Goal: Task Accomplishment & Management: Use online tool/utility

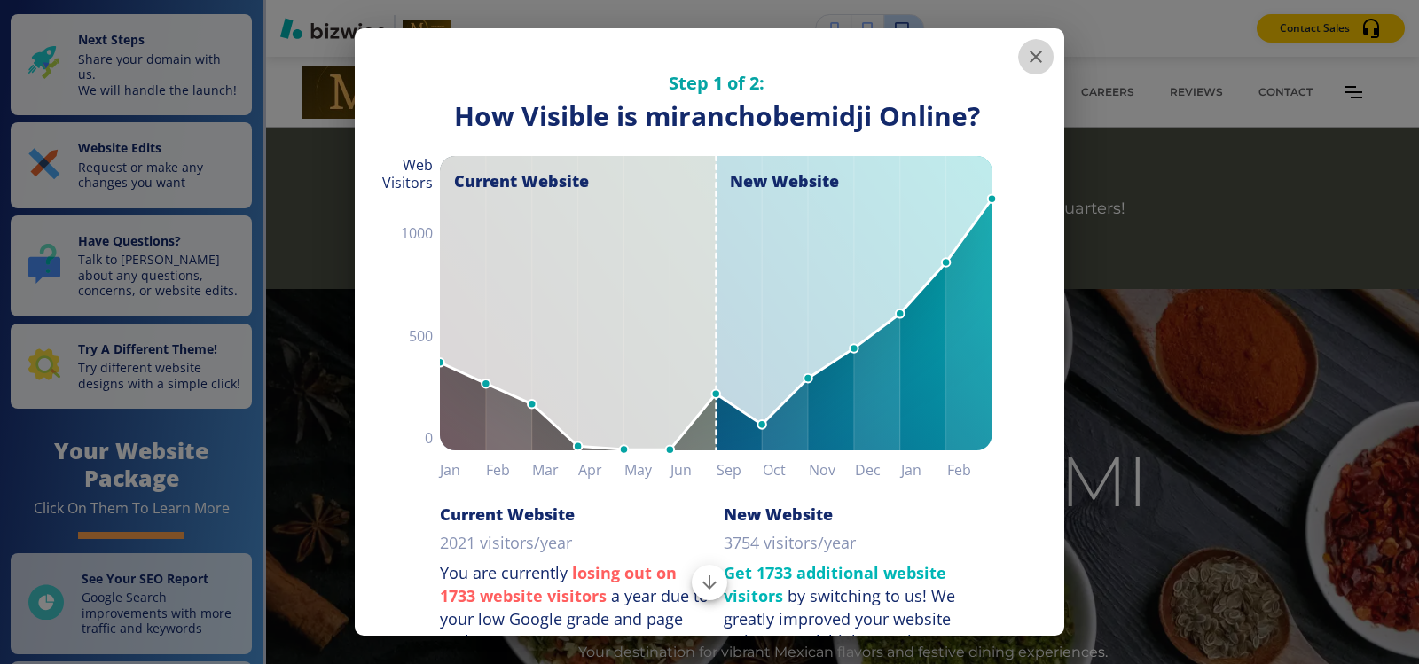
click at [1025, 63] on icon "button" at bounding box center [1035, 56] width 21 height 21
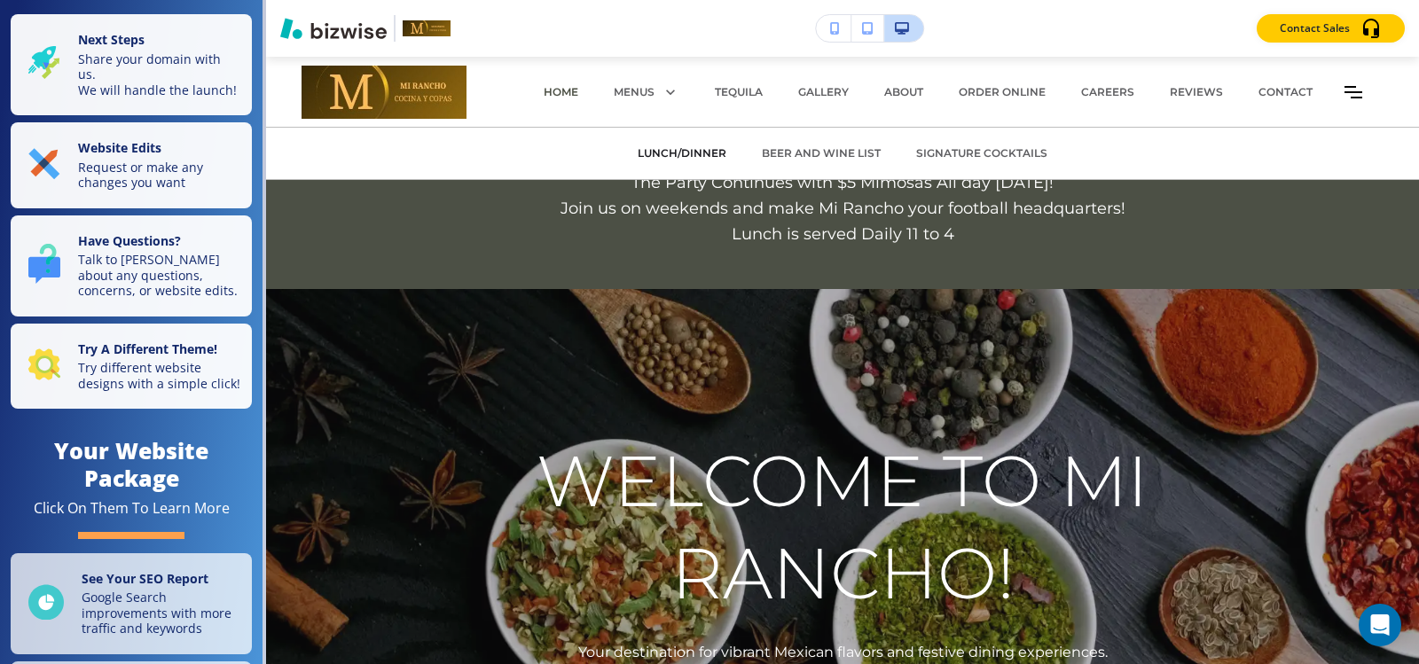
click at [697, 154] on p "LUNCH/DINNER" at bounding box center [682, 153] width 89 height 16
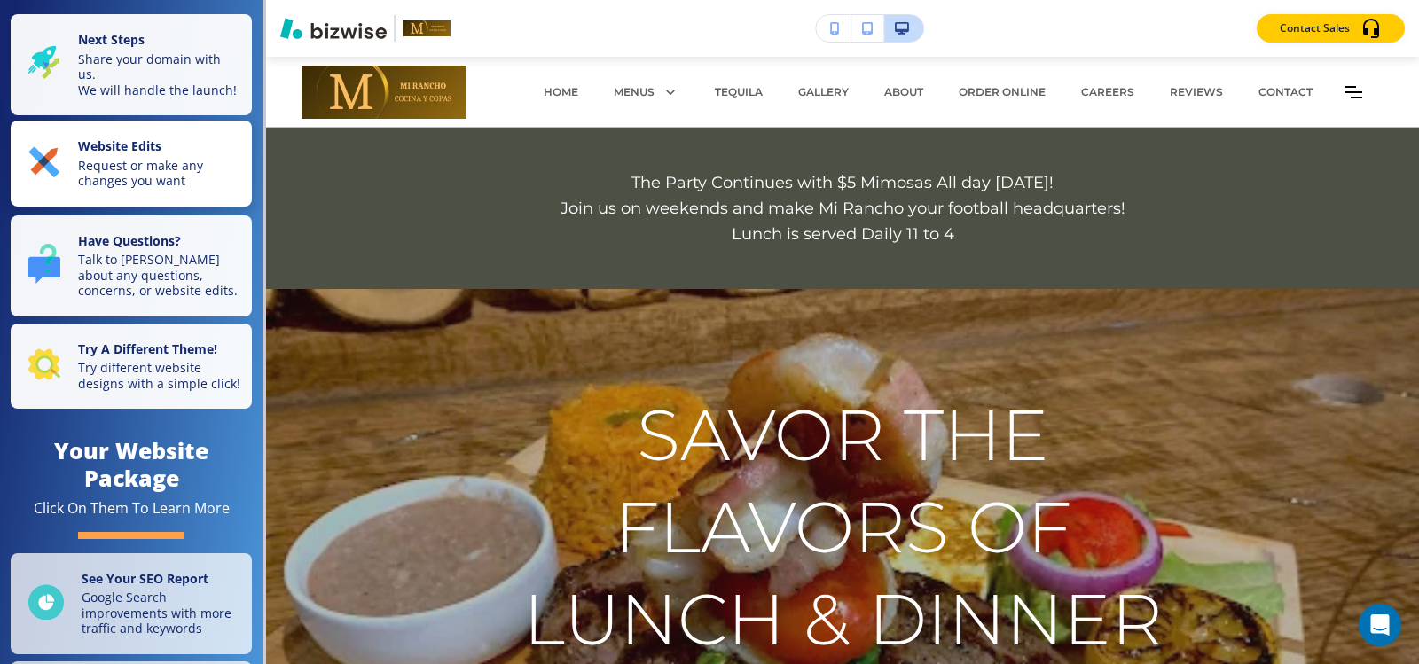
click at [211, 158] on p "Website Edits" at bounding box center [159, 148] width 163 height 20
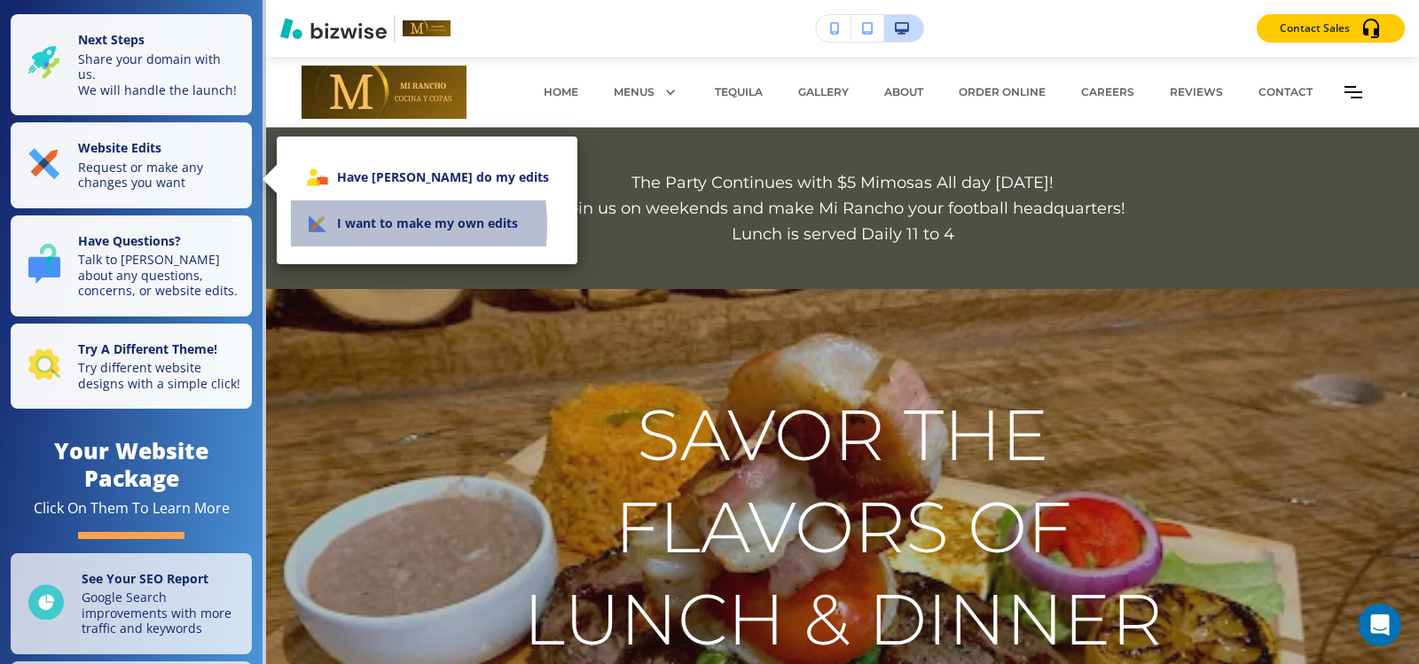
click at [341, 225] on li "I want to make my own edits" at bounding box center [427, 223] width 272 height 46
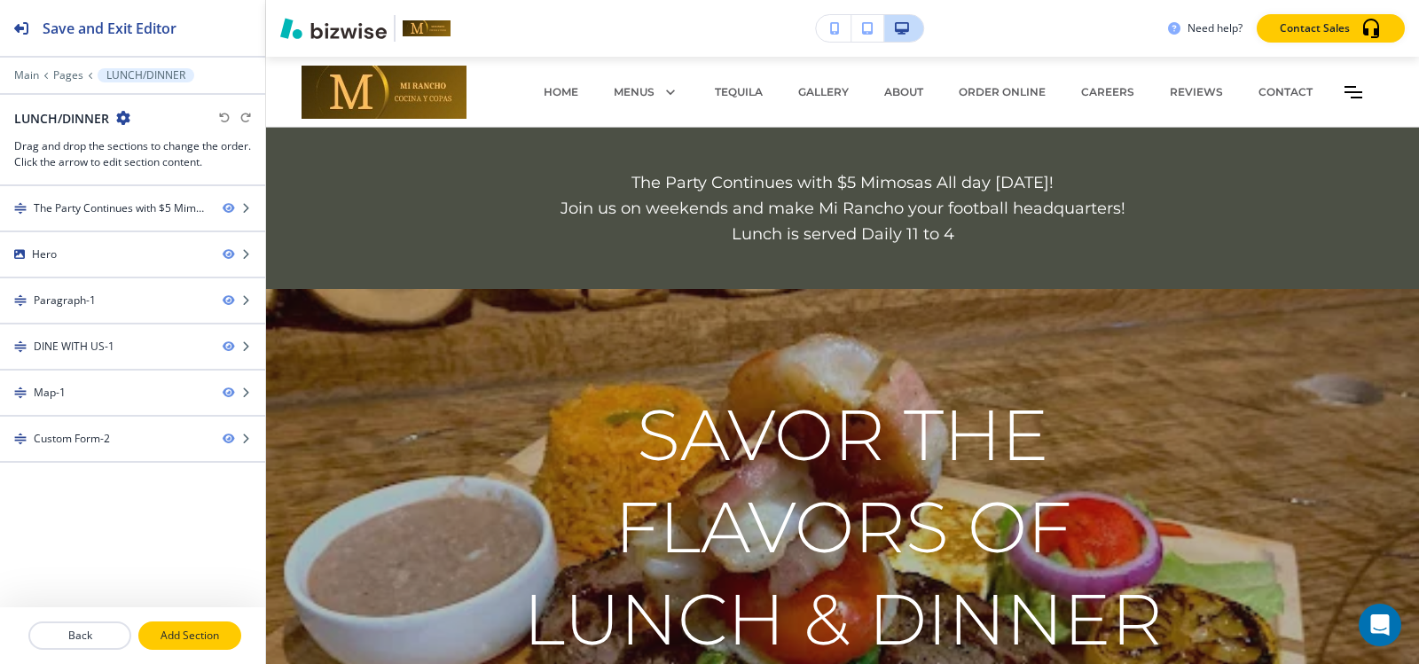
click at [199, 629] on p "Add Section" at bounding box center [189, 636] width 99 height 16
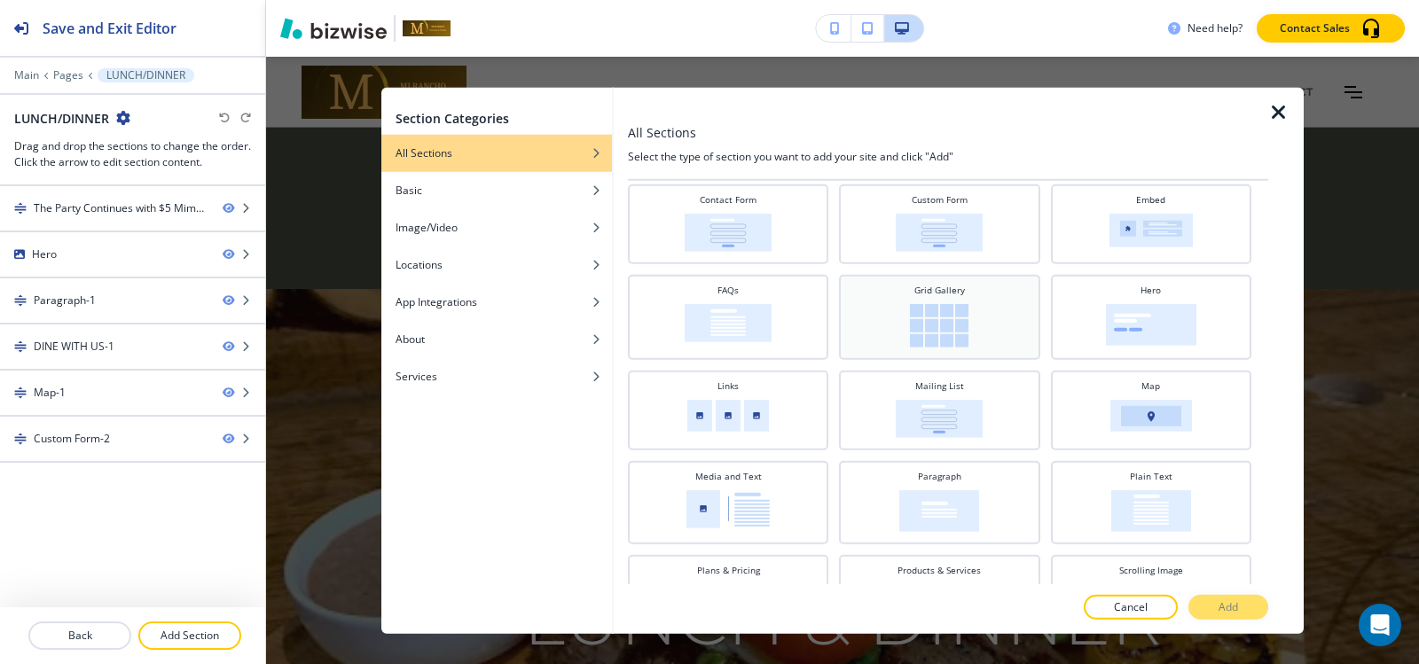
scroll to position [479, 0]
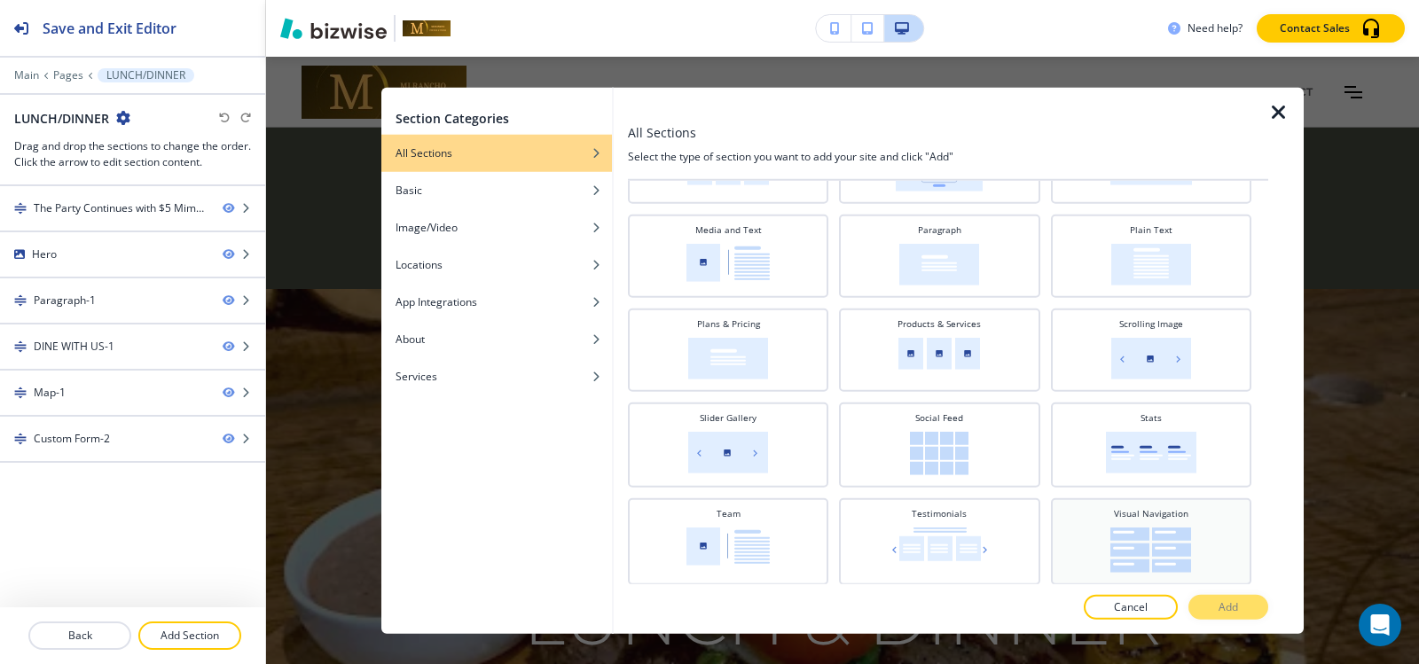
drag, startPoint x: 1146, startPoint y: 566, endPoint x: 1195, endPoint y: 584, distance: 52.7
click at [1146, 565] on img at bounding box center [1150, 549] width 81 height 45
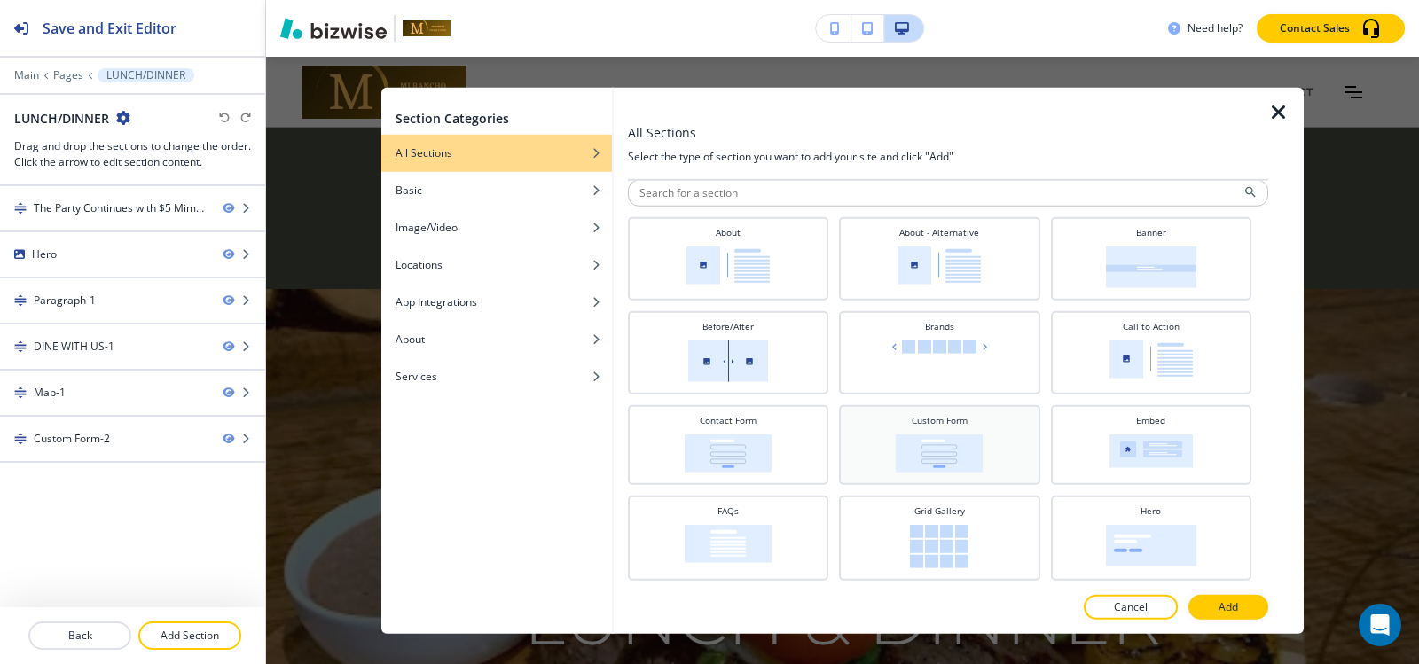
scroll to position [0, 0]
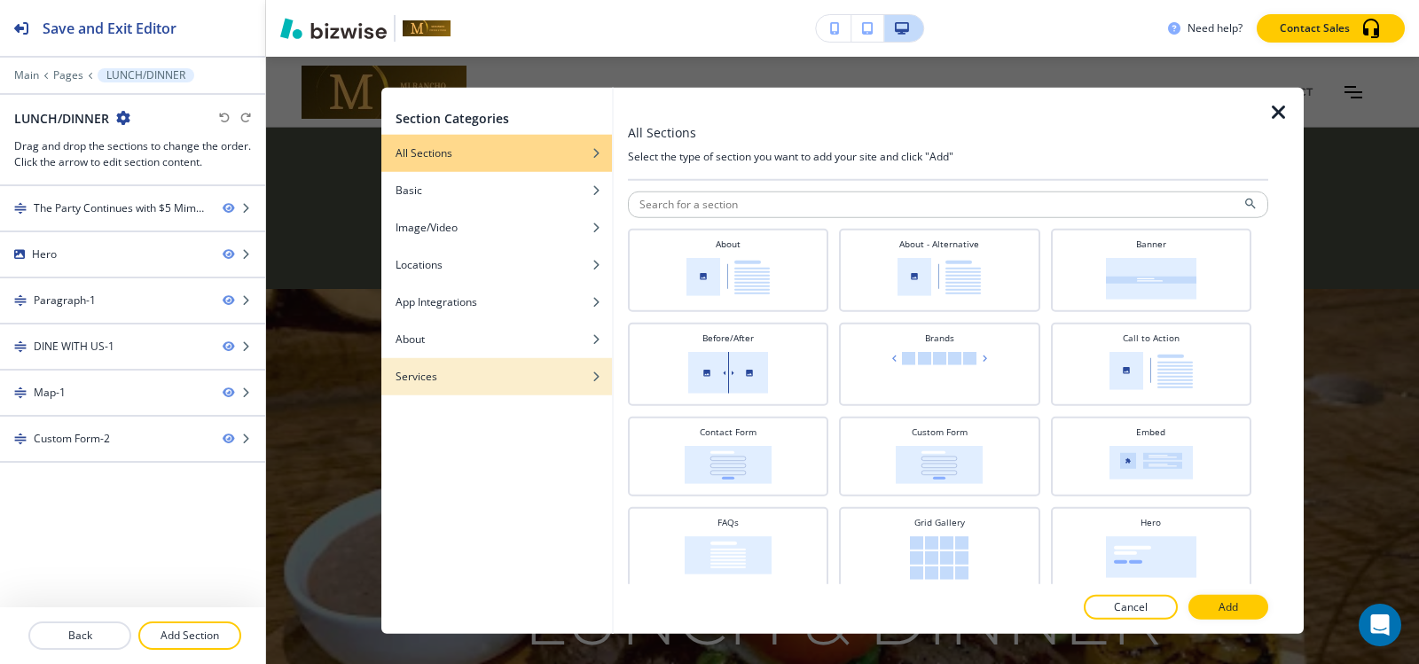
click at [432, 370] on h4 "Services" at bounding box center [417, 376] width 42 height 16
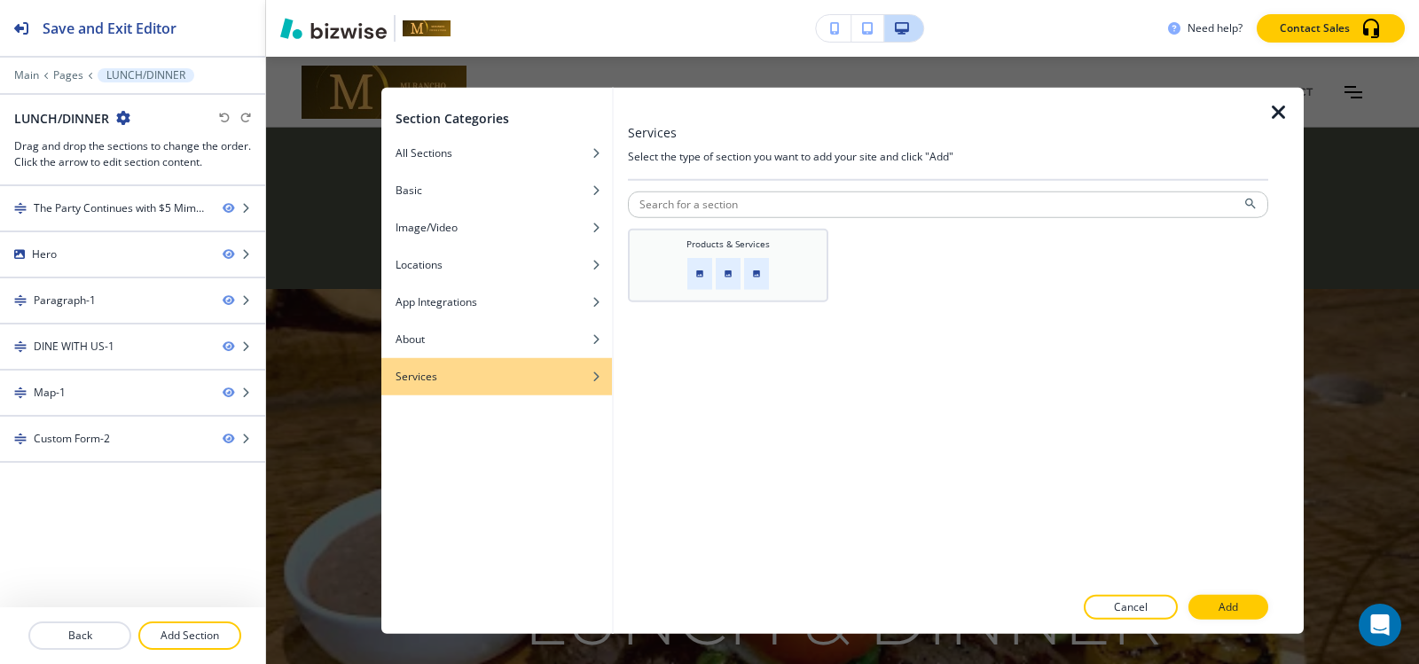
click at [752, 266] on img at bounding box center [728, 273] width 82 height 32
click at [1227, 600] on p "Add" at bounding box center [1229, 608] width 20 height 16
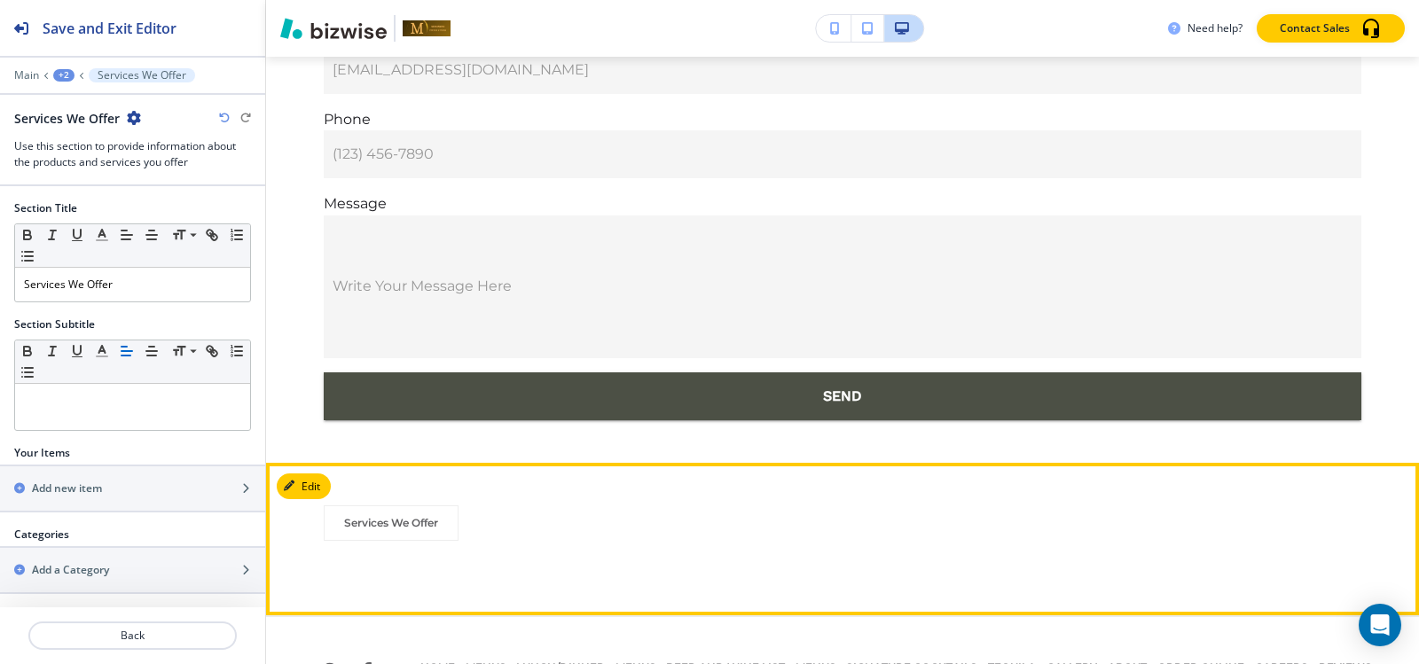
scroll to position [12009, 0]
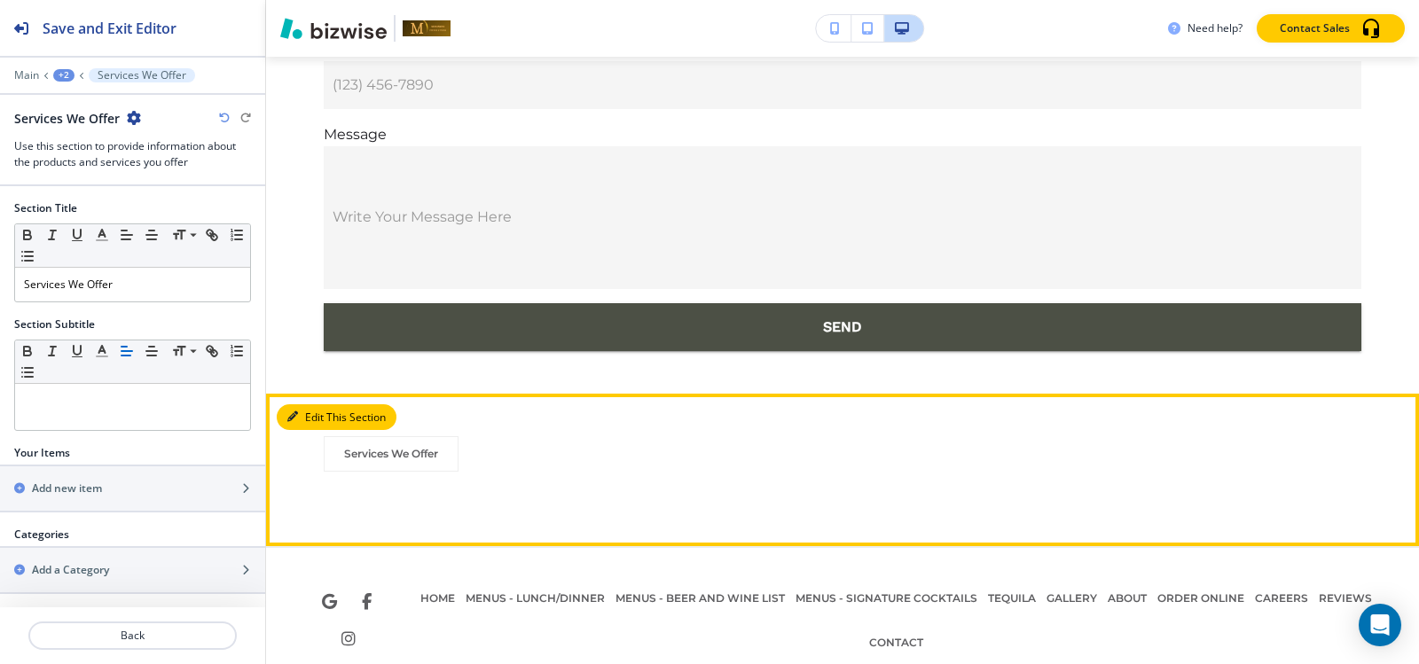
click at [312, 404] on button "Edit This Section" at bounding box center [337, 417] width 120 height 27
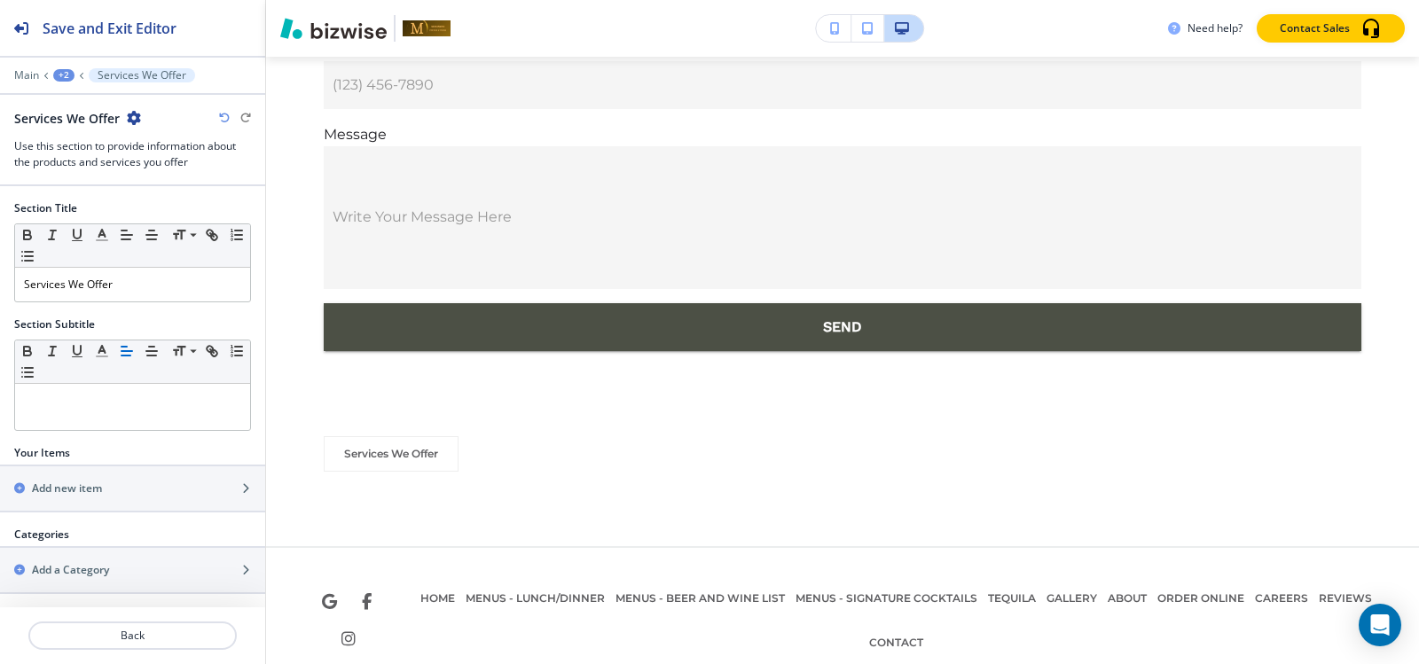
scroll to position [1, 0]
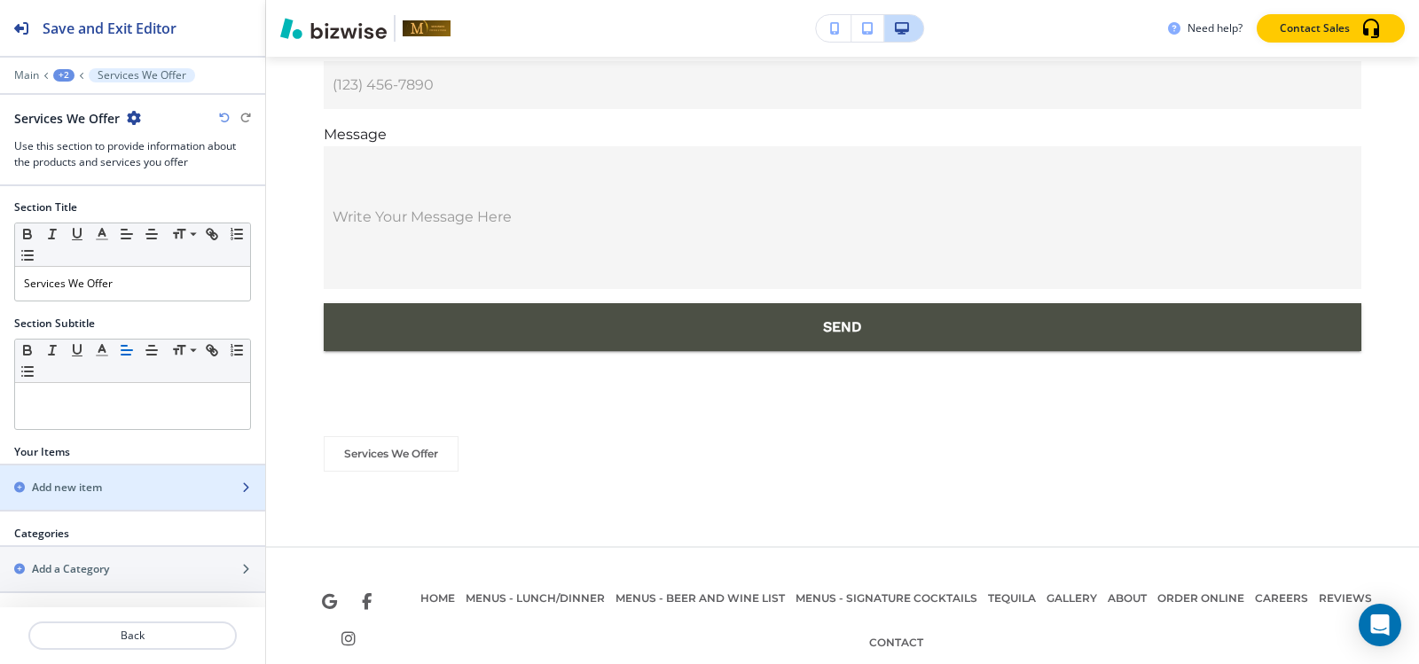
click at [51, 482] on h2 "Add new item" at bounding box center [67, 488] width 70 height 16
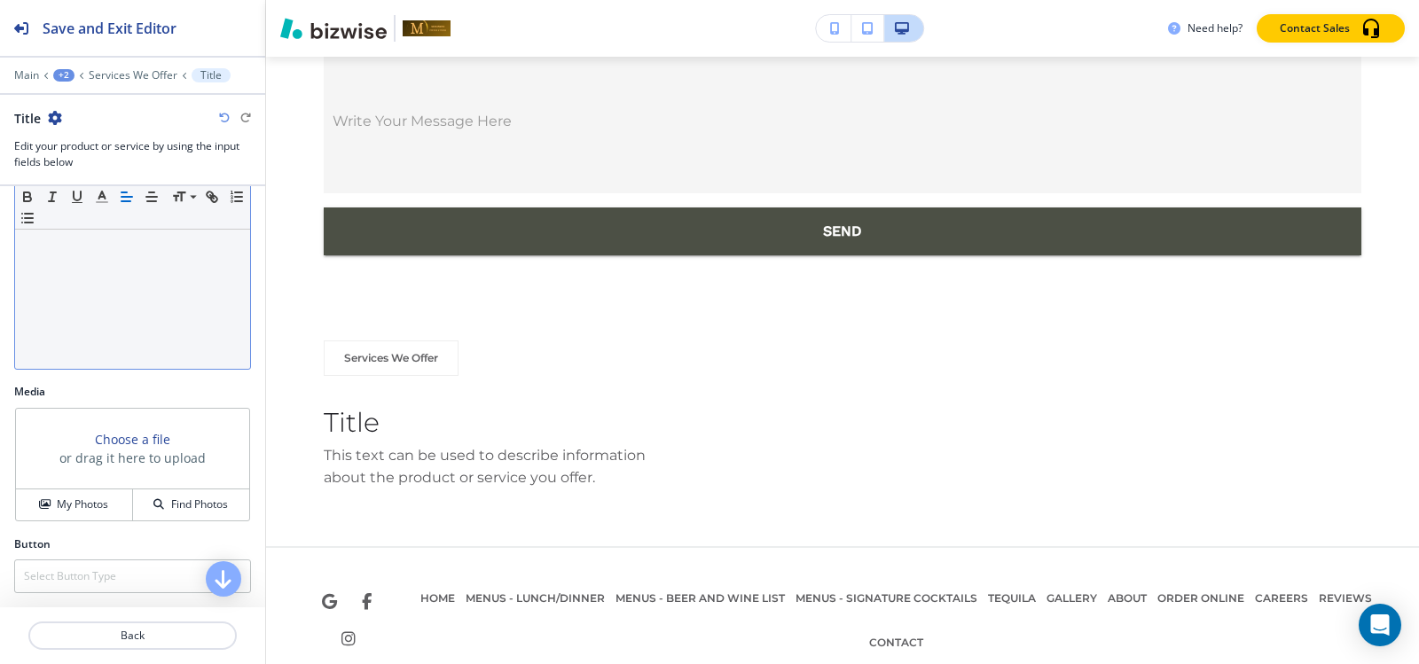
scroll to position [0, 0]
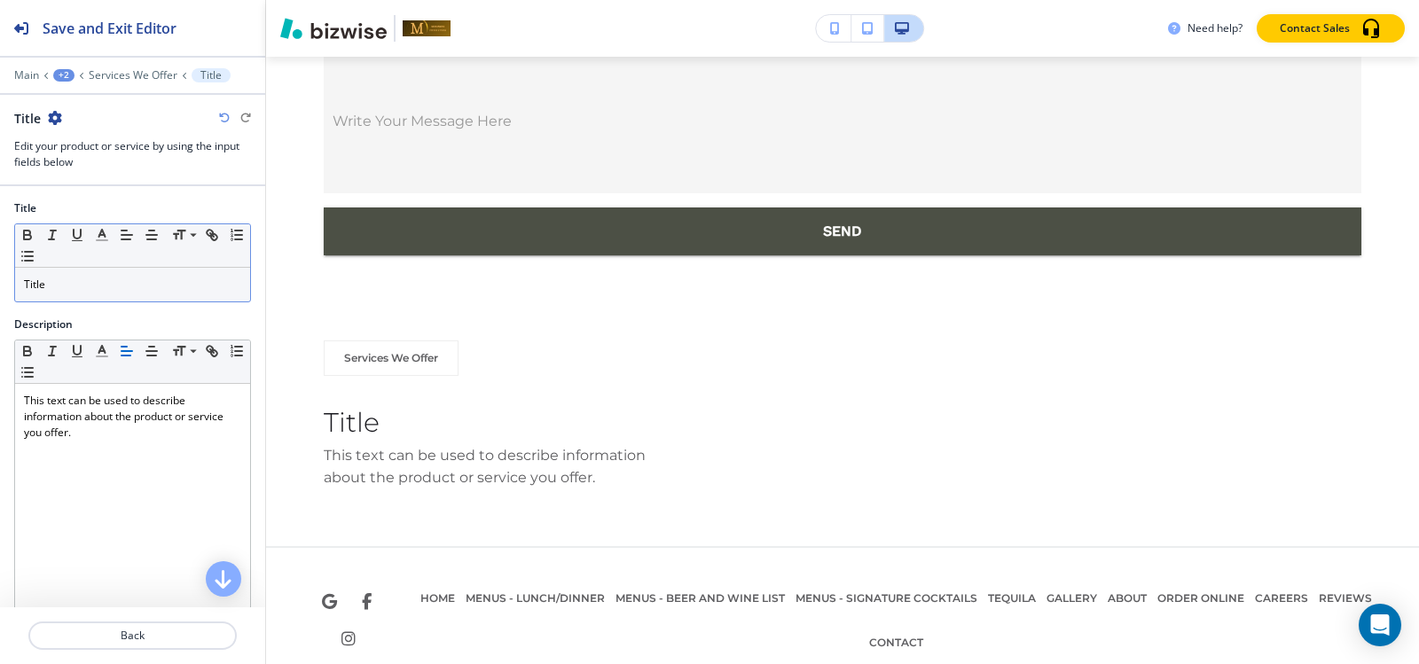
click at [106, 266] on div "Small Normal Large Huge" at bounding box center [132, 245] width 235 height 43
click at [106, 286] on p "Title" at bounding box center [132, 285] width 217 height 16
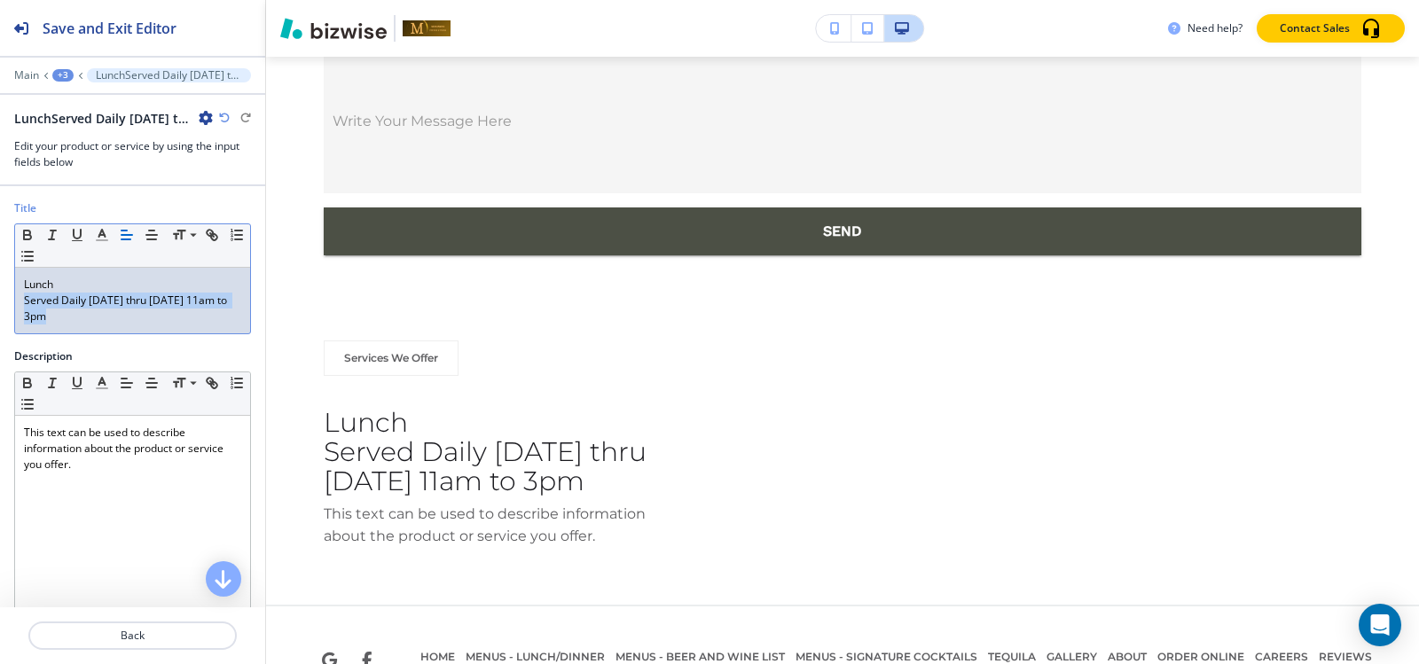
drag, startPoint x: 82, startPoint y: 326, endPoint x: 20, endPoint y: 305, distance: 64.8
click at [20, 305] on div "Lunch Served Daily Monday thru Friday 11am to 3pm" at bounding box center [132, 301] width 235 height 66
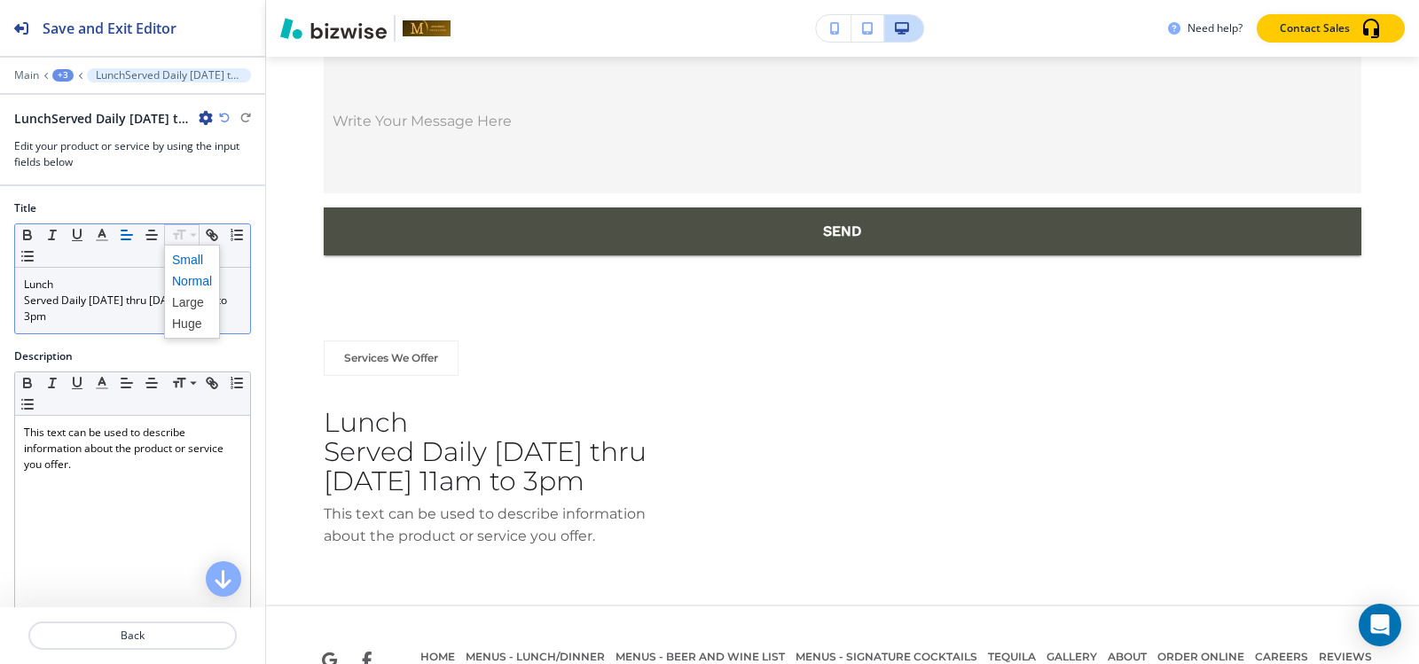
click at [191, 255] on span at bounding box center [192, 259] width 40 height 21
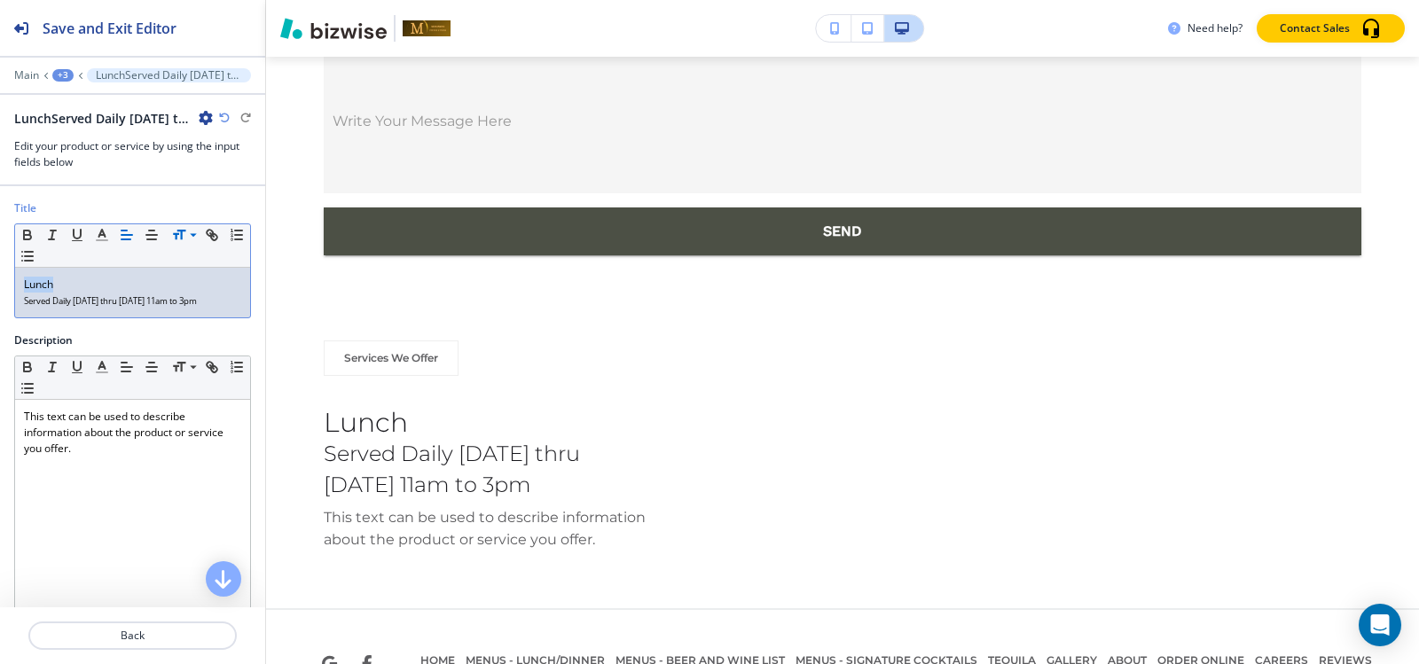
drag, startPoint x: 57, startPoint y: 282, endPoint x: 0, endPoint y: 286, distance: 56.9
click at [0, 286] on div "Title Small Normal Large Huge Lunch Served Daily Monday thru Friday 11am to 3pm" at bounding box center [132, 266] width 265 height 132
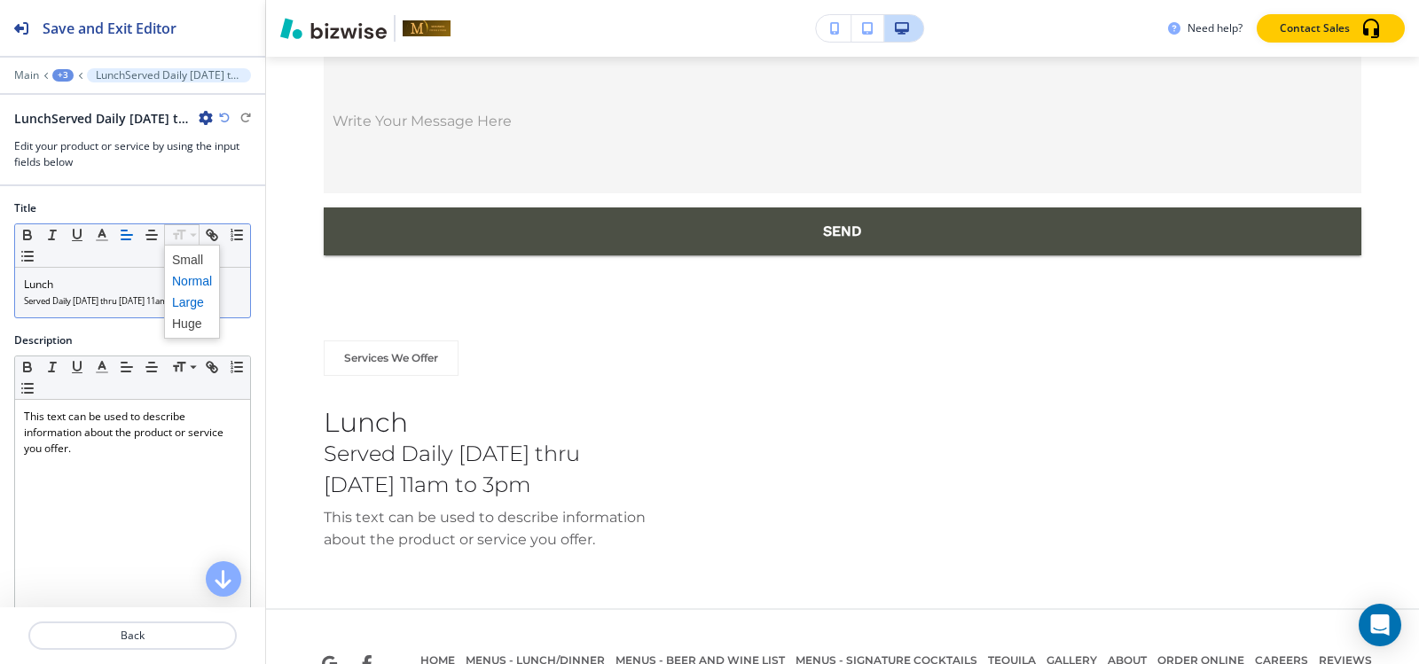
click at [185, 299] on span at bounding box center [192, 302] width 40 height 21
click at [193, 318] on span at bounding box center [192, 323] width 40 height 21
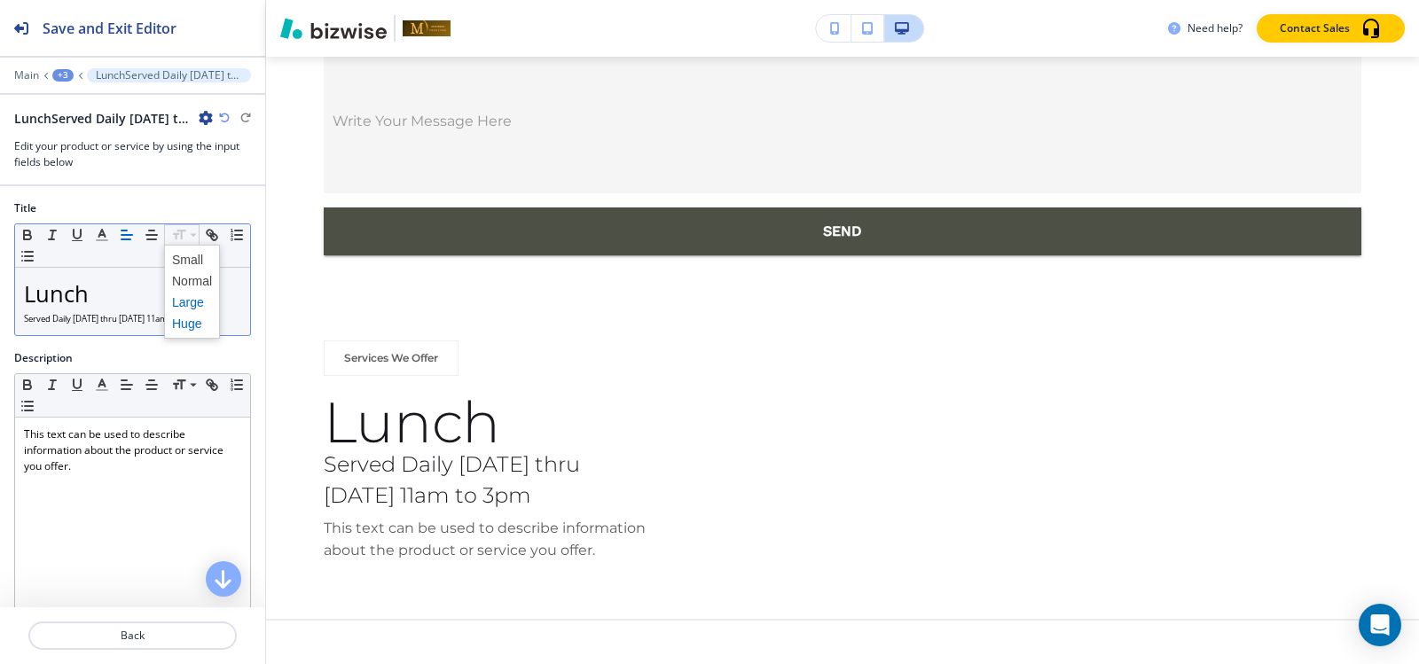
click at [184, 305] on span at bounding box center [192, 302] width 40 height 21
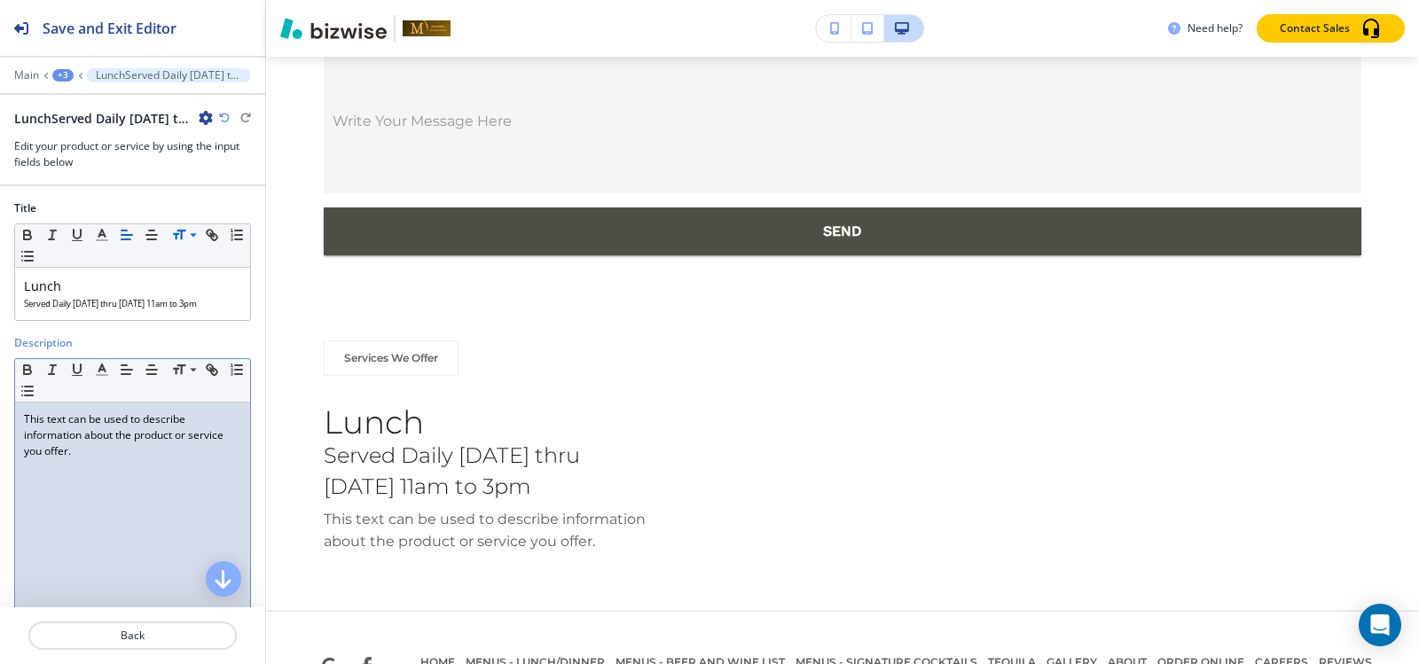
click at [181, 429] on p "This text can be used to describe information about the product or service you …" at bounding box center [132, 435] width 217 height 48
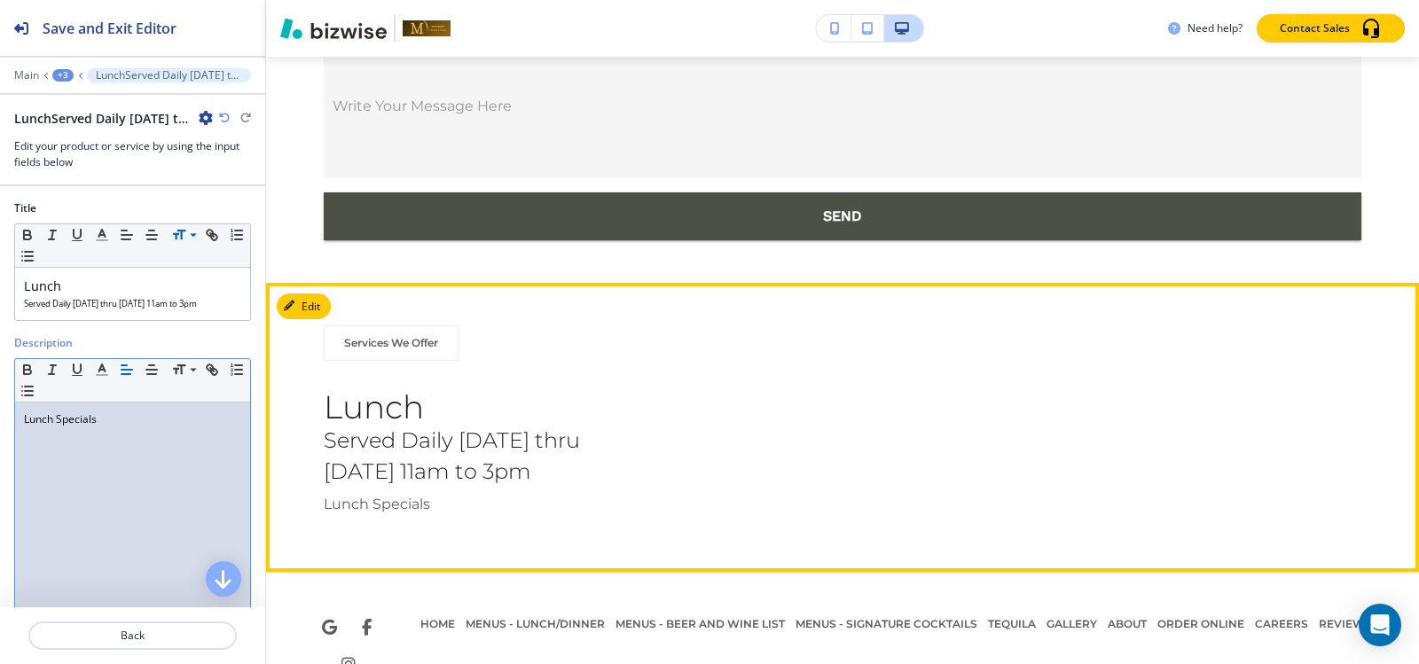
scroll to position [12146, 0]
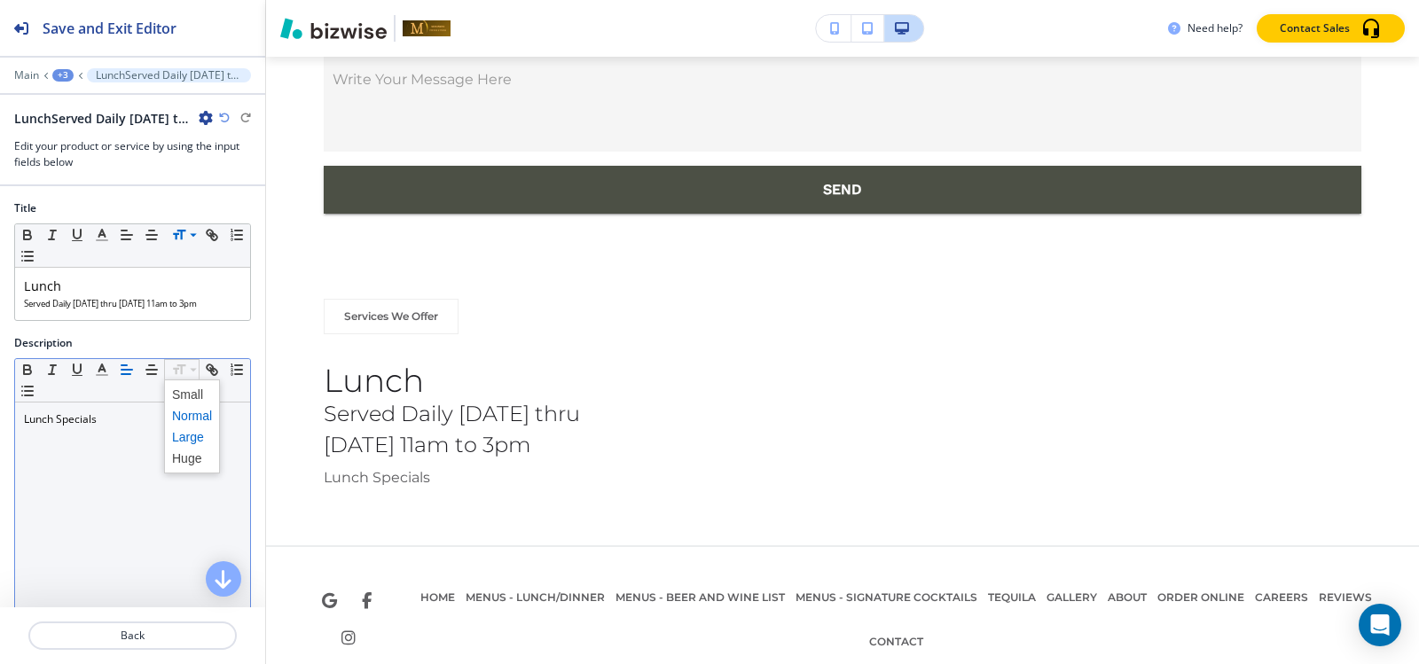
click at [189, 436] on span at bounding box center [192, 437] width 40 height 21
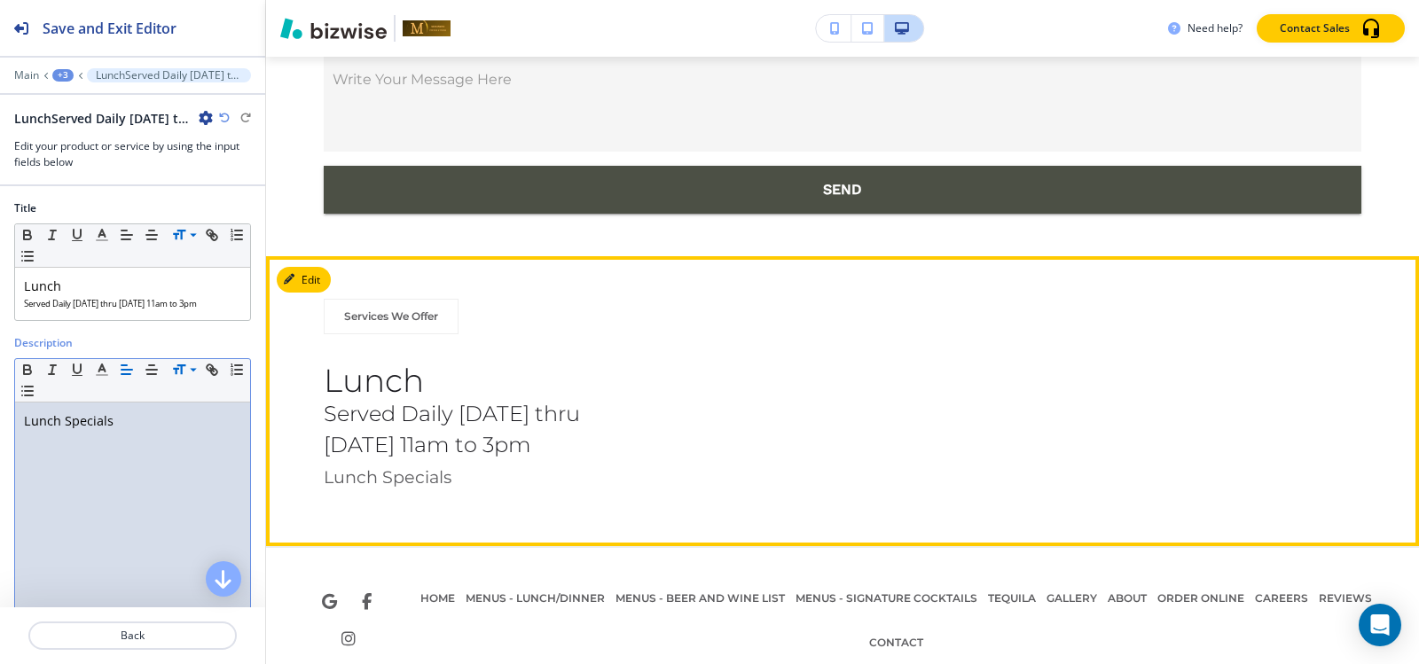
scroll to position [12147, 0]
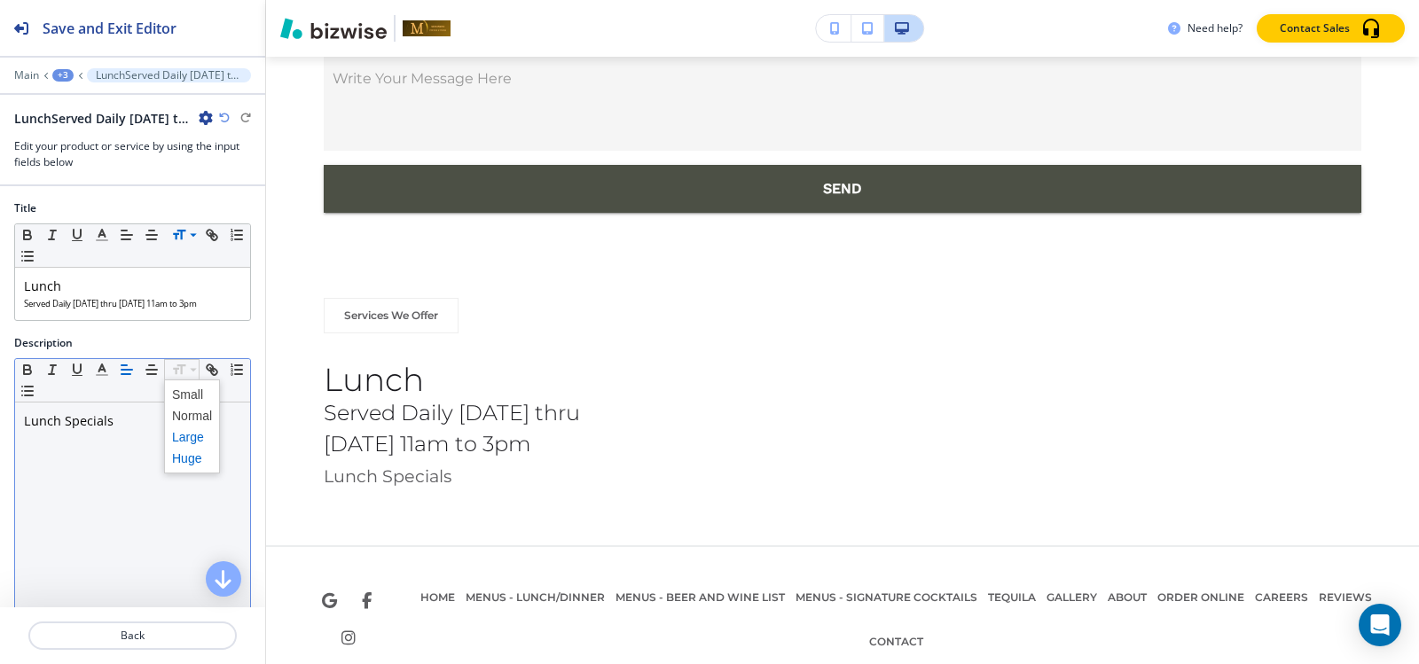
click at [183, 458] on span at bounding box center [192, 458] width 40 height 21
click at [184, 441] on span at bounding box center [192, 437] width 40 height 21
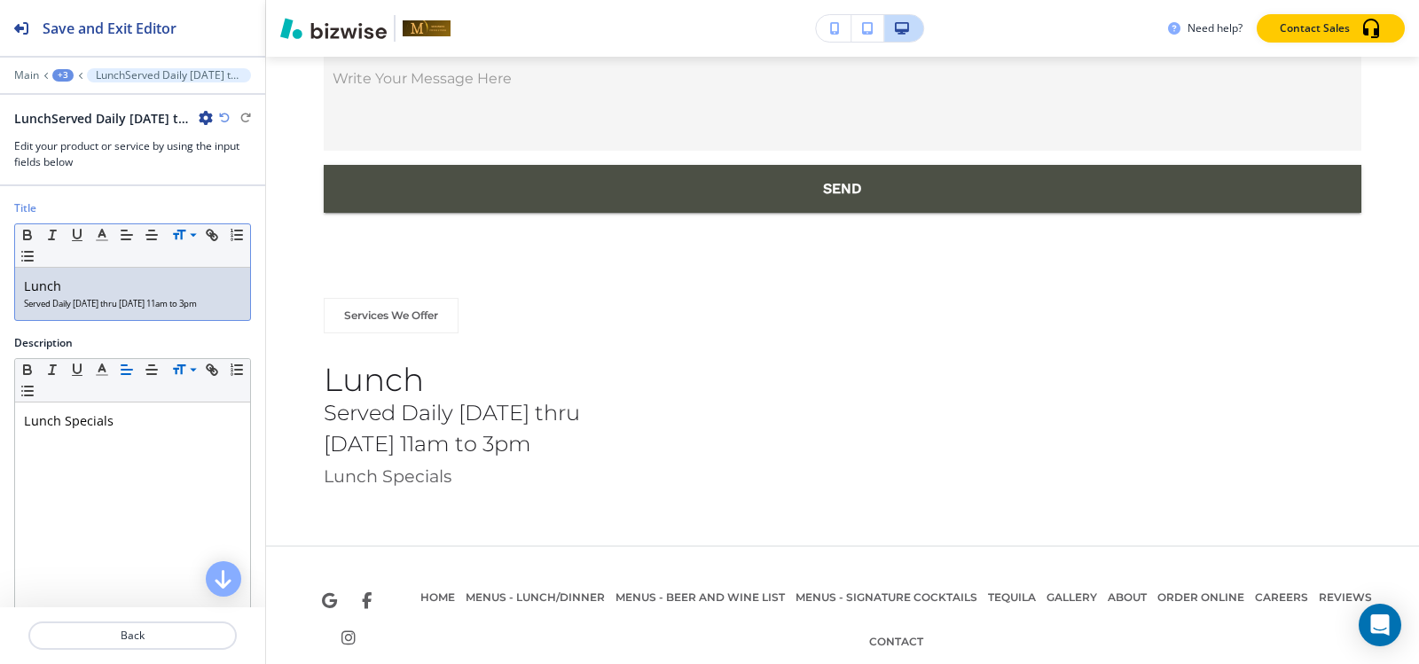
click at [106, 288] on p "Lunch" at bounding box center [132, 287] width 217 height 20
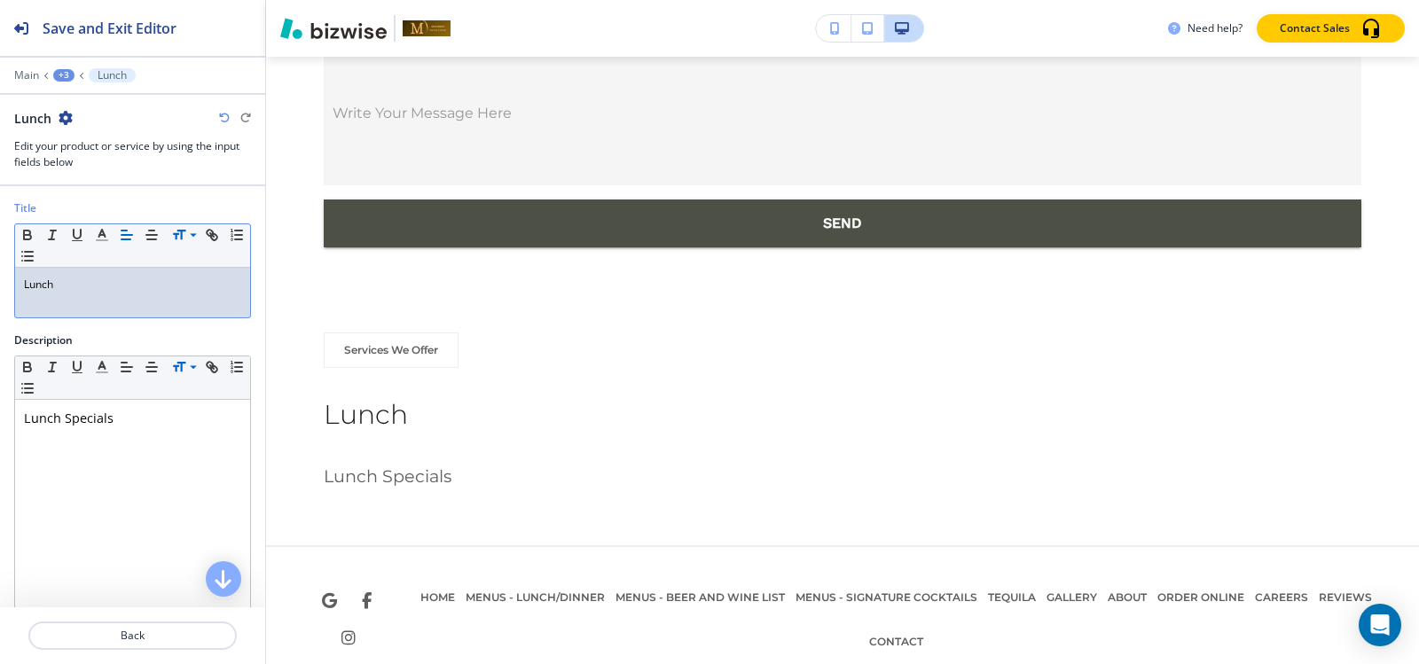
scroll to position [12142, 0]
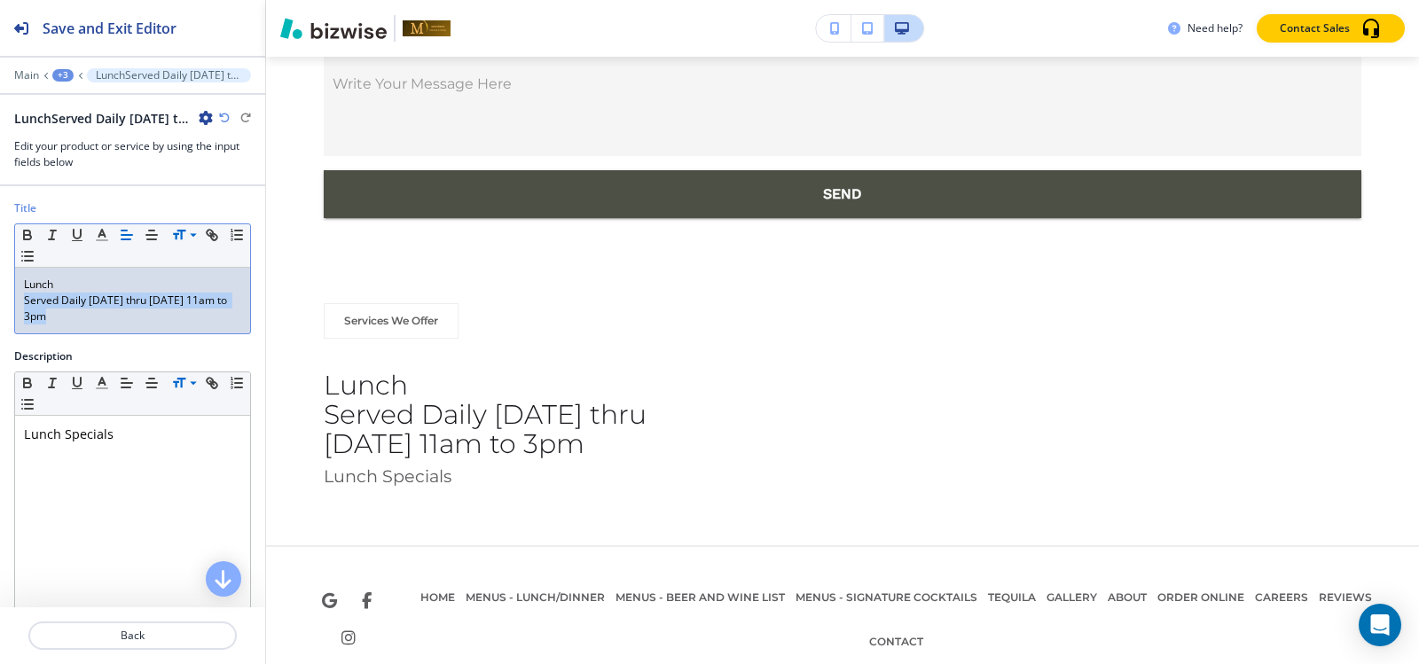
drag, startPoint x: 42, startPoint y: 320, endPoint x: 17, endPoint y: 304, distance: 29.5
click at [17, 304] on div "Lunch Served Daily Monday thru Friday 11am to 3pm" at bounding box center [132, 301] width 235 height 66
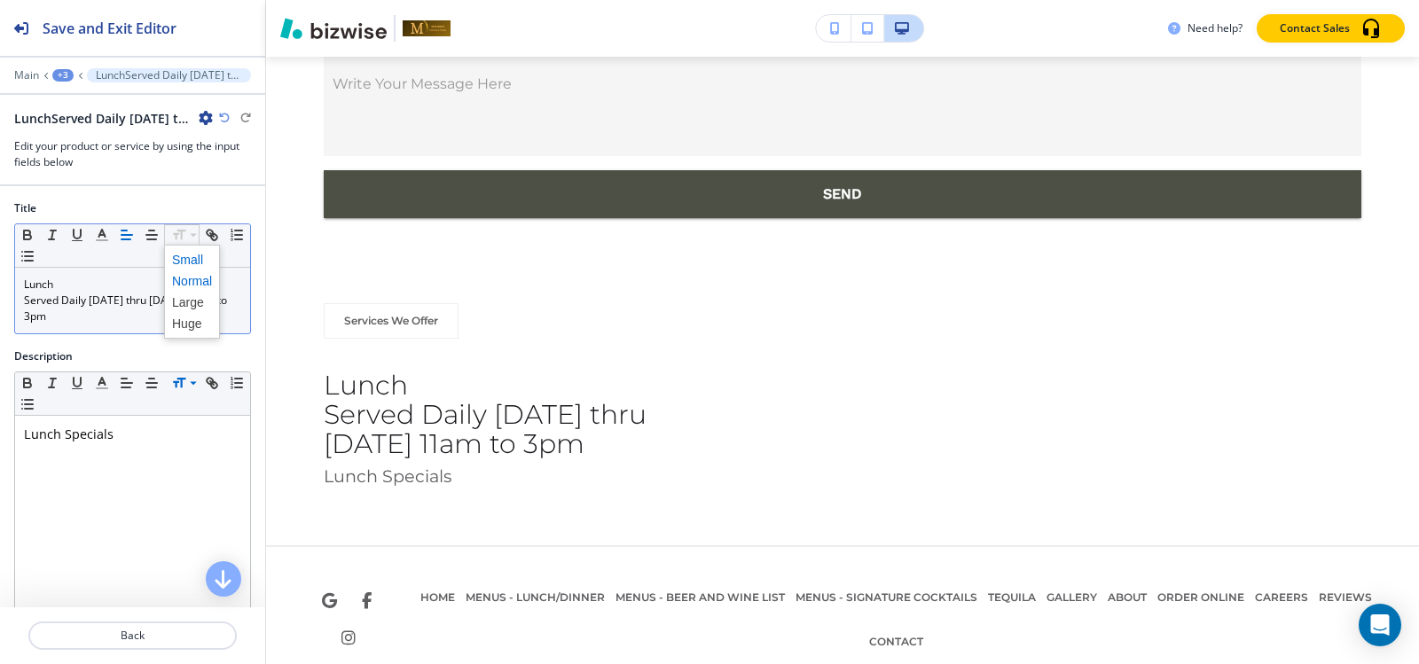
click at [191, 263] on span at bounding box center [192, 259] width 40 height 21
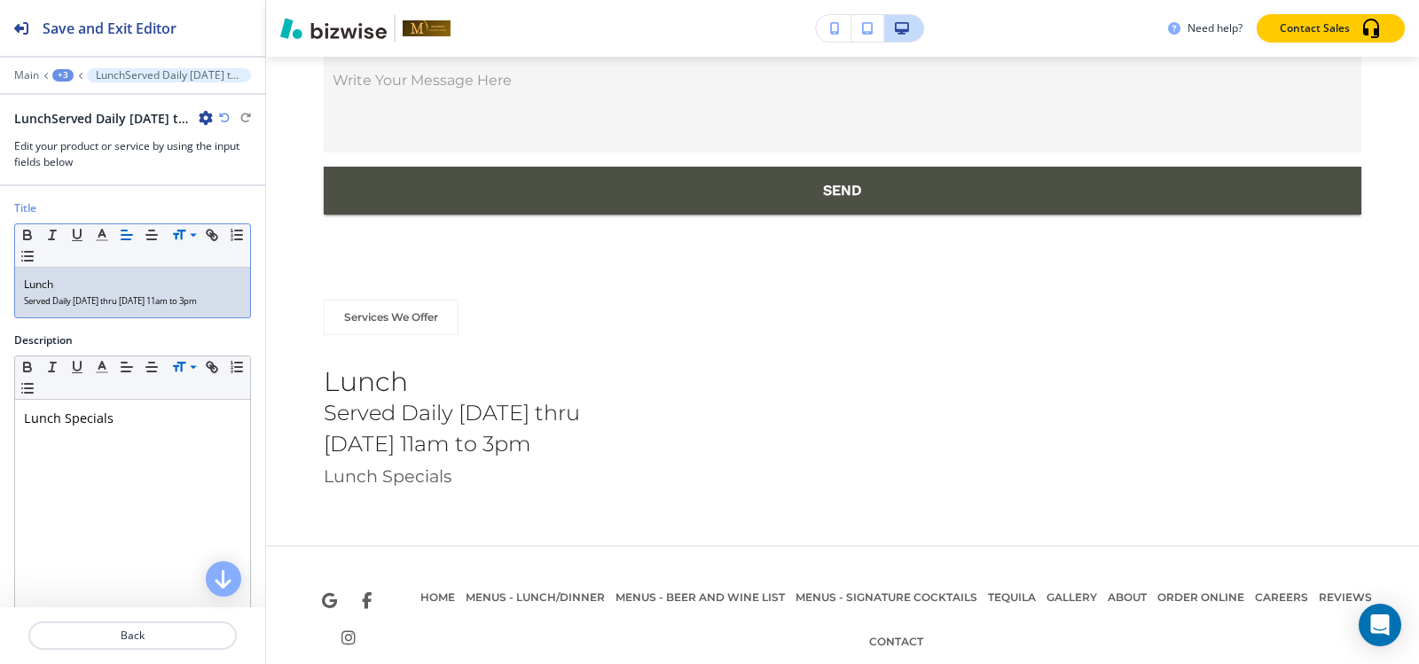
click at [129, 417] on p "Lunch Specials" at bounding box center [132, 419] width 217 height 20
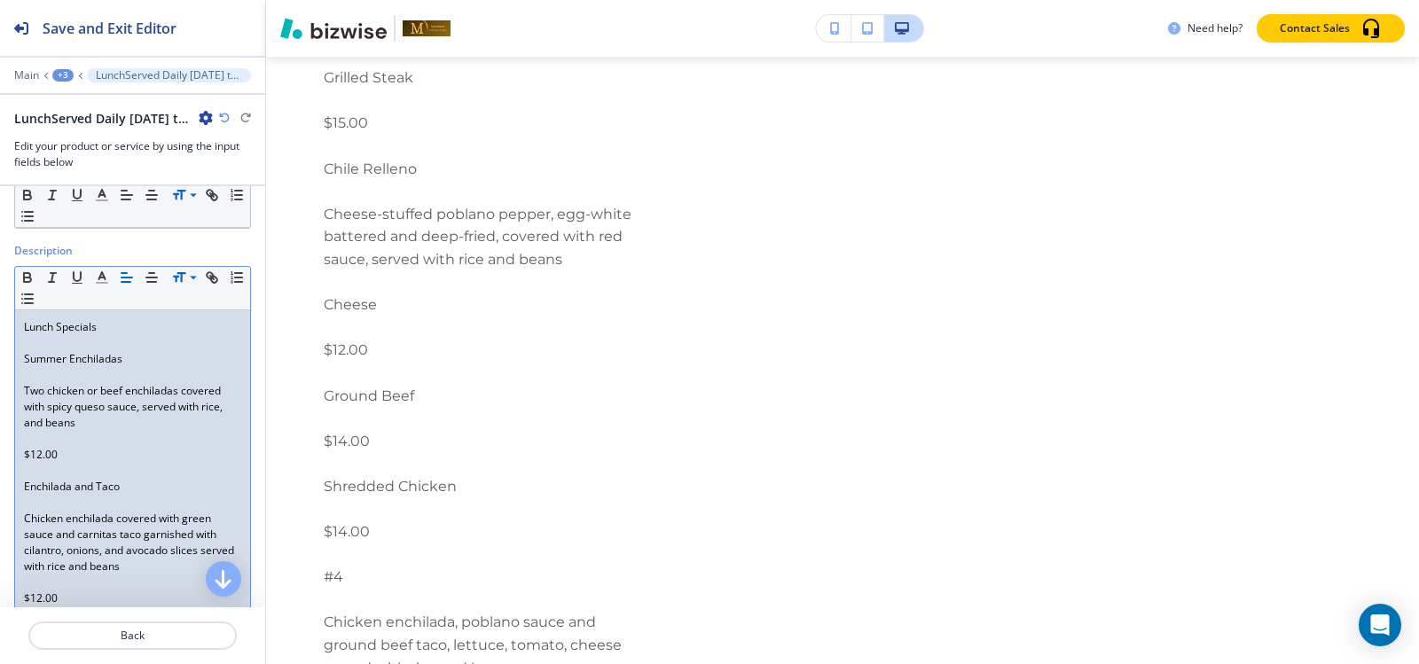
scroll to position [89, 0]
click at [64, 371] on p at bounding box center [132, 376] width 217 height 16
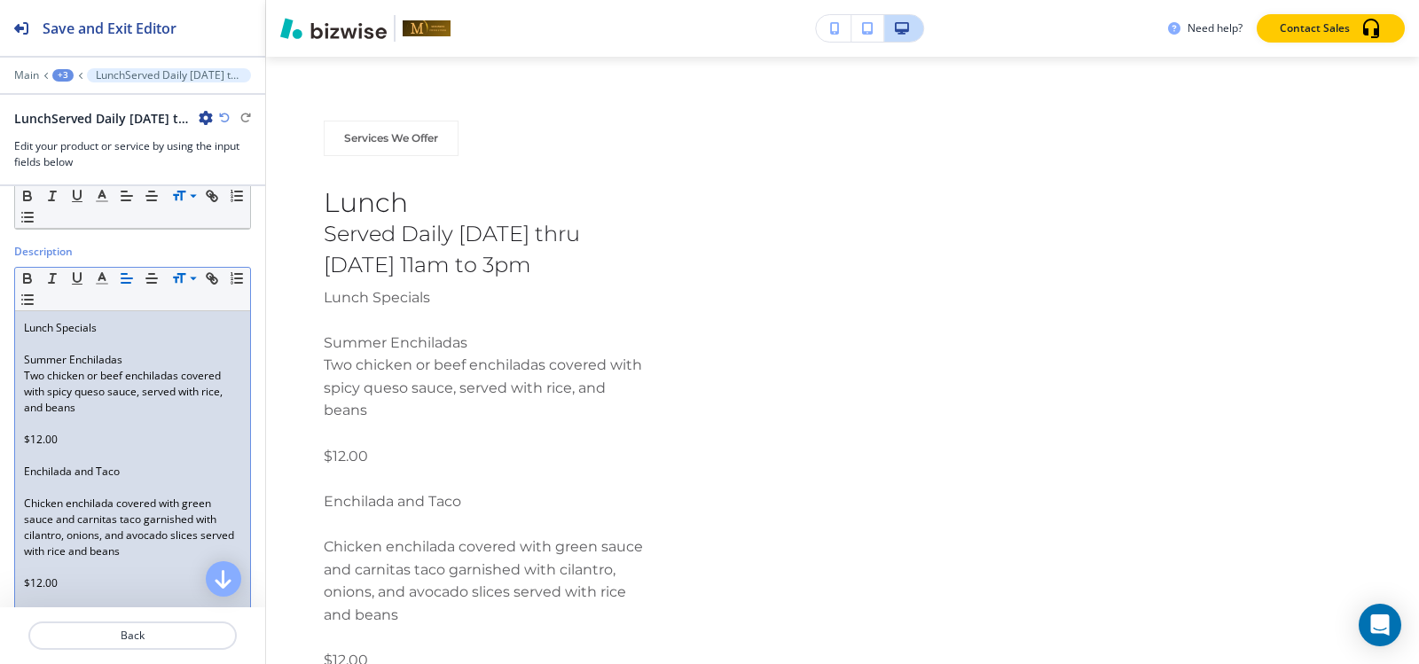
click at [28, 421] on p at bounding box center [132, 424] width 217 height 16
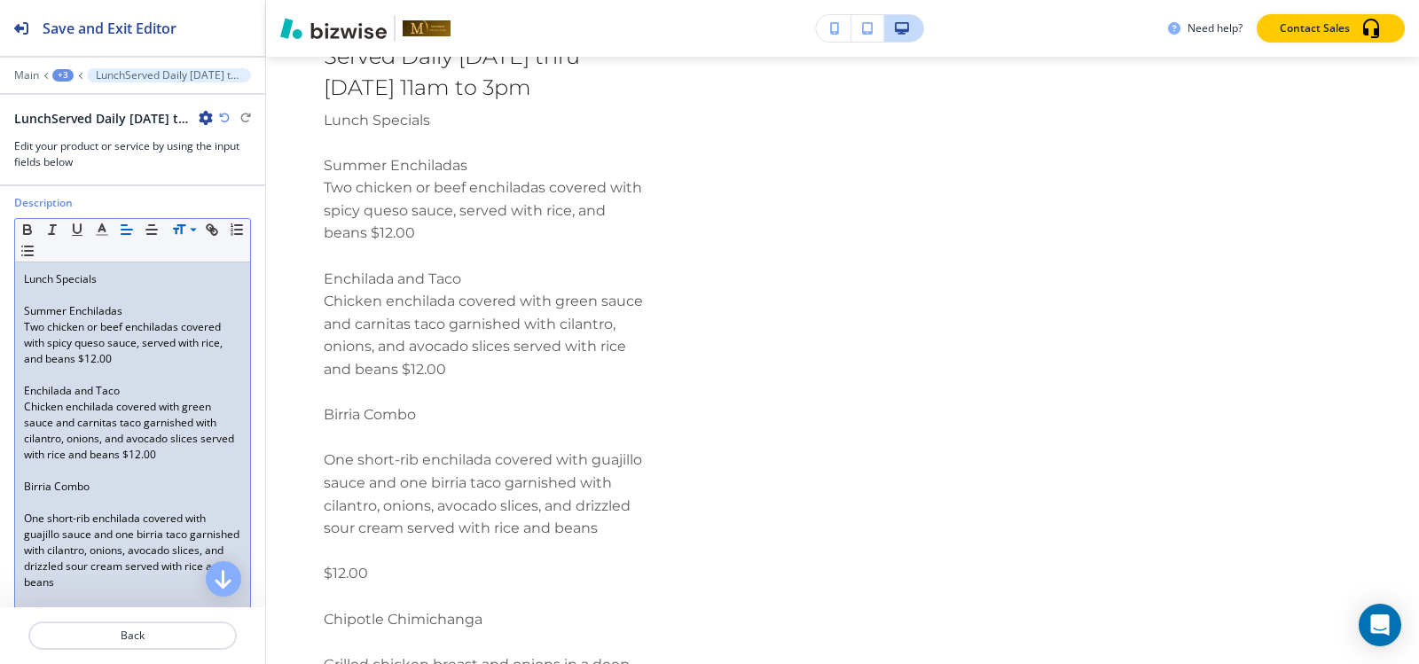
scroll to position [177, 0]
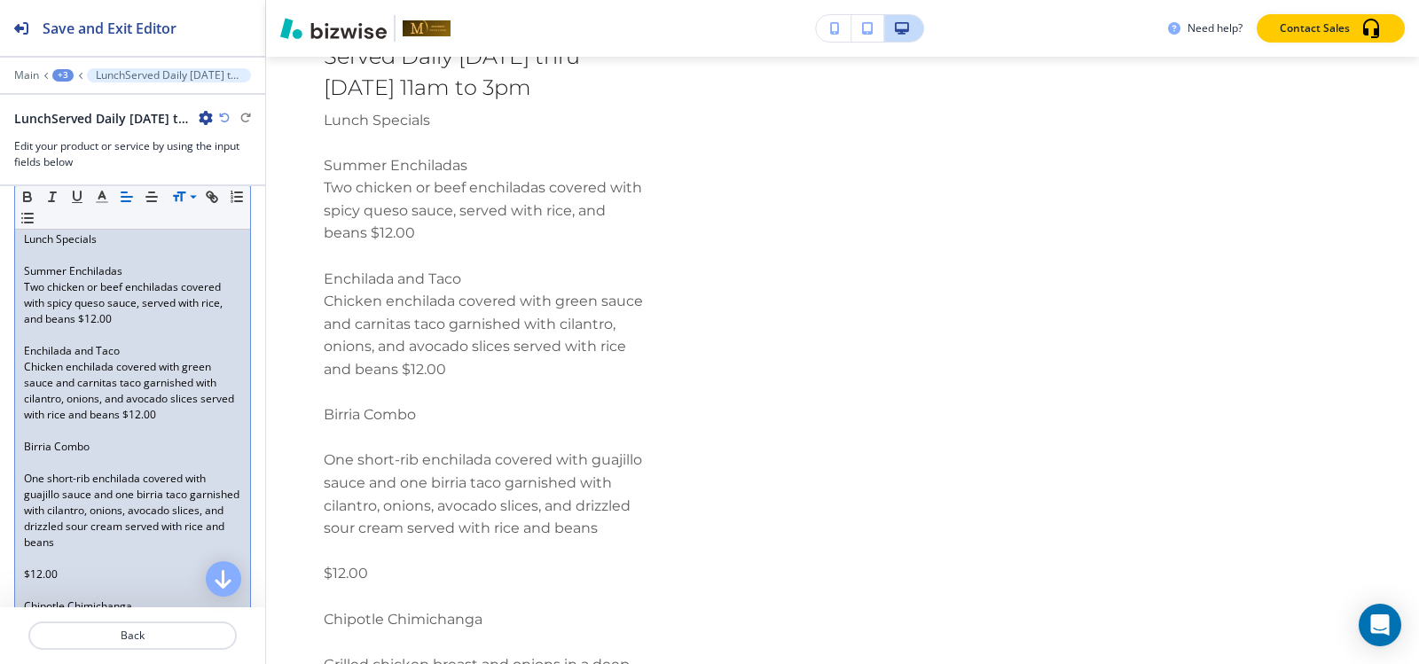
click at [37, 474] on p "One short-rib enchilada covered with guajillo sauce and one birria taco garnish…" at bounding box center [132, 511] width 217 height 80
click at [36, 465] on p at bounding box center [132, 463] width 217 height 16
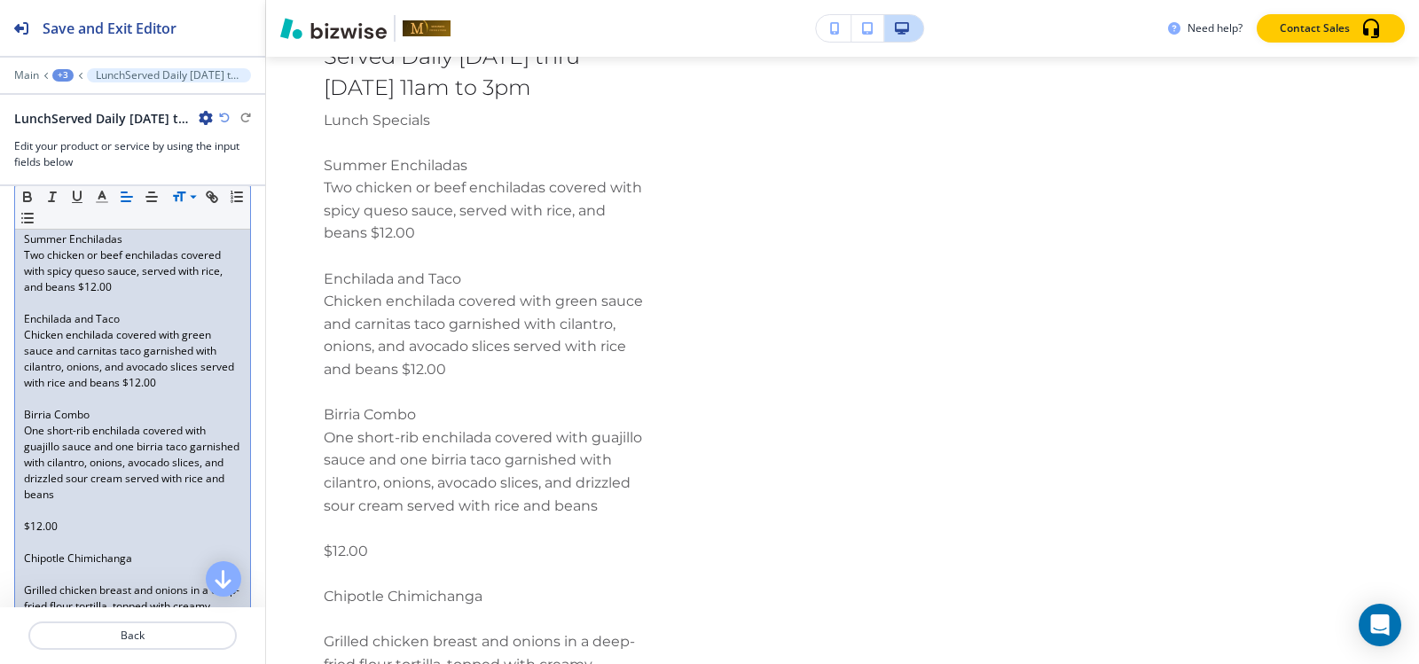
scroll to position [266, 0]
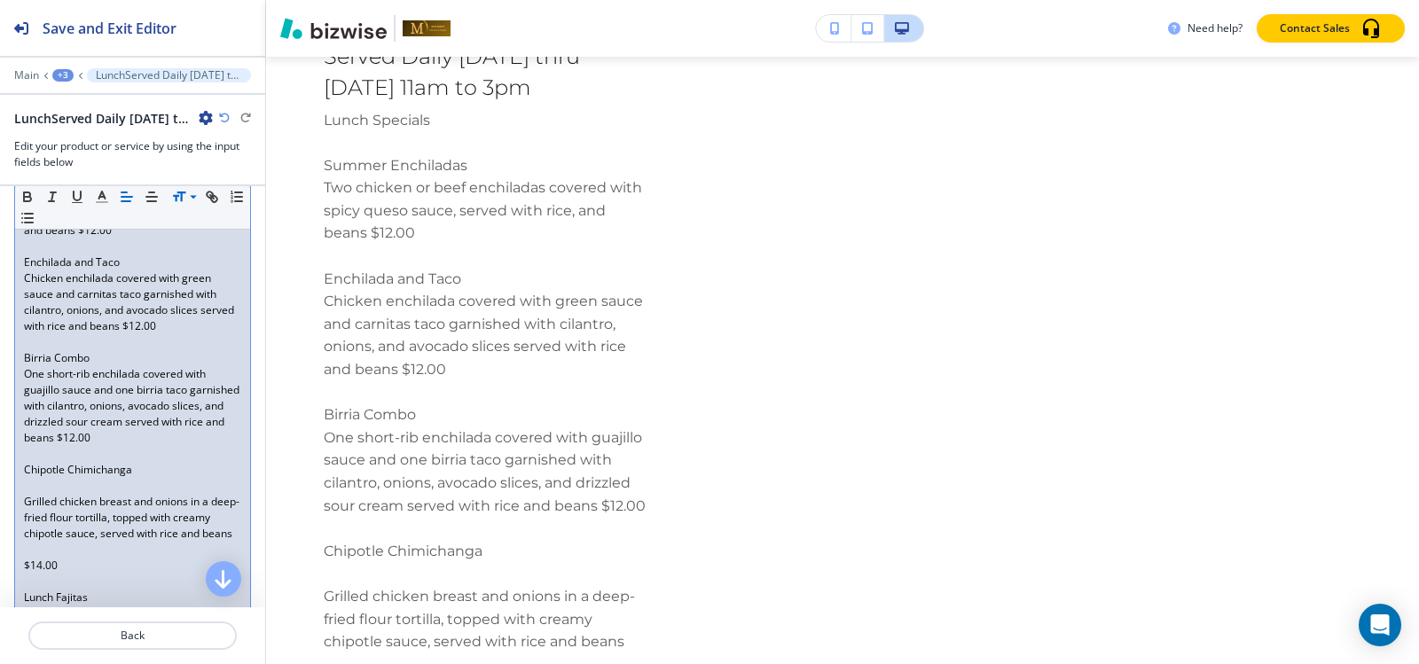
scroll to position [443, 0]
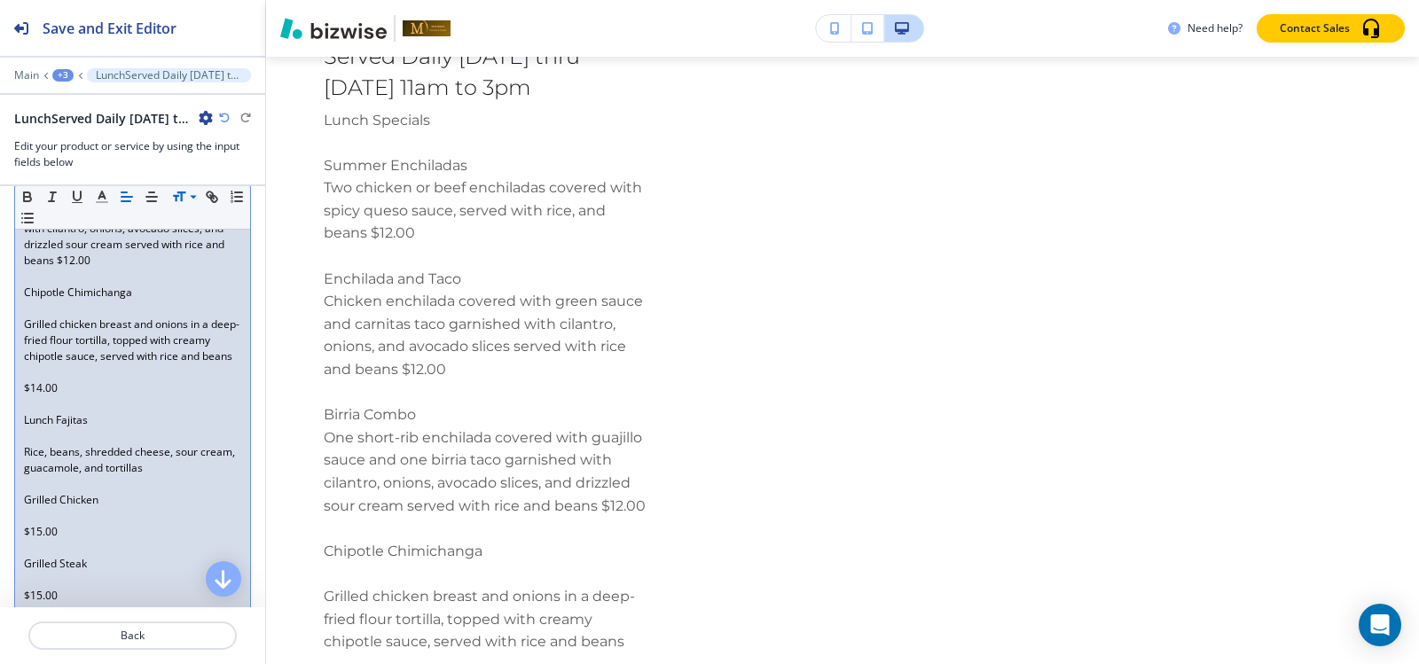
click at [51, 311] on p at bounding box center [132, 309] width 217 height 16
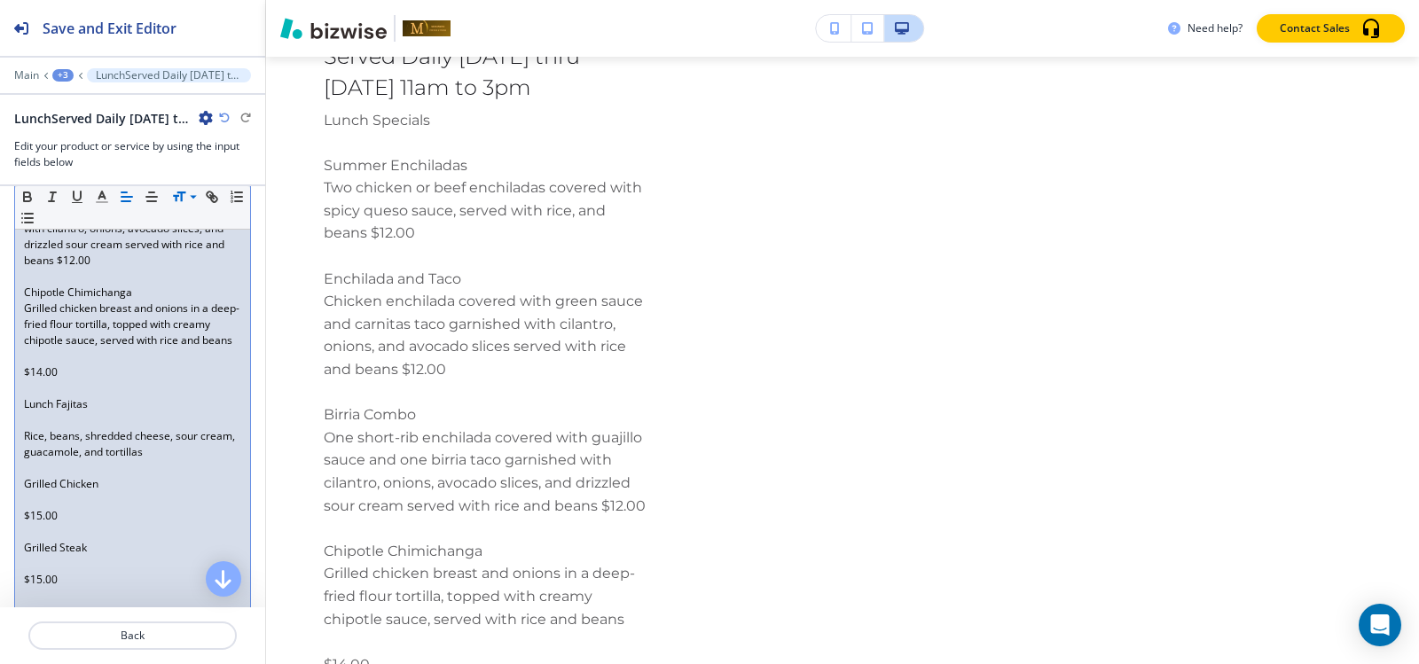
click at [20, 396] on div "Lunch Specials ﻿Summer Enchiladas Two chicken or beef enchiladas covered with s…" at bounding box center [132, 612] width 235 height 1311
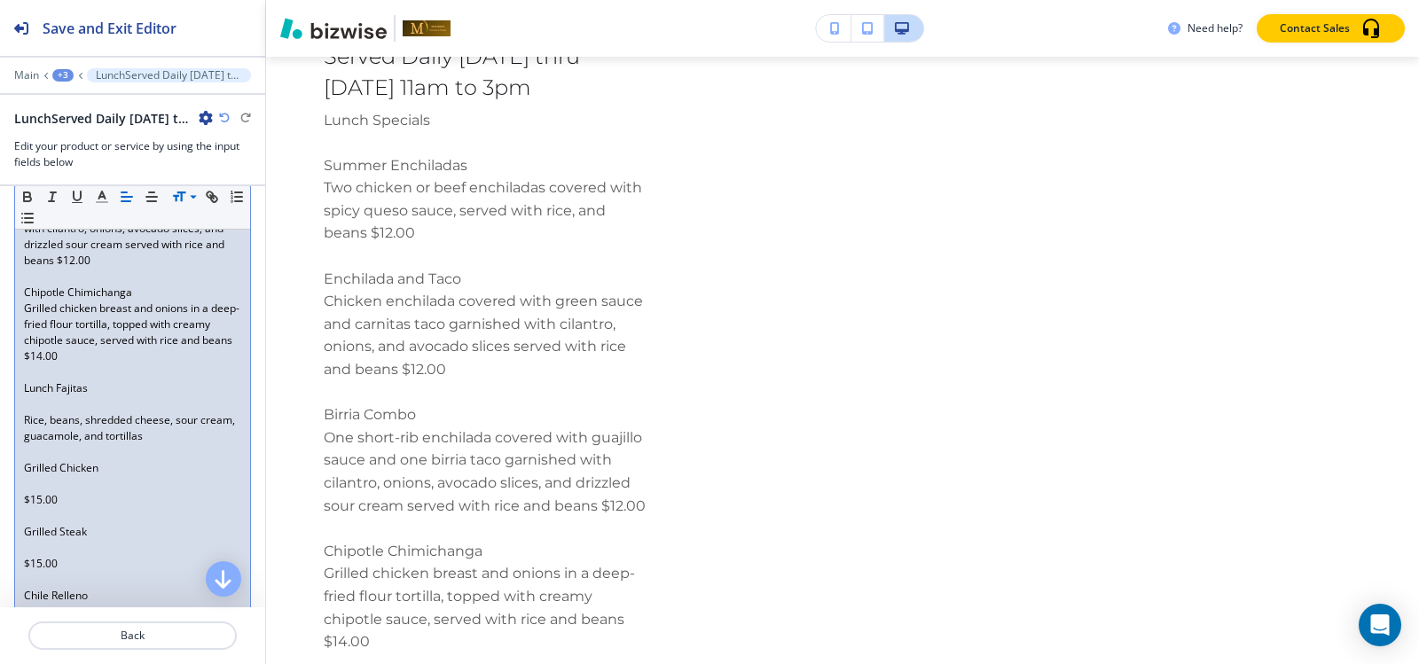
scroll to position [532, 0]
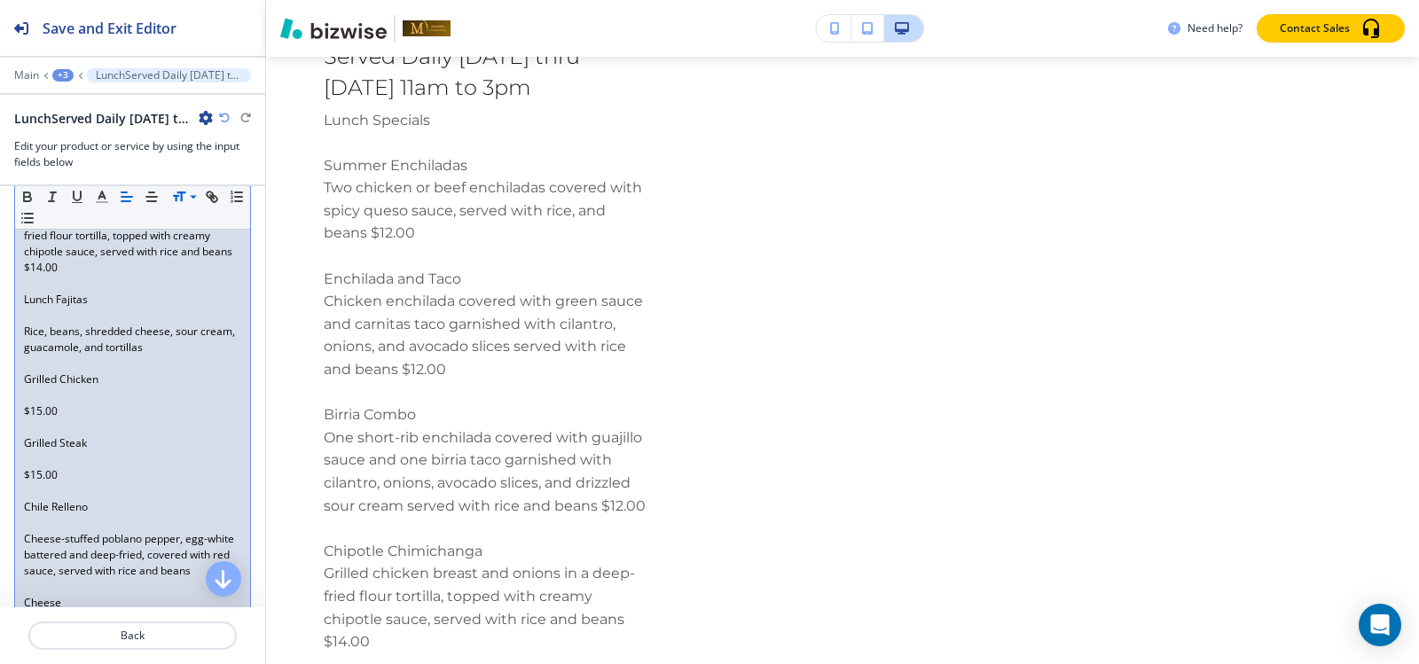
click at [44, 314] on p at bounding box center [132, 316] width 217 height 16
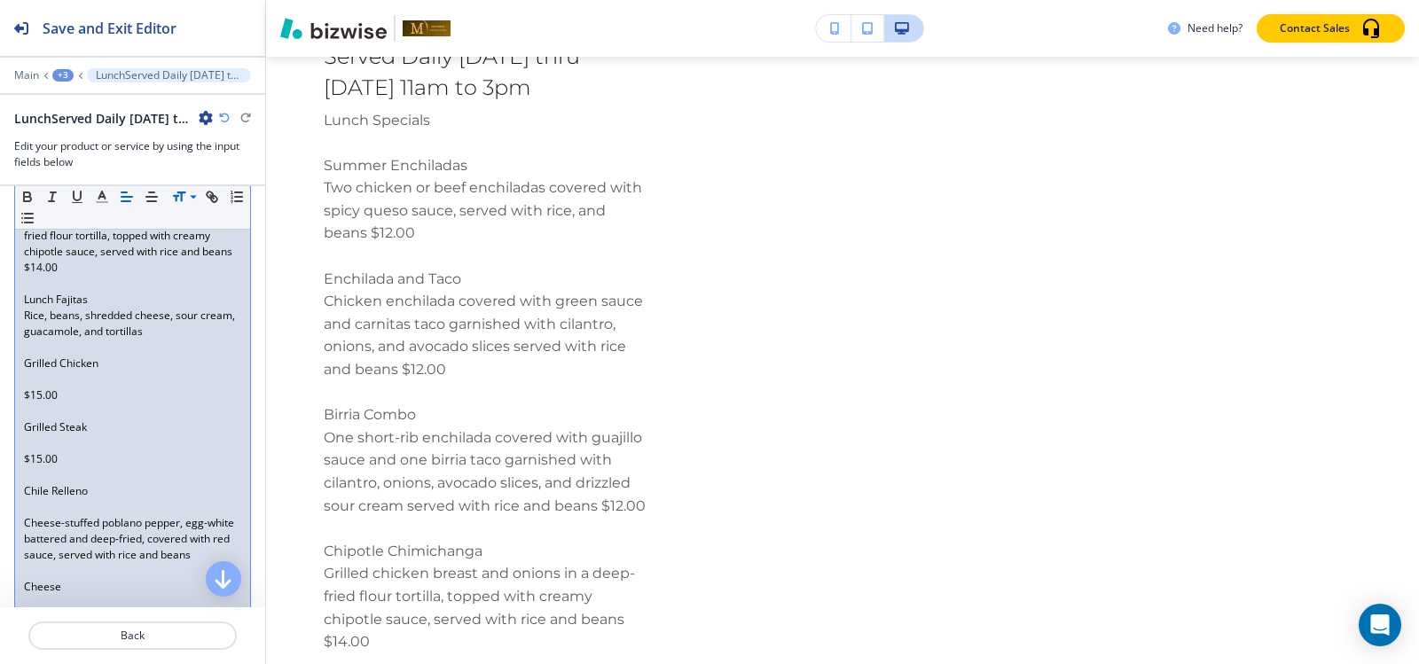
click at [38, 376] on p at bounding box center [132, 380] width 217 height 16
click at [37, 400] on p at bounding box center [132, 396] width 217 height 16
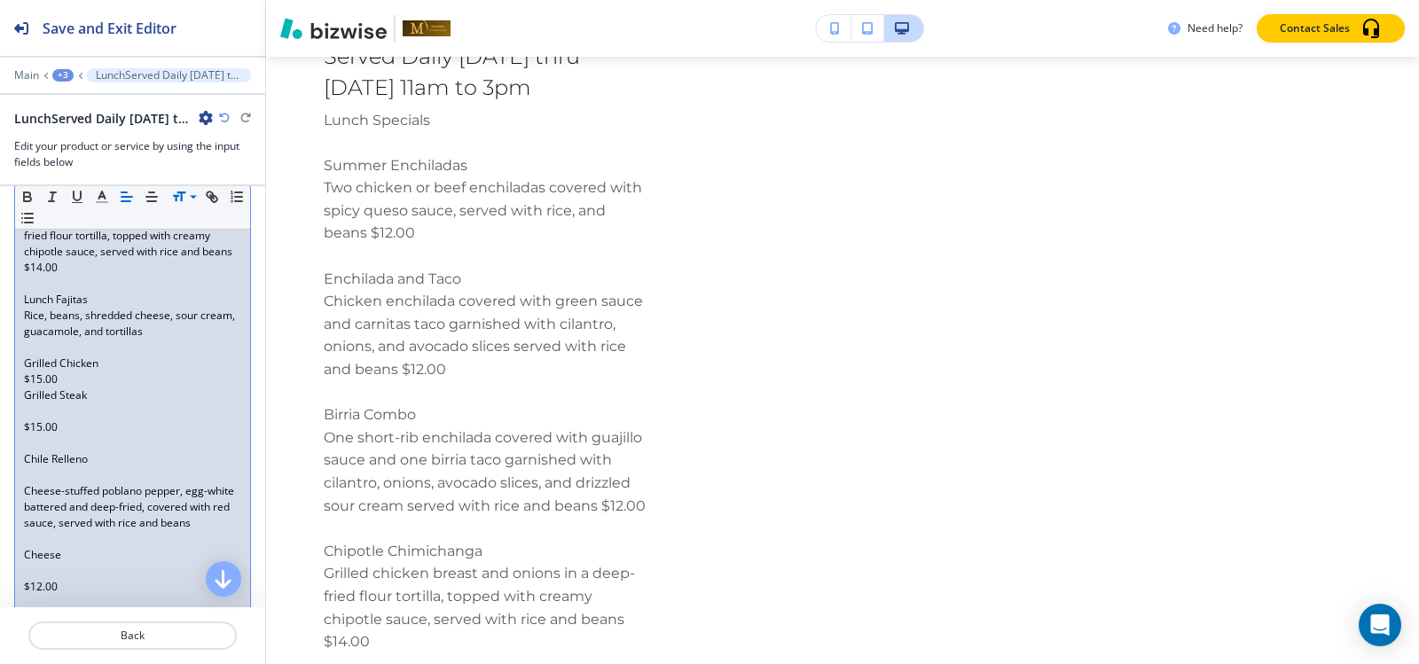
click at [37, 416] on p at bounding box center [132, 412] width 217 height 16
click at [23, 397] on div "Lunch Specials ﻿Summer Enchiladas Two chicken or beef enchiladas covered with s…" at bounding box center [132, 483] width 235 height 1231
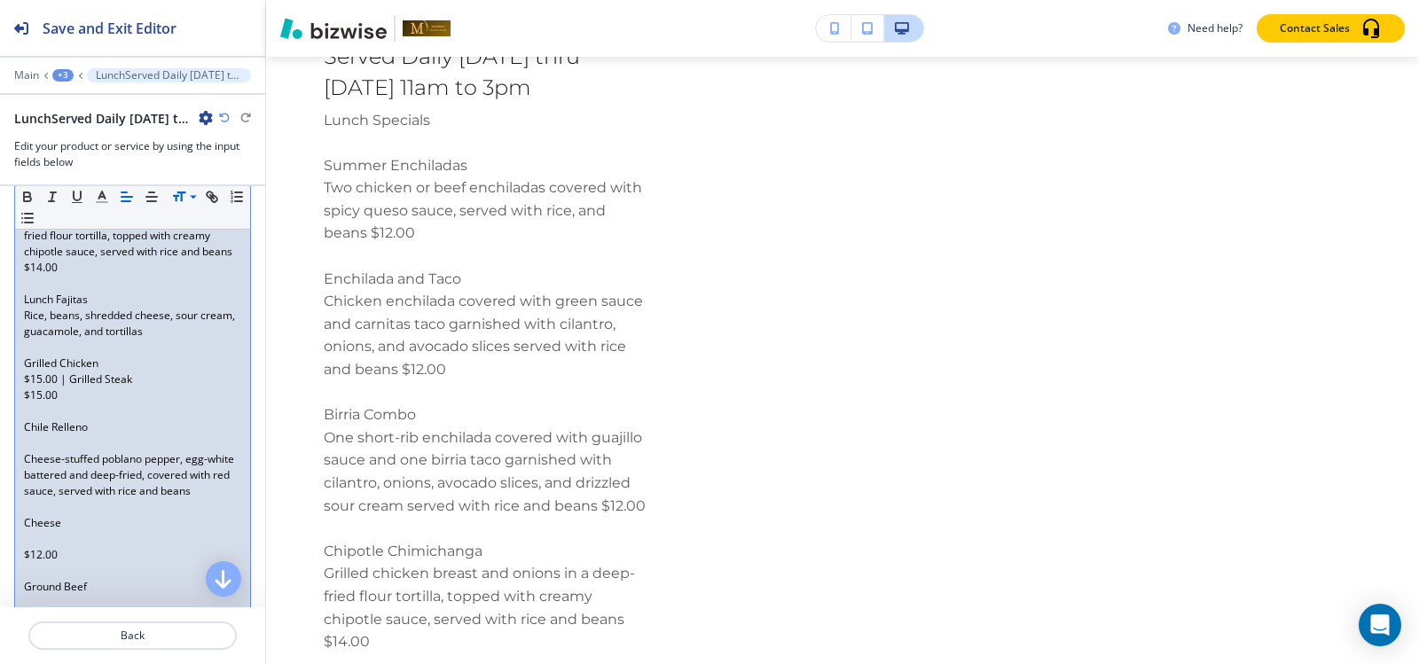
click at [22, 399] on div "Lunch Specials ﻿Summer Enchiladas Two chicken or beef enchiladas covered with s…" at bounding box center [132, 475] width 235 height 1215
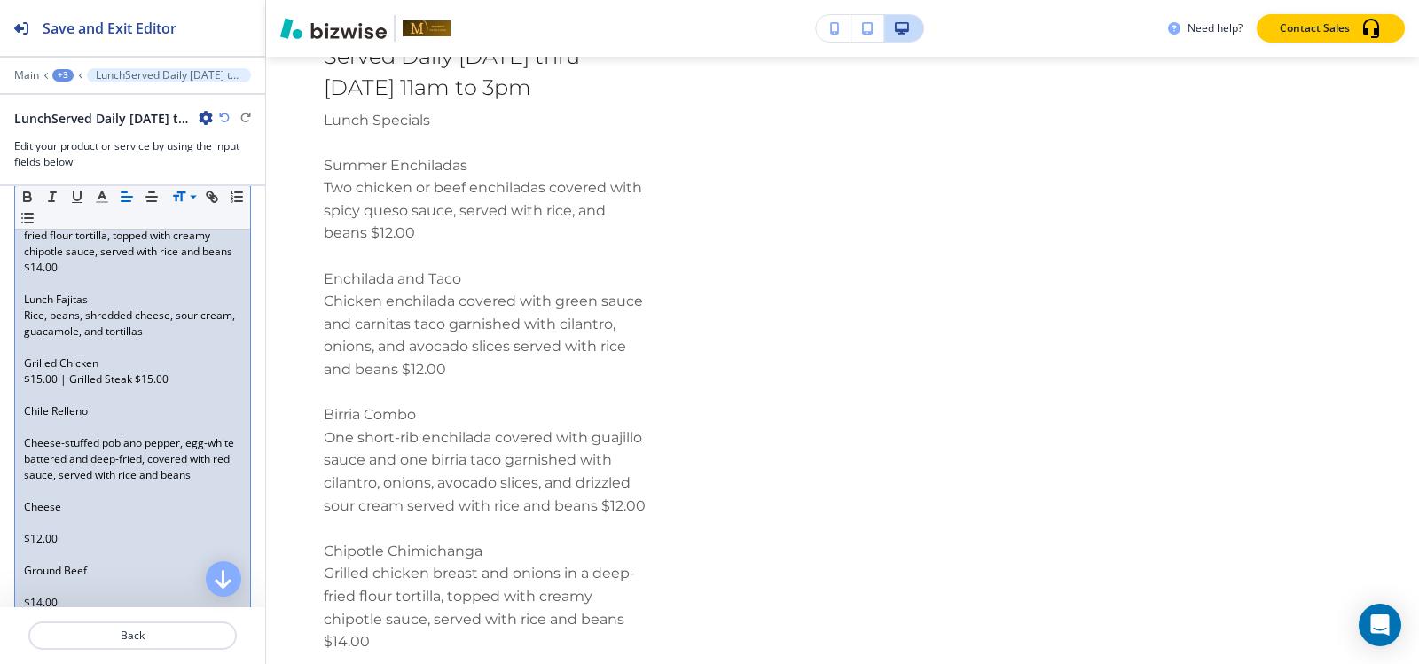
click at [24, 378] on p "$15.00 | Grilled Steak $15.00" at bounding box center [132, 380] width 217 height 16
click at [25, 359] on p "Grilled Chicken $15.00 | Grilled Steak $15.00" at bounding box center [132, 372] width 217 height 32
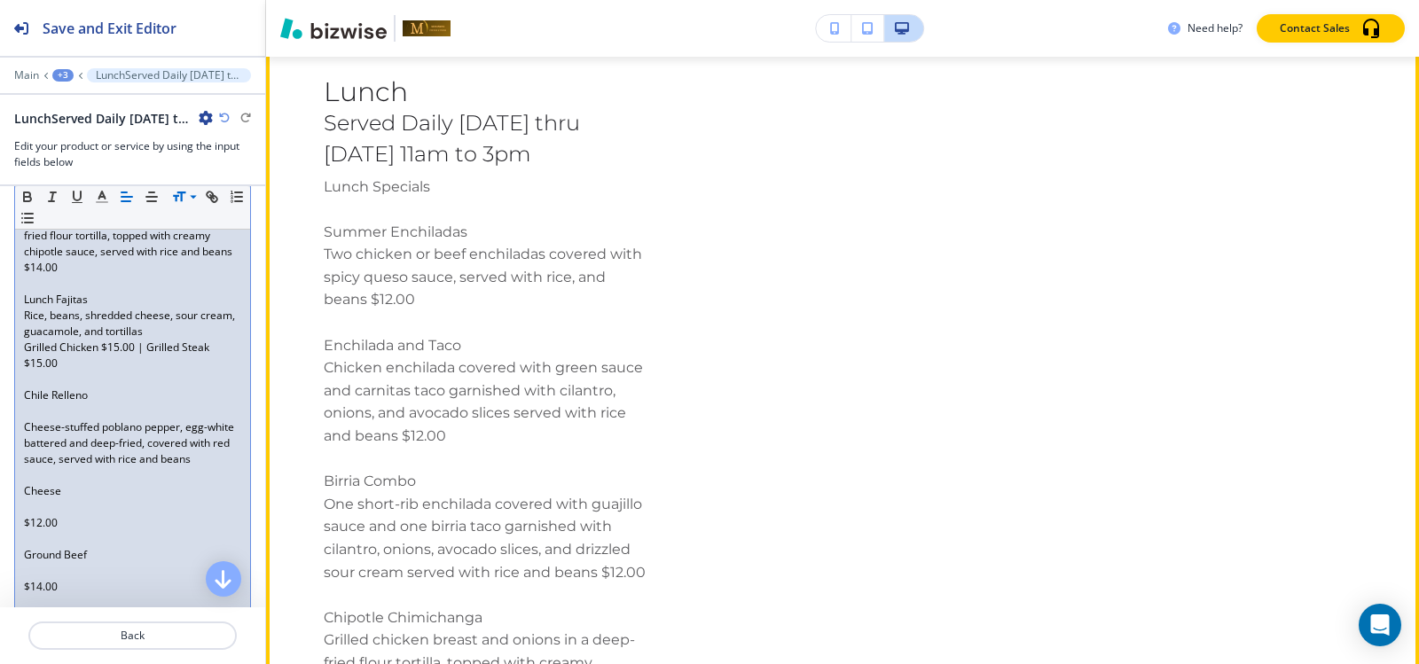
scroll to position [12502, 0]
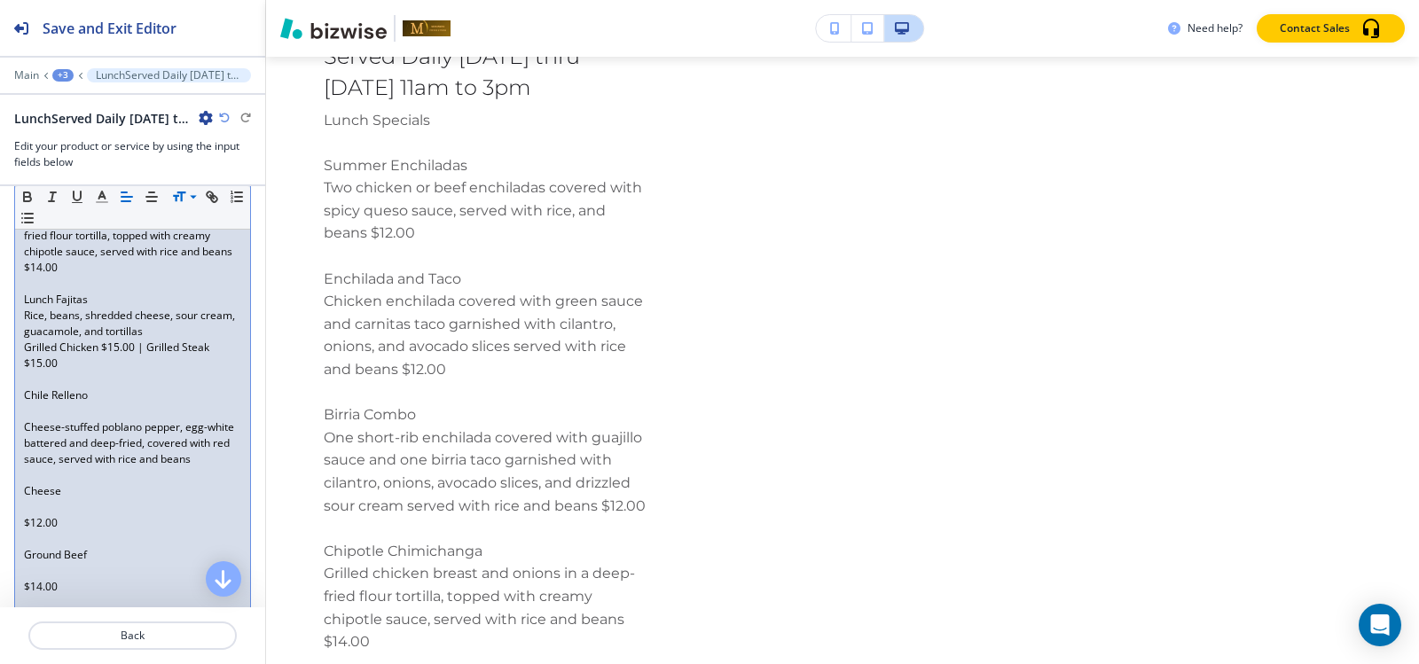
click at [38, 417] on p at bounding box center [132, 412] width 217 height 16
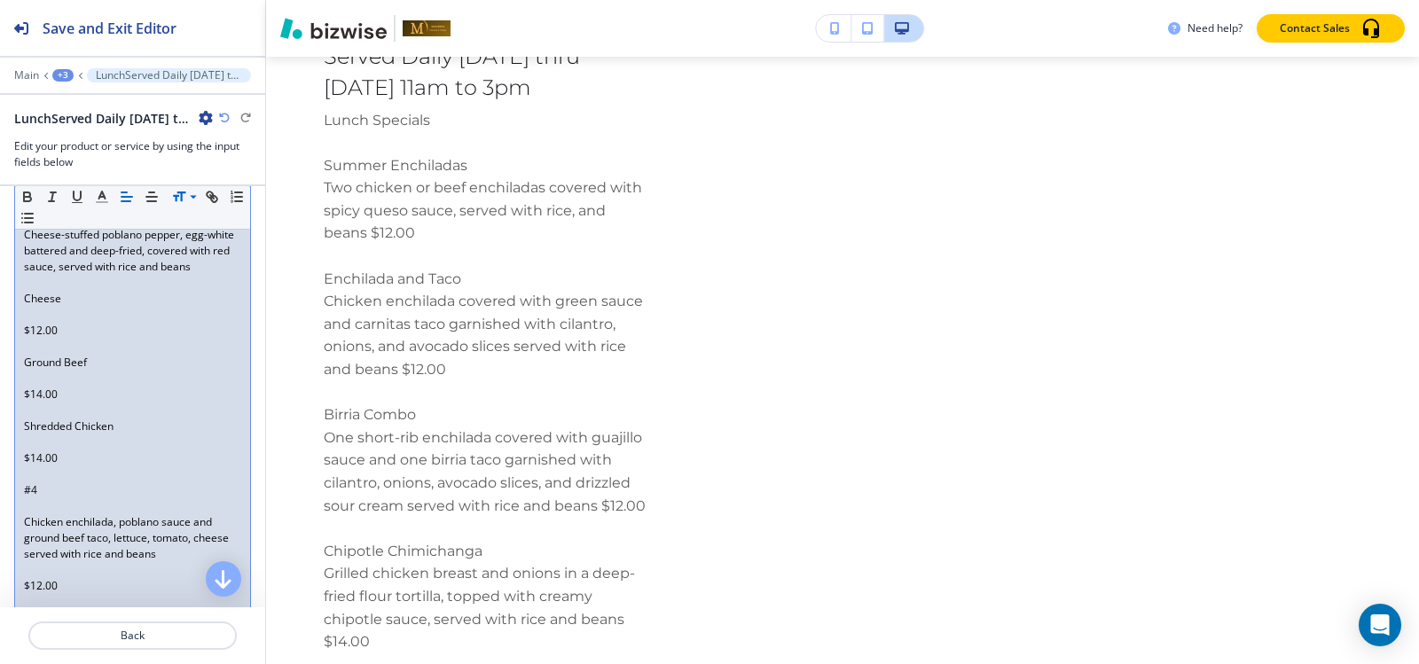
scroll to position [709, 0]
click at [42, 322] on p at bounding box center [132, 314] width 217 height 16
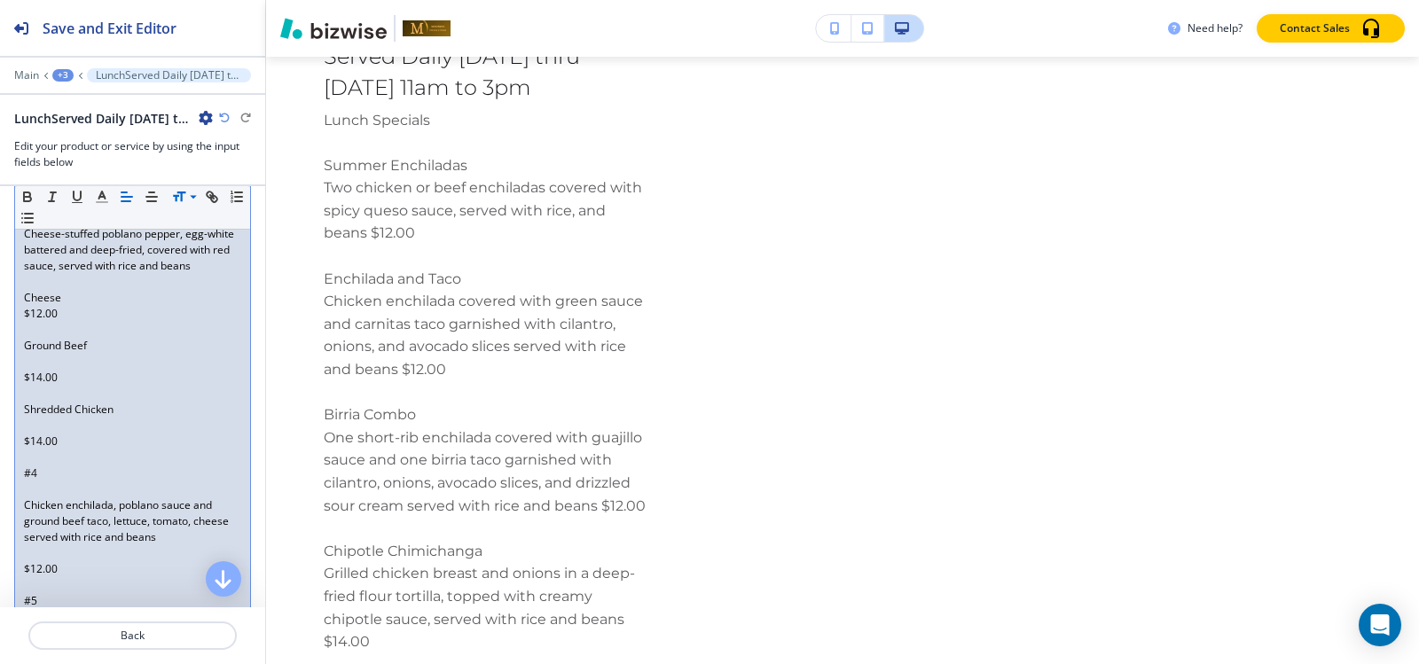
click at [46, 338] on p at bounding box center [132, 330] width 217 height 16
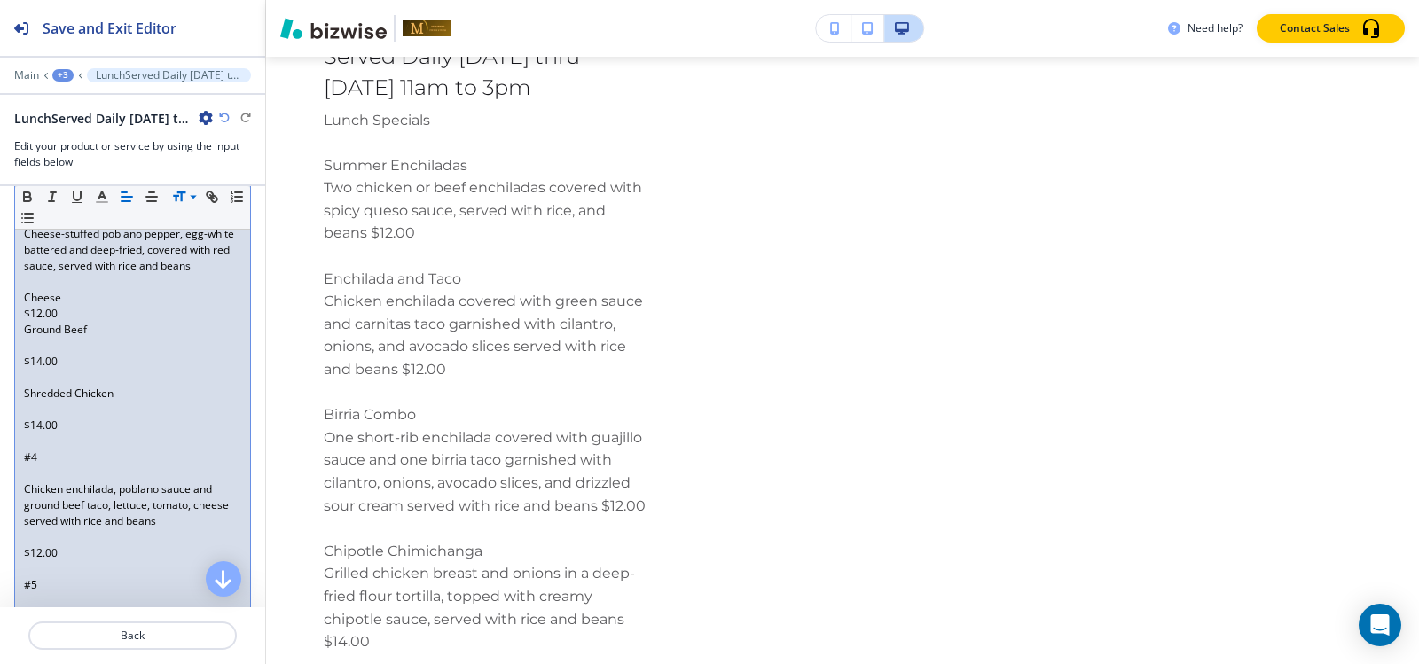
click at [49, 354] on p at bounding box center [132, 346] width 217 height 16
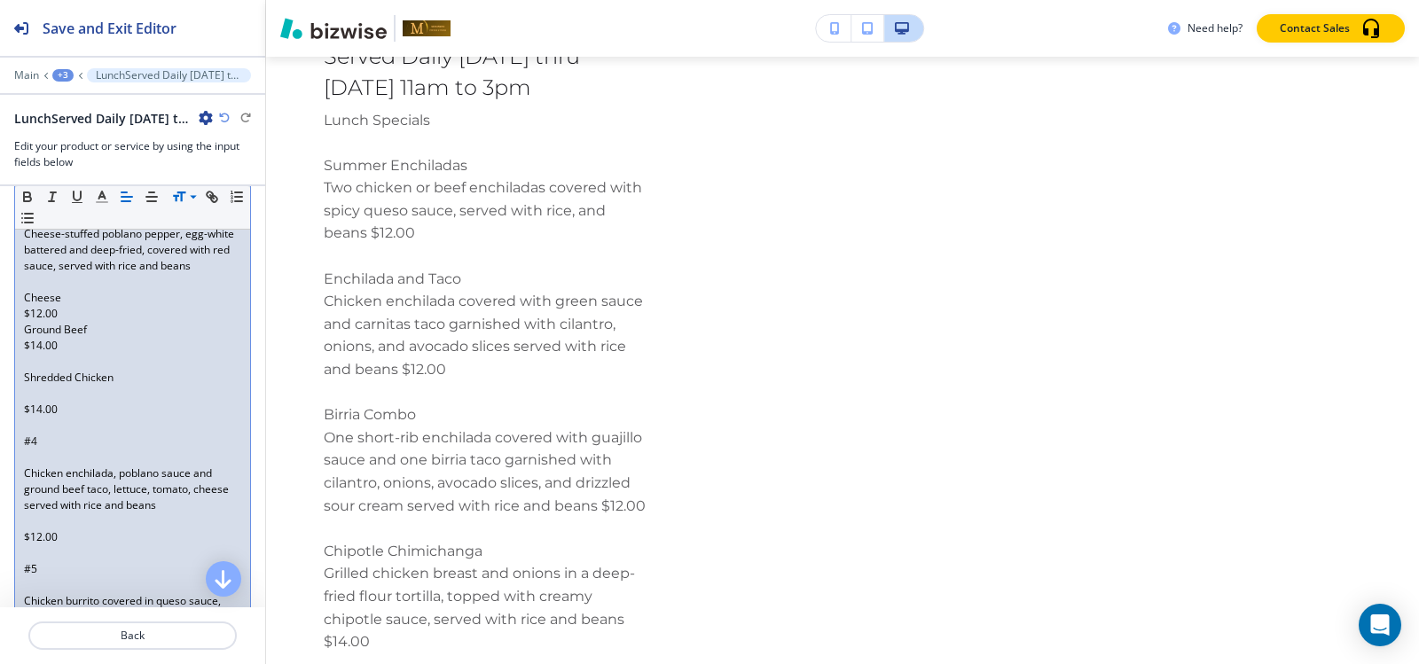
click at [43, 370] on p at bounding box center [132, 362] width 217 height 16
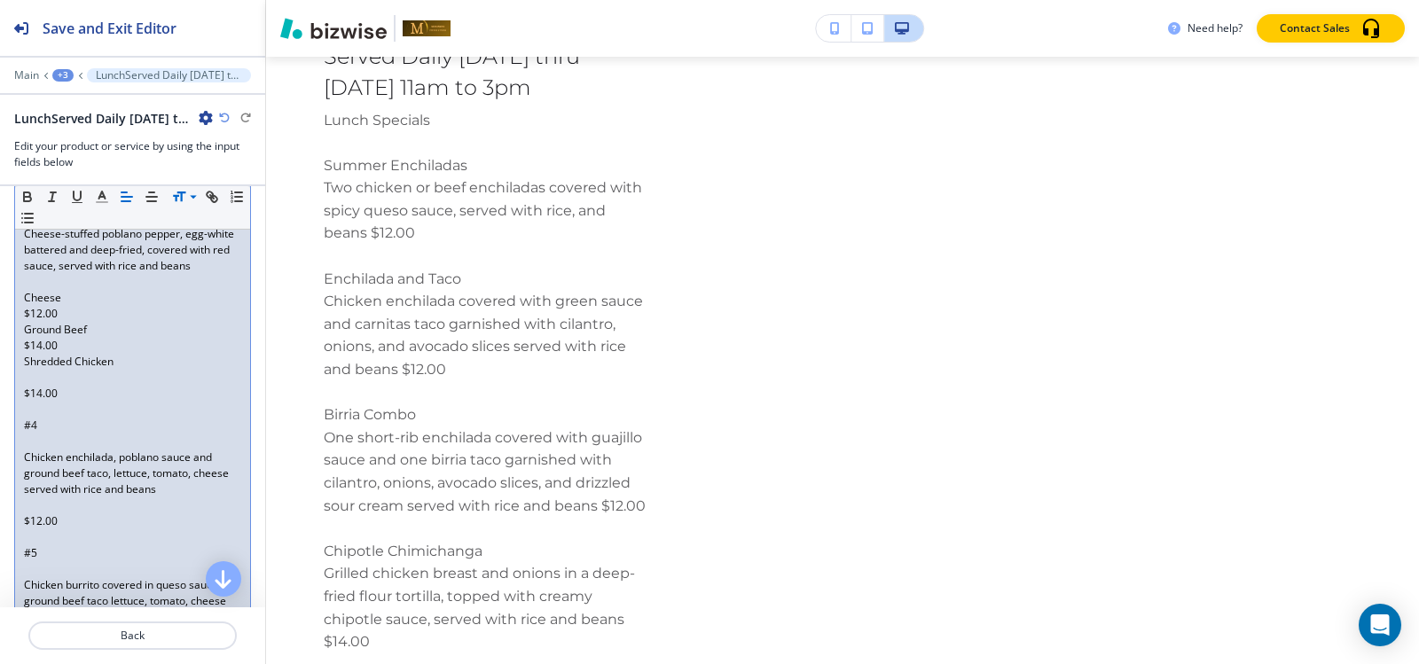
click at [43, 386] on p at bounding box center [132, 378] width 217 height 16
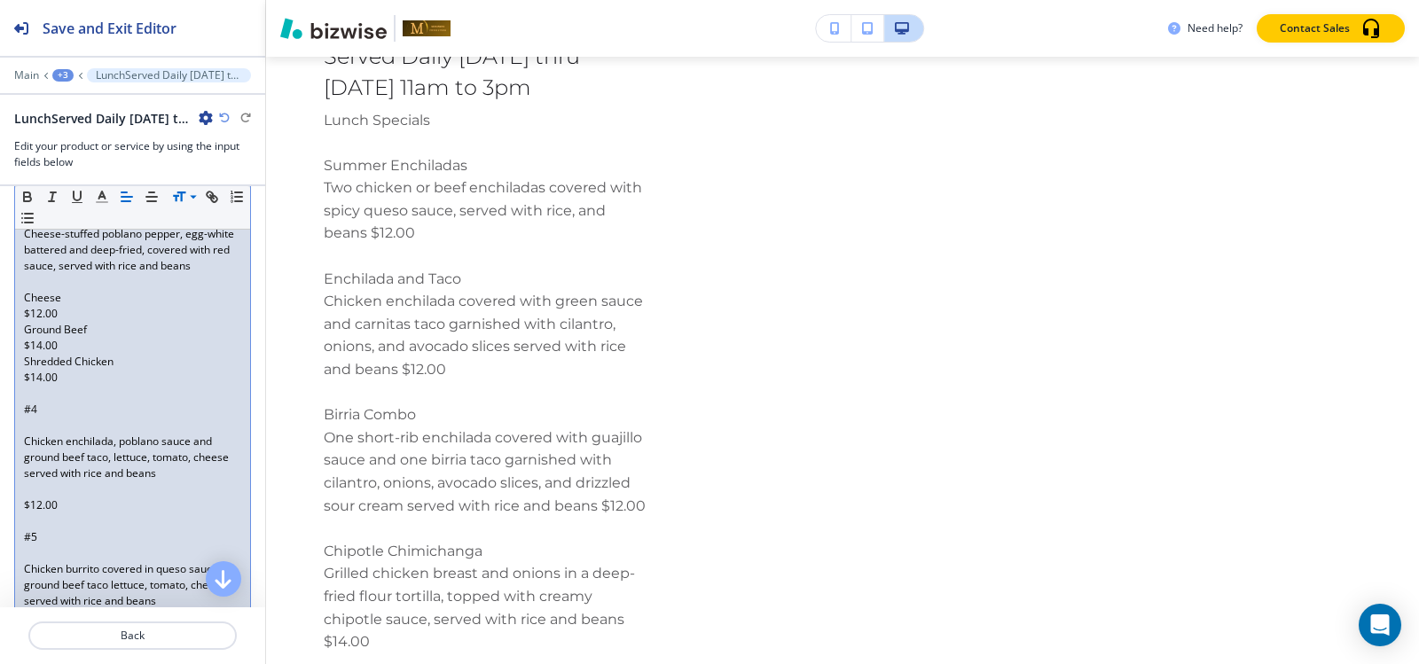
click at [22, 396] on div "Lunch Specials ﻿Summer Enchiladas Two chicken or beef enchiladas covered with s…" at bounding box center [132, 233] width 235 height 1087
click at [21, 386] on div "Lunch Specials ﻿Summer Enchiladas Two chicken or beef enchiladas covered with s…" at bounding box center [132, 233] width 235 height 1087
click at [21, 380] on div "Lunch Specials ﻿Summer Enchiladas Two chicken or beef enchiladas covered with s…" at bounding box center [132, 233] width 235 height 1087
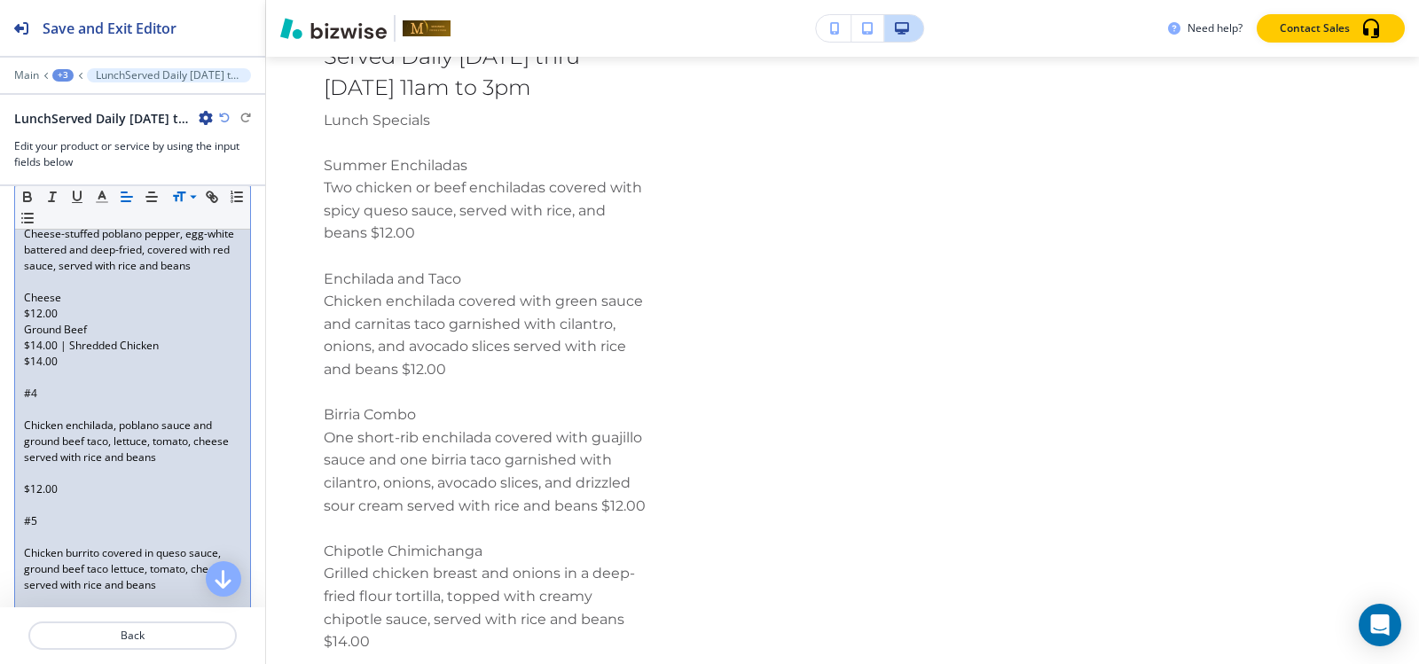
click at [24, 338] on p "Ground Beef" at bounding box center [132, 330] width 217 height 16
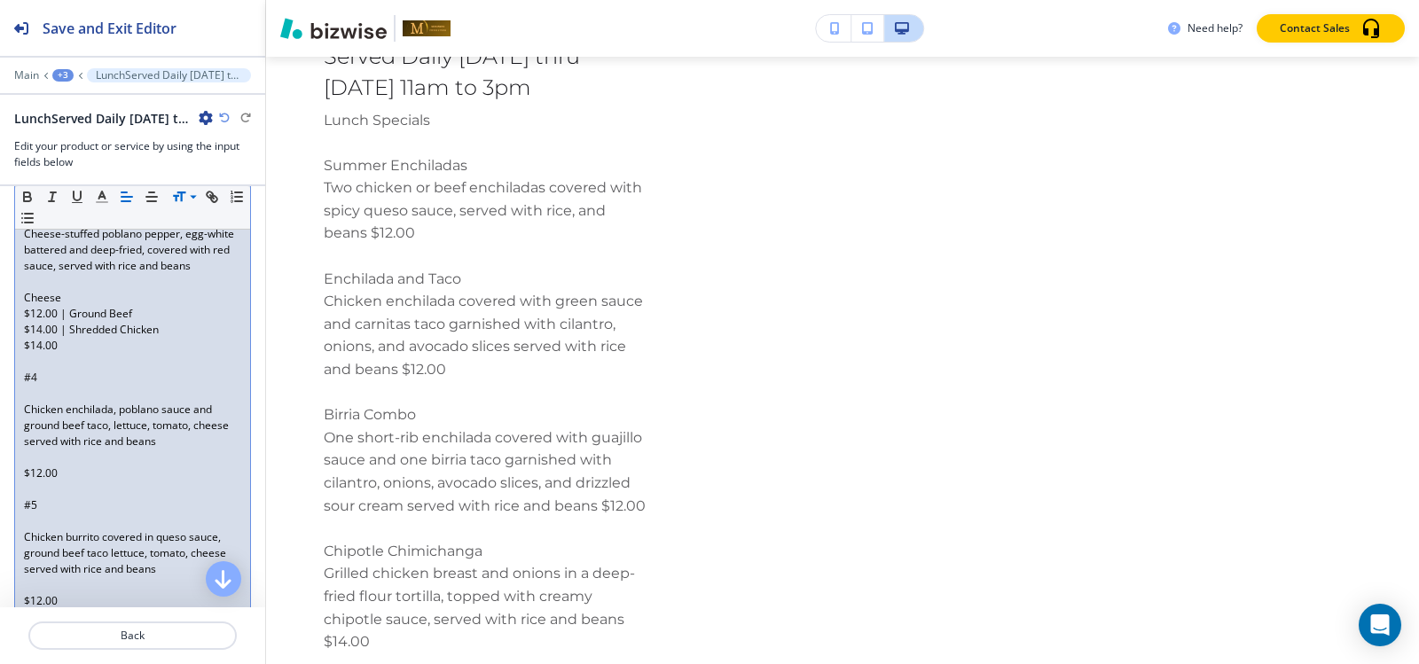
click at [22, 327] on div "Lunch Specials ﻿Summer Enchiladas Two chicken or beef enchiladas covered with s…" at bounding box center [132, 217] width 235 height 1055
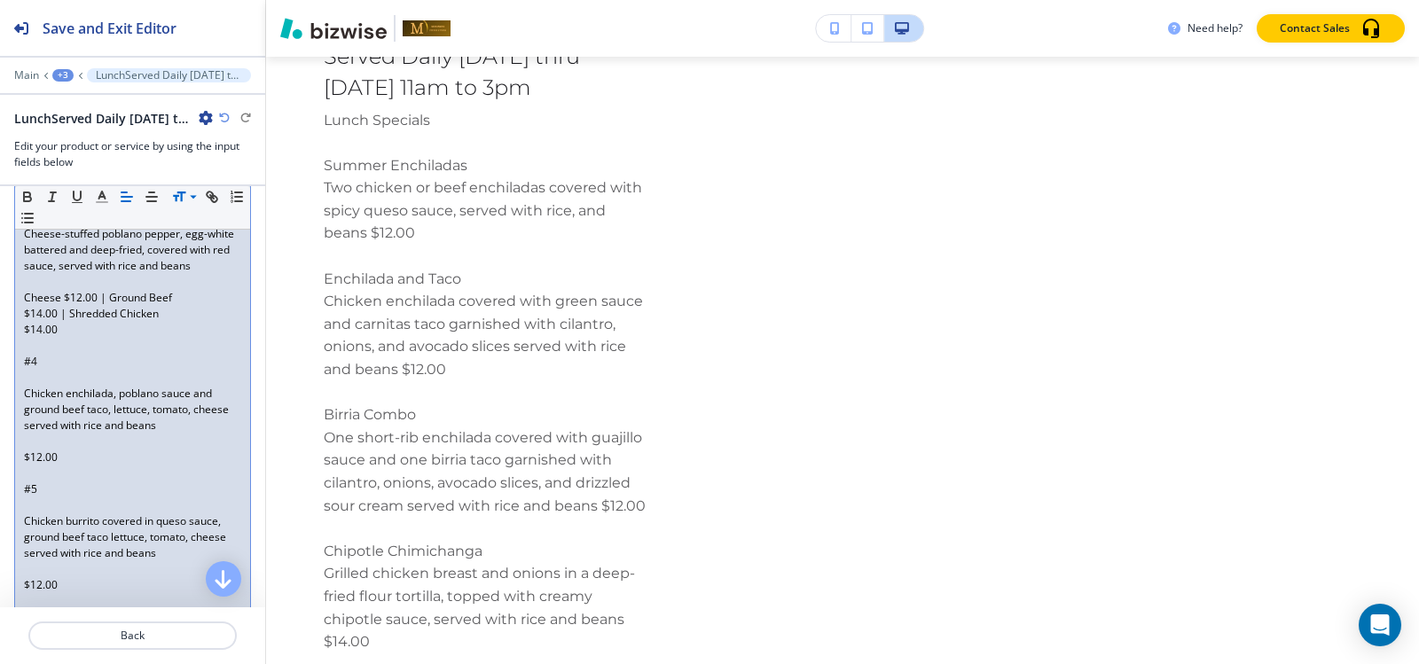
click at [23, 333] on div "Lunch Specials ﻿Summer Enchiladas Two chicken or beef enchiladas covered with s…" at bounding box center [132, 209] width 235 height 1039
click at [26, 322] on p "Cheese $12.00 | Ground Beef $14.00 | Shredded Chicken" at bounding box center [132, 306] width 217 height 32
click at [23, 343] on div "Lunch Specials ﻿Summer Enchiladas Two chicken or beef enchiladas covered with s…" at bounding box center [132, 209] width 235 height 1039
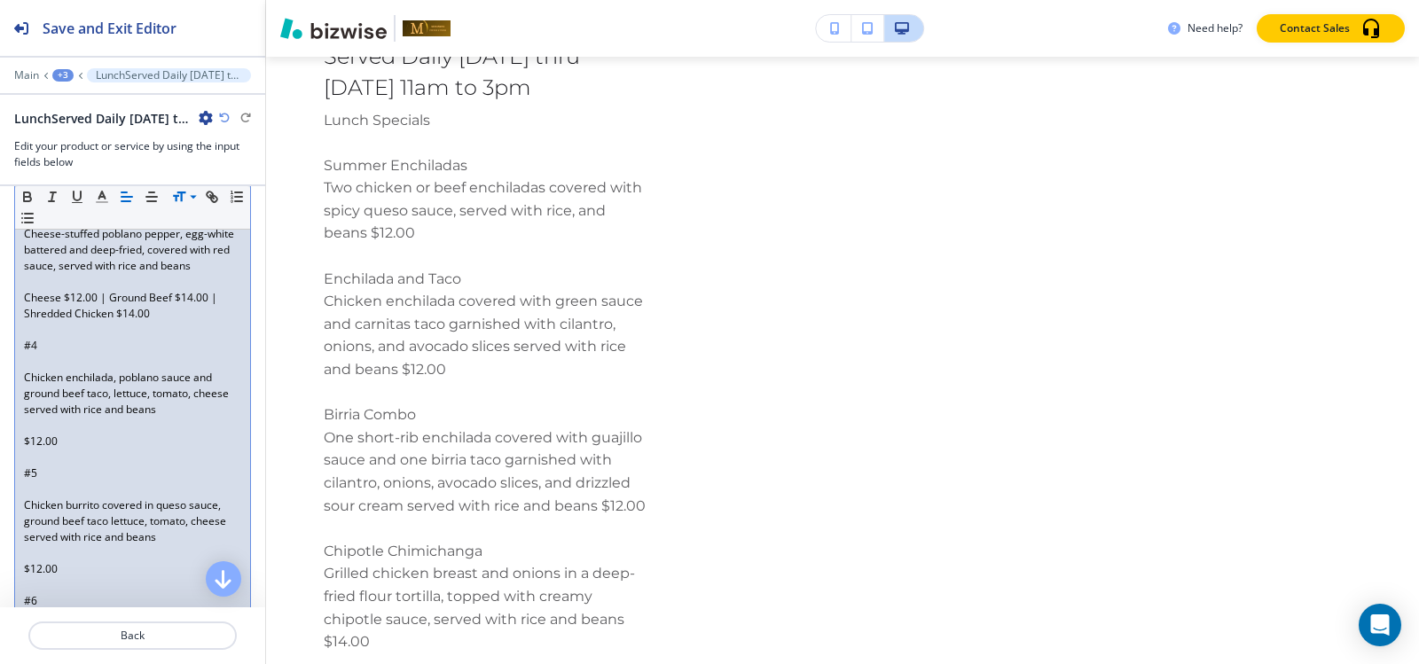
click at [33, 370] on p at bounding box center [132, 362] width 217 height 16
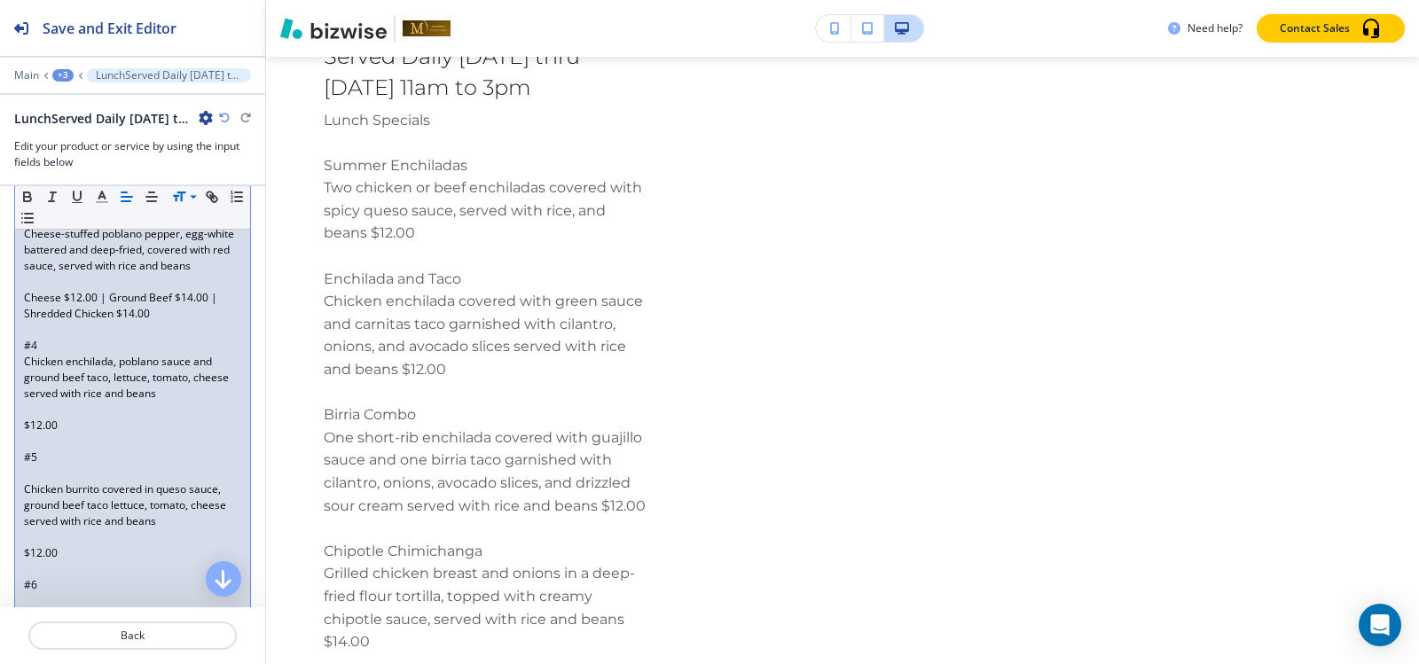
click at [29, 418] on p at bounding box center [132, 410] width 217 height 16
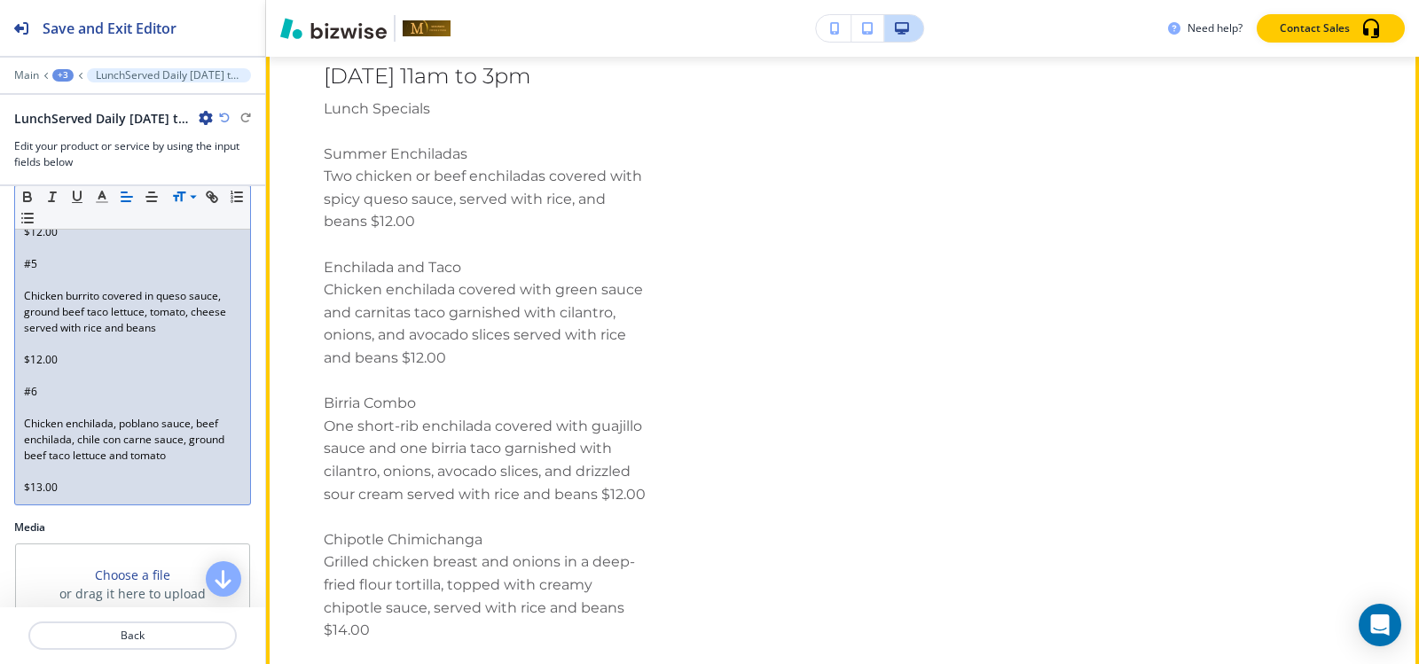
scroll to position [12590, 0]
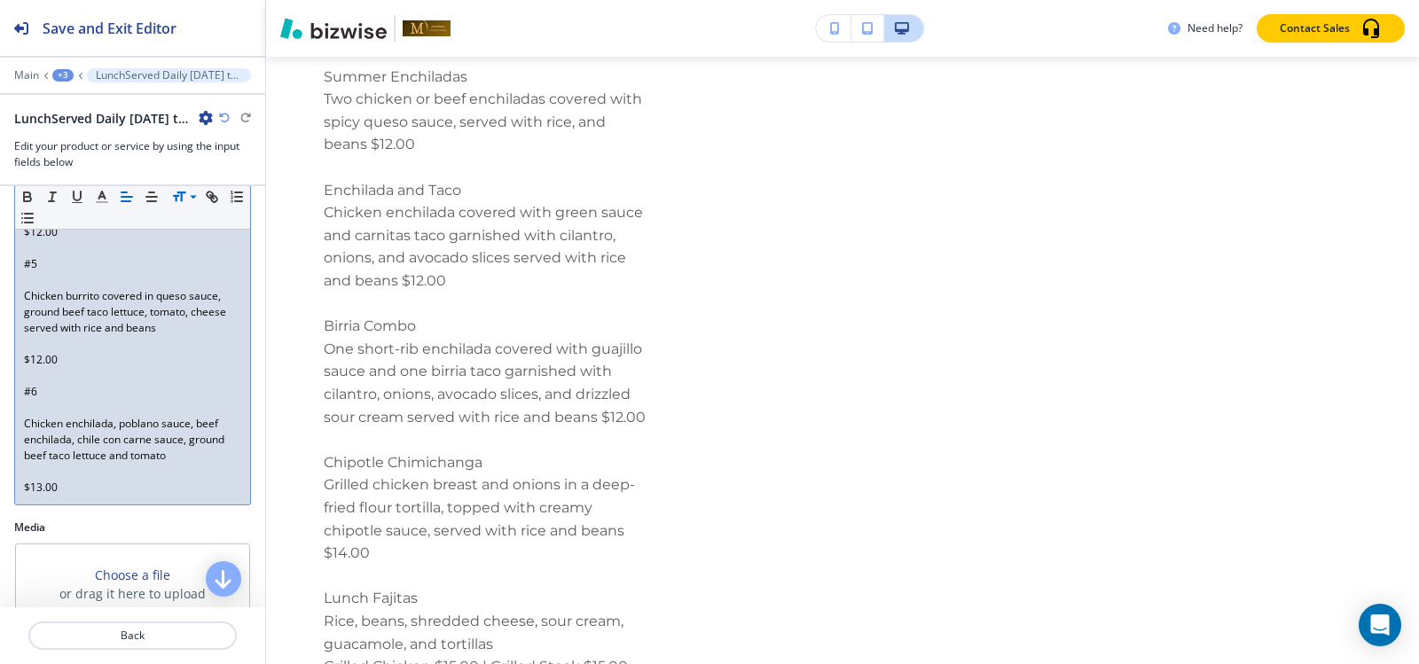
click at [32, 416] on p at bounding box center [132, 408] width 217 height 16
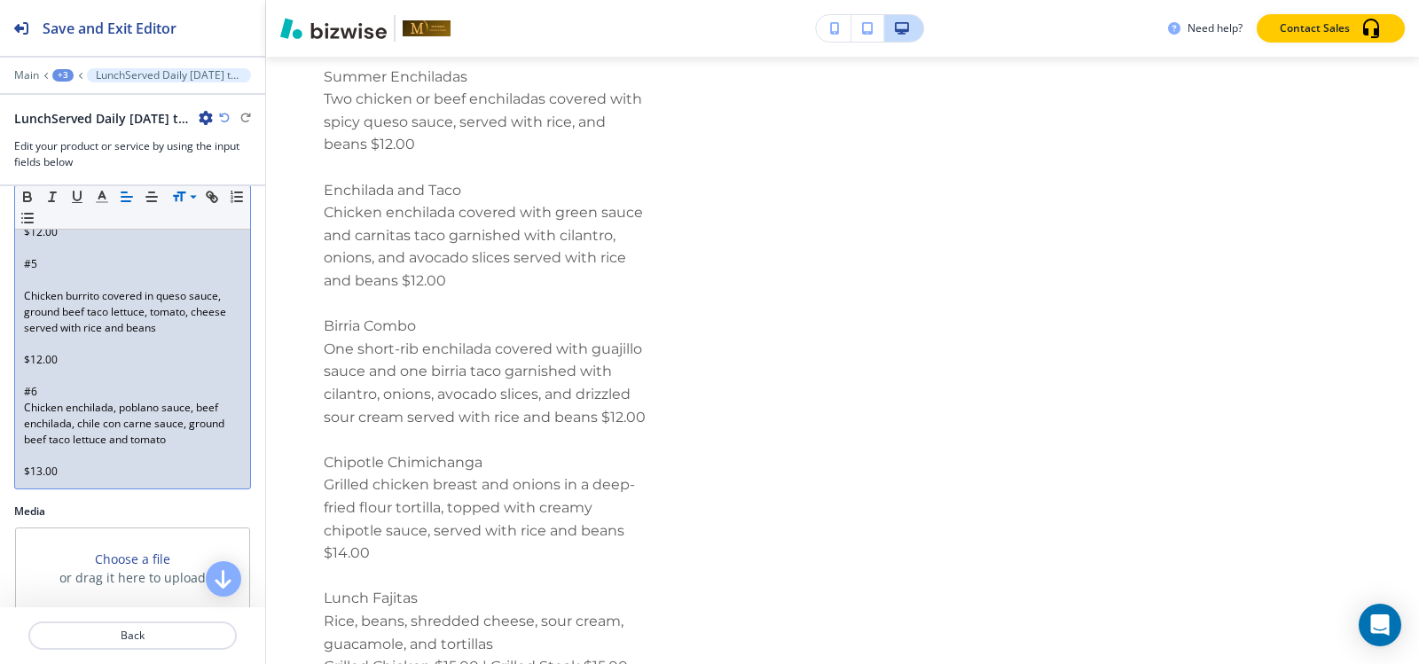
click at [23, 374] on div "Lunch Specials ﻿Summer Enchiladas Two chicken or beef enchiladas covered with s…" at bounding box center [132, 1] width 235 height 976
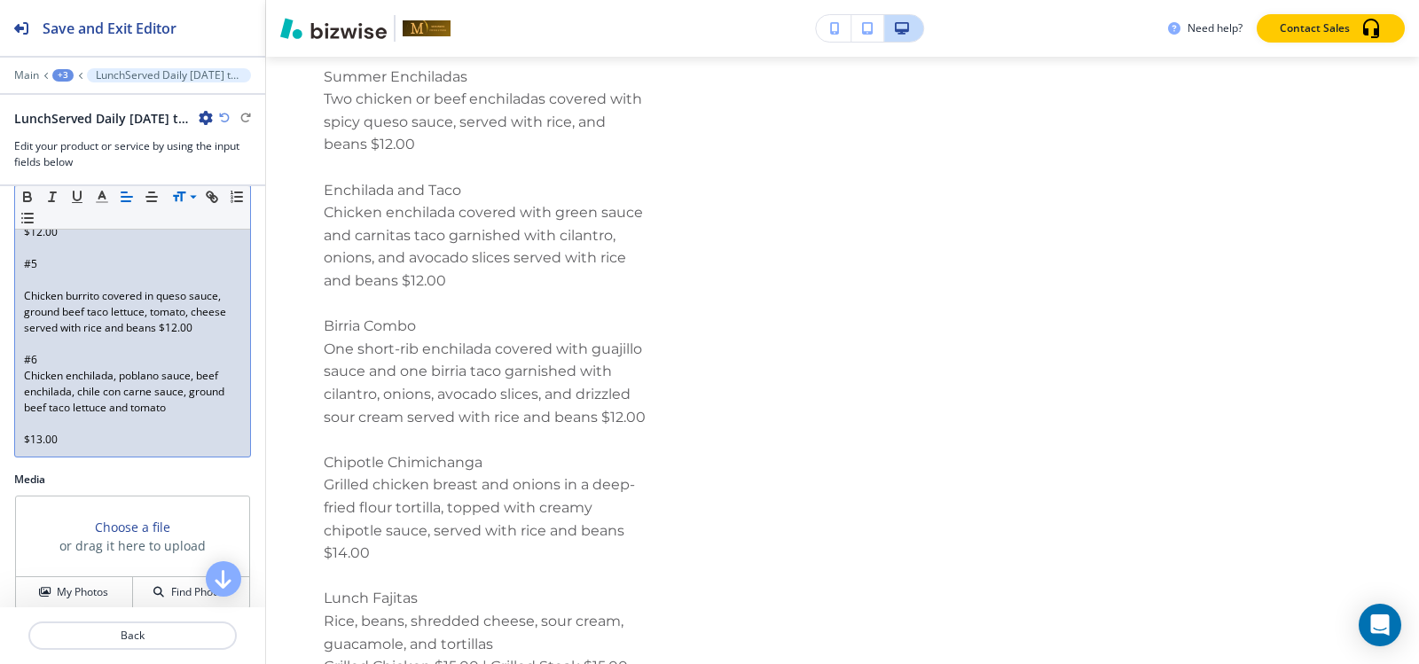
click at [38, 288] on p at bounding box center [132, 280] width 217 height 16
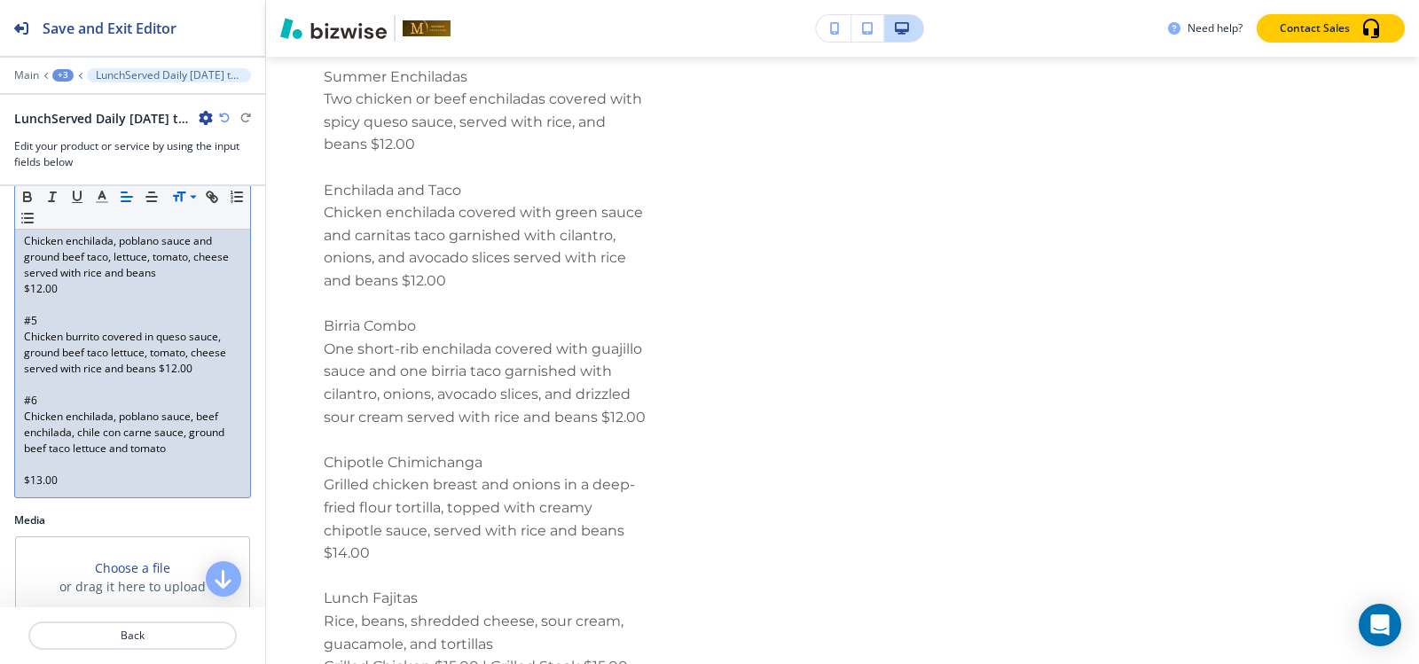
scroll to position [798, 0]
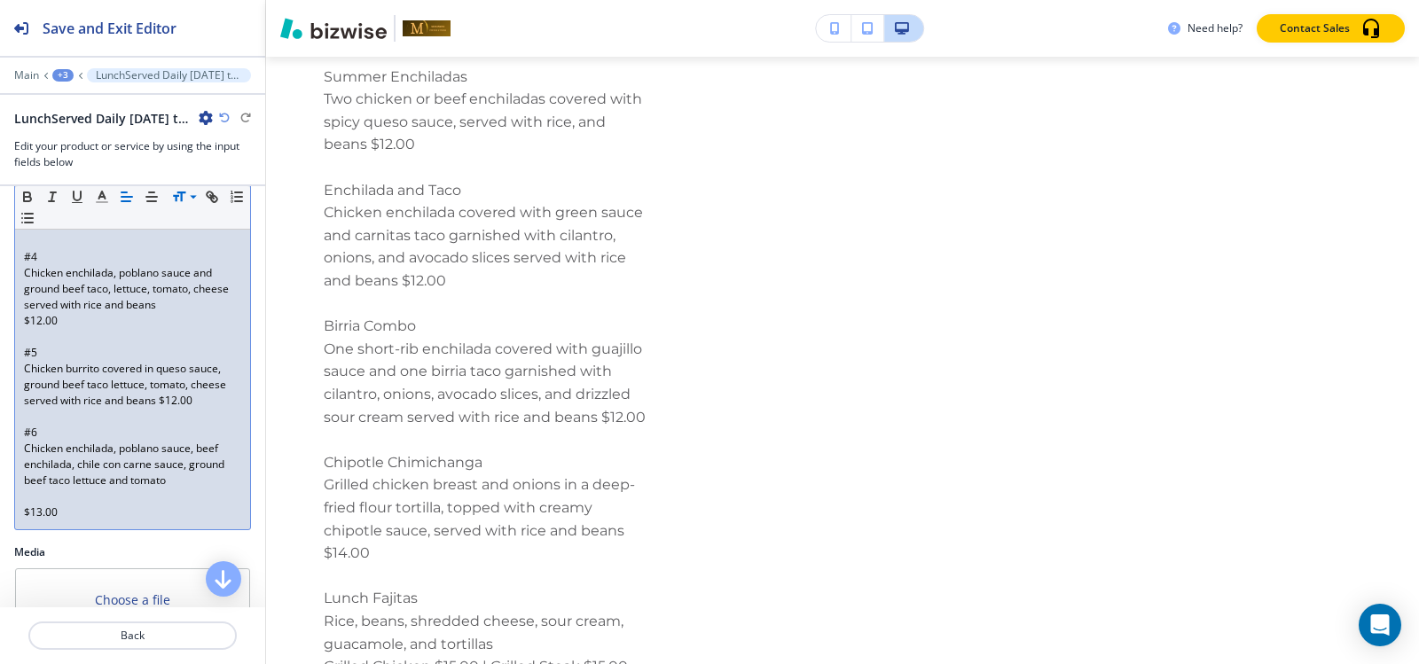
click at [21, 340] on div "Lunch Specials ﻿Summer Enchiladas Two chicken or beef enchiladas covered with s…" at bounding box center [132, 66] width 235 height 928
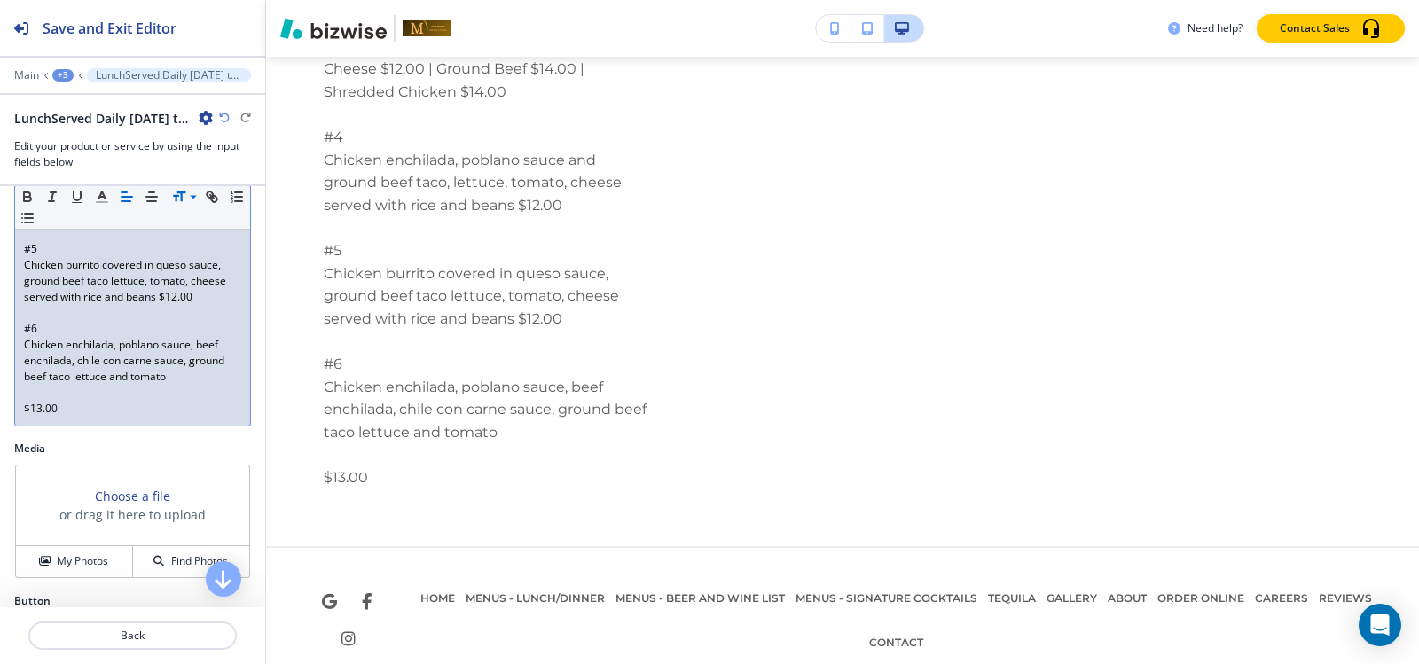
scroll to position [887, 0]
click at [30, 400] on p at bounding box center [132, 392] width 217 height 16
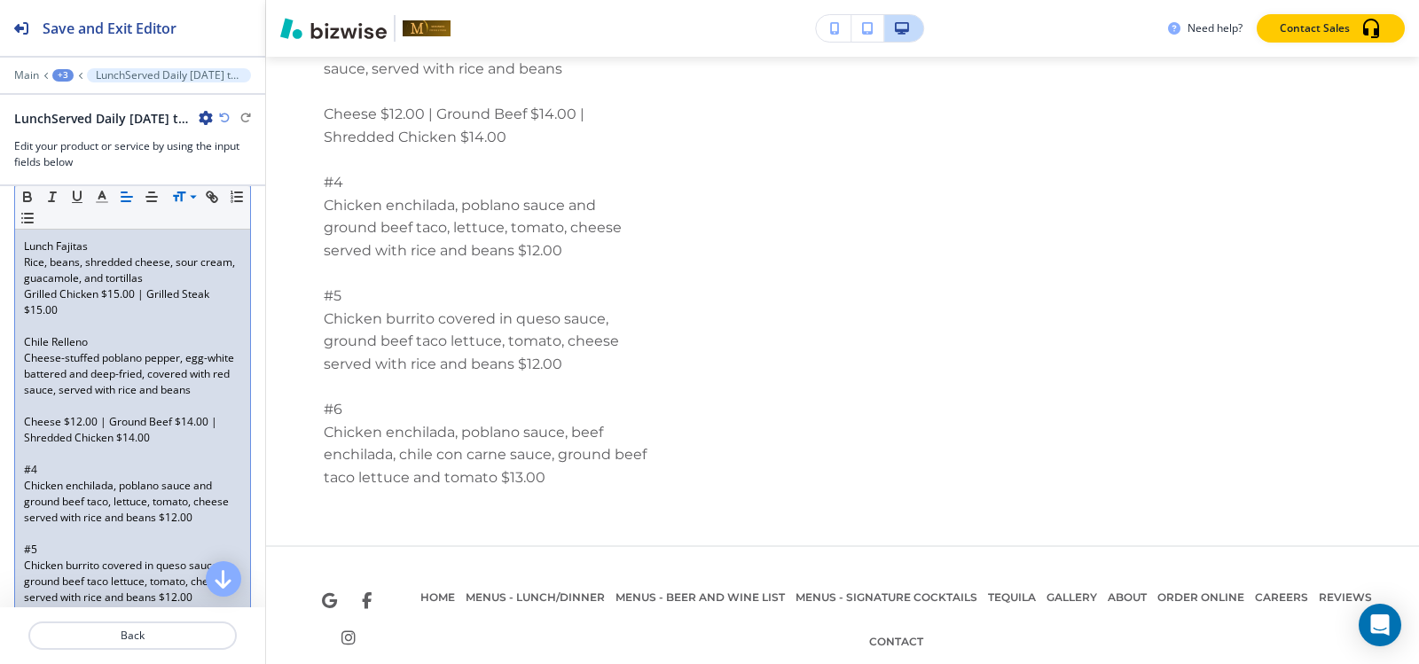
scroll to position [499, 0]
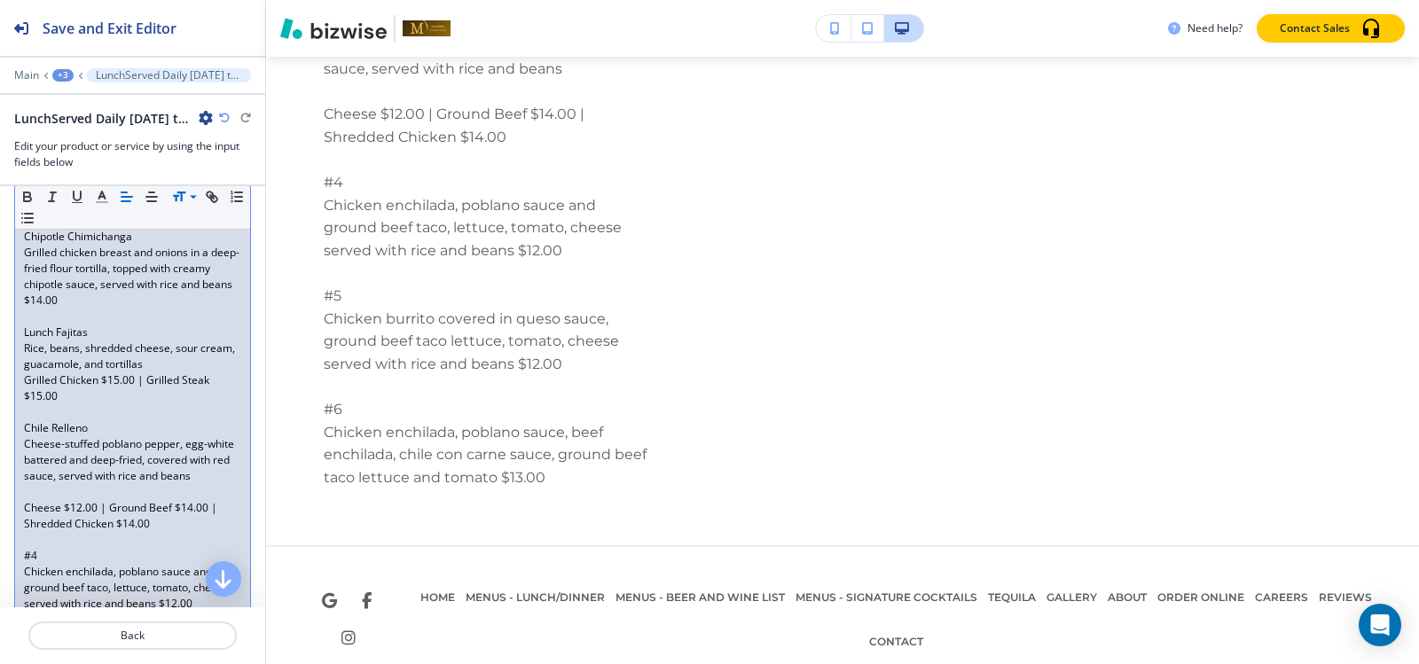
click at [54, 74] on div "+3" at bounding box center [62, 75] width 21 height 12
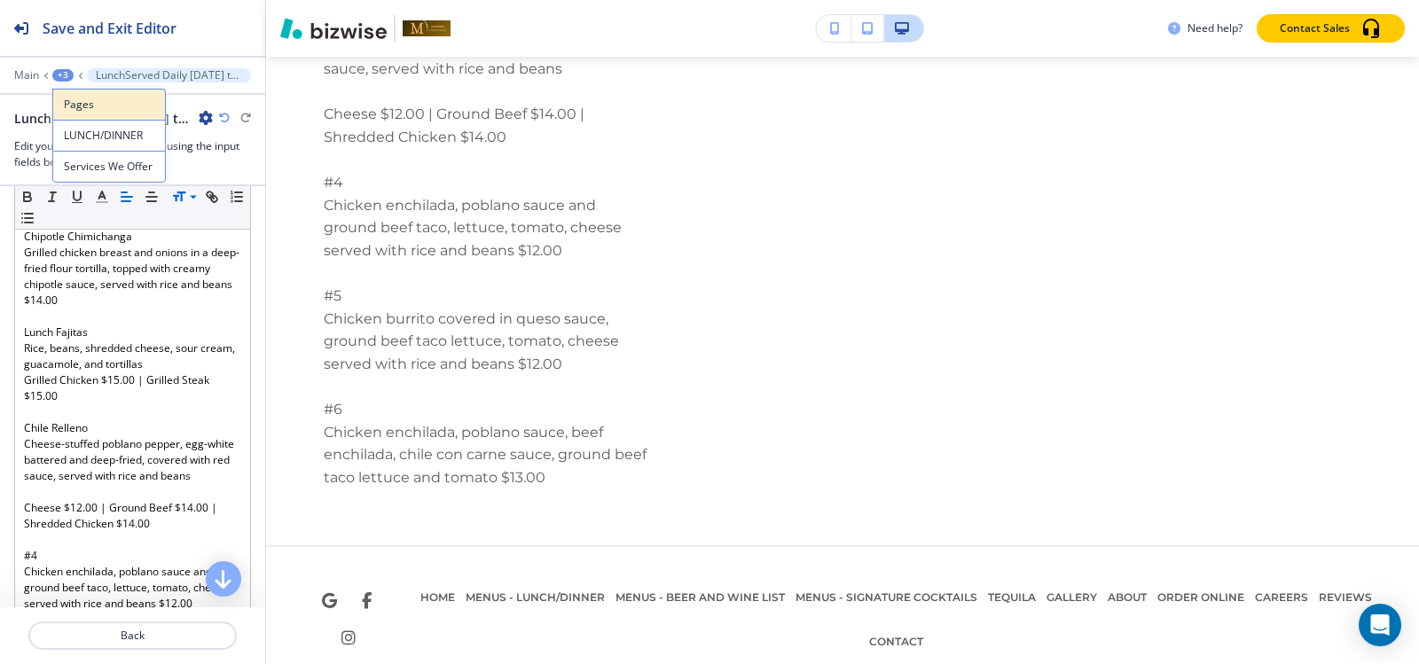
click at [79, 106] on p "Pages" at bounding box center [109, 105] width 90 height 16
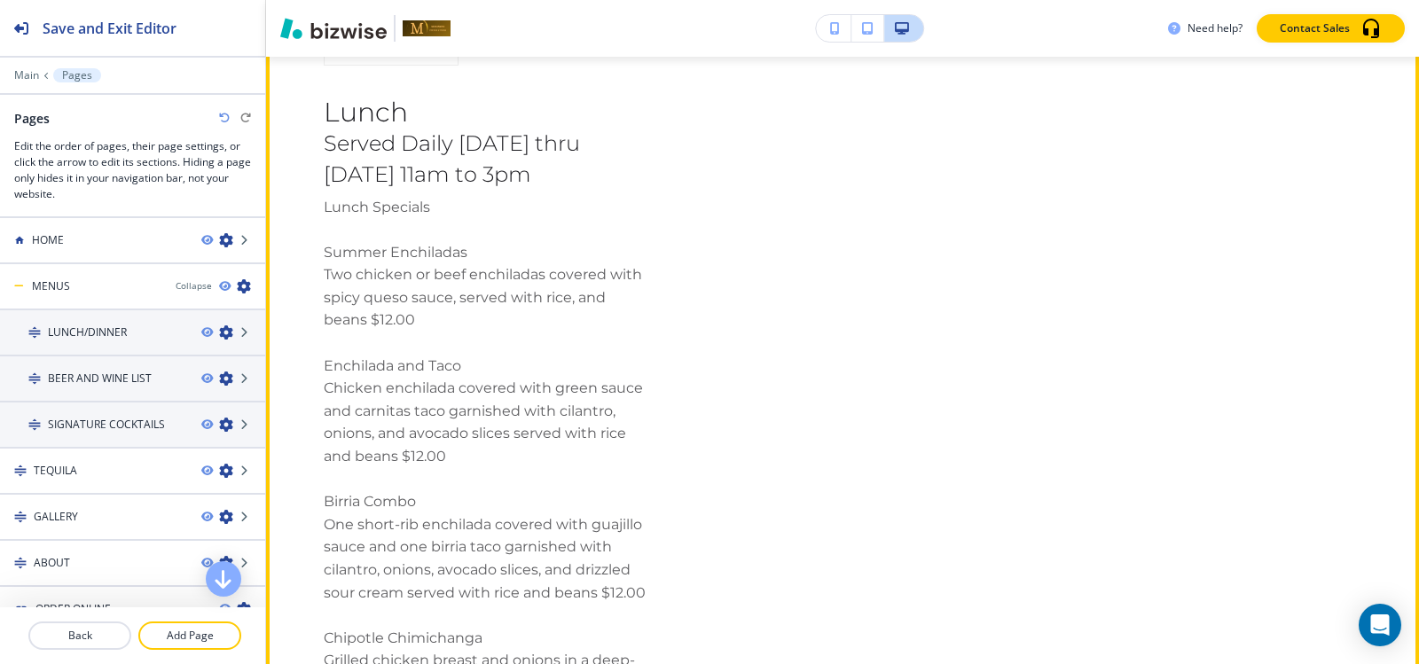
scroll to position [11971, 0]
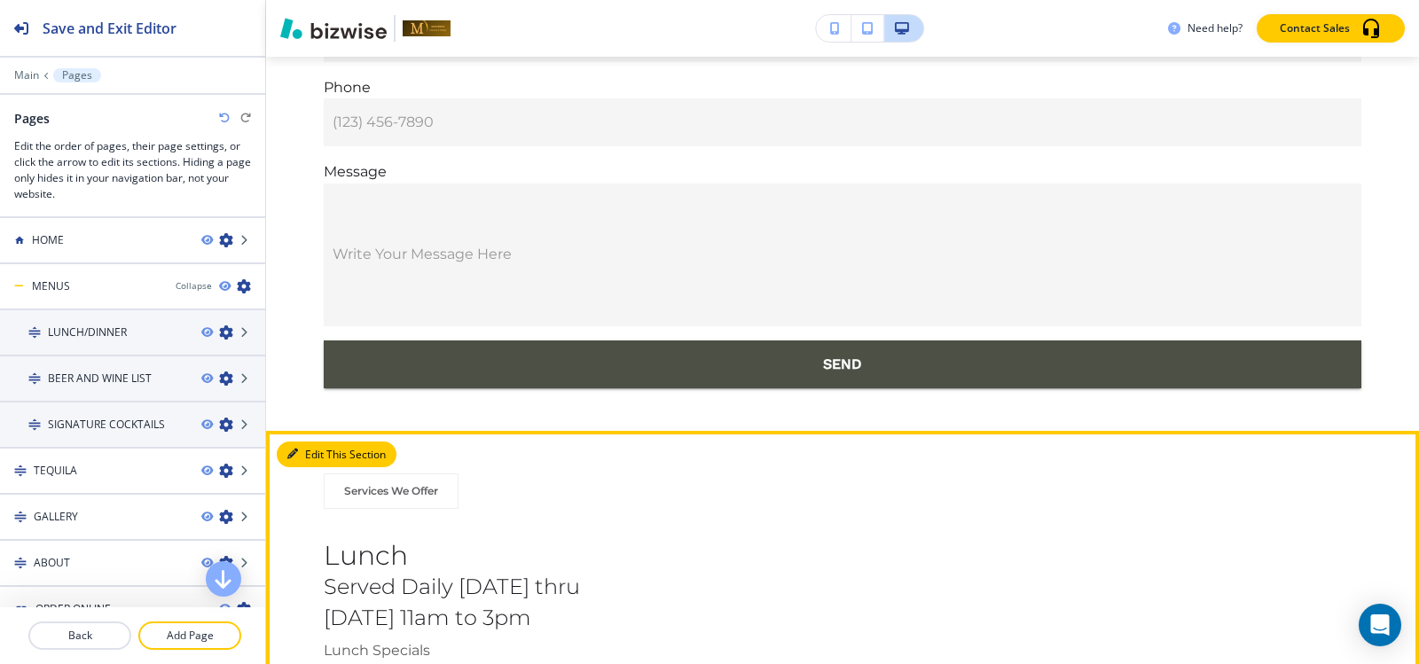
click at [317, 442] on button "Edit This Section" at bounding box center [337, 455] width 120 height 27
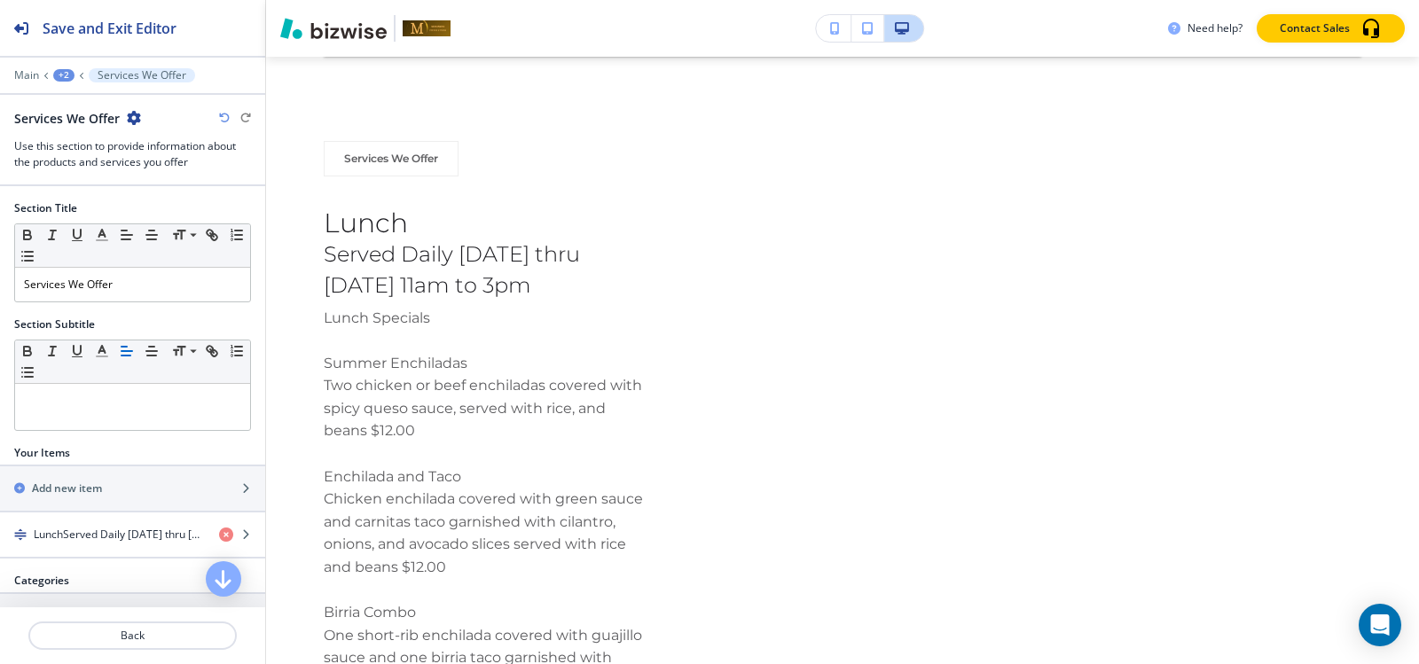
scroll to position [12316, 0]
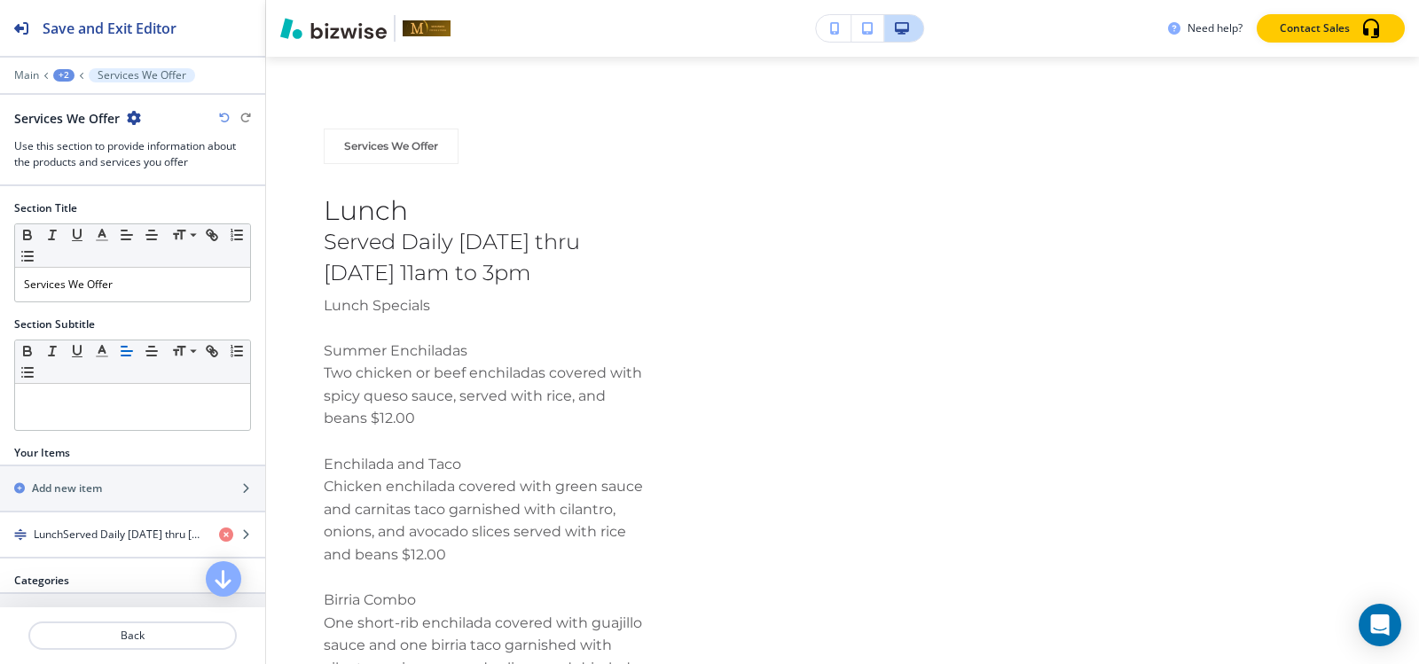
click at [135, 120] on icon "button" at bounding box center [134, 118] width 14 height 14
click at [172, 205] on p "Delete Section" at bounding box center [183, 211] width 90 height 16
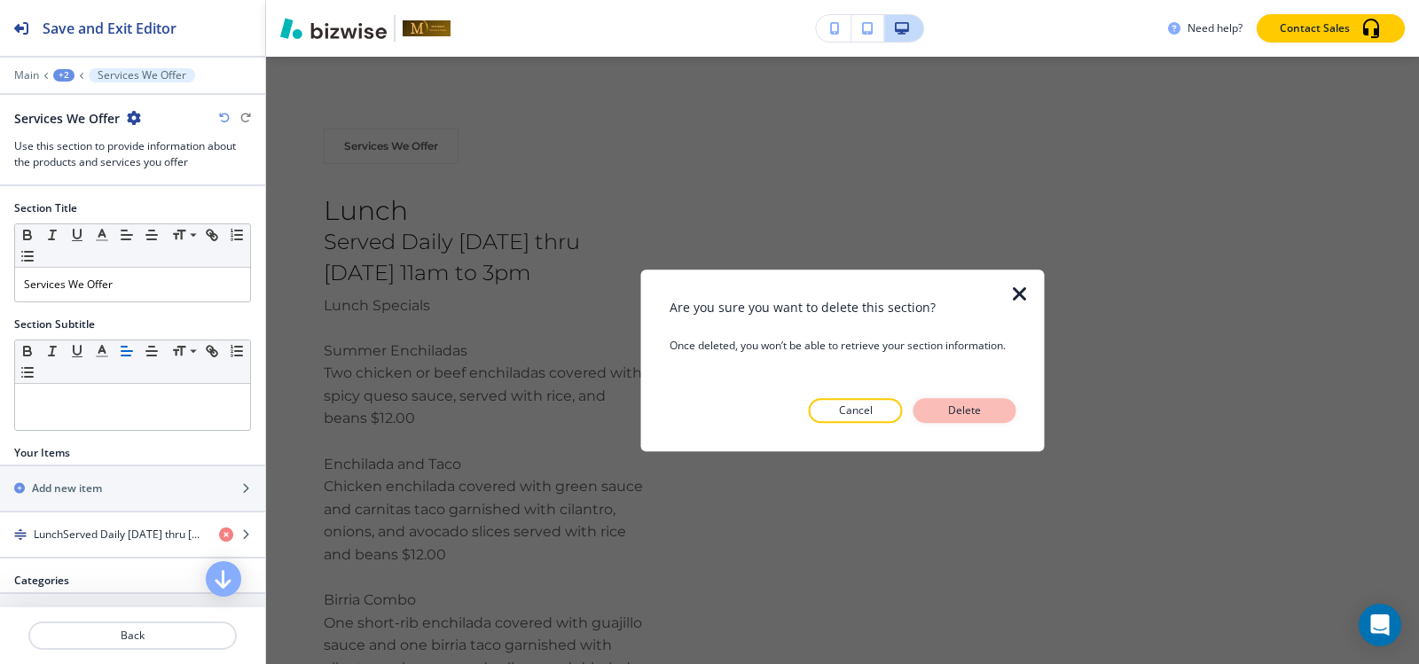
click at [930, 411] on button "Delete" at bounding box center [964, 410] width 103 height 25
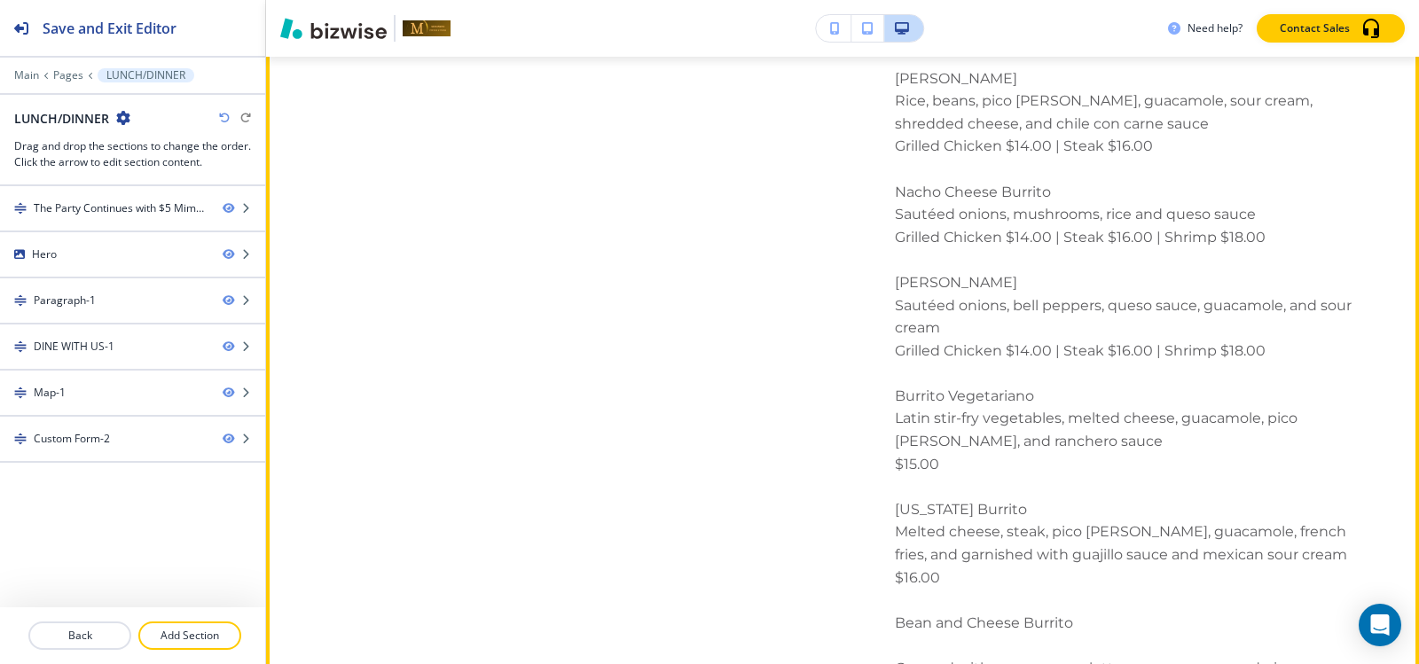
scroll to position [3431, 0]
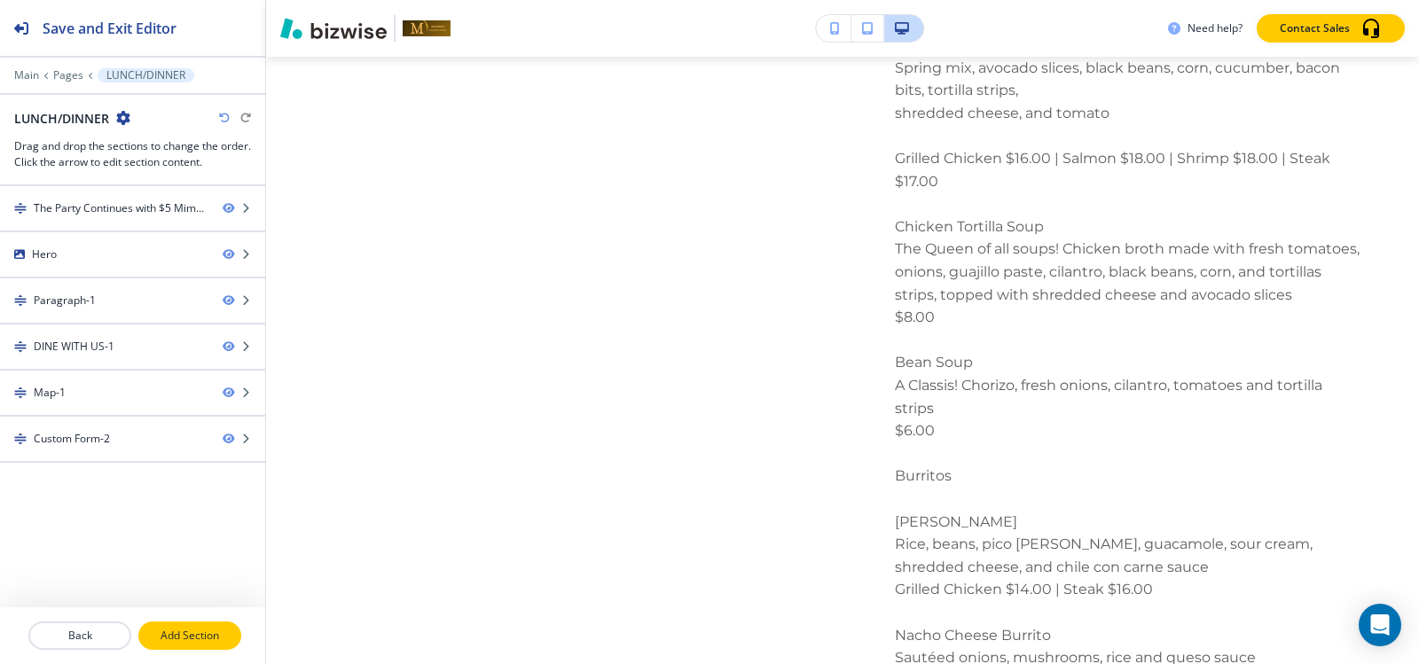
click at [193, 645] on button "Add Section" at bounding box center [189, 636] width 103 height 28
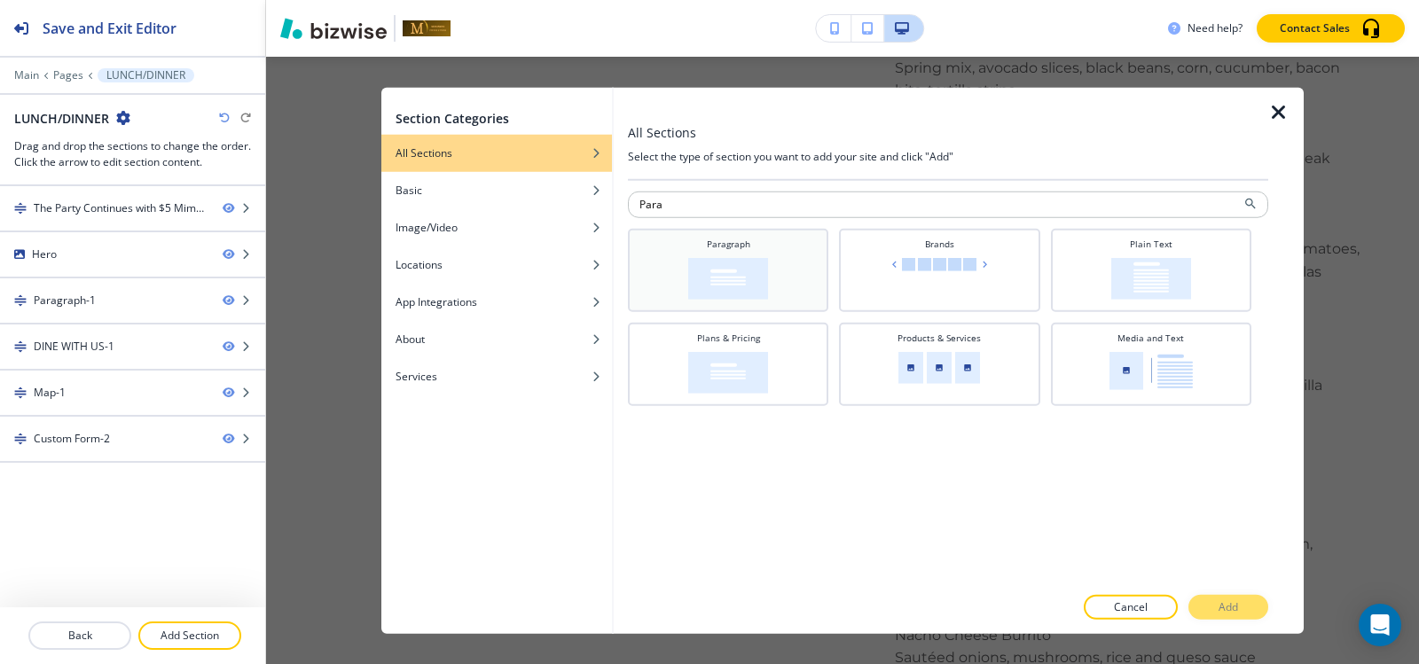
type input "Para"
click at [747, 266] on img at bounding box center [728, 278] width 80 height 42
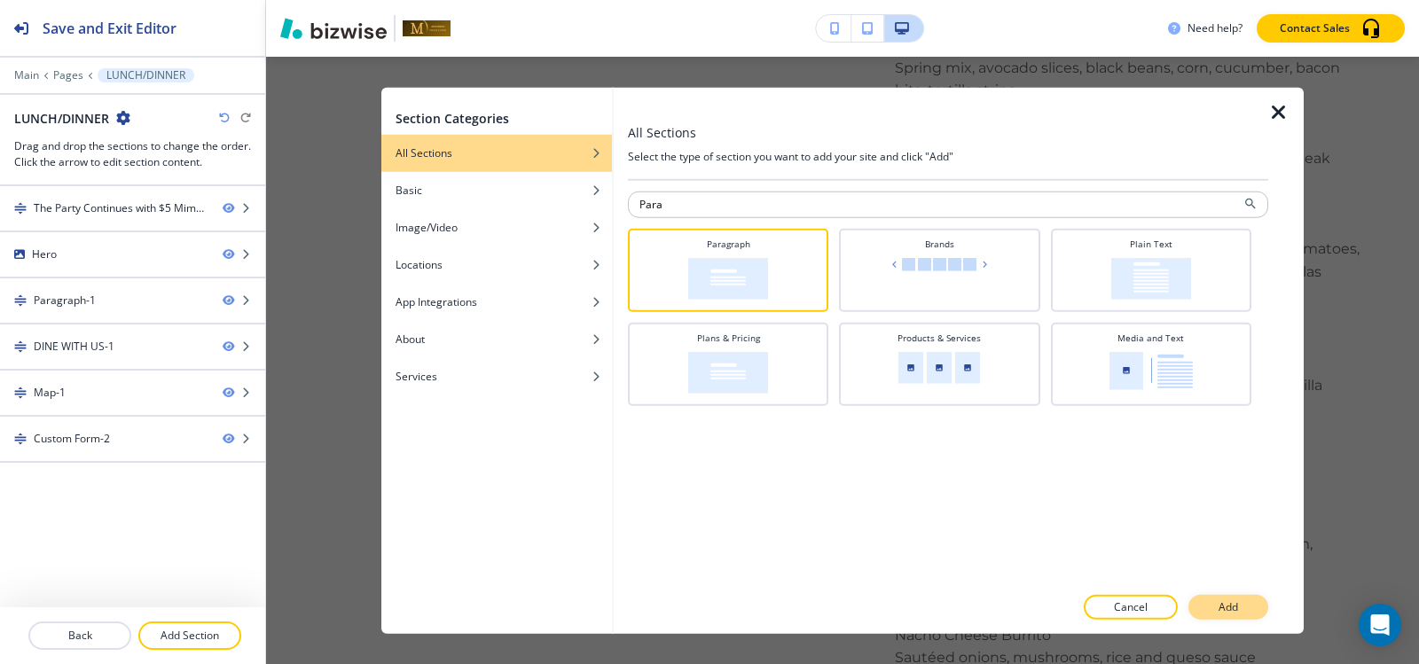
click at [1254, 615] on button "Add" at bounding box center [1228, 607] width 80 height 25
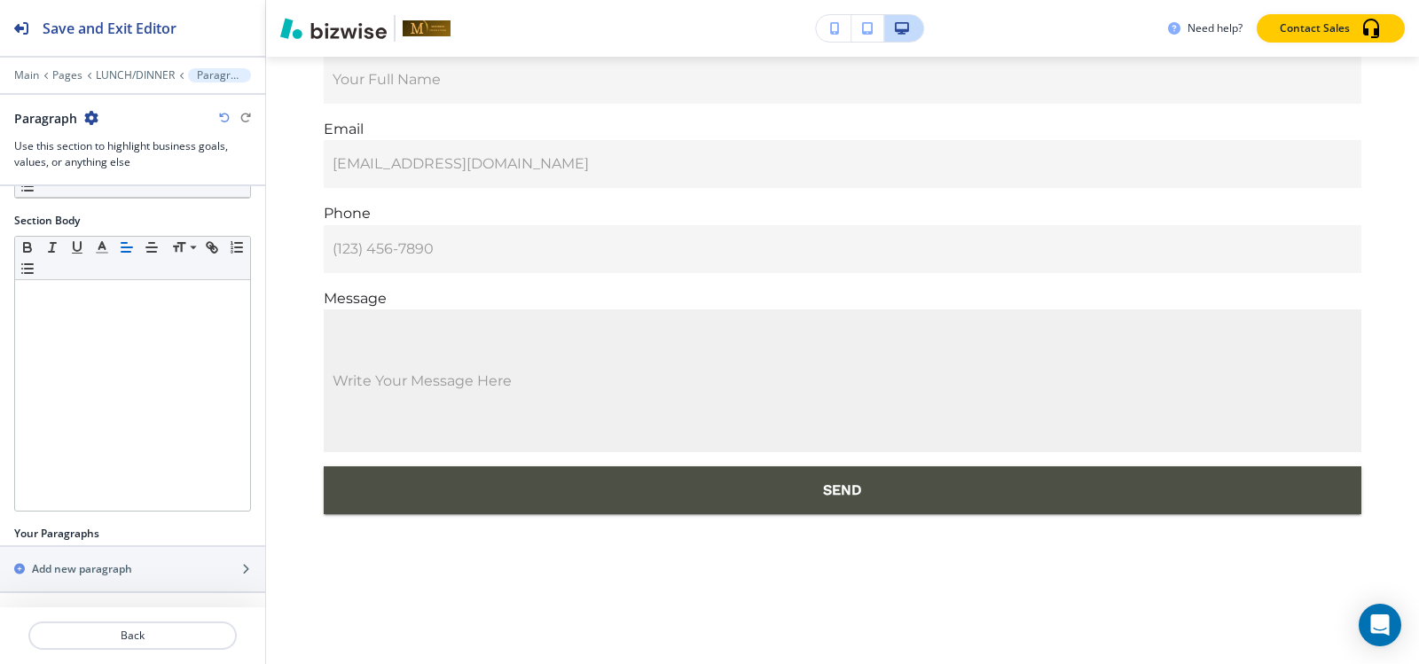
scroll to position [11970, 0]
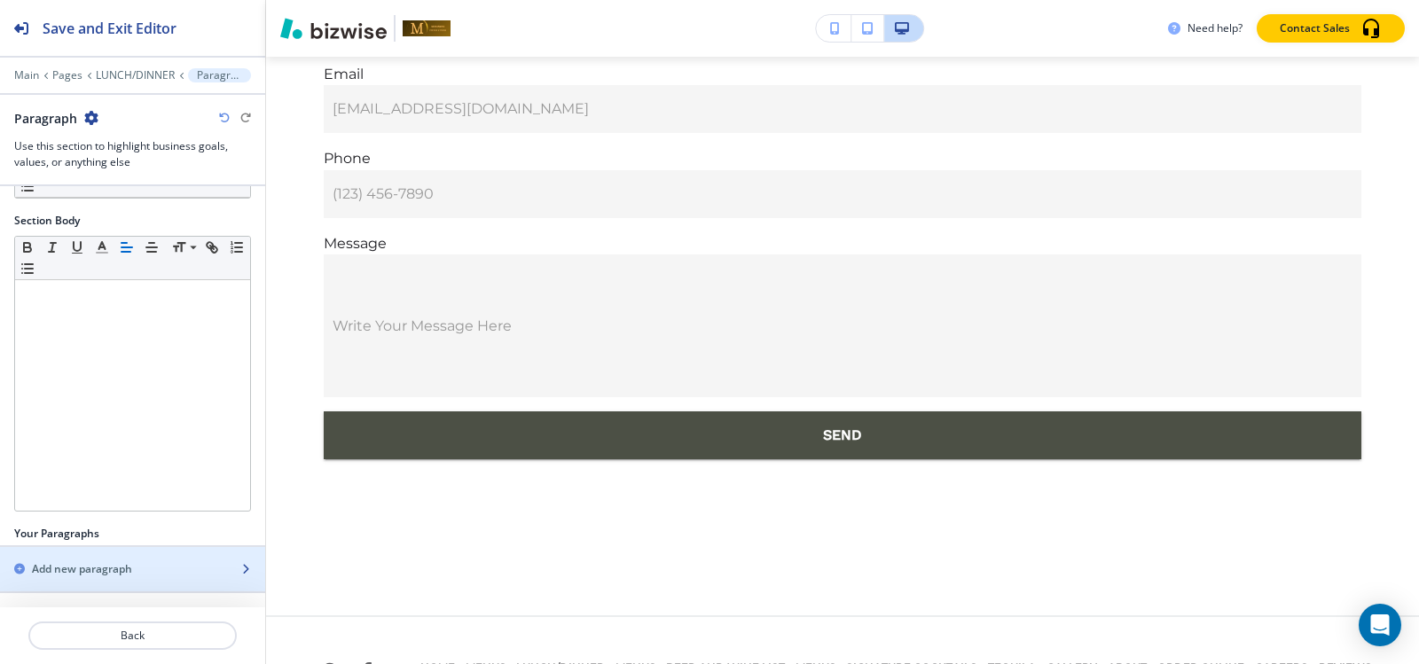
click at [106, 572] on h2 "Add new paragraph" at bounding box center [82, 569] width 100 height 16
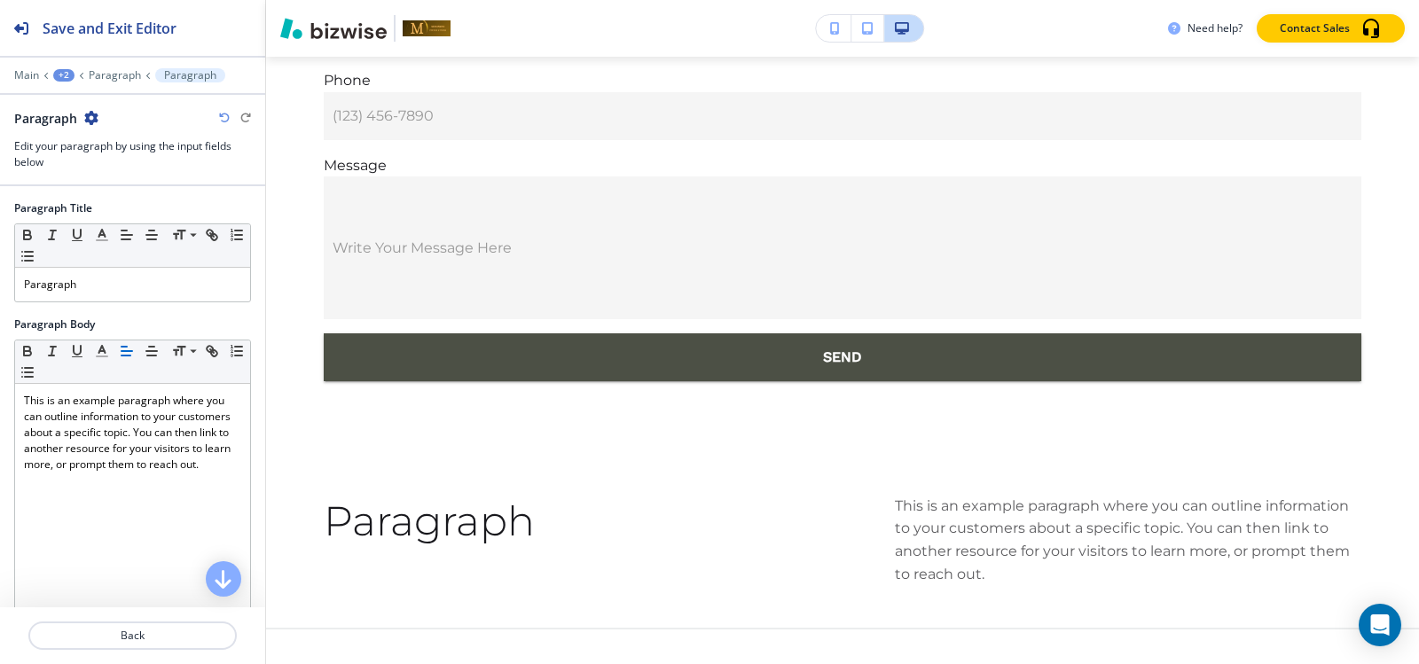
scroll to position [12060, 0]
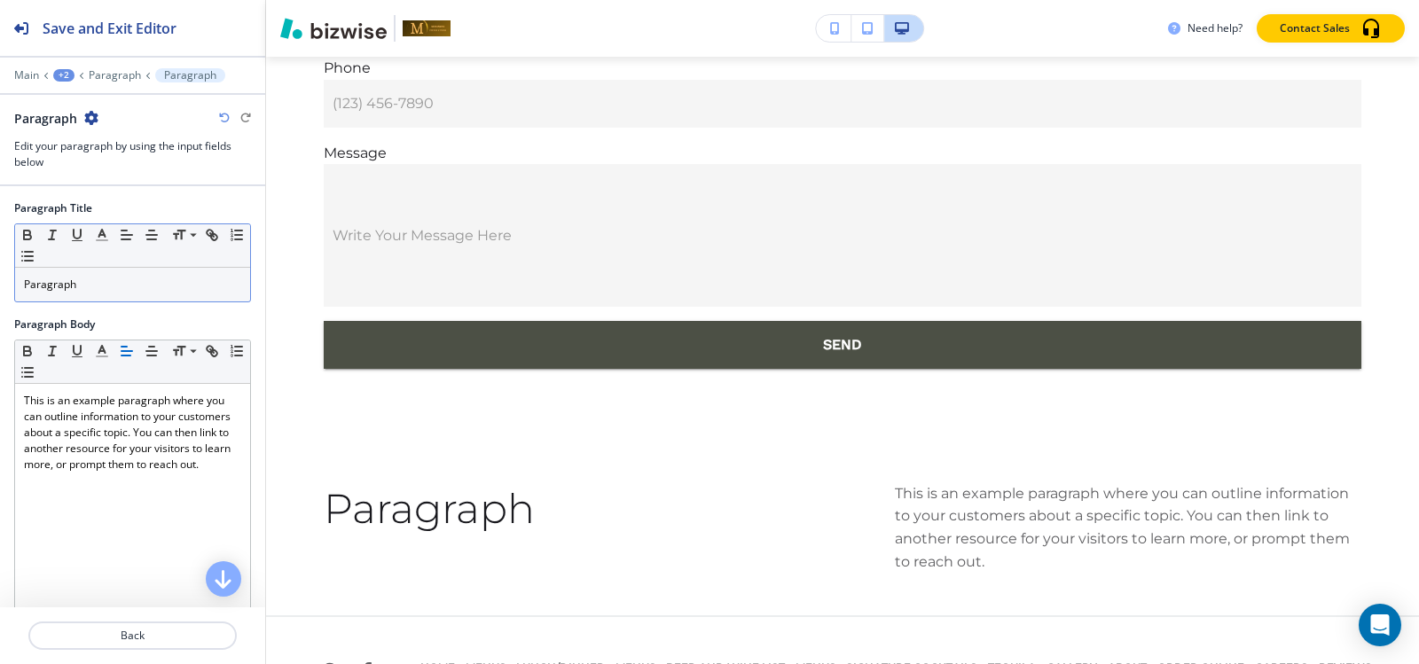
click at [121, 298] on div "Paragraph" at bounding box center [132, 285] width 235 height 34
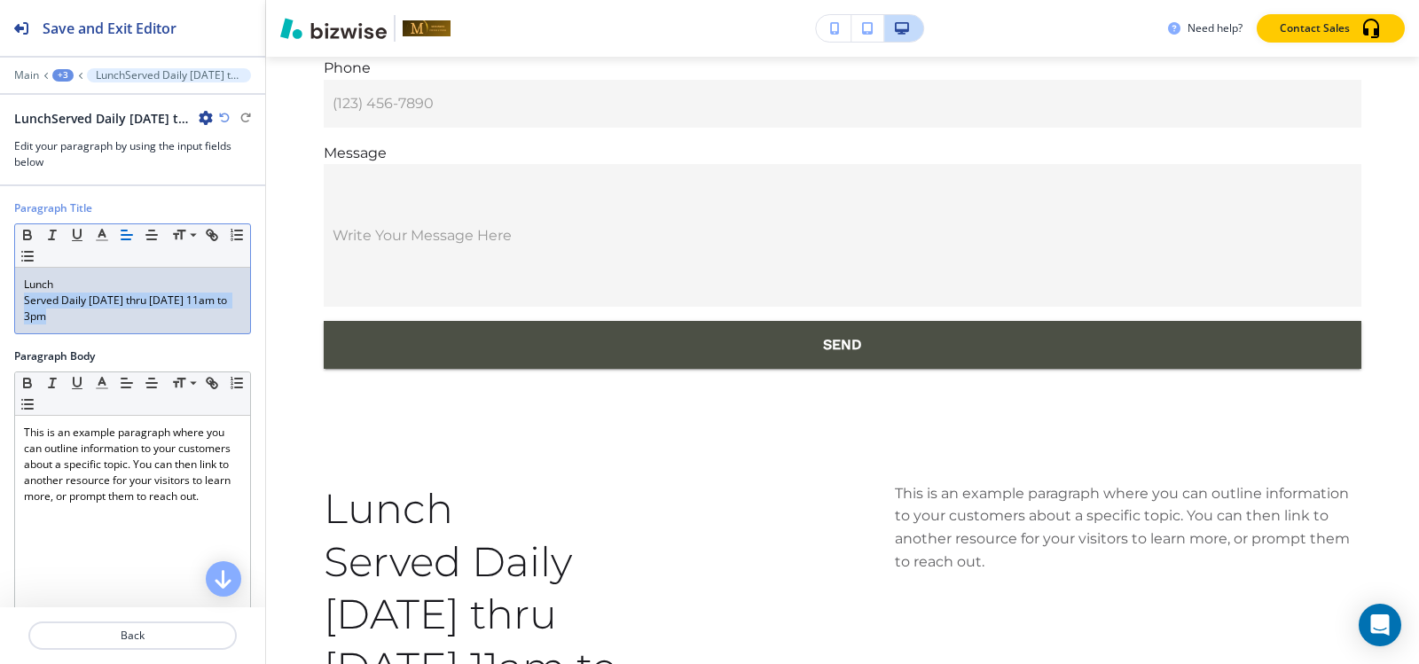
drag, startPoint x: 71, startPoint y: 325, endPoint x: 22, endPoint y: 302, distance: 53.6
click at [22, 302] on div "Lunch Served Daily Monday thru Friday 11am to 3pm" at bounding box center [132, 301] width 235 height 66
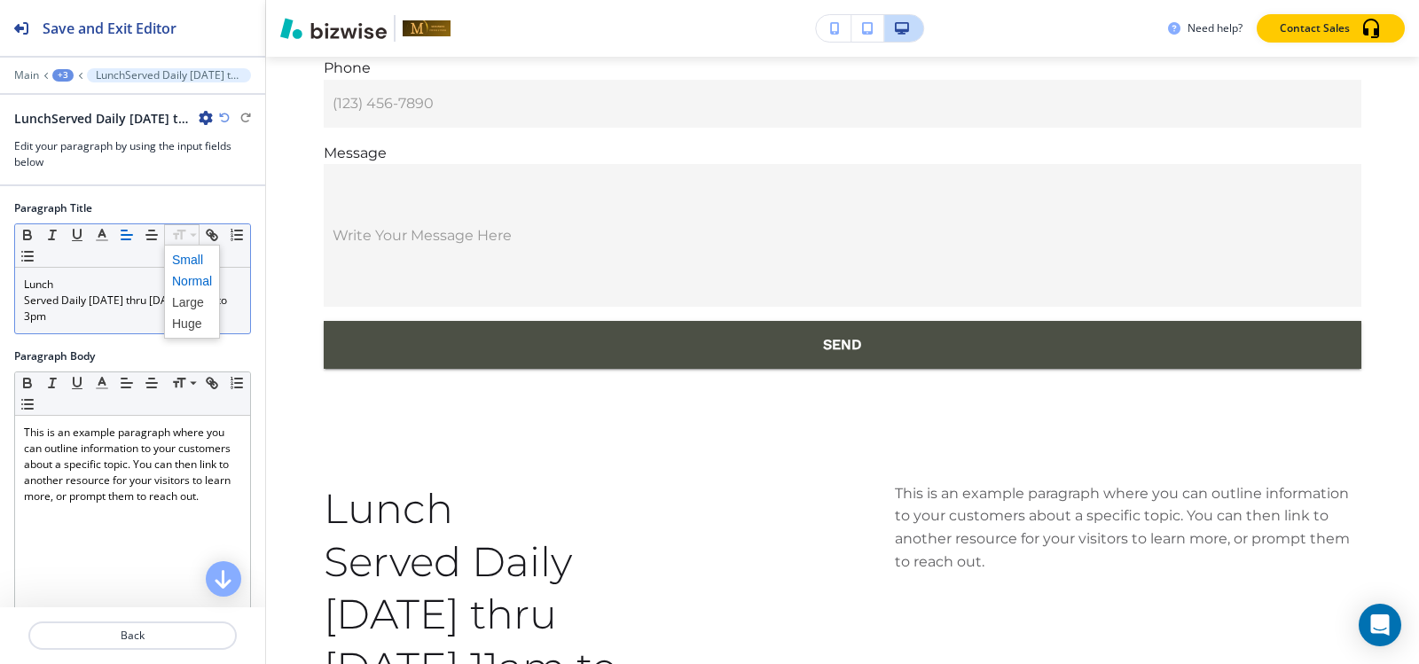
click at [185, 255] on span at bounding box center [192, 259] width 40 height 21
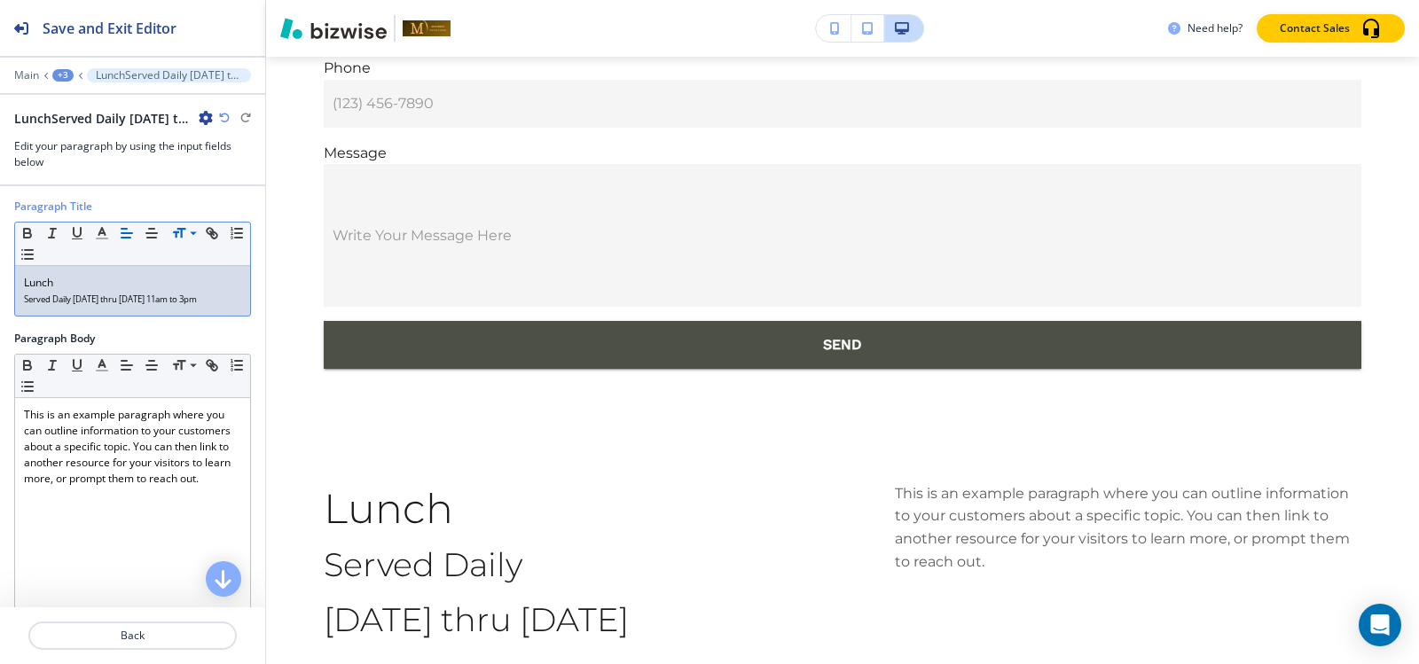
scroll to position [0, 0]
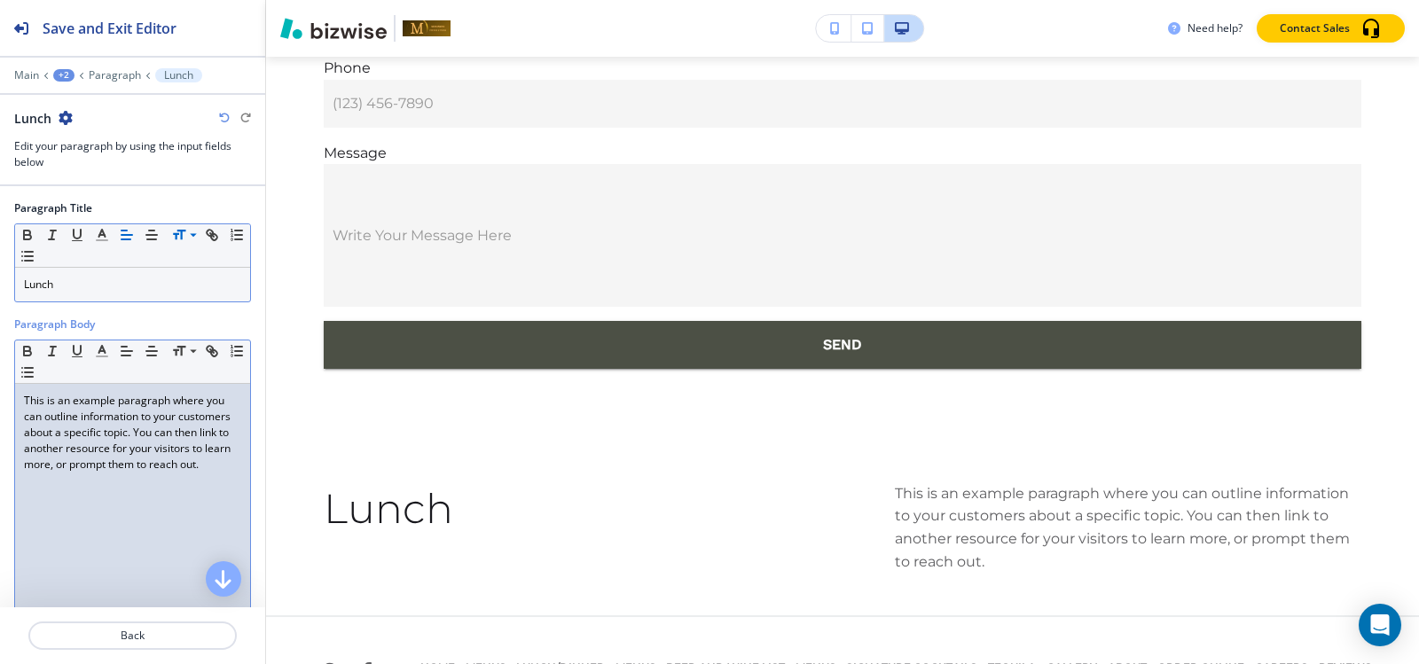
click at [138, 429] on p "This is an example paragraph where you can outline information to your customer…" at bounding box center [132, 433] width 217 height 80
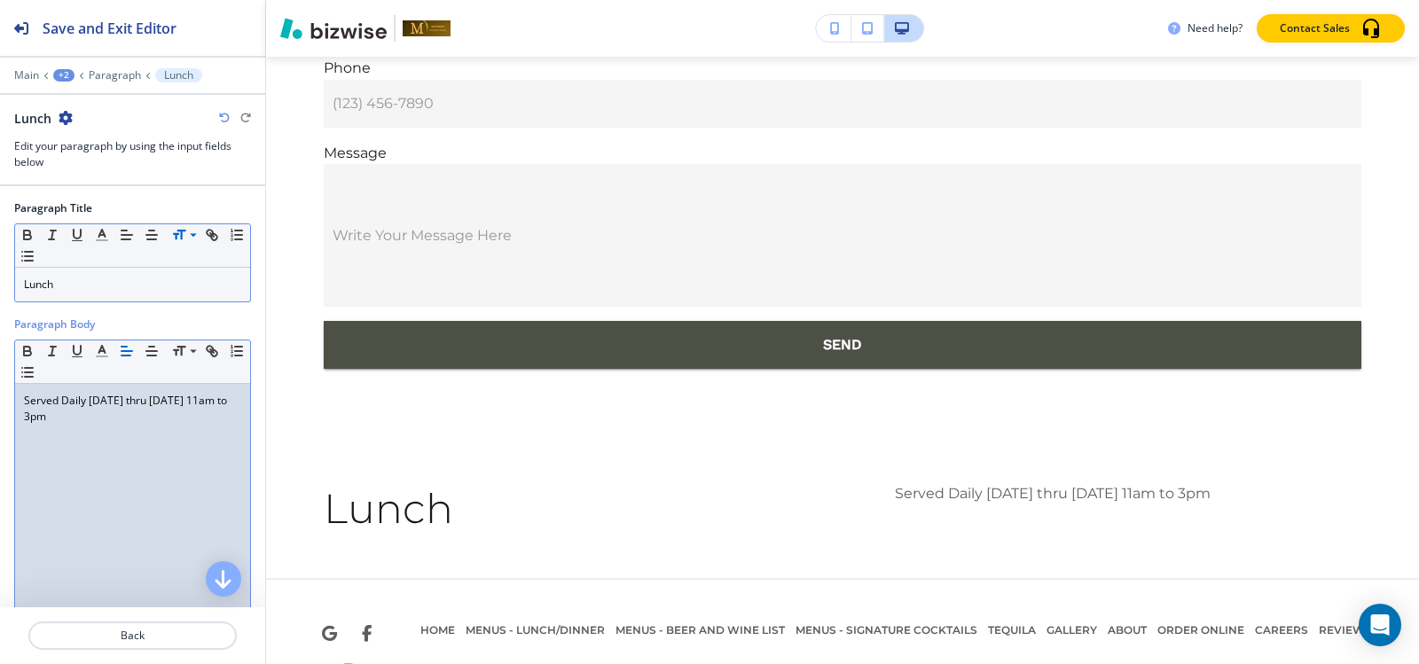
scroll to position [12023, 0]
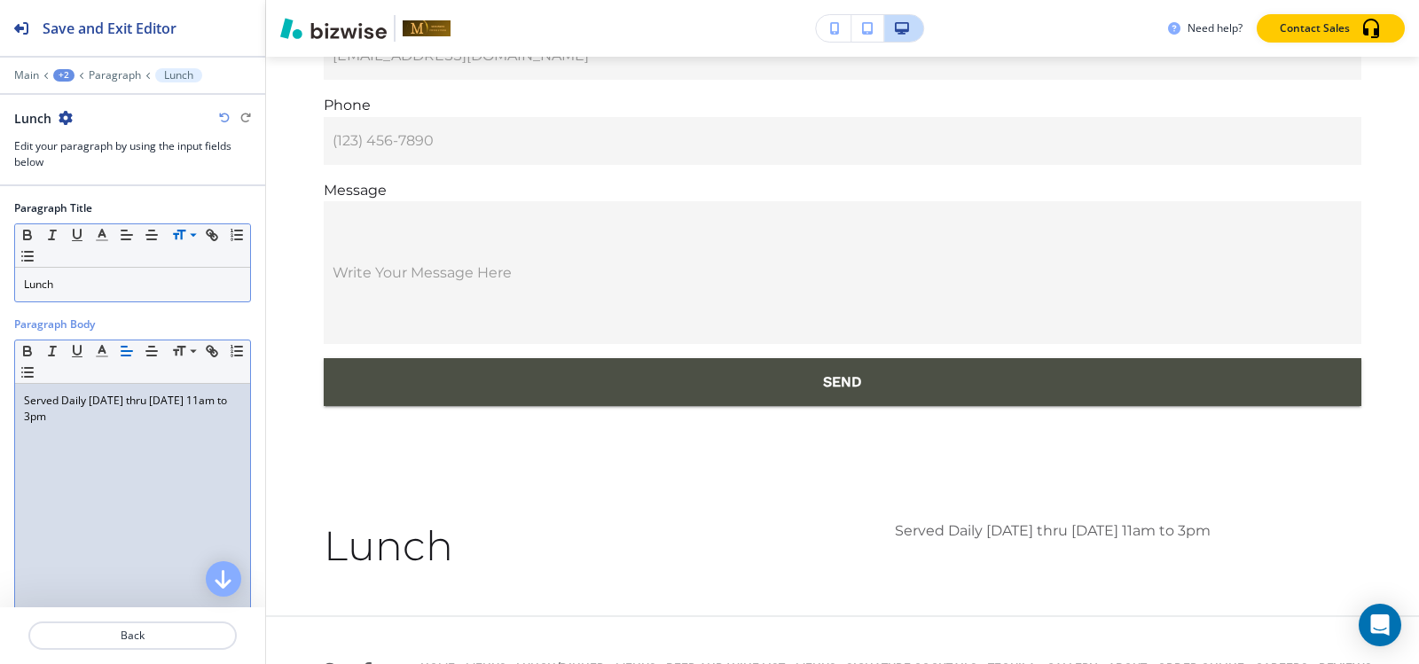
click at [121, 296] on div "Lunch" at bounding box center [132, 285] width 235 height 34
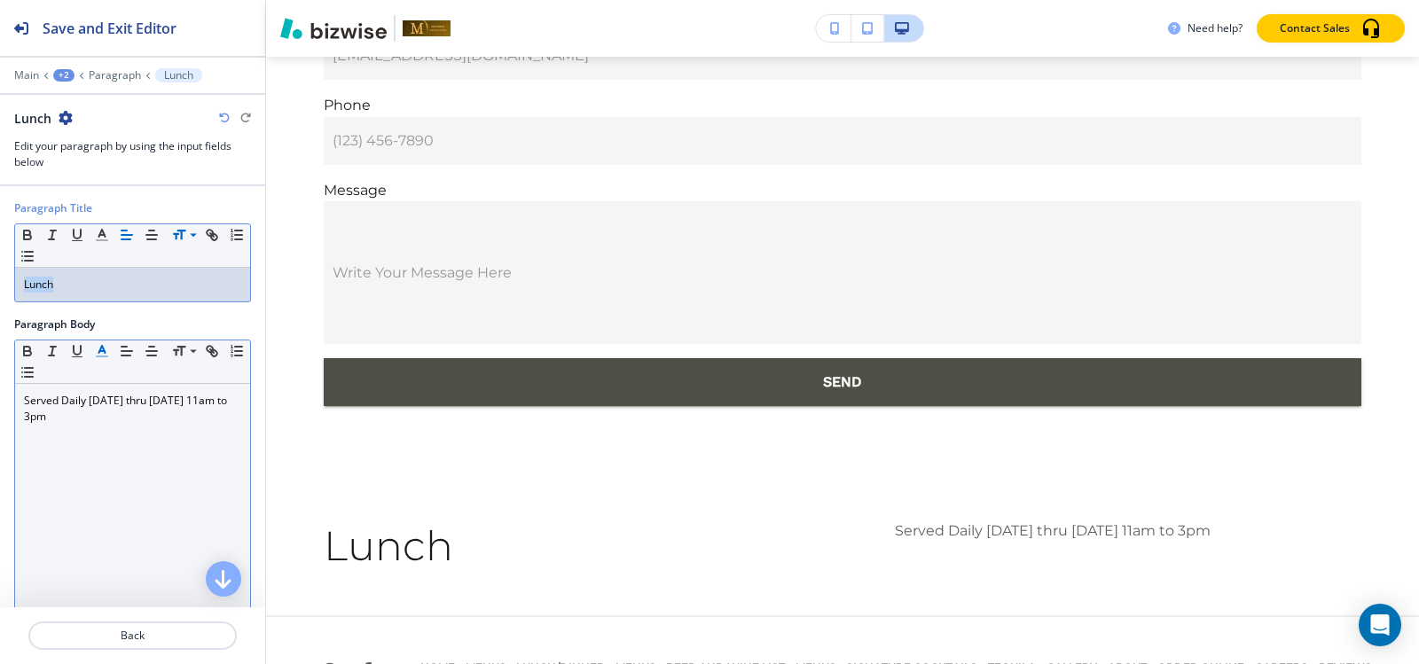
copy p "Lunch"
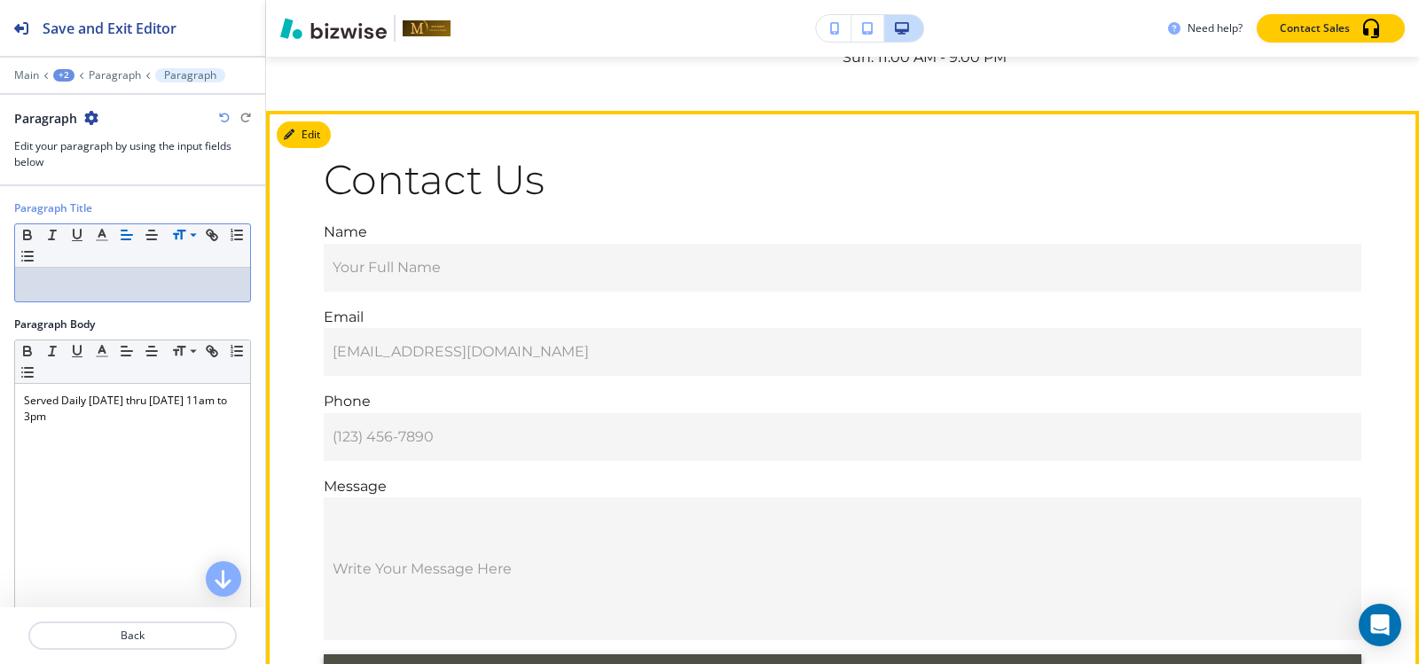
scroll to position [11993, 0]
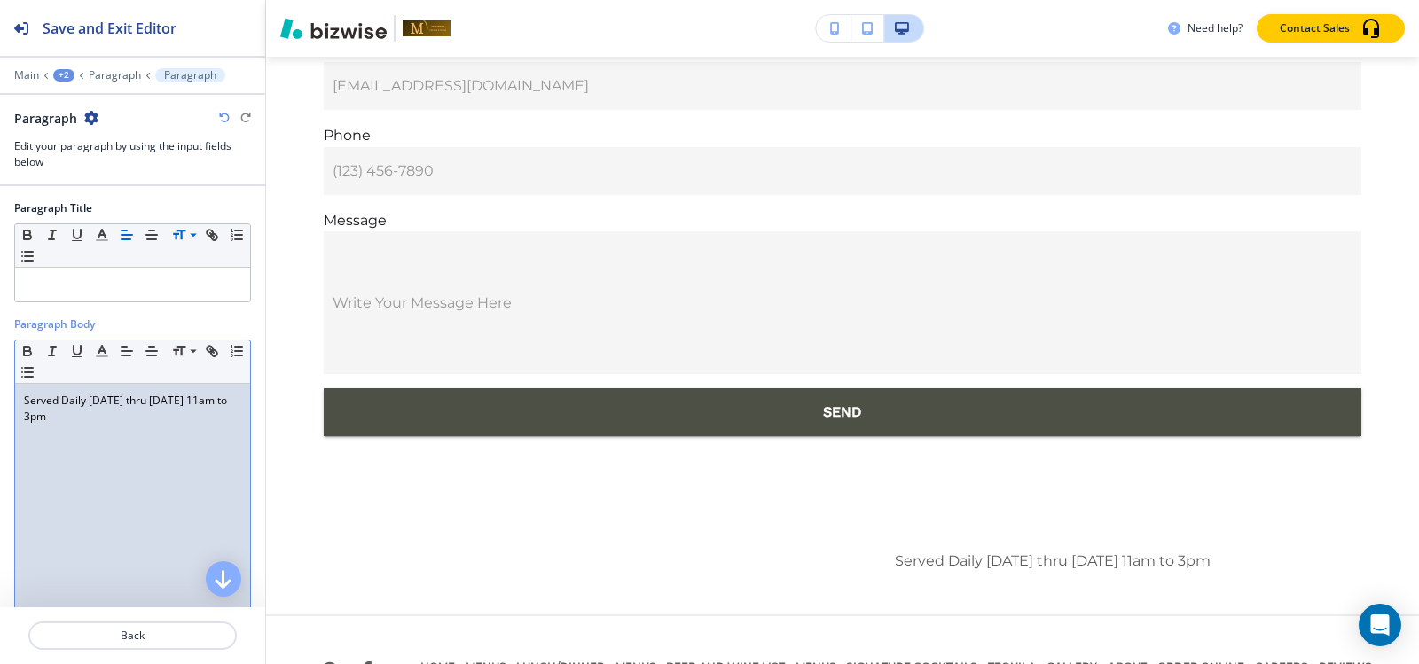
click at [115, 441] on div "Served Daily Monday thru Friday 11am to 3pm" at bounding box center [132, 499] width 235 height 231
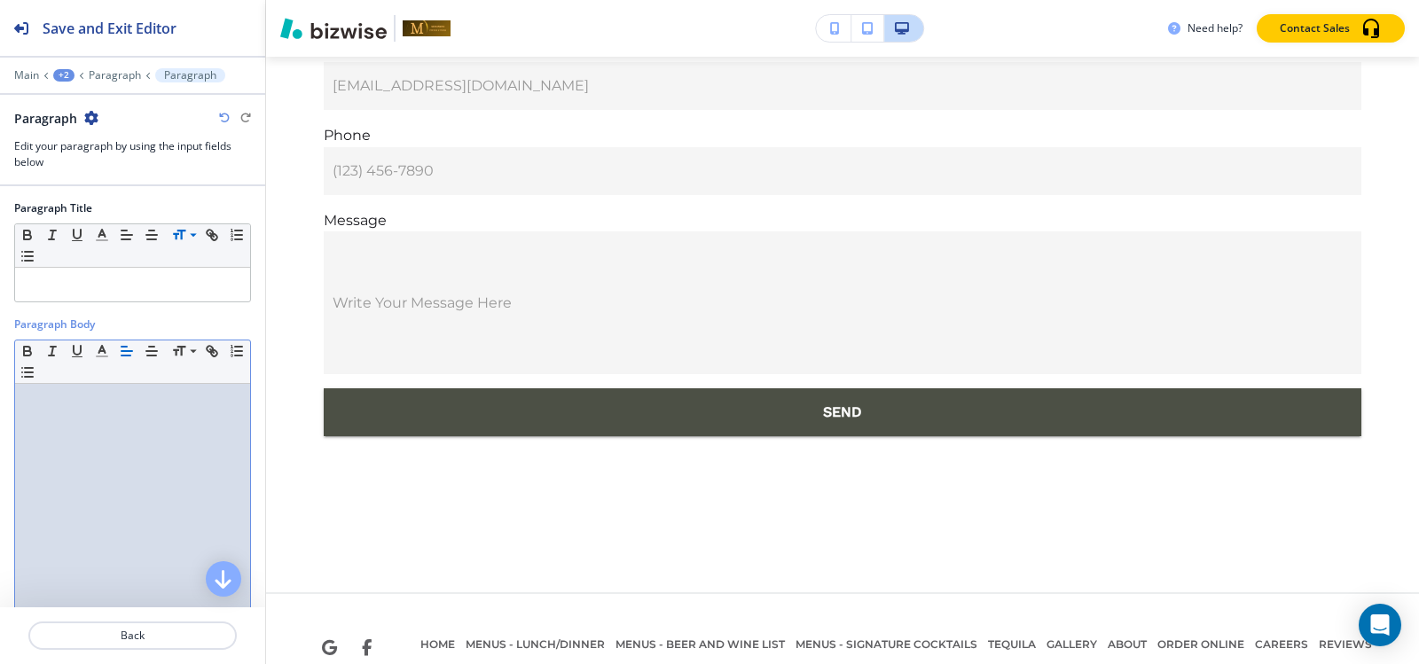
scroll to position [11970, 0]
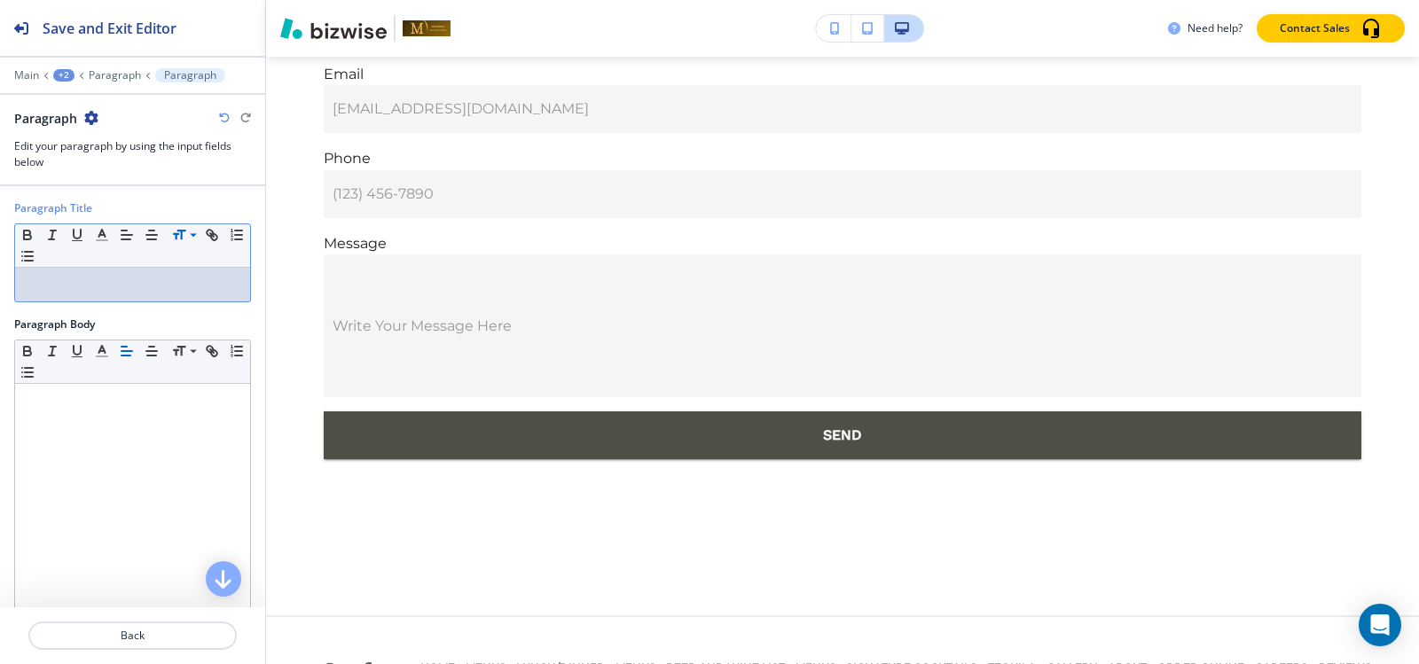
click at [96, 290] on p at bounding box center [132, 285] width 217 height 16
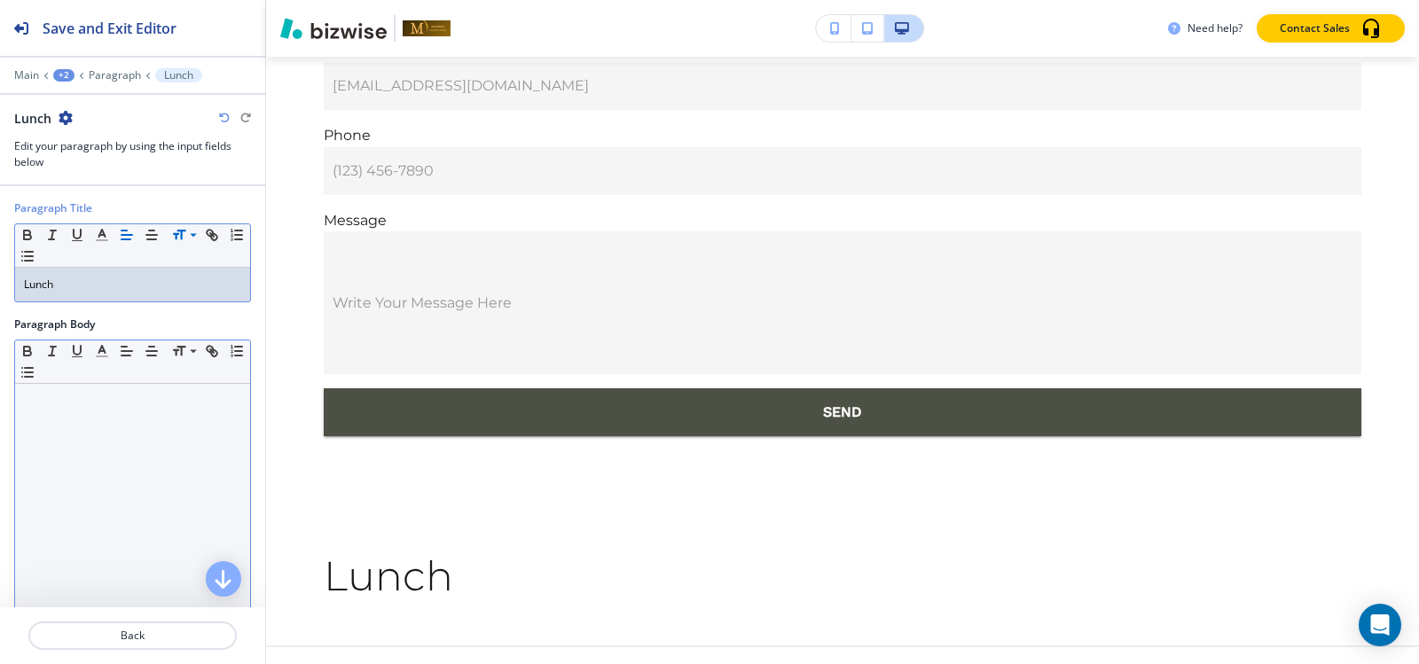
scroll to position [89, 0]
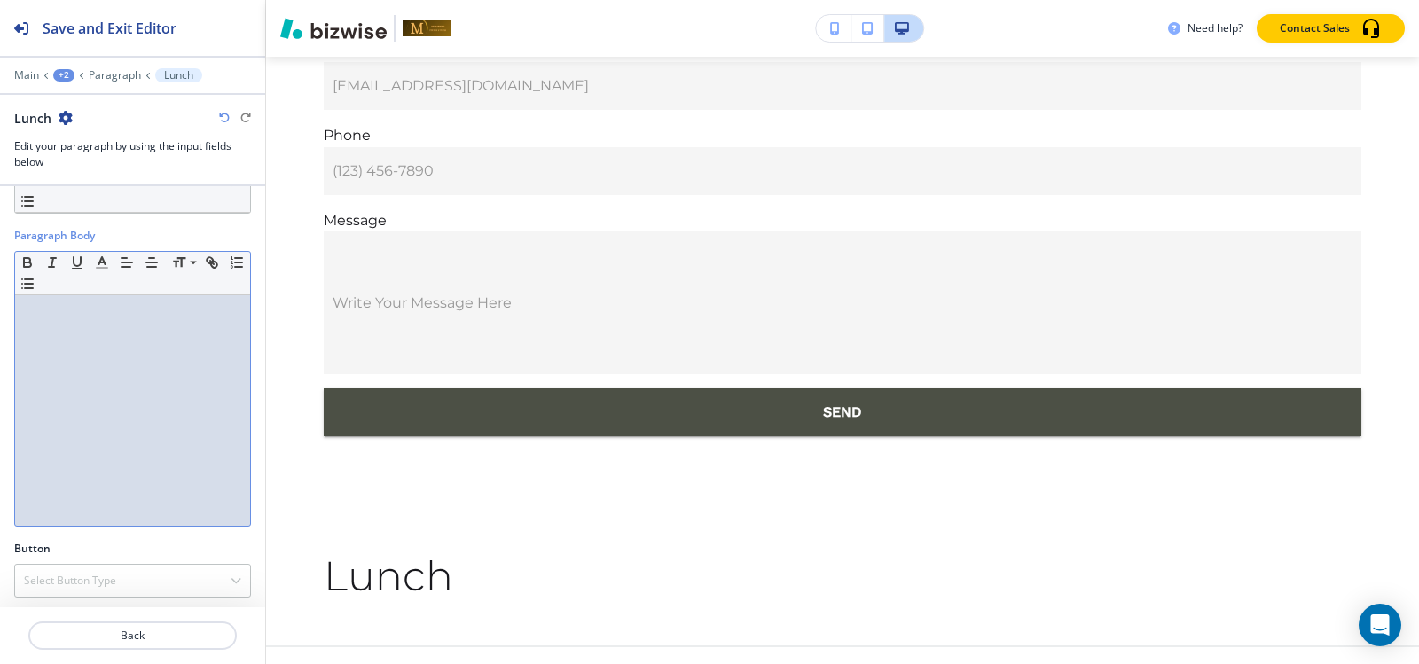
click at [91, 328] on div at bounding box center [132, 410] width 235 height 231
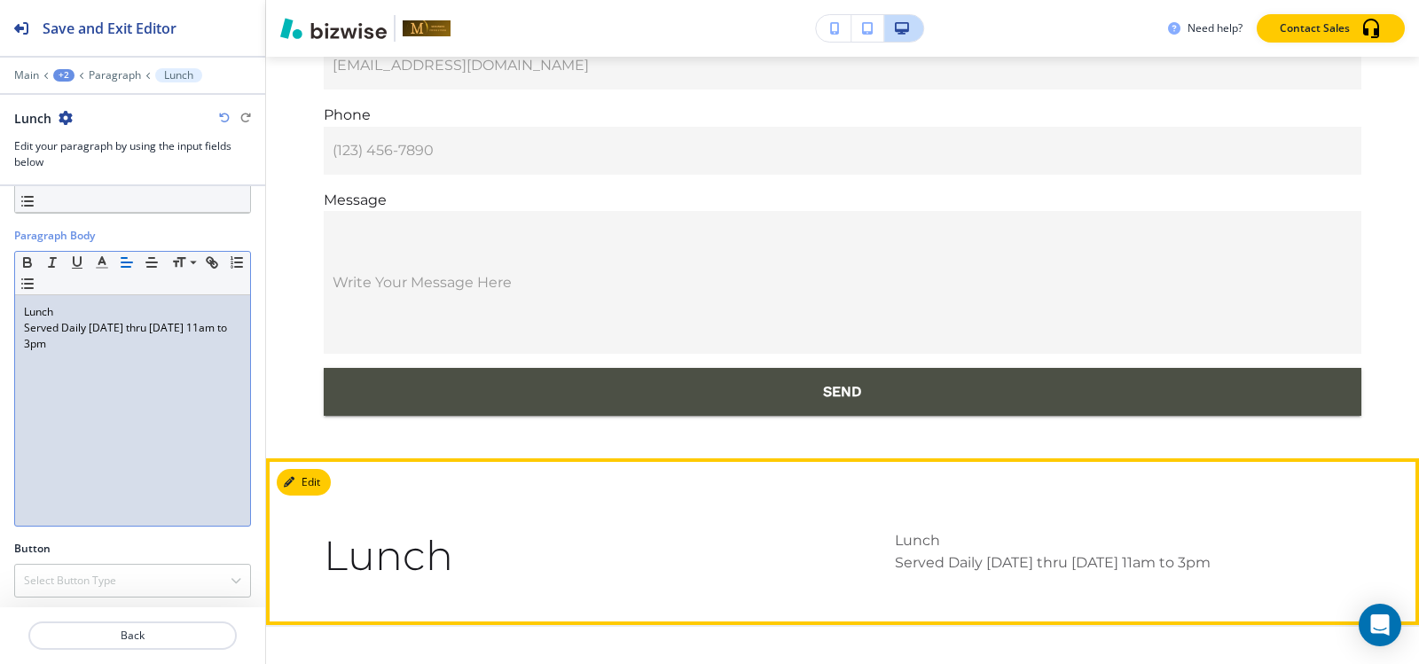
scroll to position [12023, 0]
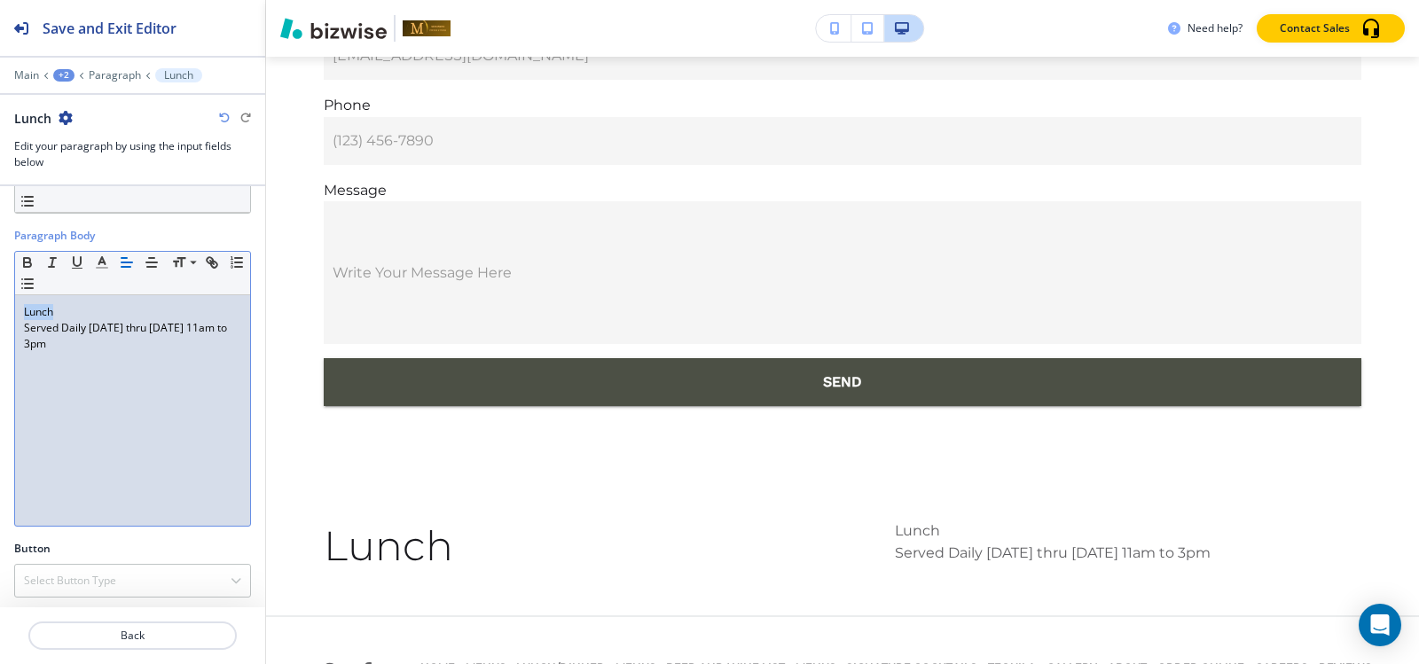
drag, startPoint x: 66, startPoint y: 315, endPoint x: 0, endPoint y: 312, distance: 65.7
click at [0, 312] on div "Paragraph Body Small Normal Large Huge Lunch Served Daily Monday thru Friday 11…" at bounding box center [132, 384] width 265 height 313
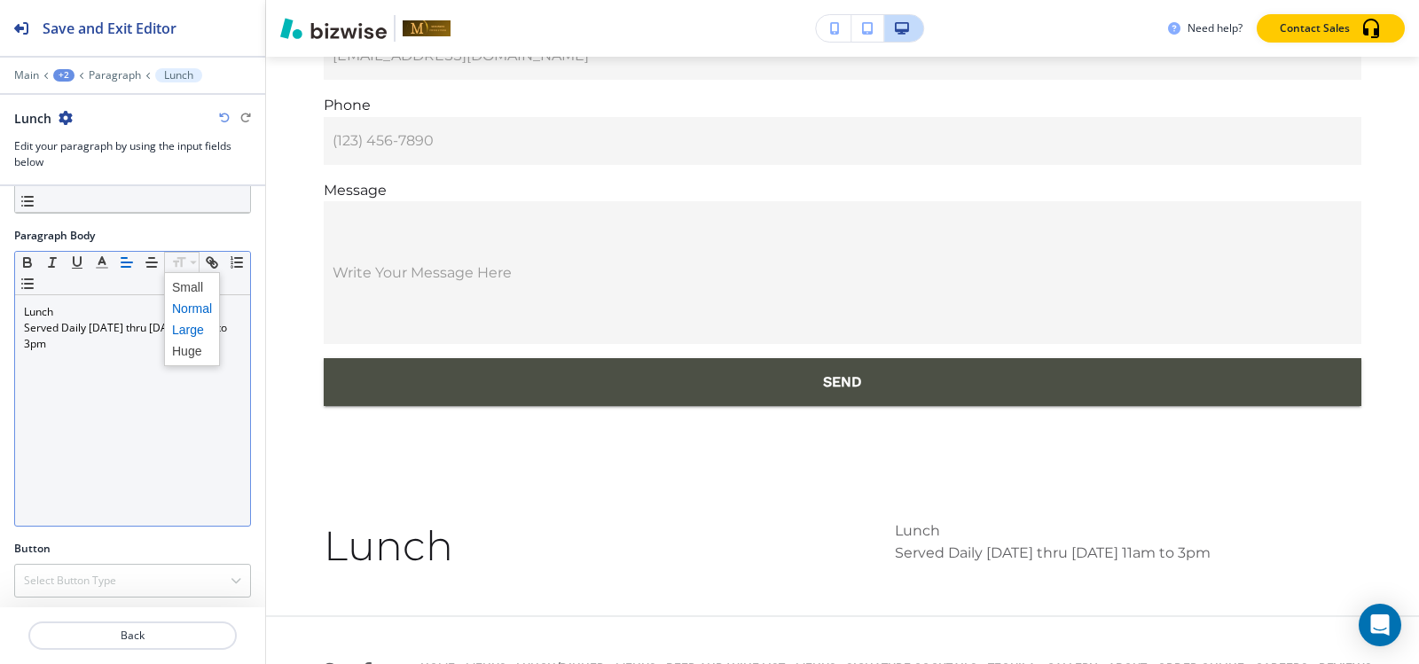
click at [188, 333] on span at bounding box center [192, 329] width 40 height 21
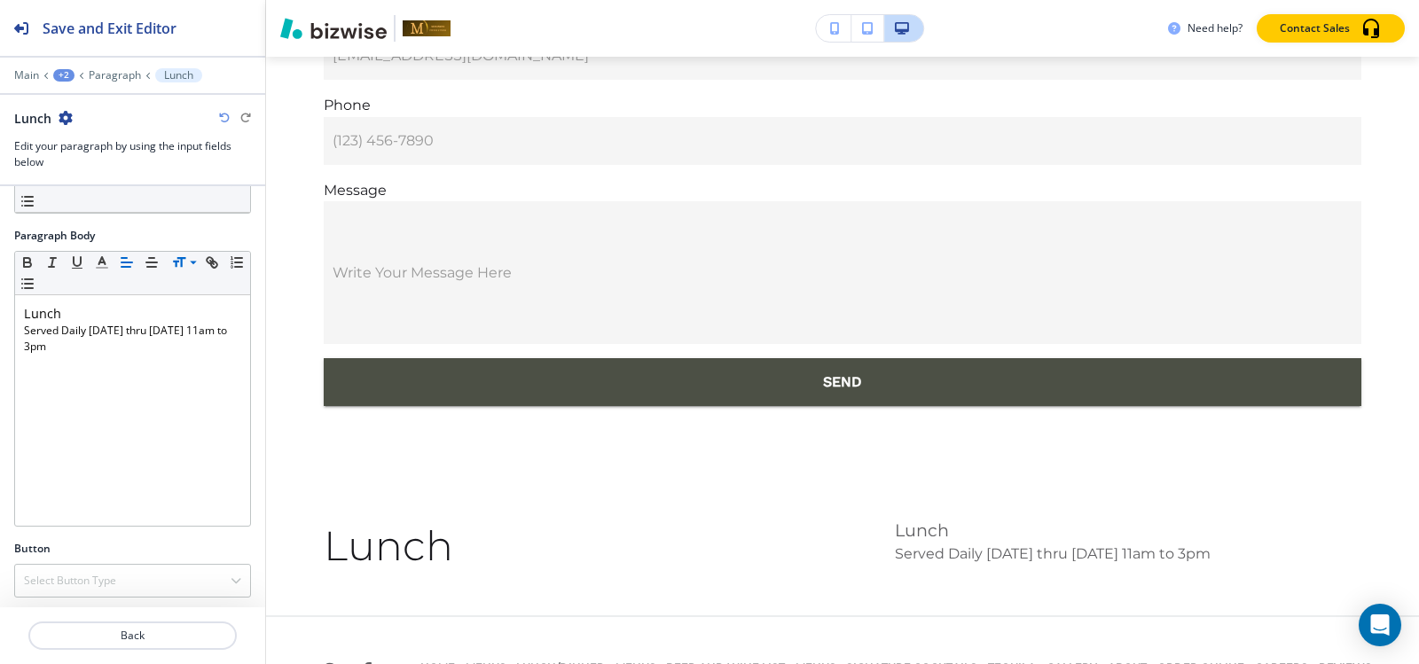
click at [176, 247] on div at bounding box center [132, 247] width 237 height 7
click at [175, 268] on icon at bounding box center [178, 263] width 21 height 16
click at [190, 350] on span at bounding box center [192, 351] width 40 height 21
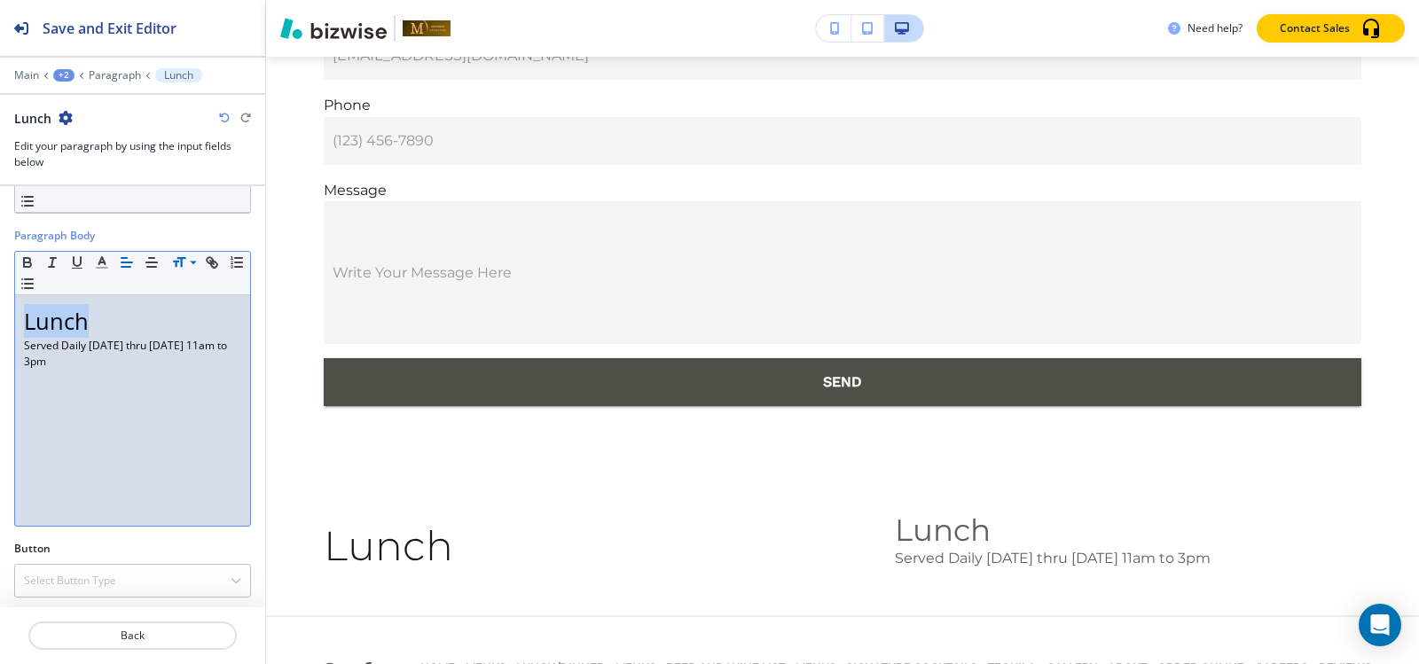
scroll to position [93, 0]
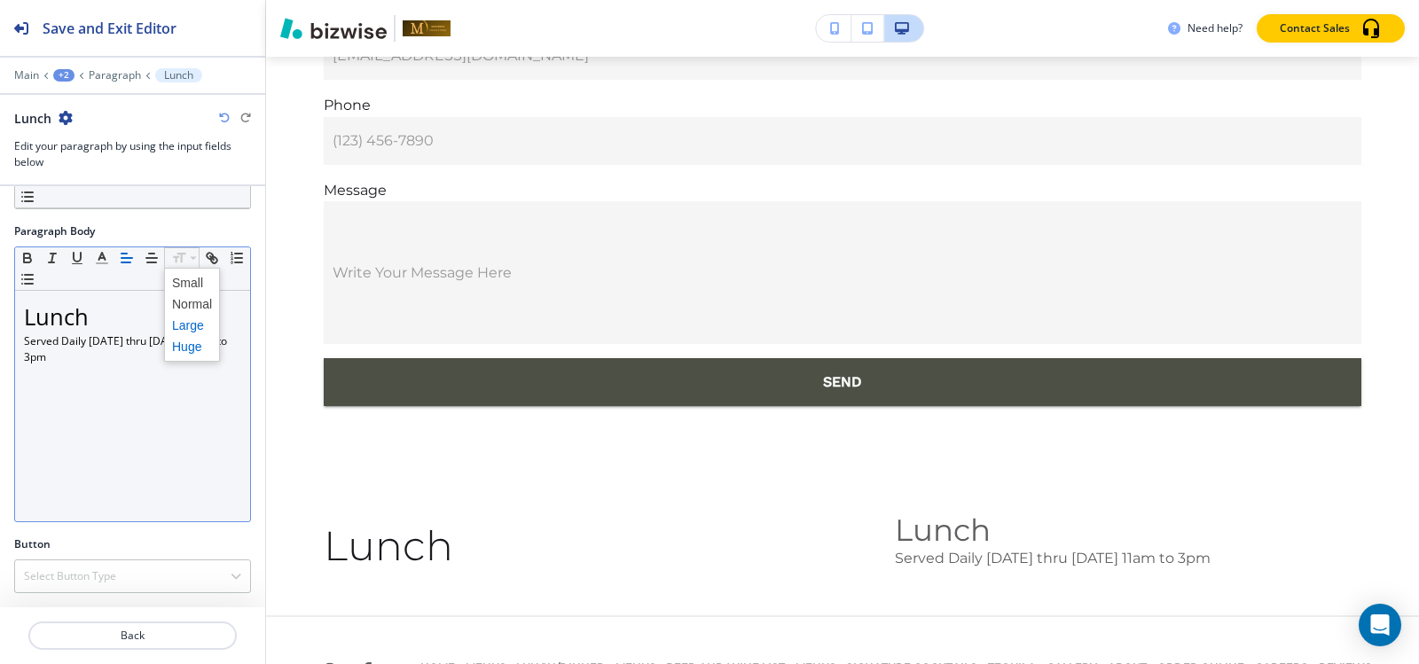
click at [185, 322] on span at bounding box center [192, 325] width 40 height 21
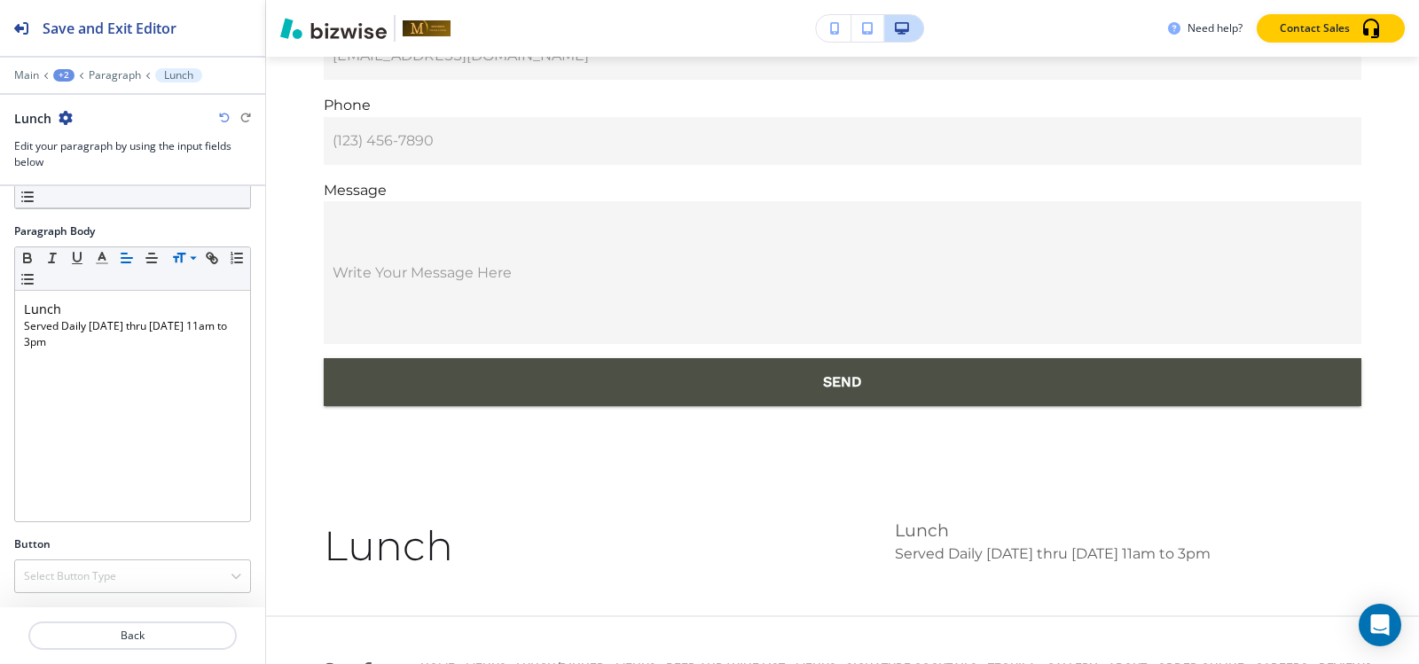
click at [106, 82] on div "Main +2 Paragraph Lunch" at bounding box center [132, 75] width 237 height 14
click at [106, 78] on p "Paragraph" at bounding box center [115, 75] width 52 height 12
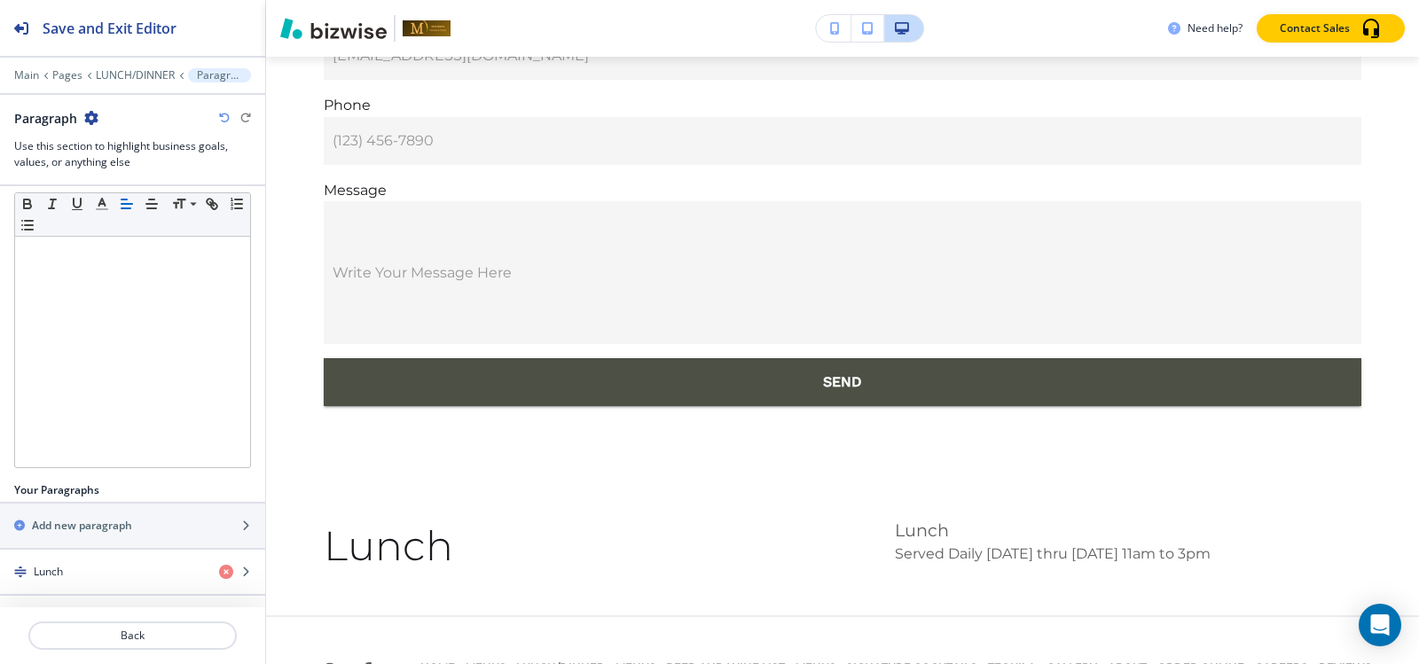
scroll to position [278, 0]
click at [111, 519] on h2 "Add new paragraph" at bounding box center [82, 523] width 100 height 16
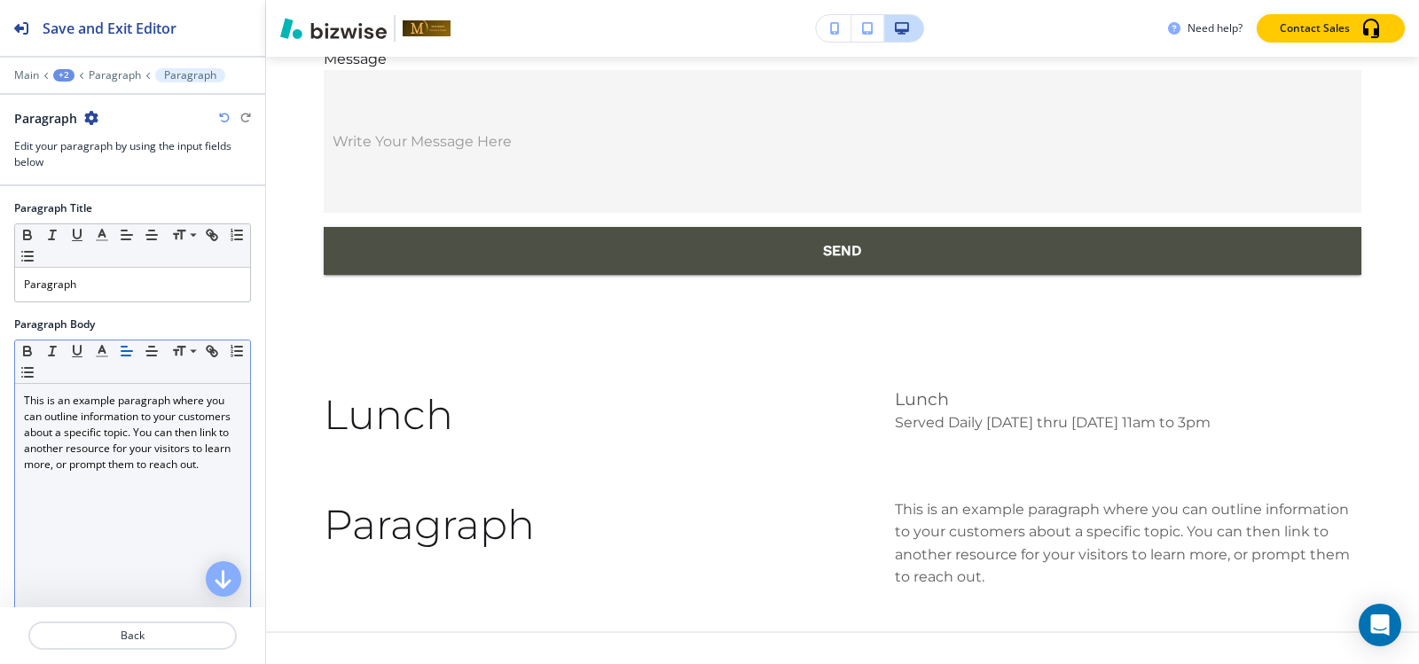
scroll to position [12170, 0]
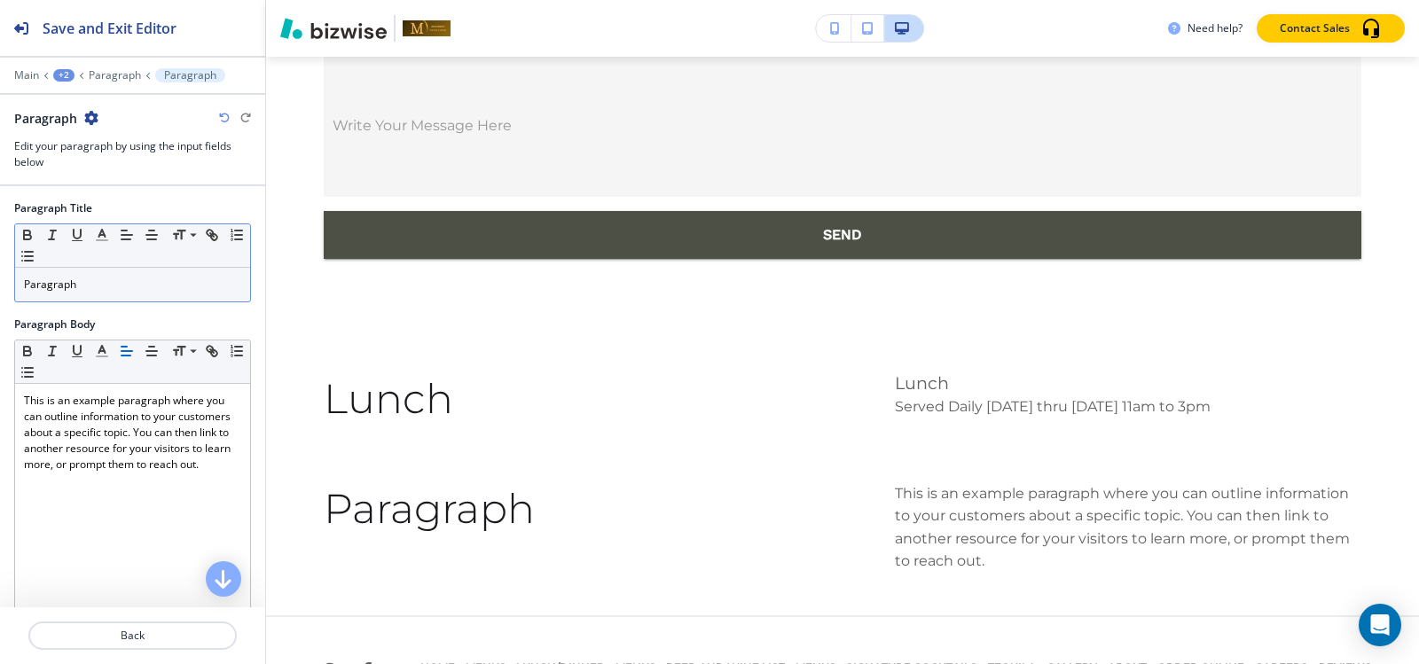
drag, startPoint x: 93, startPoint y: 258, endPoint x: 97, endPoint y: 278, distance: 20.7
click at [95, 270] on div "Small Normal Large Huge Paragraph" at bounding box center [132, 262] width 237 height 79
click at [98, 284] on p "Paragraph" at bounding box center [132, 285] width 217 height 16
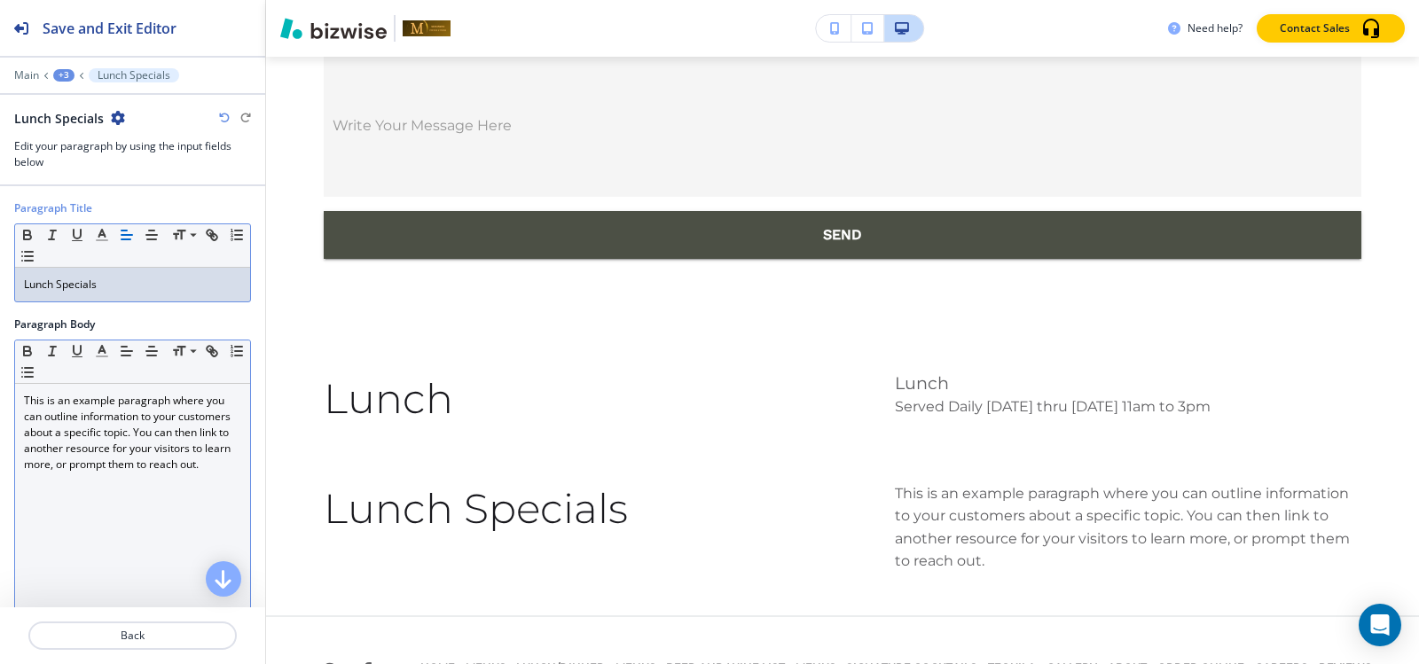
click at [120, 473] on p "This is an example paragraph where you can outline information to your customer…" at bounding box center [132, 433] width 217 height 80
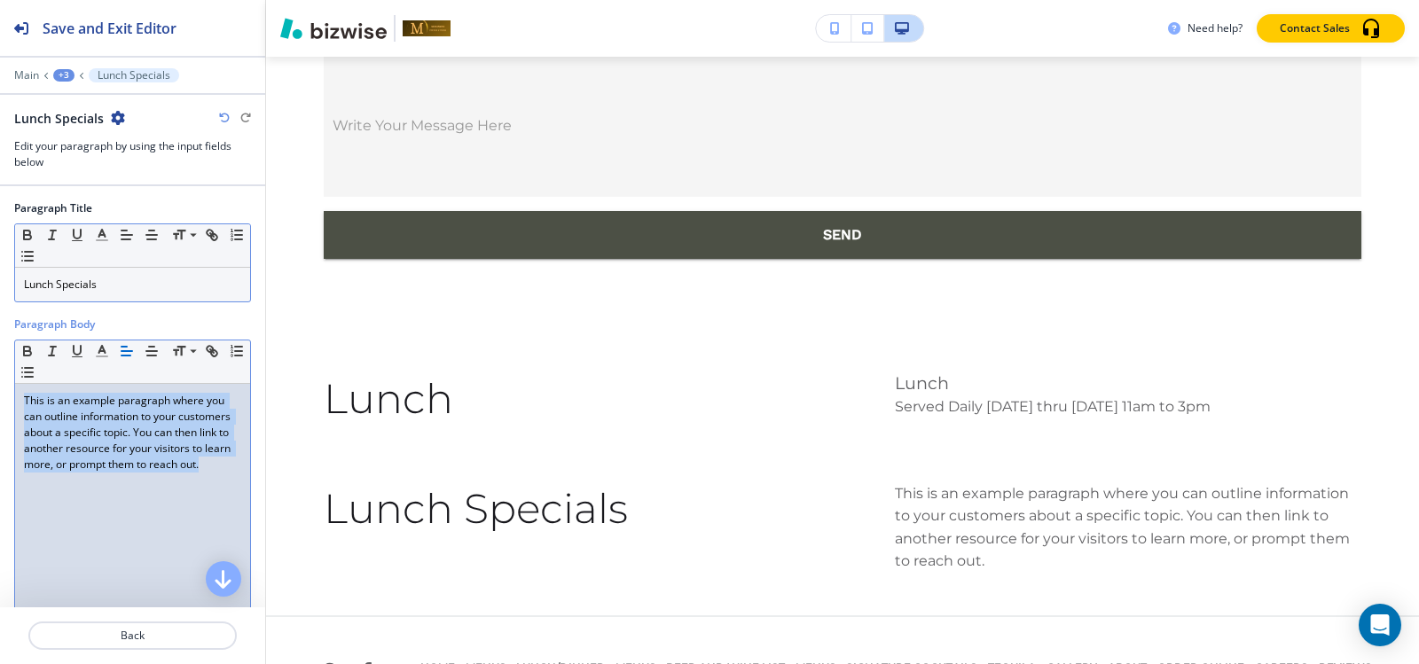
scroll to position [0, 0]
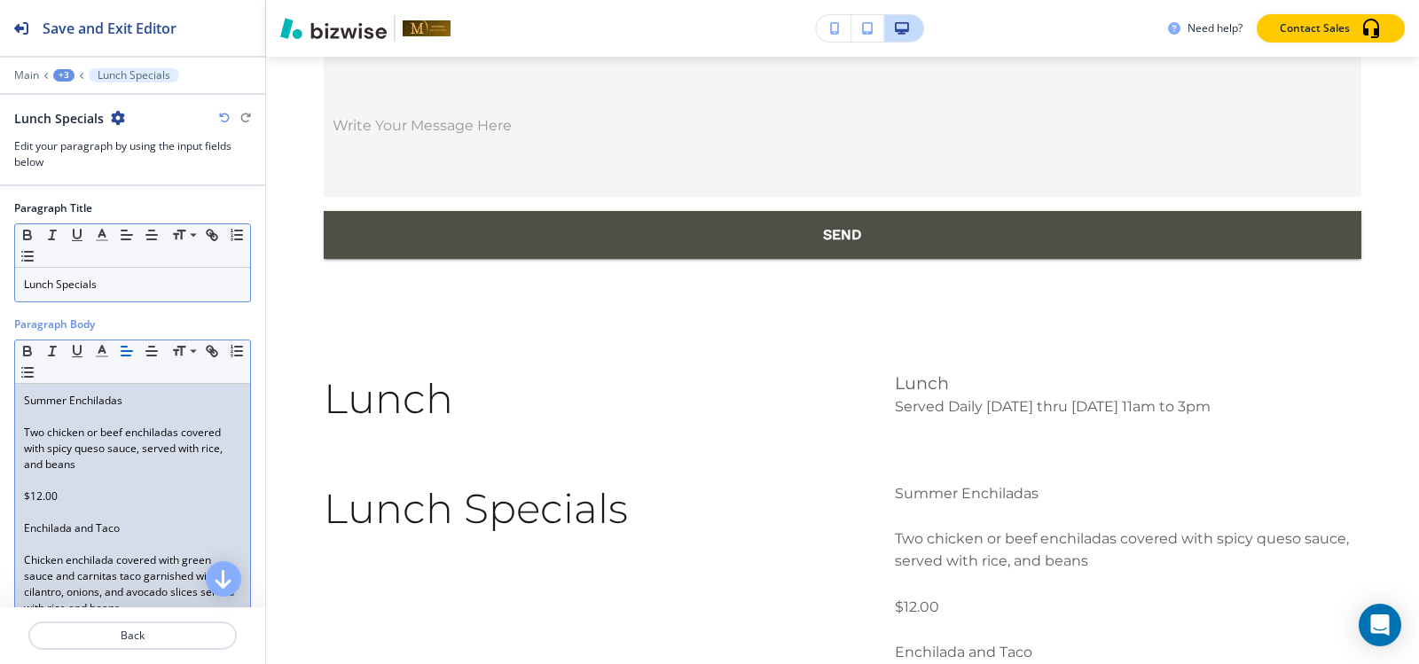
click at [114, 287] on p "Lunch Specials" at bounding box center [132, 285] width 217 height 16
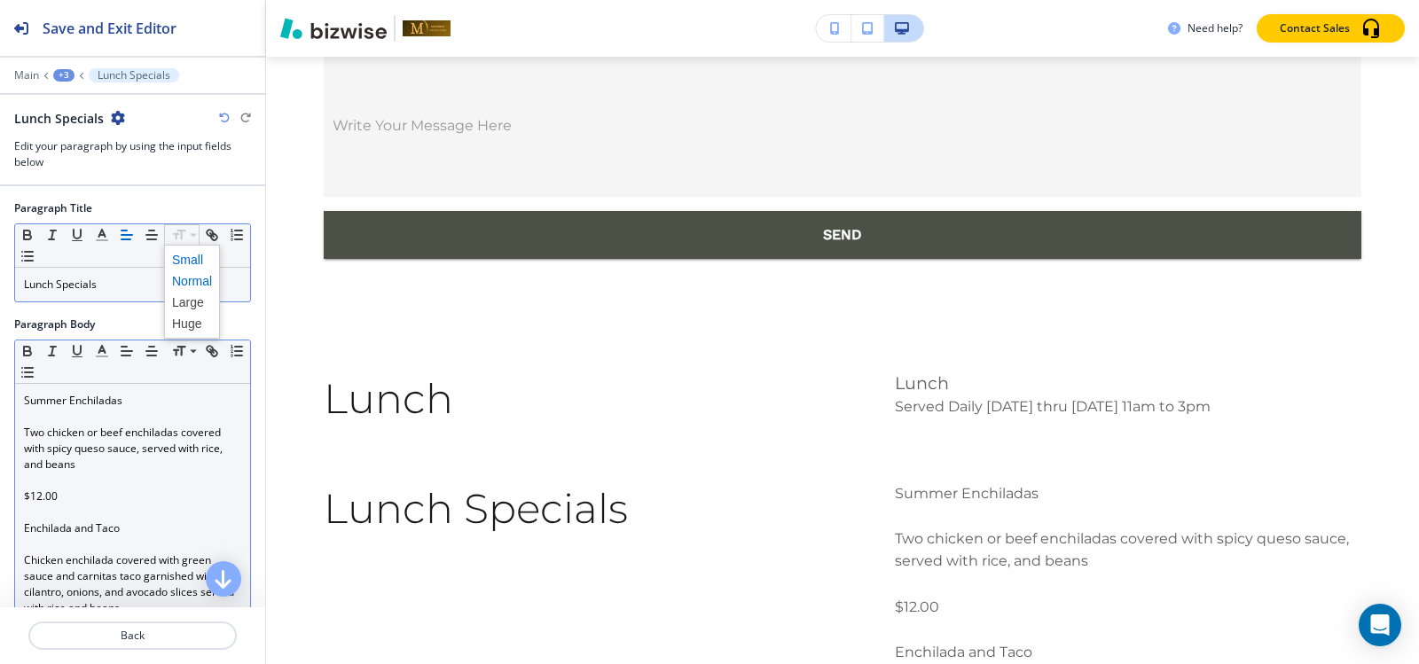
click at [186, 262] on span at bounding box center [192, 259] width 40 height 21
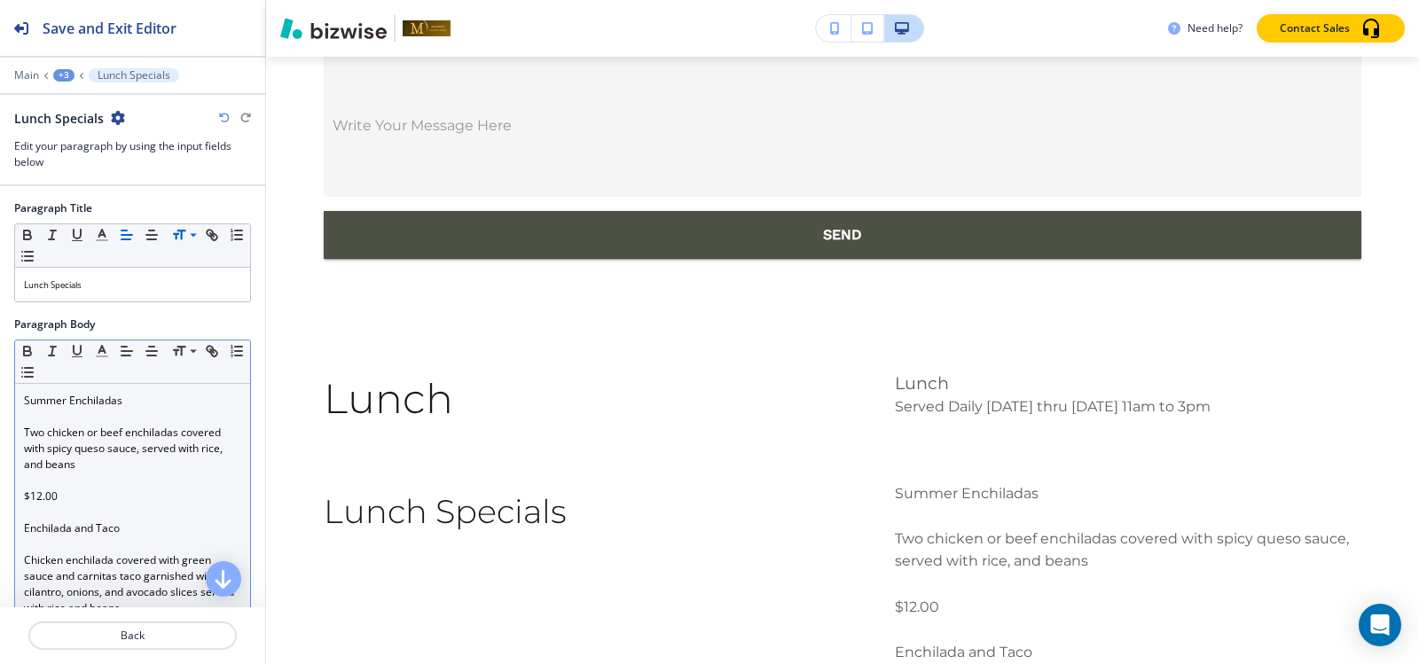
click at [67, 78] on div "+3" at bounding box center [63, 75] width 21 height 12
click at [89, 161] on p "Paragraph" at bounding box center [110, 167] width 90 height 16
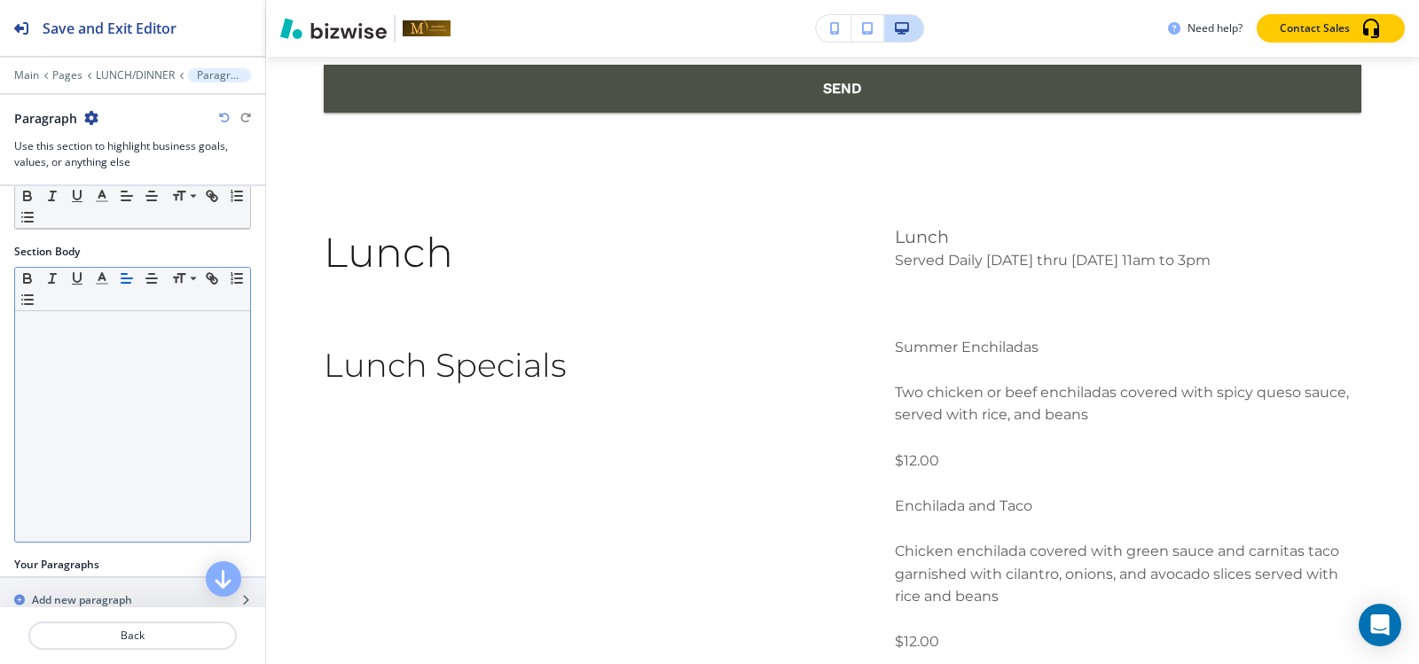
scroll to position [325, 0]
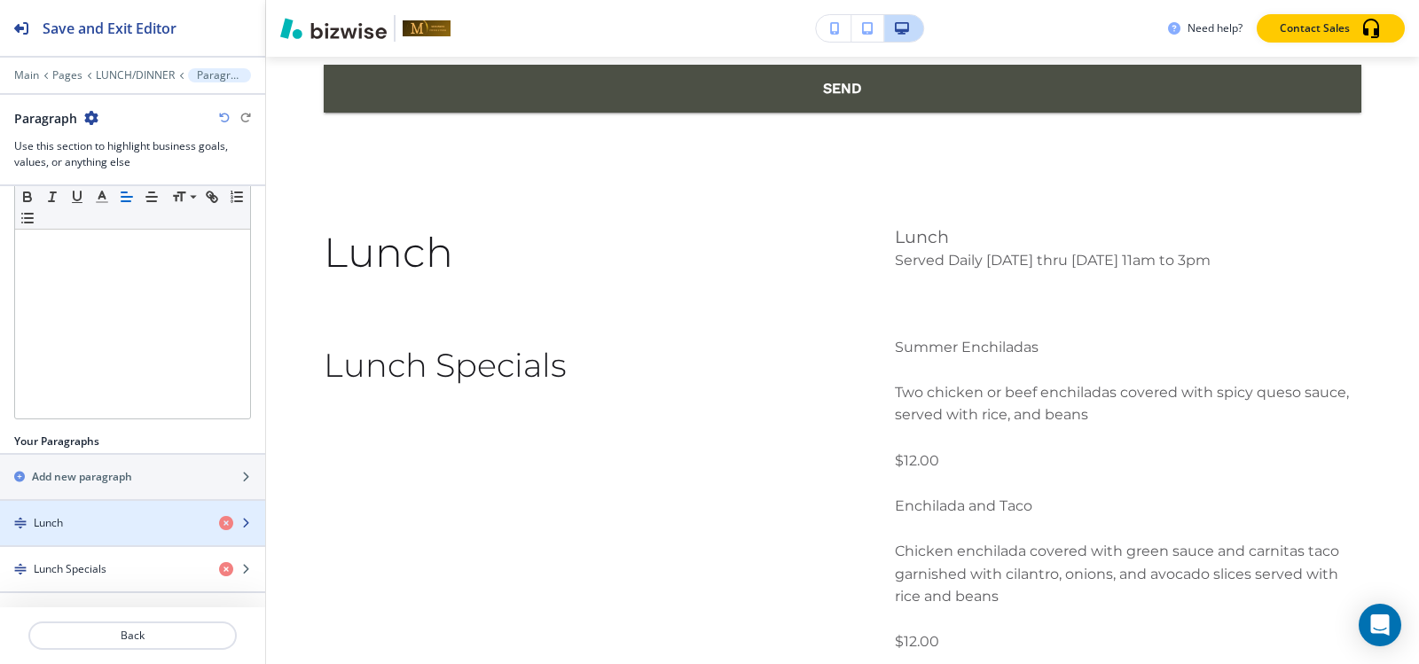
click at [83, 519] on div "Lunch" at bounding box center [102, 523] width 205 height 16
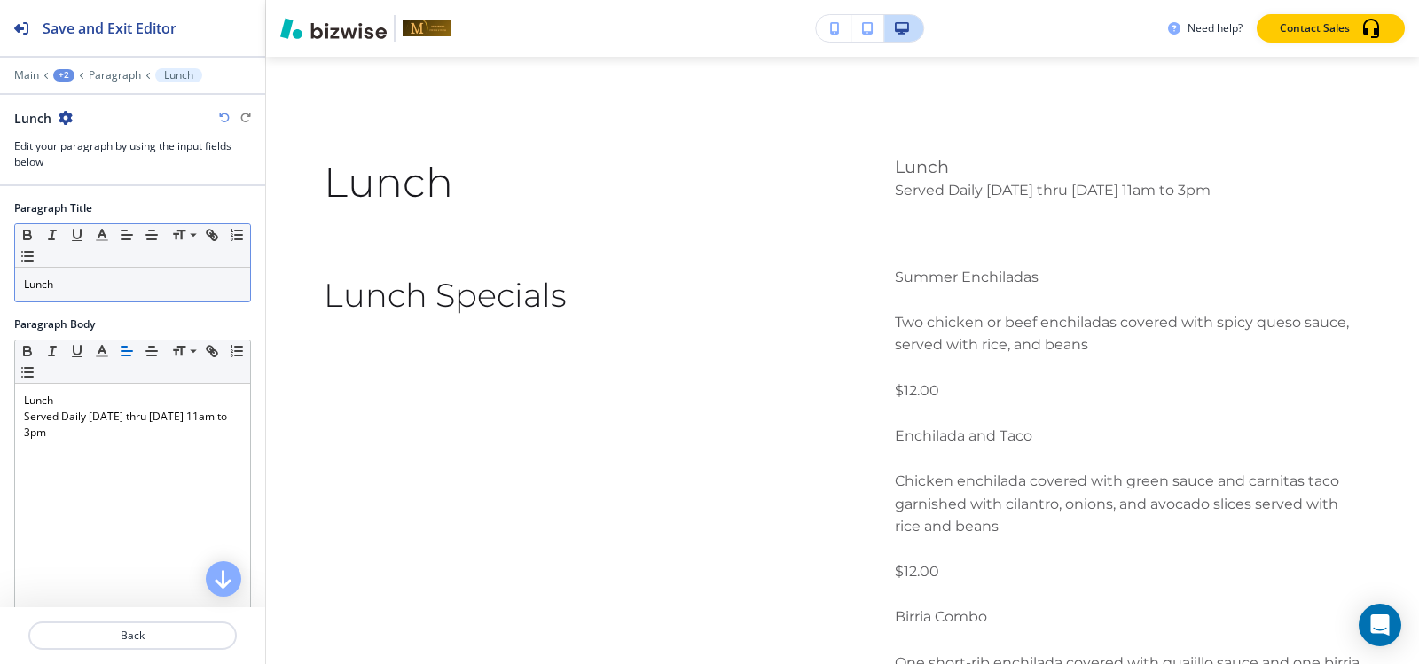
scroll to position [12387, 0]
click at [124, 281] on p "Lunch" at bounding box center [132, 285] width 217 height 16
drag, startPoint x: 178, startPoint y: 224, endPoint x: 187, endPoint y: 261, distance: 37.4
click at [187, 262] on span at bounding box center [192, 259] width 40 height 21
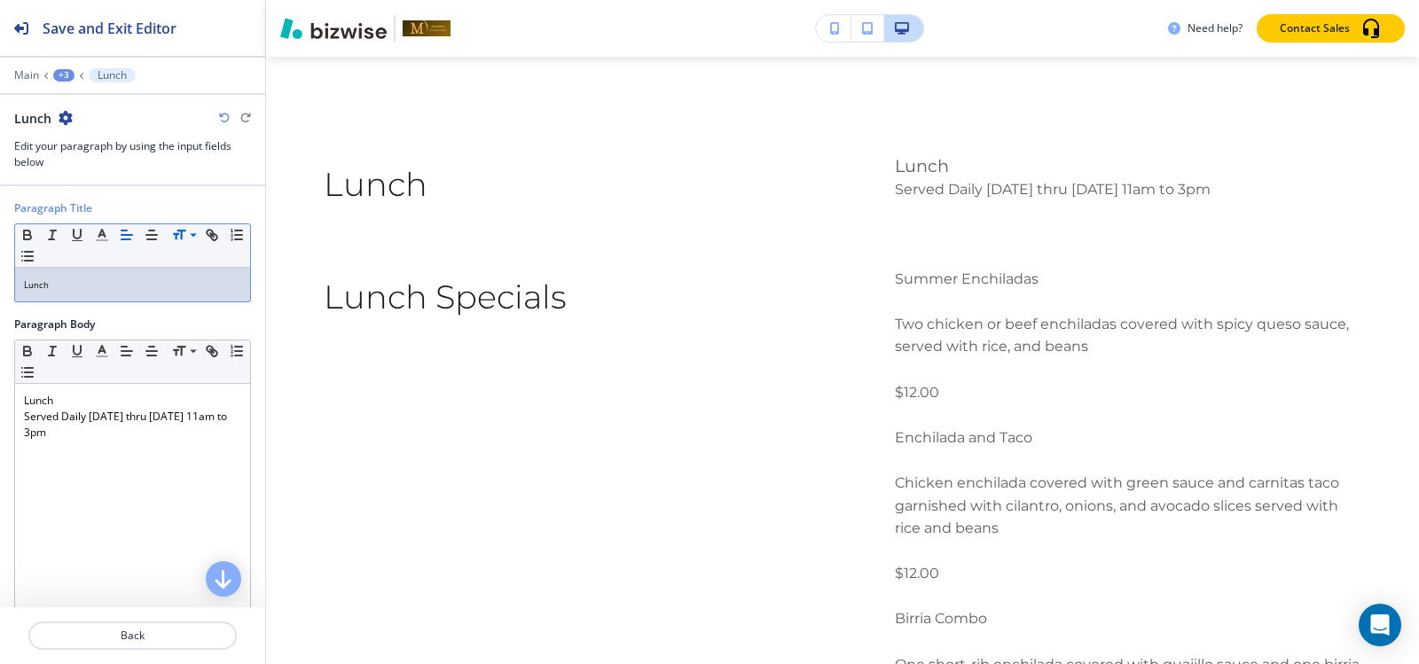
click at [72, 75] on div "+3" at bounding box center [63, 75] width 21 height 12
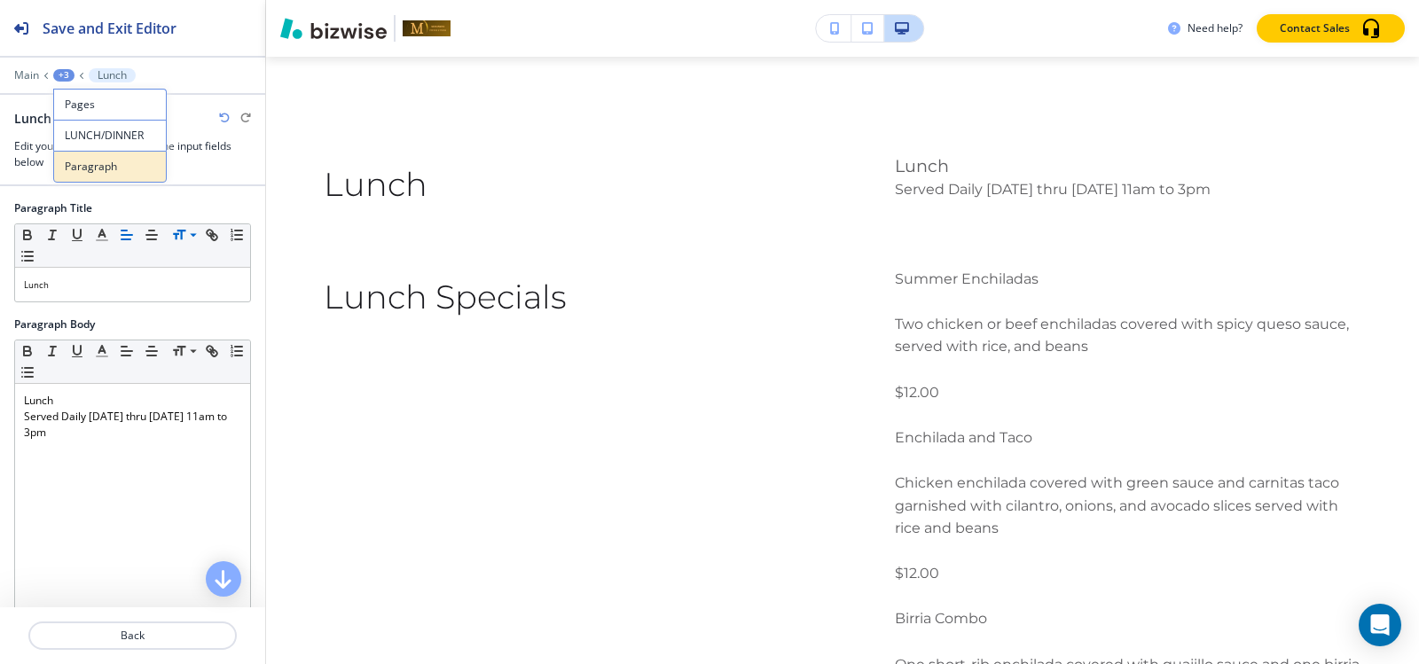
click at [65, 168] on p "Paragraph" at bounding box center [110, 167] width 90 height 16
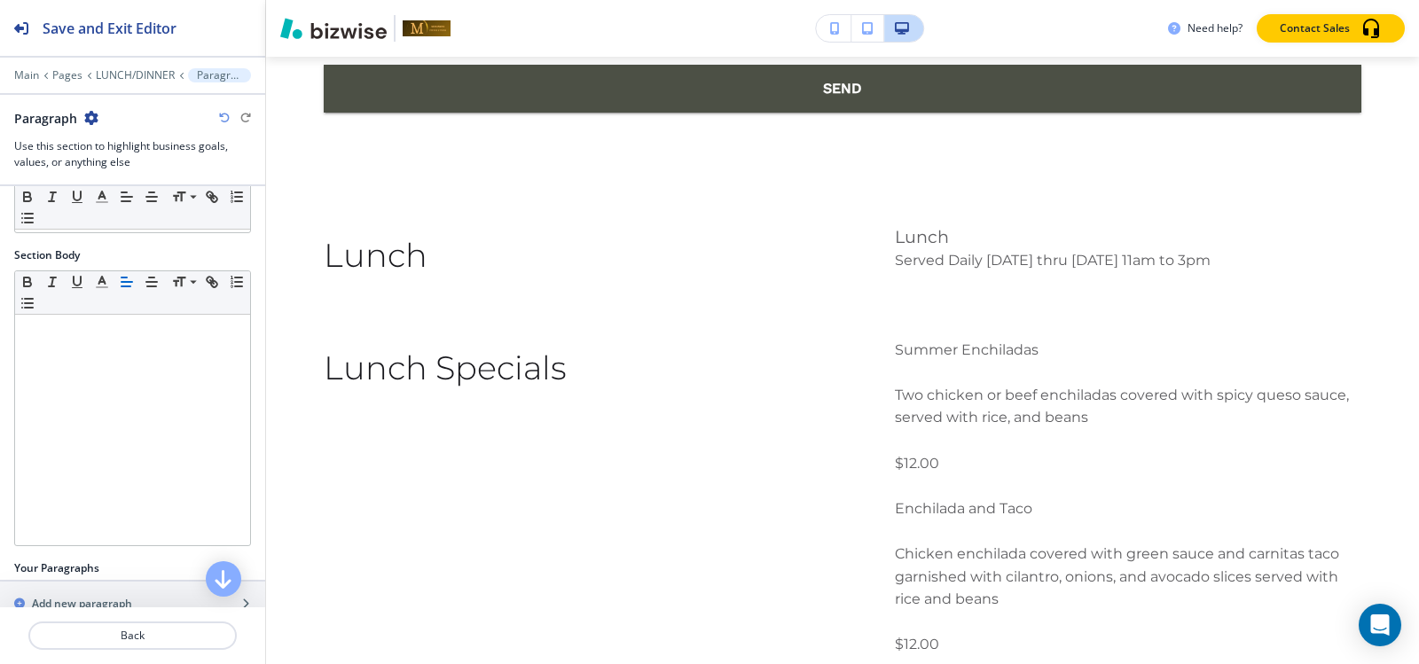
scroll to position [325, 0]
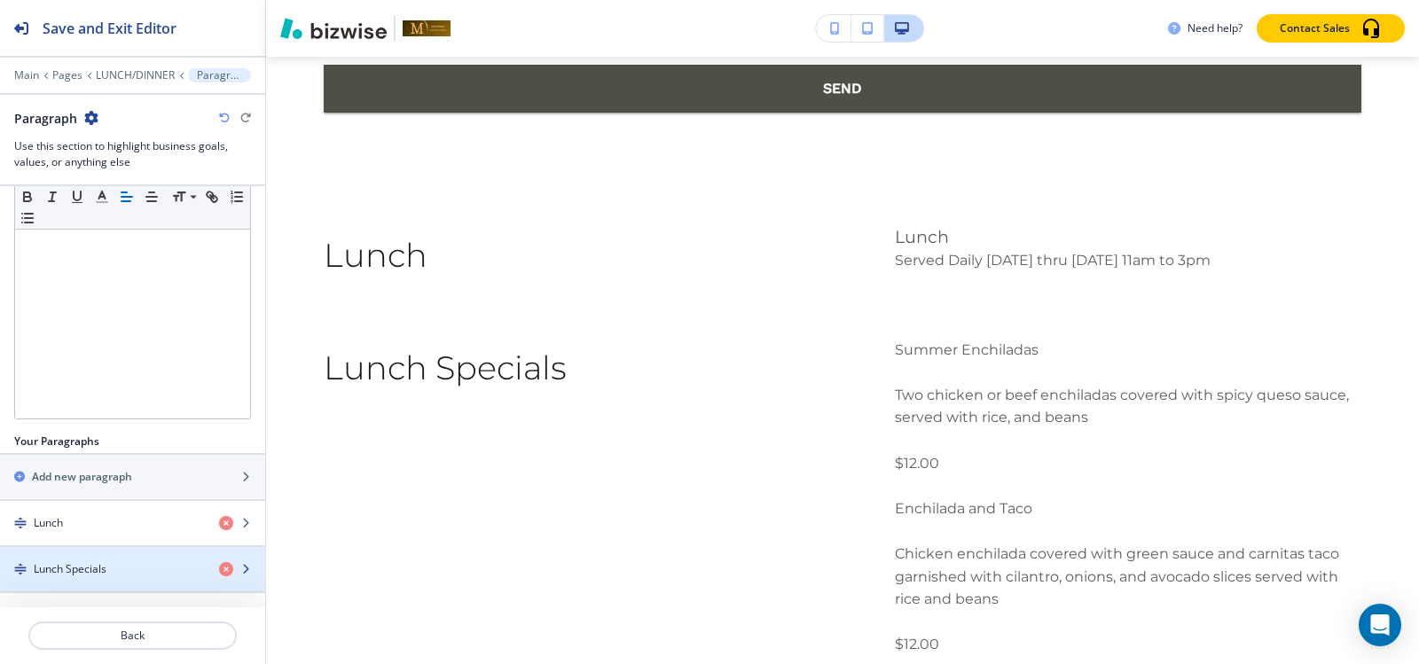
click at [55, 559] on div "button" at bounding box center [132, 554] width 265 height 14
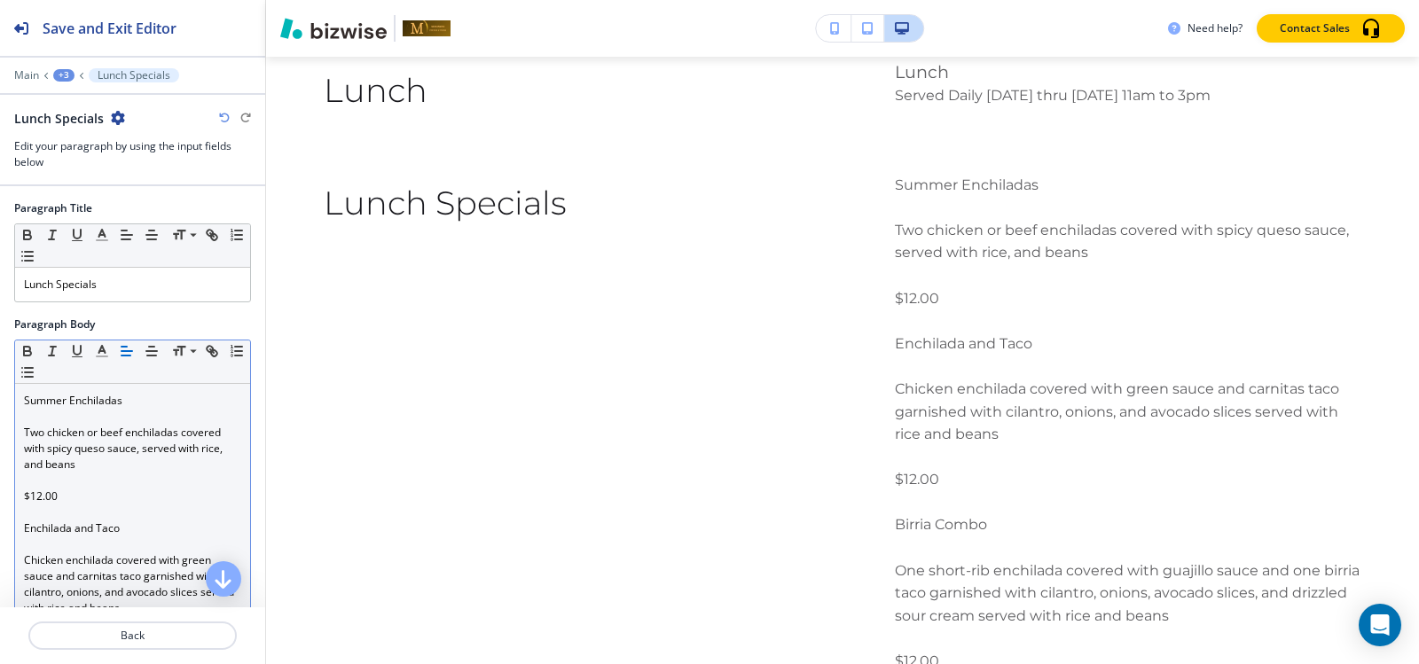
scroll to position [12500, 0]
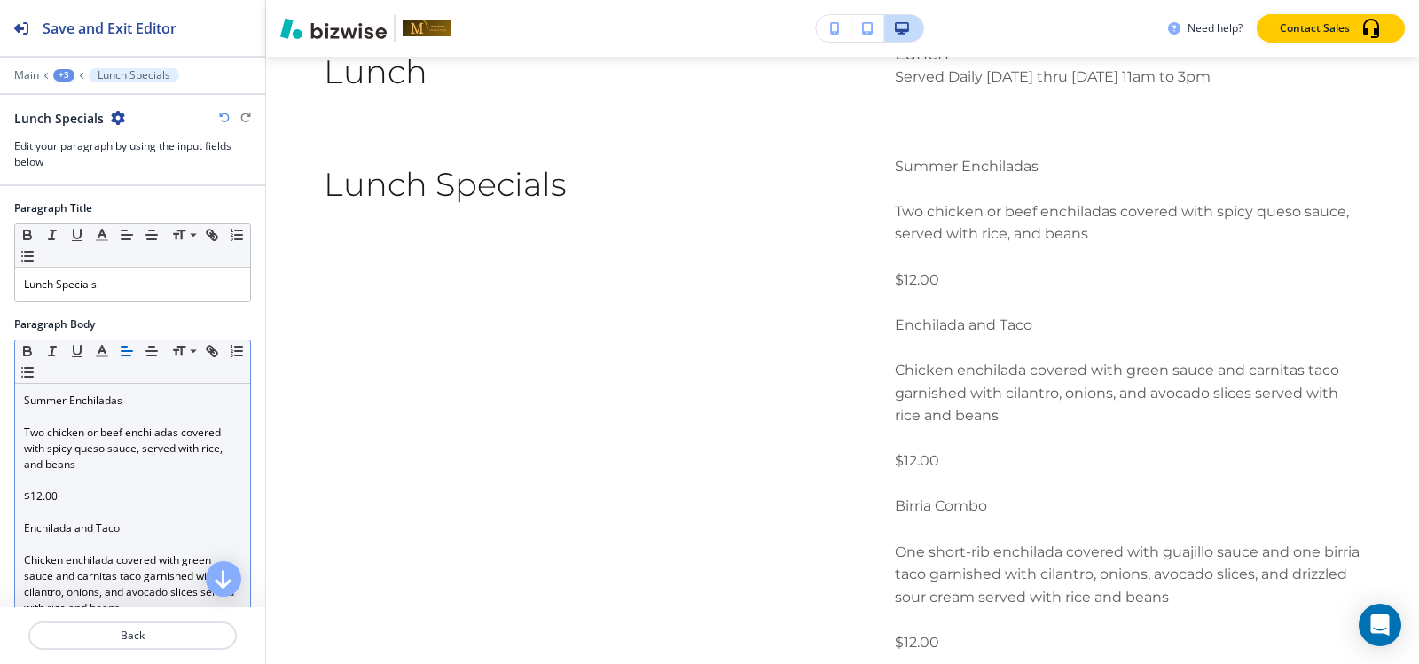
click at [34, 411] on p at bounding box center [132, 417] width 217 height 16
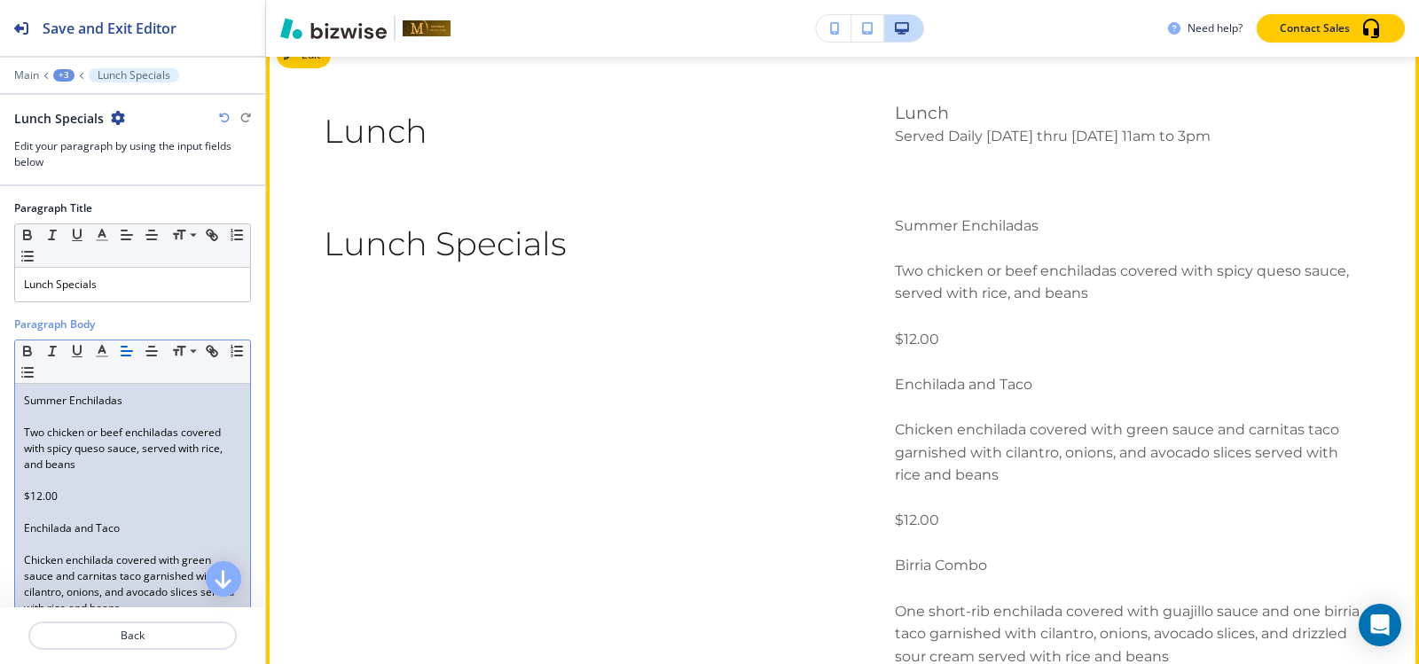
scroll to position [12323, 0]
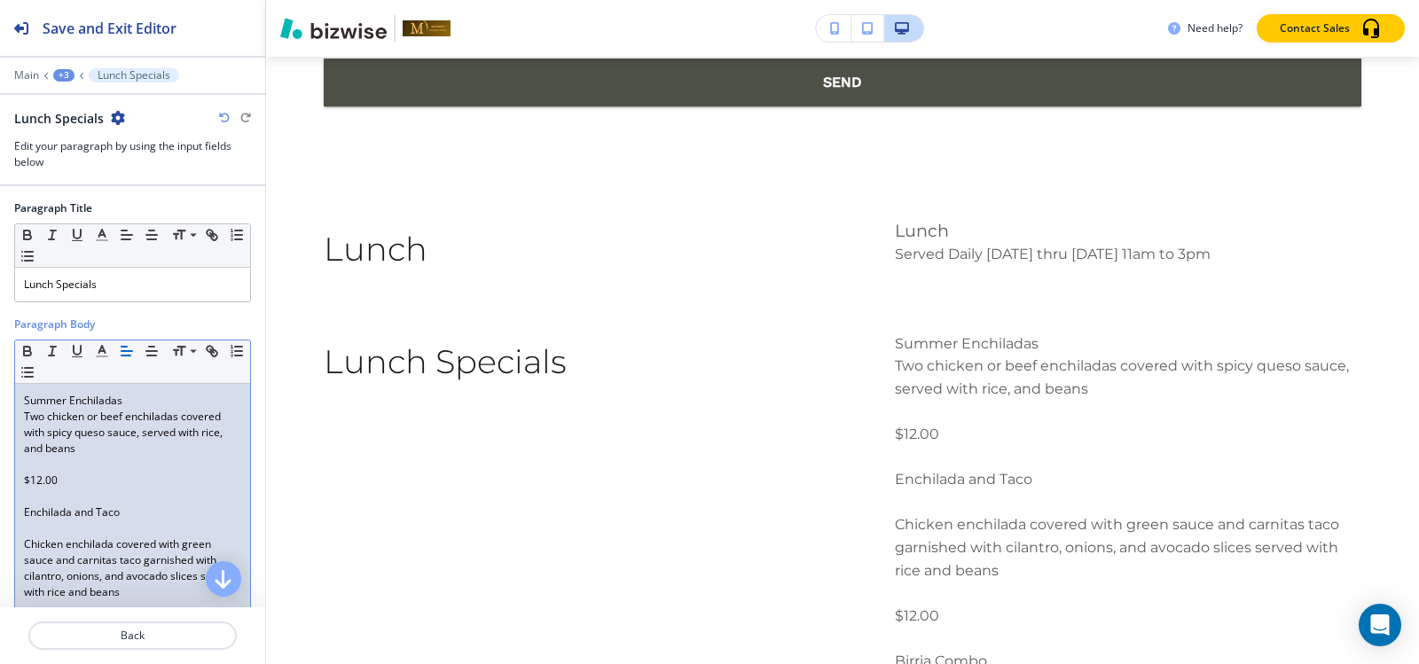
click at [43, 461] on p at bounding box center [132, 465] width 217 height 16
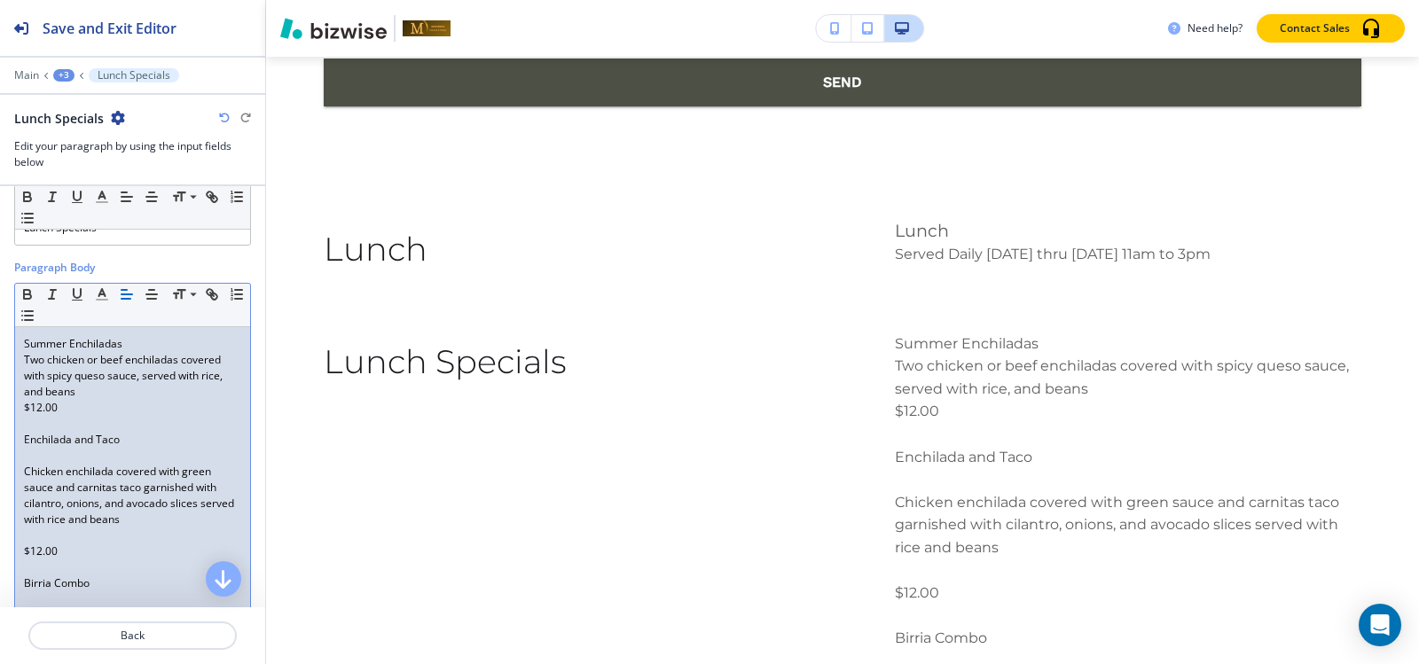
scroll to position [89, 0]
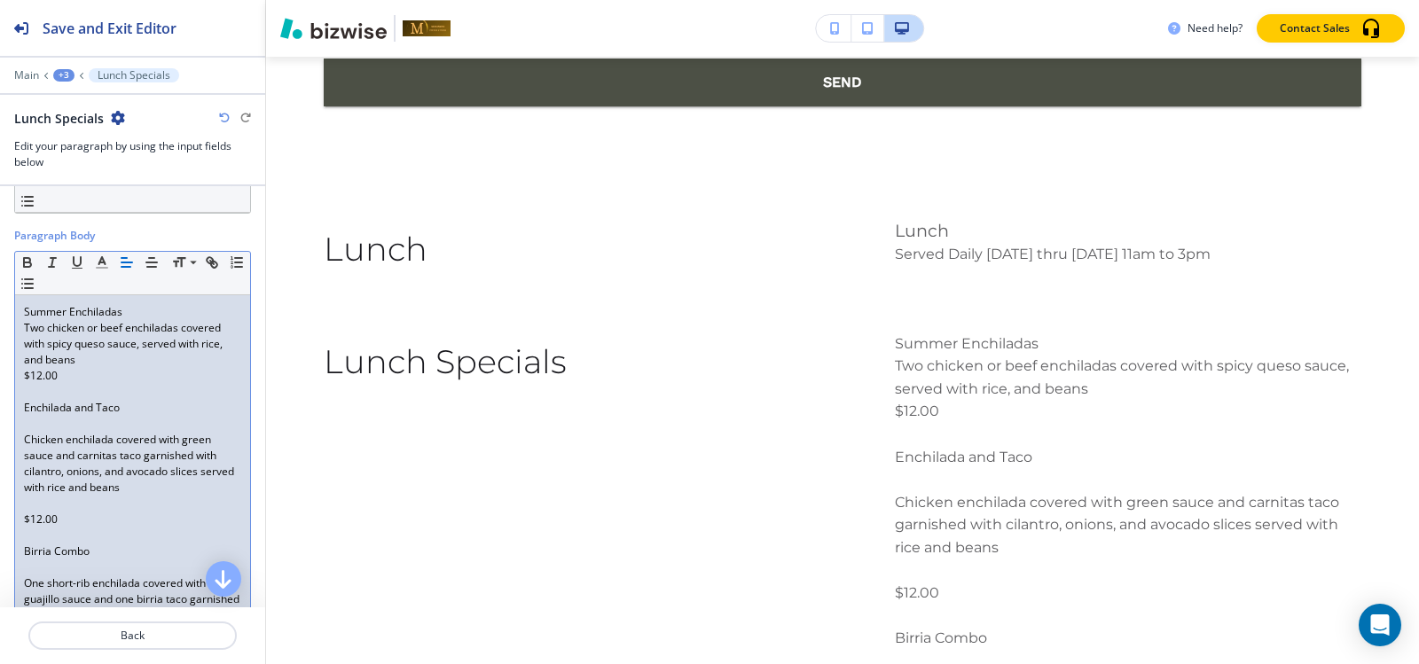
click at [43, 432] on p "Chicken enchilada covered with green sauce and carnitas taco garnished with cil…" at bounding box center [132, 464] width 217 height 64
click at [50, 424] on p at bounding box center [132, 424] width 217 height 16
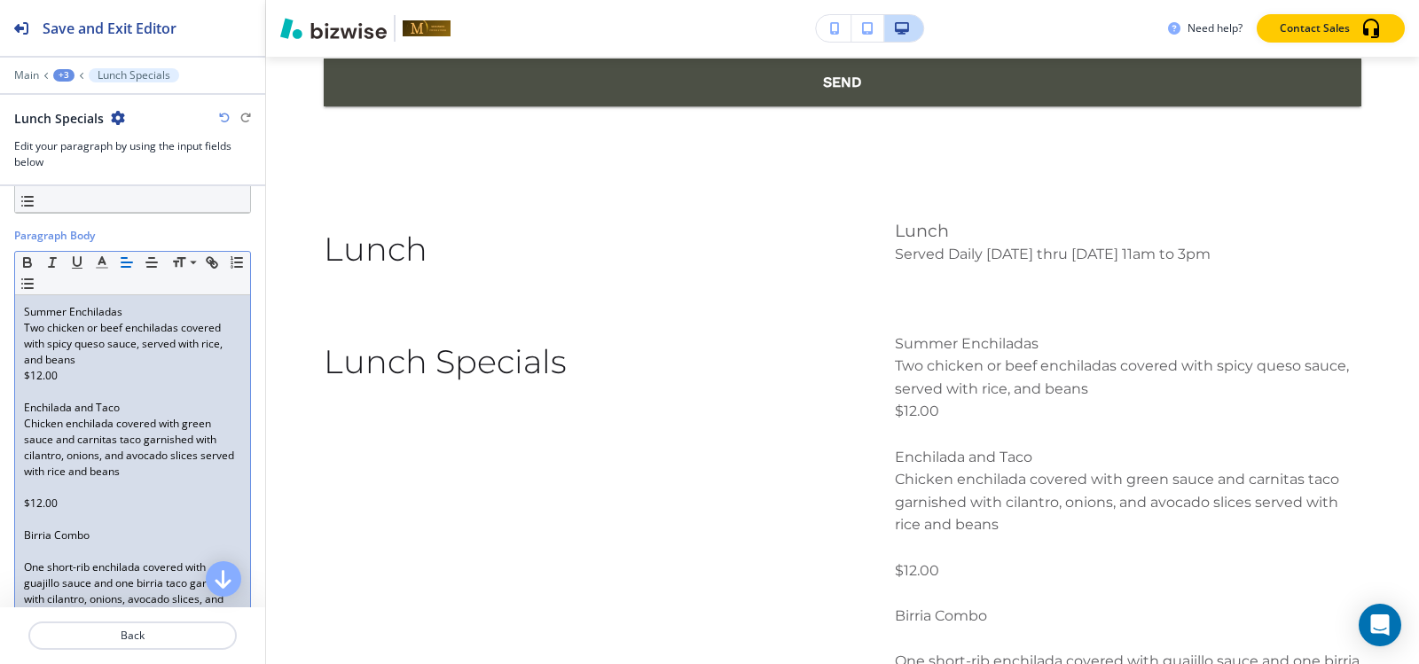
scroll to position [177, 0]
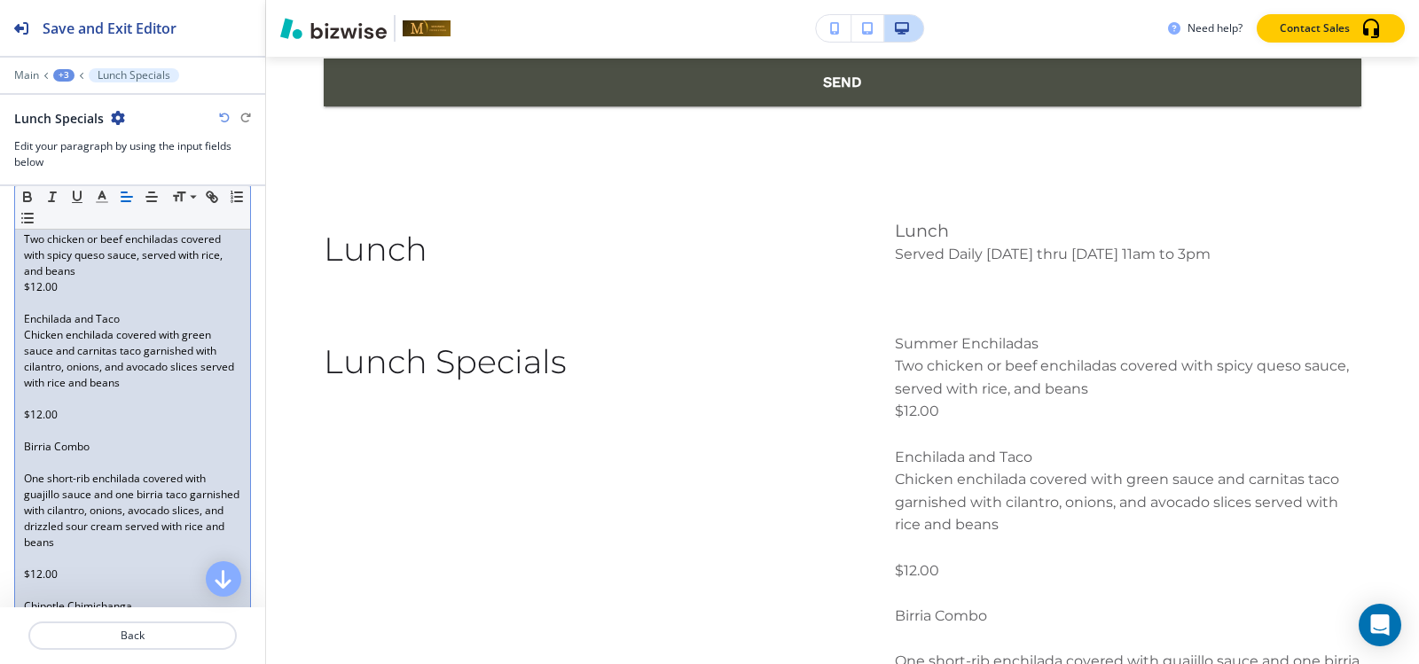
click at [44, 400] on p at bounding box center [132, 399] width 217 height 16
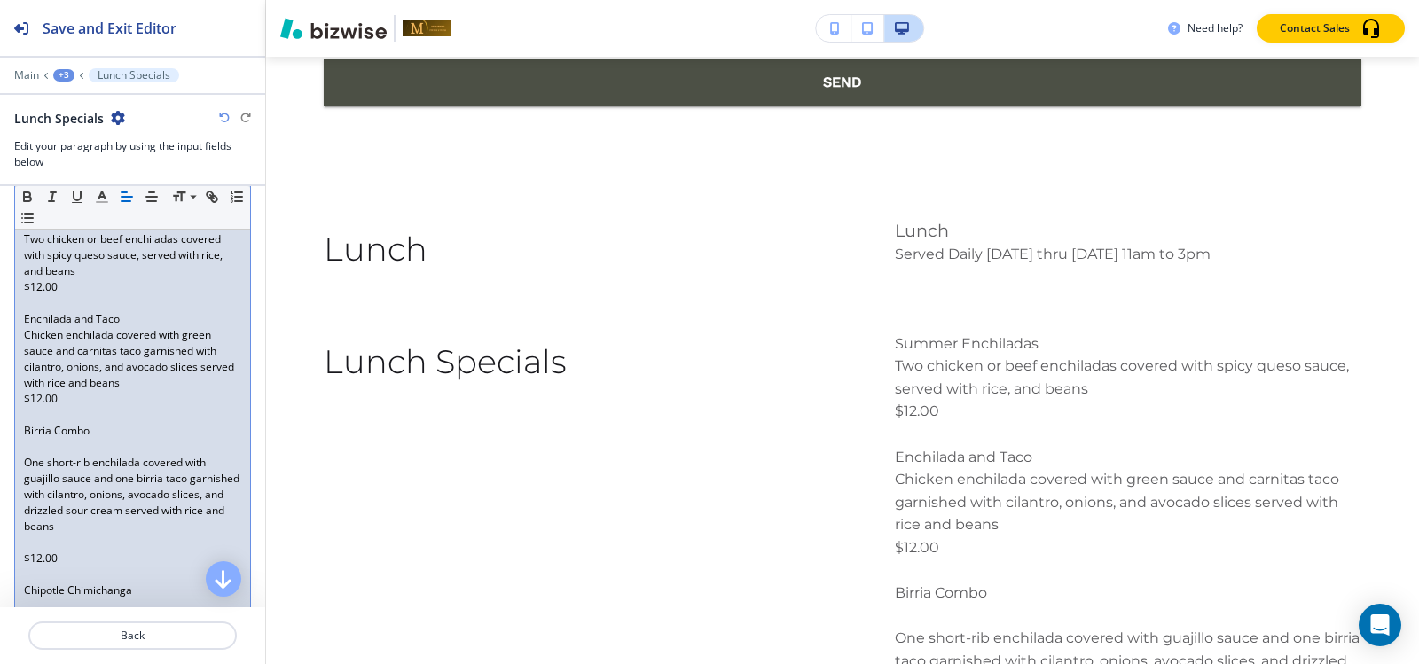
click at [54, 451] on p at bounding box center [132, 447] width 217 height 16
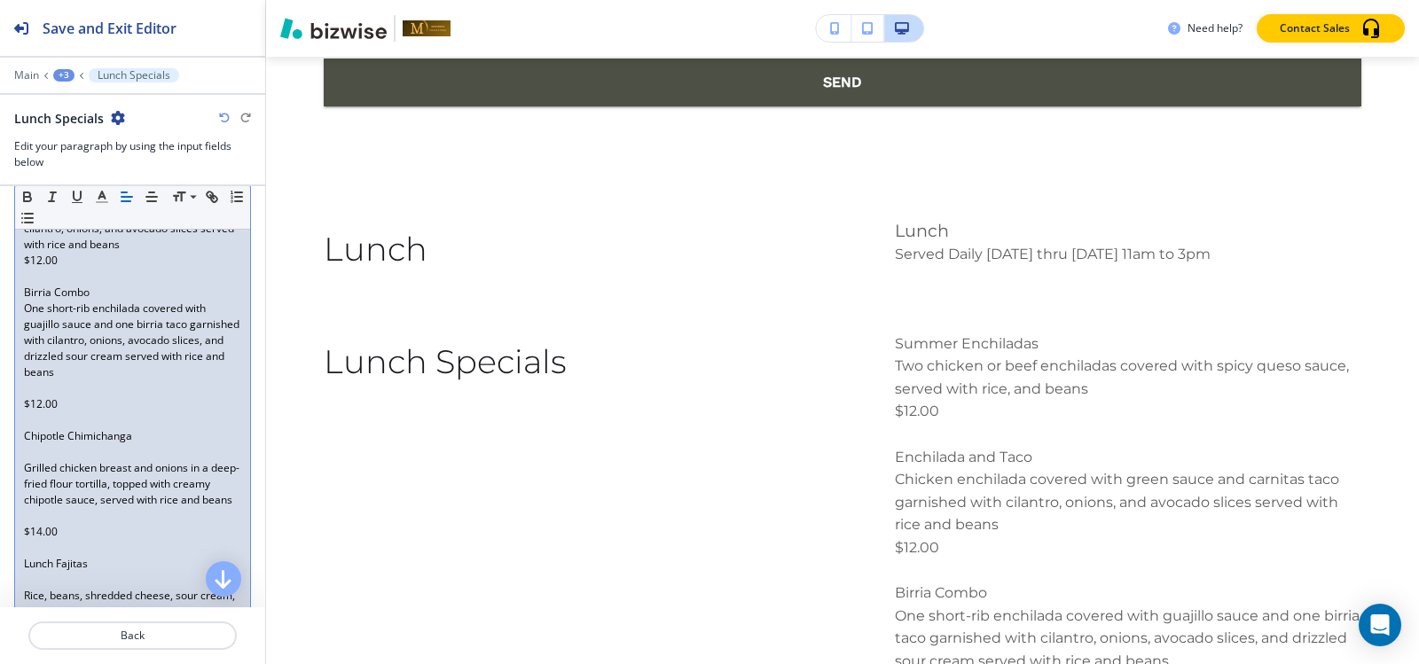
scroll to position [355, 0]
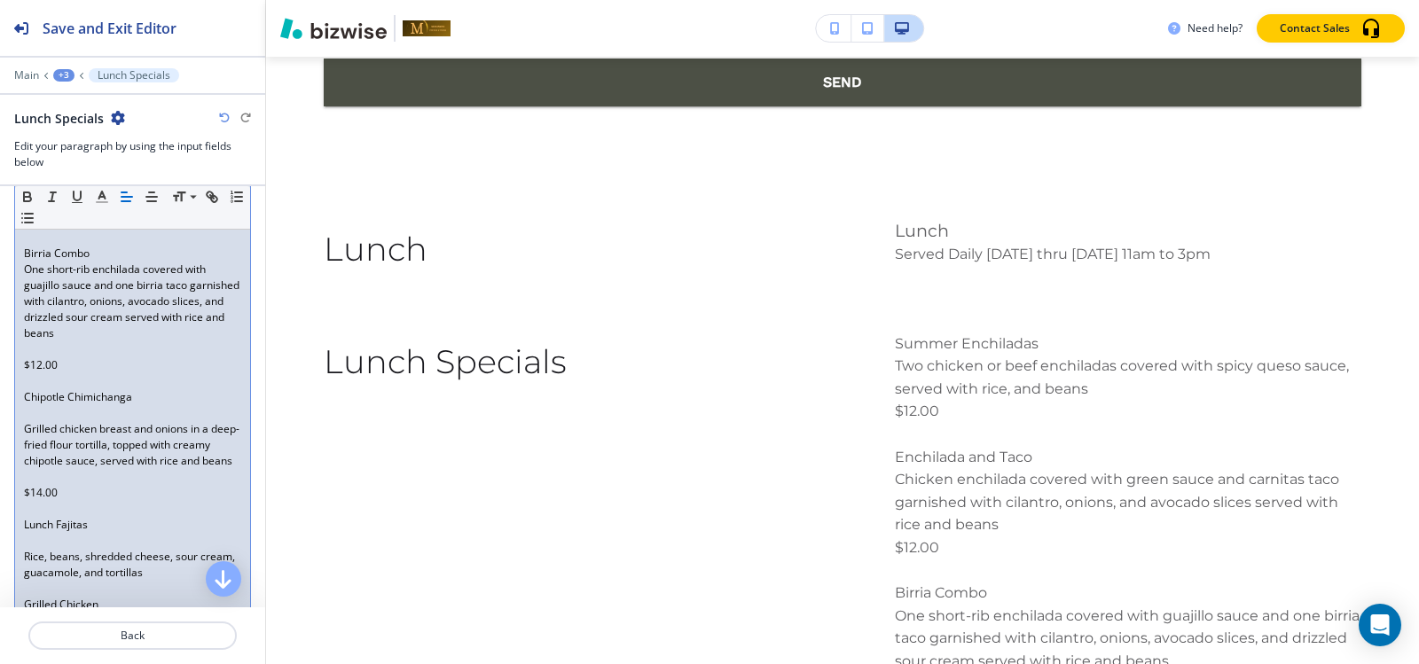
click at [33, 344] on p at bounding box center [132, 349] width 217 height 16
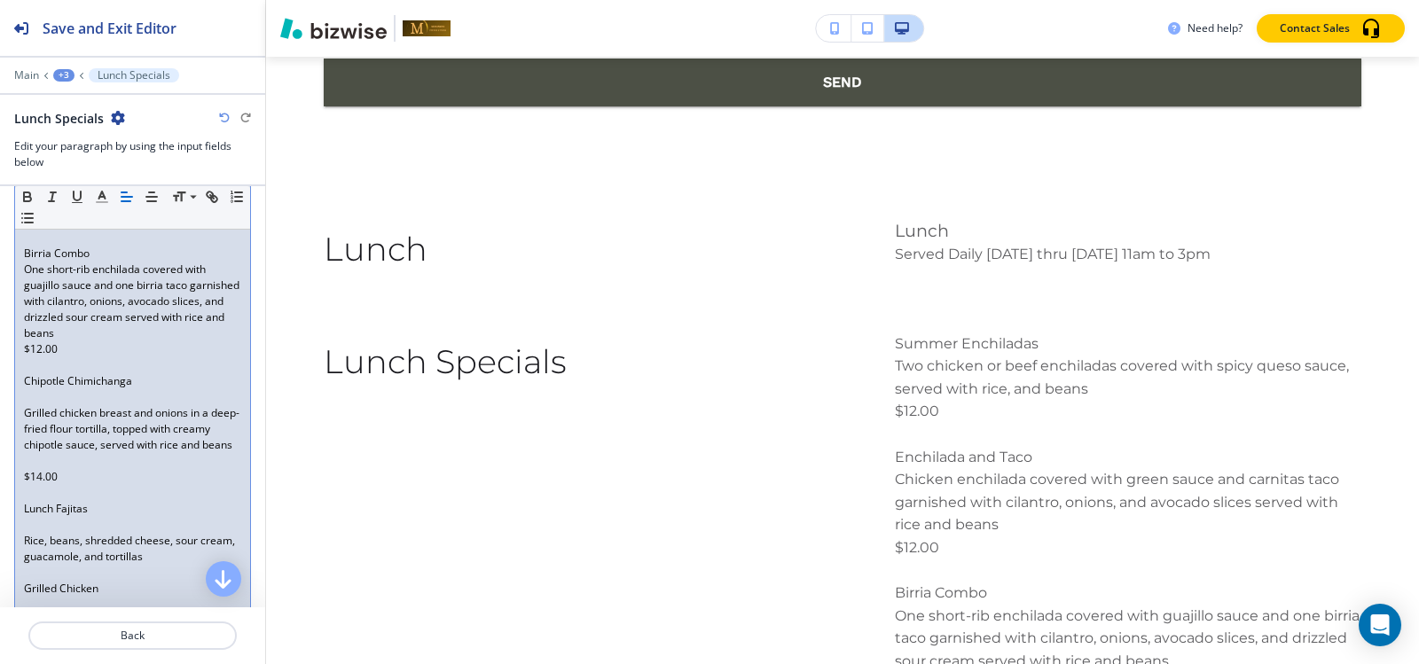
click at [37, 403] on p at bounding box center [132, 397] width 217 height 16
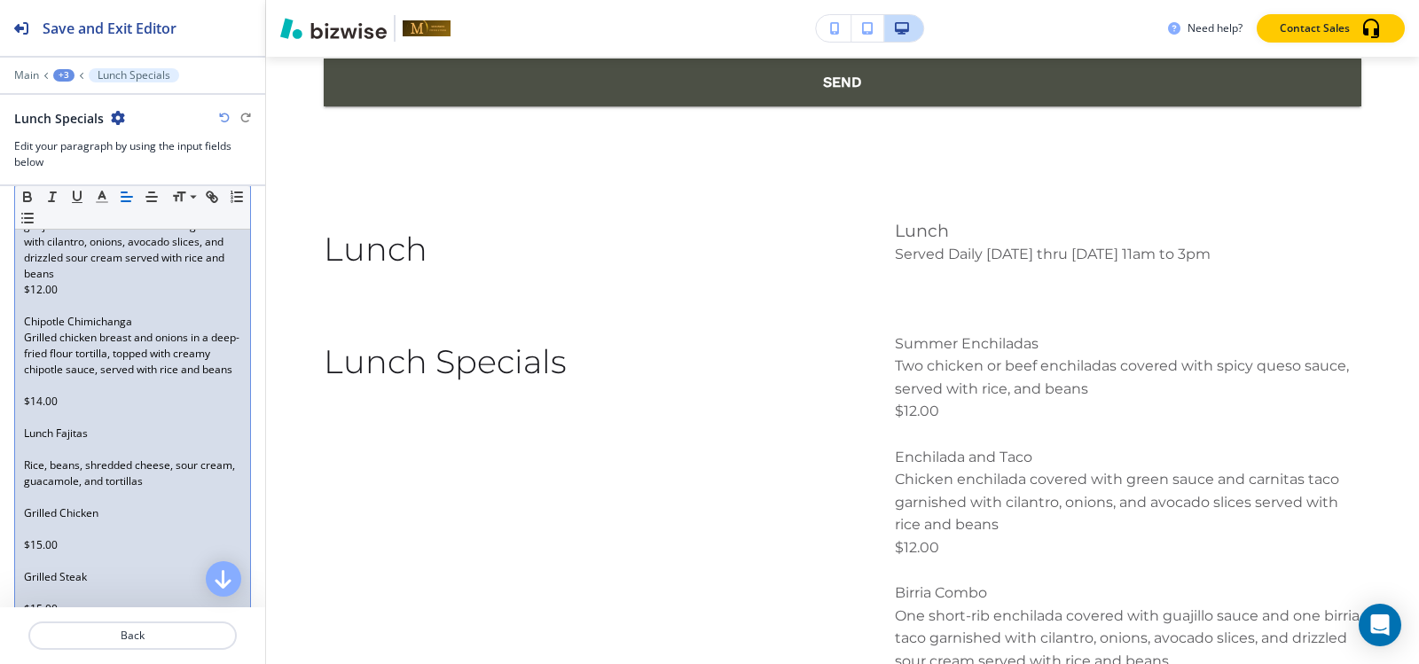
scroll to position [443, 0]
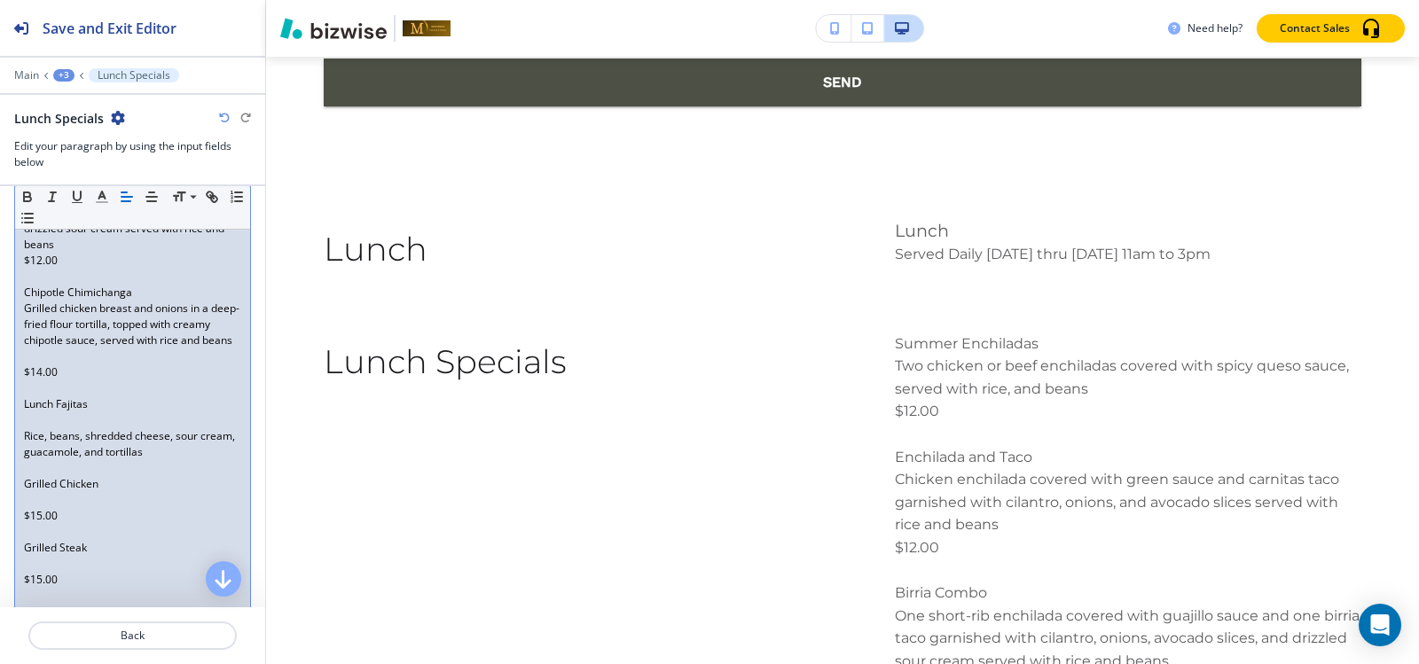
click at [39, 364] on p at bounding box center [132, 357] width 217 height 16
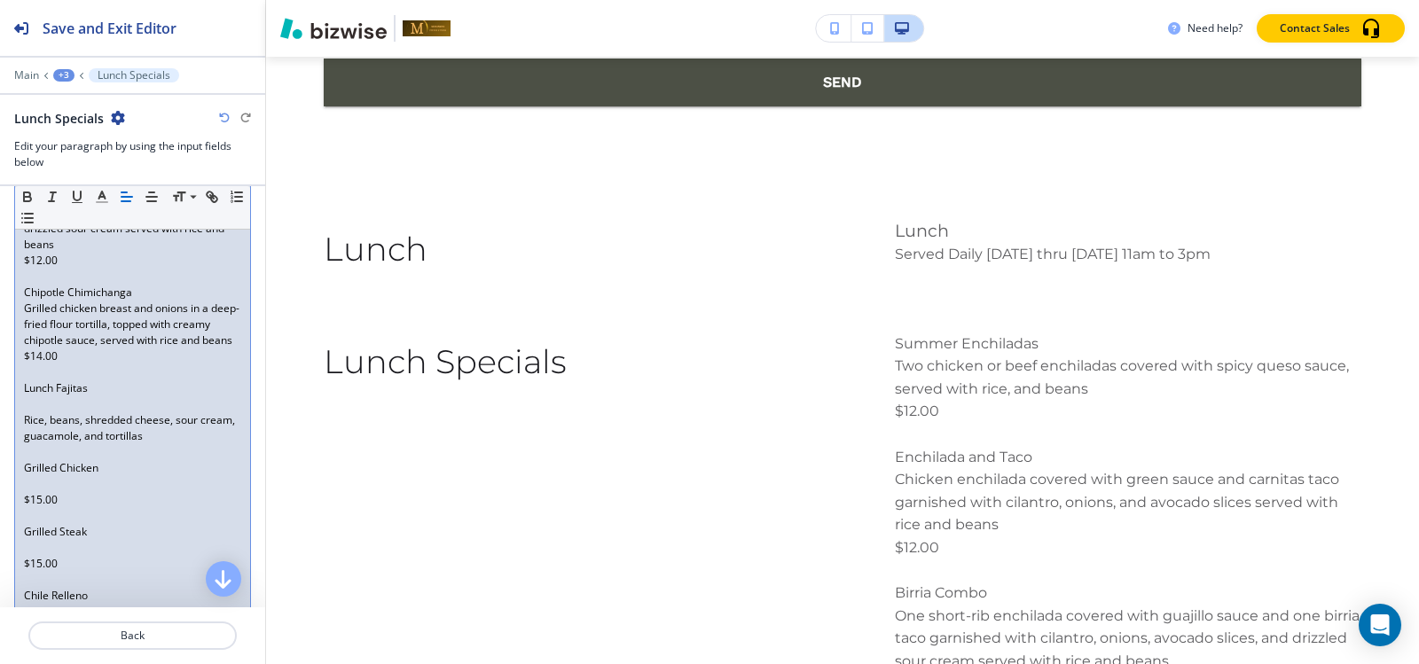
click at [47, 412] on p at bounding box center [132, 404] width 217 height 16
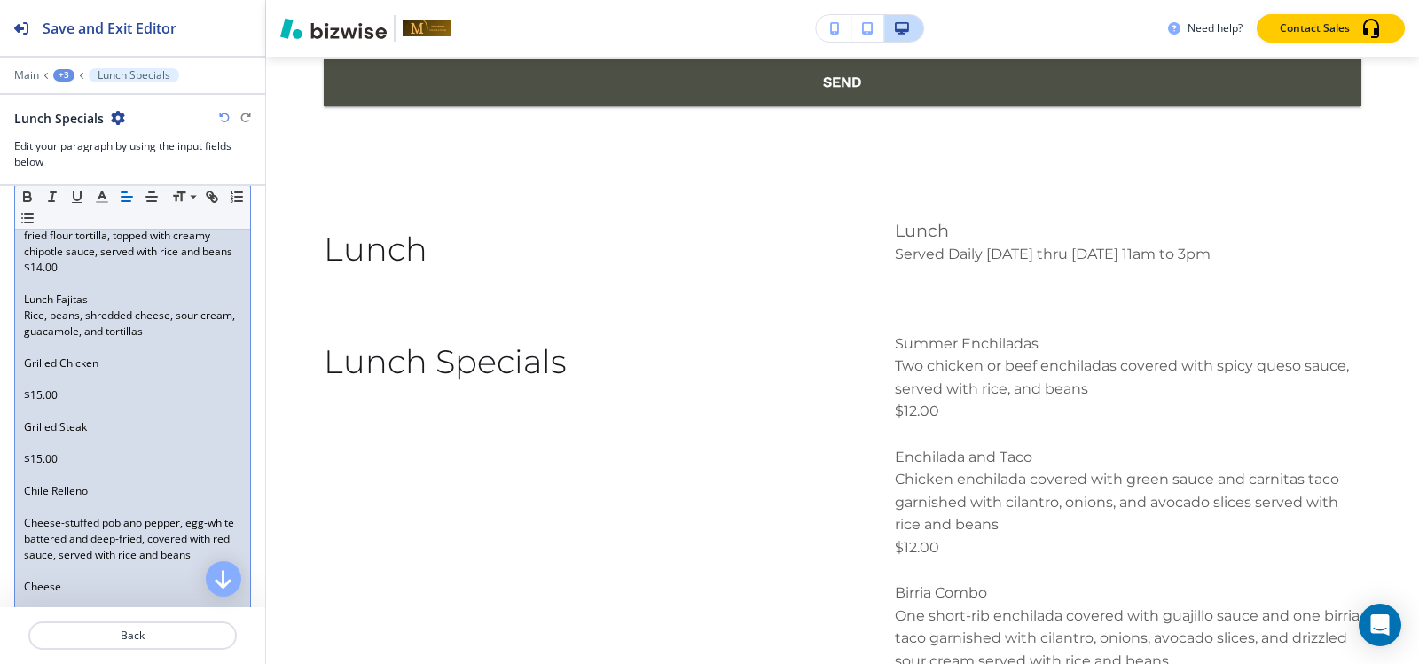
click at [39, 372] on p "Grilled Chicken" at bounding box center [132, 364] width 217 height 16
click at [38, 388] on p at bounding box center [132, 380] width 217 height 16
click at [36, 404] on p at bounding box center [132, 396] width 217 height 16
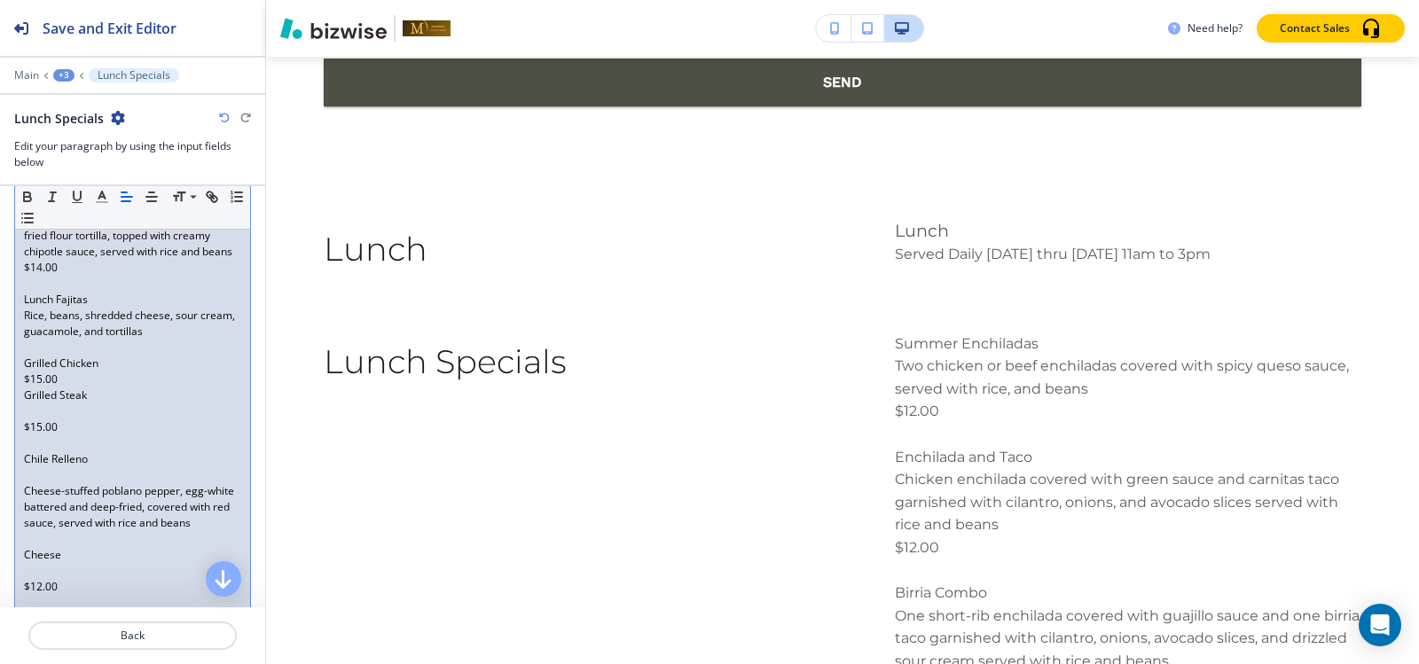
click at [33, 419] on p at bounding box center [132, 412] width 217 height 16
click at [25, 404] on p "Grilled Steak" at bounding box center [132, 396] width 217 height 16
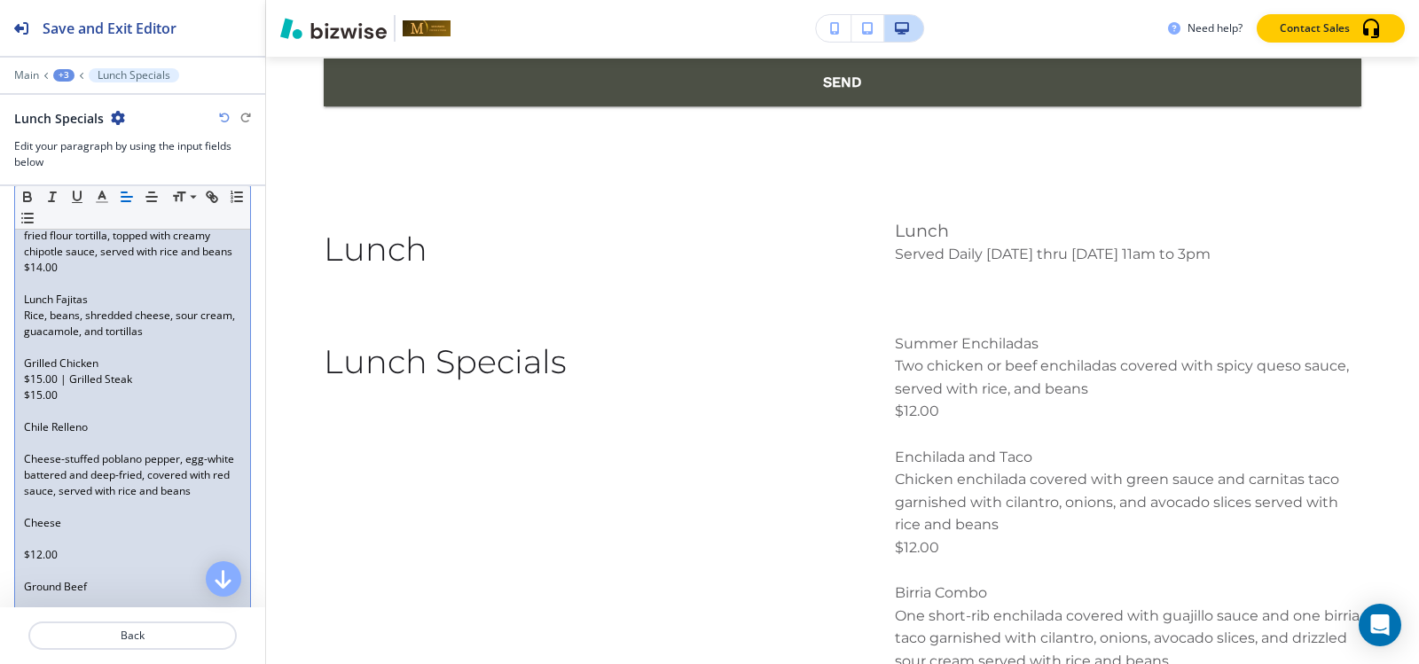
click at [29, 388] on p "$15.00 | Grilled Steak" at bounding box center [132, 380] width 217 height 16
click at [26, 388] on p "$15.00 | Grilled Steak" at bounding box center [132, 380] width 217 height 16
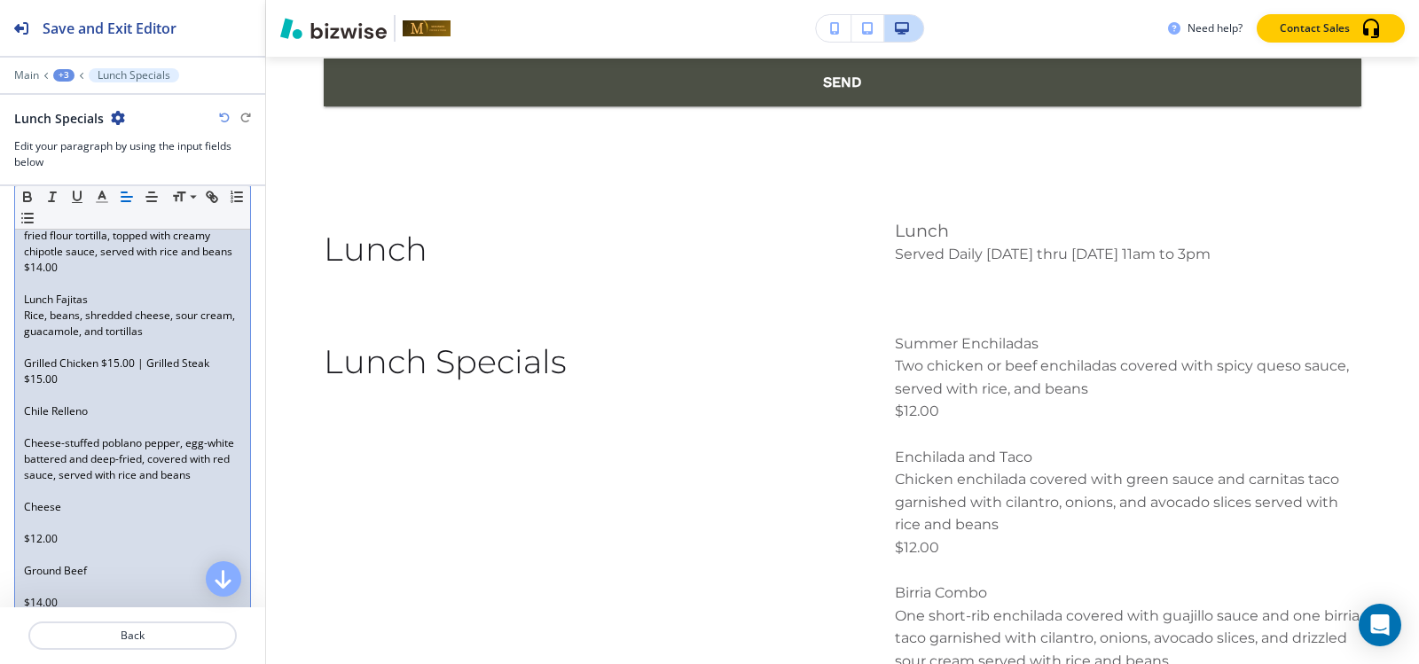
click at [19, 395] on div "Summer Enchiladas Two chicken or beef enchiladas covered with spicy queso sauce…" at bounding box center [132, 459] width 235 height 1215
click at [40, 435] on p at bounding box center [132, 427] width 217 height 16
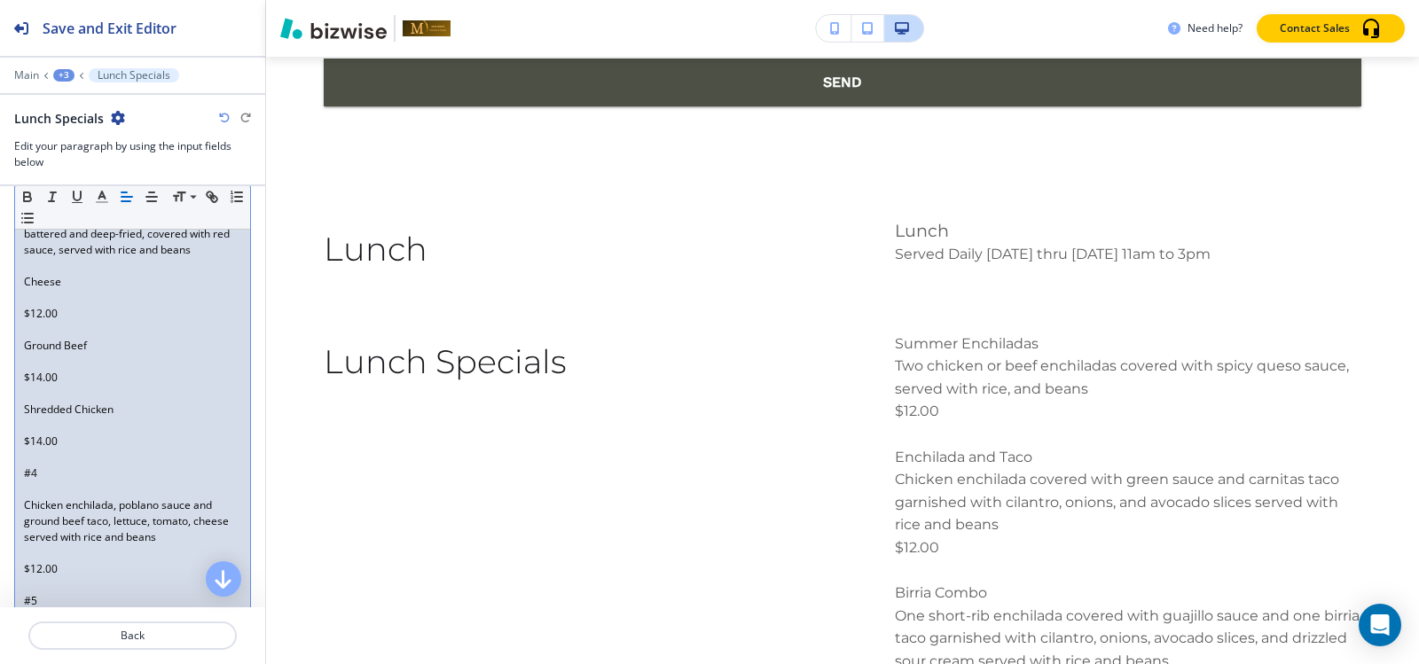
scroll to position [709, 0]
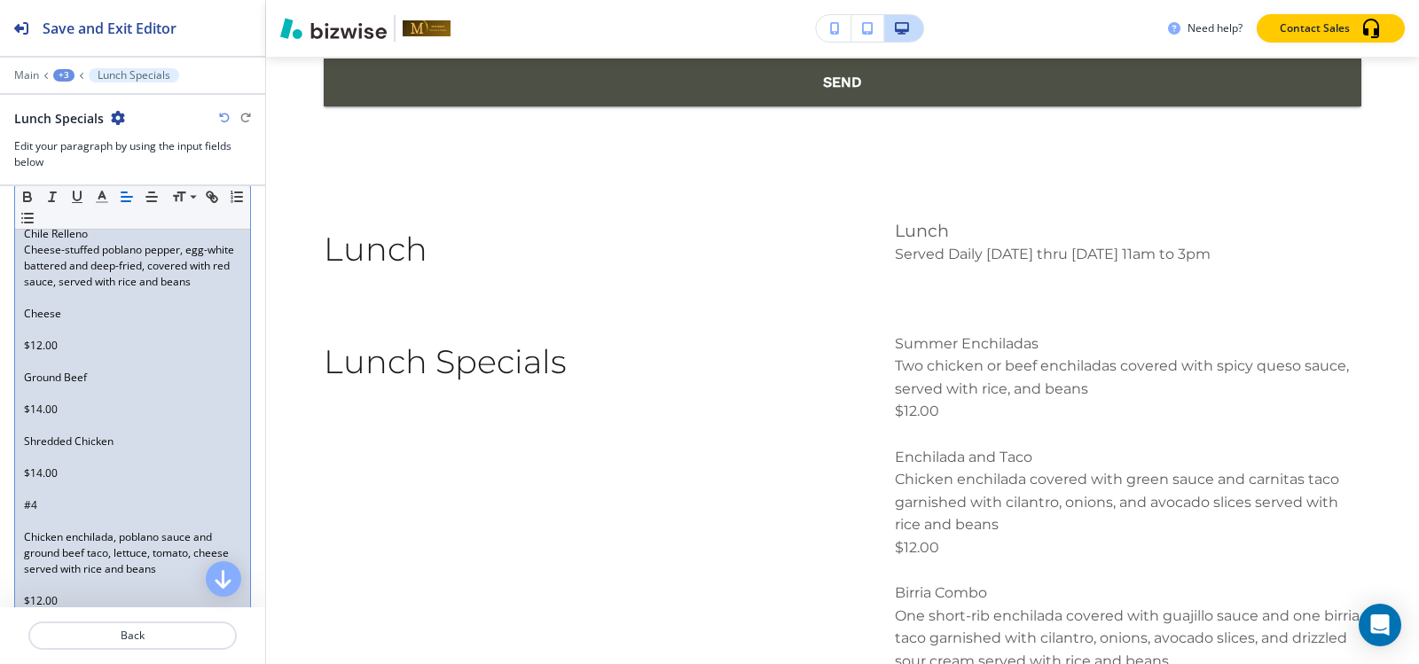
click at [26, 338] on p at bounding box center [132, 330] width 217 height 16
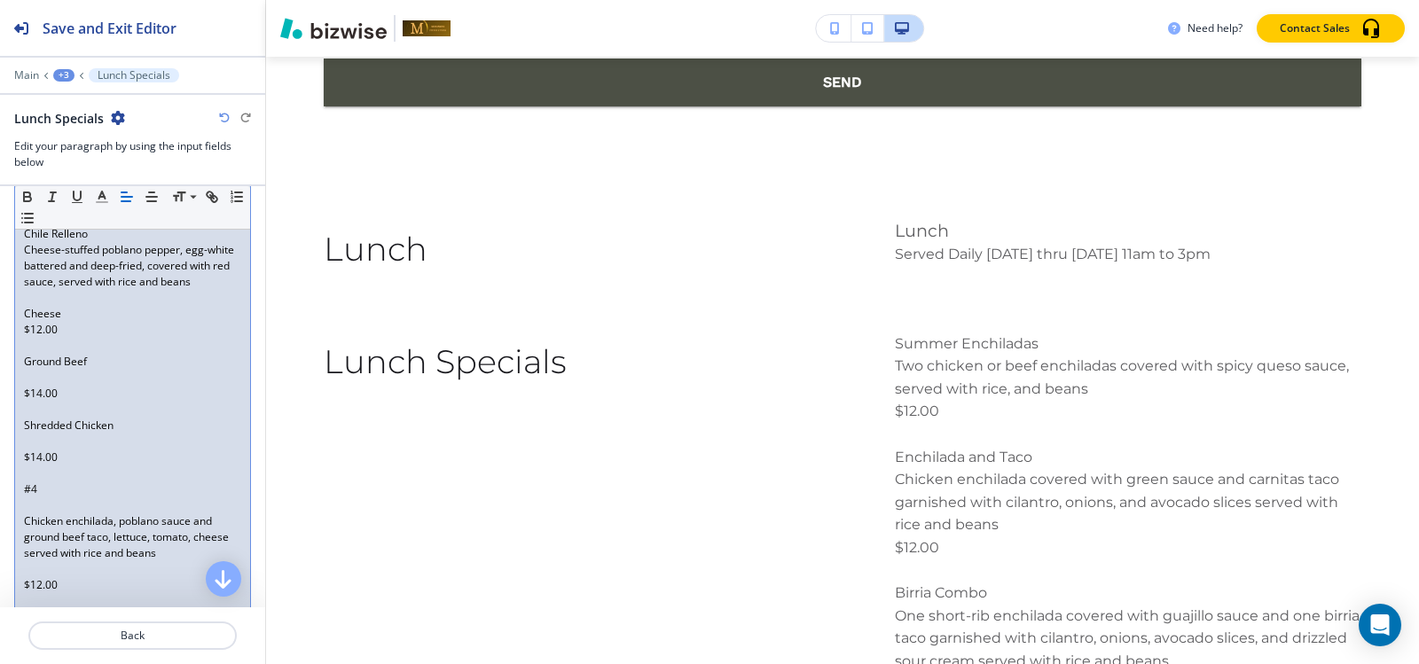
click at [31, 354] on p at bounding box center [132, 346] width 217 height 16
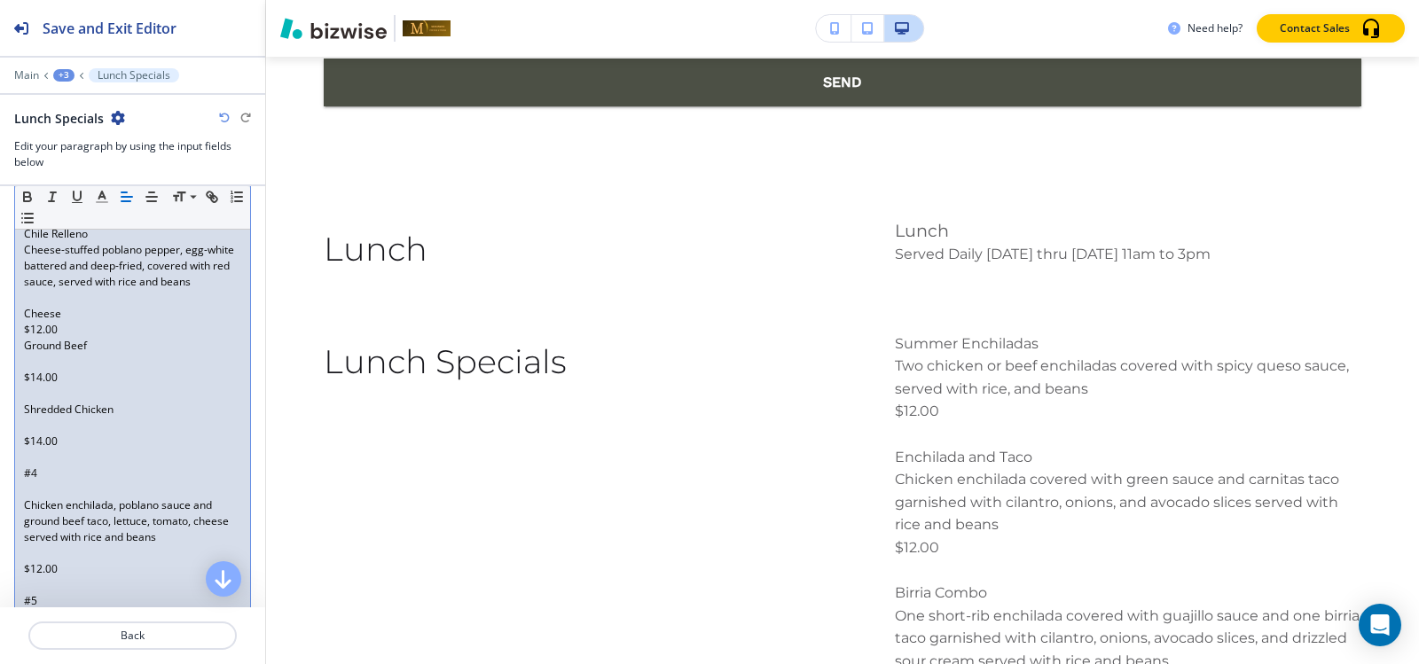
click at [34, 370] on p at bounding box center [132, 362] width 217 height 16
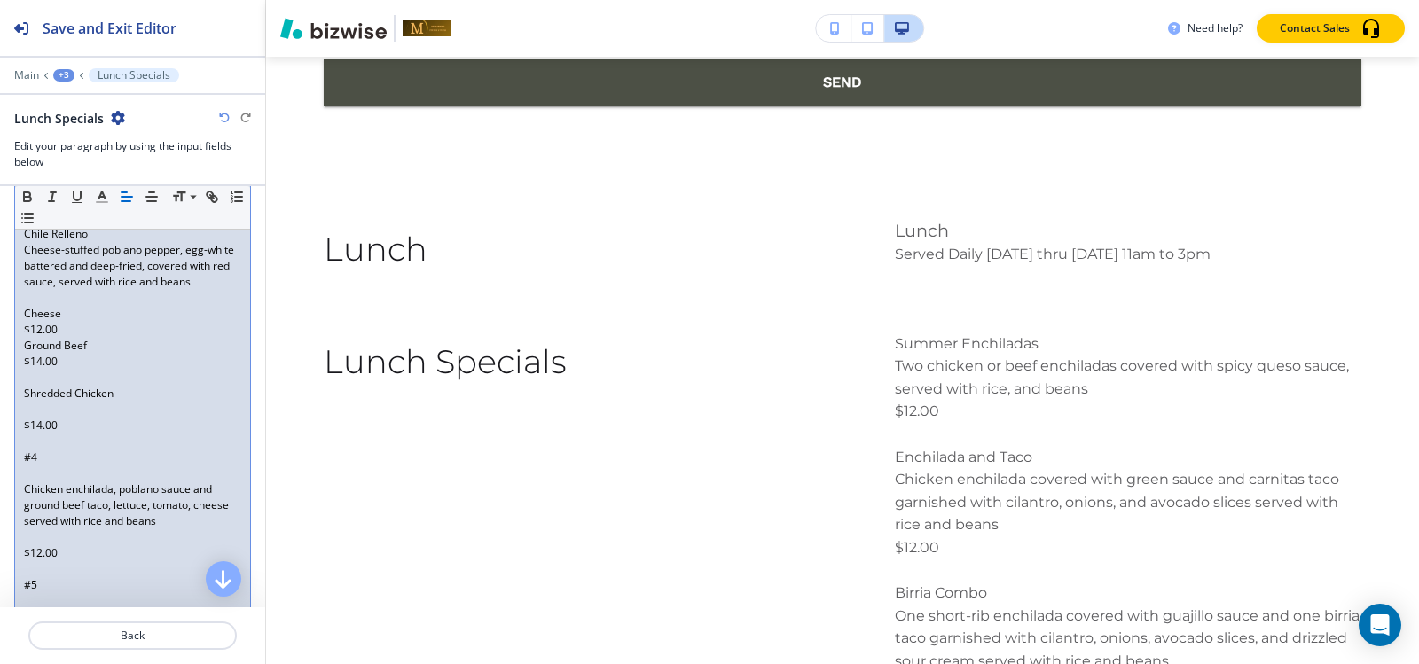
click at [33, 386] on p at bounding box center [132, 378] width 217 height 16
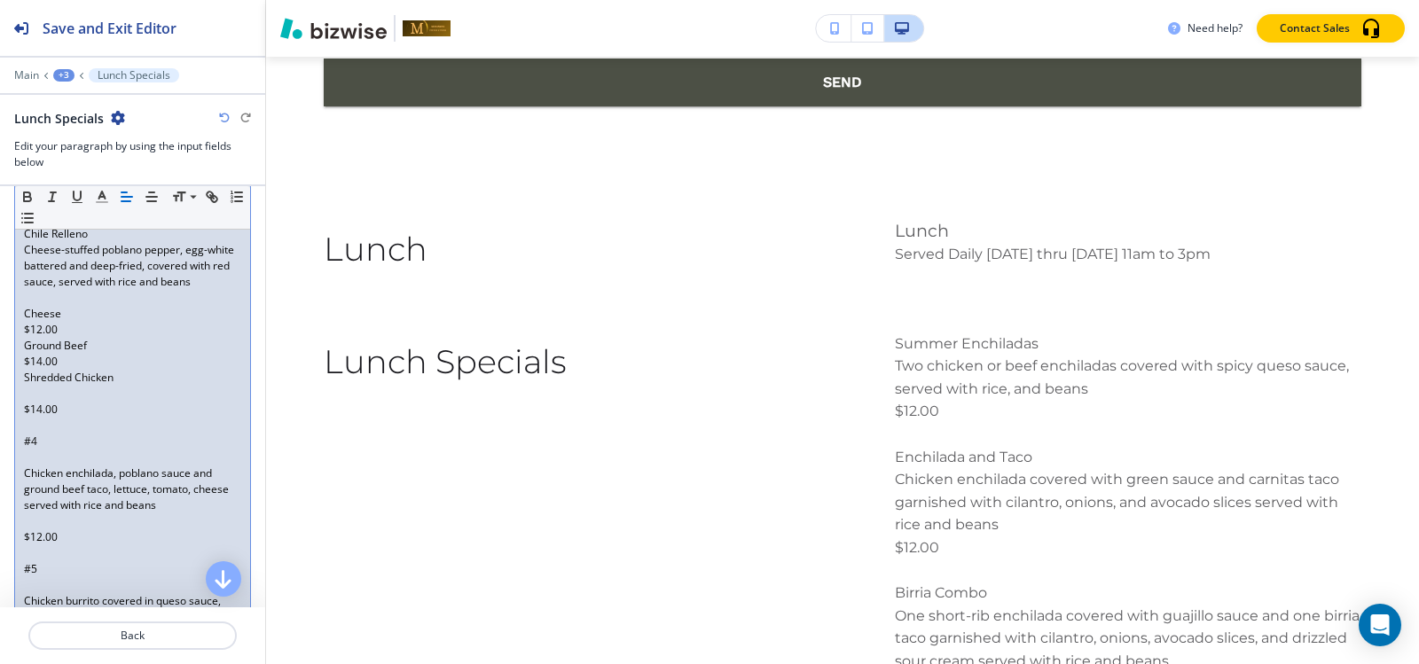
click at [29, 402] on p at bounding box center [132, 394] width 217 height 16
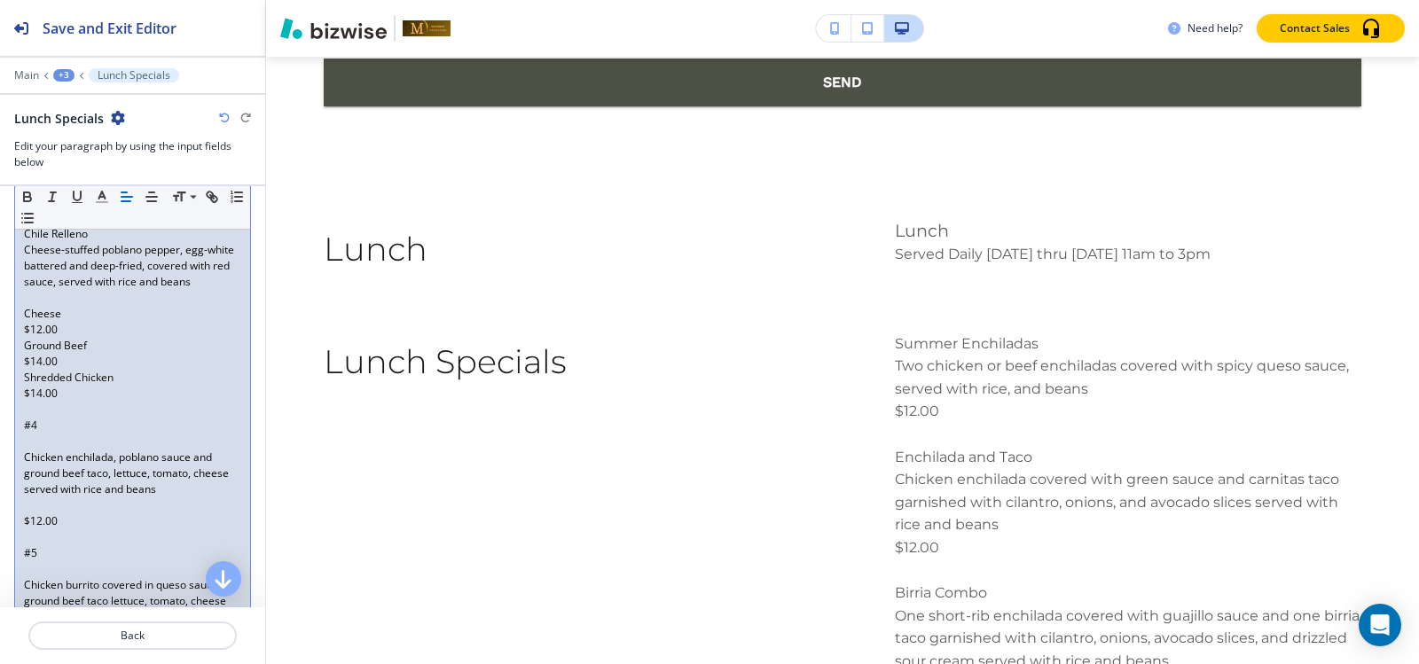
click at [24, 354] on p "Ground Beef" at bounding box center [132, 346] width 217 height 16
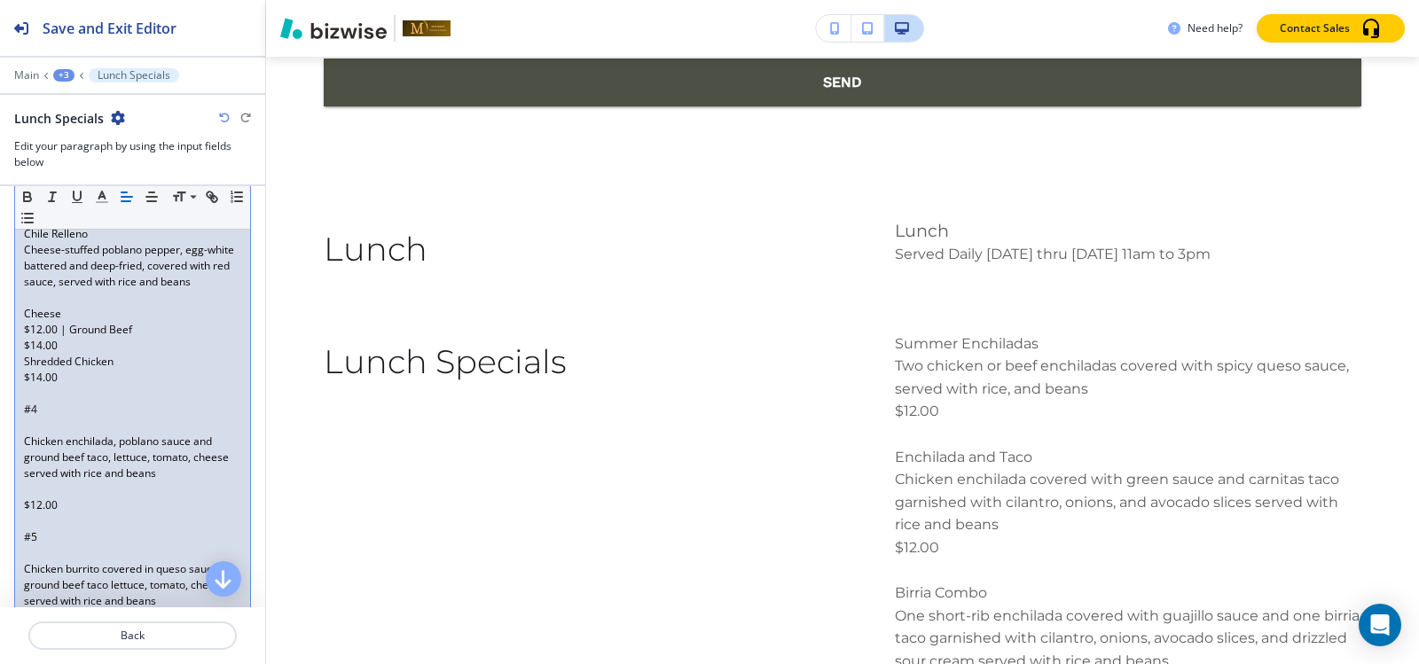
click at [25, 370] on p "Shredded Chicken" at bounding box center [132, 362] width 217 height 16
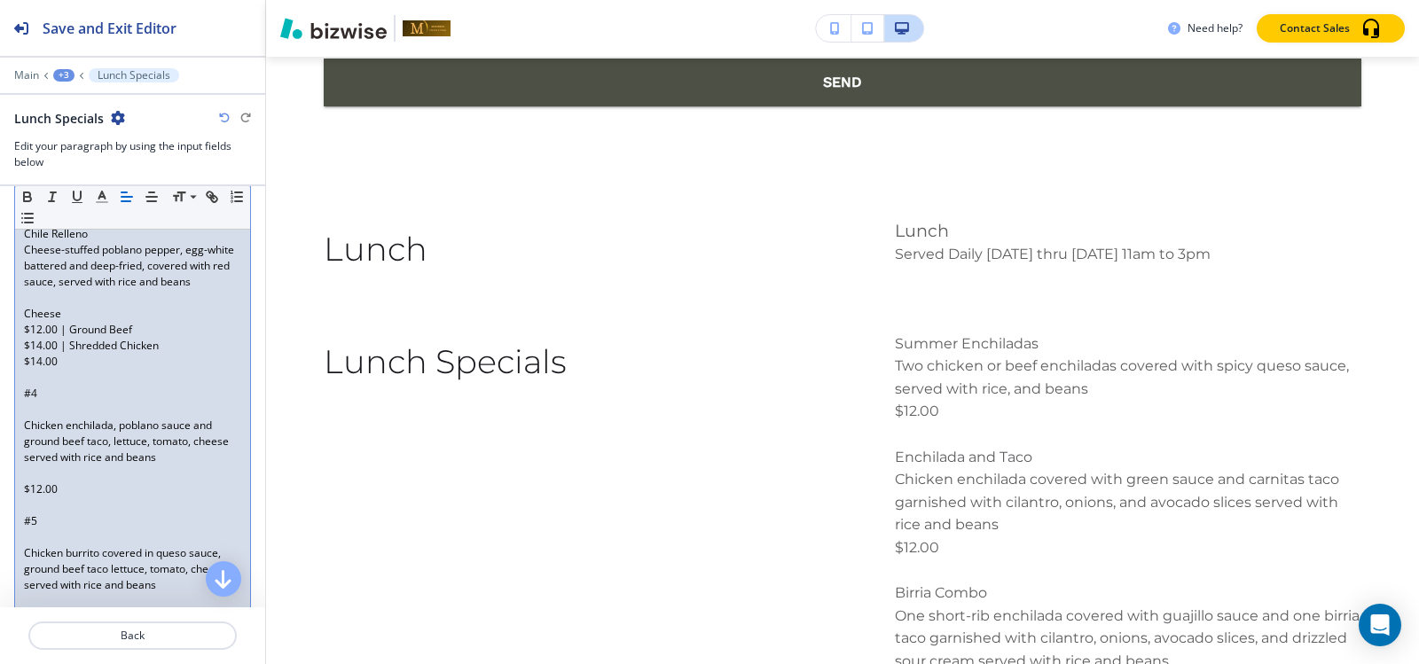
click at [25, 338] on p "$12.00 | Ground Beef" at bounding box center [132, 330] width 217 height 16
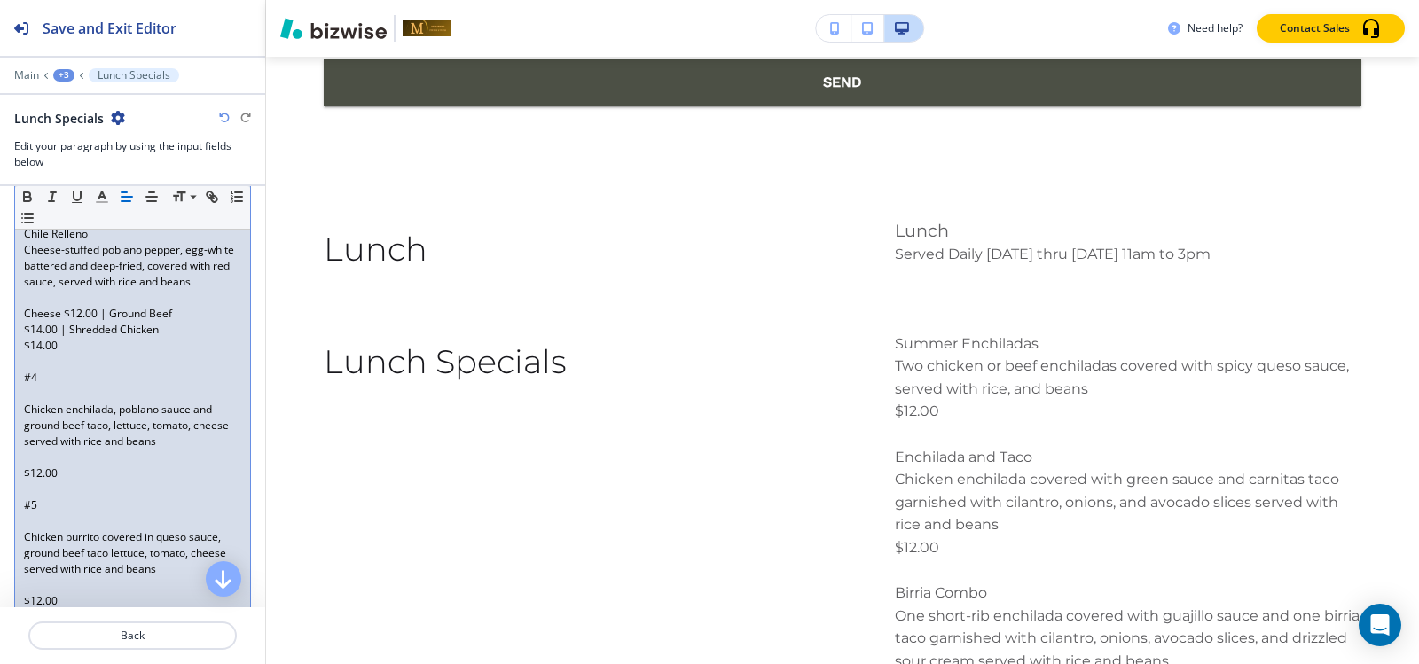
click at [22, 359] on div "Summer Enchiladas Two chicken or beef enchiladas covered with spicy queso sauce…" at bounding box center [132, 210] width 235 height 1071
click at [23, 360] on div "Summer Enchiladas Two chicken or beef enchiladas covered with spicy queso sauce…" at bounding box center [132, 210] width 235 height 1071
click at [22, 373] on div "Summer Enchiladas Two chicken or beef enchiladas covered with spicy queso sauce…" at bounding box center [132, 210] width 235 height 1071
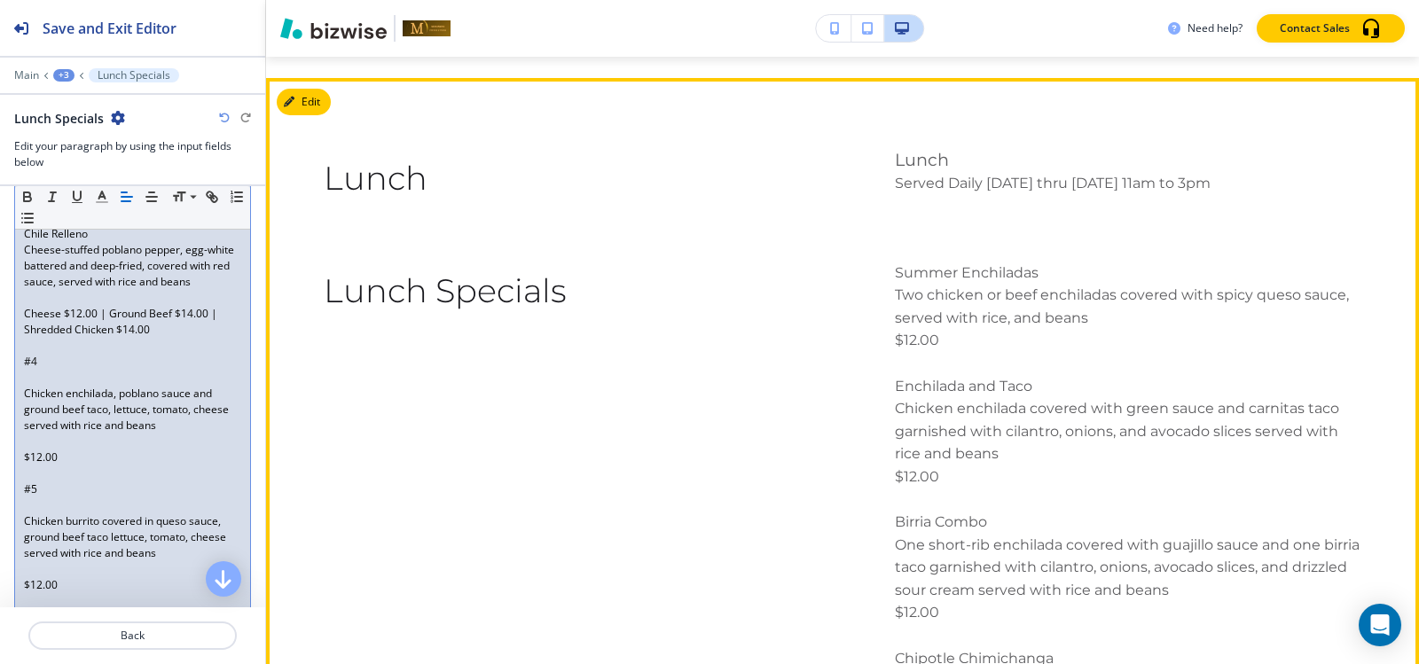
scroll to position [12500, 0]
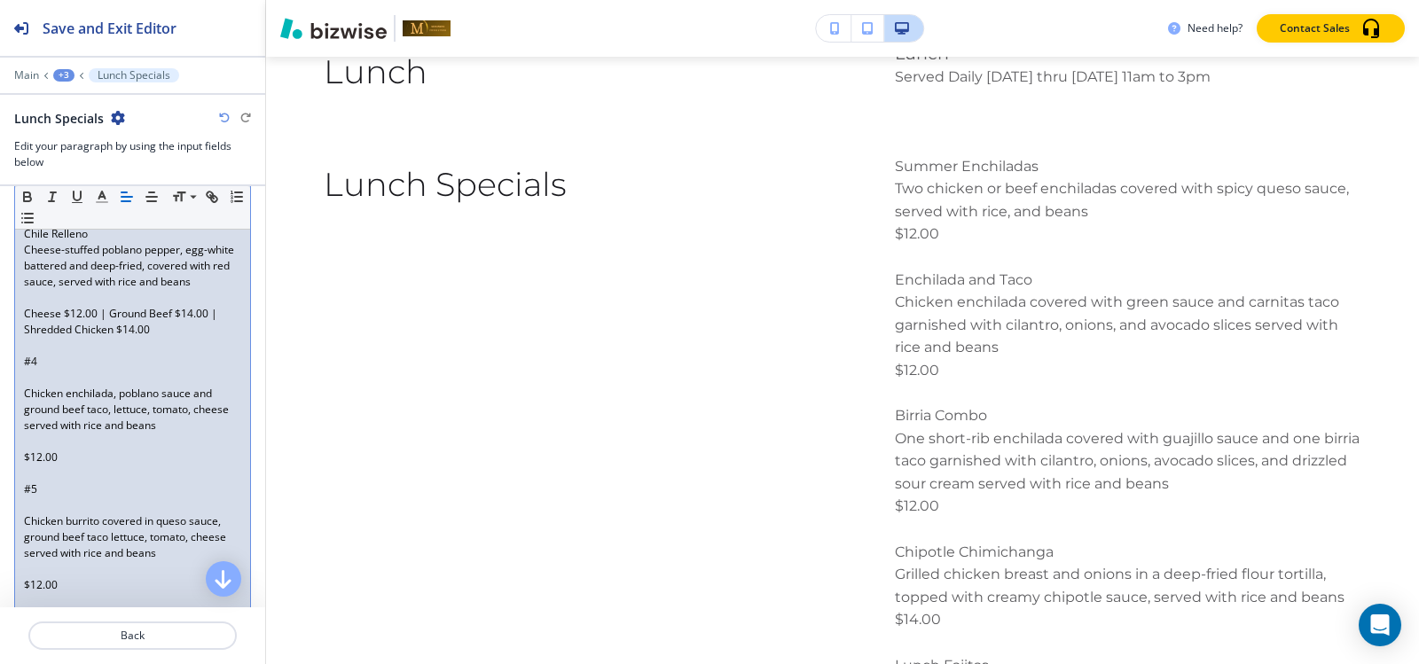
click at [44, 386] on p at bounding box center [132, 378] width 217 height 16
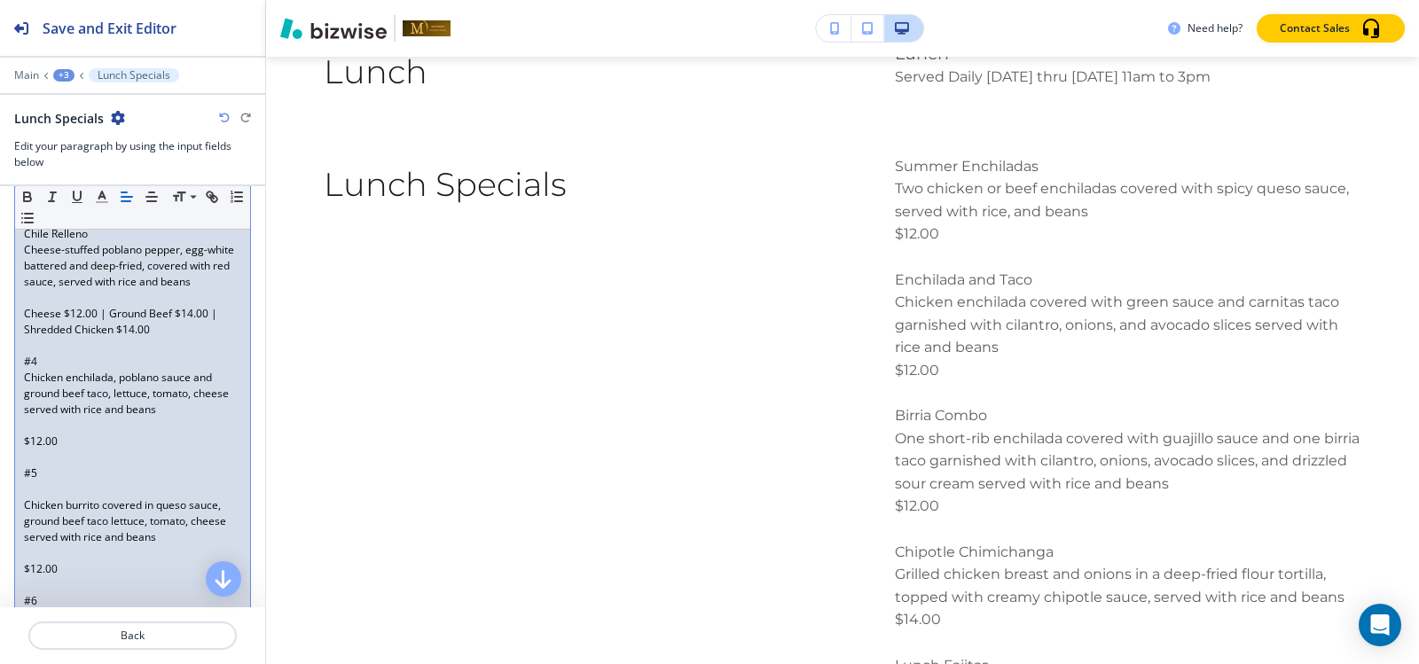
click at [31, 450] on p "$12.00" at bounding box center [132, 442] width 217 height 16
click at [31, 434] on p at bounding box center [132, 426] width 217 height 16
click at [31, 450] on p at bounding box center [132, 442] width 217 height 16
click at [31, 513] on p "Chicken burrito covered in queso sauce, ground beef taco lettuce, tomato, chees…" at bounding box center [132, 506] width 217 height 48
click at [28, 482] on p at bounding box center [132, 474] width 217 height 16
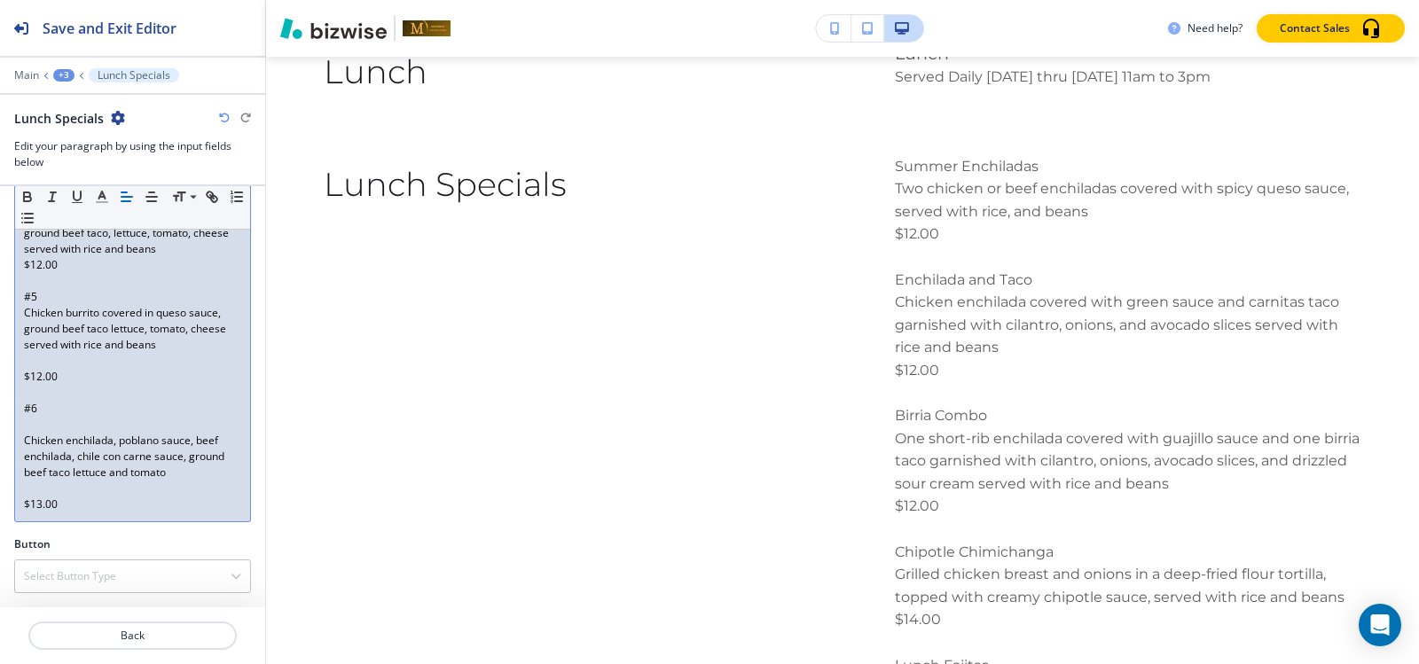
click at [32, 369] on p at bounding box center [132, 361] width 217 height 16
click at [31, 426] on p at bounding box center [132, 425] width 217 height 16
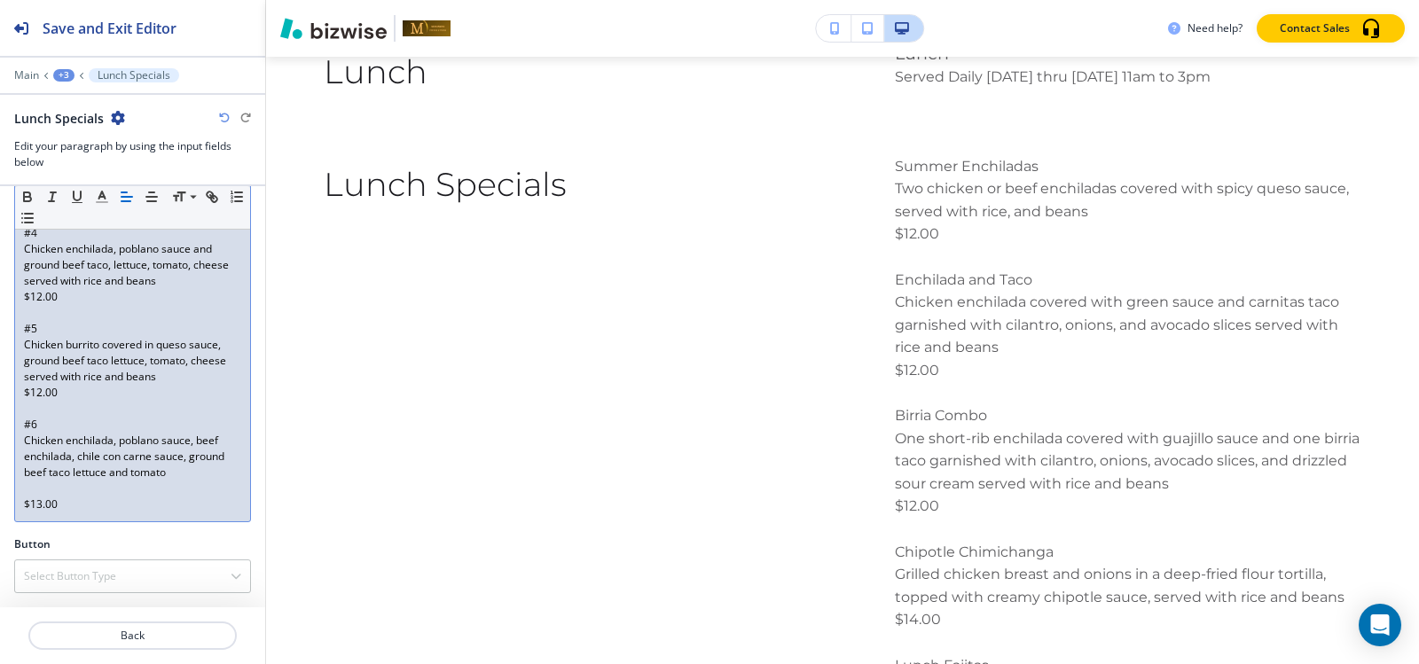
click at [32, 489] on p at bounding box center [132, 489] width 217 height 16
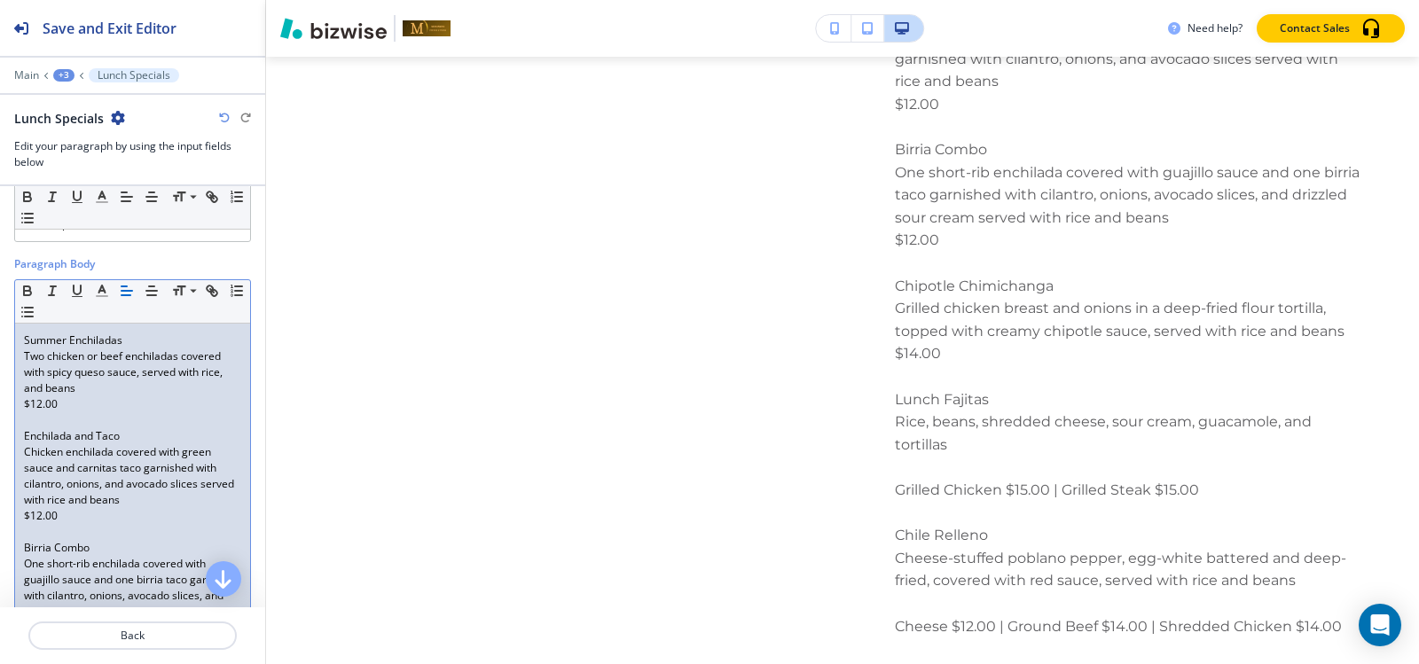
scroll to position [89, 0]
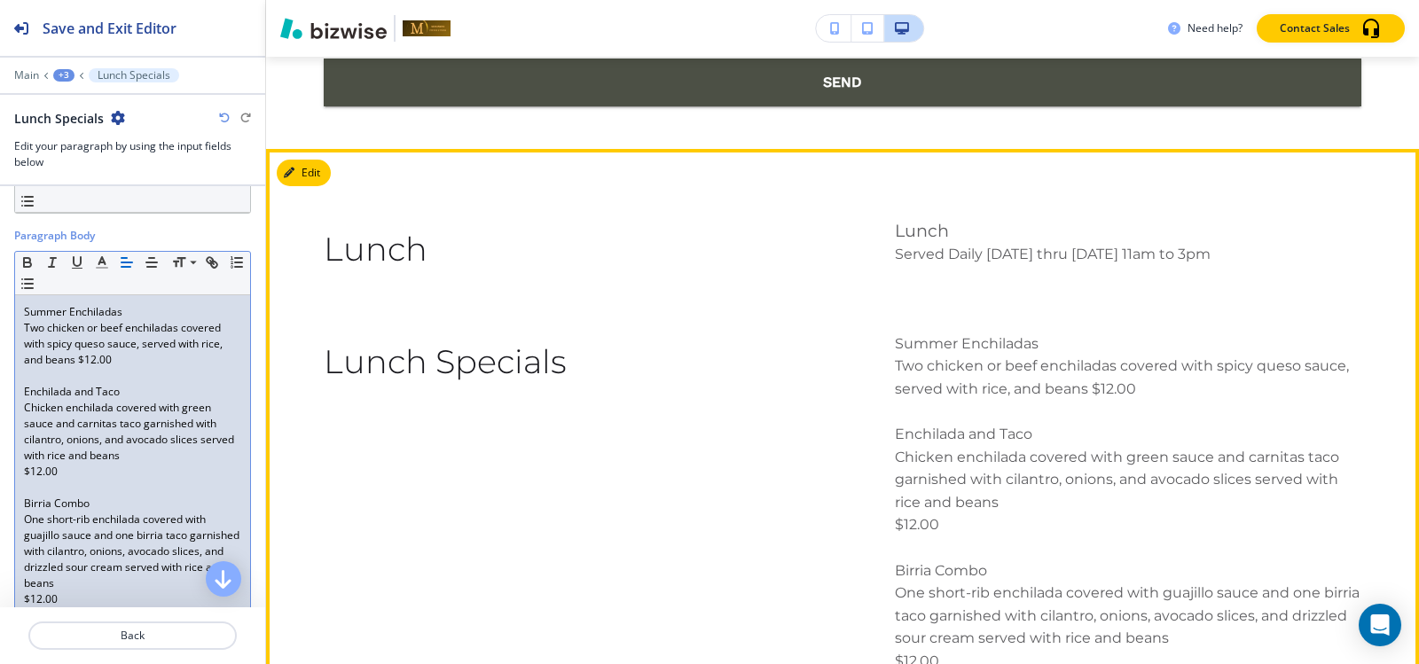
scroll to position [12234, 0]
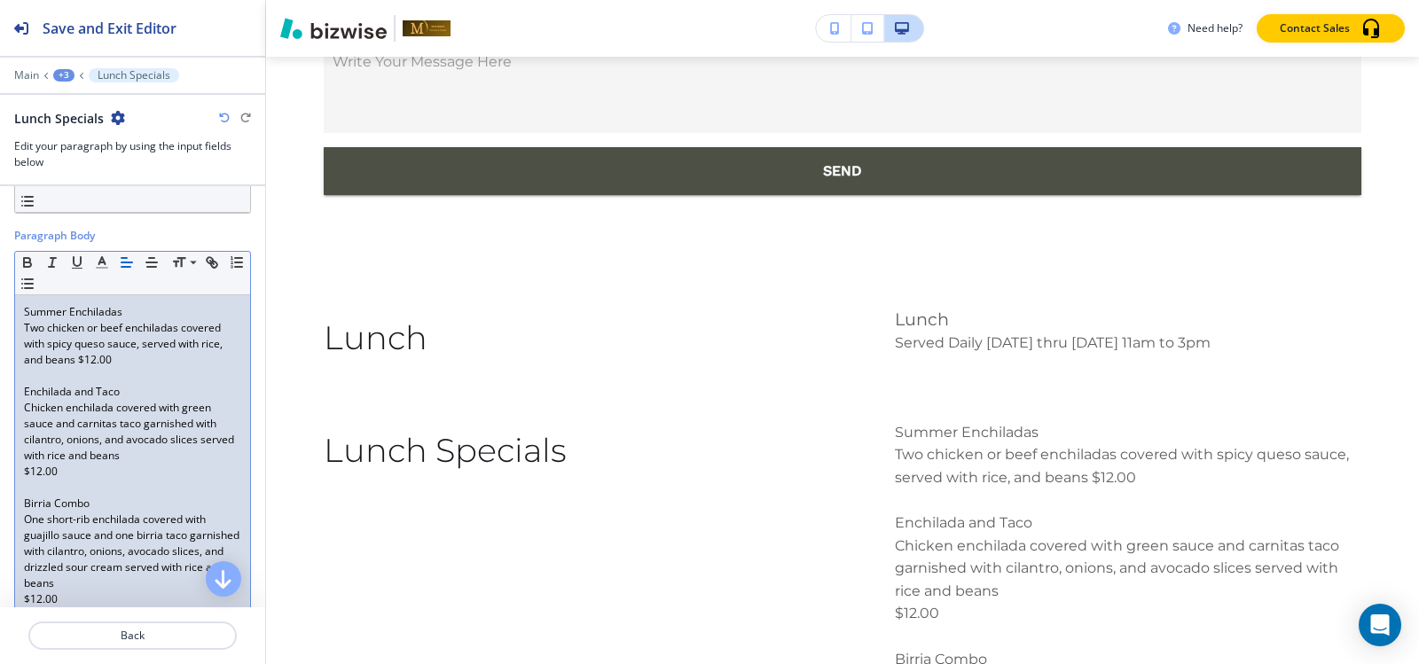
click at [24, 468] on p "$12.00" at bounding box center [132, 472] width 217 height 16
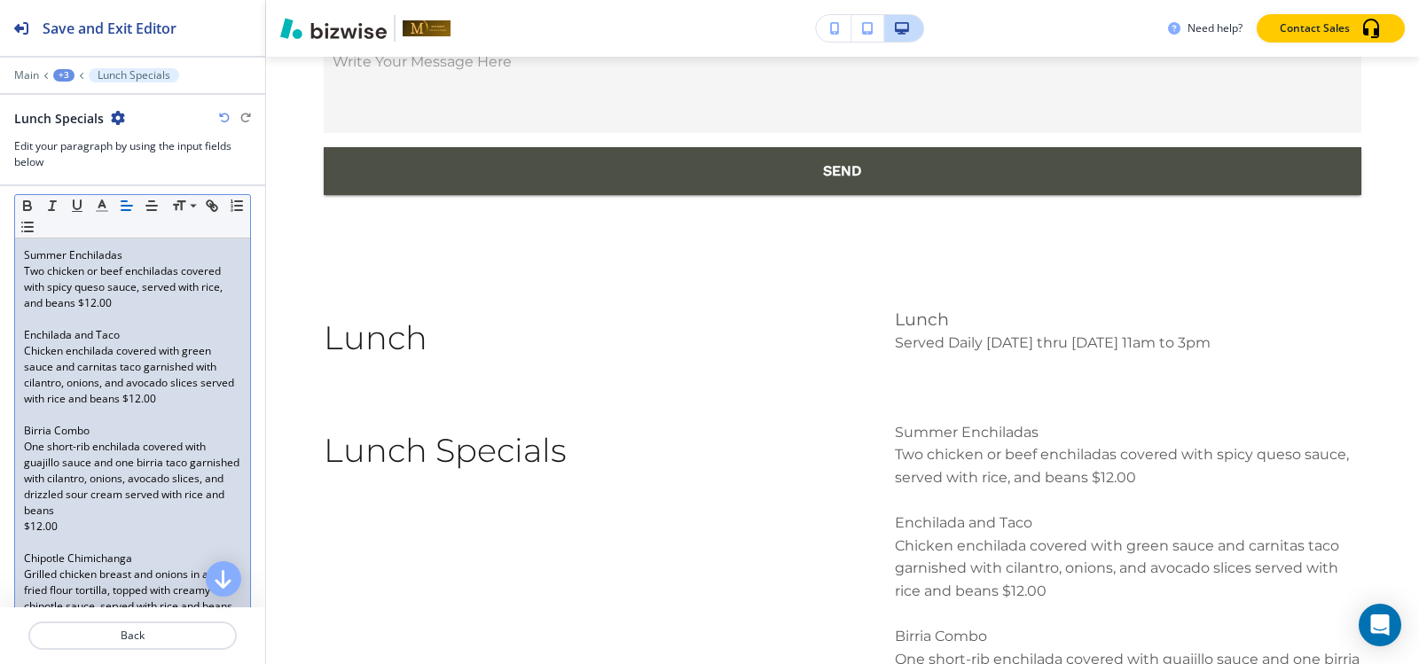
scroll to position [177, 0]
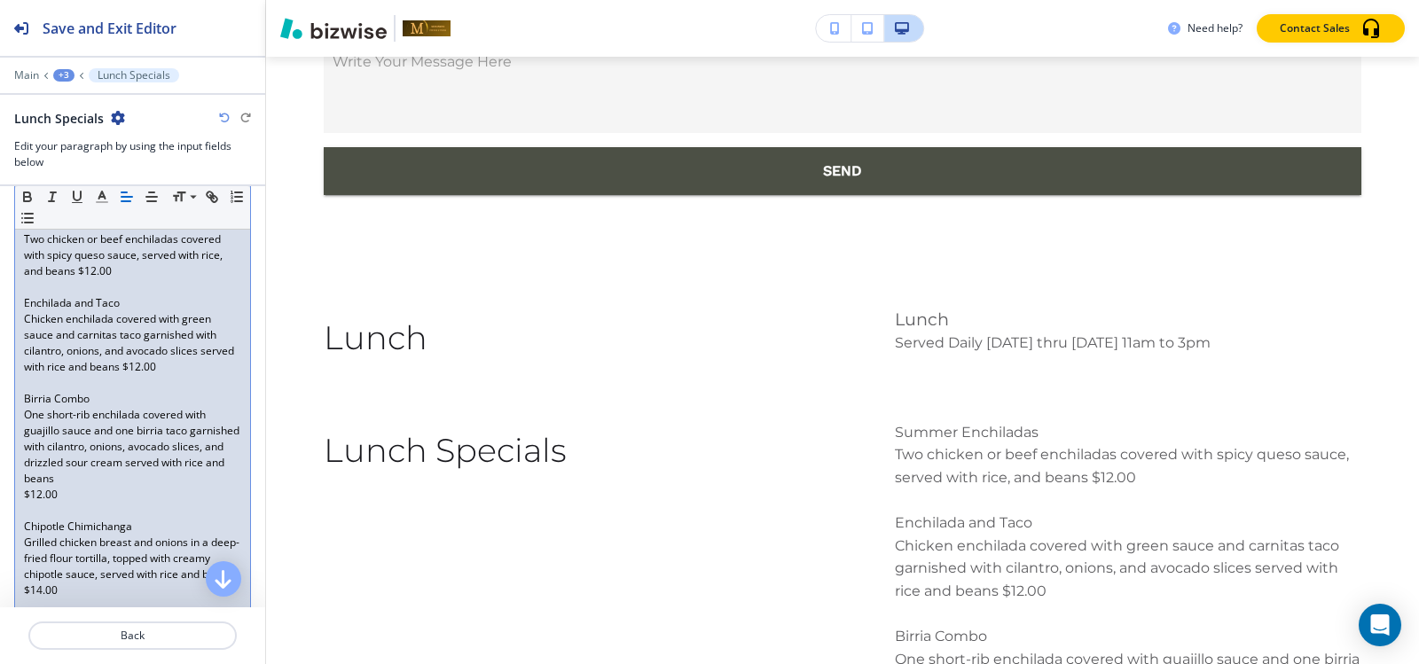
click at [25, 492] on p "$12.00" at bounding box center [132, 495] width 217 height 16
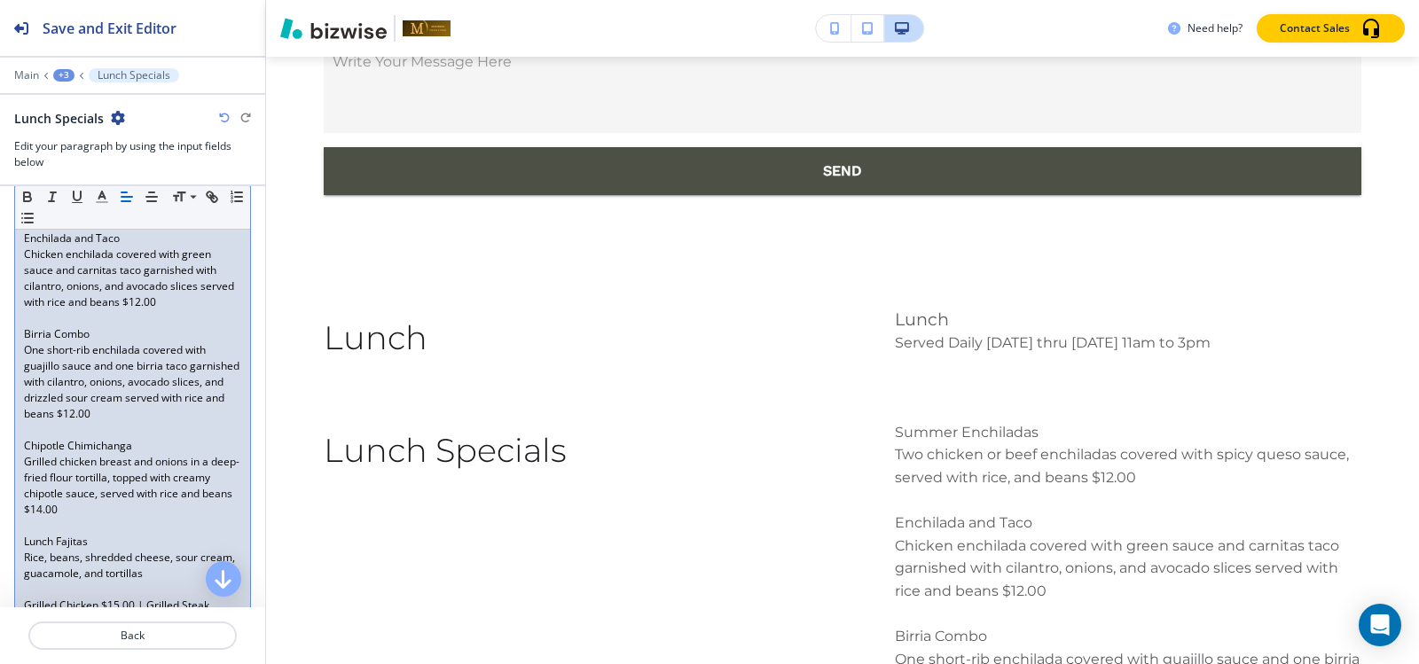
scroll to position [355, 0]
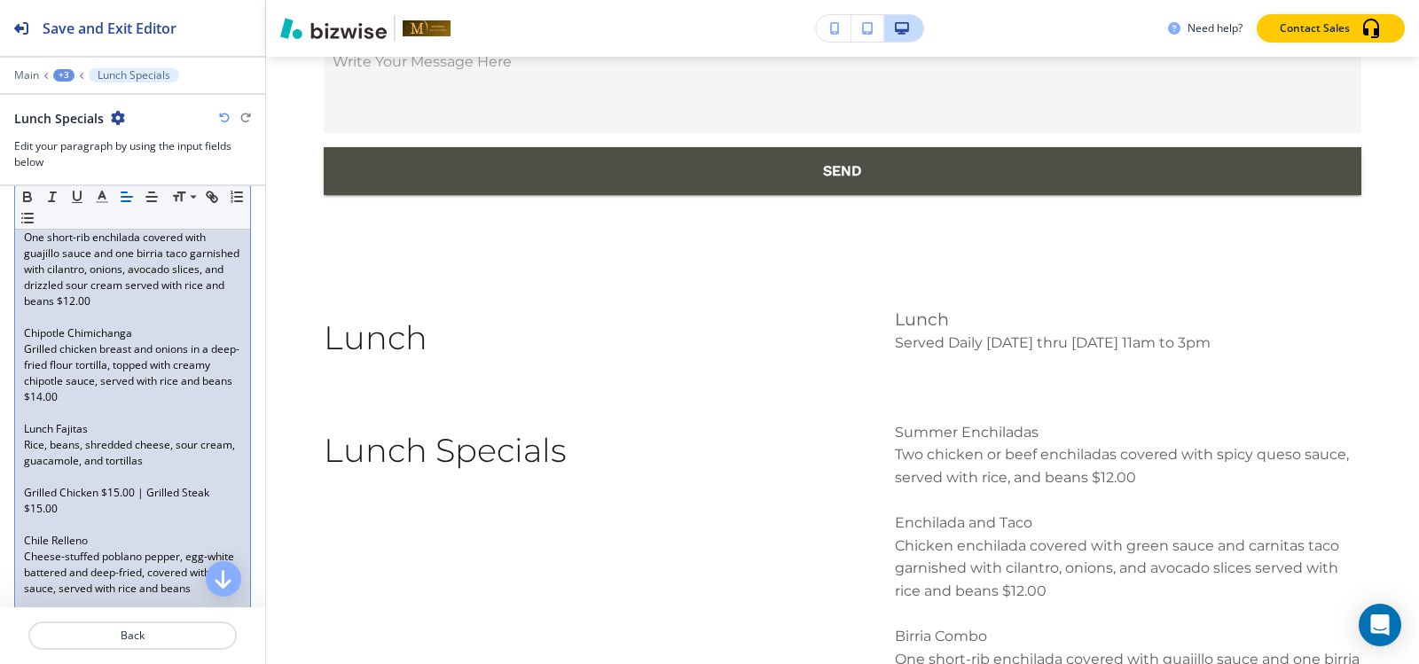
click at [20, 417] on div "Summer Enchiladas Two chicken or beef enchiladas covered with spicy queso sauce…" at bounding box center [132, 485] width 235 height 912
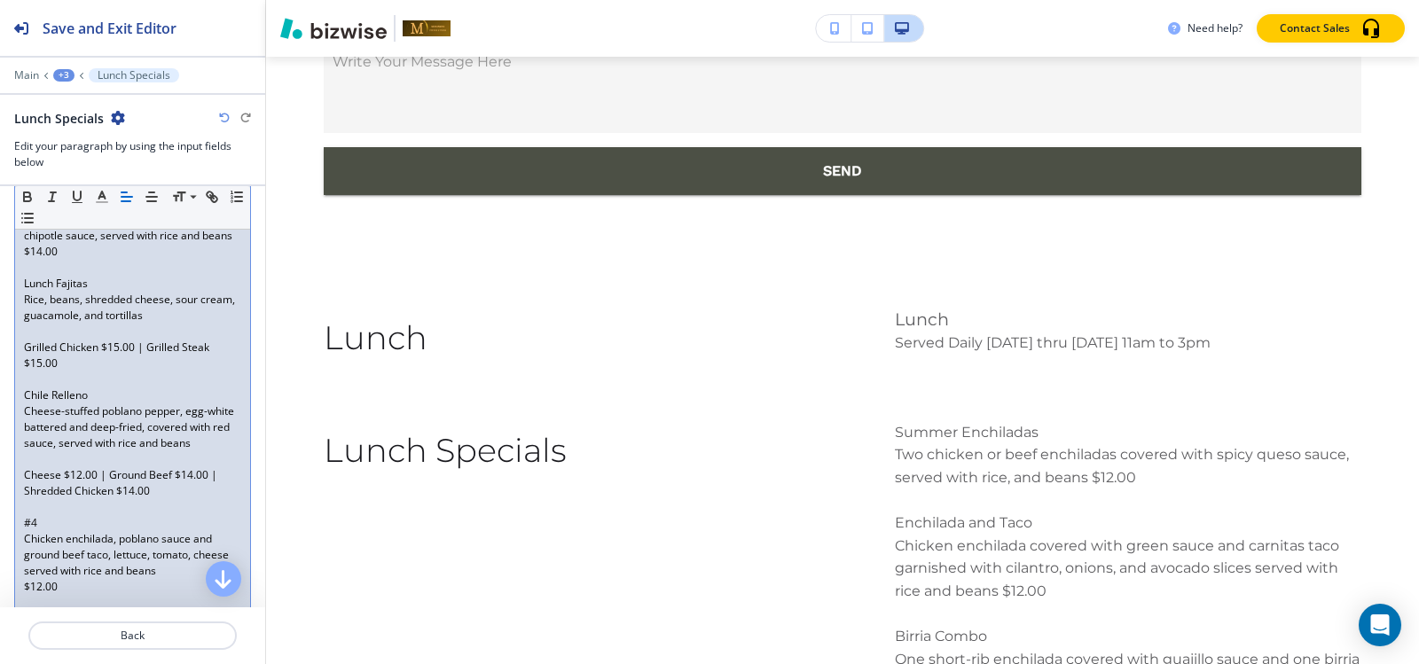
scroll to position [532, 0]
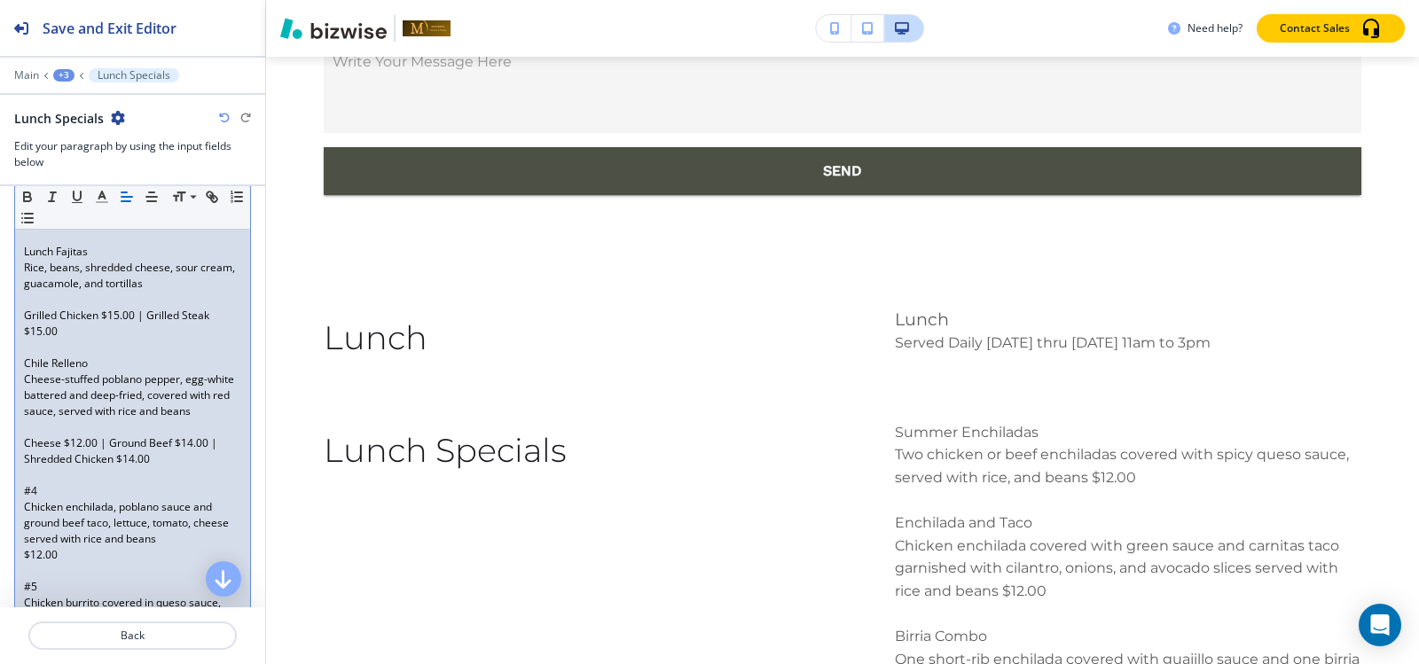
click at [27, 435] on p at bounding box center [132, 427] width 217 height 16
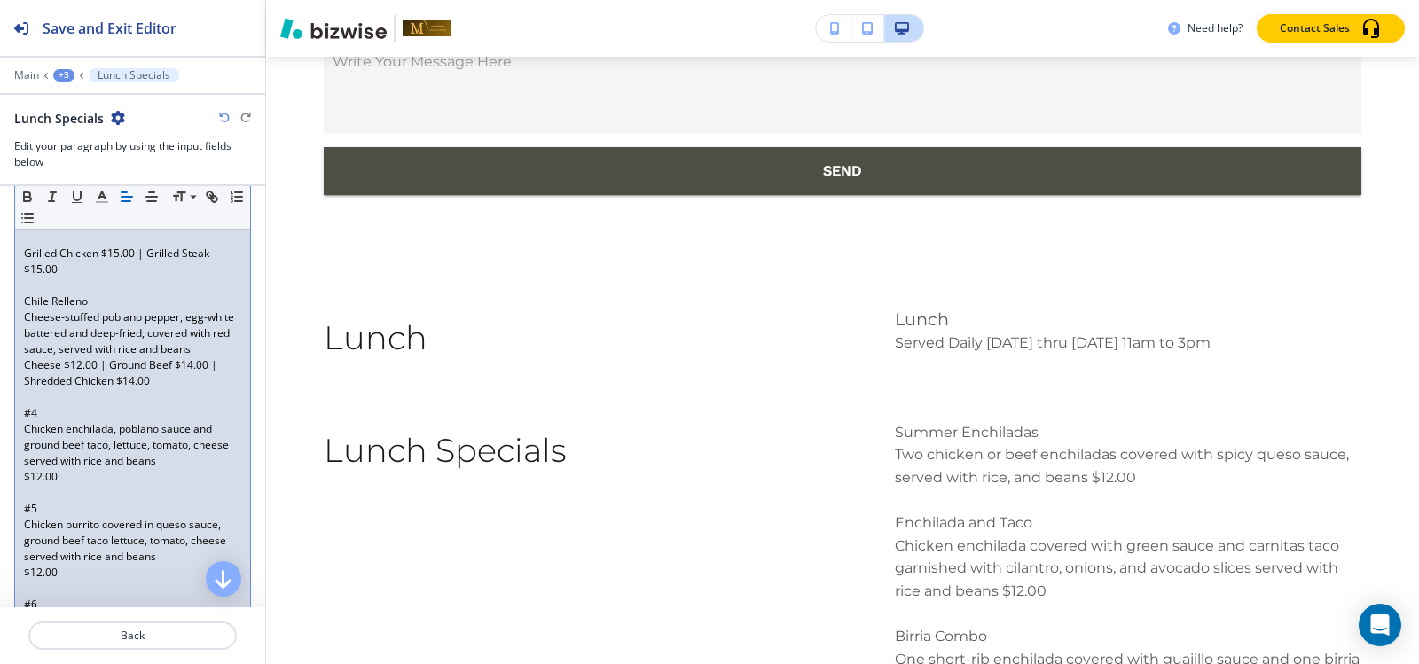
scroll to position [621, 0]
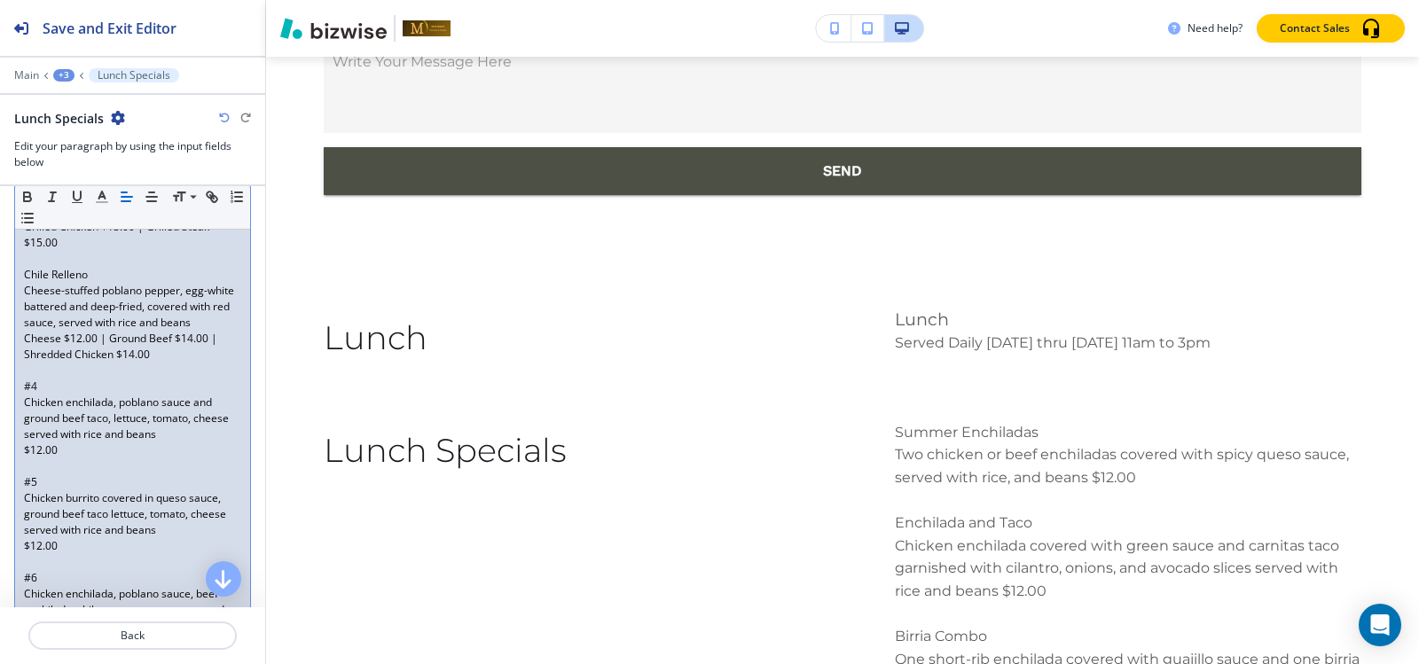
click at [21, 471] on div "Summer Enchiladas Two chicken or beef enchiladas covered with spicy queso sauce…" at bounding box center [132, 211] width 235 height 896
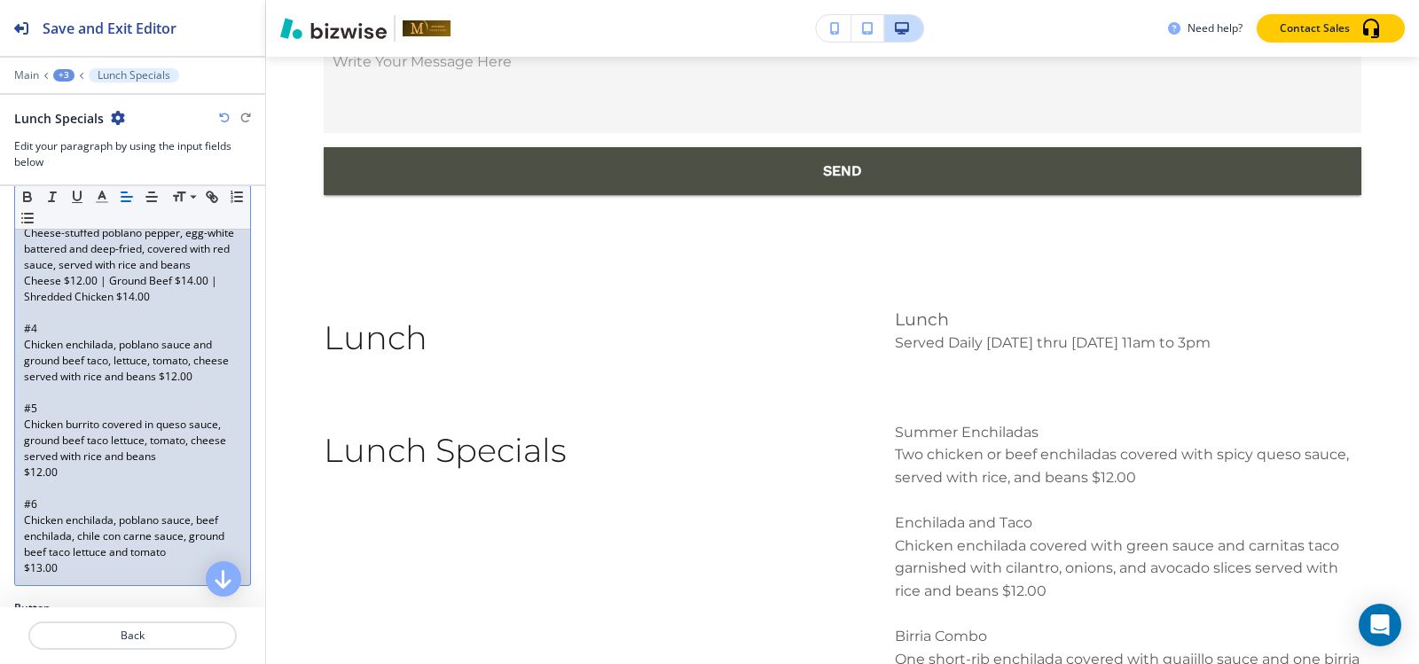
scroll to position [709, 0]
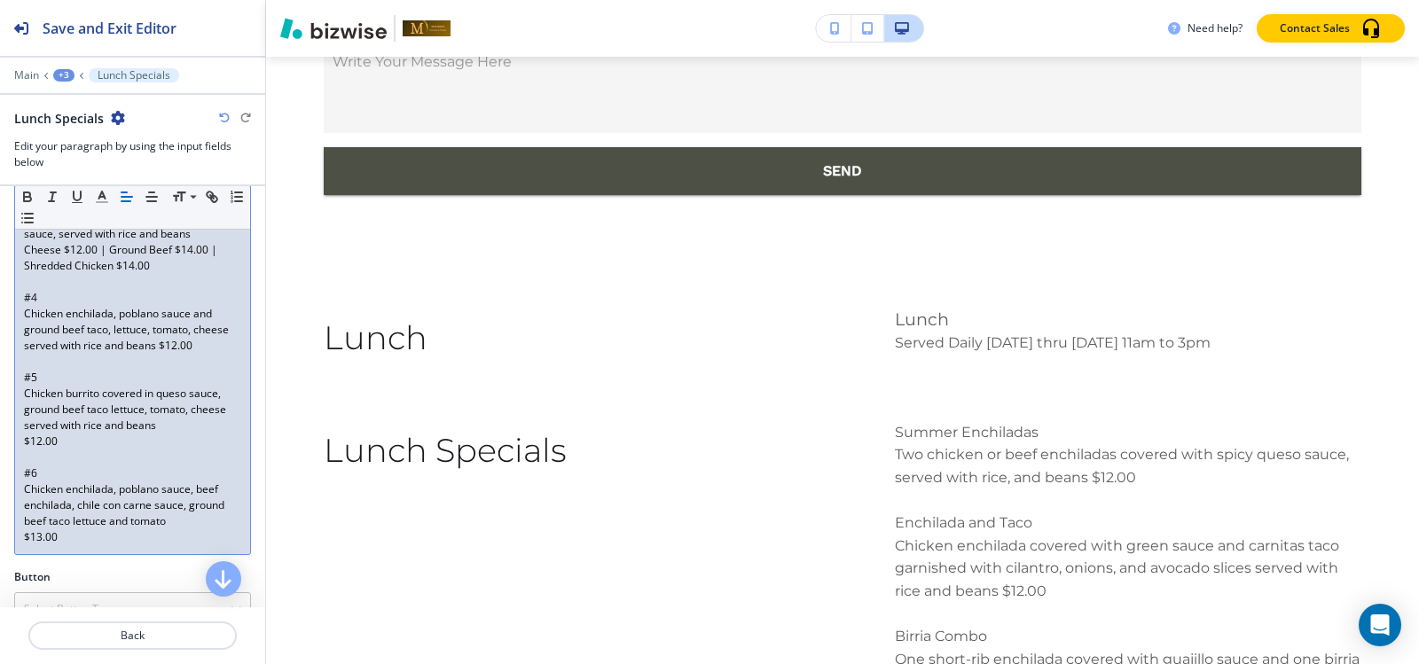
click at [22, 469] on div "Summer Enchiladas Two chicken or beef enchiladas covered with spicy queso sauce…" at bounding box center [132, 115] width 235 height 880
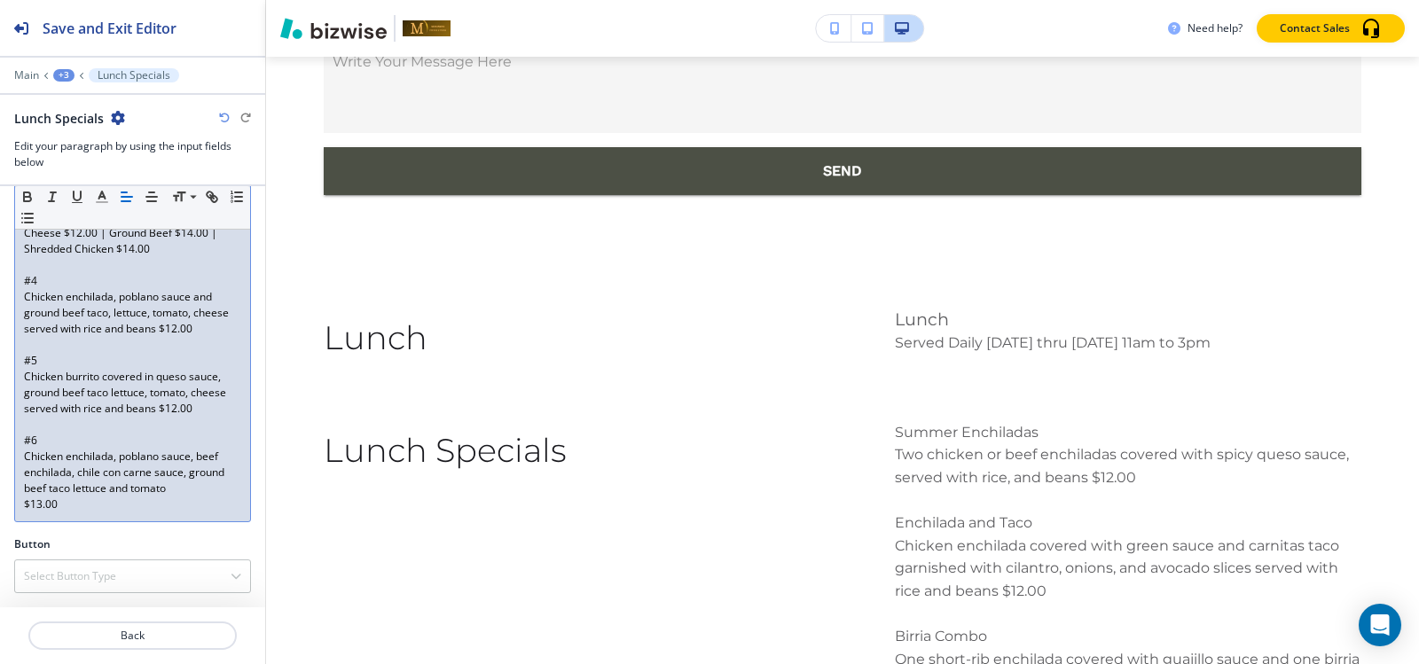
click at [20, 499] on div "Summer Enchiladas Two chicken or beef enchiladas covered with spicy queso sauce…" at bounding box center [132, 90] width 235 height 864
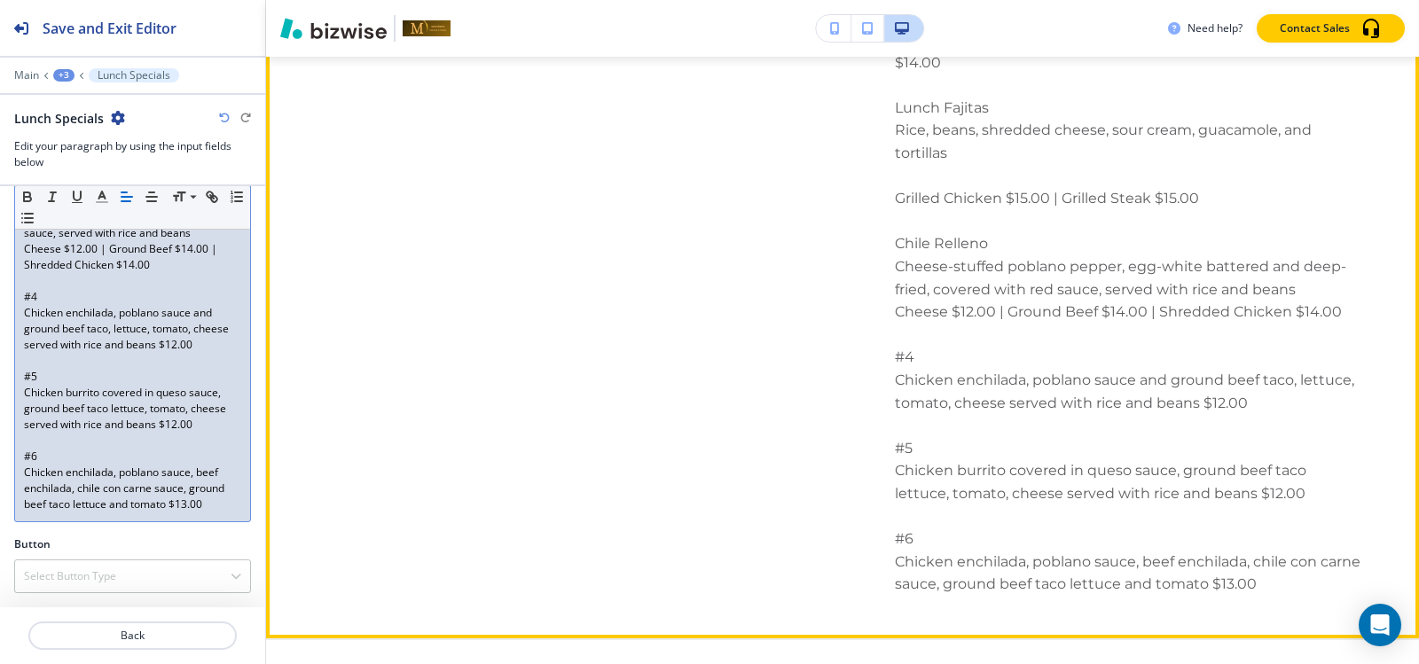
scroll to position [13013, 0]
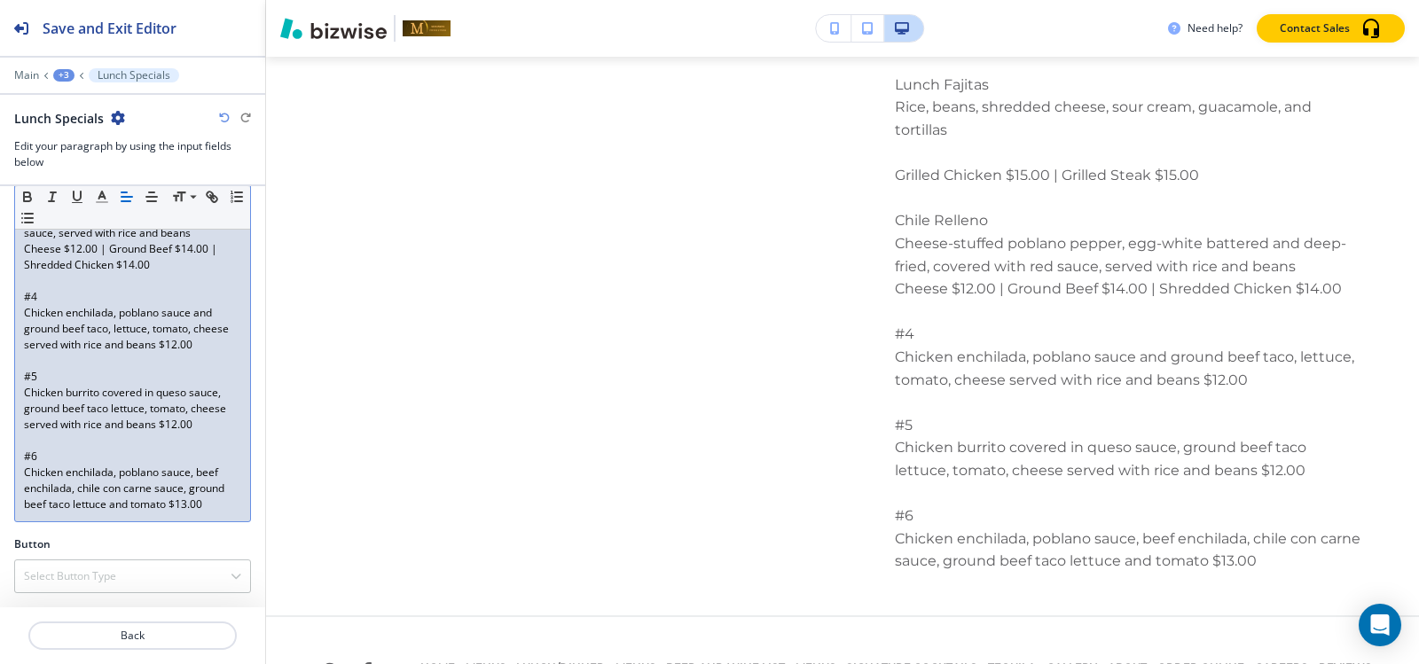
click at [54, 81] on button "+3" at bounding box center [63, 75] width 21 height 12
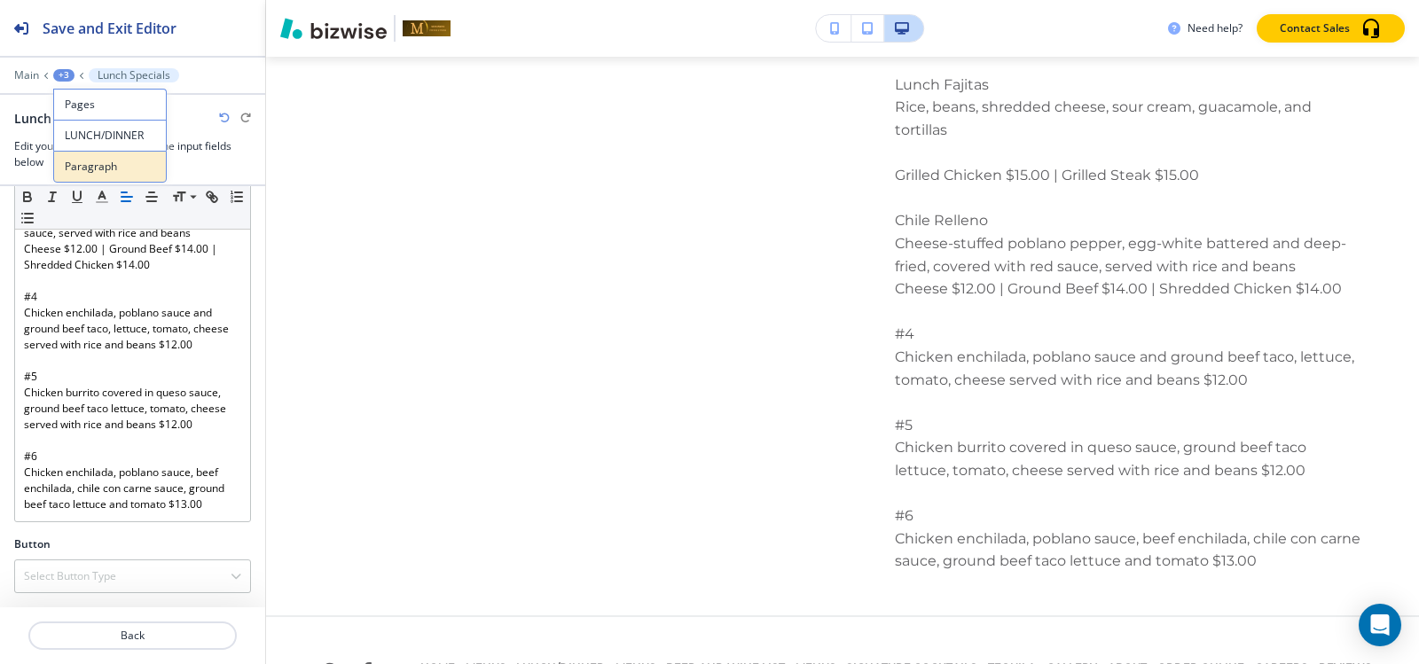
click at [91, 154] on button "Paragraph" at bounding box center [110, 167] width 114 height 32
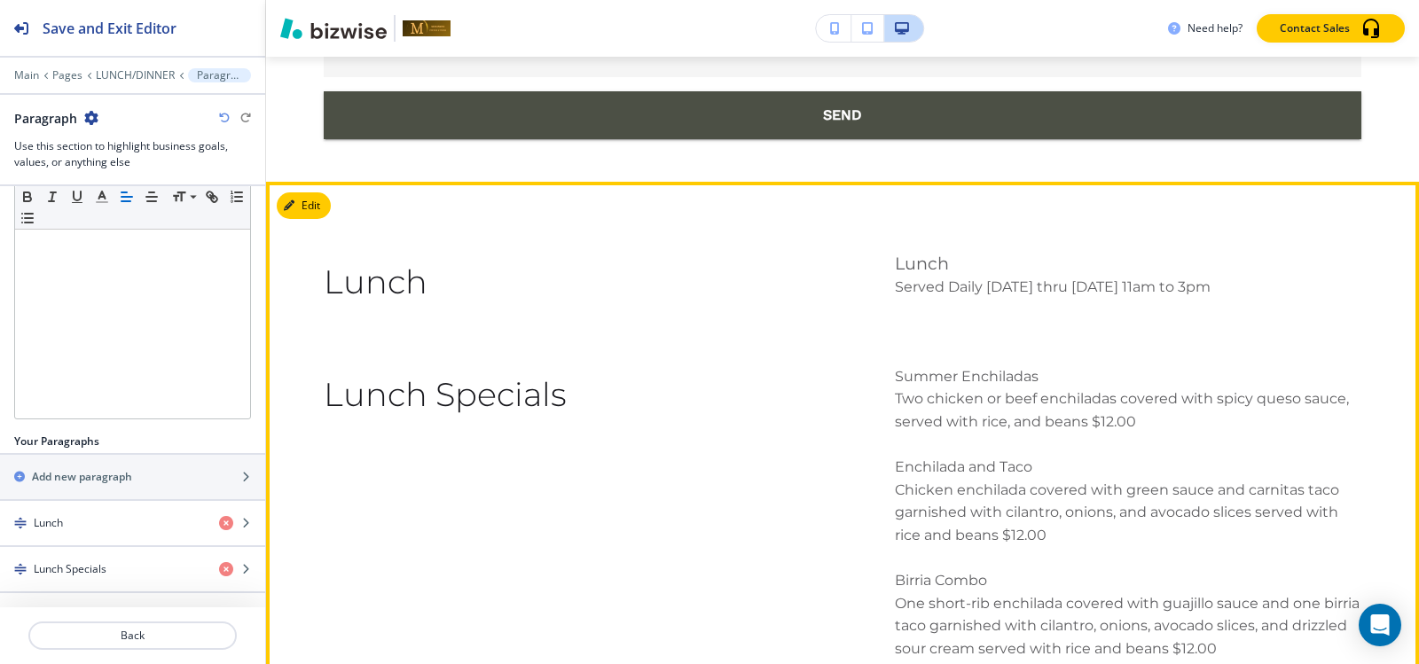
scroll to position [12316, 0]
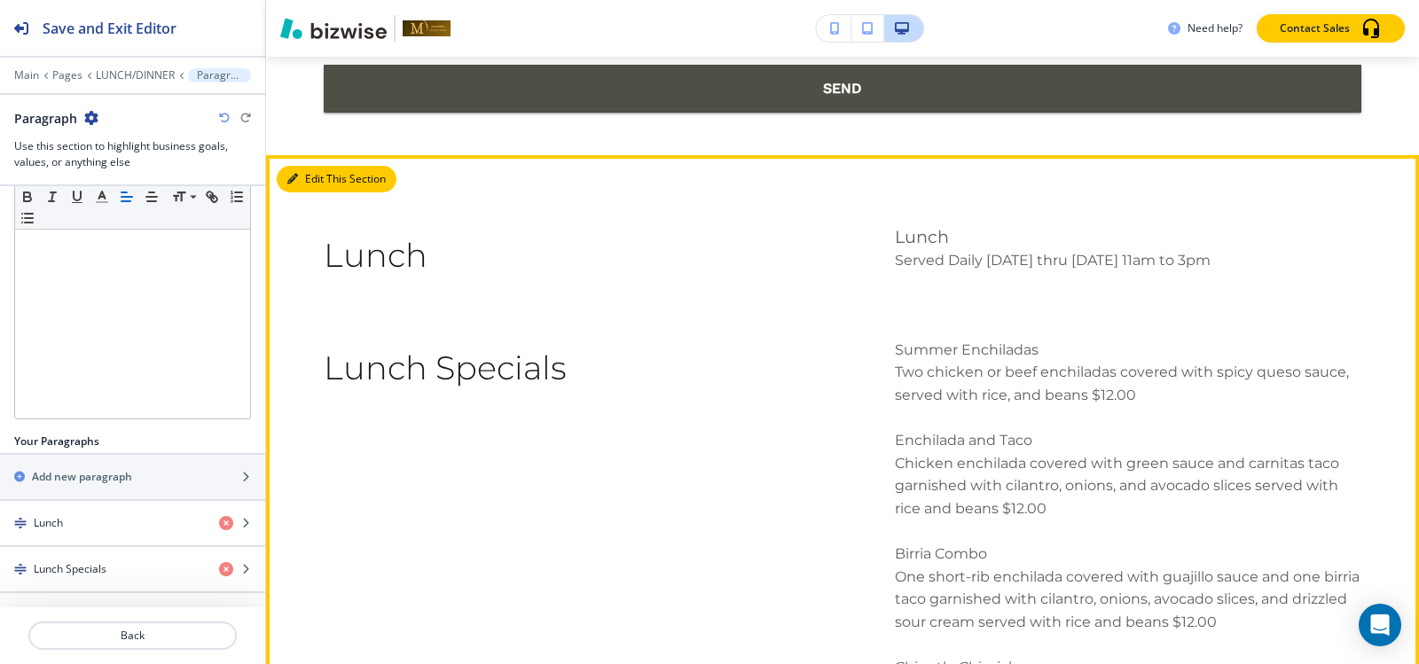
click at [296, 174] on icon "button" at bounding box center [292, 179] width 11 height 11
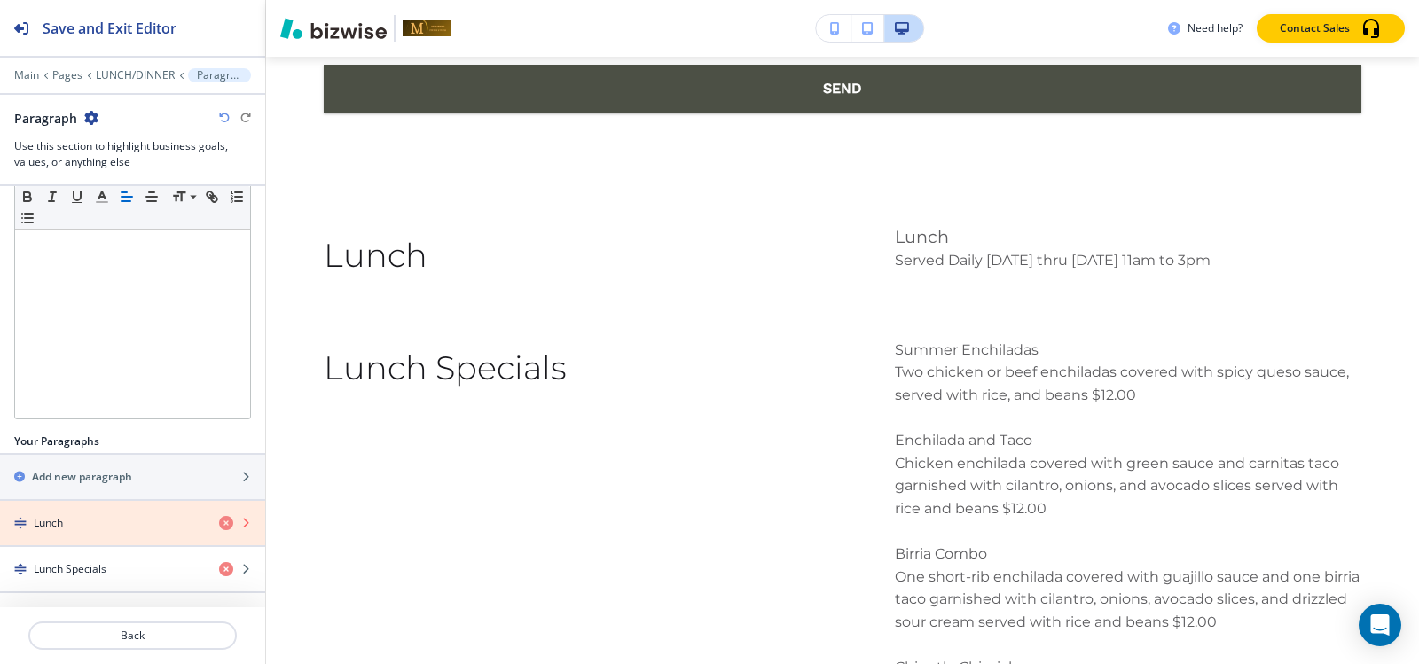
click at [219, 524] on icon "button" at bounding box center [226, 523] width 14 height 14
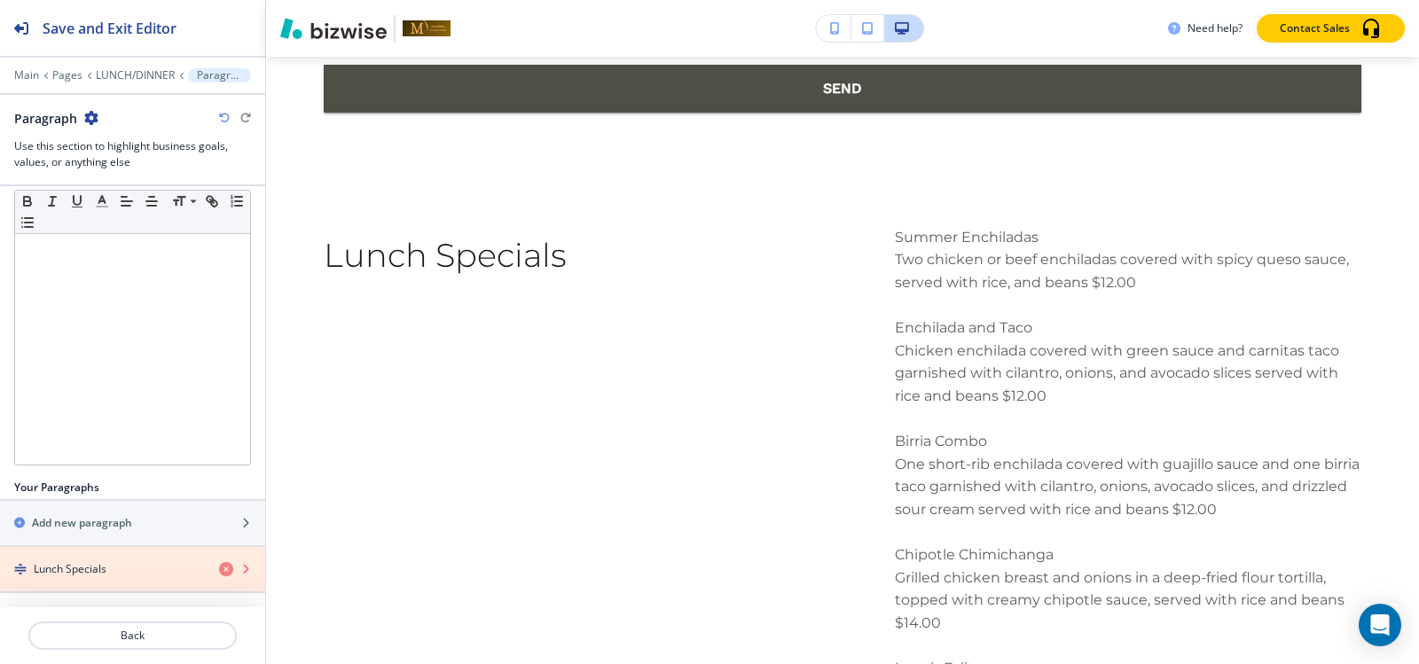
drag, startPoint x: 212, startPoint y: 568, endPoint x: 203, endPoint y: 569, distance: 9.0
click at [219, 568] on icon "button" at bounding box center [226, 569] width 14 height 14
click at [141, 70] on p "LUNCH/DINNER" at bounding box center [135, 75] width 79 height 12
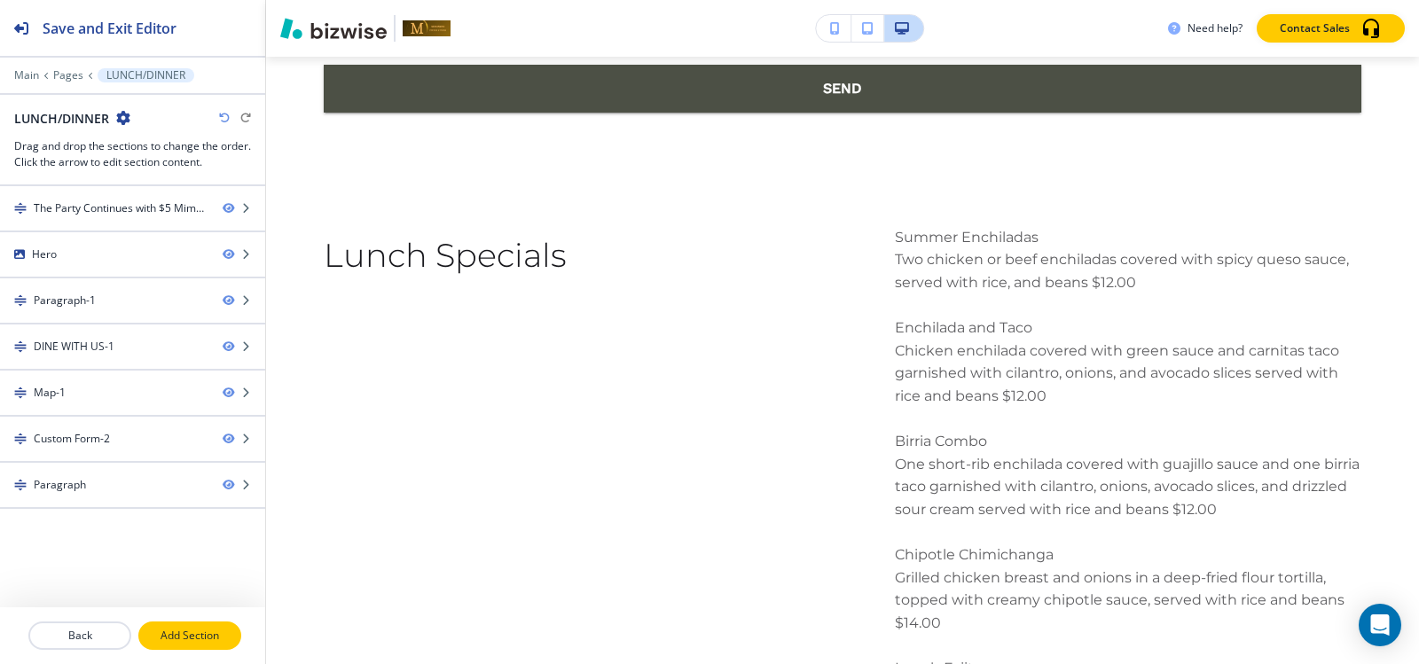
click at [191, 636] on p "Add Section" at bounding box center [189, 636] width 99 height 16
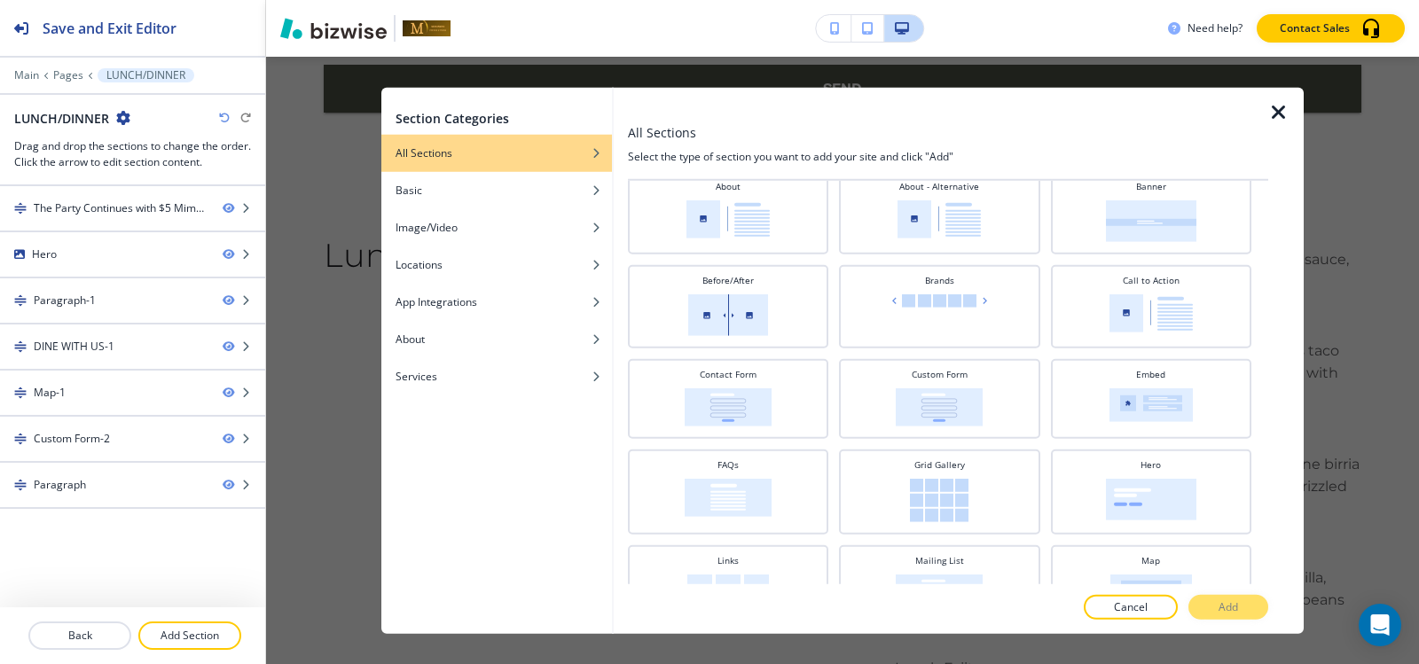
scroll to position [89, 0]
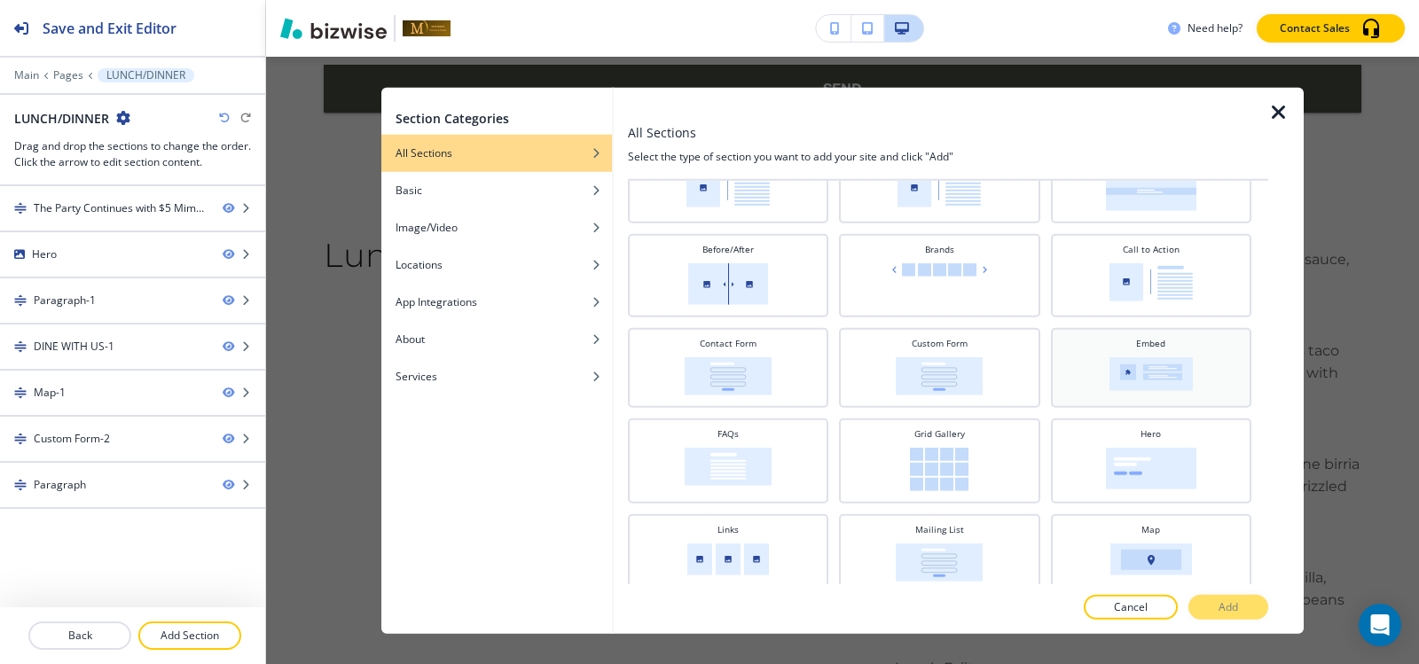
click at [1140, 360] on img at bounding box center [1150, 374] width 83 height 34
click at [1243, 606] on button "Add" at bounding box center [1228, 607] width 80 height 25
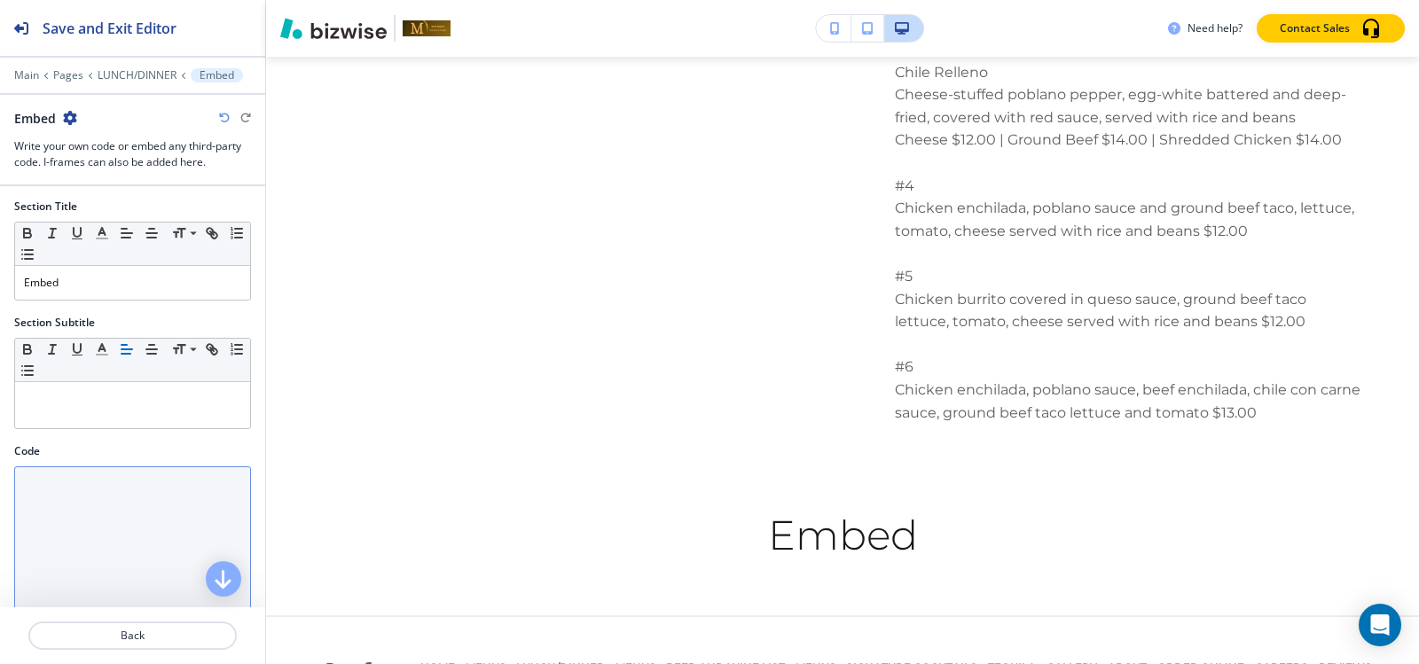
scroll to position [0, 0]
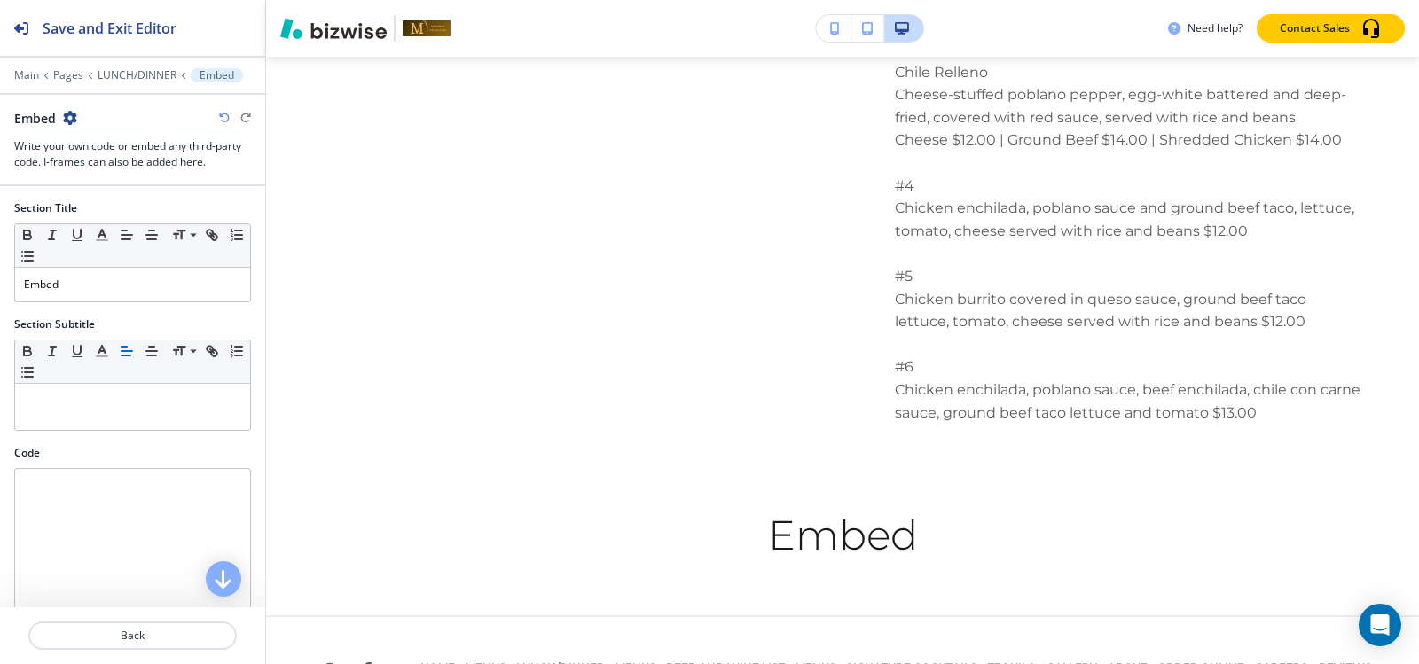
click at [74, 121] on icon "button" at bounding box center [70, 118] width 14 height 14
click at [90, 216] on p "Delete Section" at bounding box center [119, 211] width 90 height 16
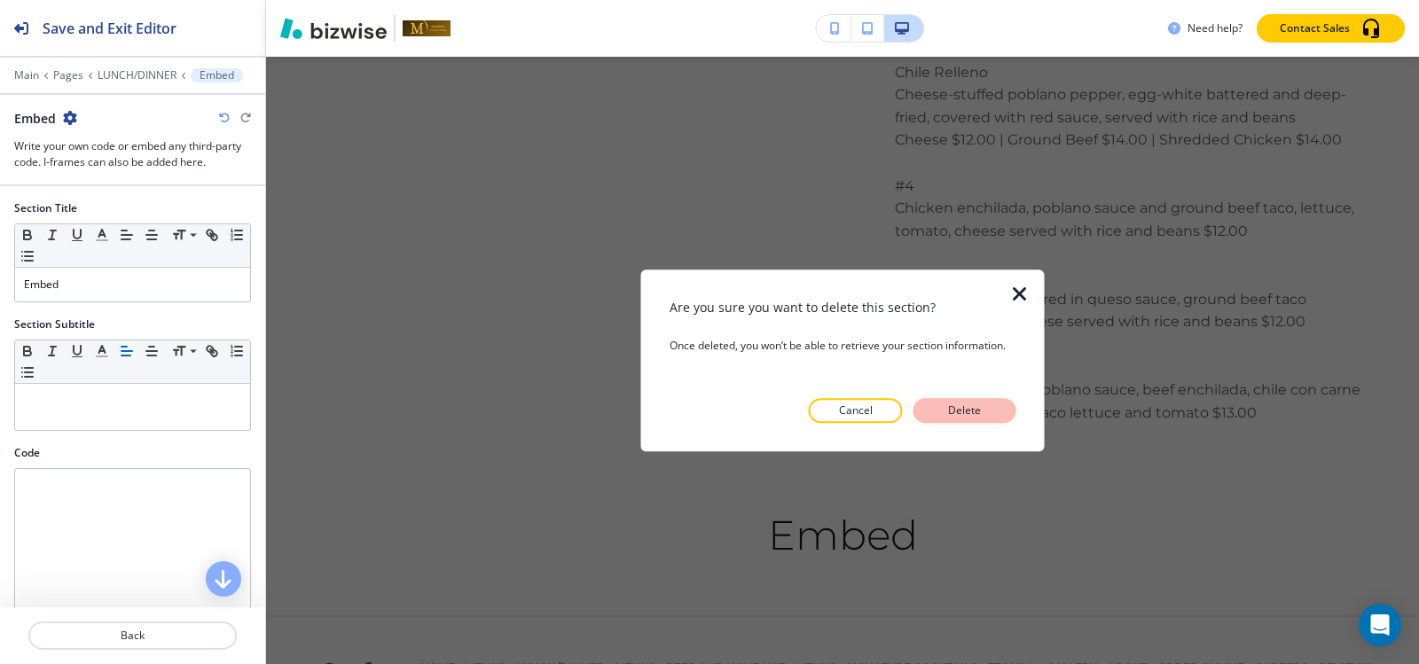
click at [948, 401] on button "Delete" at bounding box center [964, 410] width 103 height 25
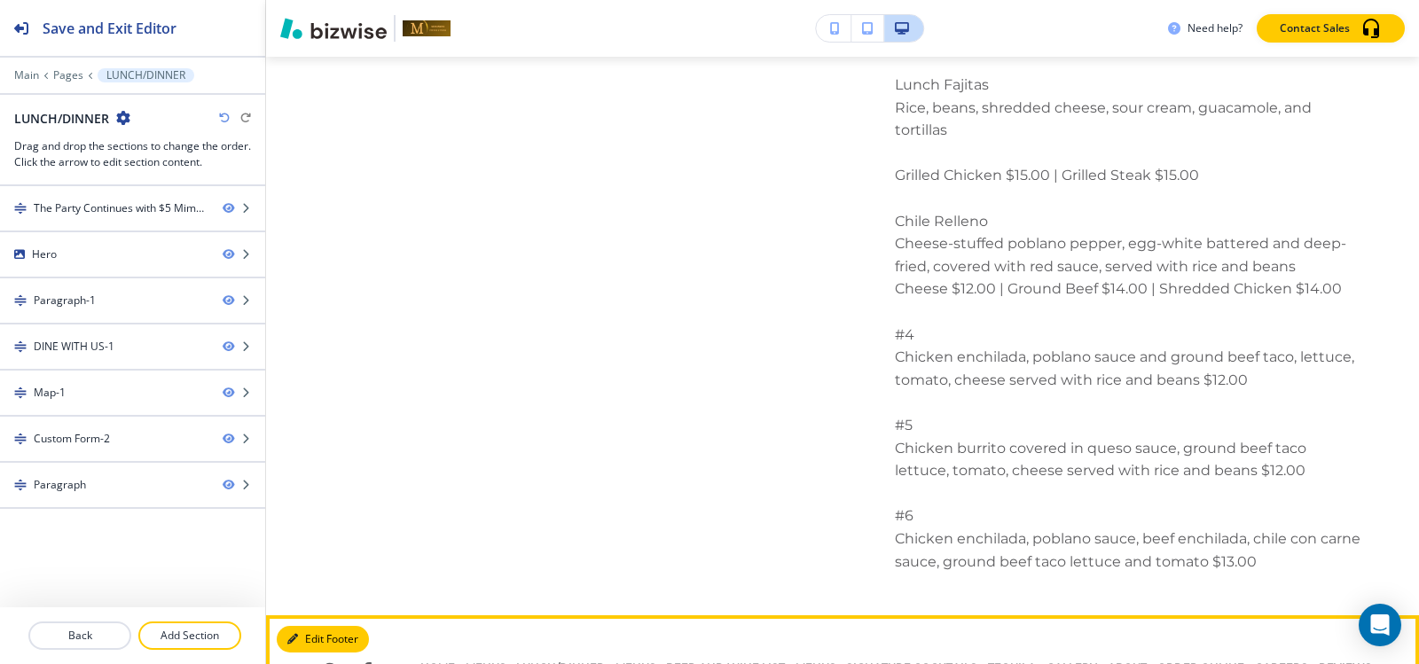
click at [286, 626] on button "Edit Footer" at bounding box center [323, 639] width 92 height 27
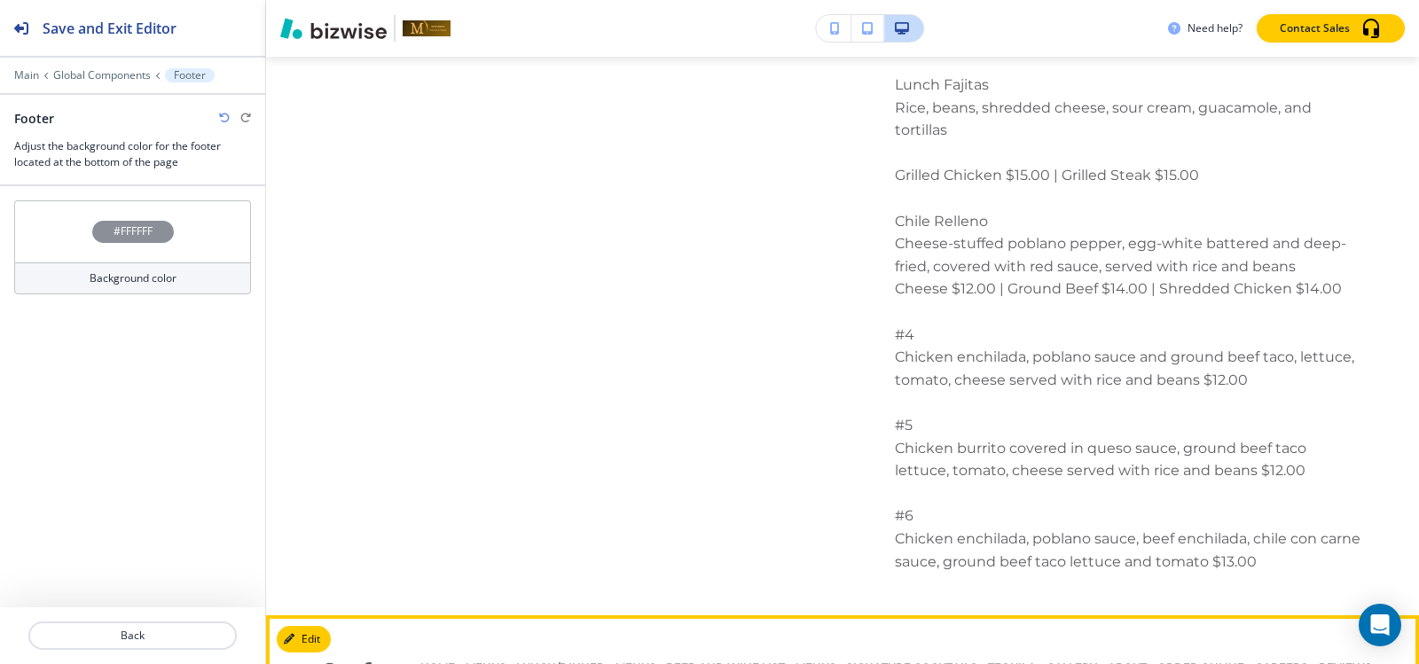
scroll to position [12634, 0]
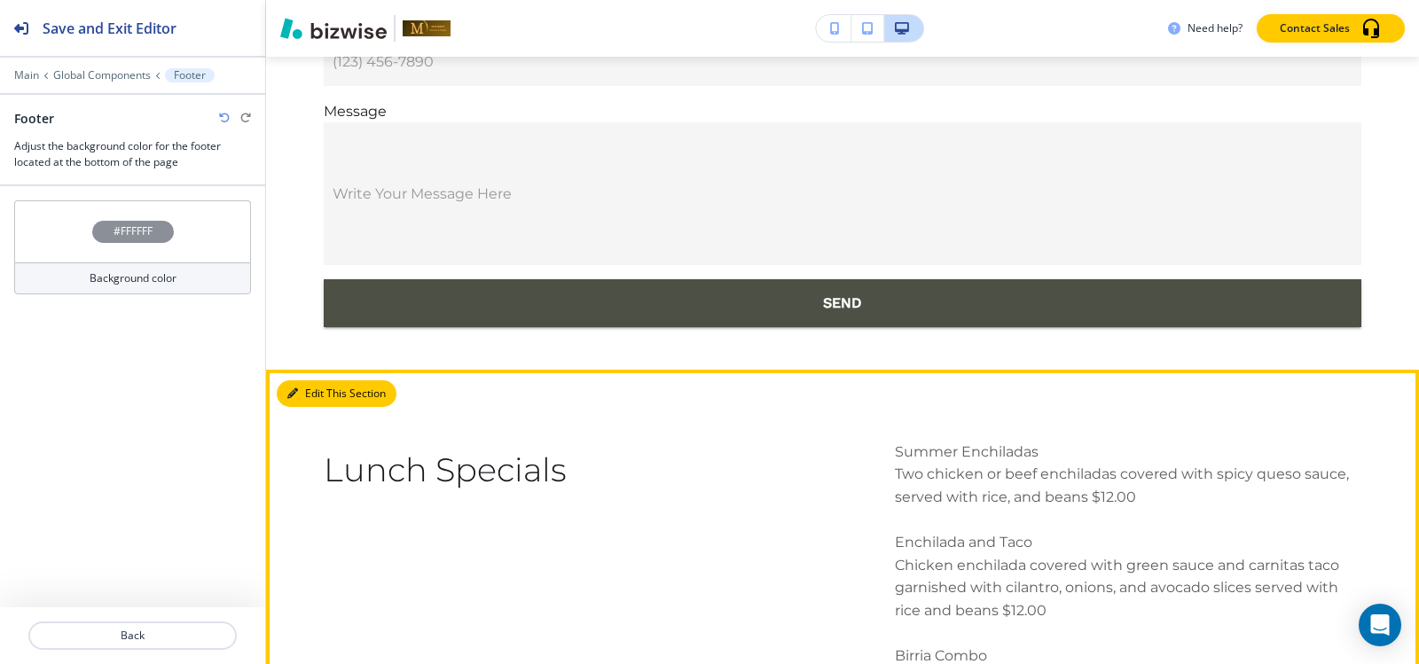
click at [309, 380] on button "Edit This Section" at bounding box center [337, 393] width 120 height 27
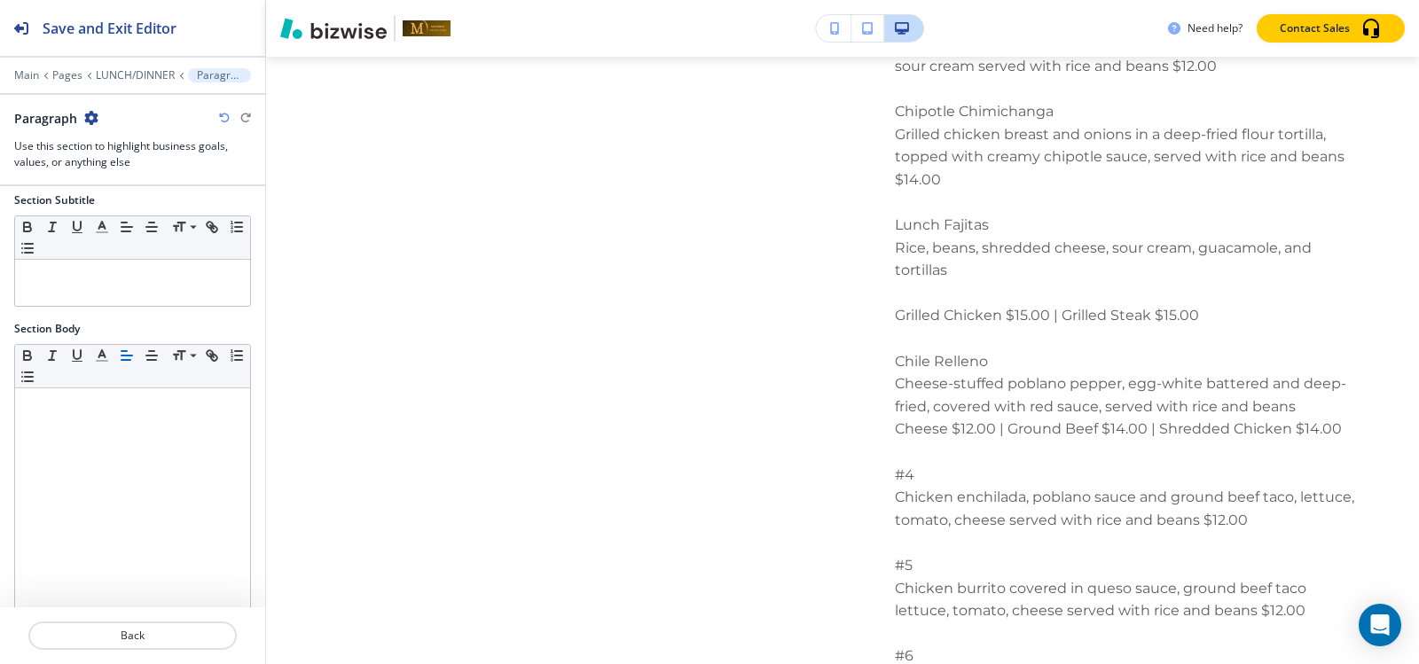
scroll to position [278, 0]
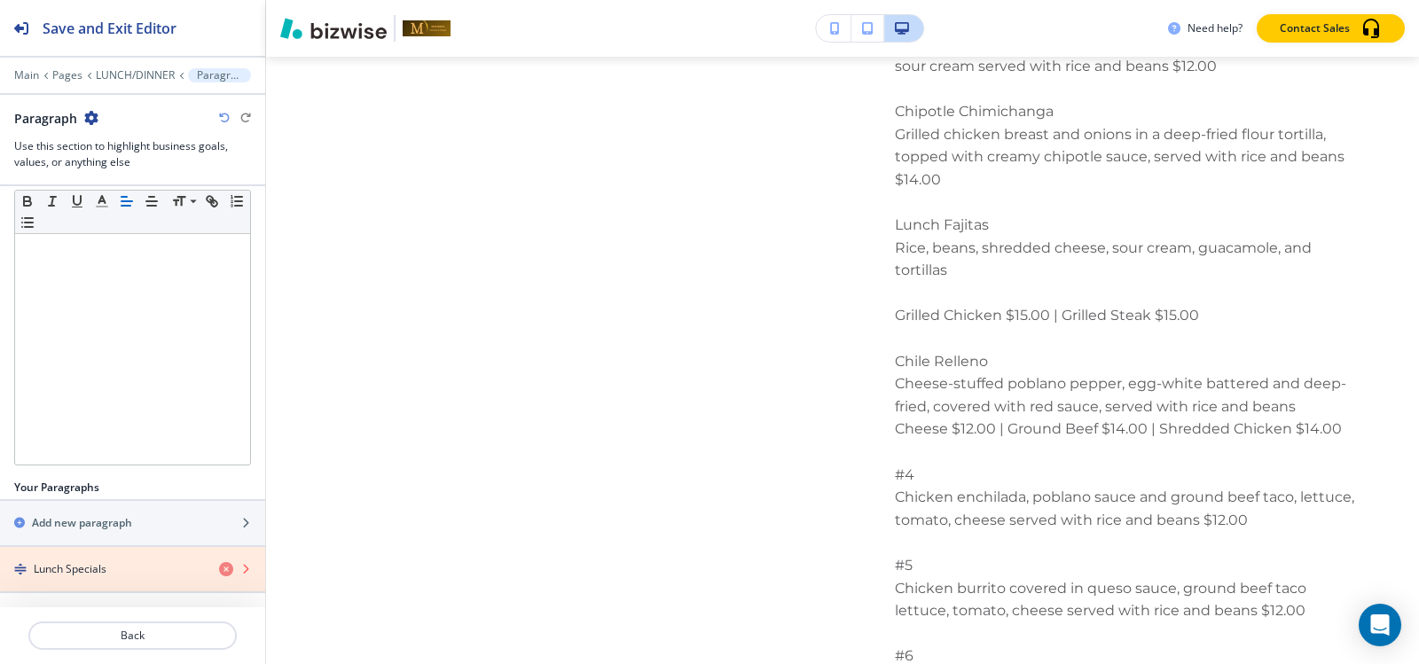
click at [219, 565] on icon "button" at bounding box center [226, 569] width 14 height 14
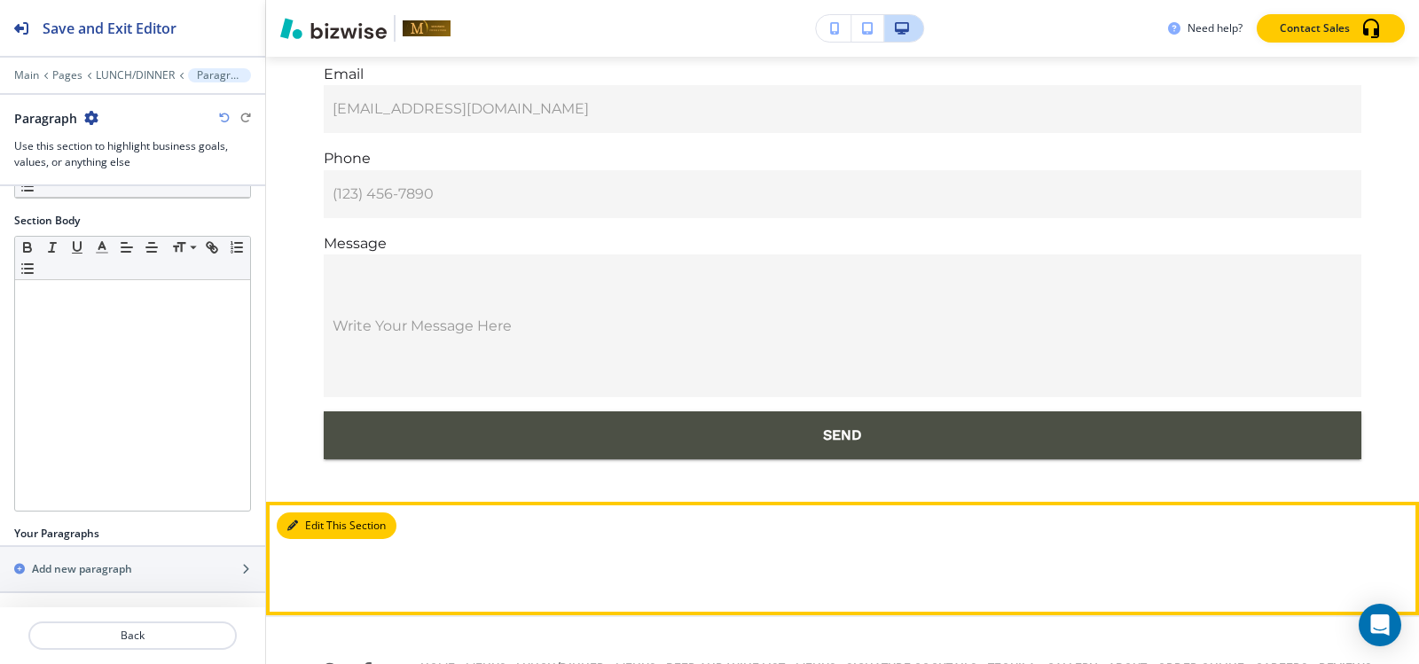
click at [308, 513] on button "Edit This Section" at bounding box center [337, 526] width 120 height 27
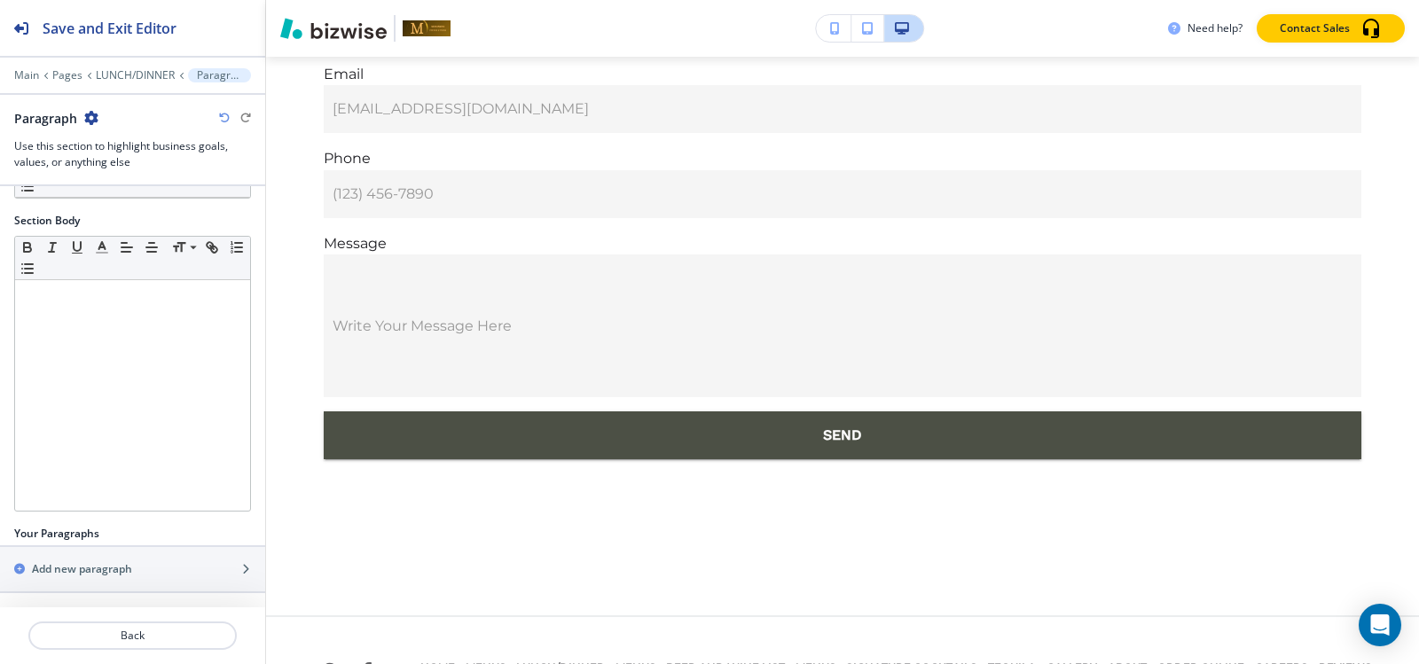
click at [87, 122] on icon "button" at bounding box center [91, 118] width 14 height 14
click at [133, 219] on button "Delete Section" at bounding box center [140, 211] width 114 height 32
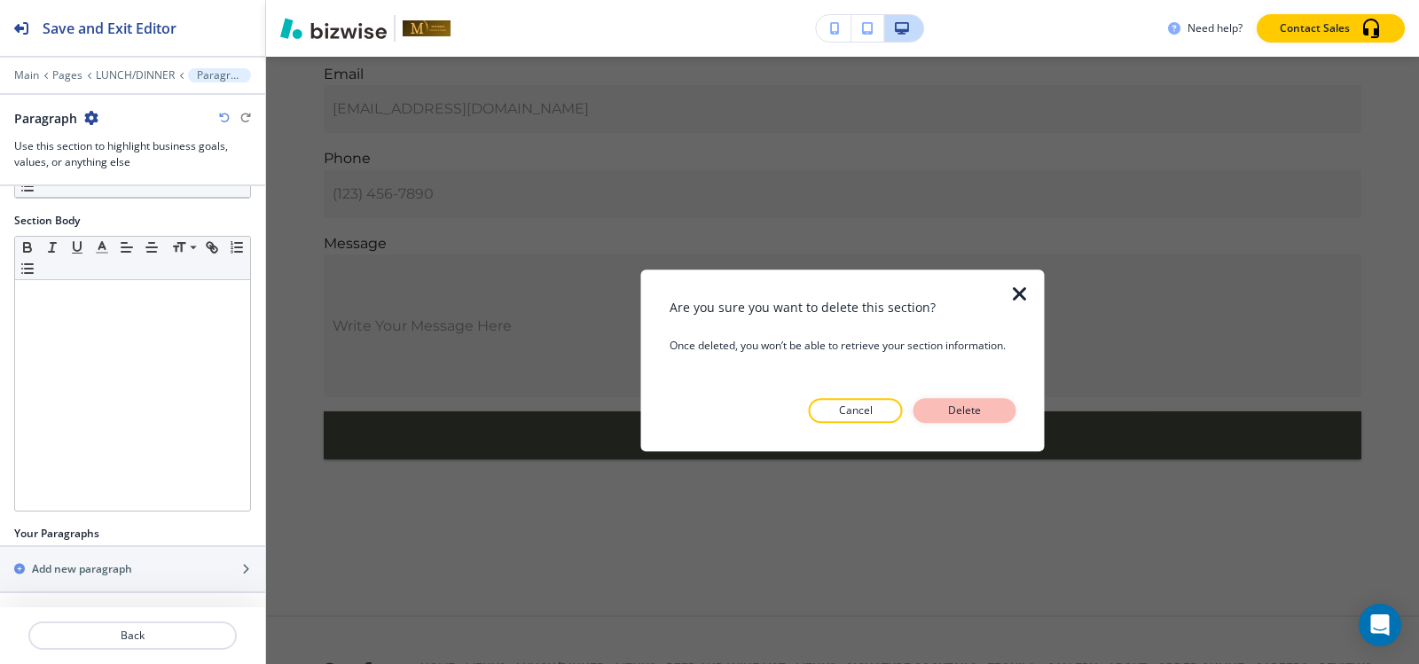
click at [968, 403] on p "Delete" at bounding box center [965, 411] width 43 height 16
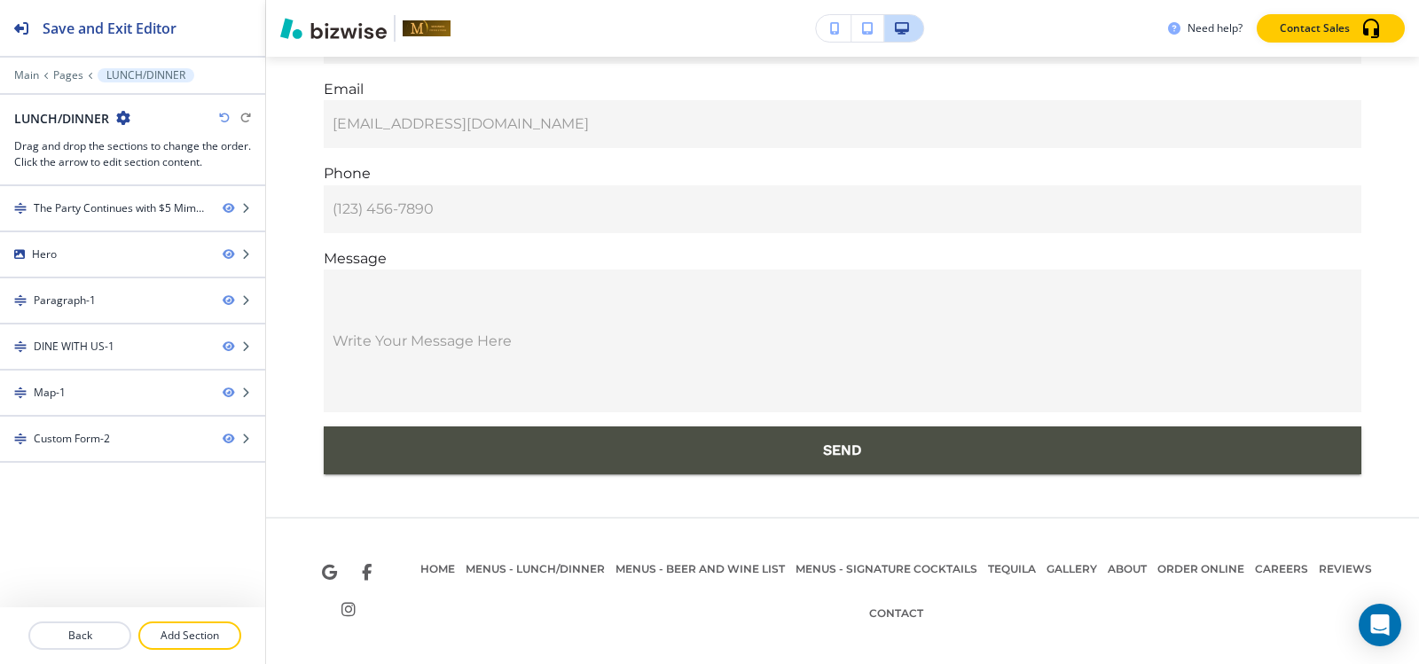
scroll to position [11856, 0]
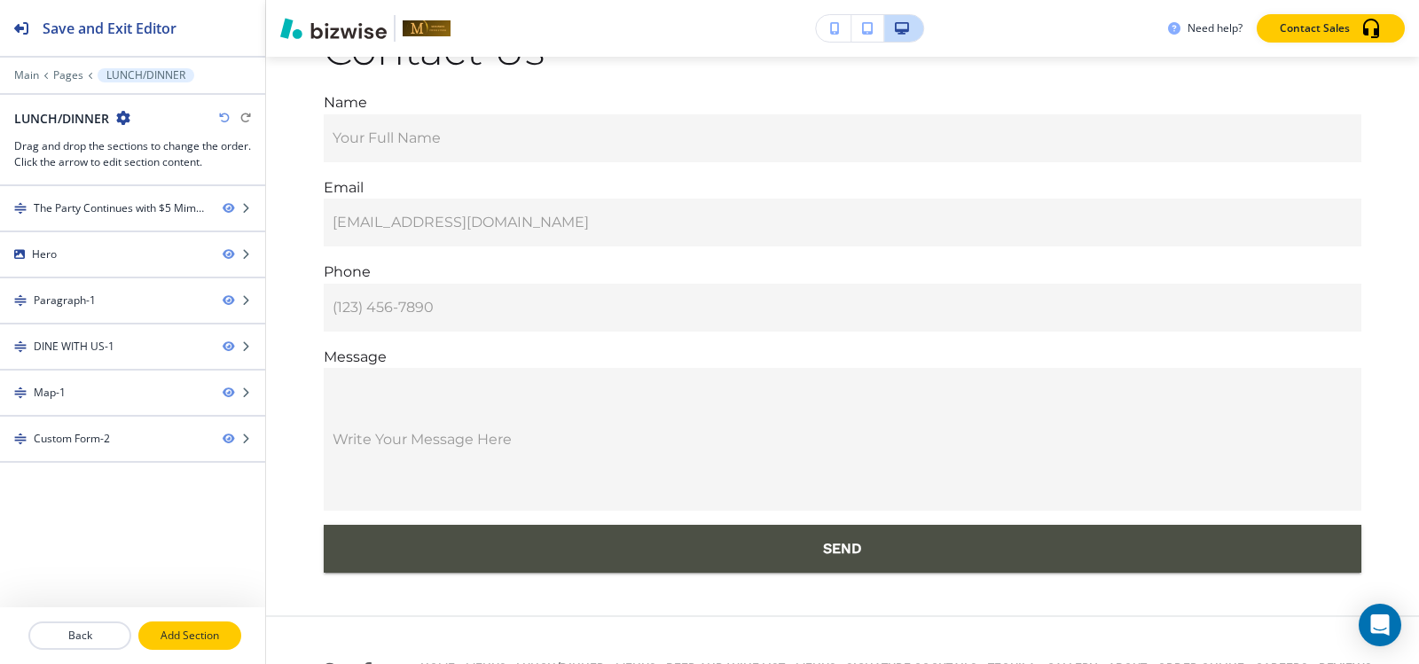
click at [180, 631] on p "Add Section" at bounding box center [189, 636] width 99 height 16
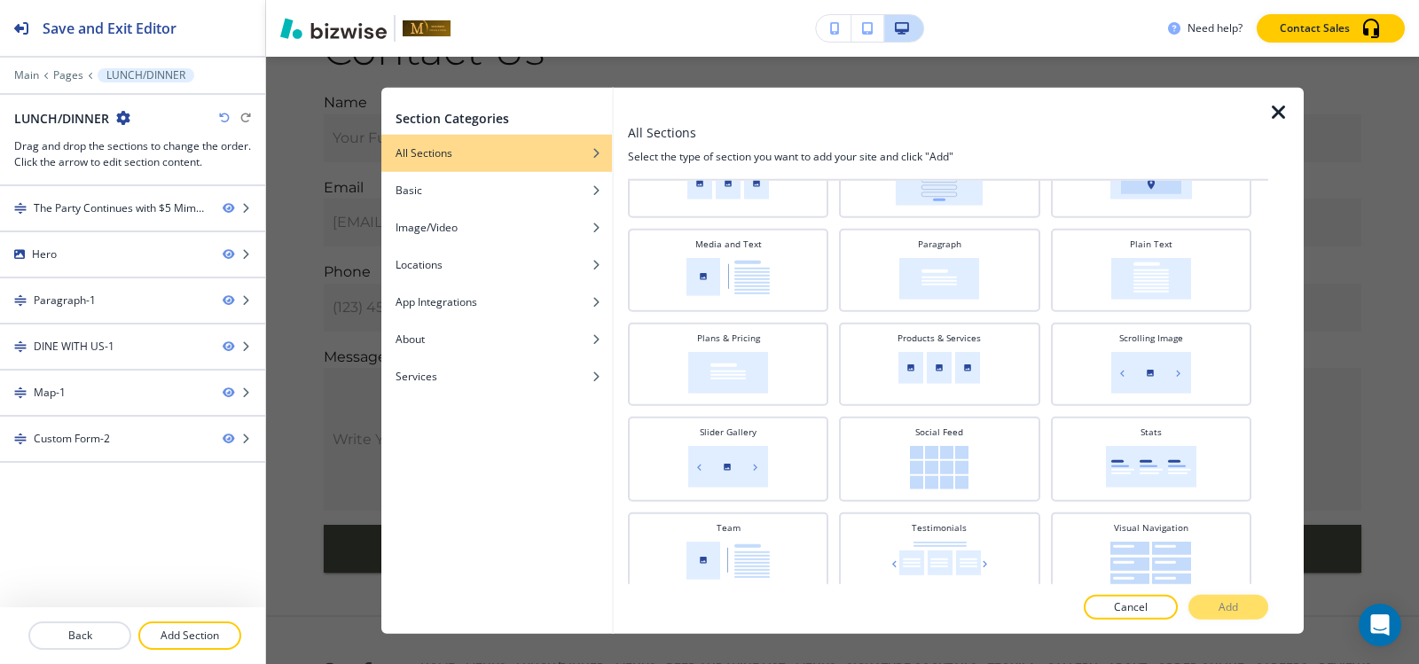
scroll to position [479, 0]
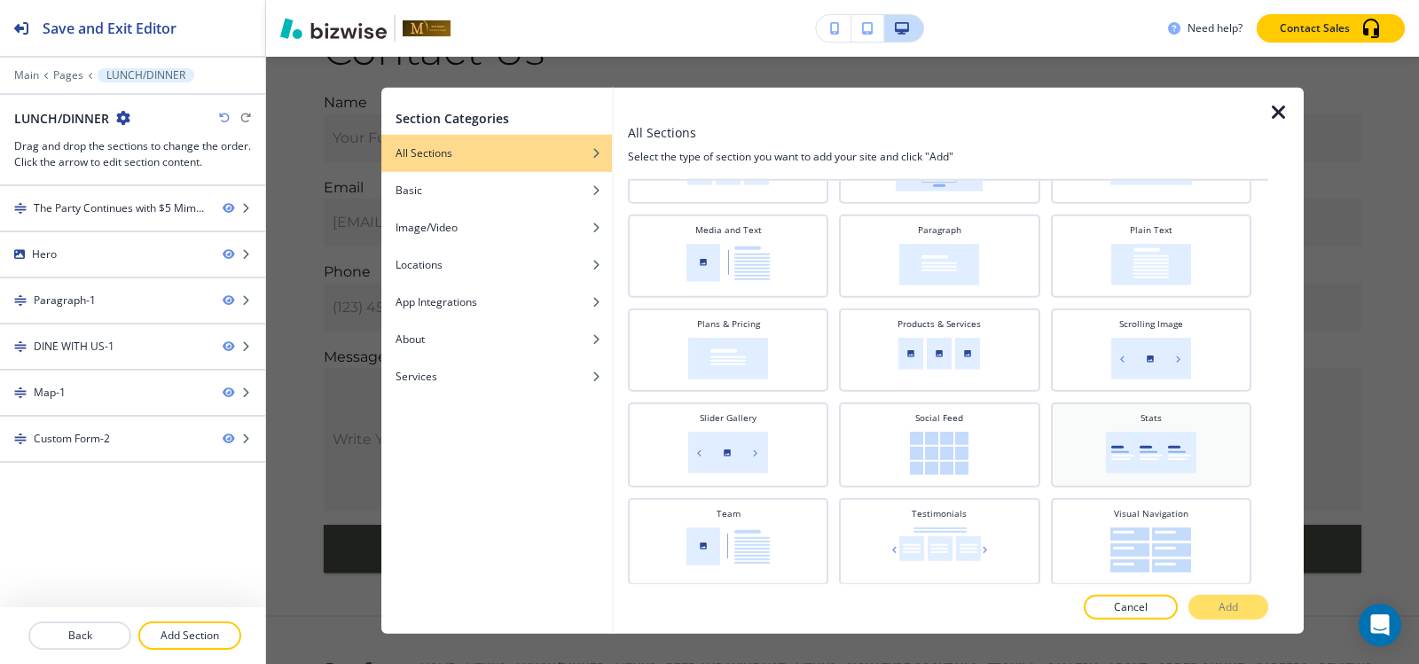
click at [1153, 444] on img at bounding box center [1151, 452] width 90 height 42
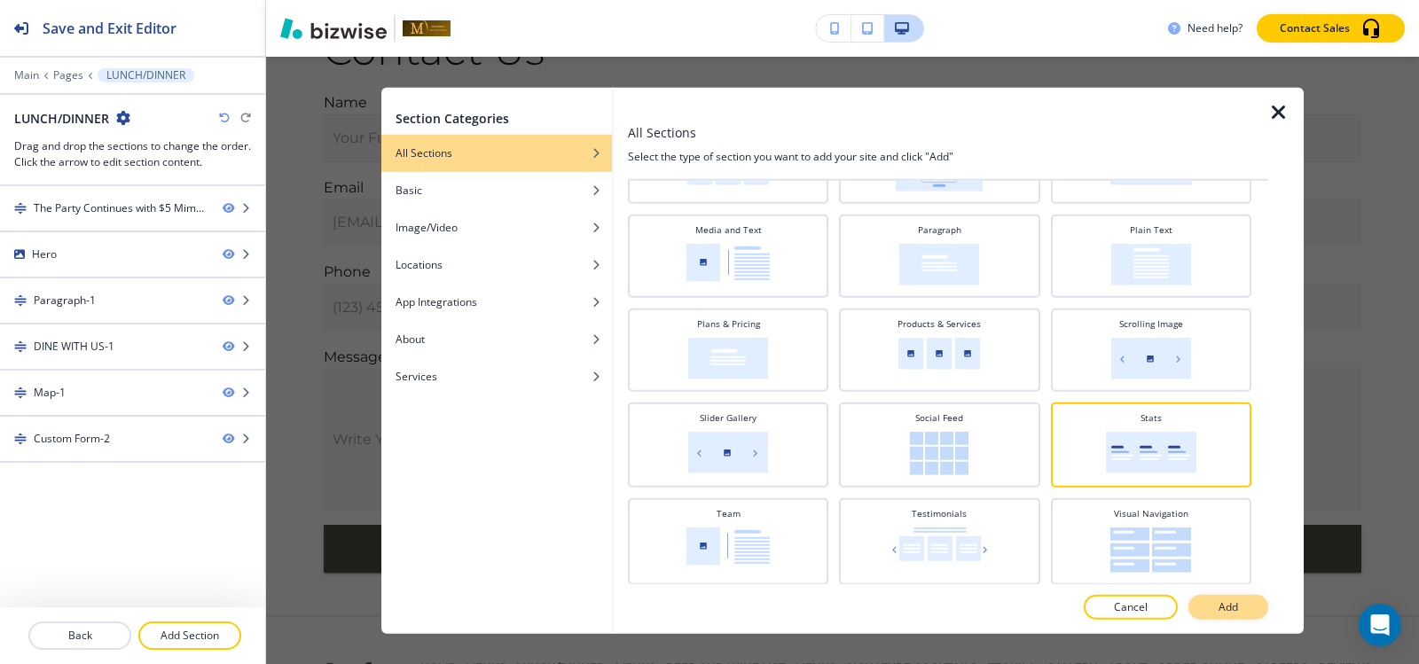
click at [1245, 602] on button "Add" at bounding box center [1228, 607] width 80 height 25
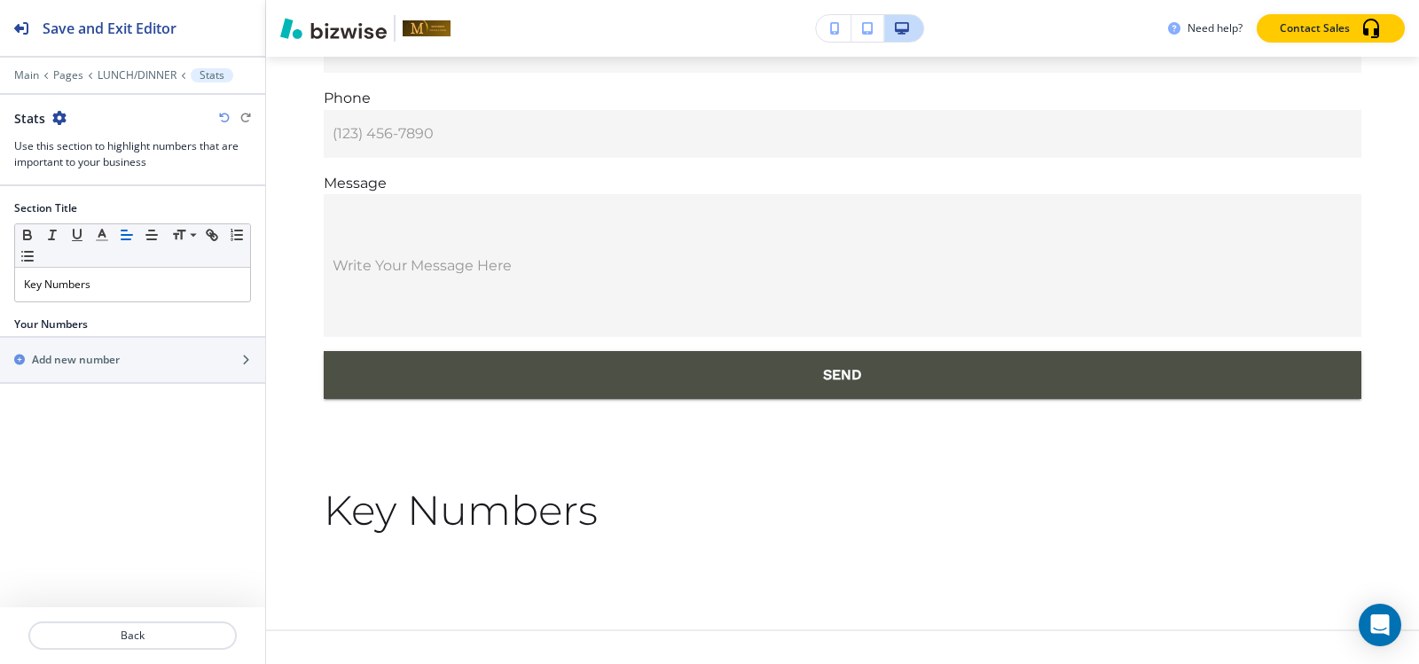
scroll to position [12044, 0]
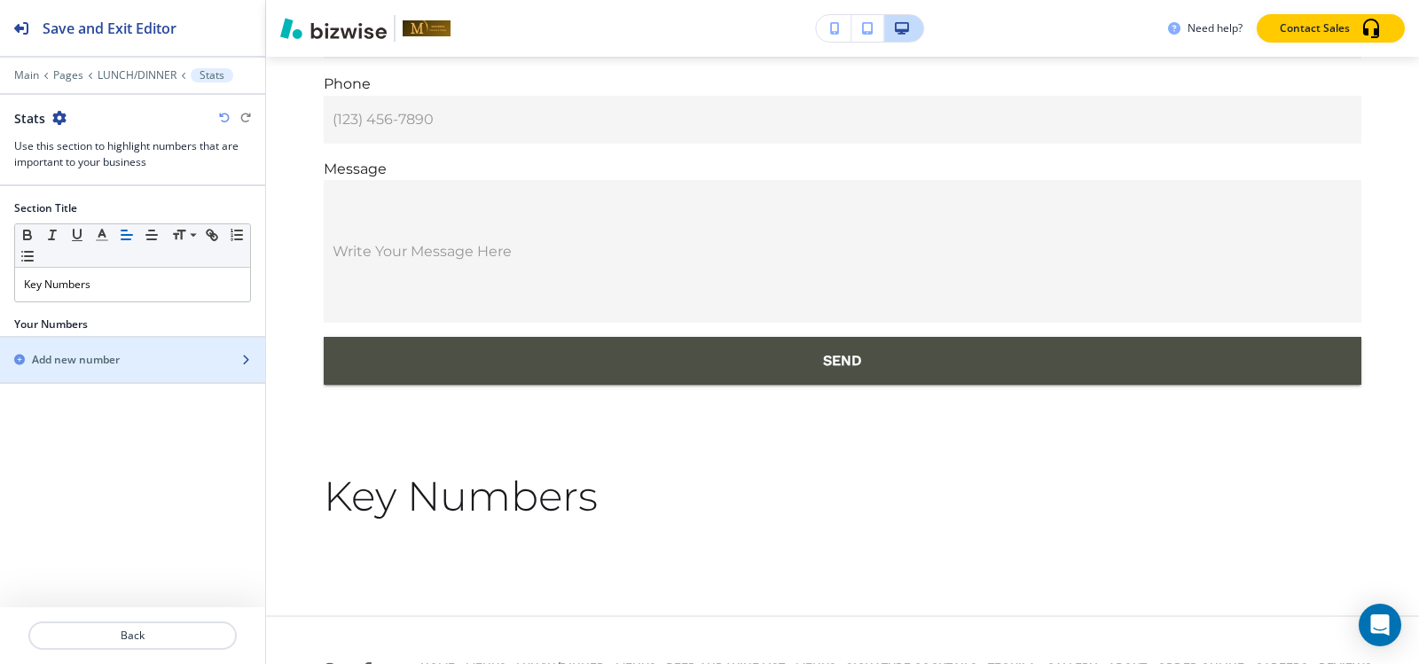
click at [138, 354] on div "Add new number" at bounding box center [113, 360] width 226 height 16
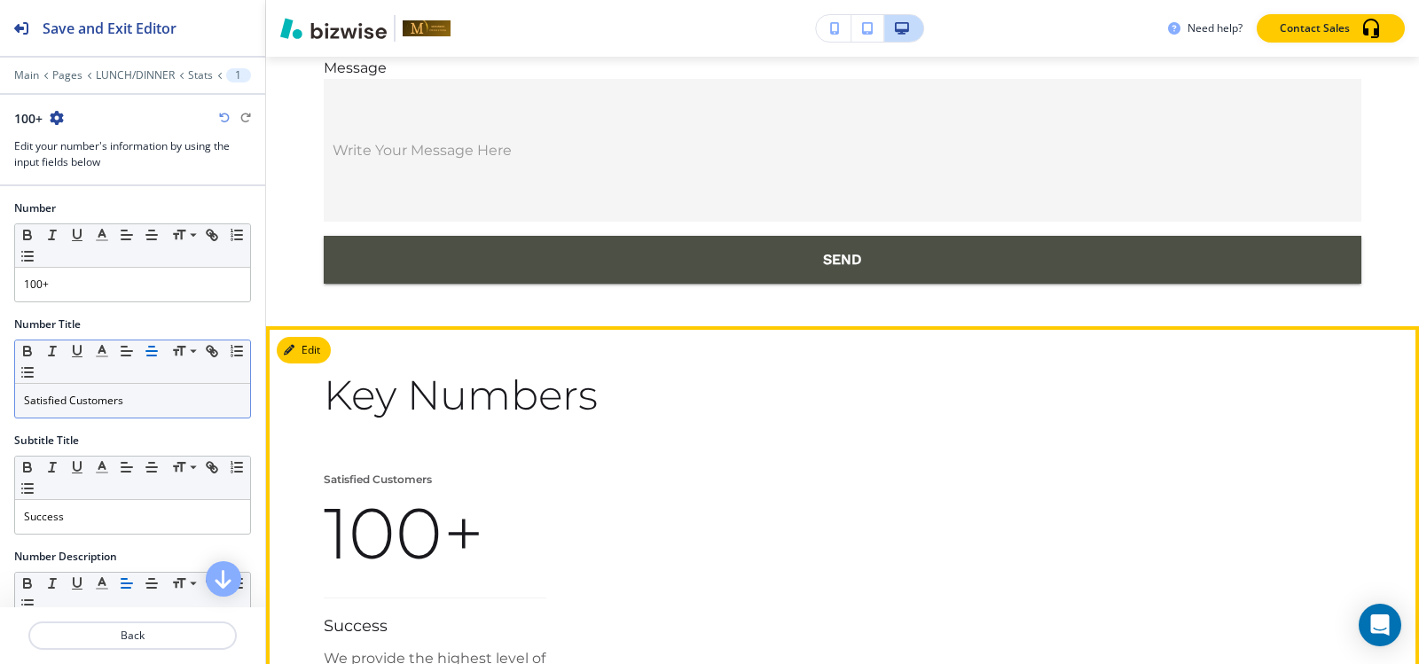
scroll to position [12176, 0]
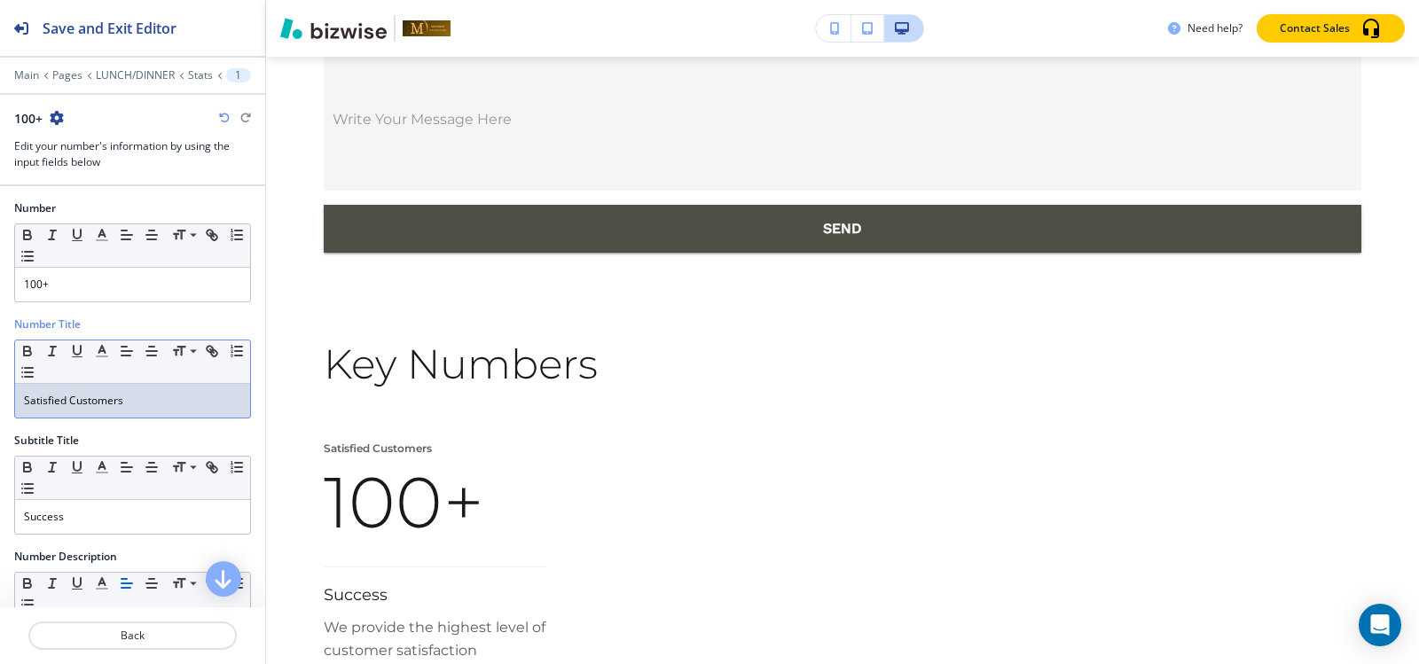
click at [182, 402] on p "Satisfied Customers" at bounding box center [132, 401] width 217 height 16
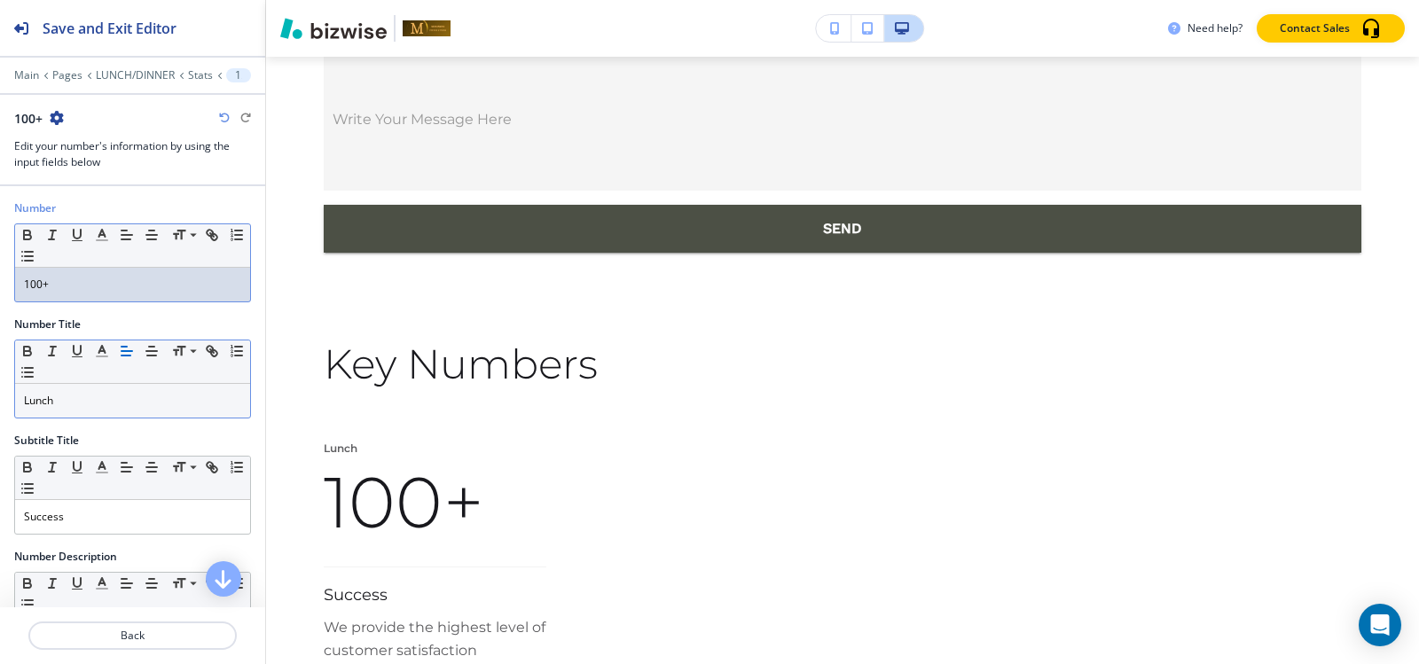
click at [80, 286] on p "100+" at bounding box center [132, 285] width 217 height 16
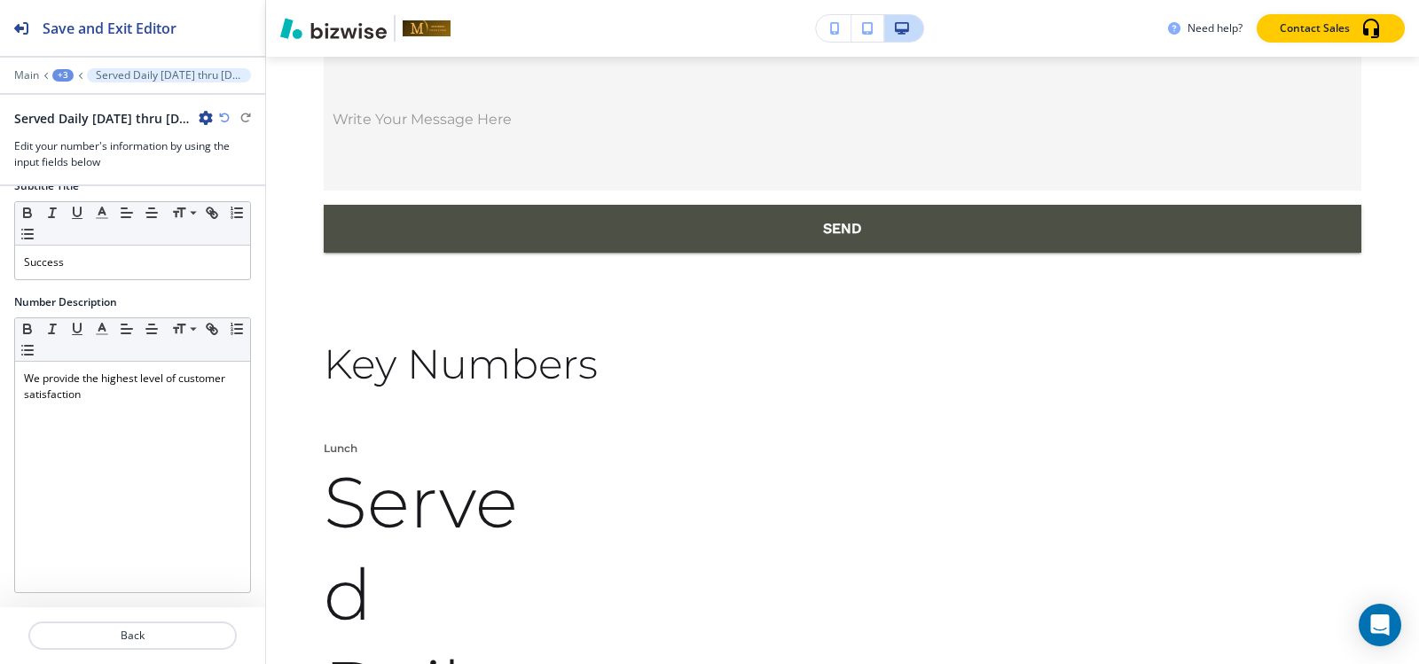
scroll to position [4, 0]
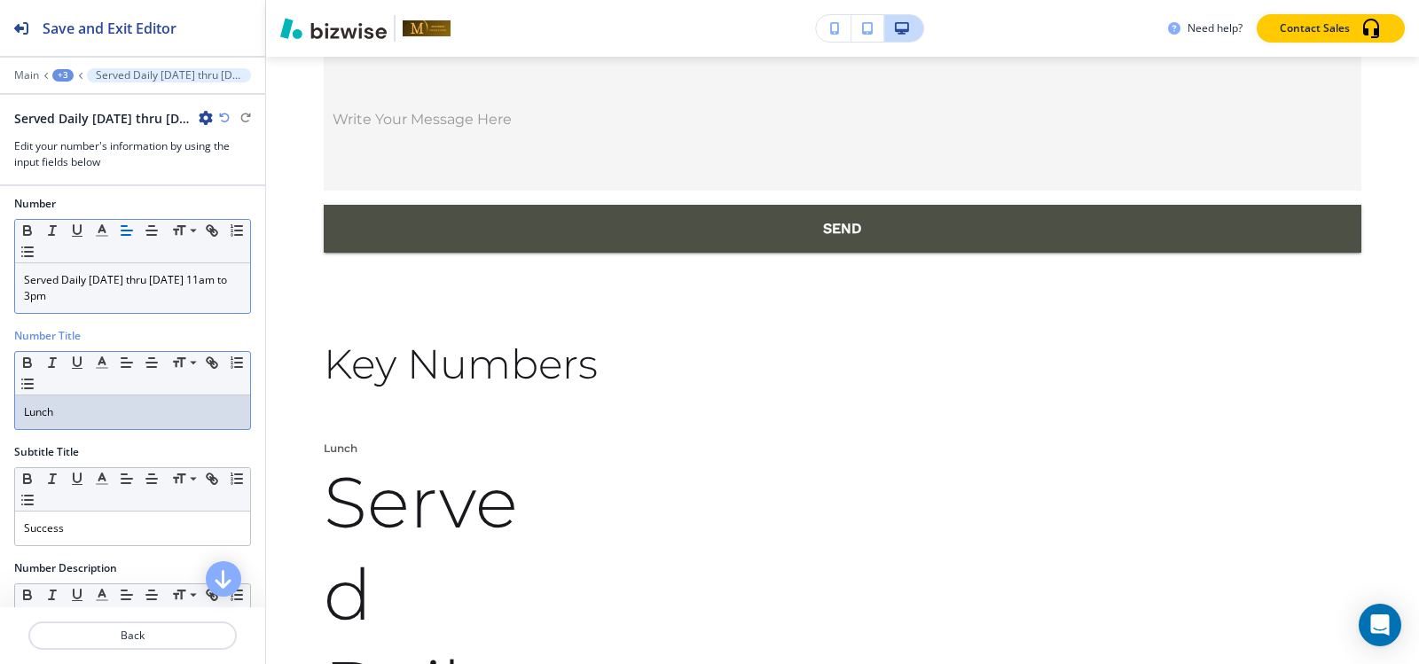
click at [105, 421] on div "Lunch" at bounding box center [132, 413] width 235 height 34
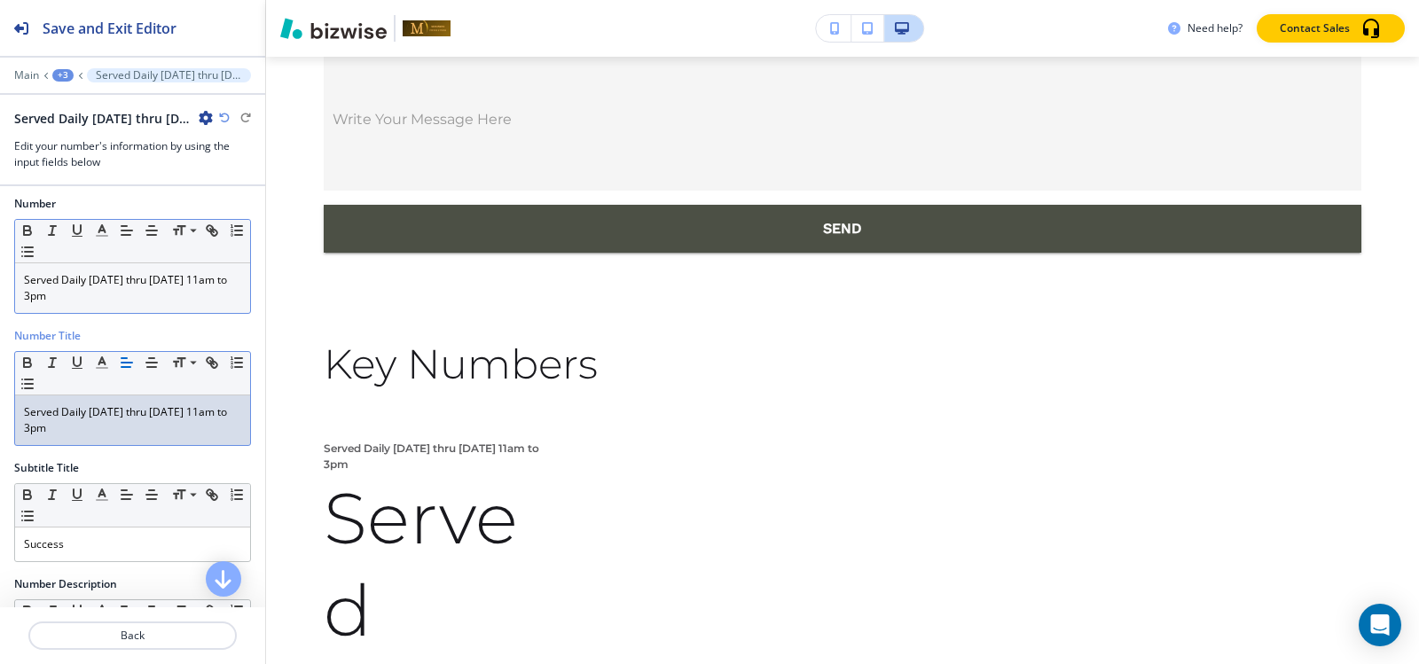
click at [129, 432] on p "Served Daily Monday thru Friday 11am to 3pm" at bounding box center [132, 420] width 217 height 32
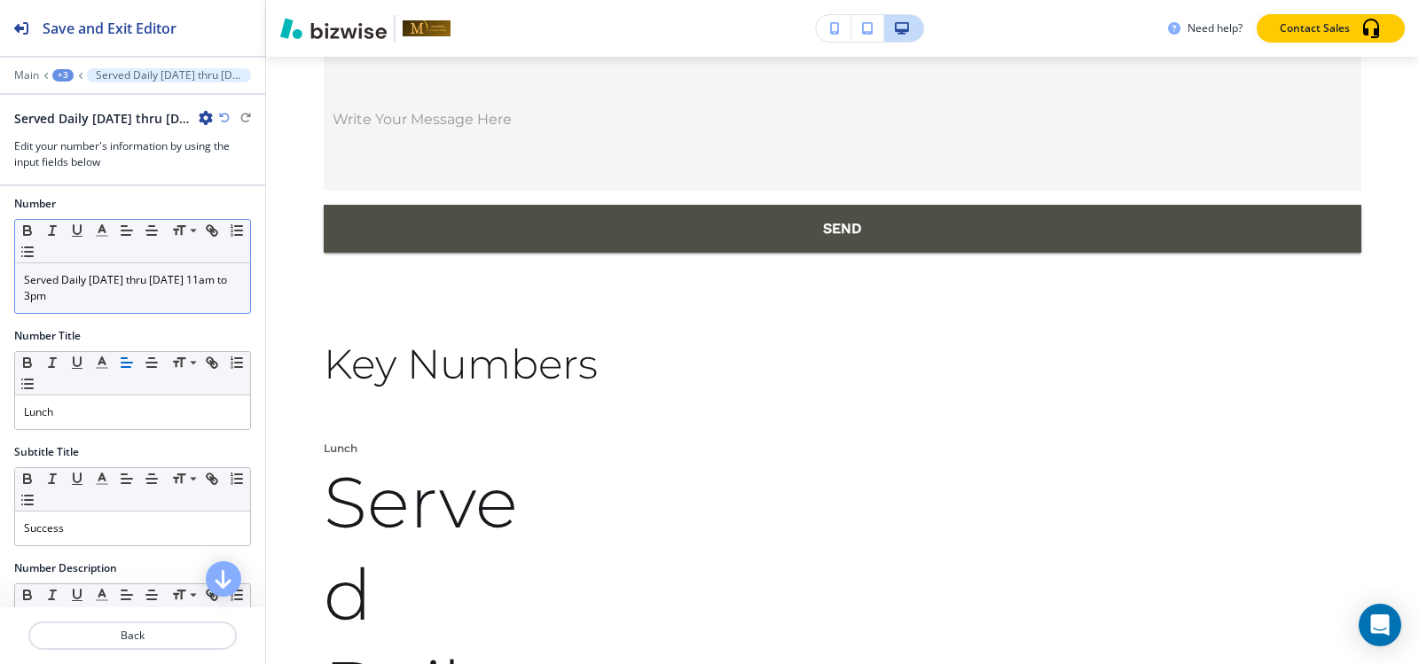
click at [222, 116] on icon "button" at bounding box center [224, 118] width 11 height 11
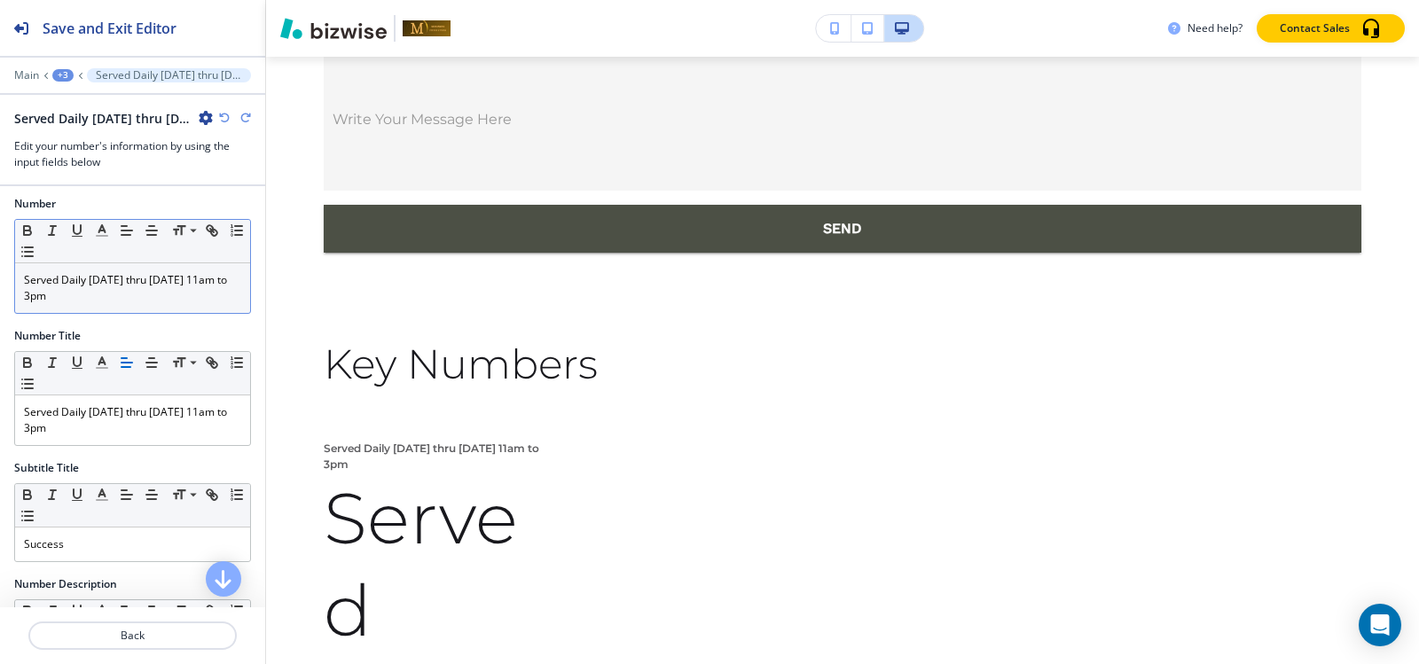
click at [121, 294] on p "Served Daily Monday thru Friday 11am to 3pm" at bounding box center [132, 288] width 217 height 32
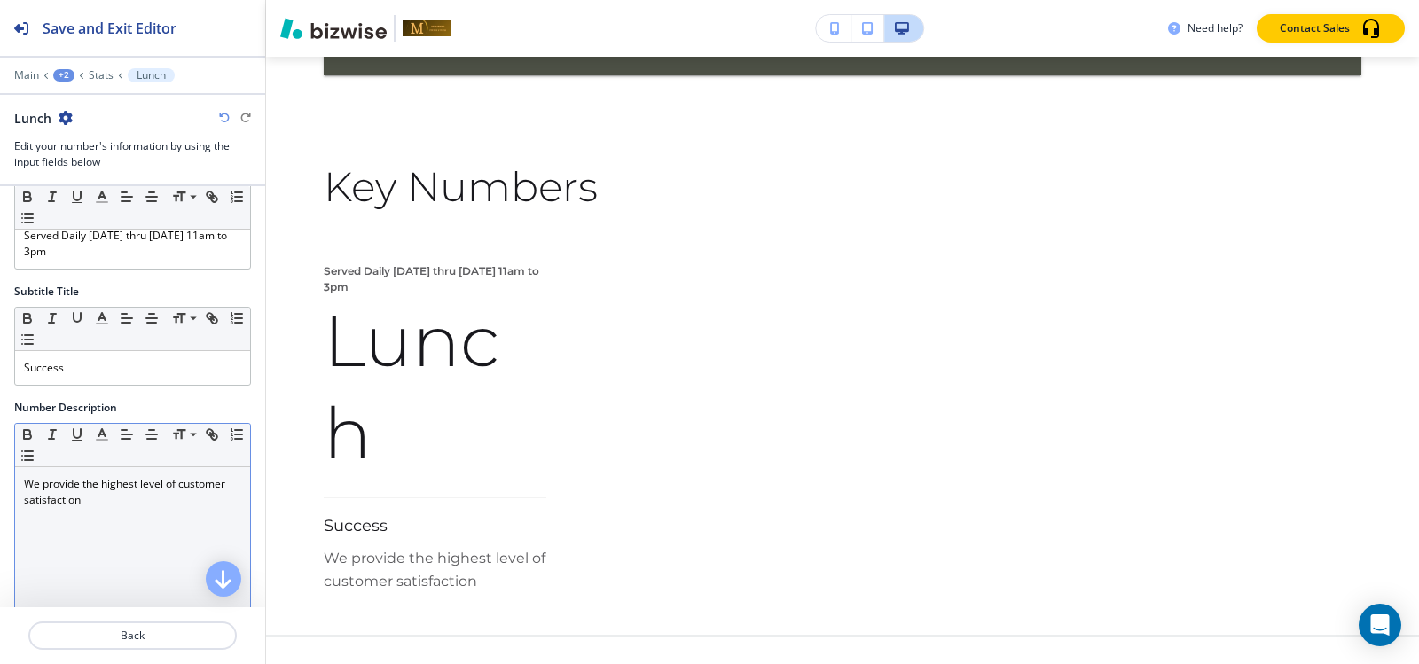
scroll to position [182, 0]
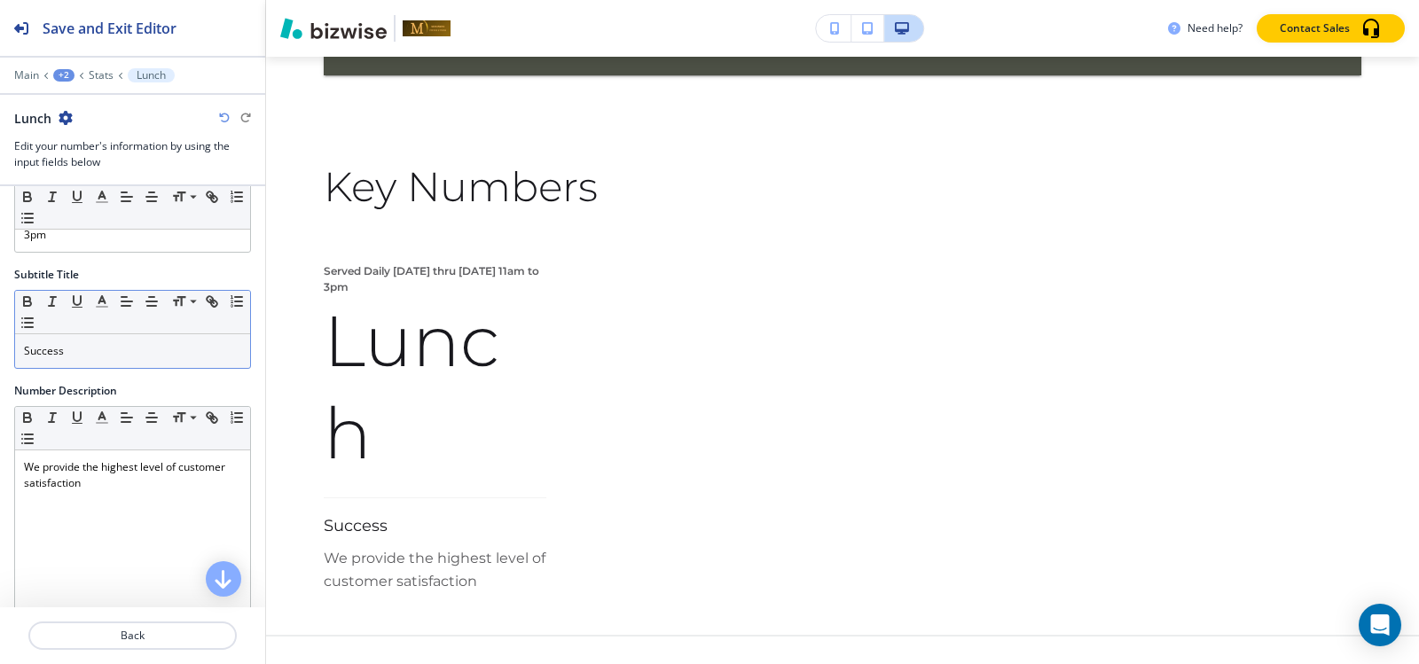
click at [103, 344] on p "Success" at bounding box center [132, 351] width 217 height 16
paste div
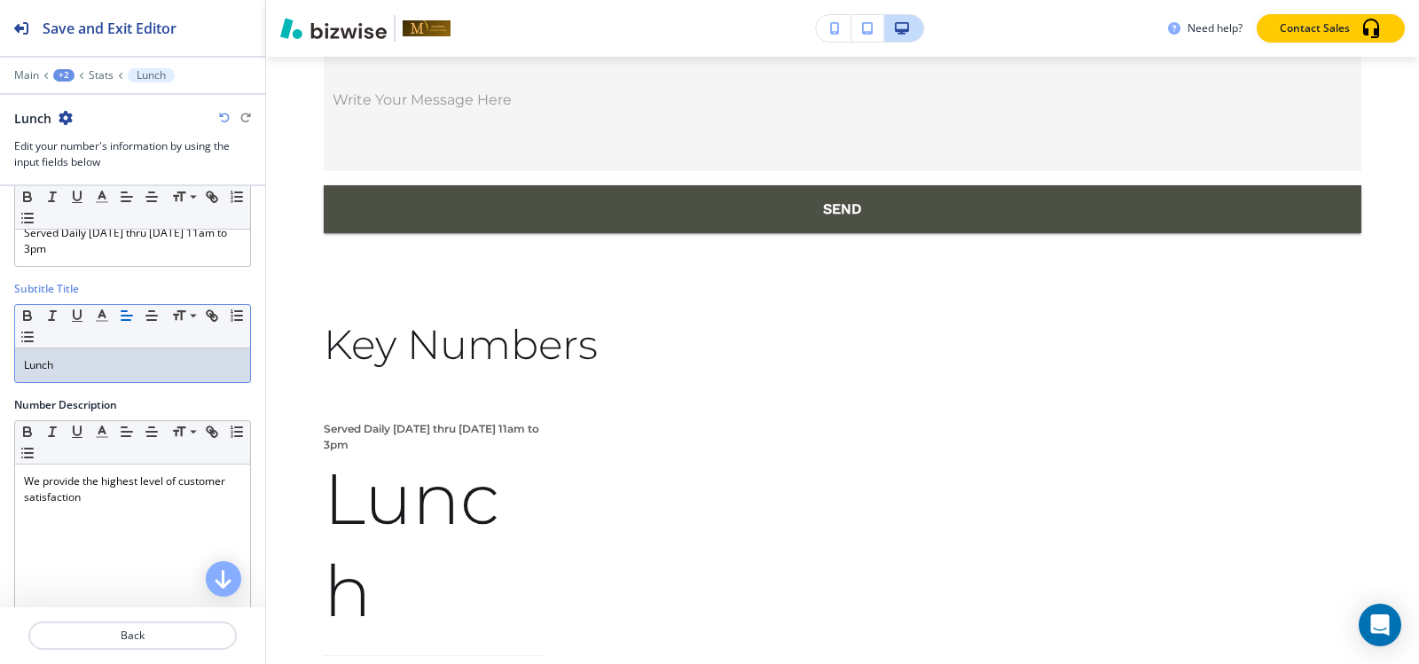
scroll to position [270, 0]
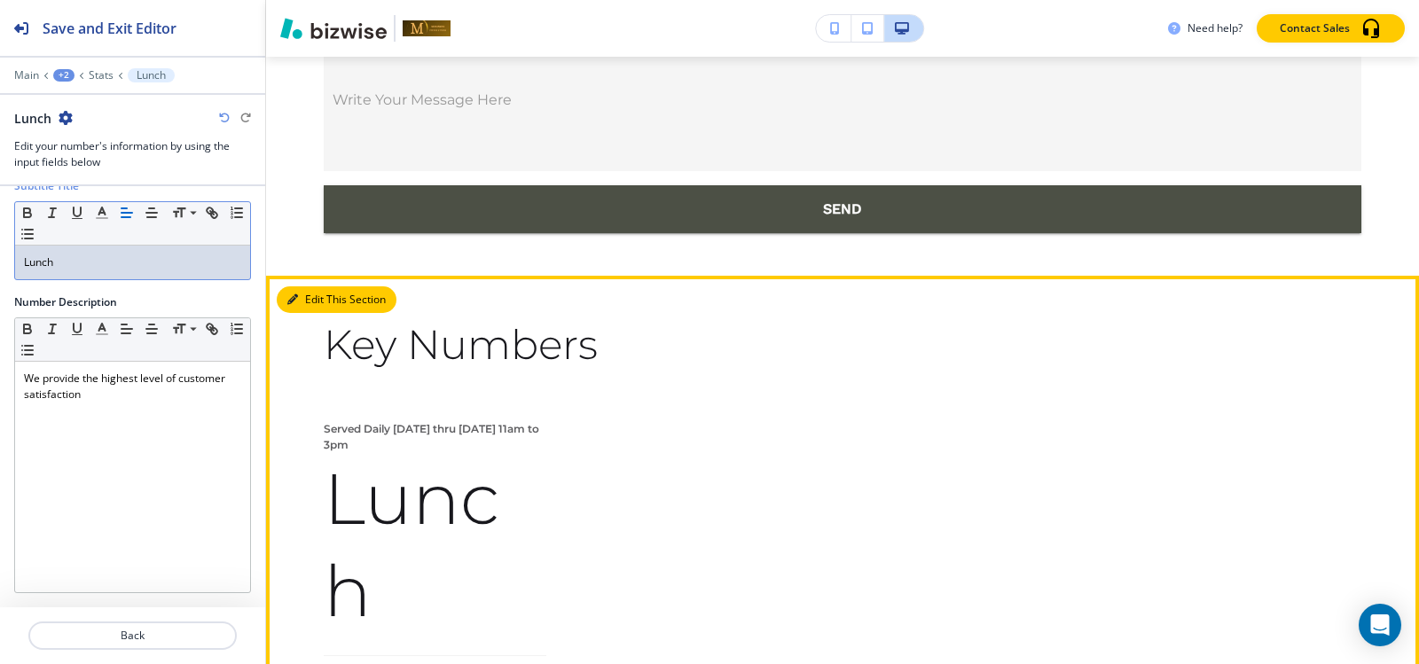
click at [304, 286] on button "Edit This Section" at bounding box center [337, 299] width 120 height 27
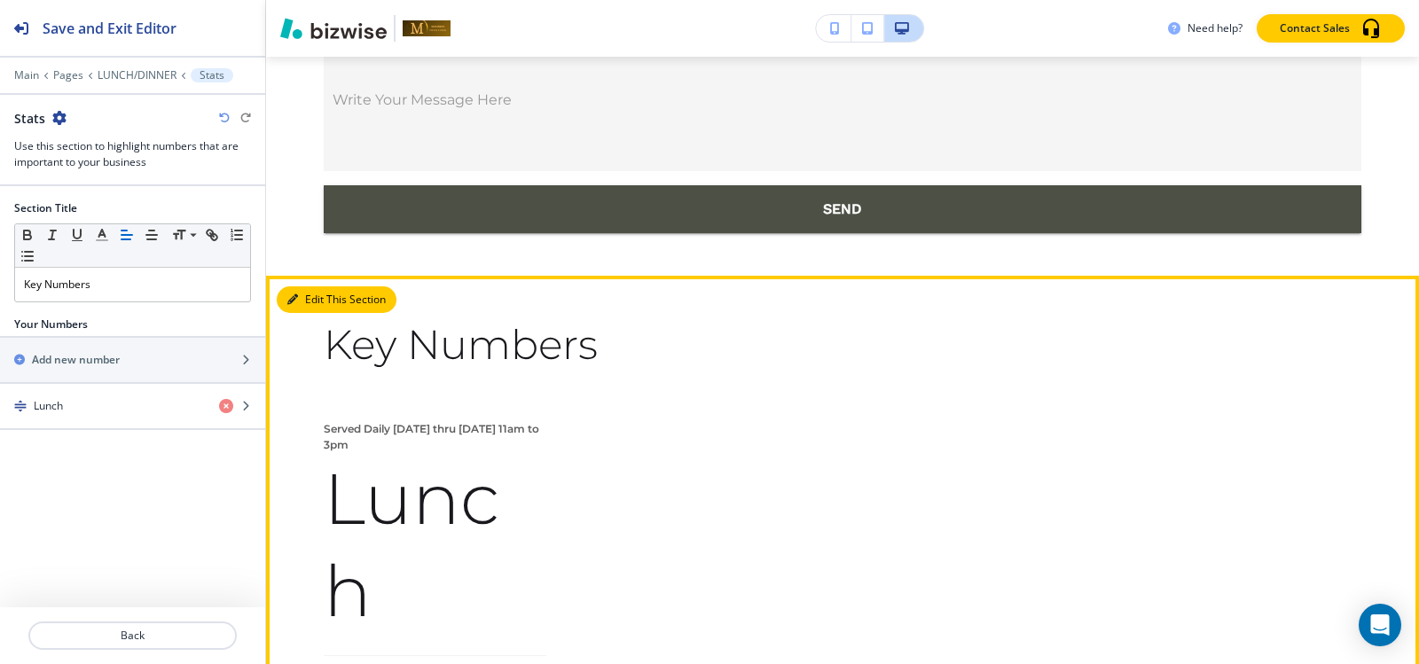
scroll to position [12316, 0]
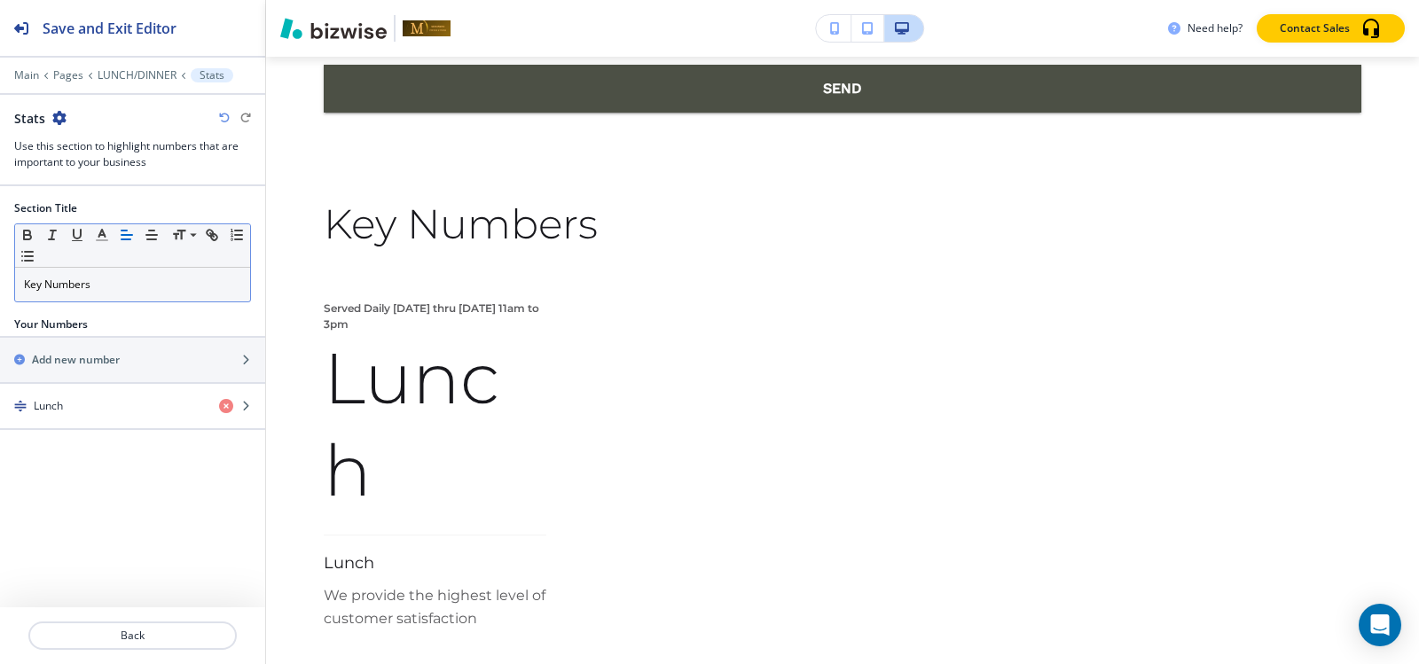
click at [116, 274] on div "Key Numbers" at bounding box center [132, 285] width 235 height 34
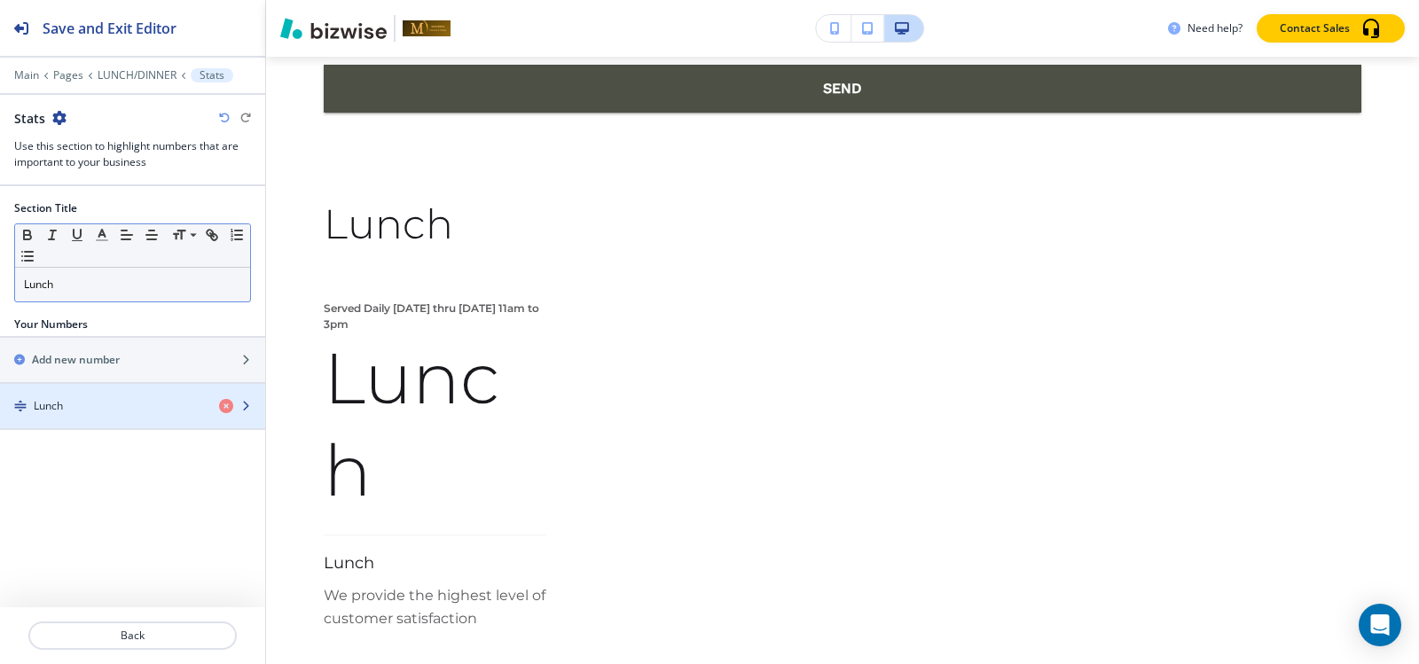
click at [120, 404] on div "Lunch" at bounding box center [102, 406] width 205 height 16
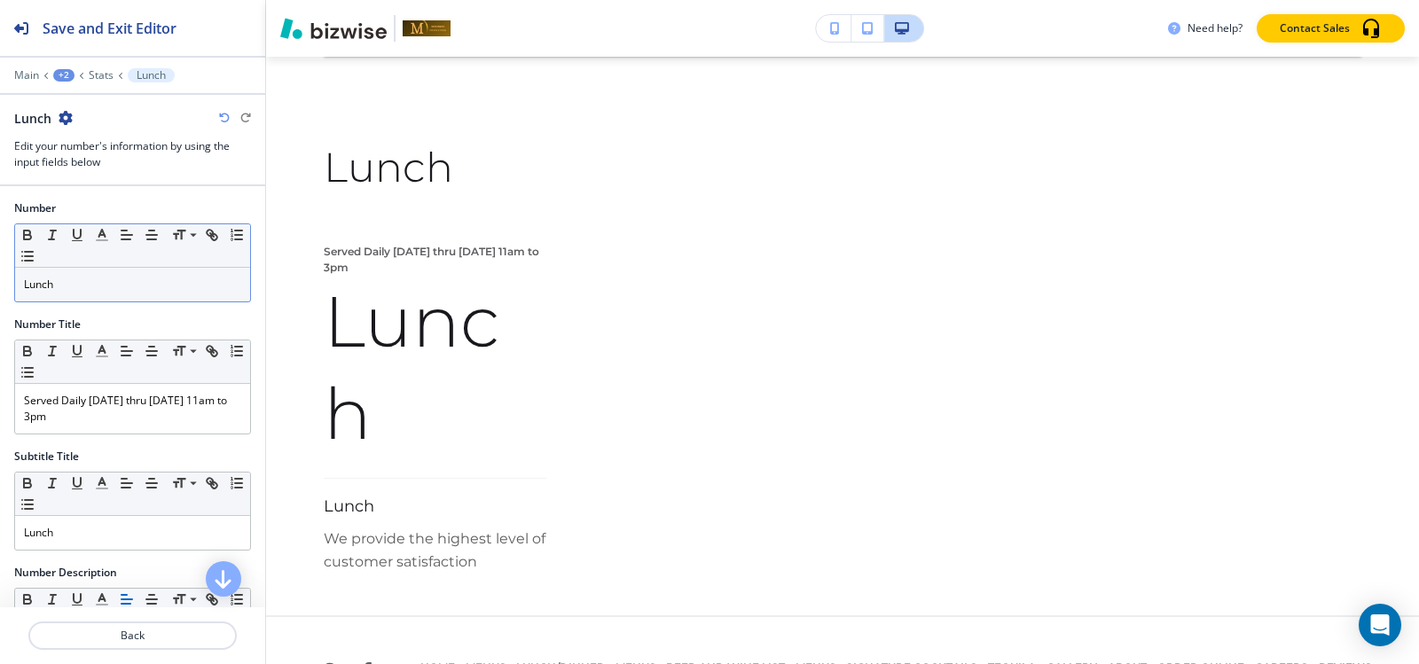
click at [114, 277] on p "Lunch" at bounding box center [132, 285] width 217 height 16
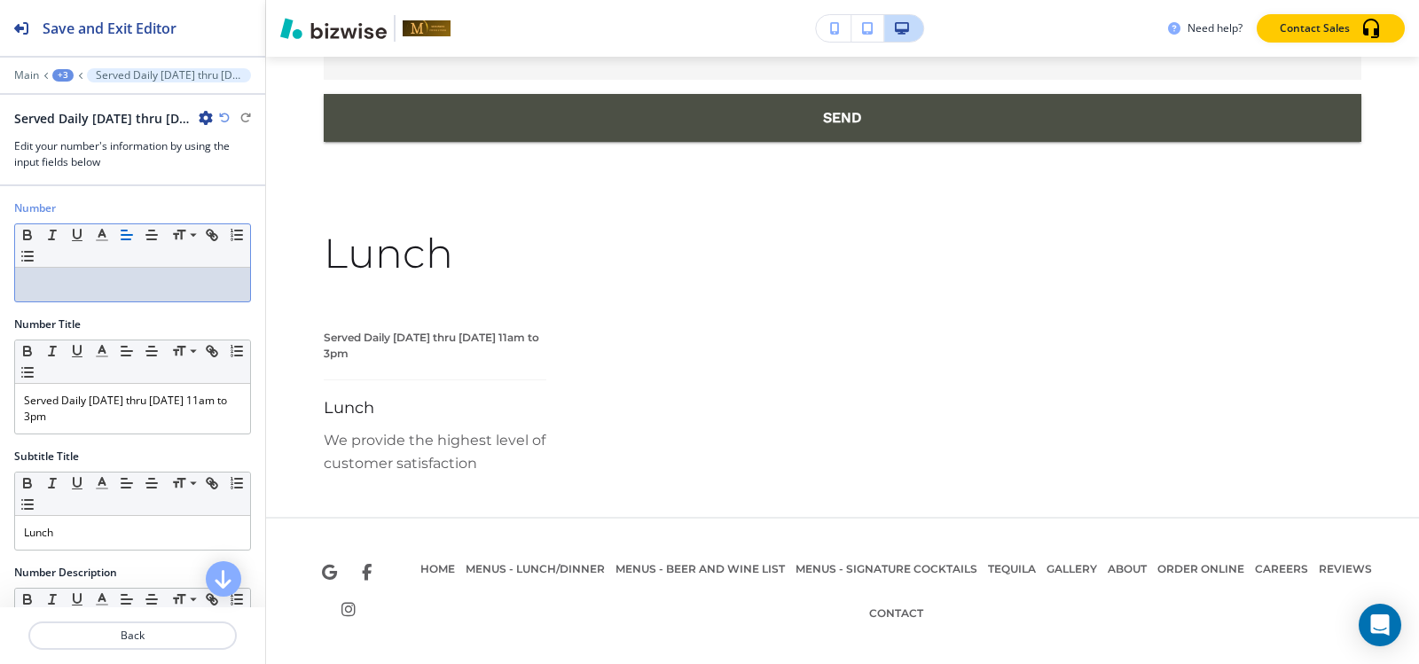
scroll to position [12189, 0]
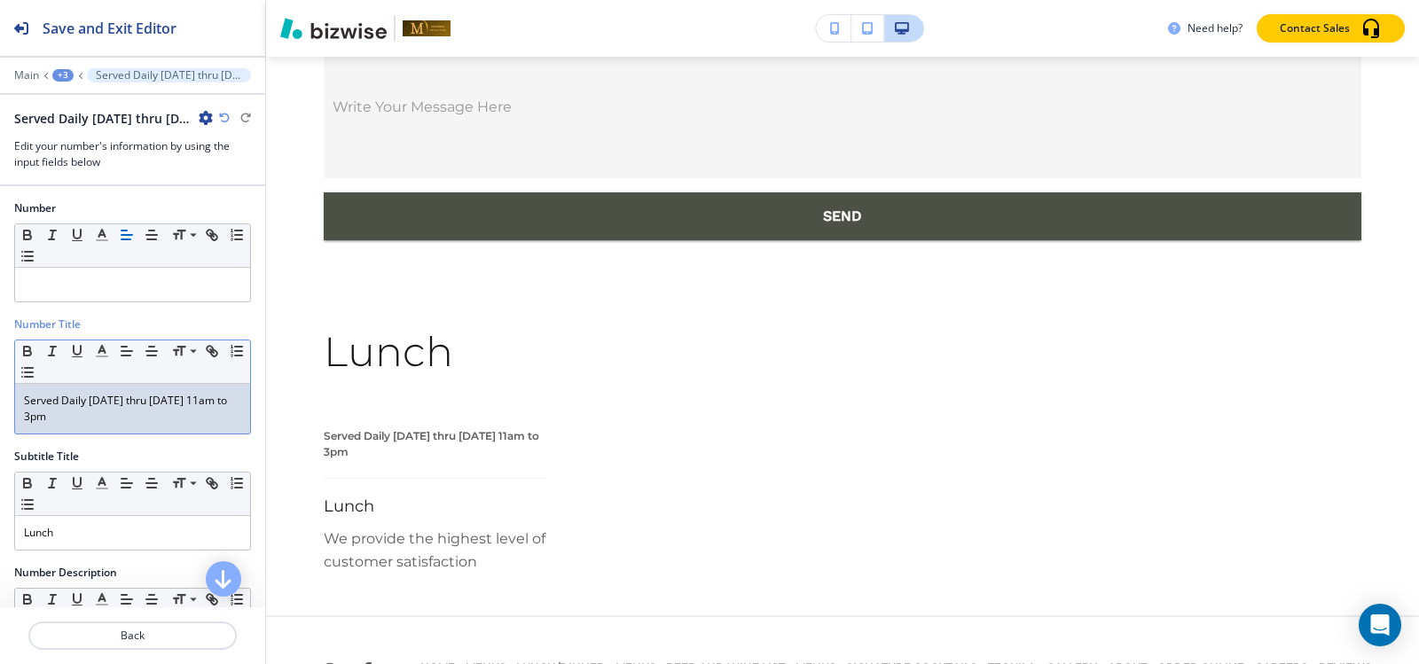
click at [88, 417] on p "Served Daily Monday thru Friday 11am to 3pm" at bounding box center [132, 409] width 217 height 32
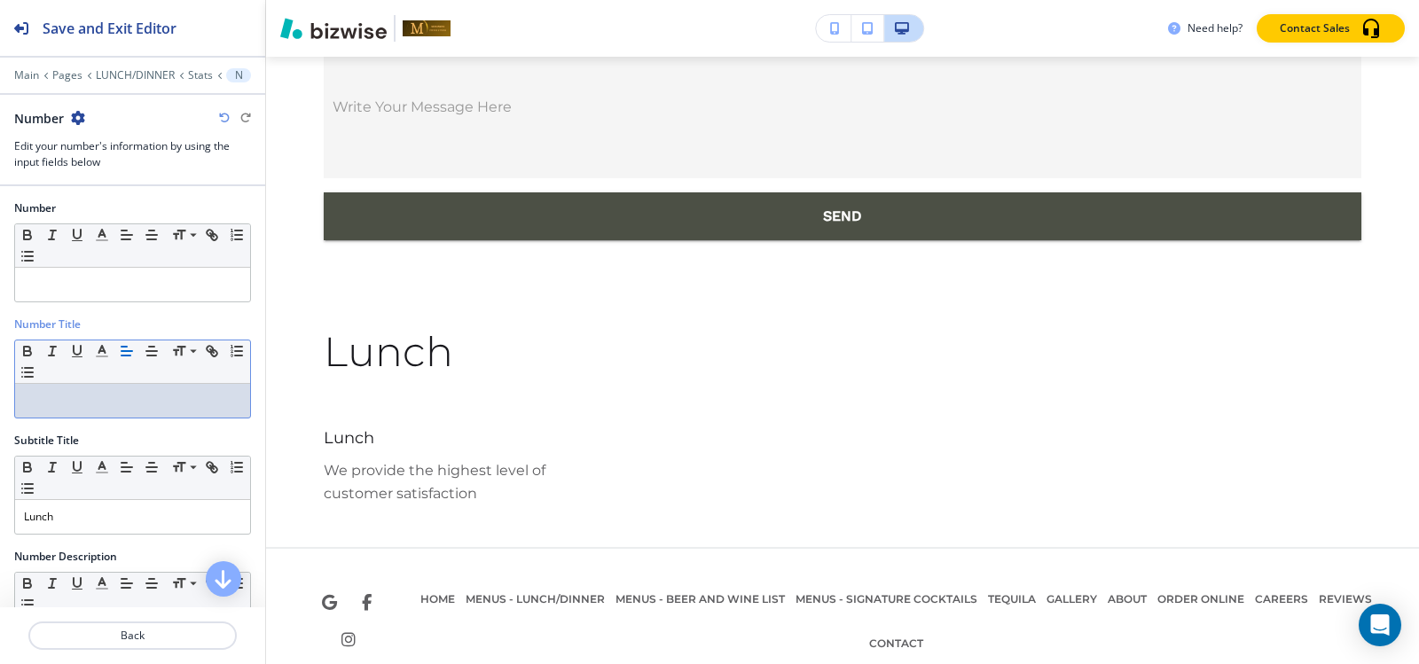
scroll to position [12120, 0]
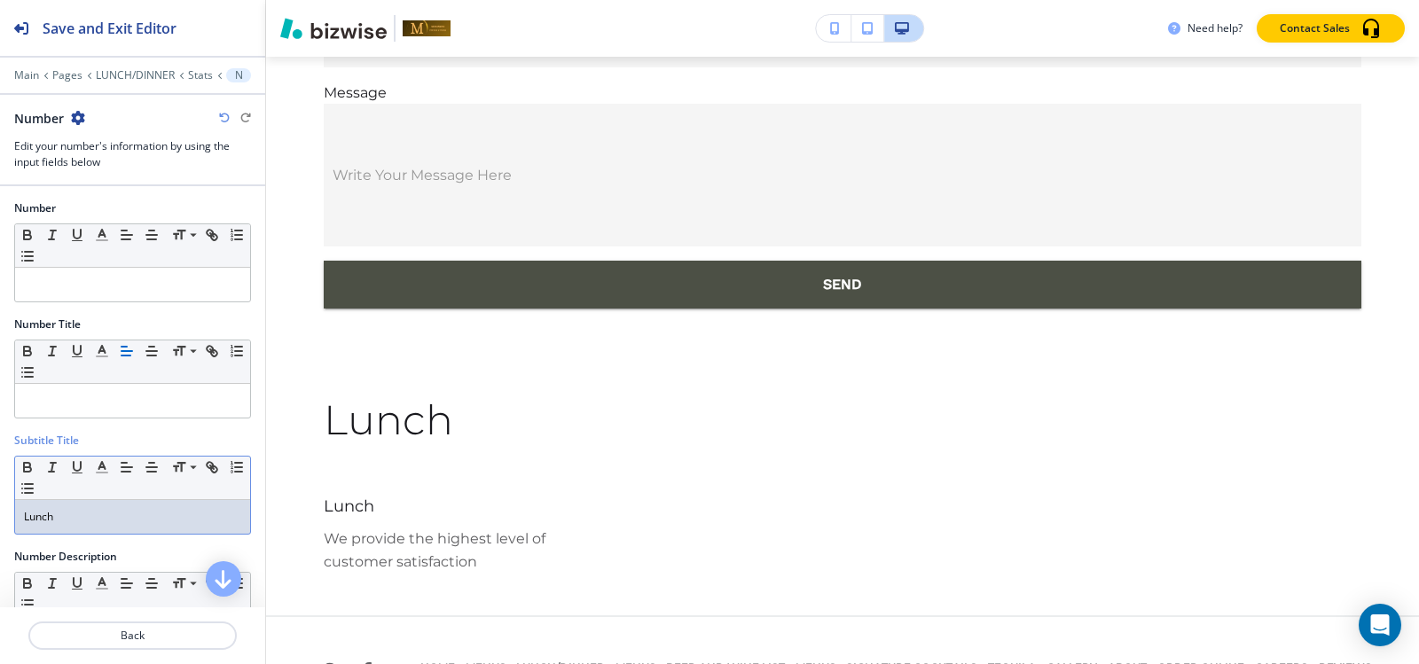
drag, startPoint x: 106, startPoint y: 502, endPoint x: 104, endPoint y: 514, distance: 12.7
click at [105, 511] on div "Lunch" at bounding box center [132, 517] width 235 height 34
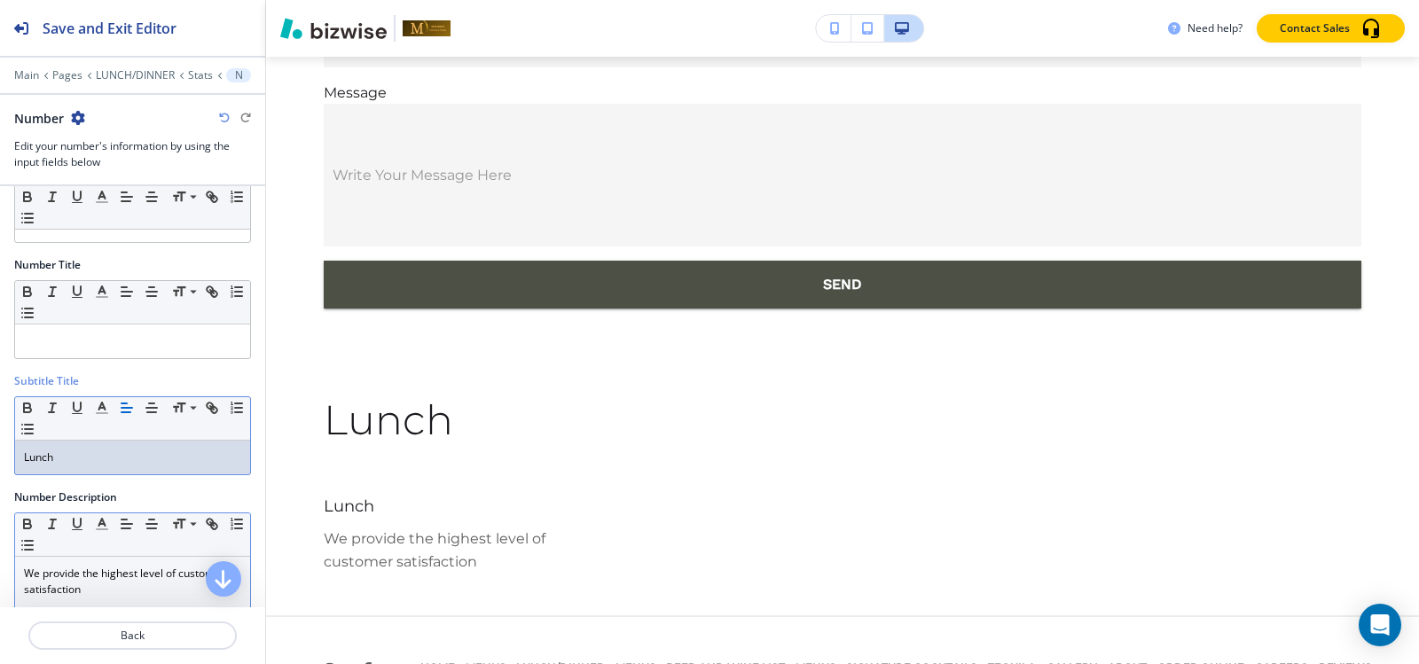
scroll to position [255, 0]
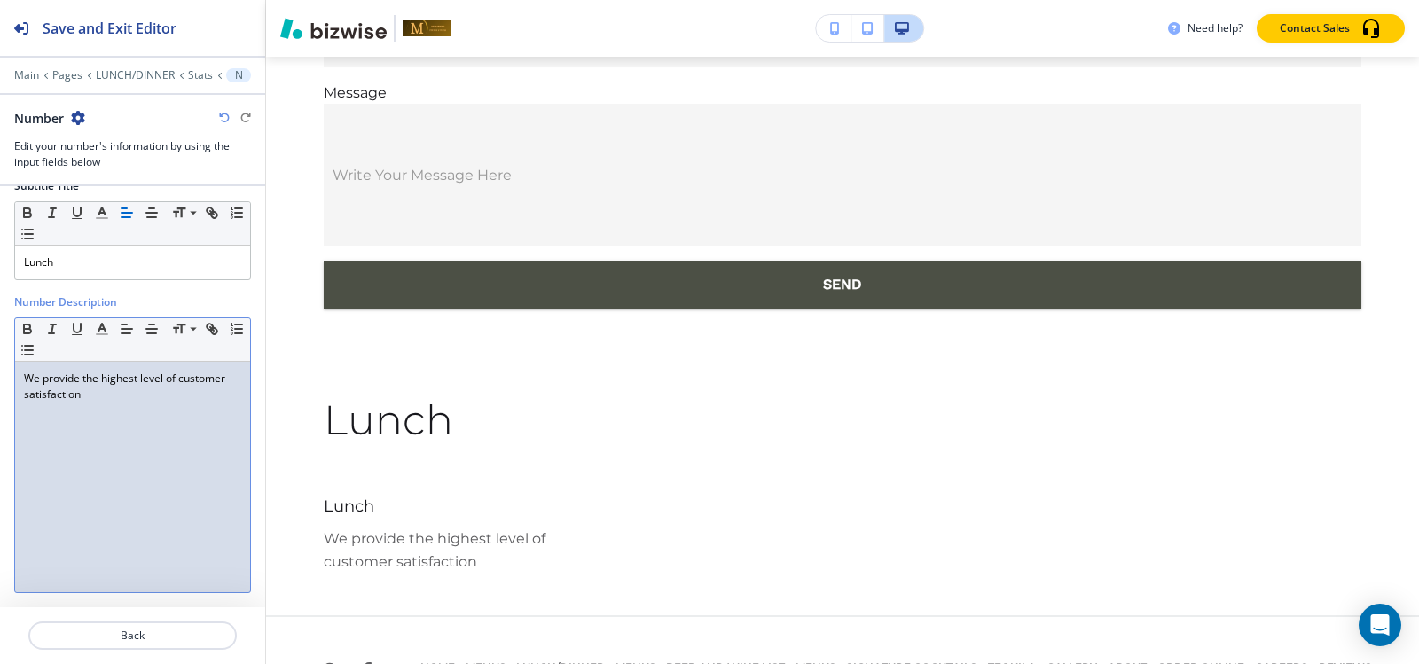
click at [92, 391] on p "We provide the highest level of customer satisfaction" at bounding box center [132, 387] width 217 height 32
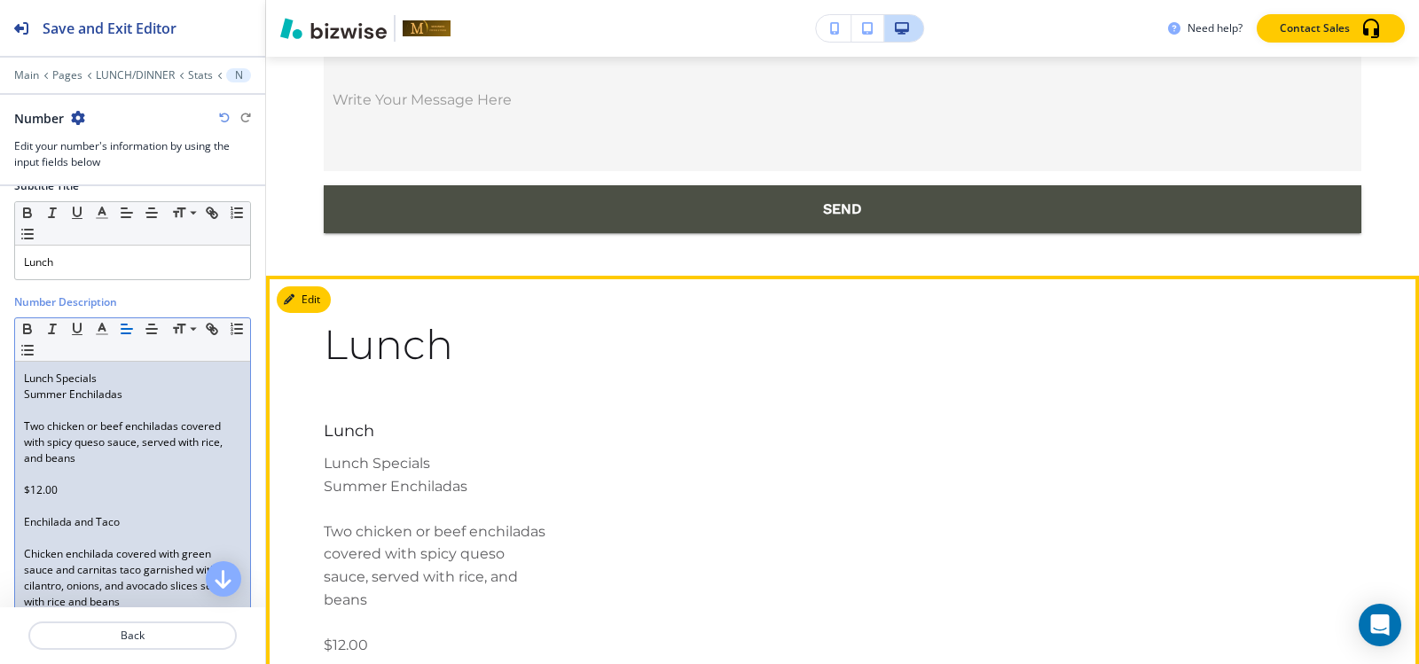
scroll to position [12107, 0]
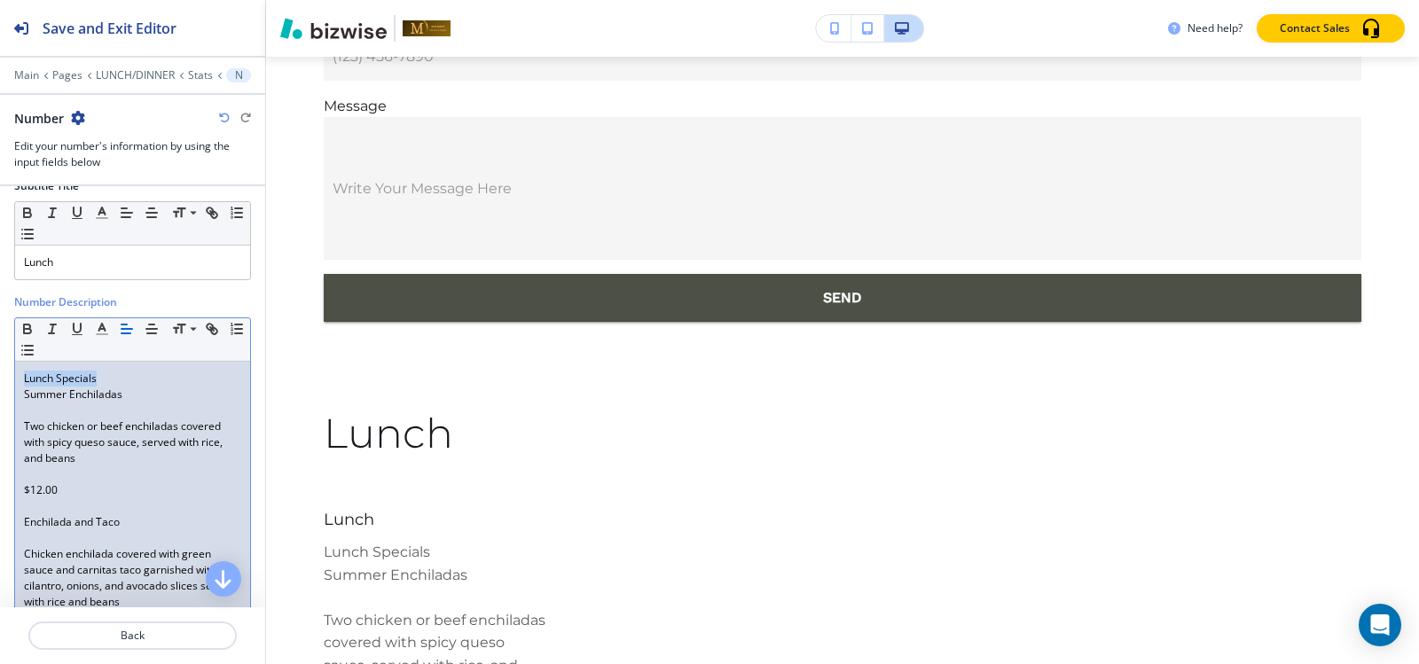
drag, startPoint x: 106, startPoint y: 383, endPoint x: 0, endPoint y: 375, distance: 106.7
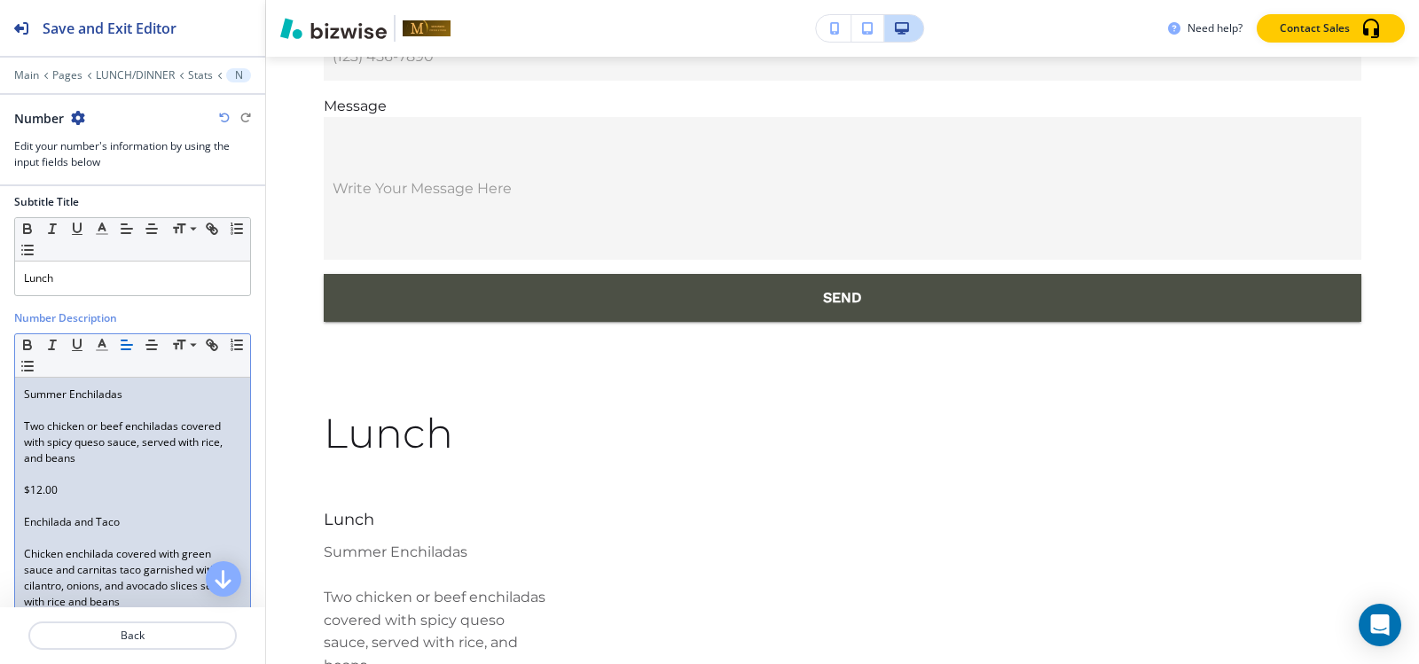
scroll to position [255, 0]
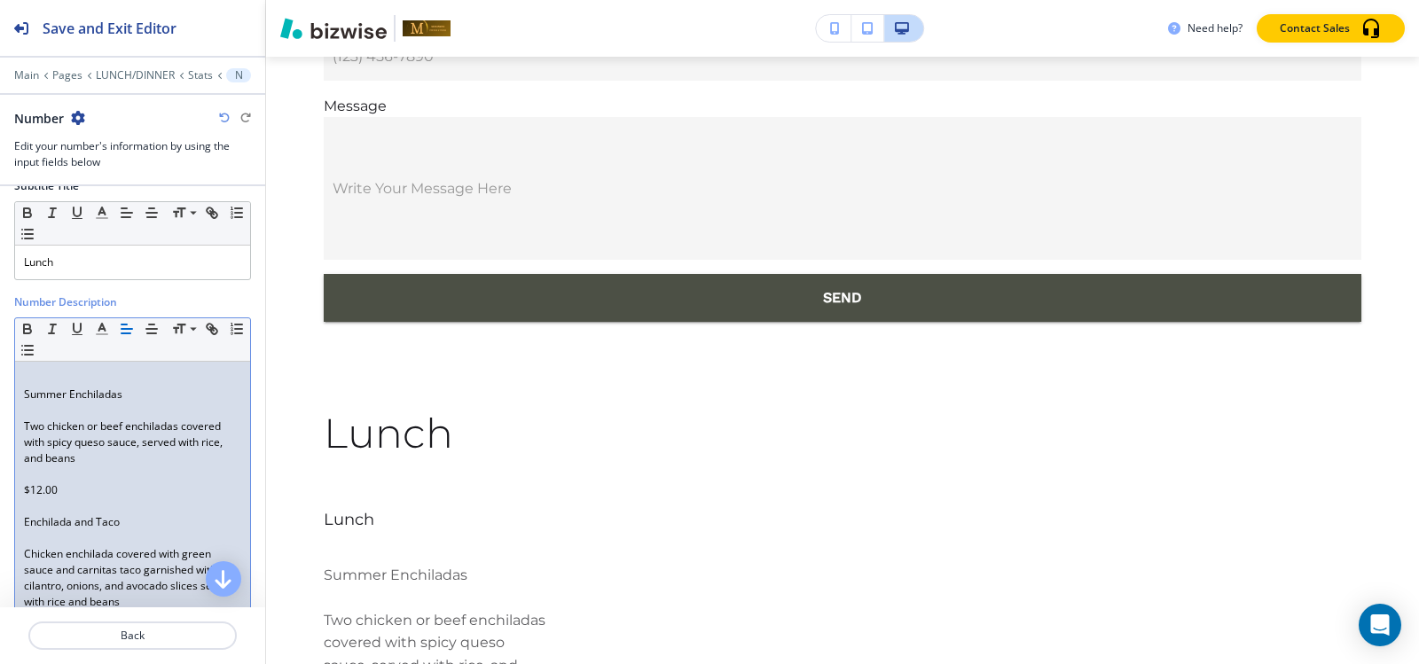
click at [38, 377] on p at bounding box center [132, 379] width 217 height 16
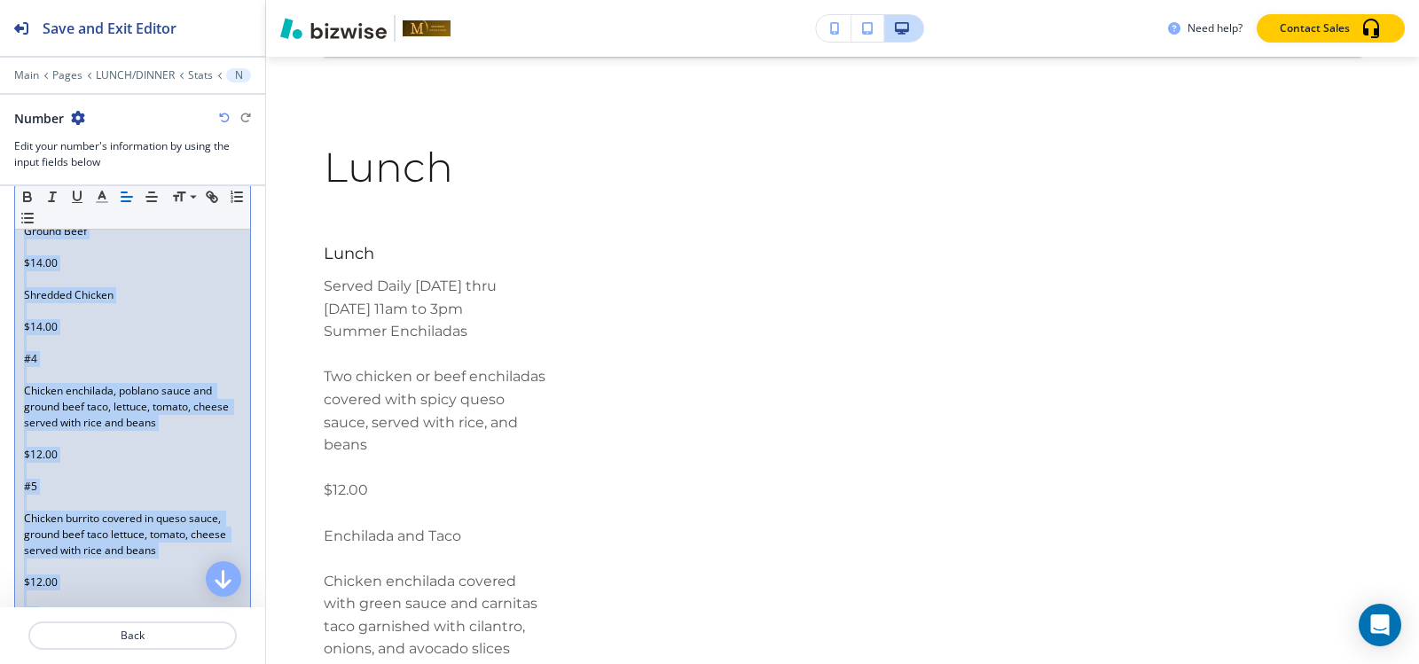
scroll to position [1526, 0]
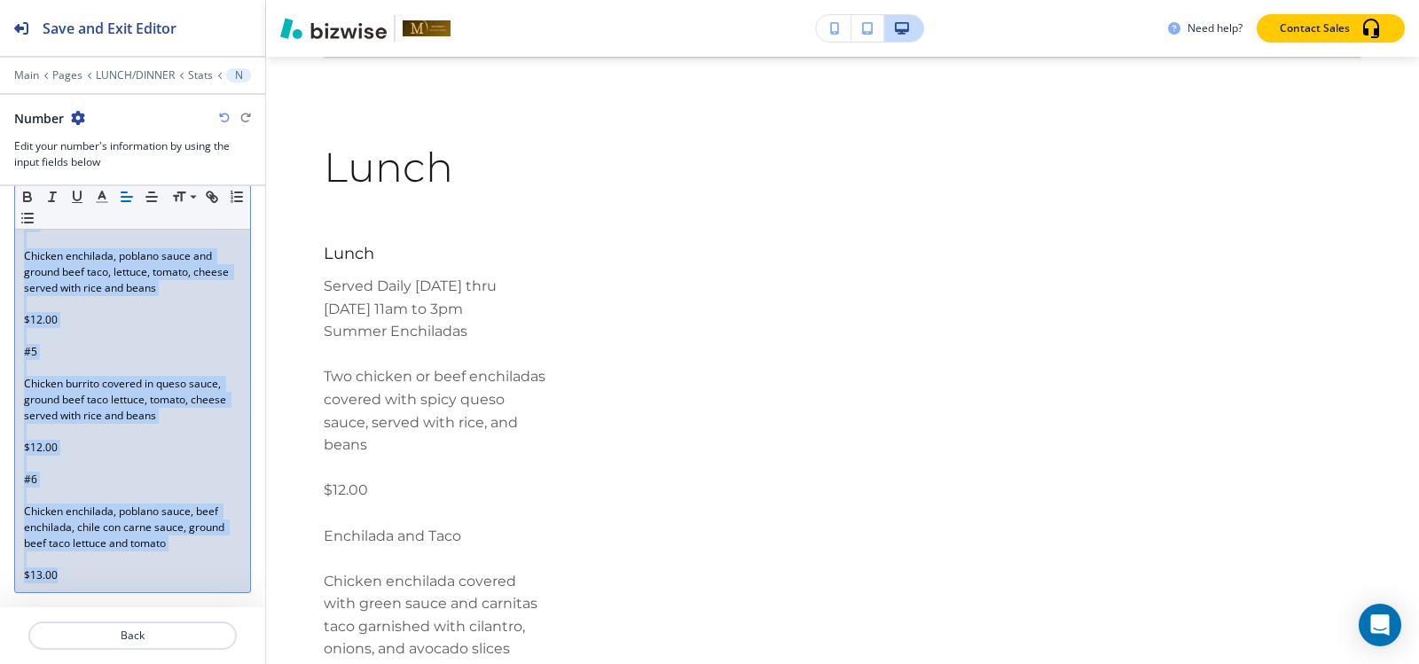
drag, startPoint x: 23, startPoint y: 305, endPoint x: 168, endPoint y: 554, distance: 288.5
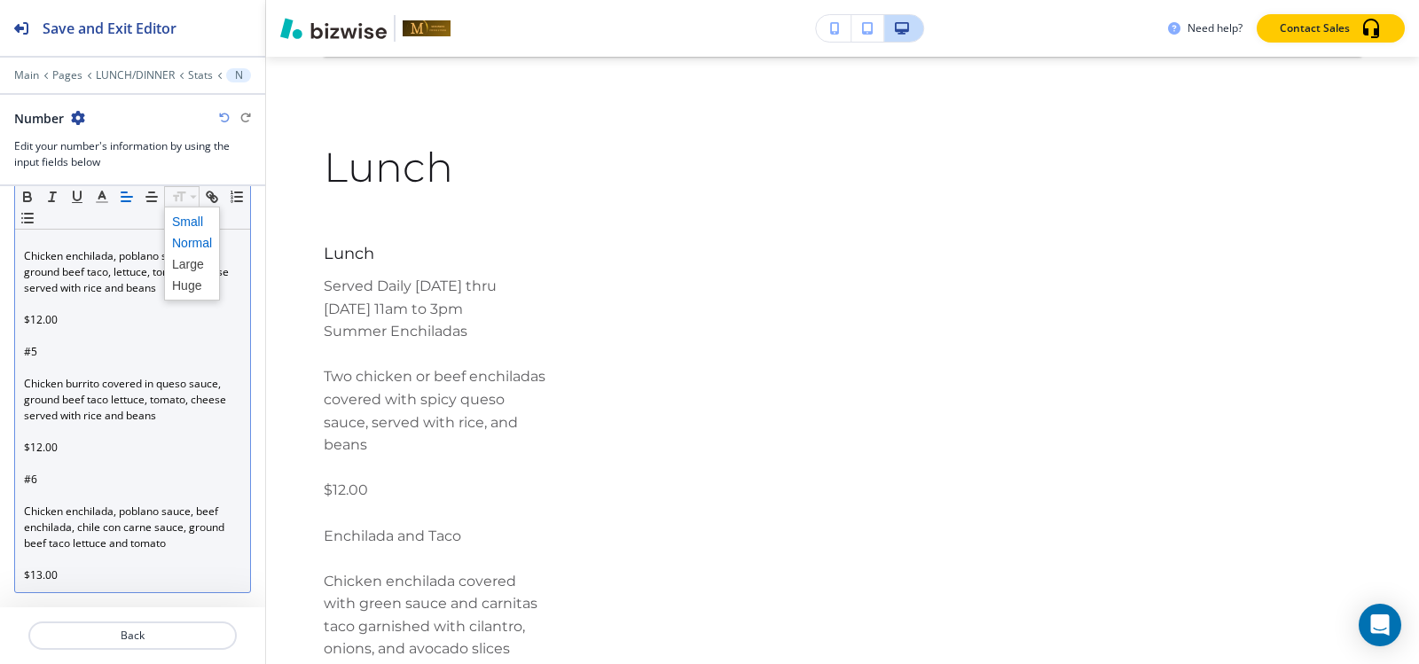
click at [181, 216] on span at bounding box center [192, 221] width 40 height 21
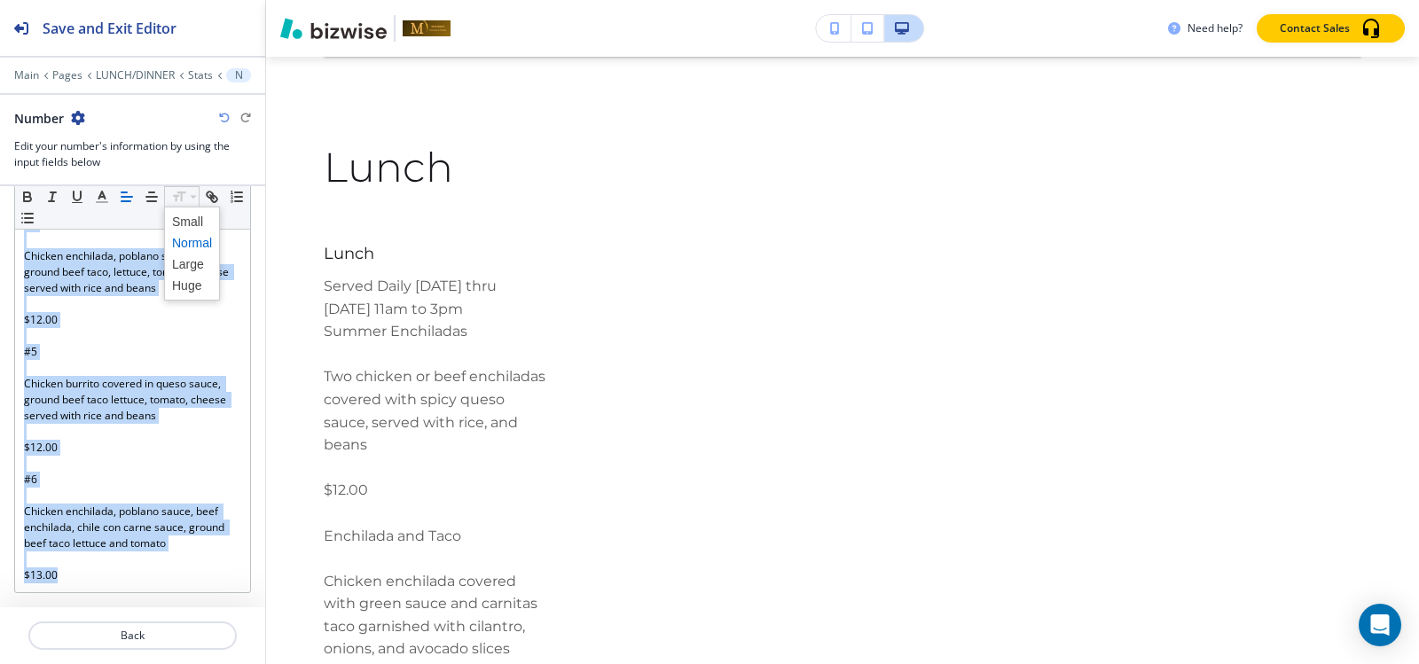
scroll to position [236, 0]
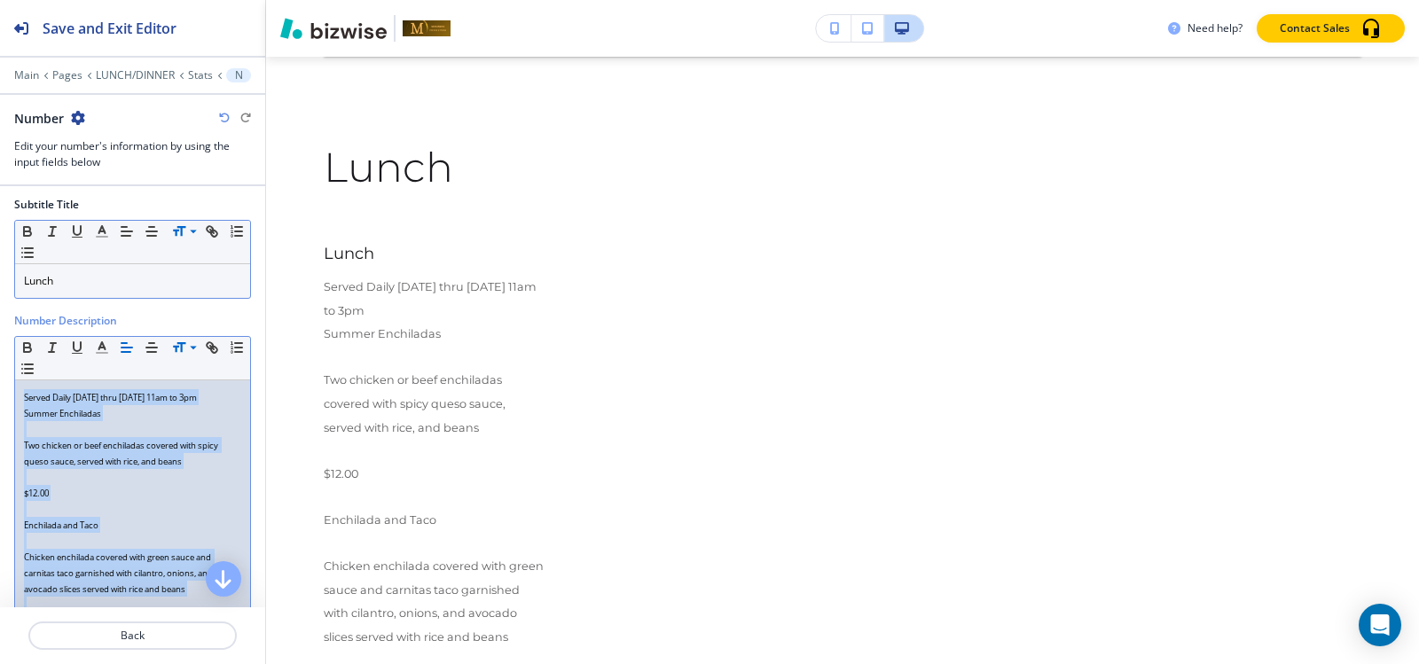
click at [159, 402] on span "Served Daily Monday thru Friday 11am to 3pm" at bounding box center [110, 398] width 173 height 12
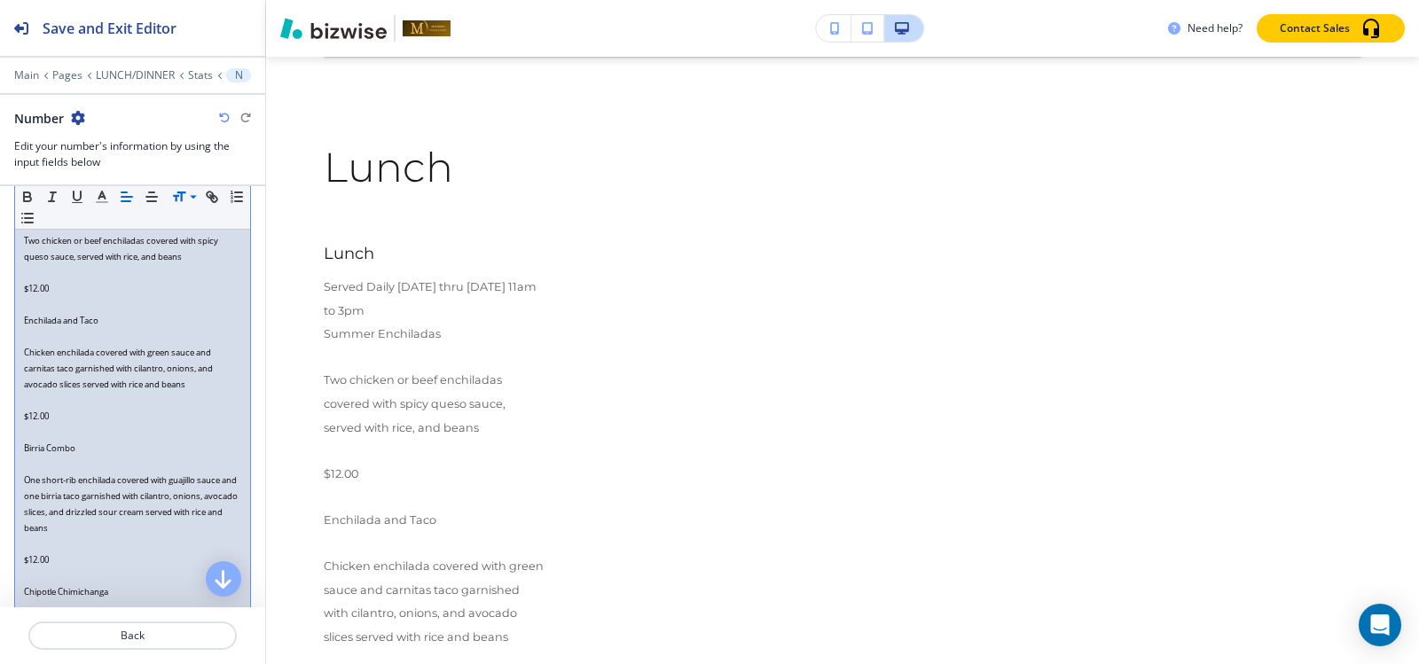
scroll to position [413, 0]
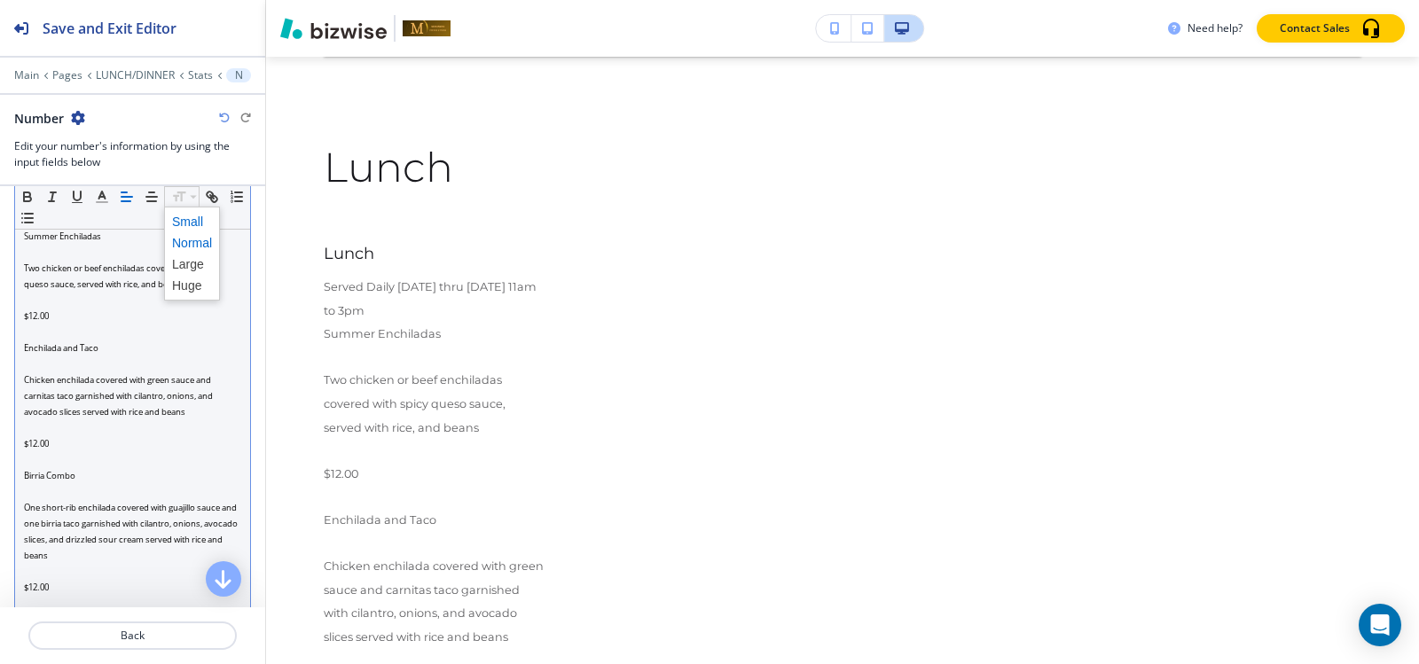
click at [186, 243] on span at bounding box center [192, 242] width 40 height 21
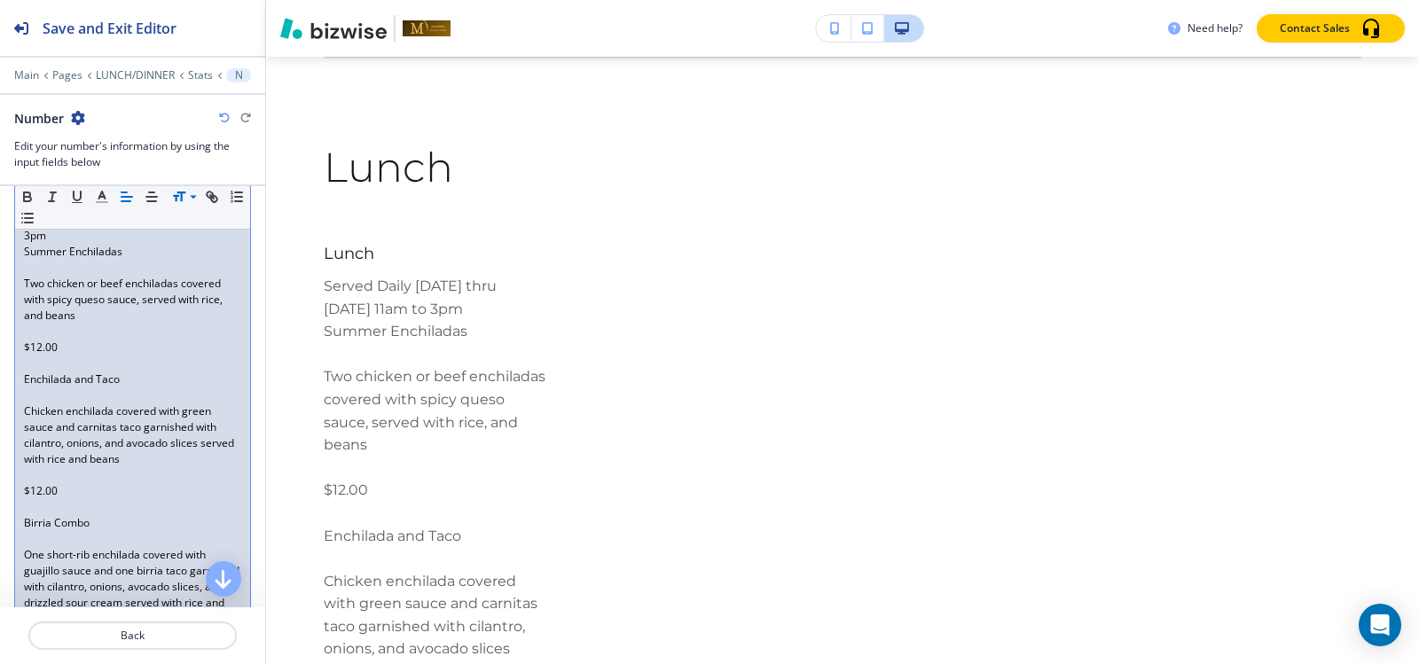
click at [126, 363] on p at bounding box center [132, 364] width 217 height 16
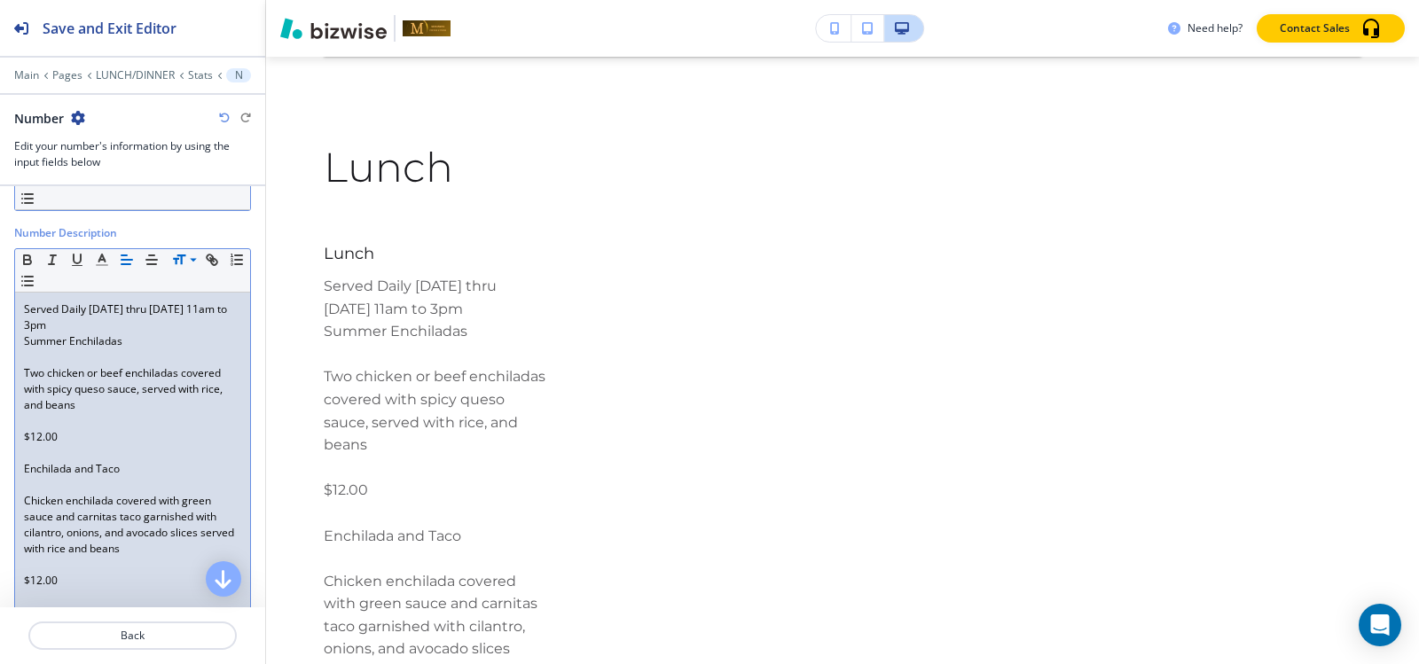
scroll to position [325, 0]
click at [35, 421] on p at bounding box center [132, 420] width 217 height 16
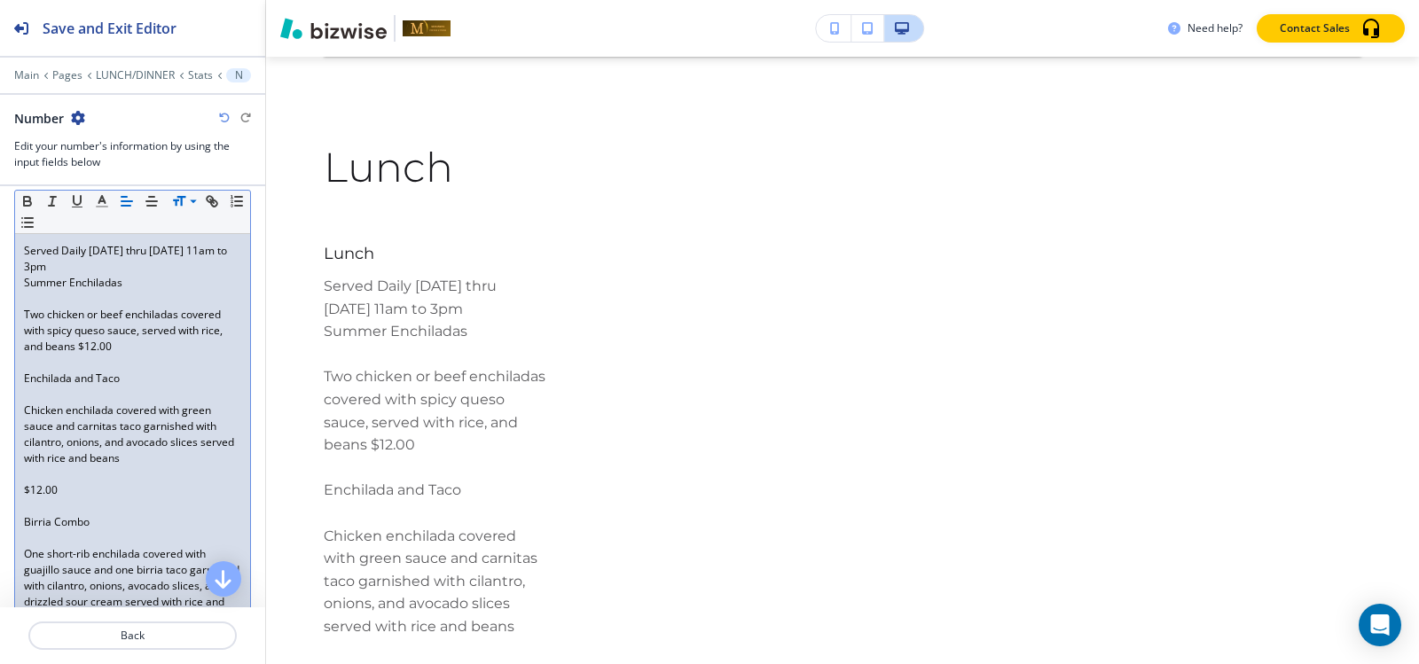
scroll to position [413, 0]
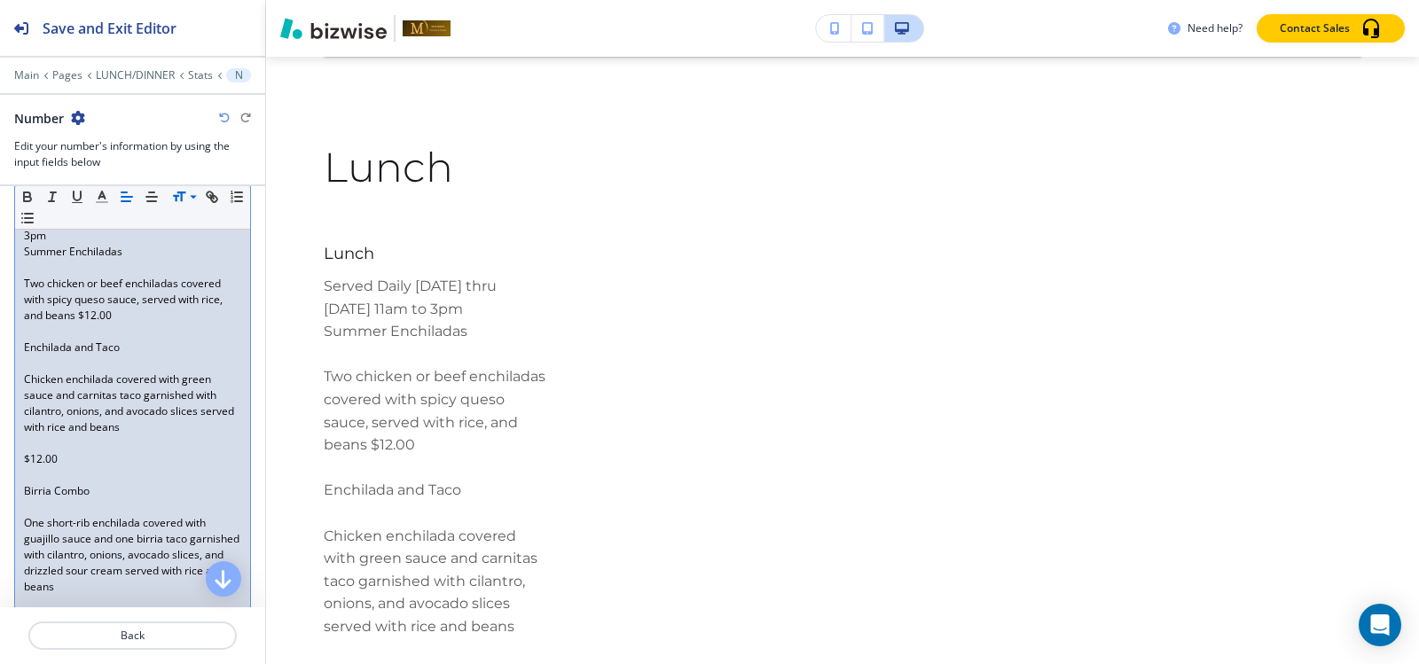
click at [32, 355] on p "Enchilada and Taco" at bounding box center [132, 348] width 217 height 16
click at [30, 366] on p at bounding box center [132, 364] width 217 height 16
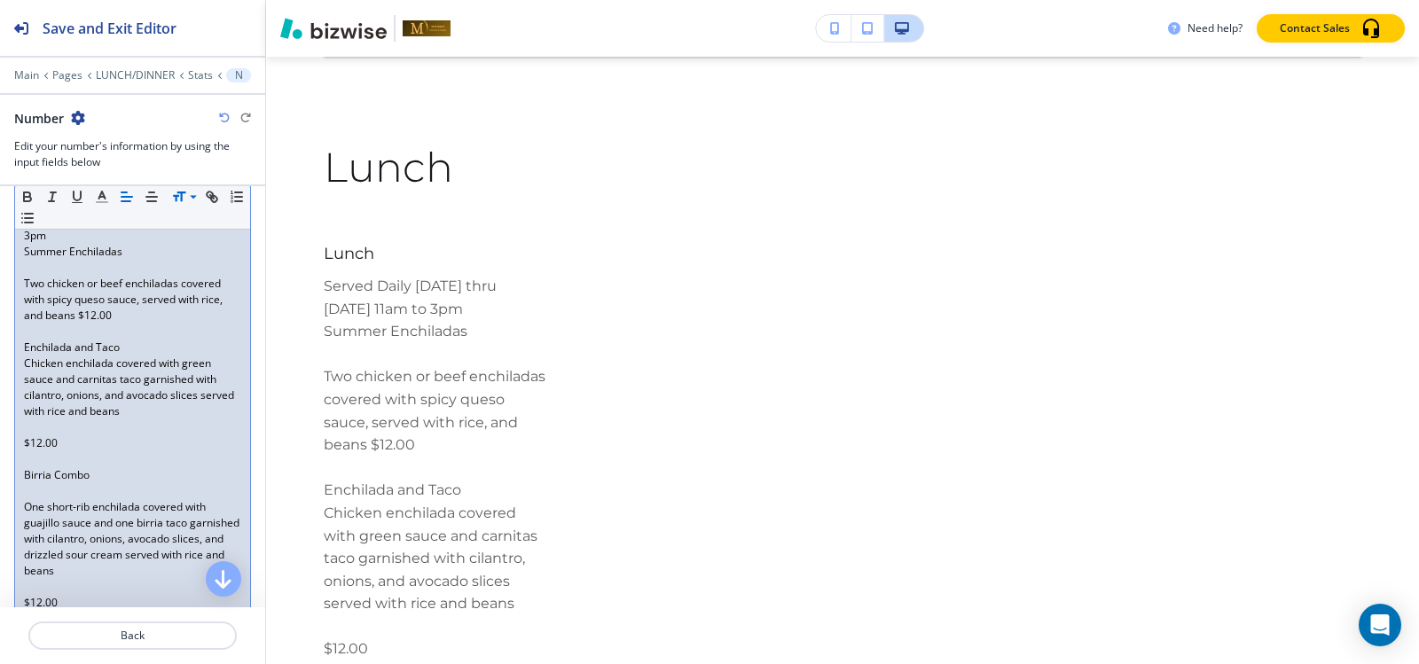
click at [35, 428] on p at bounding box center [132, 427] width 217 height 16
click at [35, 483] on p "One short-rib enchilada covered with guajillo sauce and one birria taco garnish…" at bounding box center [132, 523] width 217 height 80
click at [29, 465] on p at bounding box center [132, 459] width 217 height 16
click at [28, 494] on p at bounding box center [132, 491] width 217 height 16
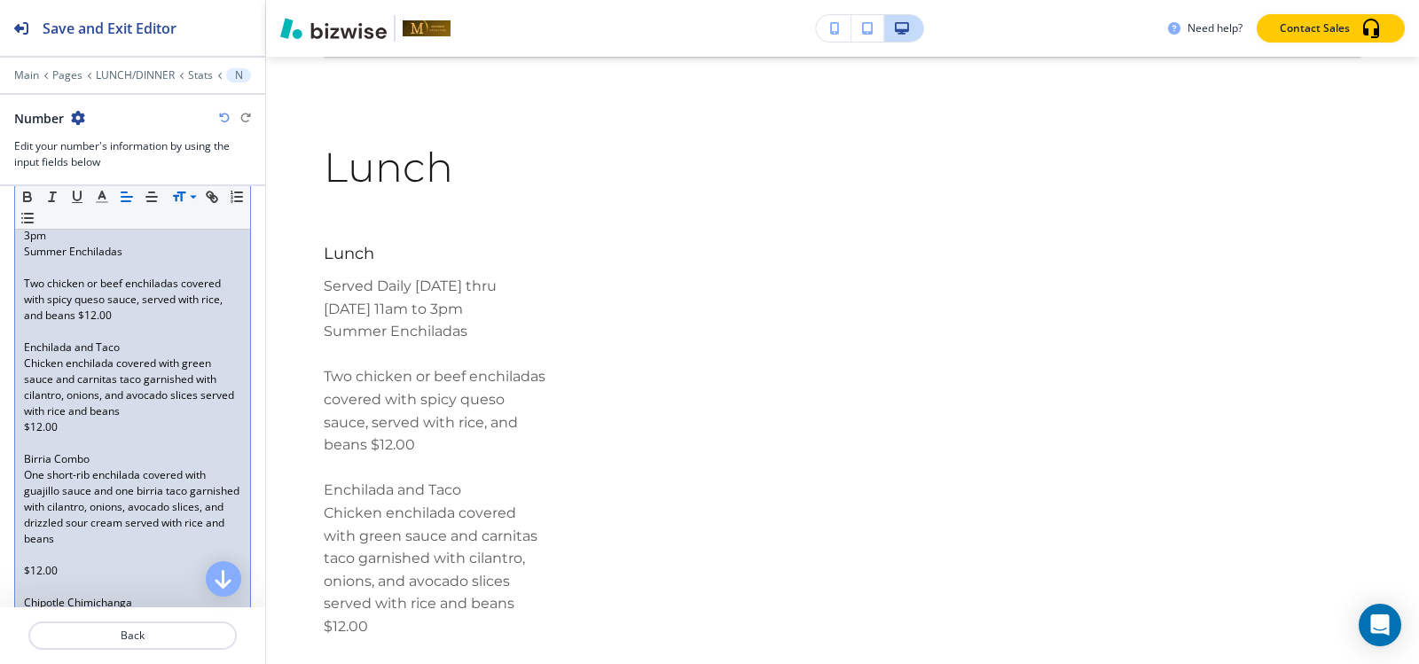
click at [79, 311] on p "Two chicken or beef enchiladas covered with spicy queso sauce, served with rice…" at bounding box center [132, 300] width 217 height 48
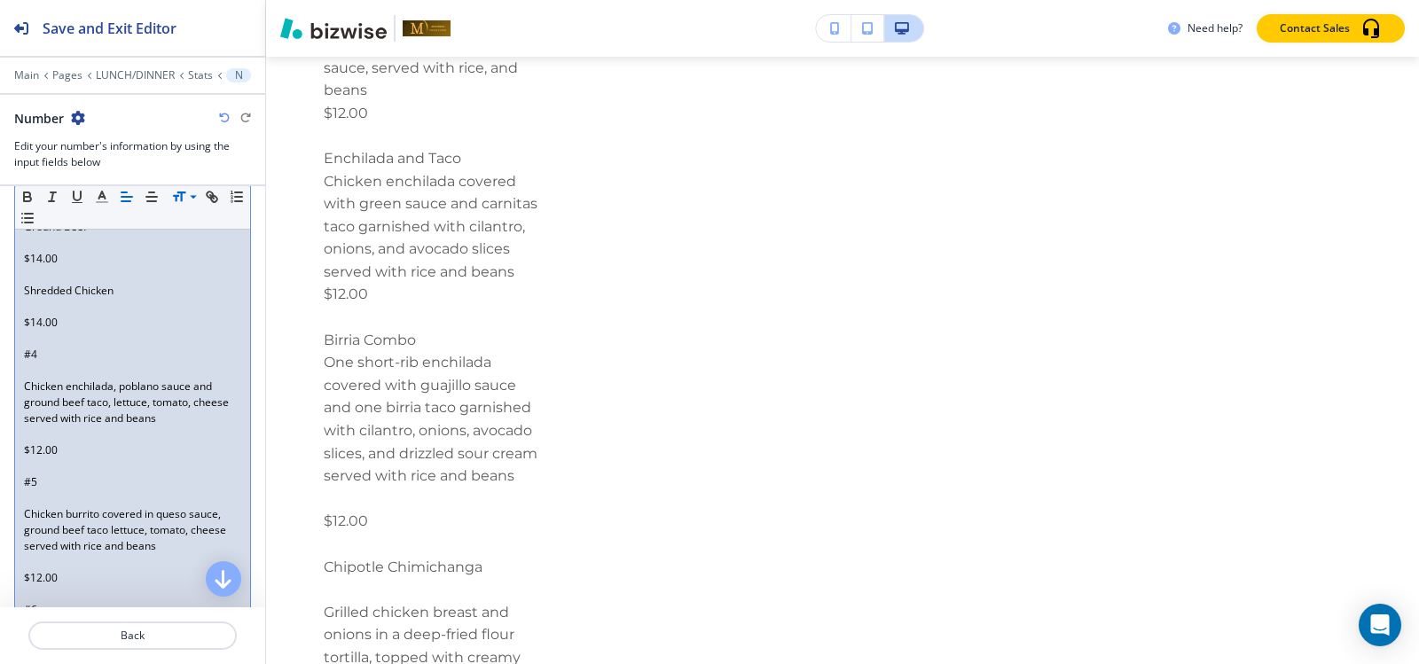
scroll to position [945, 0]
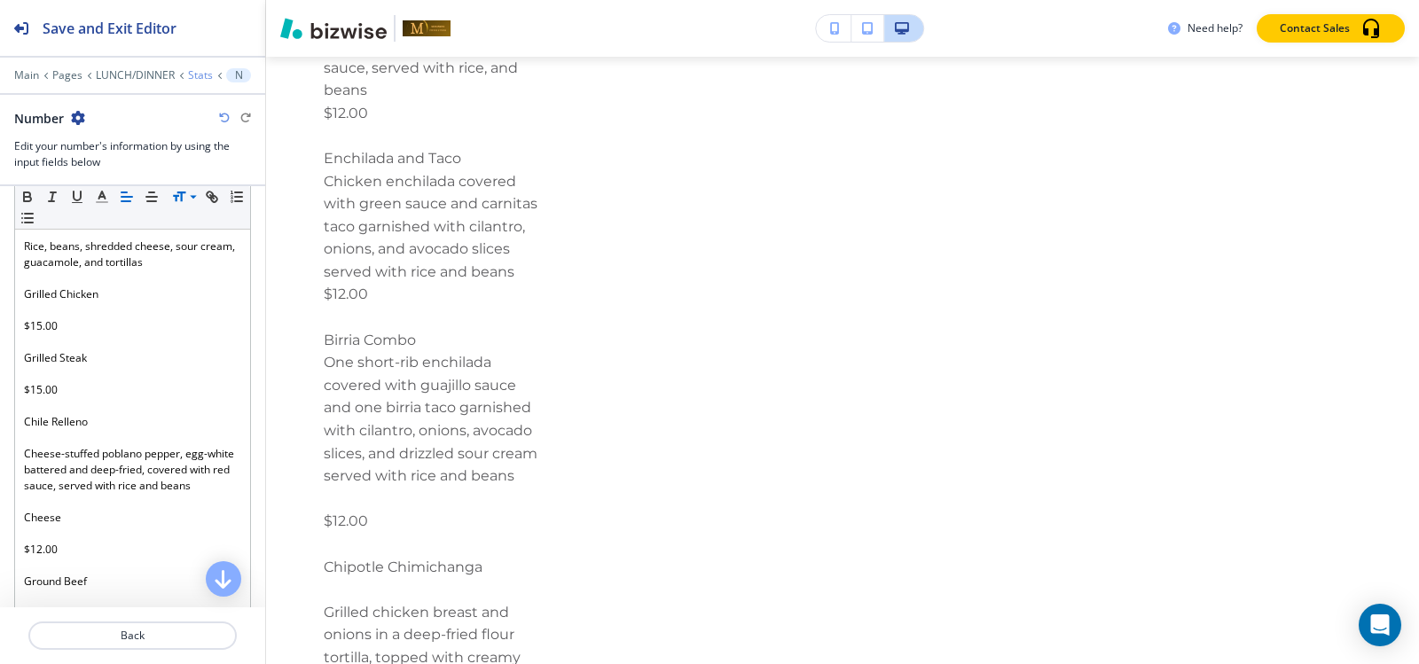
click at [199, 69] on p "Stats" at bounding box center [200, 75] width 25 height 12
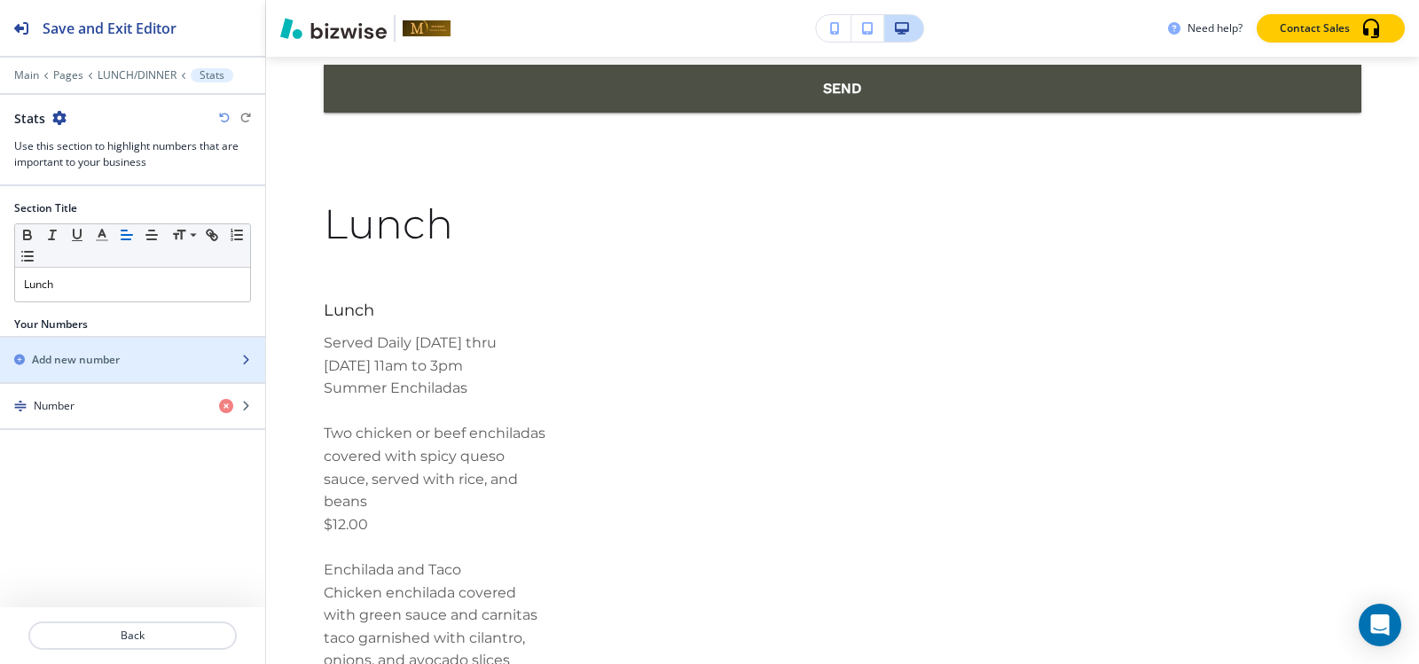
click at [145, 349] on div "button" at bounding box center [132, 345] width 265 height 14
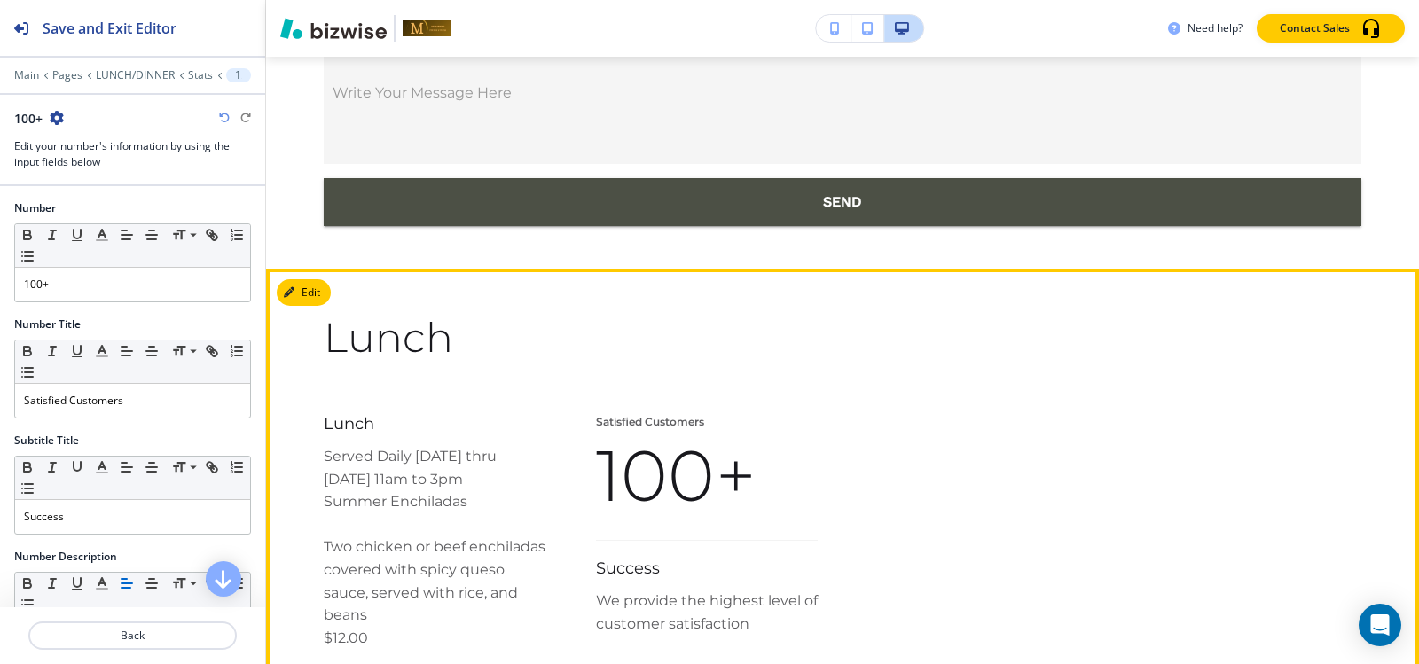
scroll to position [12171, 0]
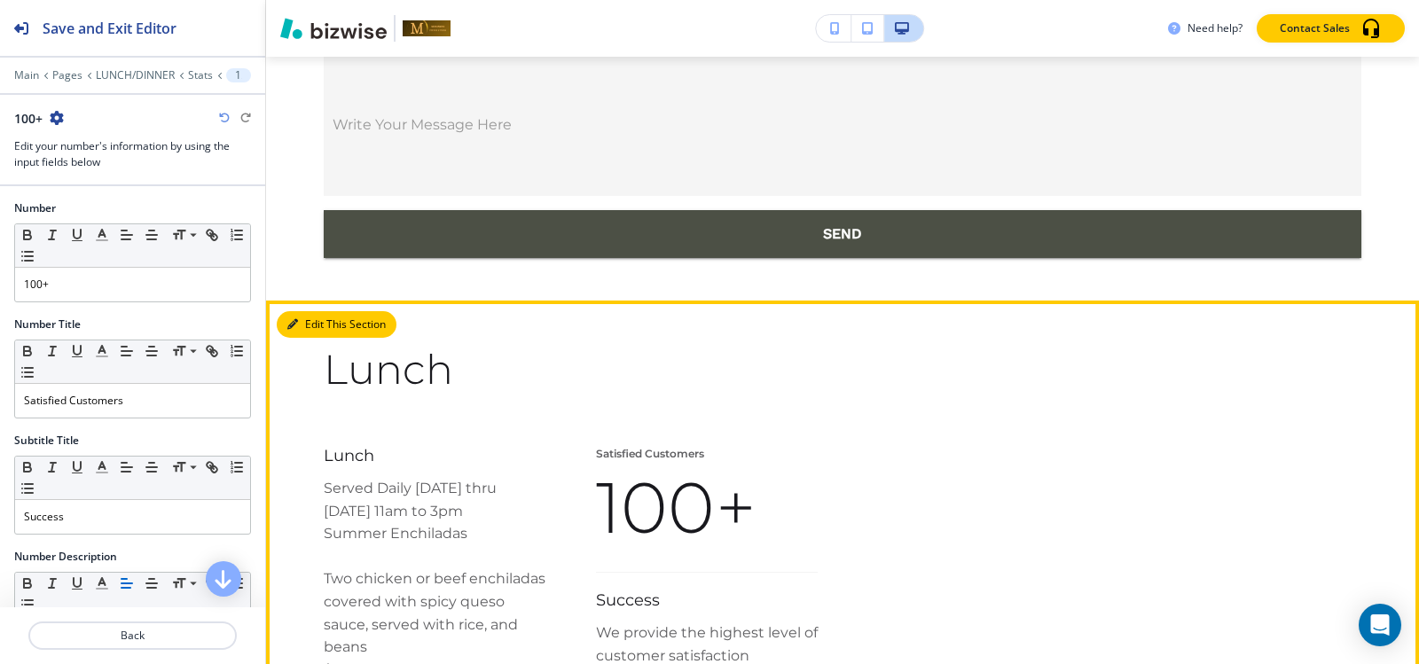
drag, startPoint x: 289, startPoint y: 224, endPoint x: 265, endPoint y: 214, distance: 26.2
click at [289, 319] on icon "button" at bounding box center [292, 324] width 11 height 11
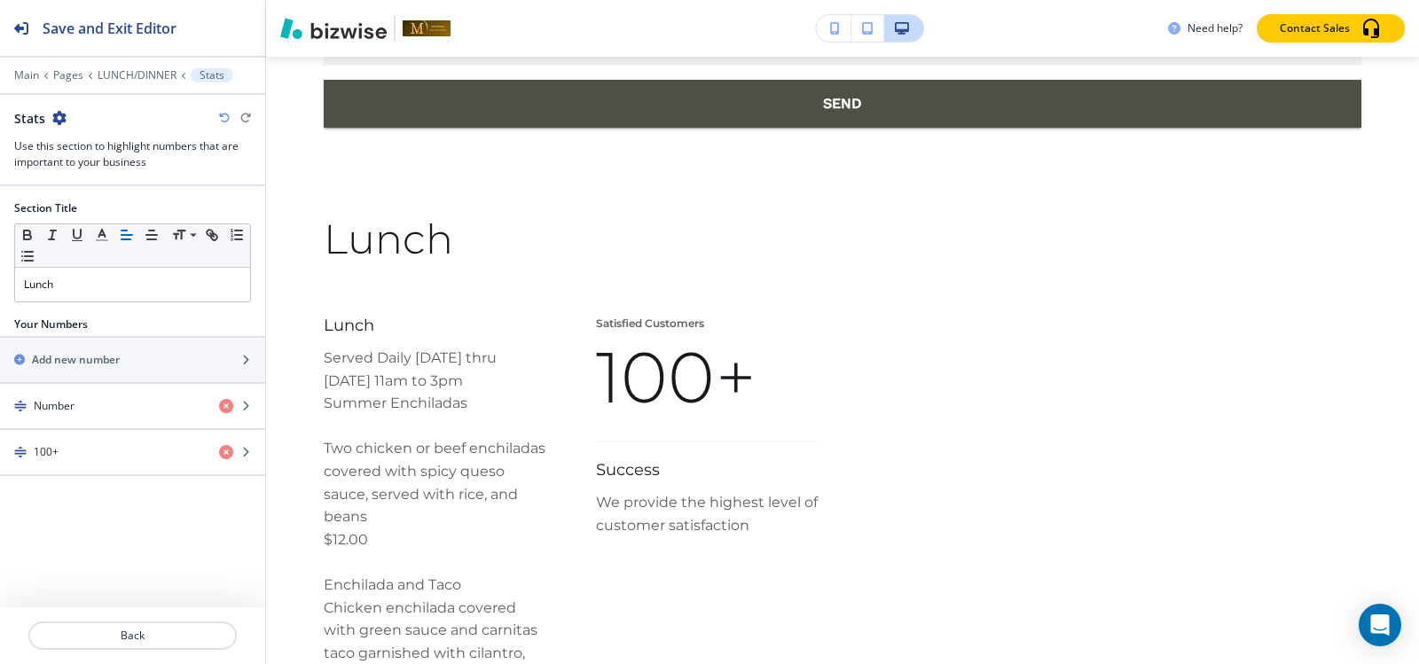
scroll to position [12316, 0]
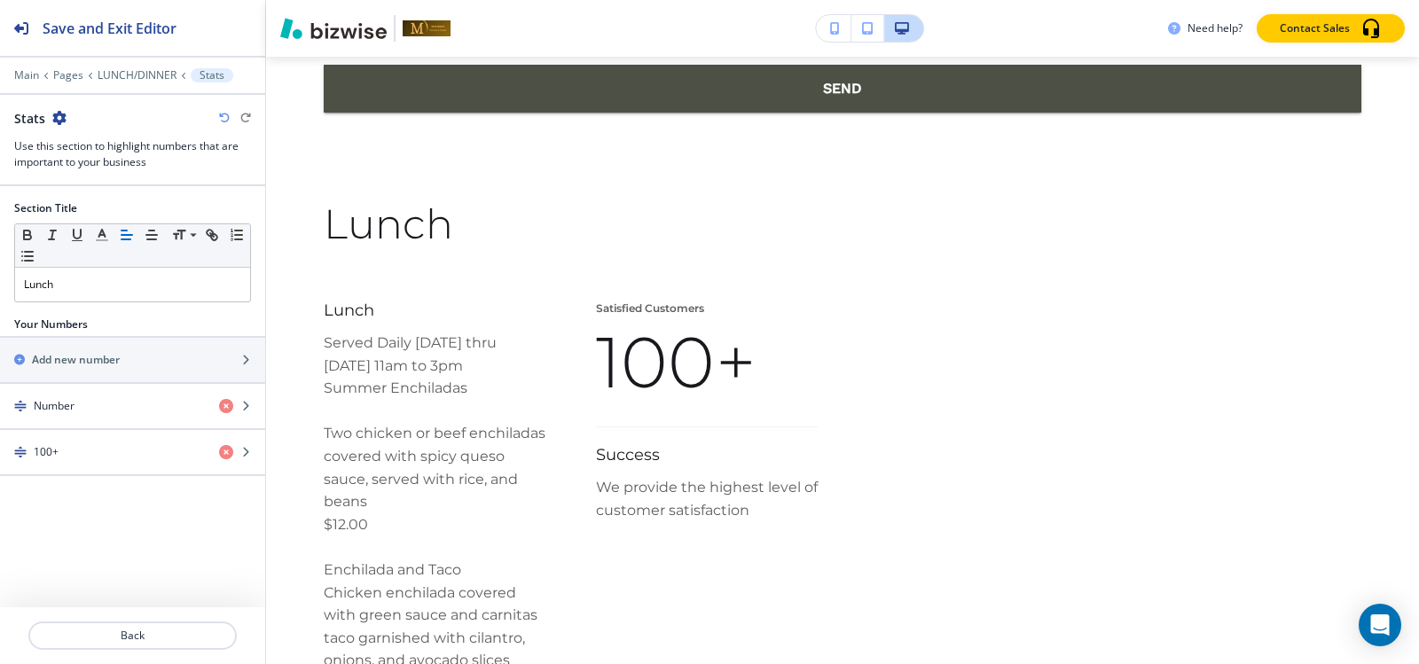
click at [57, 120] on icon "button" at bounding box center [59, 118] width 14 height 14
click at [109, 220] on button "Delete Section" at bounding box center [108, 211] width 114 height 32
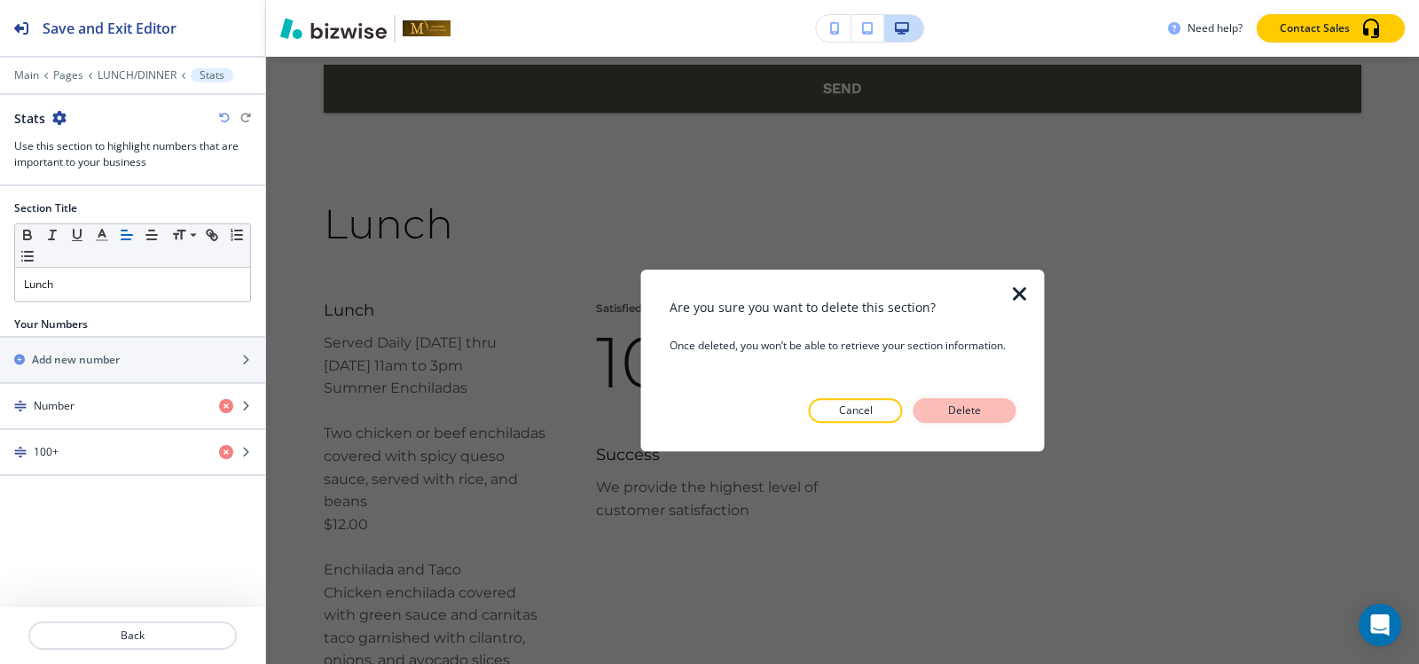
click at [998, 401] on button "Delete" at bounding box center [964, 410] width 103 height 25
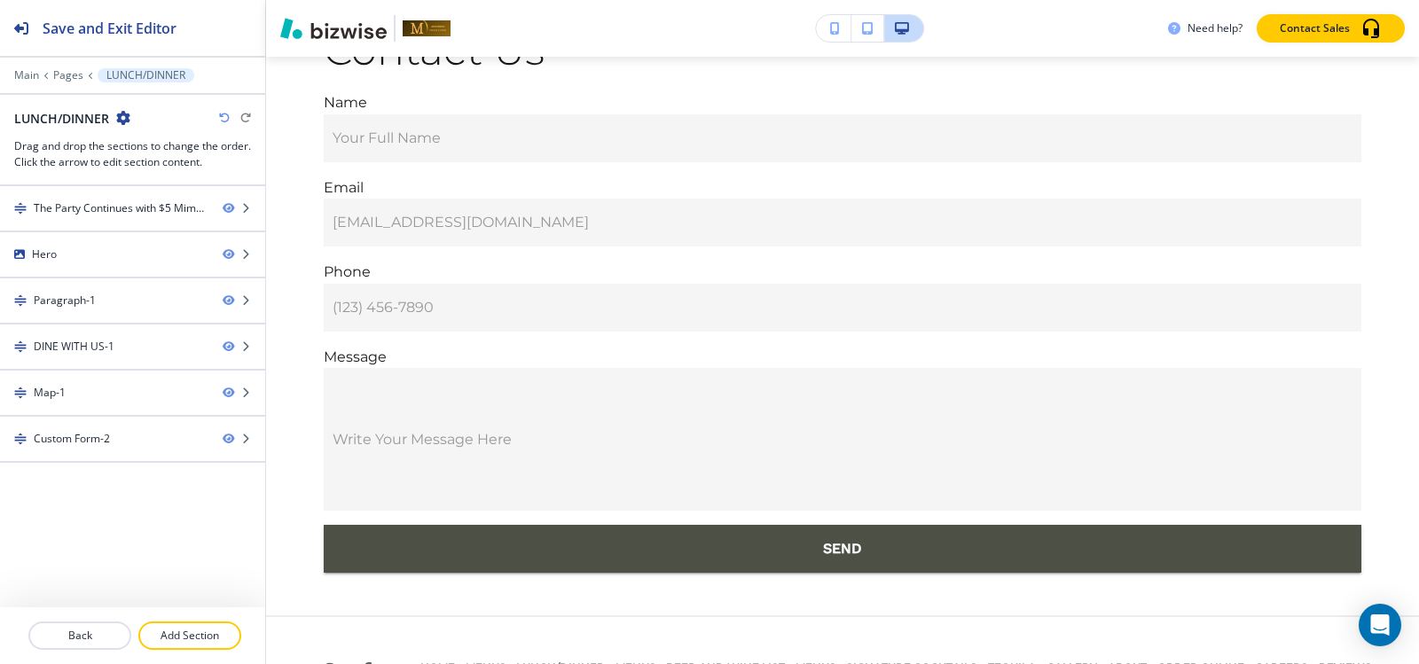
drag, startPoint x: 184, startPoint y: 644, endPoint x: 235, endPoint y: 616, distance: 57.5
click at [184, 644] on button "Add Section" at bounding box center [189, 636] width 103 height 28
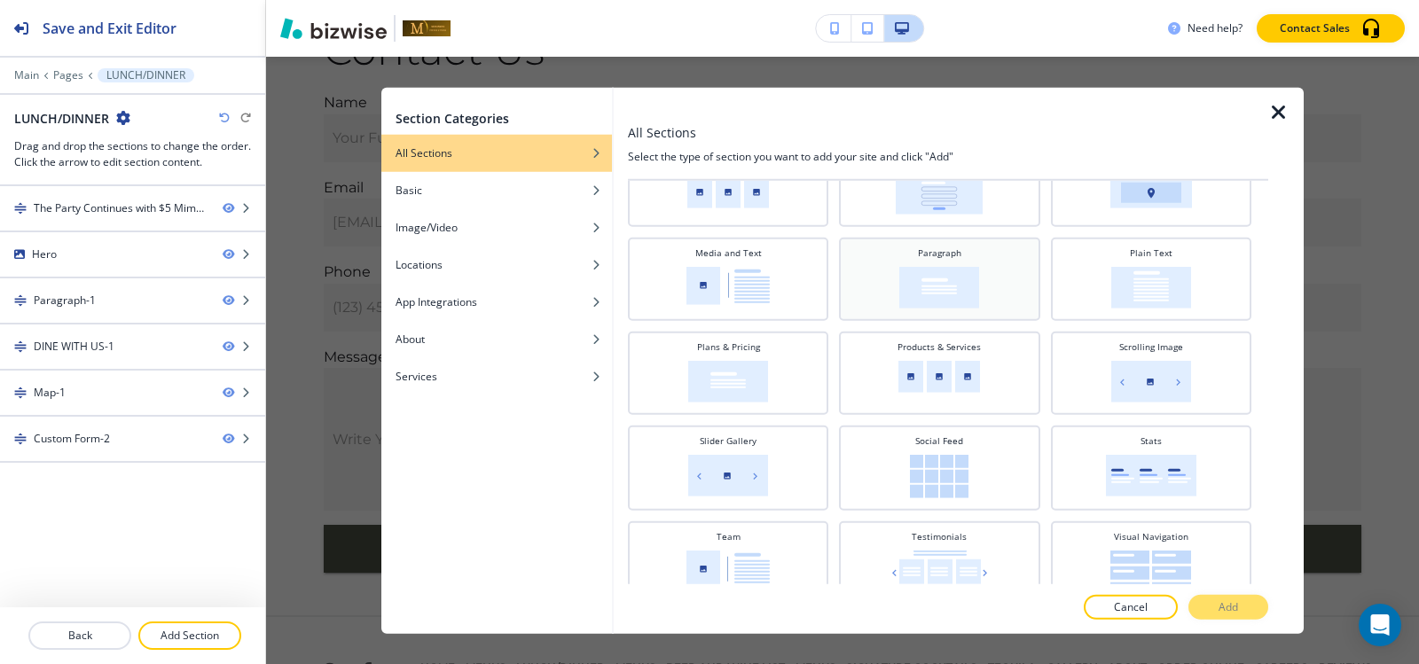
scroll to position [479, 0]
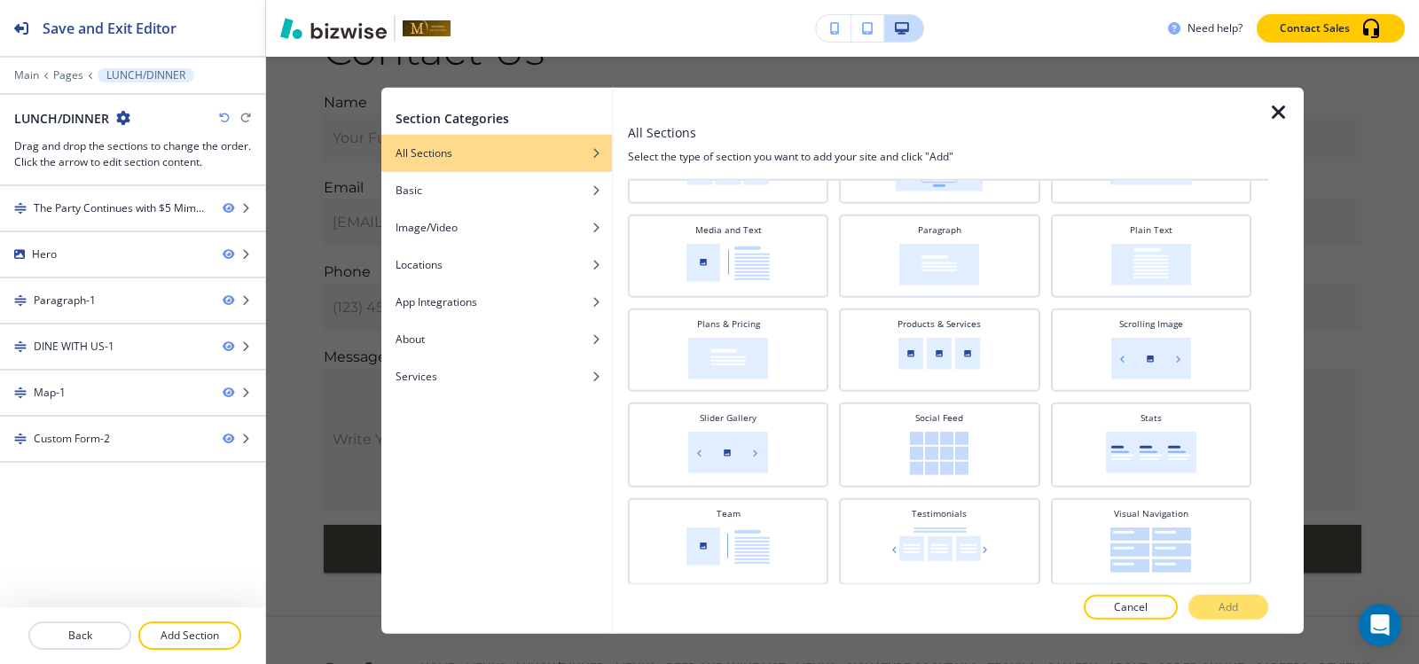
click at [1283, 105] on icon "button" at bounding box center [1278, 111] width 21 height 21
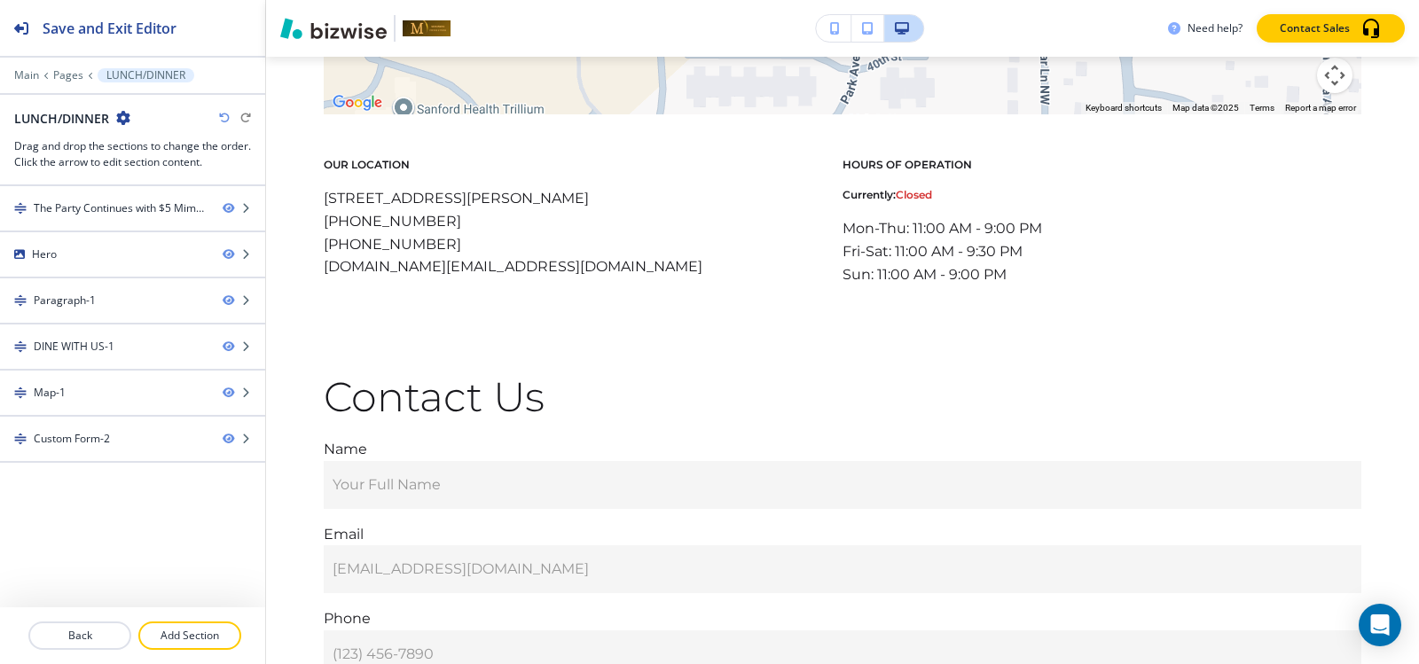
scroll to position [11501, 0]
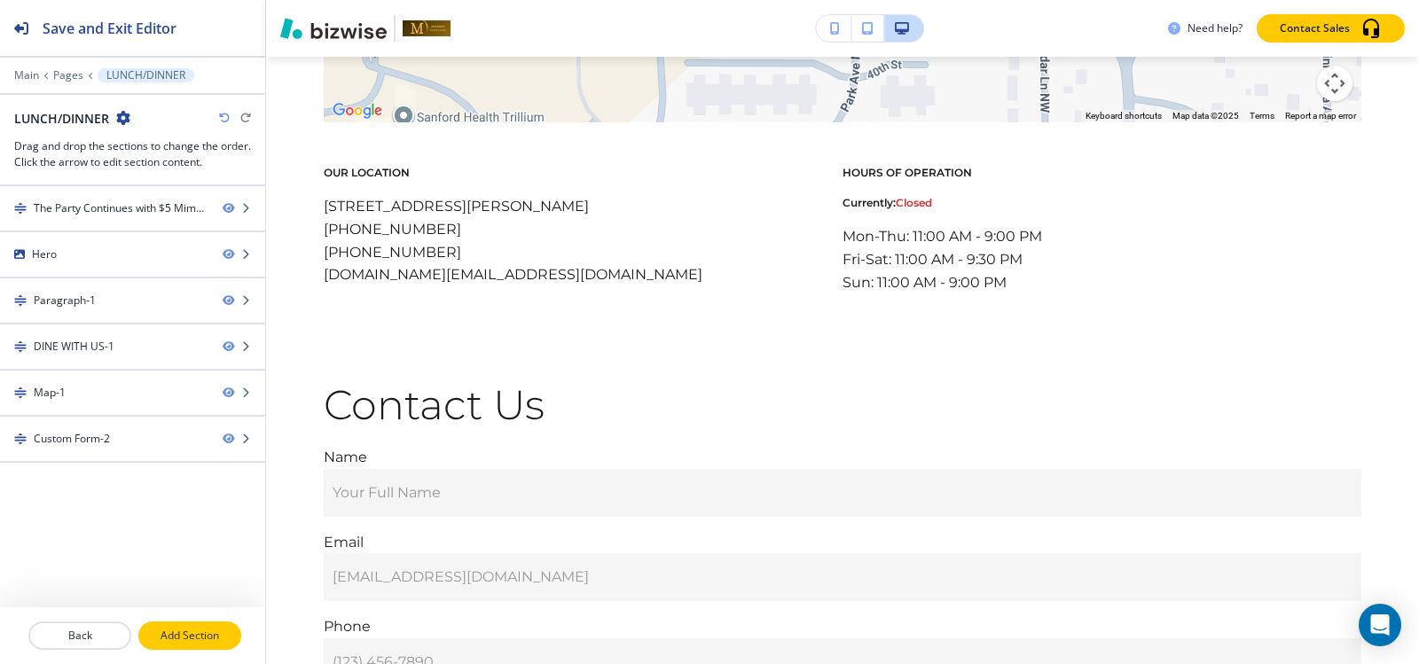
click at [195, 645] on button "Add Section" at bounding box center [189, 636] width 103 height 28
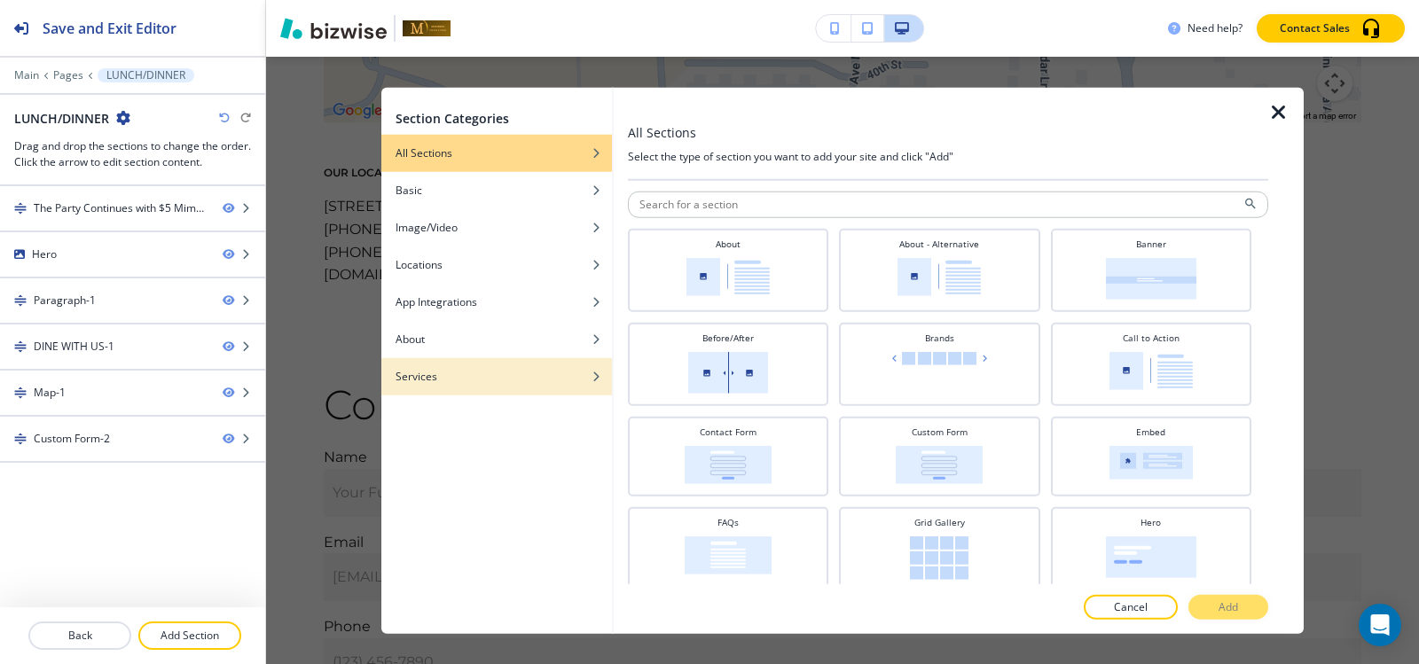
click at [480, 375] on div "Services" at bounding box center [496, 376] width 231 height 16
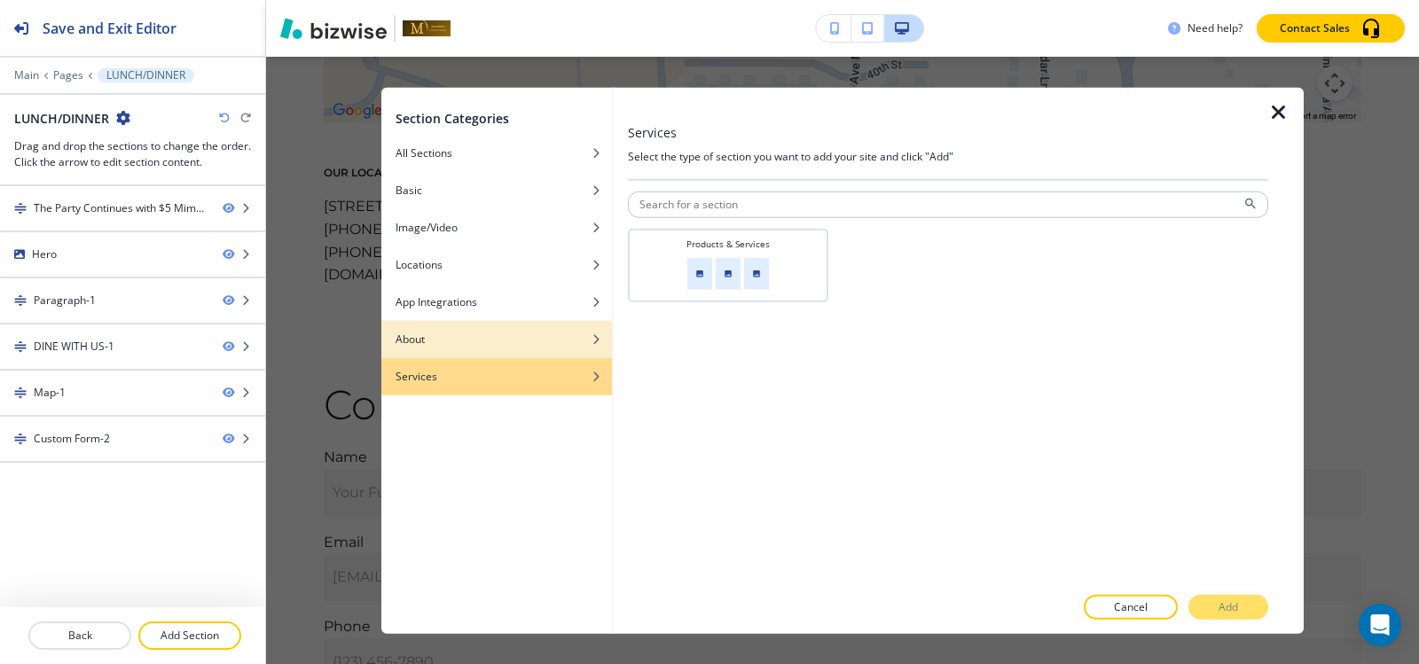
click at [478, 332] on div "About" at bounding box center [496, 339] width 231 height 16
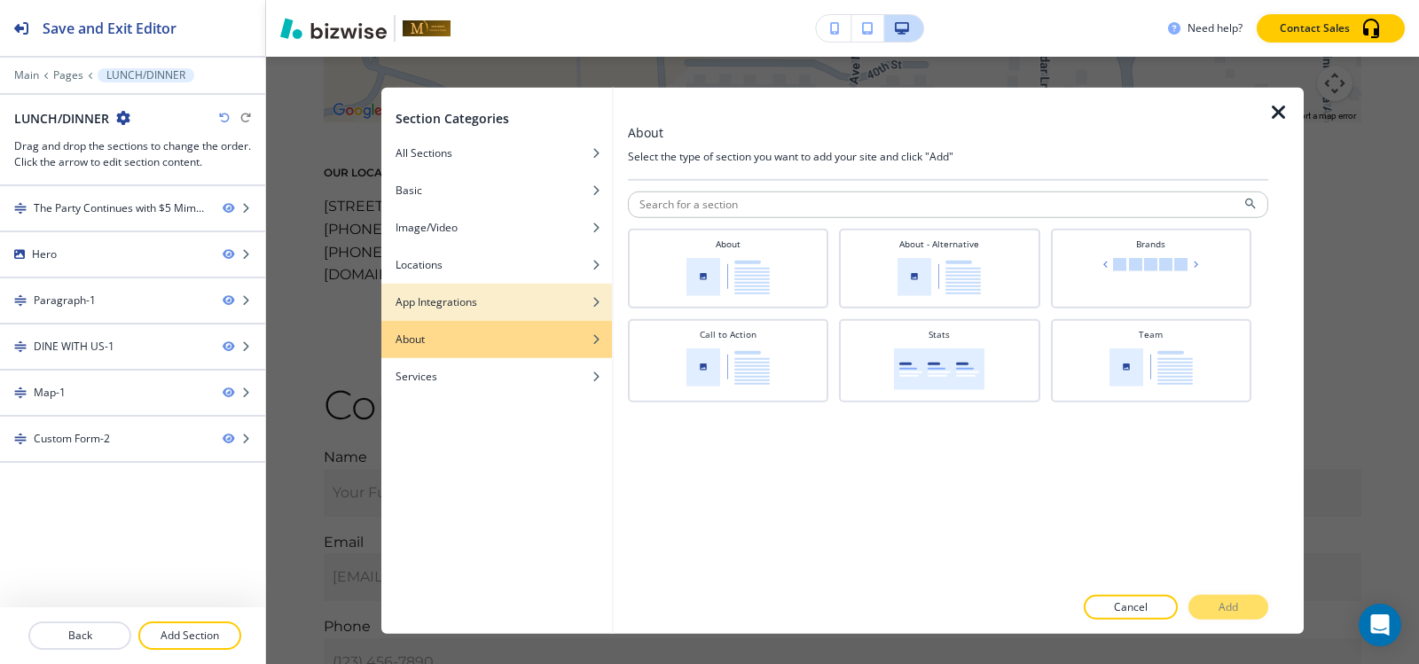
click at [474, 289] on div "button" at bounding box center [496, 288] width 231 height 11
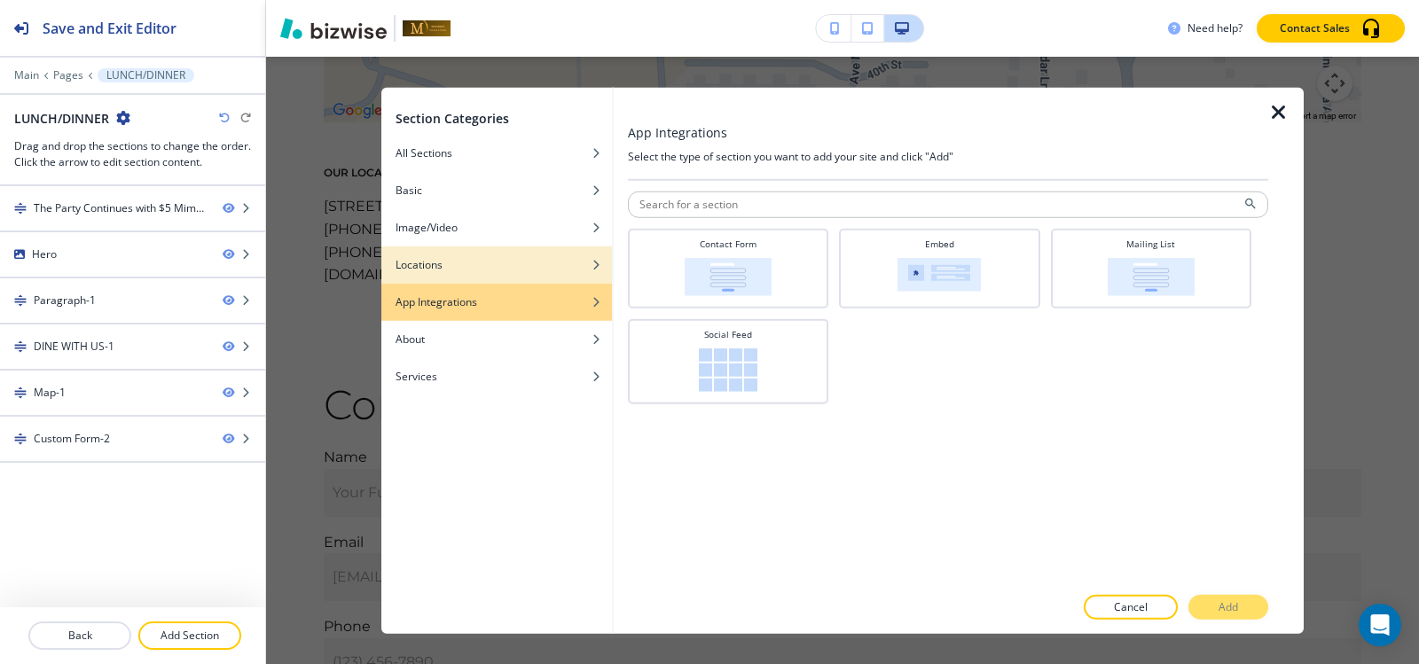
click at [478, 268] on div "Locations" at bounding box center [496, 264] width 231 height 16
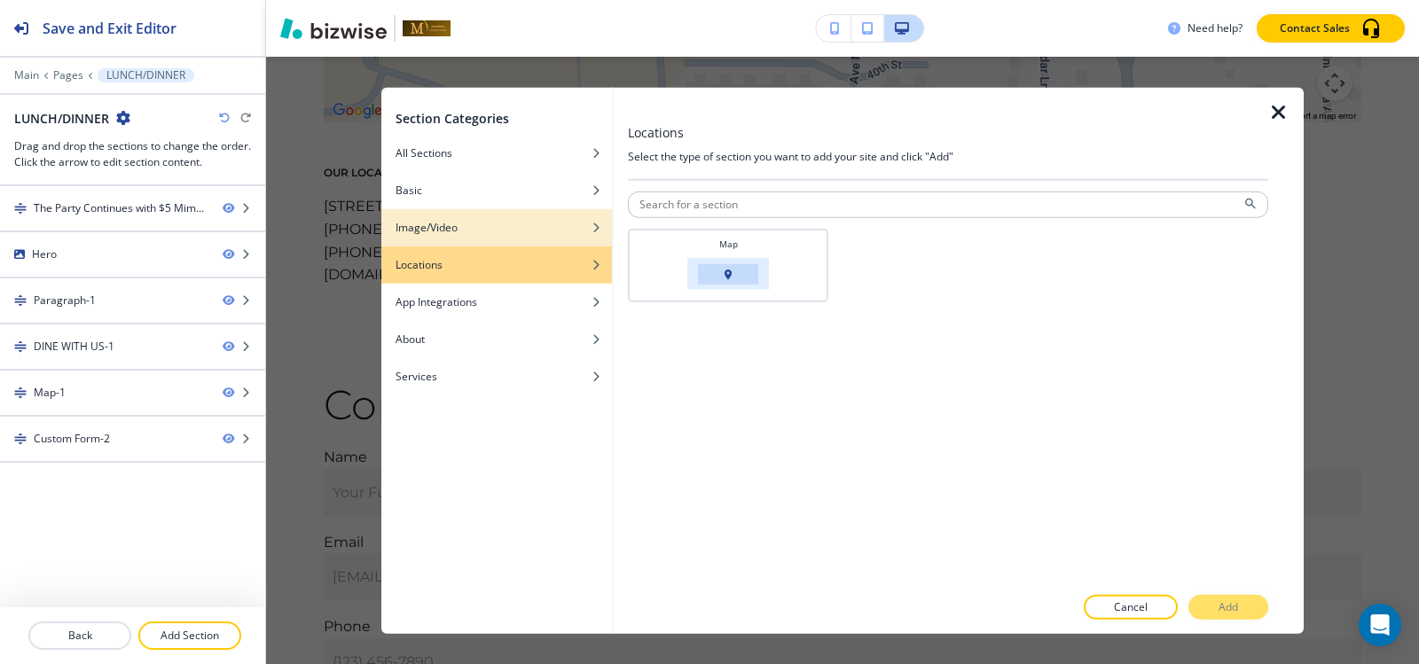
click at [489, 240] on div "button" at bounding box center [496, 240] width 231 height 11
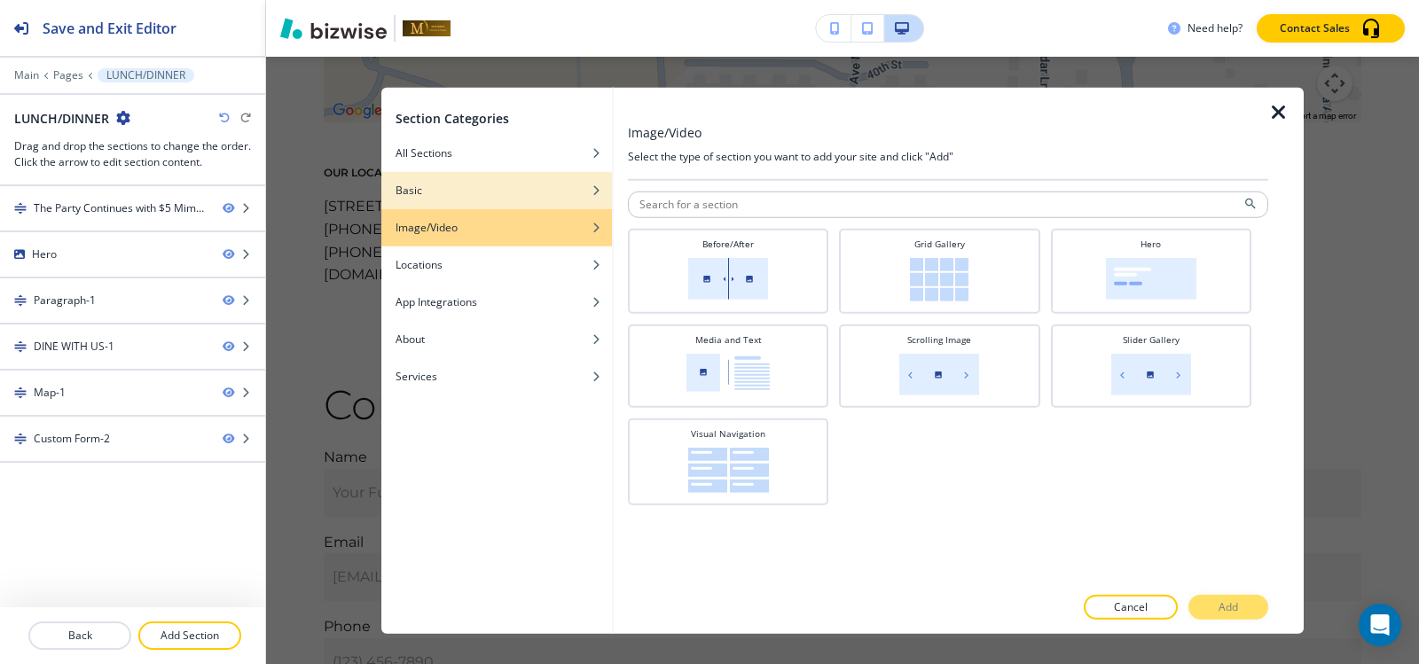
click at [478, 175] on div "button" at bounding box center [496, 176] width 231 height 11
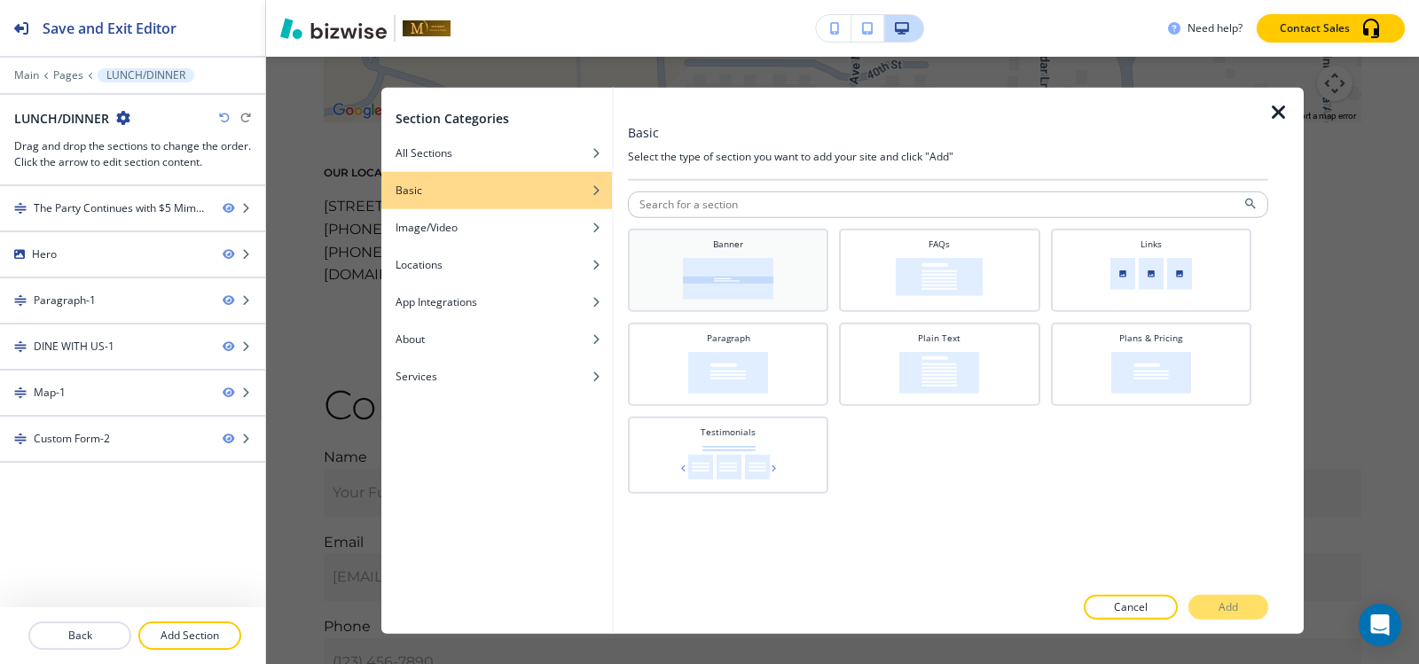
click at [797, 282] on div "Banner" at bounding box center [728, 268] width 183 height 62
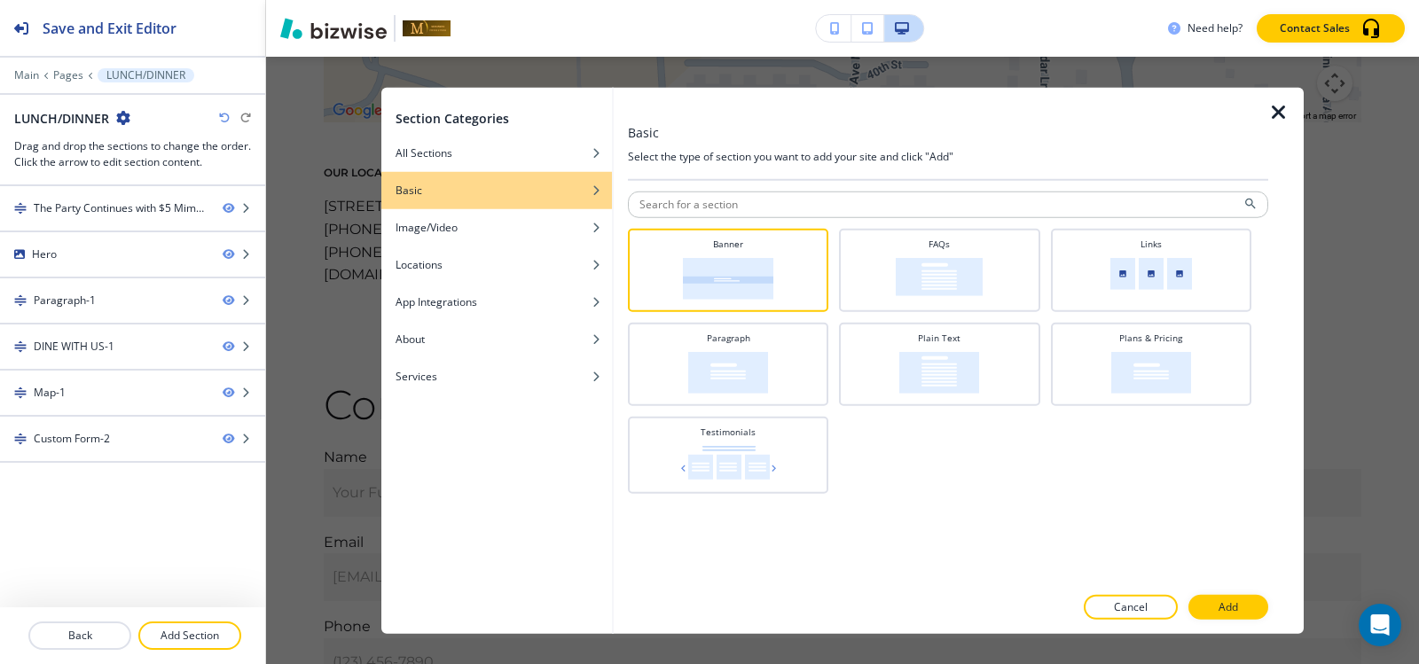
click at [1213, 621] on div at bounding box center [948, 627] width 640 height 14
click at [1222, 596] on button "Add" at bounding box center [1228, 607] width 80 height 25
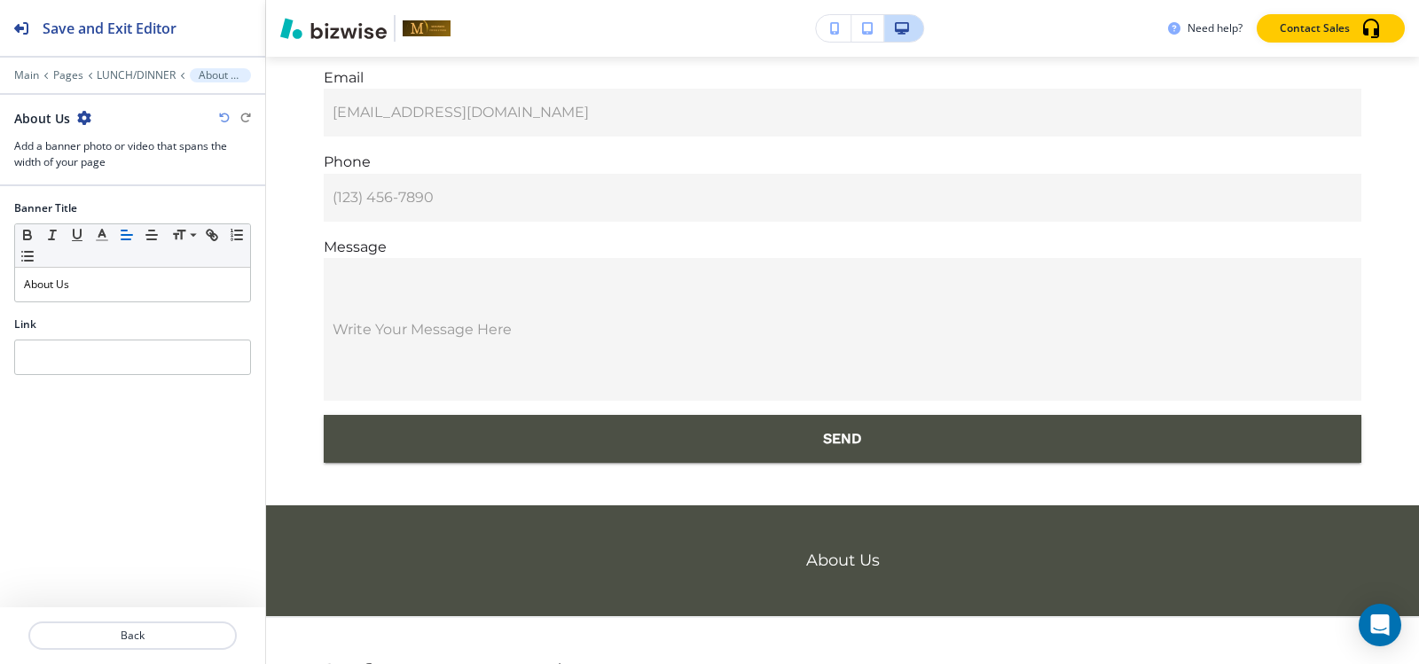
scroll to position [11967, 0]
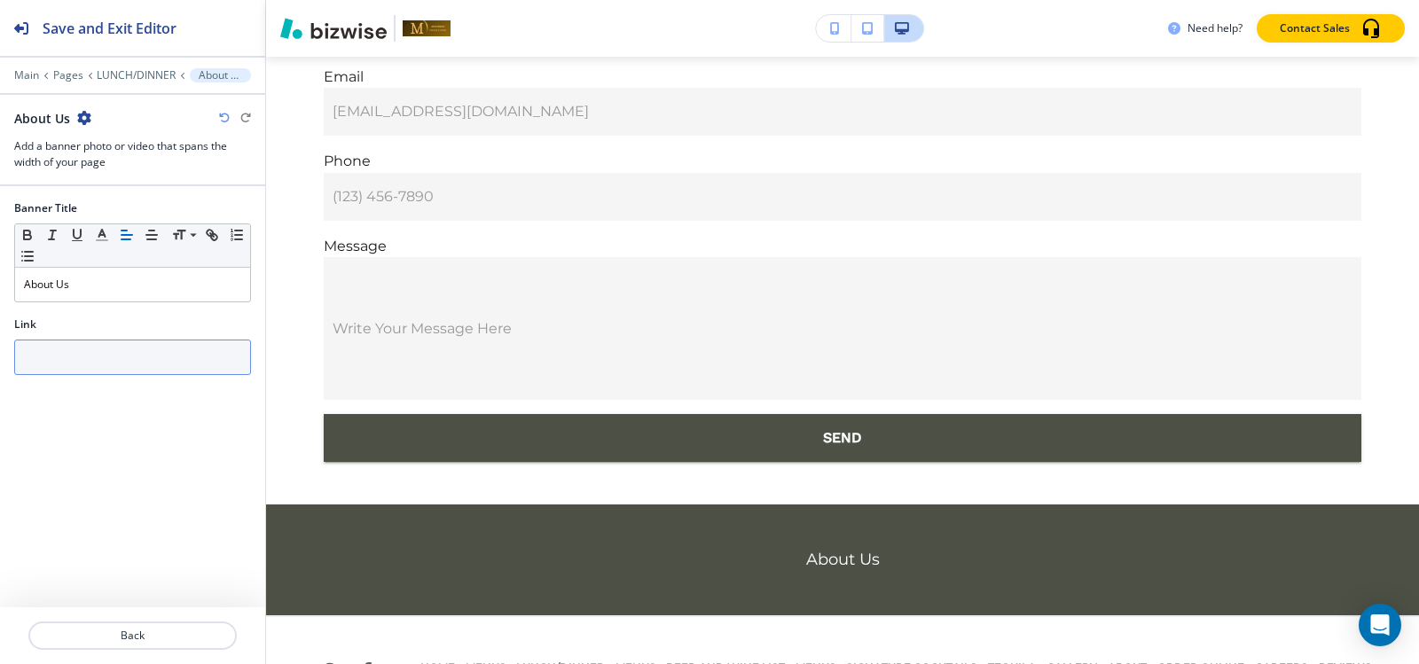
click at [124, 362] on input "text" at bounding box center [132, 357] width 237 height 35
click at [152, 70] on p "LUNCH/DINNER" at bounding box center [136, 75] width 79 height 12
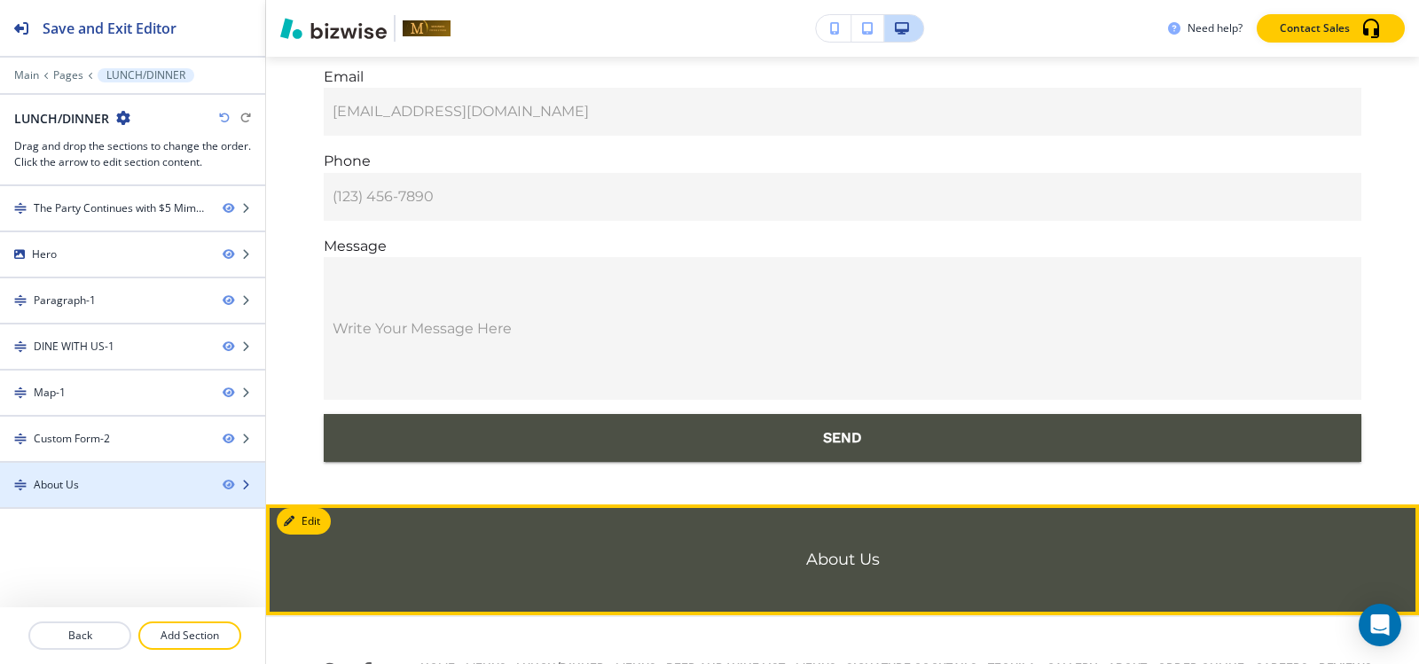
click at [109, 463] on div at bounding box center [132, 470] width 265 height 14
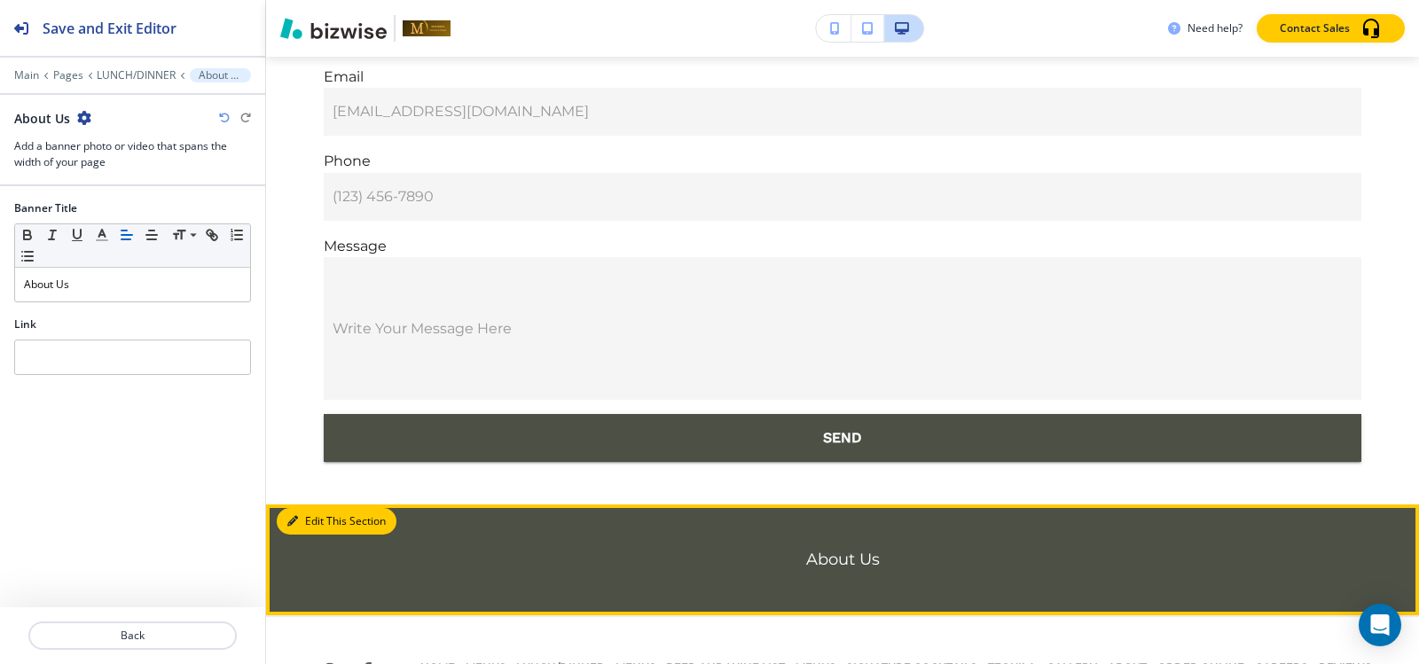
click at [310, 508] on button "Edit This Section" at bounding box center [337, 521] width 120 height 27
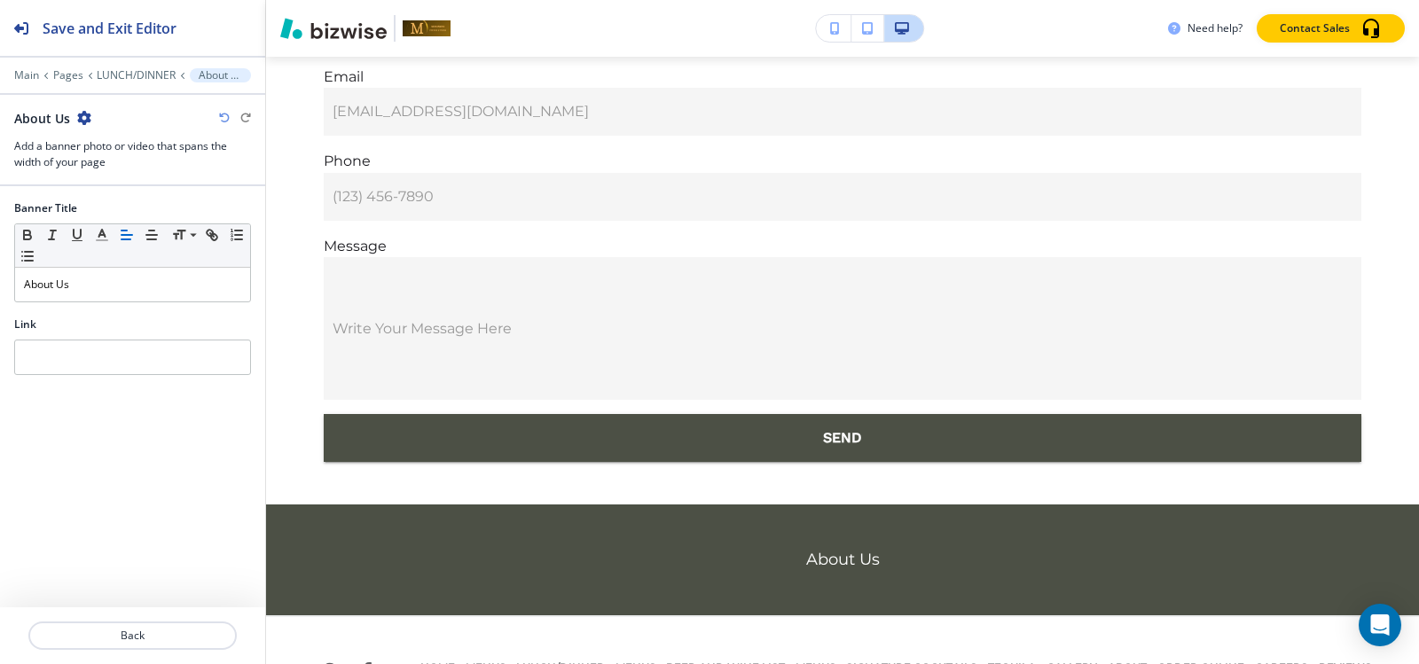
click at [179, 379] on div "Link" at bounding box center [132, 353] width 265 height 73
click at [188, 357] on input "text" at bounding box center [132, 357] width 237 height 35
click at [188, 357] on input "fedfded" at bounding box center [132, 357] width 237 height 35
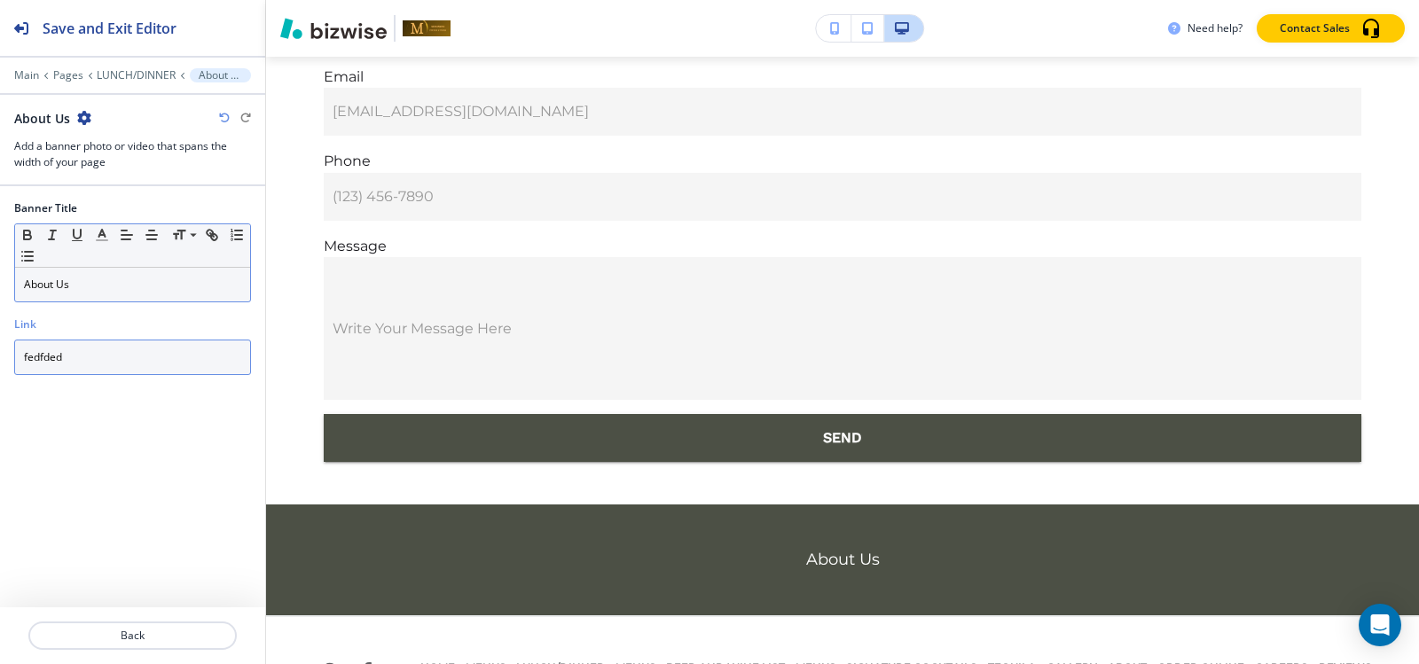
type input "fedfded"
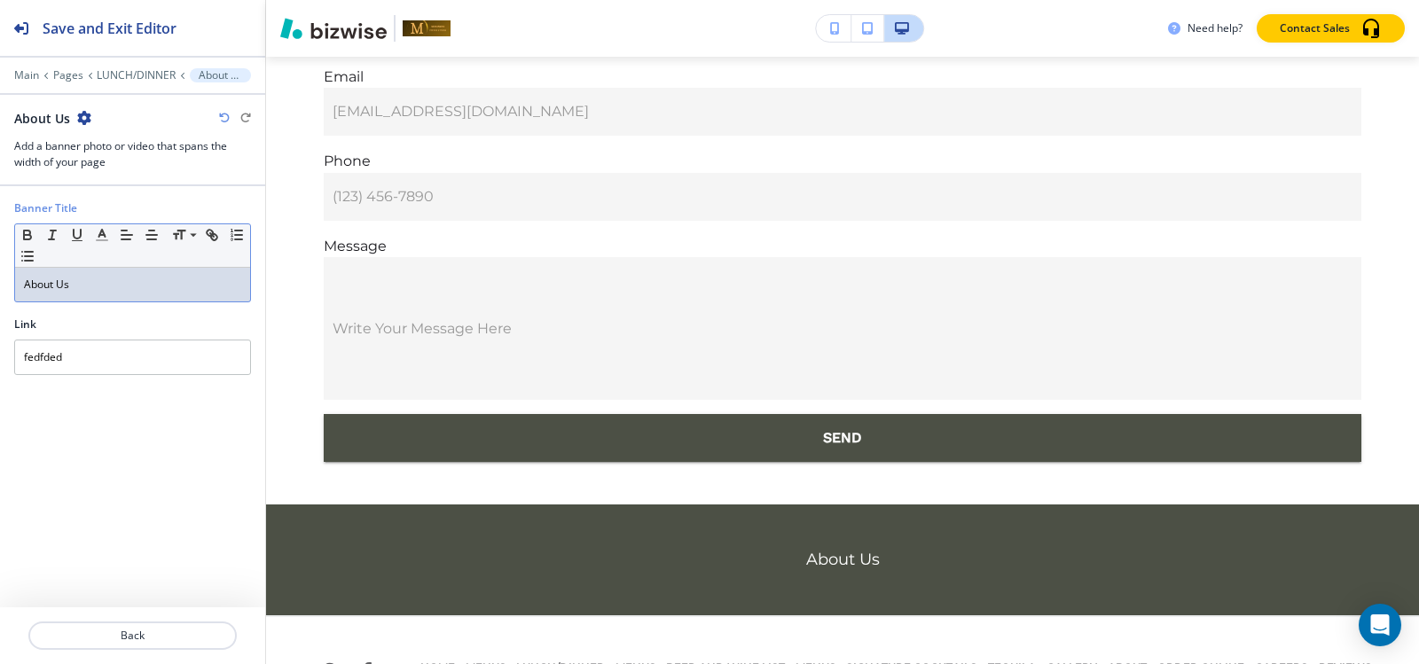
click at [155, 273] on div "About Us" at bounding box center [132, 285] width 235 height 34
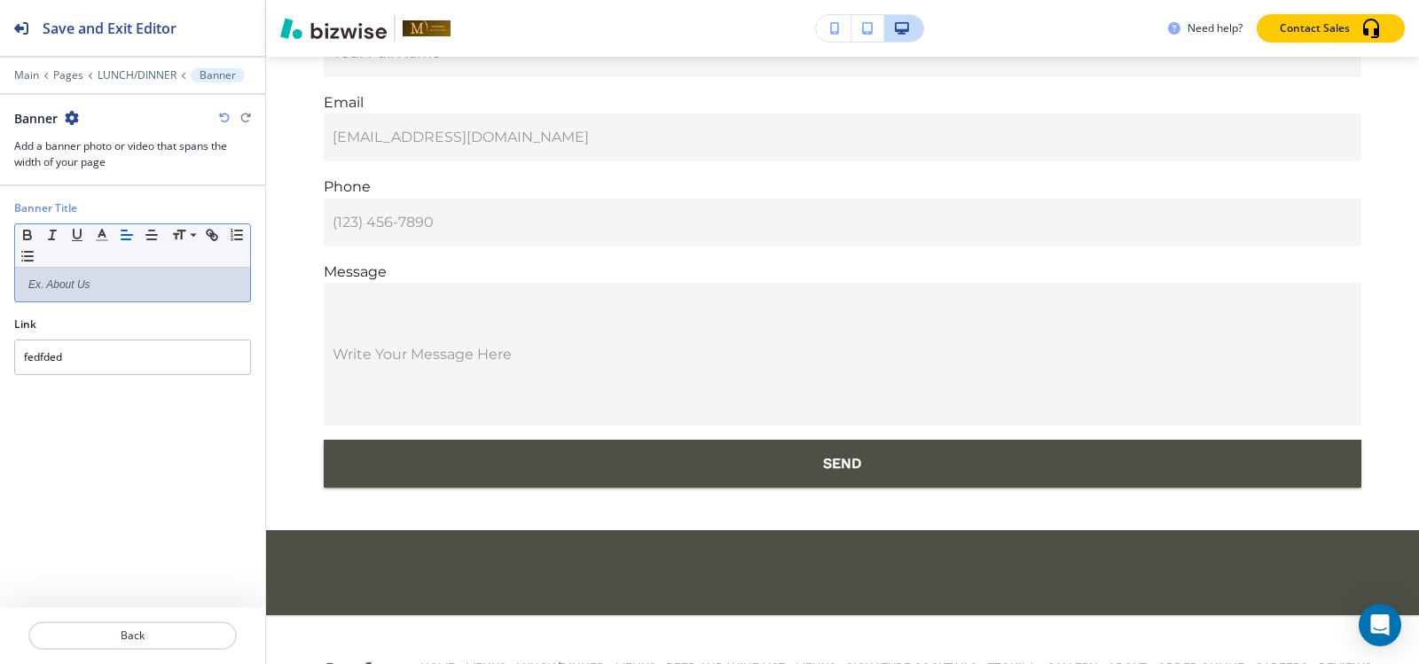
click at [74, 105] on div at bounding box center [132, 102] width 265 height 14
click at [74, 118] on icon "button" at bounding box center [72, 118] width 14 height 14
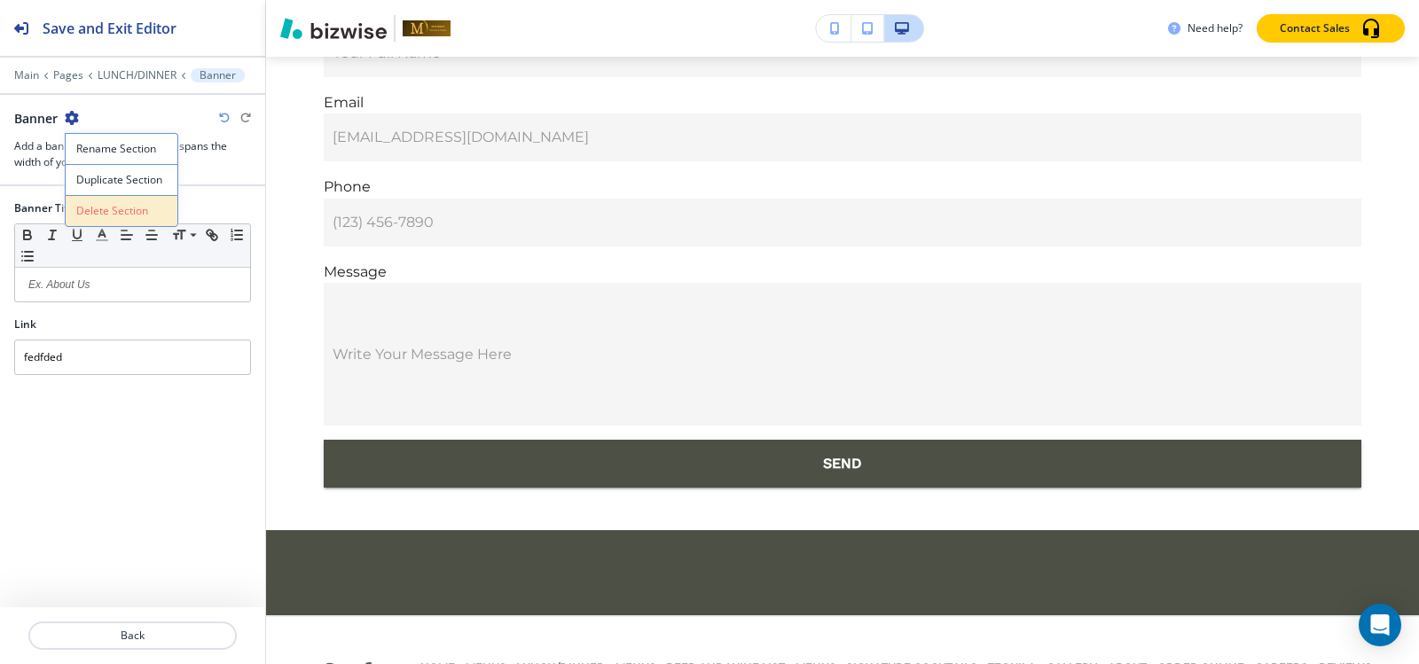
click at [82, 210] on p "Delete Section" at bounding box center [121, 211] width 90 height 16
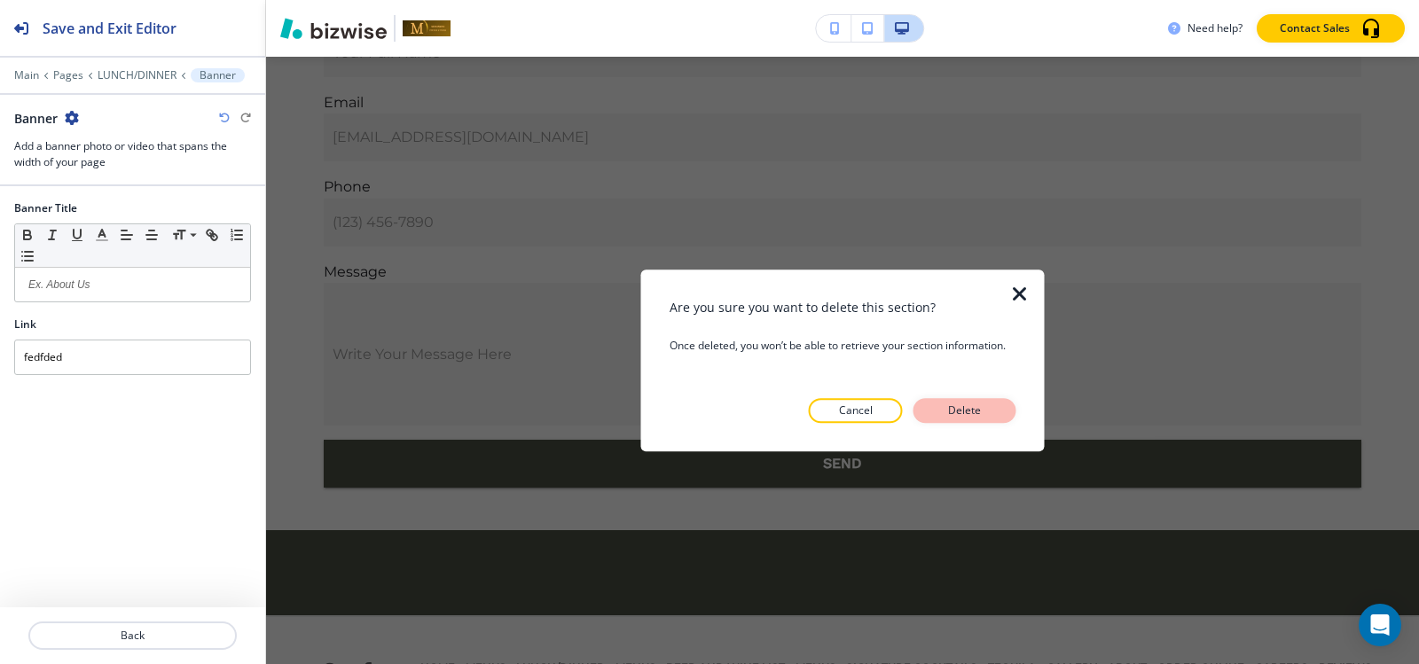
click at [981, 409] on p "Delete" at bounding box center [965, 411] width 43 height 16
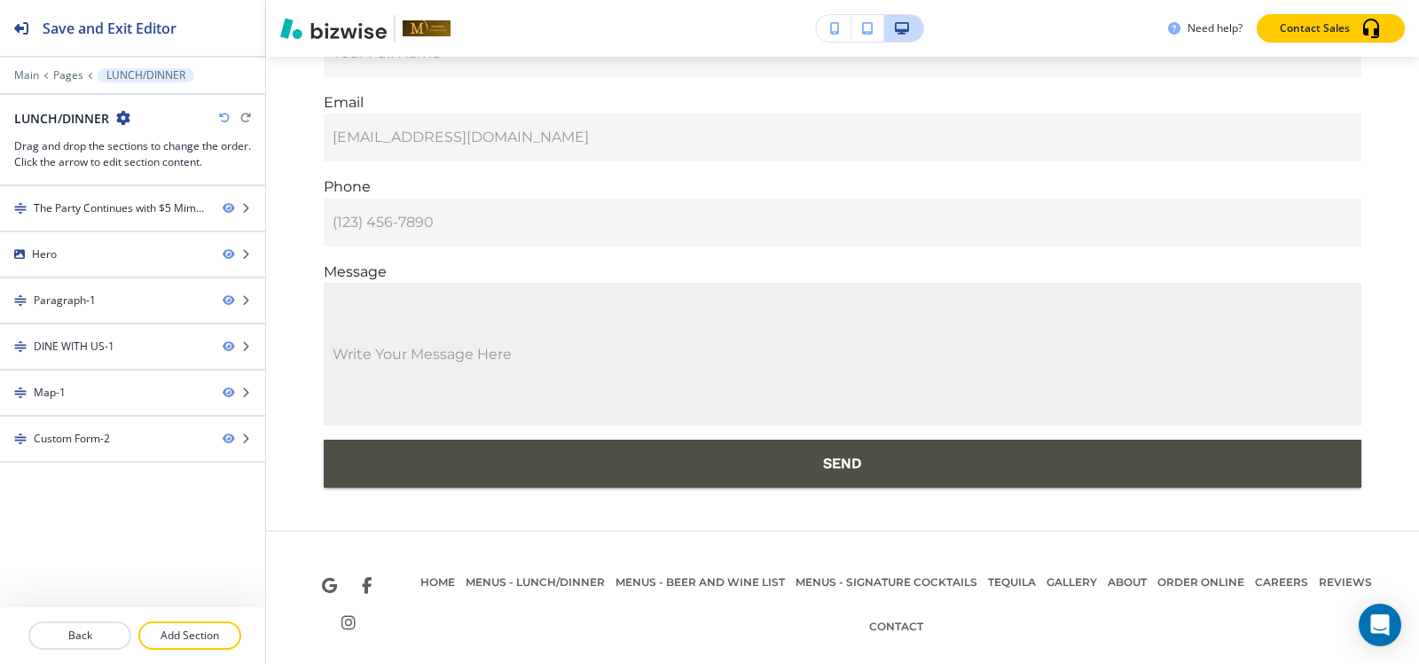
scroll to position [11856, 0]
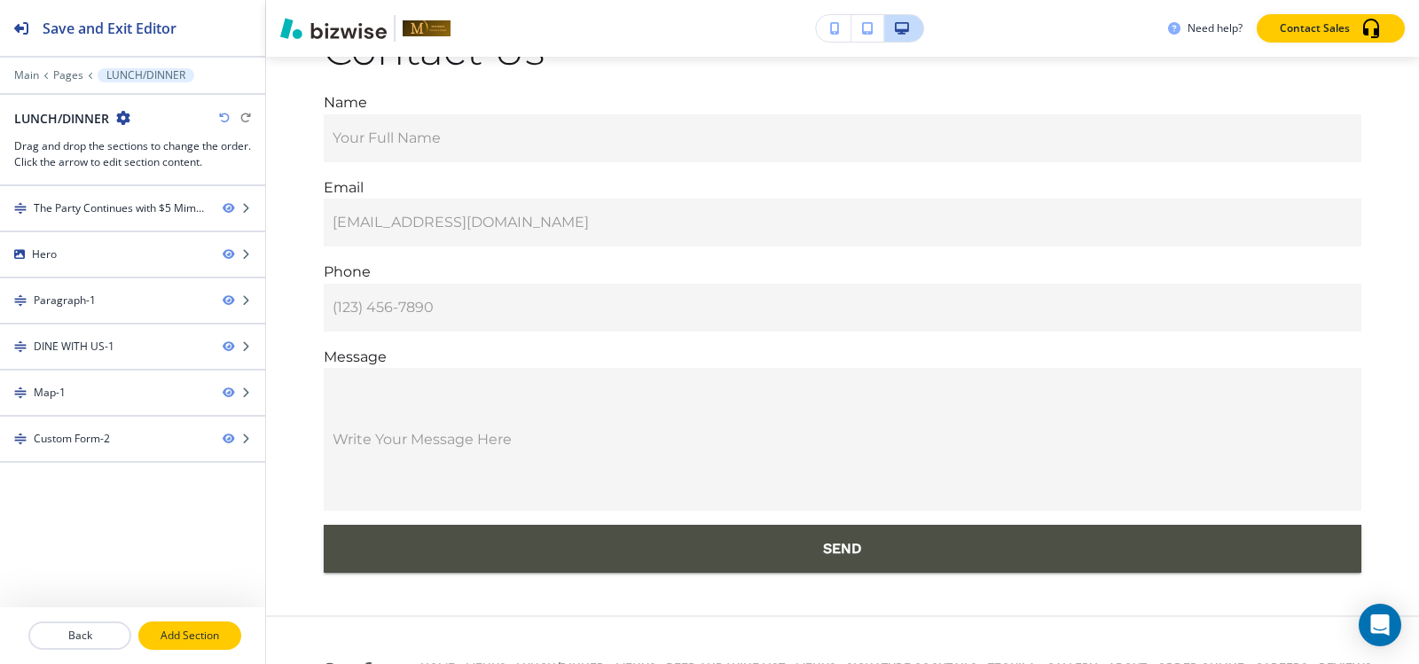
drag, startPoint x: 202, startPoint y: 631, endPoint x: 239, endPoint y: 590, distance: 55.2
click at [201, 630] on p "Add Section" at bounding box center [189, 636] width 99 height 16
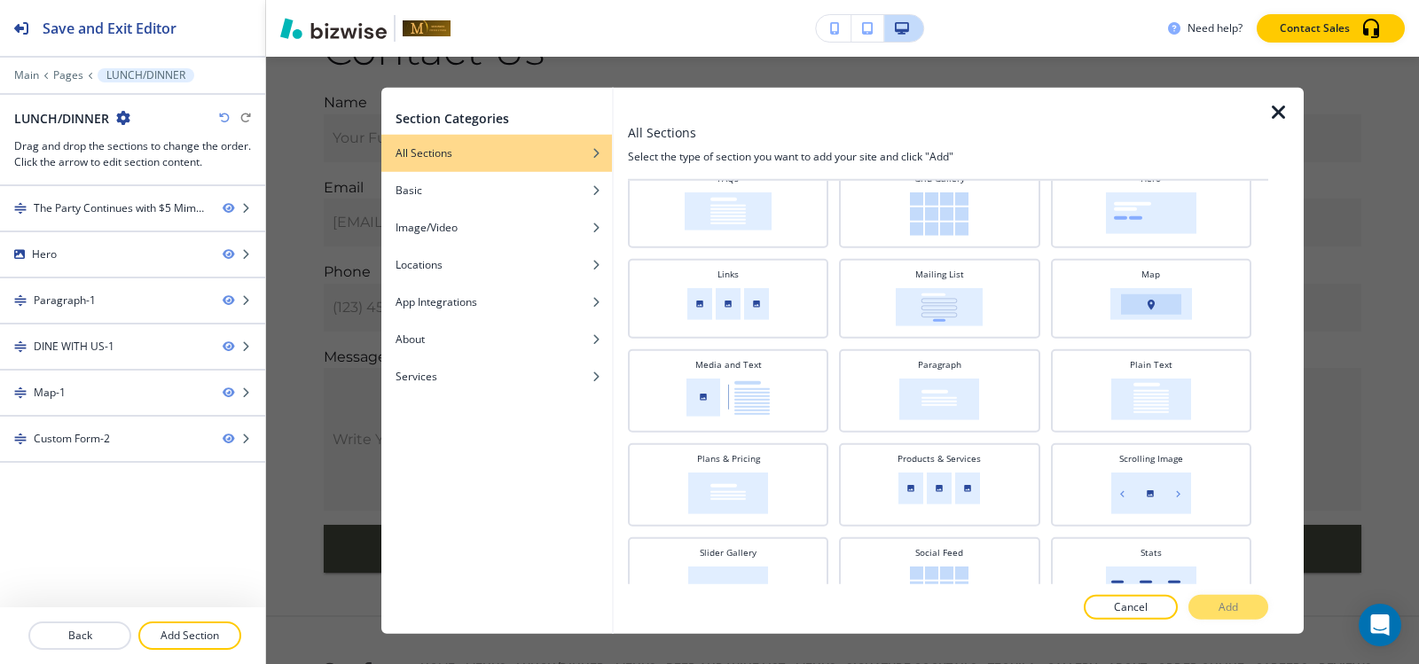
scroll to position [355, 0]
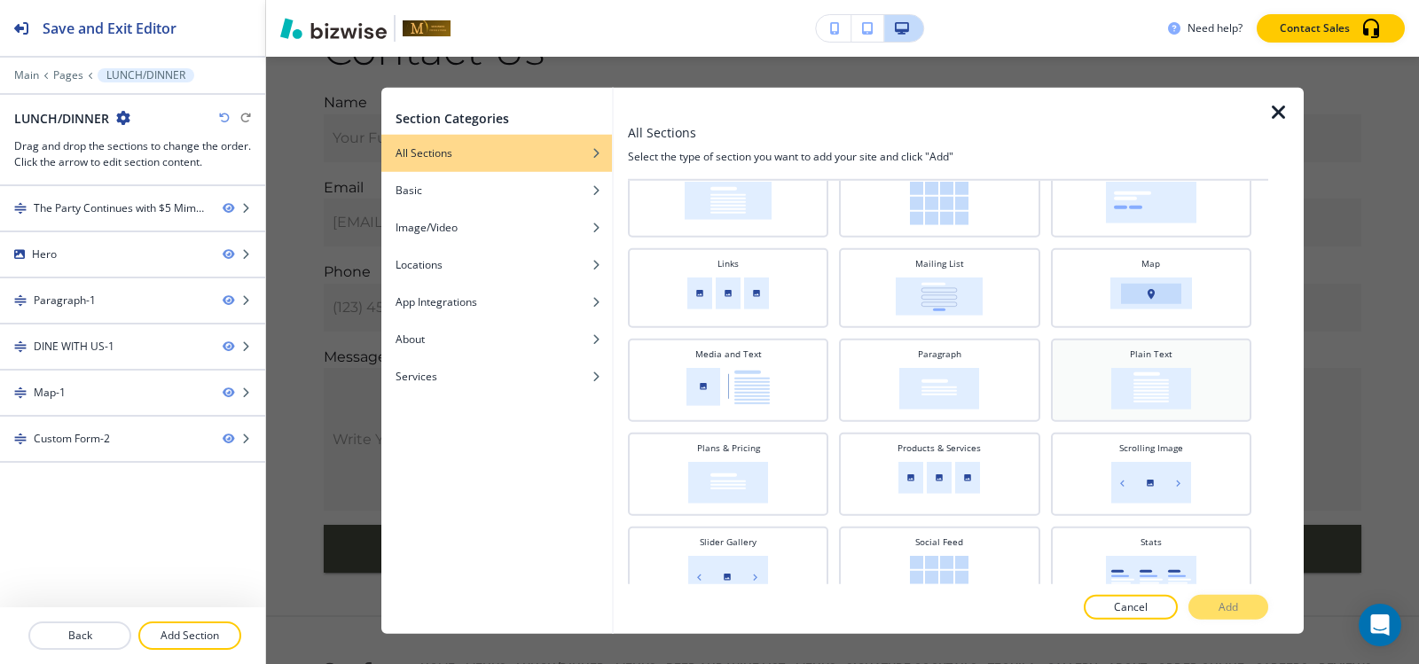
click at [1126, 395] on img at bounding box center [1151, 388] width 80 height 42
click at [1199, 611] on button "Add" at bounding box center [1228, 607] width 80 height 25
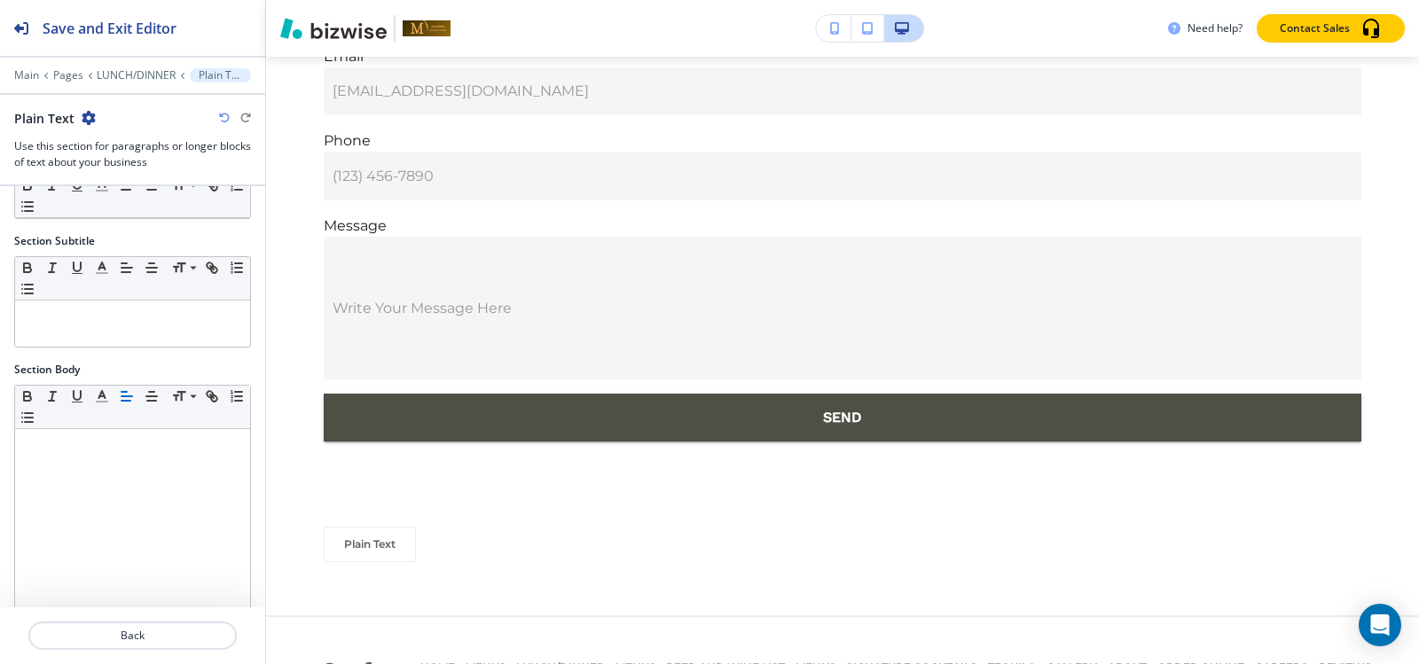
scroll to position [151, 0]
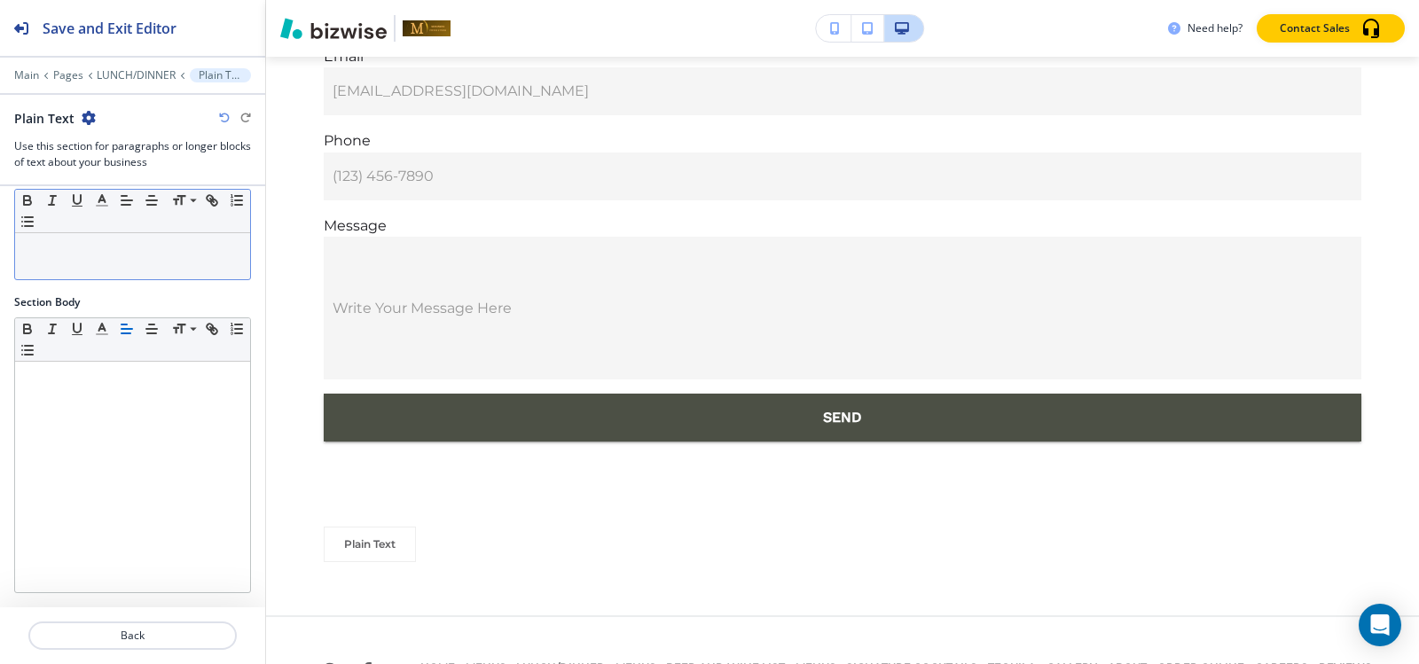
click at [137, 247] on p at bounding box center [132, 250] width 217 height 16
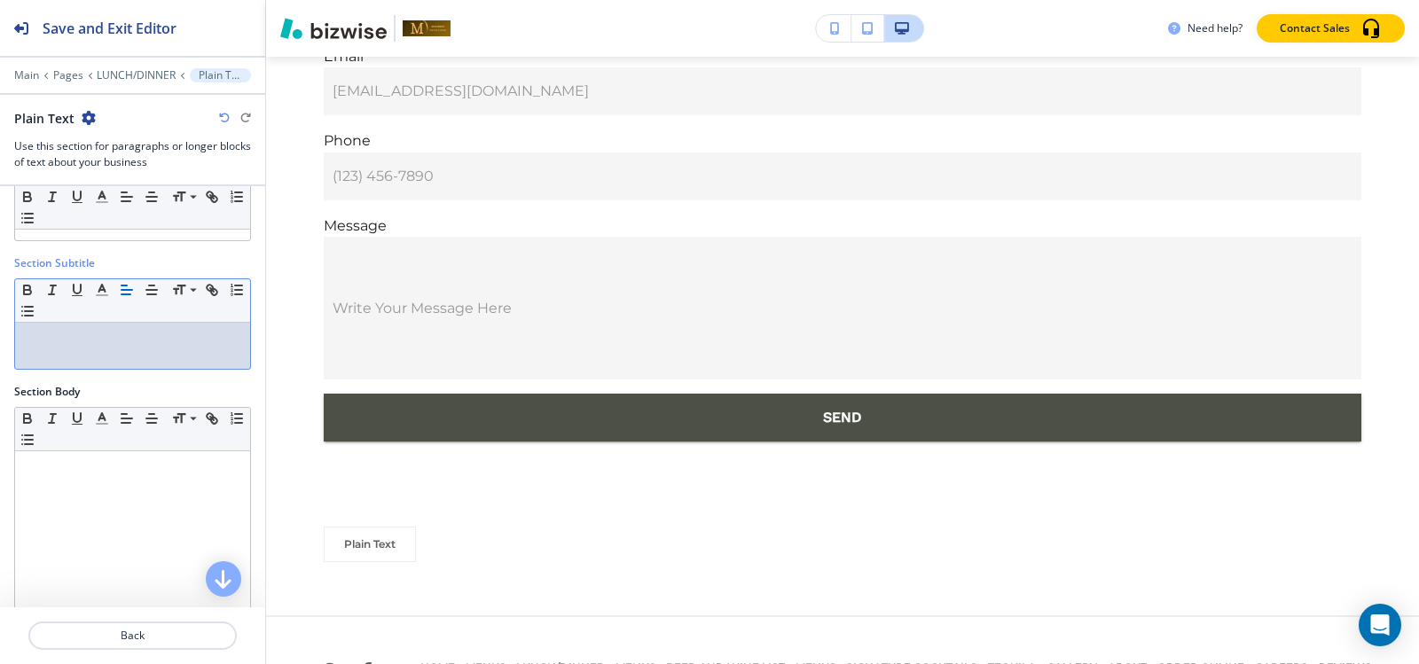
scroll to position [0, 0]
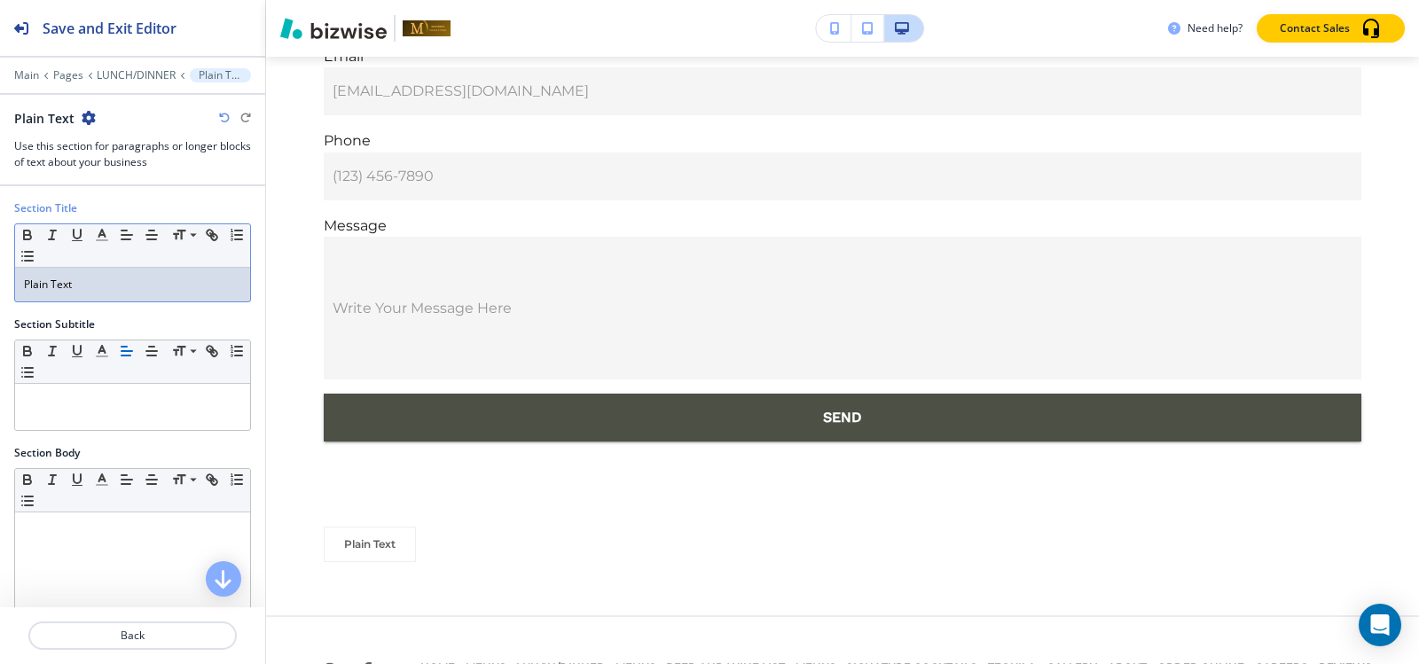
click at [145, 286] on p "Plain Text" at bounding box center [132, 285] width 217 height 16
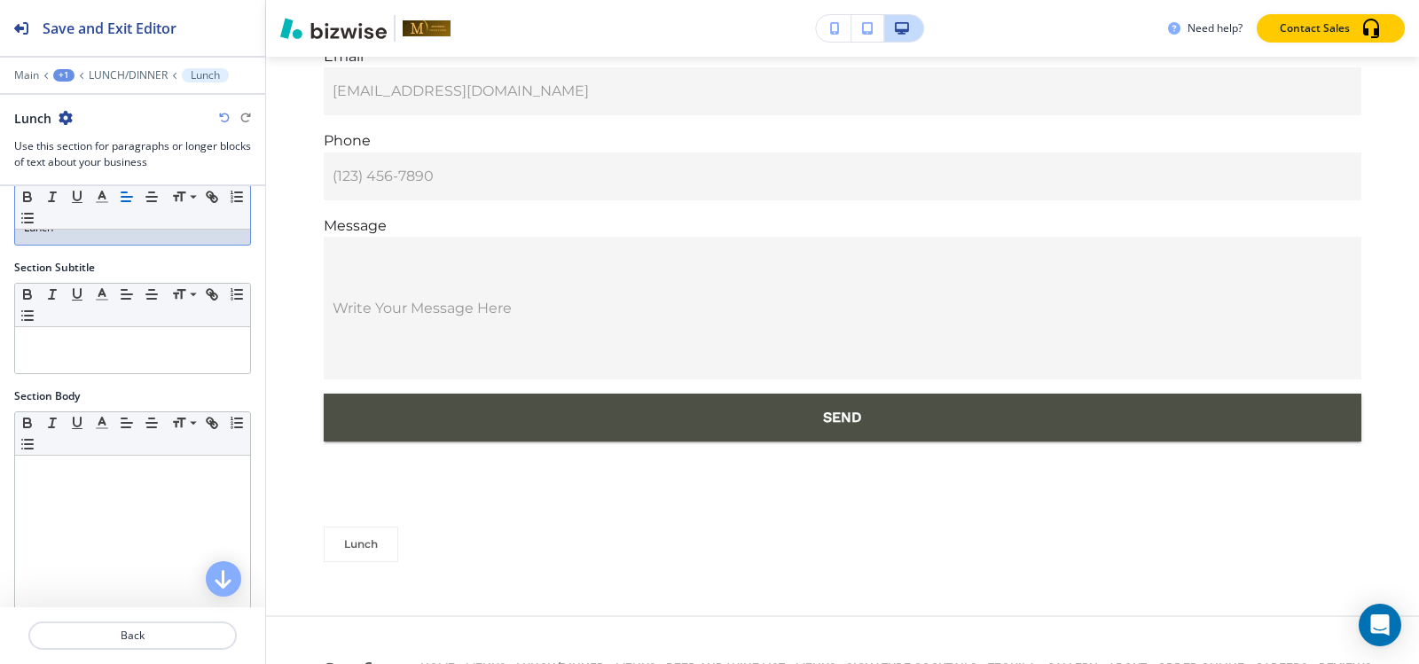
scroll to position [89, 0]
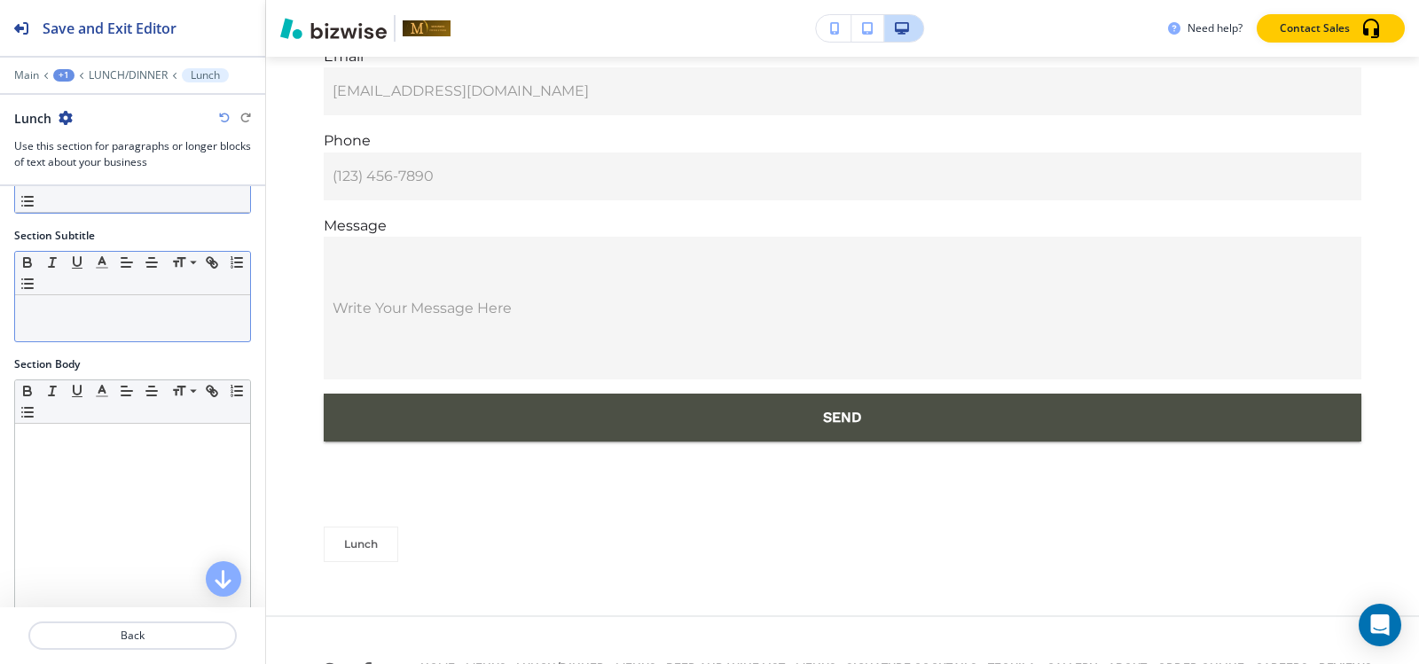
click at [146, 294] on div "Small Normal Large Huge" at bounding box center [132, 273] width 235 height 43
click at [141, 309] on p at bounding box center [132, 312] width 217 height 16
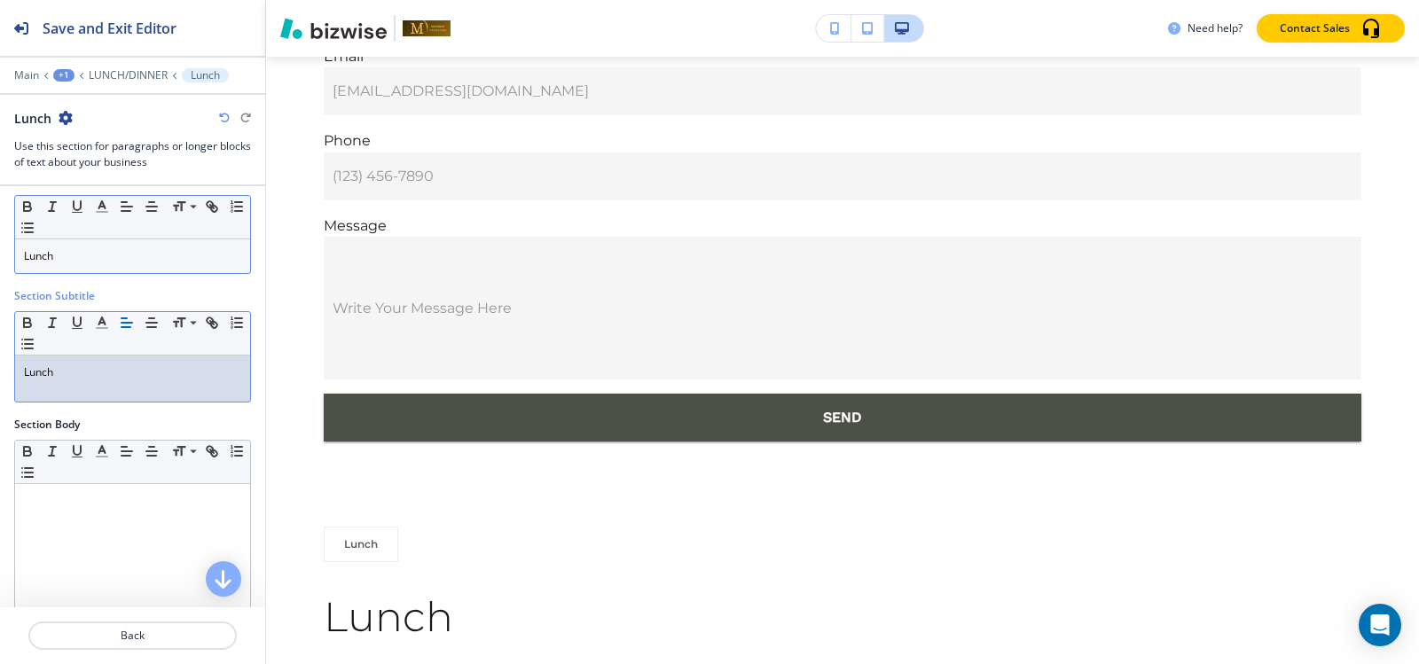
scroll to position [0, 0]
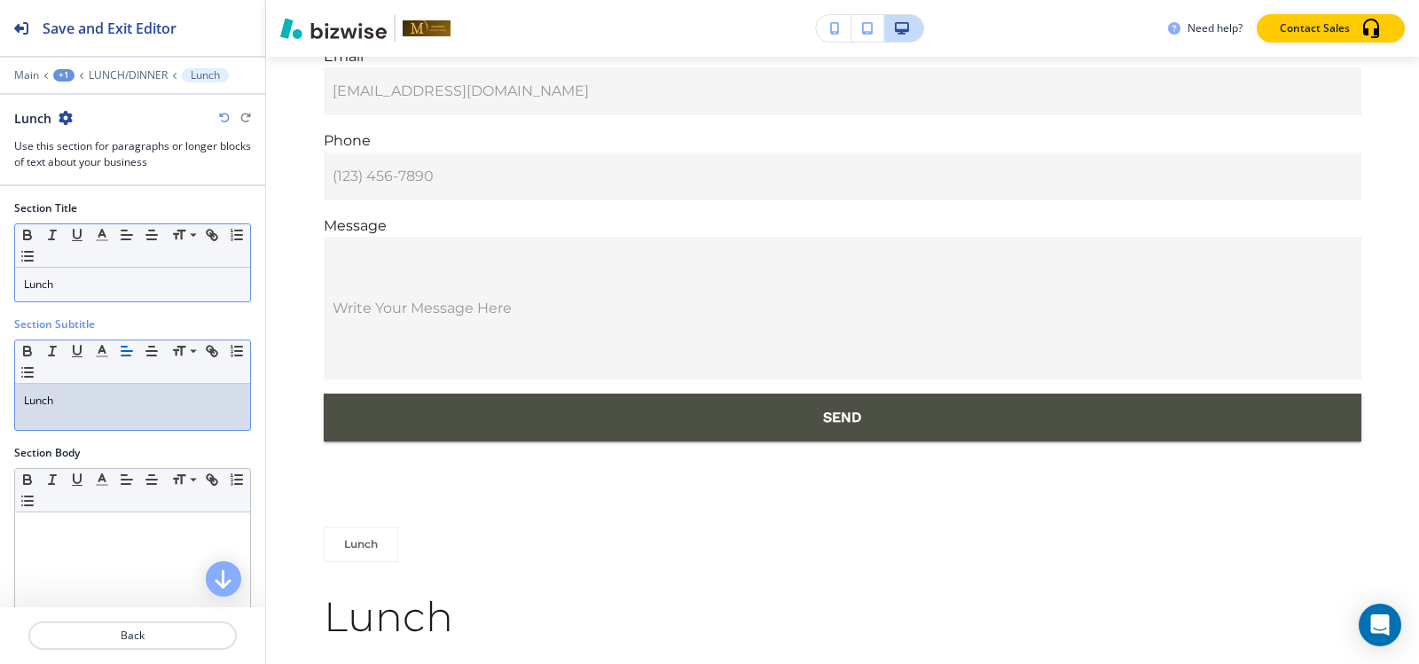
click at [132, 294] on div "Lunch" at bounding box center [132, 285] width 235 height 34
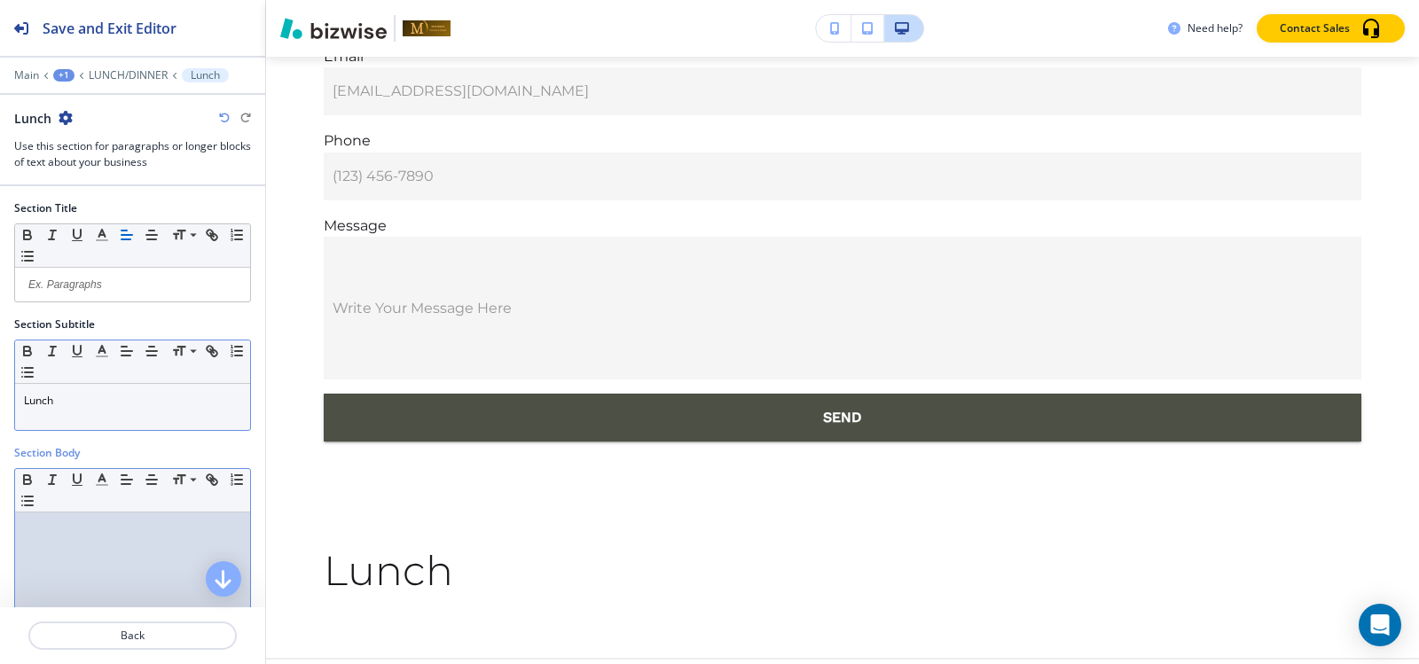
click at [43, 525] on p at bounding box center [132, 529] width 217 height 16
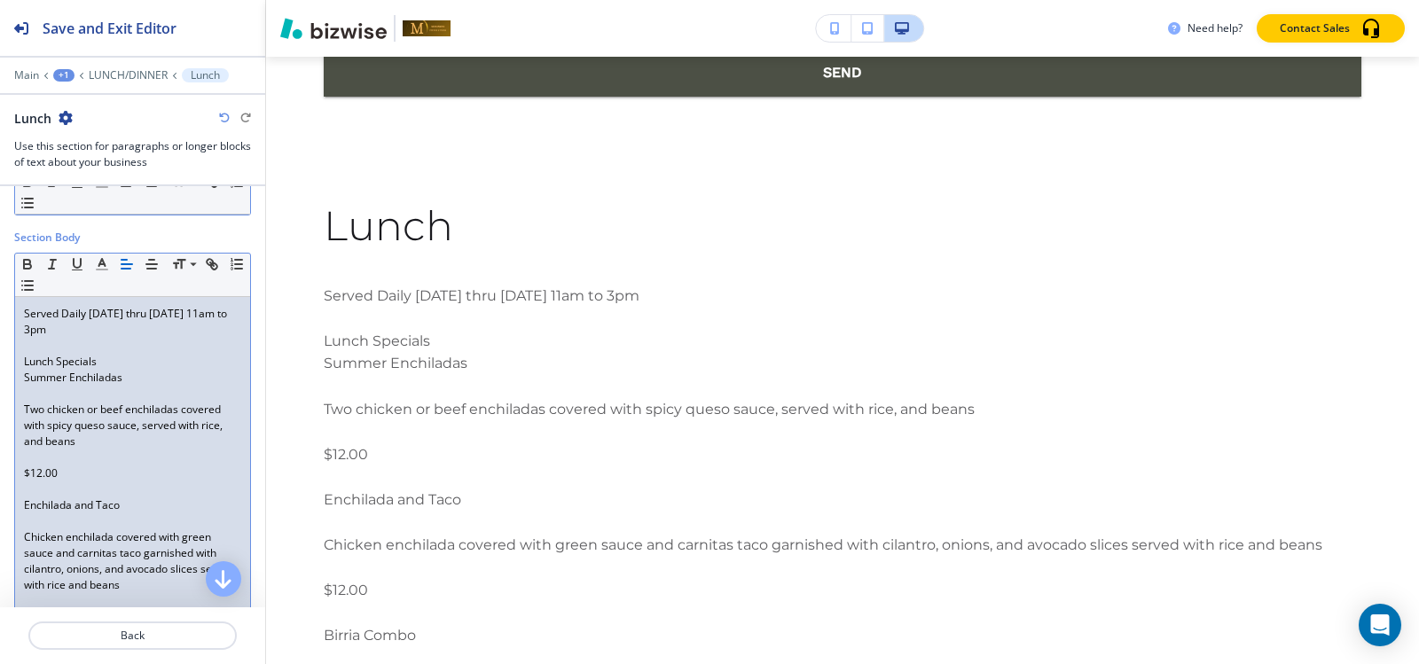
scroll to position [239, 0]
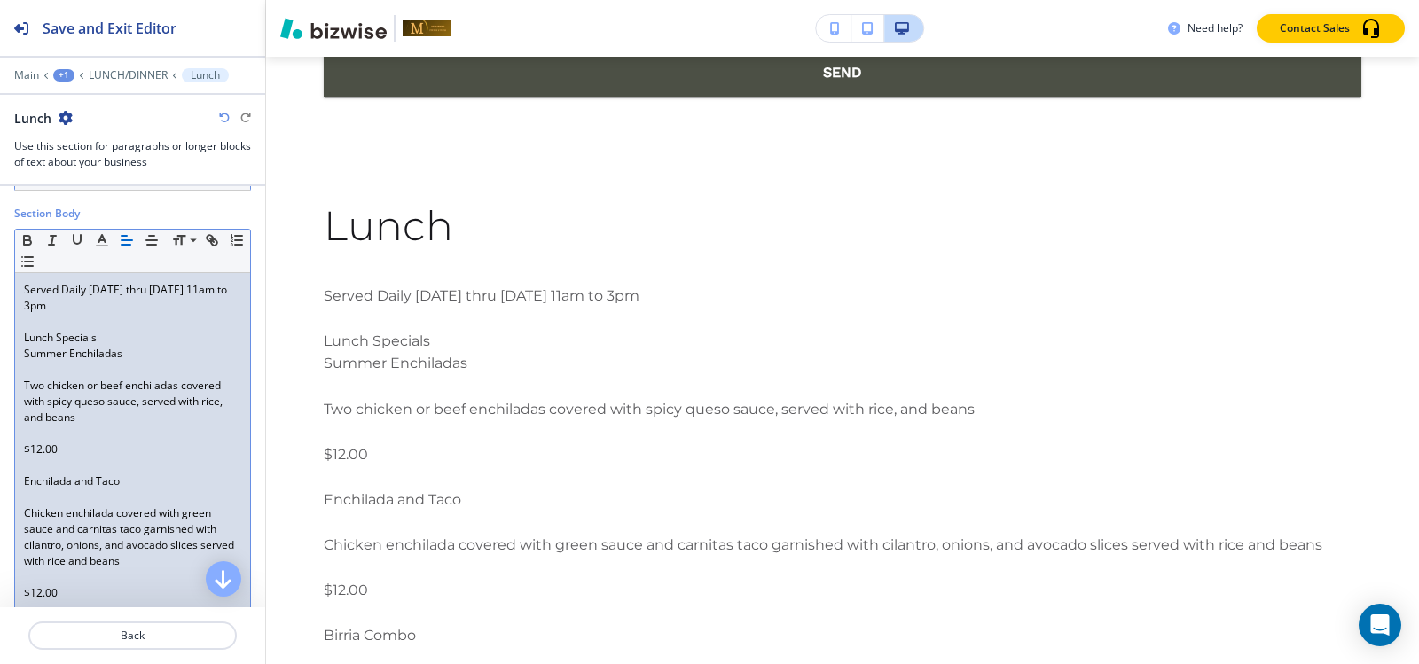
click at [29, 362] on p at bounding box center [132, 370] width 217 height 16
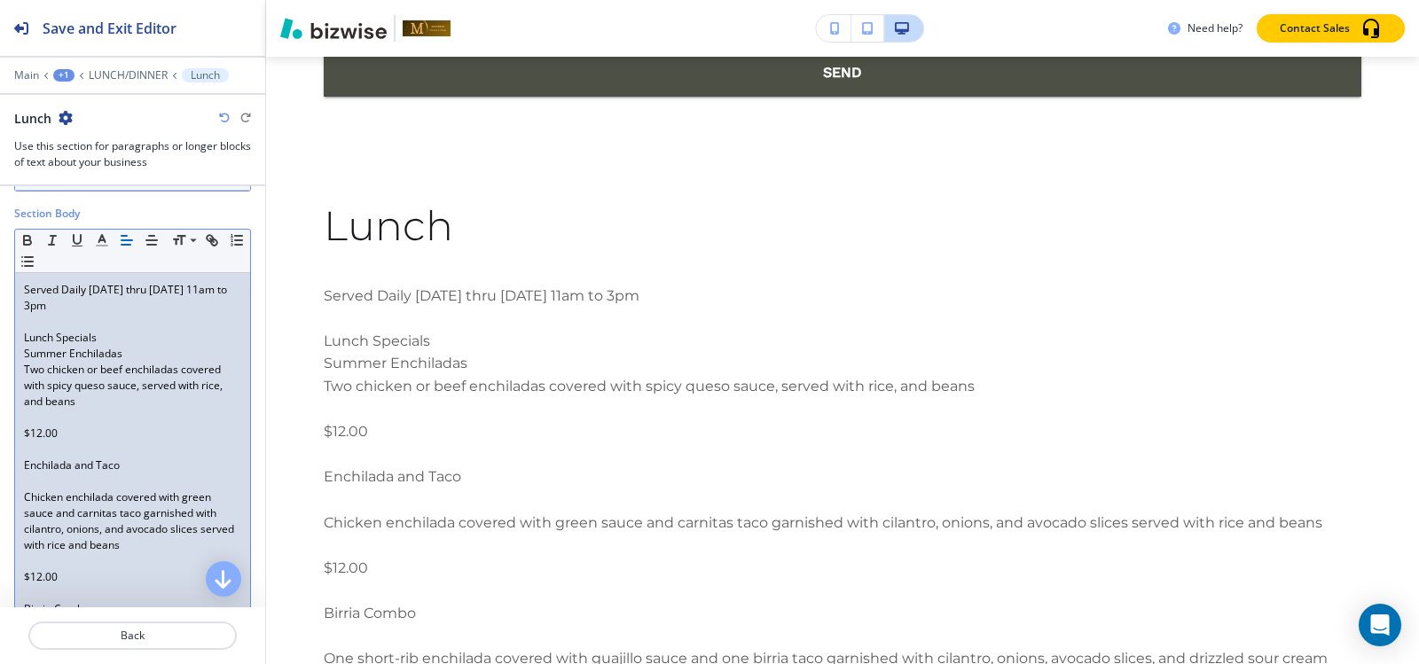
click at [101, 341] on p "Lunch Specials" at bounding box center [132, 338] width 217 height 16
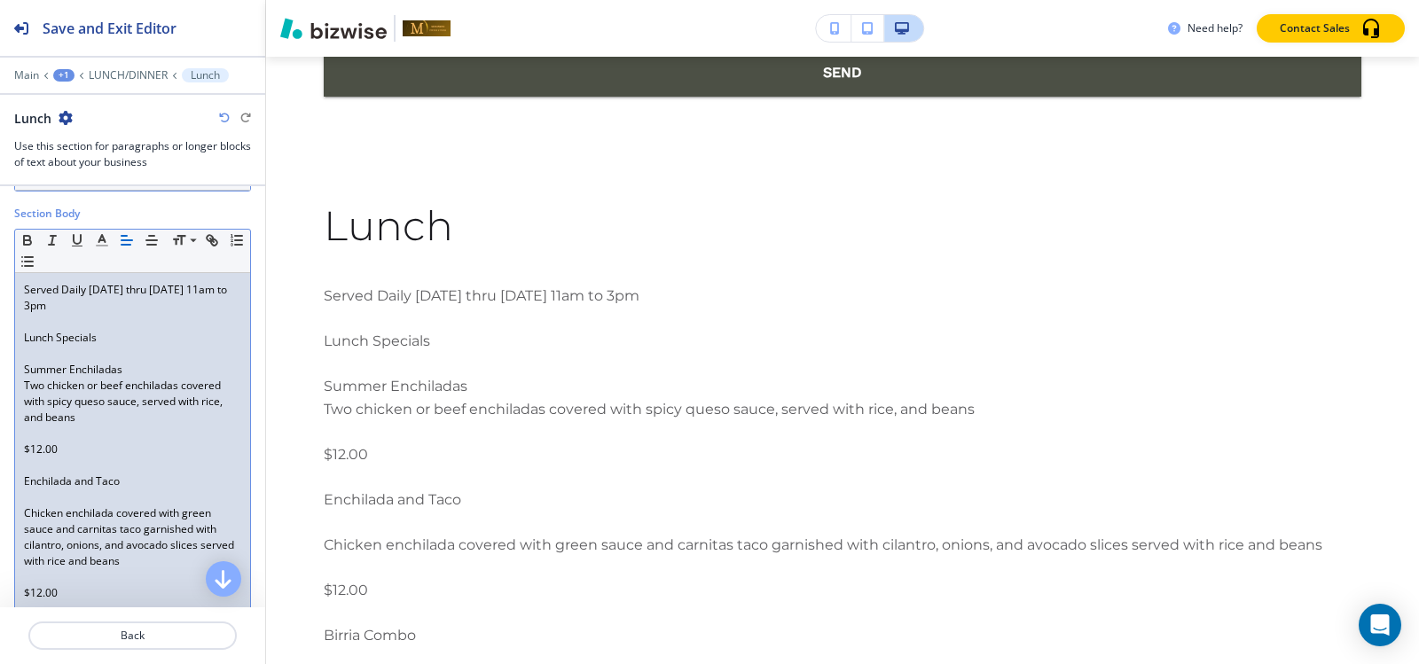
scroll to position [328, 0]
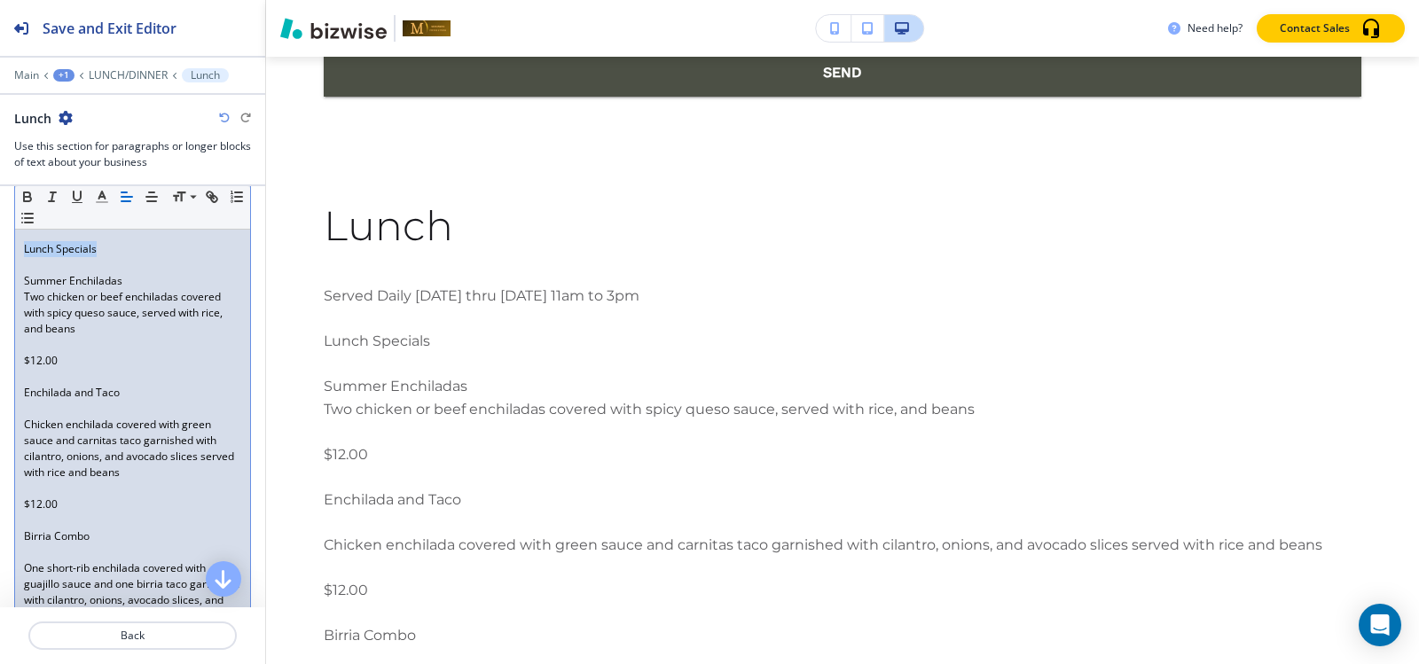
drag, startPoint x: 98, startPoint y: 244, endPoint x: 107, endPoint y: 217, distance: 28.0
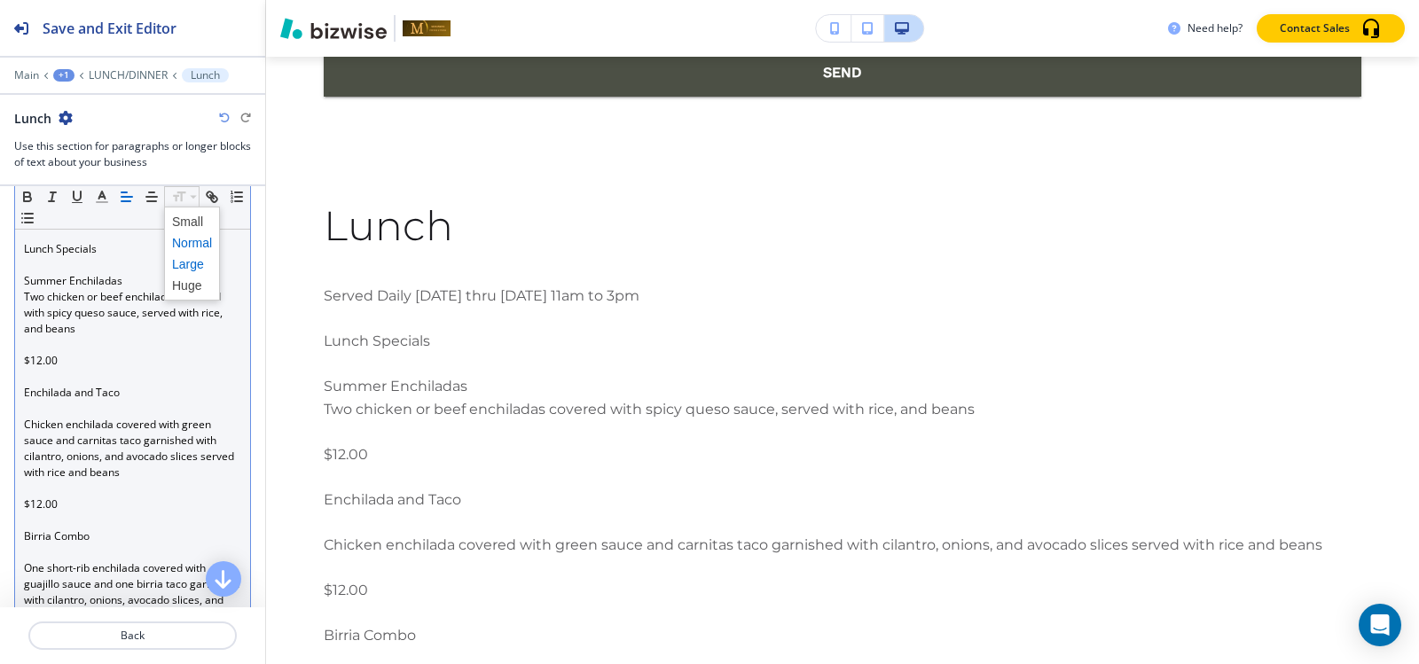
click at [183, 267] on span at bounding box center [192, 264] width 40 height 21
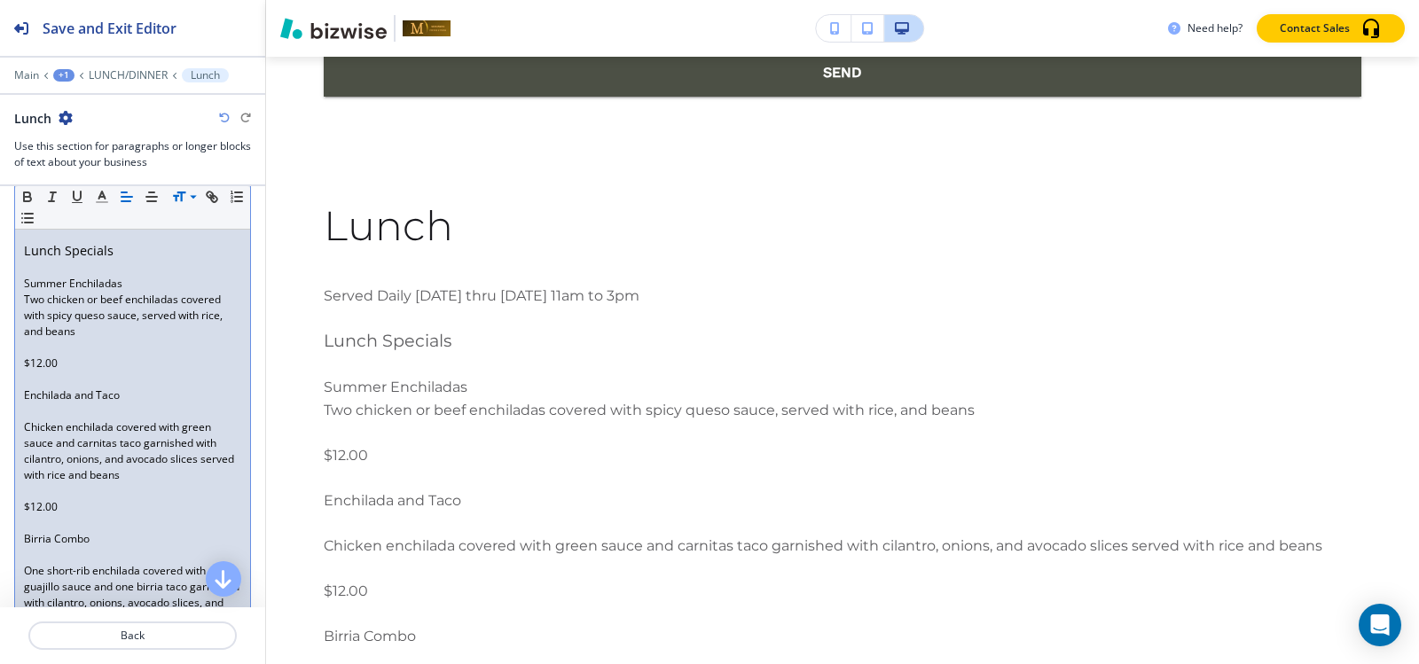
click at [27, 349] on p at bounding box center [132, 348] width 217 height 16
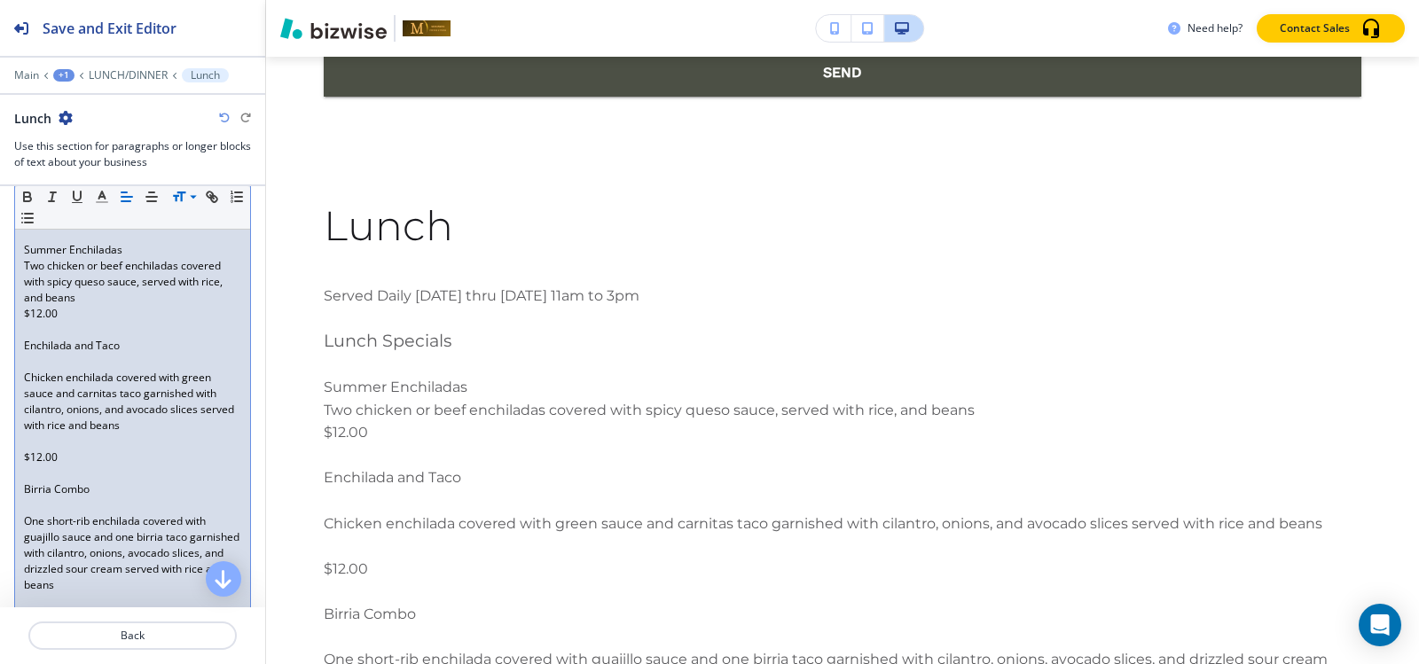
scroll to position [417, 0]
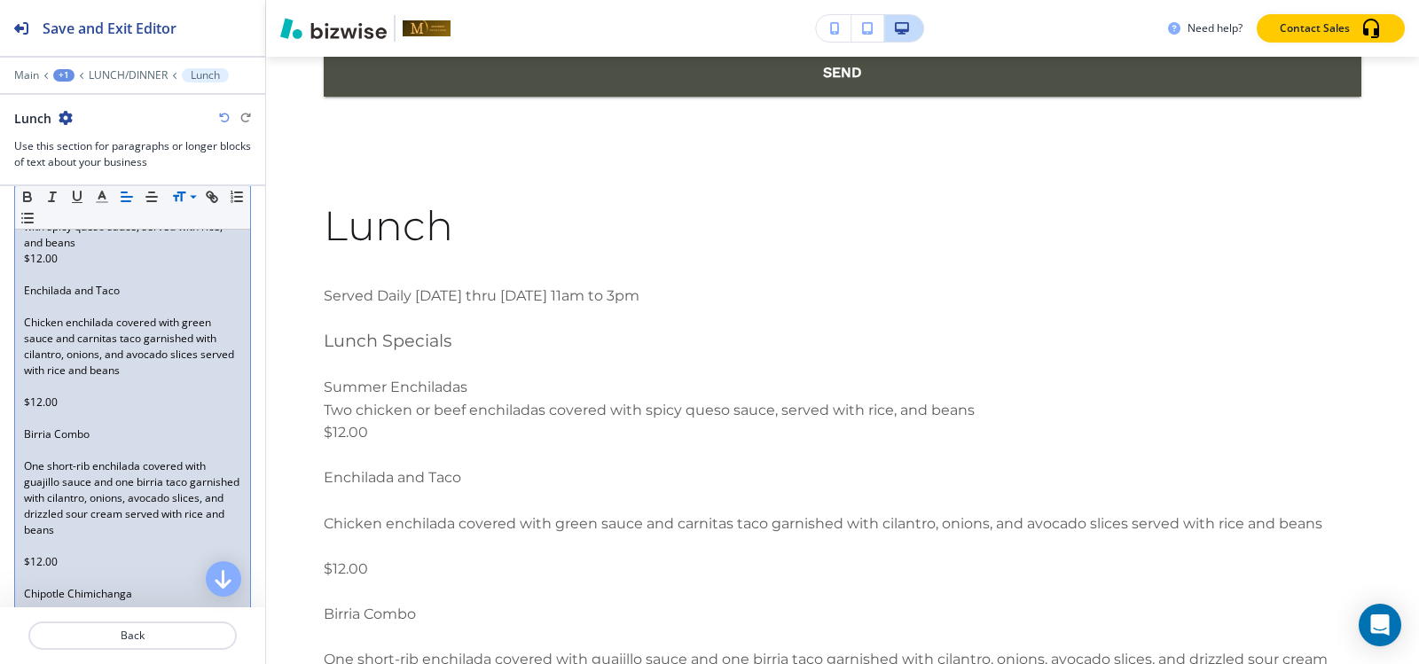
click at [37, 303] on p at bounding box center [132, 307] width 217 height 16
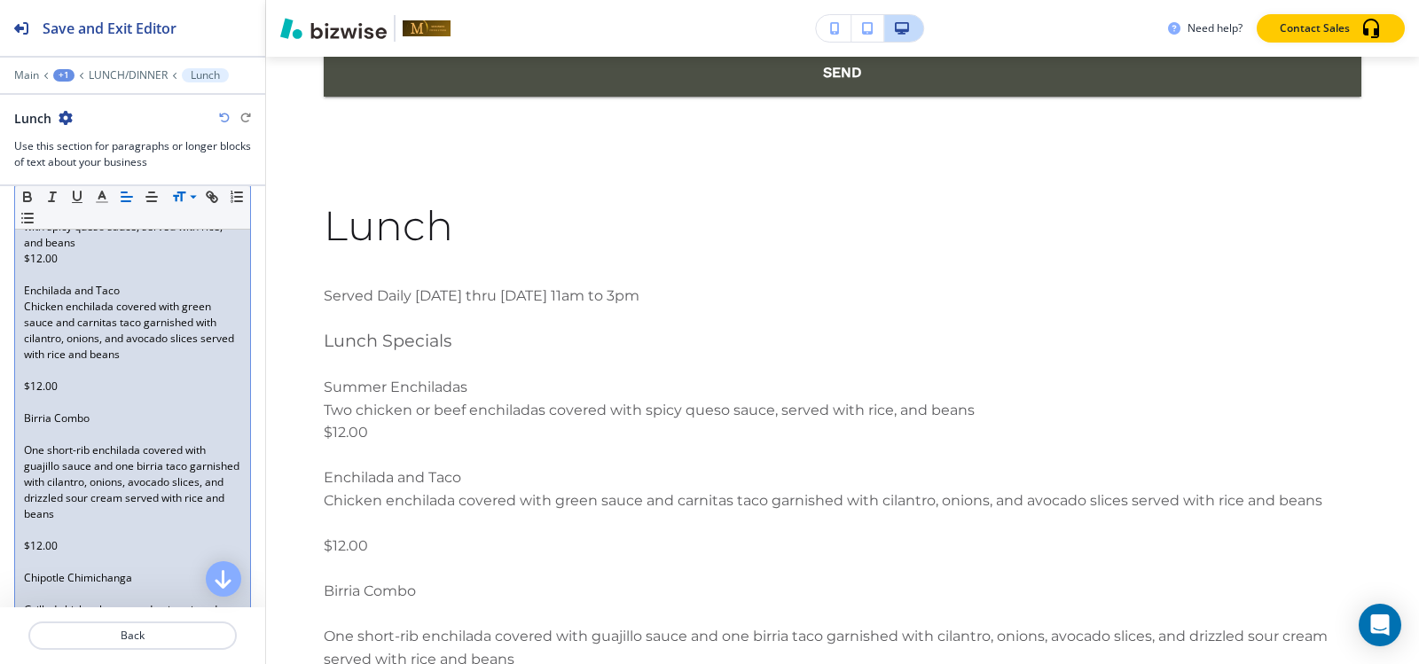
click at [28, 375] on p at bounding box center [132, 371] width 217 height 16
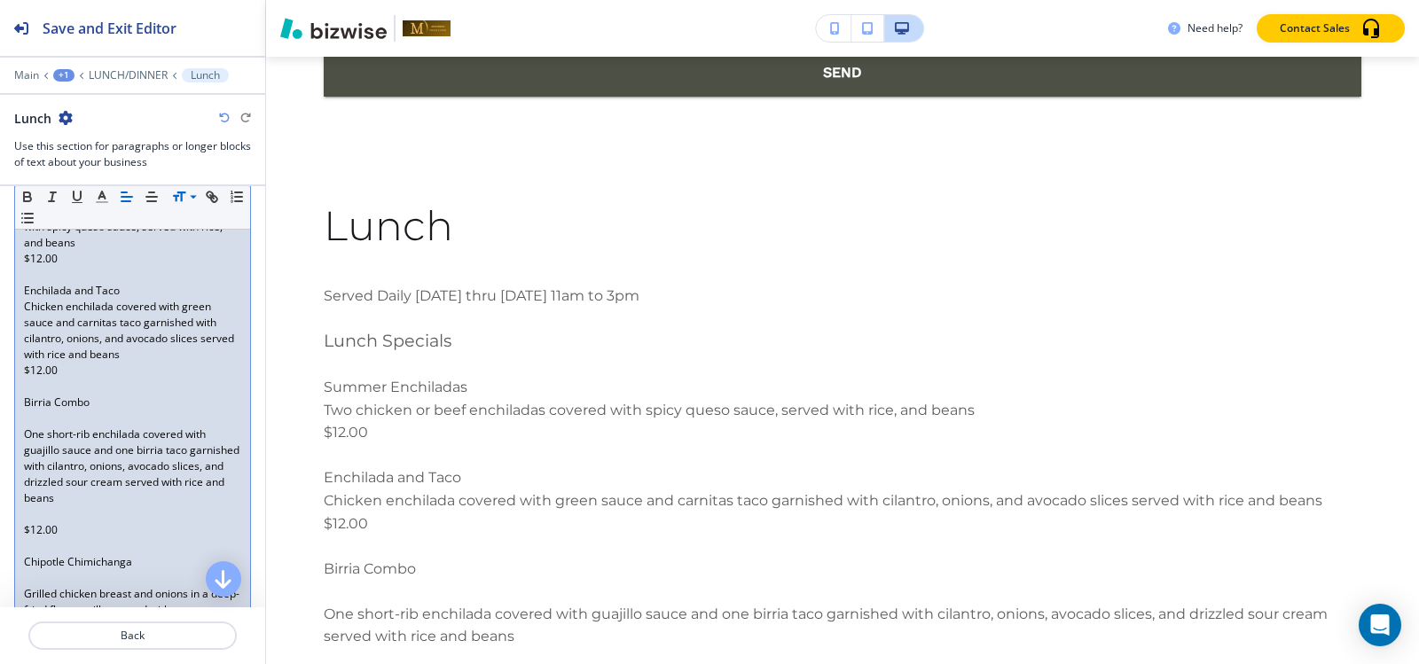
click at [31, 416] on p at bounding box center [132, 419] width 217 height 16
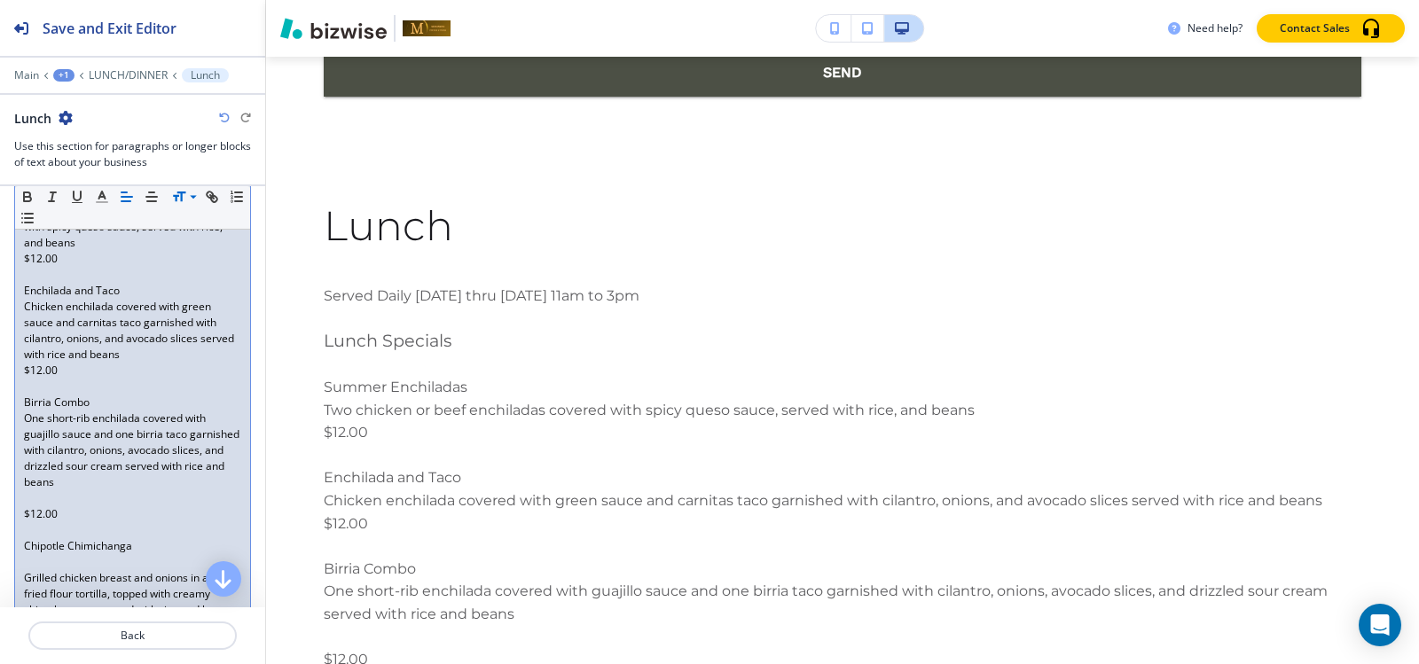
scroll to position [505, 0]
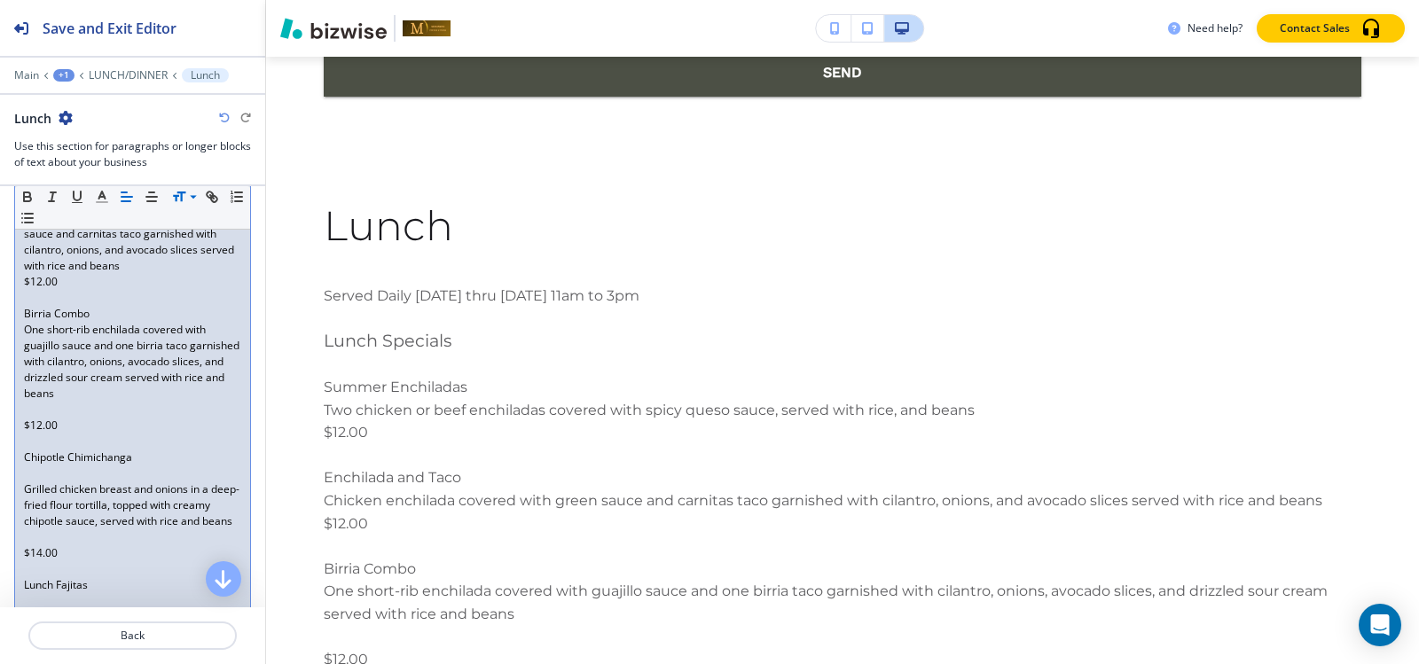
click at [31, 405] on p at bounding box center [132, 410] width 217 height 16
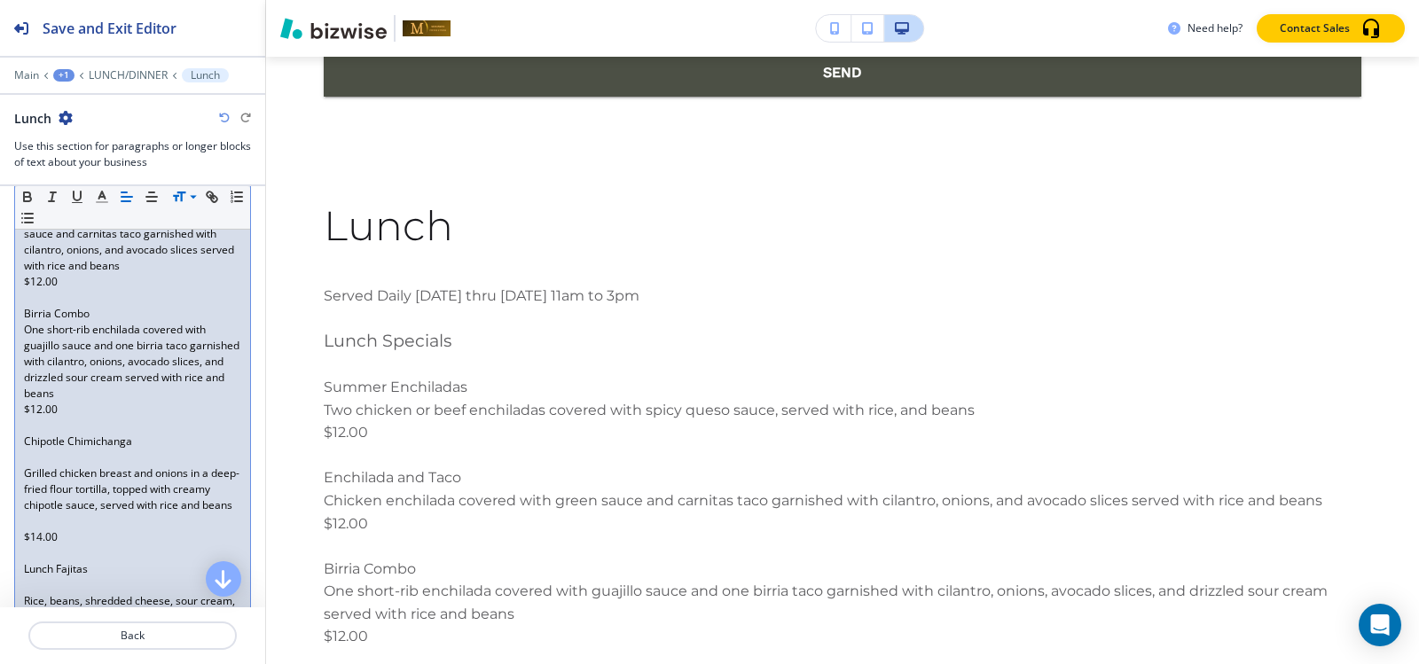
scroll to position [594, 0]
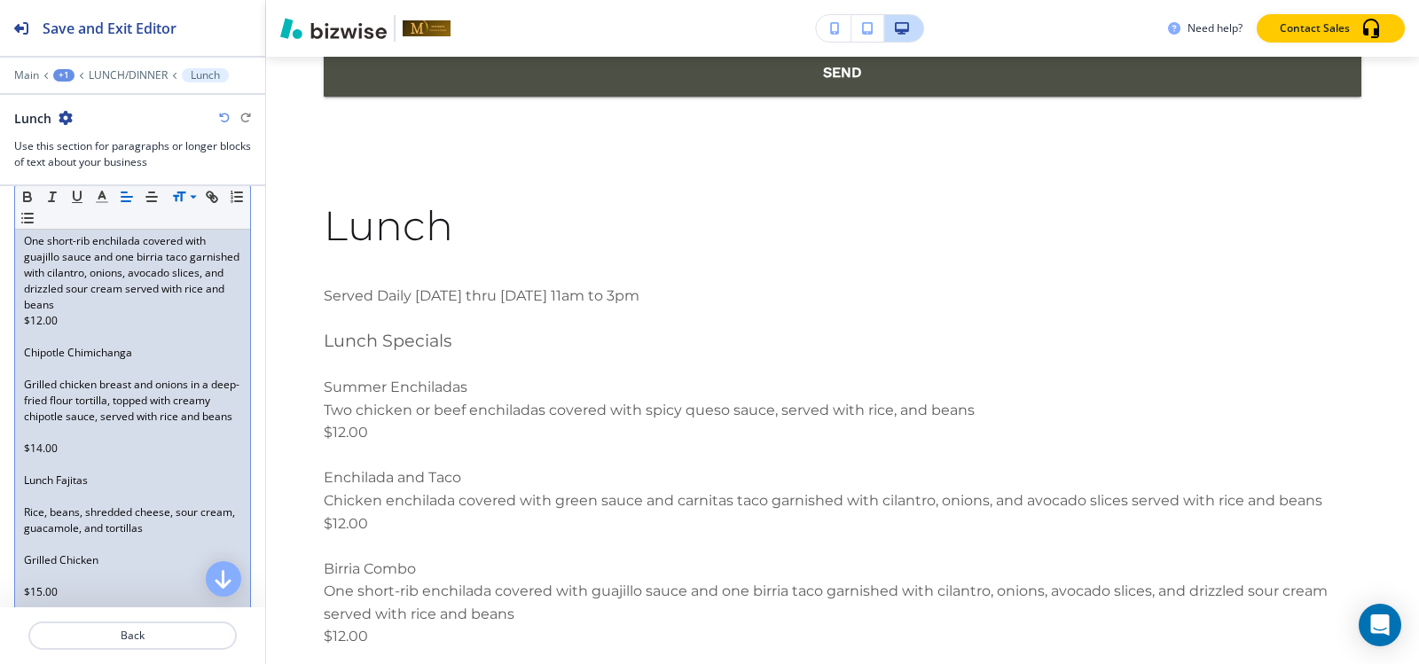
click at [30, 371] on p at bounding box center [132, 369] width 217 height 16
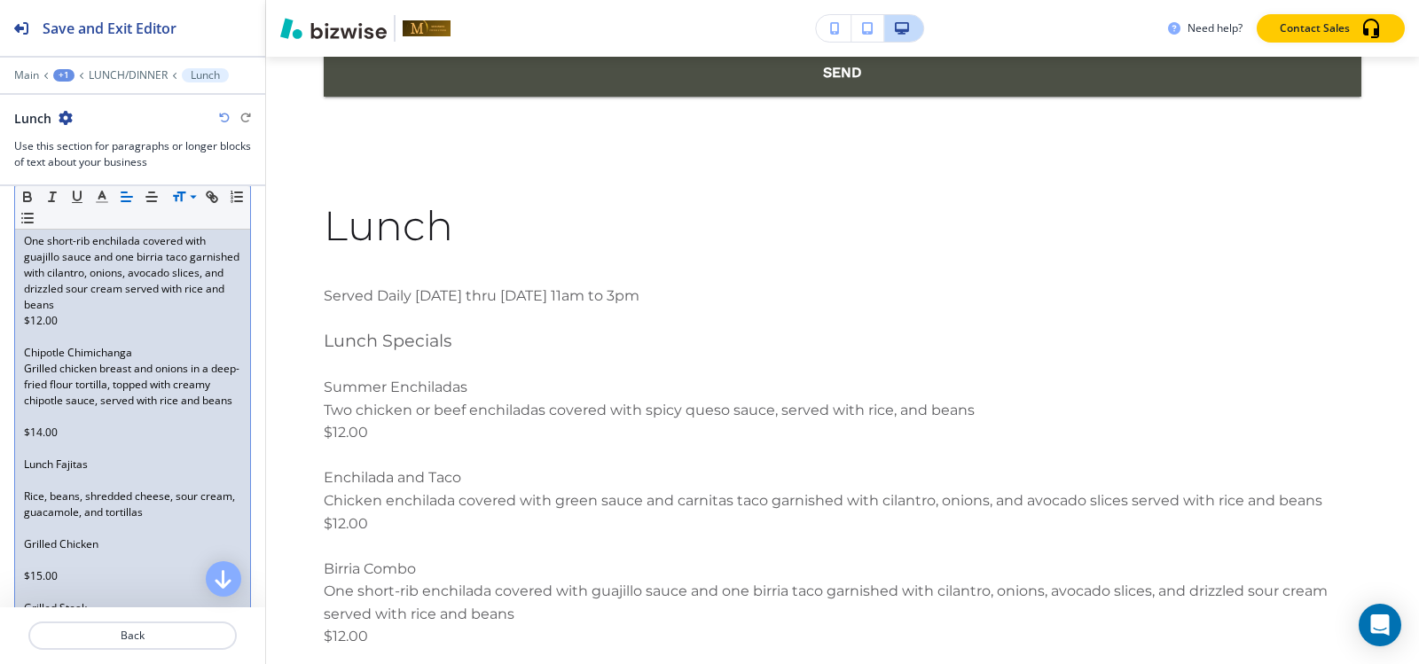
click at [43, 425] on p at bounding box center [132, 417] width 217 height 16
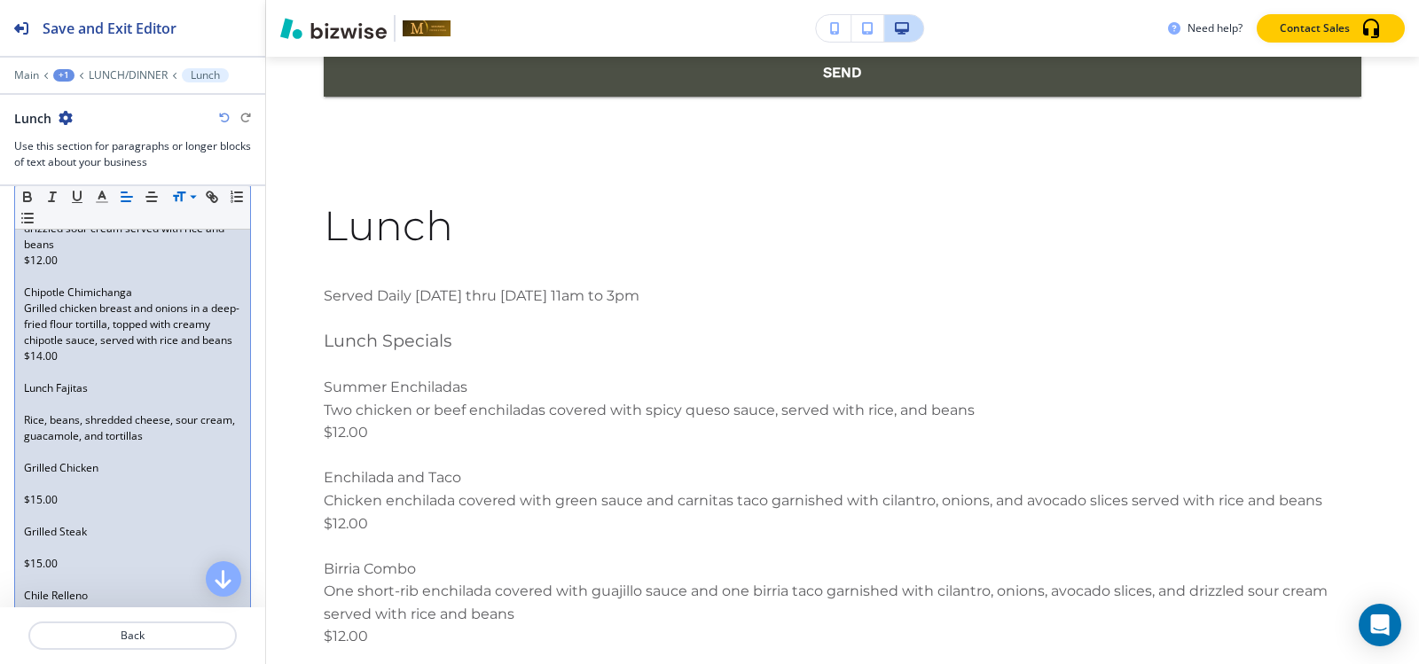
scroll to position [683, 0]
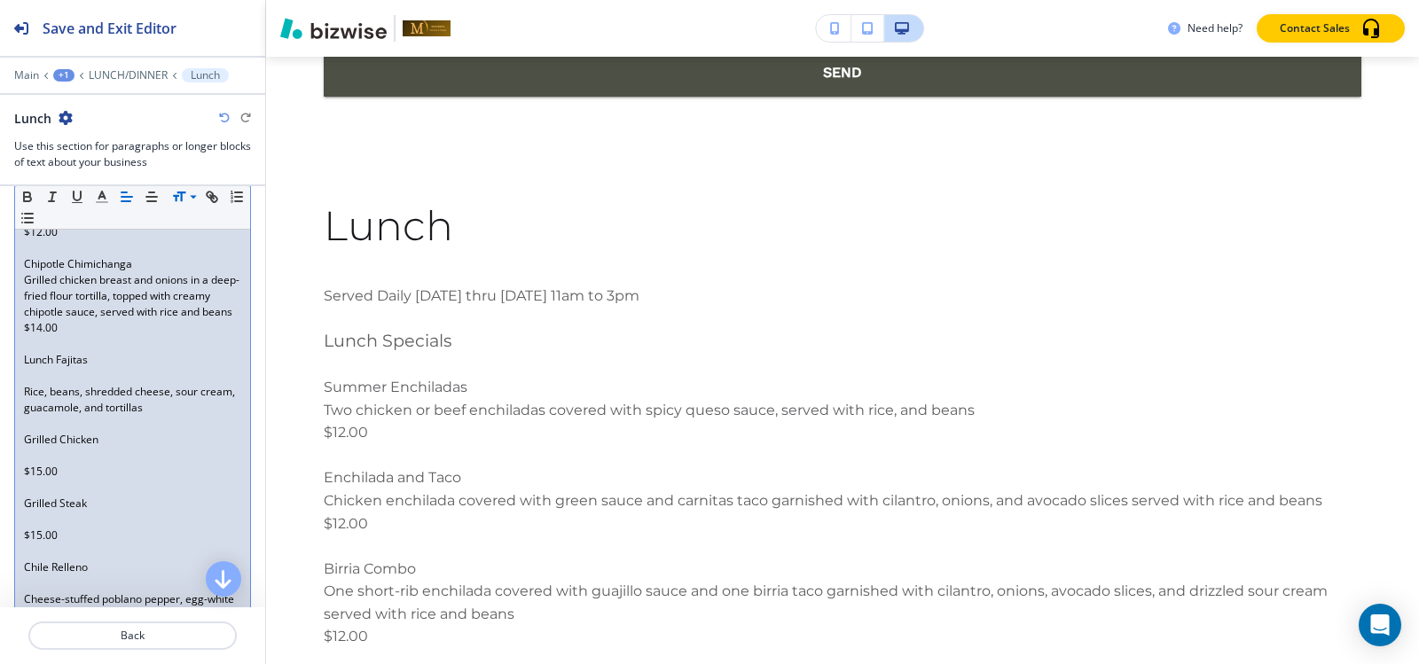
click at [31, 384] on p at bounding box center [132, 376] width 217 height 16
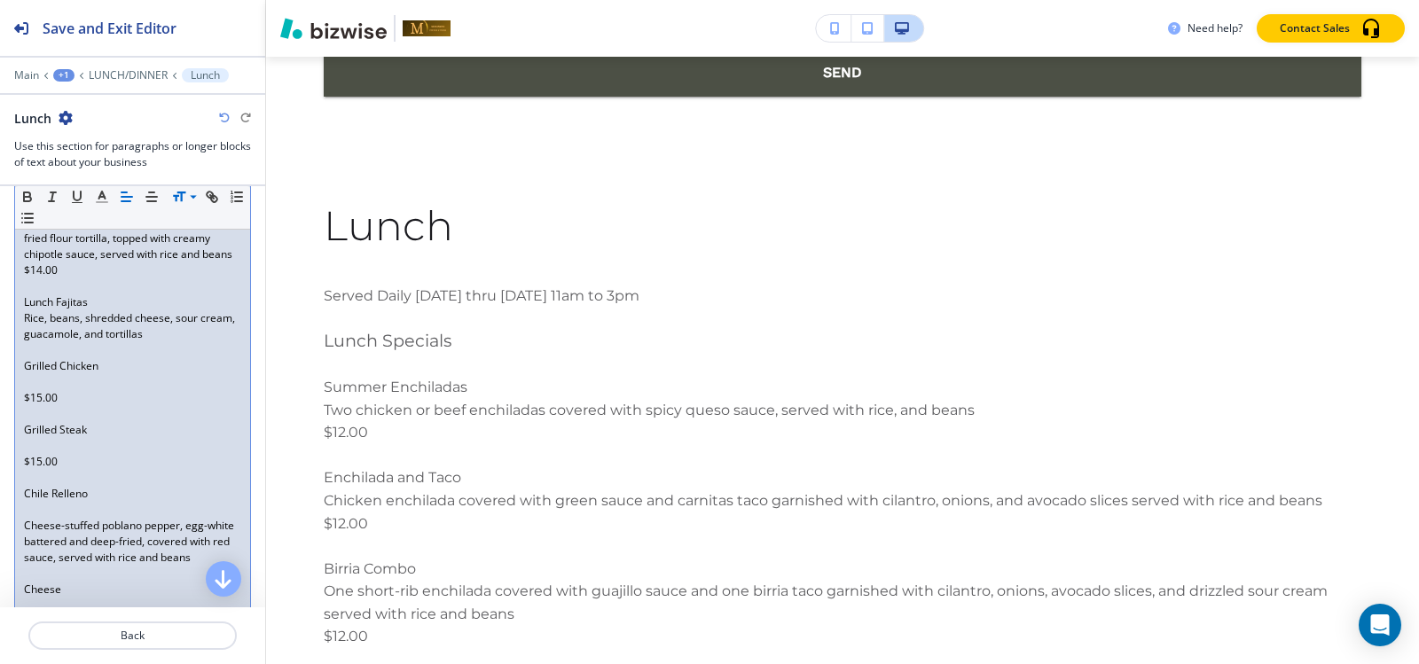
scroll to position [772, 0]
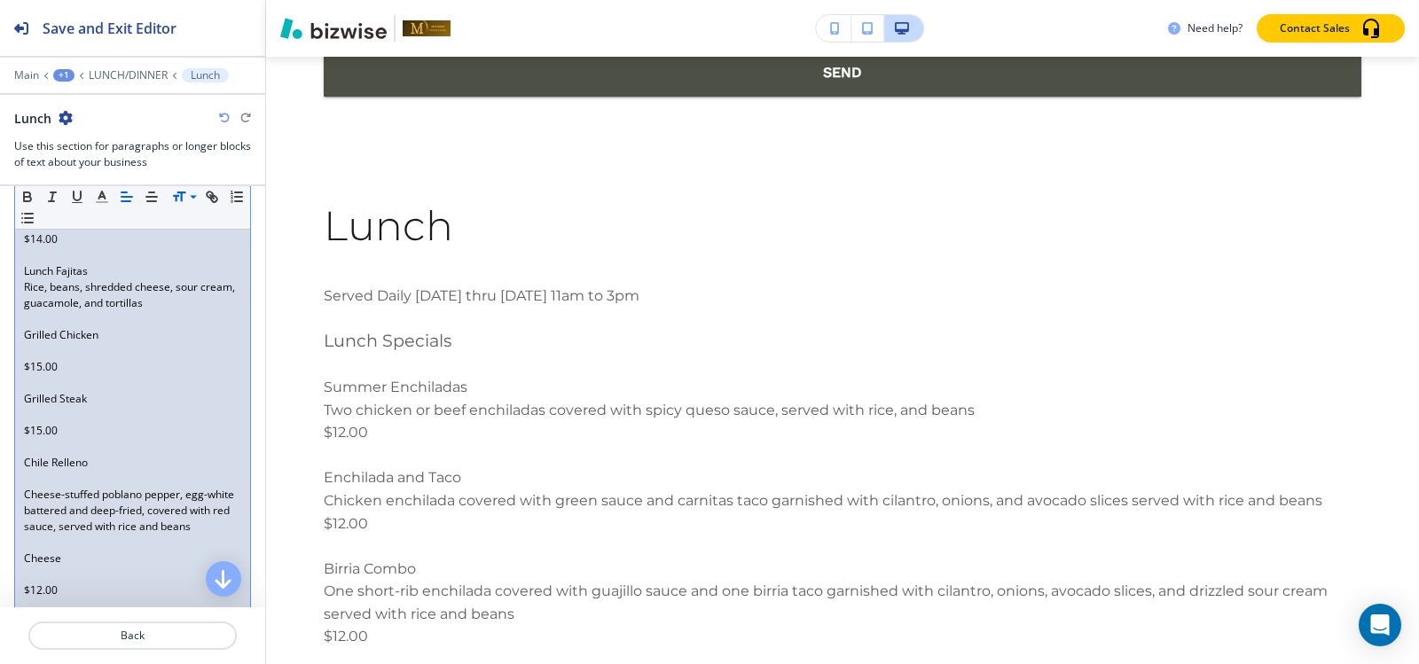
click at [31, 359] on p at bounding box center [132, 351] width 217 height 16
click at [28, 385] on div "Served Daily Monday thru Friday 11am to 3pm Lunch Specials Summer Enchiladas Tw…" at bounding box center [132, 422] width 235 height 1362
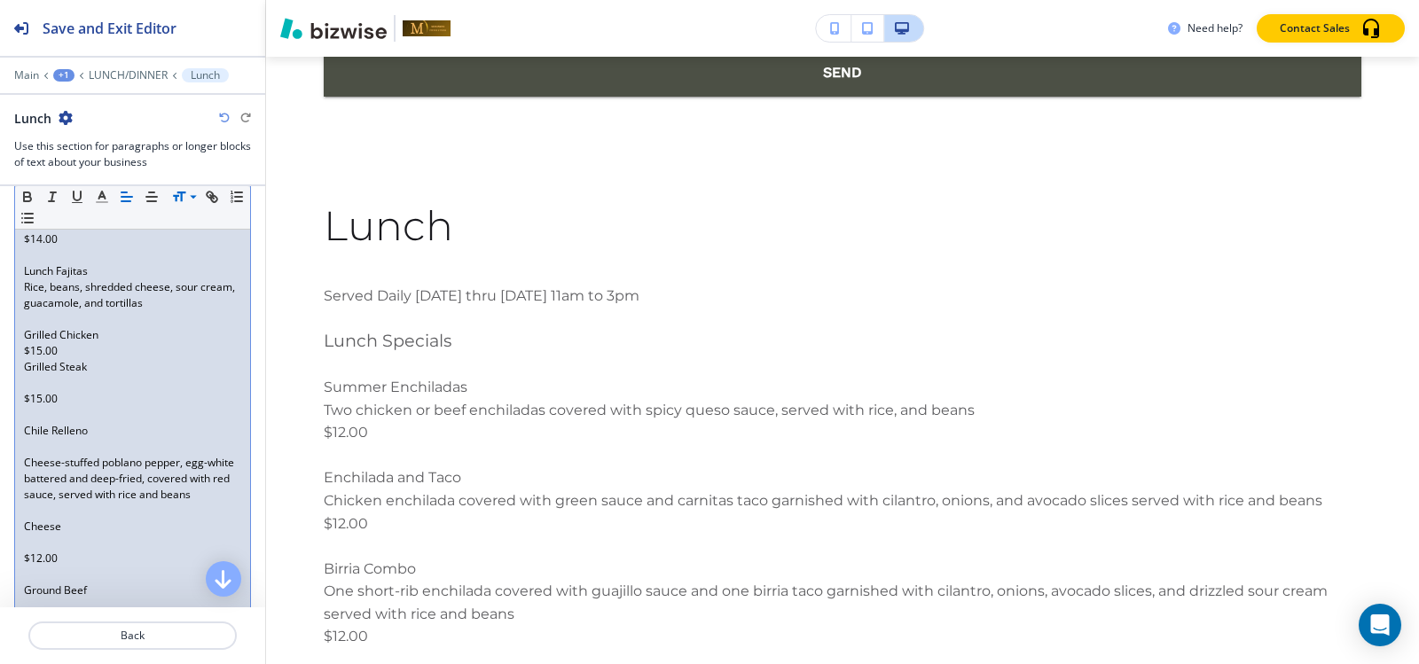
click at [29, 403] on div "Served Daily Monday thru Friday 11am to 3pm Lunch Specials Summer Enchiladas Tw…" at bounding box center [132, 414] width 235 height 1346
click at [21, 381] on div "Served Daily Monday thru Friday 11am to 3pm Lunch Specials Summer Enchiladas Tw…" at bounding box center [132, 406] width 235 height 1330
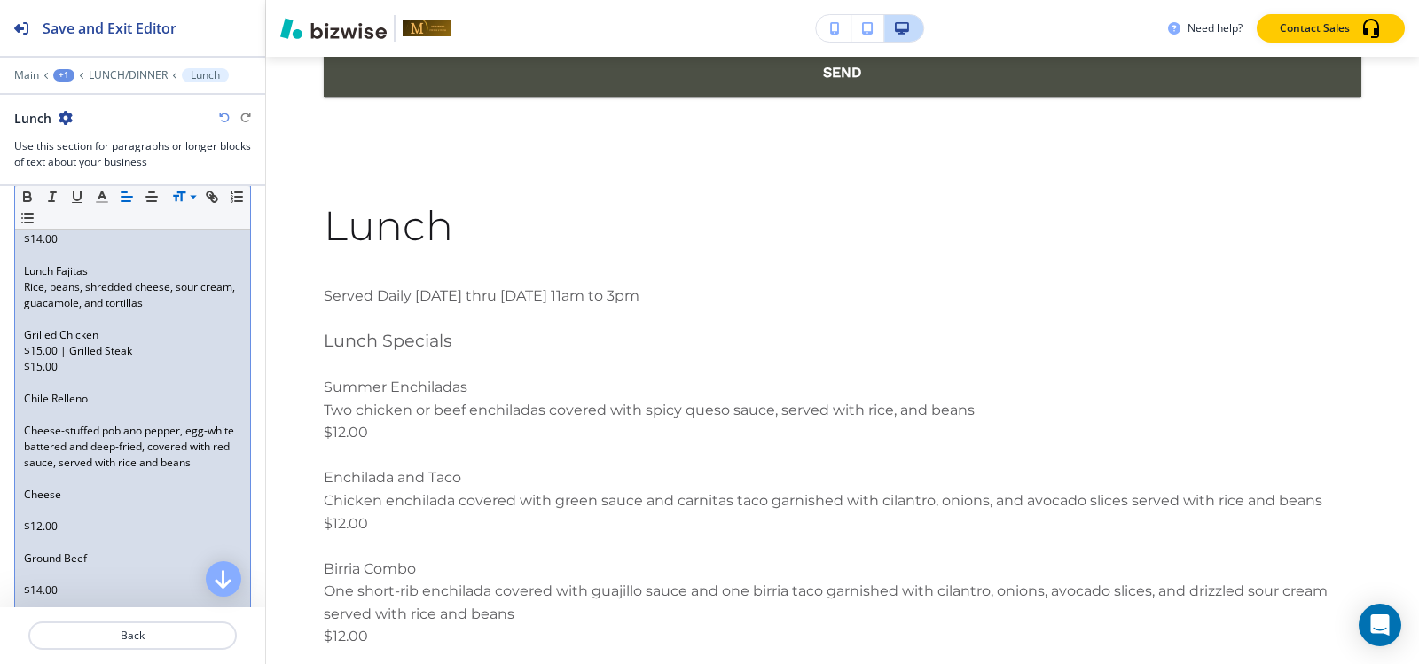
click at [25, 365] on div "Served Daily Monday thru Friday 11am to 3pm Lunch Specials Summer Enchiladas Tw…" at bounding box center [132, 398] width 235 height 1314
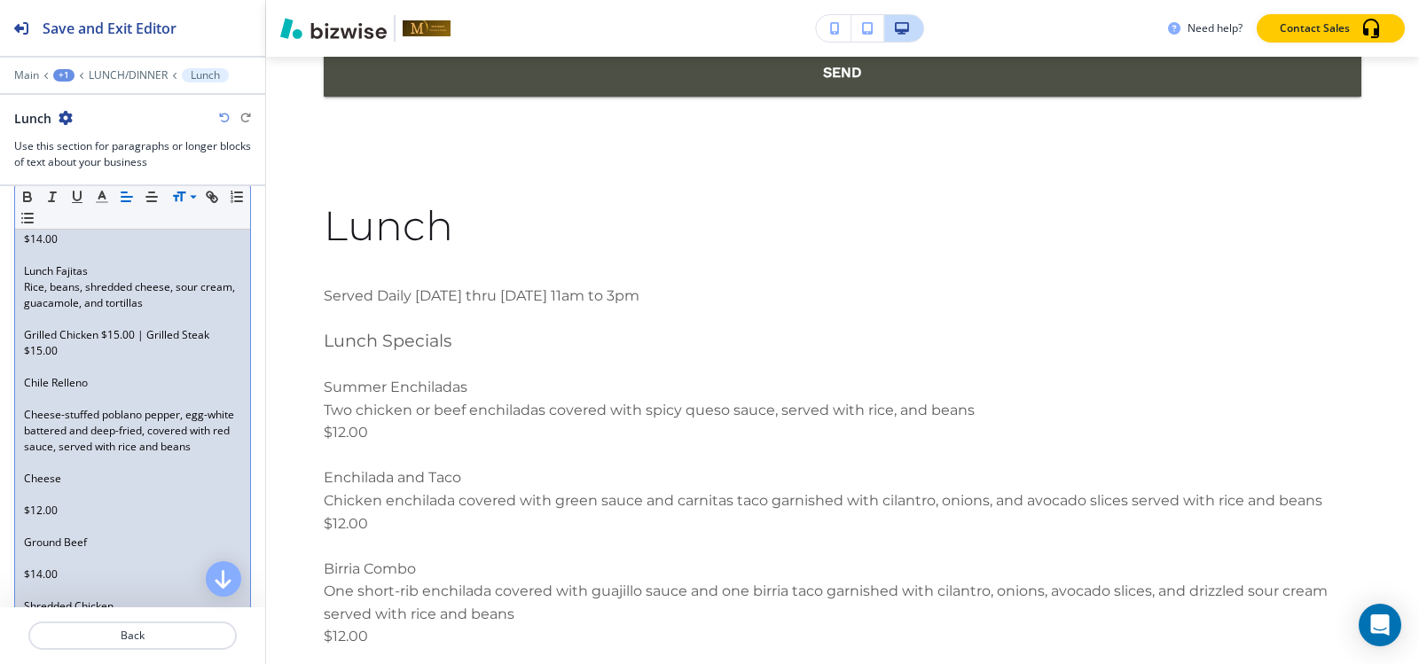
click at [24, 359] on p "$15.00" at bounding box center [132, 351] width 217 height 16
click at [57, 407] on p at bounding box center [132, 399] width 217 height 16
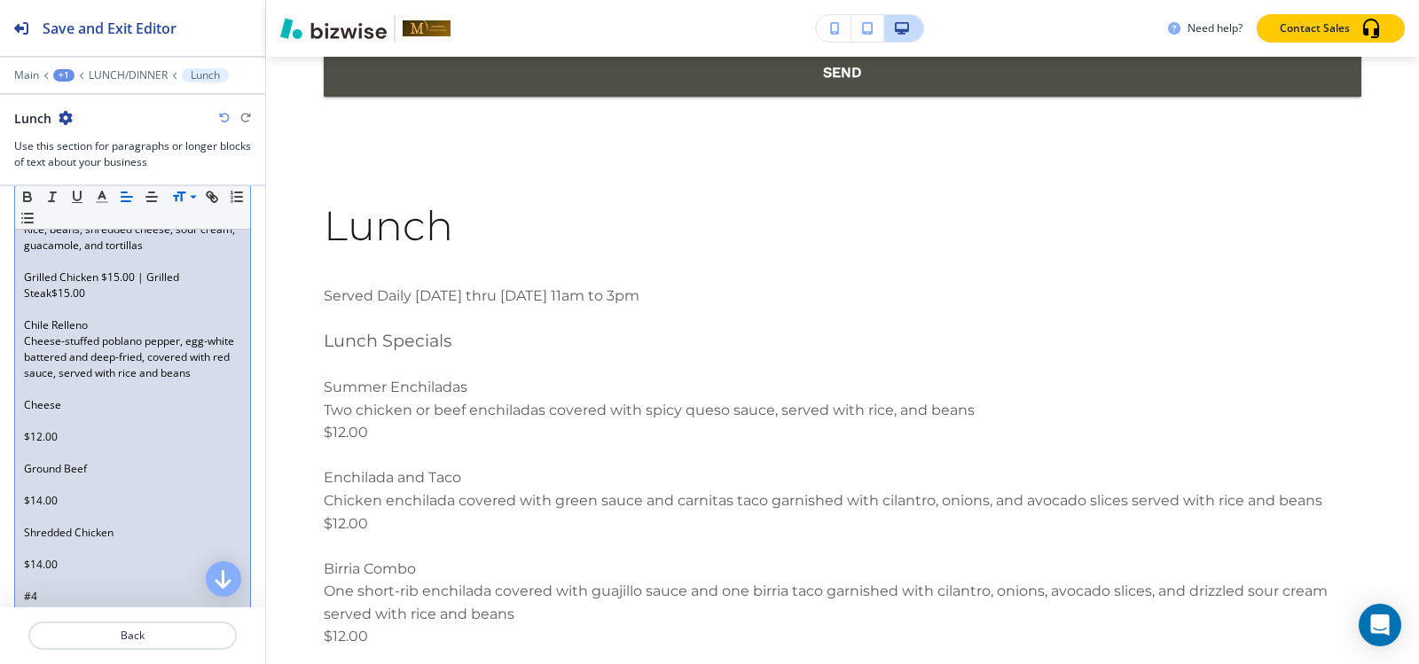
scroll to position [860, 0]
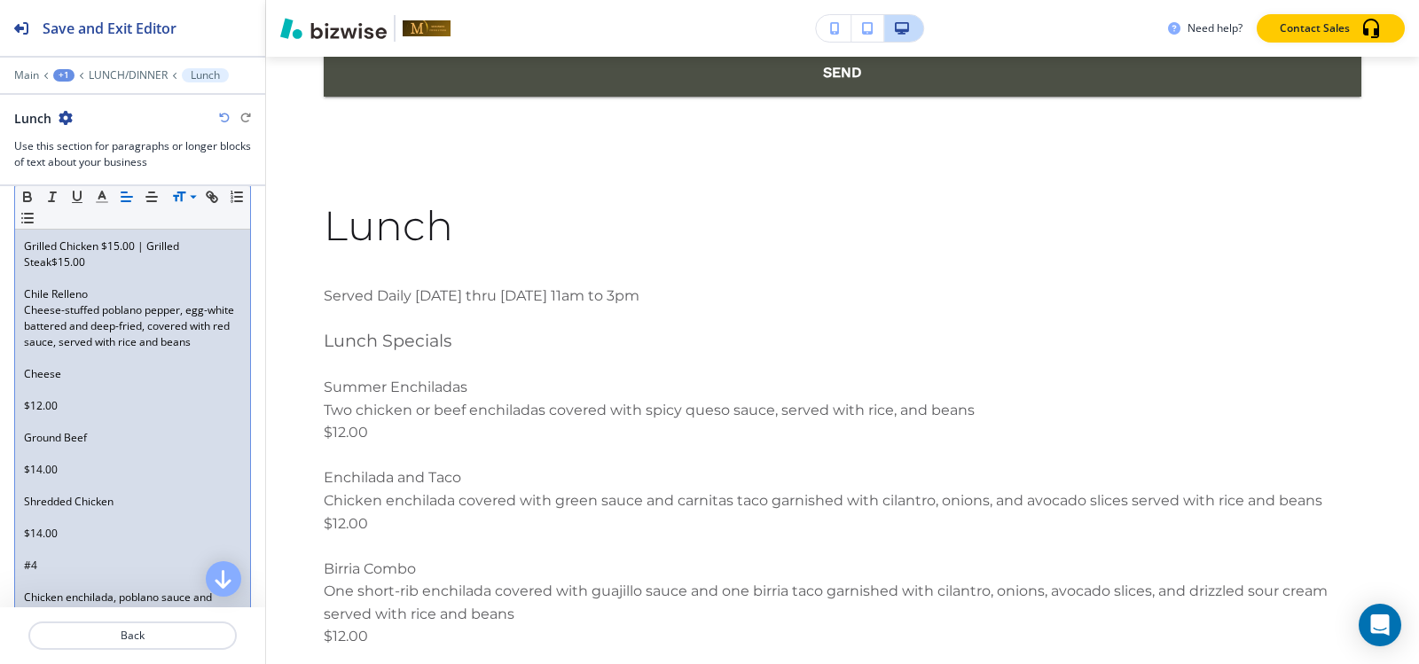
click at [35, 398] on p at bounding box center [132, 390] width 217 height 16
click at [36, 414] on p at bounding box center [132, 406] width 217 height 16
click at [38, 430] on p at bounding box center [132, 422] width 217 height 16
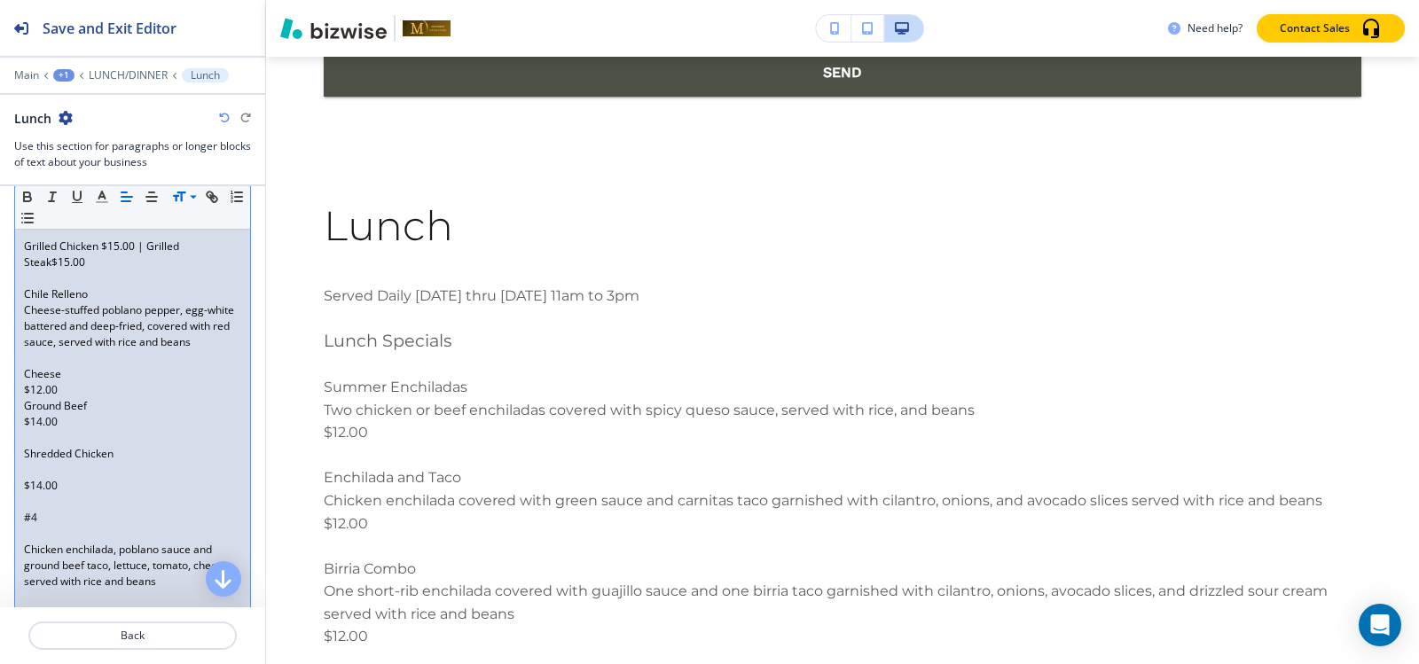
click at [37, 466] on div "Served Daily Monday thru Friday 11am to 3pm Lunch Specials Summer Enchiladas Tw…" at bounding box center [132, 269] width 235 height 1234
click at [36, 462] on p at bounding box center [132, 454] width 217 height 16
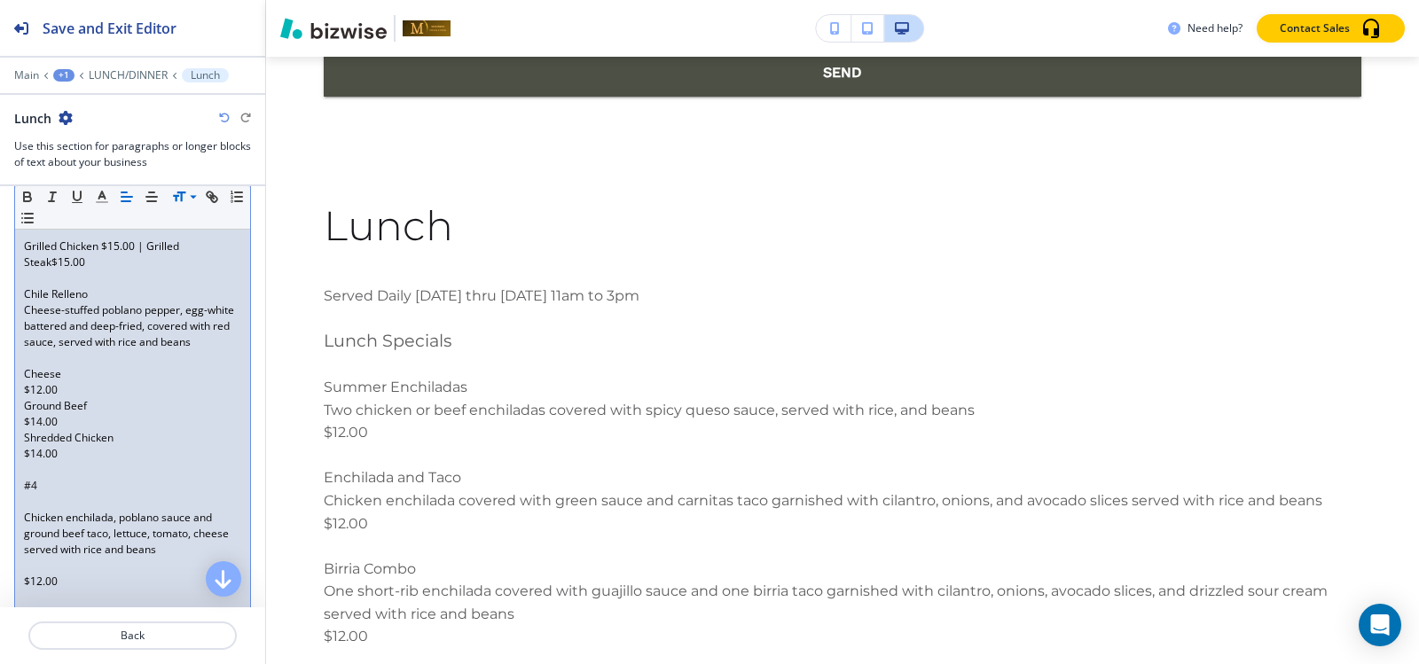
click at [24, 446] on p "Shredded Chicken" at bounding box center [132, 438] width 217 height 16
click at [24, 414] on p "Ground Beef" at bounding box center [132, 406] width 217 height 16
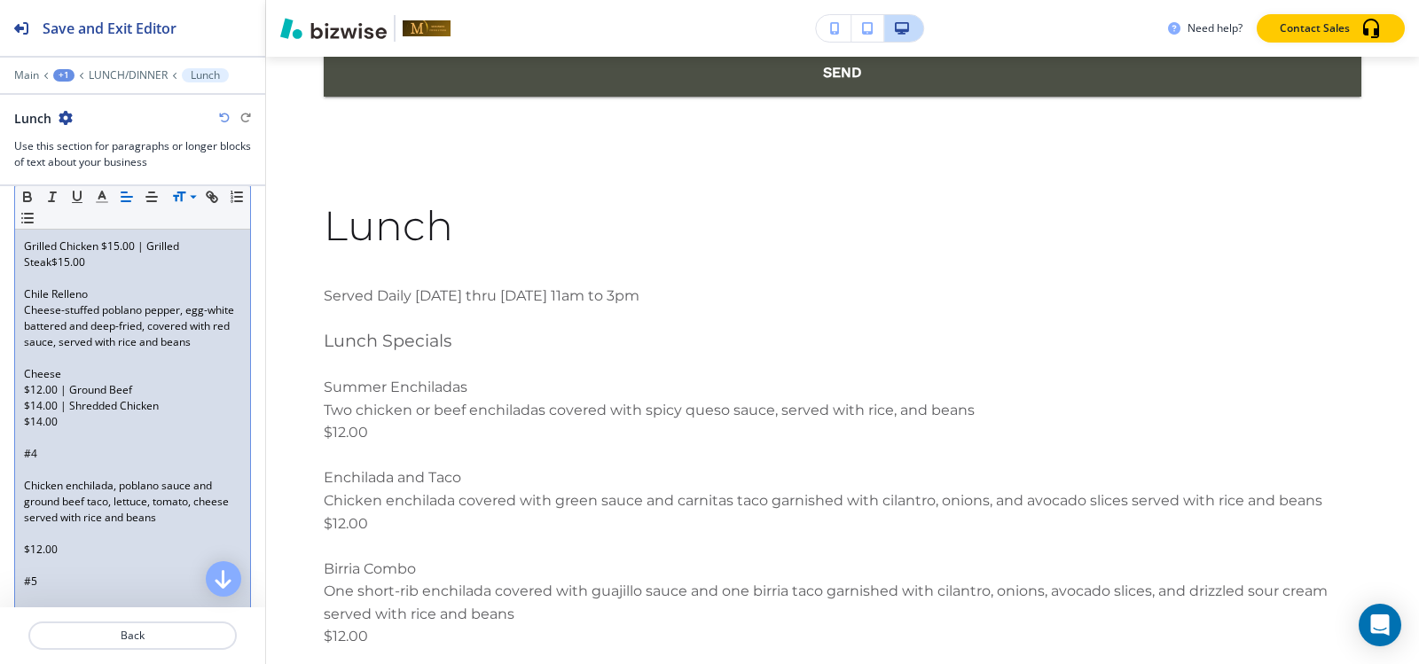
click at [24, 398] on p "$12.00 | Ground Beef" at bounding box center [132, 390] width 217 height 16
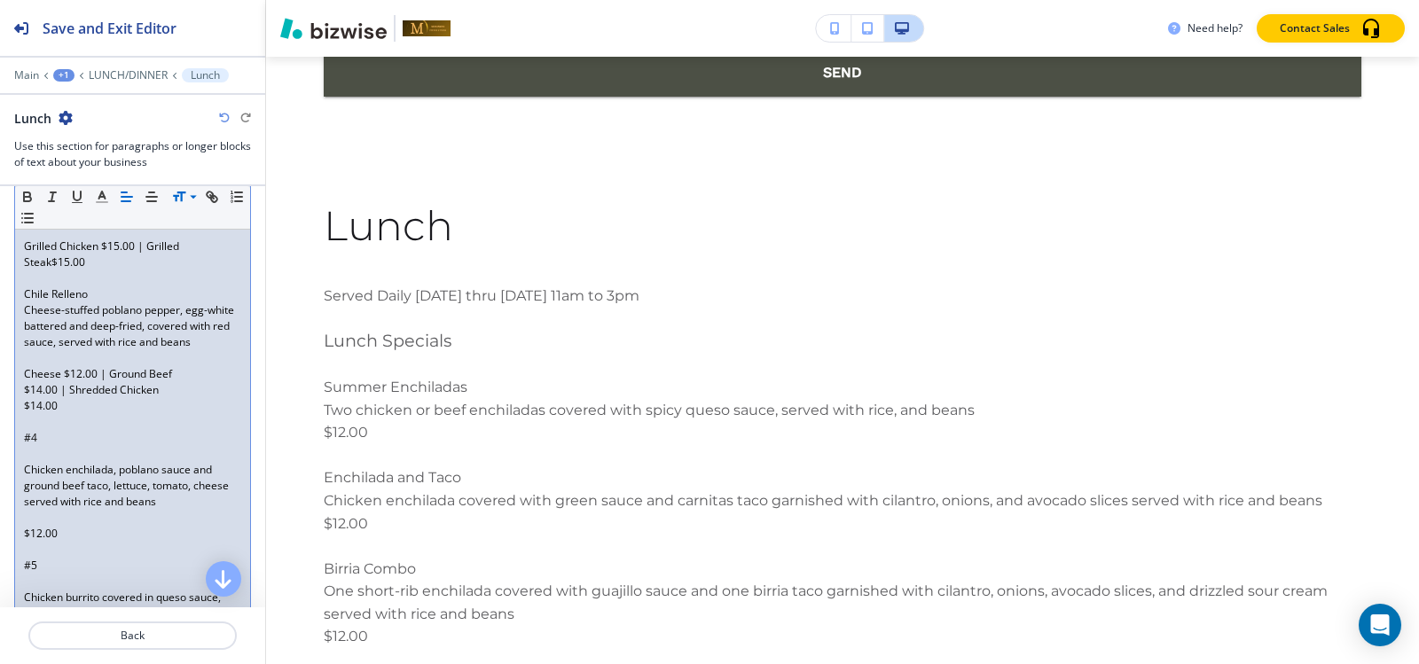
click at [22, 419] on div "Served Daily Monday thru Friday 11am to 3pm Lunch Specials Summer Enchiladas Tw…" at bounding box center [132, 229] width 235 height 1155
click at [22, 442] on div "Served Daily Monday thru Friday 11am to 3pm Lunch Specials Summer Enchiladas Tw…" at bounding box center [132, 229] width 235 height 1155
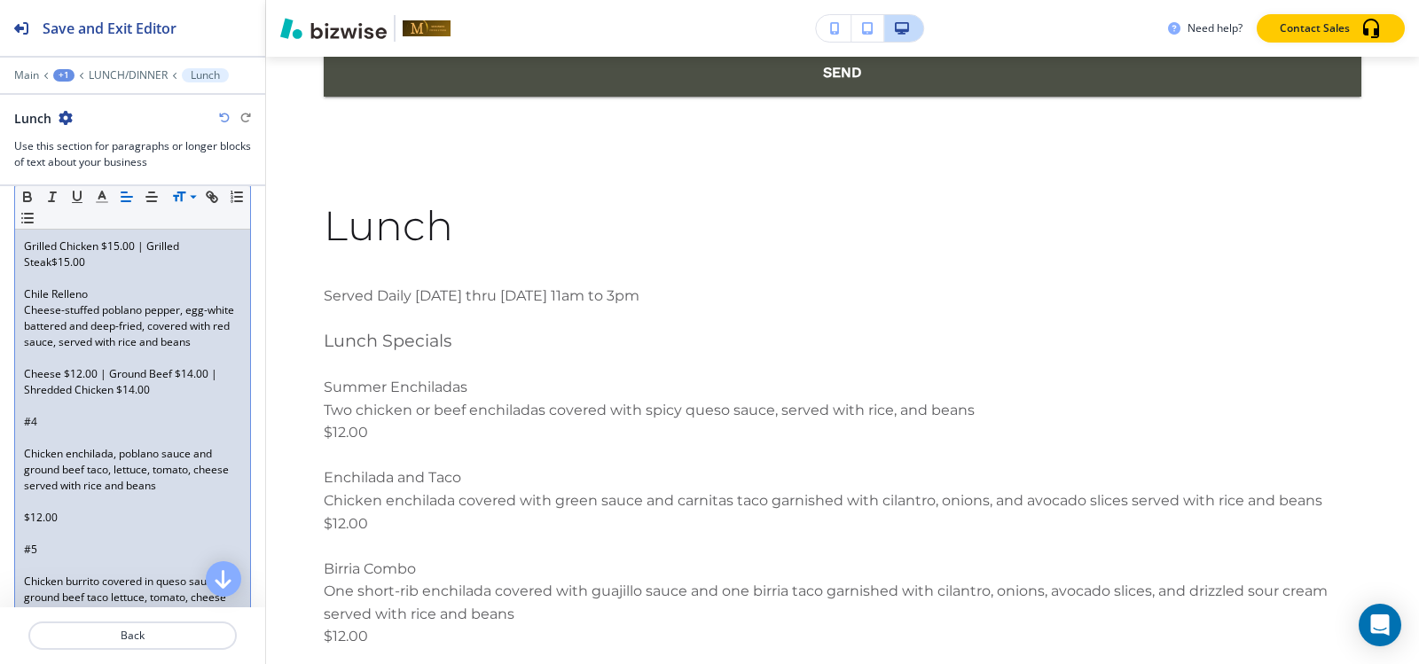
click at [64, 366] on p at bounding box center [132, 358] width 217 height 16
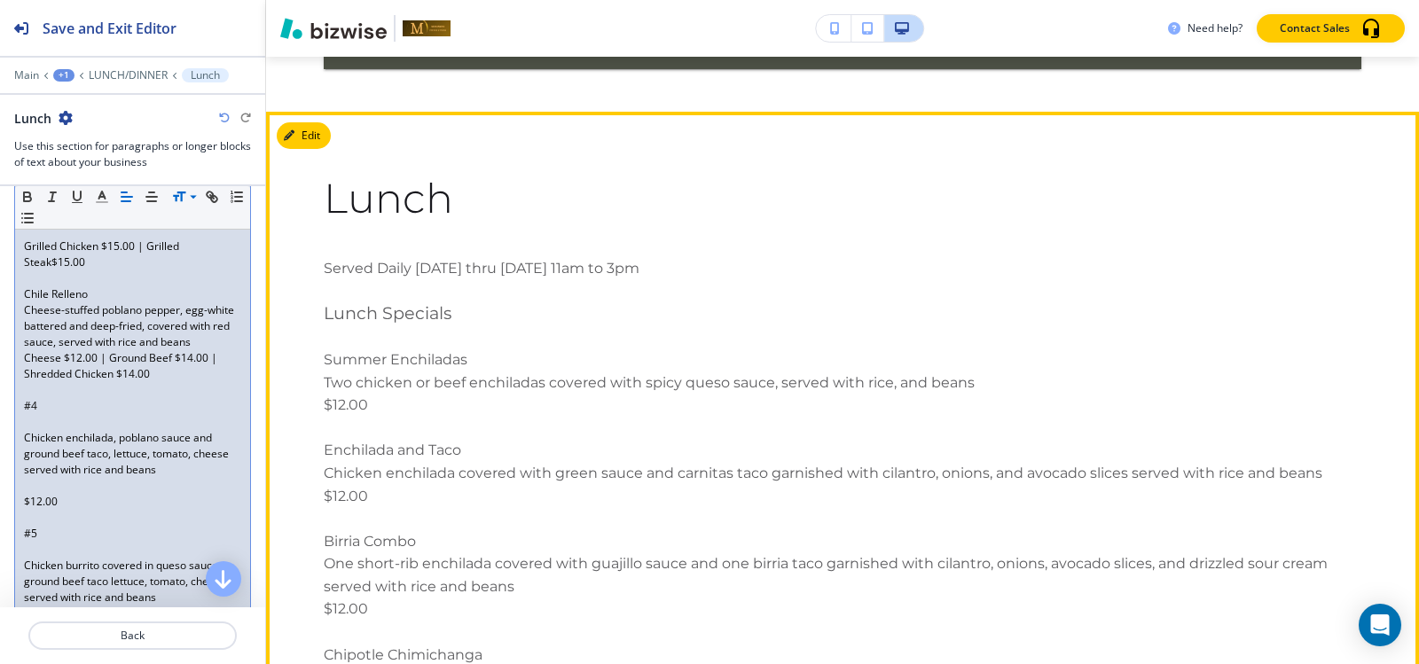
scroll to position [12332, 0]
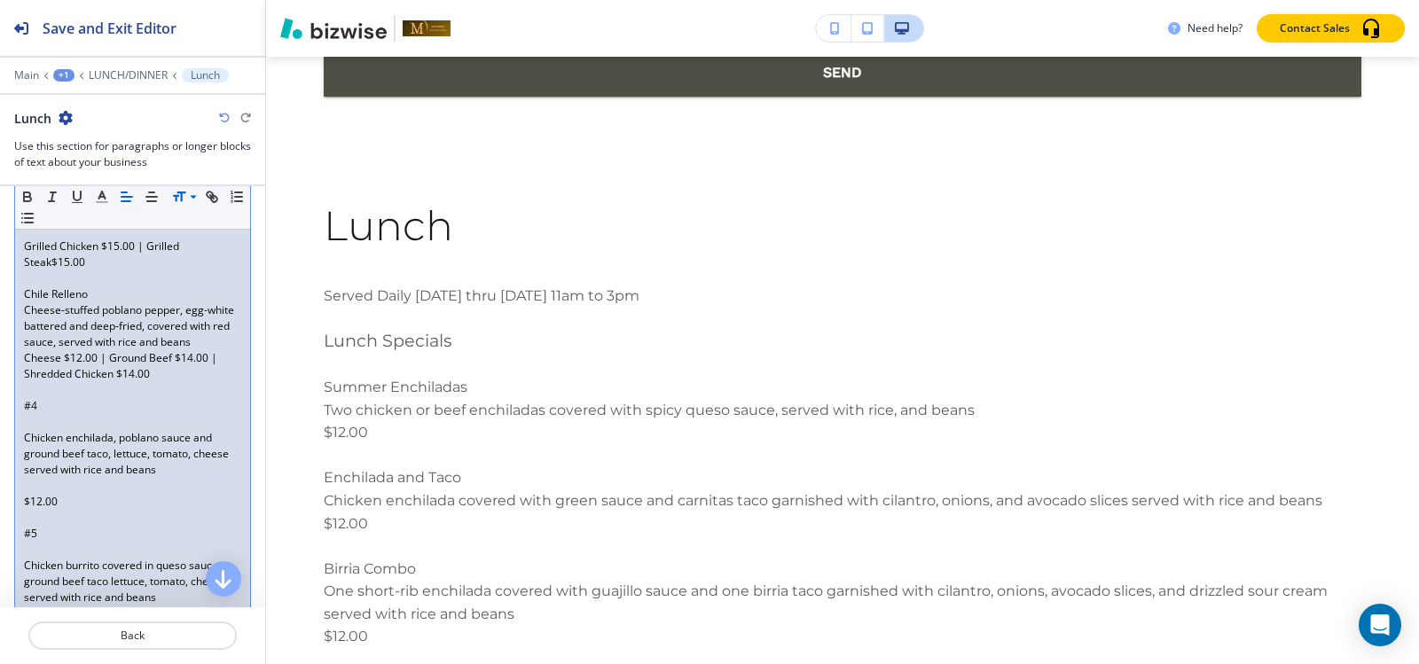
click at [77, 430] on p at bounding box center [132, 422] width 217 height 16
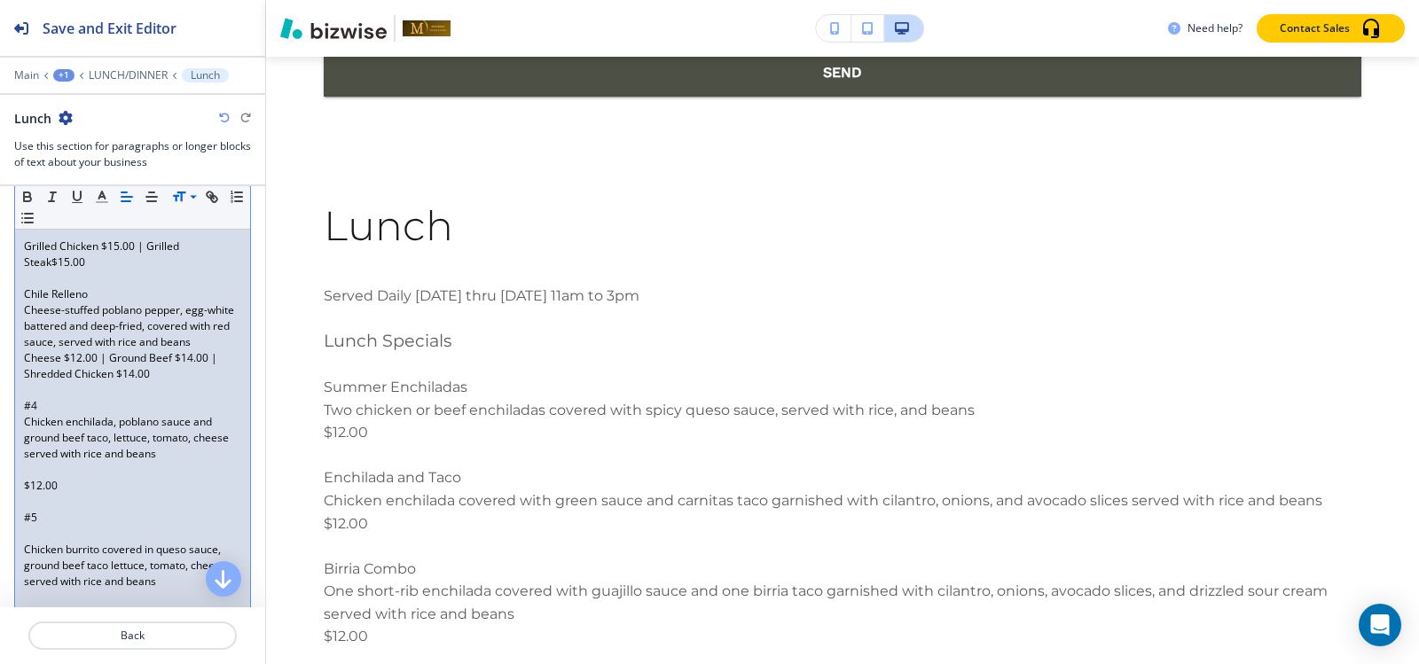
scroll to position [949, 0]
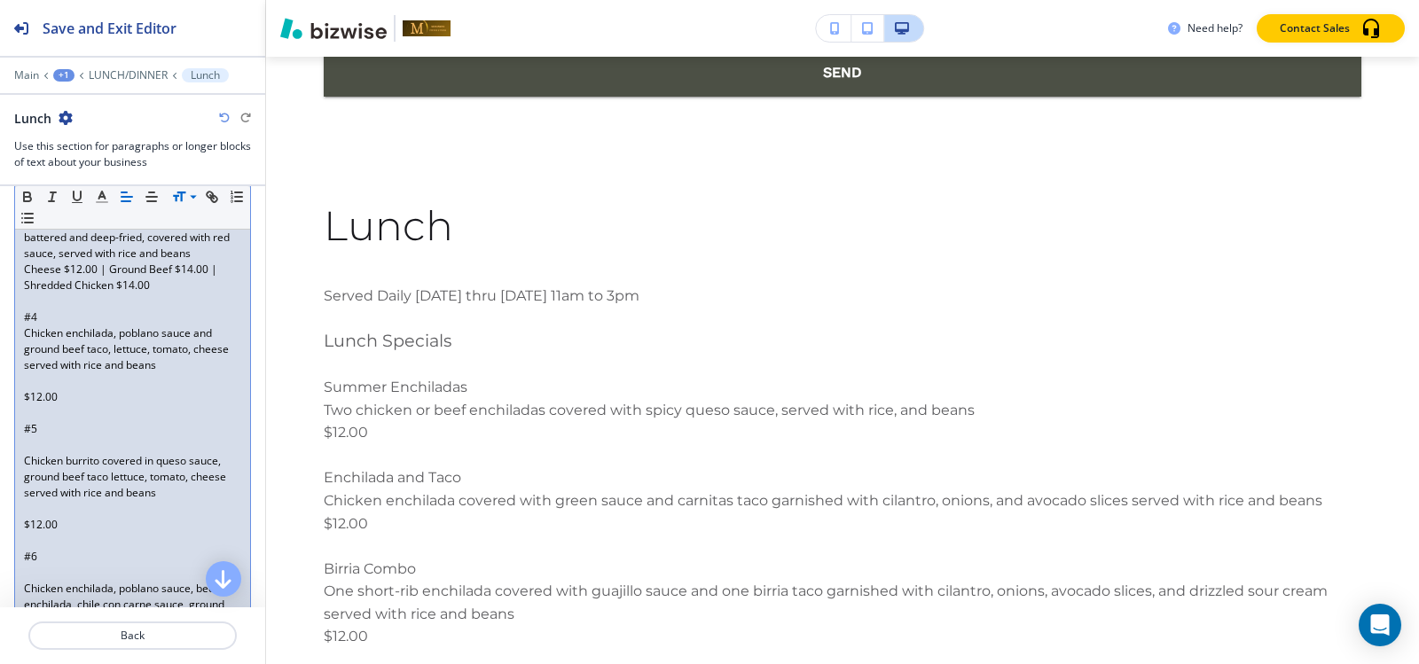
click at [33, 389] on p at bounding box center [132, 381] width 217 height 16
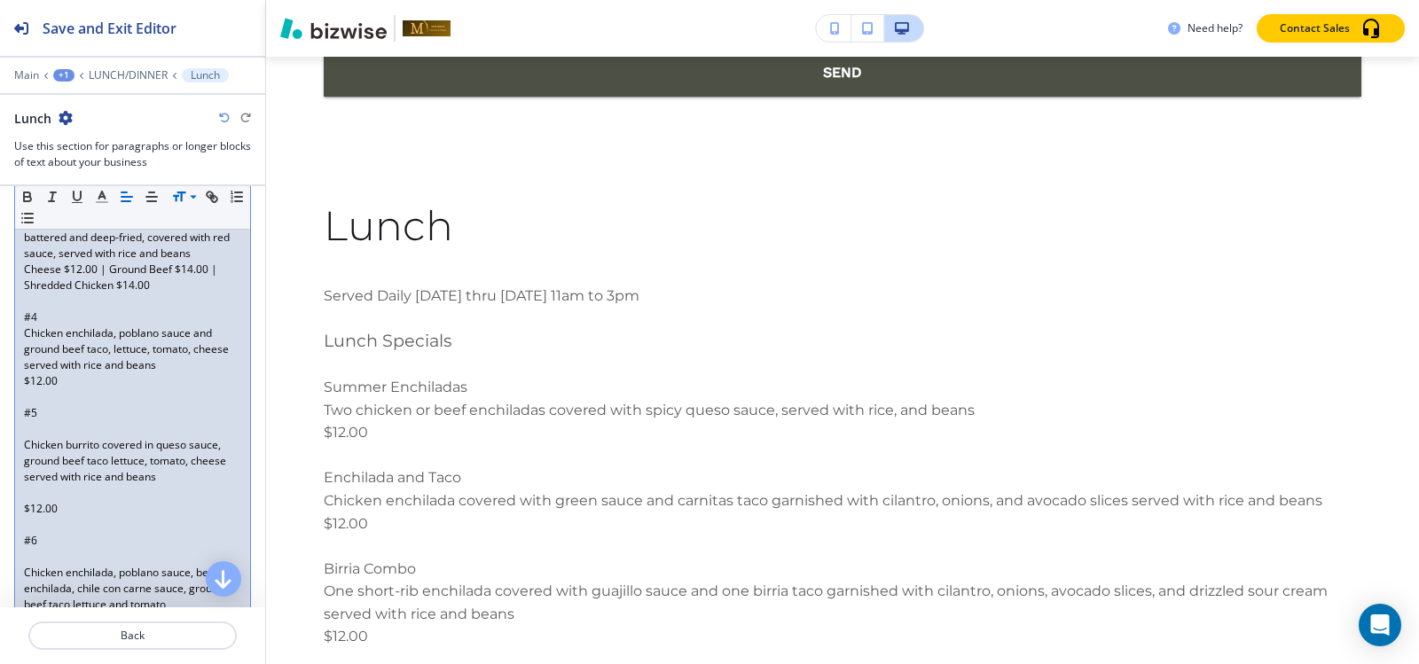
scroll to position [1038, 0]
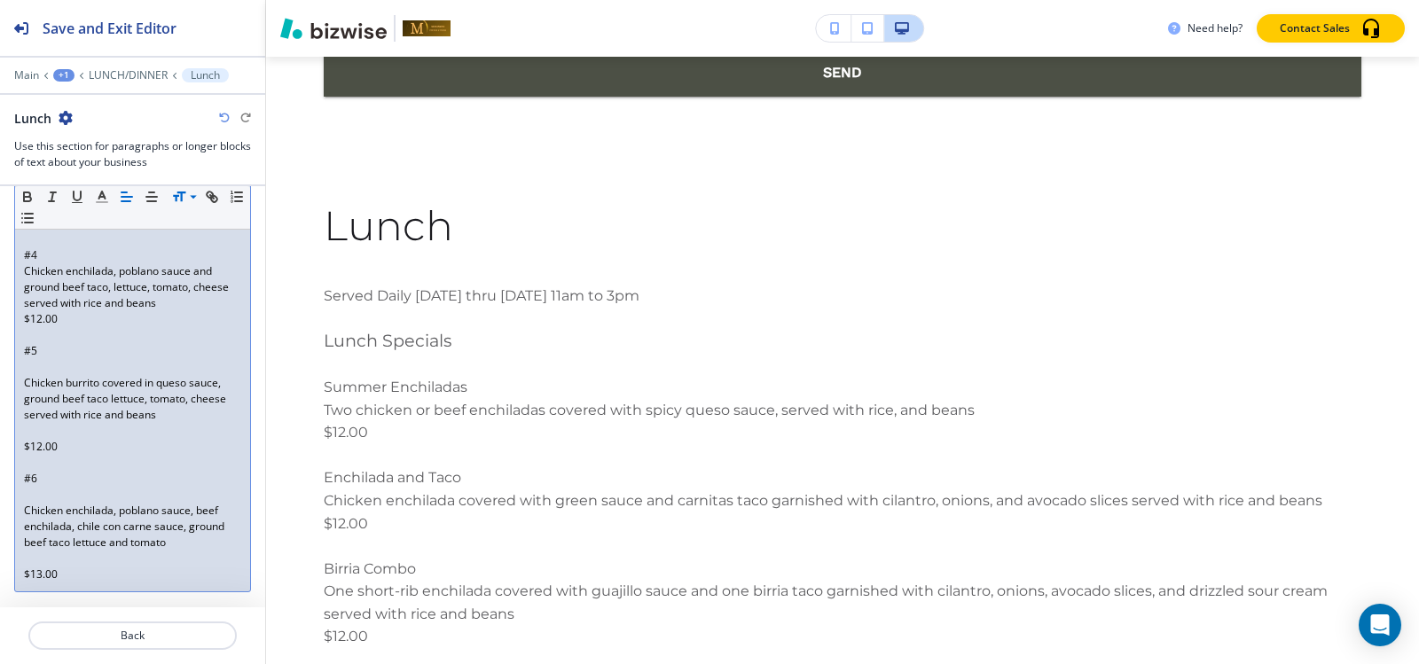
click at [27, 372] on p at bounding box center [132, 367] width 217 height 16
click at [22, 431] on div "Served Daily Monday thru Friday 11am to 3pm Lunch Specials Summer Enchiladas Tw…" at bounding box center [132, 55] width 235 height 1075
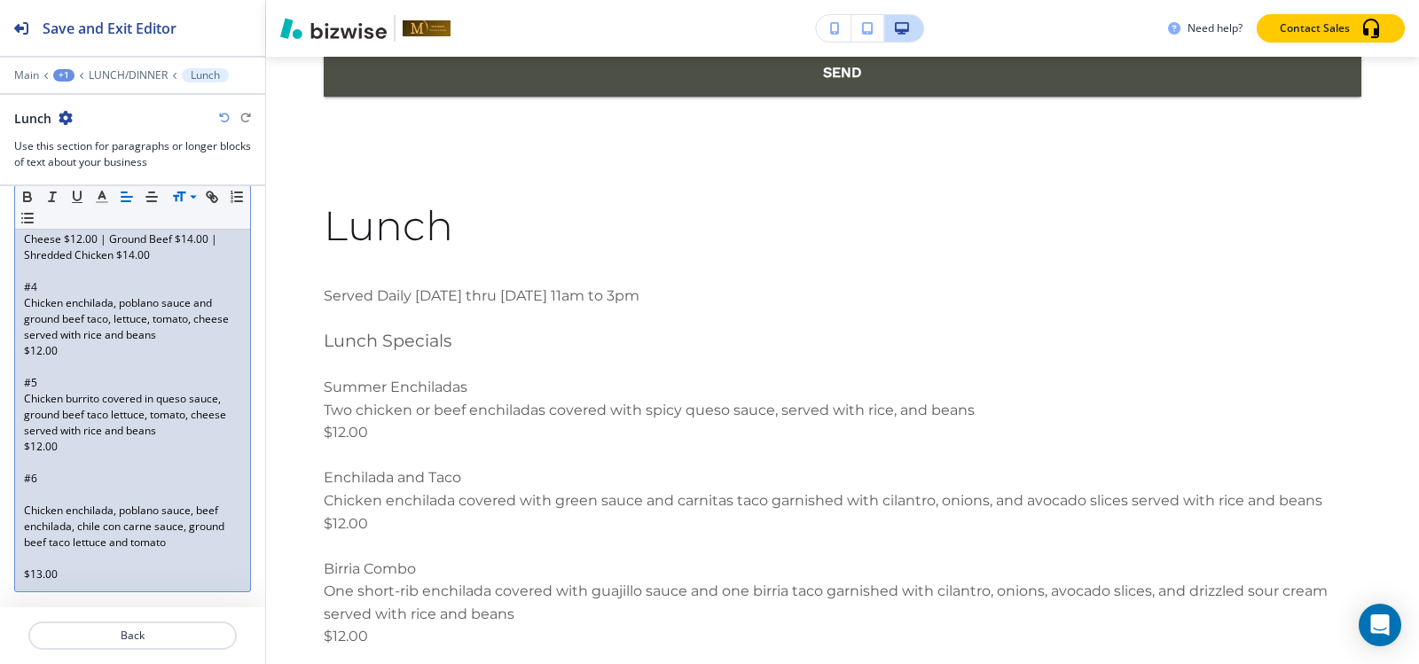
scroll to position [1010, 0]
click at [39, 491] on p at bounding box center [132, 495] width 217 height 16
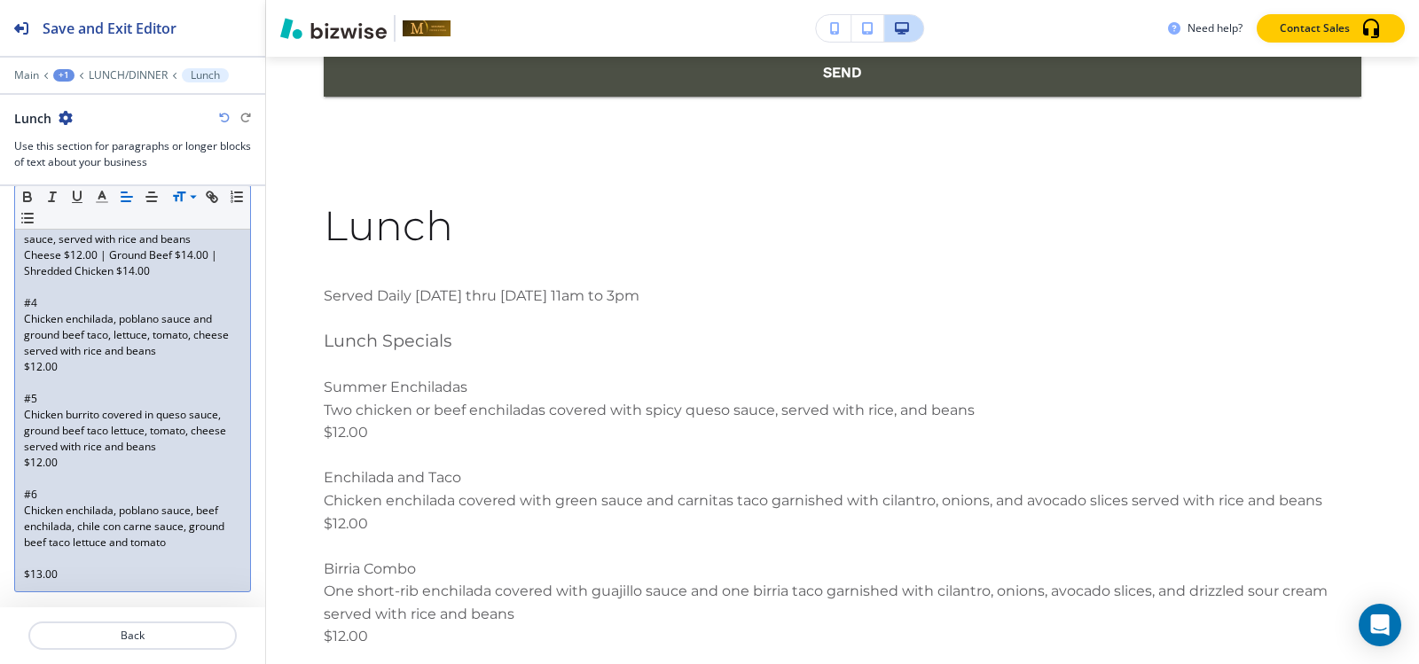
click at [34, 557] on p at bounding box center [132, 559] width 217 height 16
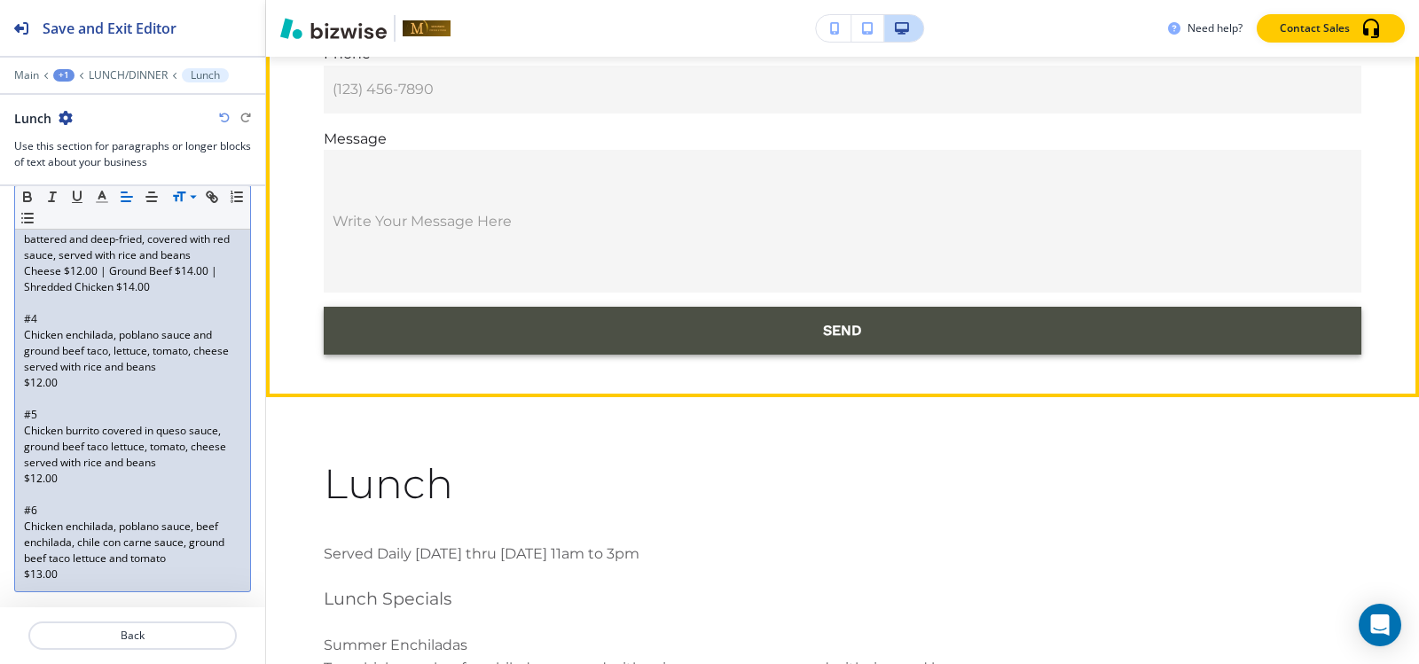
scroll to position [12000, 0]
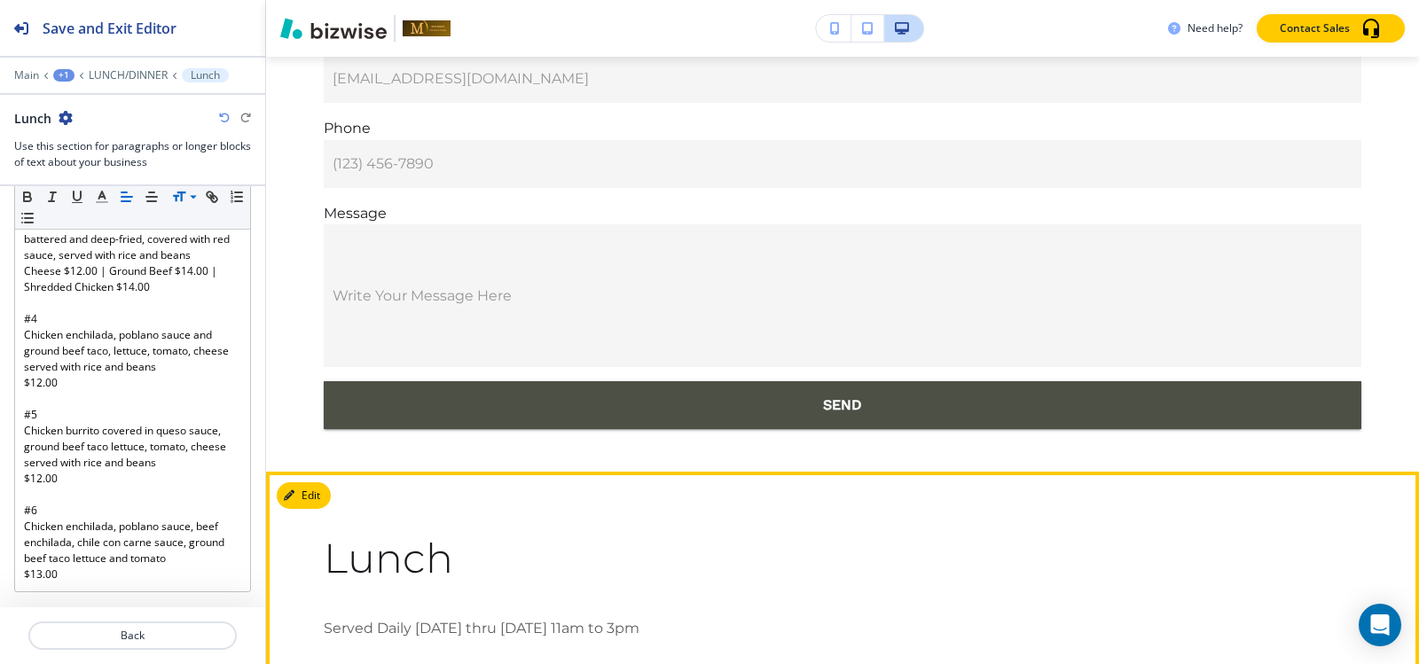
drag, startPoint x: 341, startPoint y: 396, endPoint x: 323, endPoint y: 397, distance: 18.6
click at [318, 482] on button "Edit This Section" at bounding box center [337, 495] width 120 height 27
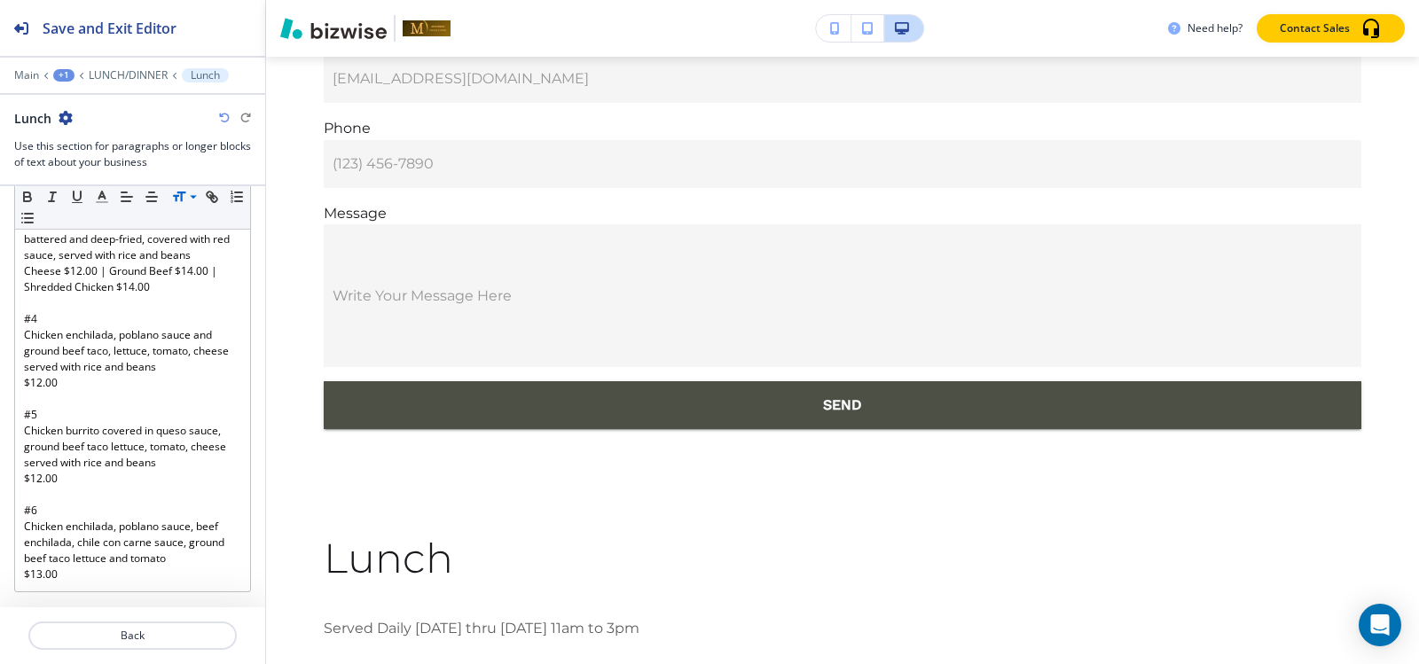
click at [67, 122] on icon "button" at bounding box center [66, 118] width 14 height 14
click at [83, 190] on button "Duplicate Section" at bounding box center [115, 179] width 114 height 31
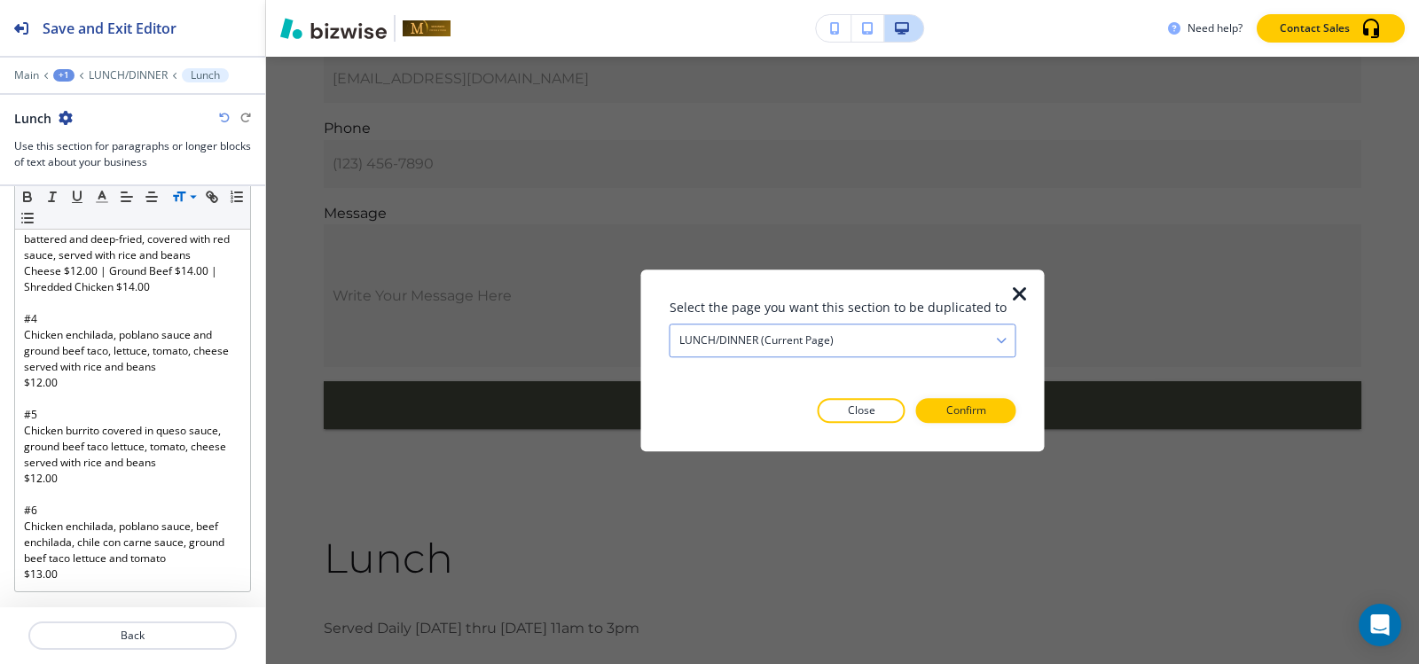
click at [861, 345] on div "LUNCH/DINNER (current page)" at bounding box center [842, 341] width 345 height 32
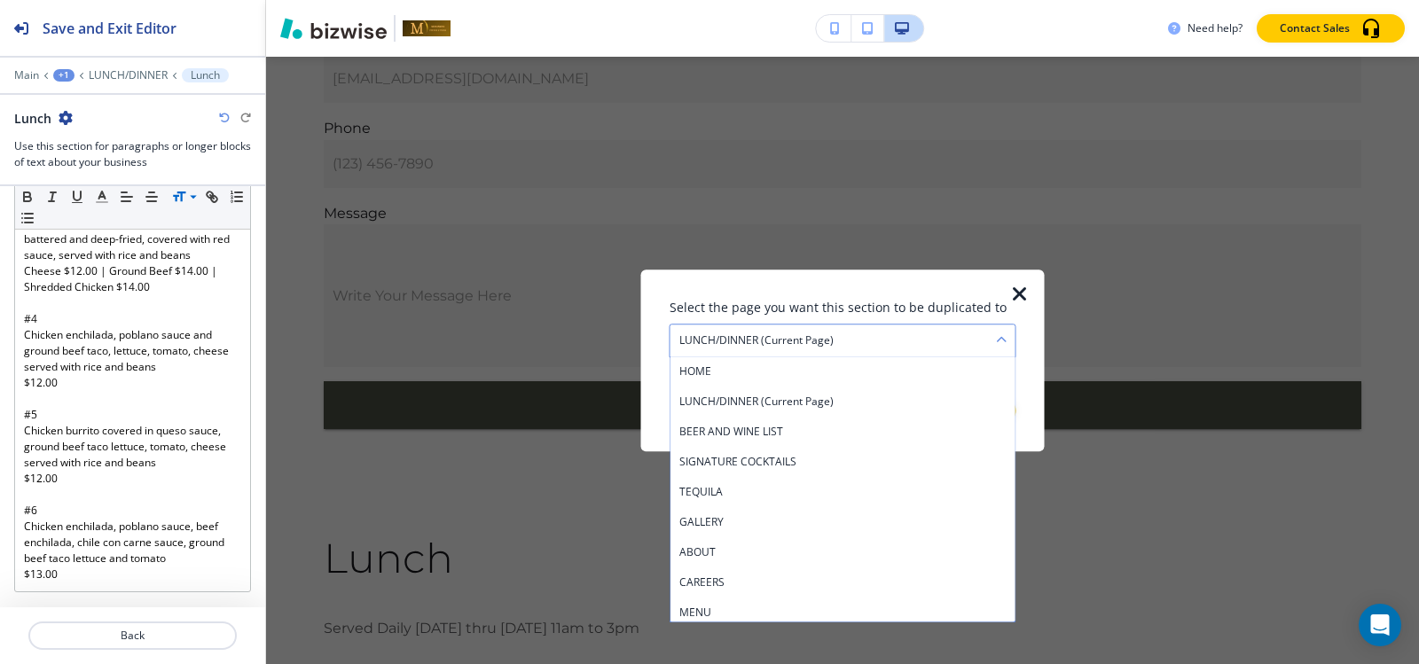
click at [849, 333] on div "LUNCH/DINNER (current page)" at bounding box center [842, 341] width 345 height 32
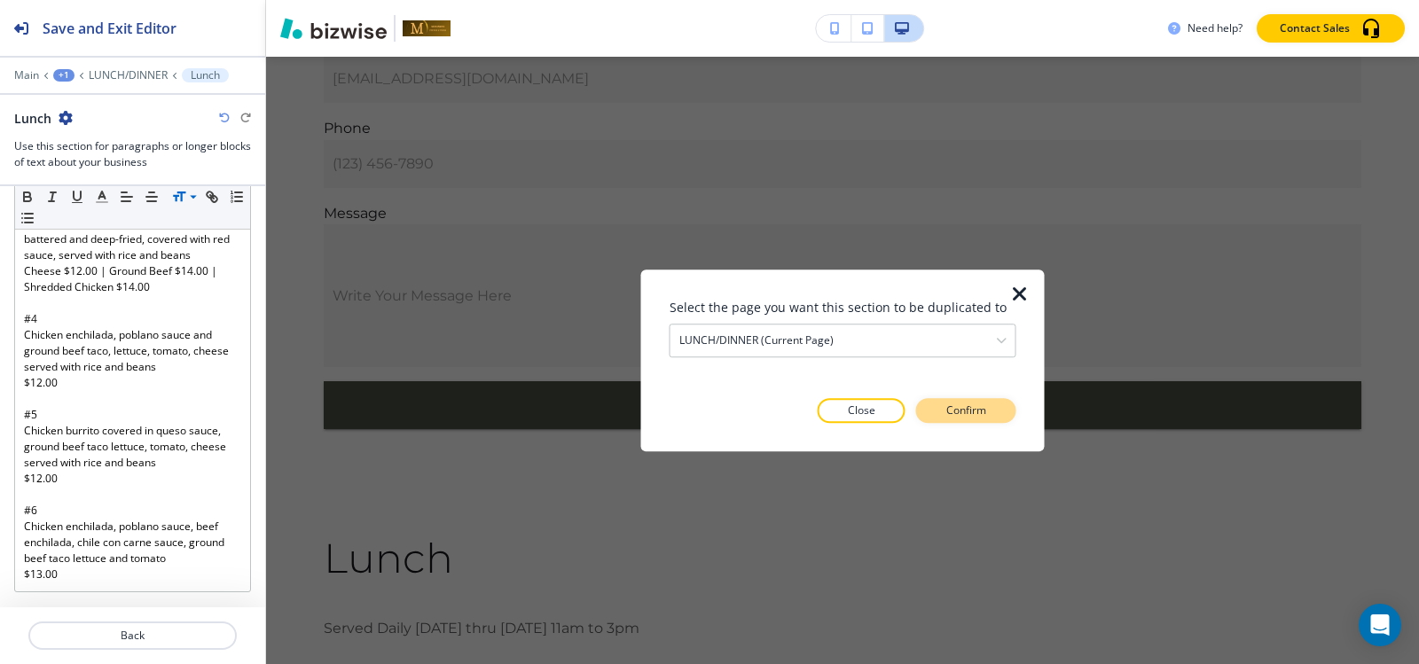
click at [958, 406] on p "Confirm" at bounding box center [966, 411] width 40 height 16
click at [968, 421] on button "Take me there" at bounding box center [950, 410] width 132 height 25
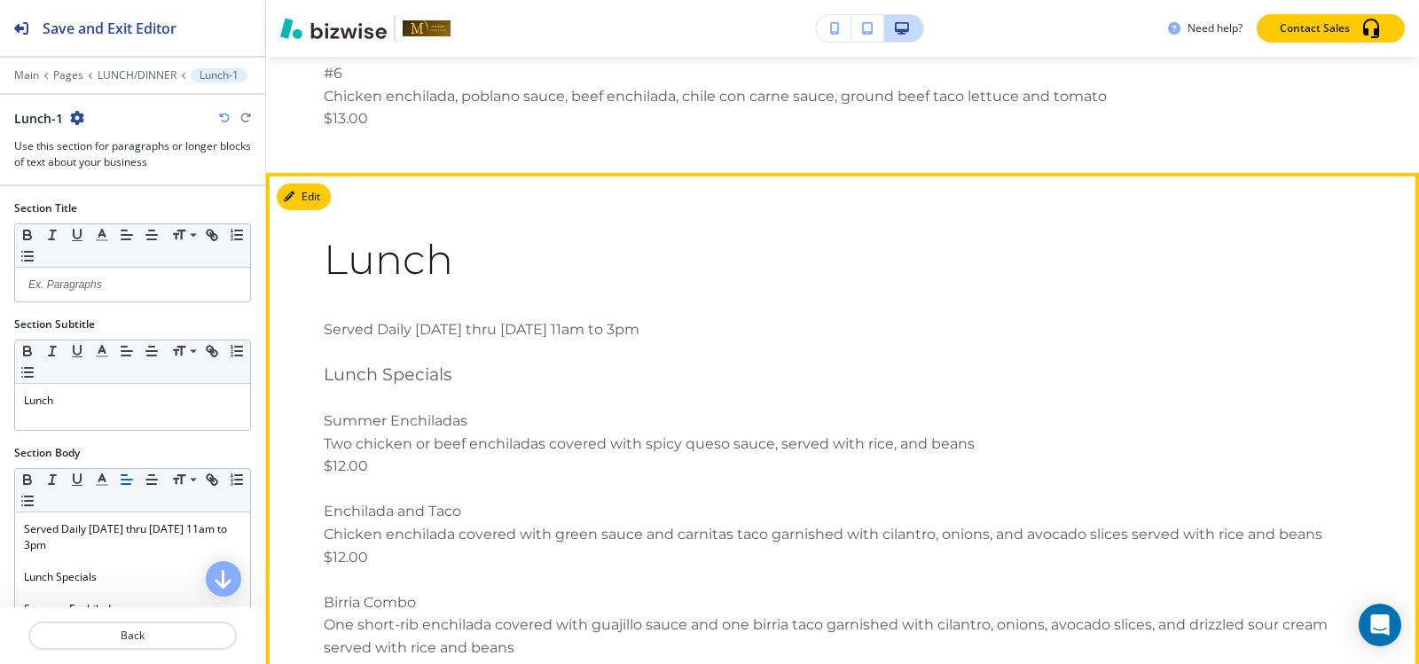
scroll to position [13436, 0]
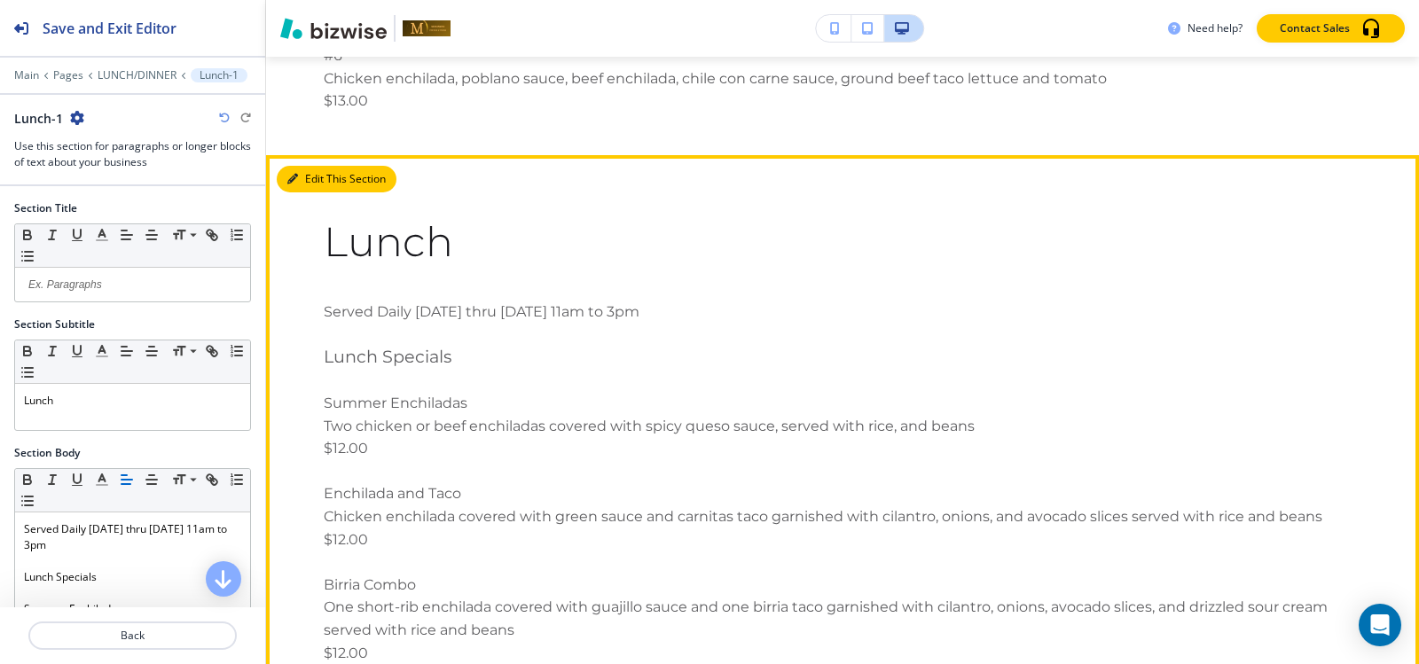
click at [310, 166] on button "Edit This Section" at bounding box center [337, 179] width 120 height 27
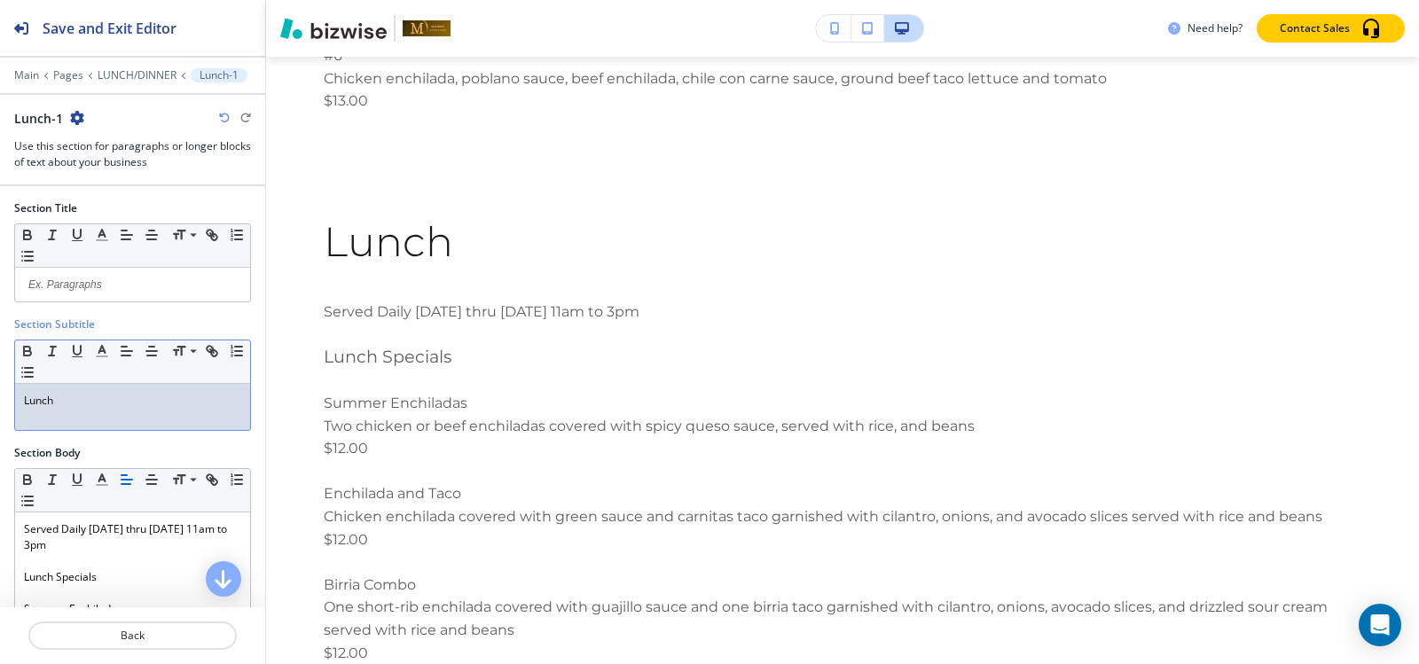
click at [113, 390] on div "Lunch" at bounding box center [132, 407] width 235 height 46
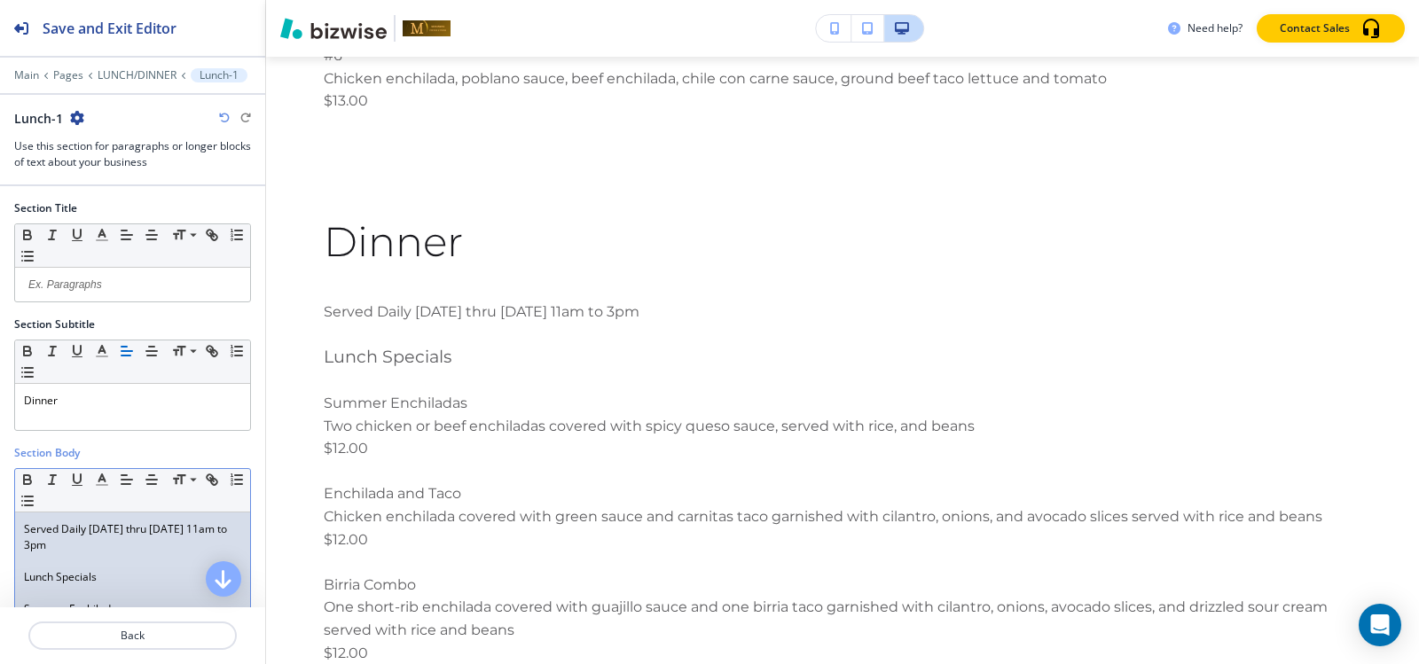
click at [88, 561] on p at bounding box center [132, 561] width 217 height 16
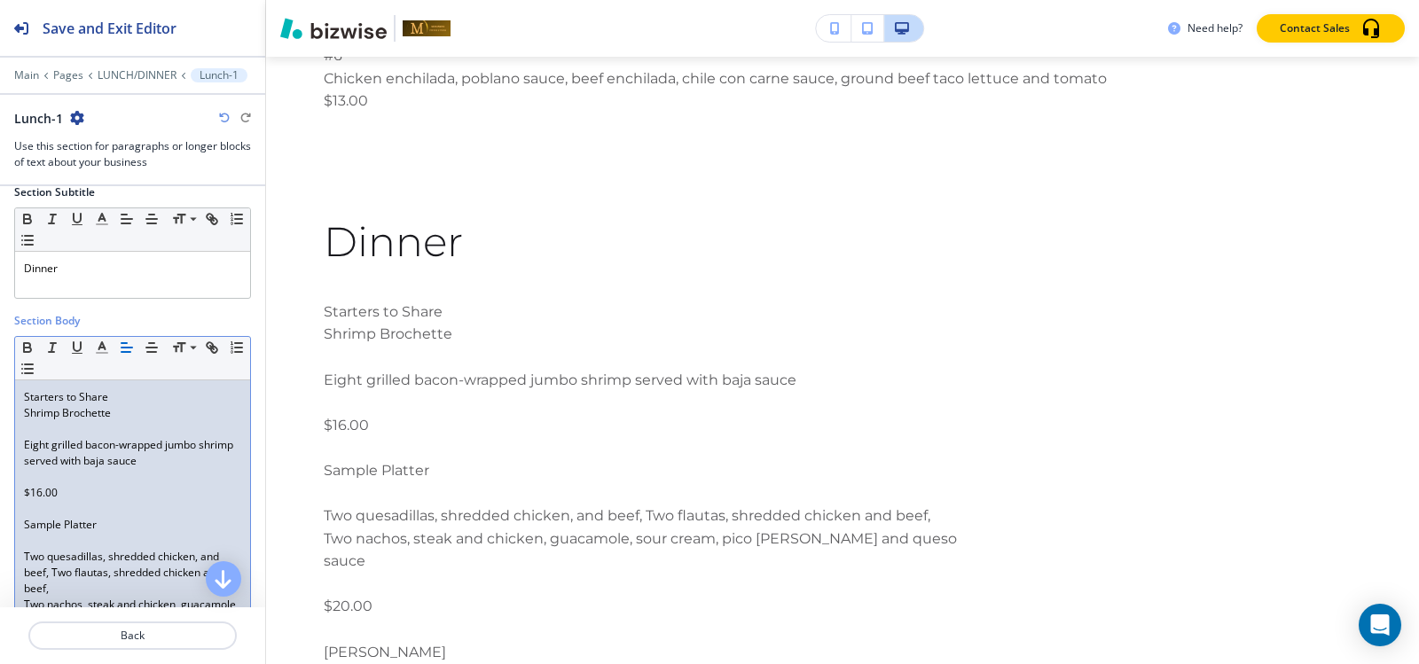
scroll to position [221, 0]
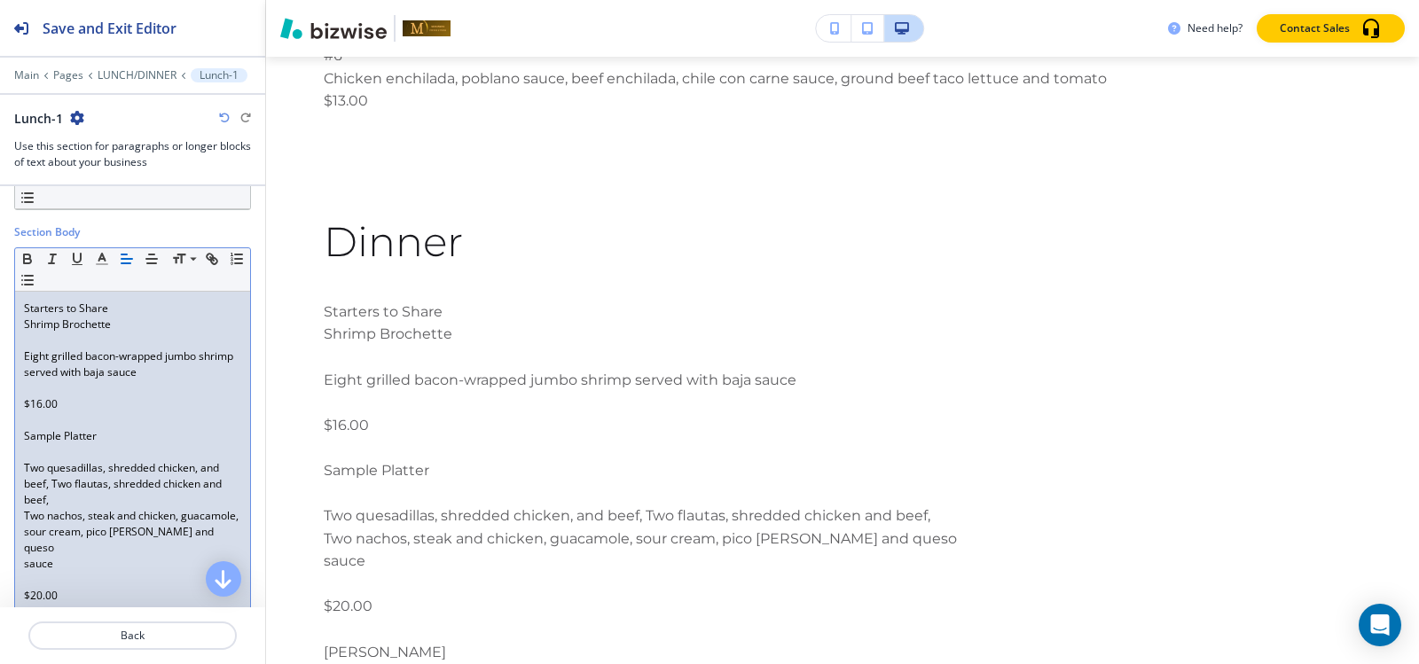
click at [137, 307] on p "Starters to Share" at bounding box center [132, 309] width 217 height 16
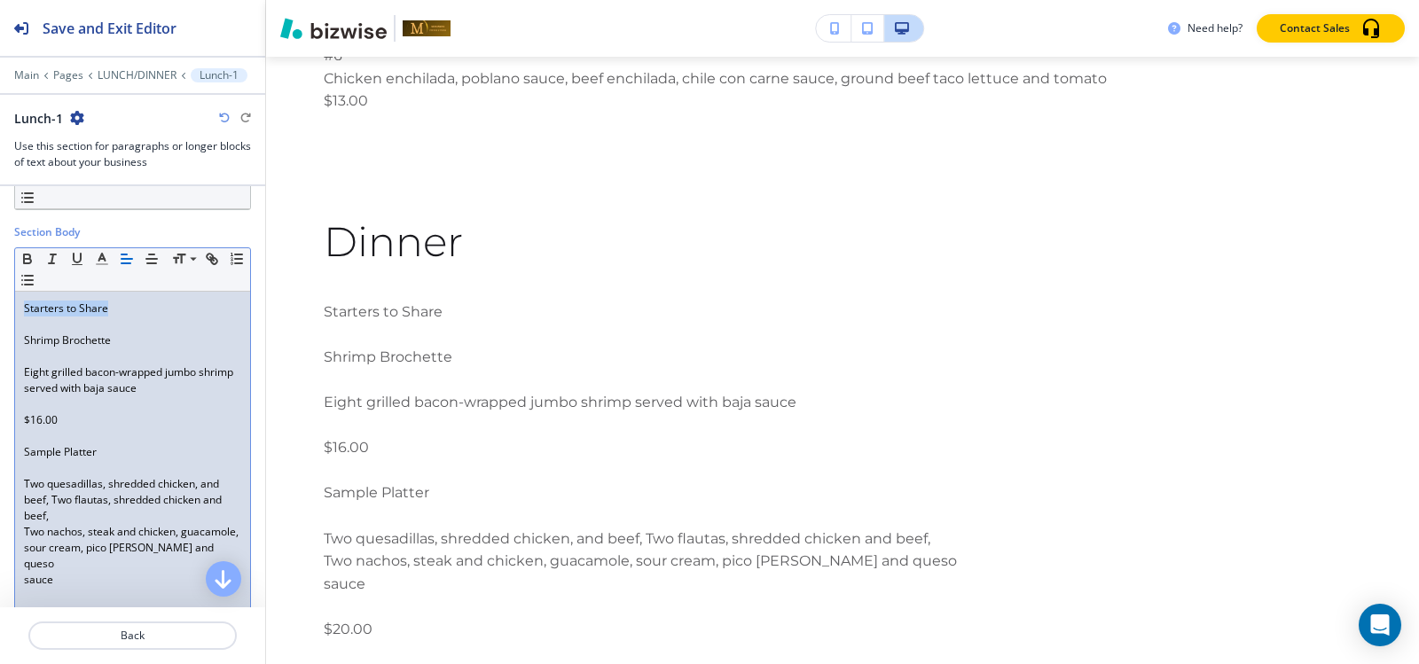
drag, startPoint x: 127, startPoint y: 307, endPoint x: 121, endPoint y: 283, distance: 24.5
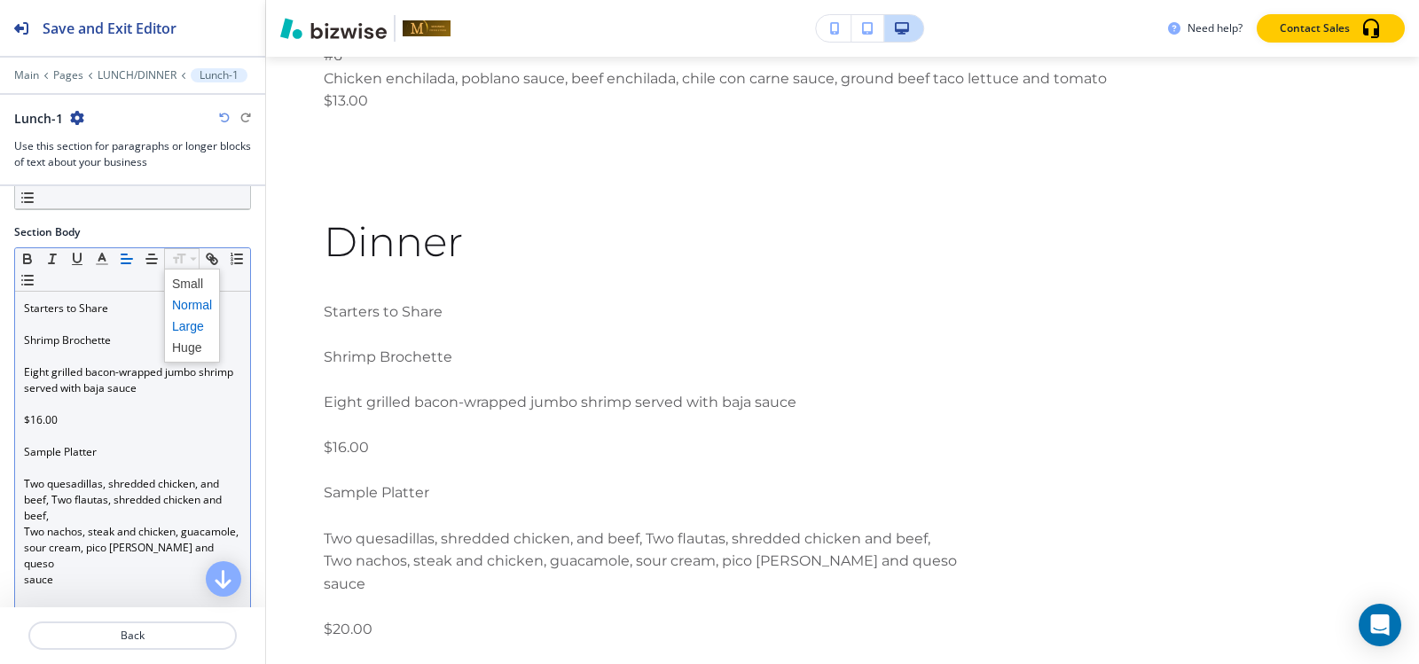
click at [199, 325] on span at bounding box center [192, 326] width 40 height 21
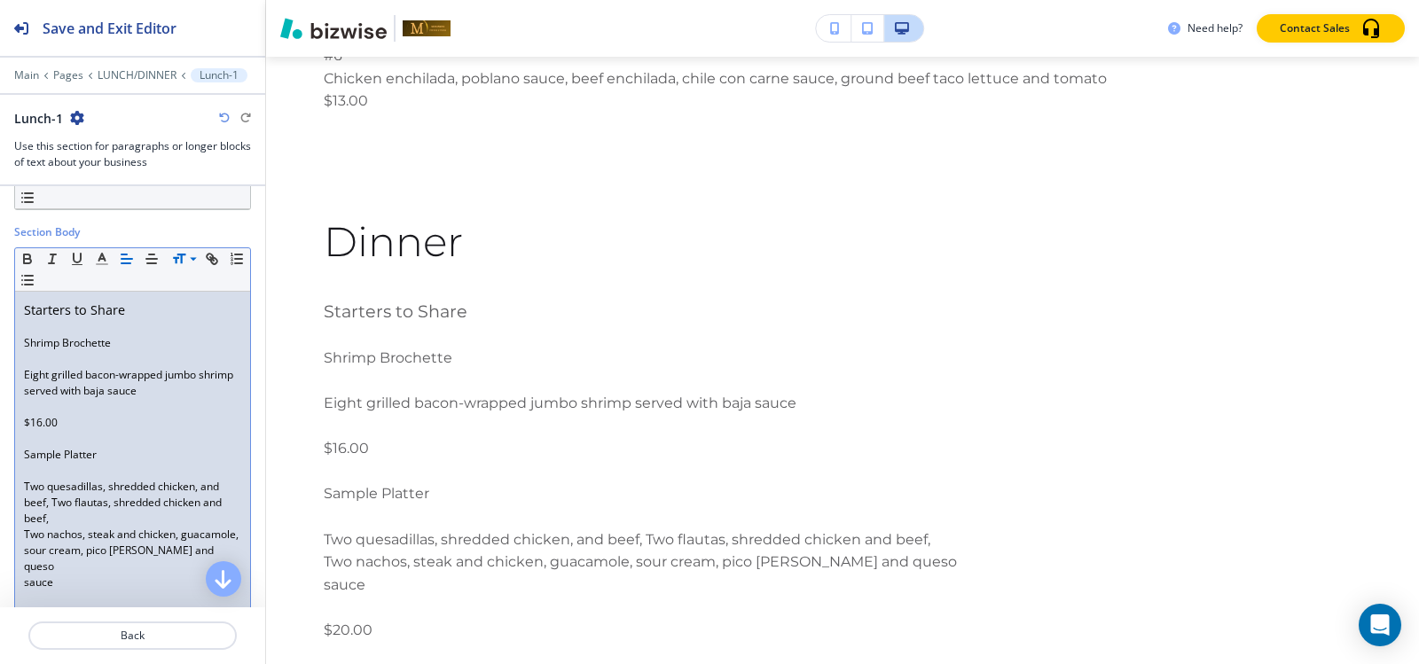
click at [63, 363] on p at bounding box center [132, 359] width 217 height 16
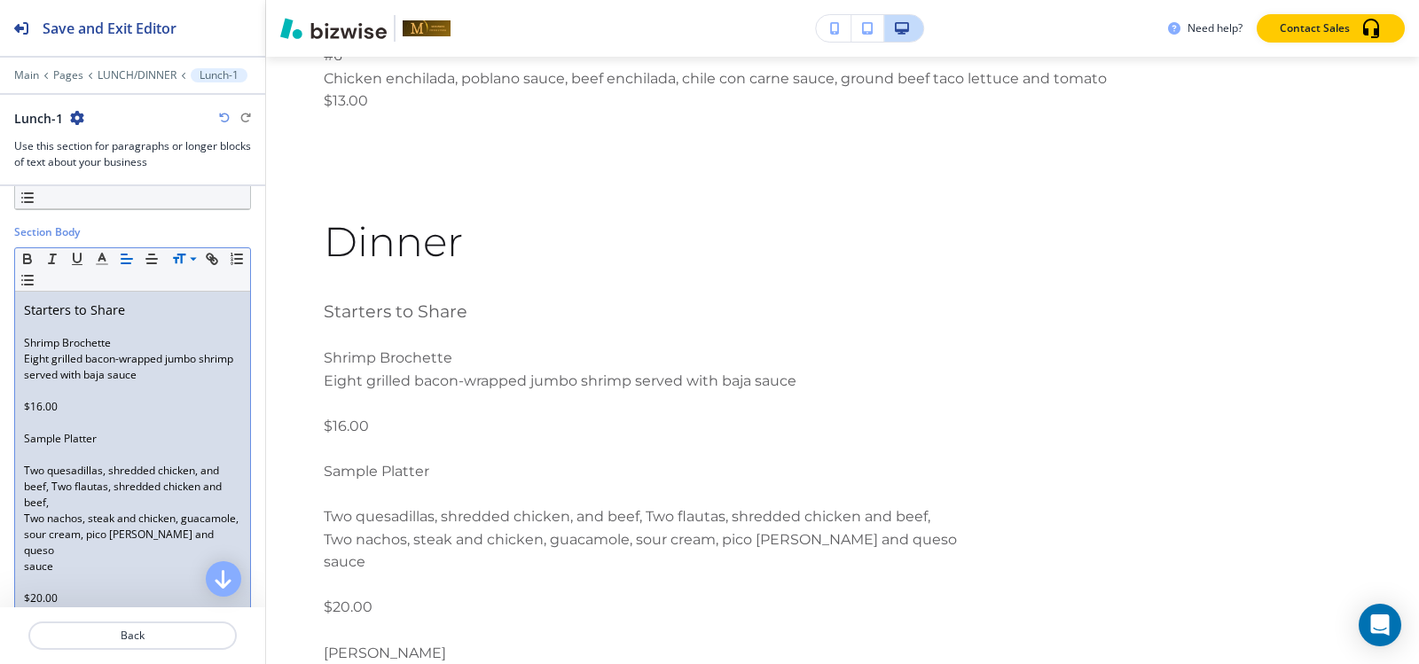
click at [50, 389] on p at bounding box center [132, 391] width 217 height 16
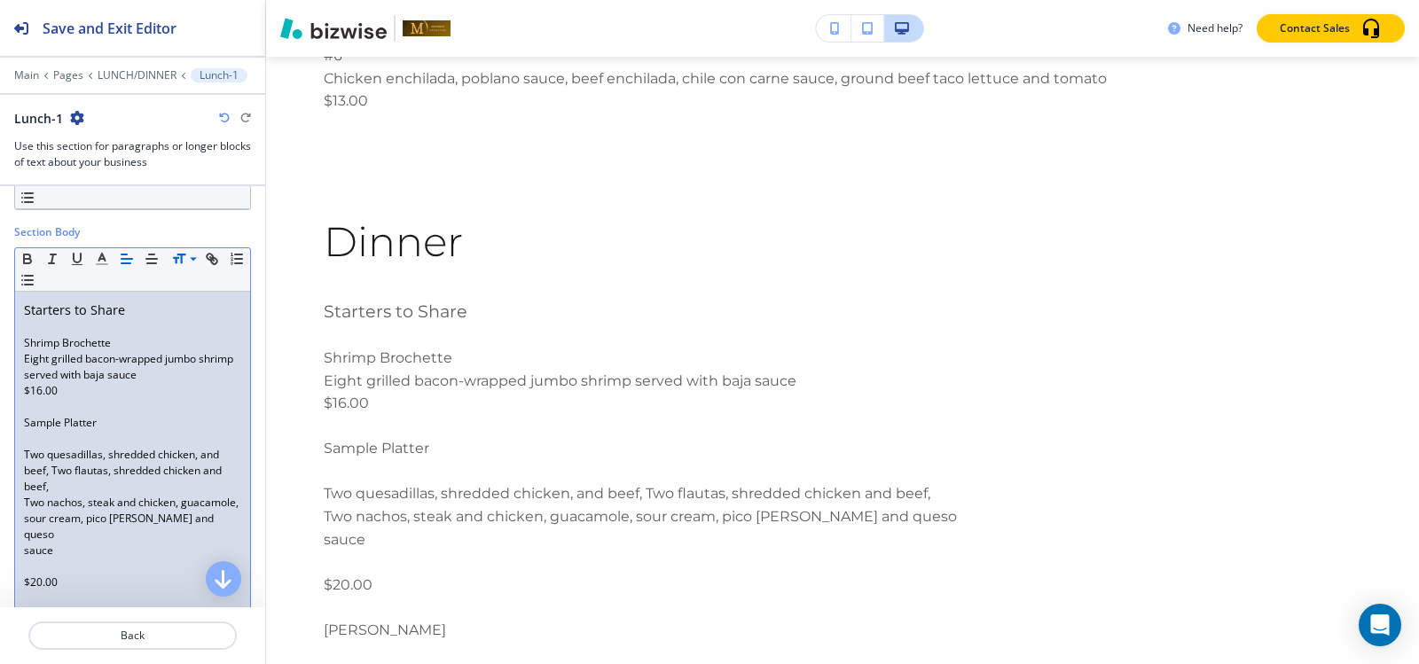
scroll to position [310, 0]
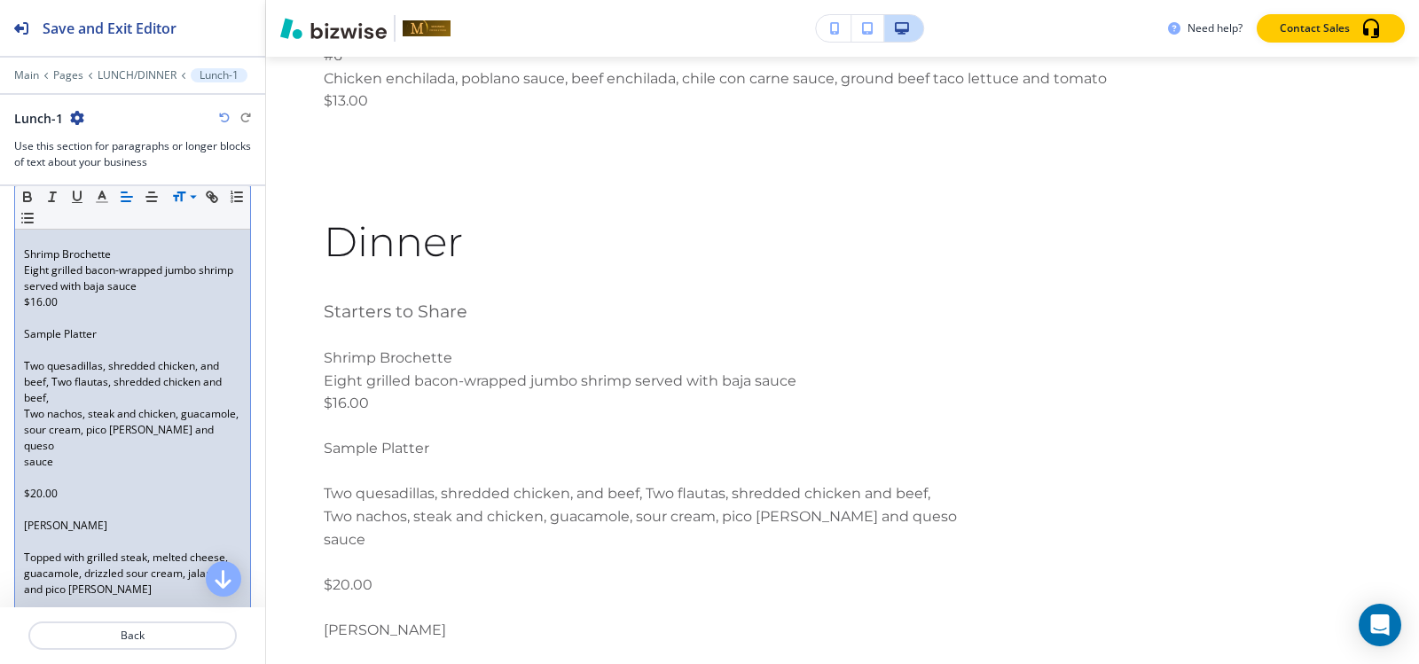
click at [41, 351] on p at bounding box center [132, 350] width 217 height 16
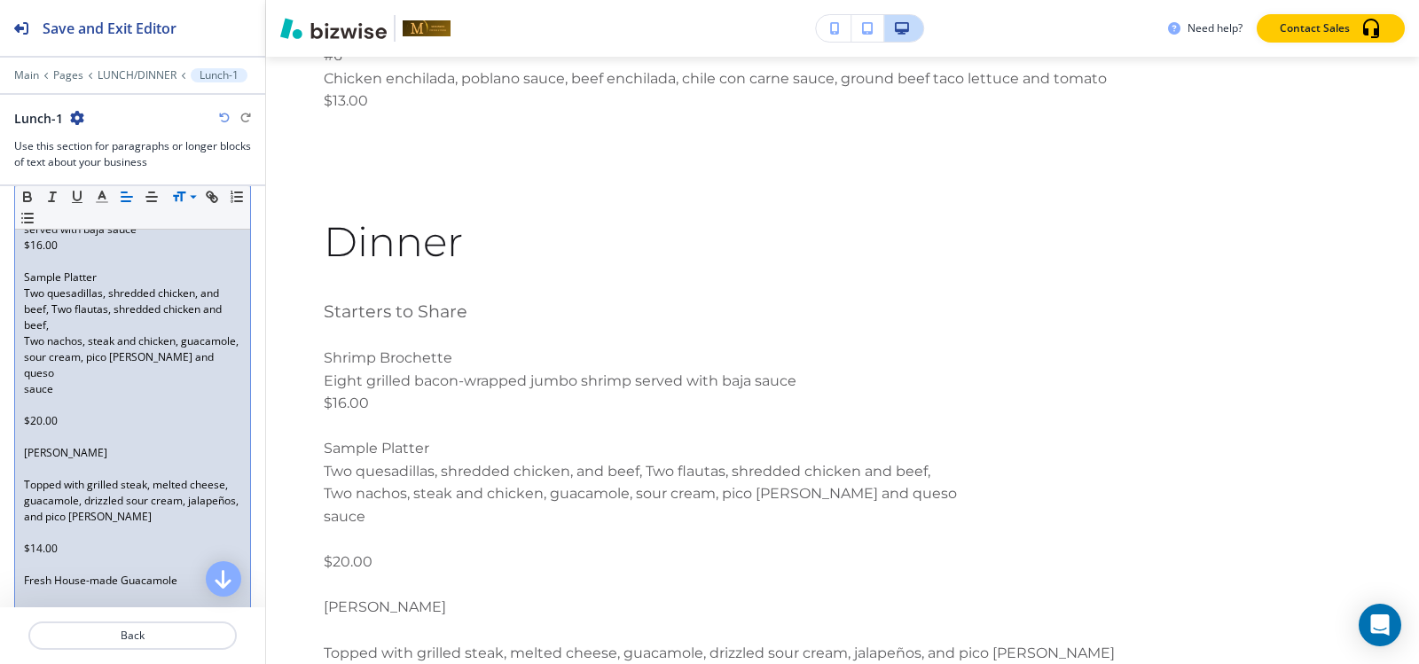
scroll to position [398, 0]
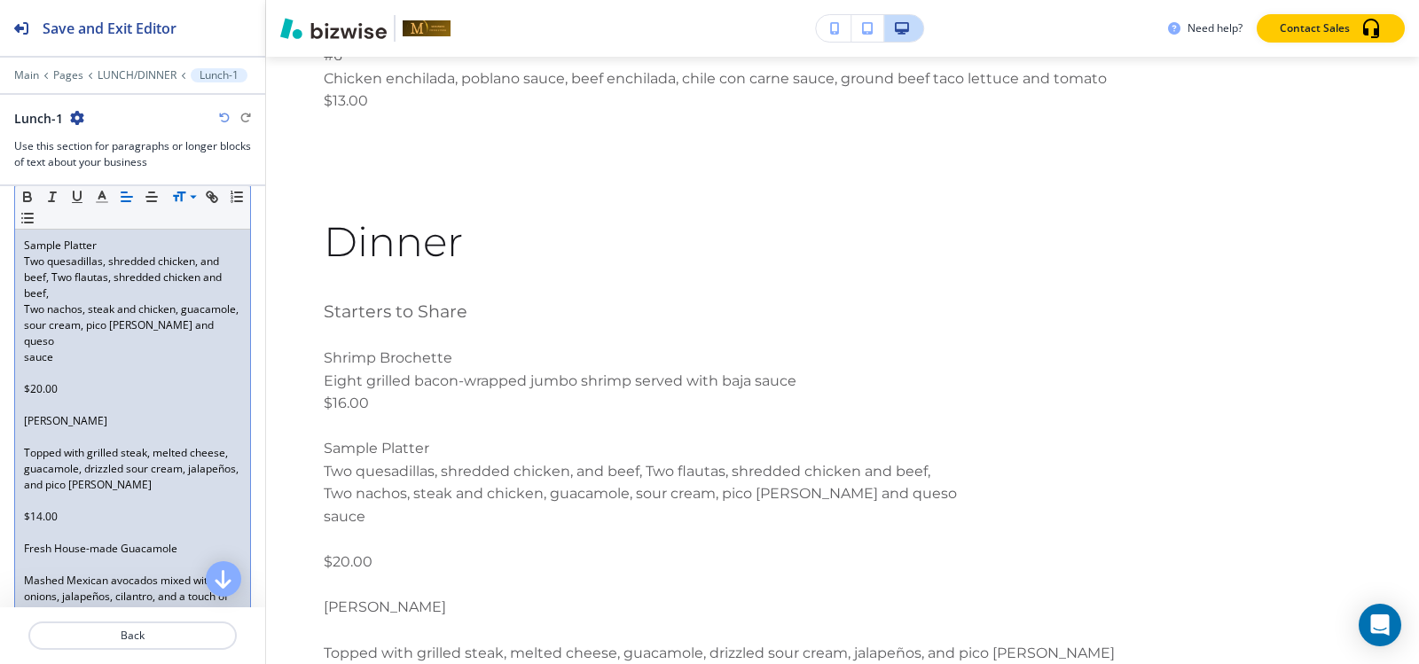
click at [24, 315] on p "Two nachos, steak and chicken, guacamole, sour cream, pico de gallo and queso" at bounding box center [132, 326] width 217 height 48
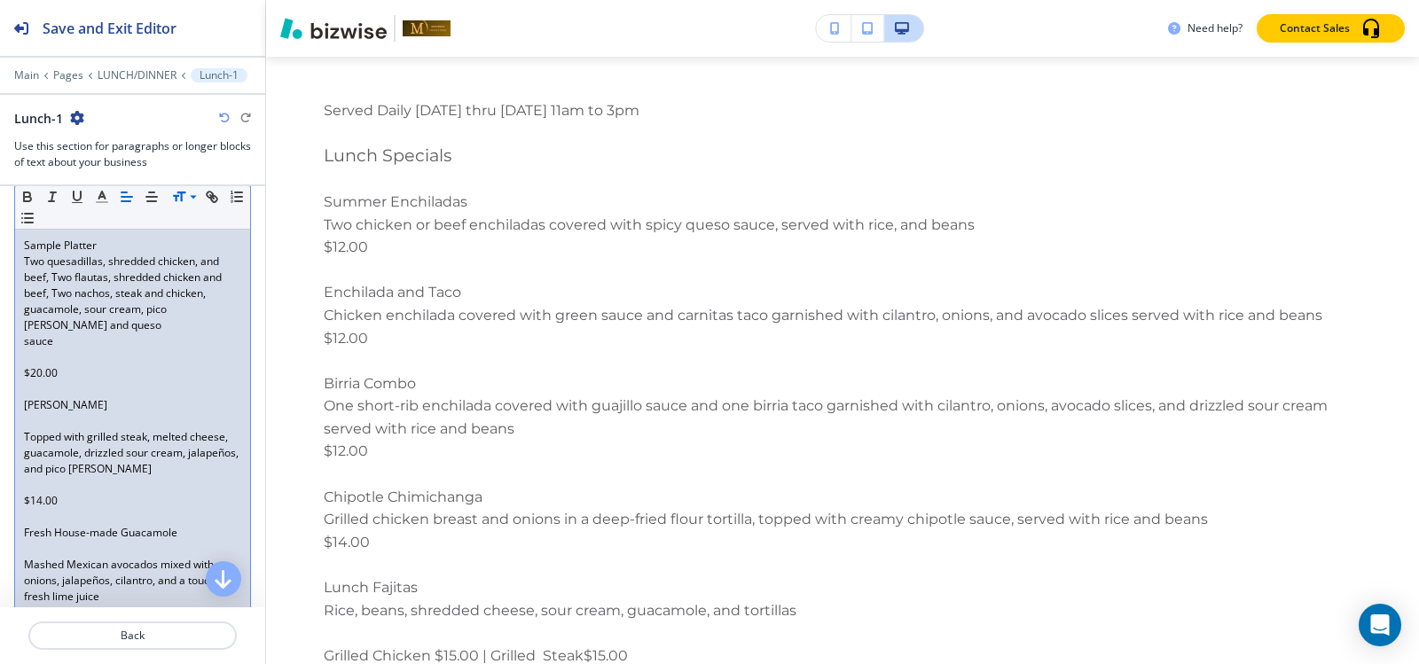
scroll to position [12549, 0]
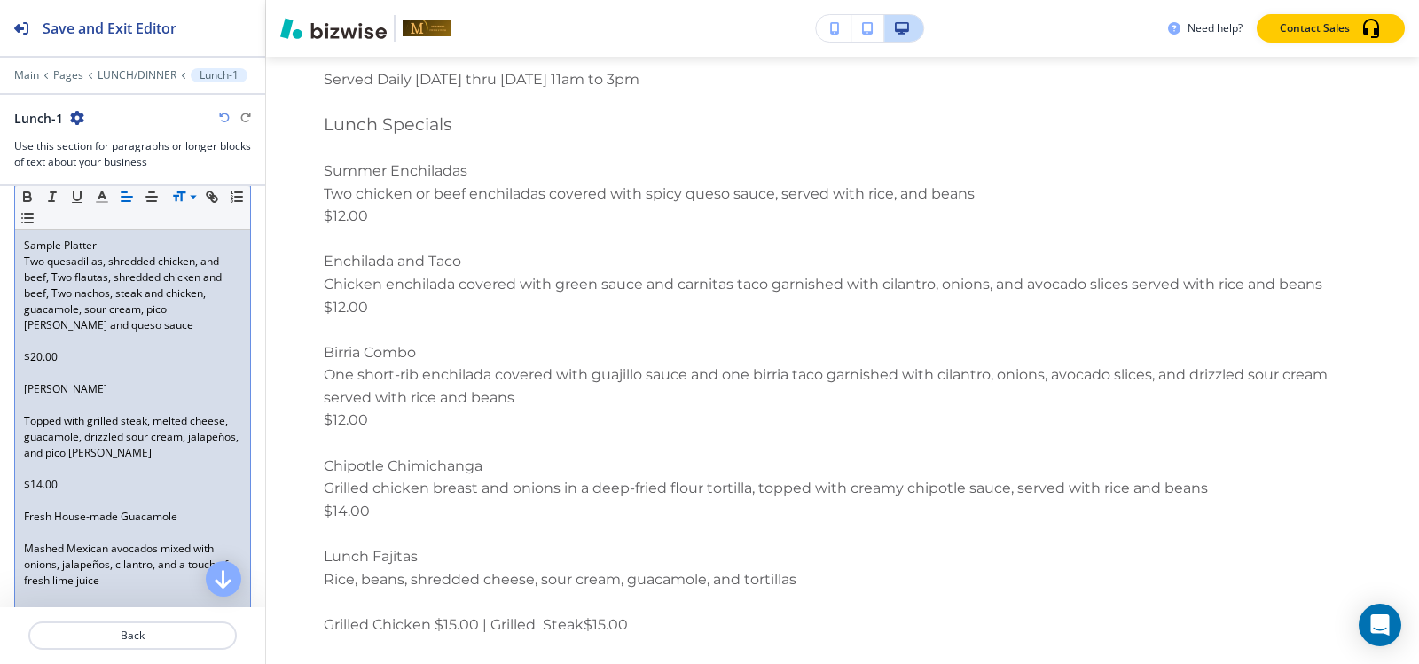
click at [28, 346] on p at bounding box center [132, 341] width 217 height 16
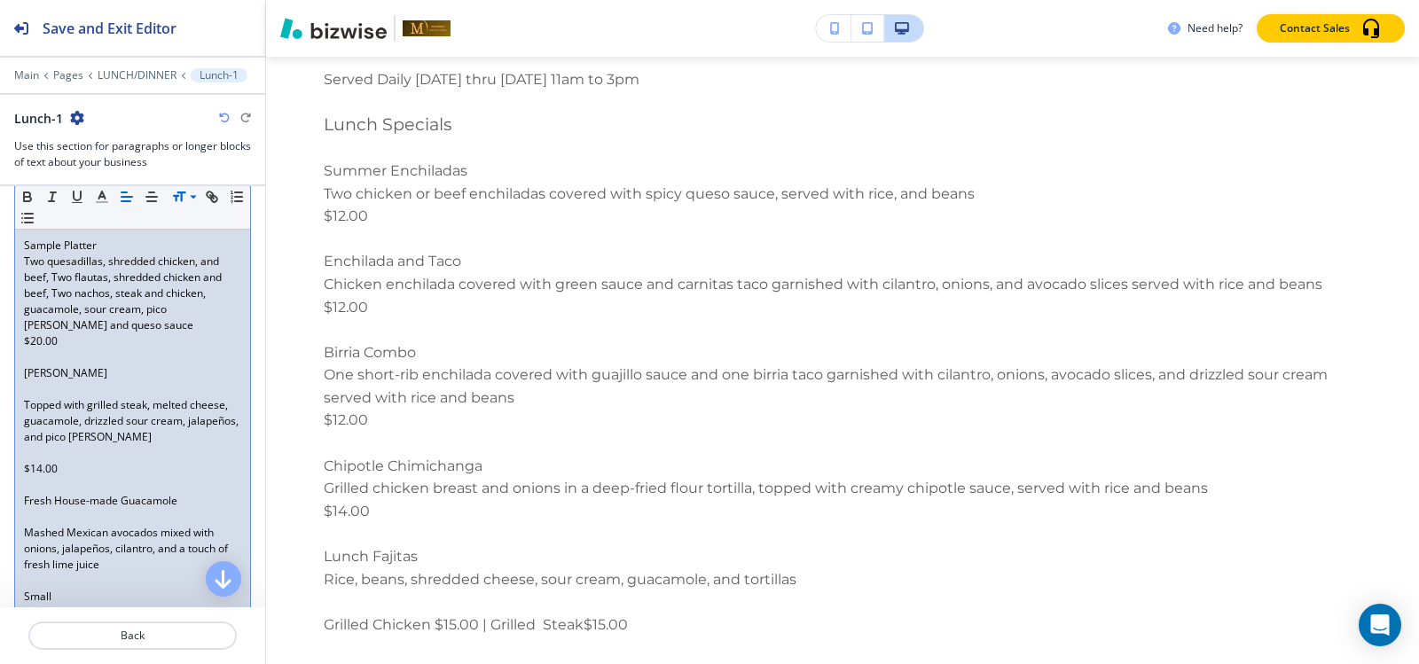
click at [34, 391] on p at bounding box center [132, 389] width 217 height 16
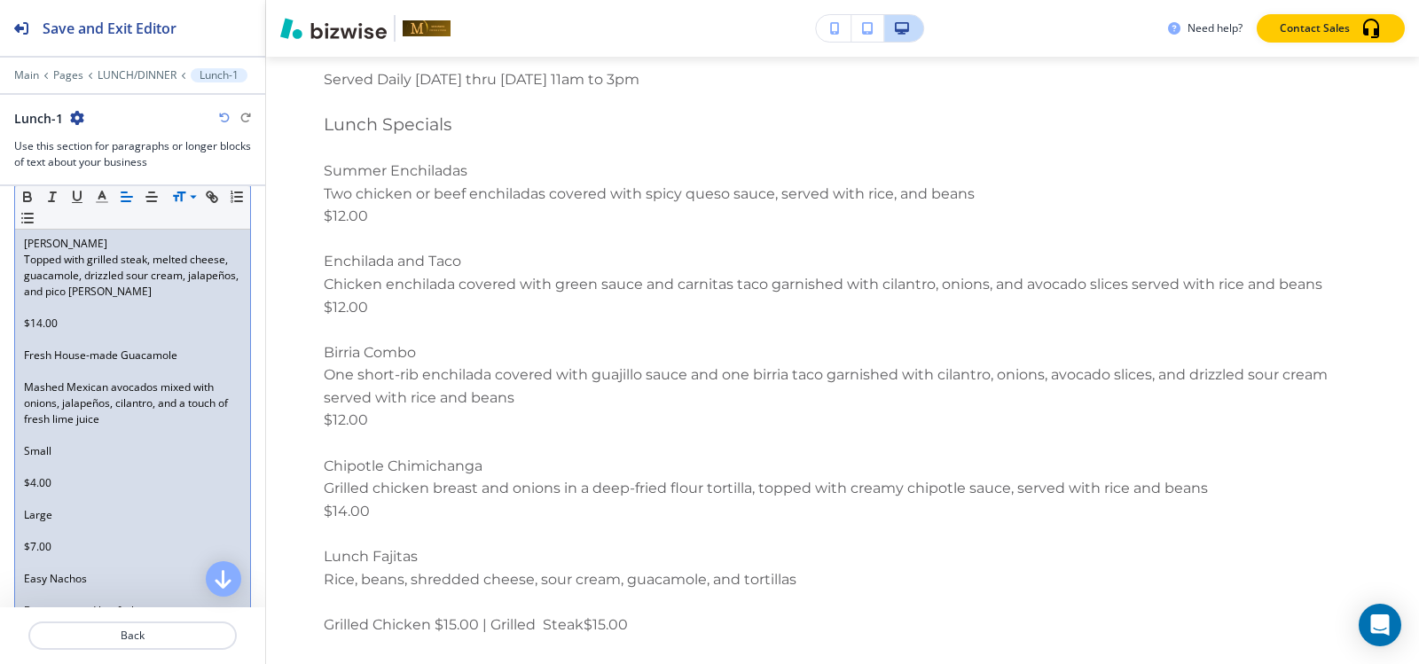
scroll to position [487, 0]
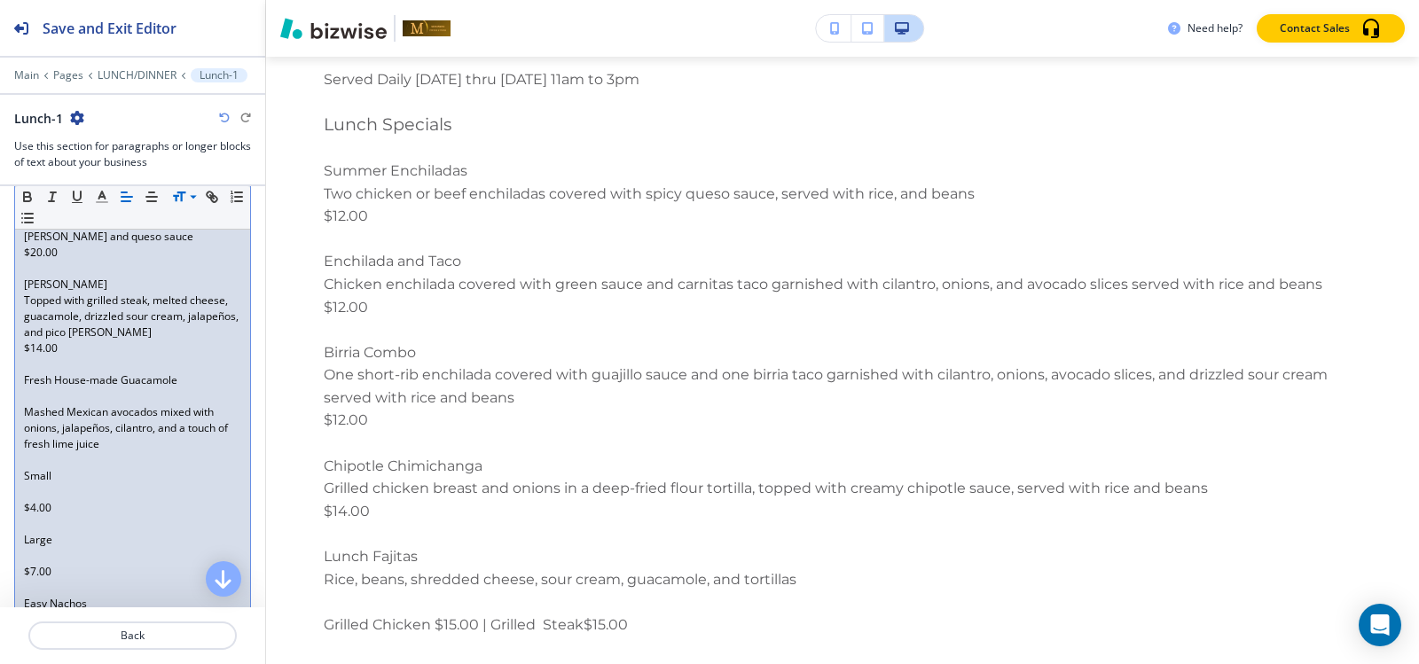
click at [47, 396] on p at bounding box center [132, 396] width 217 height 16
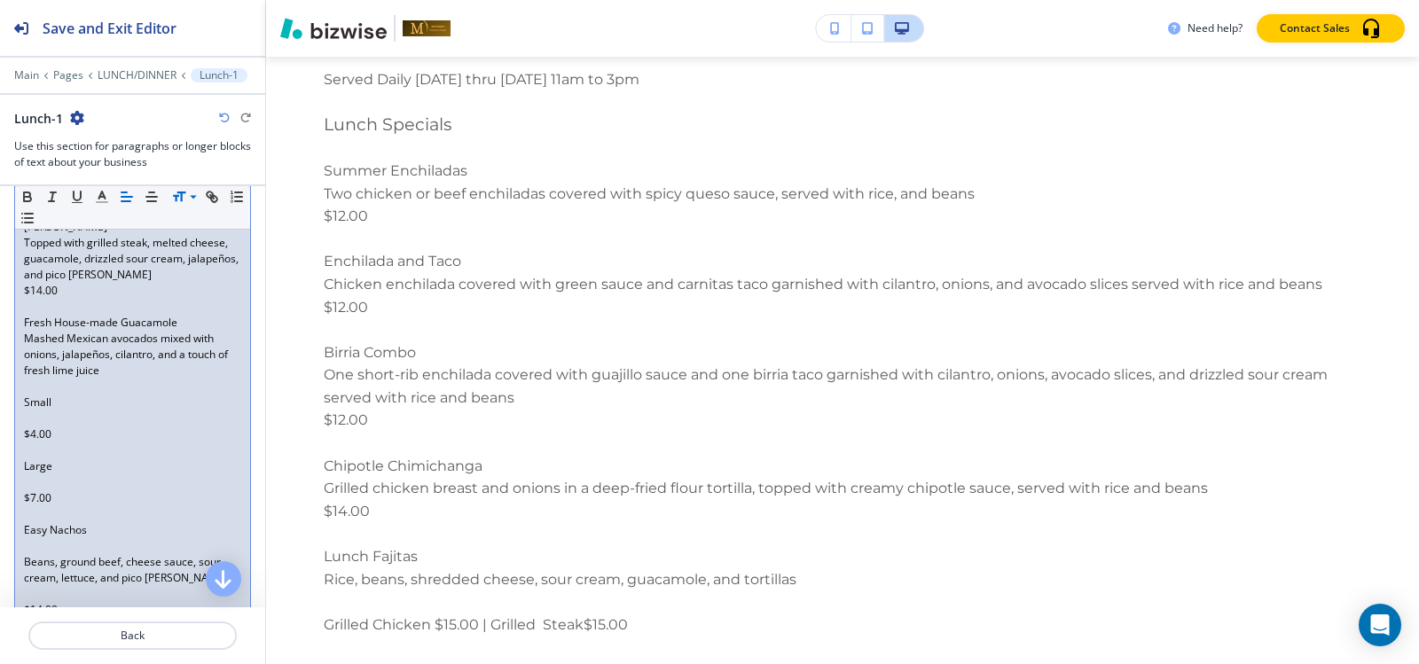
scroll to position [576, 0]
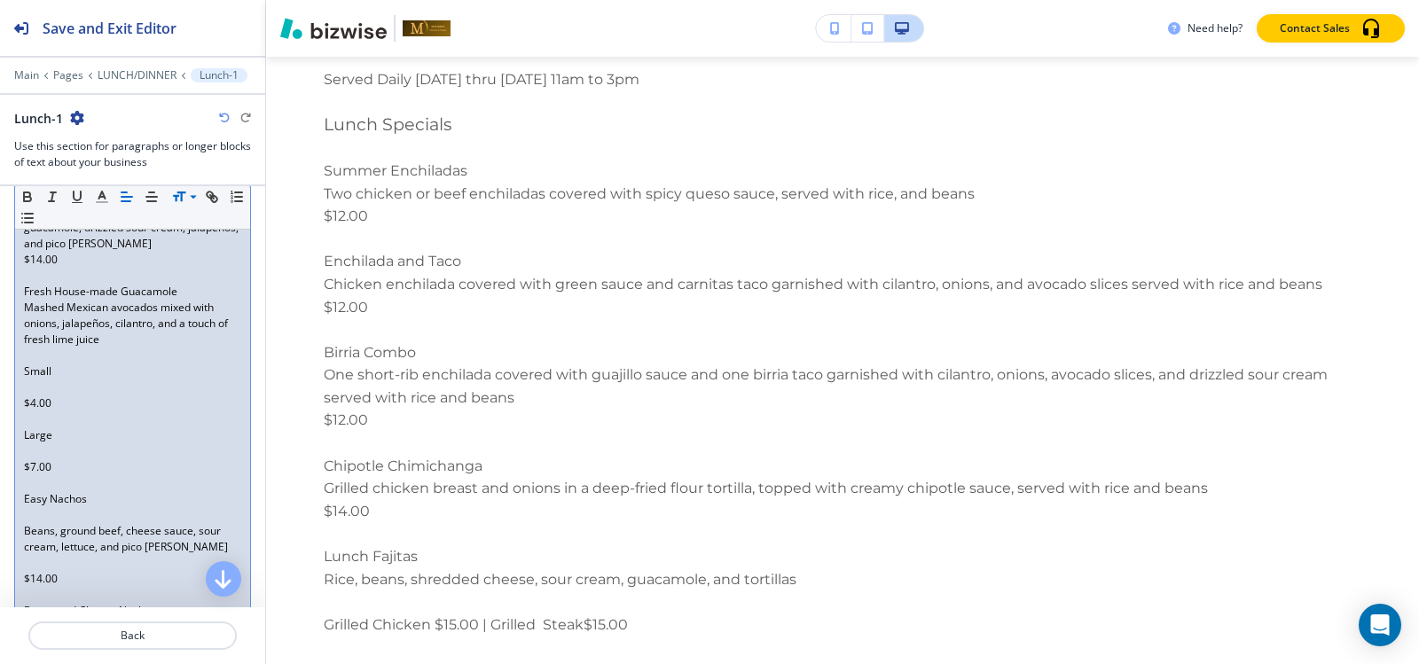
click at [36, 388] on p at bounding box center [132, 388] width 217 height 16
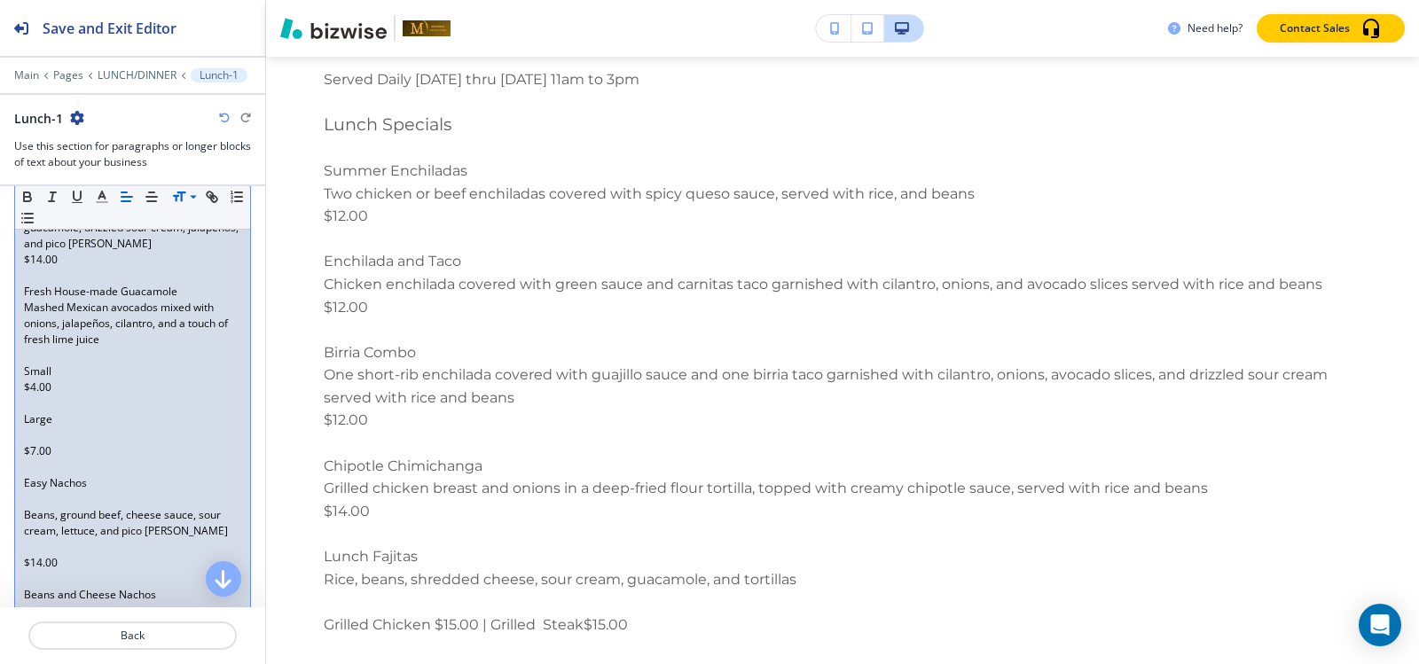
click at [35, 404] on p at bounding box center [132, 404] width 217 height 16
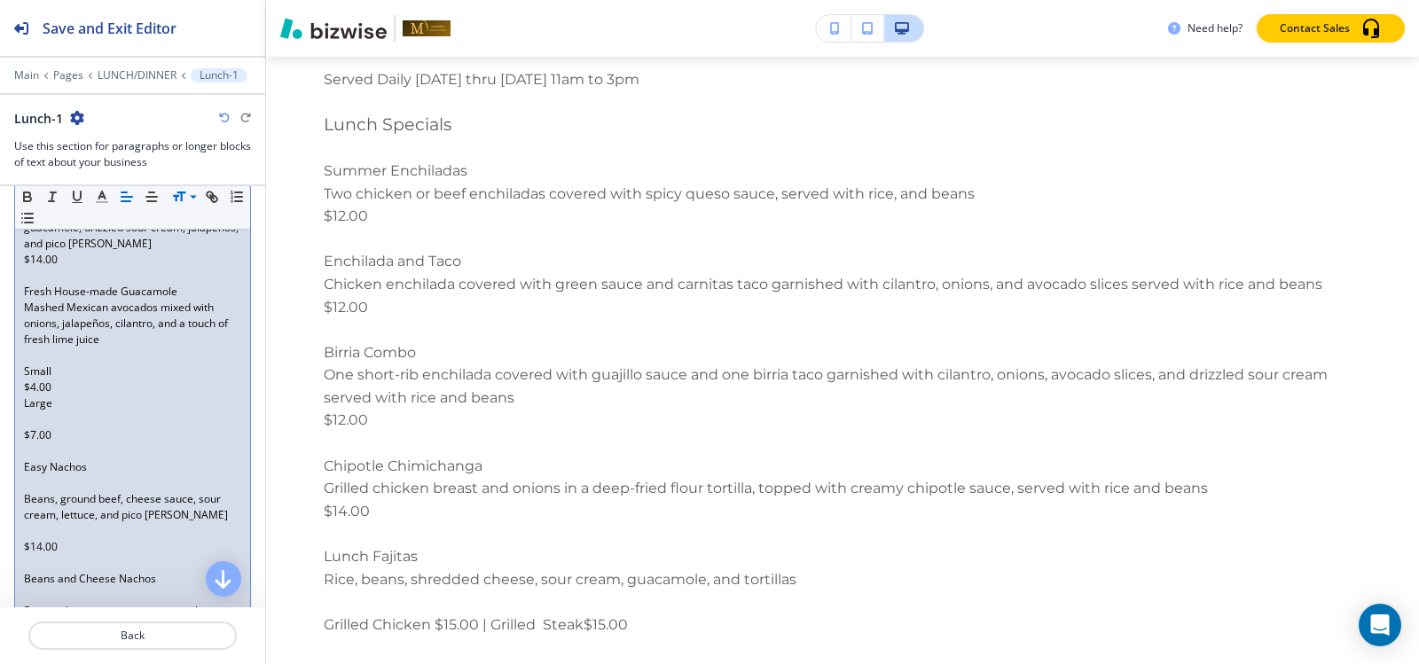
click at [35, 419] on p at bounding box center [132, 419] width 217 height 16
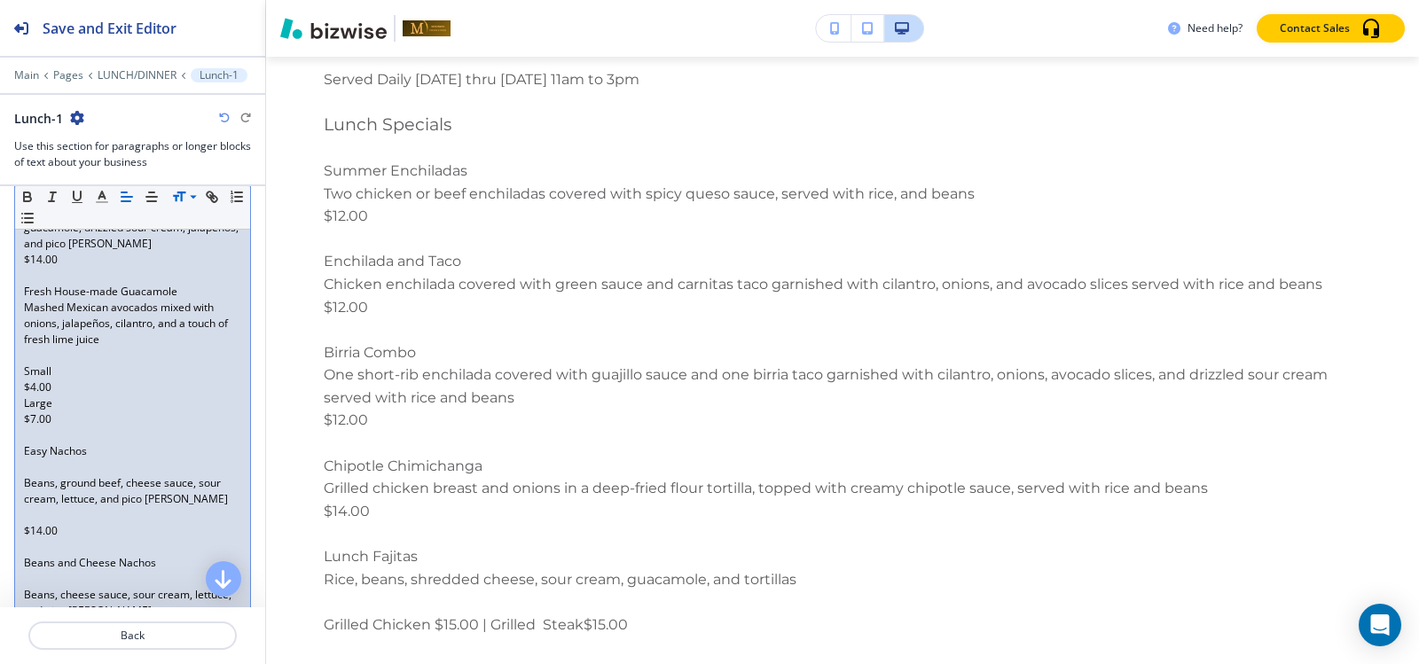
click at [24, 403] on div "Starters to Share Shrimp Brochette Eight grilled bacon-wrapped jumbo shrimp ser…" at bounding box center [132, 666] width 235 height 1458
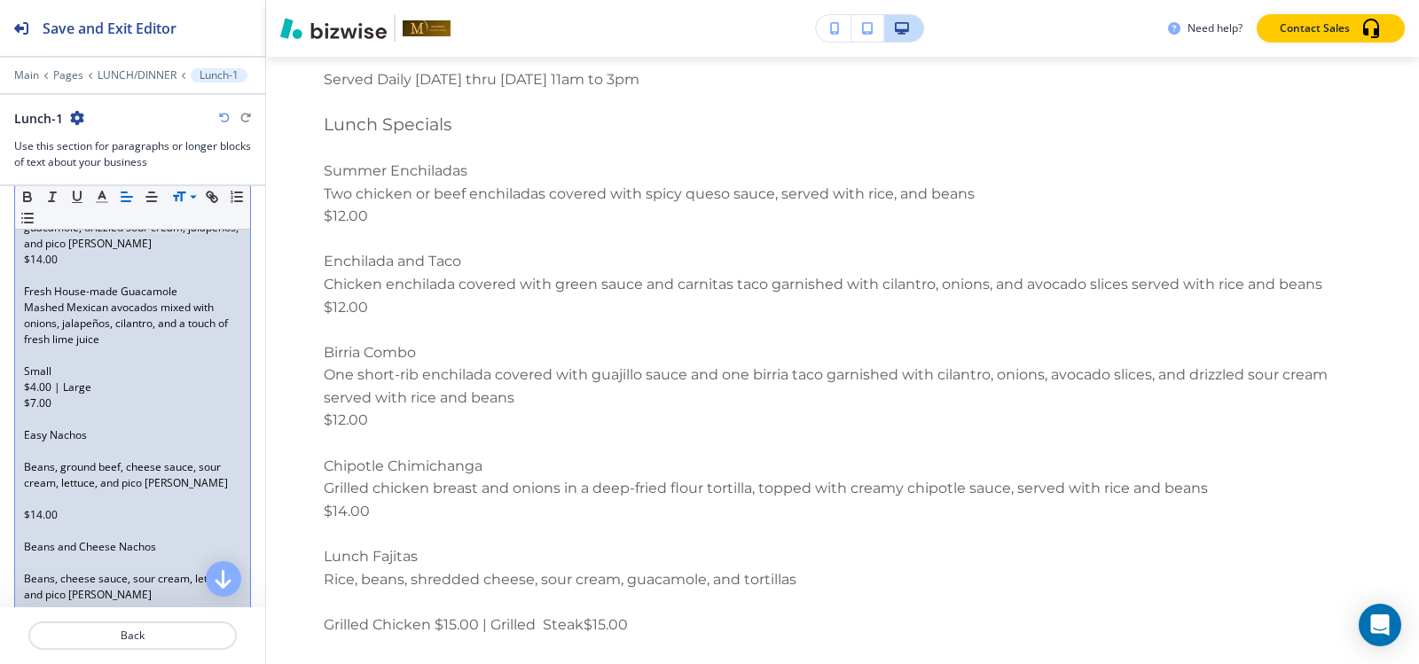
click at [25, 385] on p "$4.00 | Large" at bounding box center [132, 388] width 217 height 16
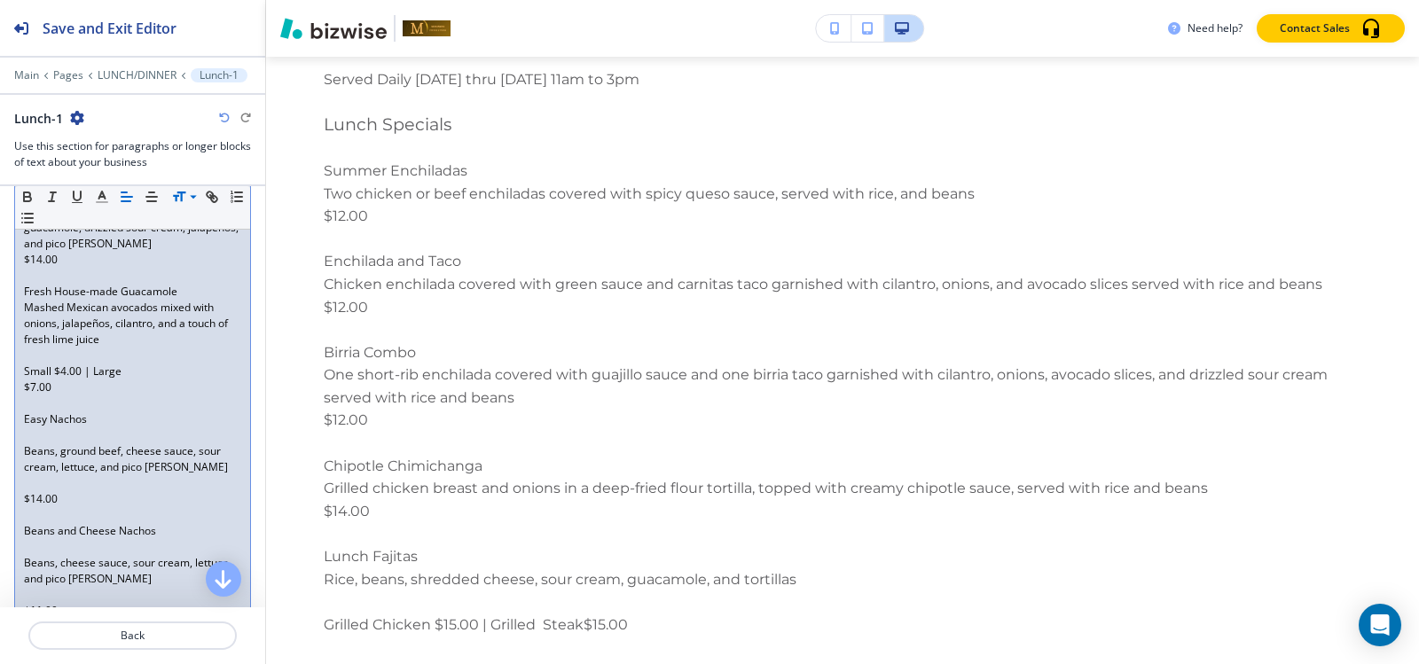
click at [25, 388] on p "$7.00" at bounding box center [132, 388] width 217 height 16
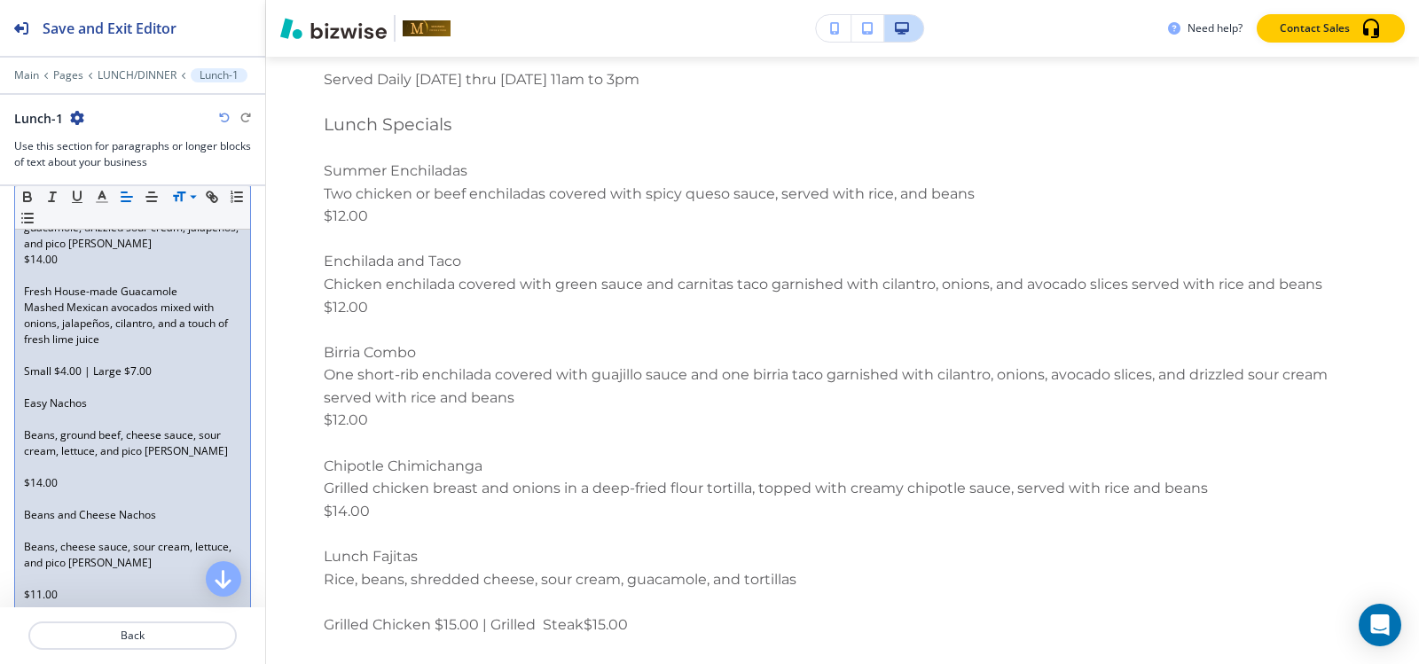
click at [59, 357] on p at bounding box center [132, 356] width 217 height 16
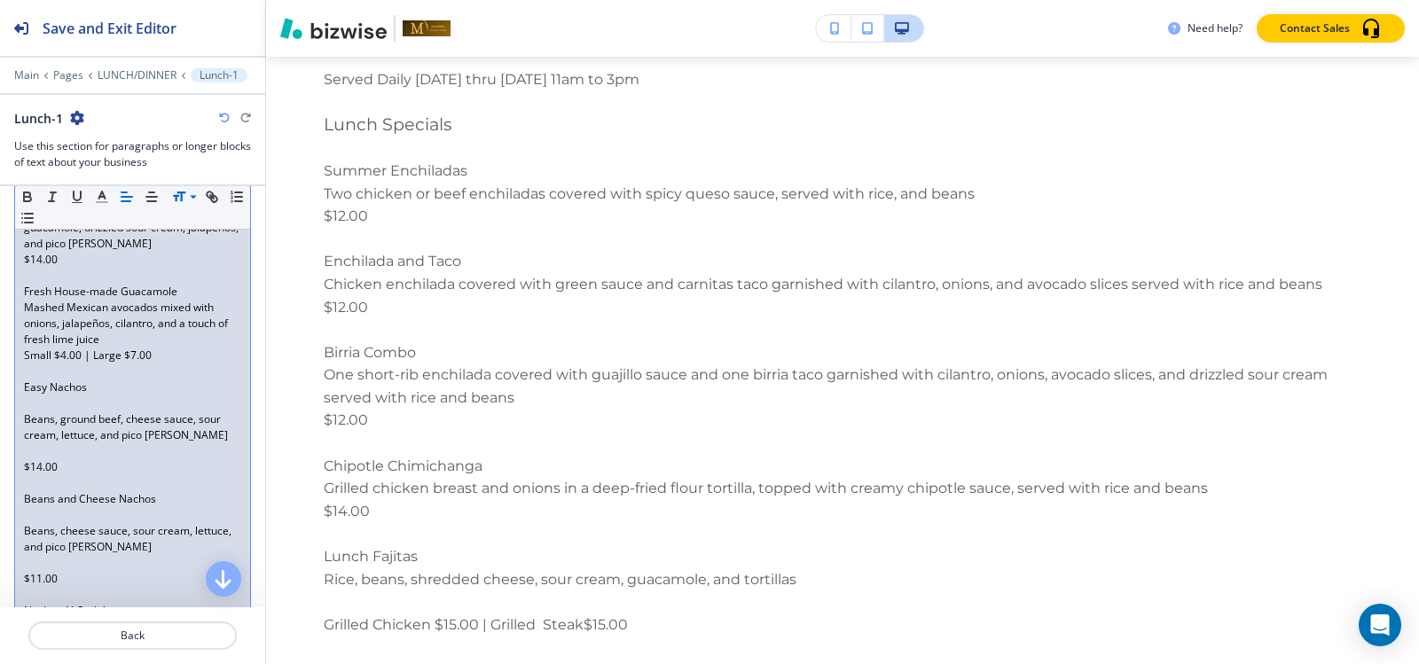
click at [43, 400] on p at bounding box center [132, 404] width 217 height 16
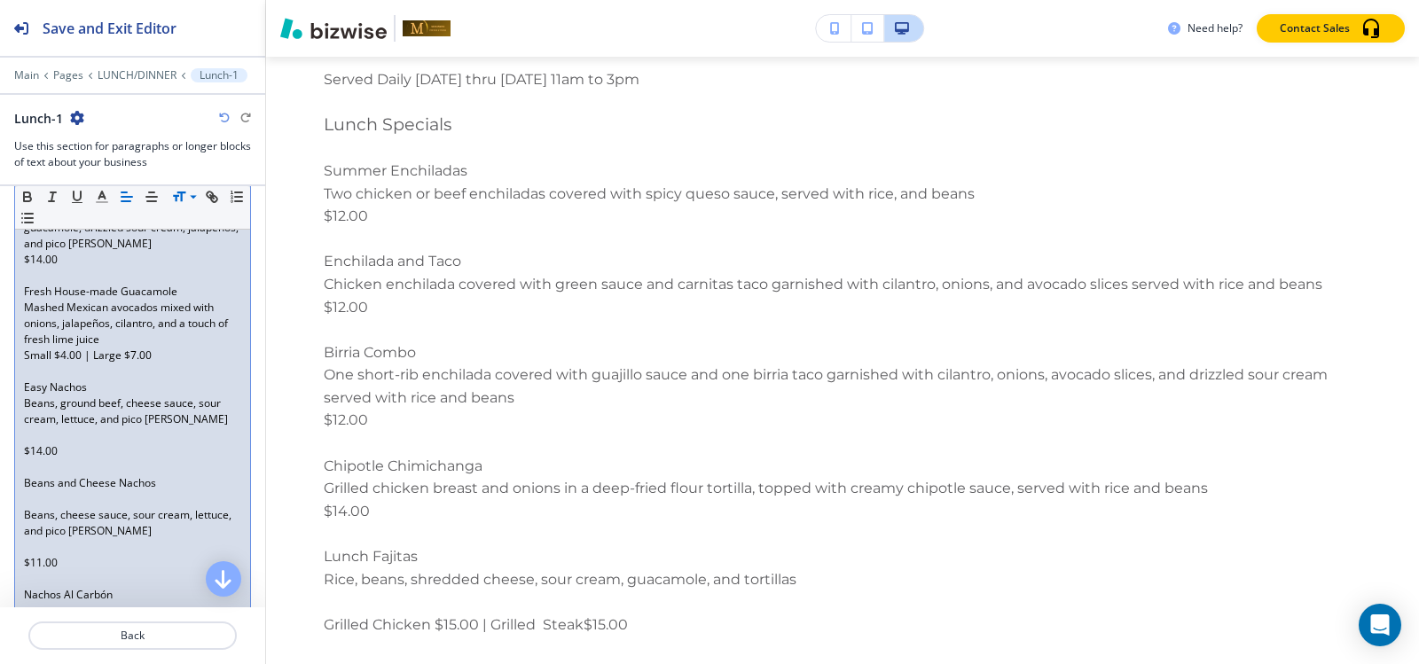
click at [39, 438] on p at bounding box center [132, 435] width 217 height 16
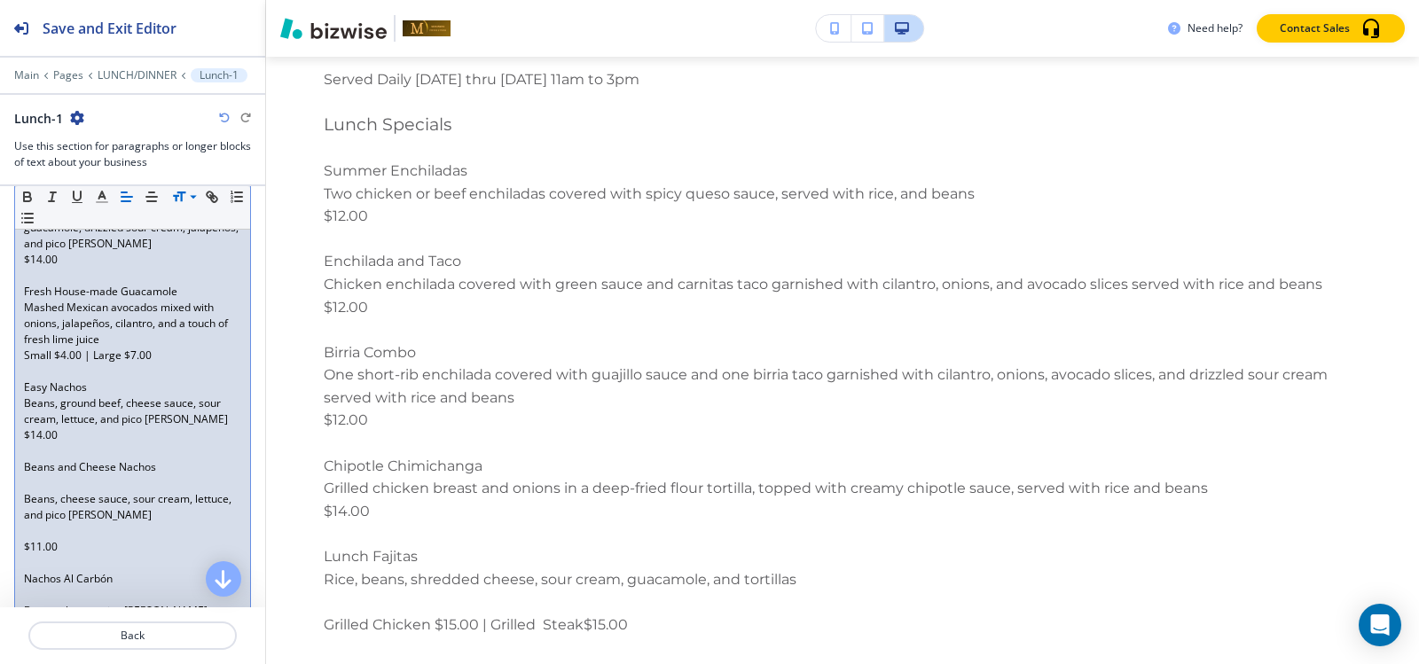
scroll to position [664, 0]
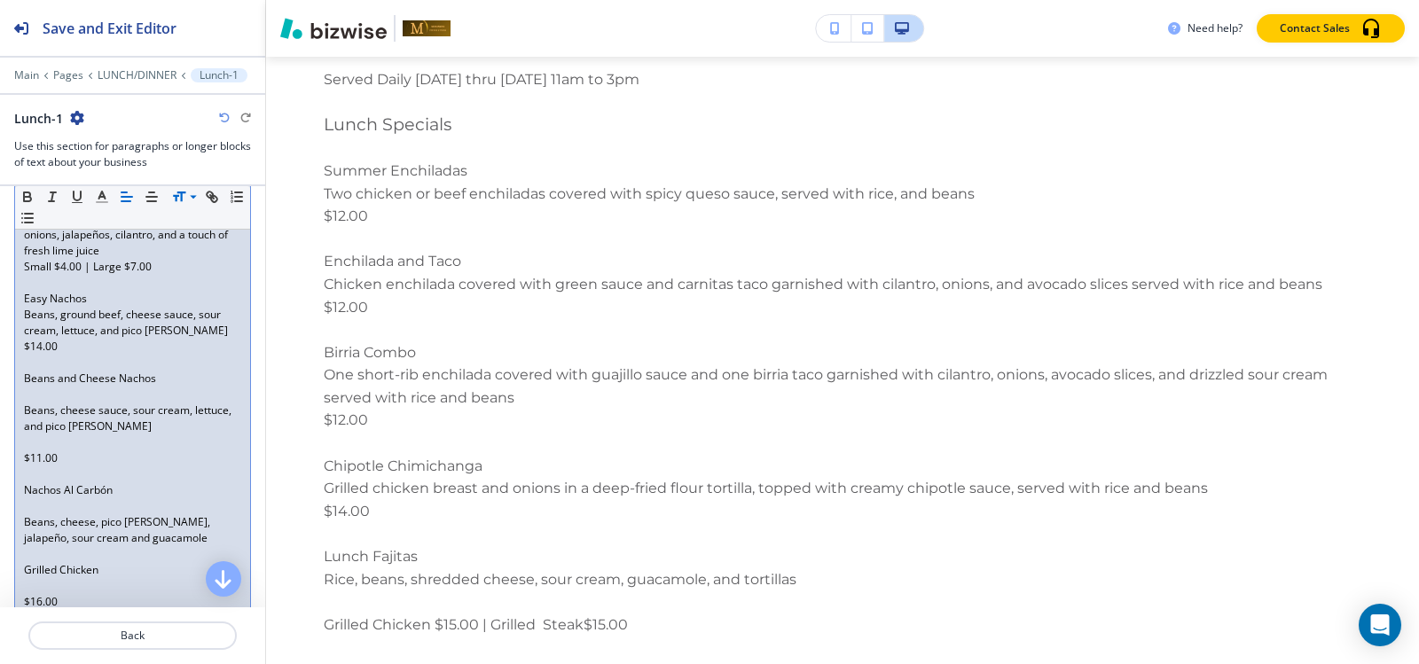
click at [43, 394] on p at bounding box center [132, 395] width 217 height 16
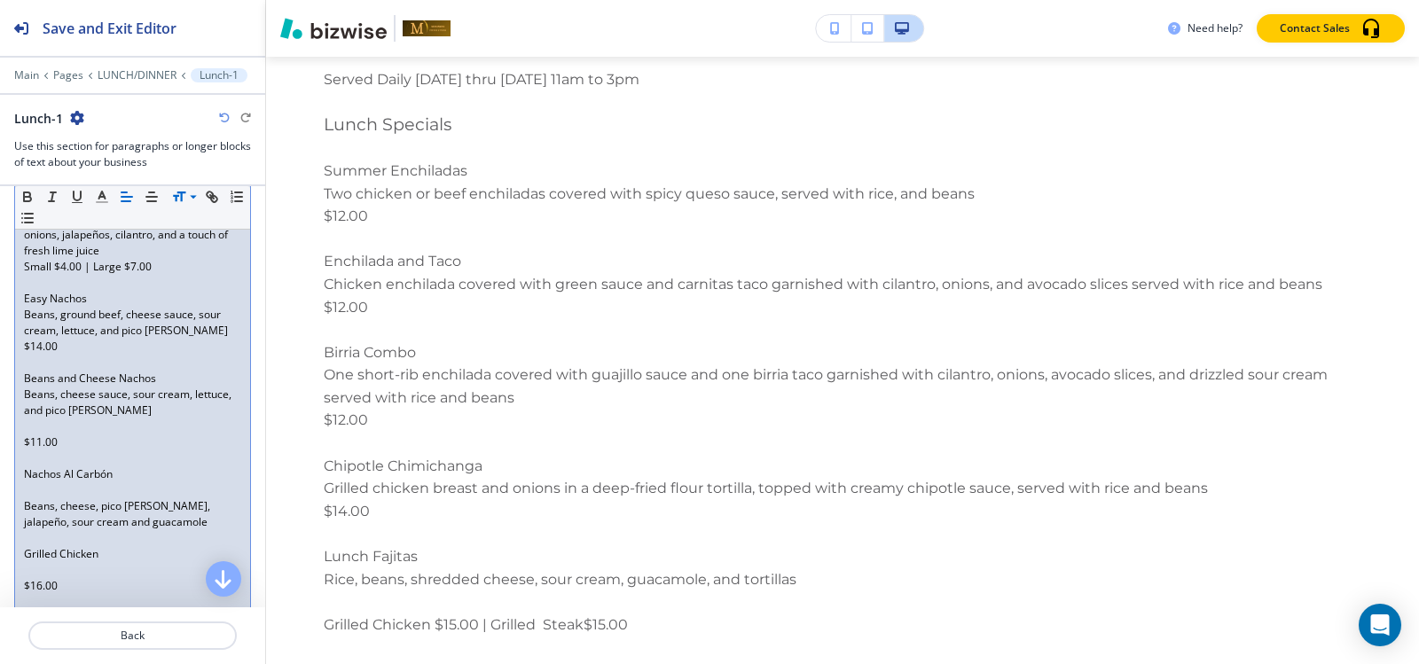
click at [35, 428] on p at bounding box center [132, 427] width 217 height 16
click at [21, 416] on div "Starters to Share Shrimp Brochette Eight grilled bacon-wrapped jumbo shrimp ser…" at bounding box center [132, 513] width 235 height 1330
click at [21, 389] on div "Starters to Share Shrimp Brochette Eight grilled bacon-wrapped jumbo shrimp ser…" at bounding box center [132, 513] width 235 height 1330
click at [79, 437] on p at bounding box center [132, 443] width 217 height 16
click at [59, 474] on p at bounding box center [132, 474] width 217 height 16
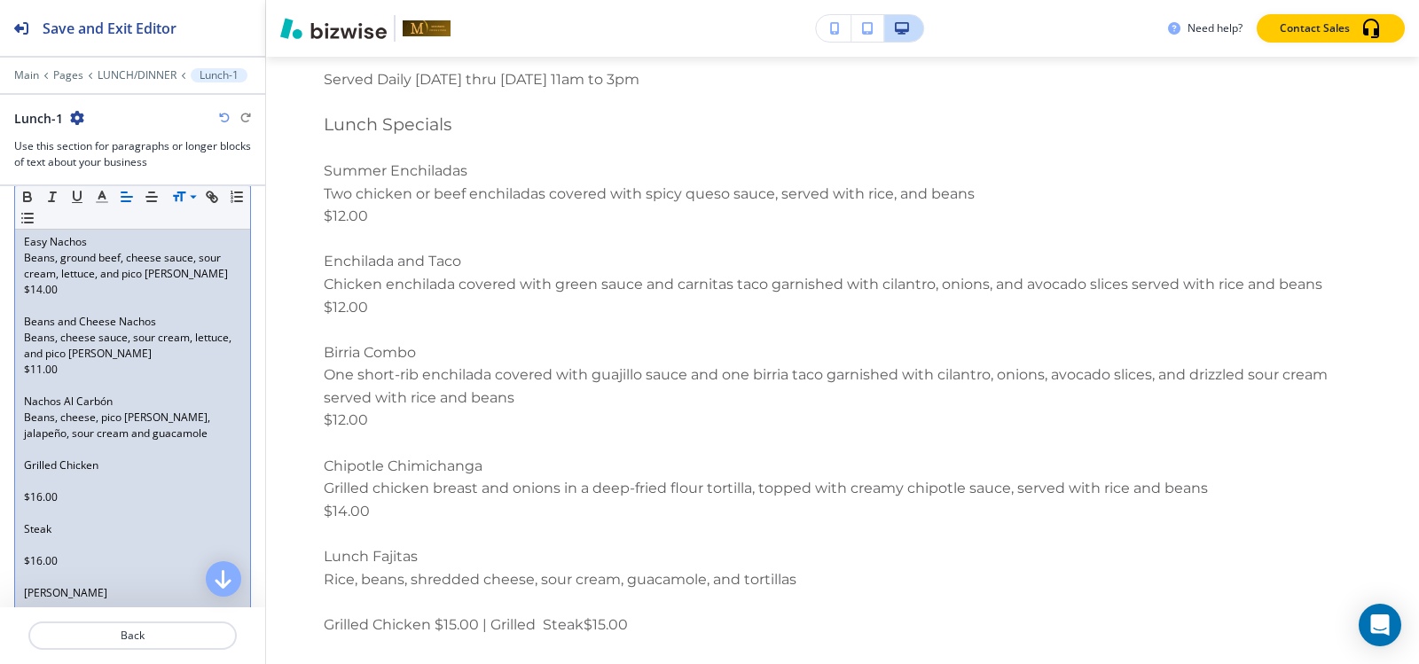
scroll to position [753, 0]
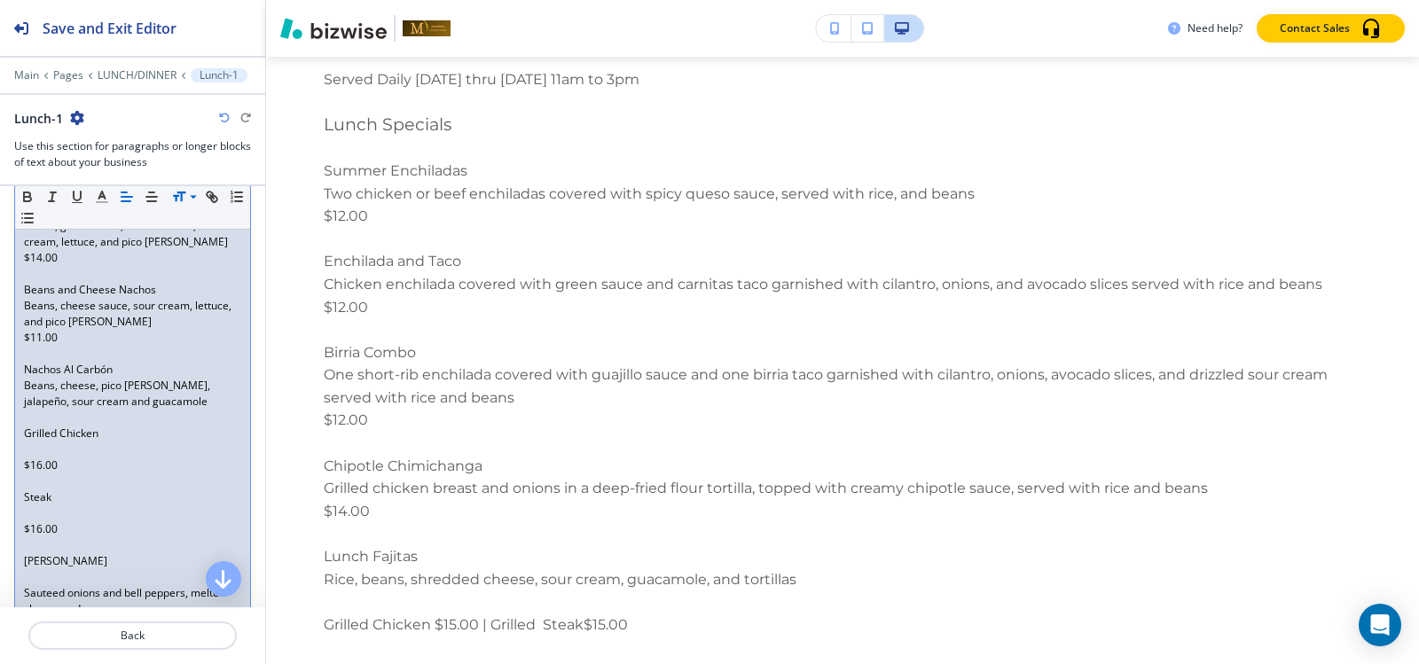
click at [53, 443] on p at bounding box center [132, 450] width 217 height 16
click at [37, 464] on p at bounding box center [132, 466] width 217 height 16
click at [31, 482] on p at bounding box center [132, 482] width 217 height 16
click at [22, 468] on div "Starters to Share Shrimp Brochette Eight grilled bacon-wrapped jumbo shrimp ser…" at bounding box center [132, 393] width 235 height 1266
click at [24, 459] on div "Starters to Share Shrimp Brochette Eight grilled bacon-wrapped jumbo shrimp ser…" at bounding box center [132, 385] width 235 height 1250
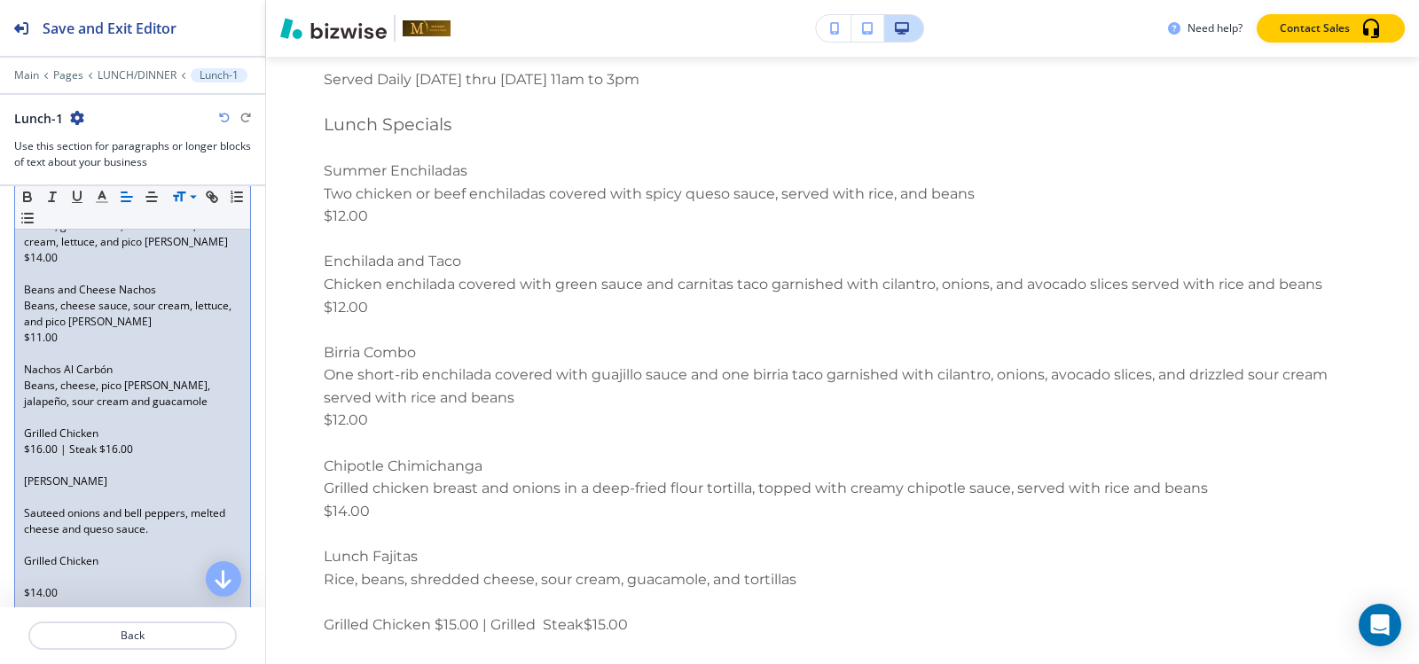
click at [21, 452] on div "Starters to Share Shrimp Brochette Eight grilled bacon-wrapped jumbo shrimp ser…" at bounding box center [132, 377] width 235 height 1234
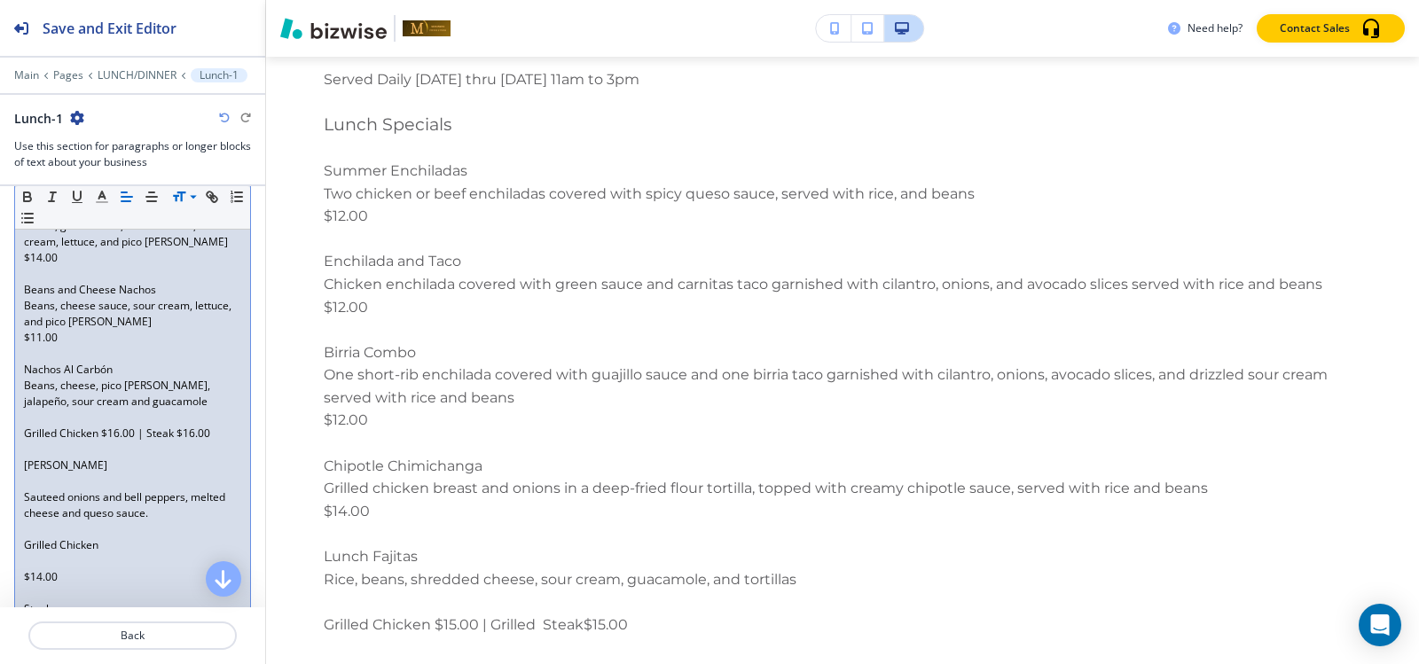
click at [39, 408] on p "Beans, cheese, pico de gallo, jalapeño, sour cream and guacamole" at bounding box center [132, 394] width 217 height 32
click at [39, 416] on p at bounding box center [132, 418] width 217 height 16
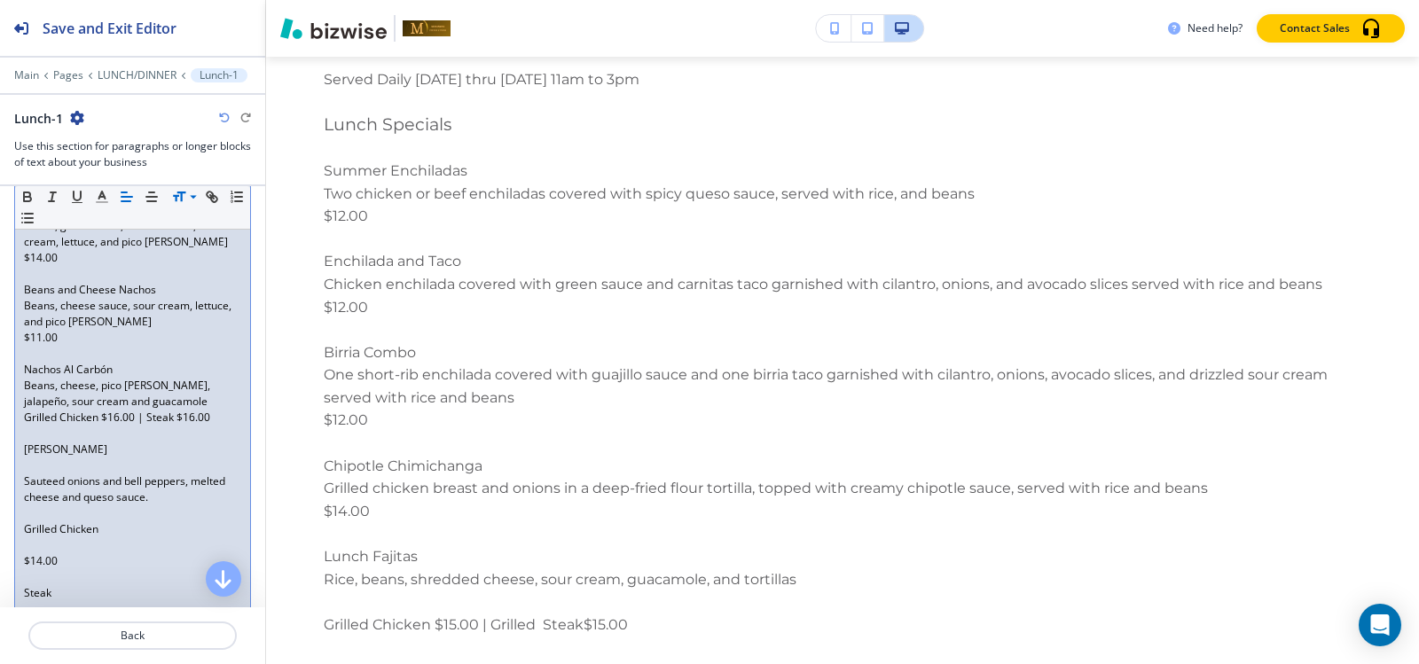
scroll to position [842, 0]
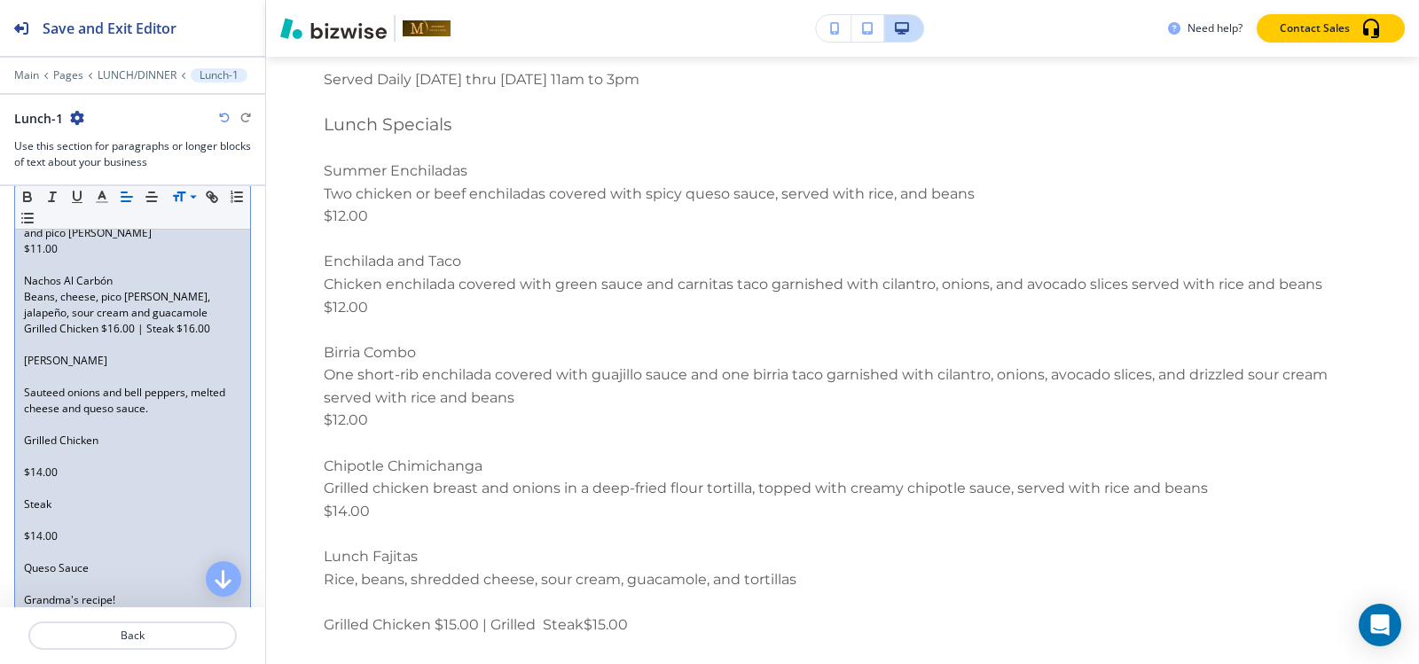
click at [38, 378] on p at bounding box center [132, 377] width 217 height 16
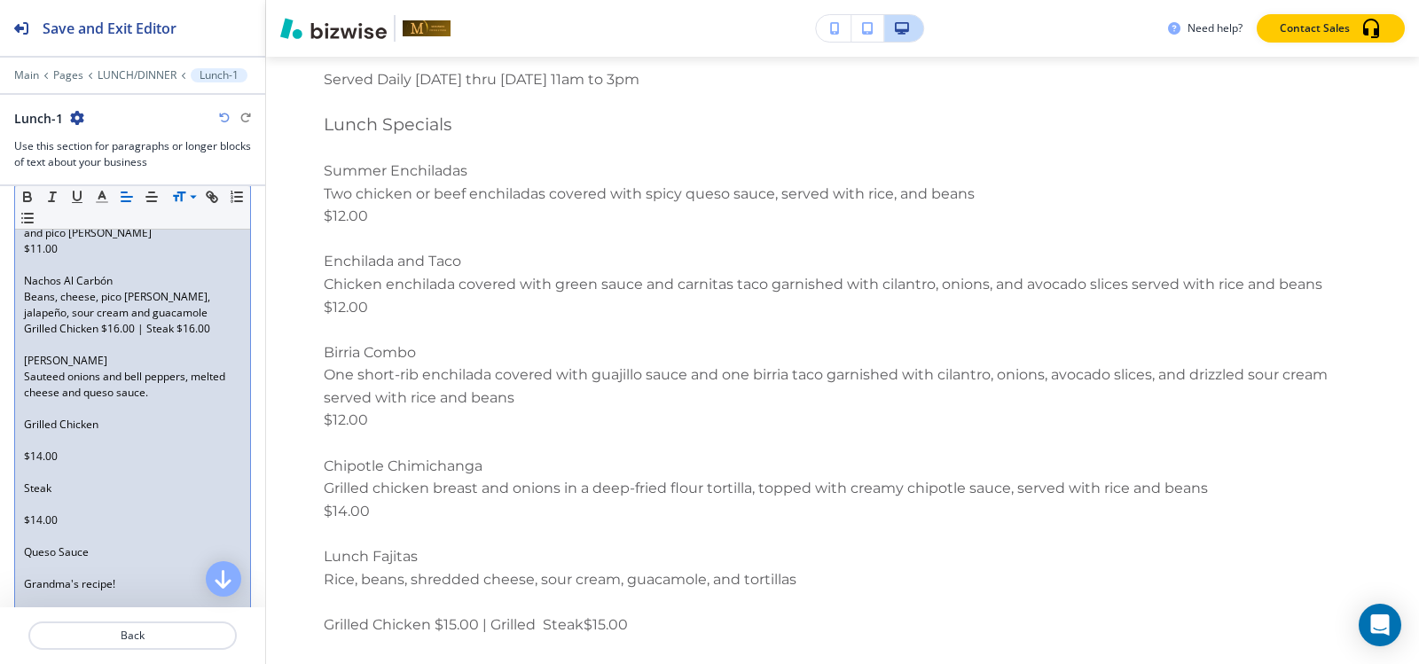
click at [35, 440] on p at bounding box center [132, 441] width 217 height 16
click at [38, 450] on p at bounding box center [132, 457] width 217 height 16
click at [50, 471] on p at bounding box center [132, 473] width 217 height 16
click at [24, 457] on p "Steak" at bounding box center [132, 457] width 217 height 16
click at [23, 439] on div "Starters to Share Shrimp Brochette Eight grilled bacon-wrapped jumbo shrimp ser…" at bounding box center [132, 232] width 235 height 1123
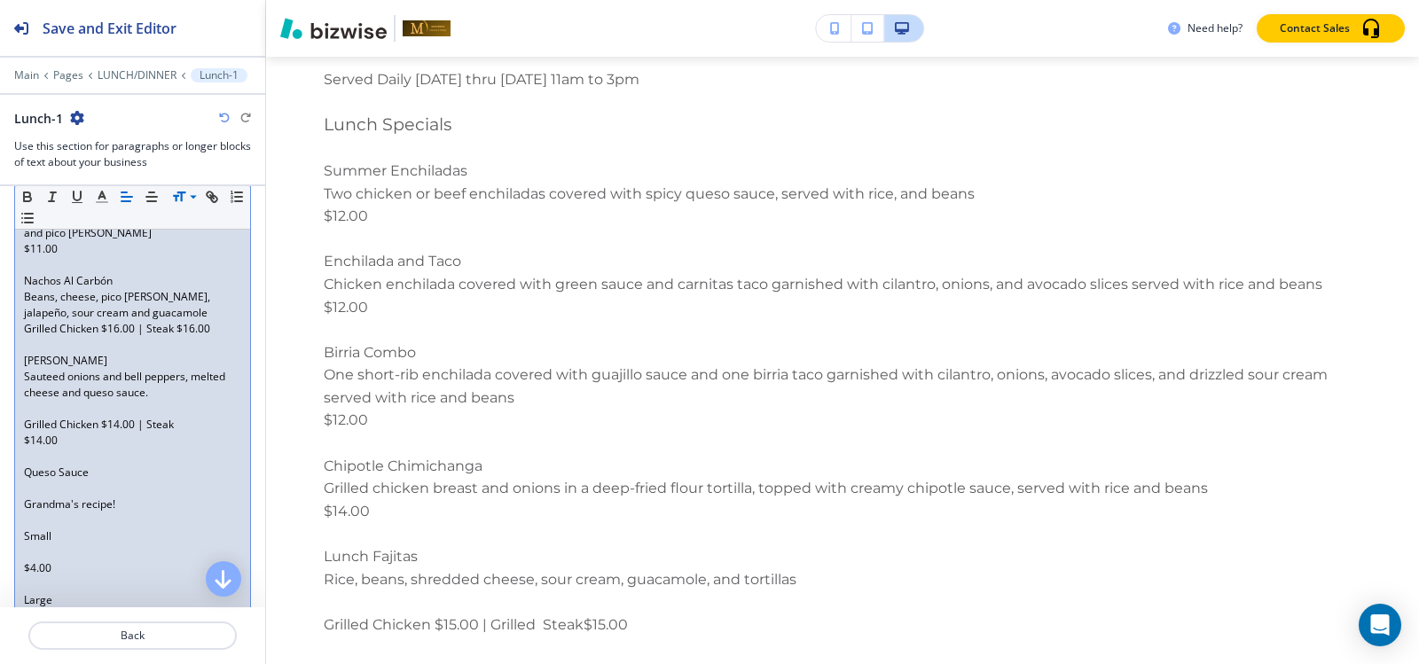
click at [24, 443] on p "$14.00" at bounding box center [132, 441] width 217 height 16
click at [41, 405] on p at bounding box center [132, 409] width 217 height 16
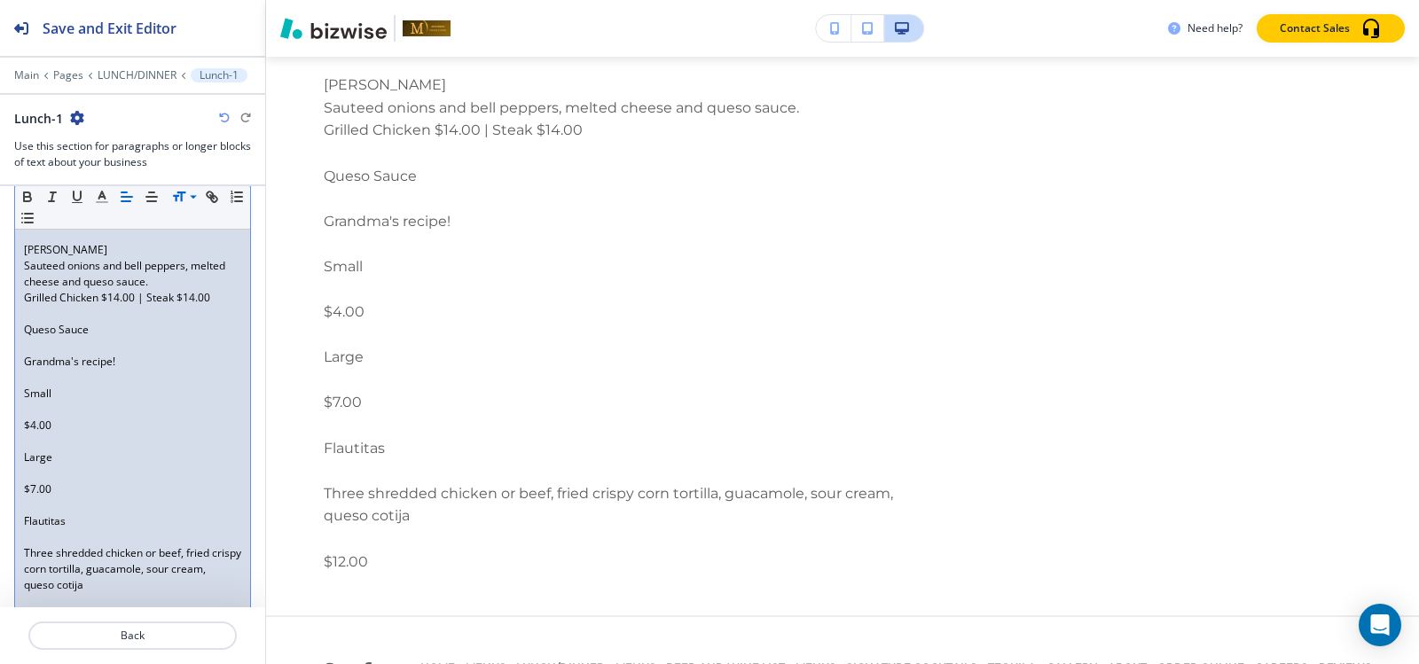
scroll to position [921, 0]
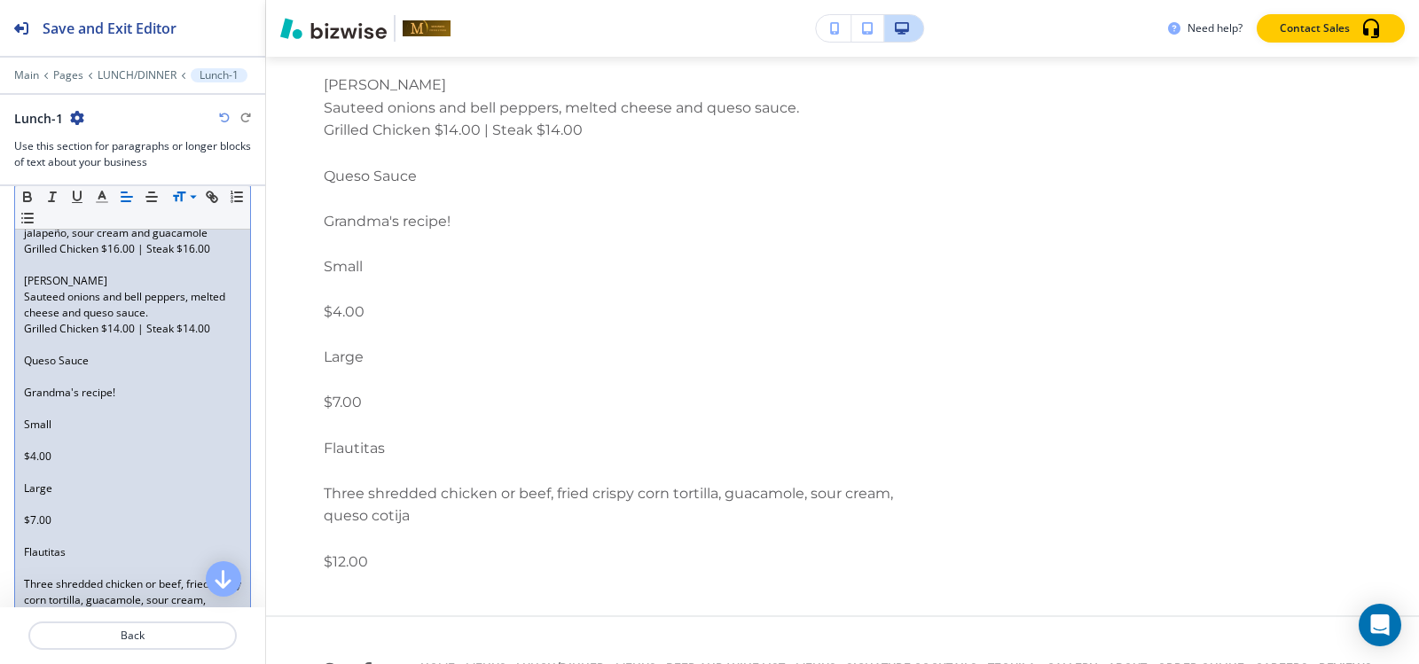
click at [55, 382] on p at bounding box center [132, 377] width 217 height 16
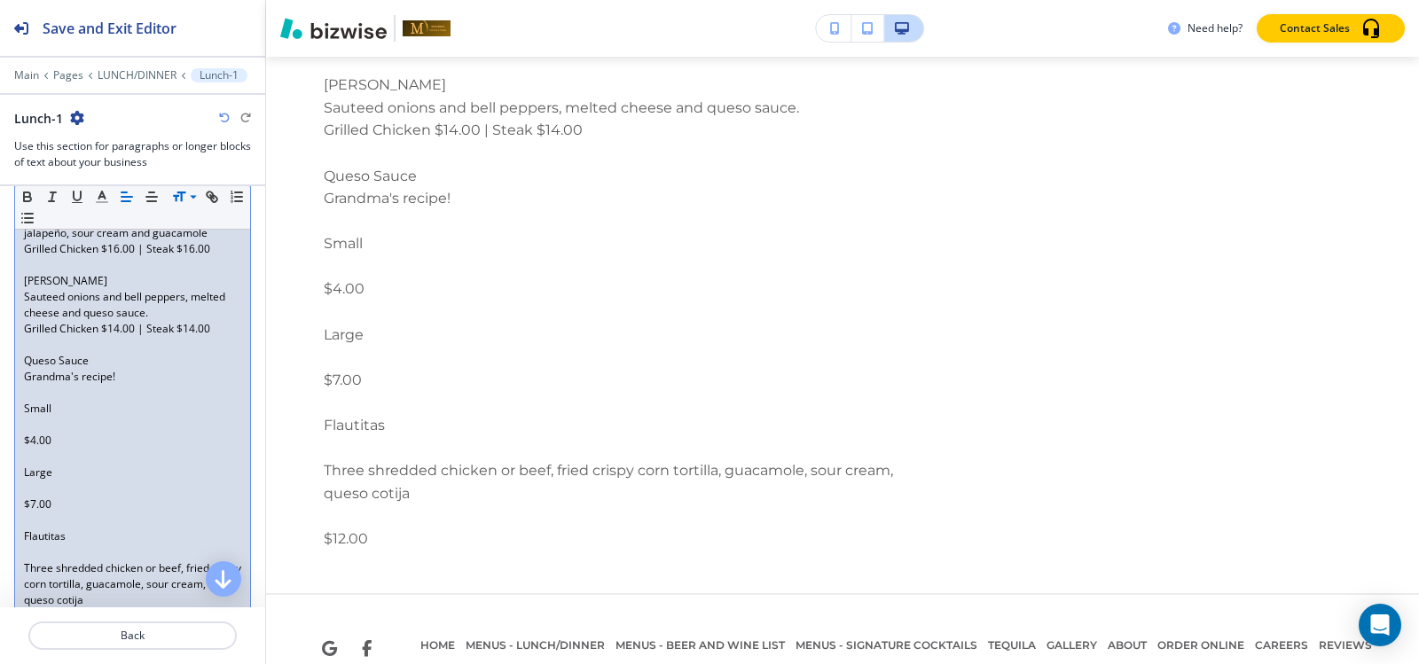
scroll to position [14345, 0]
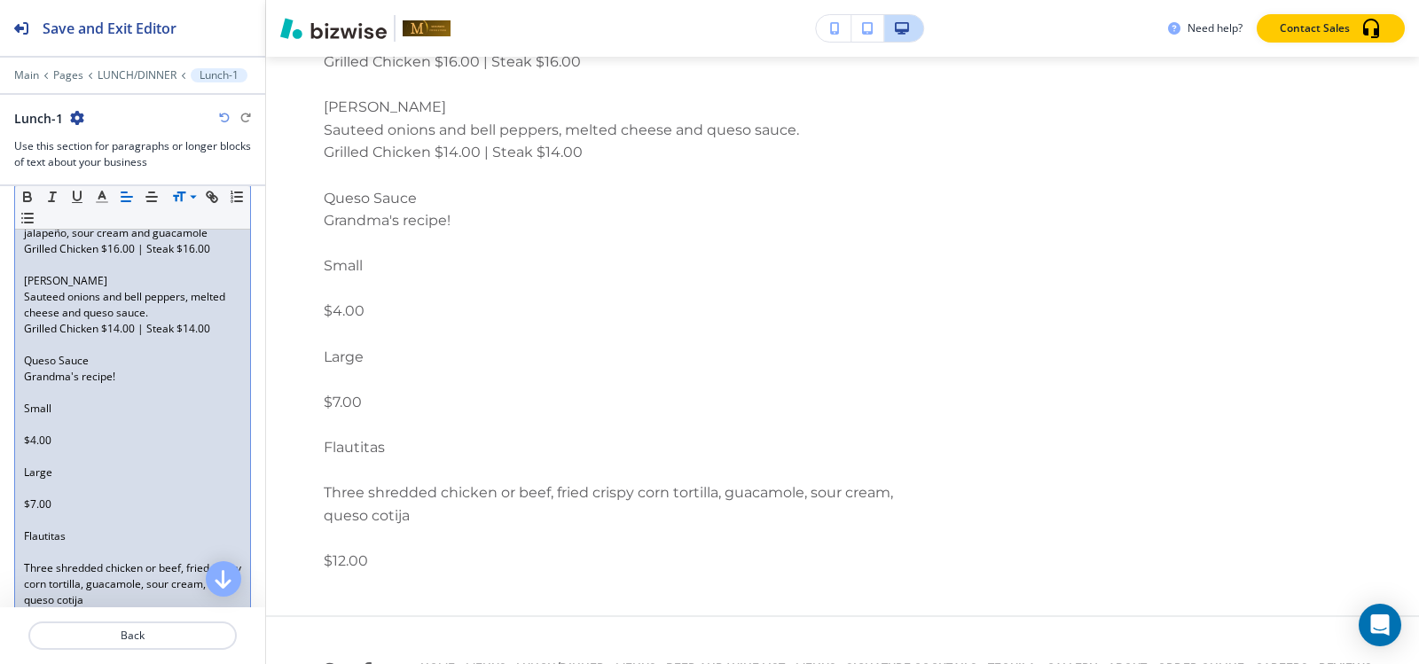
click at [31, 427] on p at bounding box center [132, 425] width 217 height 16
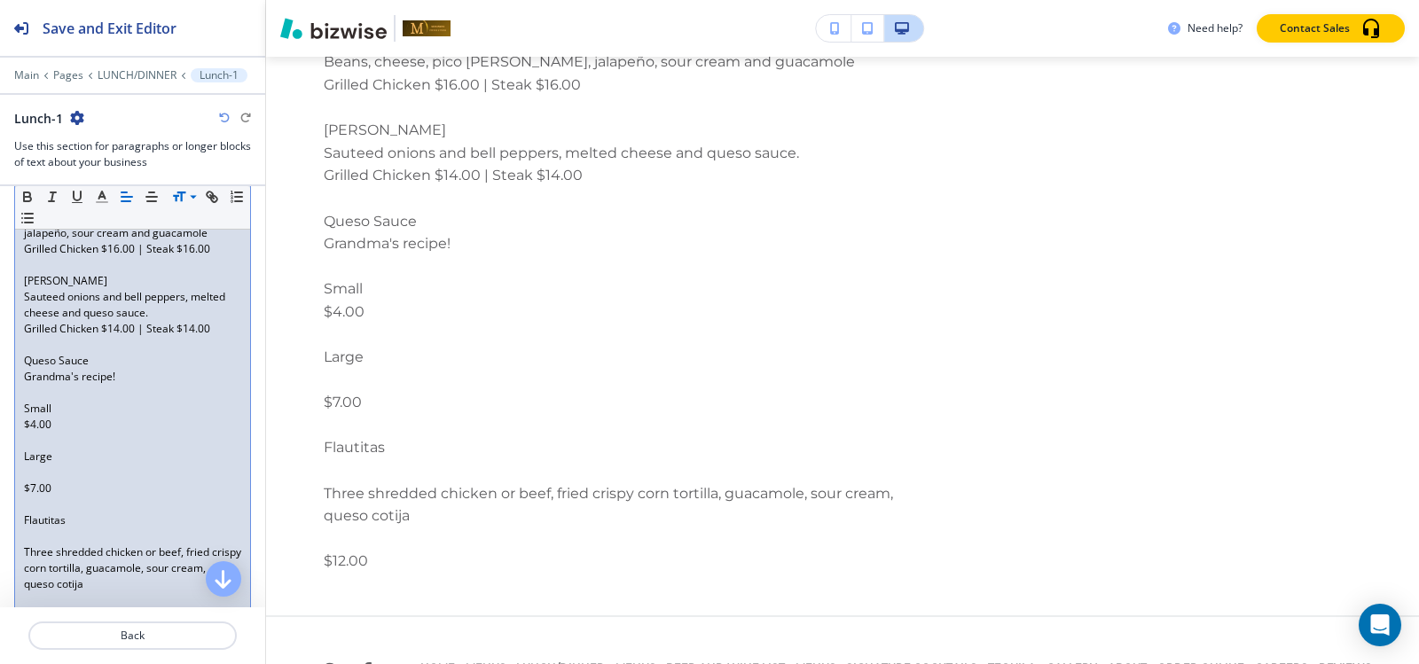
click at [31, 440] on p at bounding box center [132, 441] width 217 height 16
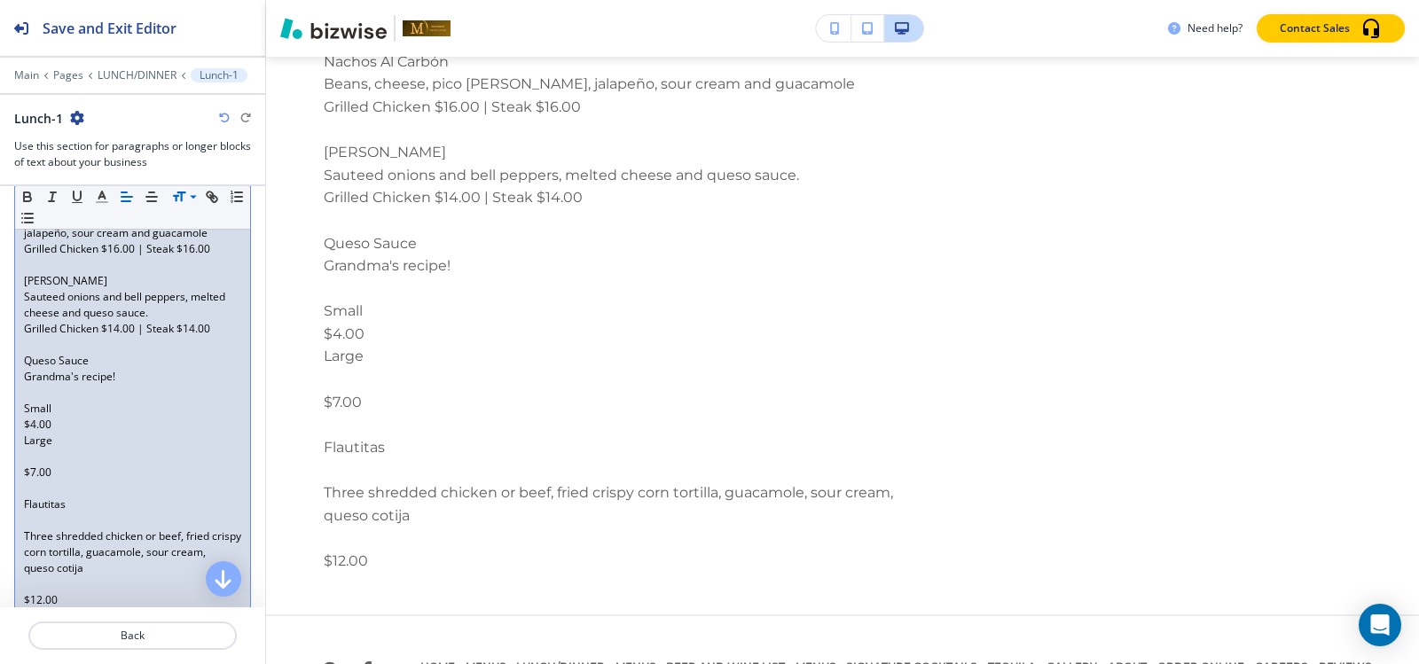
click at [31, 452] on p at bounding box center [132, 457] width 217 height 16
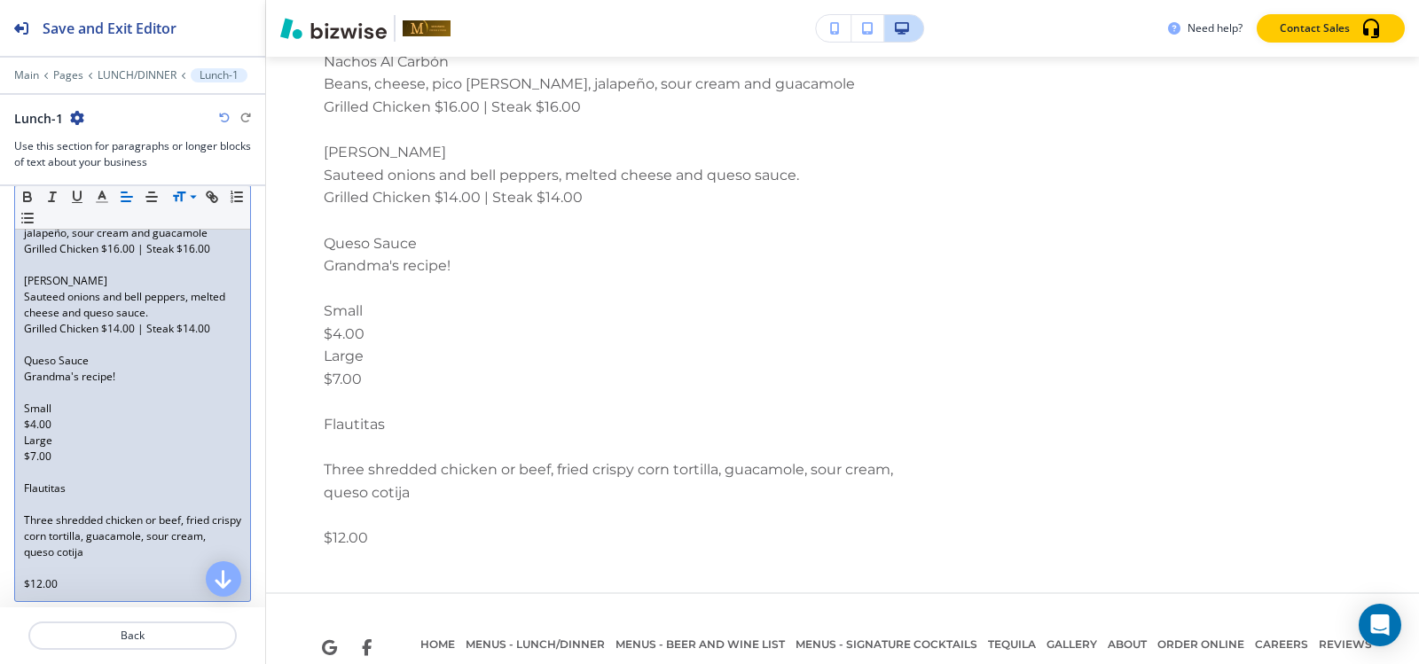
scroll to position [14276, 0]
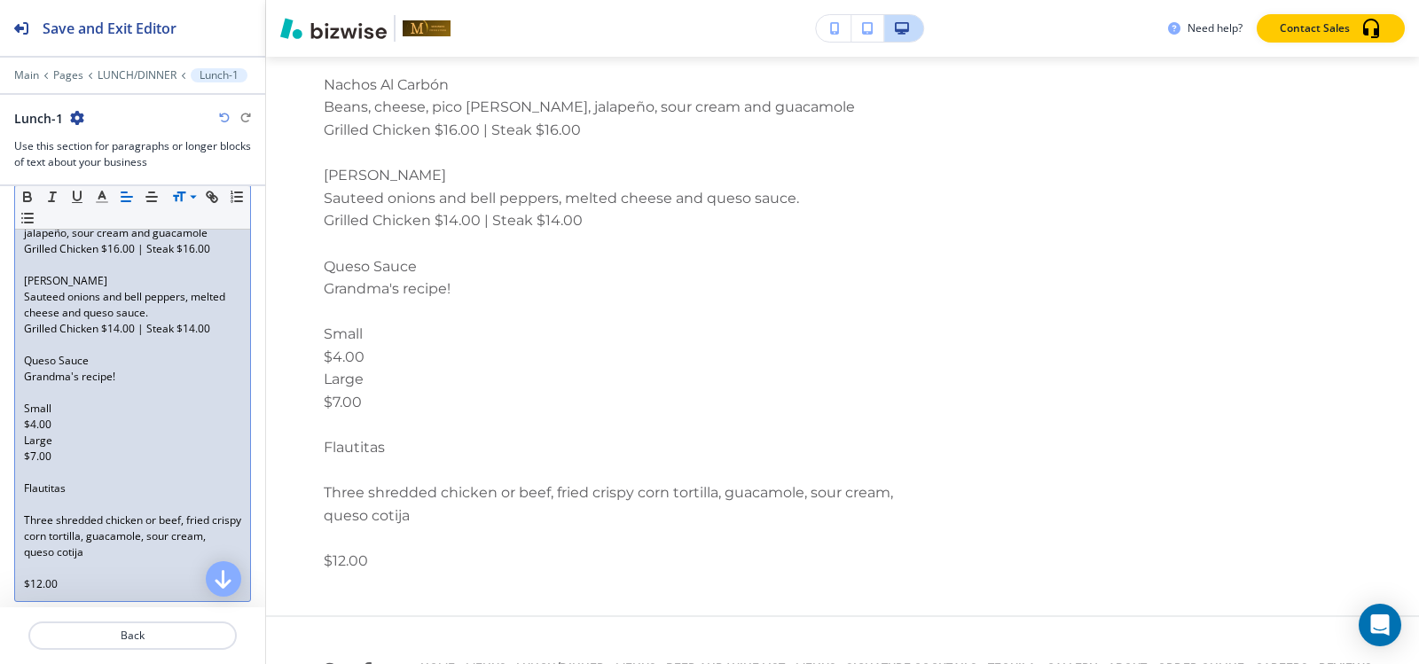
click at [22, 440] on div "Starters to Share Shrimp Brochette Eight grilled bacon-wrapped jumbo shrimp ser…" at bounding box center [132, 96] width 235 height 1011
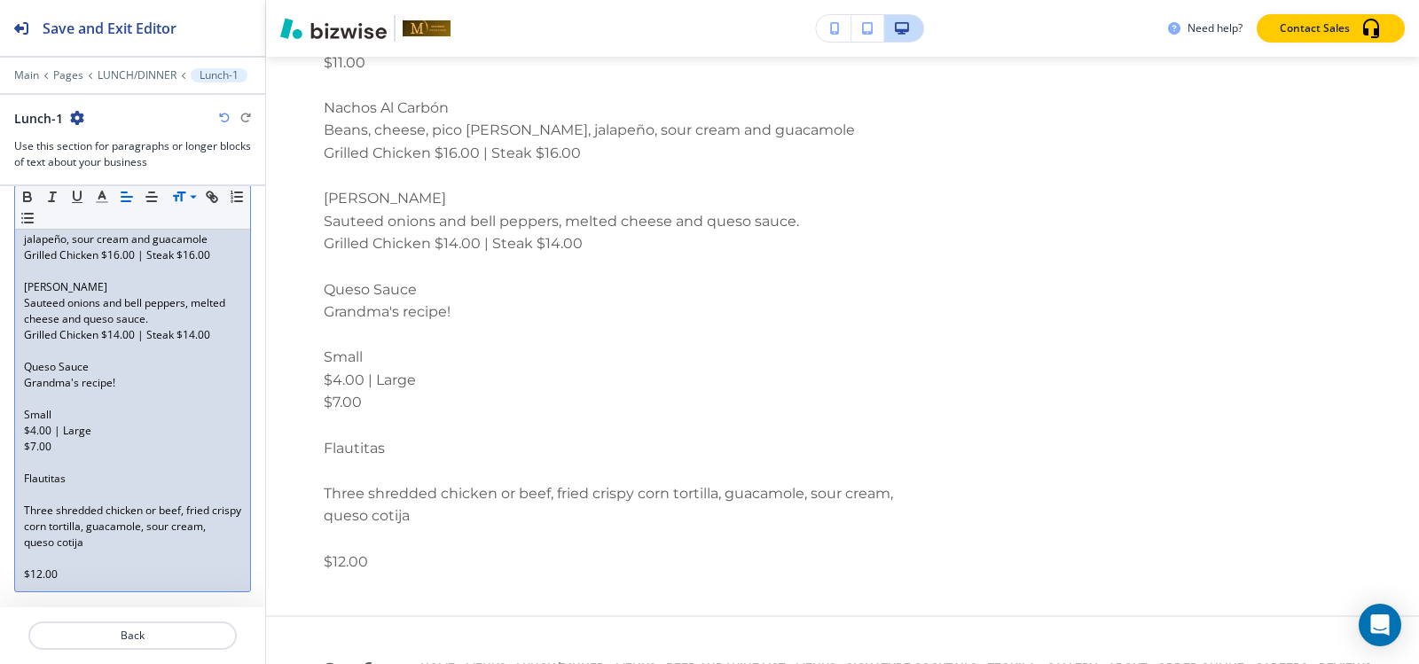
click at [22, 430] on div "Starters to Share Shrimp Brochette Eight grilled bacon-wrapped jumbo shrimp ser…" at bounding box center [132, 94] width 235 height 995
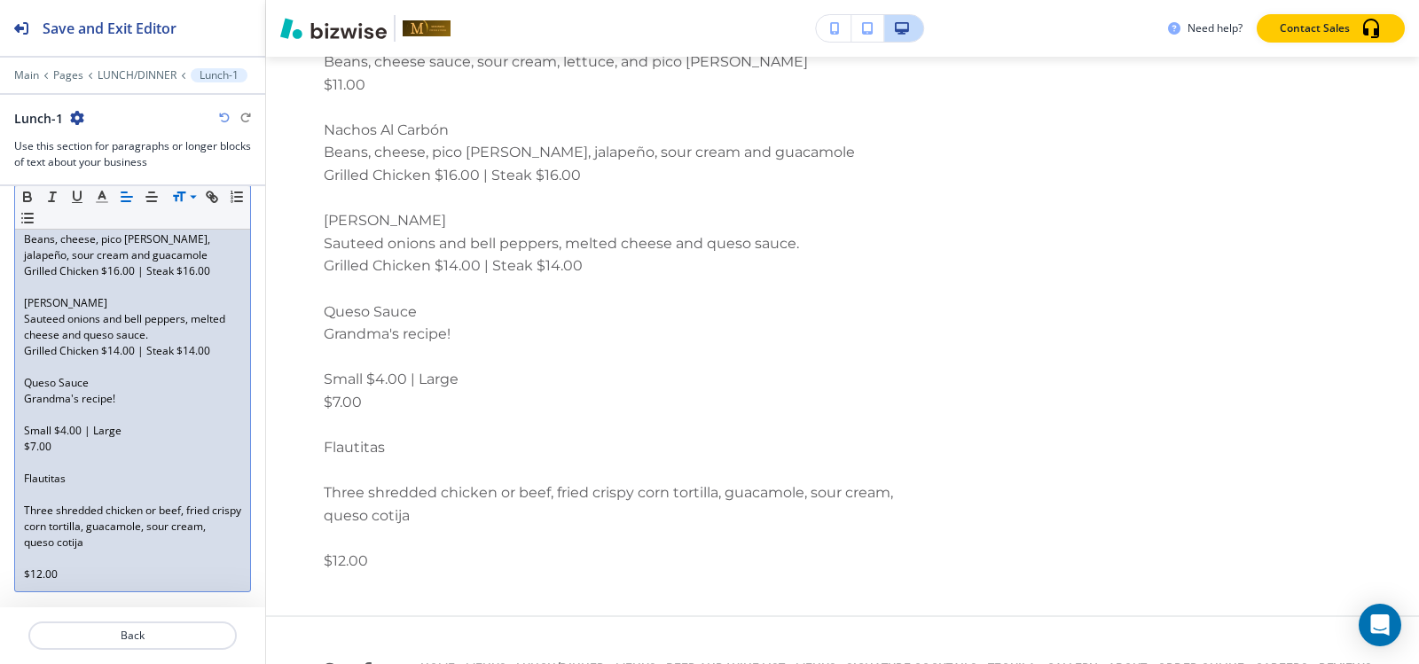
click at [22, 434] on div "Starters to Share Shrimp Brochette Eight grilled bacon-wrapped jumbo shrimp ser…" at bounding box center [132, 102] width 235 height 979
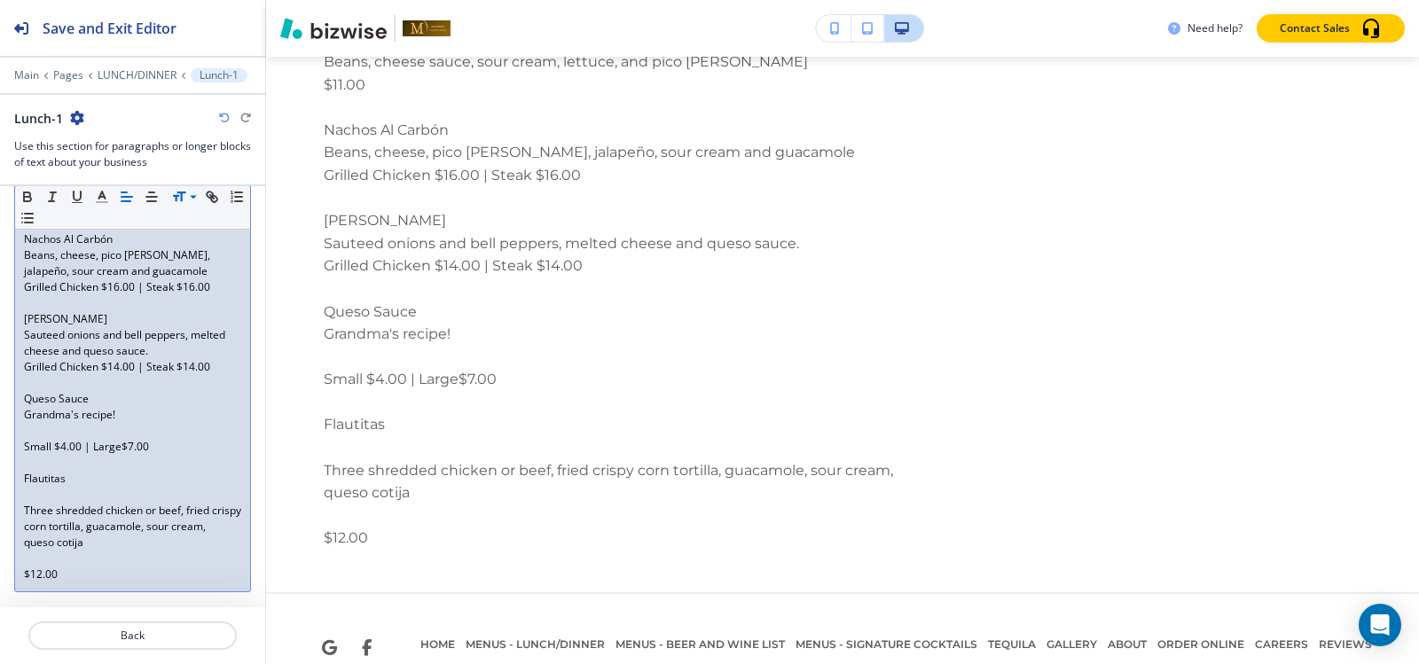
scroll to position [14208, 0]
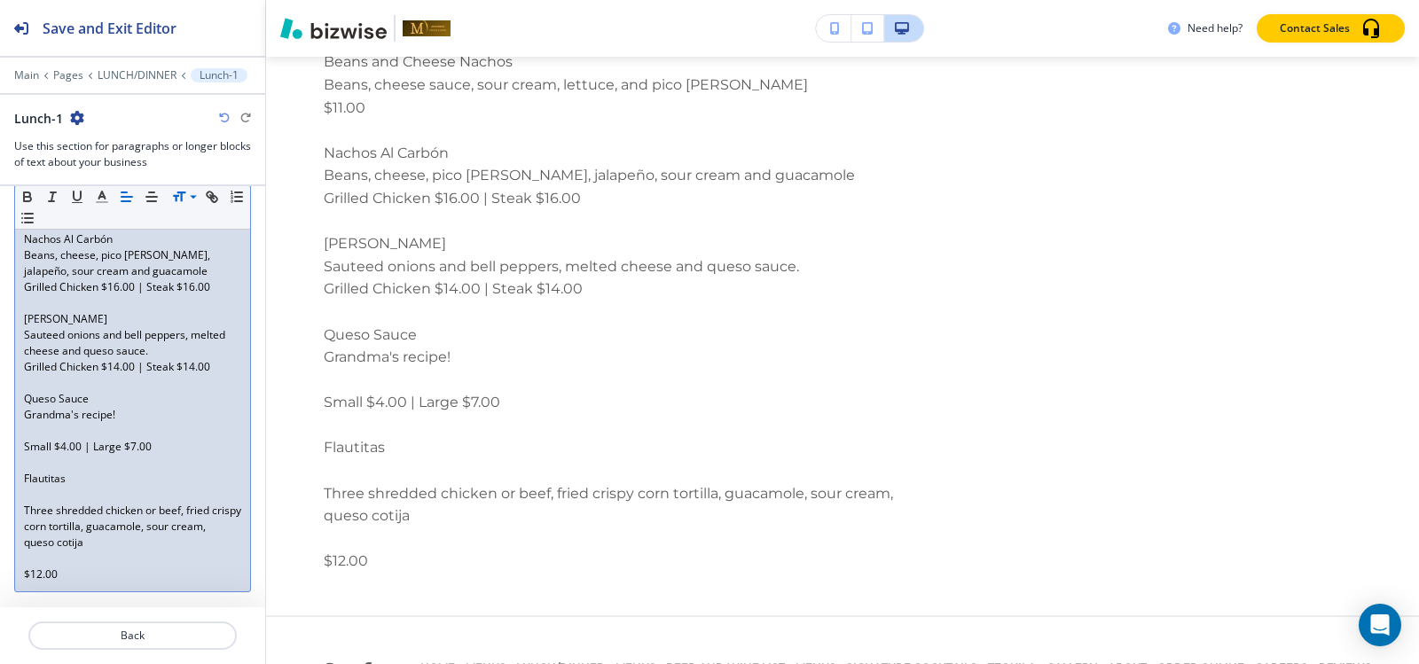
click at [40, 423] on p at bounding box center [132, 431] width 217 height 16
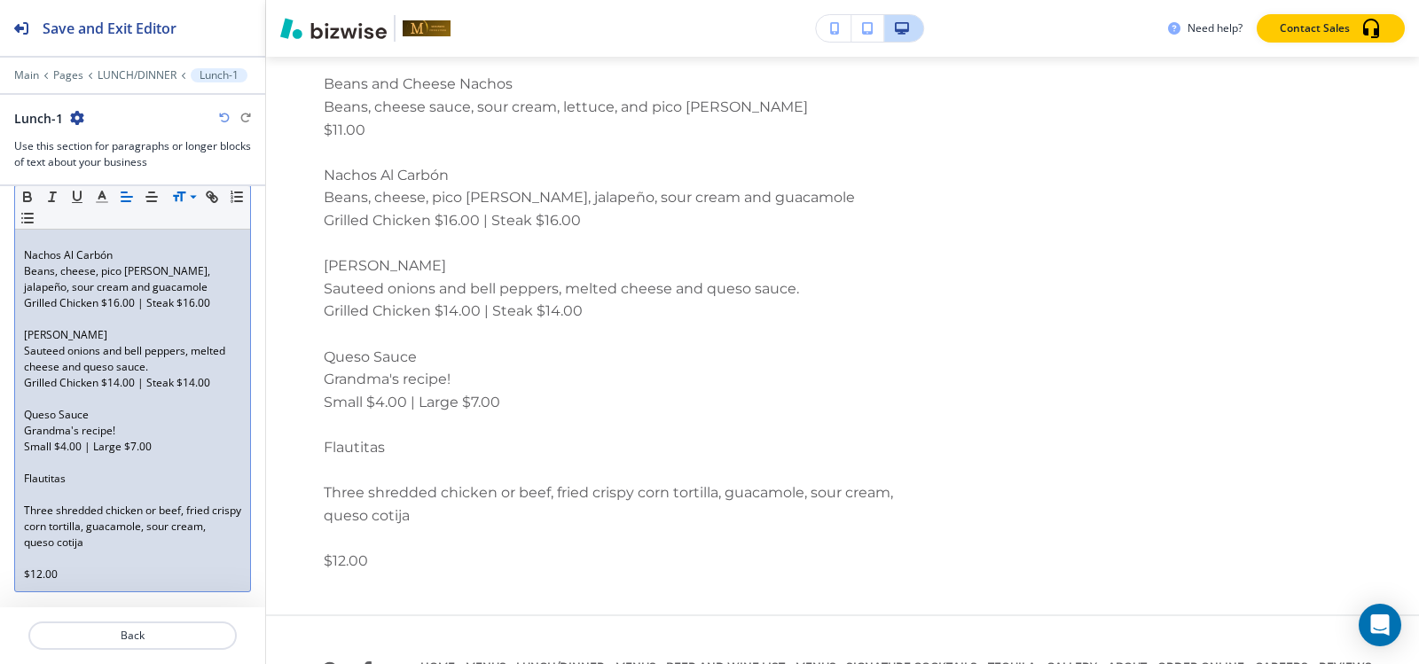
scroll to position [882, 0]
click at [40, 487] on p at bounding box center [132, 495] width 217 height 16
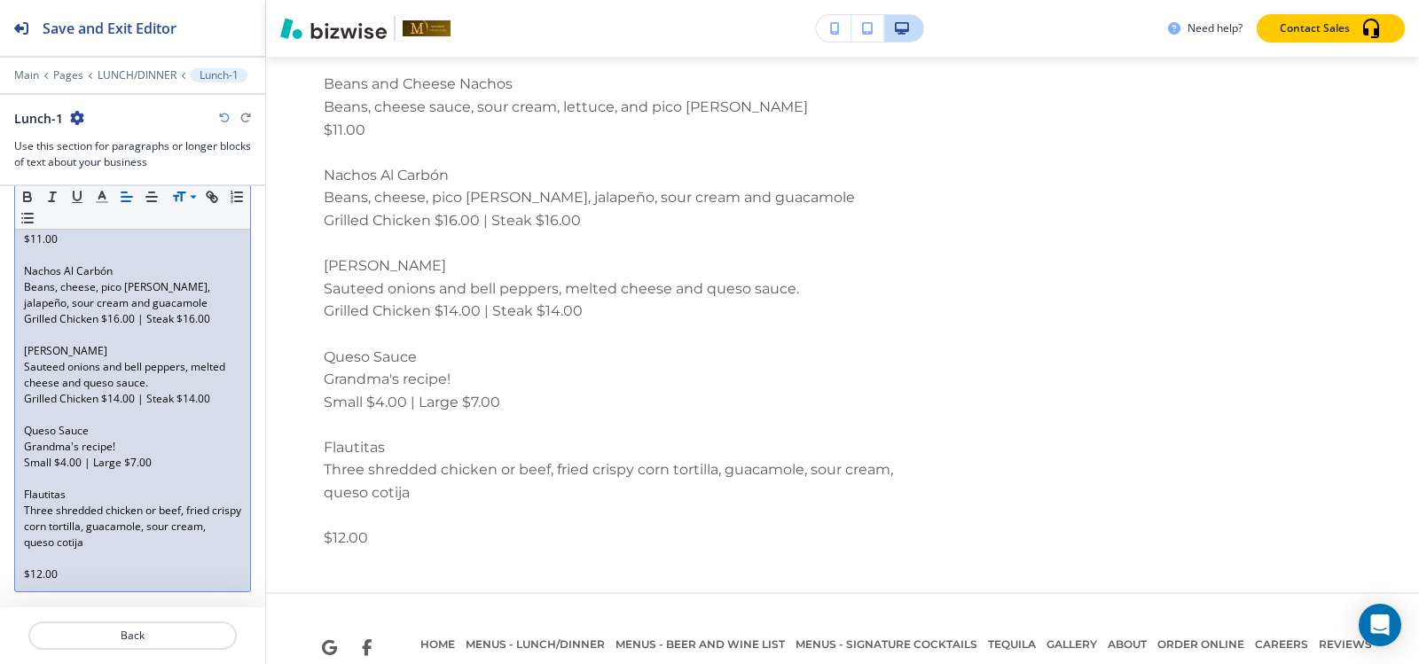
scroll to position [14163, 0]
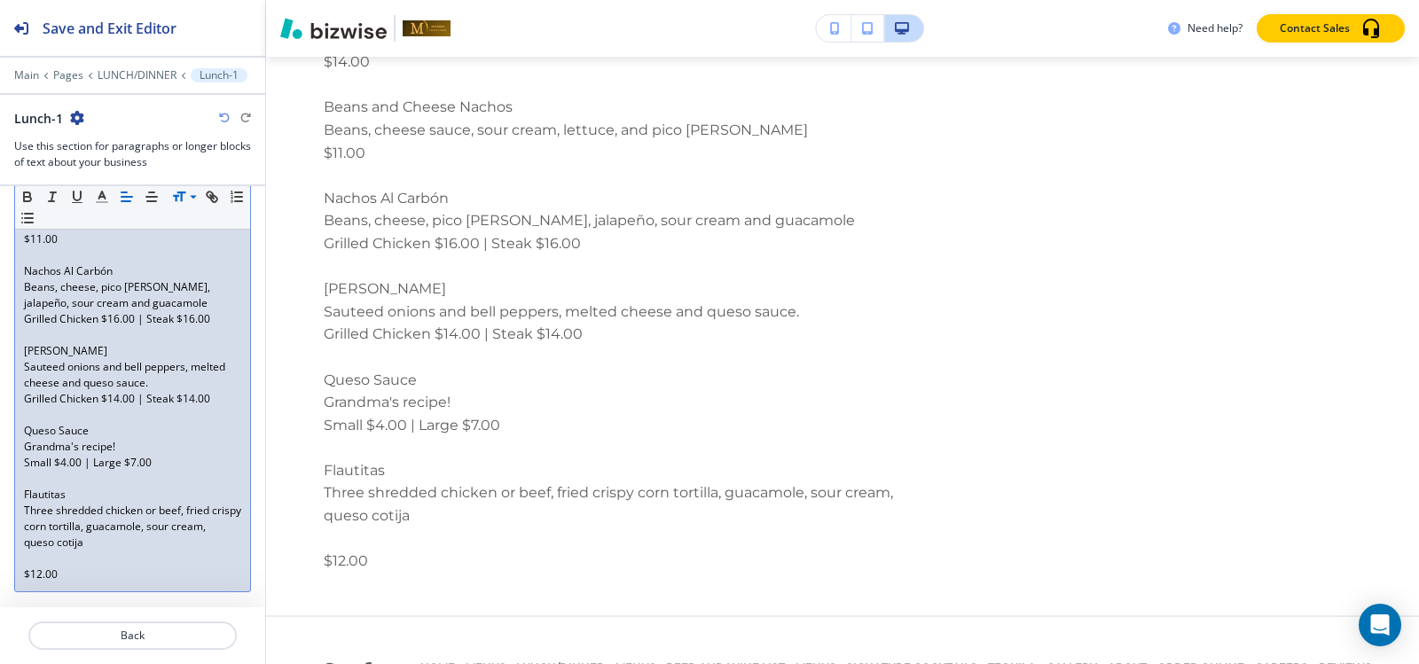
click at [26, 547] on p "queso cotija" at bounding box center [132, 543] width 217 height 16
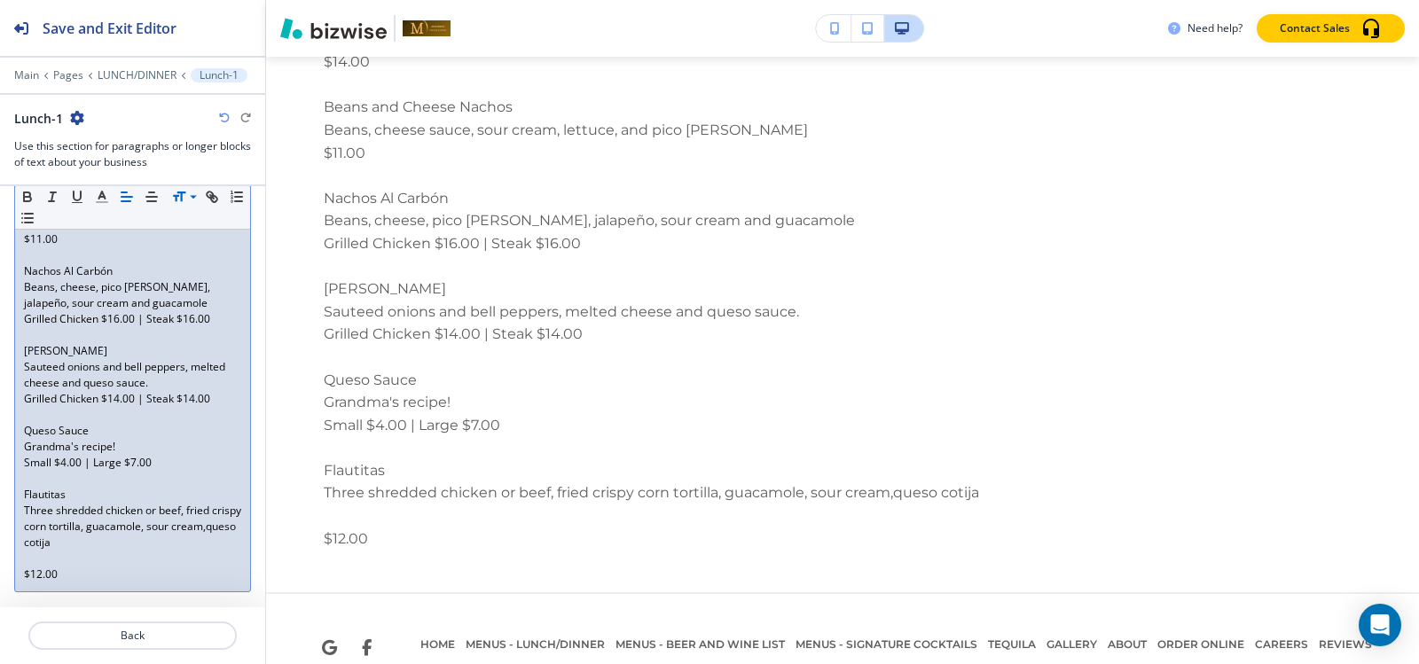
scroll to position [14140, 0]
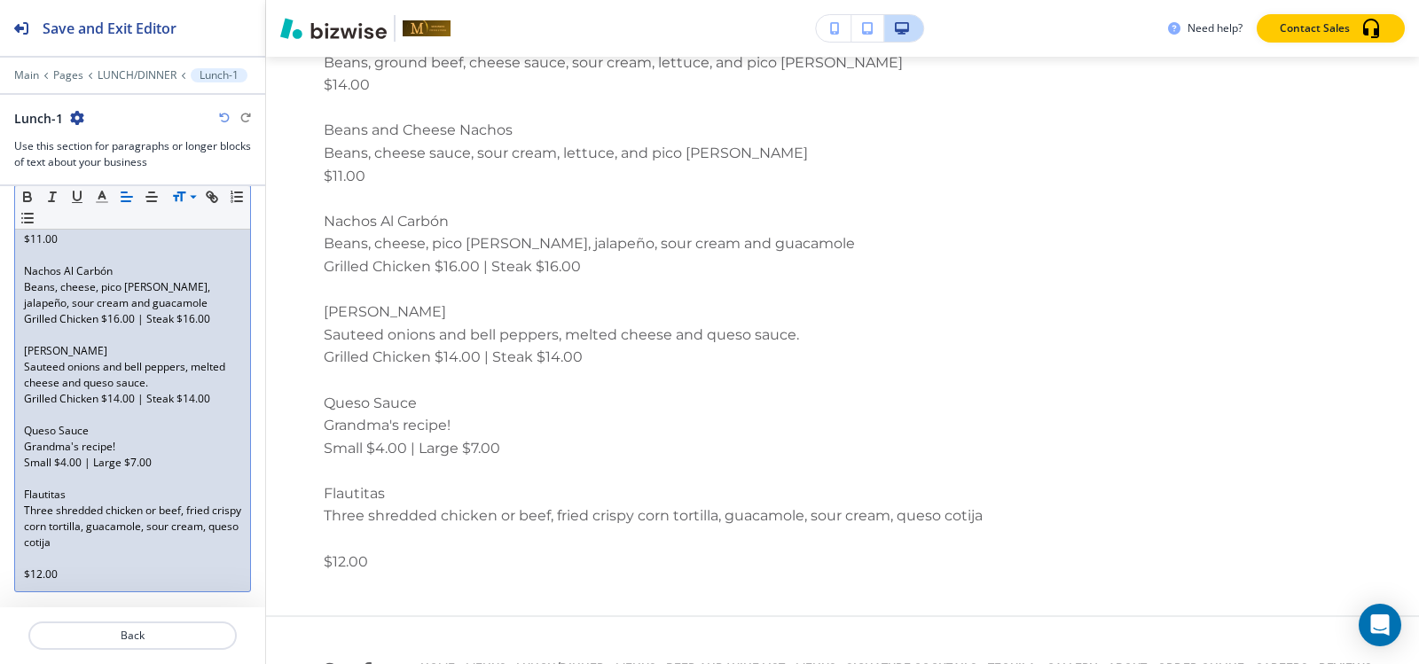
click at [26, 556] on p at bounding box center [132, 559] width 217 height 16
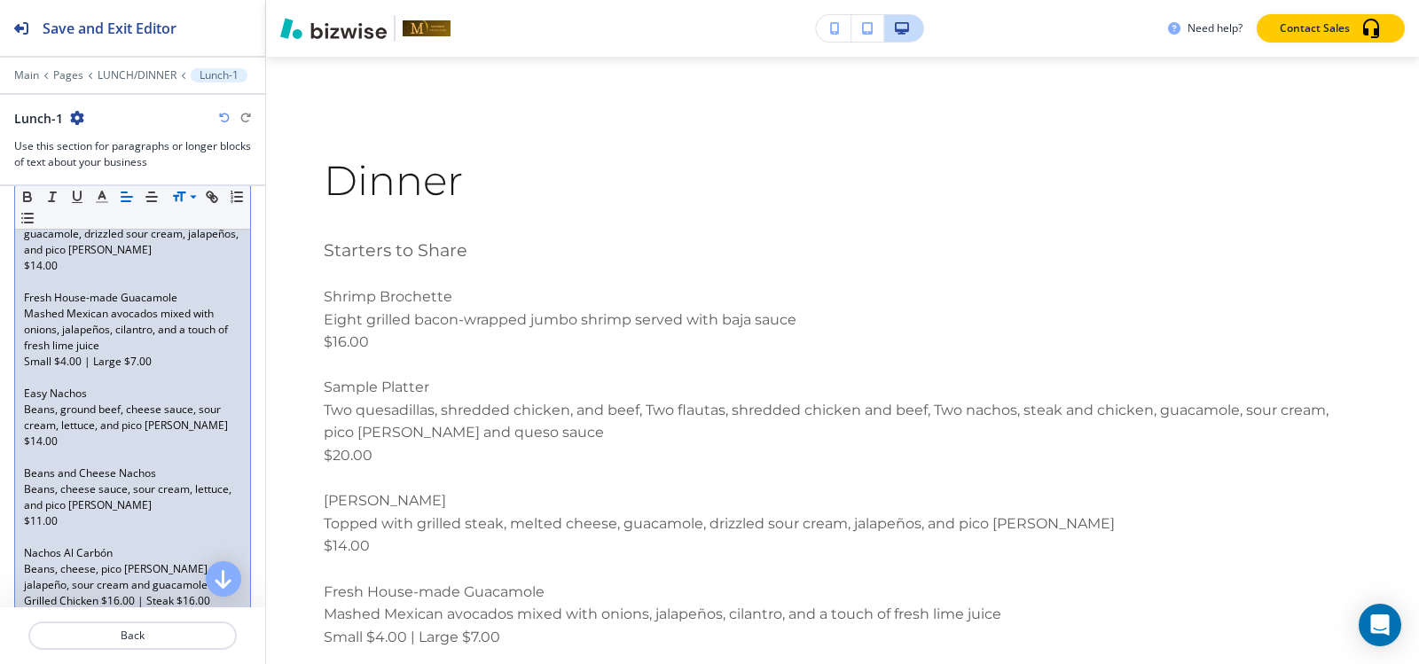
scroll to position [835, 0]
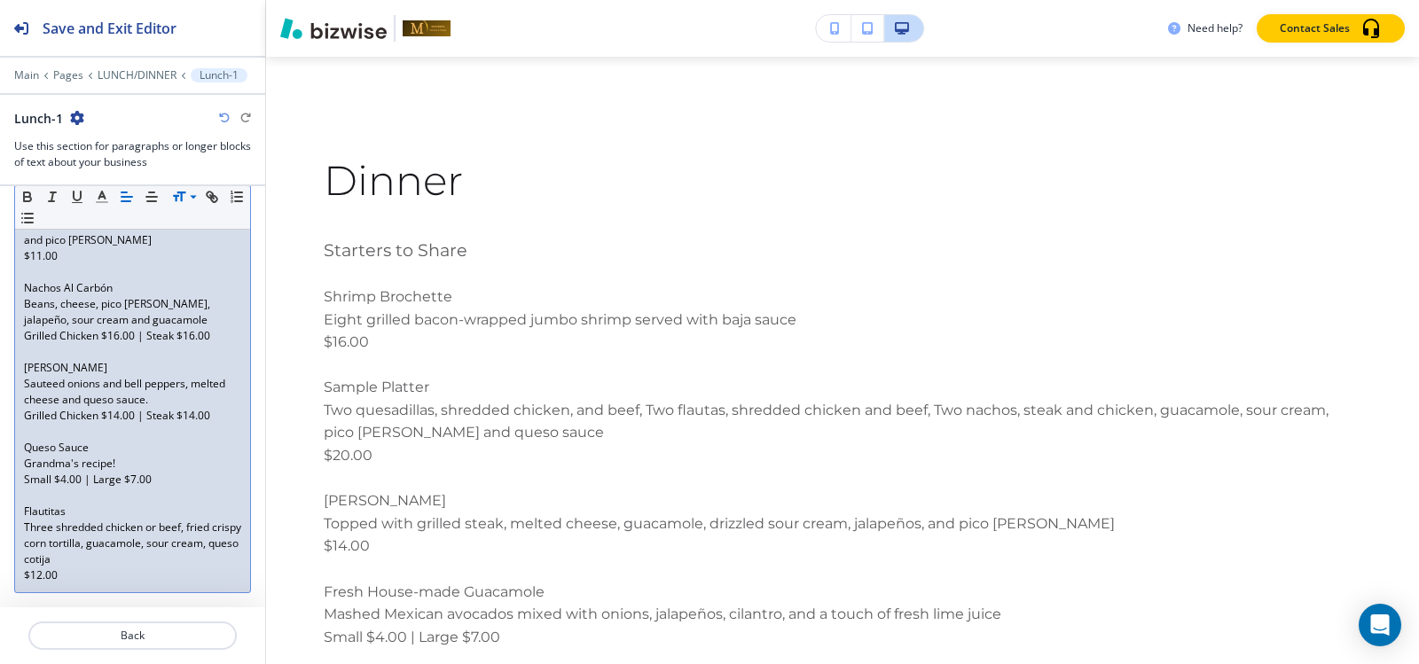
click at [87, 575] on p "$12.00" at bounding box center [132, 576] width 217 height 16
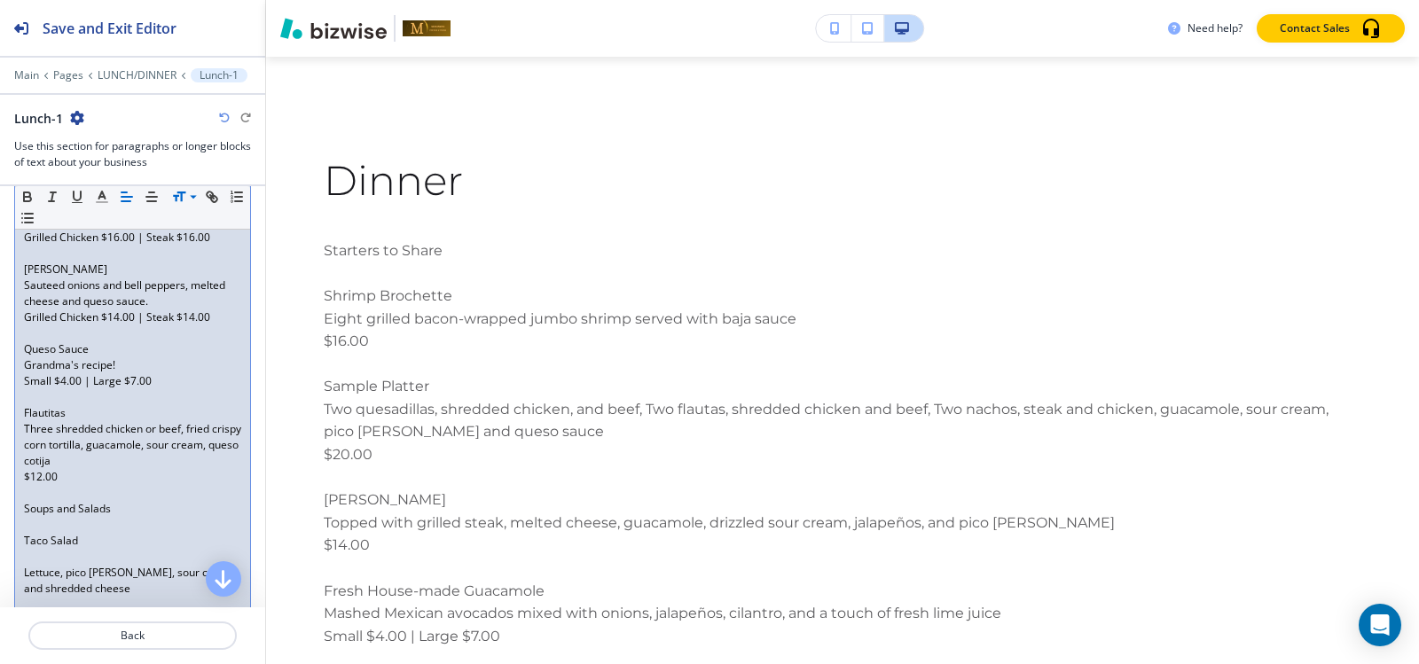
scroll to position [1019, 0]
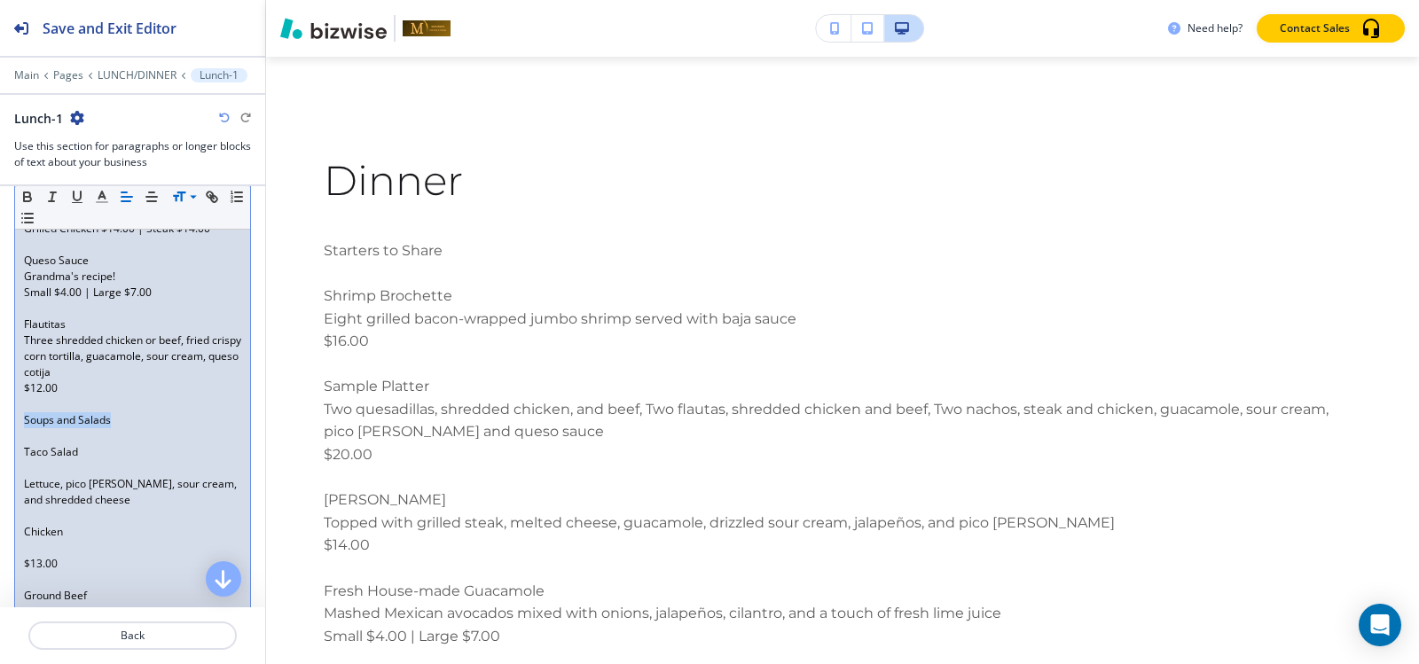
drag, startPoint x: 117, startPoint y: 416, endPoint x: 12, endPoint y: 415, distance: 105.5
click at [12, 415] on div "Section Body Small Normal Large Huge Starters to Share Shrimp Brochette Eight g…" at bounding box center [132, 354] width 265 height 1856
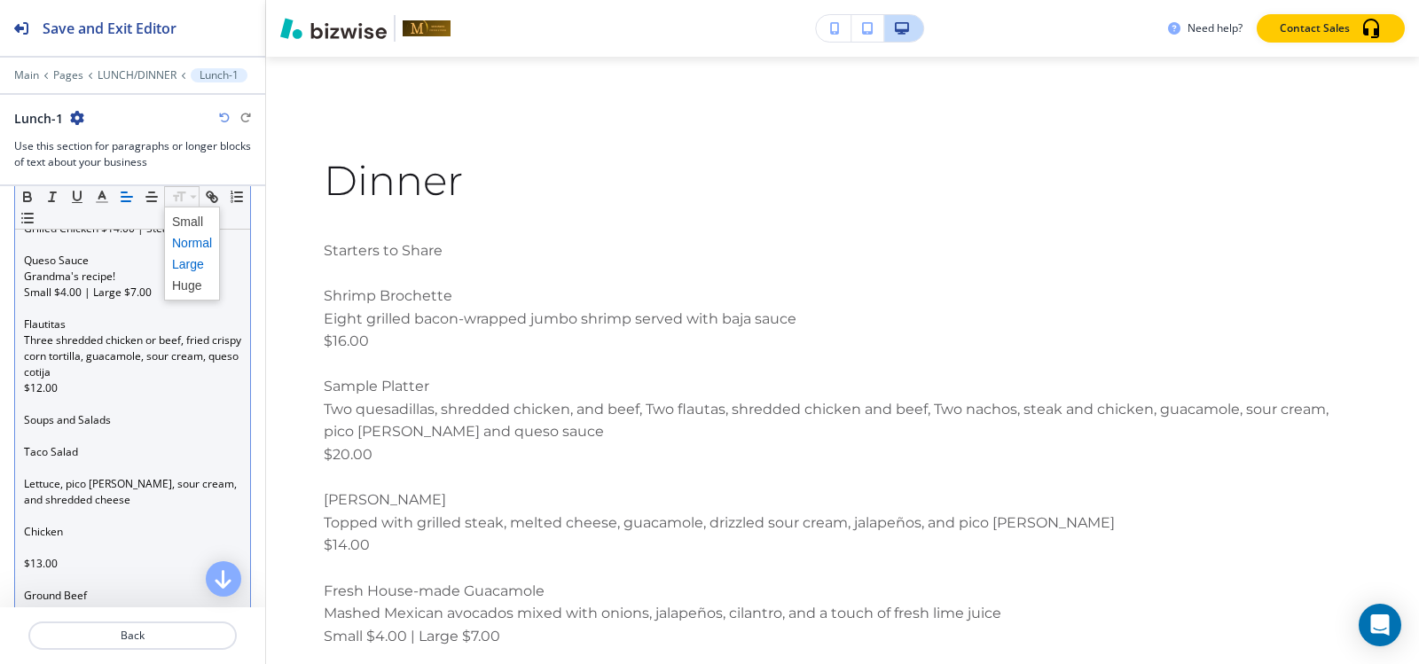
click at [197, 273] on span at bounding box center [192, 264] width 40 height 21
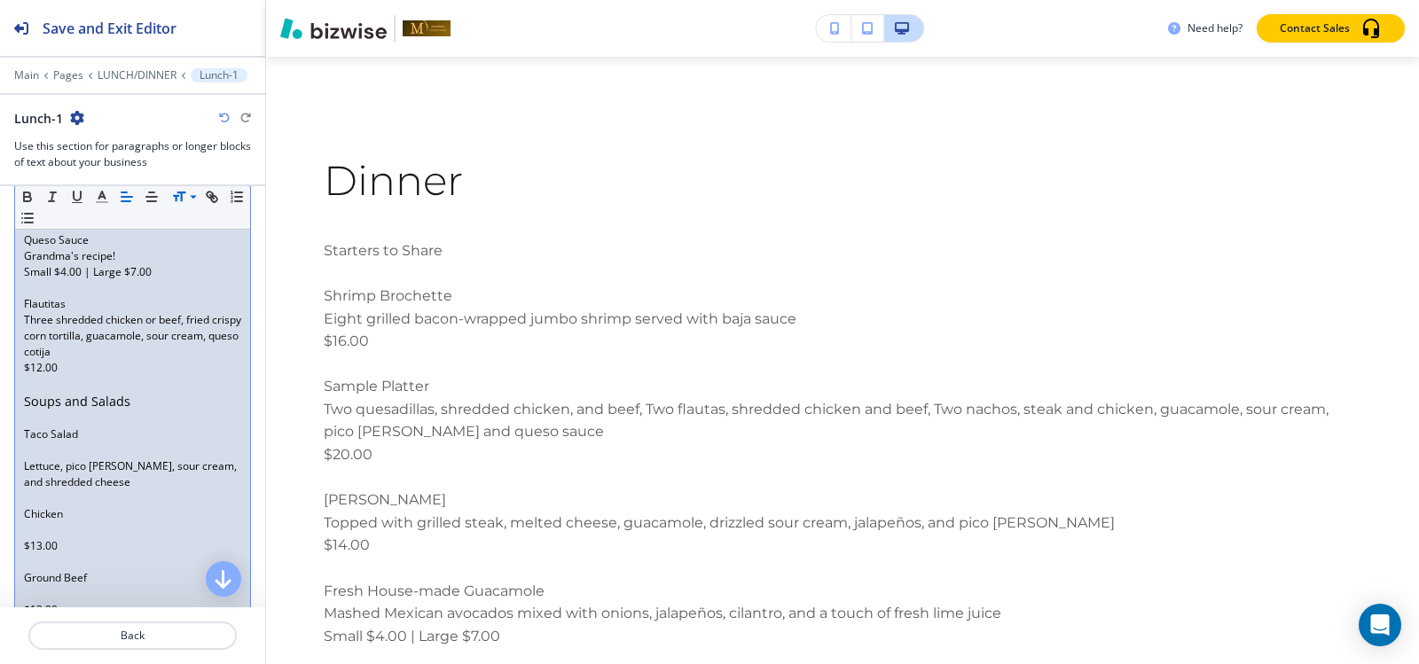
scroll to position [1196, 0]
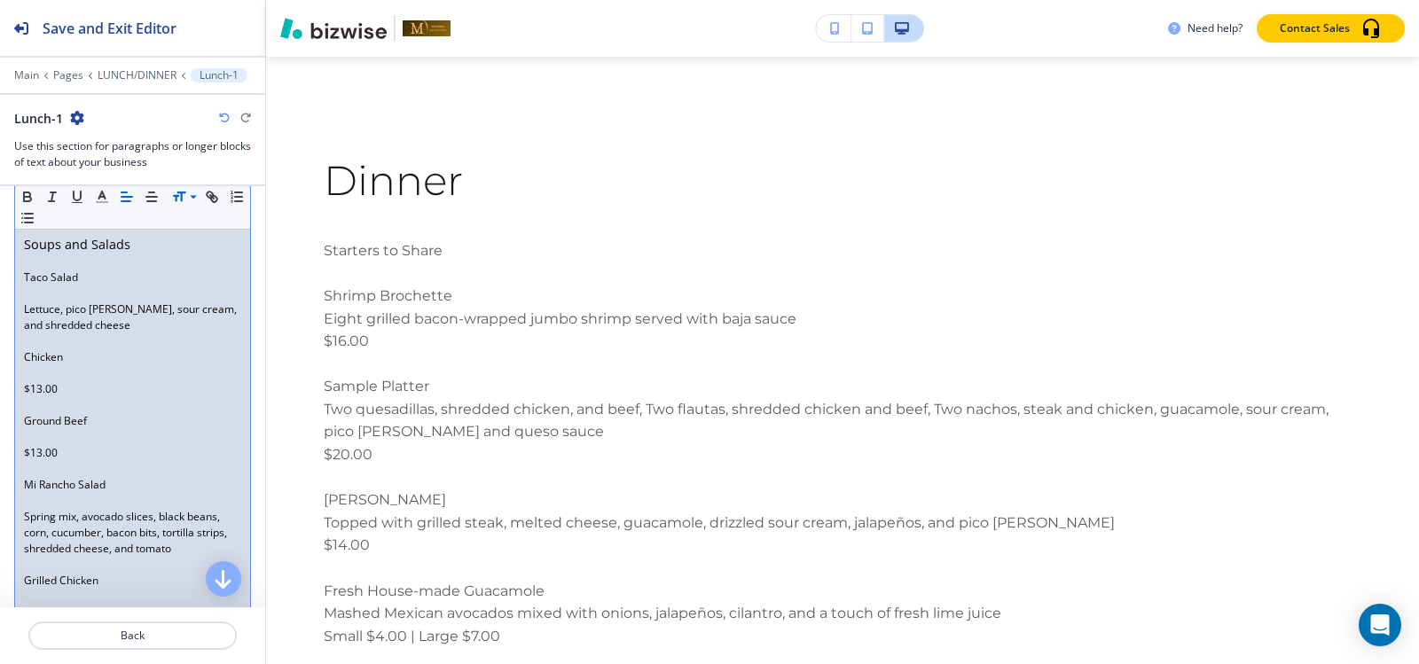
click at [37, 294] on p at bounding box center [132, 294] width 217 height 16
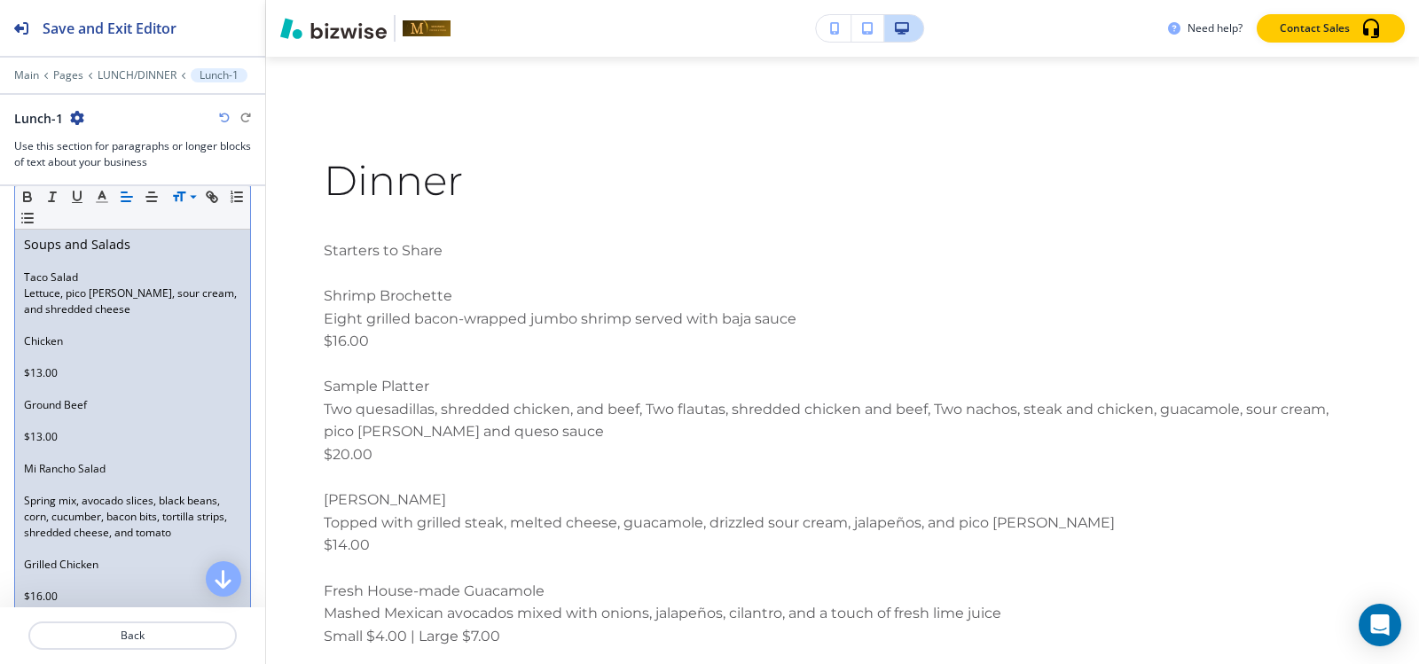
click at [35, 363] on p at bounding box center [132, 357] width 217 height 16
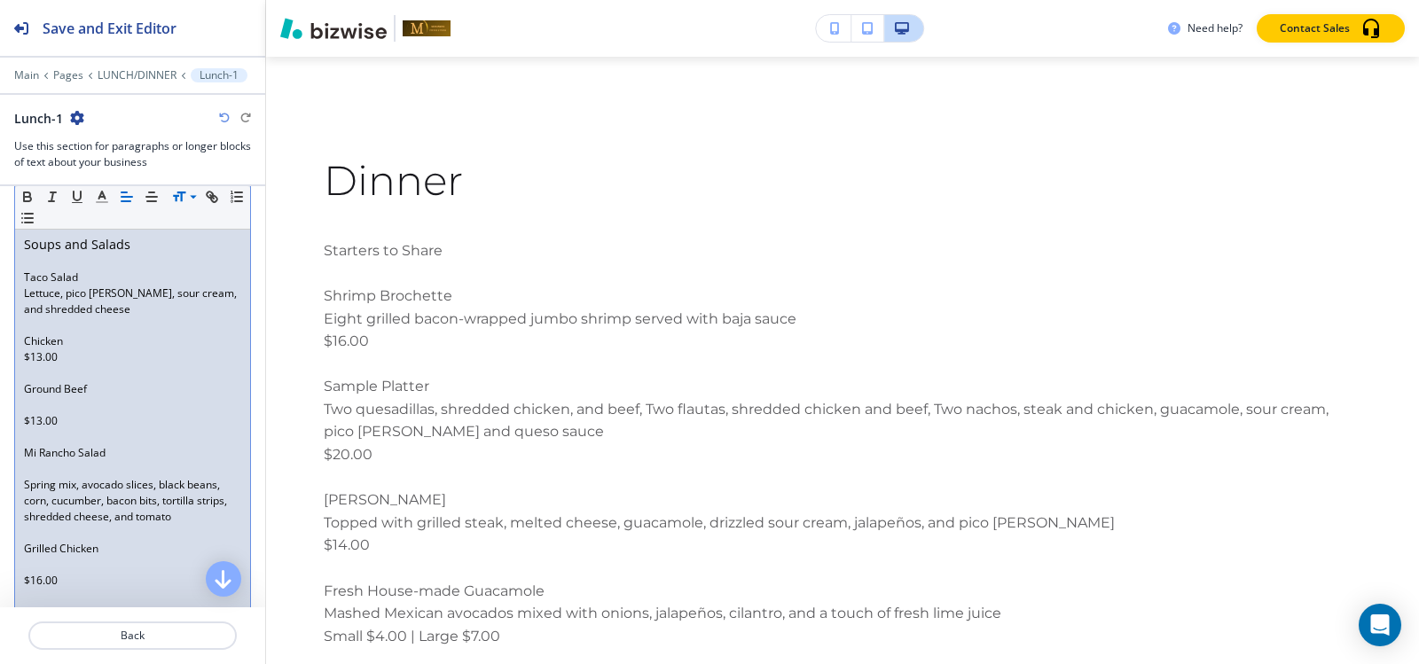
click at [35, 377] on p at bounding box center [132, 373] width 217 height 16
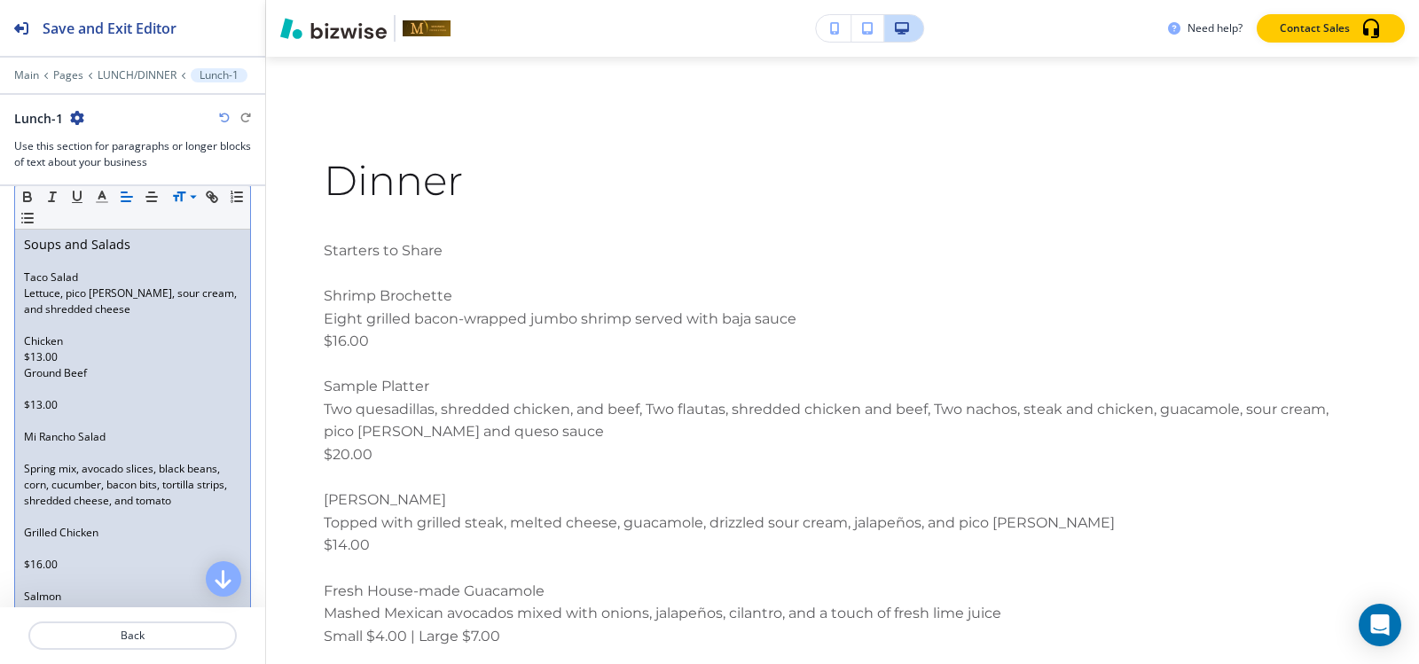
click at [35, 389] on p at bounding box center [132, 389] width 217 height 16
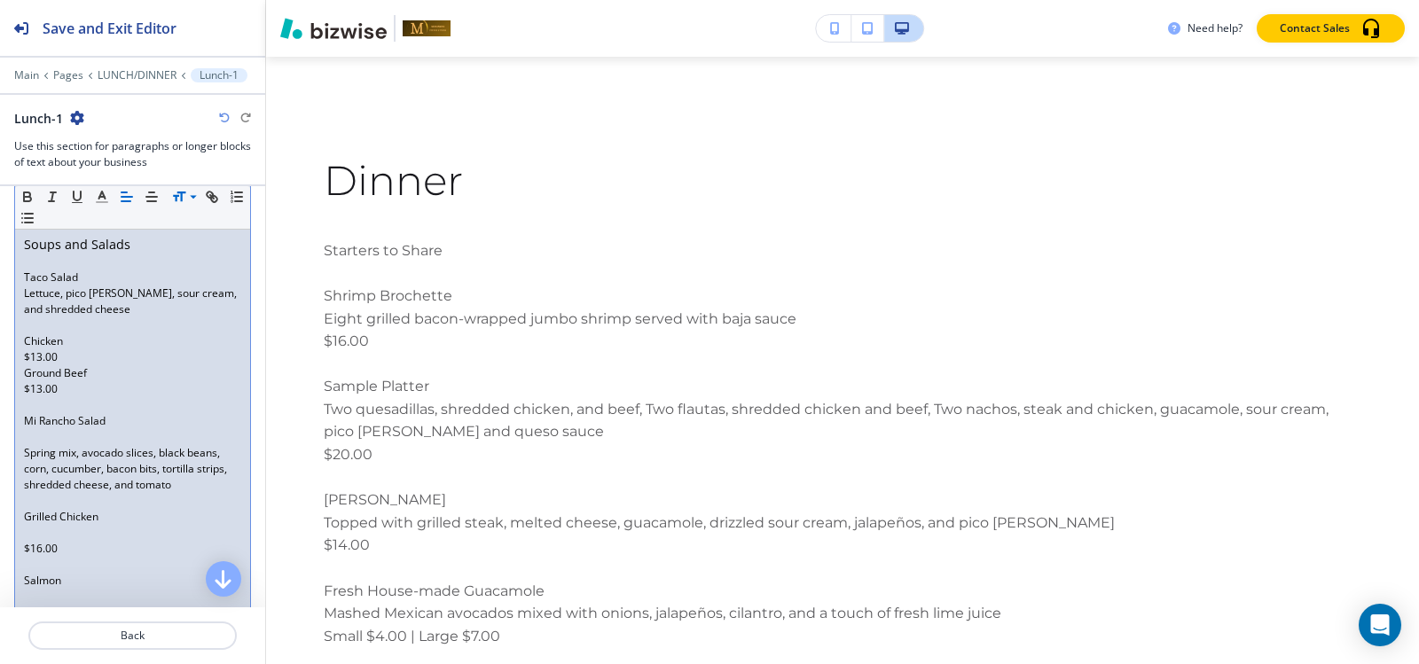
click at [23, 374] on div "Starters to Share Shrimp Brochette Eight grilled bacon-wrapped jumbo shrimp ser…" at bounding box center [132, 172] width 235 height 1713
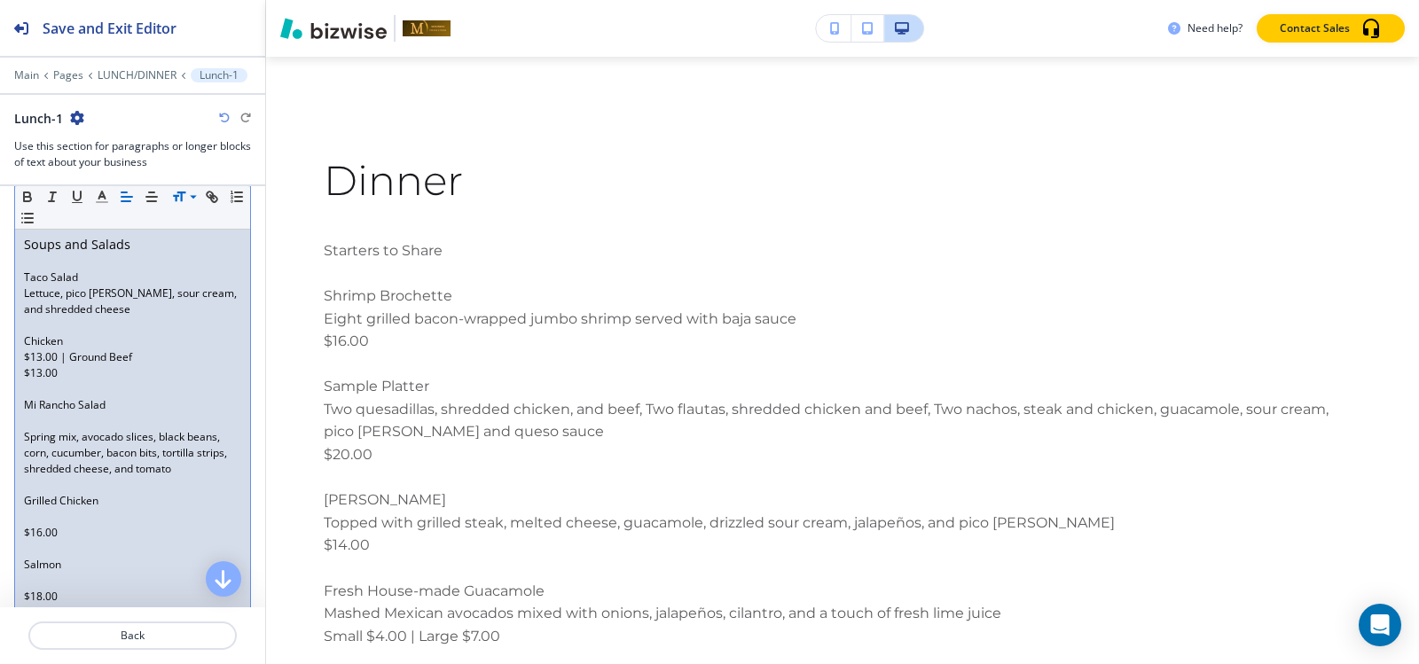
click at [25, 358] on p "$13.00 | Ground Beef" at bounding box center [132, 357] width 217 height 16
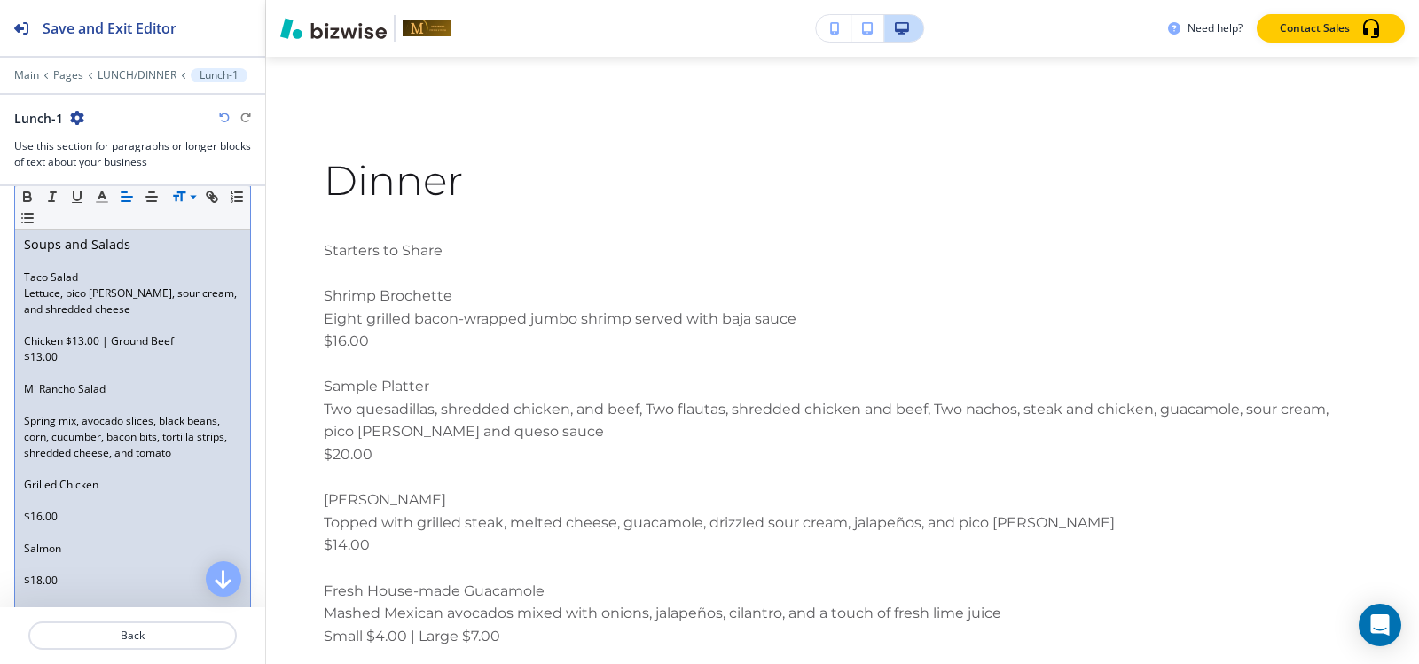
click at [25, 364] on p "$13.00" at bounding box center [132, 357] width 217 height 16
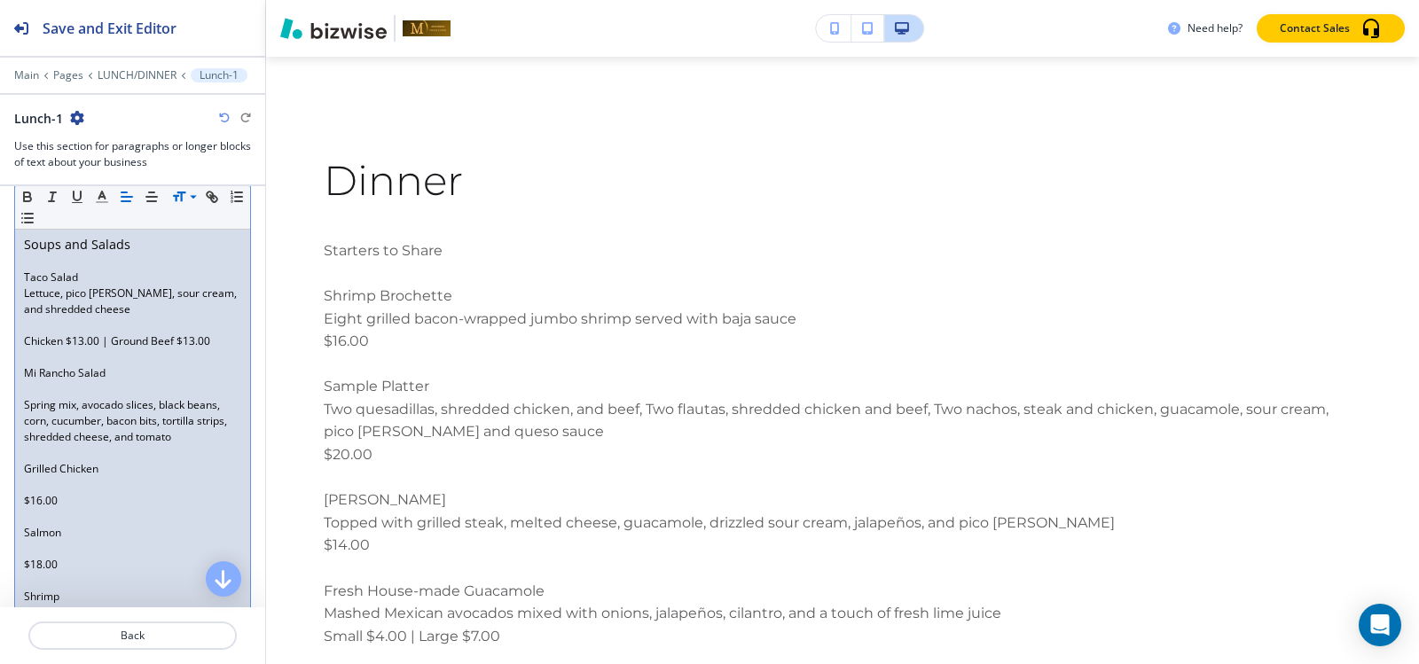
click at [115, 328] on p at bounding box center [132, 325] width 217 height 16
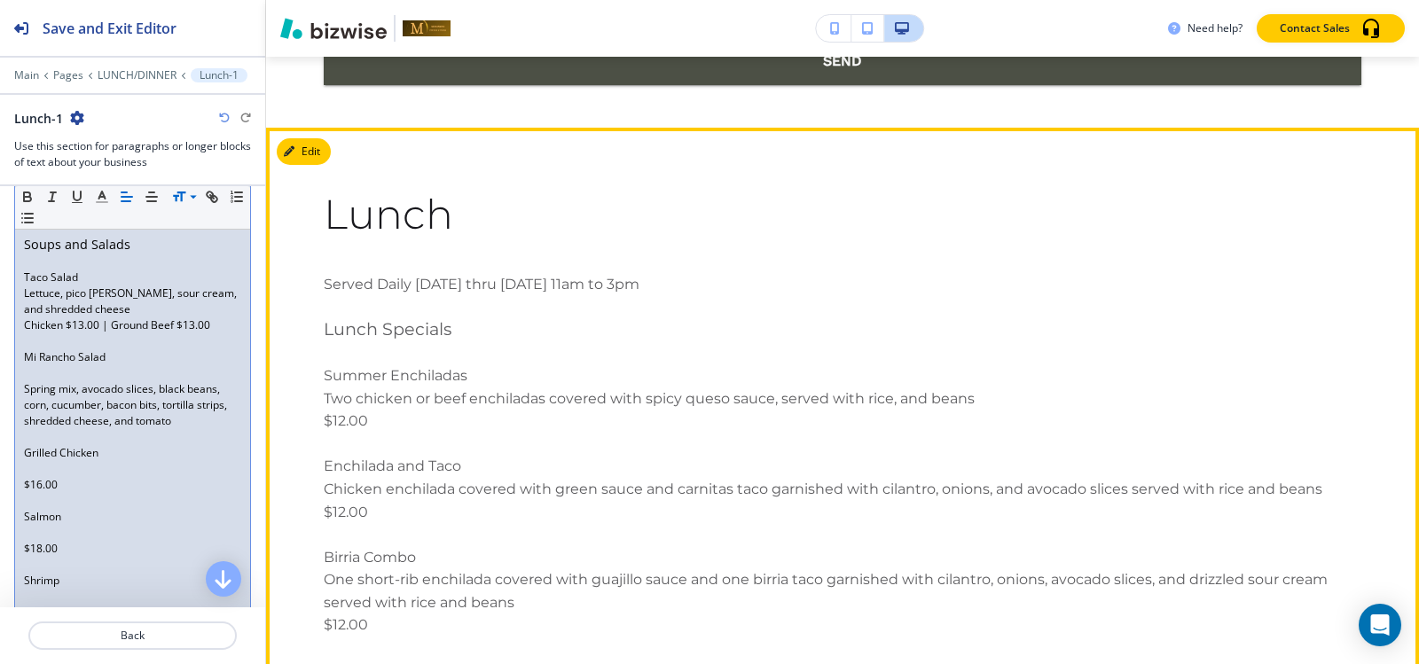
scroll to position [12255, 0]
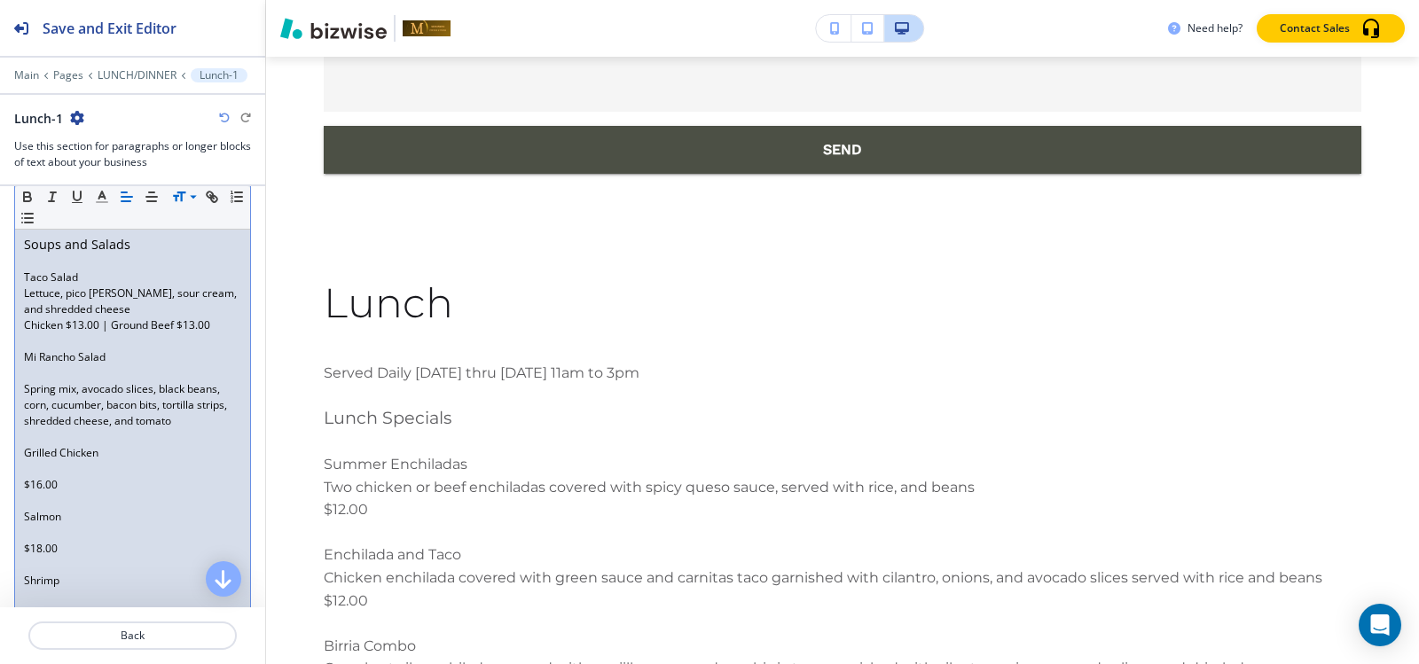
click at [53, 377] on p at bounding box center [132, 373] width 217 height 16
click at [23, 420] on div "Starters to Share Shrimp Brochette Eight grilled bacon-wrapped jumbo shrimp ser…" at bounding box center [132, 133] width 235 height 1634
click at [25, 452] on p at bounding box center [132, 453] width 217 height 16
click at [29, 466] on p at bounding box center [132, 469] width 217 height 16
click at [31, 488] on p at bounding box center [132, 485] width 217 height 16
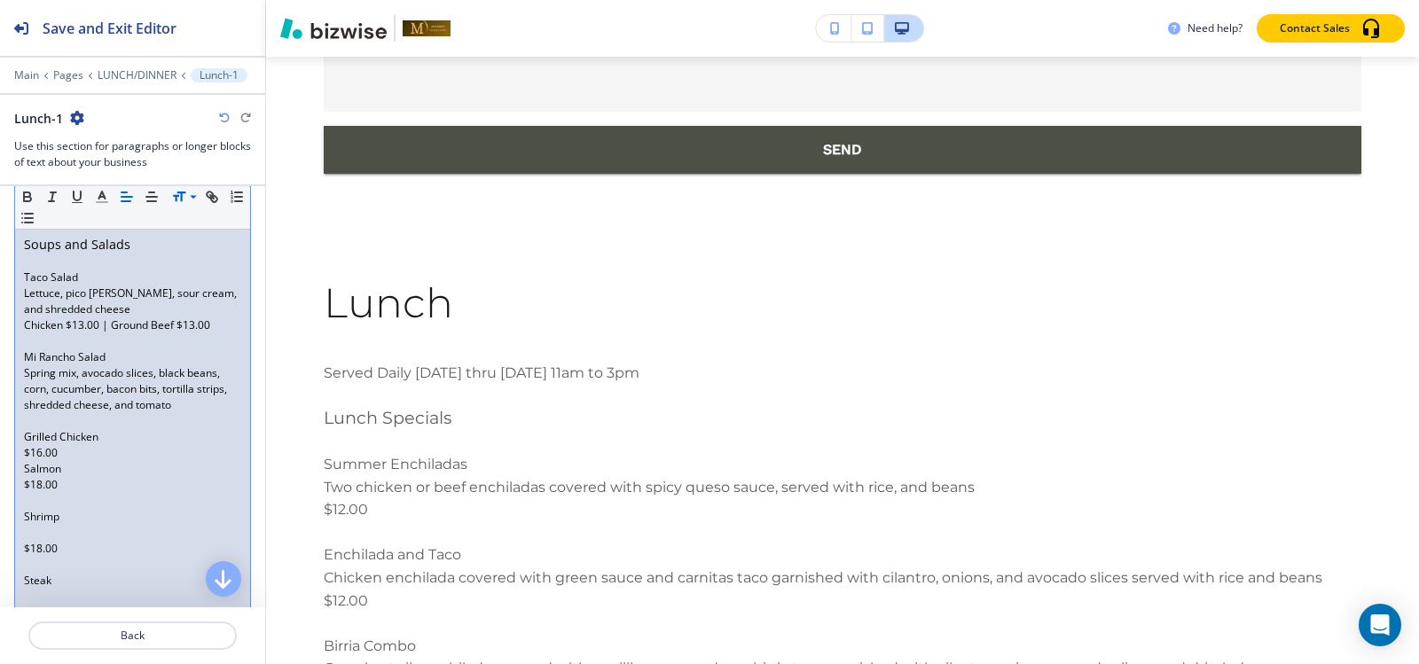
click at [33, 502] on p at bounding box center [132, 501] width 217 height 16
click at [36, 514] on p at bounding box center [132, 517] width 217 height 16
click at [43, 534] on p at bounding box center [132, 533] width 217 height 16
click at [40, 550] on p at bounding box center [132, 549] width 217 height 16
click at [23, 475] on div "Starters to Share Shrimp Brochette Eight grilled bacon-wrapped jumbo shrimp ser…" at bounding box center [132, 77] width 235 height 1522
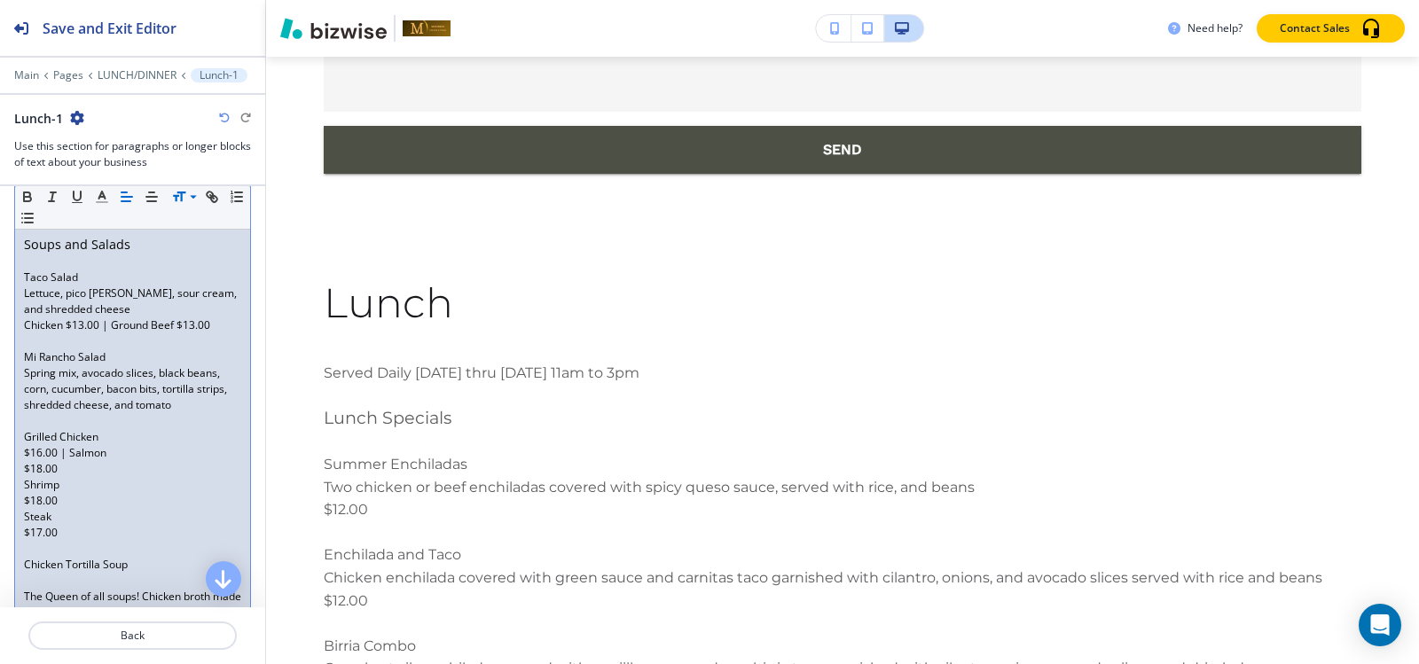
click at [21, 482] on div "Starters to Share Shrimp Brochette Eight grilled bacon-wrapped jumbo shrimp ser…" at bounding box center [132, 69] width 235 height 1506
click at [23, 455] on div "Starters to Share Shrimp Brochette Eight grilled bacon-wrapped jumbo shrimp ser…" at bounding box center [132, 61] width 235 height 1490
click at [23, 455] on div "Starters to Share Shrimp Brochette Eight grilled bacon-wrapped jumbo shrimp ser…" at bounding box center [132, 53] width 235 height 1474
click at [23, 468] on div "Starters to Share Shrimp Brochette Eight grilled bacon-wrapped jumbo shrimp ser…" at bounding box center [132, 53] width 235 height 1474
click at [22, 471] on div "Starters to Share Shrimp Brochette Eight grilled bacon-wrapped jumbo shrimp ser…" at bounding box center [132, 45] width 235 height 1458
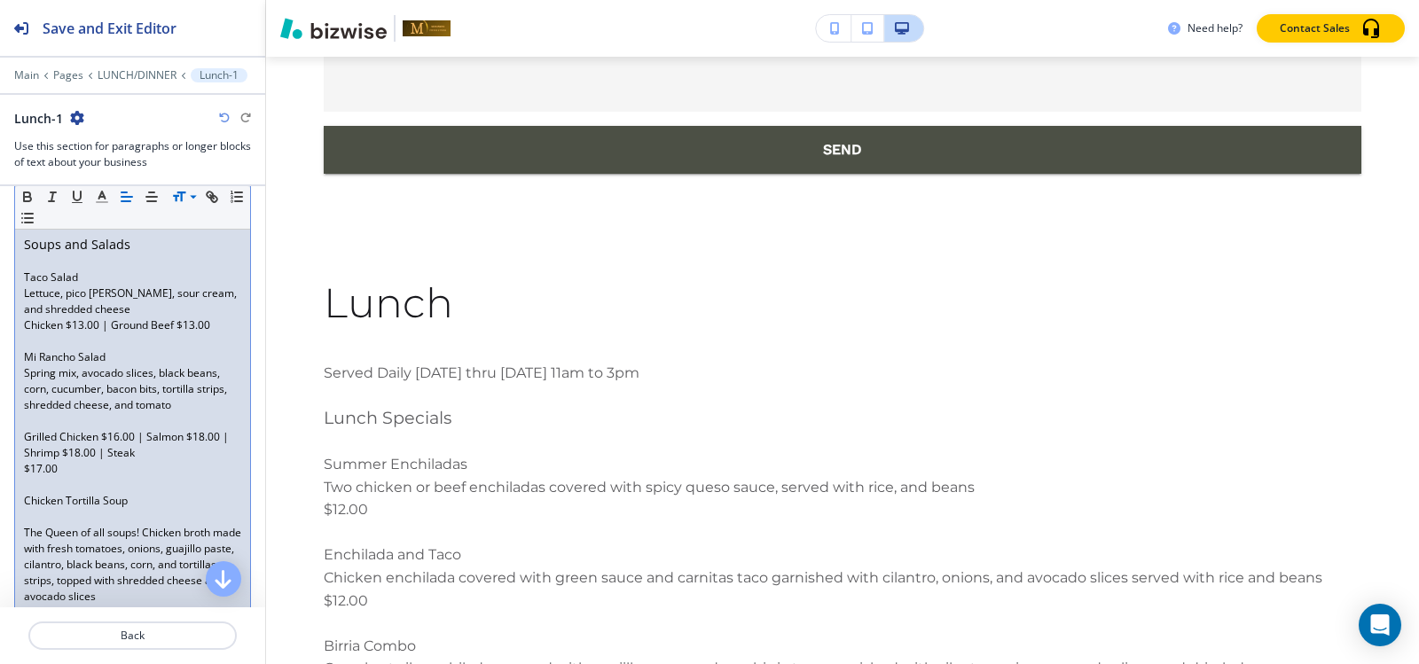
click at [26, 470] on p "$17.00" at bounding box center [132, 469] width 217 height 16
click at [51, 500] on p at bounding box center [132, 501] width 217 height 16
click at [27, 416] on p at bounding box center [132, 421] width 217 height 16
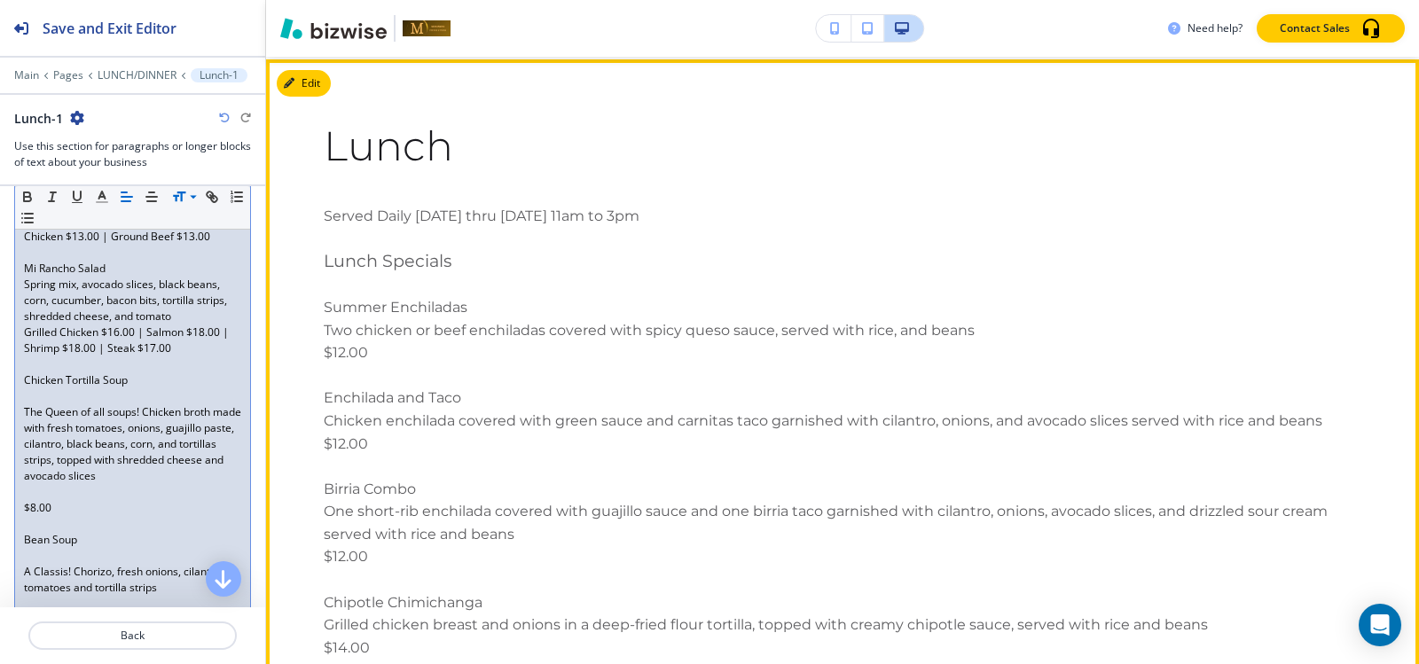
scroll to position [12433, 0]
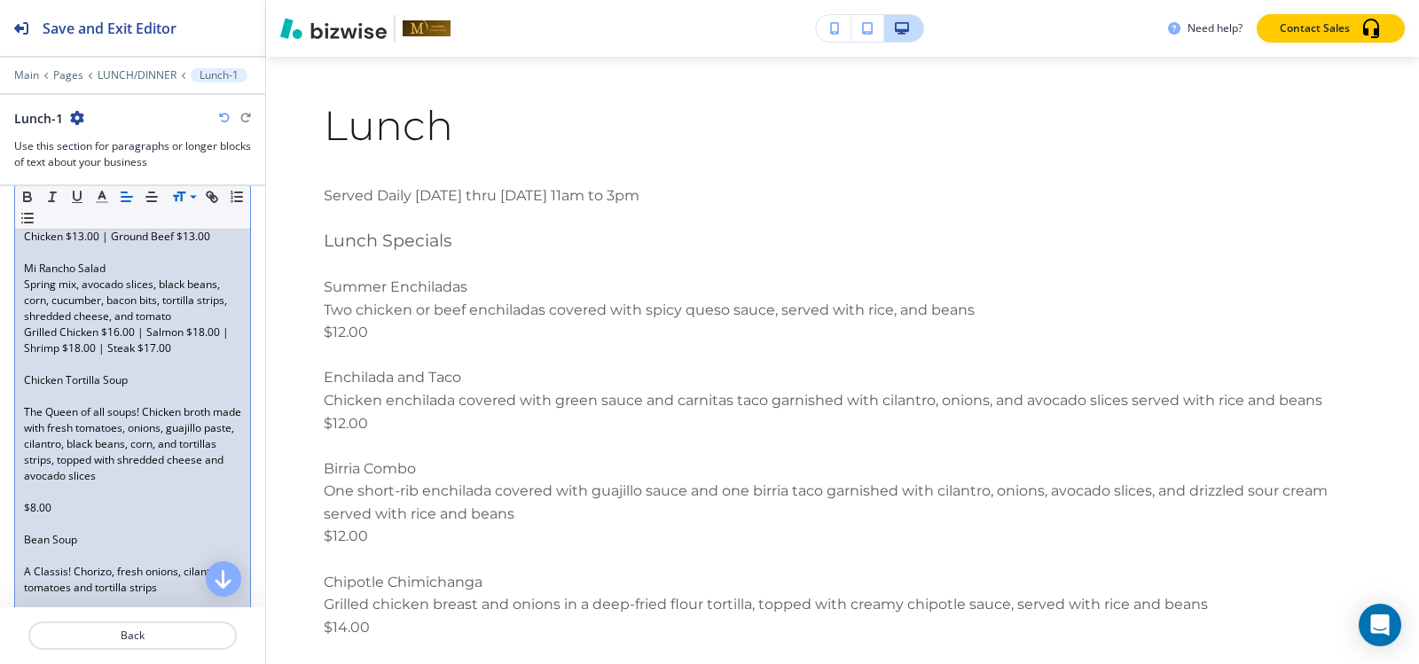
click at [121, 392] on p at bounding box center [132, 396] width 217 height 16
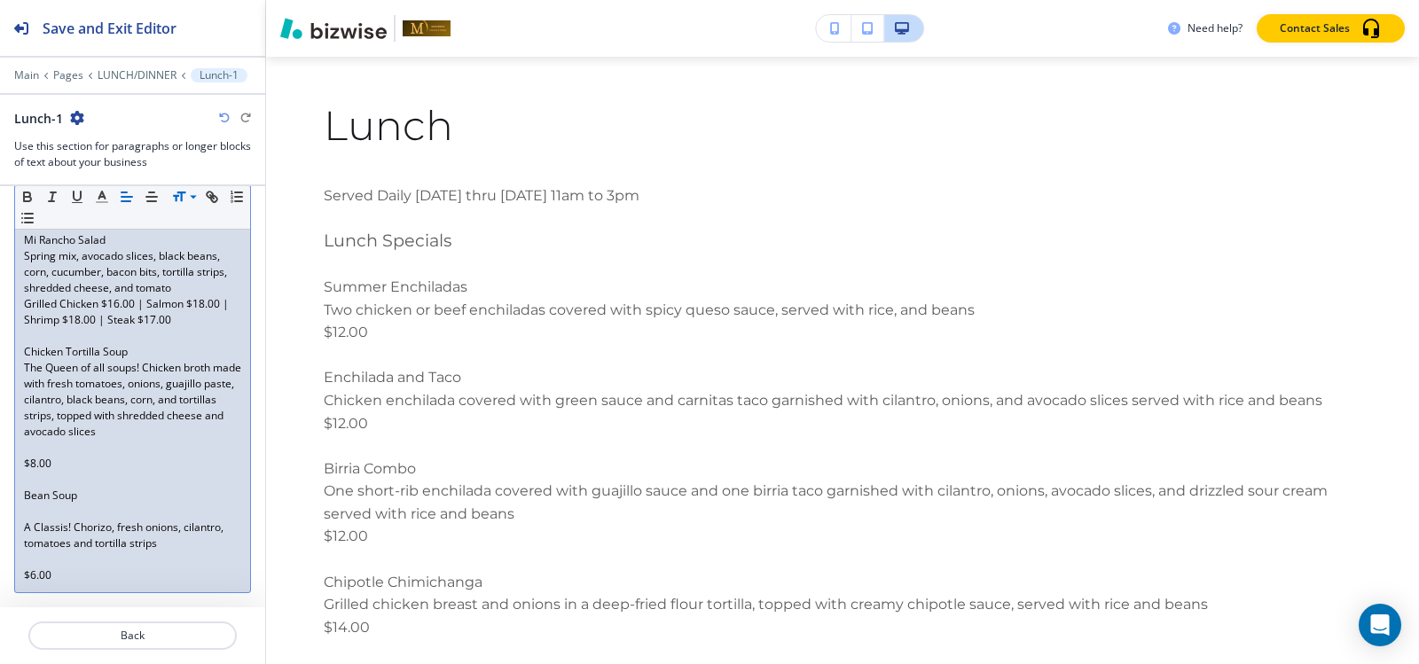
click at [29, 451] on p at bounding box center [132, 448] width 217 height 16
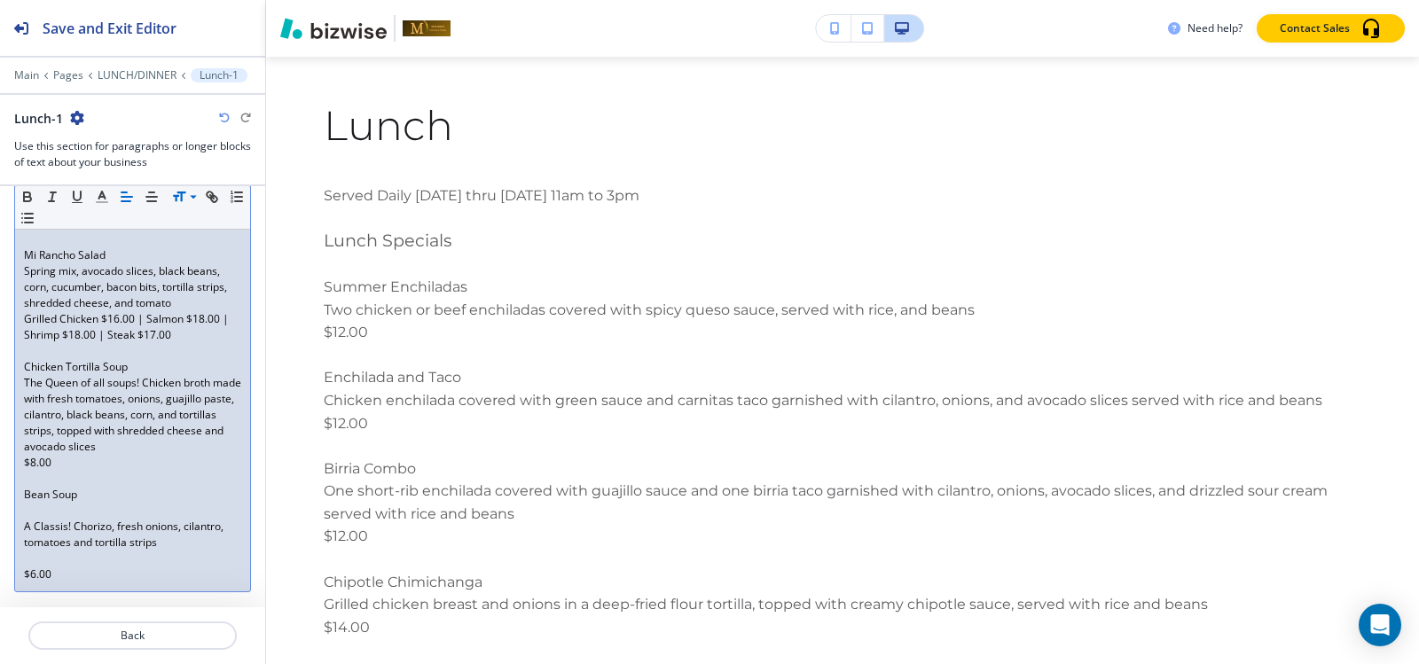
scroll to position [1297, 0]
click at [78, 508] on p at bounding box center [132, 512] width 217 height 16
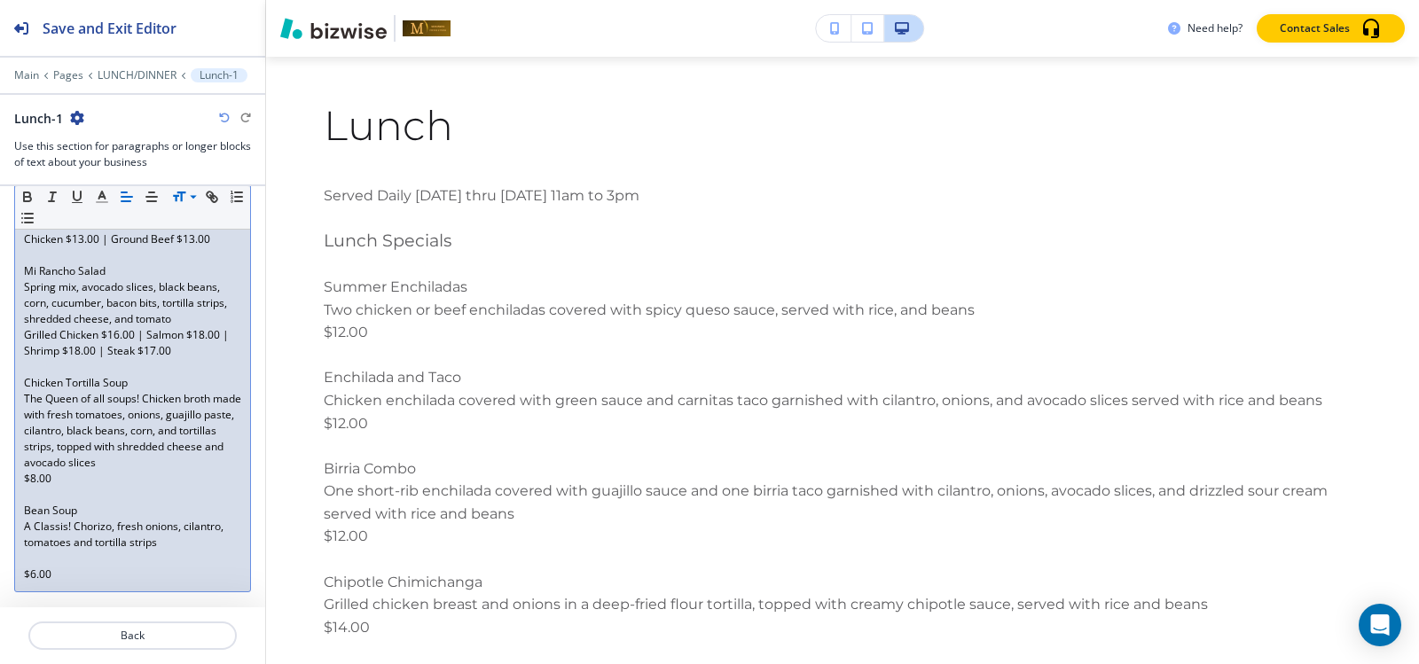
scroll to position [1282, 0]
click at [52, 558] on p at bounding box center [132, 559] width 217 height 16
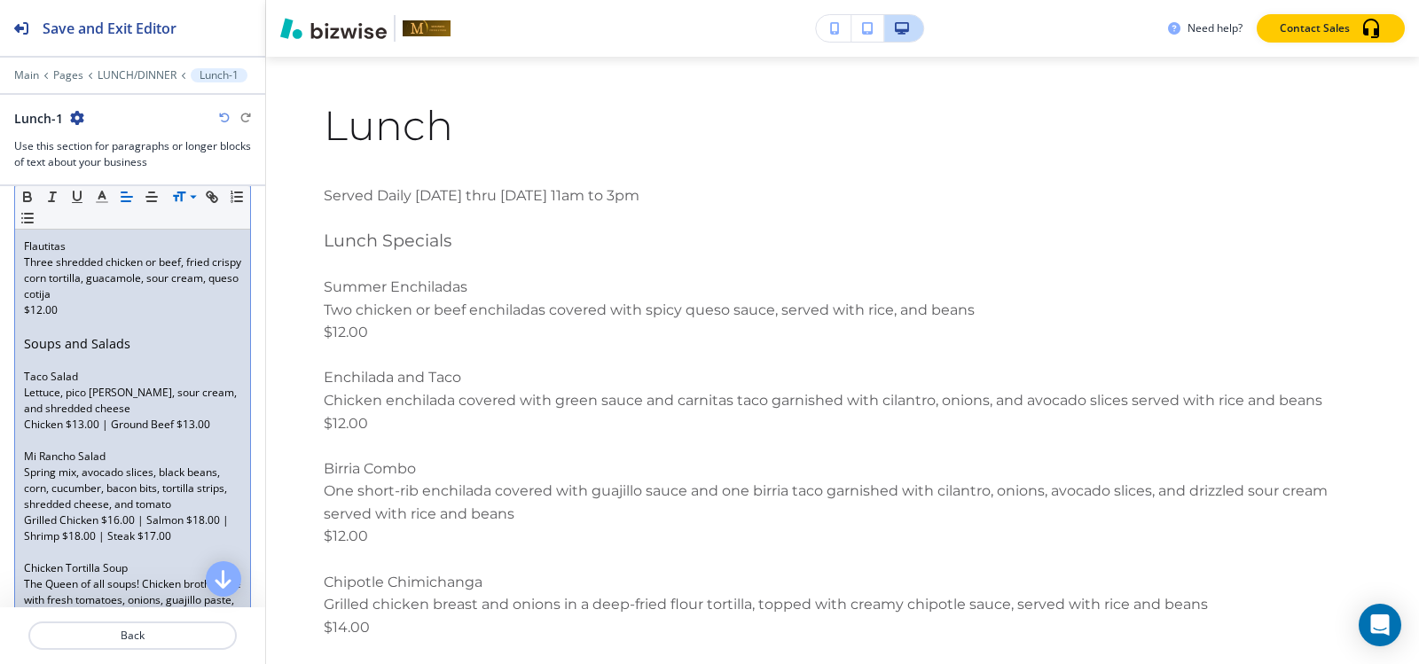
scroll to position [1266, 0]
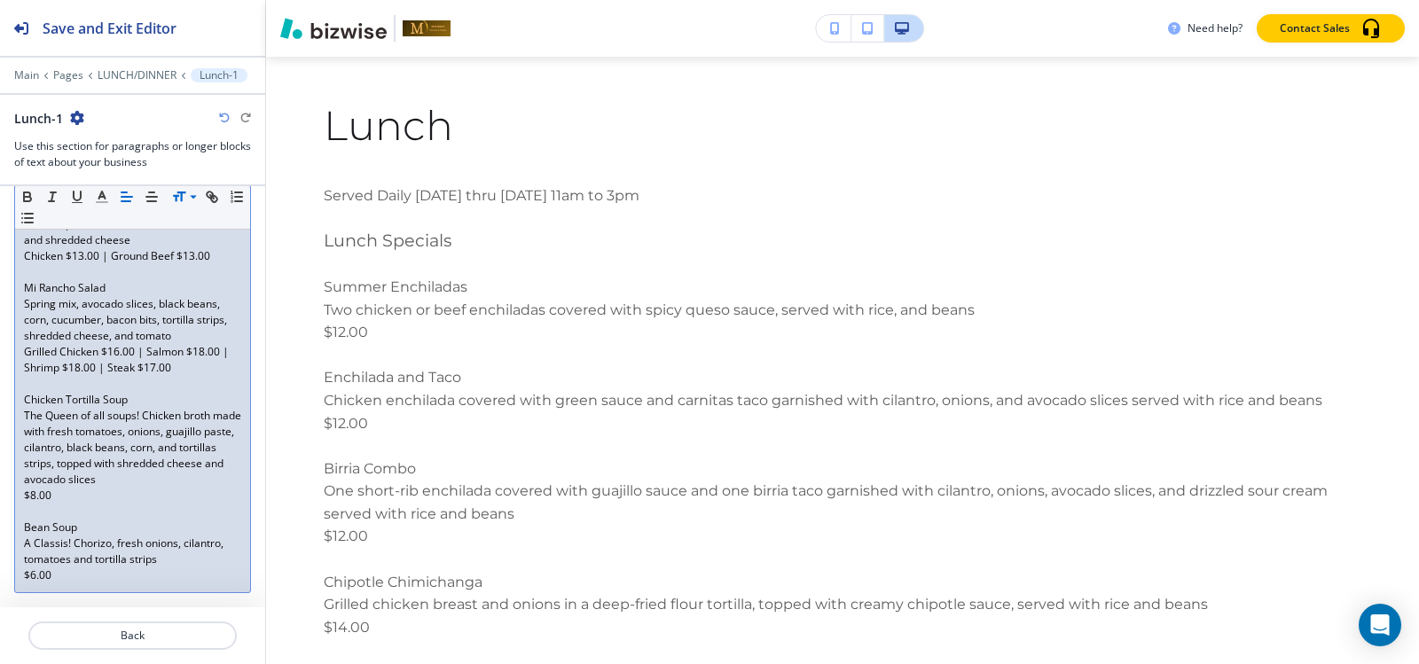
click at [88, 576] on p "$6.00" at bounding box center [132, 576] width 217 height 16
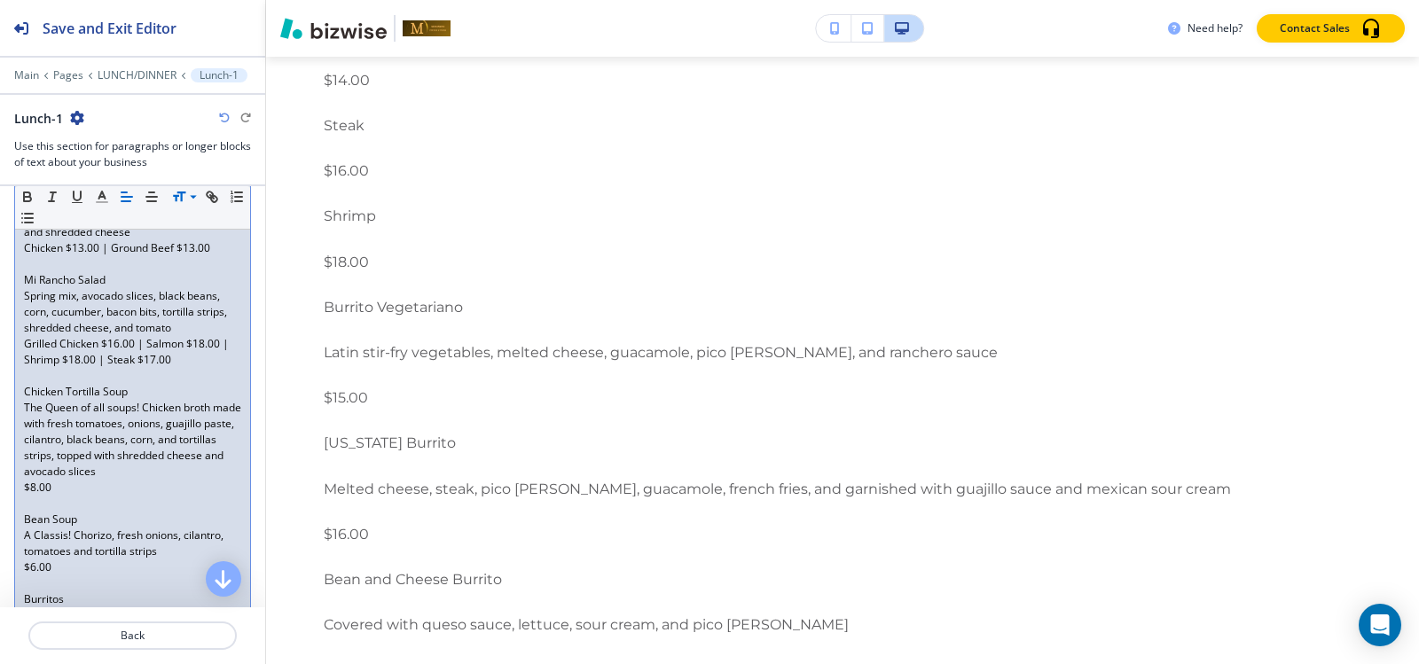
scroll to position [1108, 0]
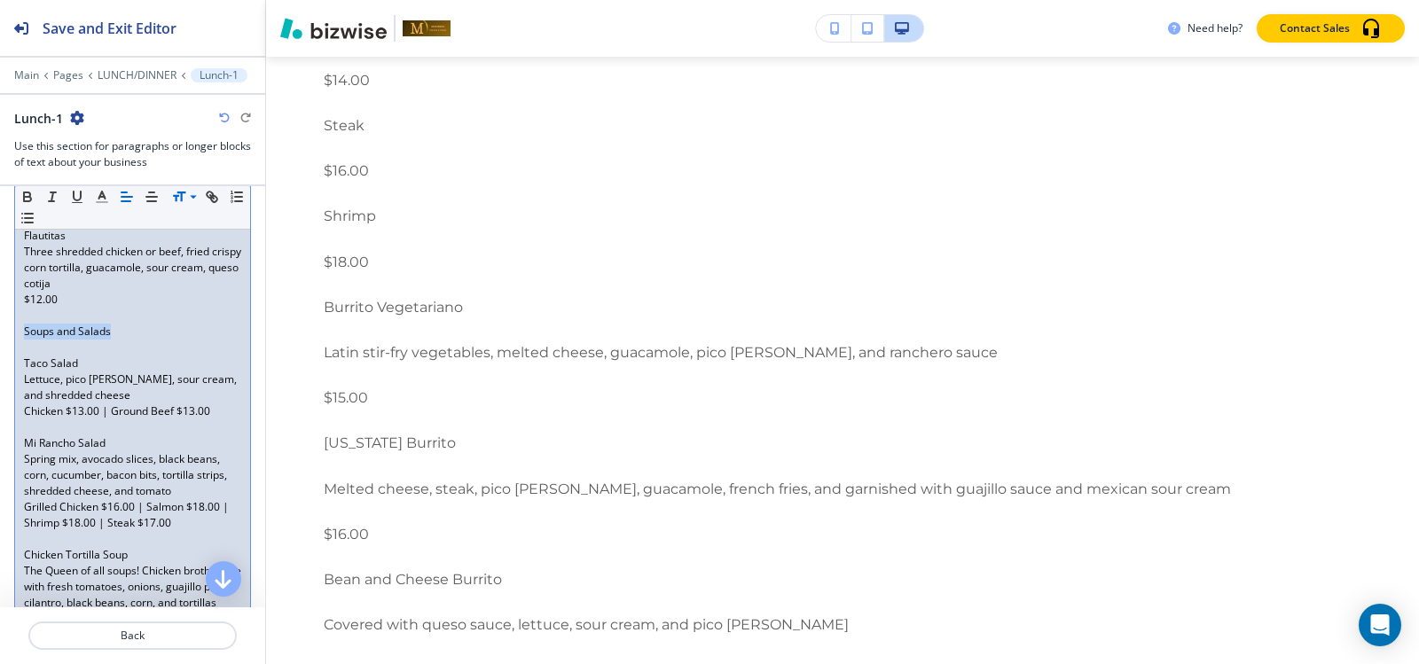
drag, startPoint x: 115, startPoint y: 330, endPoint x: 0, endPoint y: 328, distance: 115.3
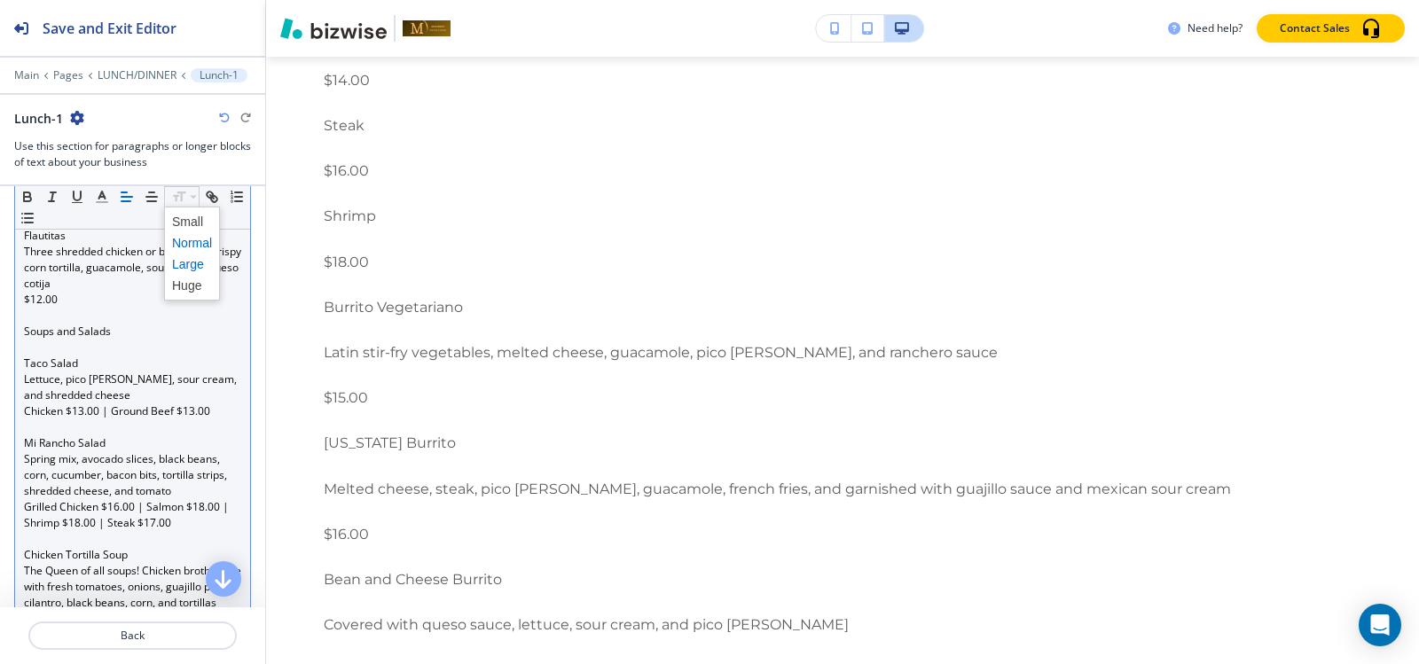
click at [188, 263] on span at bounding box center [192, 264] width 40 height 21
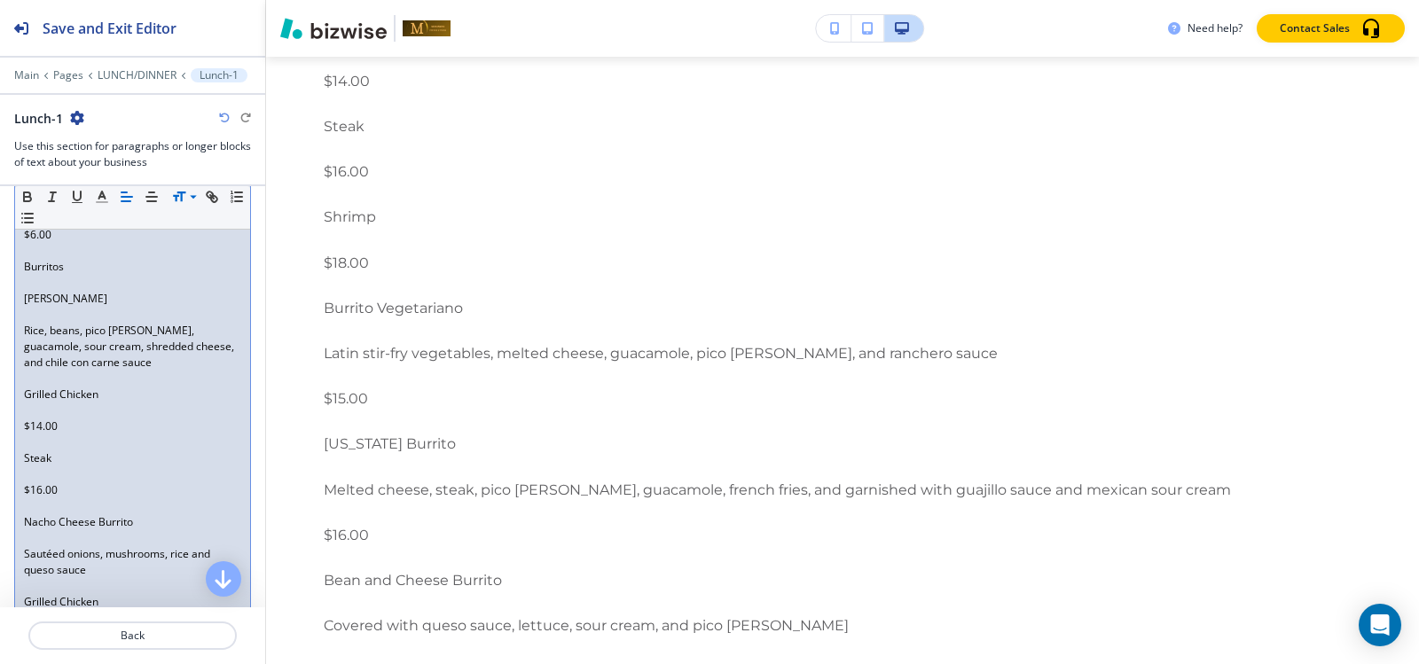
scroll to position [1551, 0]
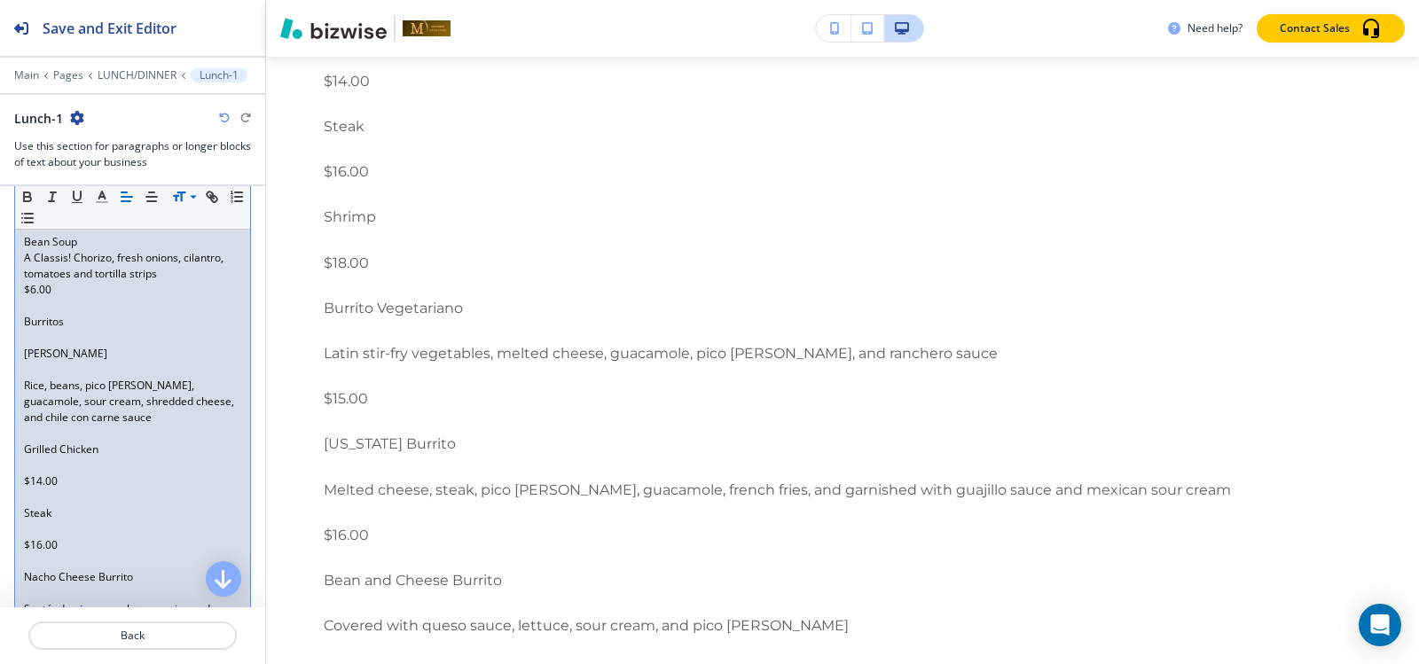
click at [51, 375] on p at bounding box center [132, 370] width 217 height 16
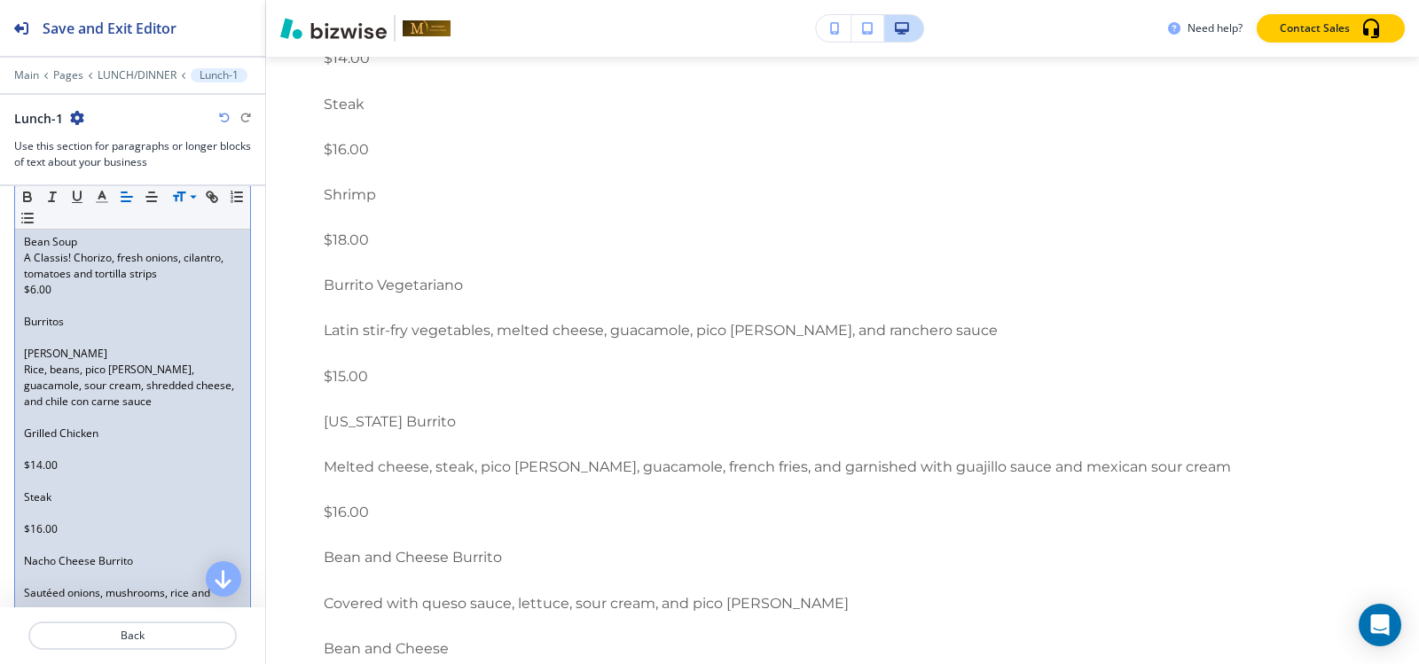
click at [42, 447] on p at bounding box center [132, 450] width 217 height 16
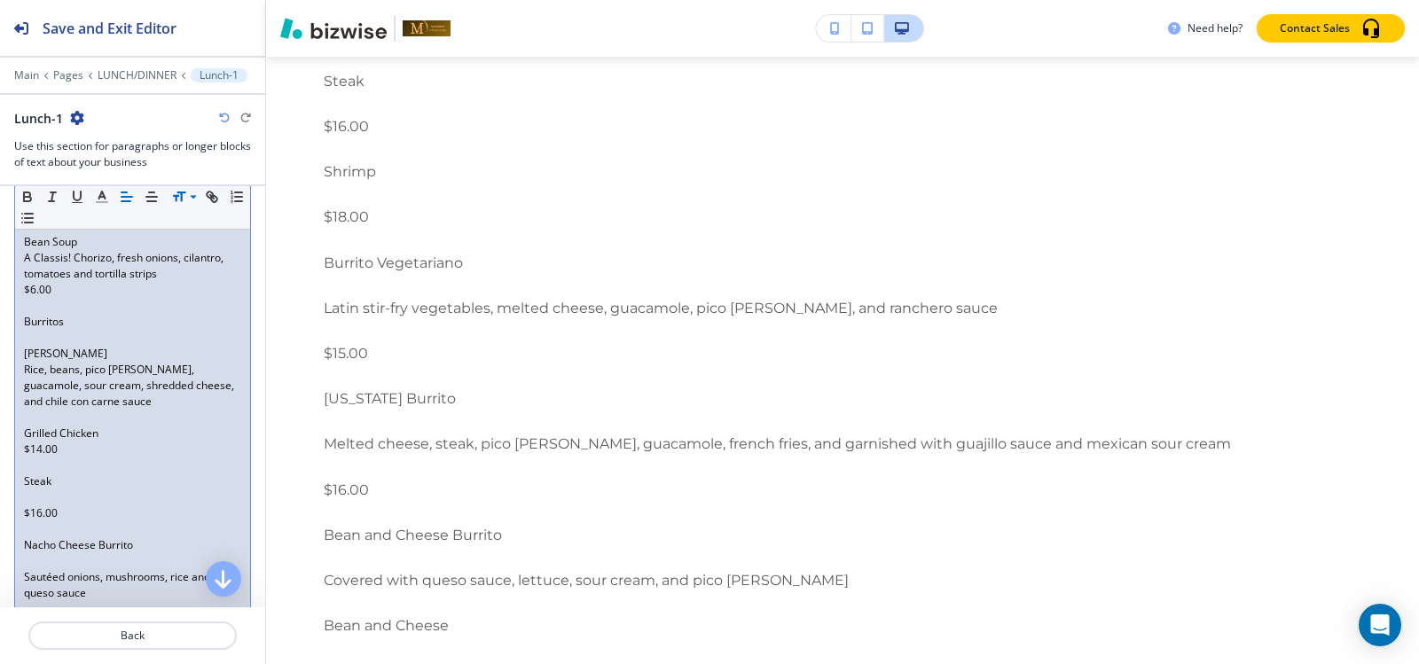
click at [34, 465] on div "Starters to Share Shrimp Brochette Eight grilled bacon-wrapped jumbo shrimp ser…" at bounding box center [132, 289] width 235 height 2655
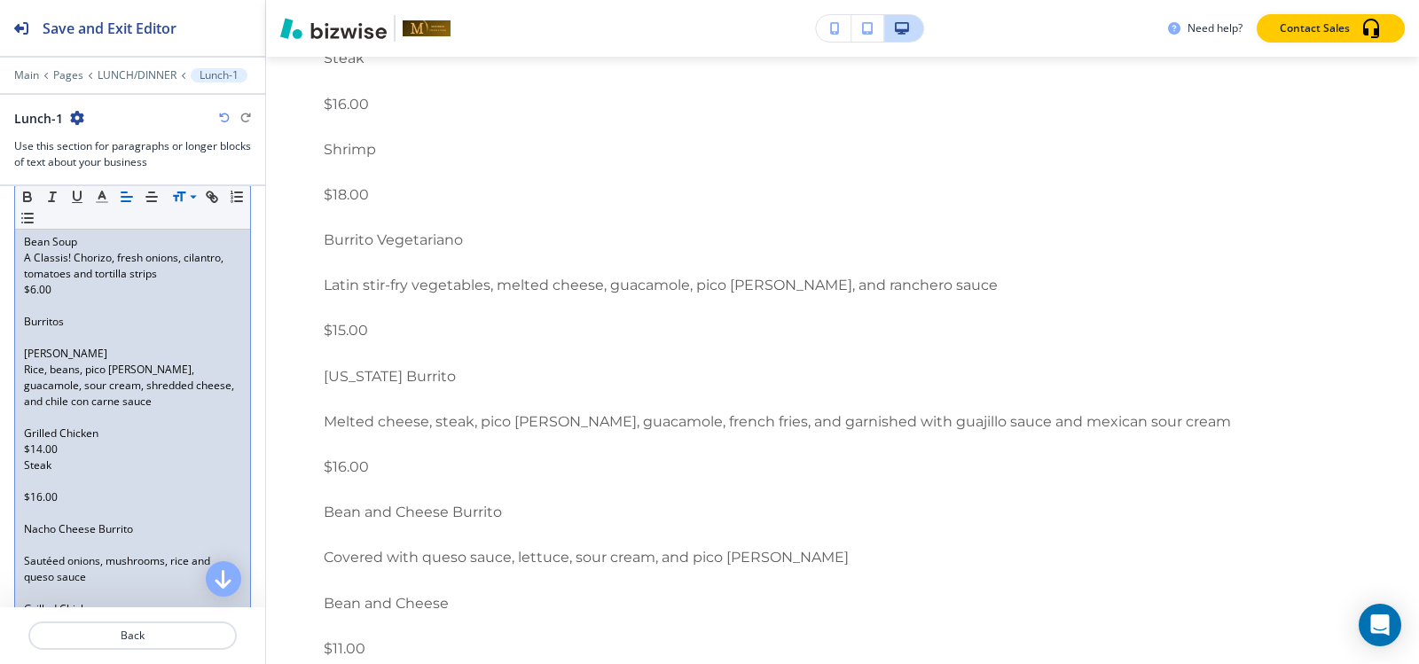
click at [34, 482] on p at bounding box center [132, 482] width 217 height 16
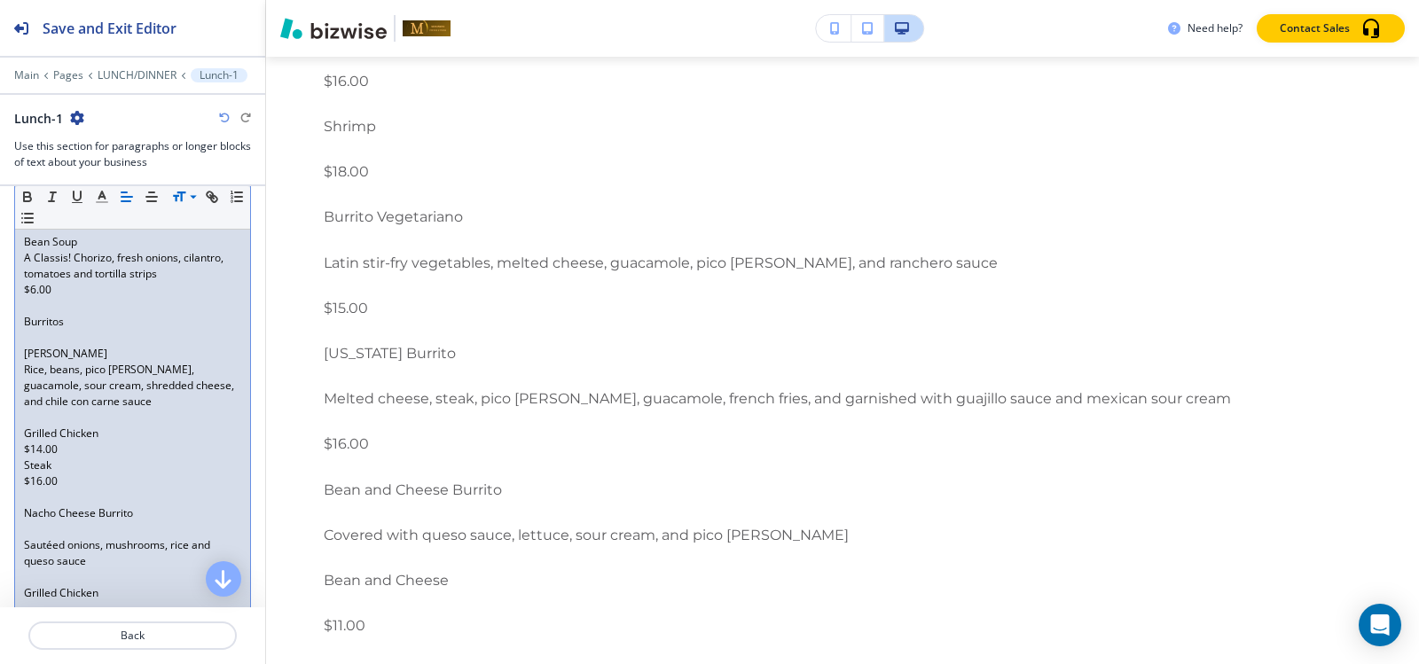
click at [22, 468] on div "Starters to Share Shrimp Brochette Eight grilled bacon-wrapped jumbo shrimp ser…" at bounding box center [132, 273] width 235 height 2623
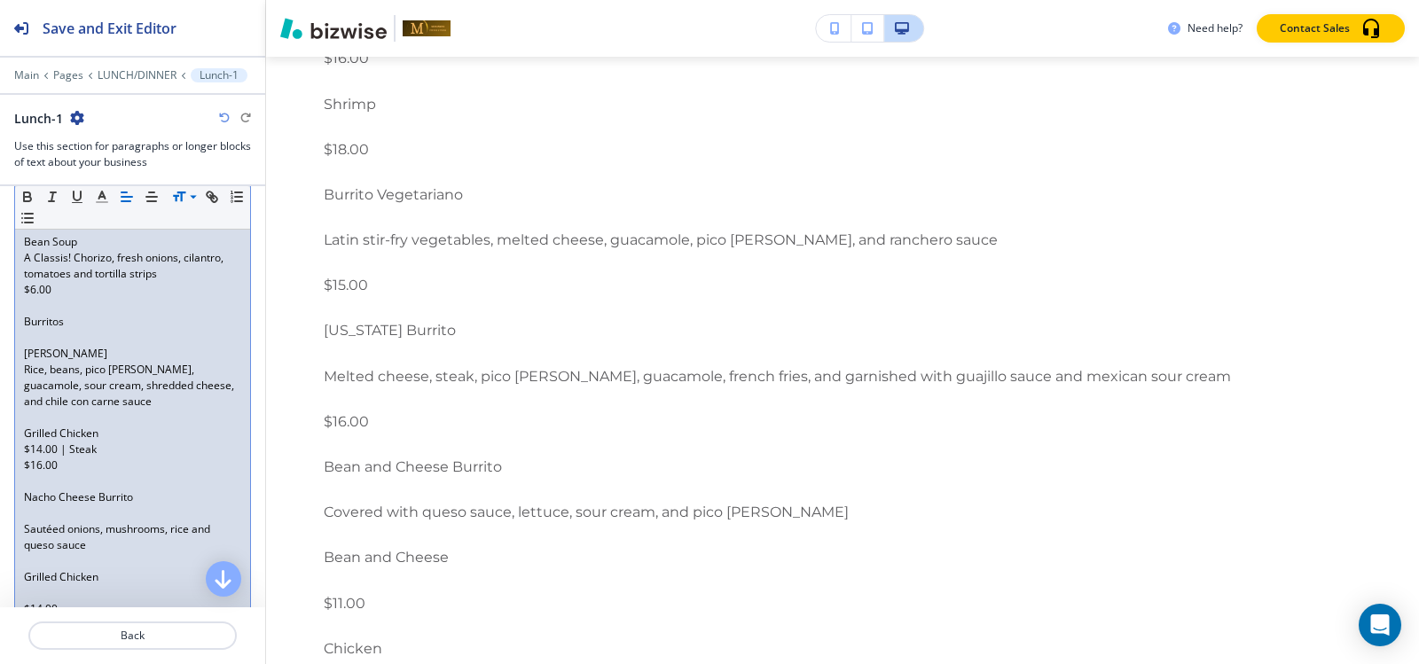
click at [21, 465] on div "Starters to Share Shrimp Brochette Eight grilled bacon-wrapped jumbo shrimp ser…" at bounding box center [132, 265] width 235 height 2607
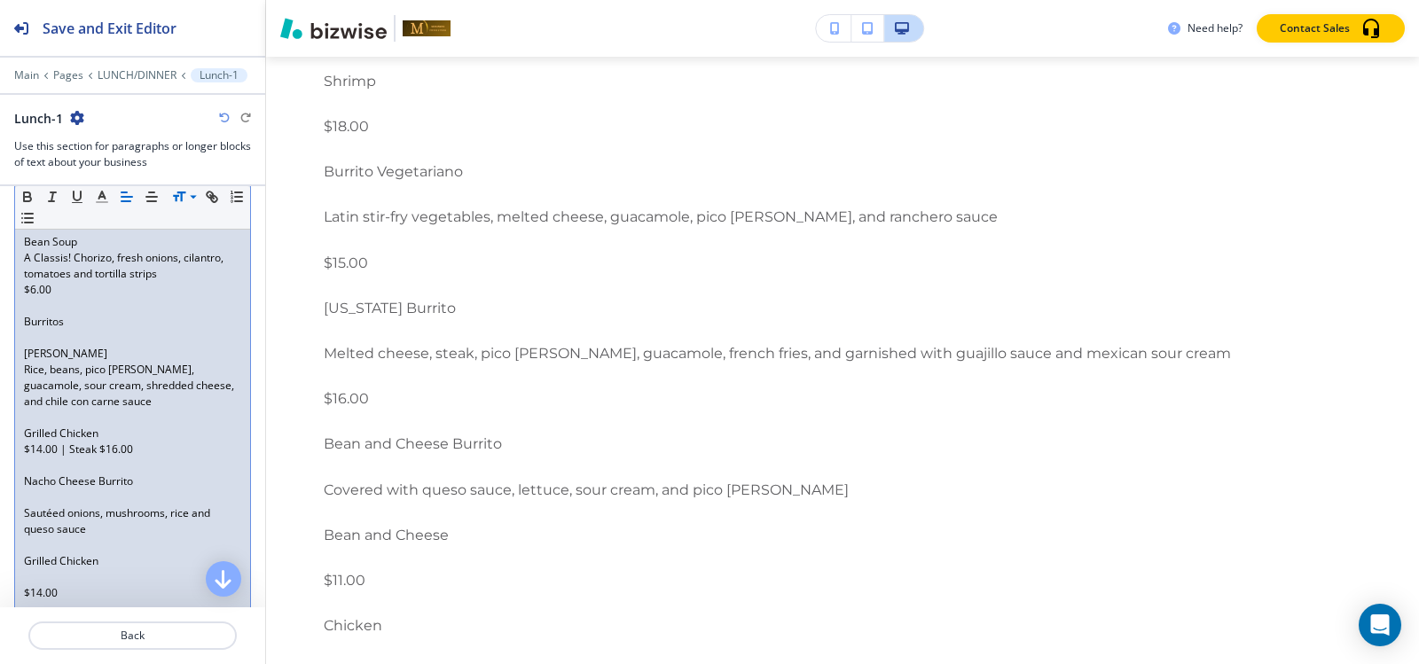
click at [24, 448] on p "$14.00 | Steak $16.00" at bounding box center [132, 450] width 217 height 16
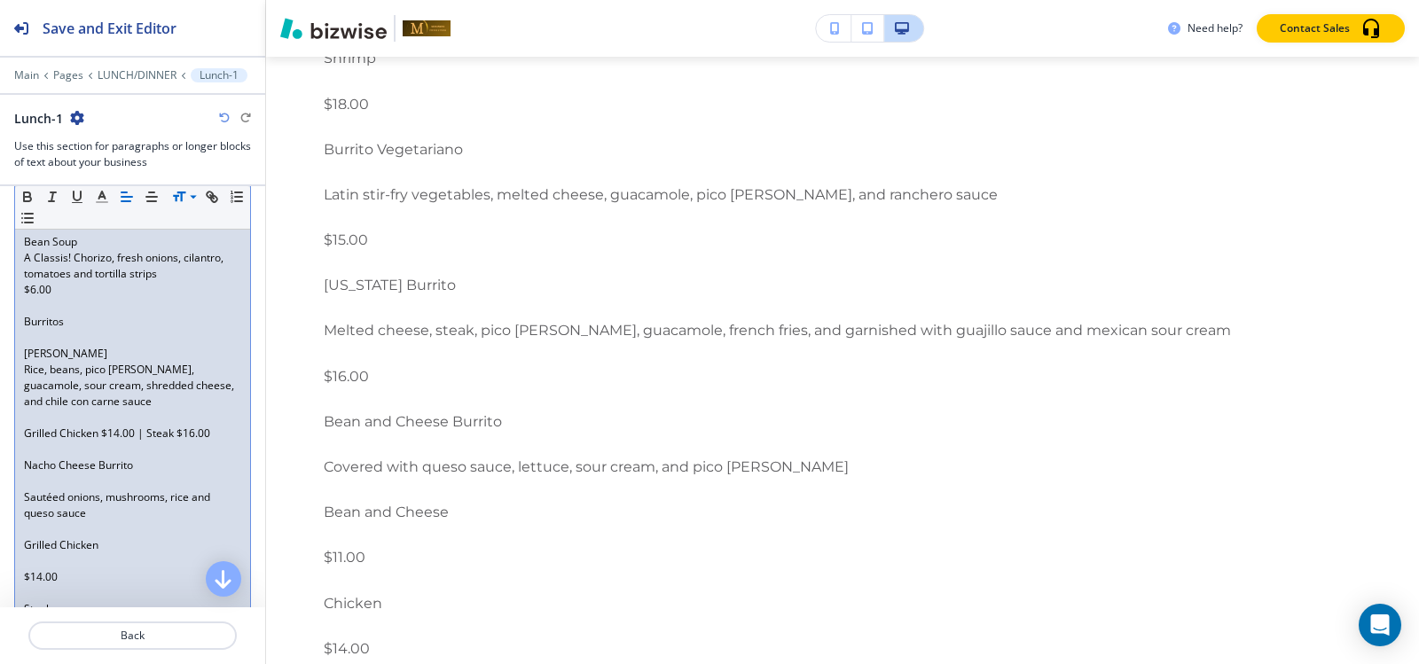
click at [39, 424] on p at bounding box center [132, 418] width 217 height 16
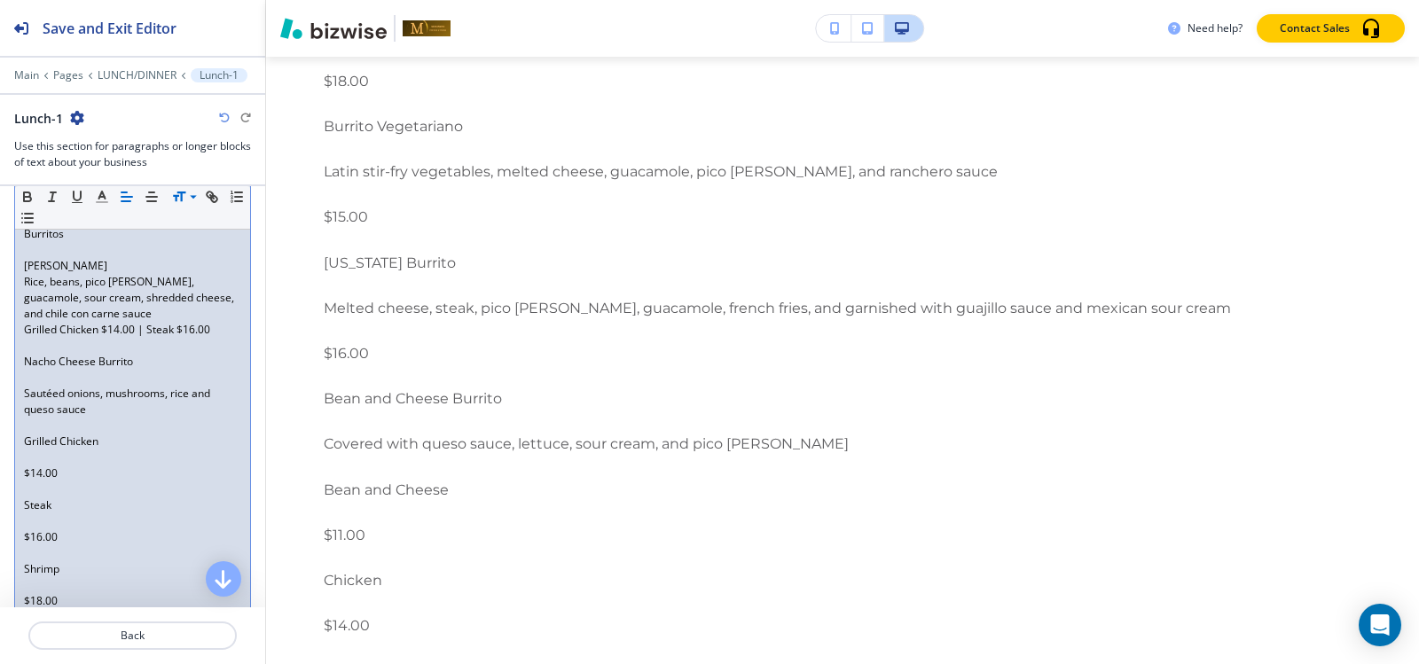
scroll to position [1640, 0]
click at [61, 375] on p at bounding box center [132, 377] width 217 height 16
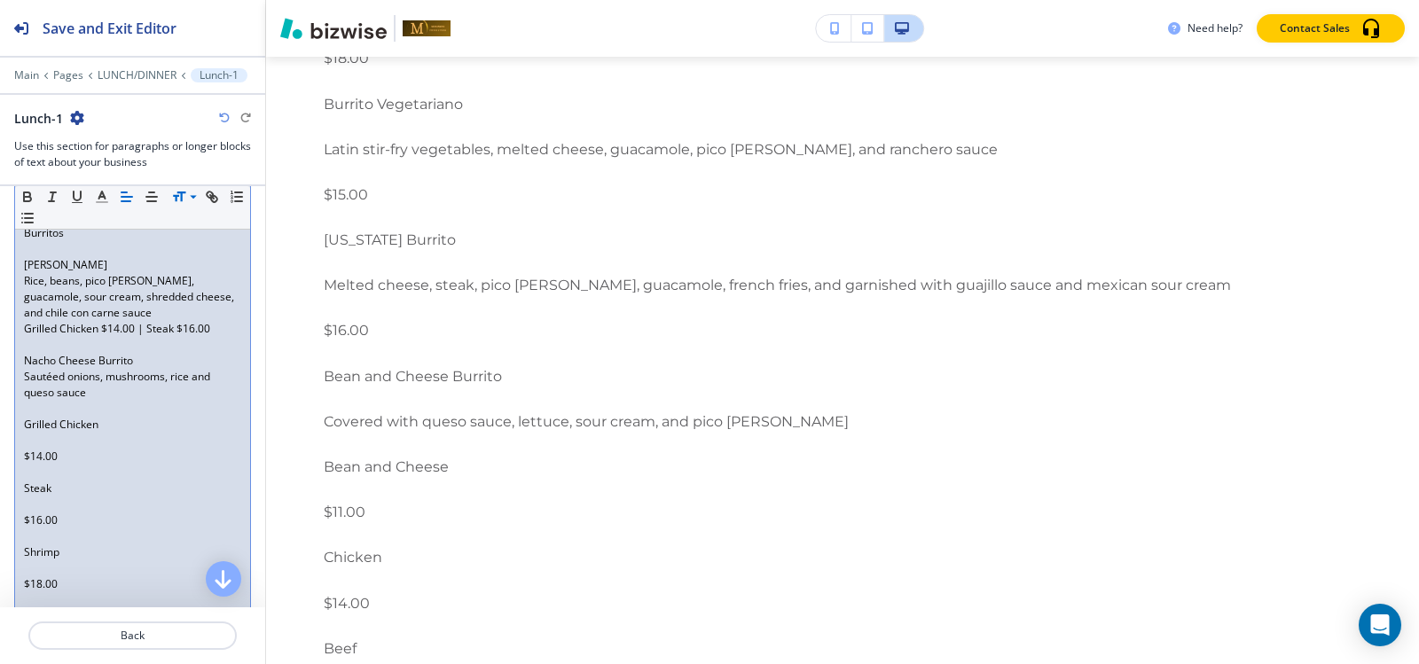
click at [38, 443] on p at bounding box center [132, 441] width 217 height 16
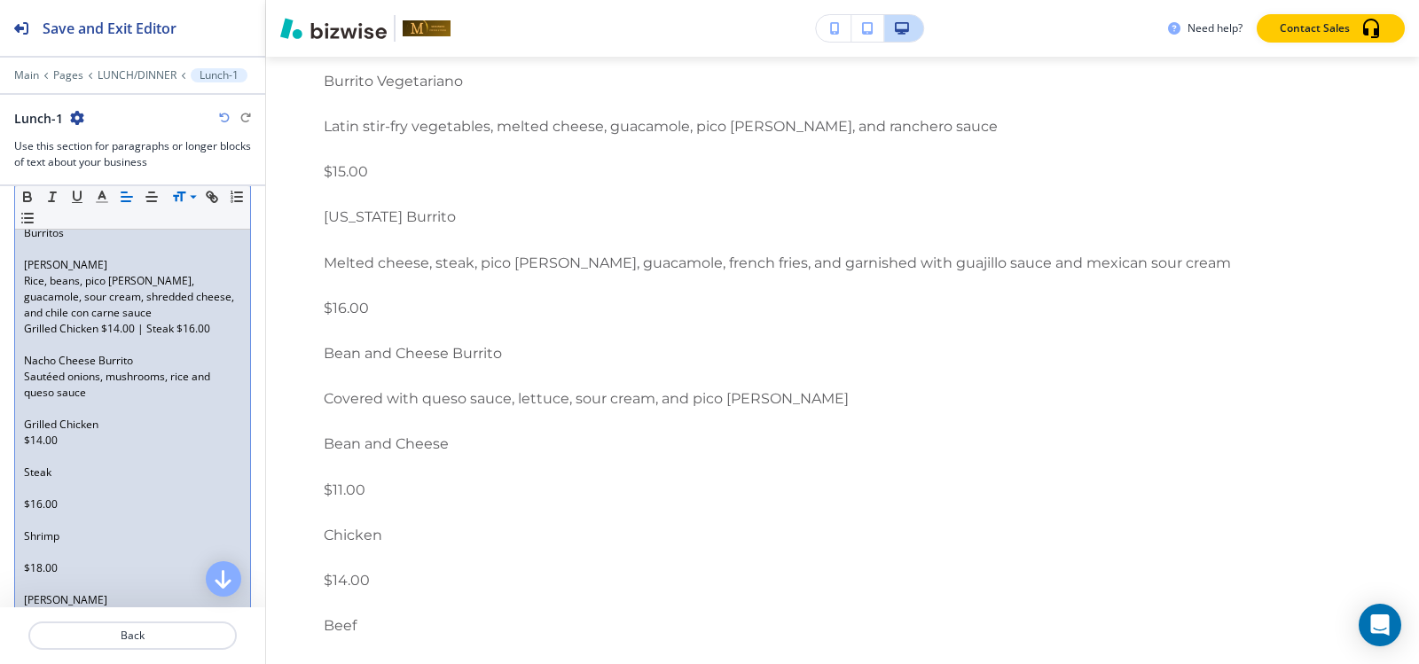
click at [34, 458] on div "Starters to Share Shrimp Brochette Eight grilled bacon-wrapped jumbo shrimp ser…" at bounding box center [132, 136] width 235 height 2527
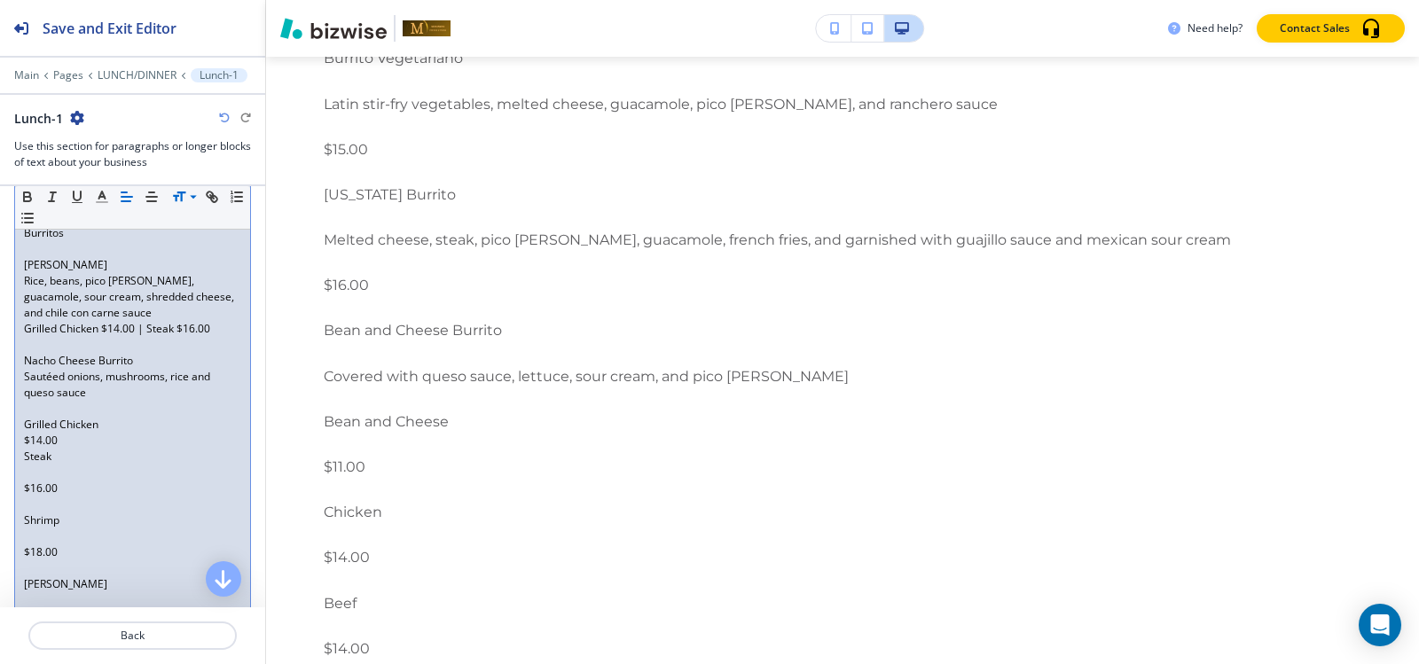
click at [33, 476] on p at bounding box center [132, 473] width 217 height 16
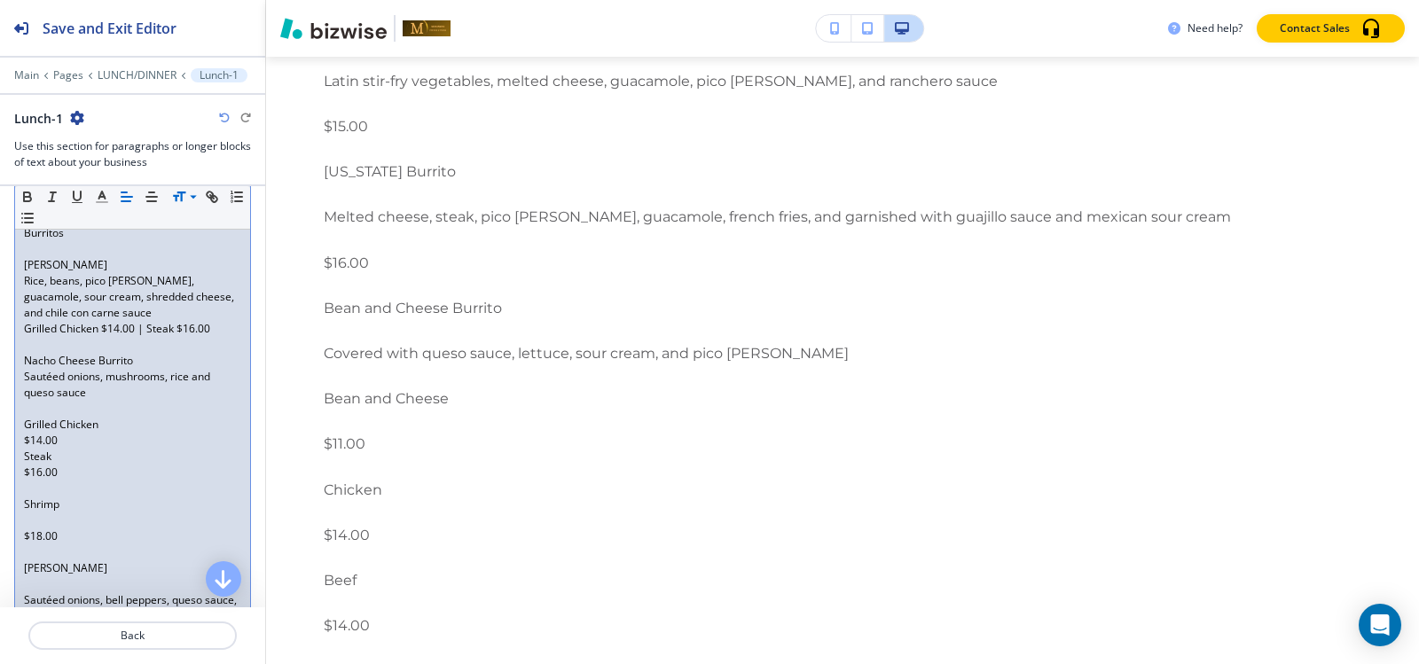
click at [33, 490] on p at bounding box center [132, 489] width 217 height 16
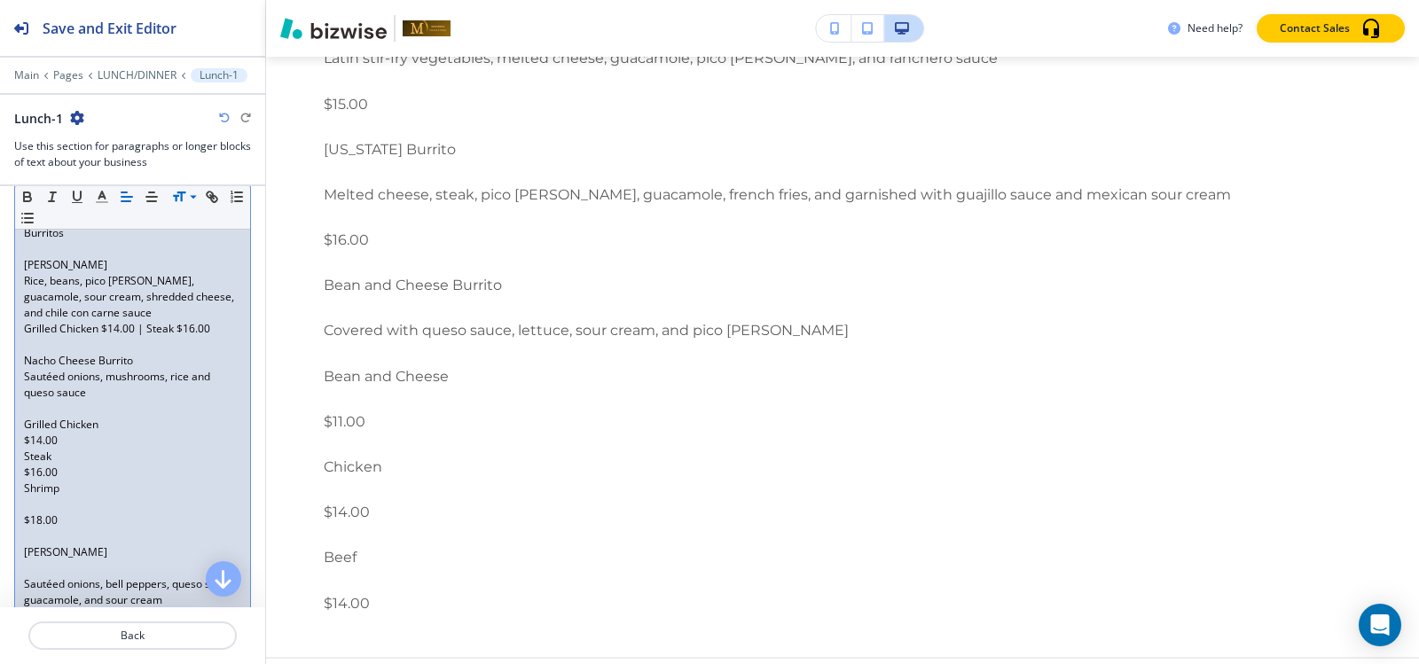
click at [34, 502] on p at bounding box center [132, 505] width 217 height 16
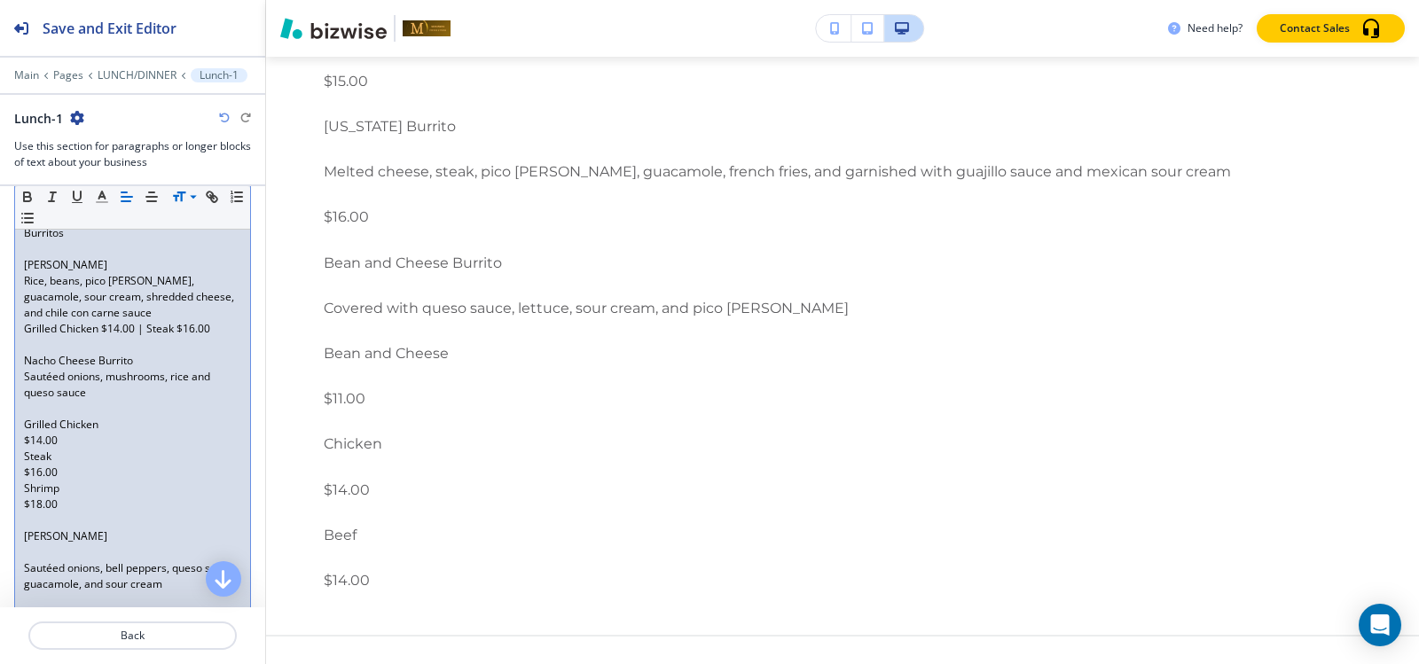
click at [22, 490] on div "Starters to Share Shrimp Brochette Eight grilled bacon-wrapped jumbo shrimp ser…" at bounding box center [132, 105] width 235 height 2464
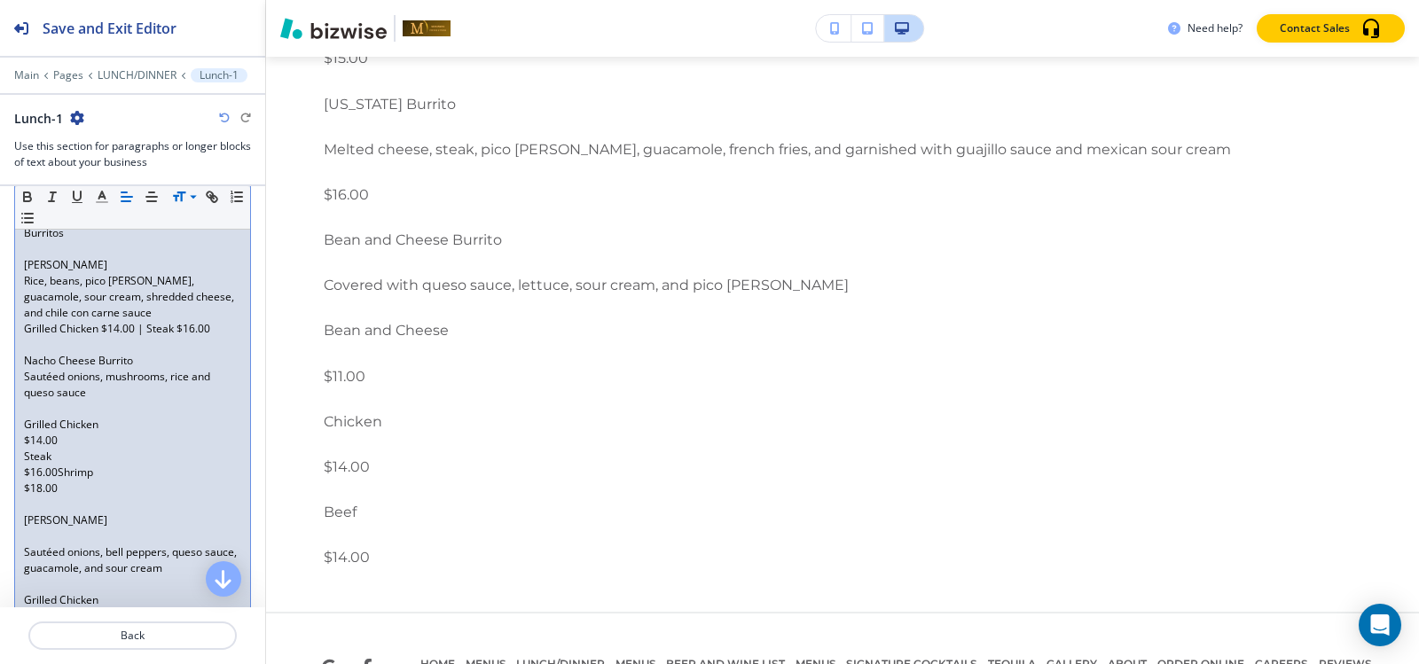
scroll to position [15888, 0]
click at [25, 458] on p "Steak" at bounding box center [132, 457] width 217 height 16
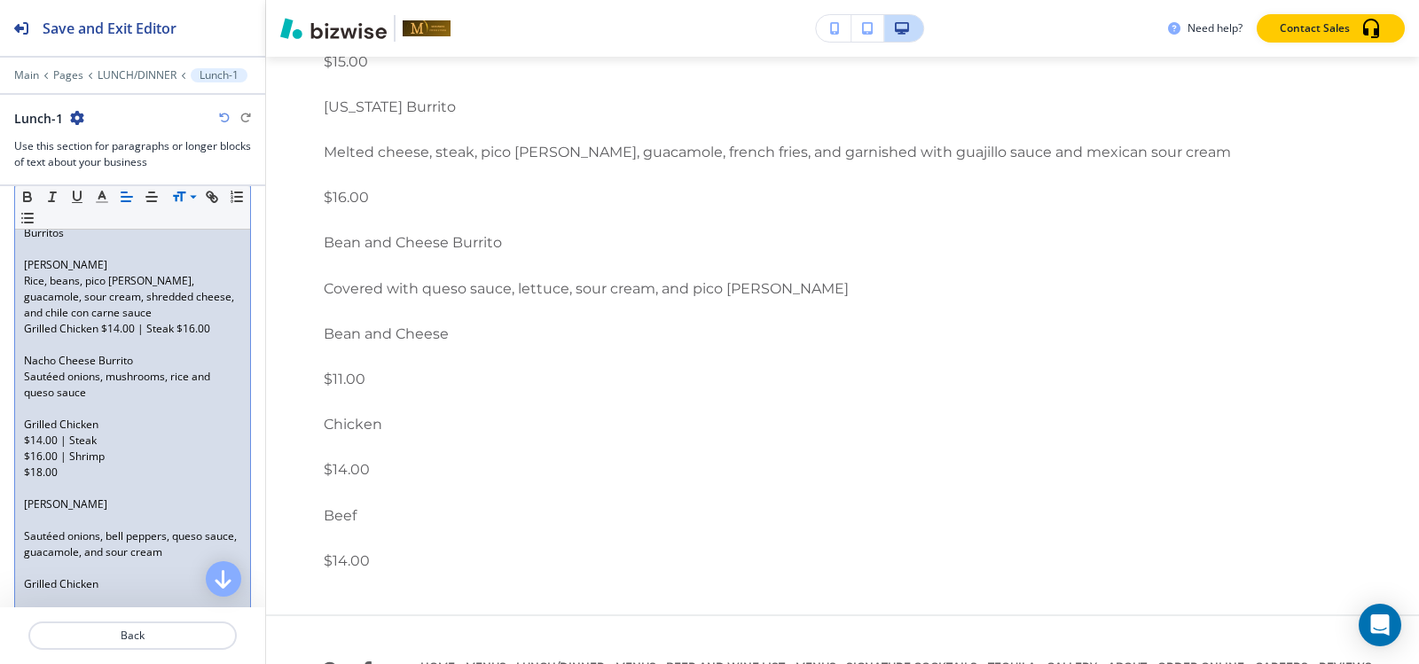
click at [24, 446] on p "$14.00 | Steak" at bounding box center [132, 441] width 217 height 16
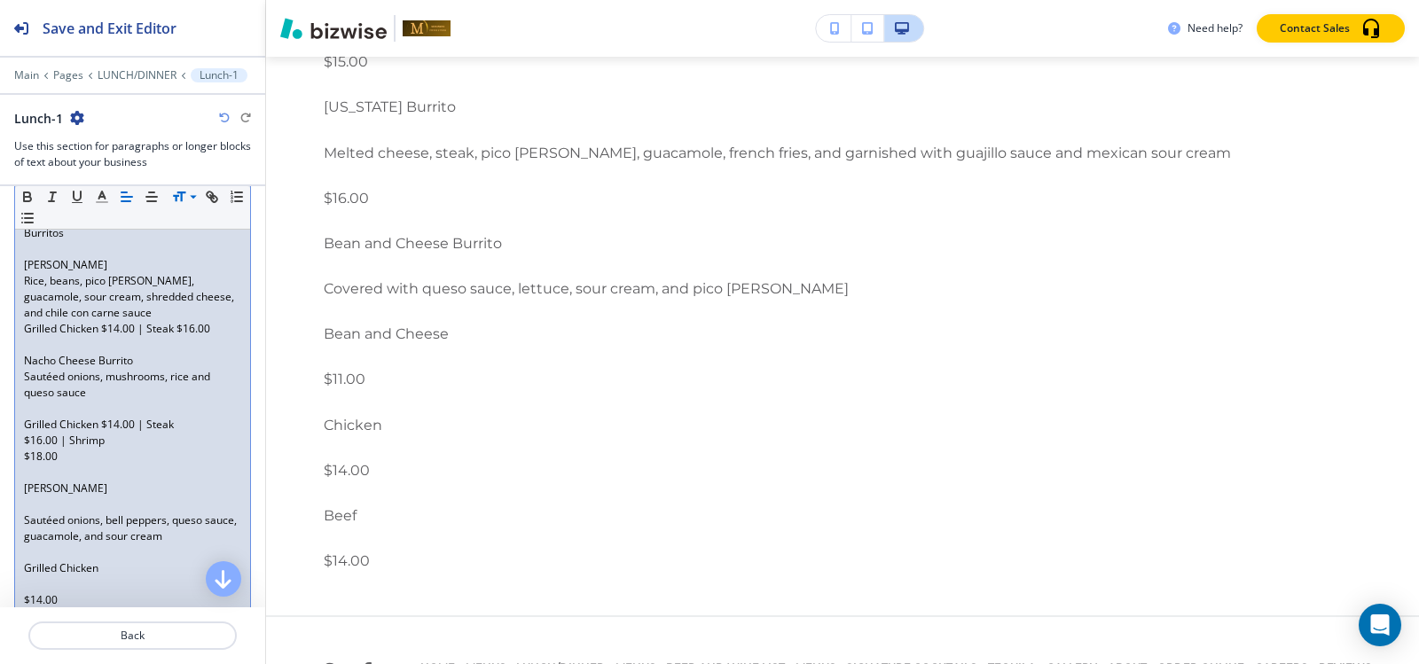
click at [24, 446] on p "$16.00 | Shrimp" at bounding box center [132, 441] width 217 height 16
click at [24, 456] on div "Starters to Share Shrimp Brochette Eight grilled bacon-wrapped jumbo shrimp ser…" at bounding box center [132, 81] width 235 height 2416
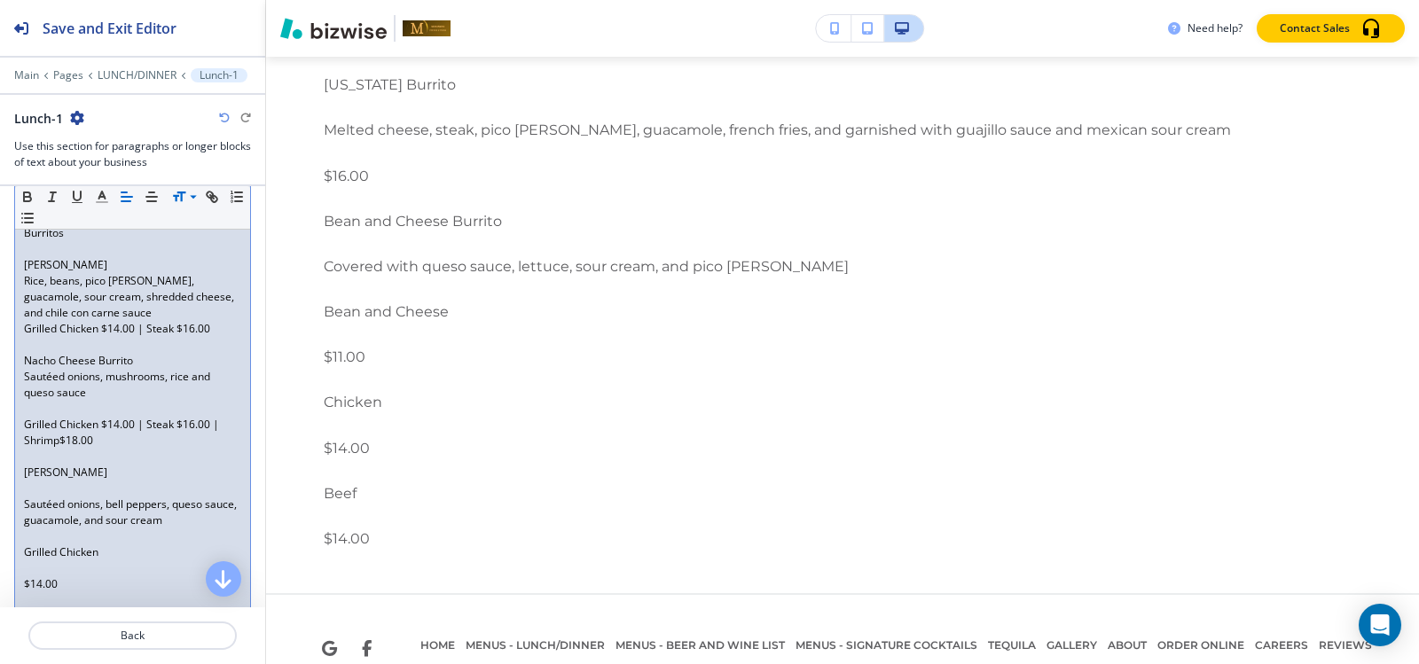
scroll to position [15797, 0]
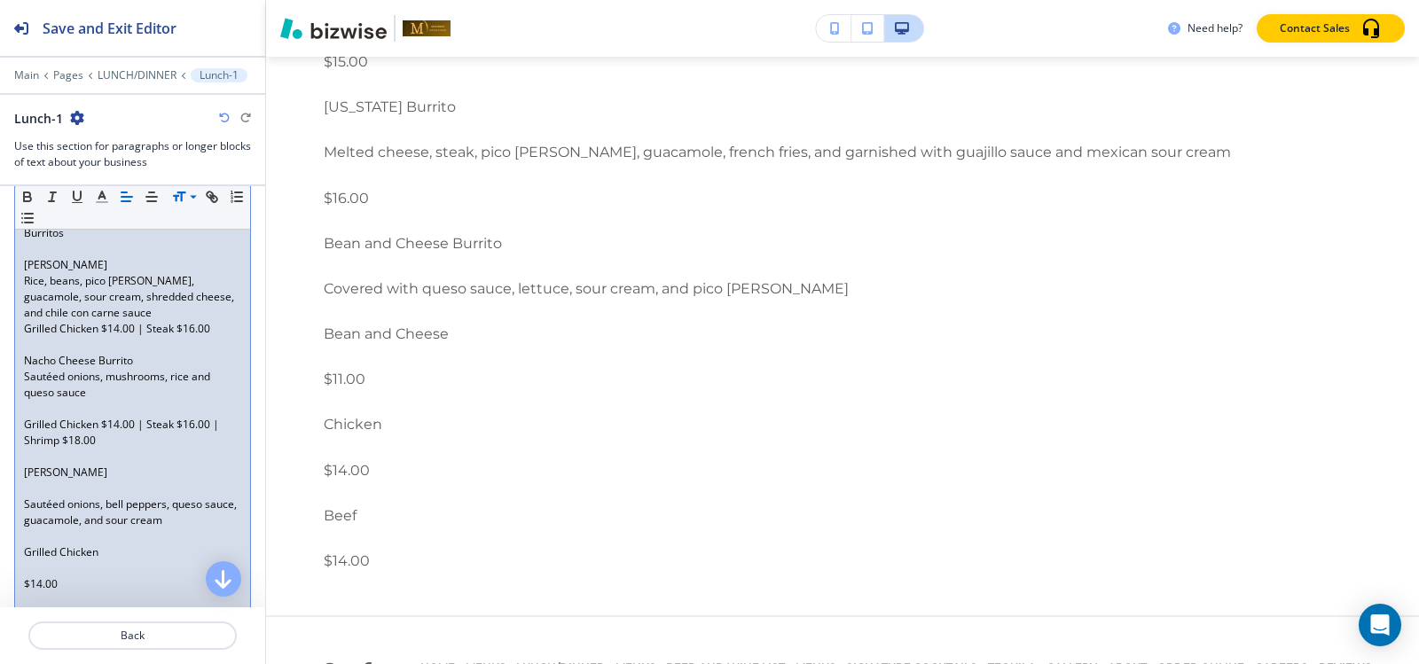
click at [35, 413] on p at bounding box center [132, 409] width 217 height 16
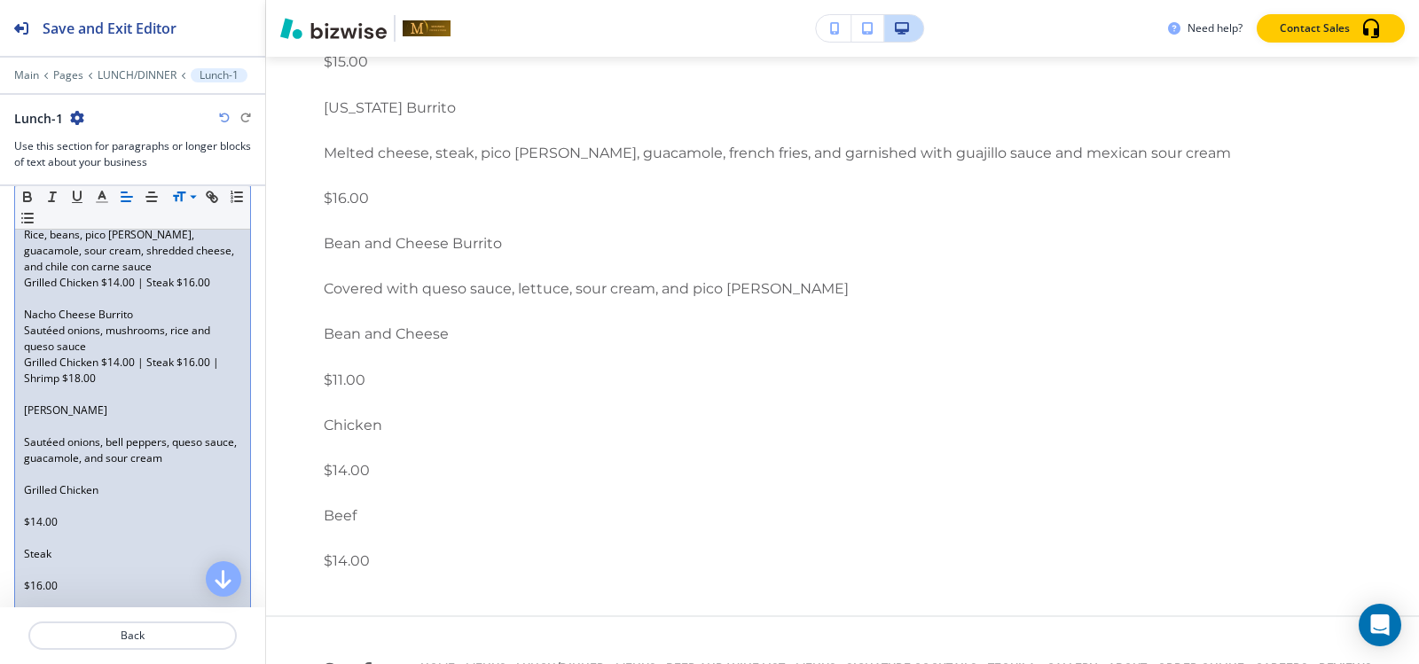
scroll to position [1728, 0]
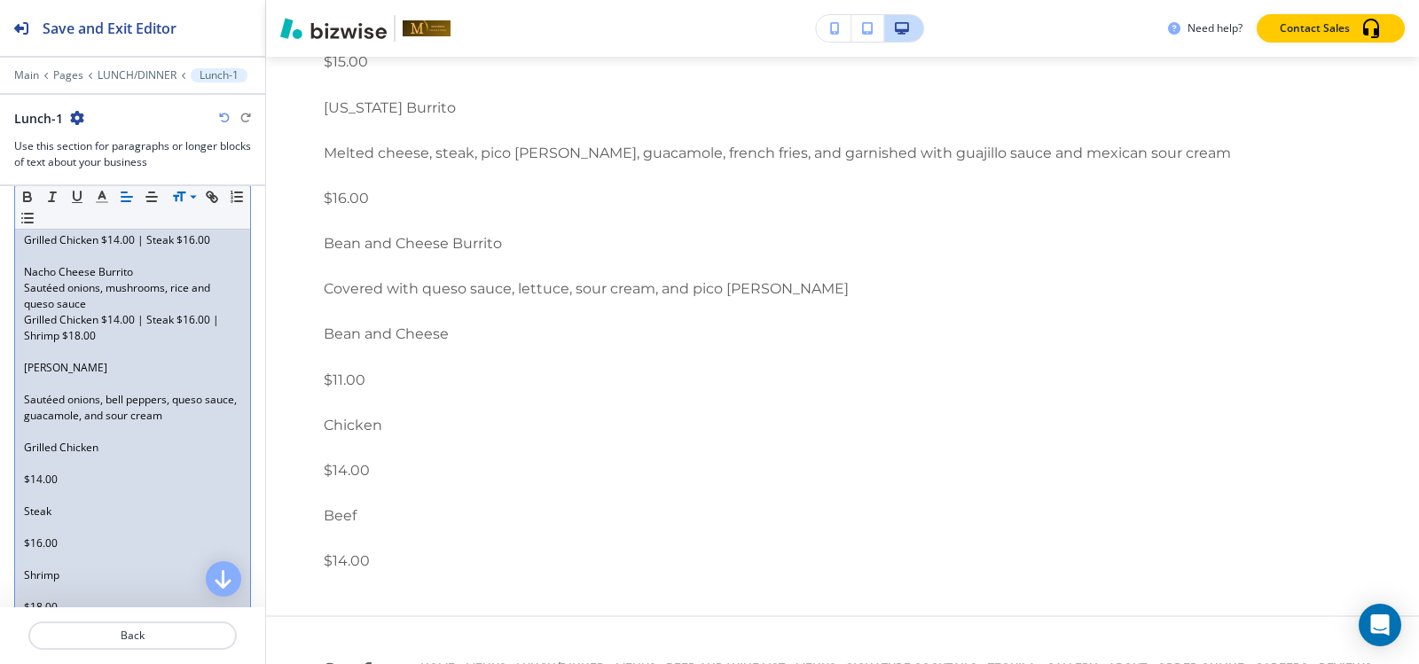
click at [33, 385] on p at bounding box center [132, 384] width 217 height 16
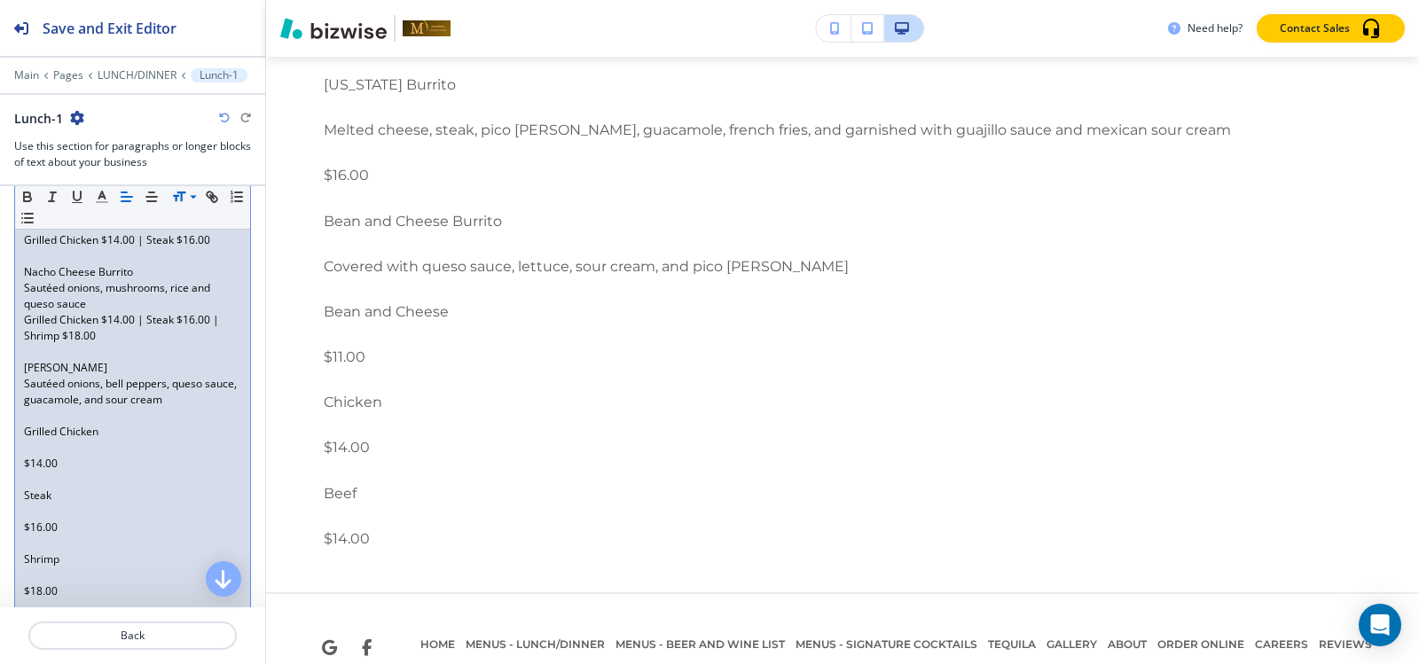
scroll to position [15752, 0]
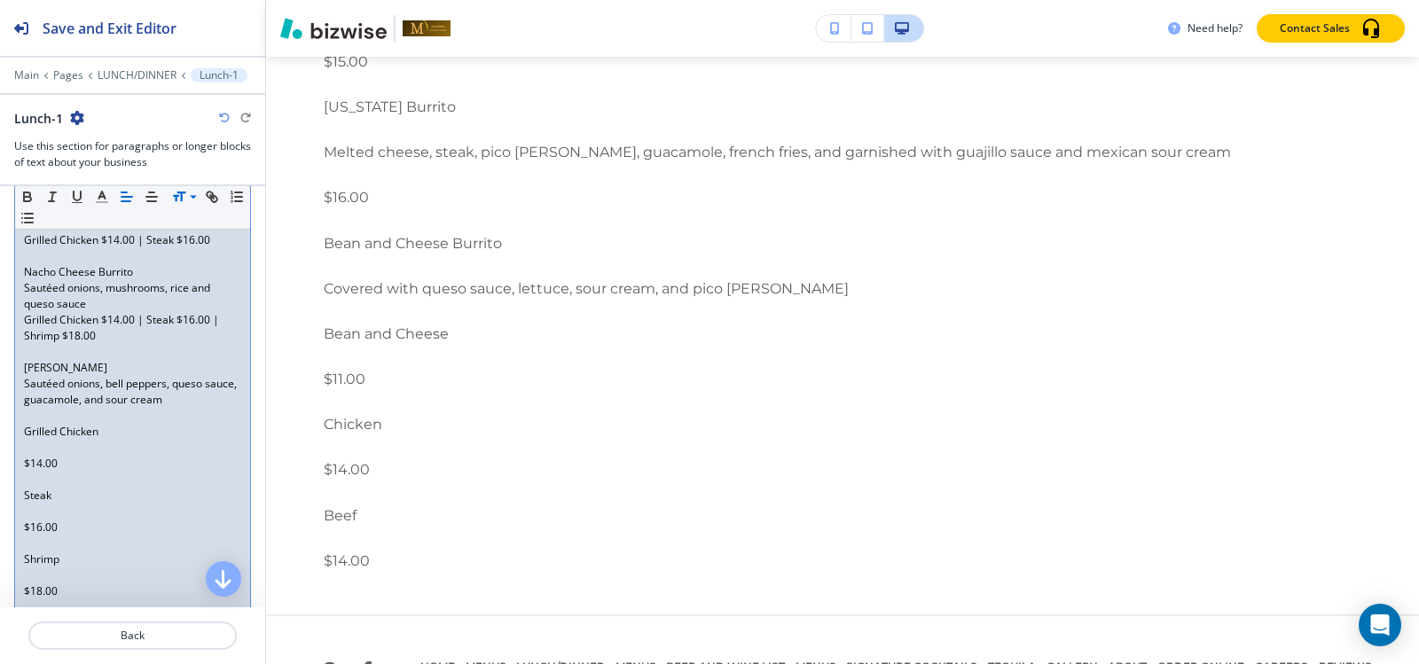
click at [29, 444] on p at bounding box center [132, 448] width 217 height 16
click at [27, 481] on p at bounding box center [132, 480] width 217 height 16
click at [28, 495] on p at bounding box center [132, 496] width 217 height 16
click at [31, 513] on p at bounding box center [132, 512] width 217 height 16
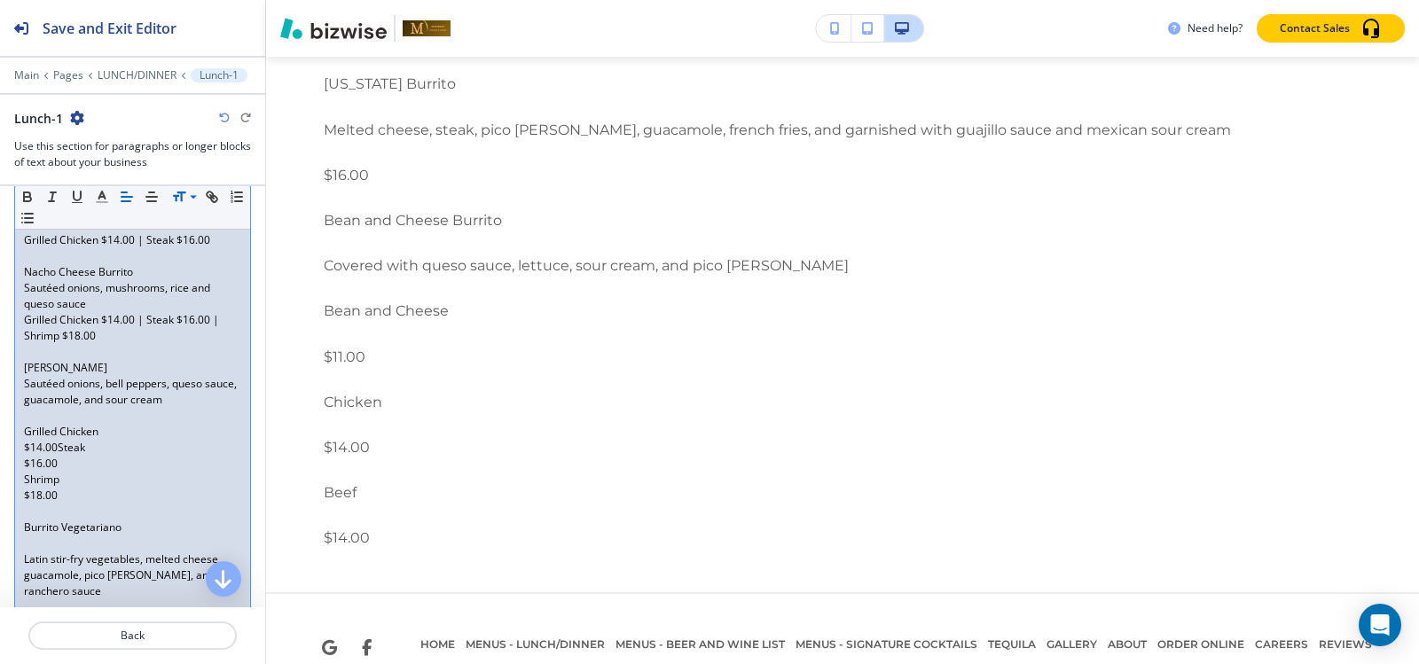
scroll to position [15616, 0]
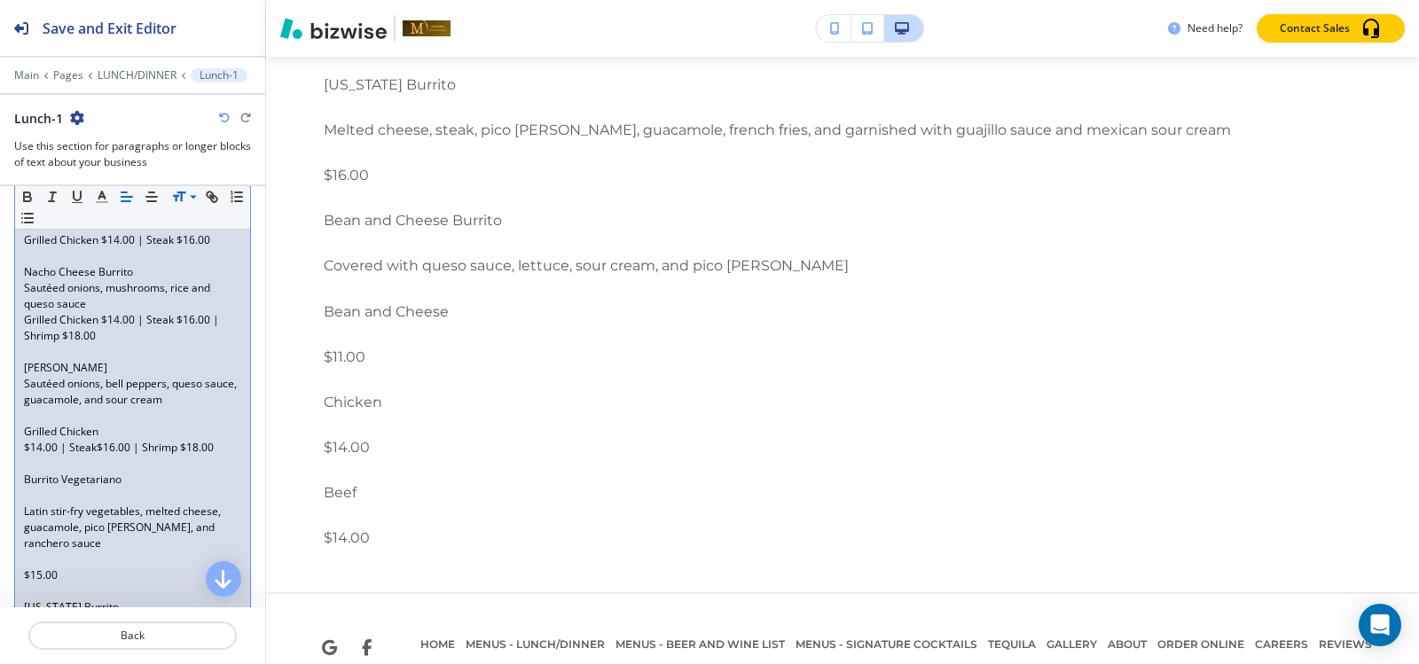
scroll to position [15547, 0]
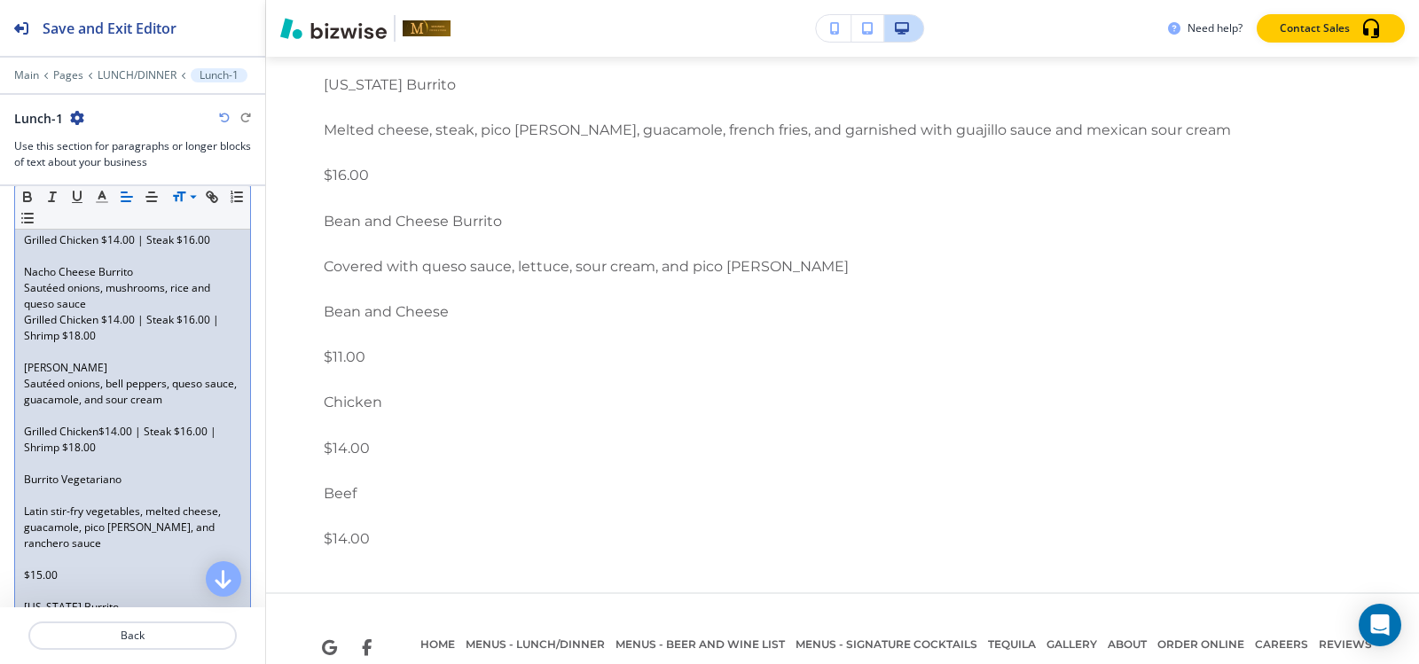
scroll to position [15525, 0]
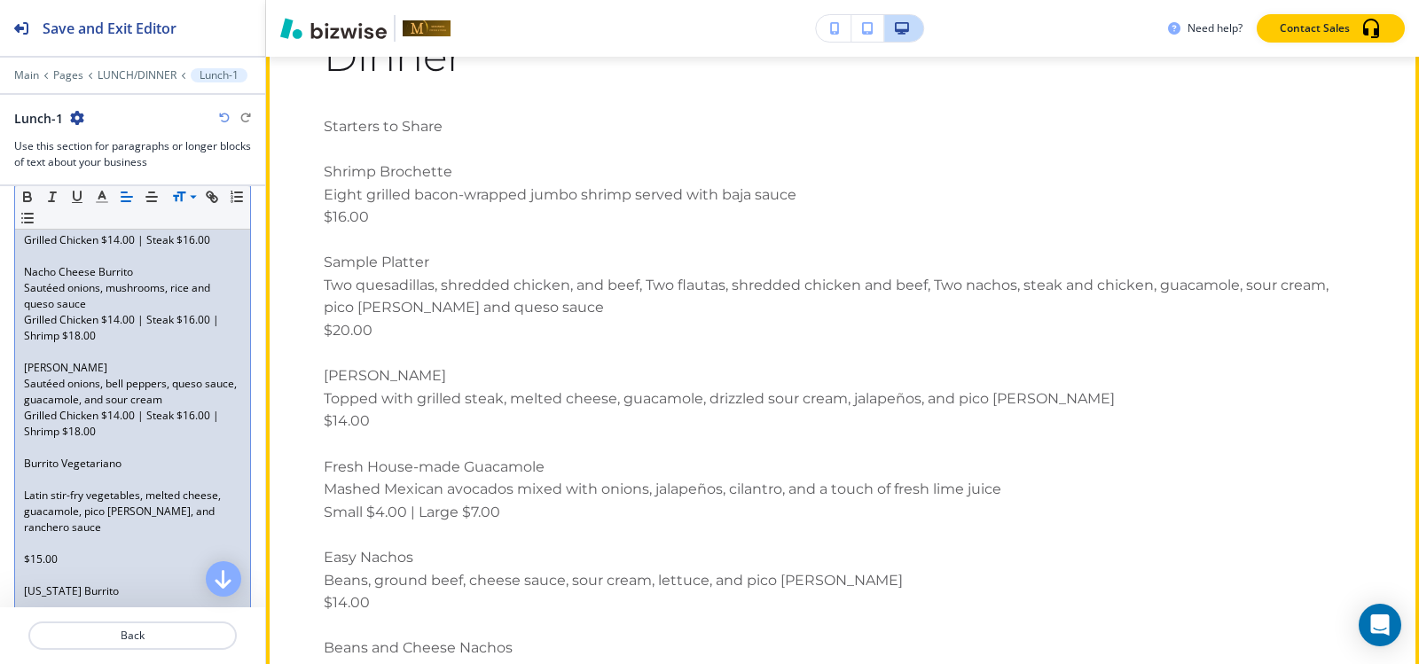
scroll to position [13462, 0]
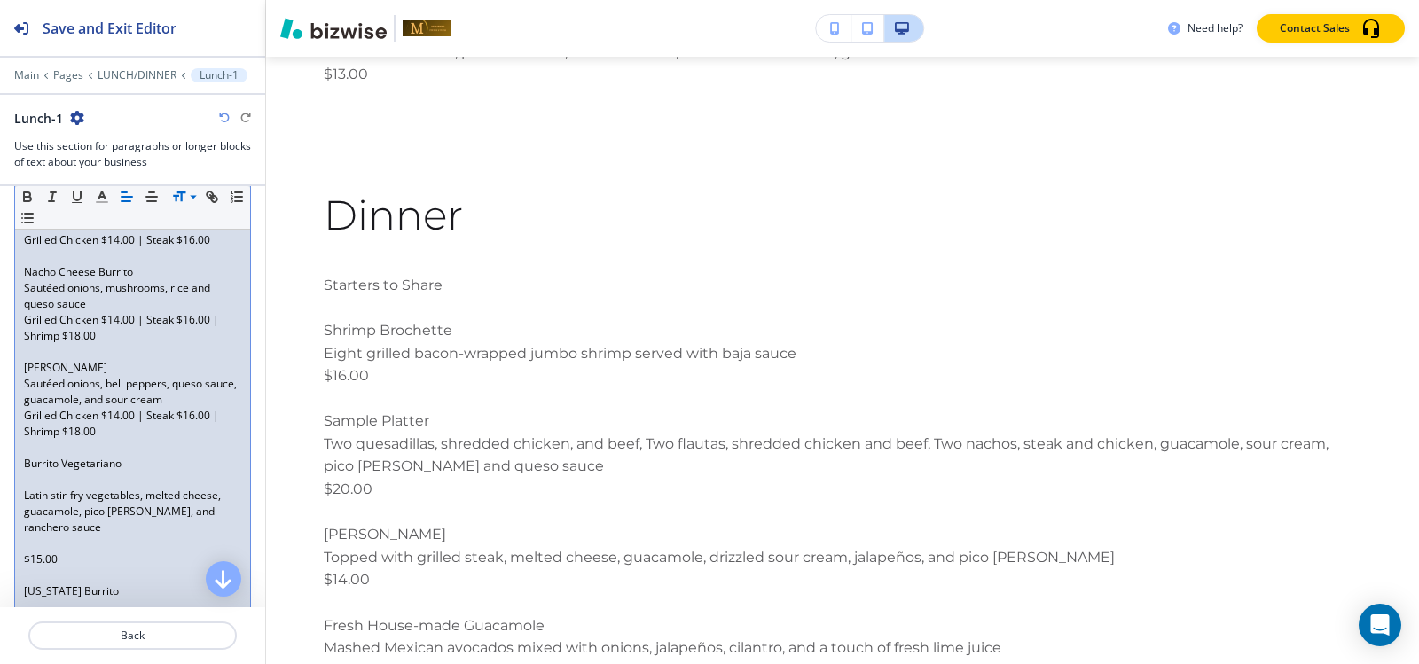
click at [78, 484] on p at bounding box center [132, 480] width 217 height 16
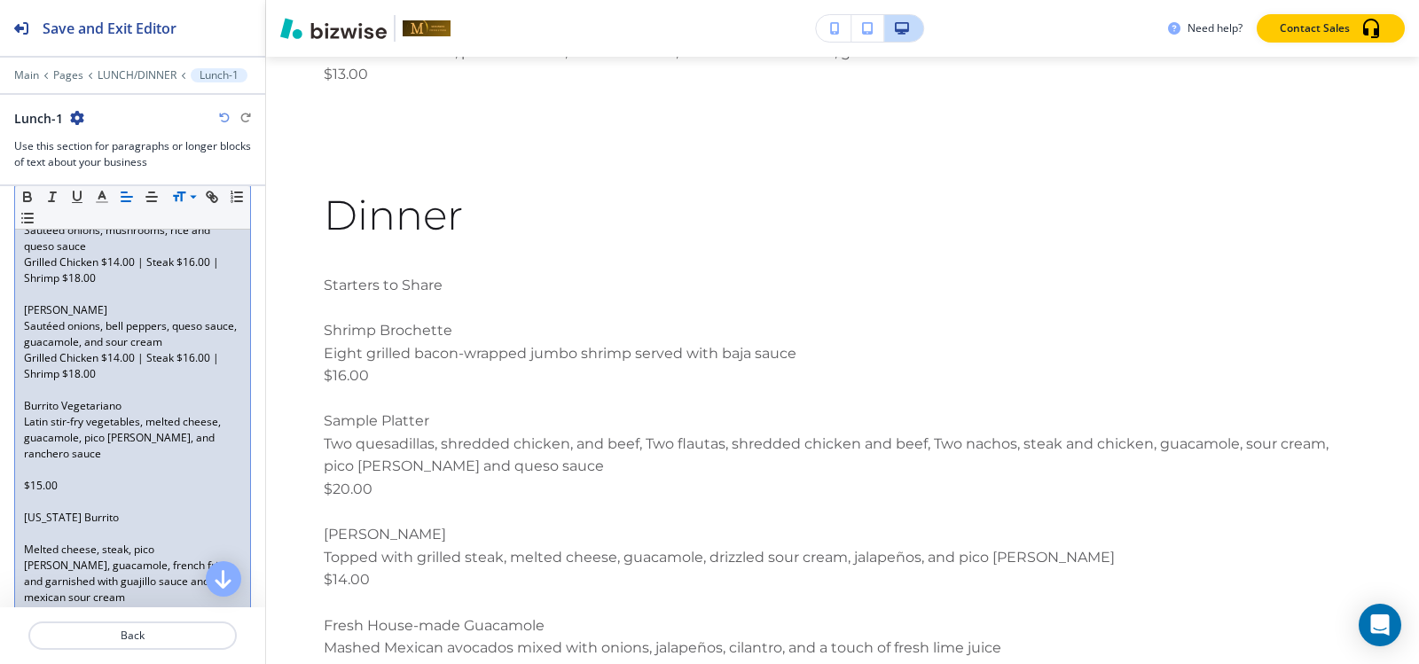
scroll to position [1817, 0]
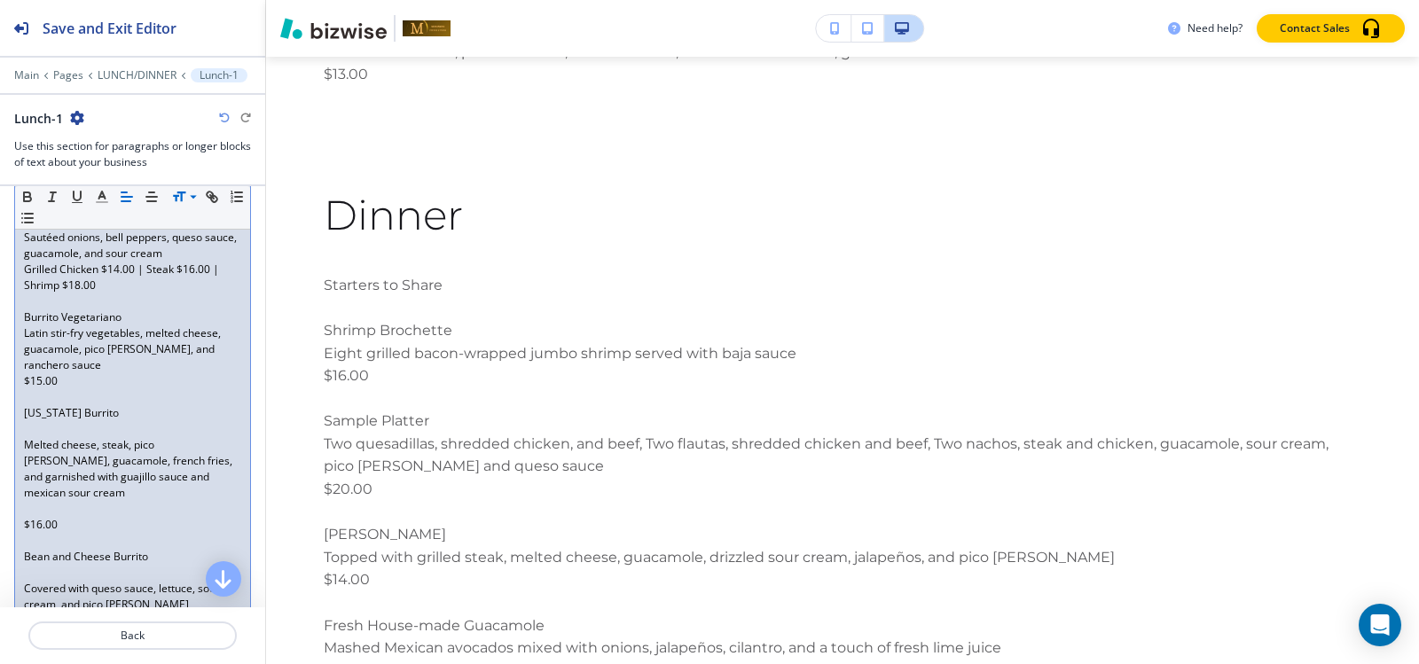
scroll to position [1906, 0]
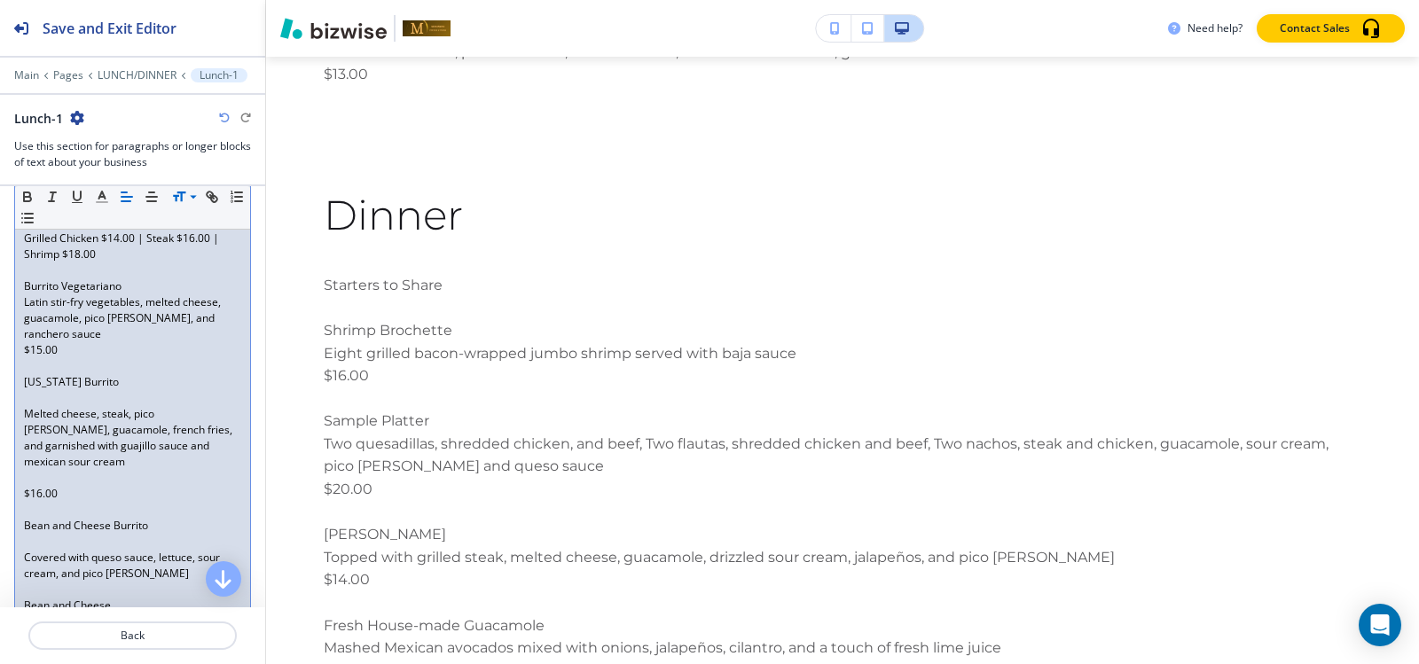
click at [64, 398] on p at bounding box center [132, 398] width 217 height 16
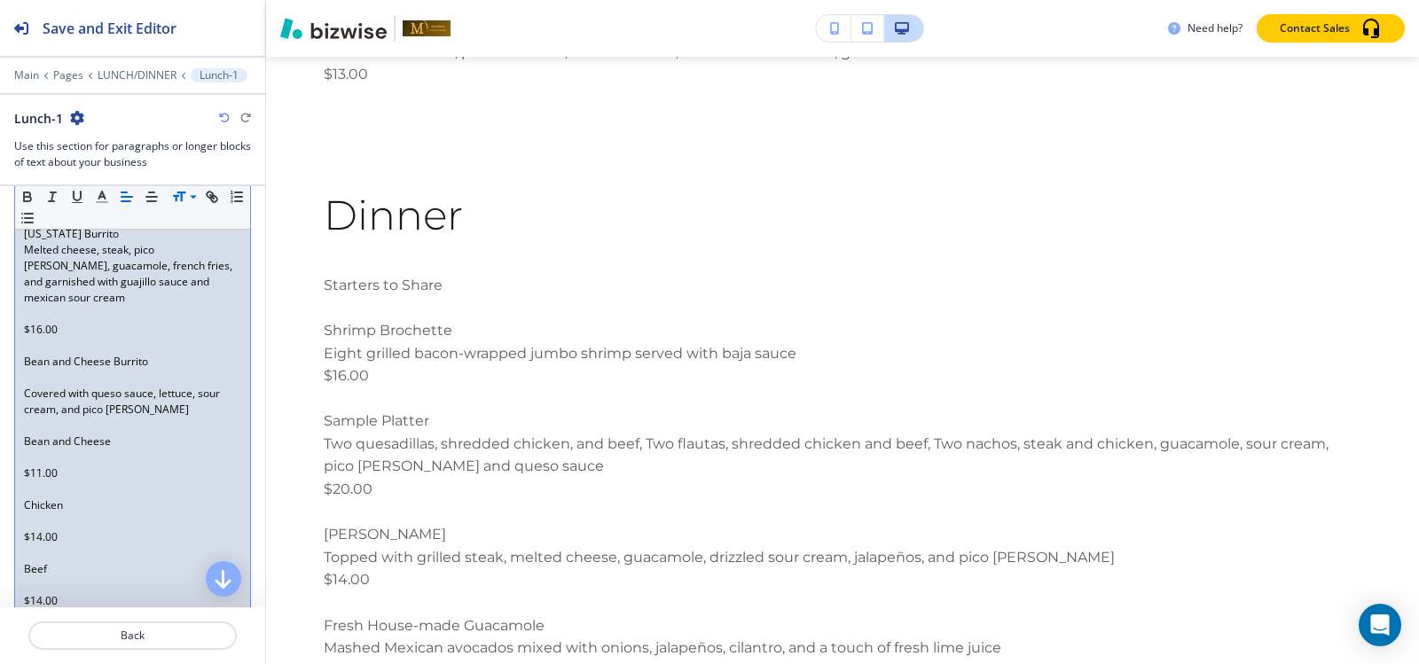
scroll to position [2080, 0]
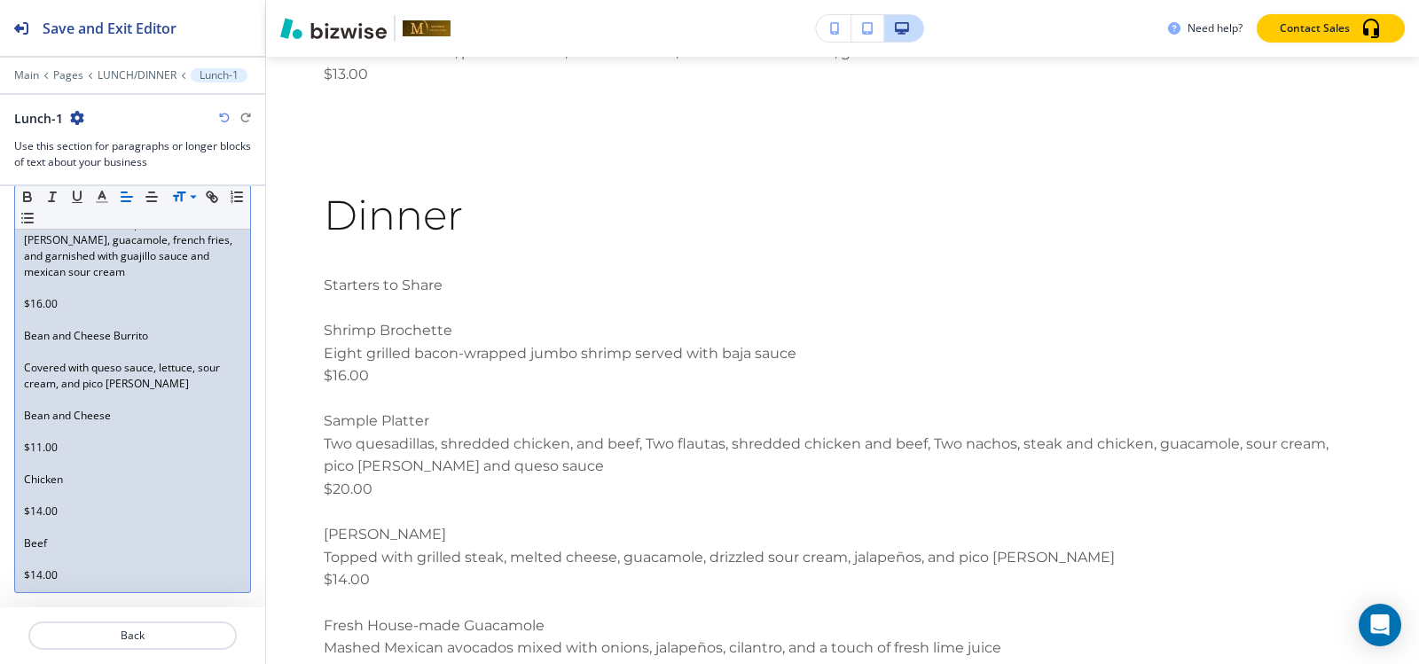
click at [78, 577] on p "$14.00" at bounding box center [132, 576] width 217 height 16
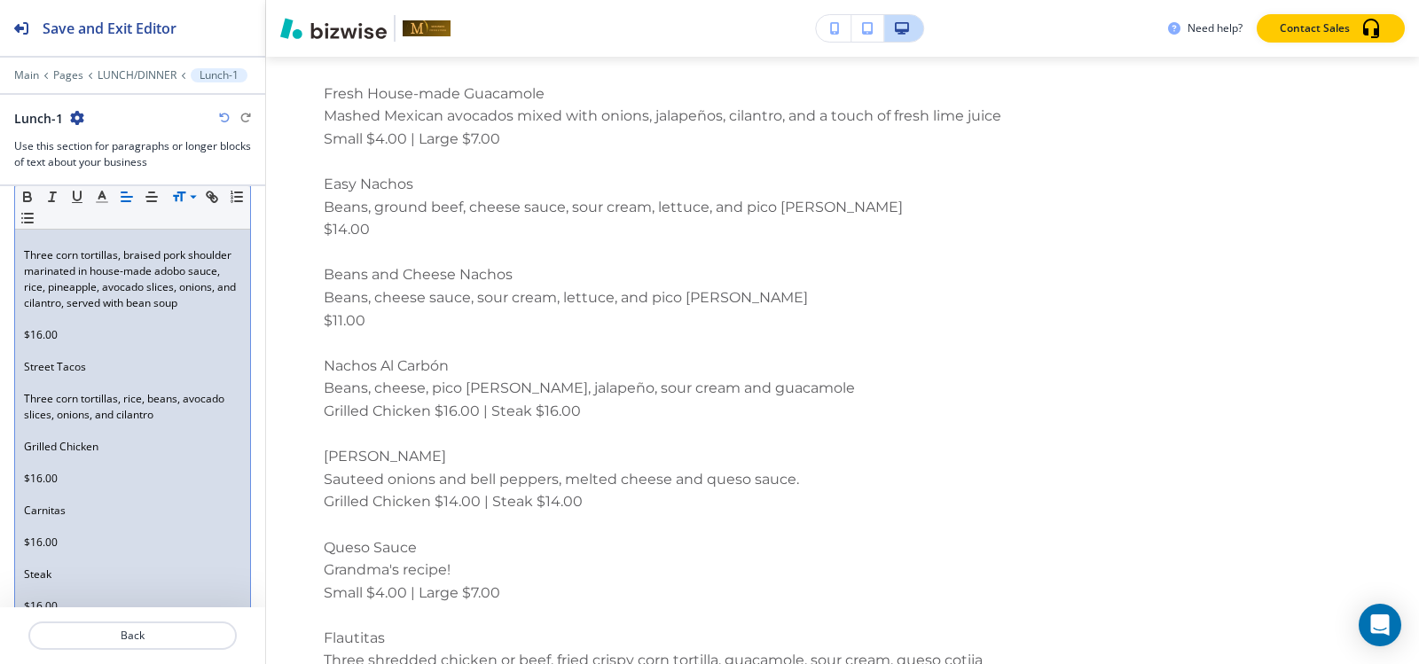
scroll to position [3003, 0]
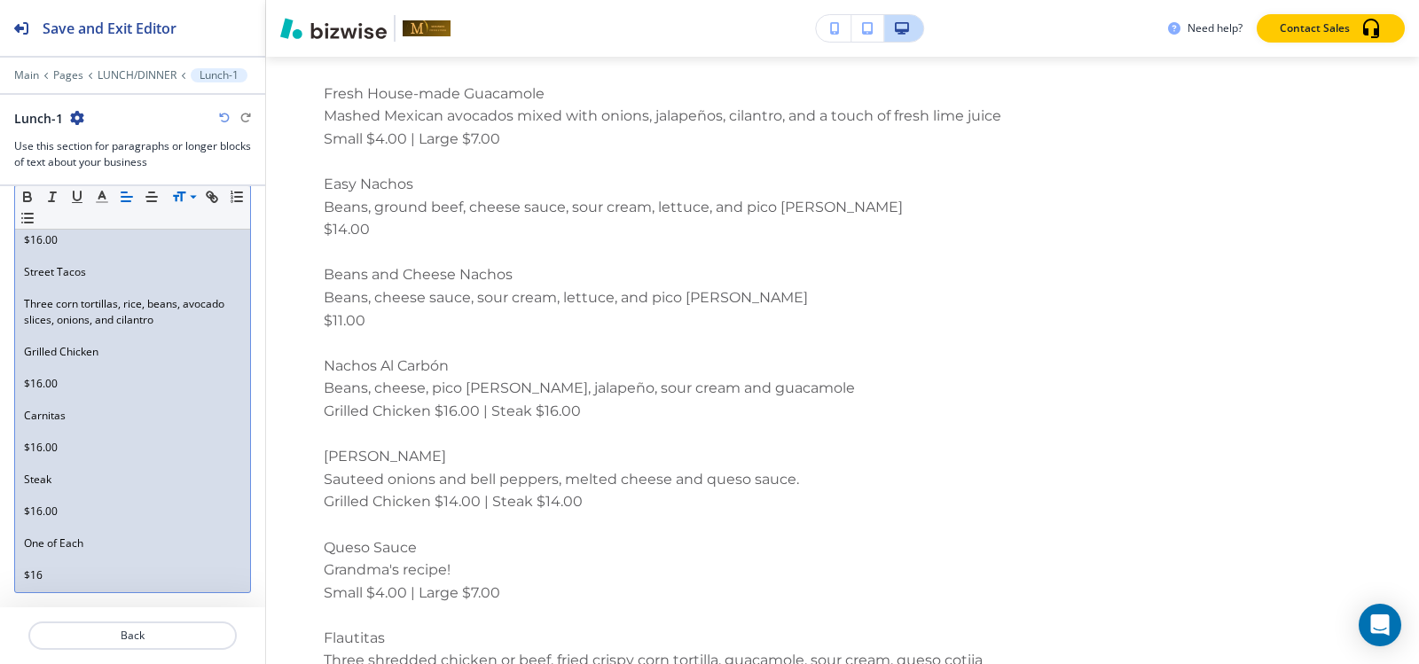
drag, startPoint x: 56, startPoint y: 566, endPoint x: 58, endPoint y: 548, distance: 17.8
click at [55, 559] on p at bounding box center [132, 560] width 217 height 16
drag, startPoint x: 56, startPoint y: 578, endPoint x: 65, endPoint y: 598, distance: 21.4
click at [57, 580] on p "$16" at bounding box center [132, 576] width 217 height 16
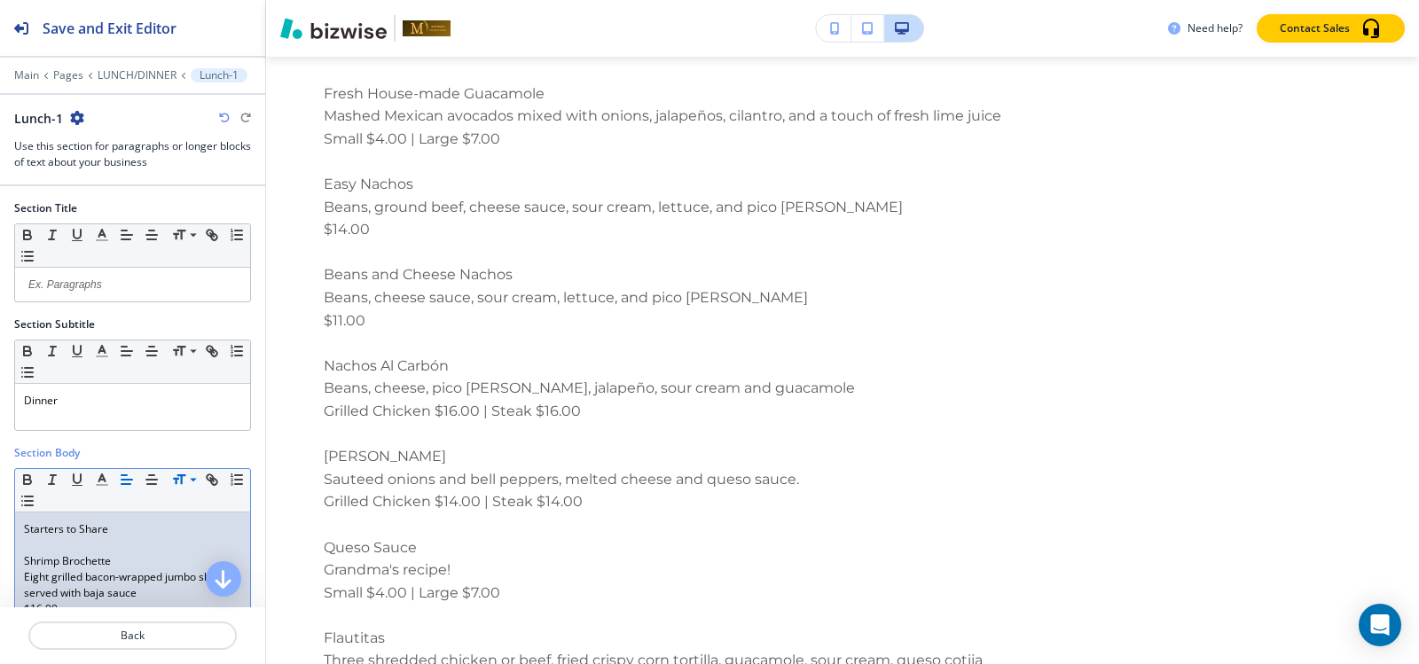
scroll to position [266, 0]
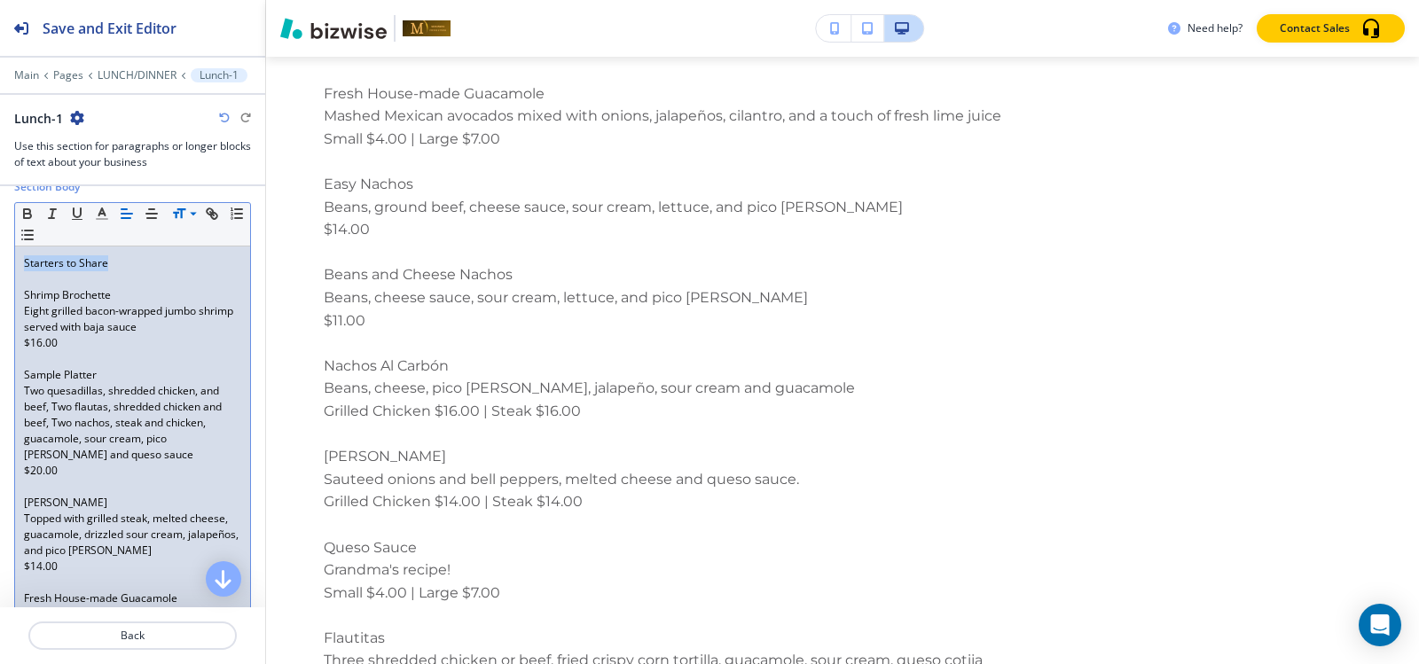
drag, startPoint x: 118, startPoint y: 258, endPoint x: 0, endPoint y: 256, distance: 118.0
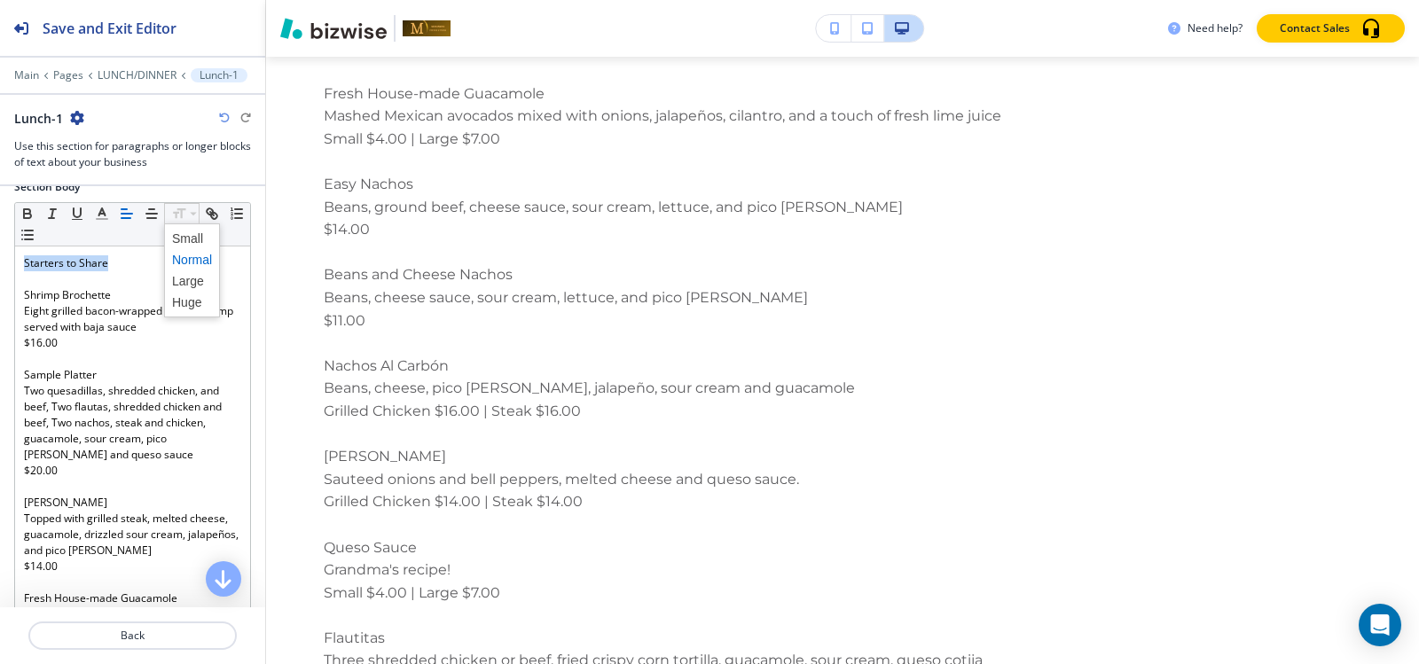
drag, startPoint x: 178, startPoint y: 218, endPoint x: 184, endPoint y: 246, distance: 28.2
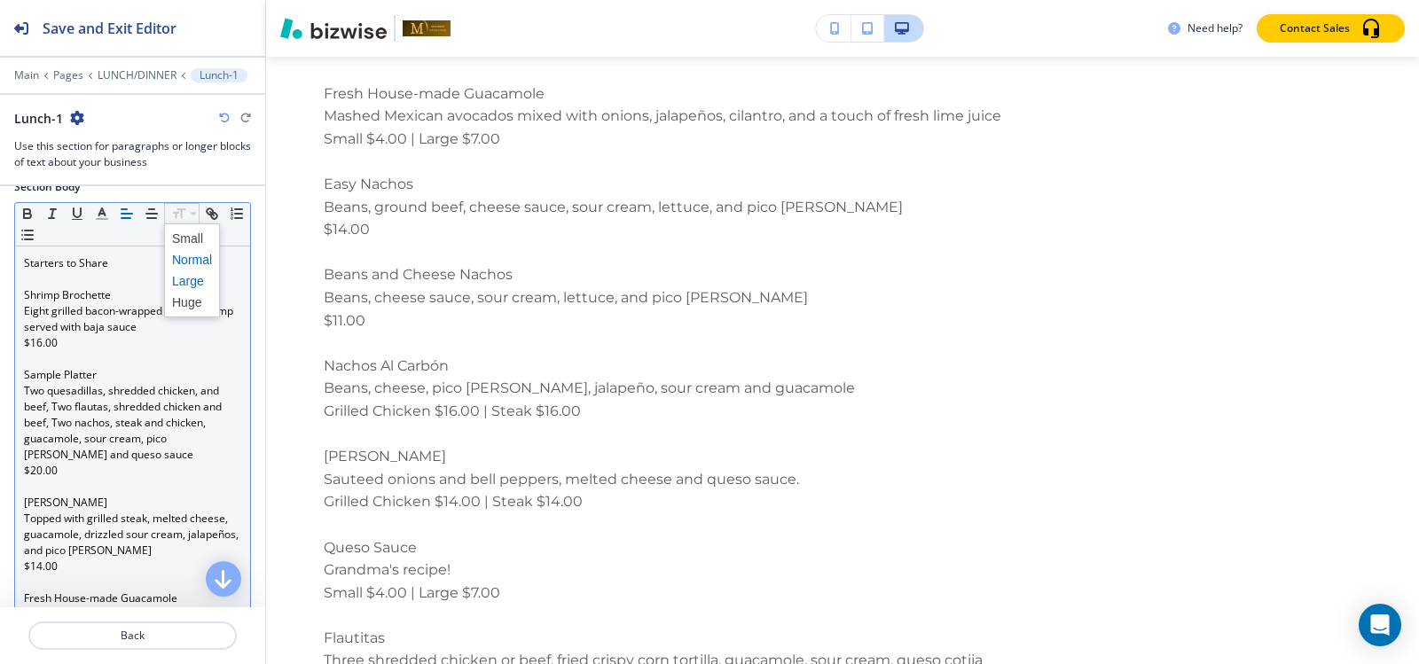
click at [192, 280] on span at bounding box center [192, 280] width 40 height 21
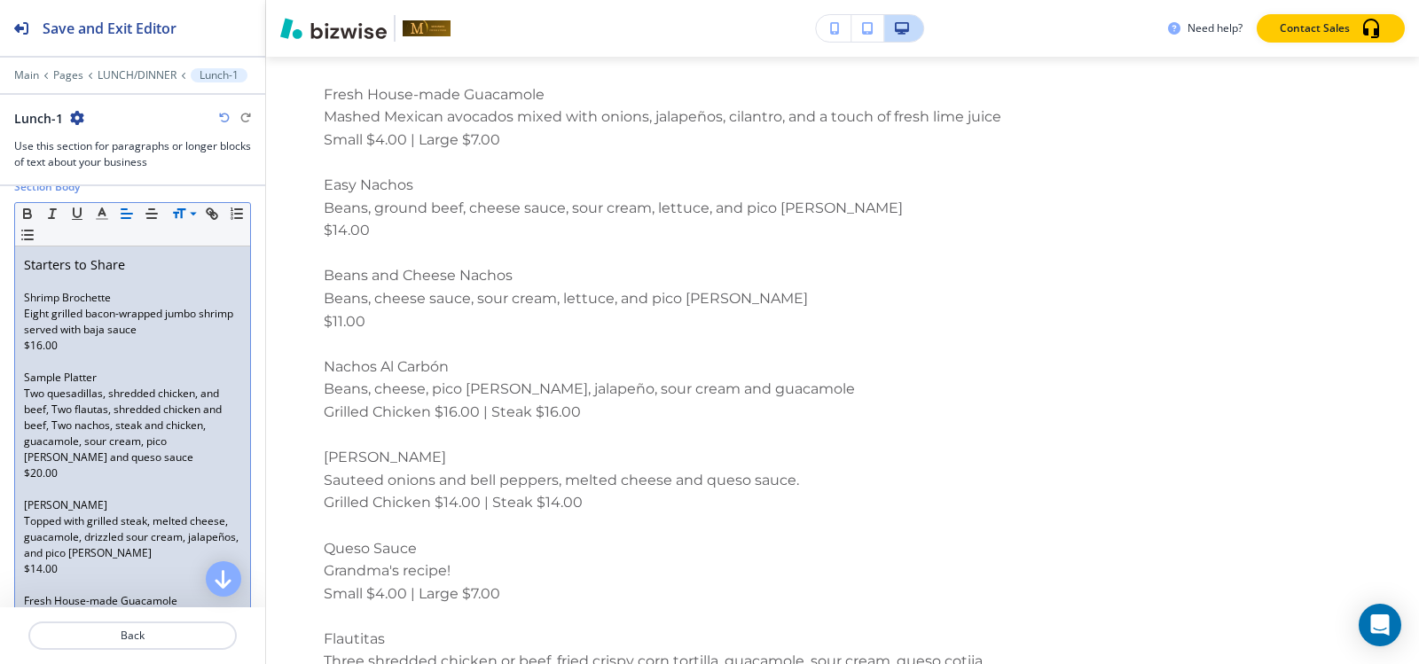
click at [68, 360] on p at bounding box center [132, 362] width 217 height 16
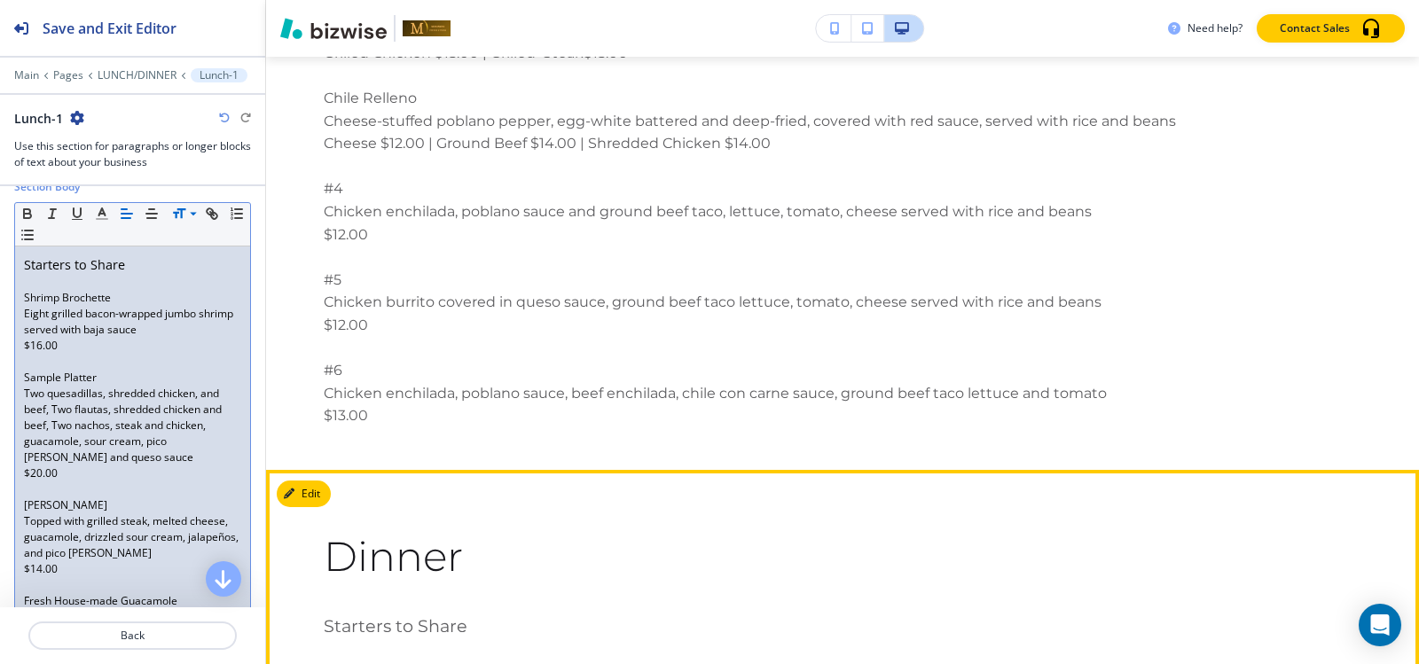
scroll to position [13108, 0]
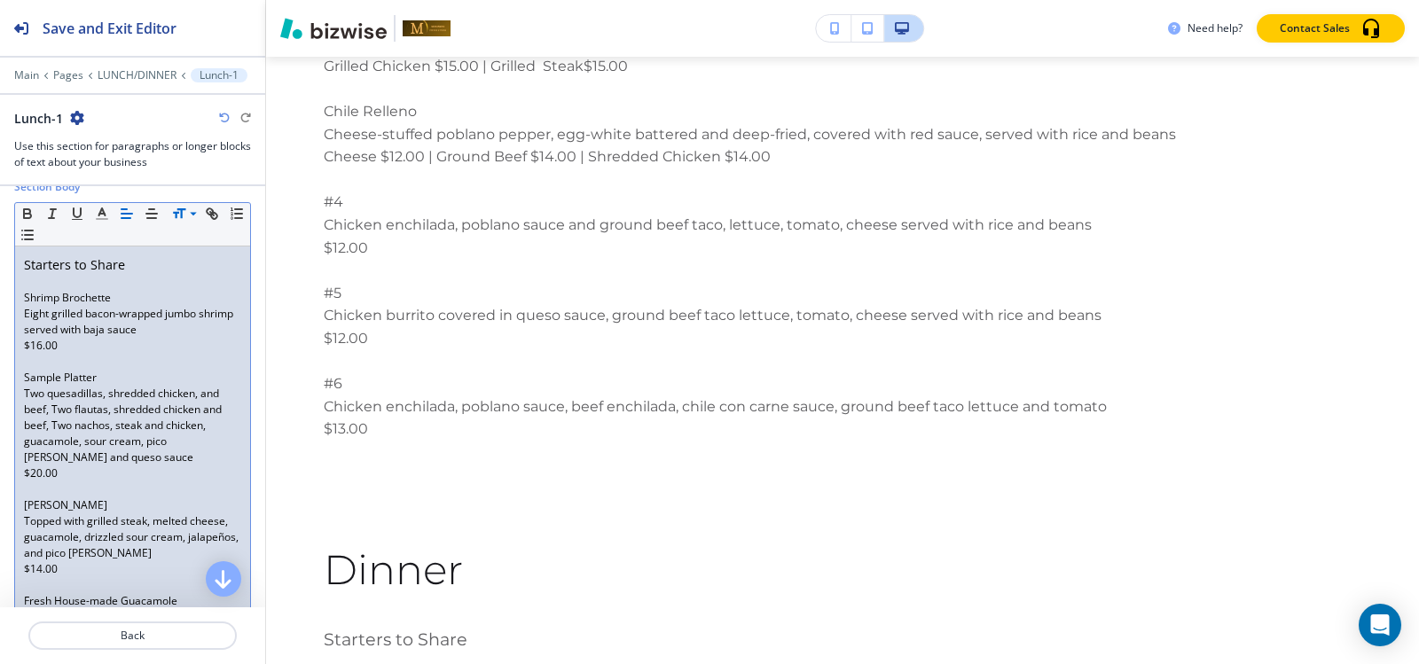
click at [123, 298] on p "Shrimp Brochette" at bounding box center [132, 298] width 217 height 16
drag, startPoint x: 126, startPoint y: 296, endPoint x: 11, endPoint y: 296, distance: 115.3
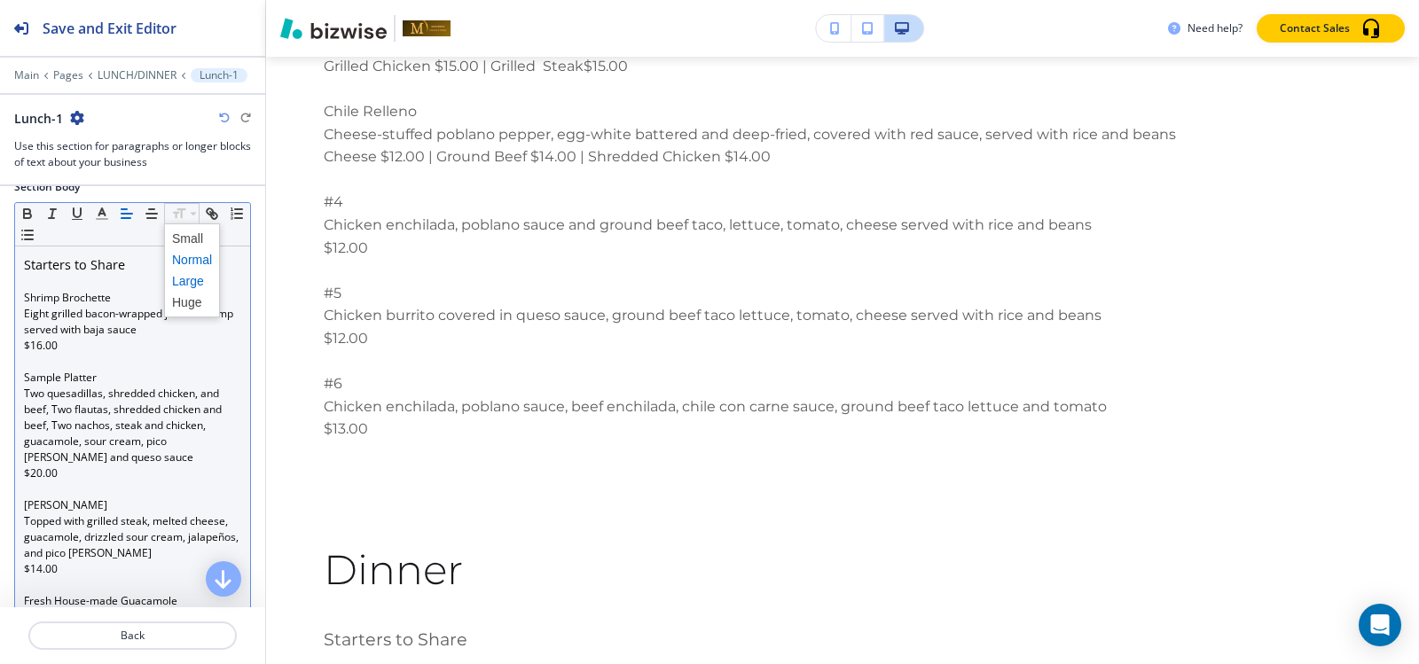
click at [192, 277] on span at bounding box center [192, 280] width 40 height 21
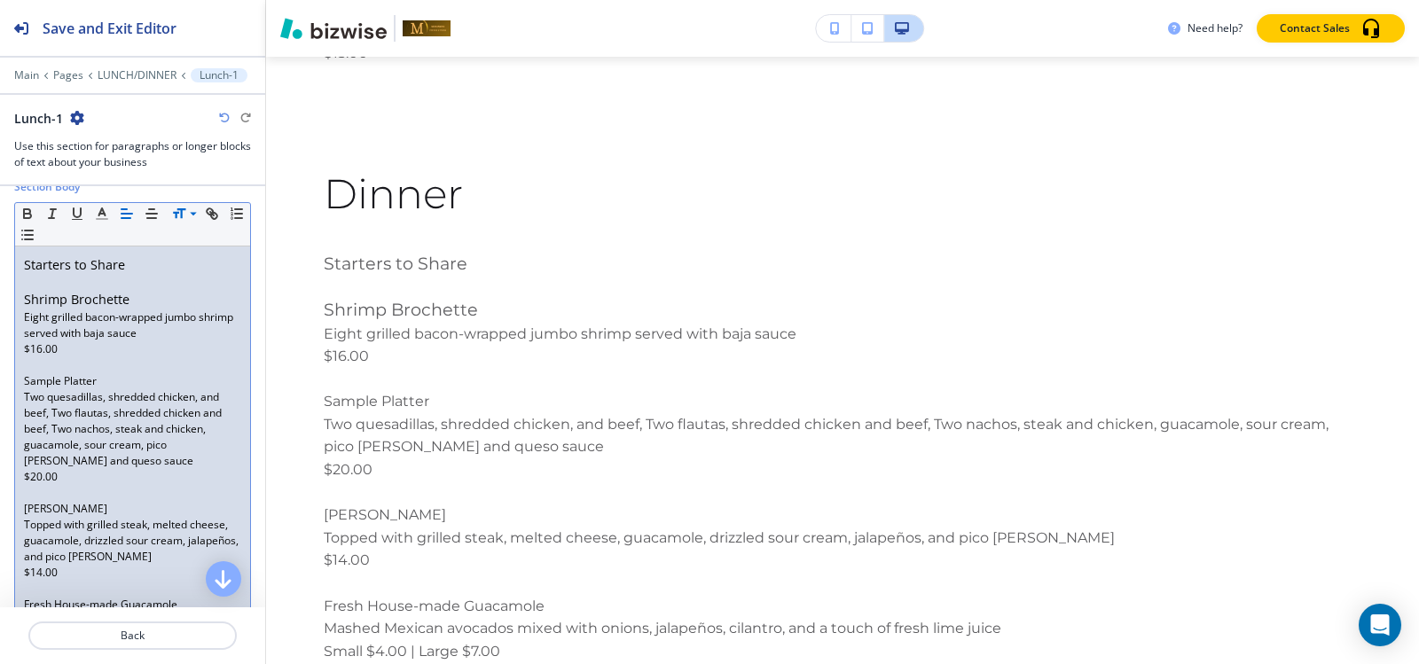
scroll to position [13517, 0]
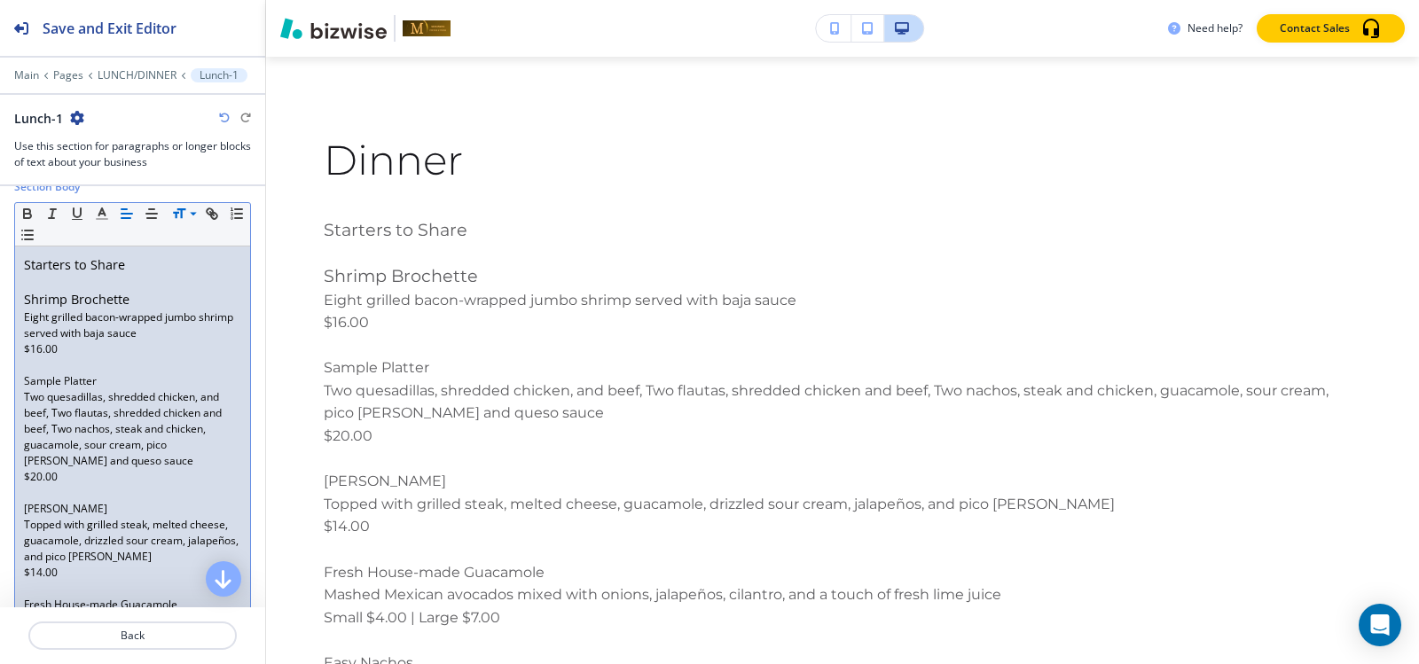
click at [106, 285] on p at bounding box center [132, 282] width 217 height 16
drag, startPoint x: 129, startPoint y: 264, endPoint x: 28, endPoint y: 263, distance: 101.1
click at [28, 263] on p "Starters to Share" at bounding box center [132, 265] width 217 height 20
click at [106, 263] on span "Starters to Share" at bounding box center [74, 264] width 101 height 17
drag, startPoint x: 121, startPoint y: 262, endPoint x: 0, endPoint y: 268, distance: 121.7
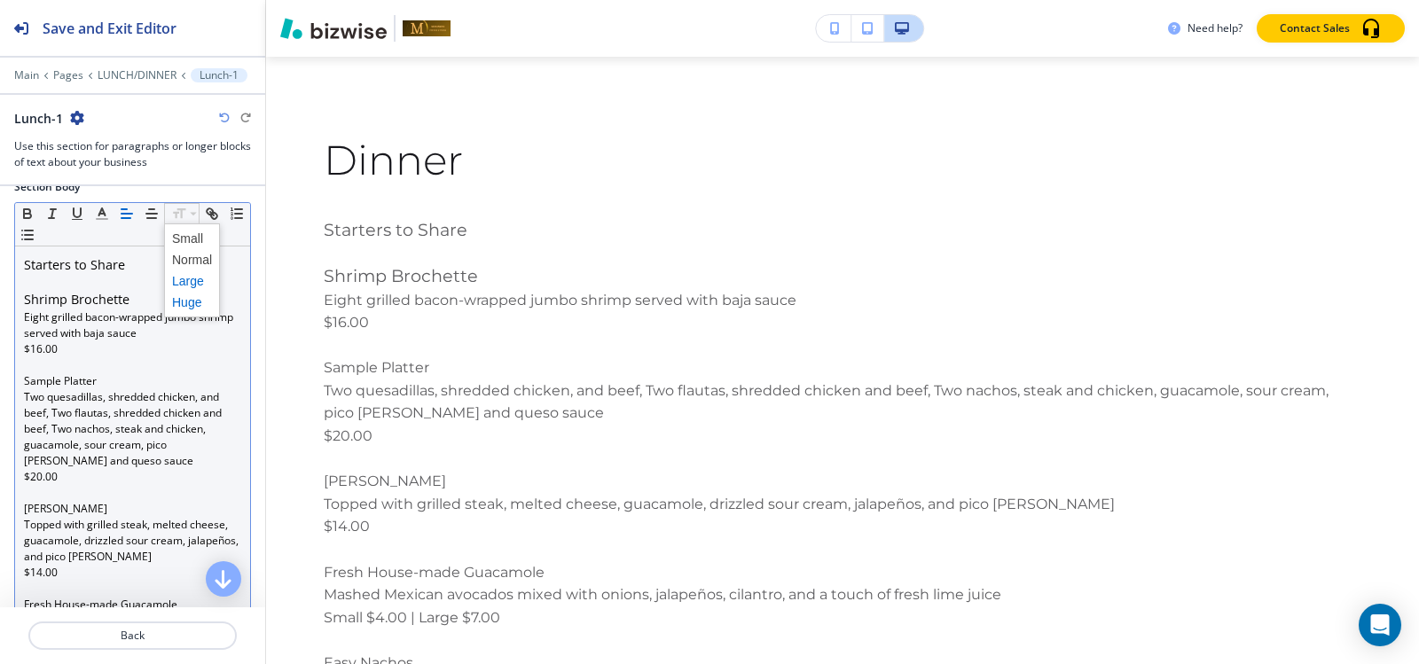
click at [179, 302] on span at bounding box center [192, 302] width 40 height 21
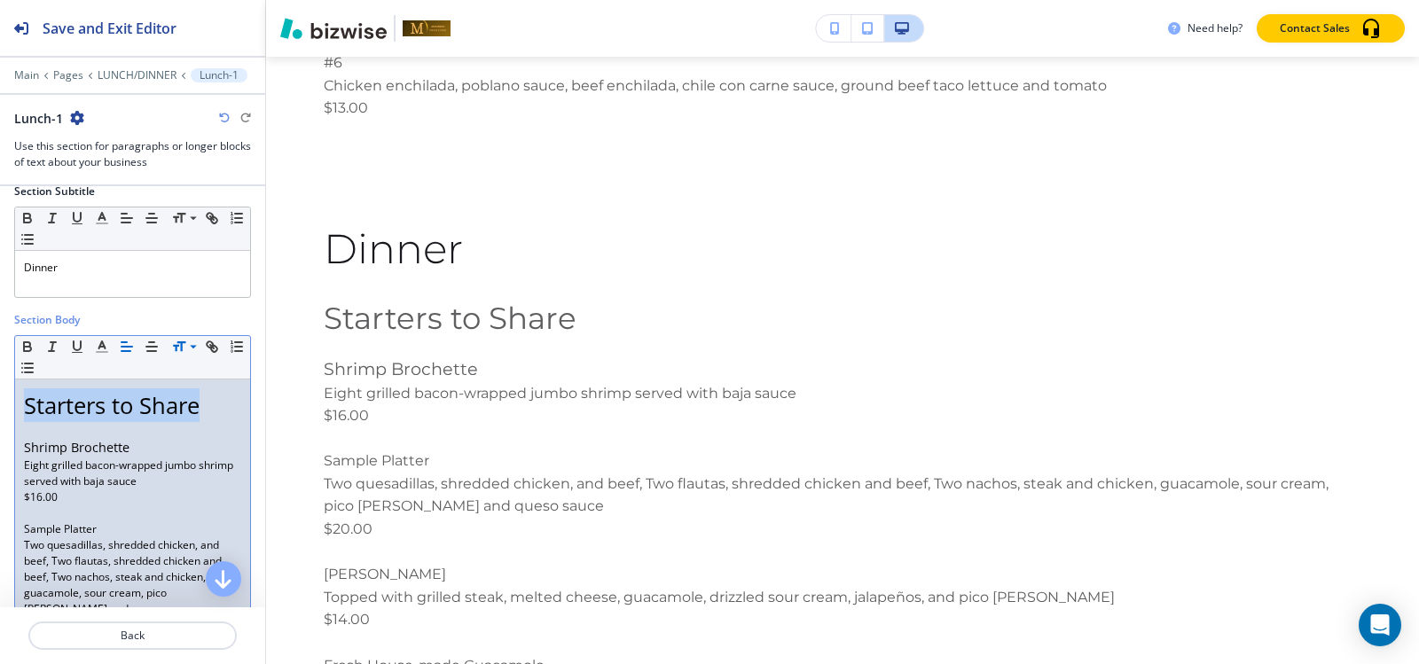
scroll to position [0, 0]
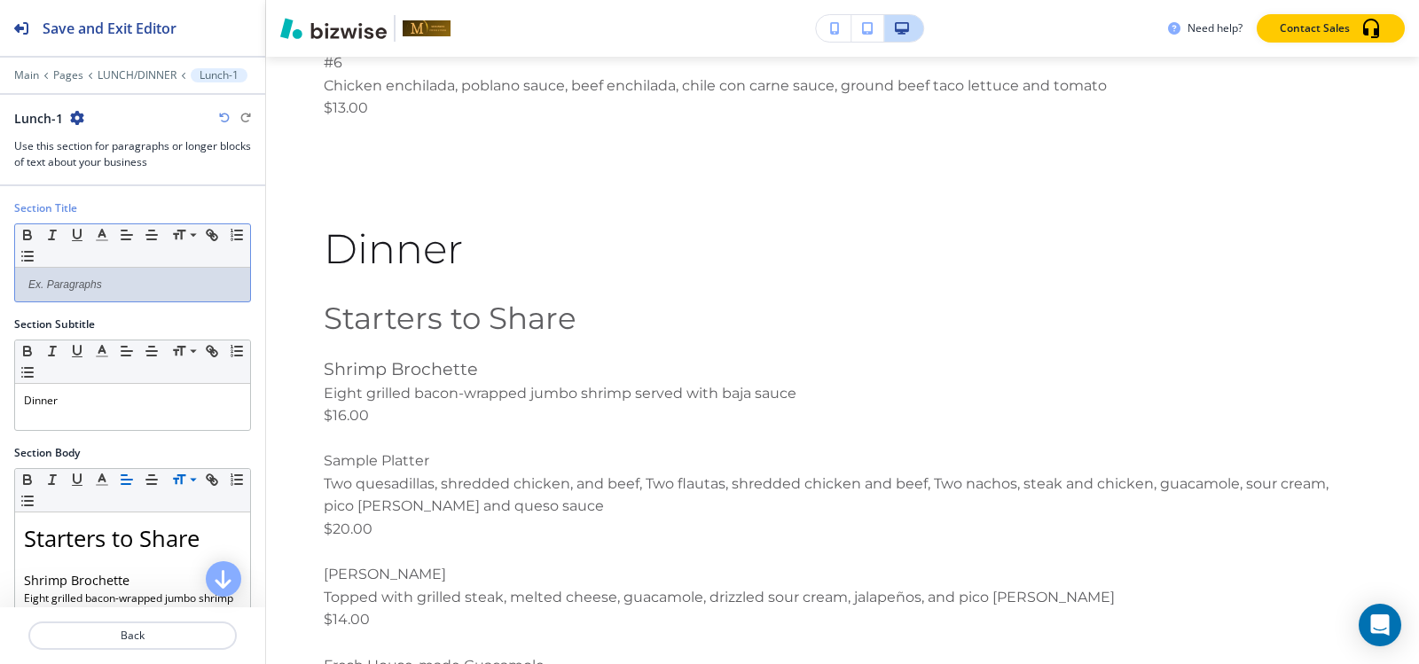
click at [135, 289] on p at bounding box center [132, 285] width 217 height 16
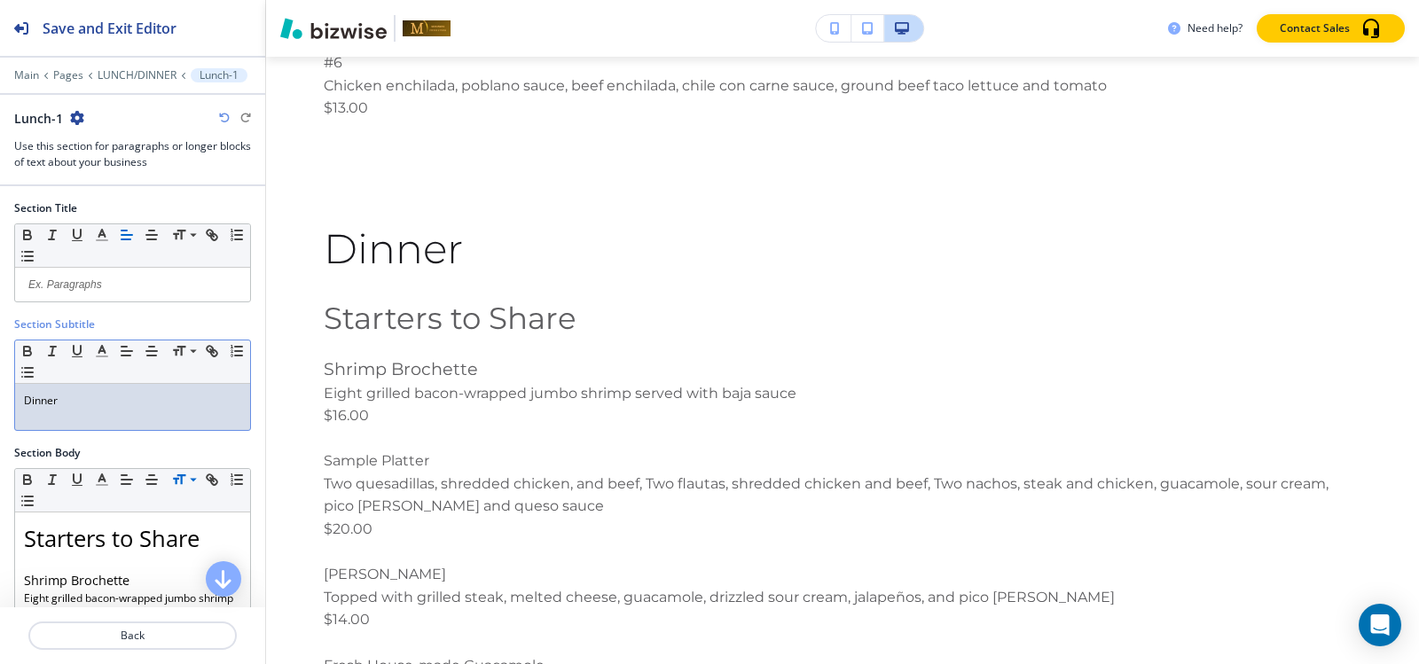
click at [119, 403] on p "Dinner" at bounding box center [132, 401] width 217 height 16
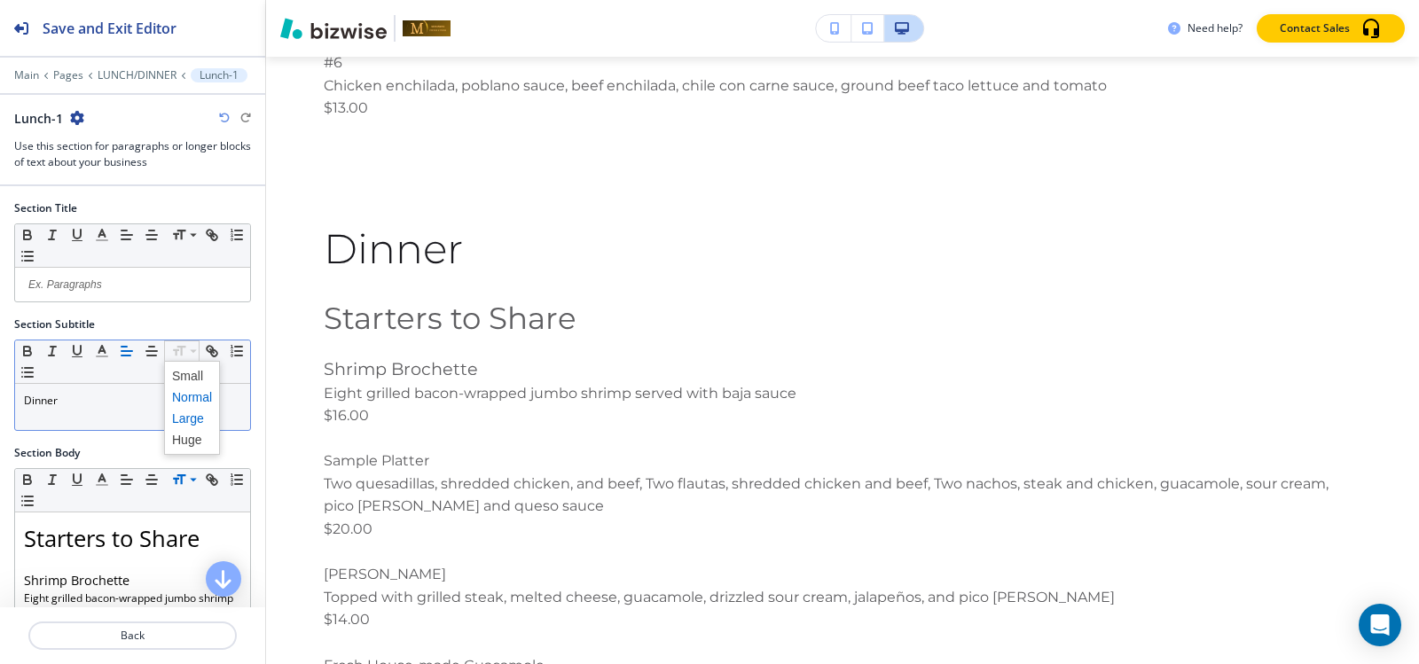
click at [182, 419] on span at bounding box center [192, 418] width 40 height 21
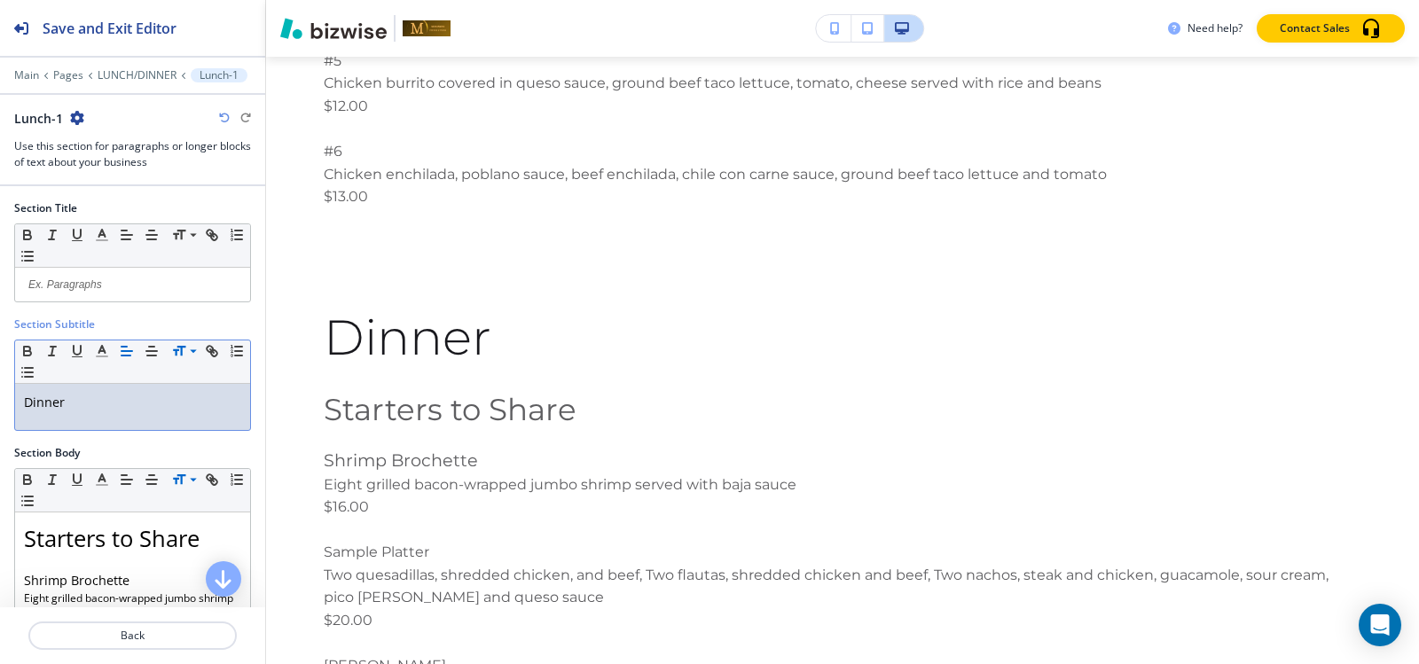
scroll to position [89, 0]
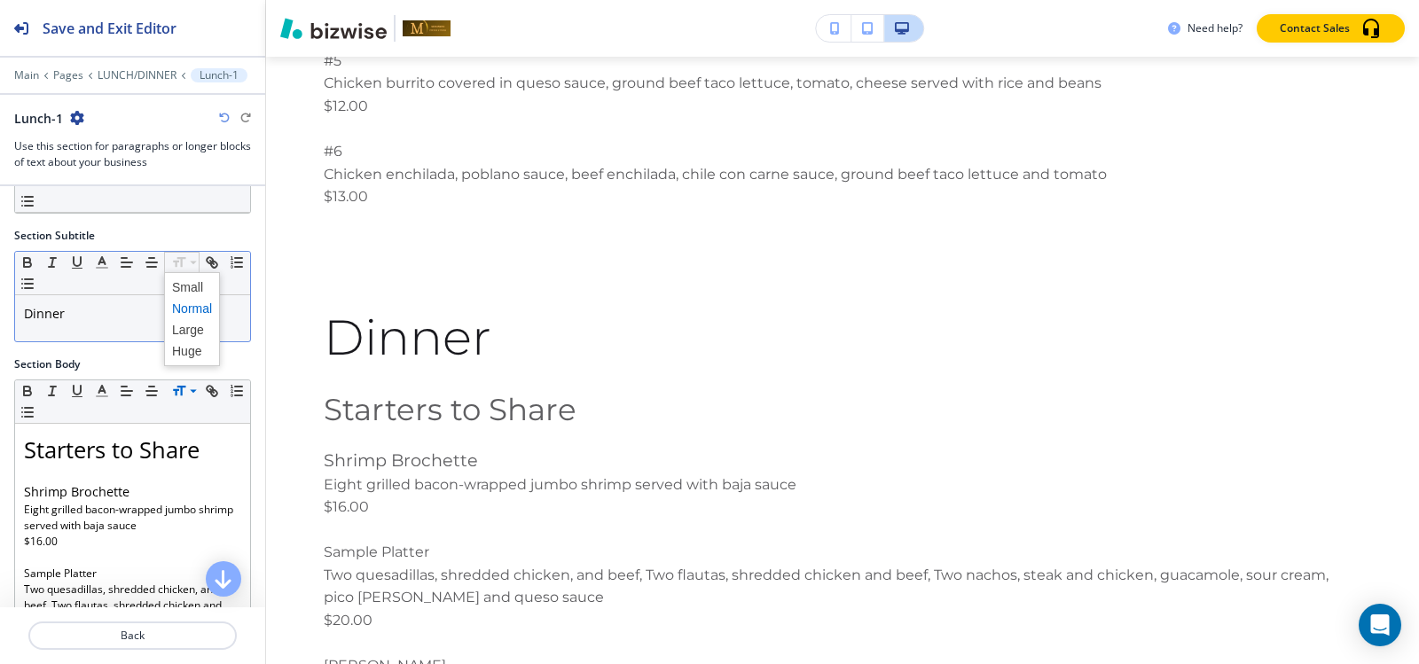
click at [183, 310] on span at bounding box center [192, 308] width 40 height 21
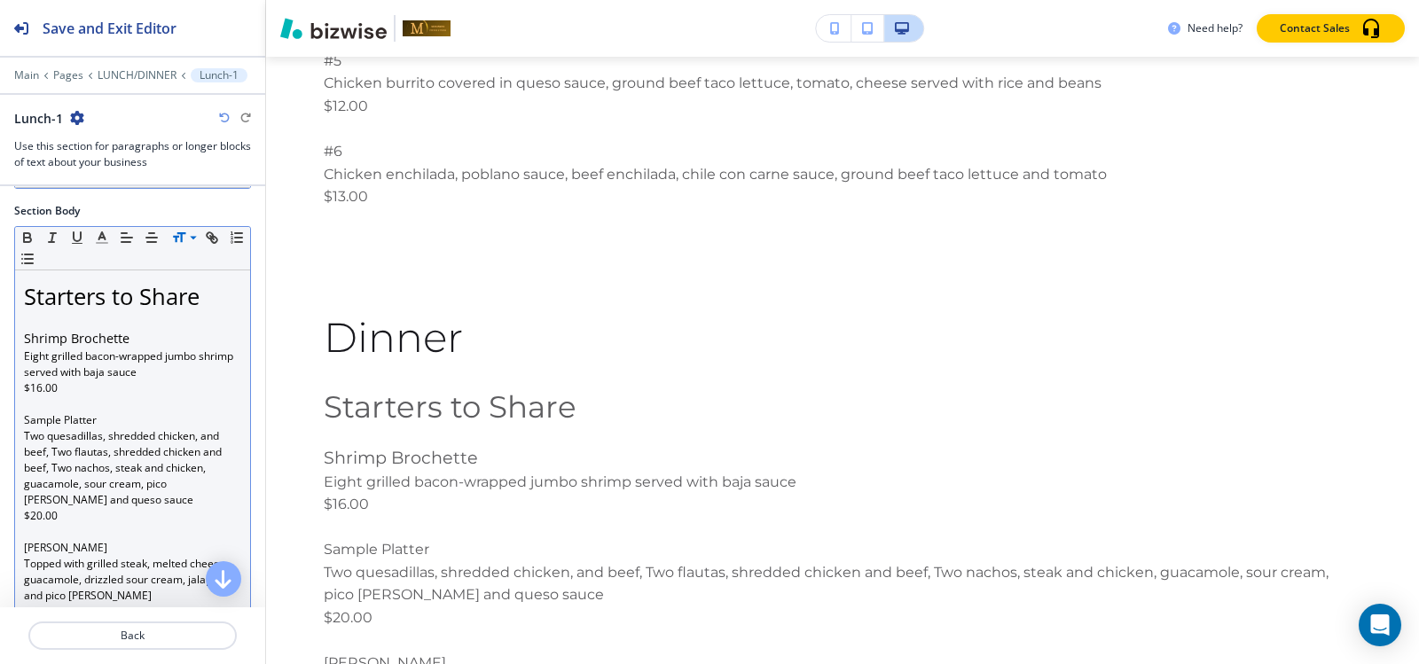
scroll to position [266, 0]
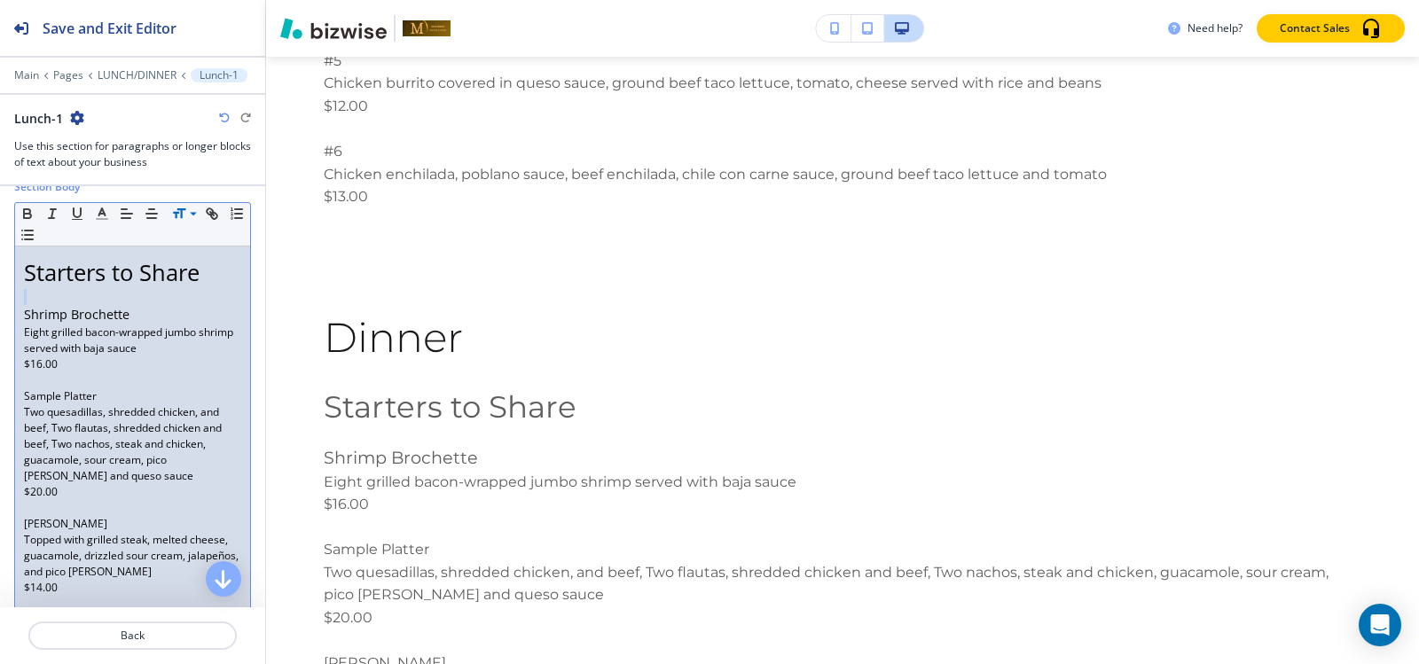
drag, startPoint x: 217, startPoint y: 272, endPoint x: 0, endPoint y: 310, distance: 220.6
click at [213, 287] on p "Starters to Share" at bounding box center [132, 272] width 217 height 34
drag, startPoint x: 210, startPoint y: 278, endPoint x: 0, endPoint y: 278, distance: 210.2
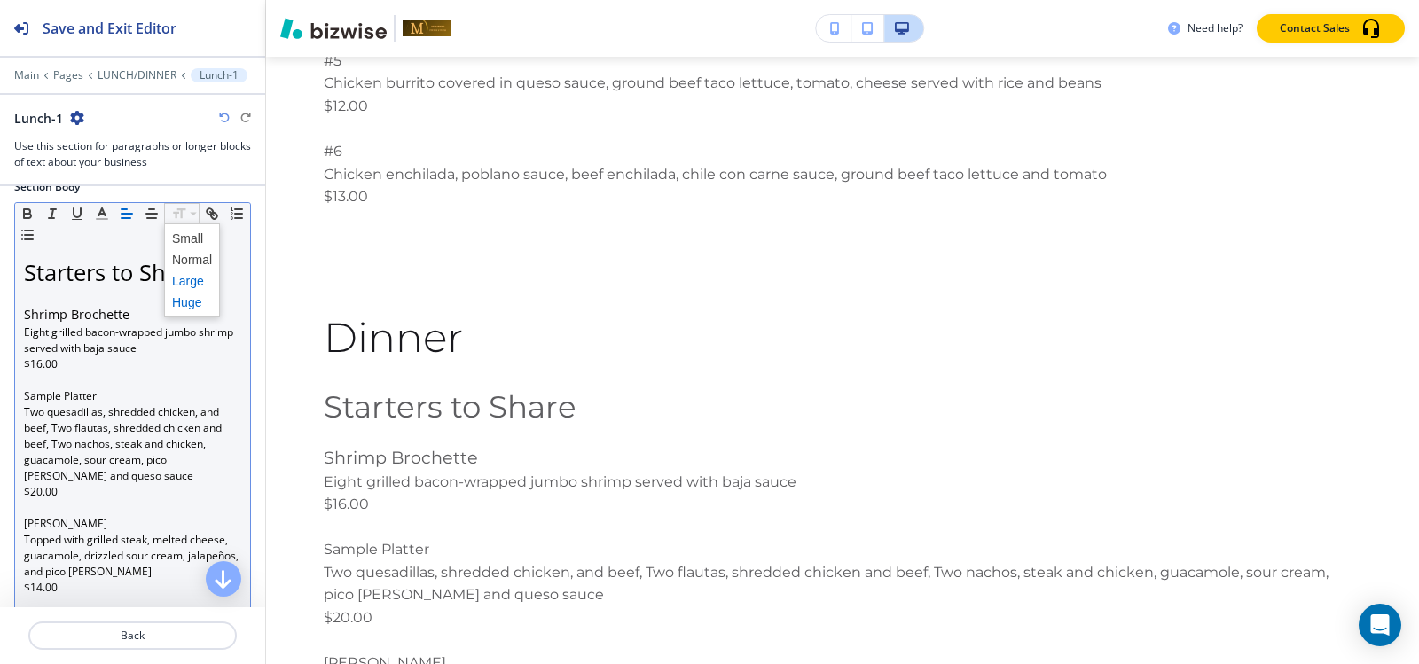
click at [185, 274] on span at bounding box center [192, 280] width 40 height 21
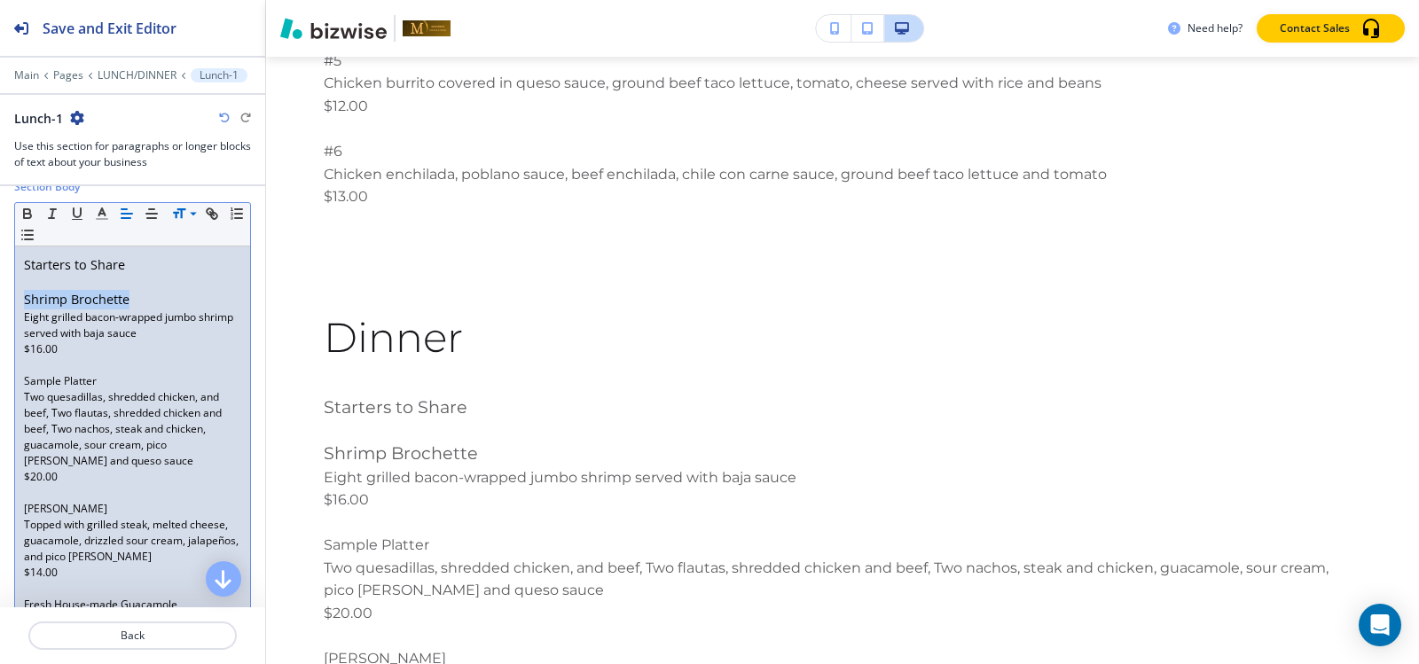
drag, startPoint x: 140, startPoint y: 300, endPoint x: 0, endPoint y: 306, distance: 140.3
click at [175, 302] on p "Shrimp Brochette" at bounding box center [132, 300] width 217 height 20
drag, startPoint x: 98, startPoint y: 380, endPoint x: 0, endPoint y: 380, distance: 98.4
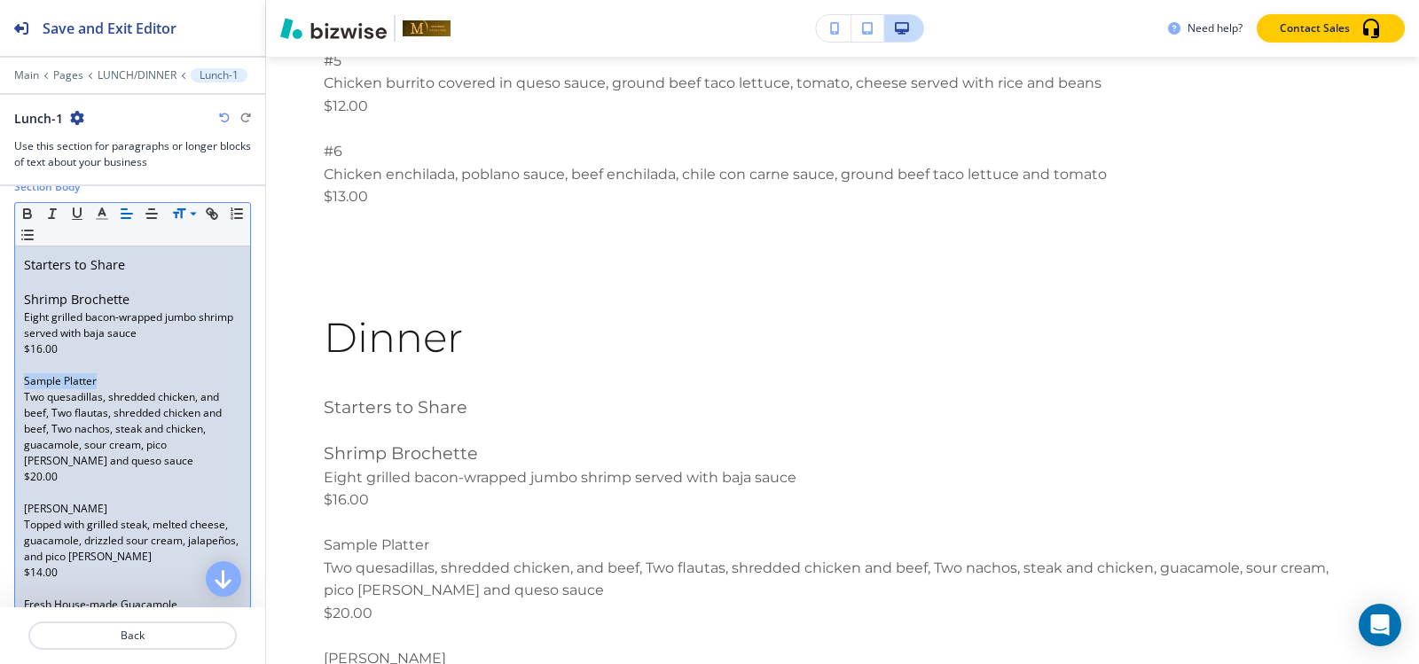
drag, startPoint x: 181, startPoint y: 212, endPoint x: 176, endPoint y: 237, distance: 25.2
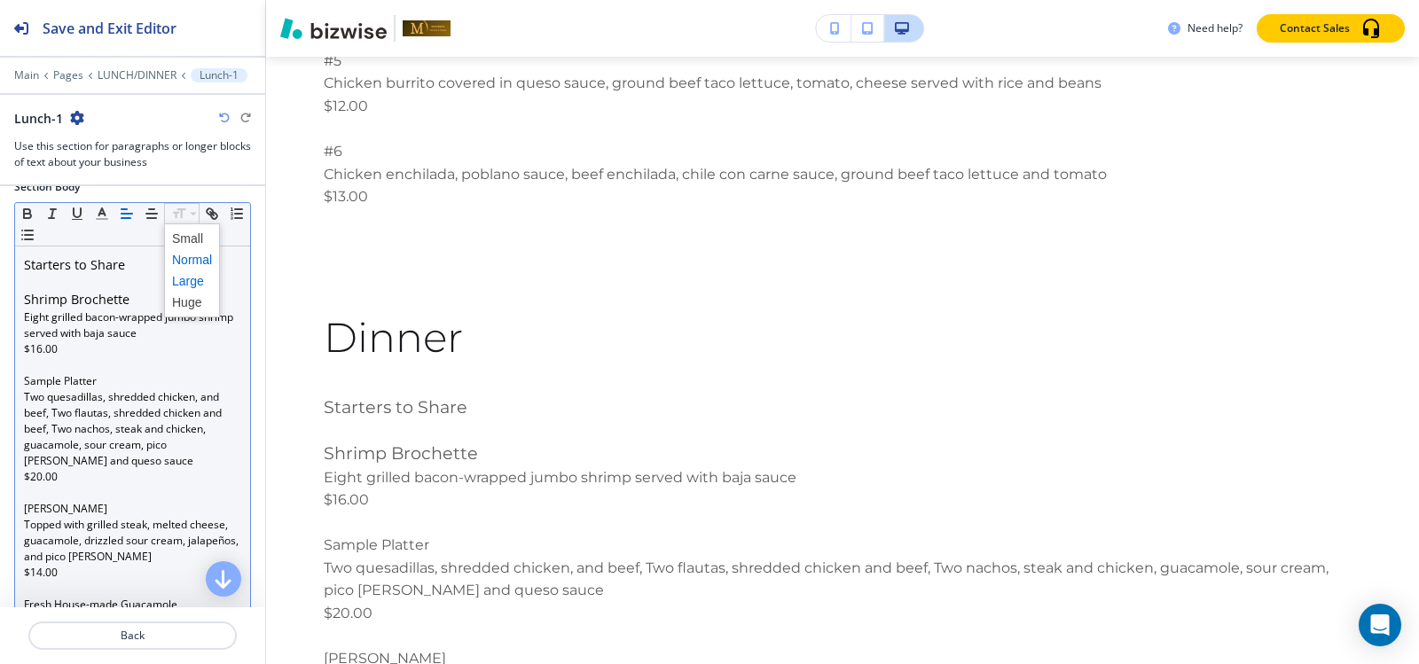
click at [184, 282] on span at bounding box center [192, 280] width 40 height 21
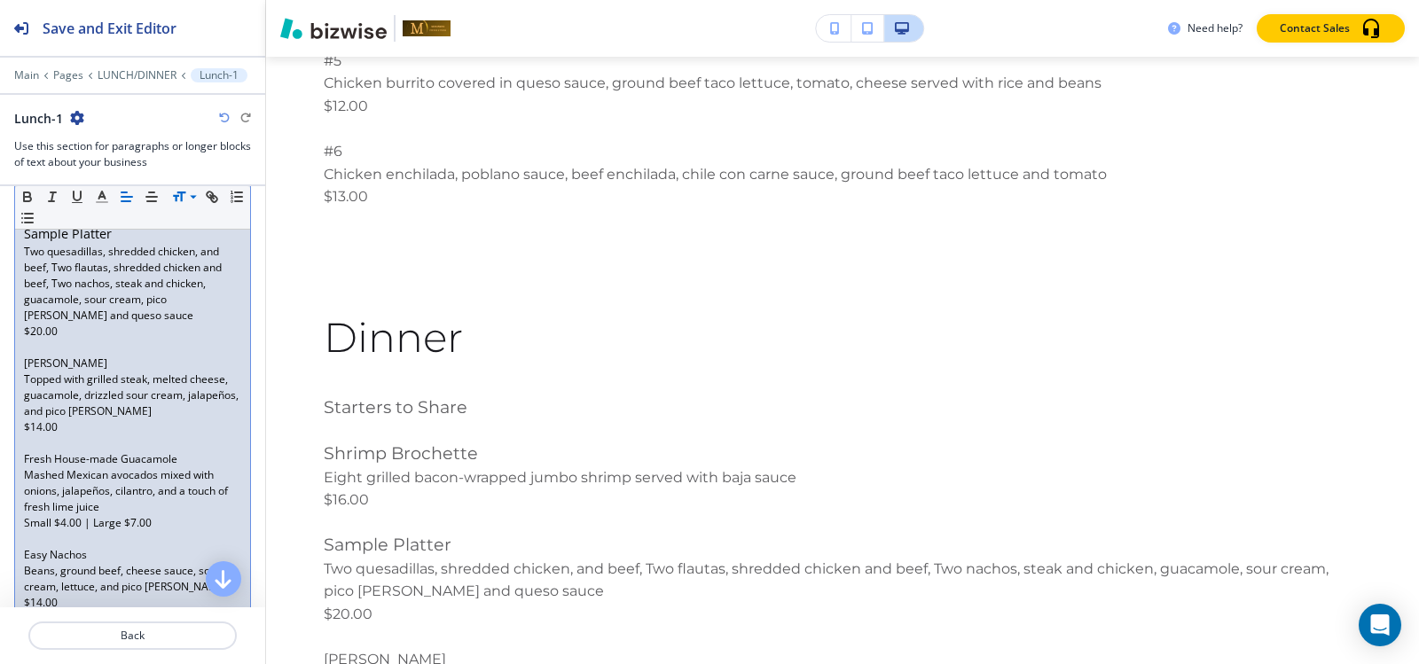
scroll to position [443, 0]
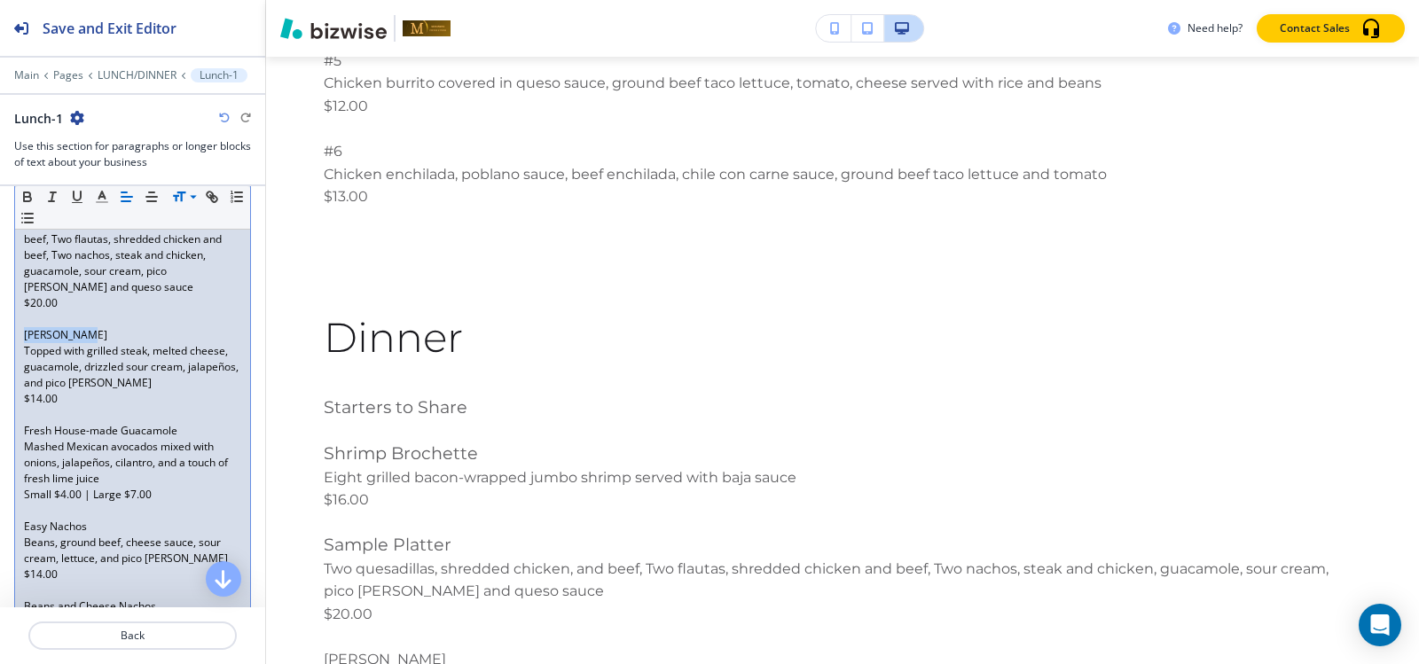
drag, startPoint x: 82, startPoint y: 331, endPoint x: 6, endPoint y: 333, distance: 76.3
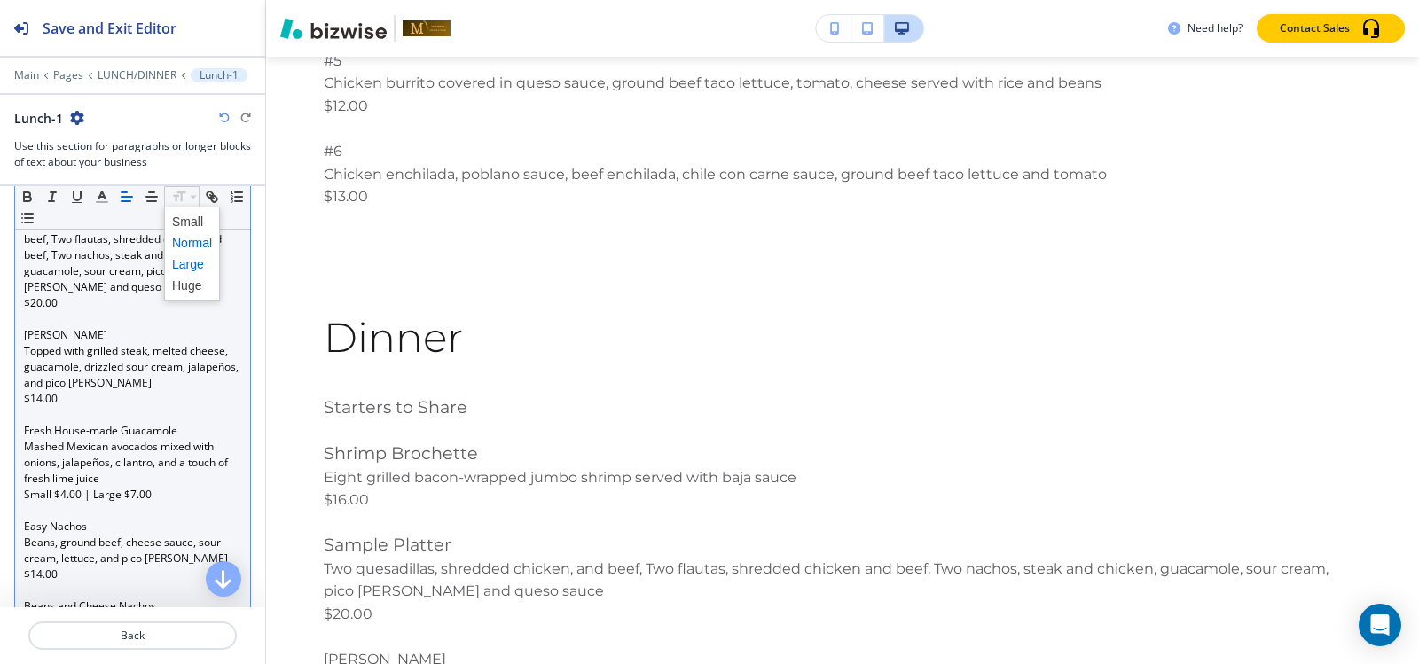
click at [187, 261] on span at bounding box center [192, 264] width 40 height 21
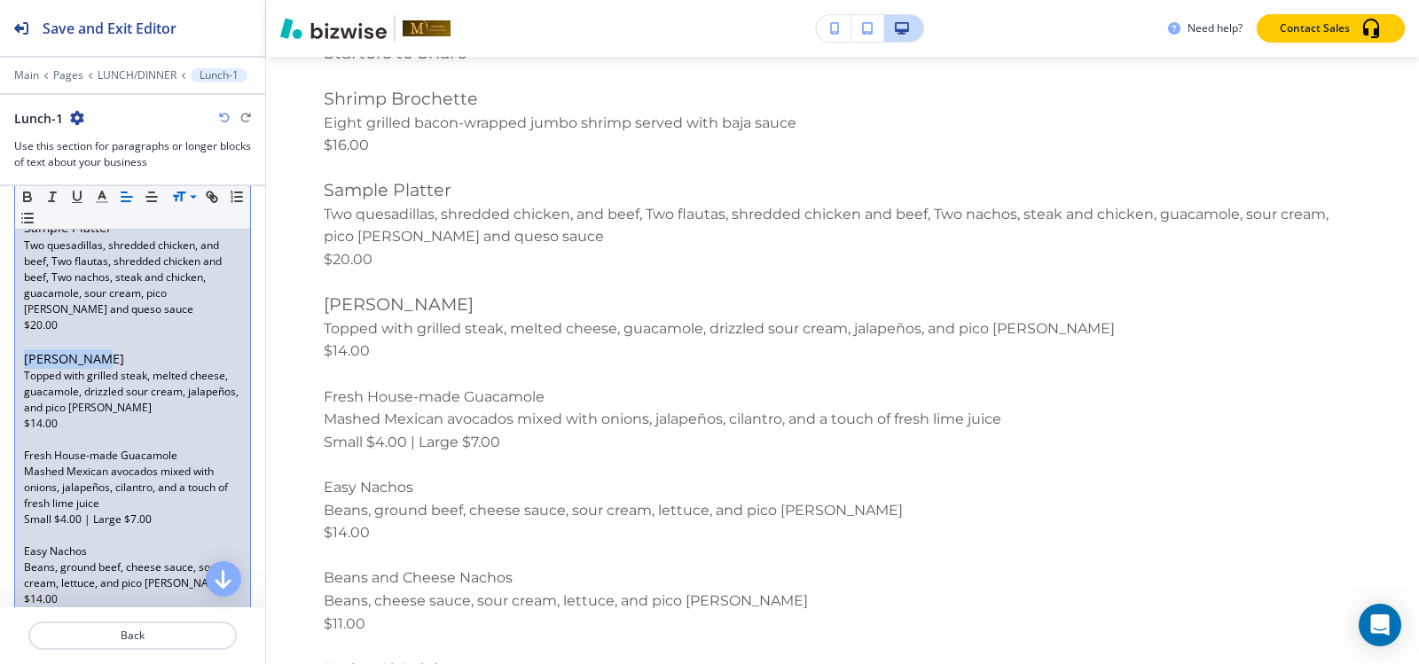
scroll to position [489, 0]
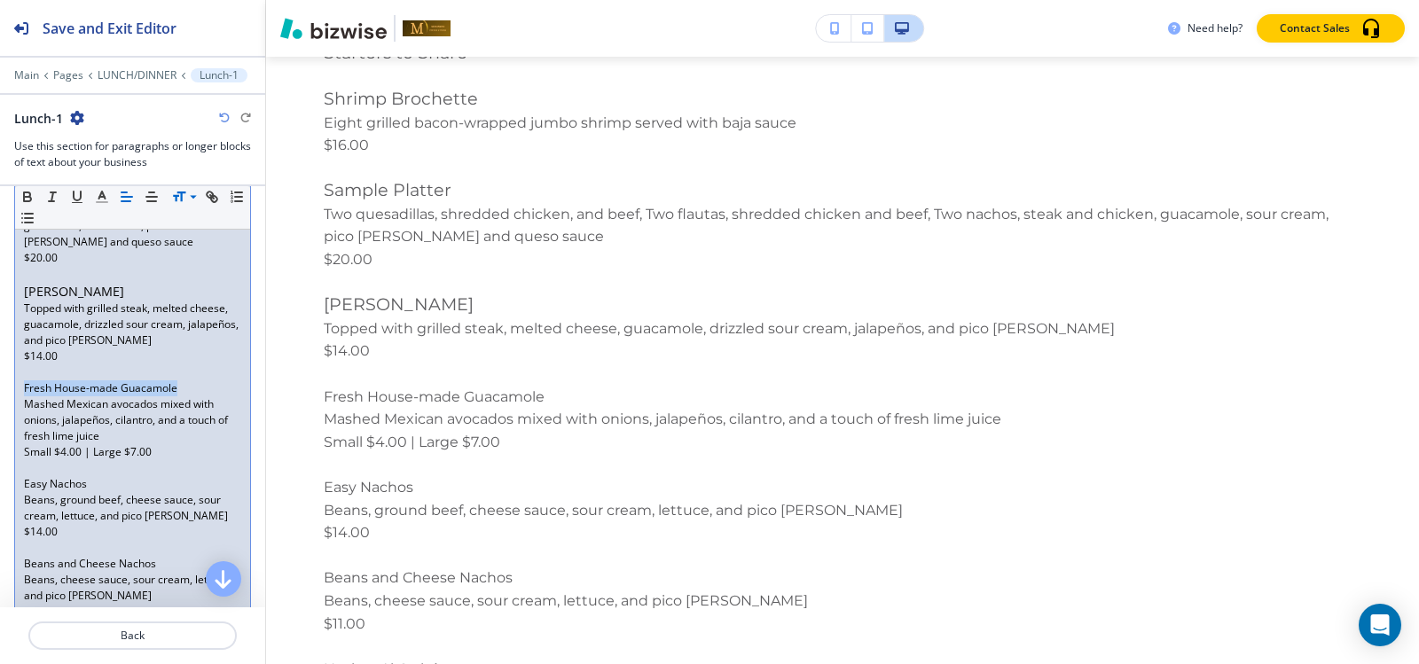
drag, startPoint x: 181, startPoint y: 389, endPoint x: 26, endPoint y: 388, distance: 155.2
click at [26, 388] on p "Fresh House-made Guacamole" at bounding box center [132, 388] width 217 height 16
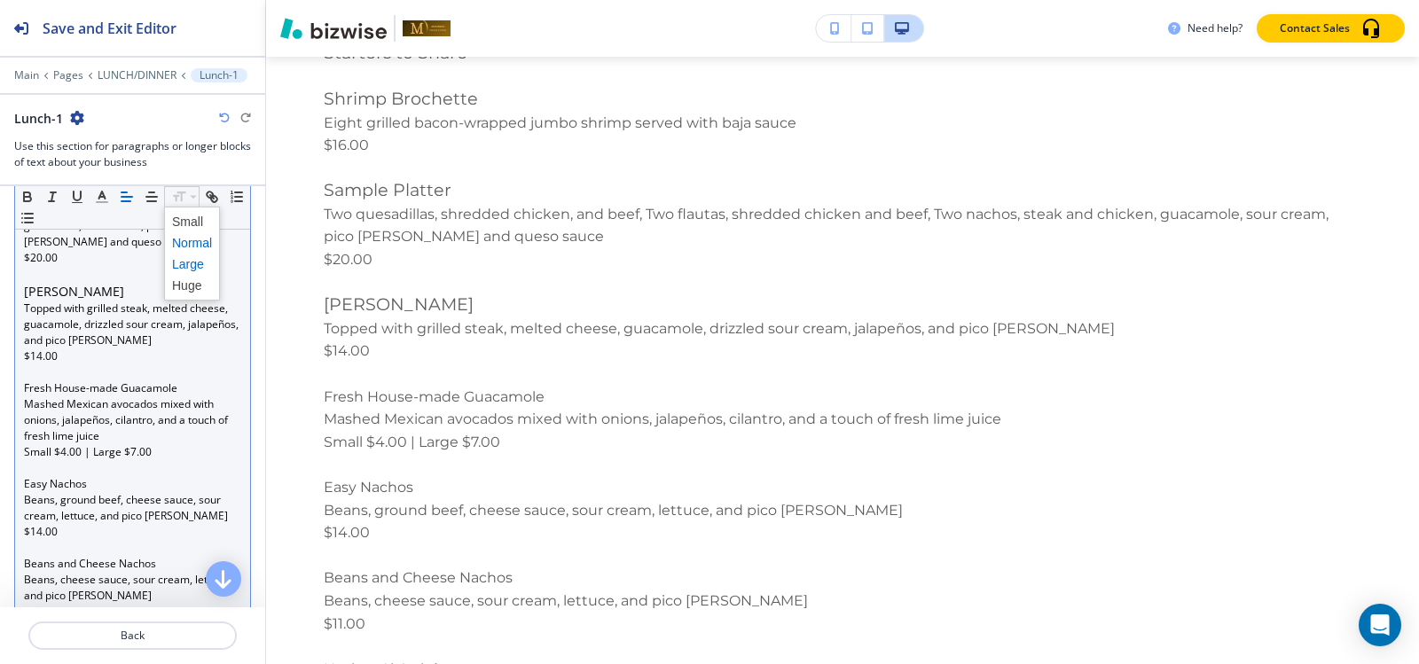
click at [190, 270] on span at bounding box center [192, 264] width 40 height 21
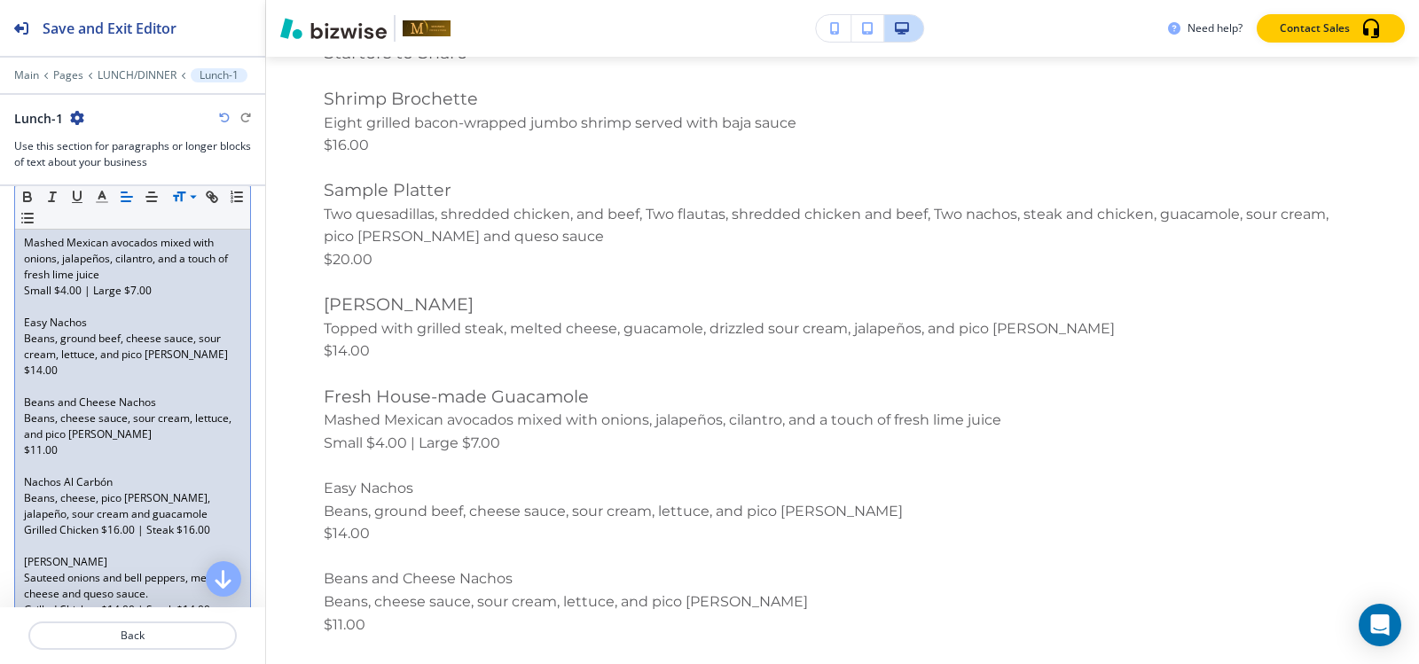
scroll to position [666, 0]
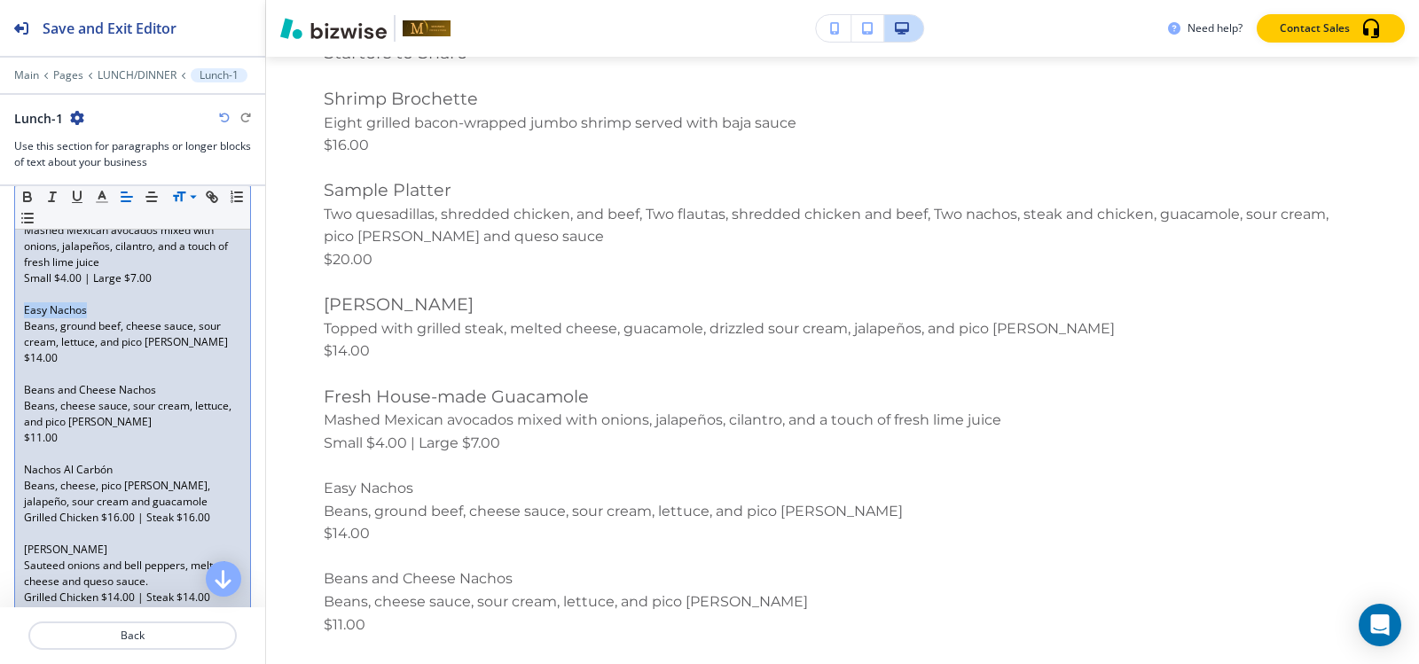
drag, startPoint x: 90, startPoint y: 310, endPoint x: 16, endPoint y: 310, distance: 74.5
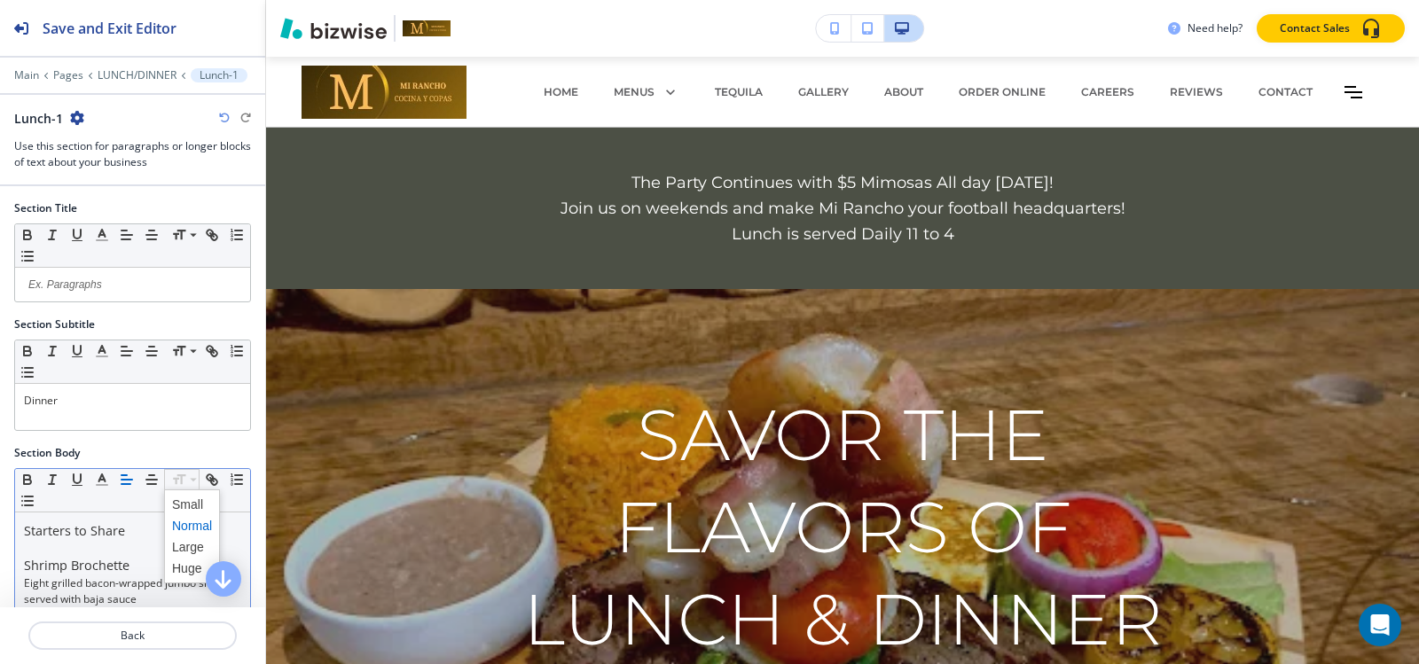
scroll to position [13695, 0]
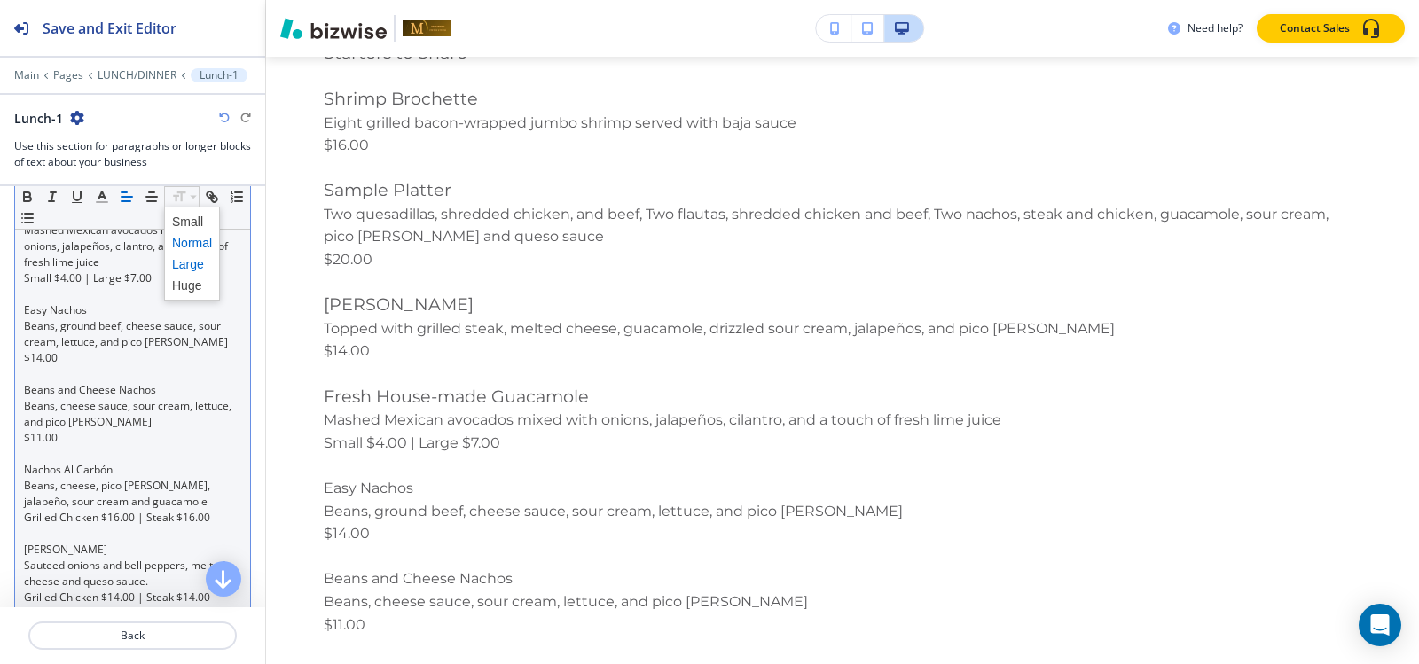
click at [186, 260] on span at bounding box center [192, 264] width 40 height 21
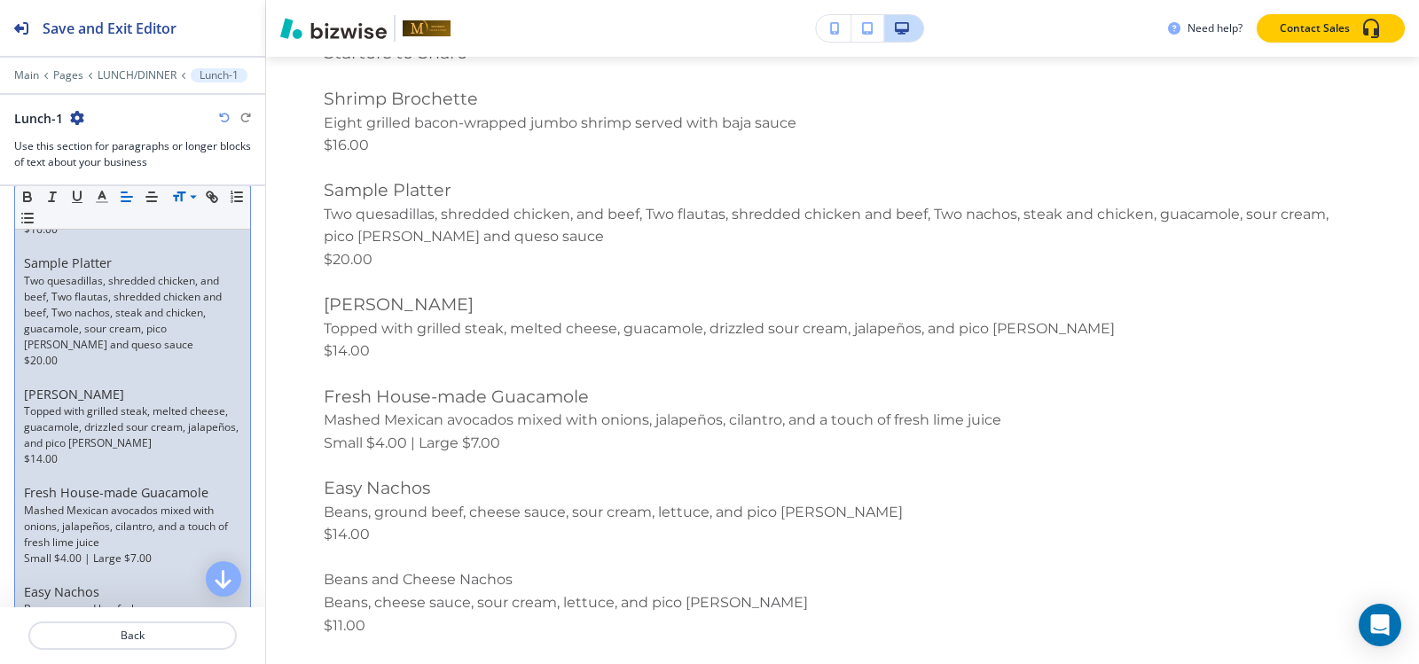
scroll to position [355, 0]
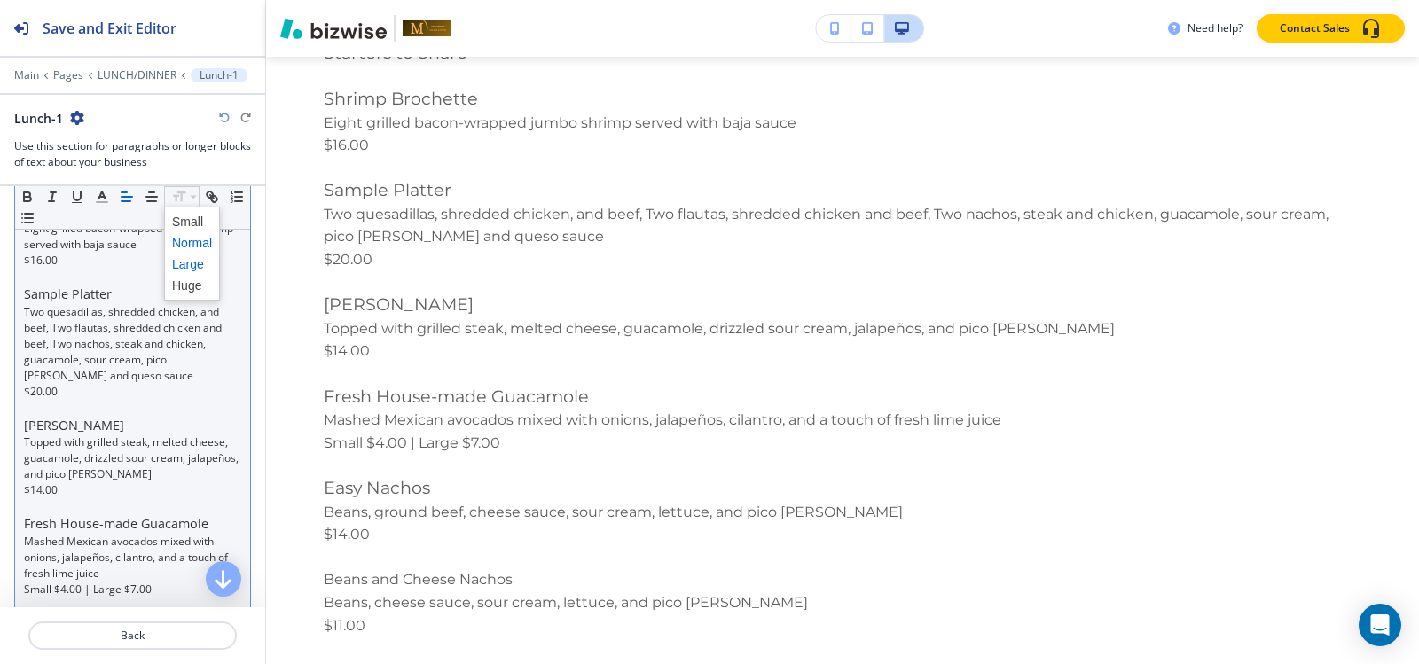
click at [180, 240] on span at bounding box center [192, 242] width 40 height 21
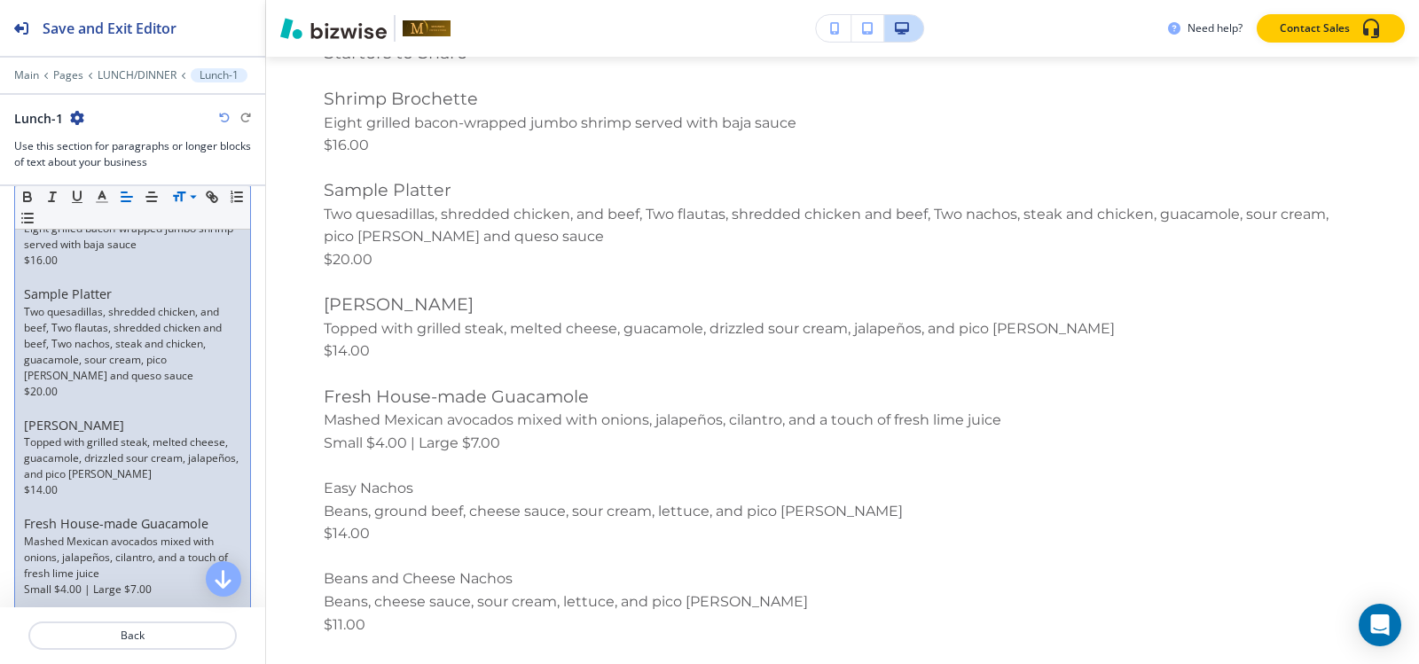
scroll to position [134, 0]
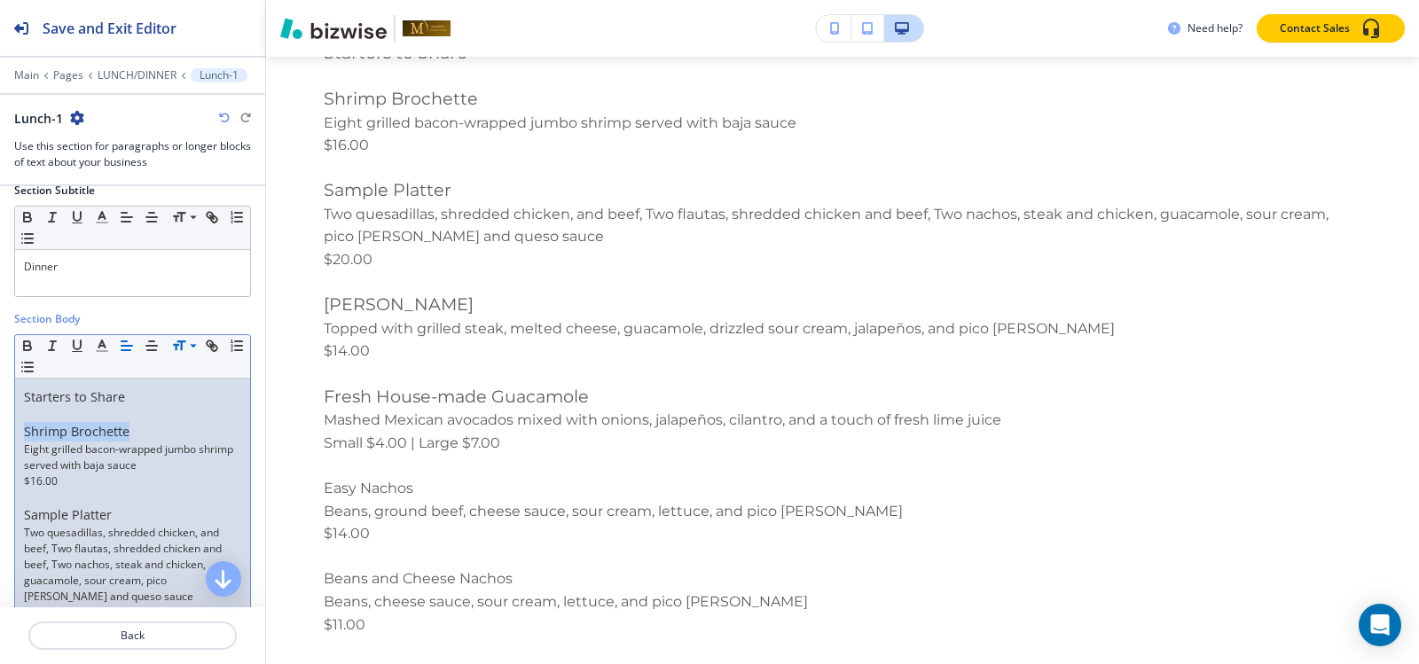
drag, startPoint x: 142, startPoint y: 430, endPoint x: 4, endPoint y: 437, distance: 138.5
click at [184, 216] on icon at bounding box center [193, 217] width 21 height 16
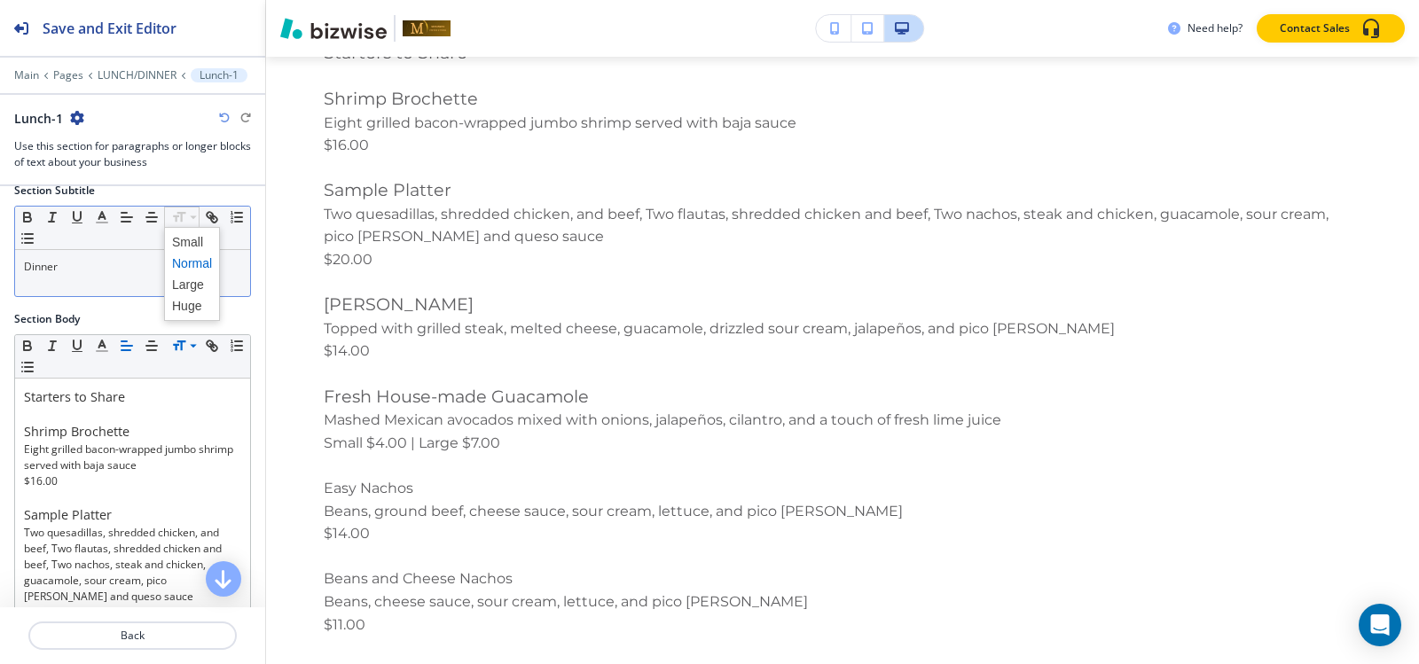
click at [180, 263] on span at bounding box center [192, 263] width 40 height 21
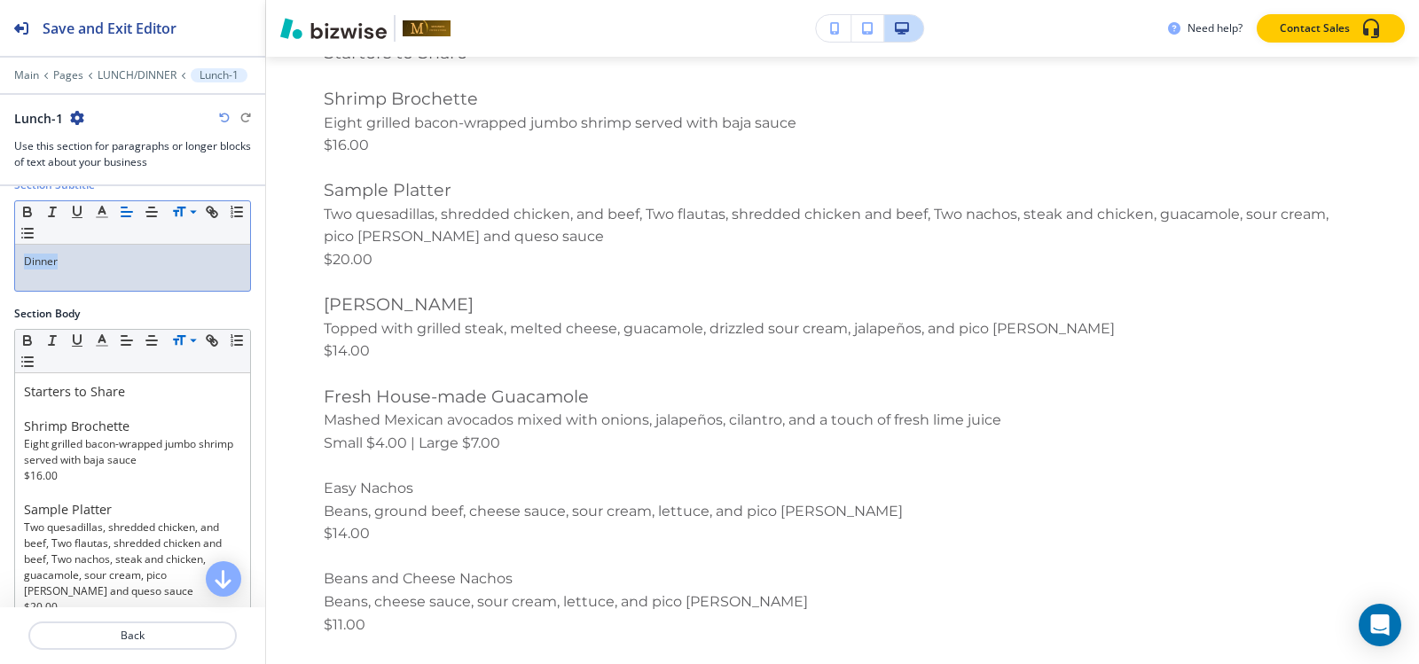
scroll to position [45, 0]
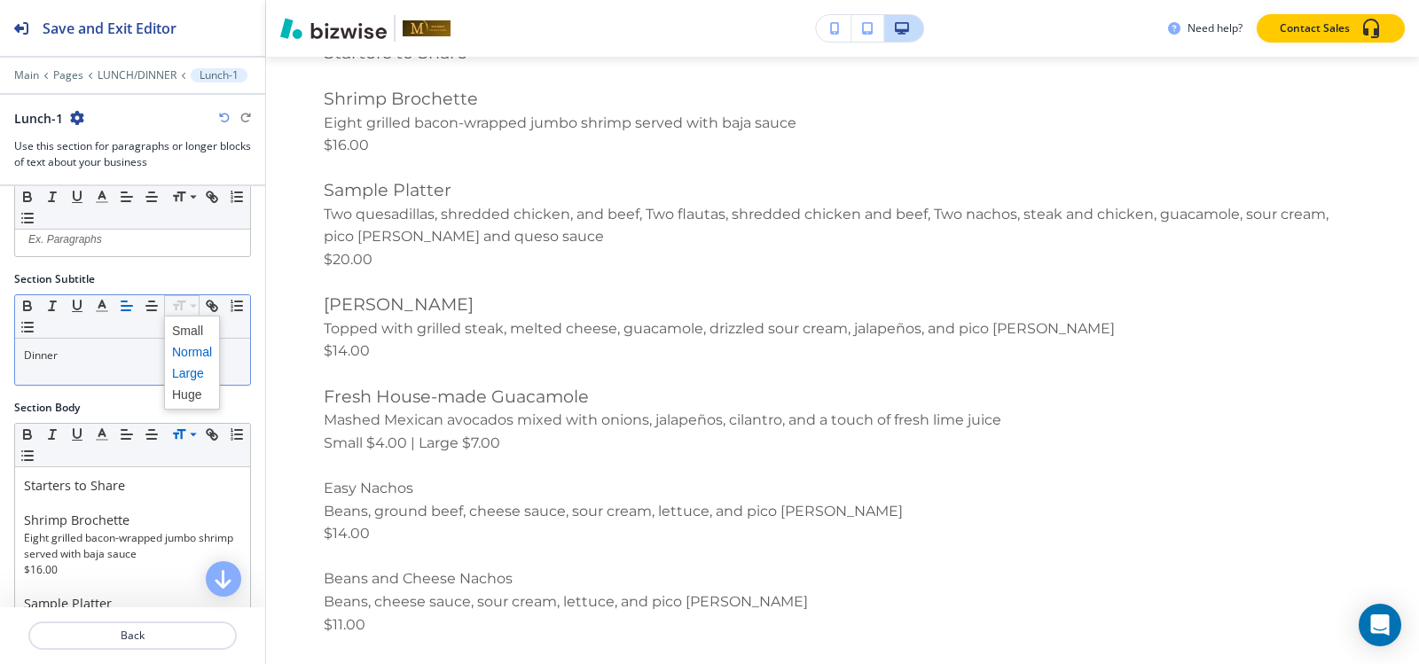
click at [181, 375] on span at bounding box center [192, 373] width 40 height 21
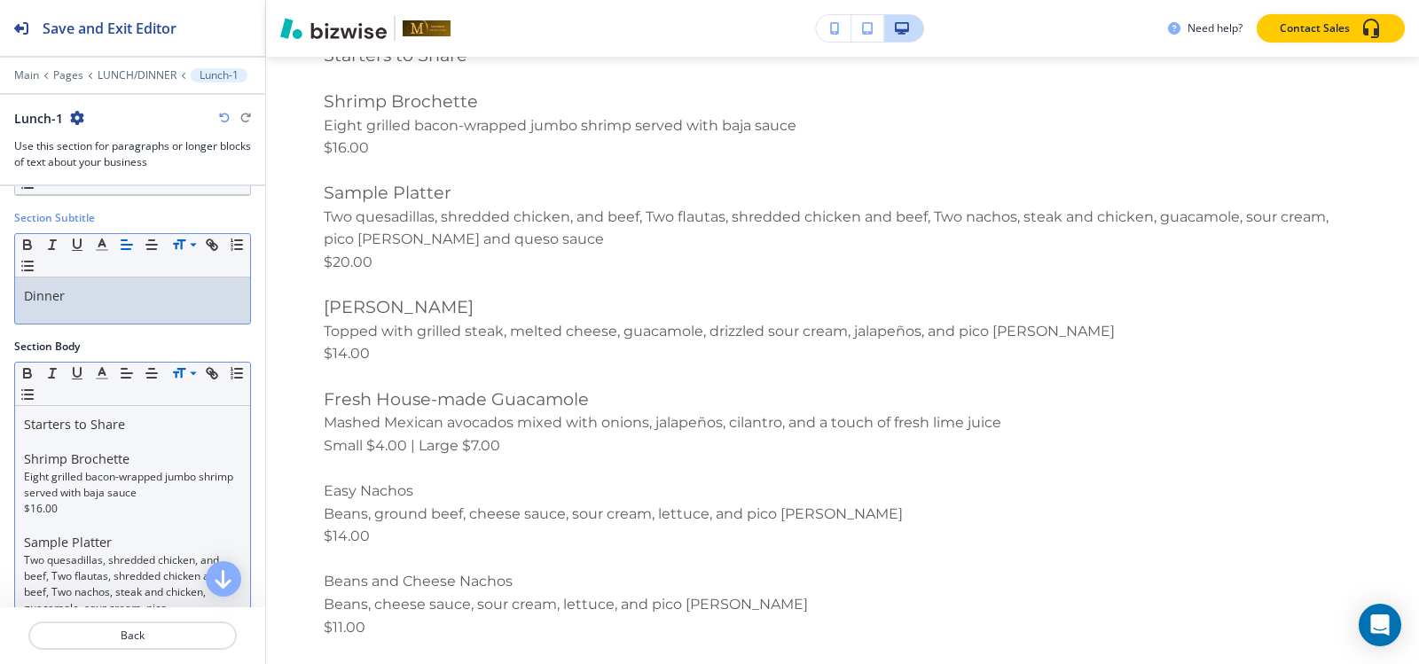
scroll to position [134, 0]
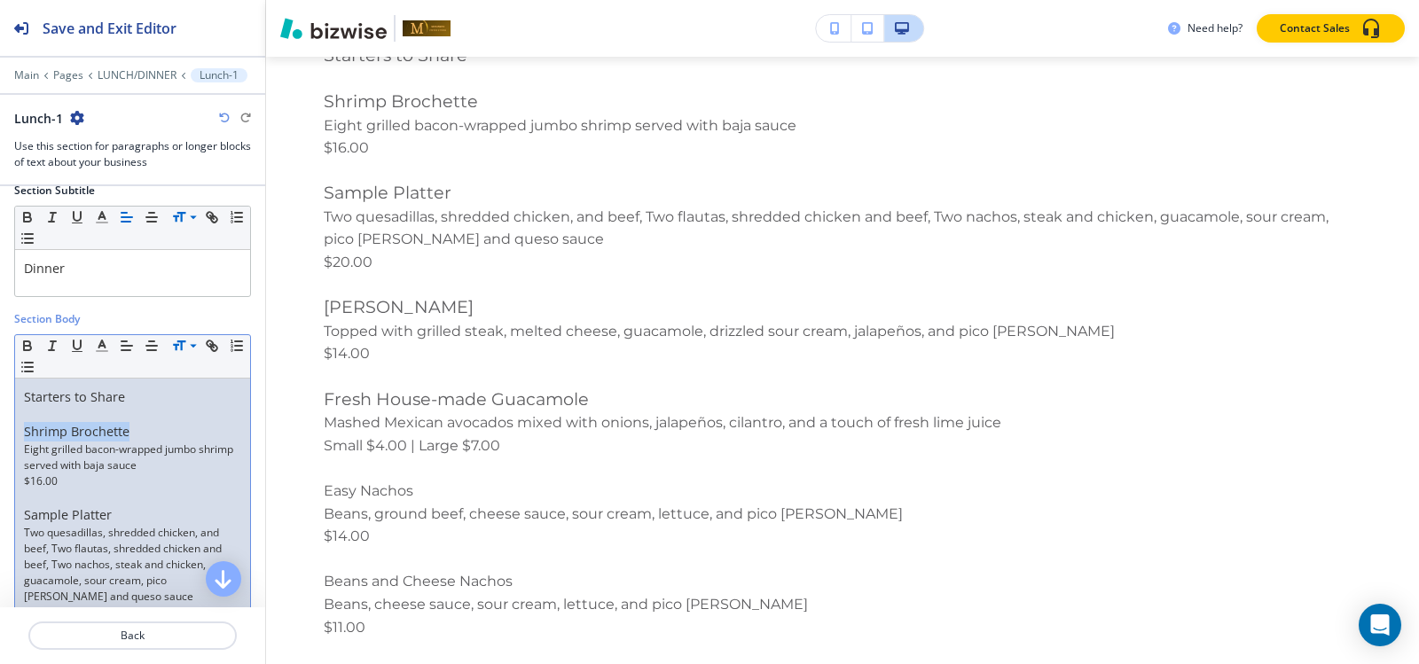
drag, startPoint x: 139, startPoint y: 426, endPoint x: 153, endPoint y: 364, distance: 62.8
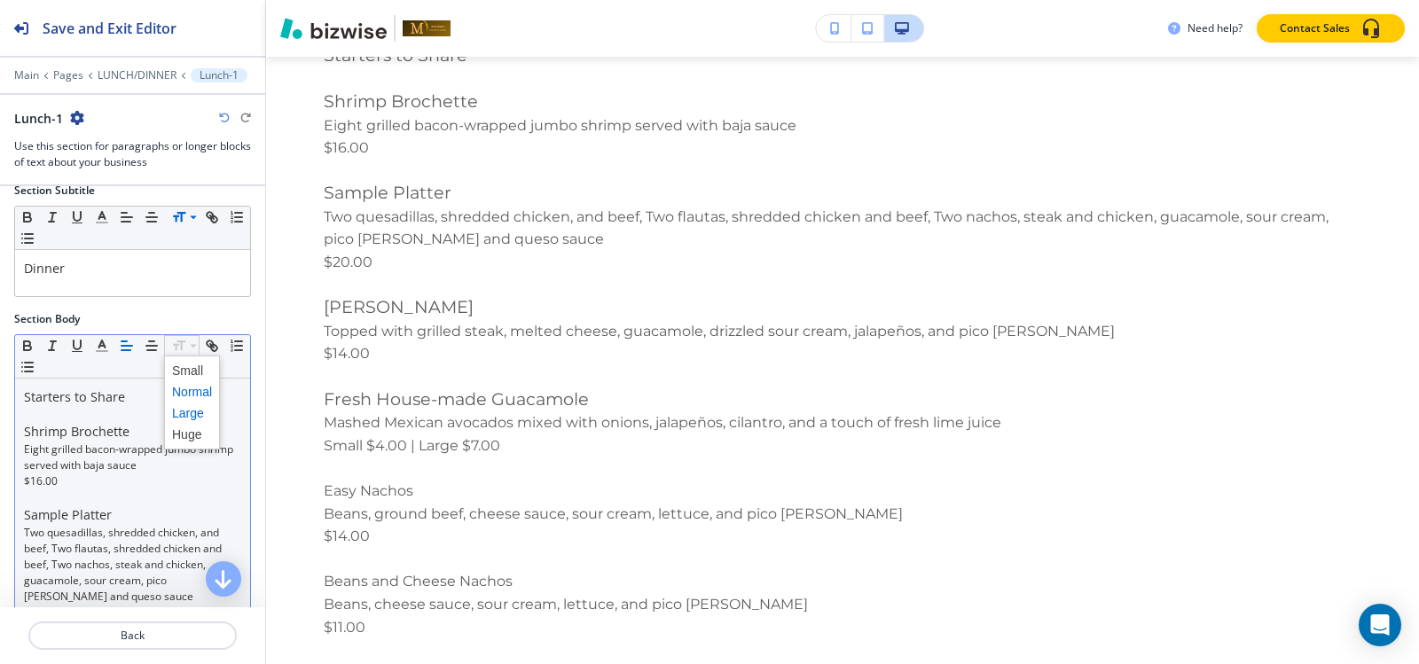
click at [189, 396] on span at bounding box center [192, 391] width 40 height 21
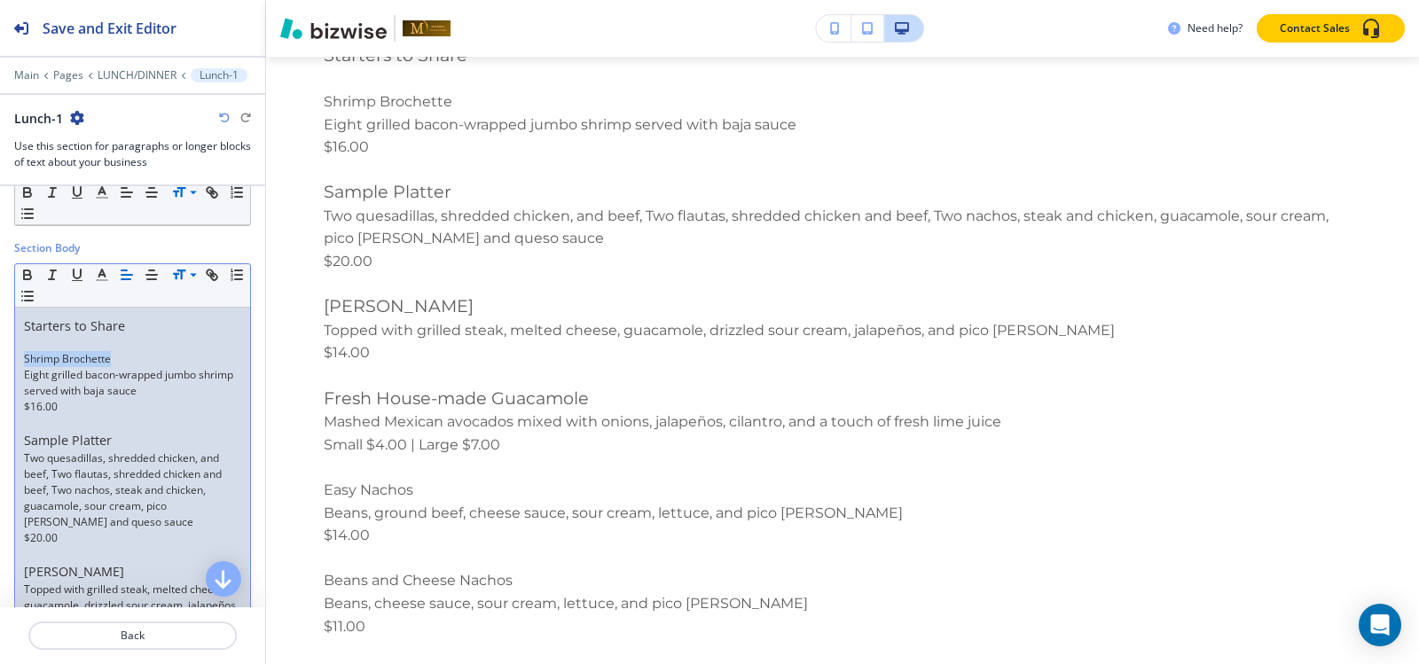
scroll to position [311, 0]
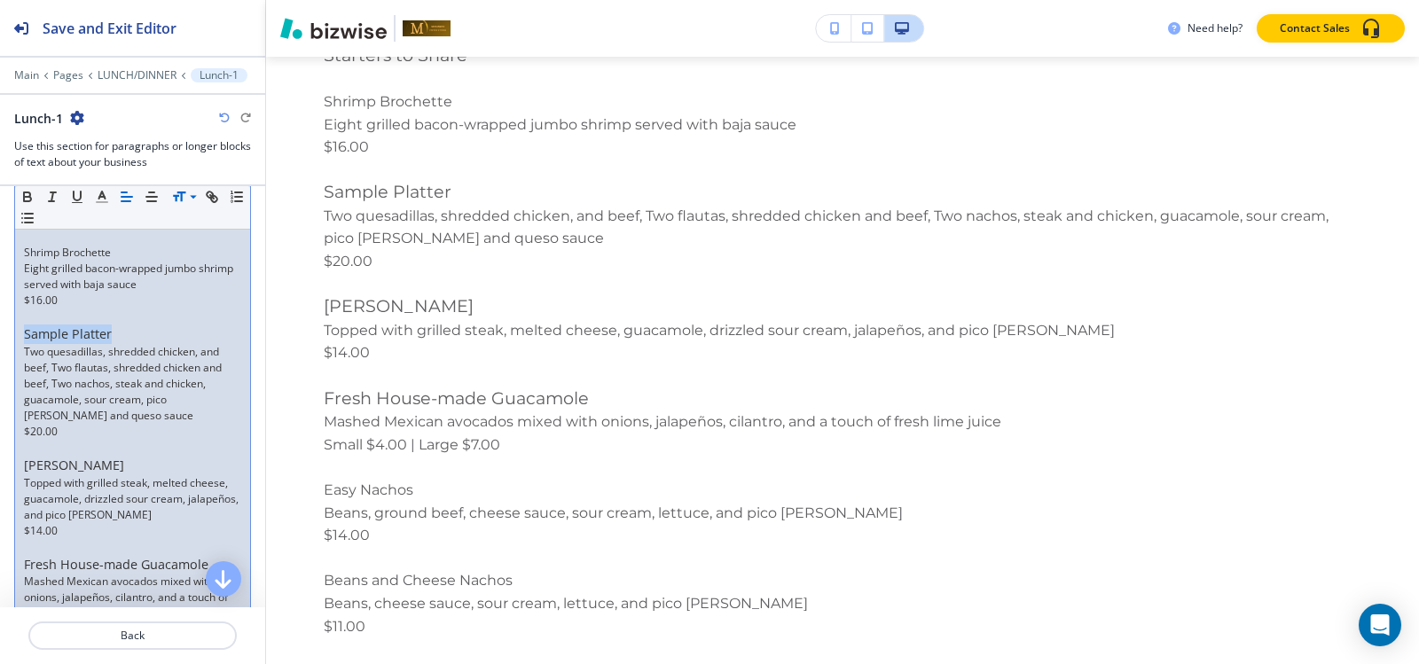
drag, startPoint x: 121, startPoint y: 338, endPoint x: 12, endPoint y: 337, distance: 108.2
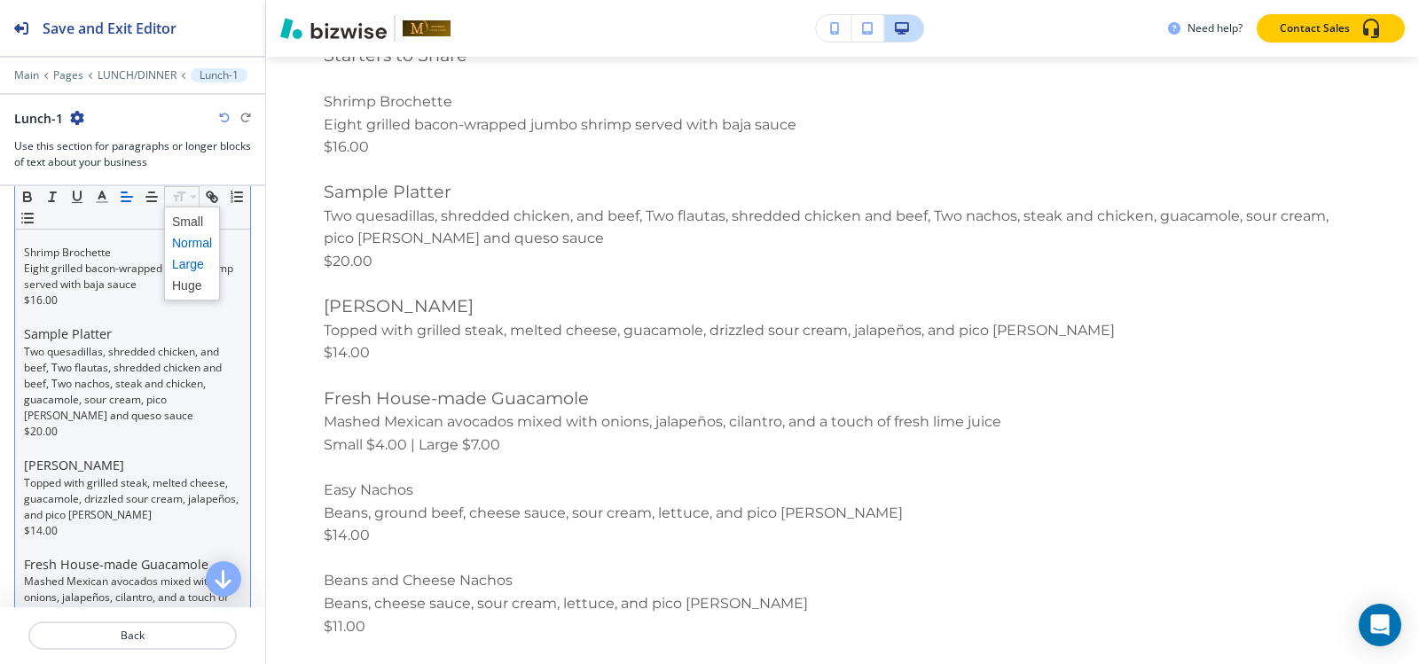
click at [188, 239] on span at bounding box center [192, 242] width 40 height 21
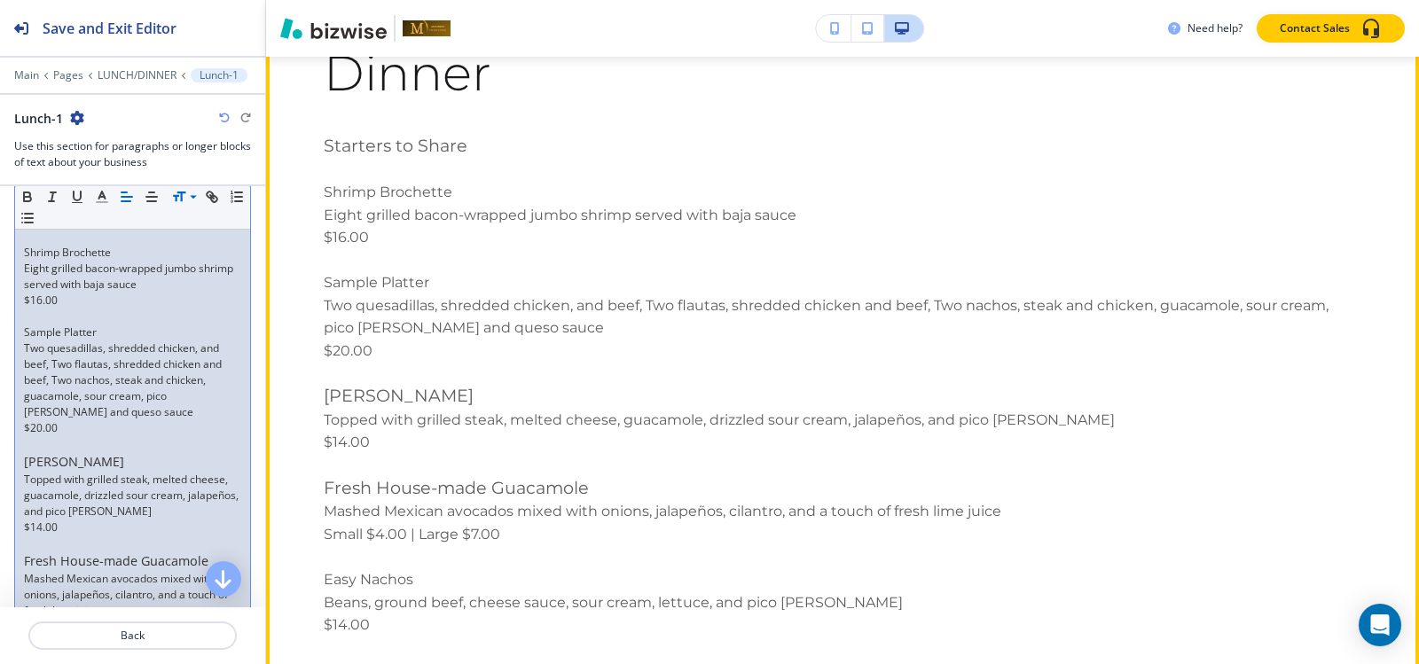
scroll to position [13517, 0]
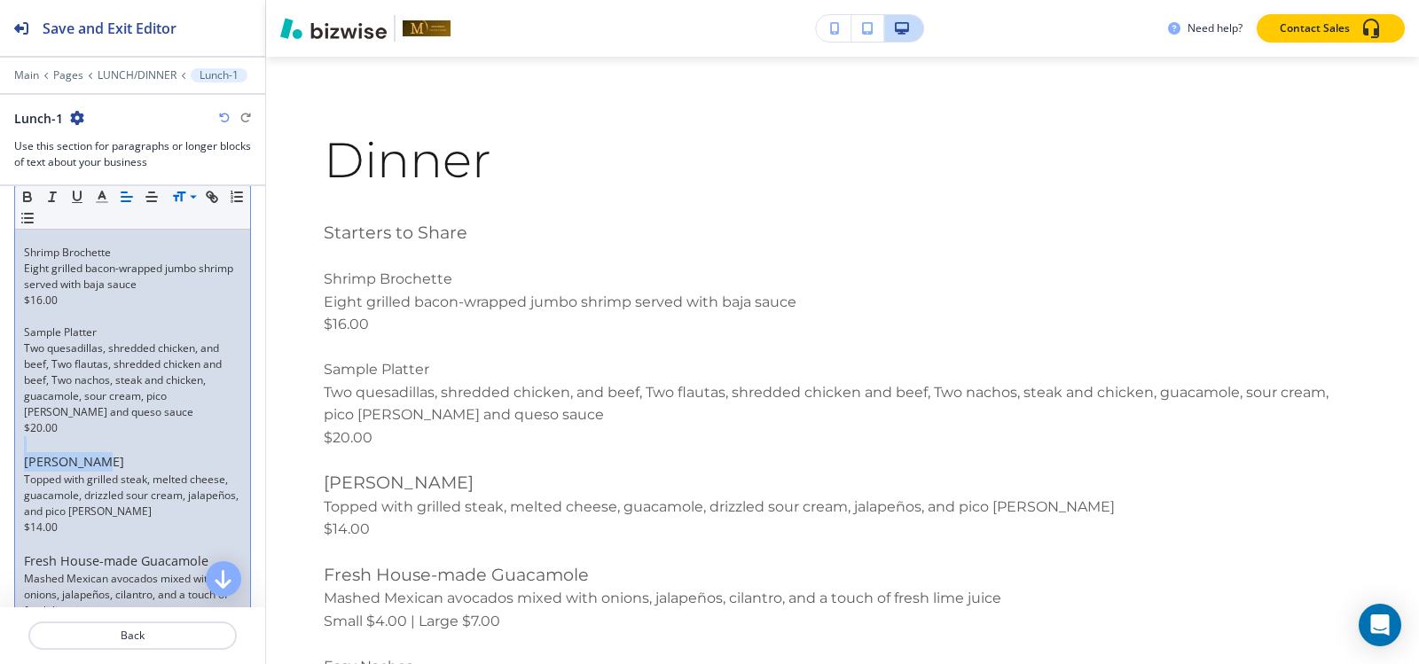
drag, startPoint x: 104, startPoint y: 460, endPoint x: 0, endPoint y: 450, distance: 104.3
click at [109, 484] on p "Topped with grilled steak, melted cheese, guacamole, drizzled sour cream, jalap…" at bounding box center [132, 496] width 217 height 48
drag, startPoint x: 95, startPoint y: 459, endPoint x: 3, endPoint y: 471, distance: 92.9
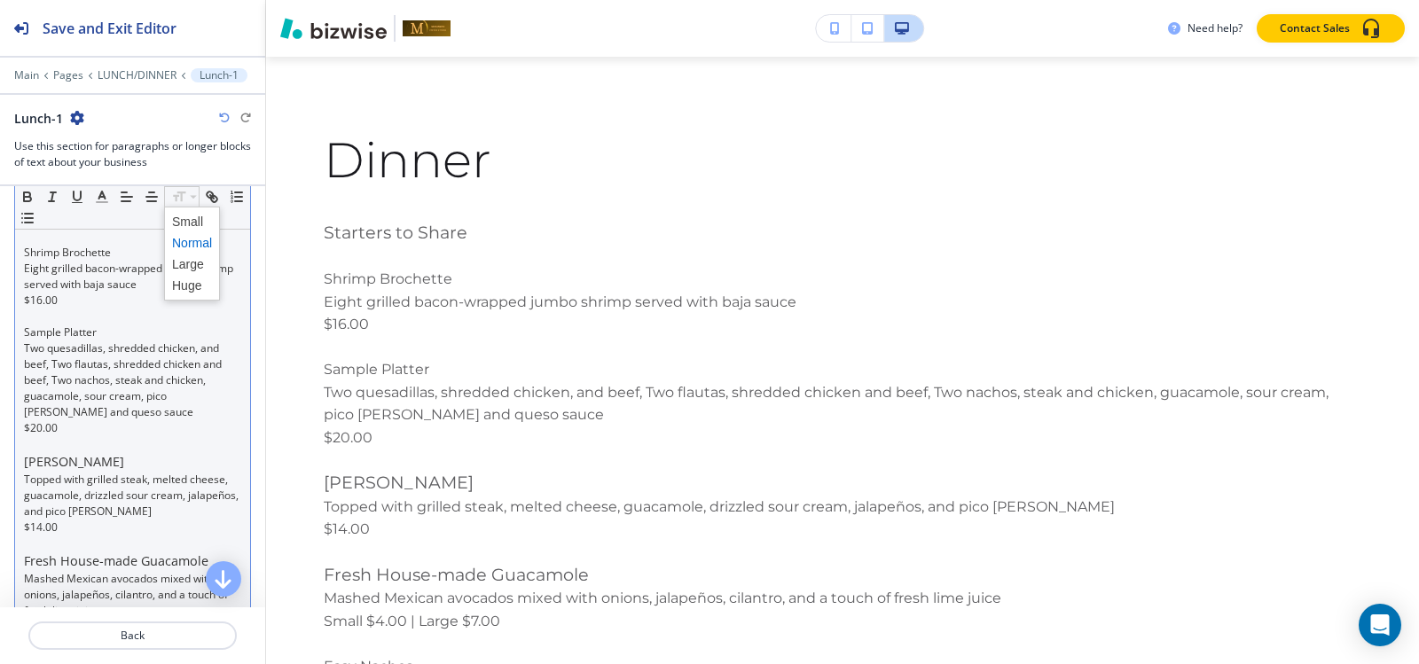
click at [183, 245] on span at bounding box center [192, 242] width 40 height 21
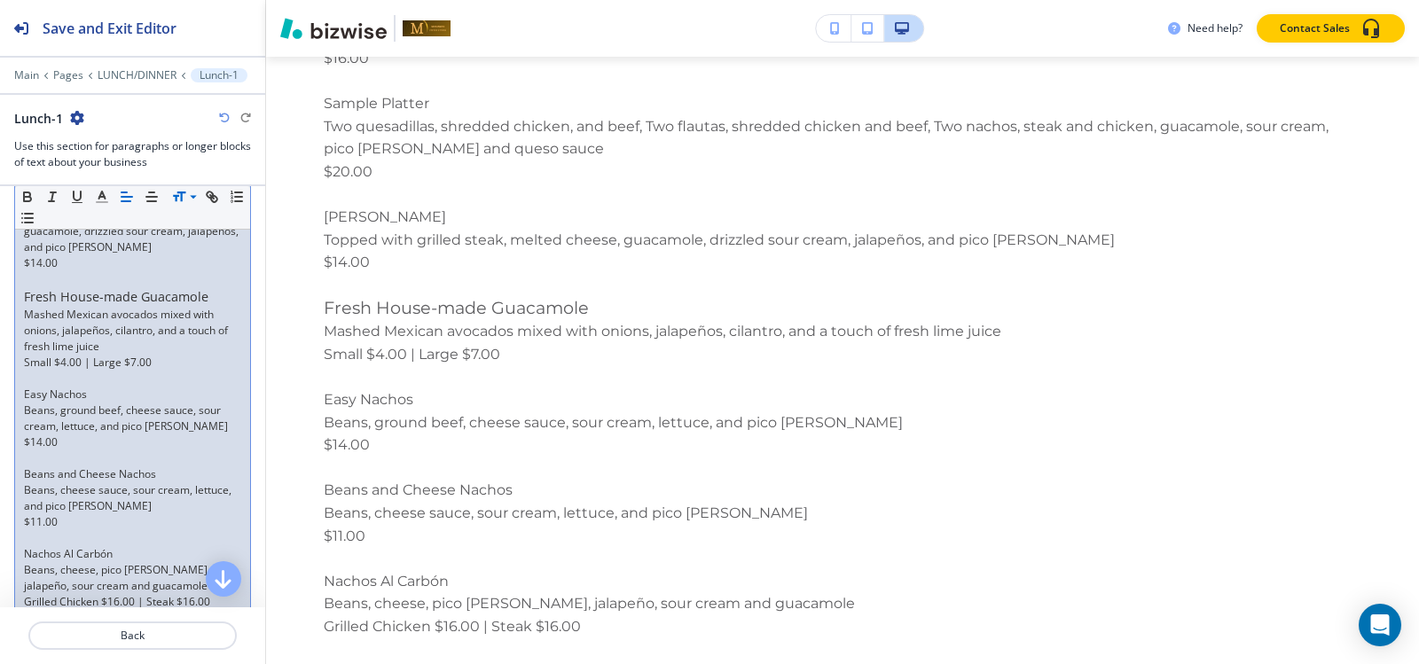
scroll to position [577, 0]
drag, startPoint x: 208, startPoint y: 290, endPoint x: 9, endPoint y: 291, distance: 198.7
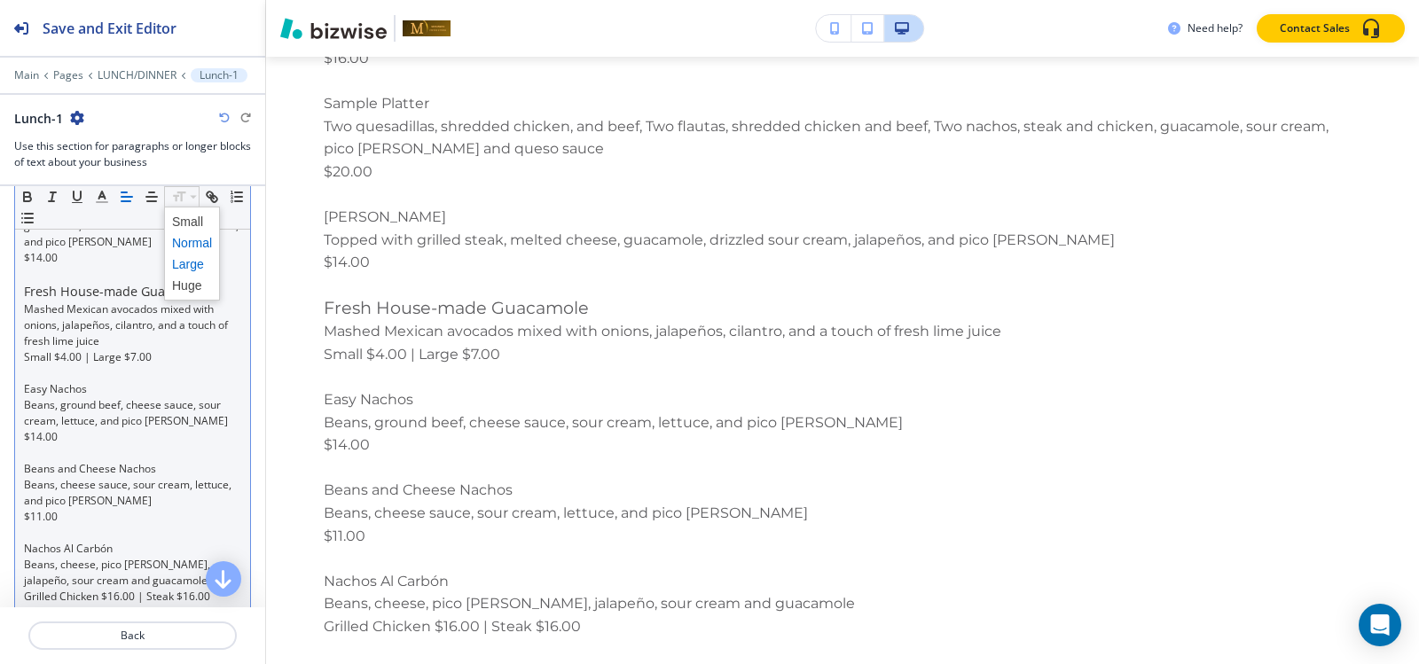
click at [198, 243] on span at bounding box center [192, 242] width 40 height 21
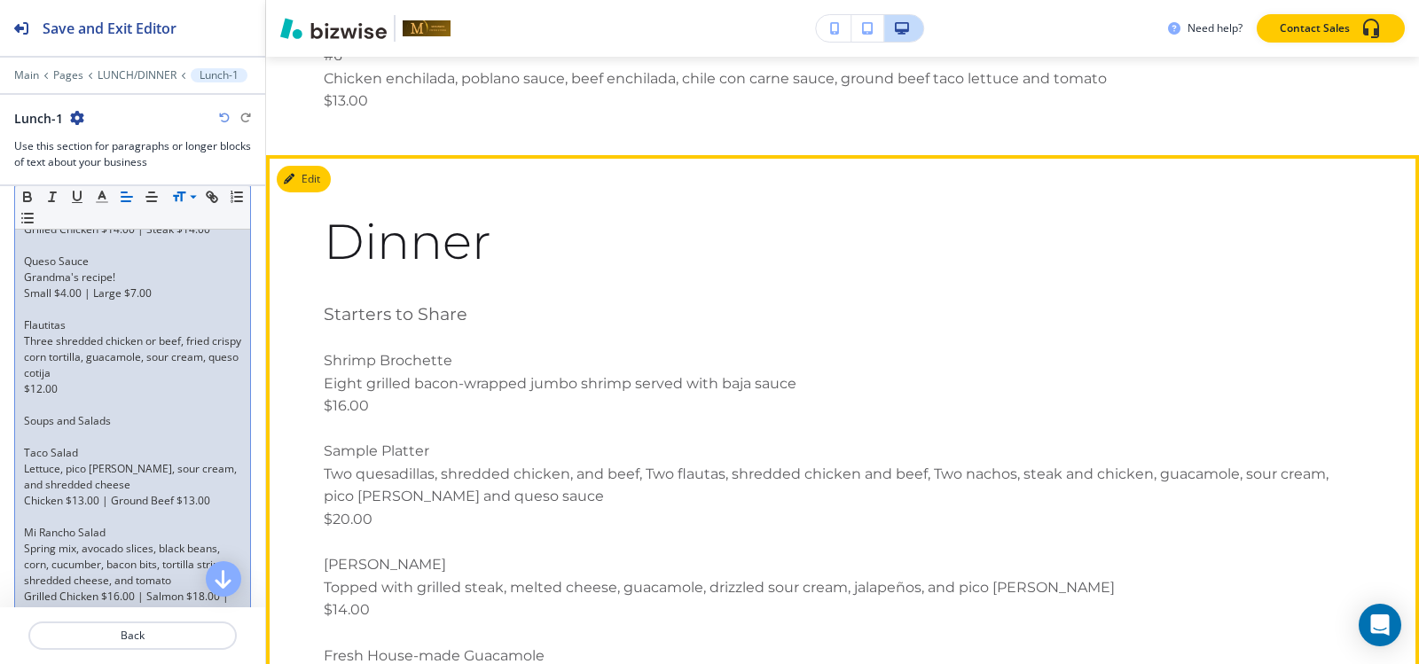
scroll to position [13429, 0]
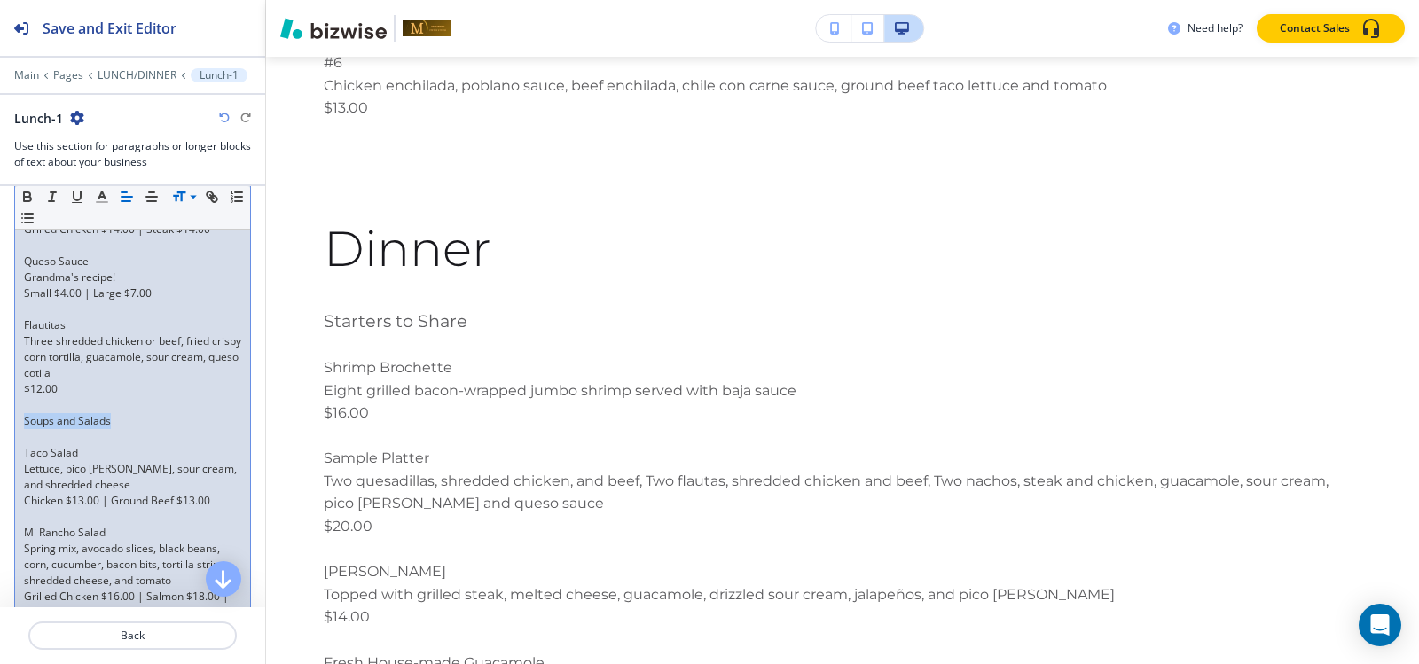
drag, startPoint x: 114, startPoint y: 426, endPoint x: 0, endPoint y: 421, distance: 113.6
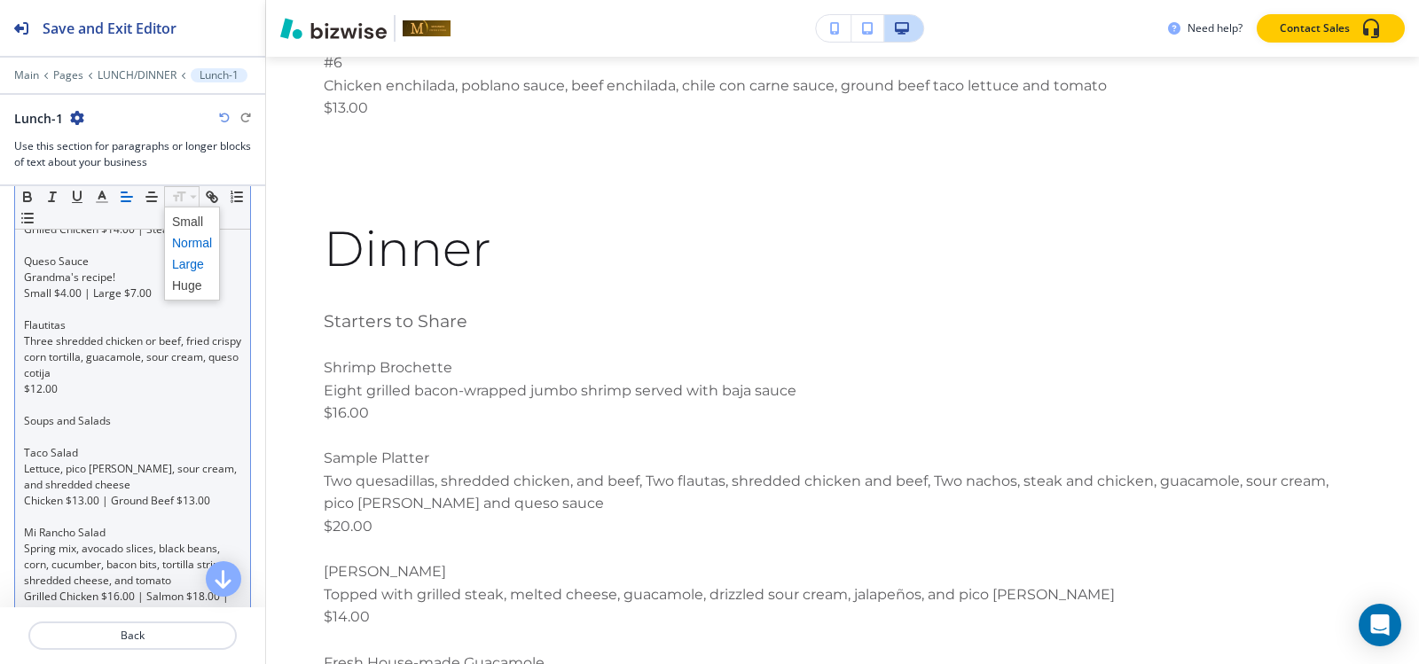
click at [184, 256] on span at bounding box center [192, 264] width 40 height 21
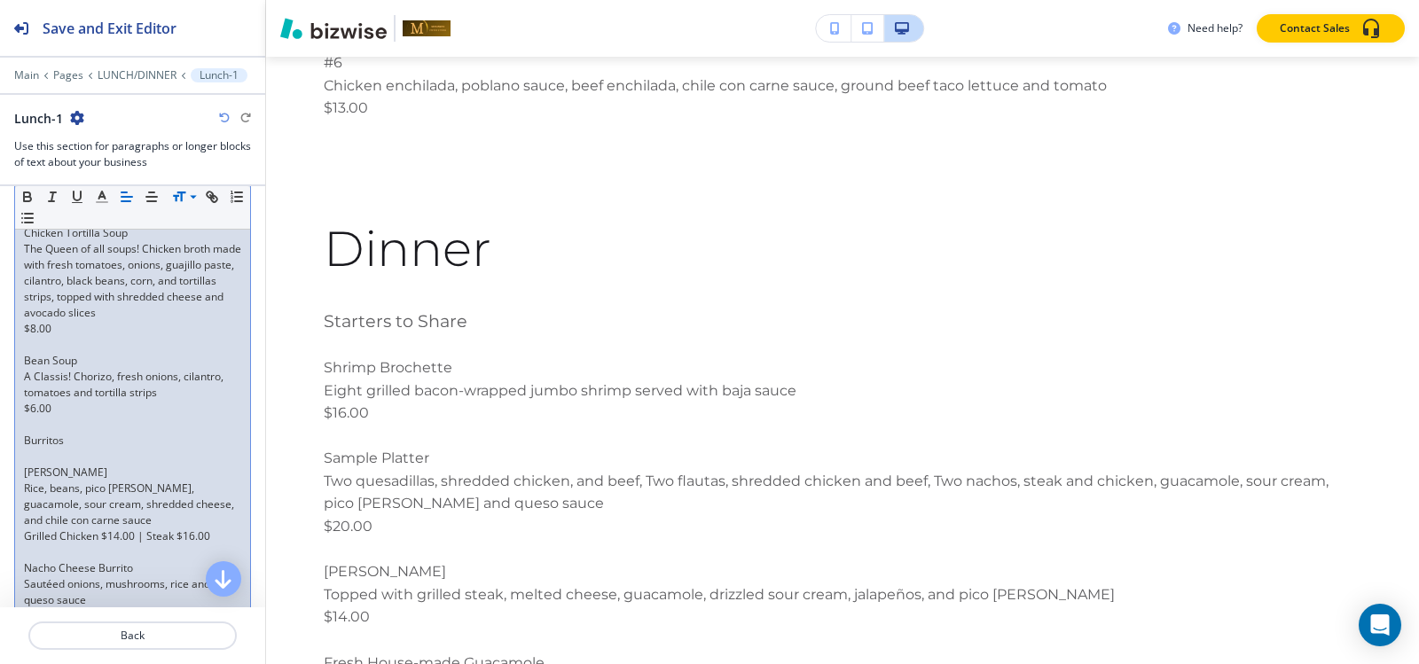
scroll to position [1464, 0]
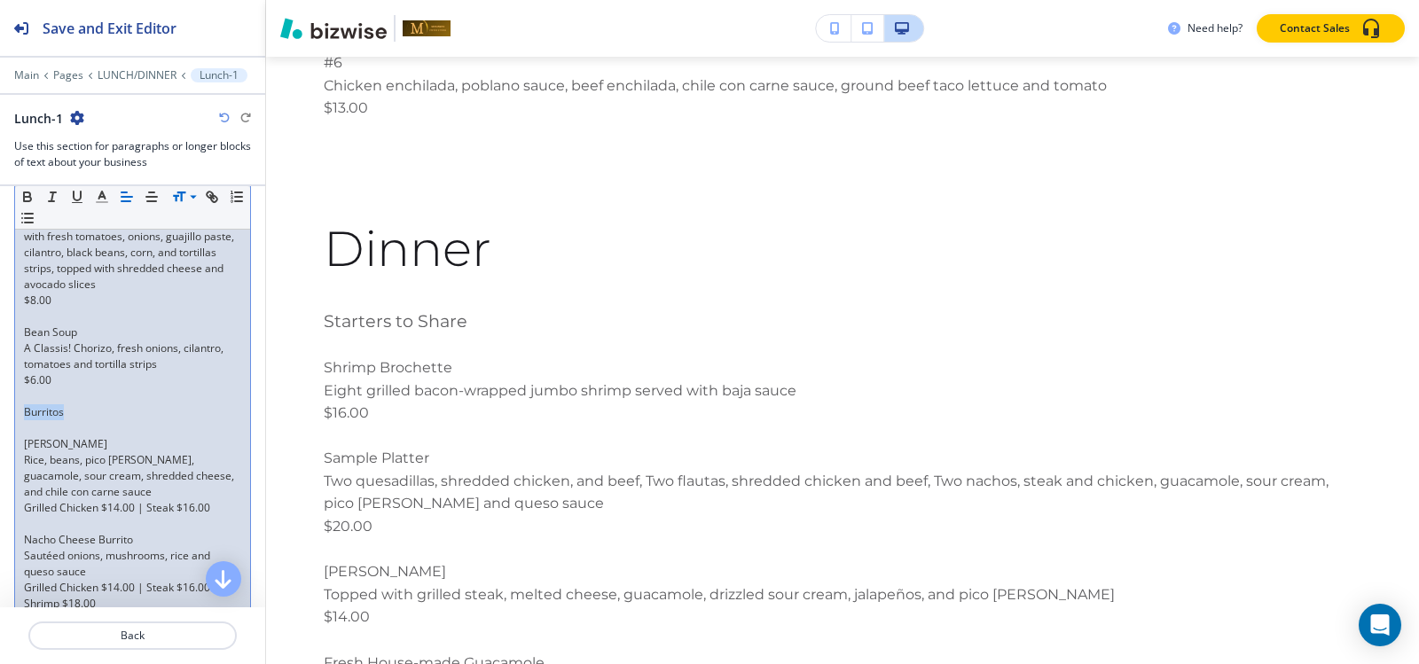
drag, startPoint x: 75, startPoint y: 411, endPoint x: 0, endPoint y: 411, distance: 75.4
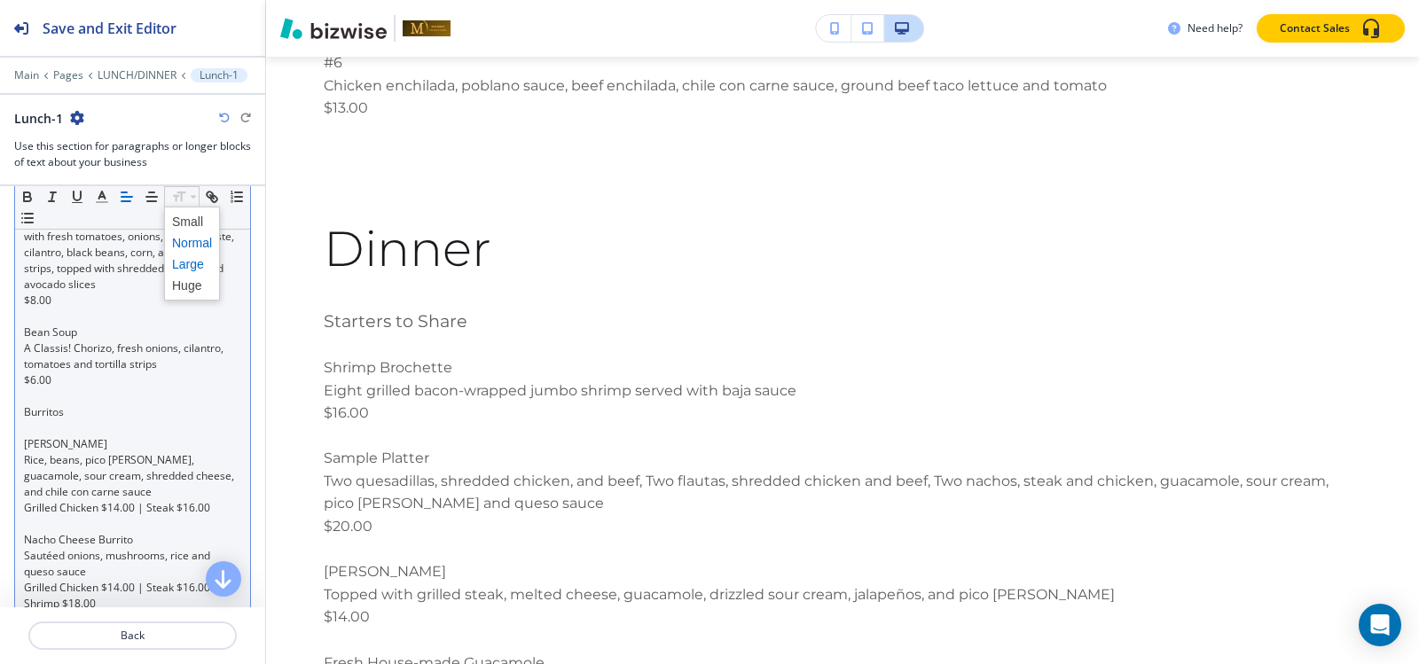
click at [178, 263] on span at bounding box center [192, 264] width 40 height 21
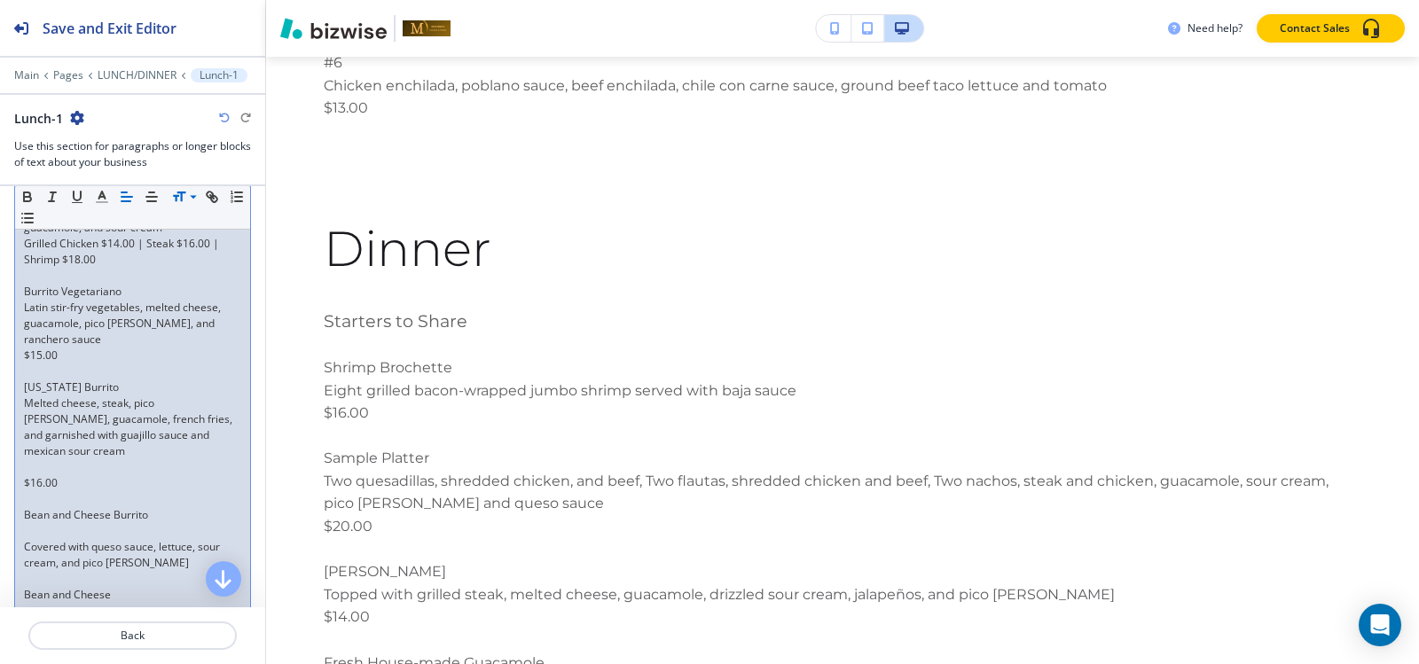
scroll to position [1996, 0]
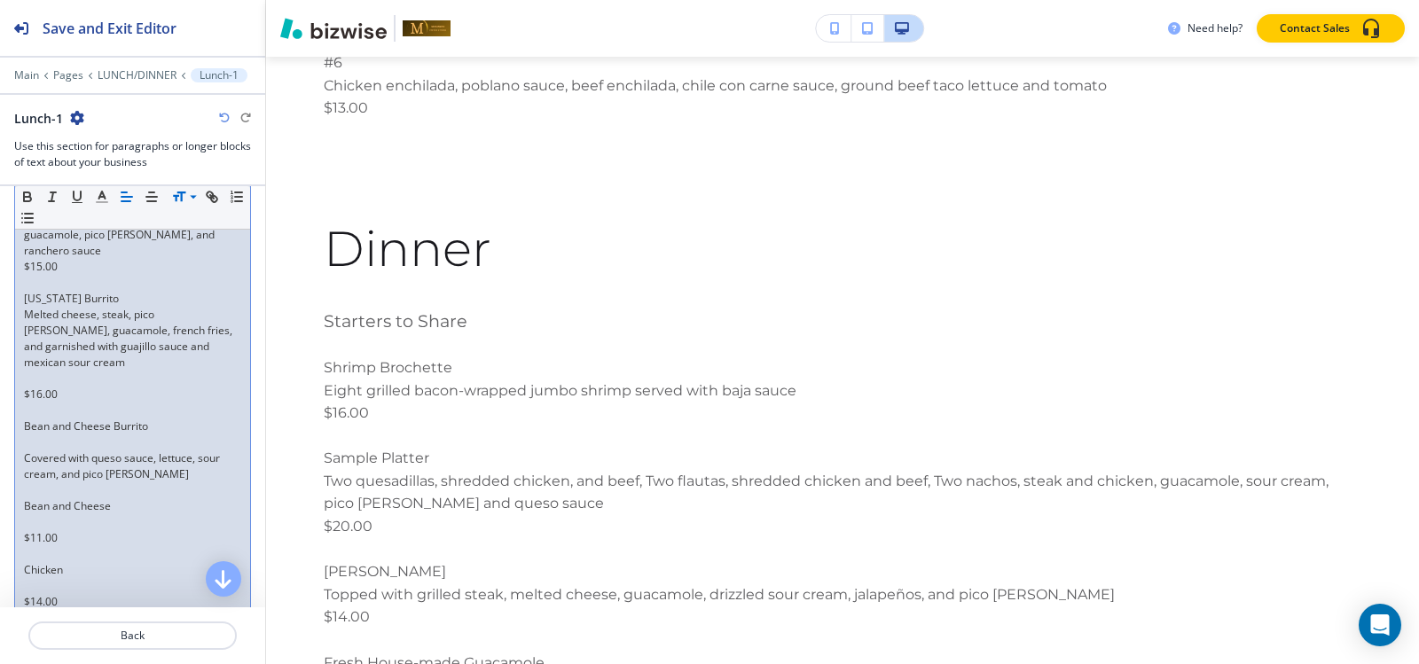
click at [30, 382] on p at bounding box center [132, 379] width 217 height 16
click at [35, 425] on p at bounding box center [132, 427] width 217 height 16
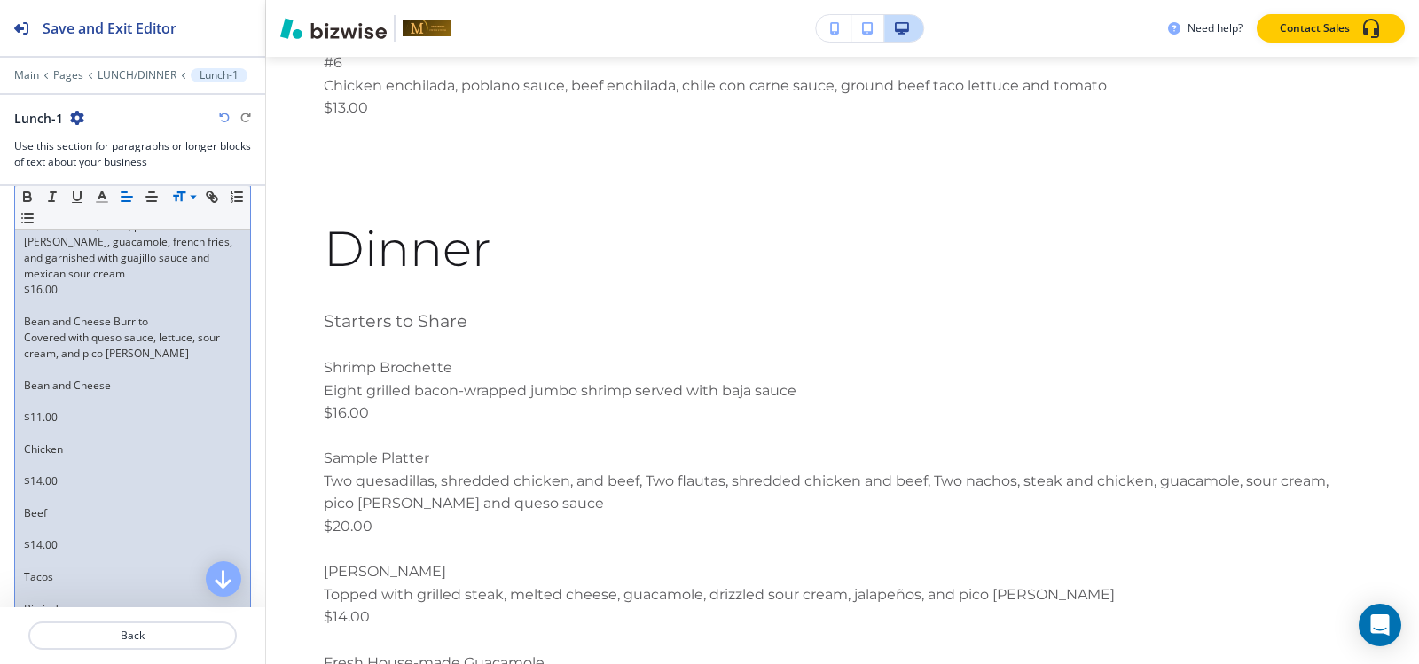
click at [35, 404] on p at bounding box center [132, 402] width 217 height 16
click at [34, 417] on p at bounding box center [132, 418] width 217 height 16
click at [33, 434] on p at bounding box center [132, 434] width 217 height 16
click at [32, 447] on p at bounding box center [132, 450] width 217 height 16
click at [31, 462] on p at bounding box center [132, 466] width 217 height 16
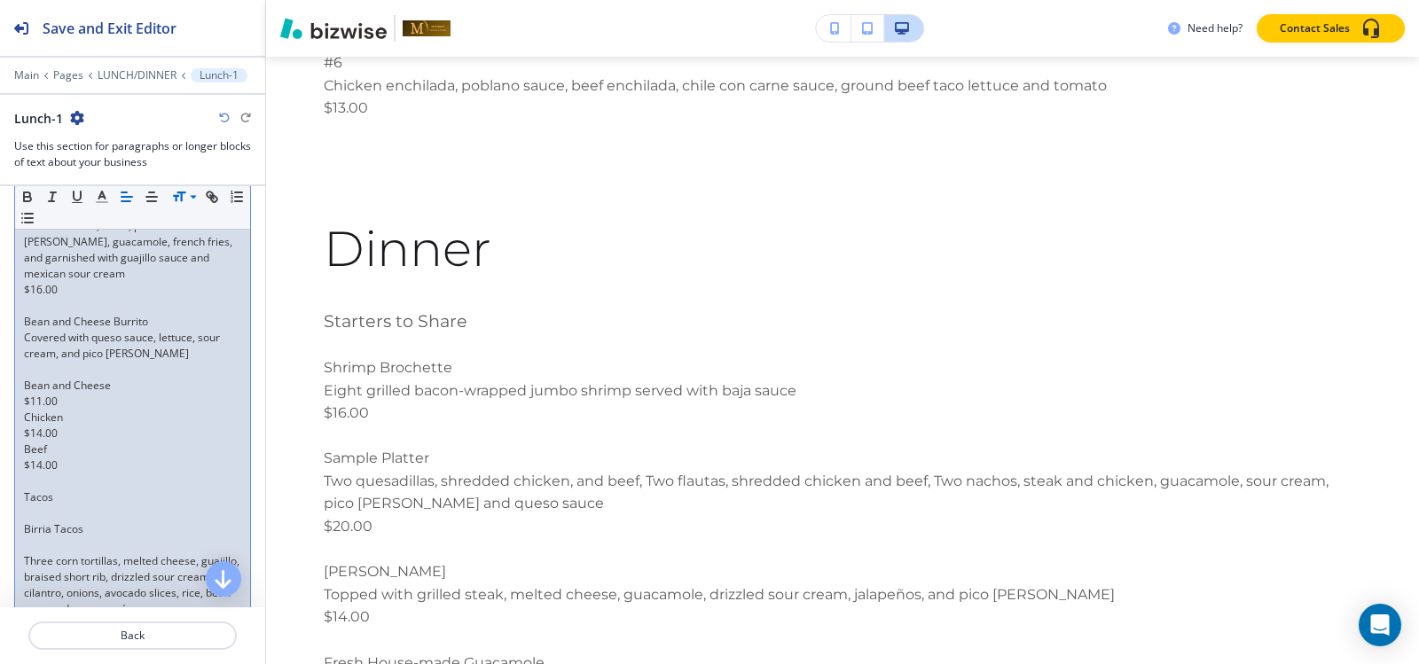
click at [24, 450] on p "Beef" at bounding box center [132, 450] width 217 height 16
click at [25, 403] on p "$11.00 | Chicken" at bounding box center [132, 402] width 217 height 16
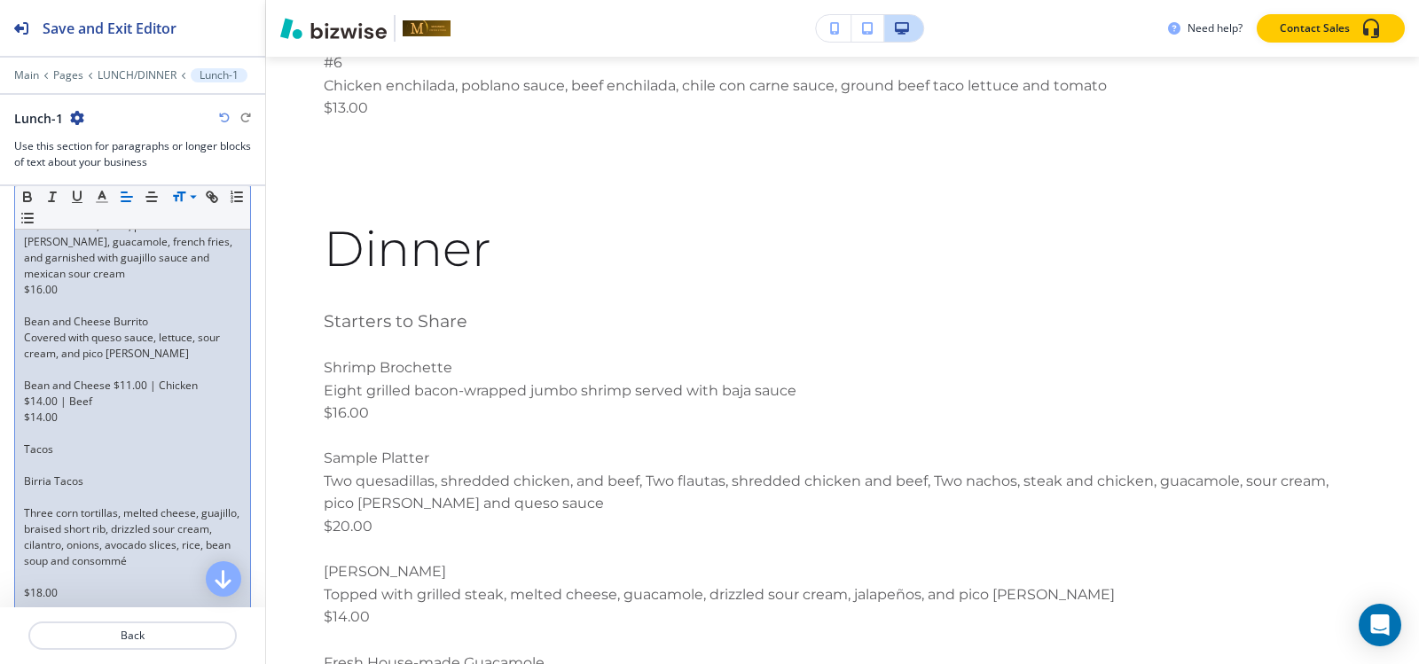
click at [24, 407] on p "$14.00 | Beef" at bounding box center [132, 402] width 217 height 16
click at [24, 419] on p "$14.00" at bounding box center [132, 418] width 217 height 16
click at [30, 418] on p at bounding box center [132, 418] width 217 height 16
click at [39, 370] on p at bounding box center [132, 370] width 217 height 16
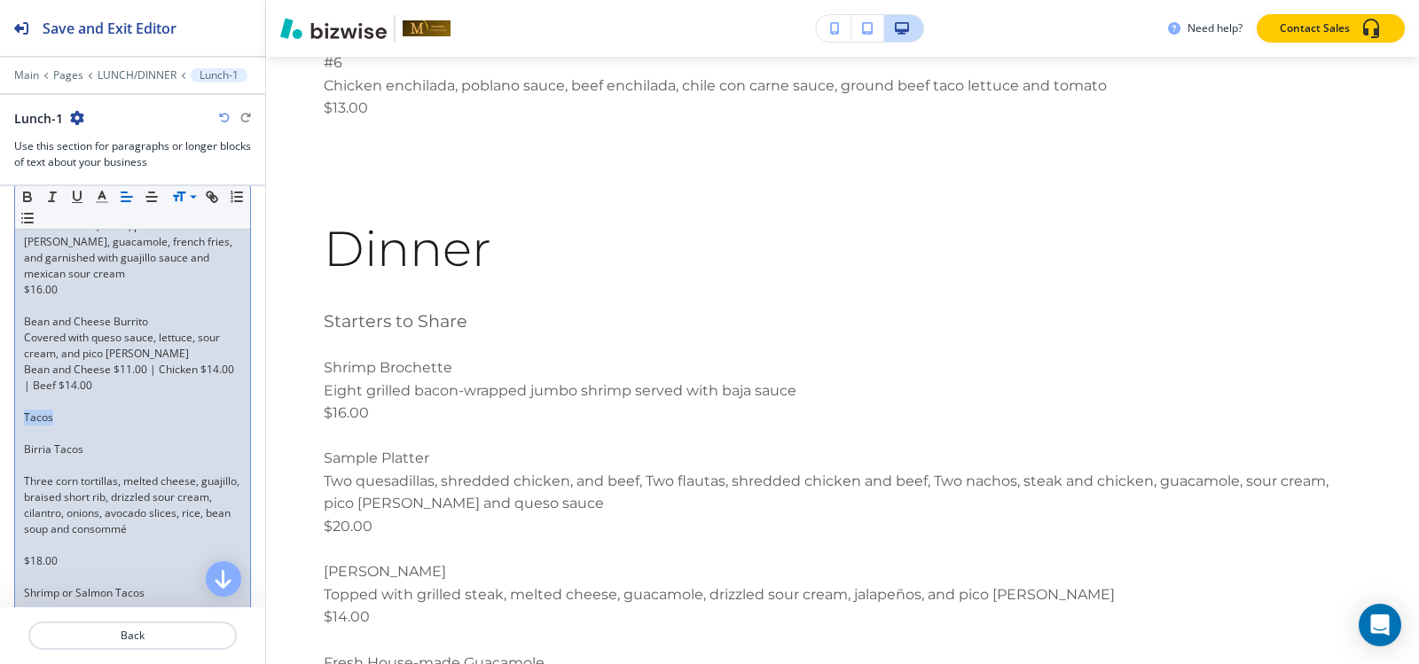
drag, startPoint x: 55, startPoint y: 422, endPoint x: 0, endPoint y: 422, distance: 55.0
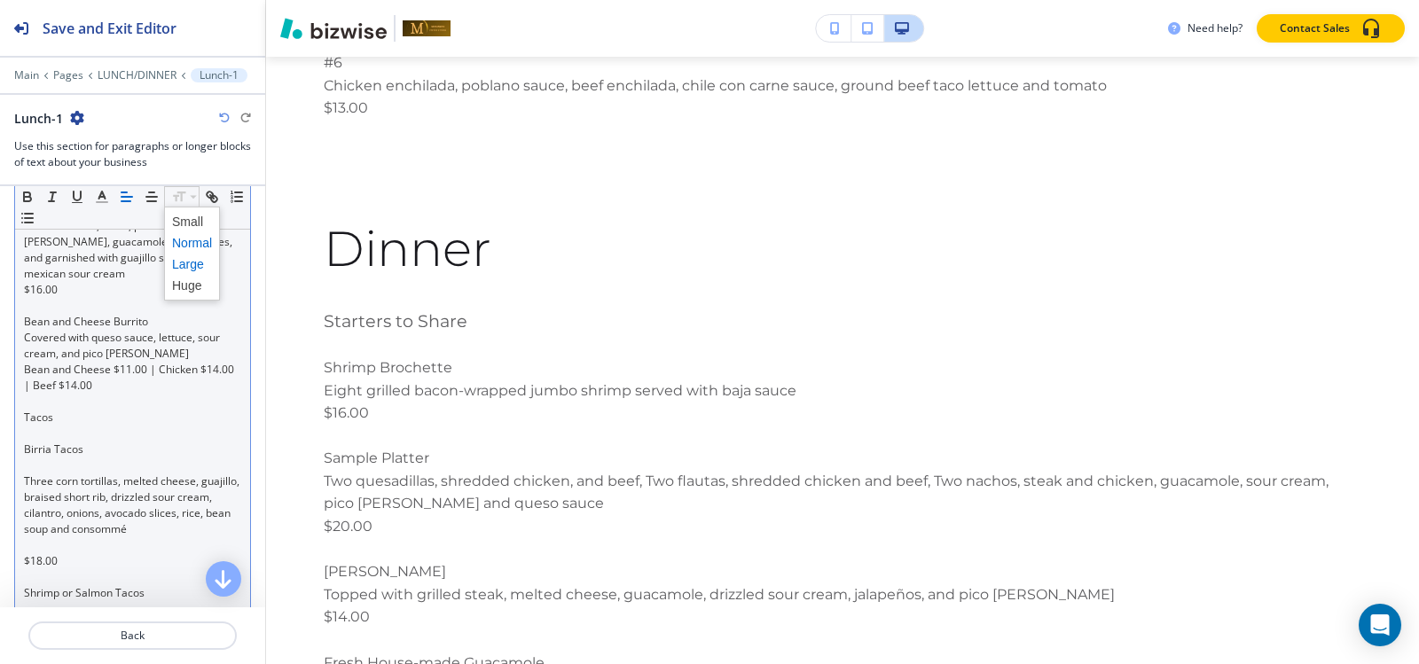
click at [193, 263] on span at bounding box center [192, 264] width 40 height 21
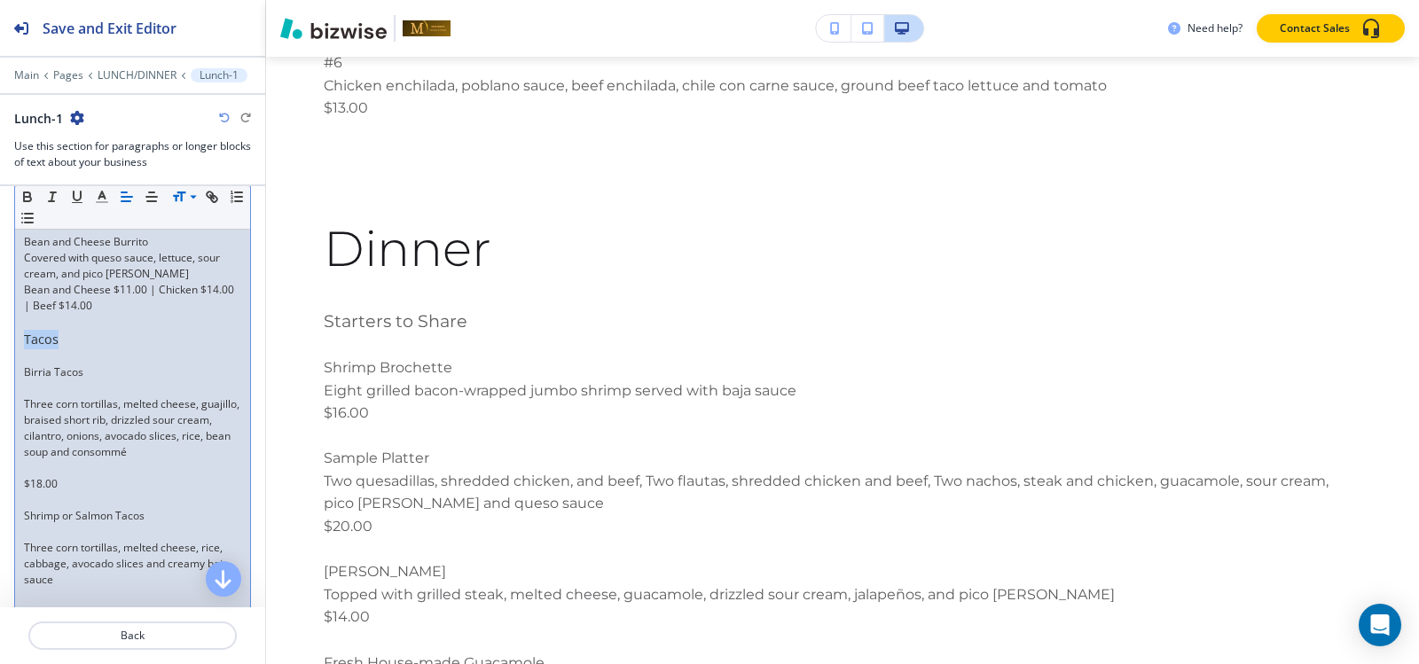
scroll to position [2262, 0]
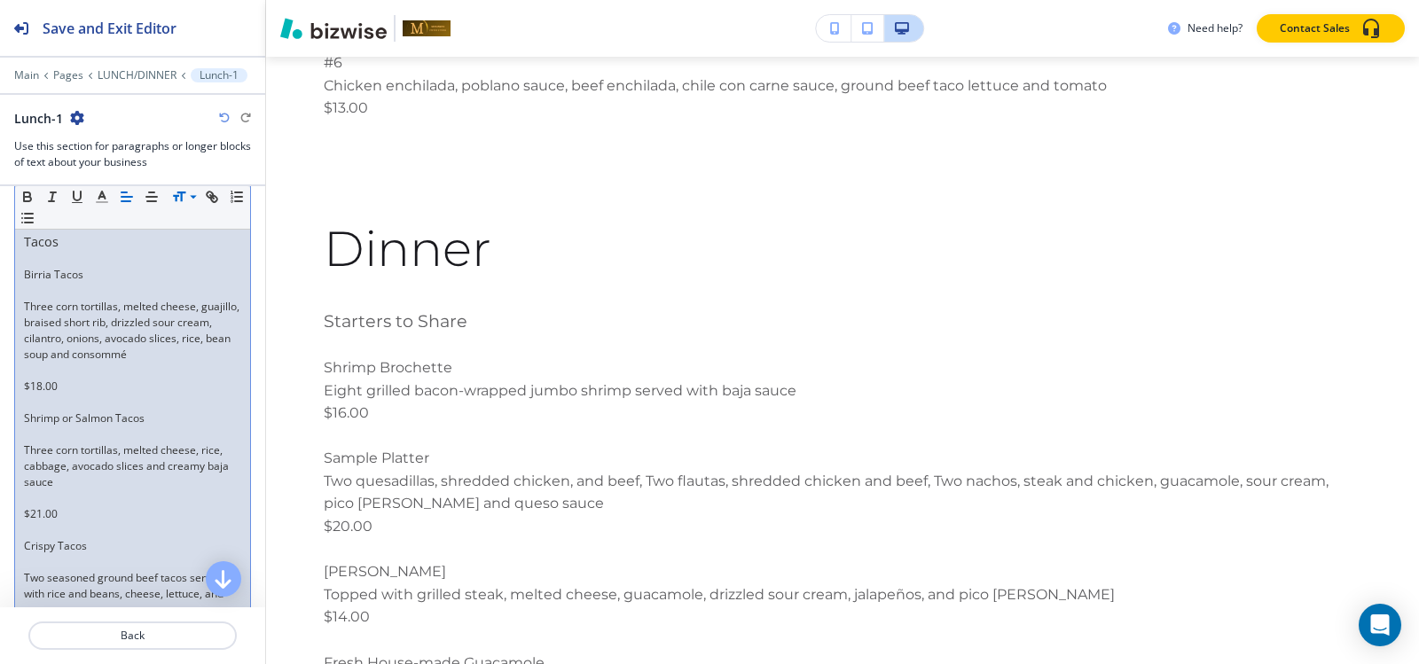
click at [32, 293] on p at bounding box center [132, 291] width 217 height 16
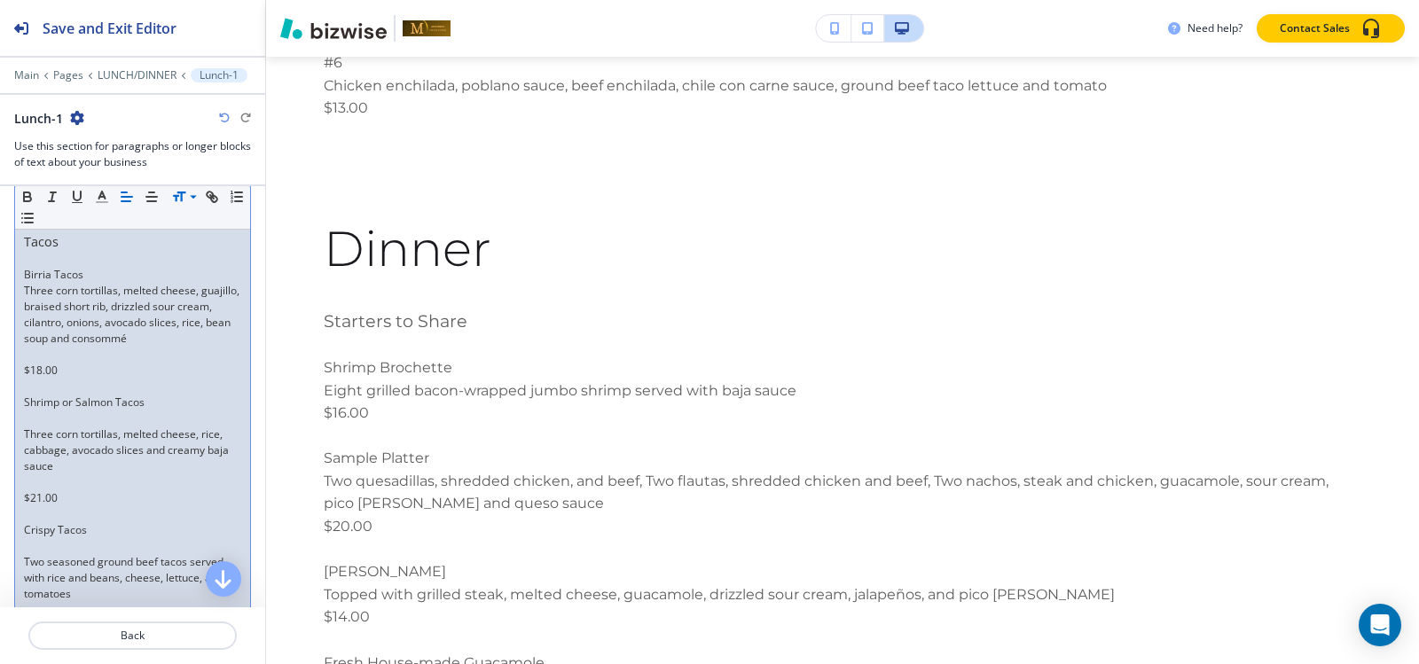
click at [32, 356] on p at bounding box center [132, 355] width 217 height 16
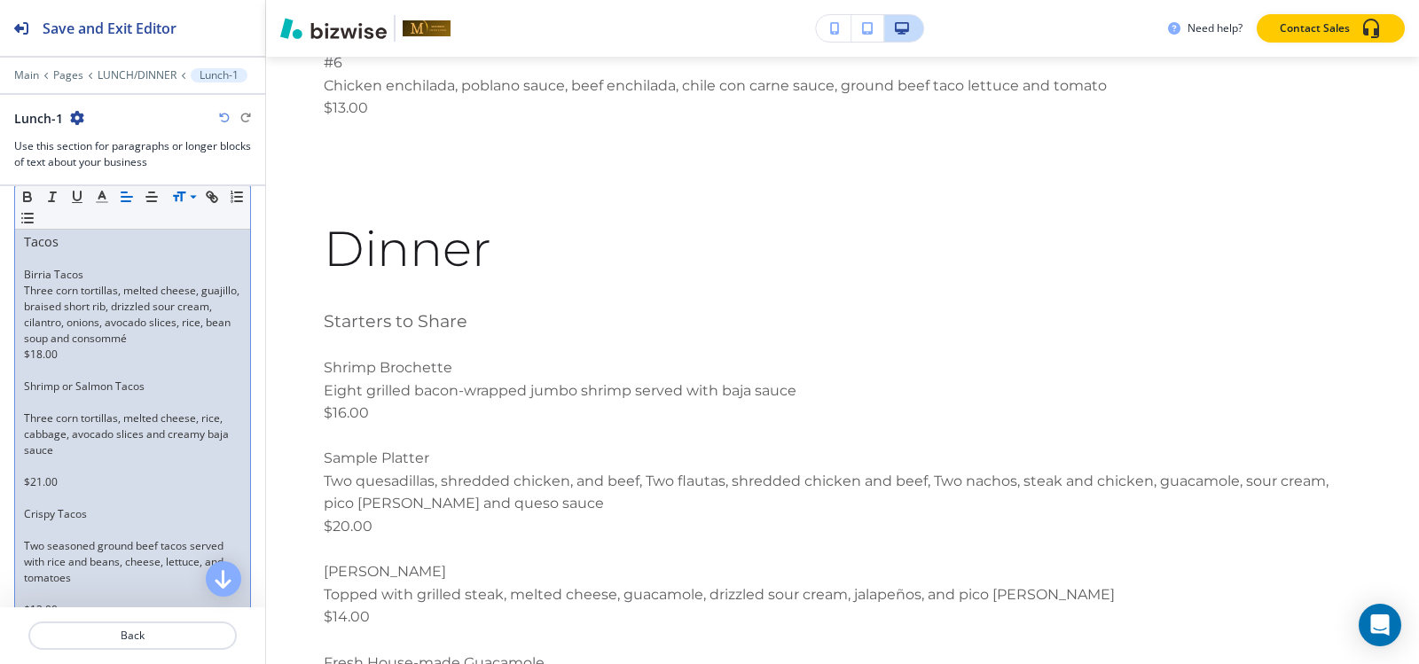
click at [41, 409] on p at bounding box center [132, 403] width 217 height 16
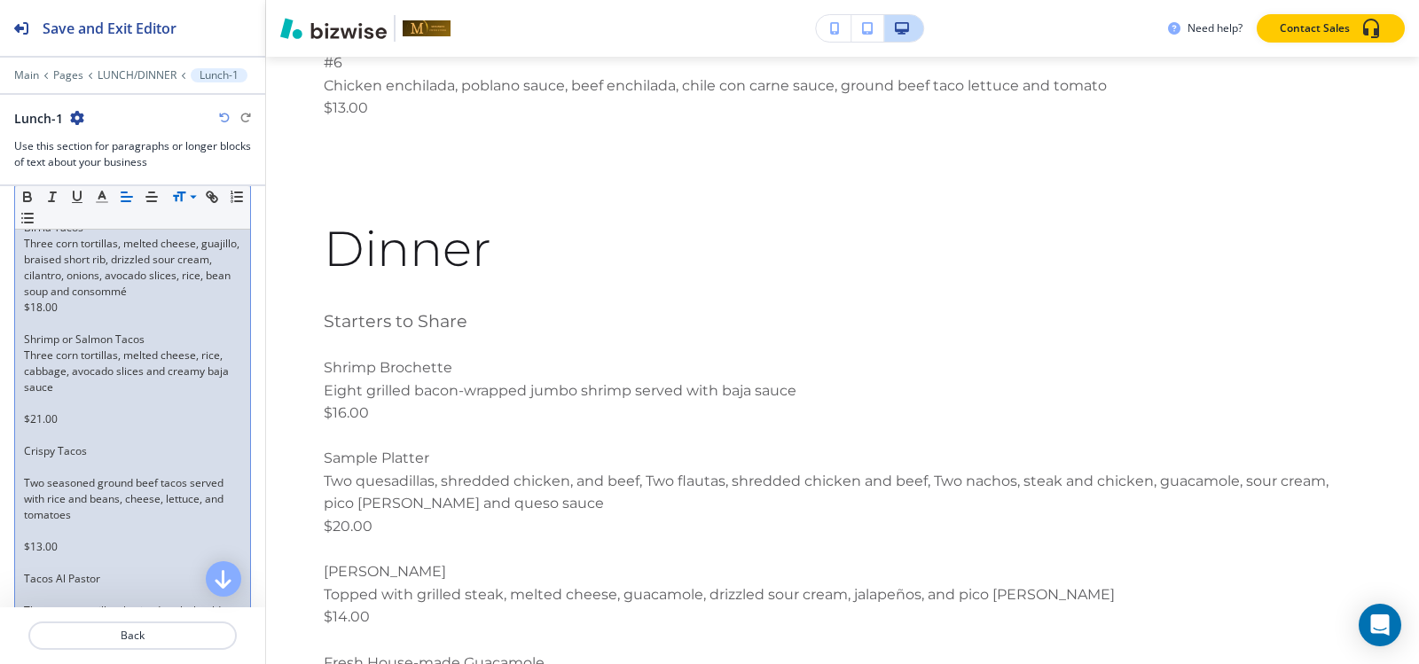
scroll to position [2351, 0]
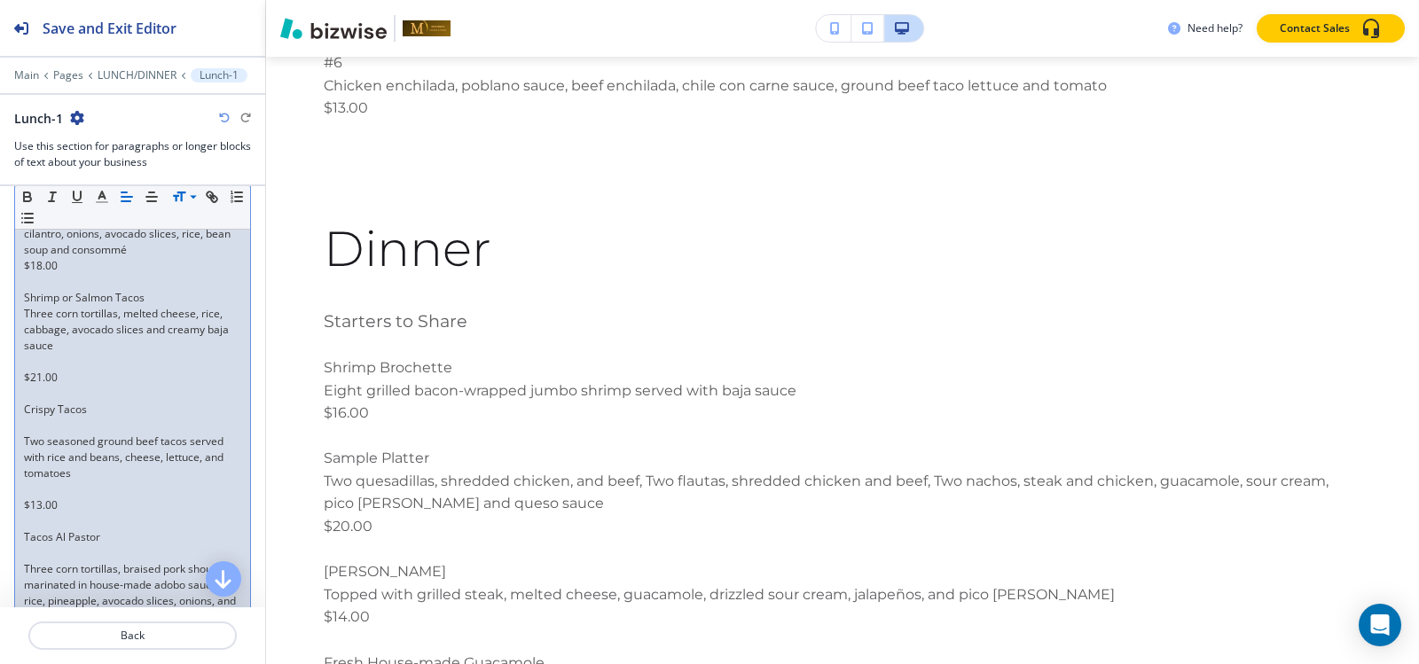
click at [32, 365] on p at bounding box center [132, 362] width 217 height 16
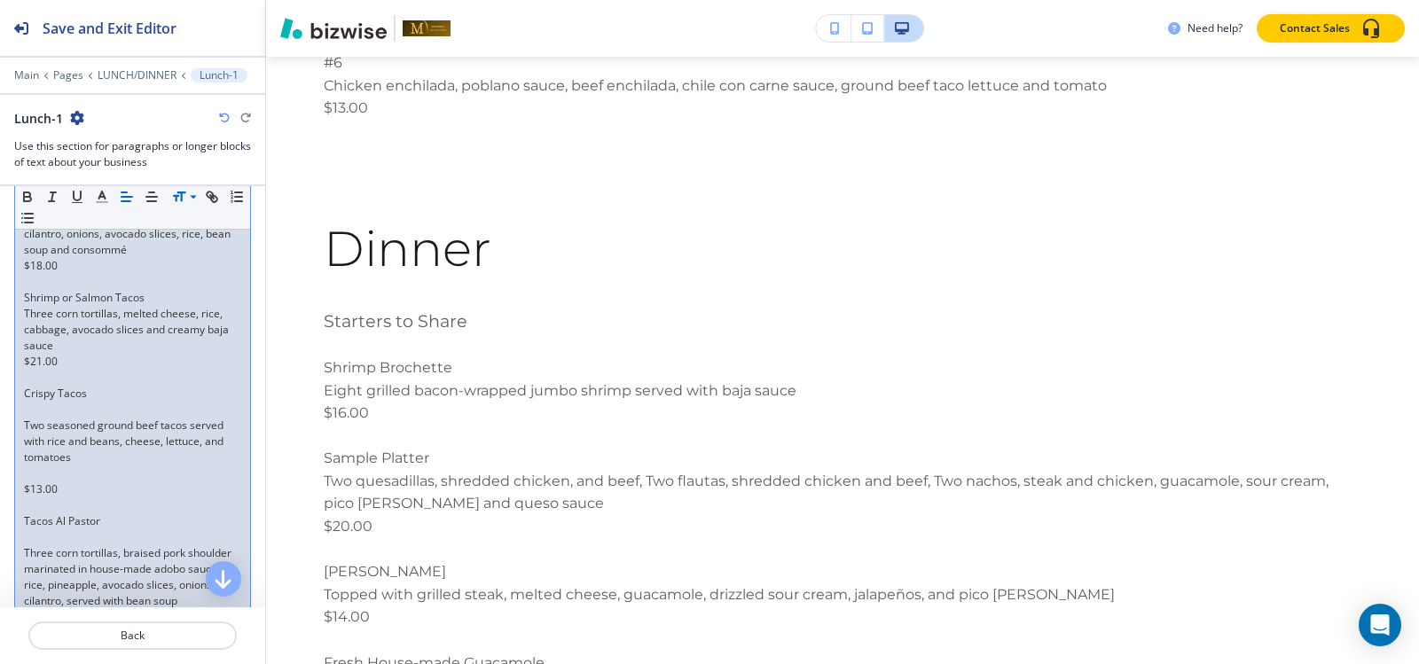
click at [30, 411] on p at bounding box center [132, 410] width 217 height 16
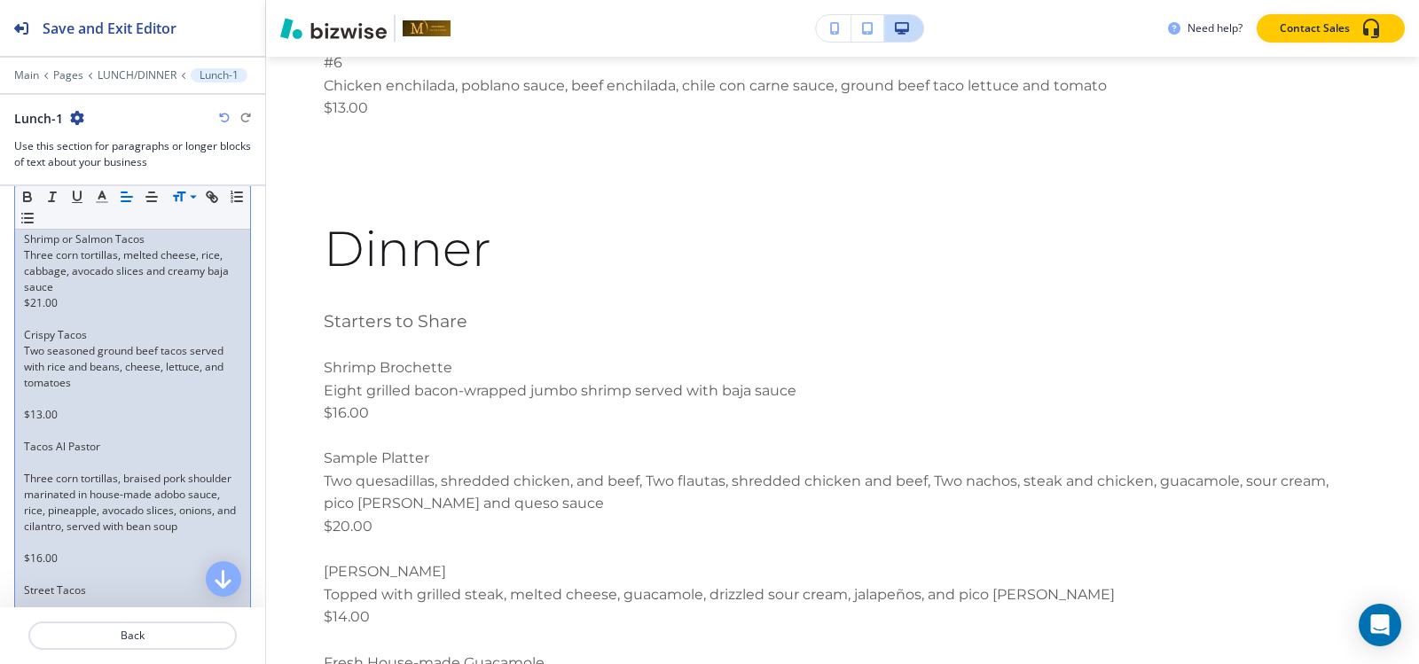
scroll to position [2440, 0]
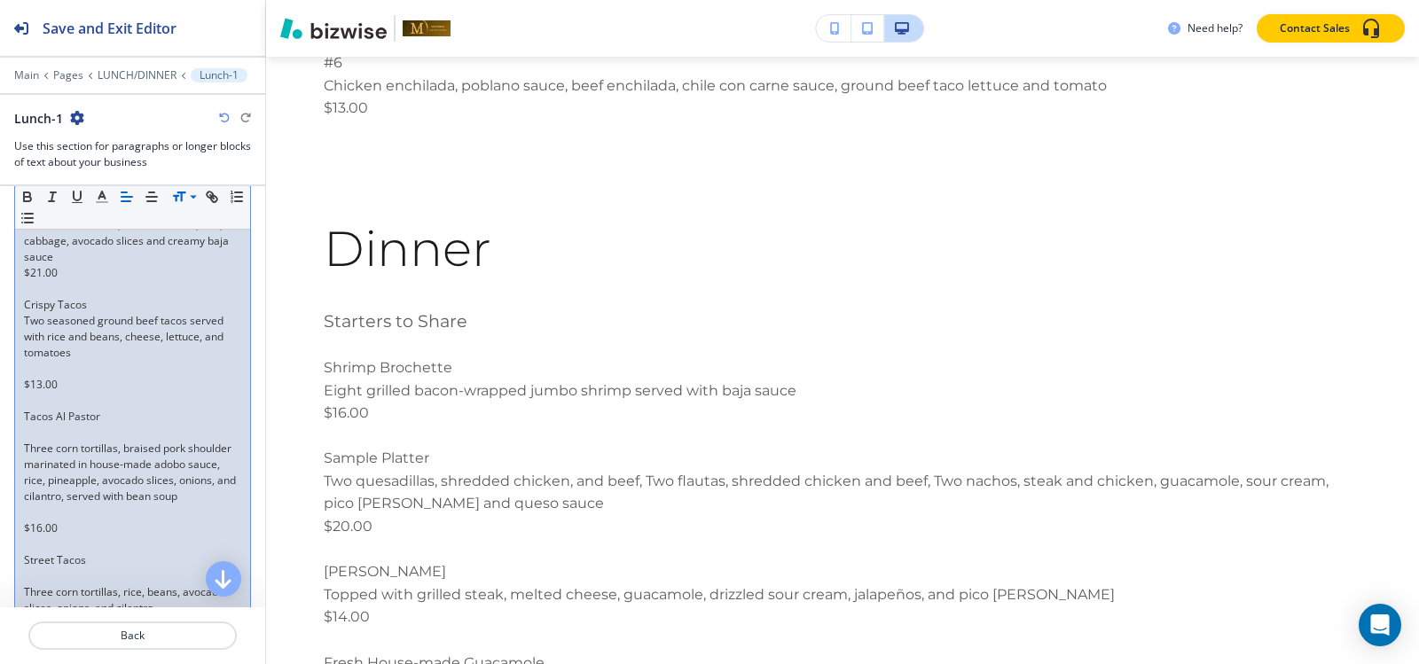
click at [27, 372] on p at bounding box center [132, 369] width 217 height 16
click at [34, 413] on p at bounding box center [132, 417] width 217 height 16
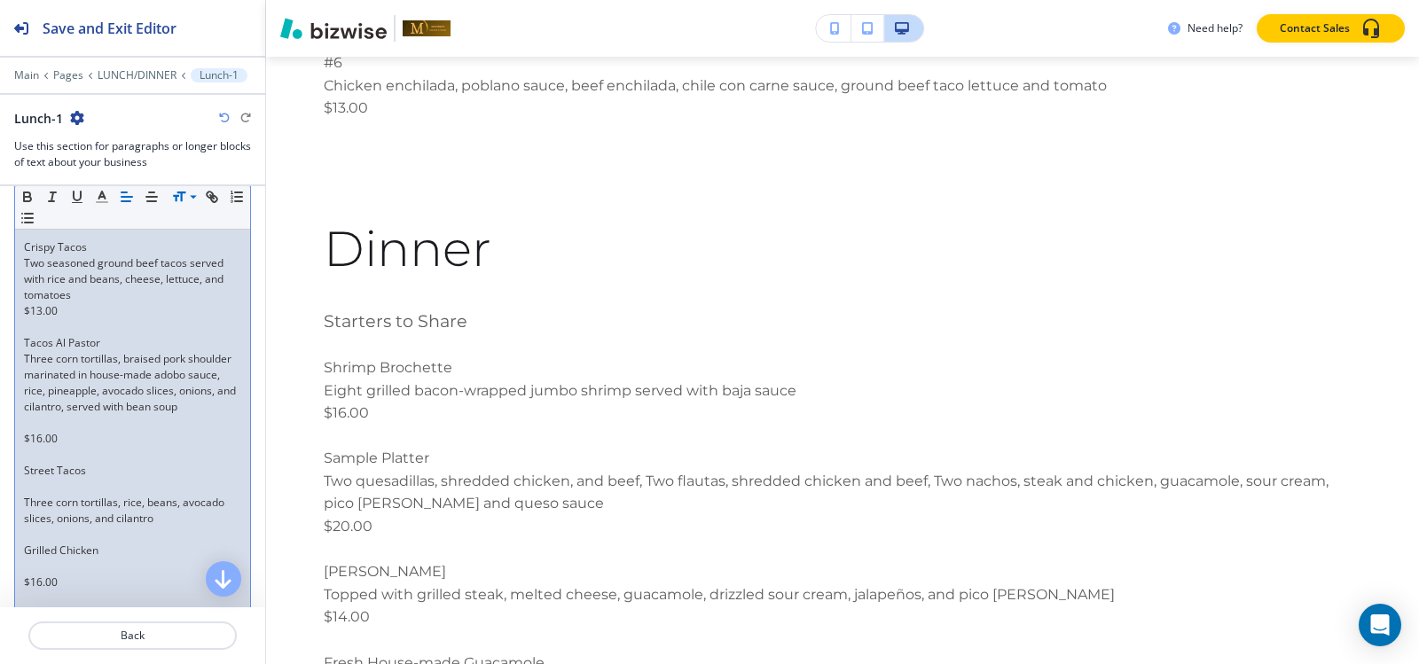
scroll to position [2528, 0]
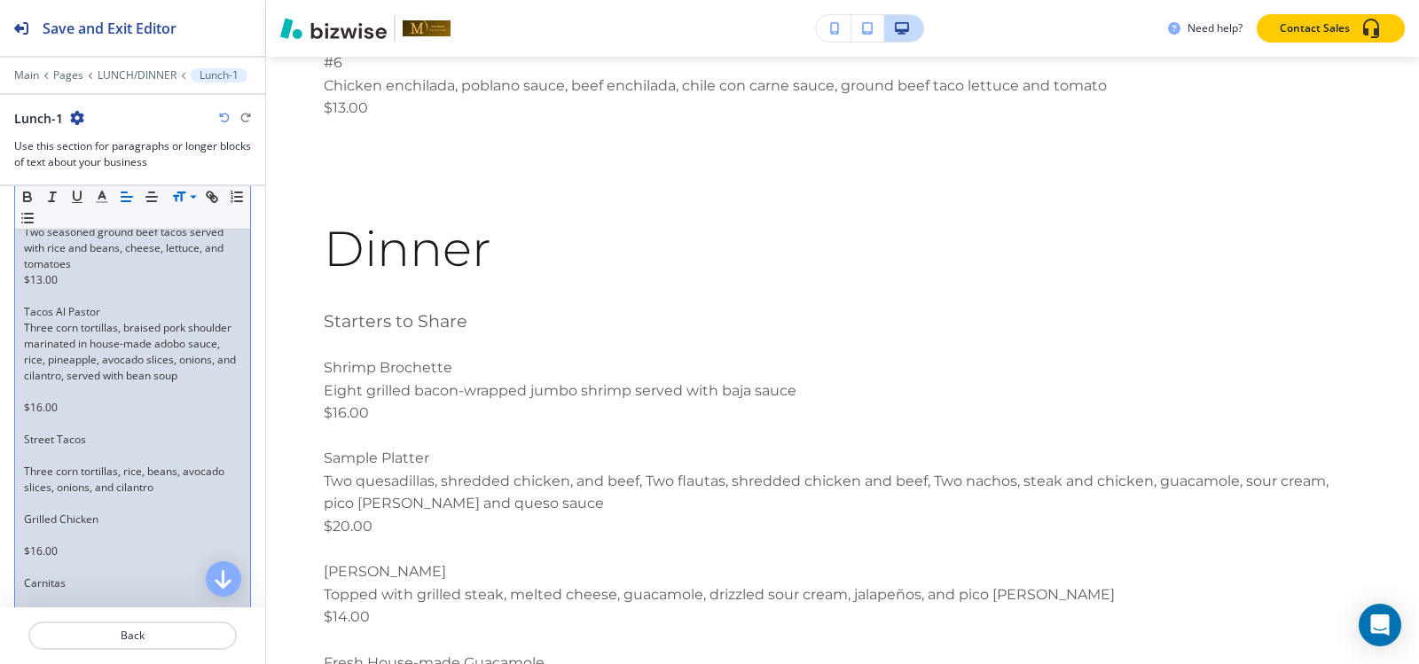
click at [34, 400] on p at bounding box center [132, 392] width 217 height 16
click at [42, 448] on p at bounding box center [132, 440] width 217 height 16
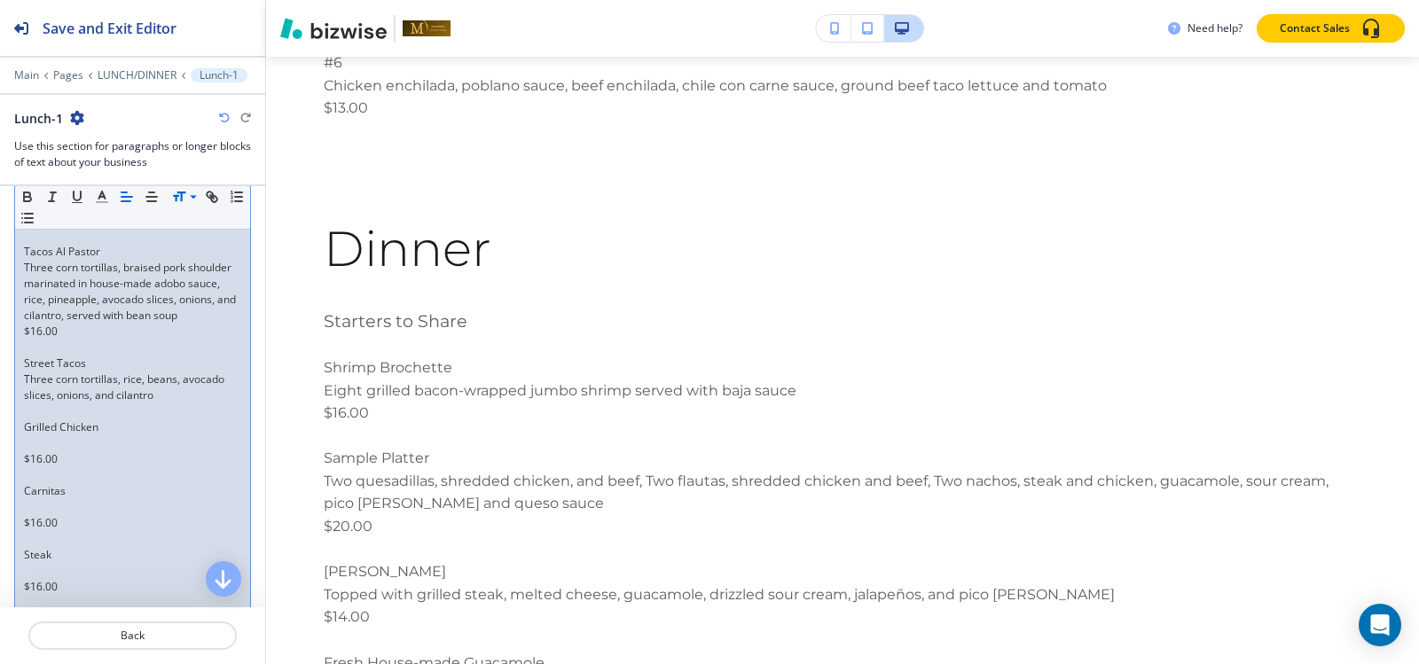
scroll to position [2617, 0]
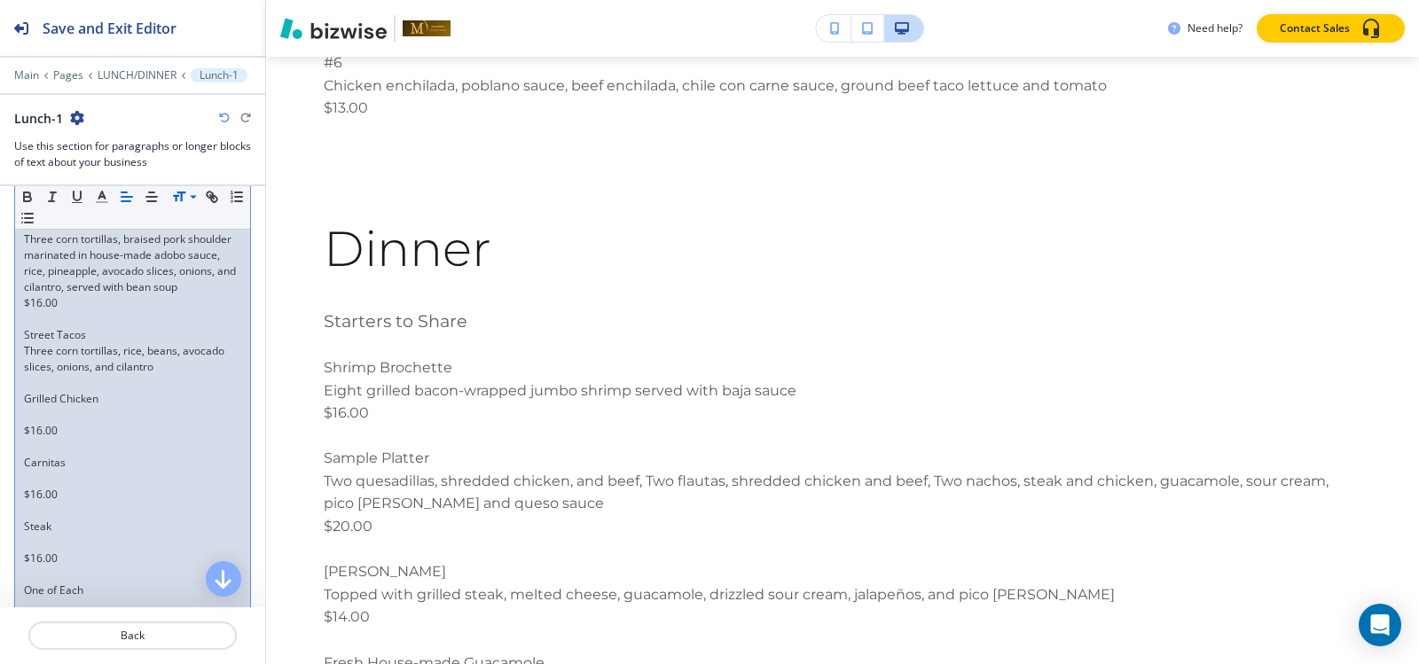
click at [29, 423] on p at bounding box center [132, 415] width 217 height 16
click at [31, 439] on p at bounding box center [132, 431] width 217 height 16
click at [34, 455] on p at bounding box center [132, 447] width 217 height 16
click at [34, 471] on p at bounding box center [132, 463] width 217 height 16
click at [38, 487] on p at bounding box center [132, 479] width 217 height 16
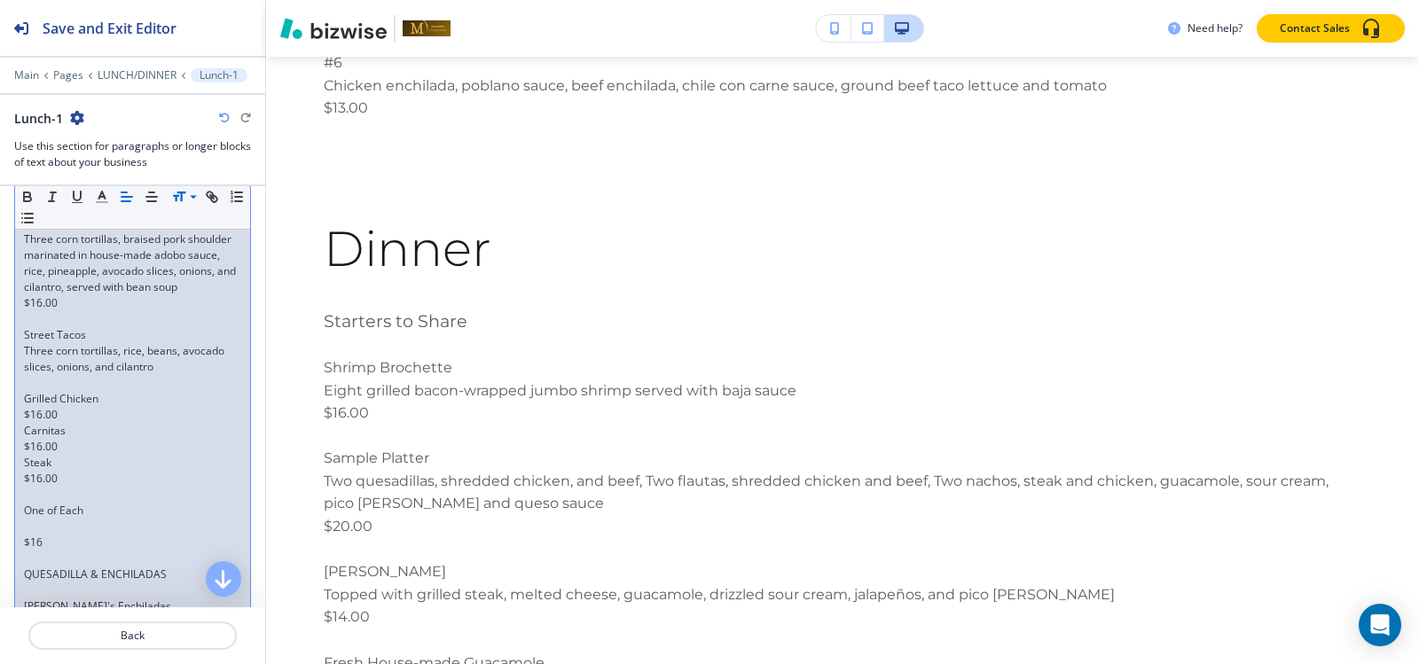
click at [38, 503] on p at bounding box center [132, 495] width 217 height 16
click at [38, 519] on p at bounding box center [132, 511] width 217 height 16
click at [24, 503] on p "One of Each" at bounding box center [132, 495] width 217 height 16
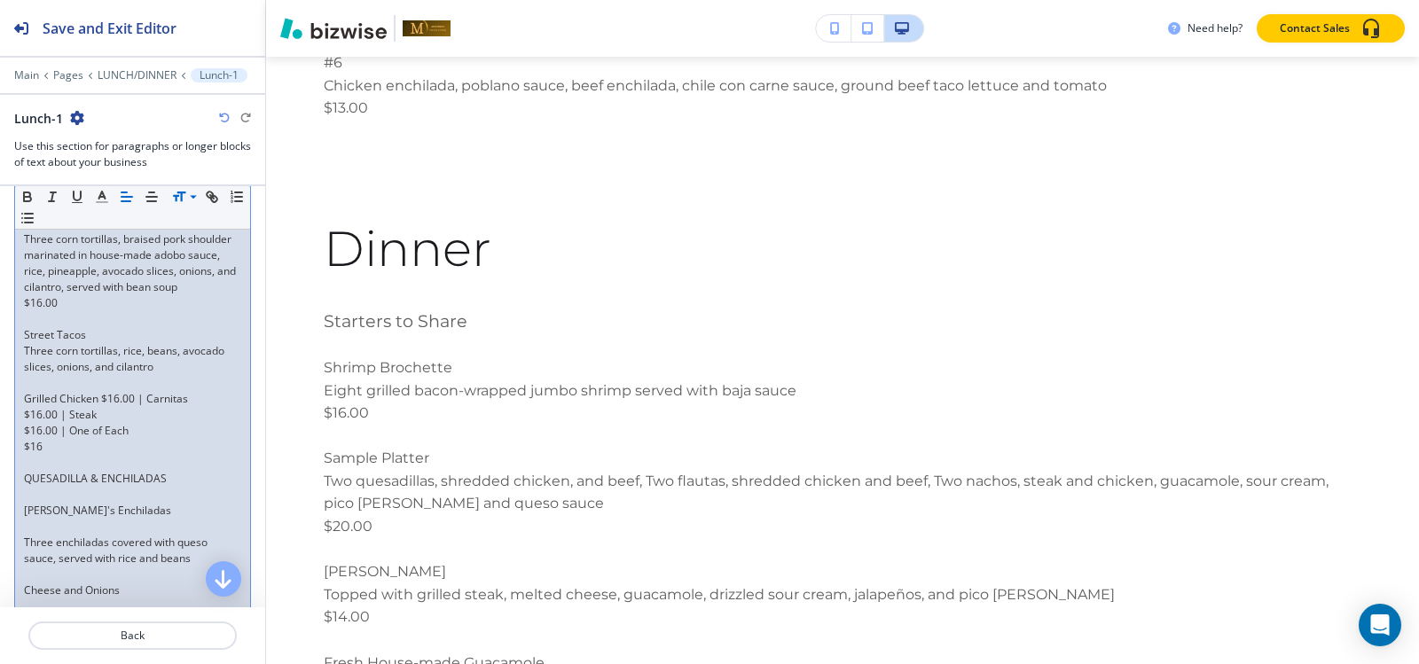
click at [24, 423] on p "$16.00 | Steak" at bounding box center [132, 415] width 217 height 16
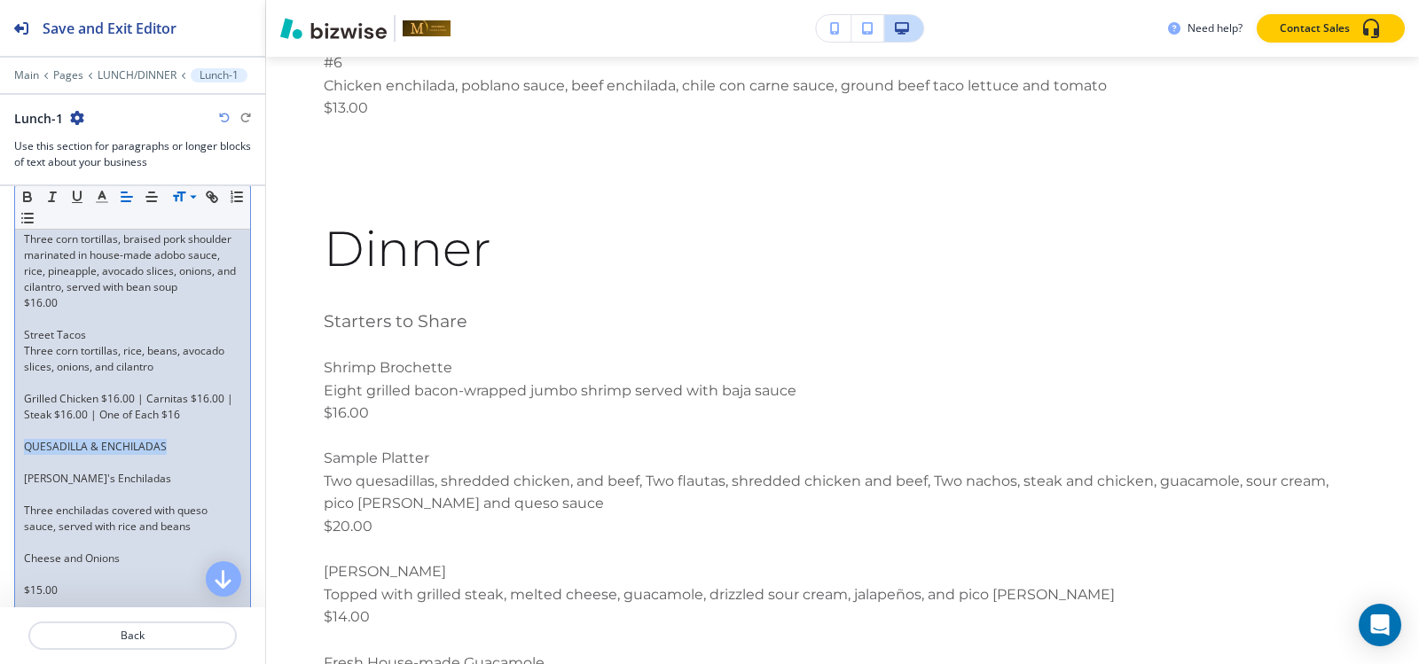
drag, startPoint x: 173, startPoint y: 463, endPoint x: 0, endPoint y: 467, distance: 173.0
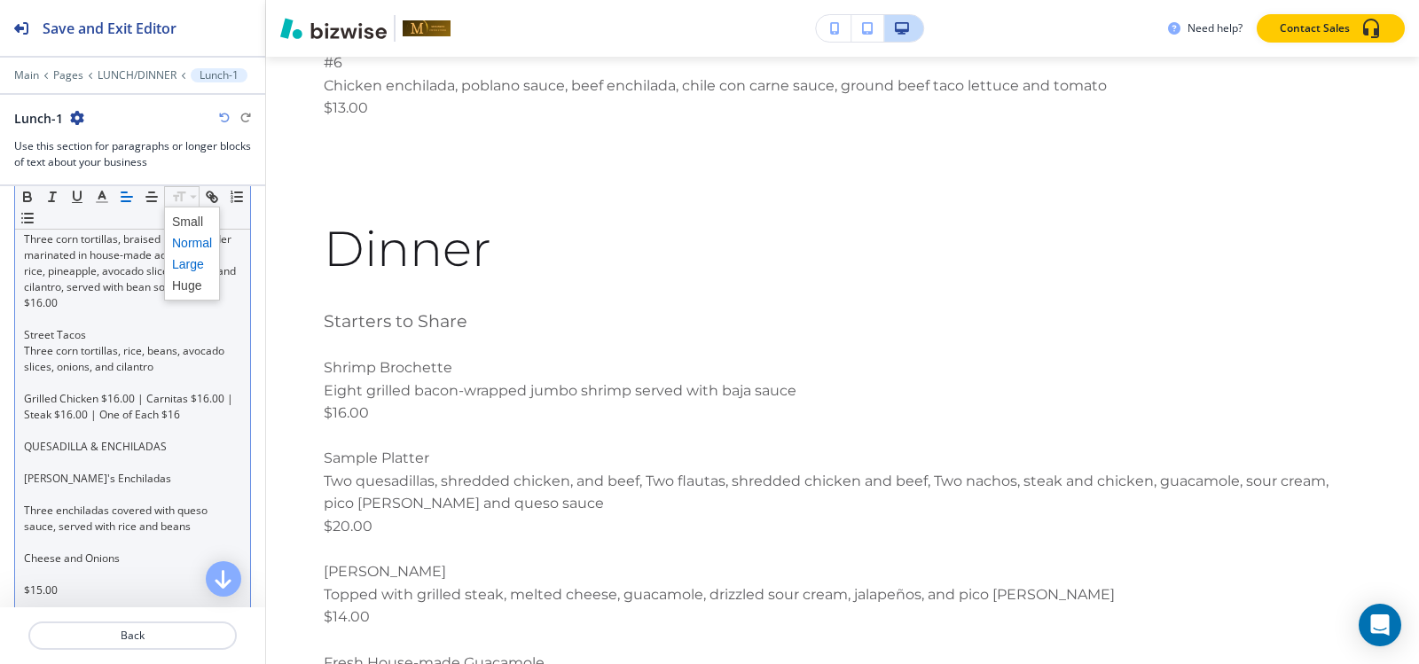
click at [179, 263] on span at bounding box center [192, 264] width 40 height 21
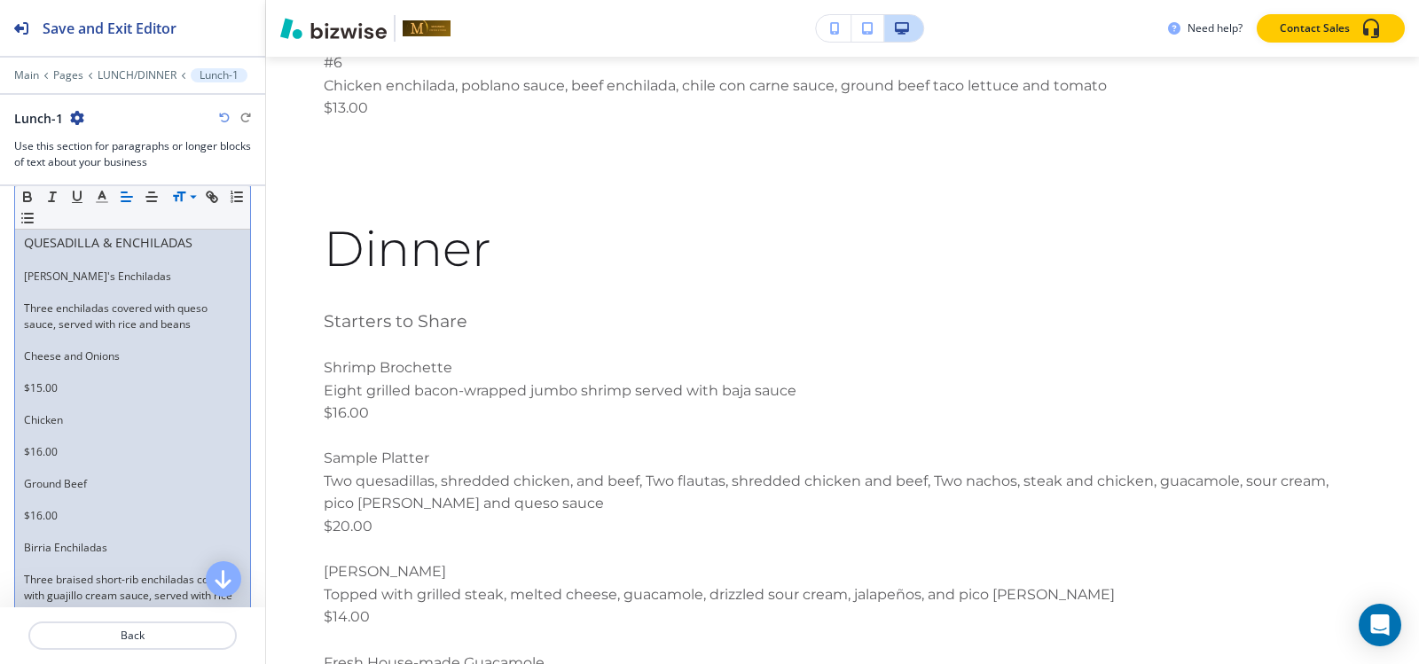
scroll to position [2794, 0]
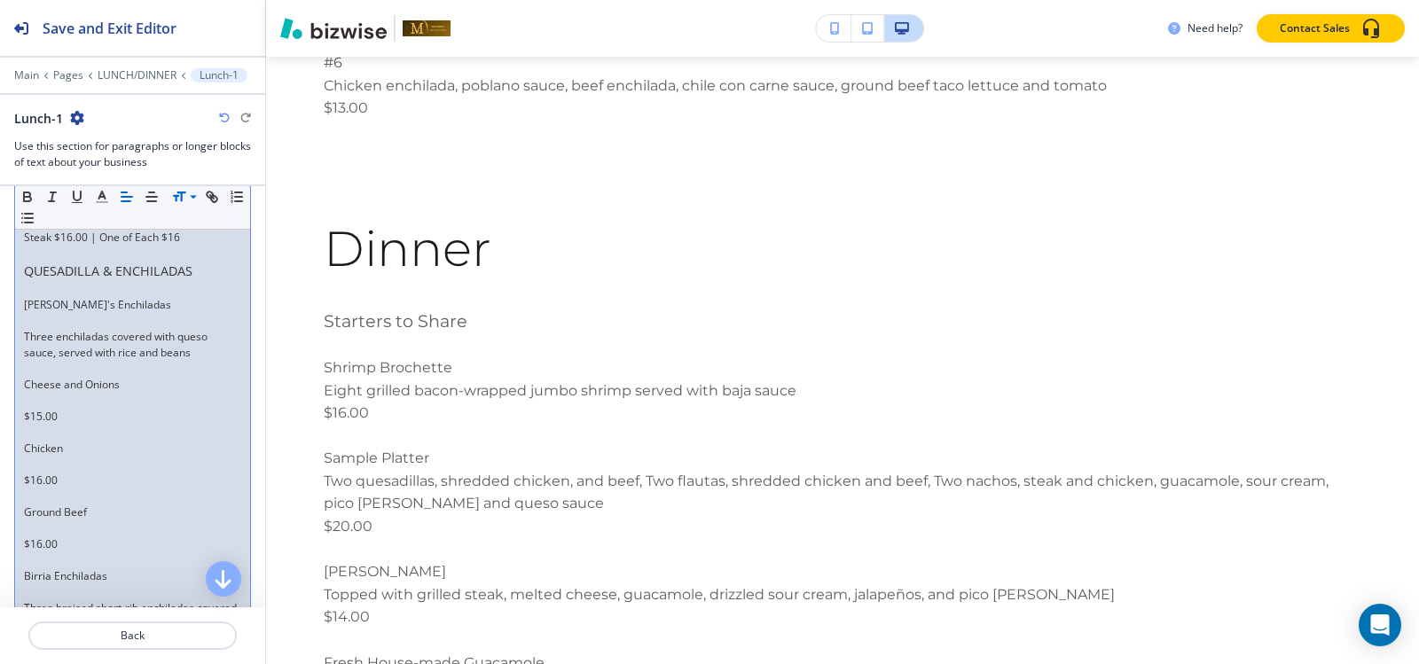
click at [82, 329] on p at bounding box center [132, 321] width 217 height 16
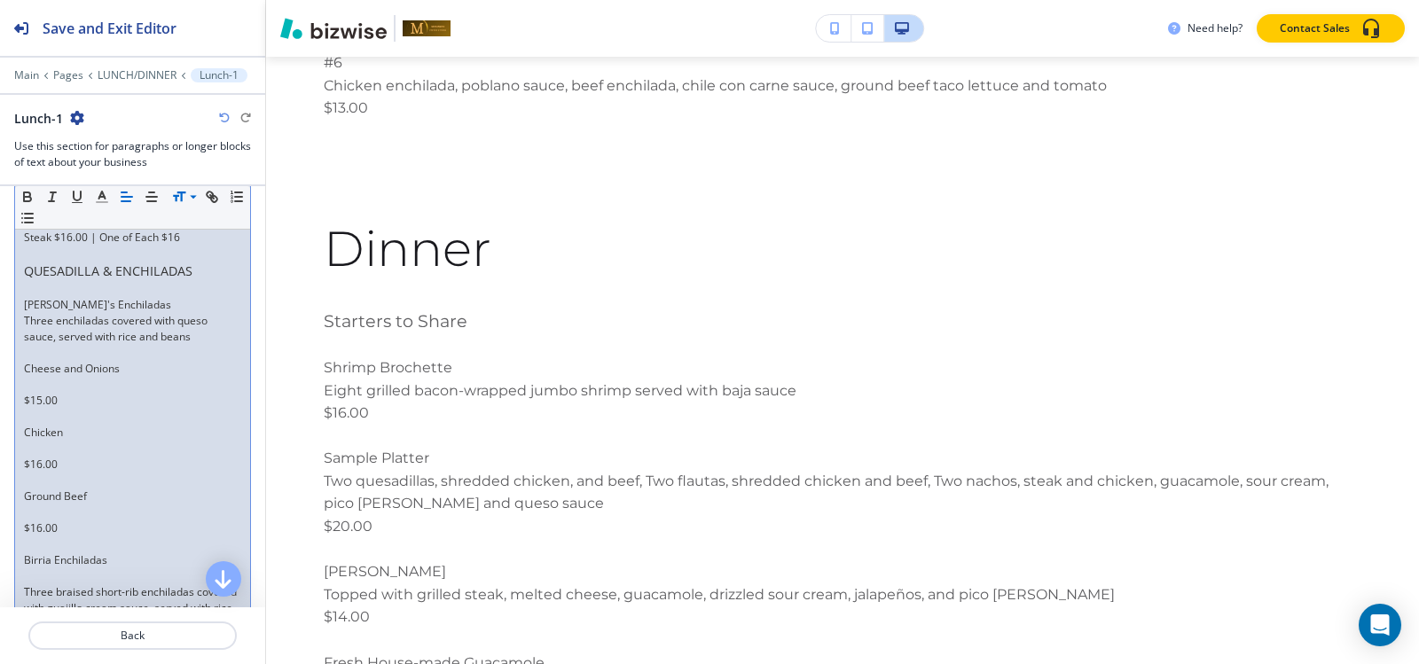
click at [59, 393] on p at bounding box center [132, 385] width 217 height 16
click at [34, 409] on p at bounding box center [132, 401] width 217 height 16
click at [34, 425] on p at bounding box center [132, 417] width 217 height 16
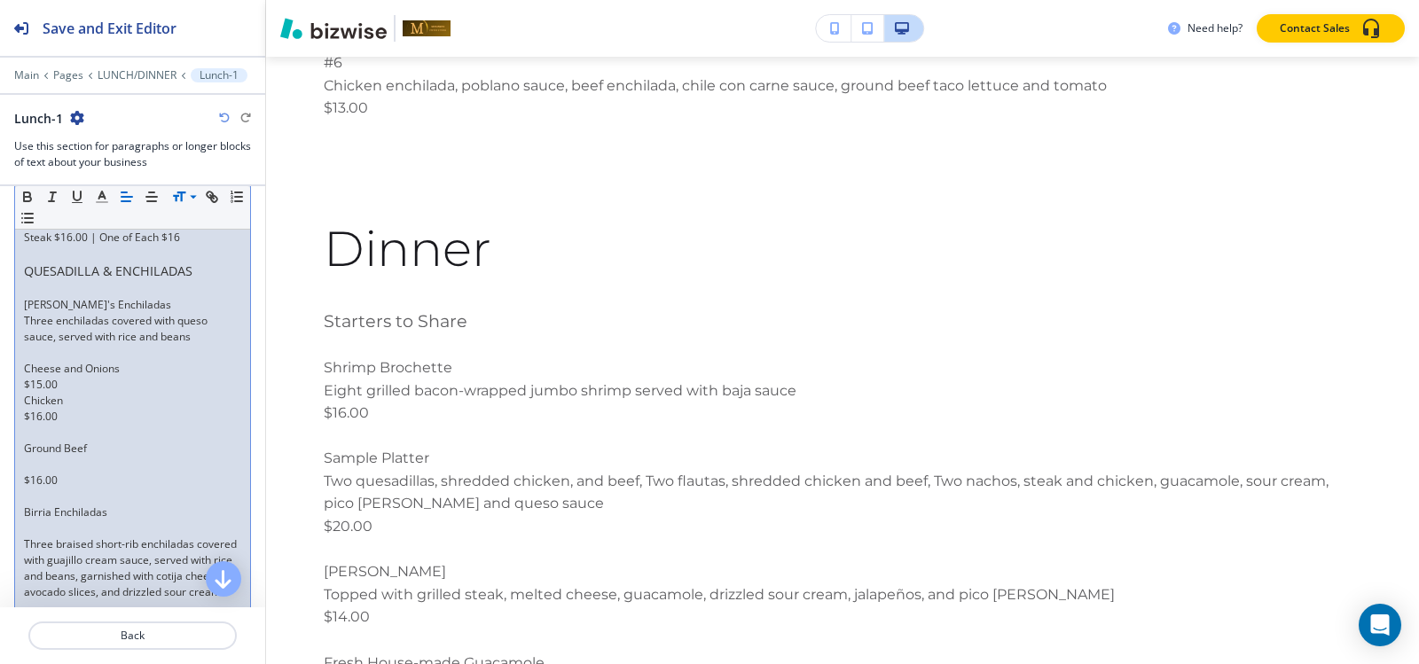
click at [35, 441] on p at bounding box center [132, 433] width 217 height 16
click at [40, 457] on p at bounding box center [132, 449] width 217 height 16
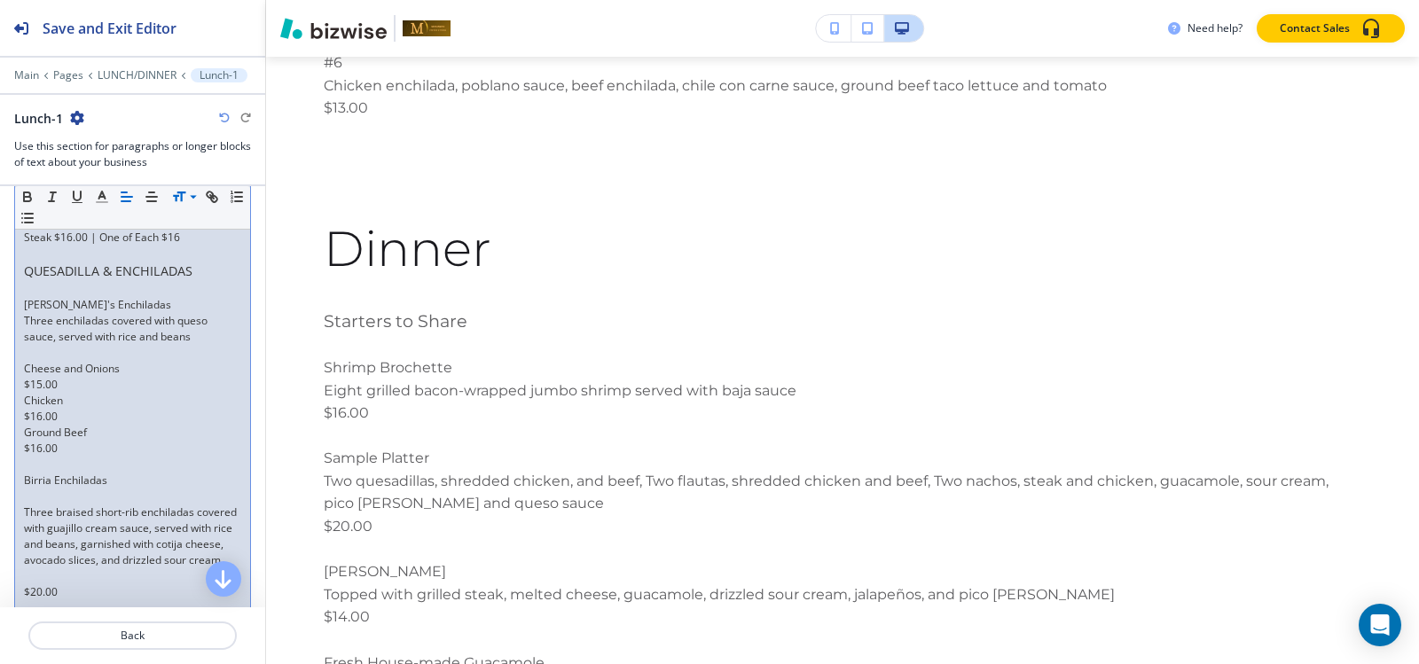
click at [27, 409] on p "Chicken" at bounding box center [132, 401] width 217 height 16
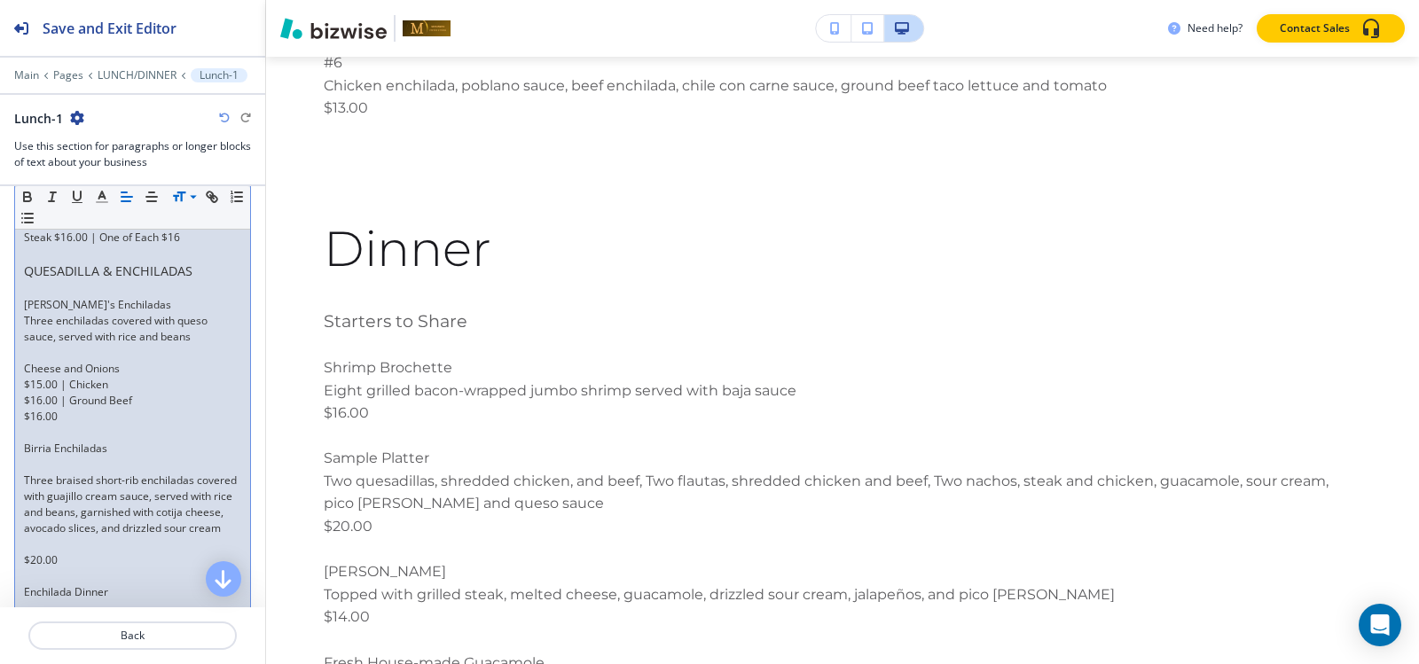
click at [25, 393] on p "$15.00 | Chicken" at bounding box center [132, 385] width 217 height 16
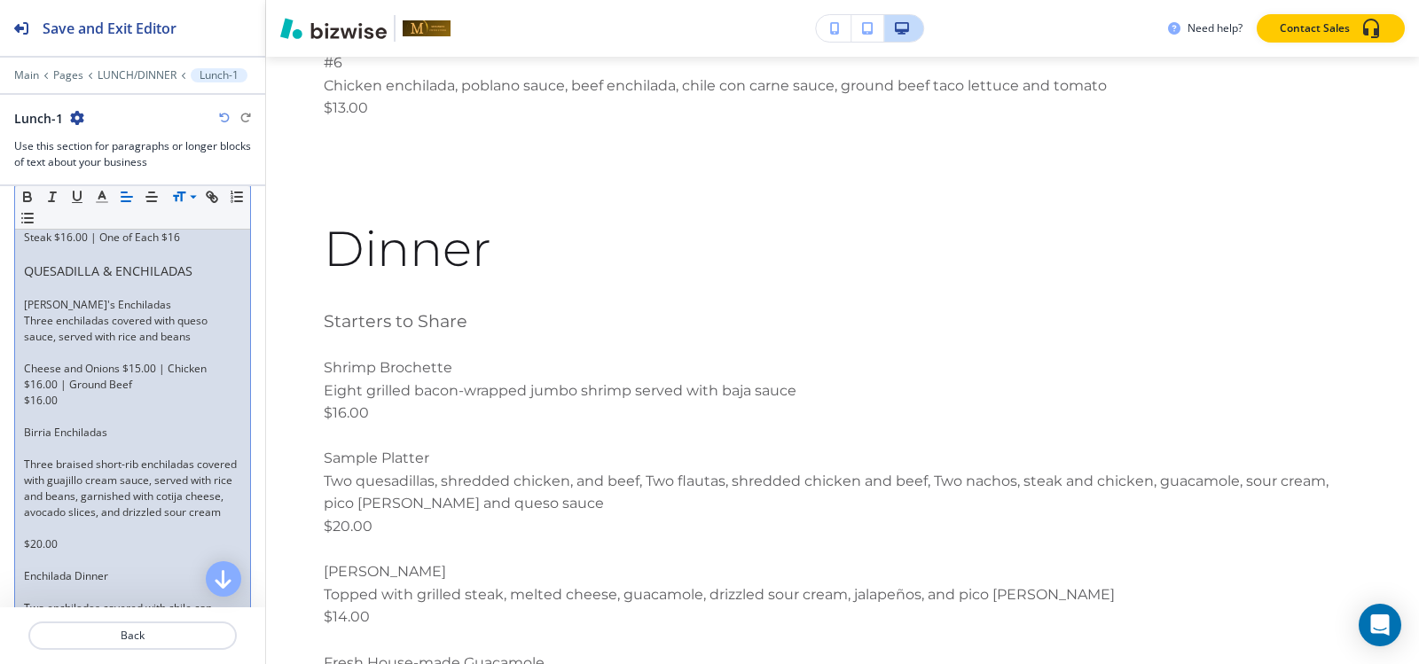
click at [61, 441] on p at bounding box center [132, 433] width 217 height 16
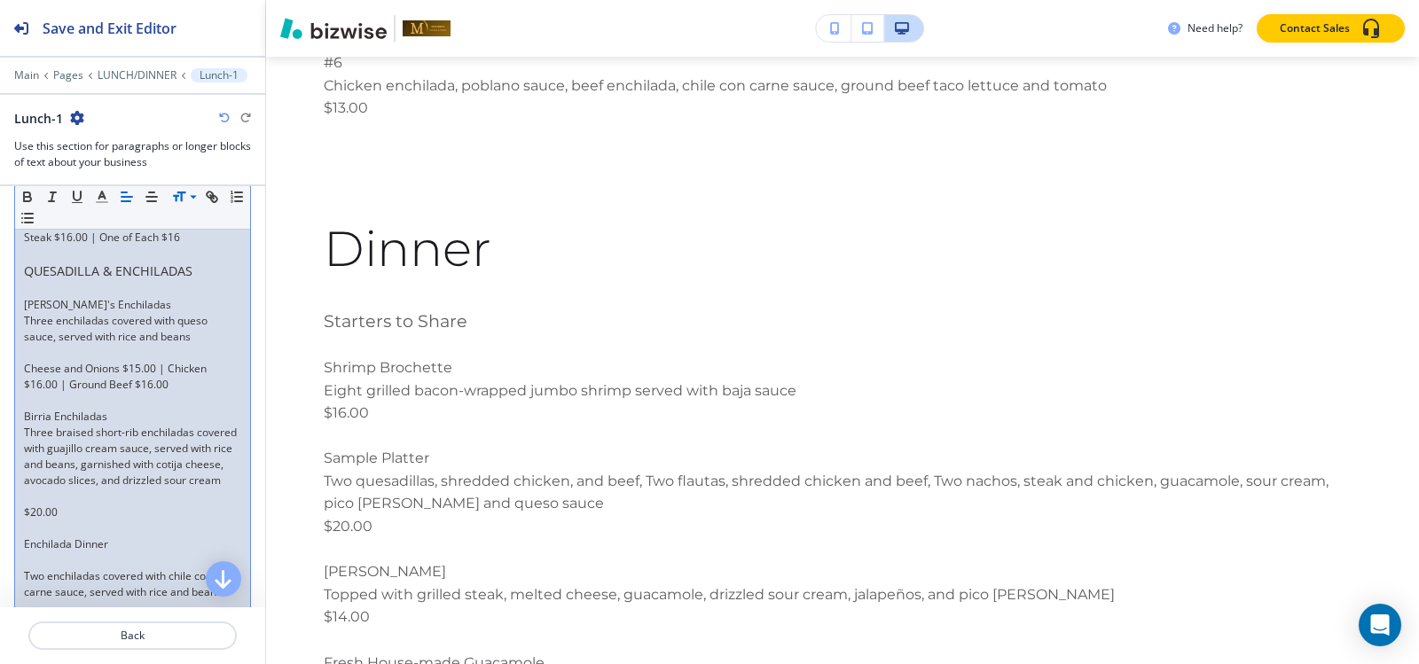
click at [34, 361] on p at bounding box center [132, 353] width 217 height 16
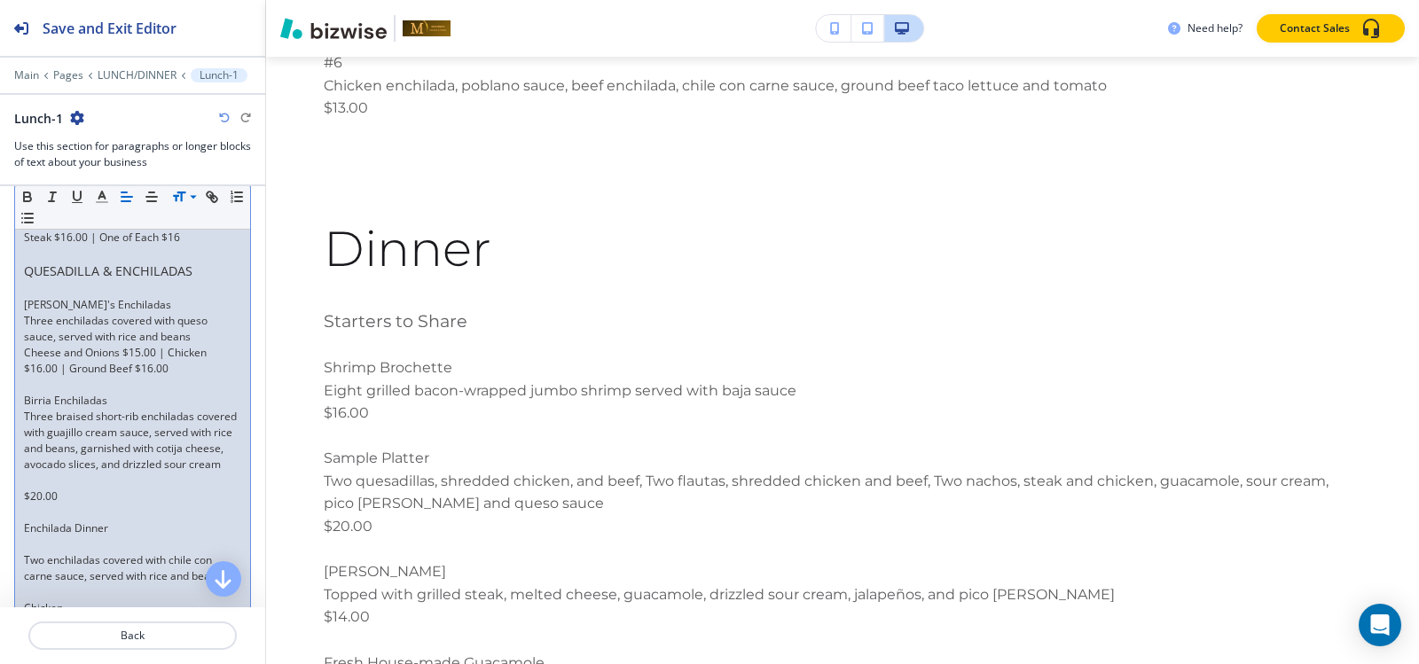
scroll to position [2883, 0]
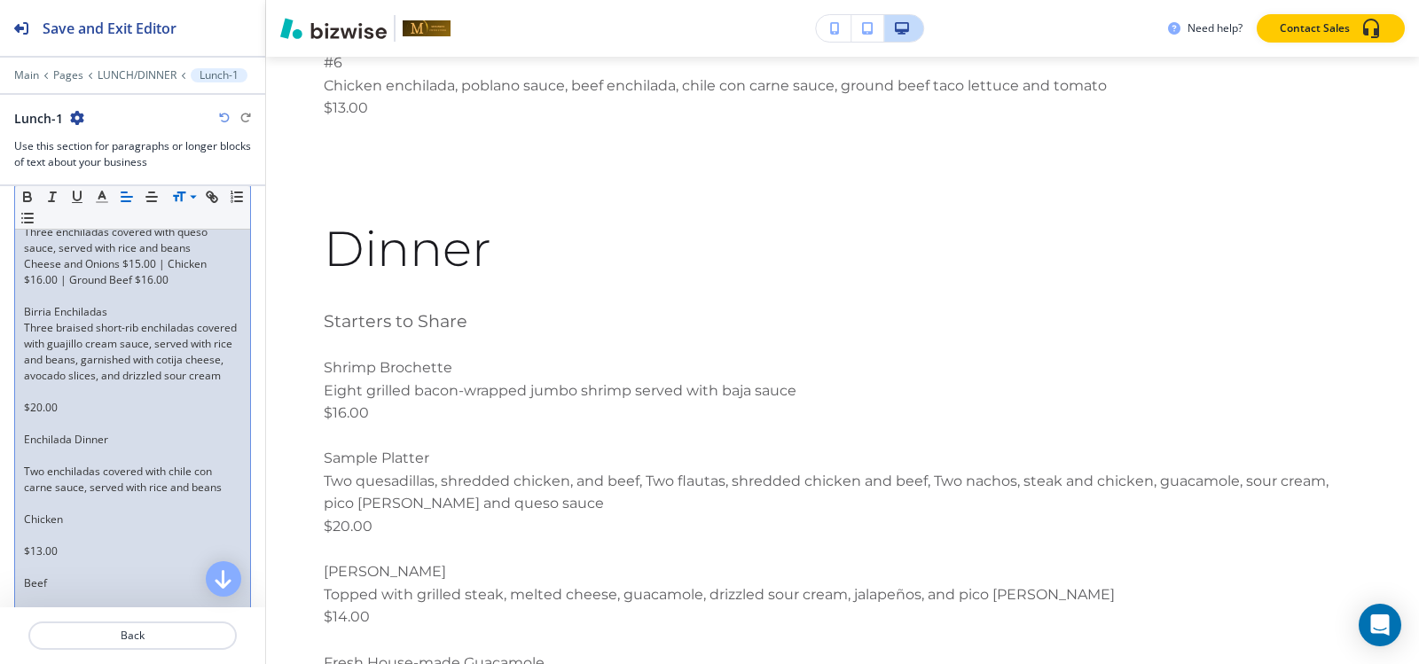
click at [35, 400] on p at bounding box center [132, 392] width 217 height 16
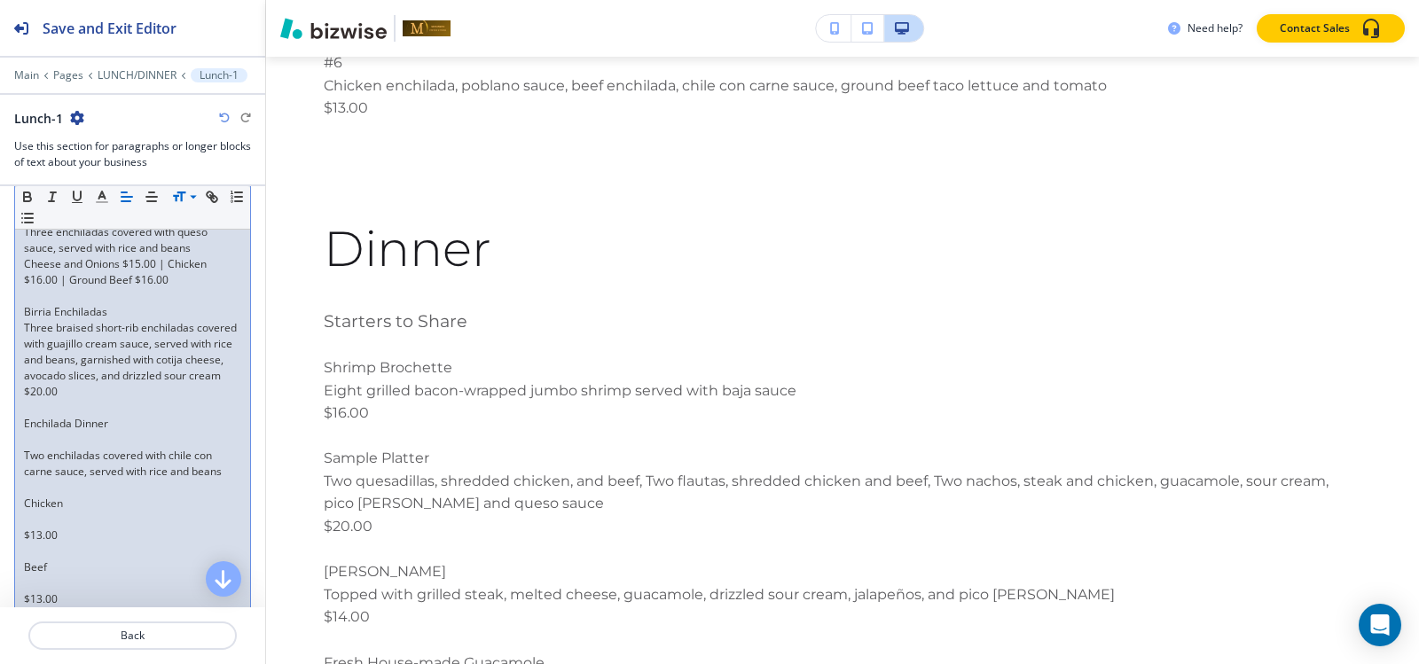
scroll to position [2972, 0]
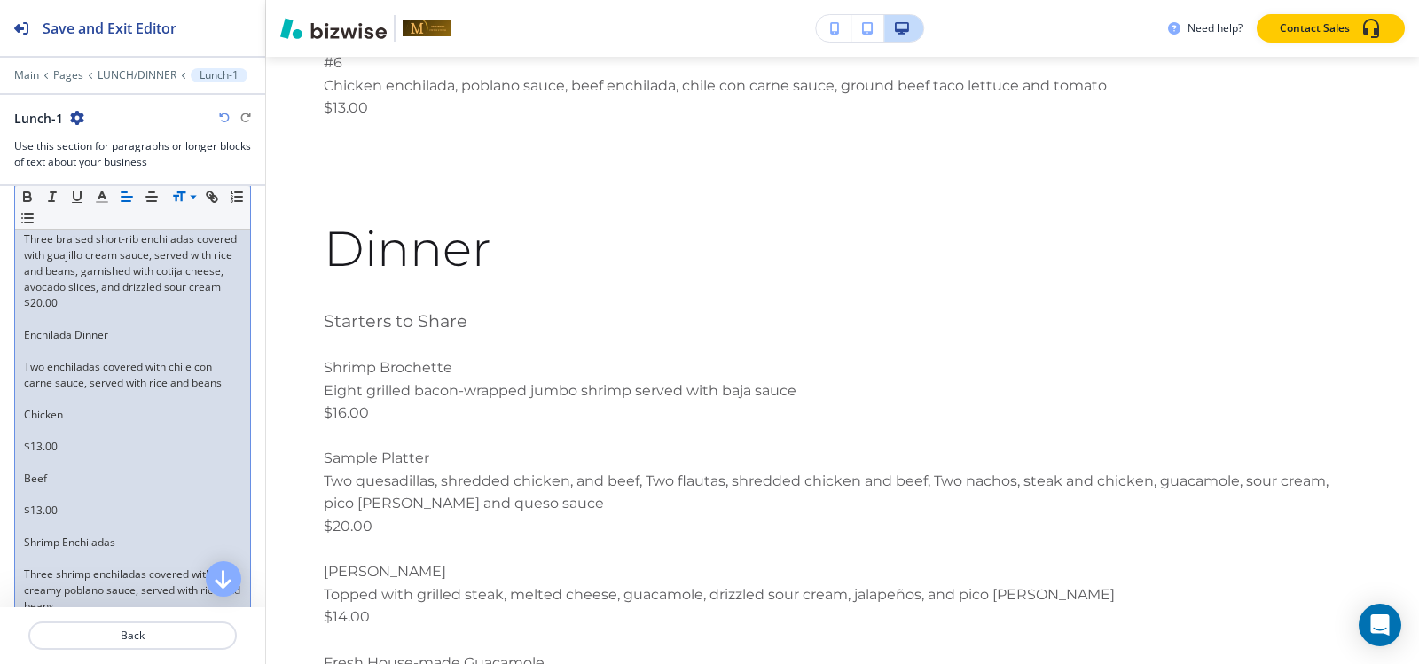
click at [33, 359] on p at bounding box center [132, 351] width 217 height 16
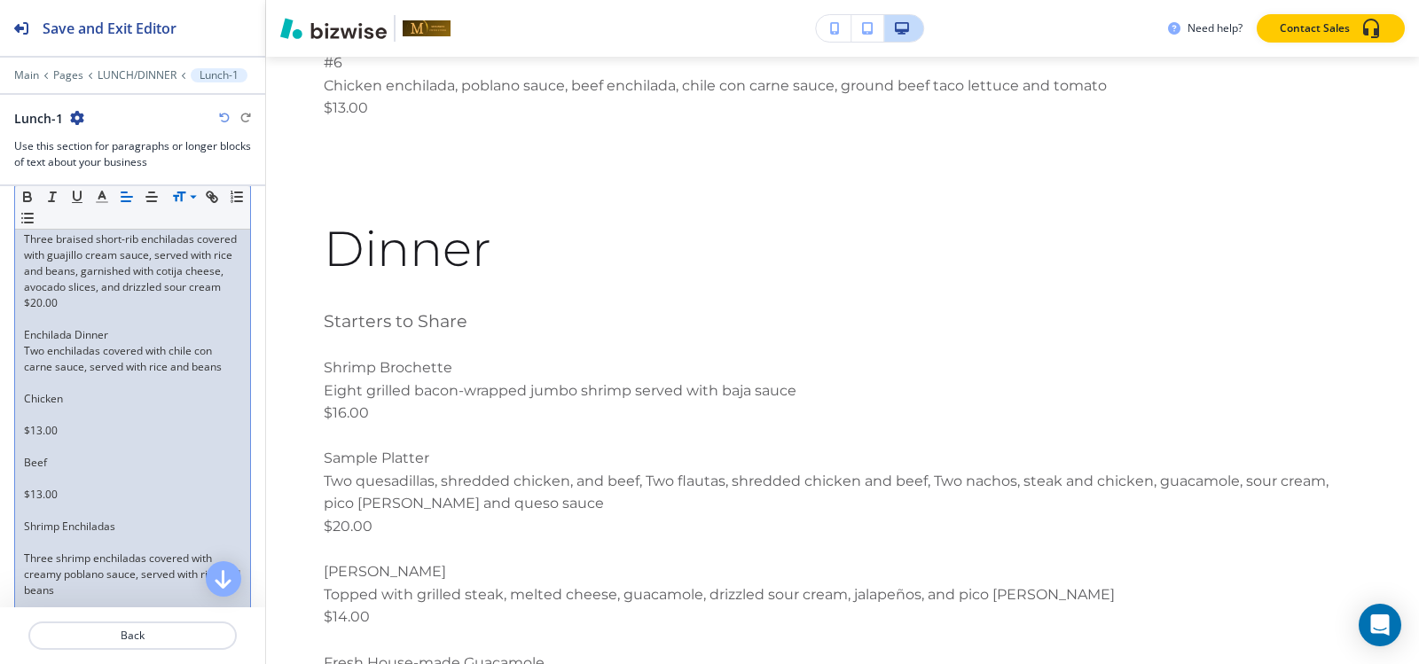
click at [39, 423] on p at bounding box center [132, 415] width 217 height 16
click at [39, 439] on p at bounding box center [132, 431] width 217 height 16
click at [41, 455] on p at bounding box center [132, 447] width 217 height 16
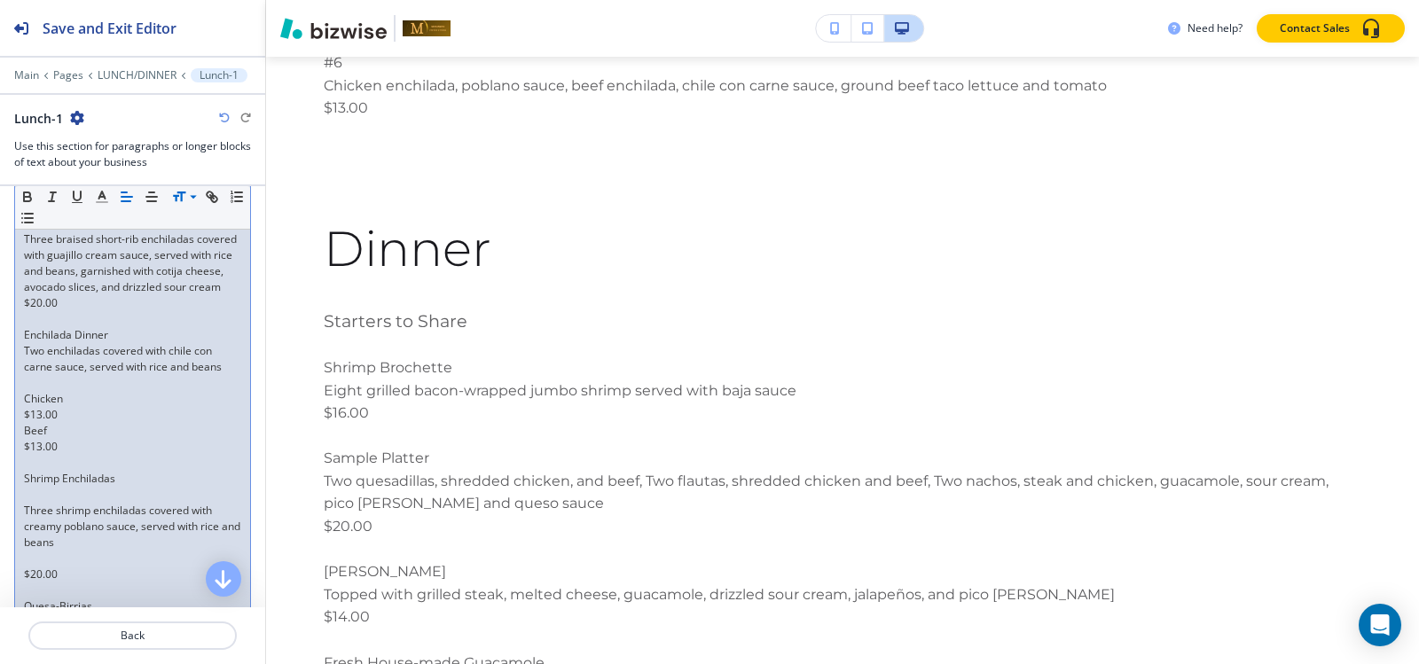
click at [27, 439] on p "Beef" at bounding box center [132, 431] width 217 height 16
click at [25, 423] on p "$13.00 | Beef" at bounding box center [132, 415] width 217 height 16
click at [26, 423] on p "$13.00" at bounding box center [132, 415] width 217 height 16
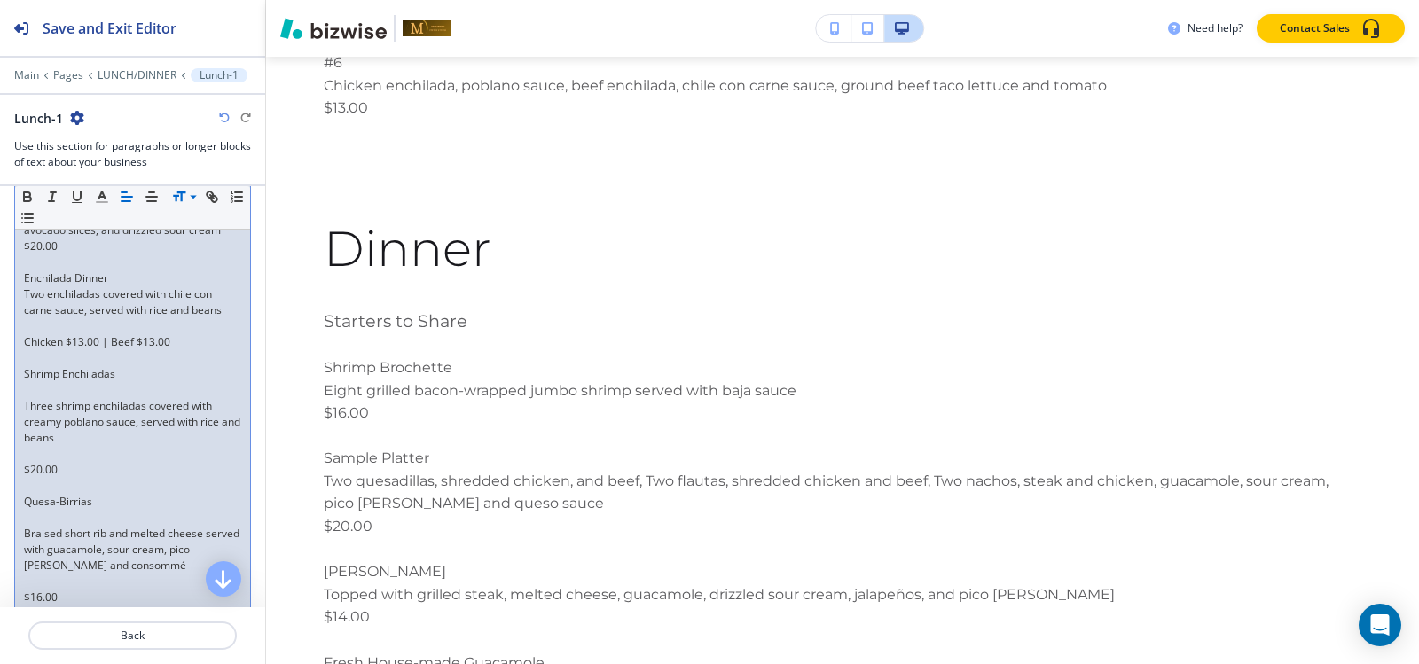
scroll to position [3060, 0]
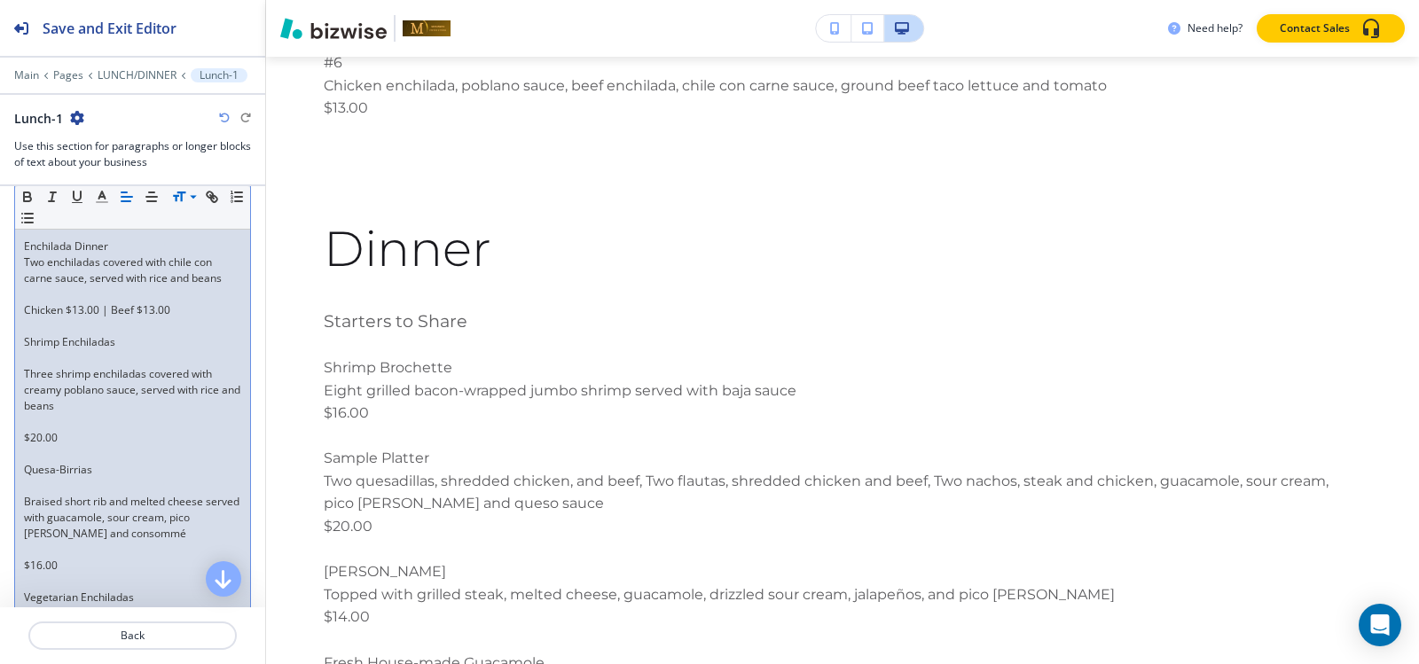
click at [58, 302] on p at bounding box center [132, 294] width 217 height 16
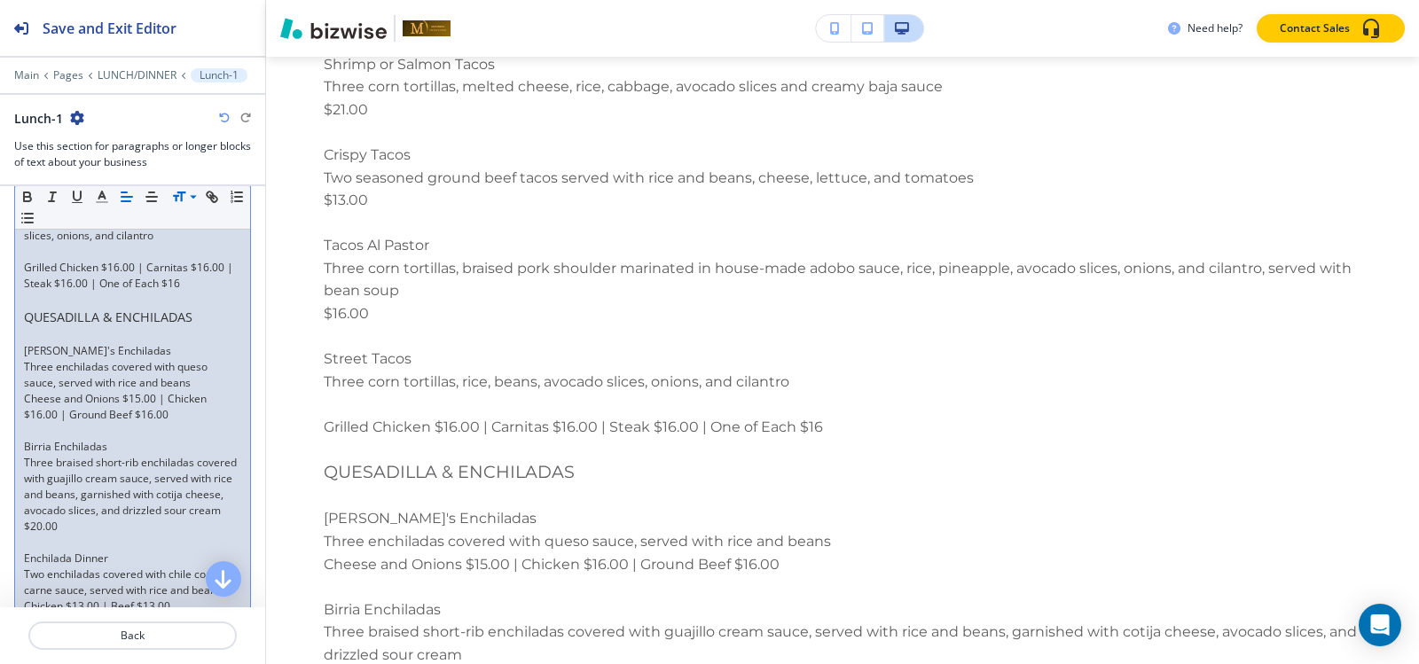
scroll to position [2706, 0]
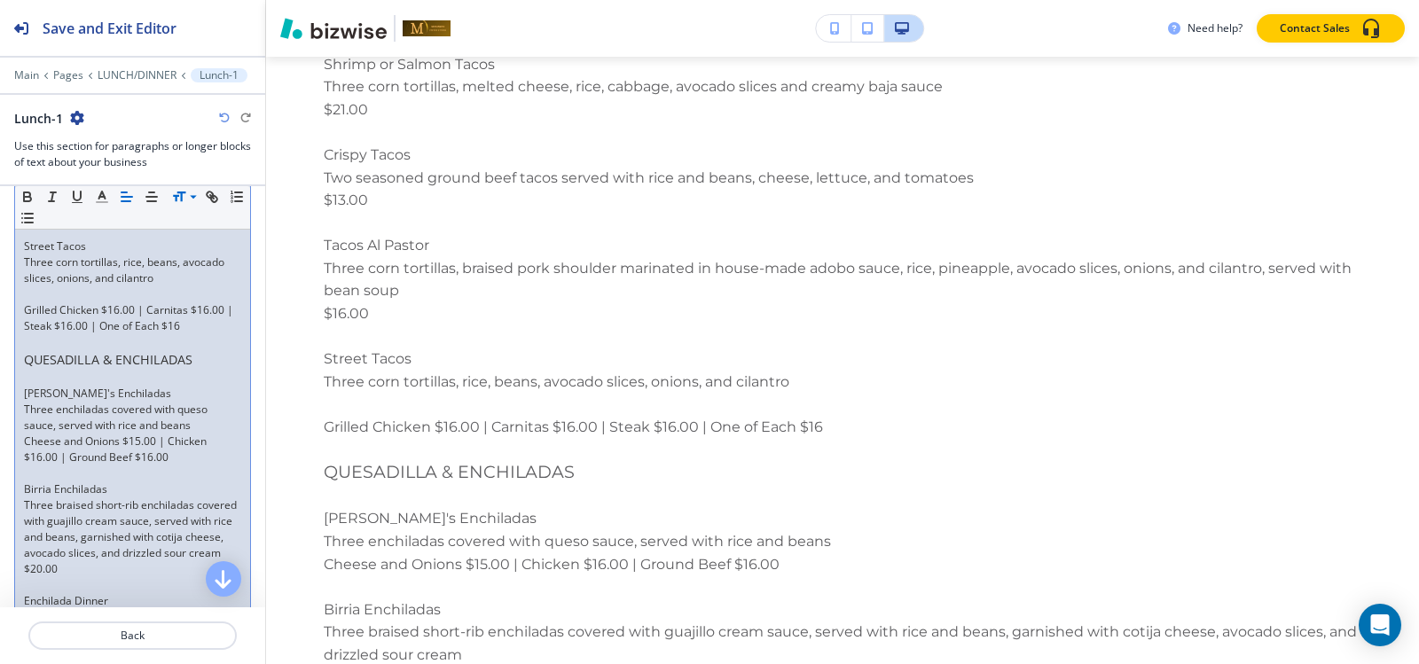
click at [62, 302] on p at bounding box center [132, 294] width 217 height 16
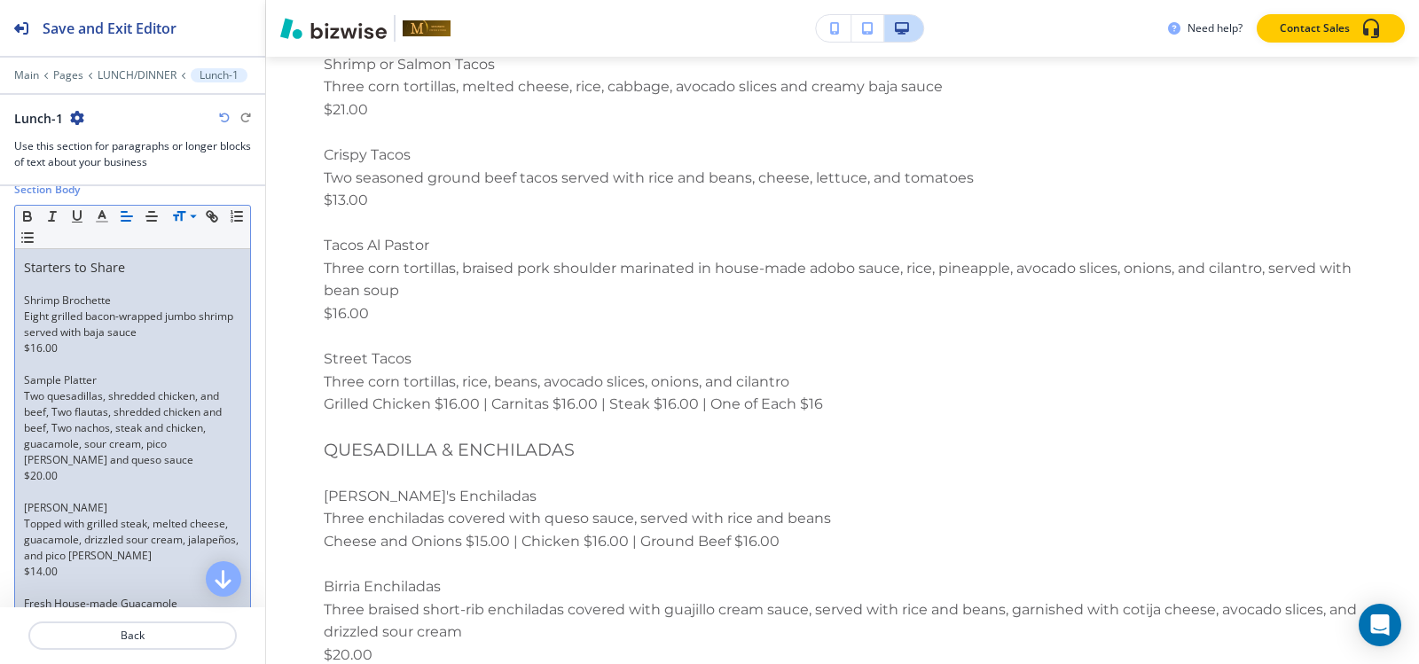
scroll to position [266, 0]
drag, startPoint x: 113, startPoint y: 295, endPoint x: 0, endPoint y: 295, distance: 112.6
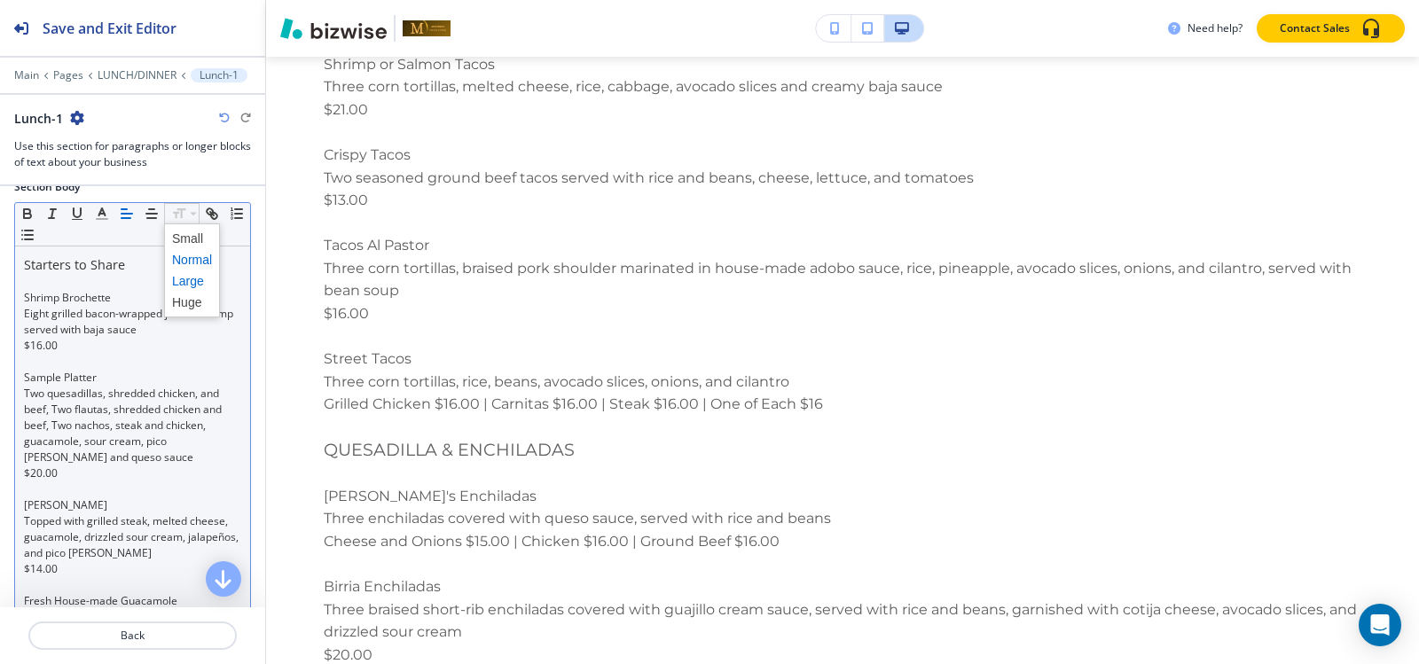
click at [196, 279] on span at bounding box center [192, 280] width 40 height 21
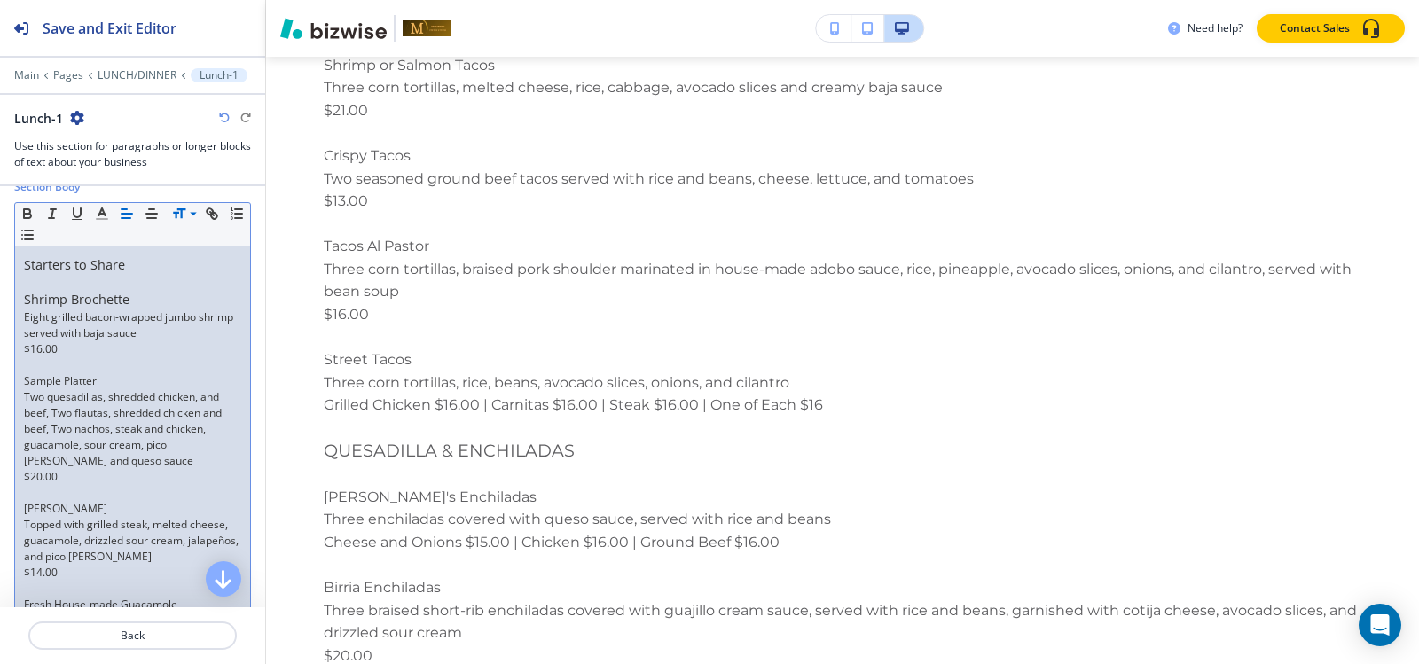
click at [56, 364] on p at bounding box center [132, 365] width 217 height 16
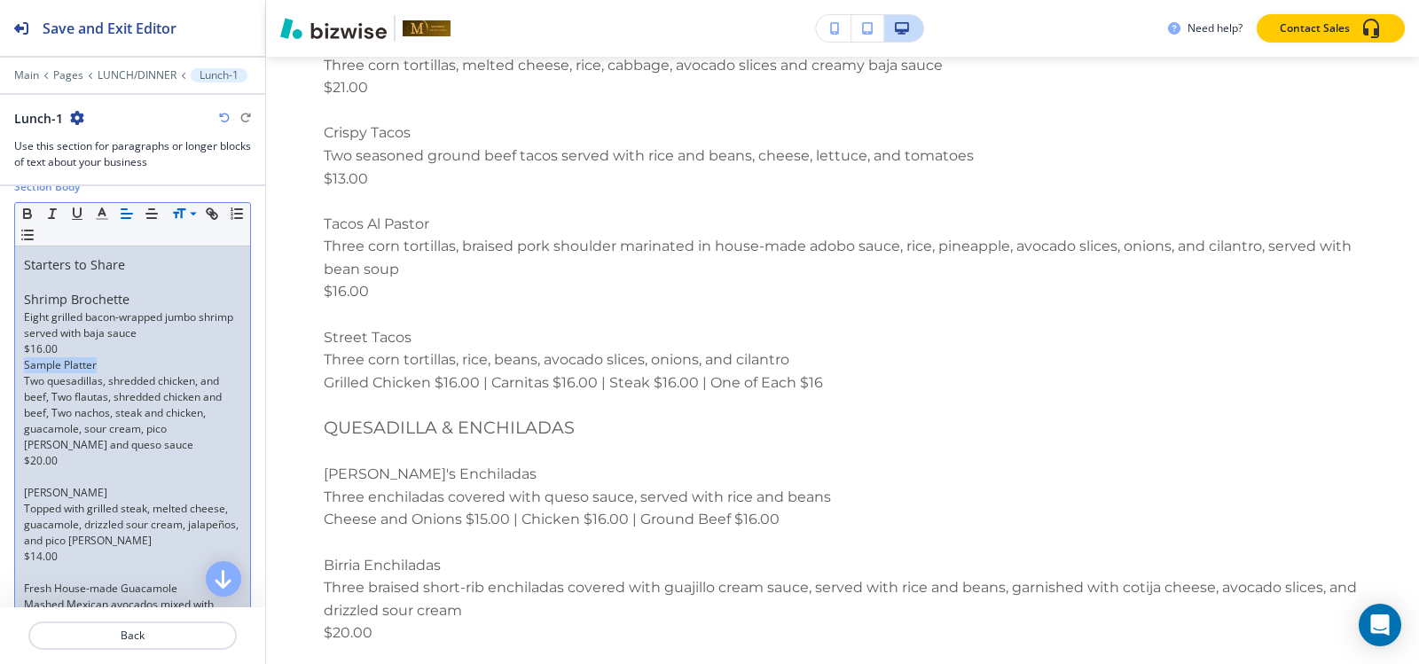
drag, startPoint x: 101, startPoint y: 364, endPoint x: 0, endPoint y: 364, distance: 101.1
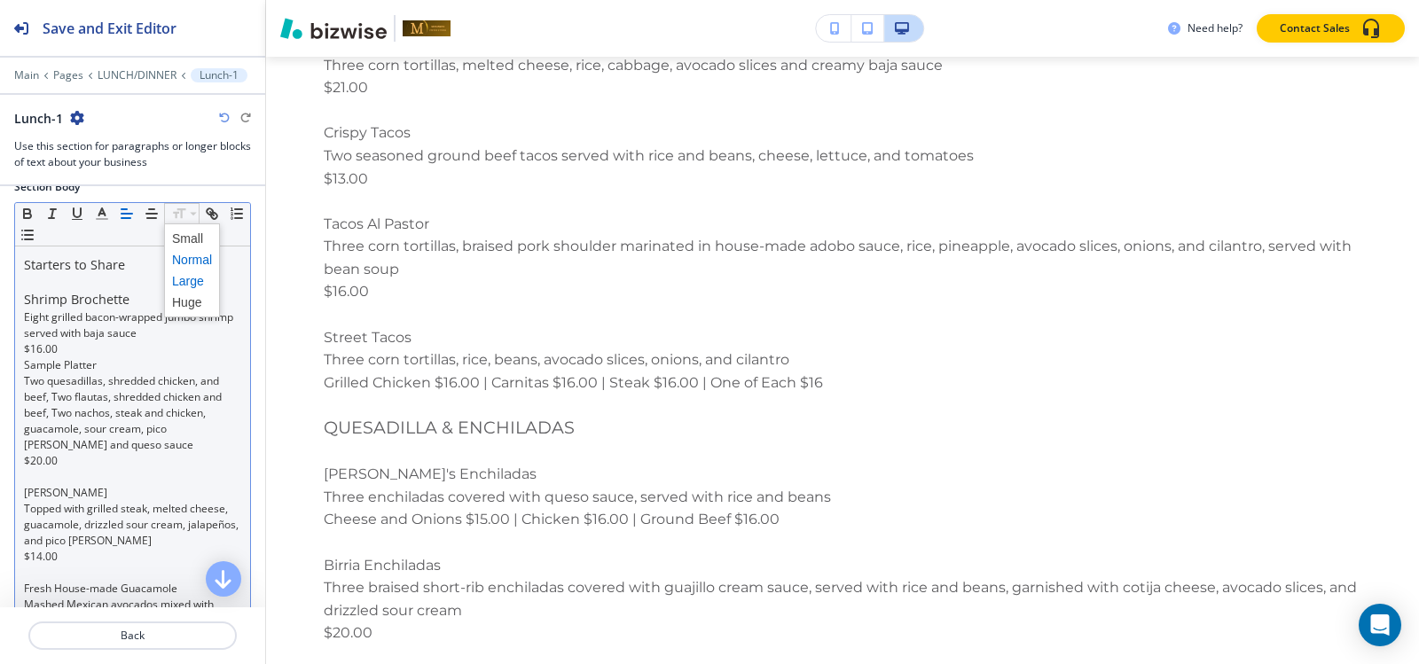
click at [187, 282] on span at bounding box center [192, 280] width 40 height 21
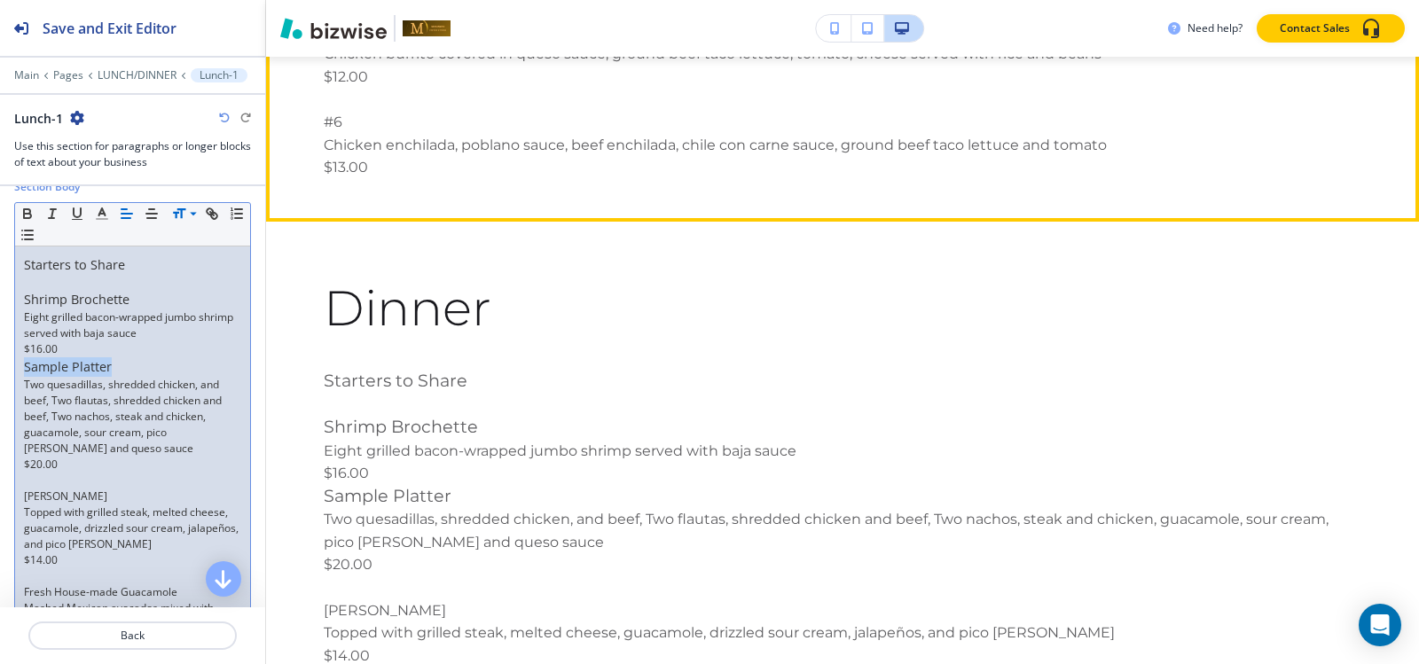
scroll to position [13606, 0]
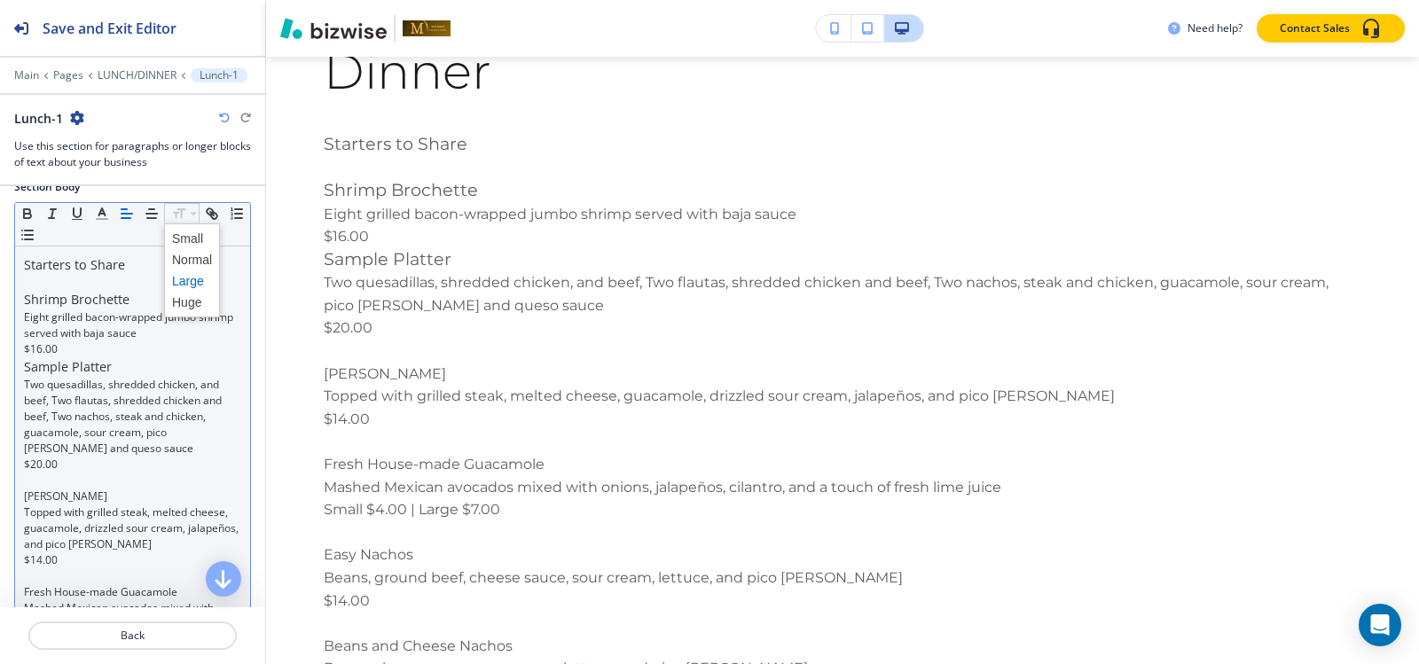
click at [194, 279] on span at bounding box center [192, 280] width 40 height 21
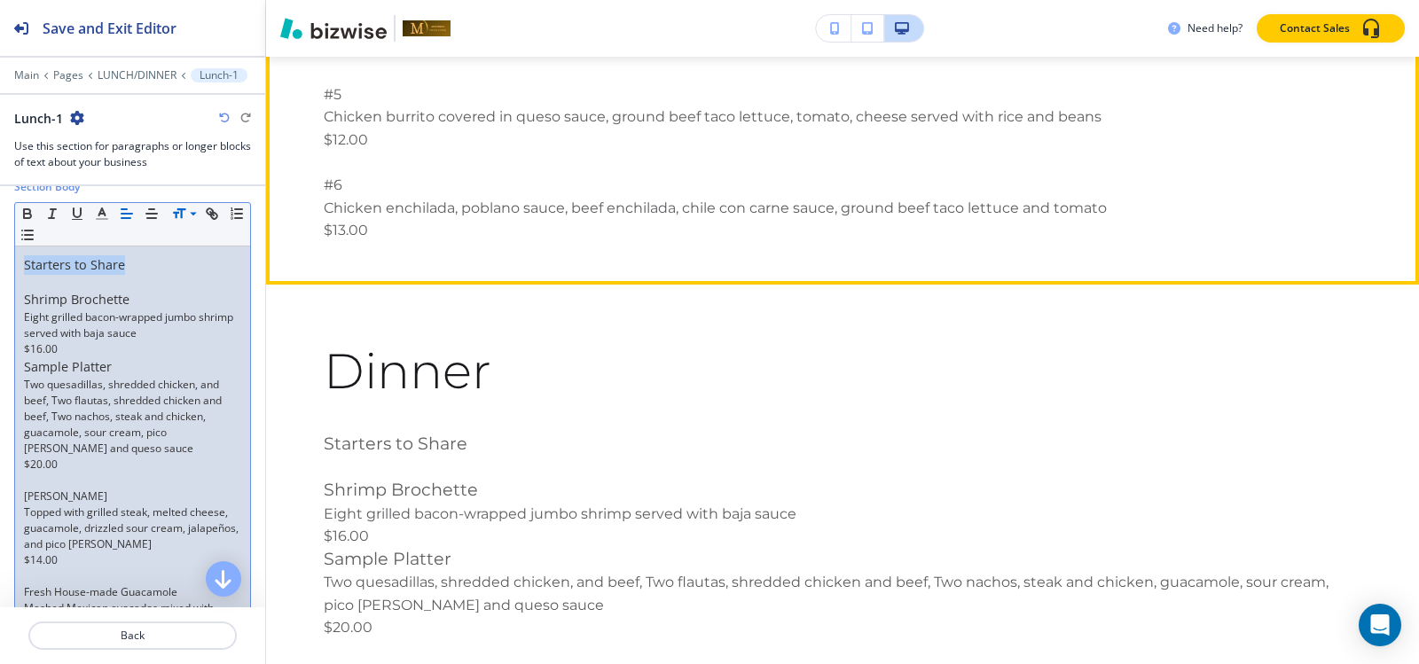
scroll to position [13340, 0]
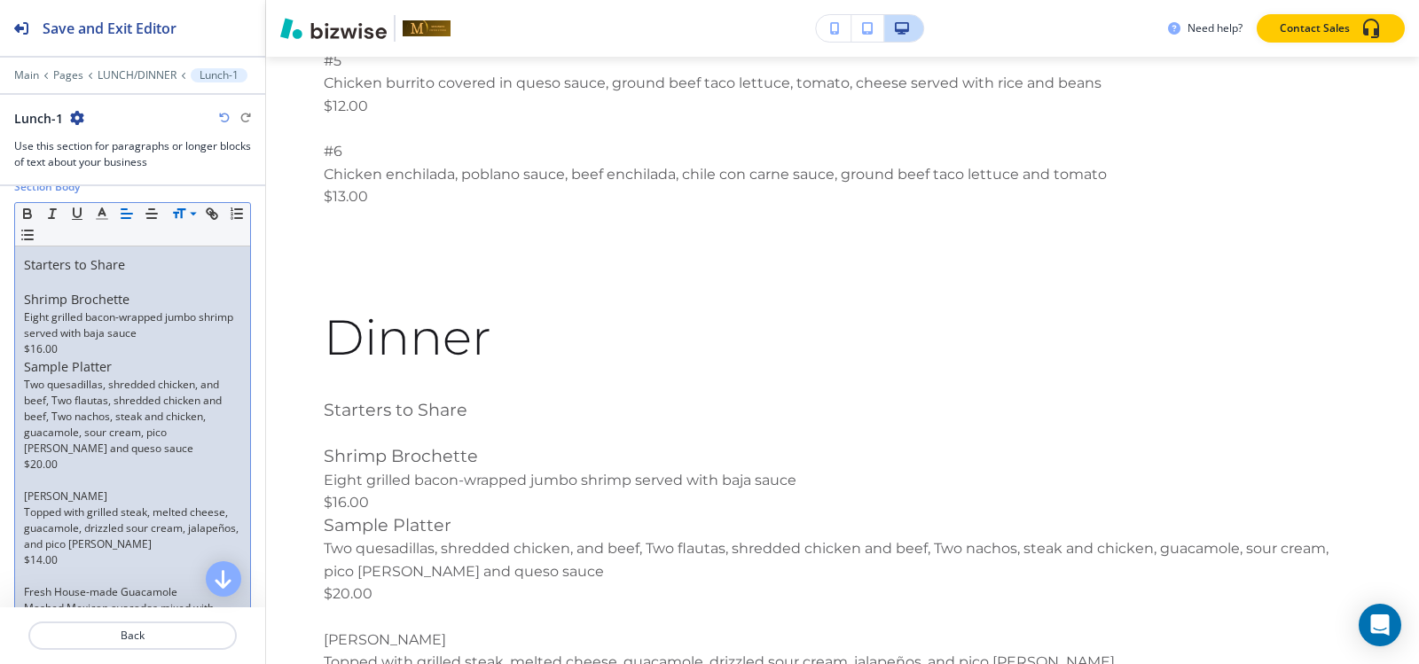
drag, startPoint x: 122, startPoint y: 364, endPoint x: 0, endPoint y: 386, distance: 124.2
click at [126, 369] on p "Sample Platter" at bounding box center [132, 367] width 217 height 20
click at [114, 364] on p "Sample Platter" at bounding box center [132, 367] width 217 height 20
drag, startPoint x: 111, startPoint y: 366, endPoint x: 34, endPoint y: 366, distance: 77.2
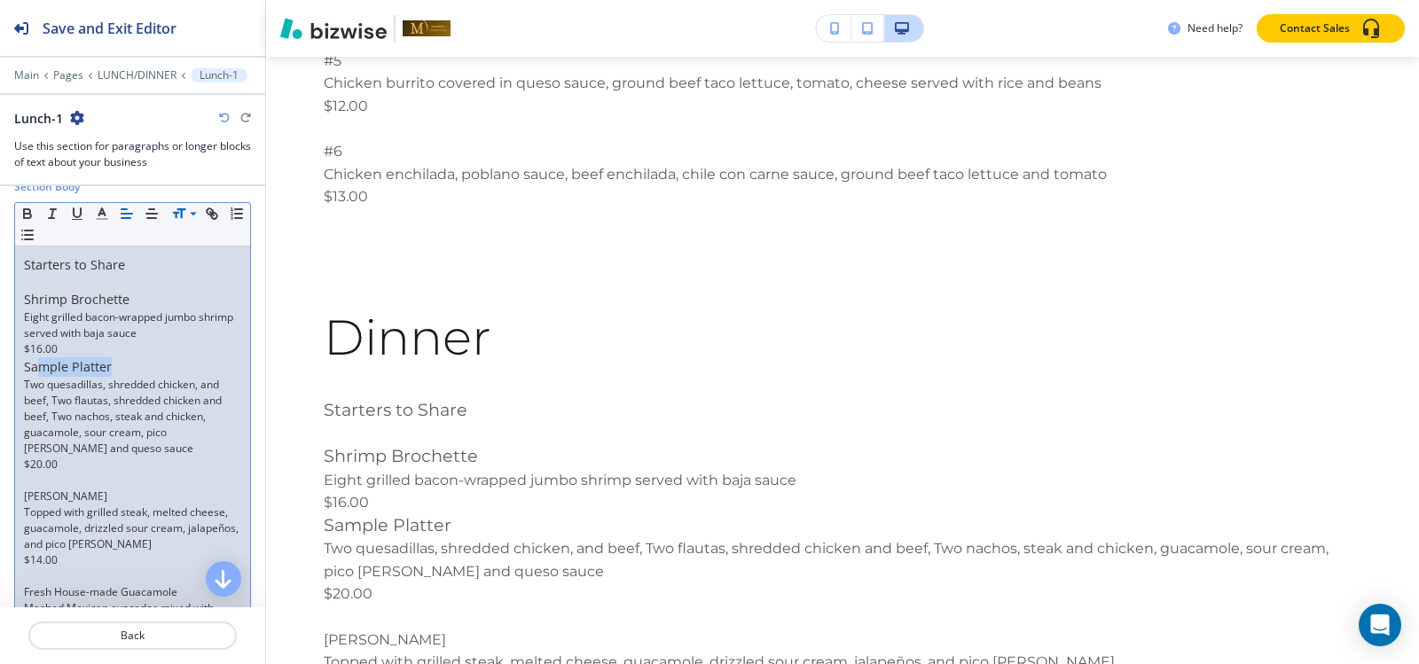
click at [35, 366] on p "Sample Platter" at bounding box center [132, 367] width 217 height 20
click at [104, 366] on span "Sample Platter" at bounding box center [68, 366] width 88 height 17
drag, startPoint x: 135, startPoint y: 366, endPoint x: 0, endPoint y: 370, distance: 134.8
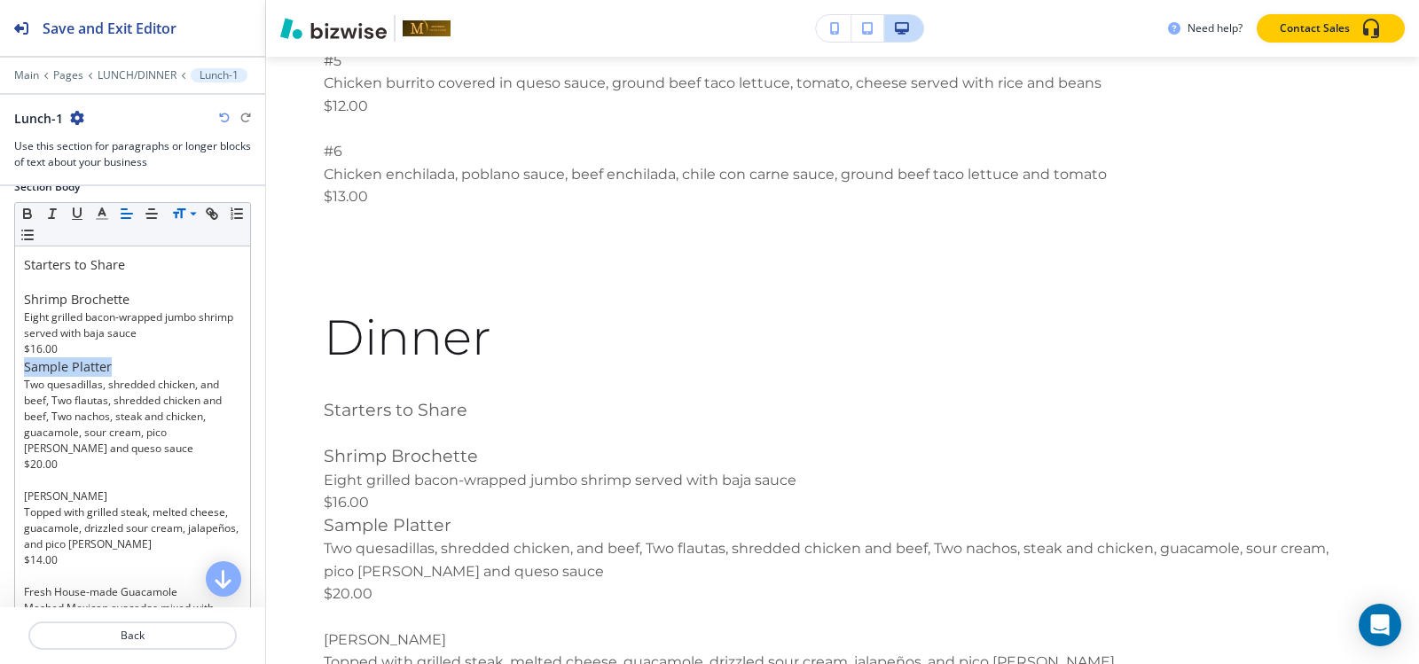
click at [180, 211] on icon at bounding box center [178, 214] width 21 height 16
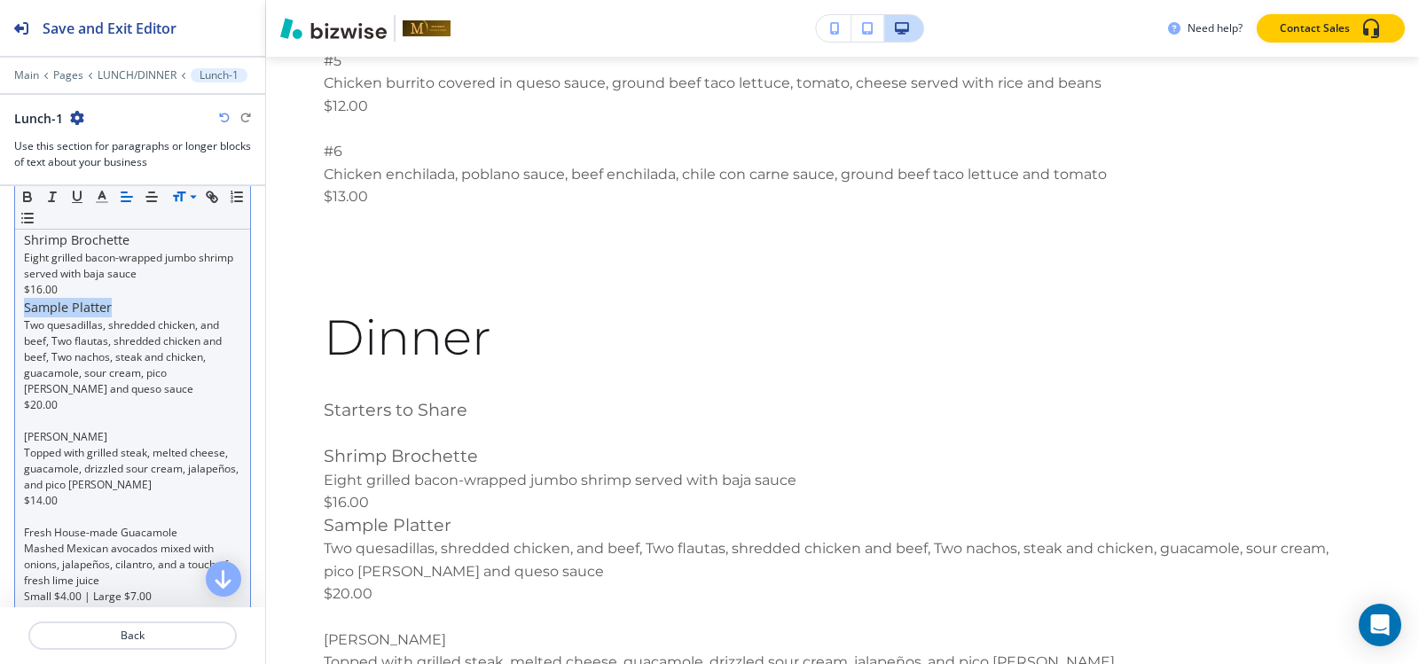
scroll to position [355, 0]
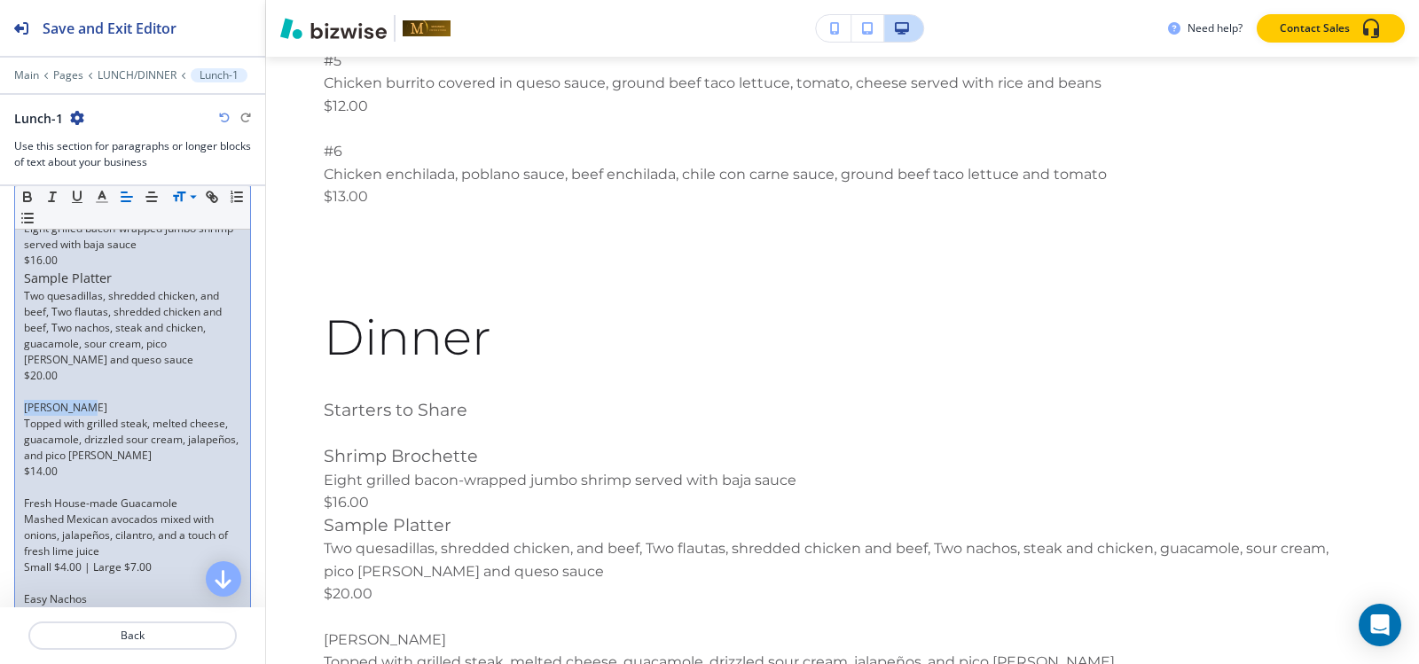
drag, startPoint x: 82, startPoint y: 407, endPoint x: 19, endPoint y: 407, distance: 63.9
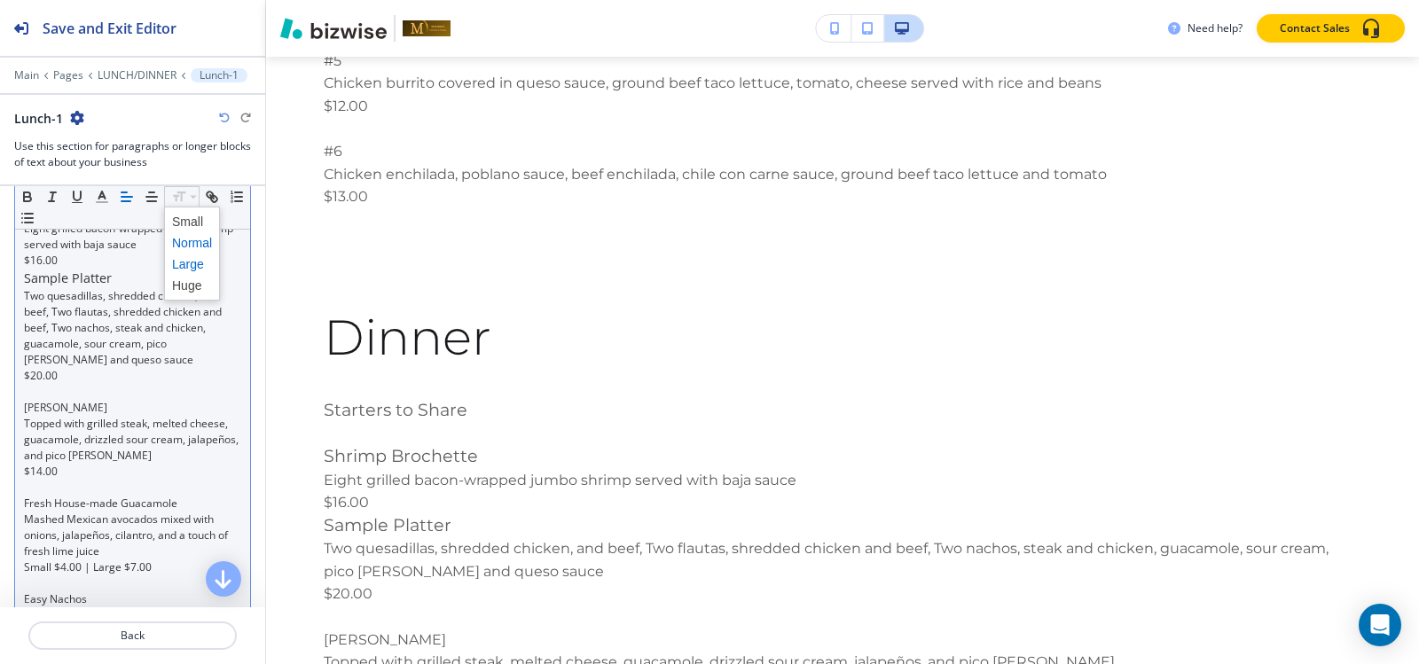
click at [190, 263] on span at bounding box center [192, 264] width 40 height 21
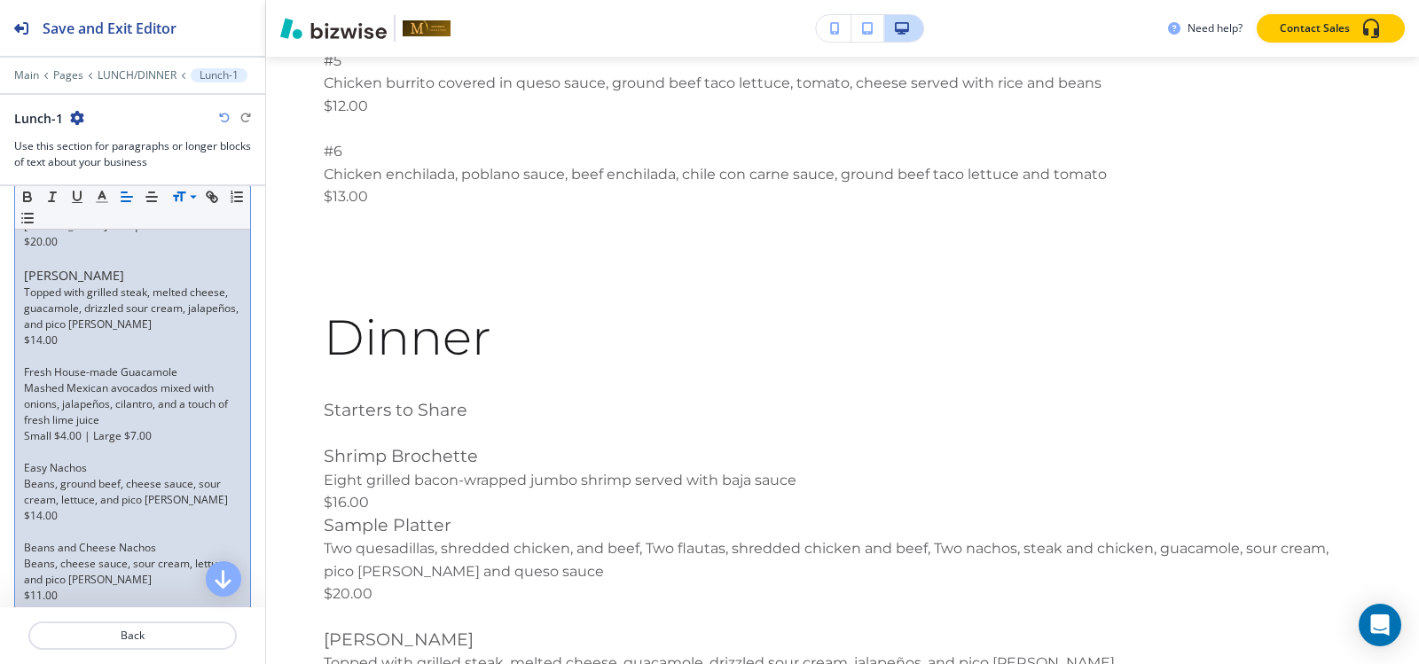
scroll to position [400, 0]
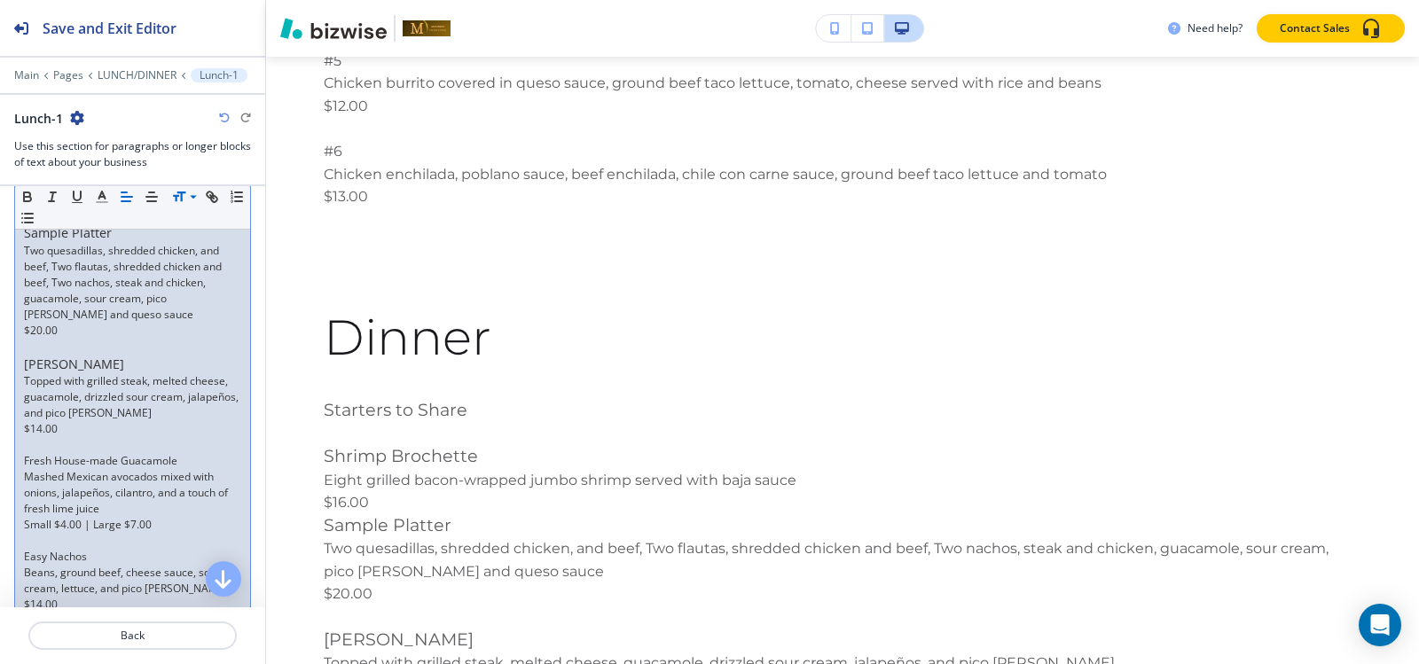
click at [44, 343] on p at bounding box center [132, 347] width 217 height 16
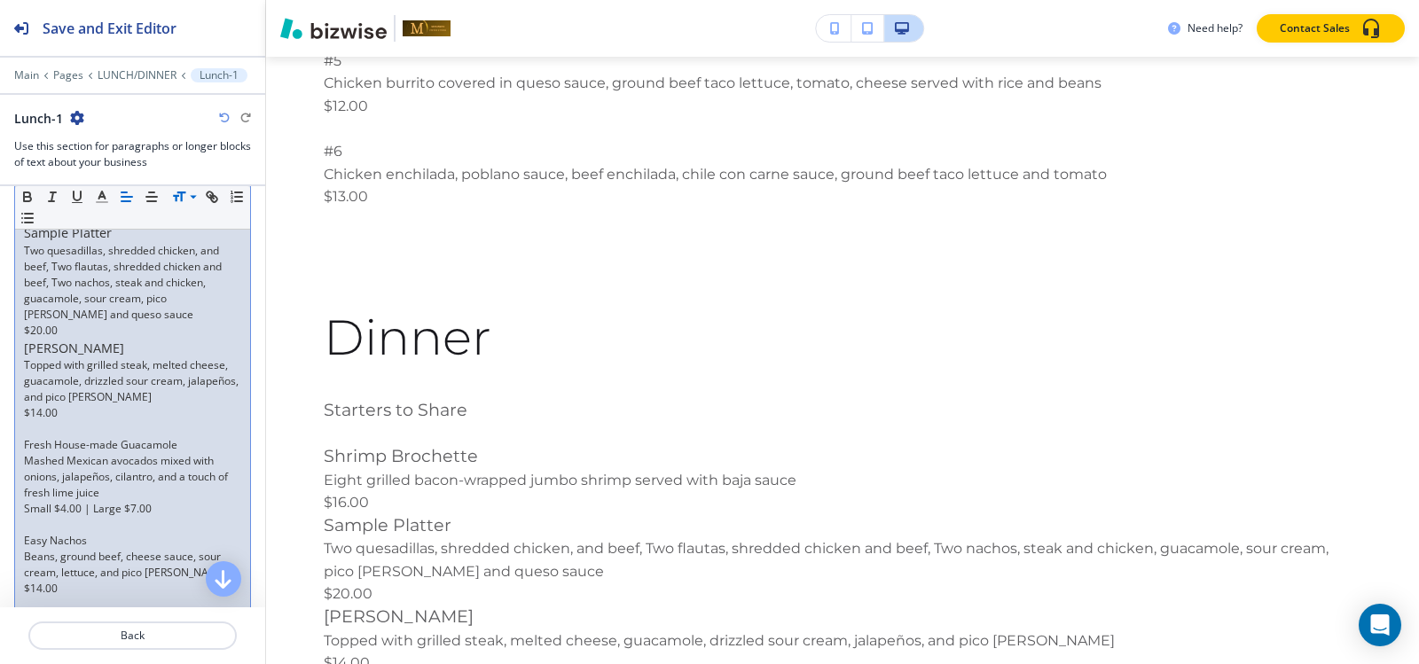
scroll to position [489, 0]
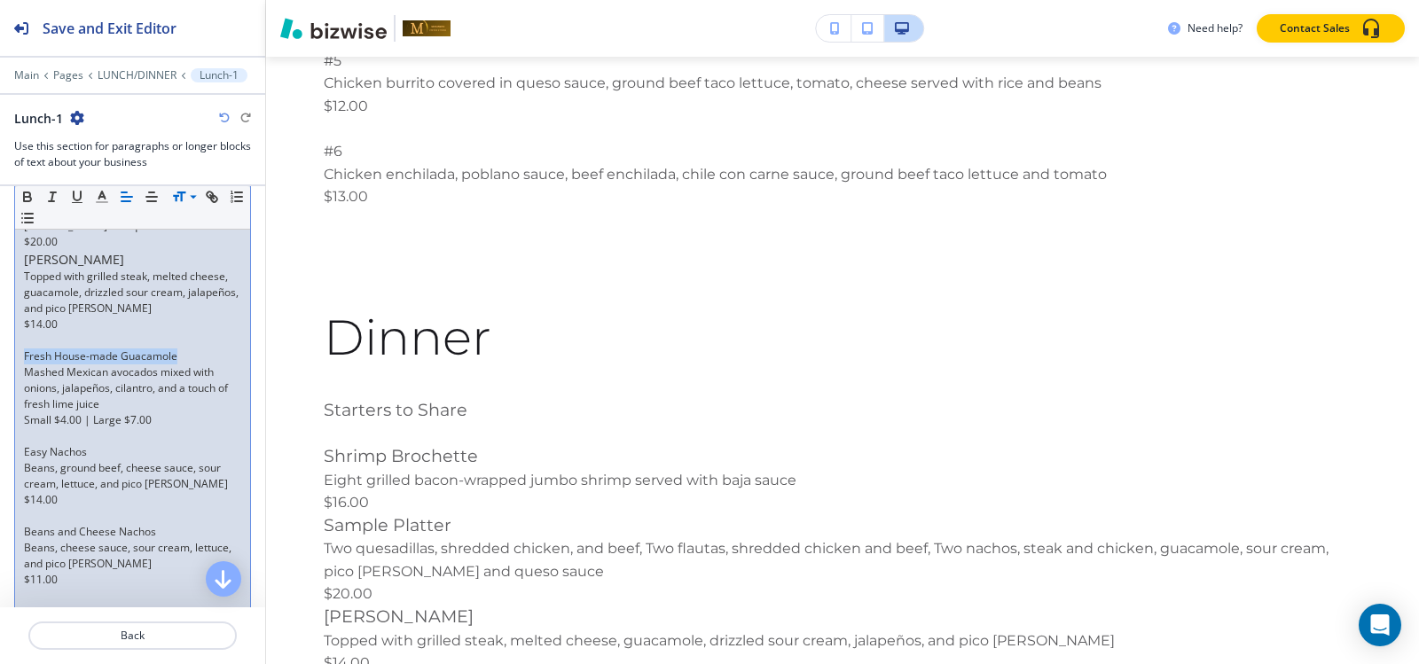
drag, startPoint x: 178, startPoint y: 353, endPoint x: 10, endPoint y: 353, distance: 168.5
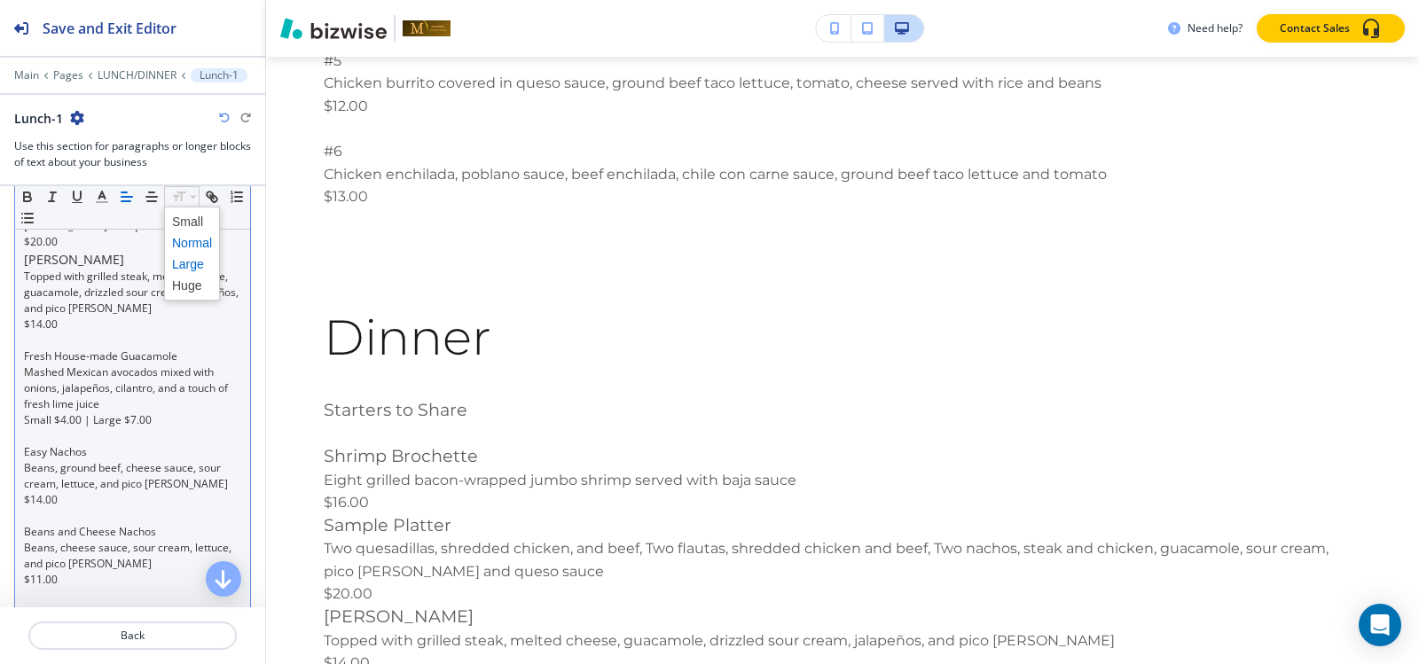
click at [204, 266] on span at bounding box center [192, 264] width 40 height 21
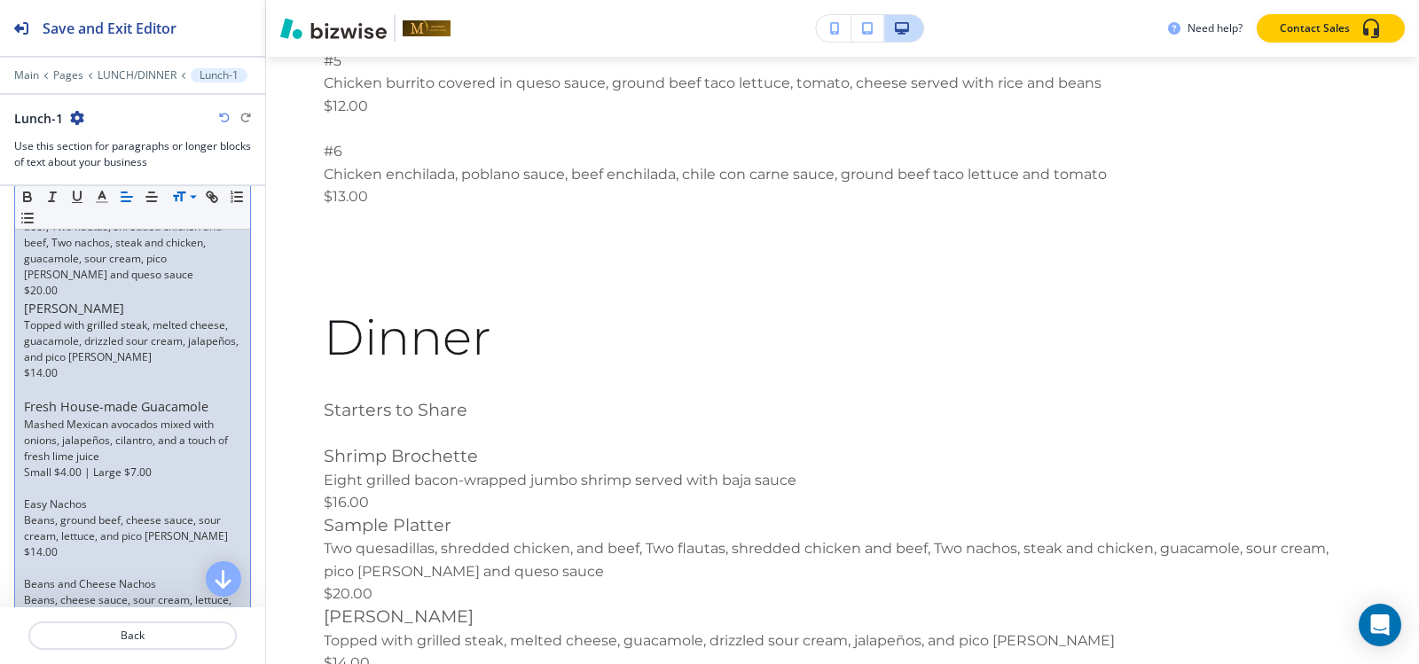
scroll to position [577, 0]
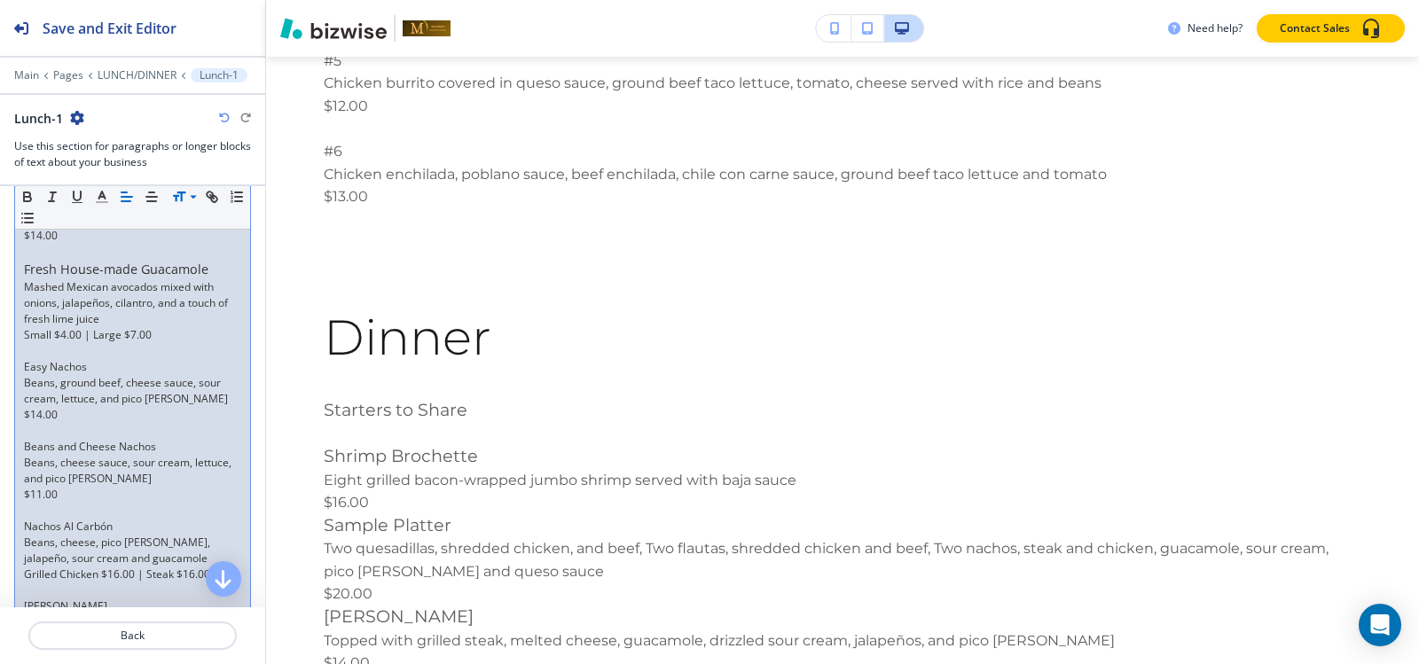
click at [50, 251] on p at bounding box center [132, 252] width 217 height 16
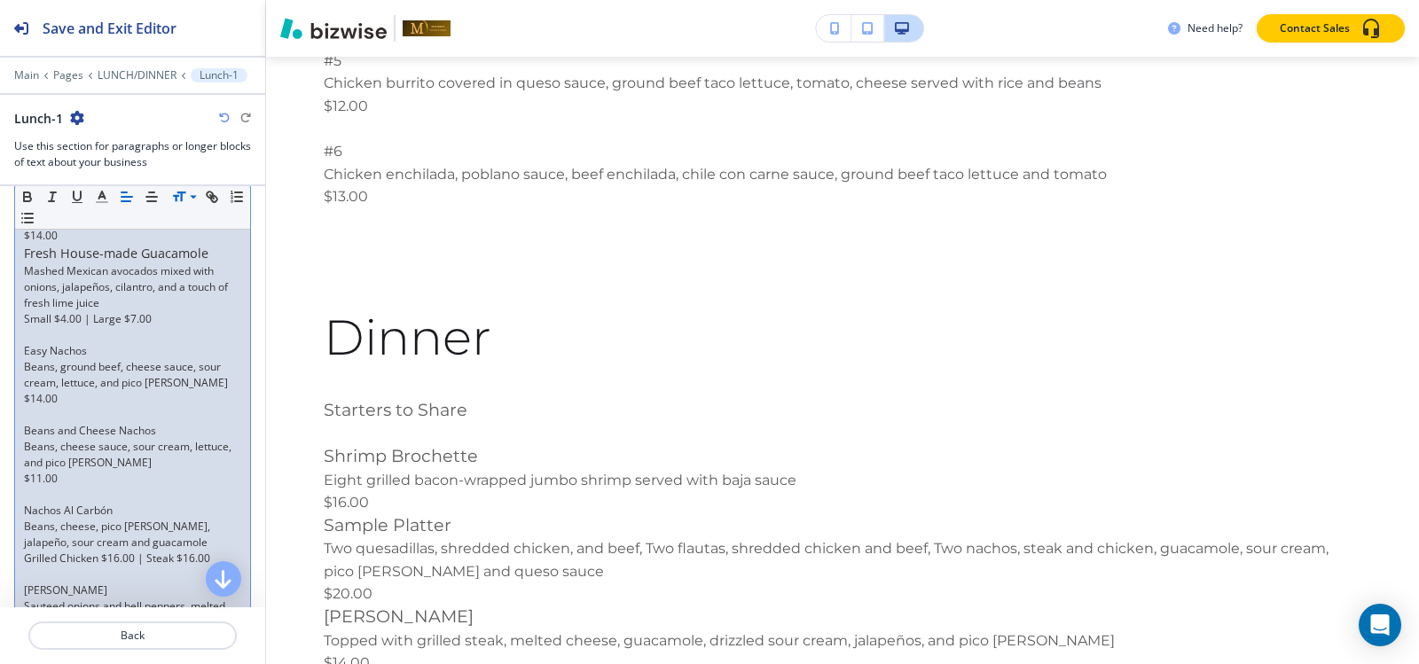
drag, startPoint x: 98, startPoint y: 352, endPoint x: 0, endPoint y: 360, distance: 97.9
click at [92, 349] on p "Easy Nachos" at bounding box center [132, 351] width 217 height 16
drag, startPoint x: 92, startPoint y: 349, endPoint x: 0, endPoint y: 349, distance: 92.2
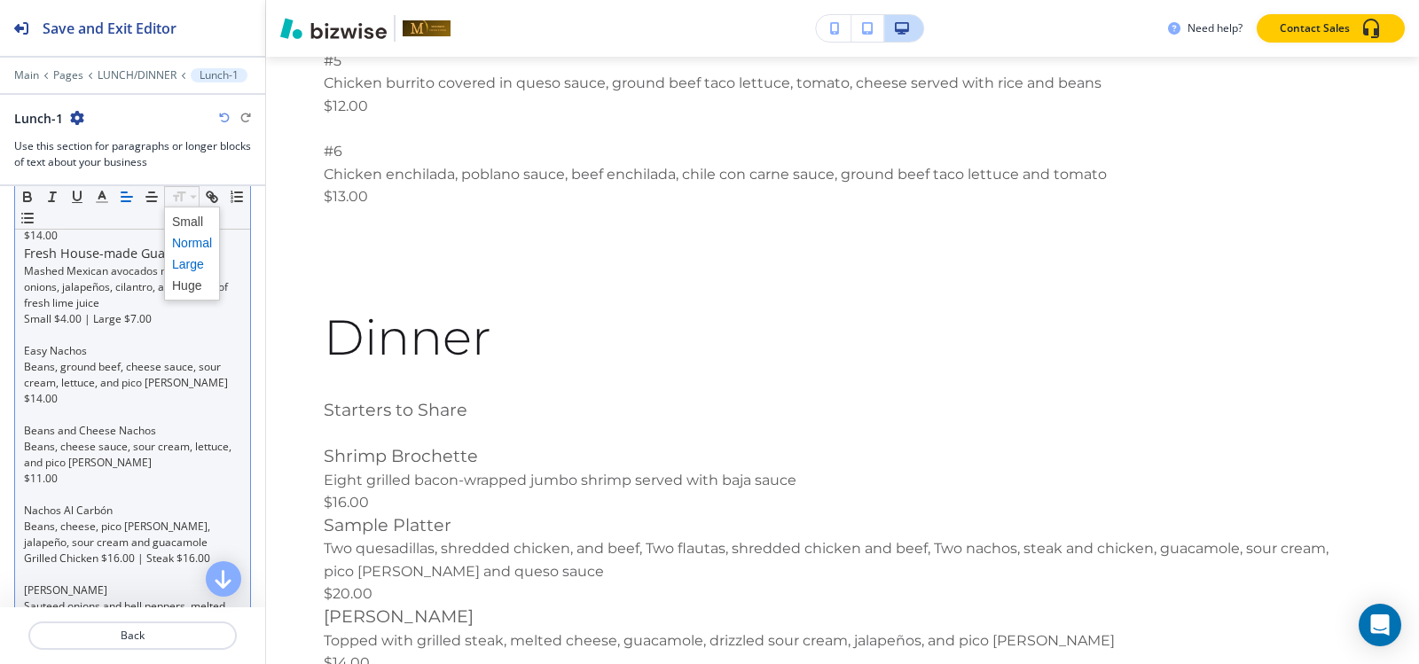
click at [201, 259] on span at bounding box center [192, 264] width 40 height 21
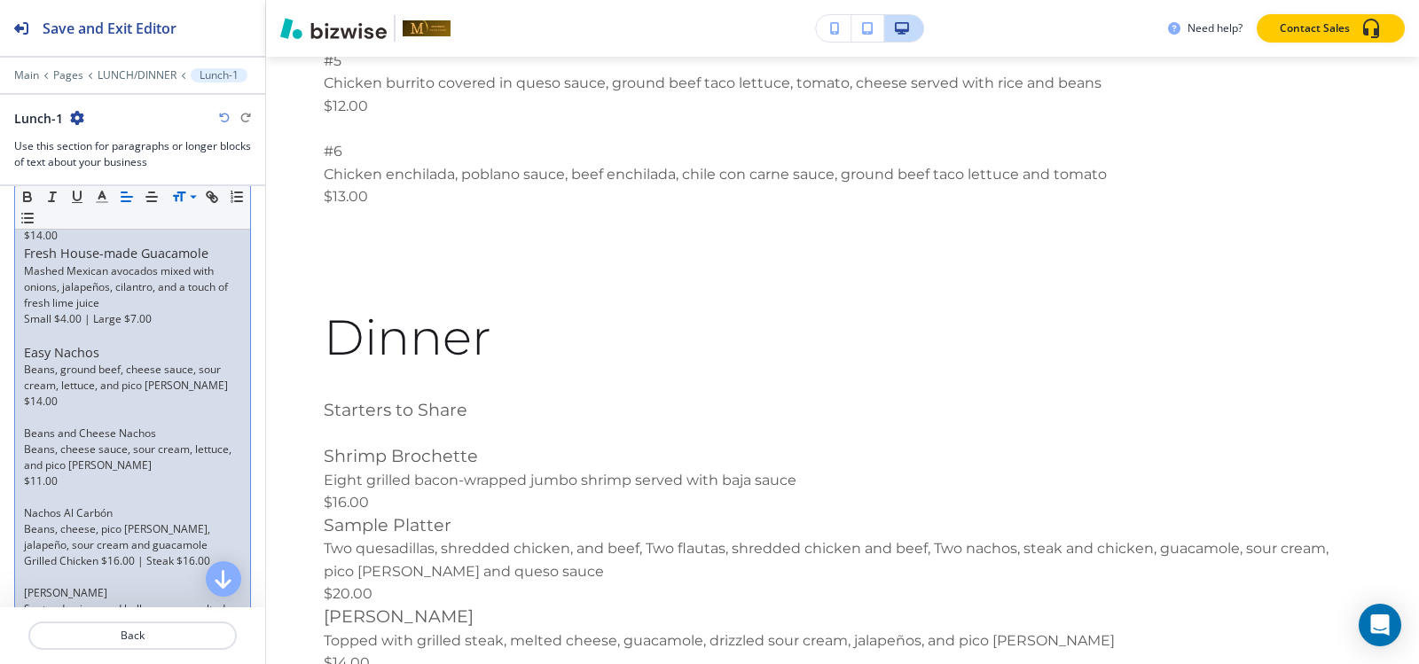
click at [43, 334] on p at bounding box center [132, 335] width 217 height 16
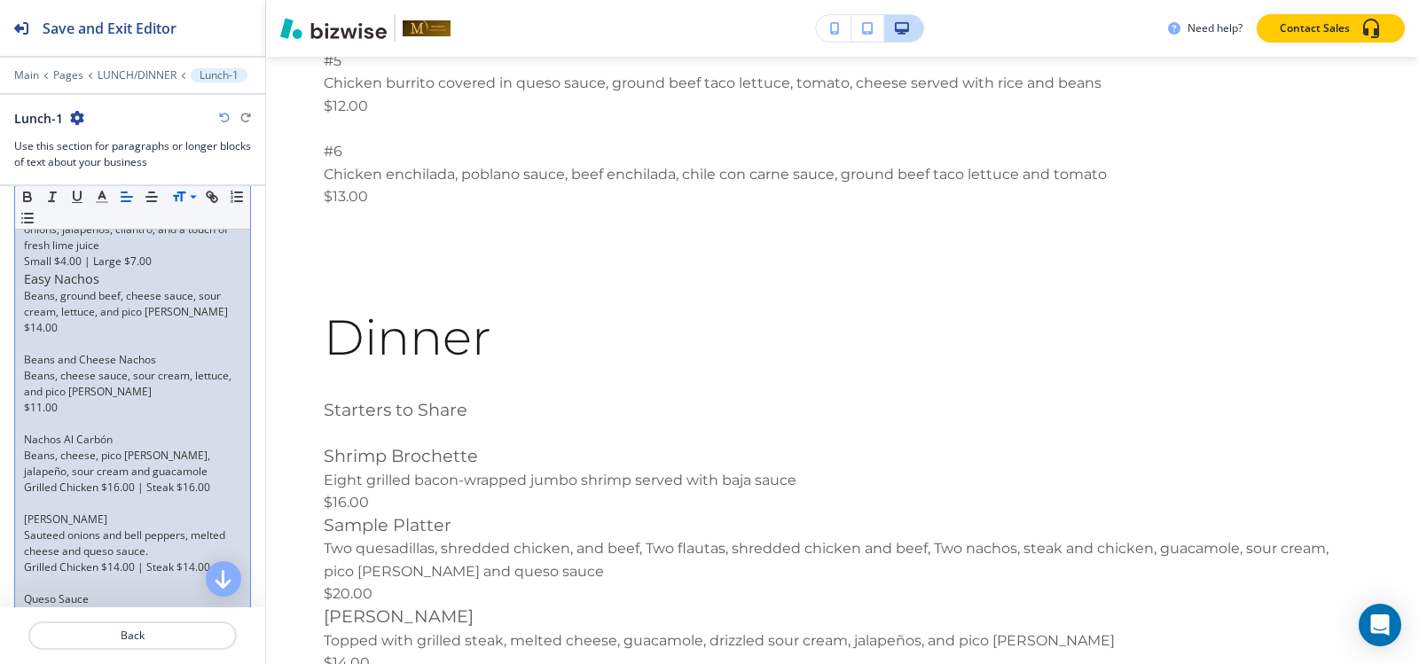
scroll to position [666, 0]
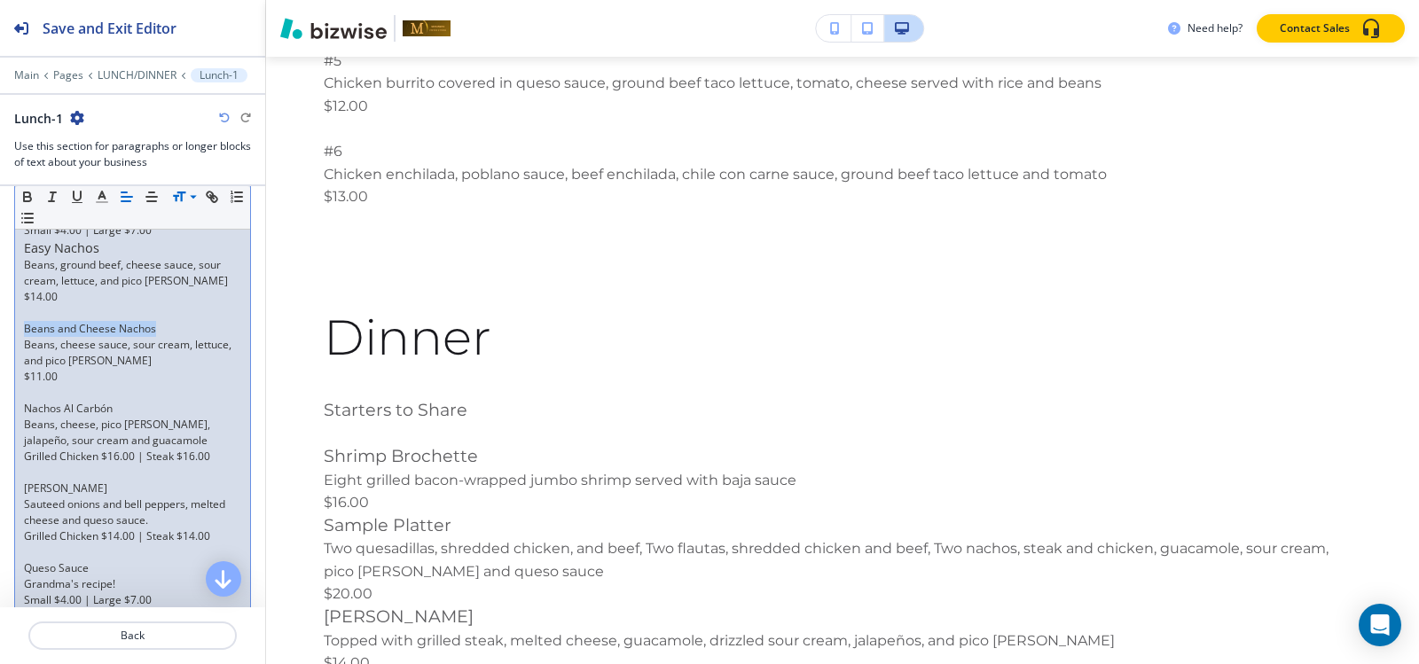
drag, startPoint x: 156, startPoint y: 328, endPoint x: 26, endPoint y: 333, distance: 130.5
click at [26, 333] on p "Beans and Cheese Nachos" at bounding box center [132, 329] width 217 height 16
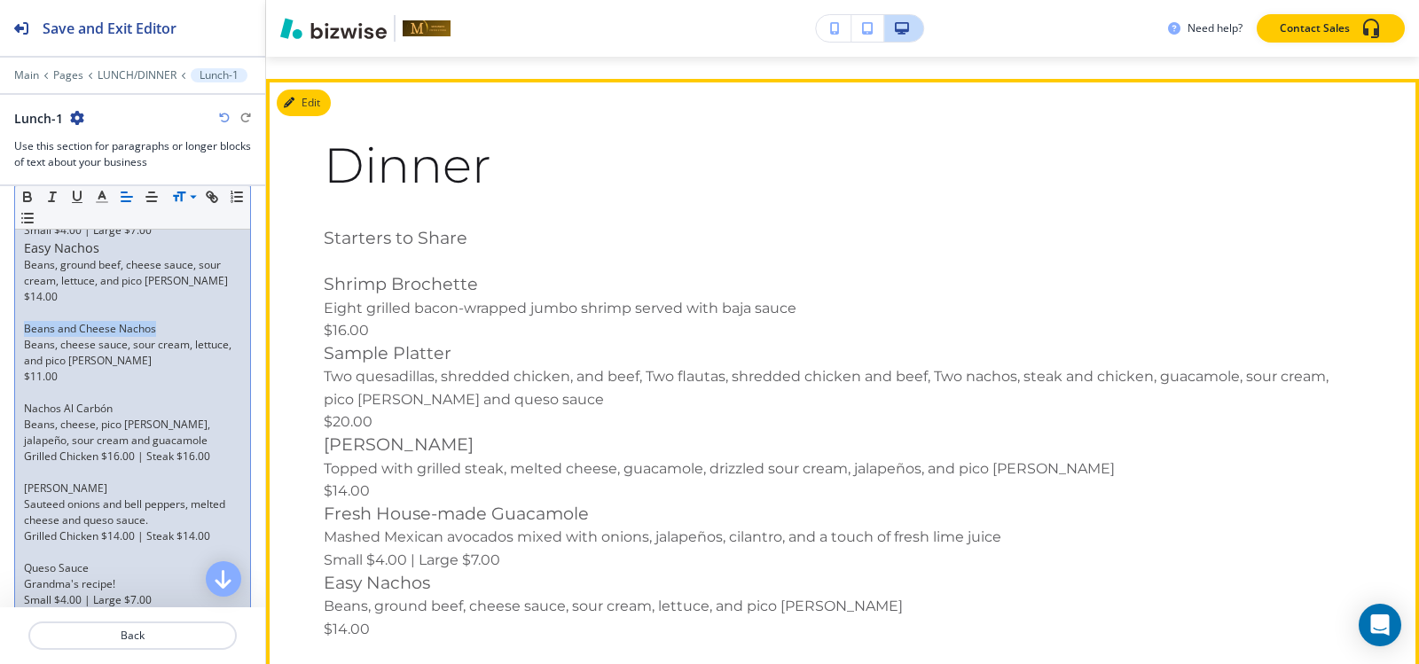
scroll to position [13517, 0]
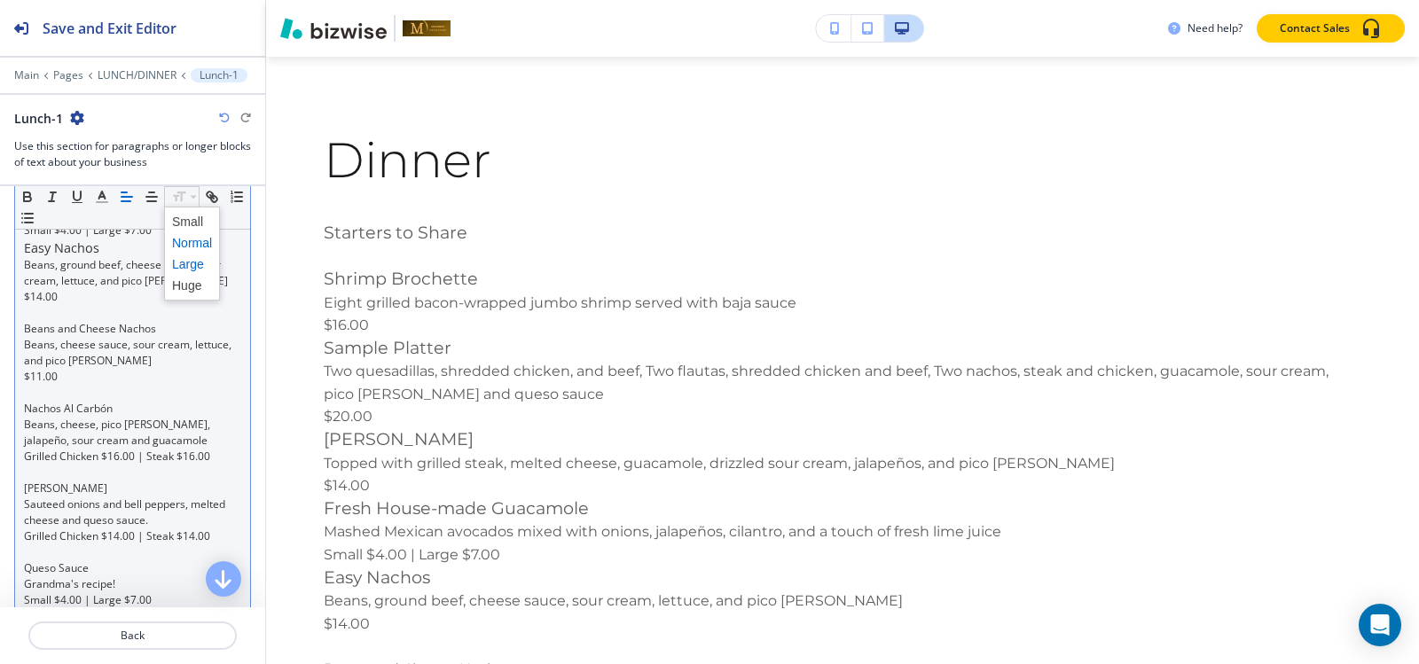
click at [200, 262] on span at bounding box center [192, 264] width 40 height 21
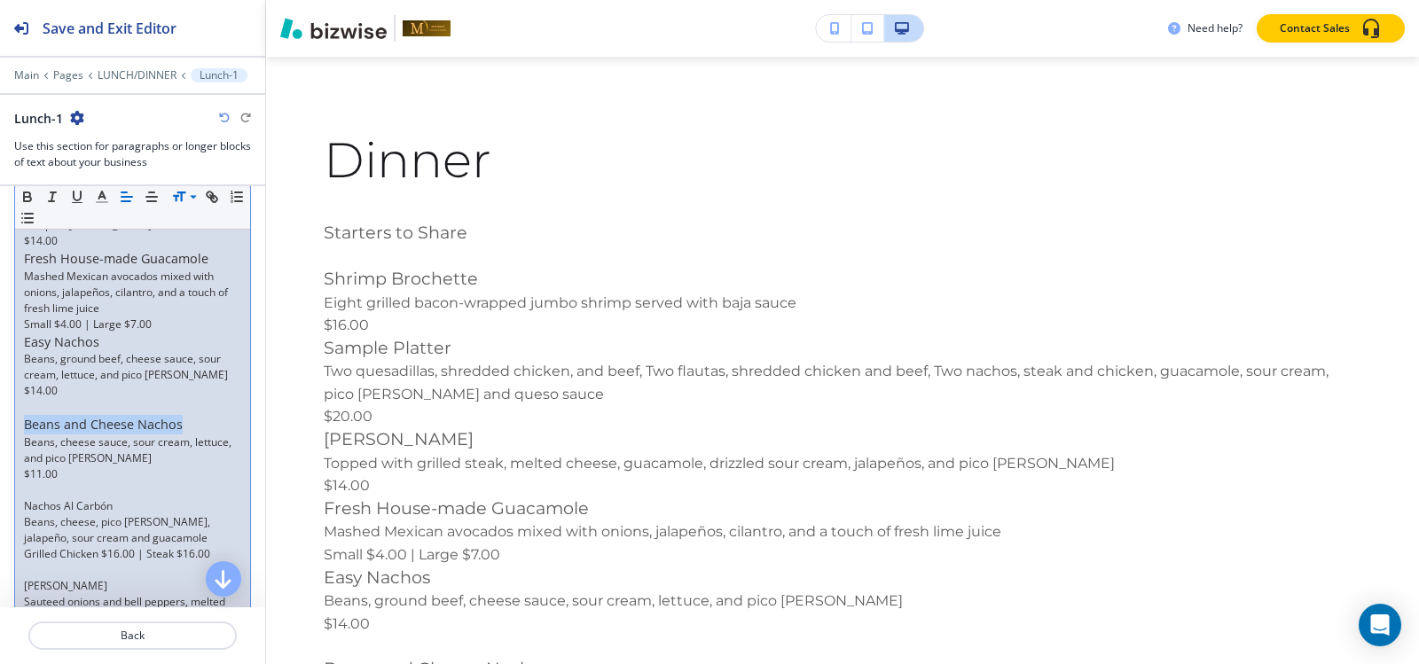
scroll to position [577, 0]
click at [77, 398] on p at bounding box center [132, 402] width 217 height 16
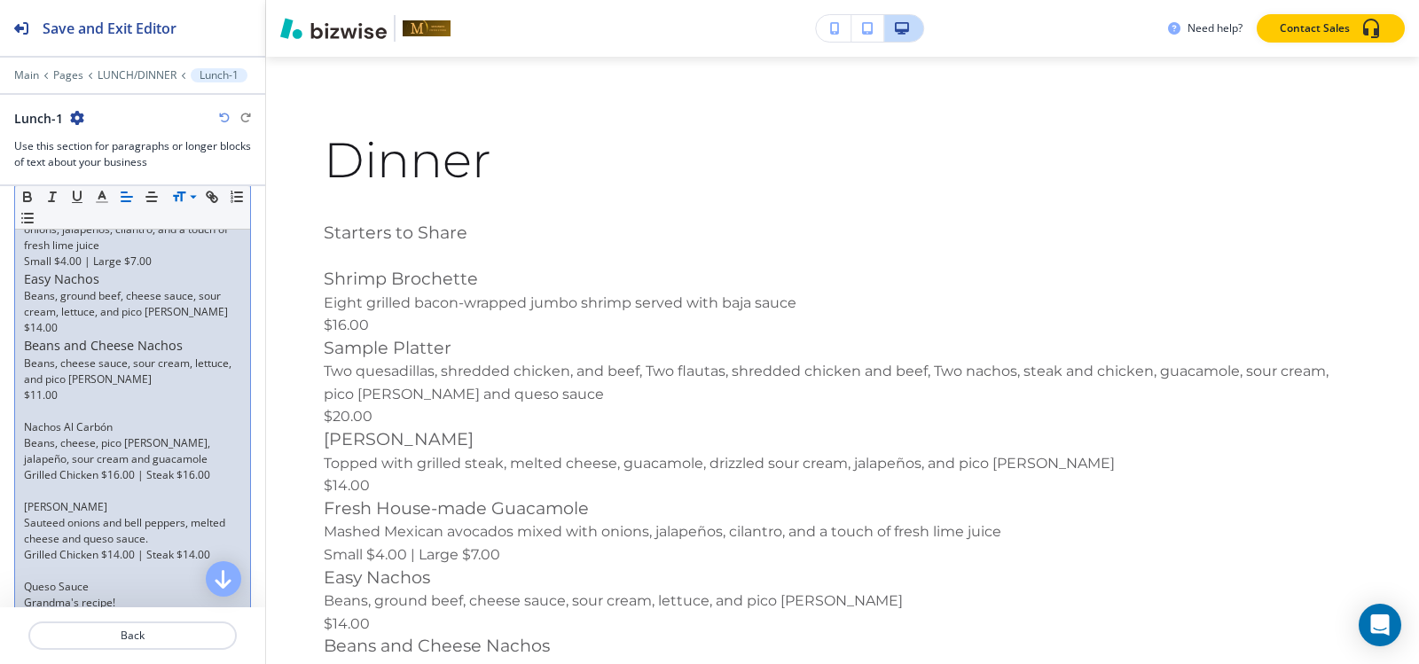
scroll to position [666, 0]
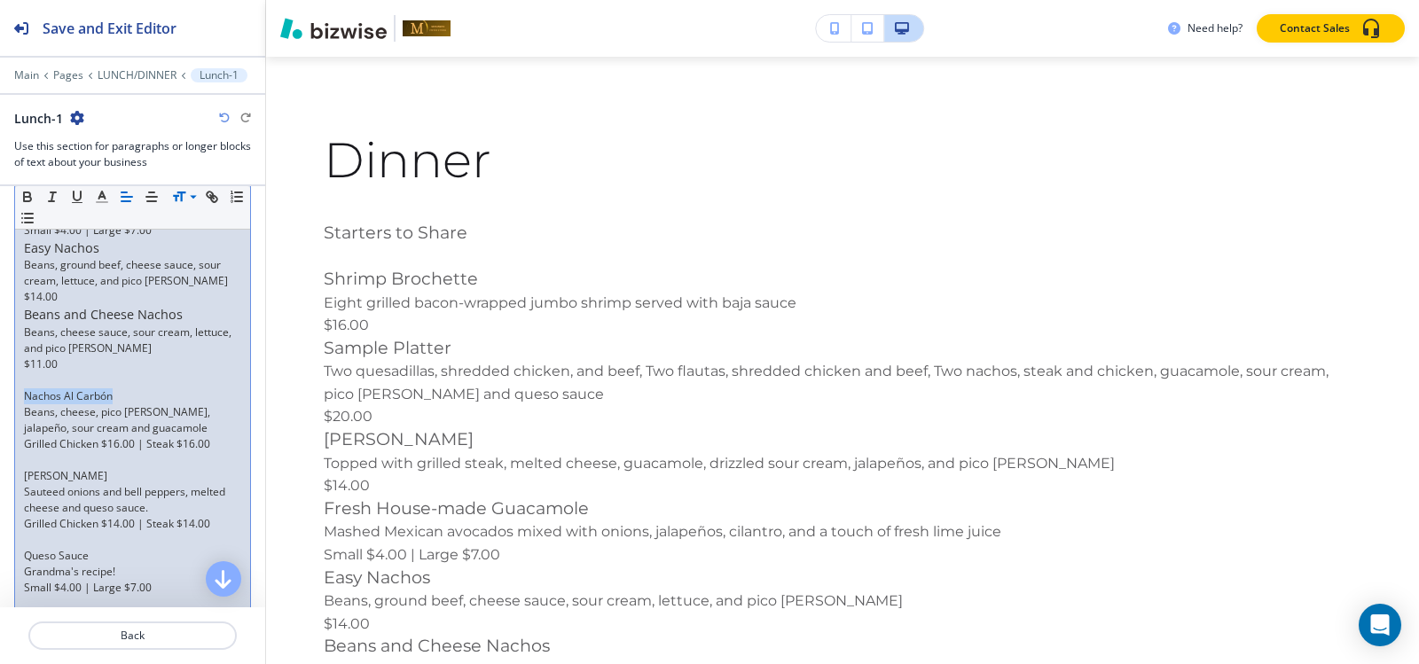
drag, startPoint x: 115, startPoint y: 396, endPoint x: 23, endPoint y: 395, distance: 92.2
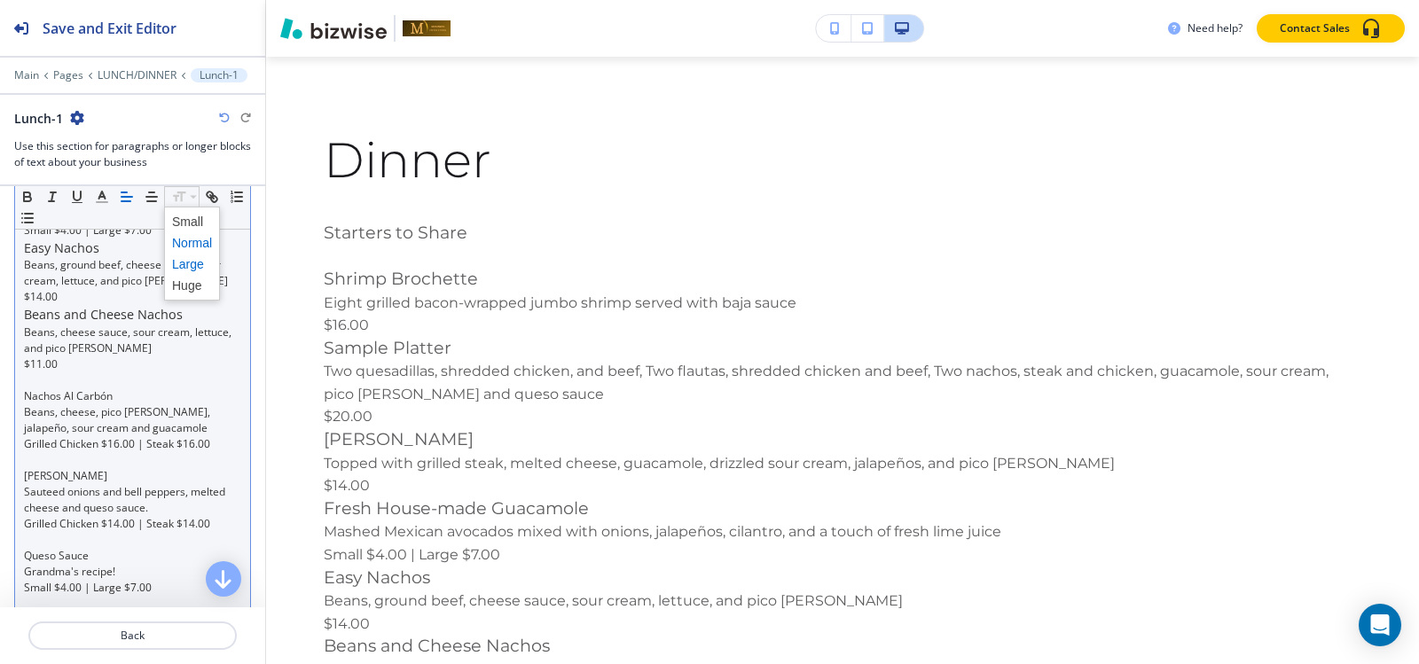
click at [182, 262] on span at bounding box center [192, 264] width 40 height 21
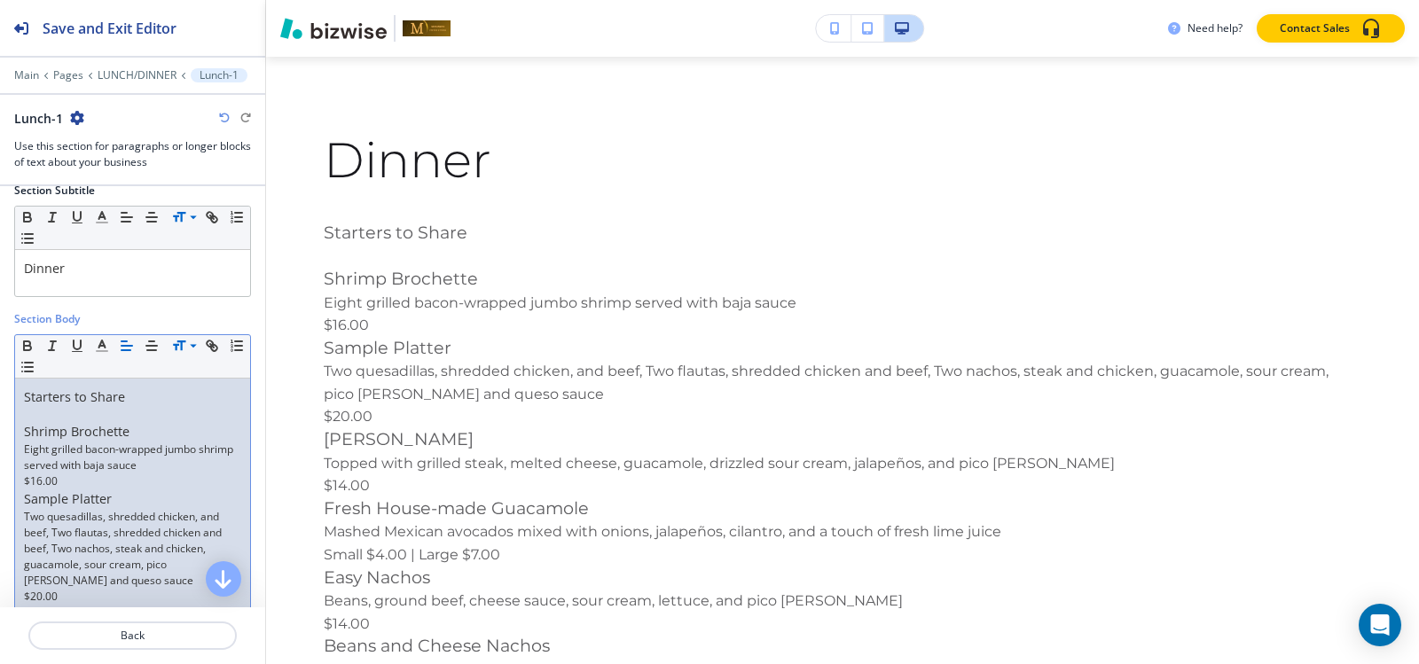
scroll to position [577, 0]
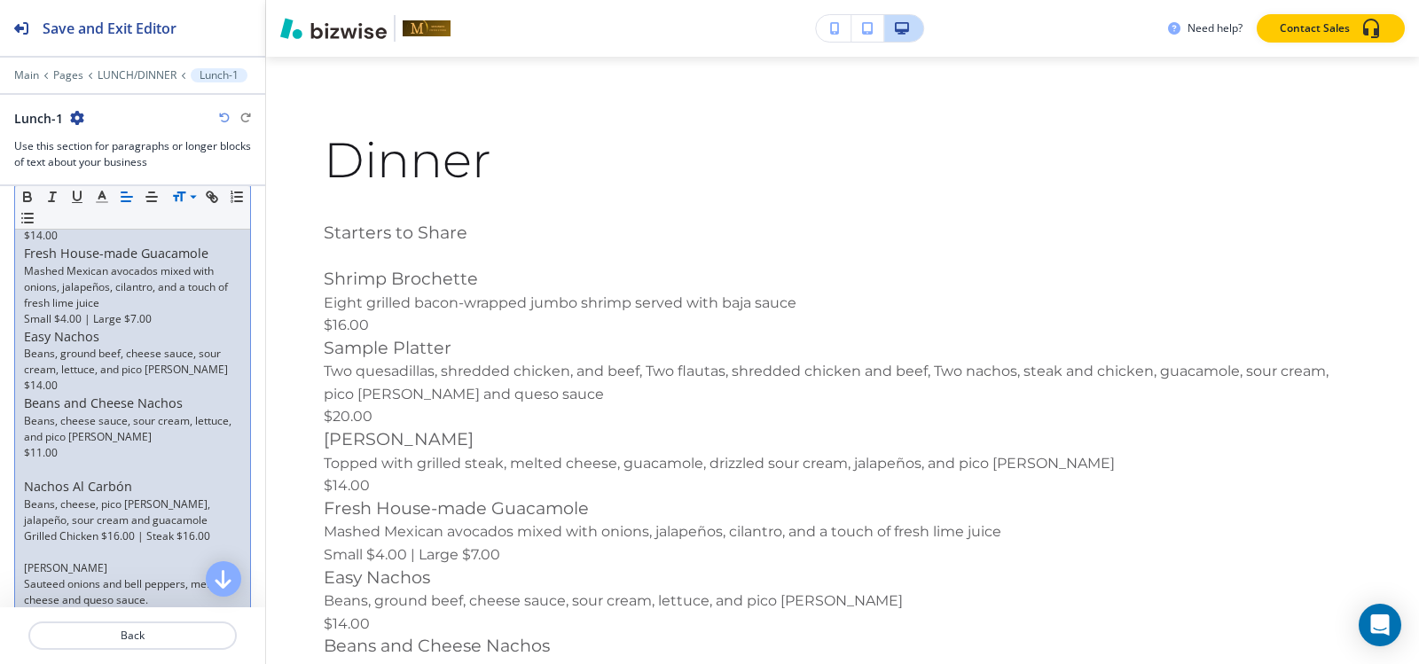
click at [54, 462] on p at bounding box center [132, 469] width 217 height 16
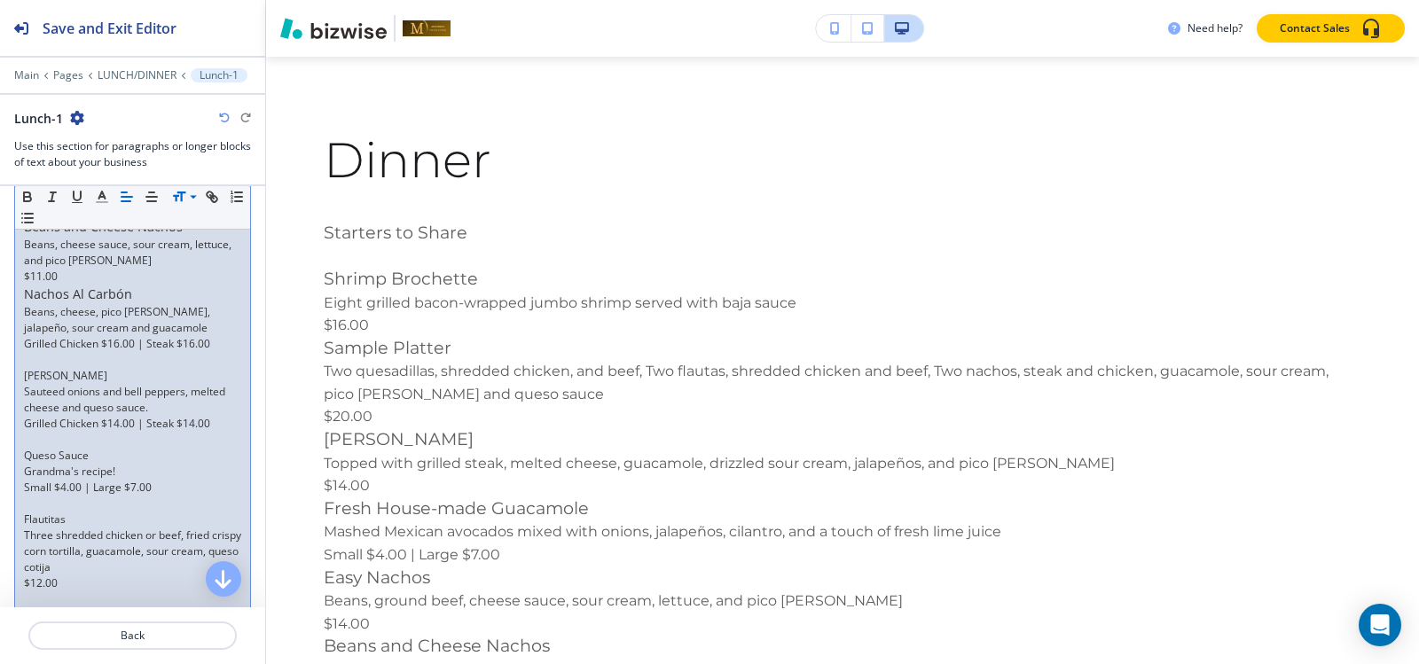
scroll to position [755, 0]
drag, startPoint x: 99, startPoint y: 376, endPoint x: 21, endPoint y: 377, distance: 78.0
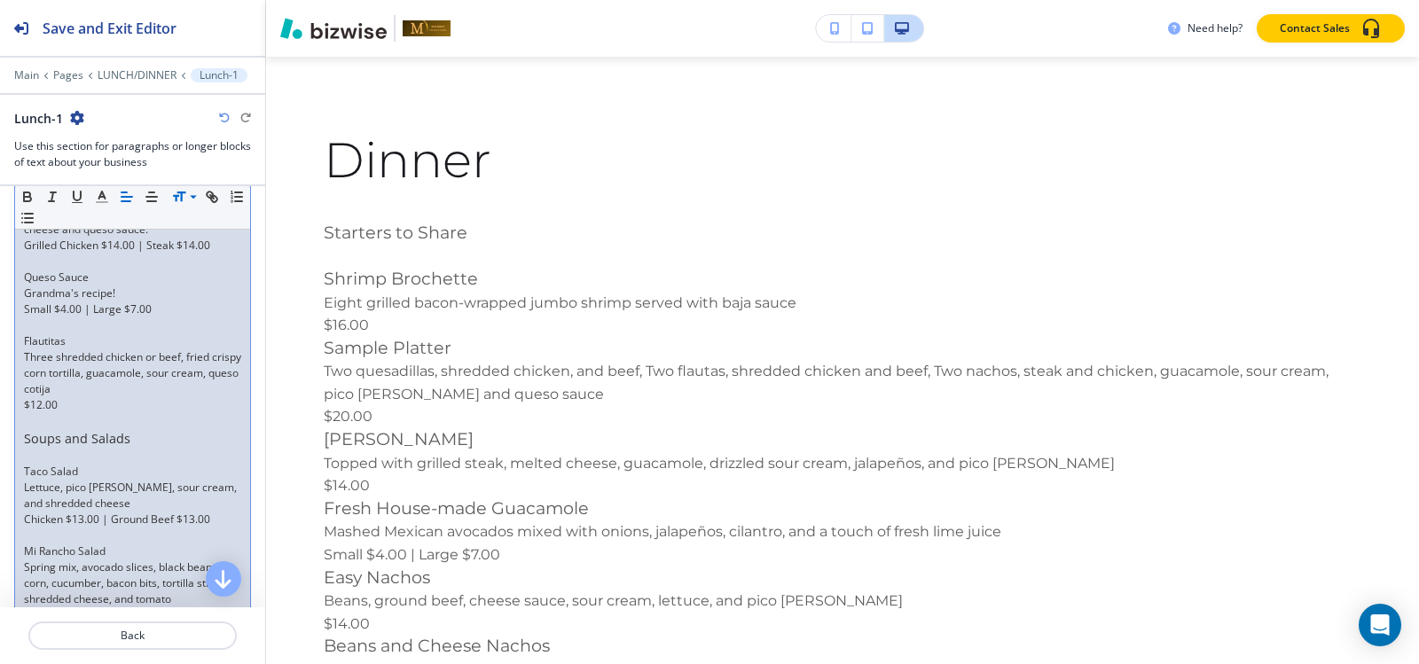
scroll to position [843, 0]
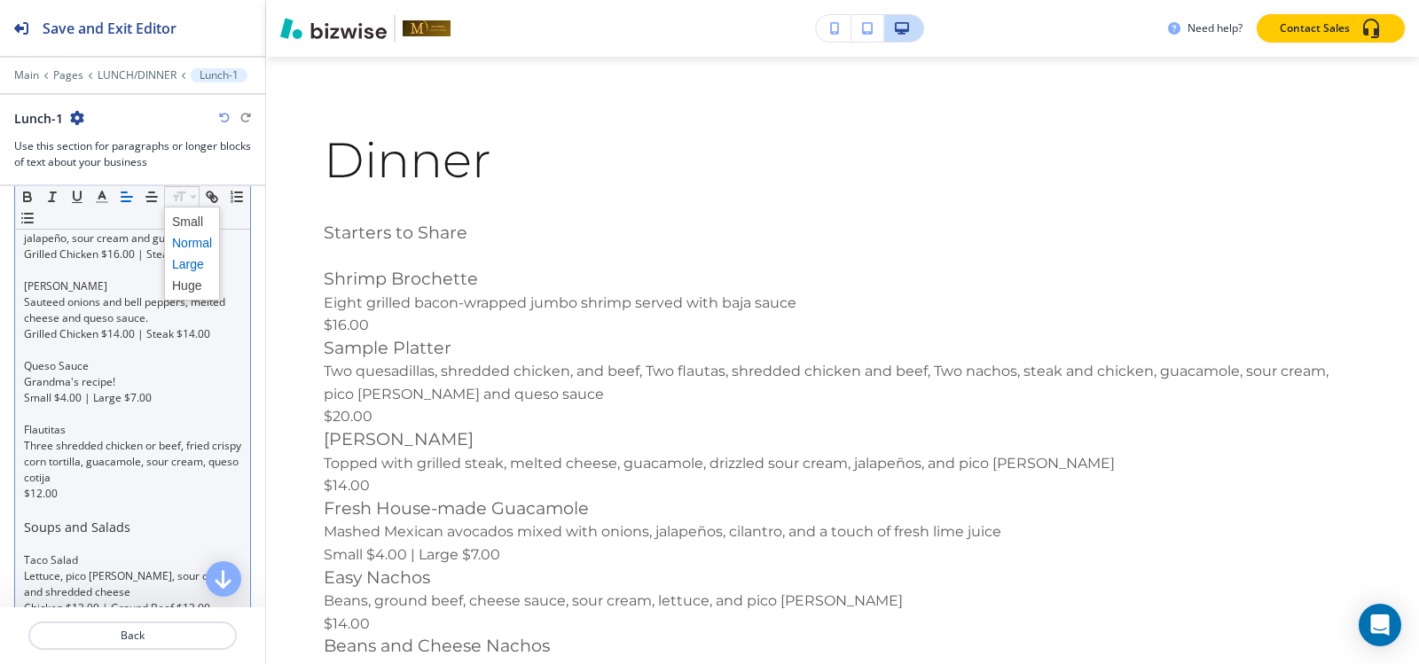
click at [189, 264] on span at bounding box center [192, 264] width 40 height 21
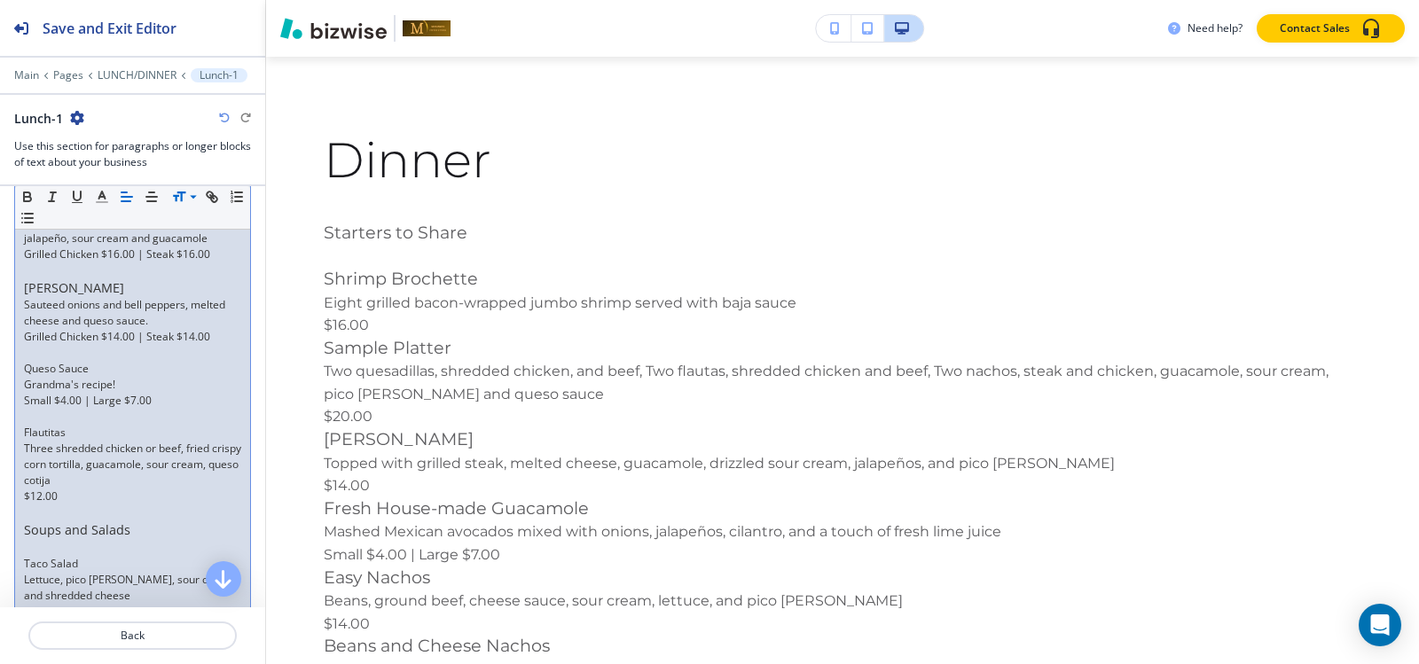
click at [51, 263] on p at bounding box center [132, 271] width 217 height 16
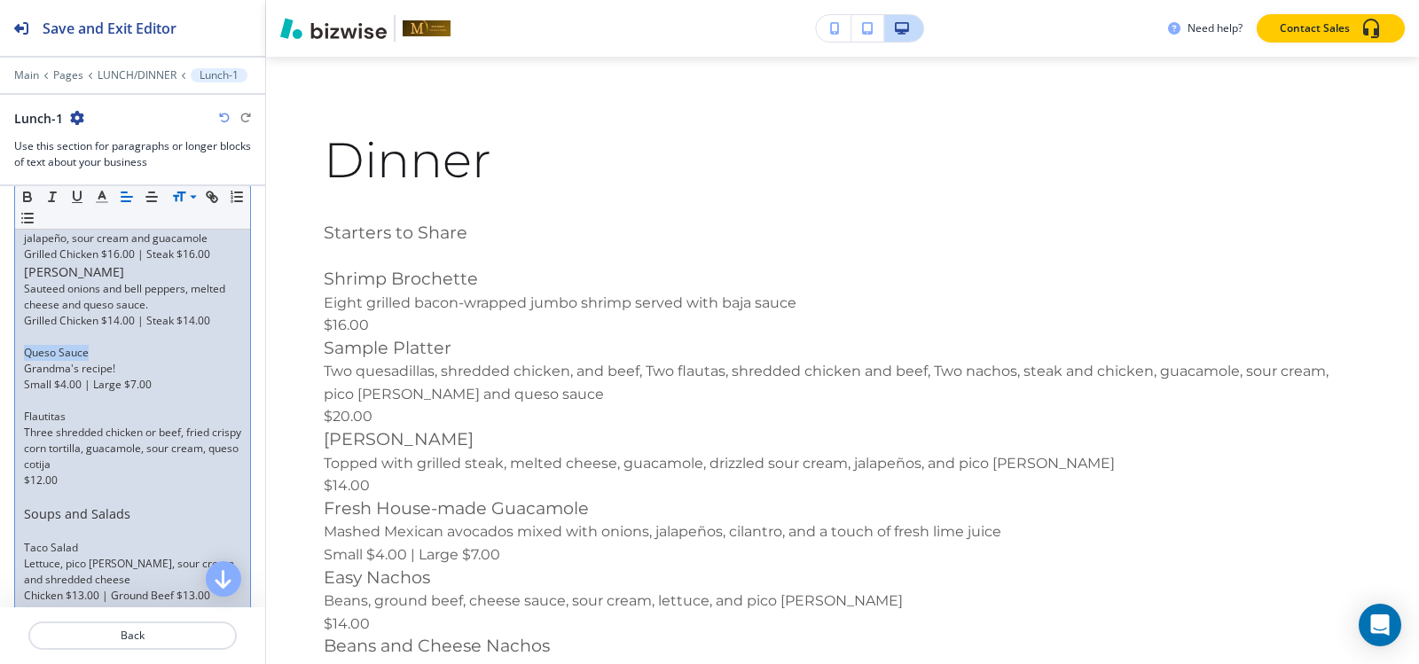
drag, startPoint x: 91, startPoint y: 352, endPoint x: 20, endPoint y: 353, distance: 71.0
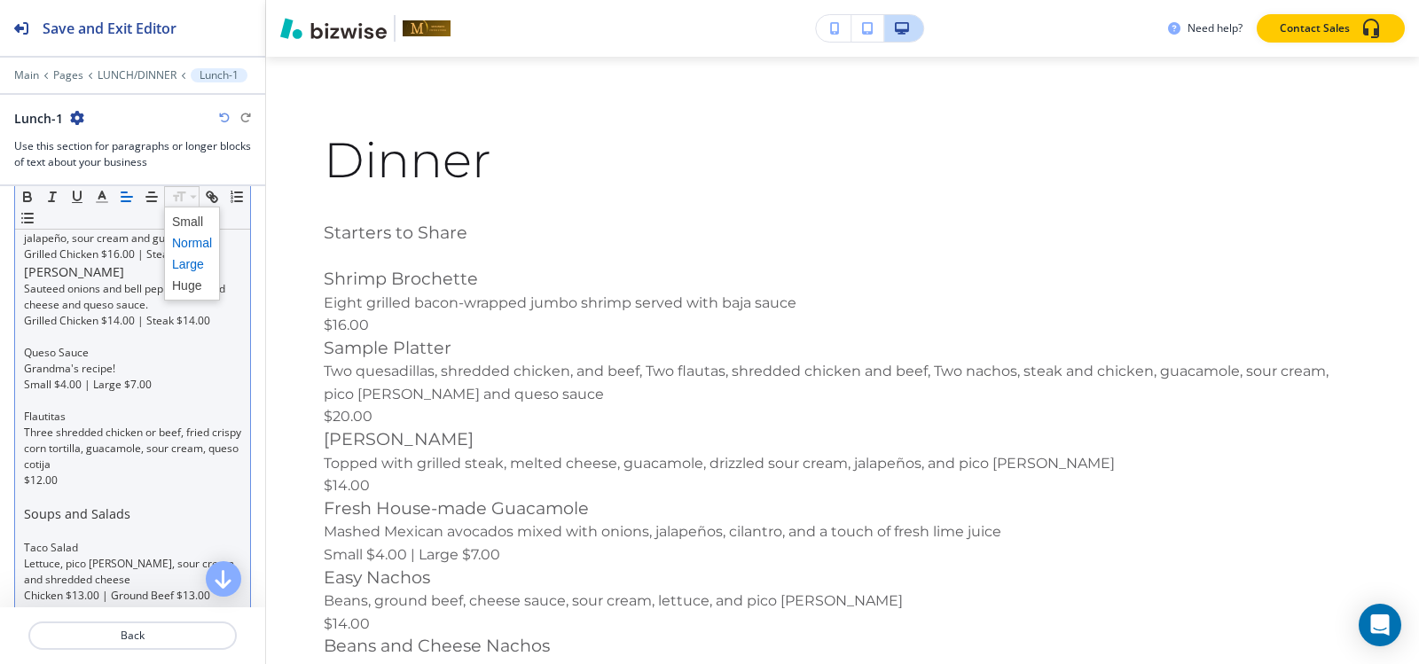
click at [194, 264] on span at bounding box center [192, 264] width 40 height 21
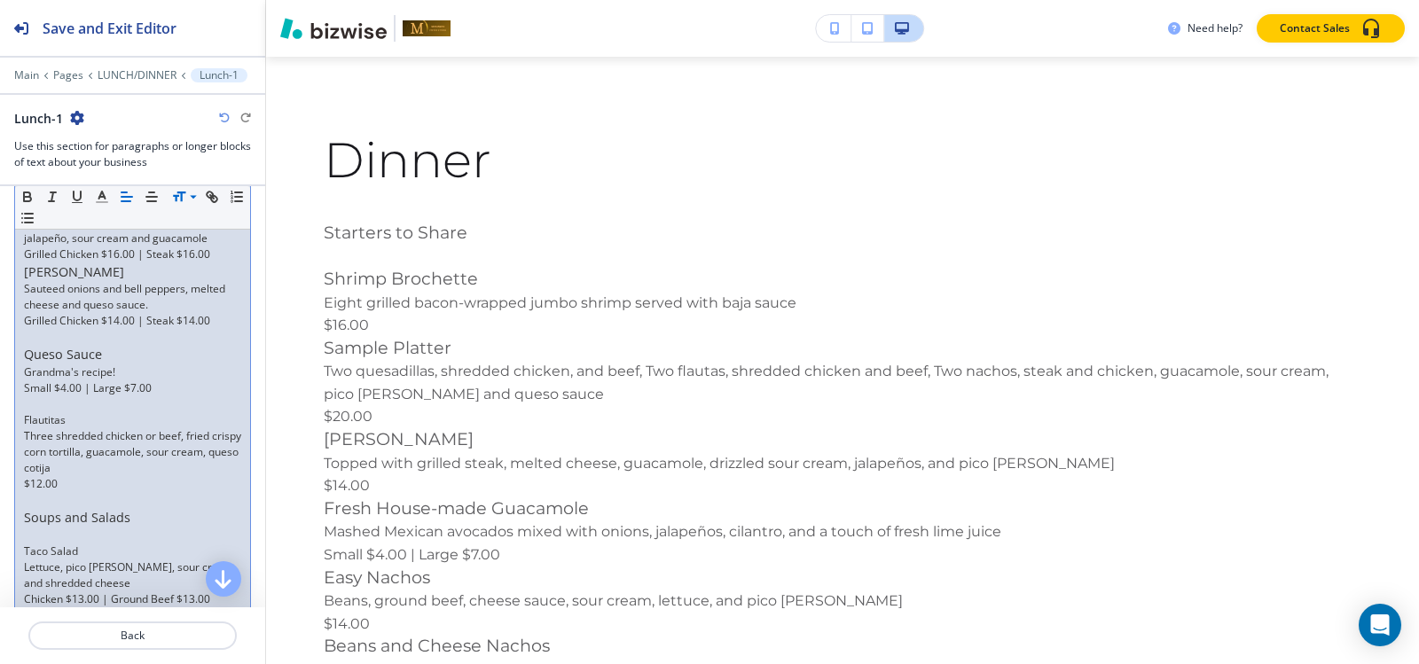
click at [86, 333] on p at bounding box center [132, 337] width 217 height 16
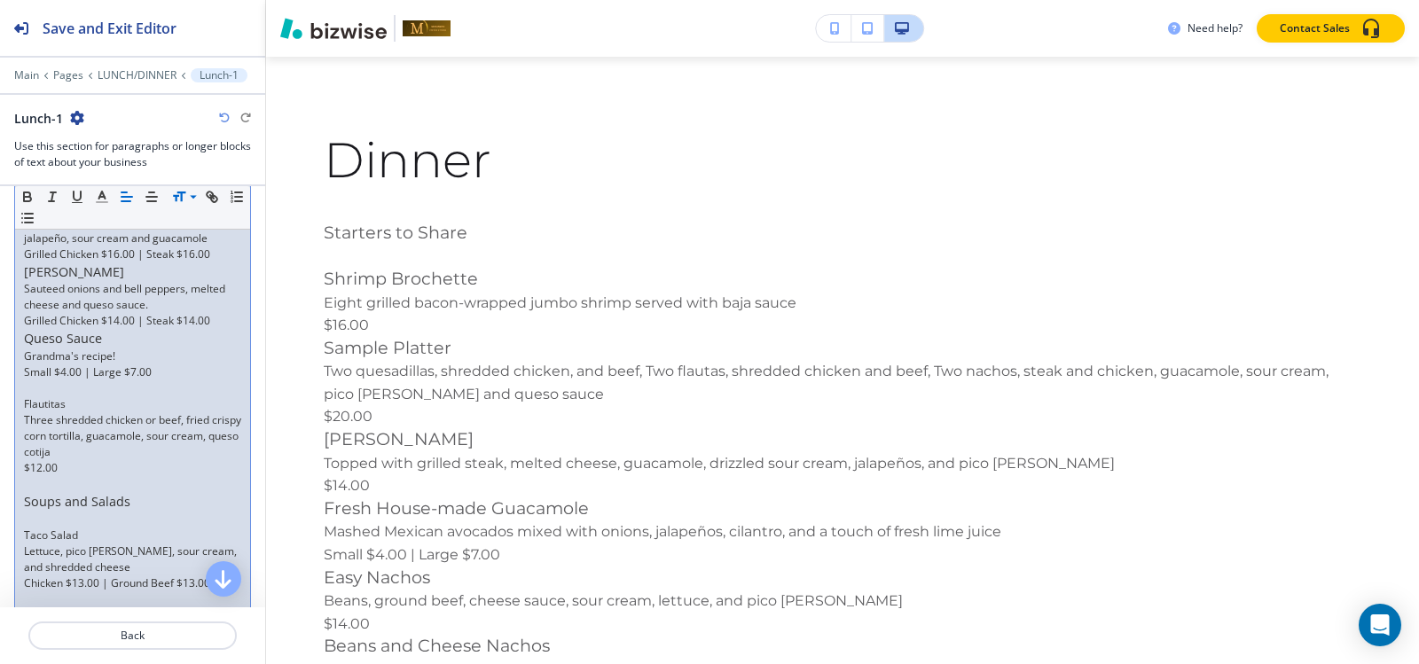
click at [72, 403] on p "Flautitas" at bounding box center [132, 404] width 217 height 16
drag, startPoint x: 74, startPoint y: 403, endPoint x: 2, endPoint y: 404, distance: 71.8
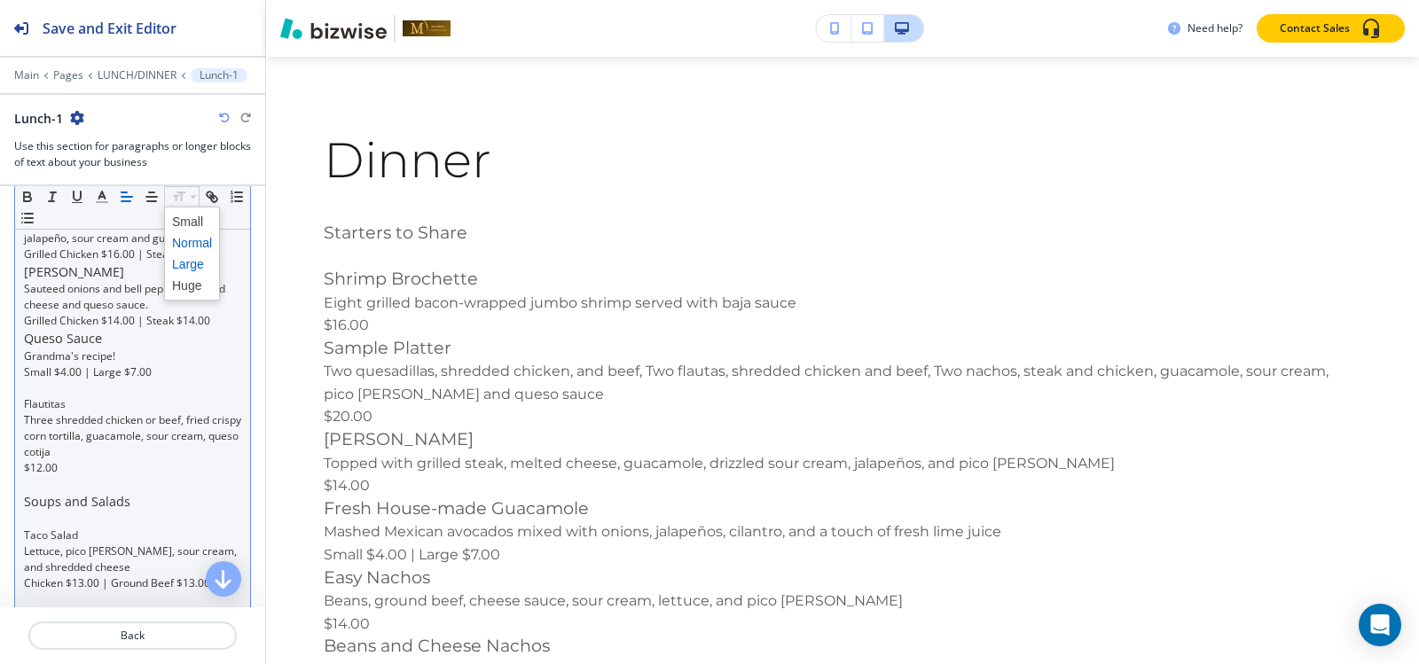
click at [190, 261] on span at bounding box center [192, 264] width 40 height 21
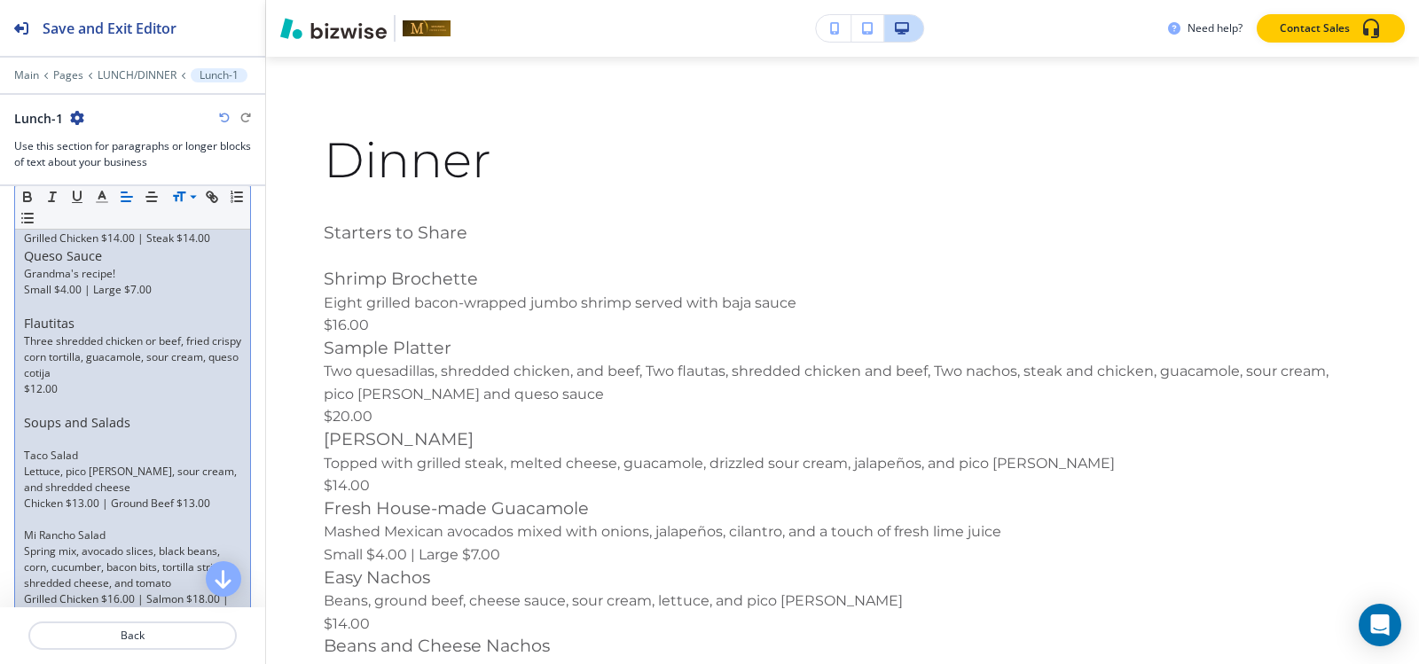
scroll to position [932, 0]
click at [43, 298] on p at bounding box center [132, 300] width 217 height 16
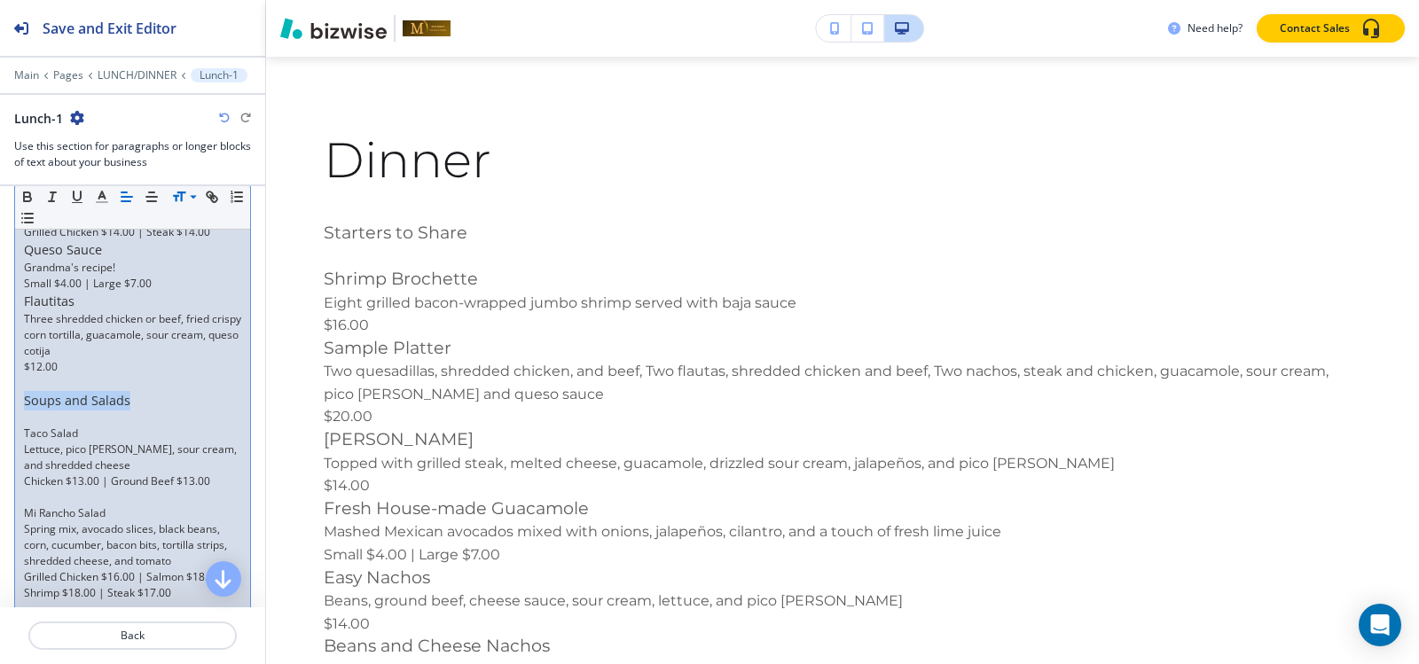
drag, startPoint x: 139, startPoint y: 401, endPoint x: 3, endPoint y: 408, distance: 136.8
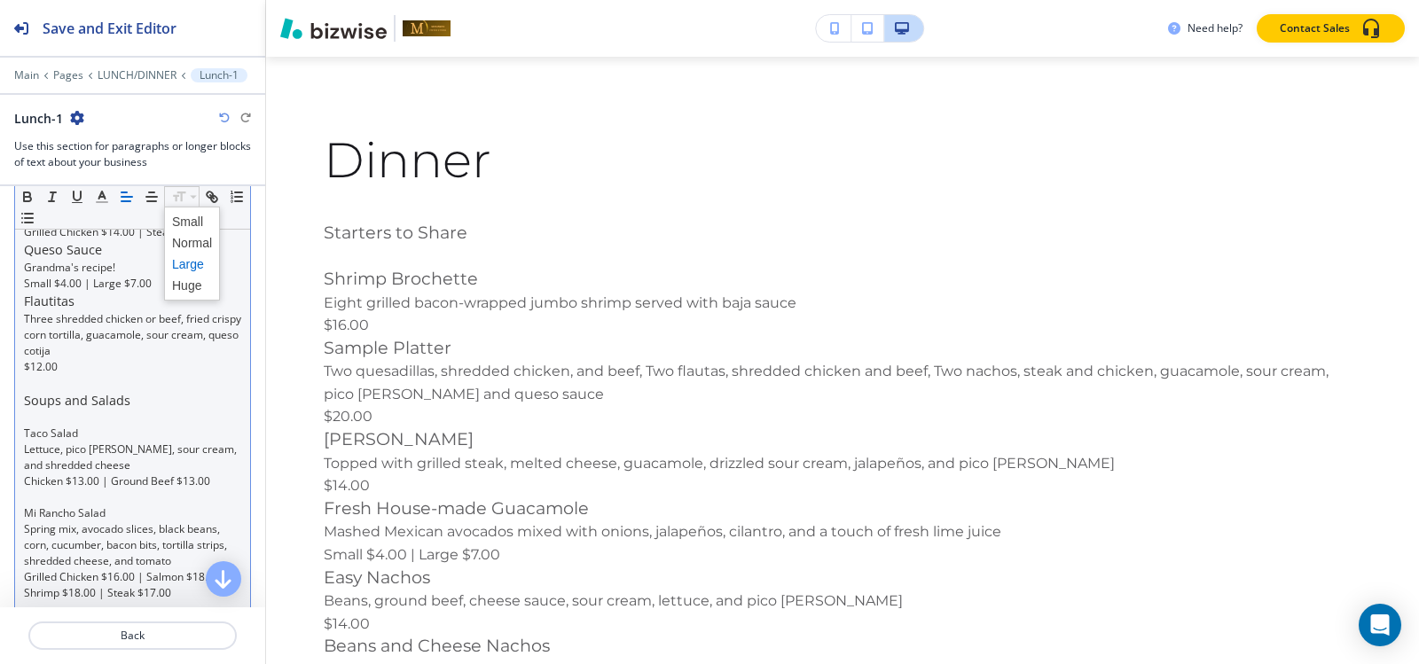
click at [190, 263] on span at bounding box center [192, 264] width 40 height 21
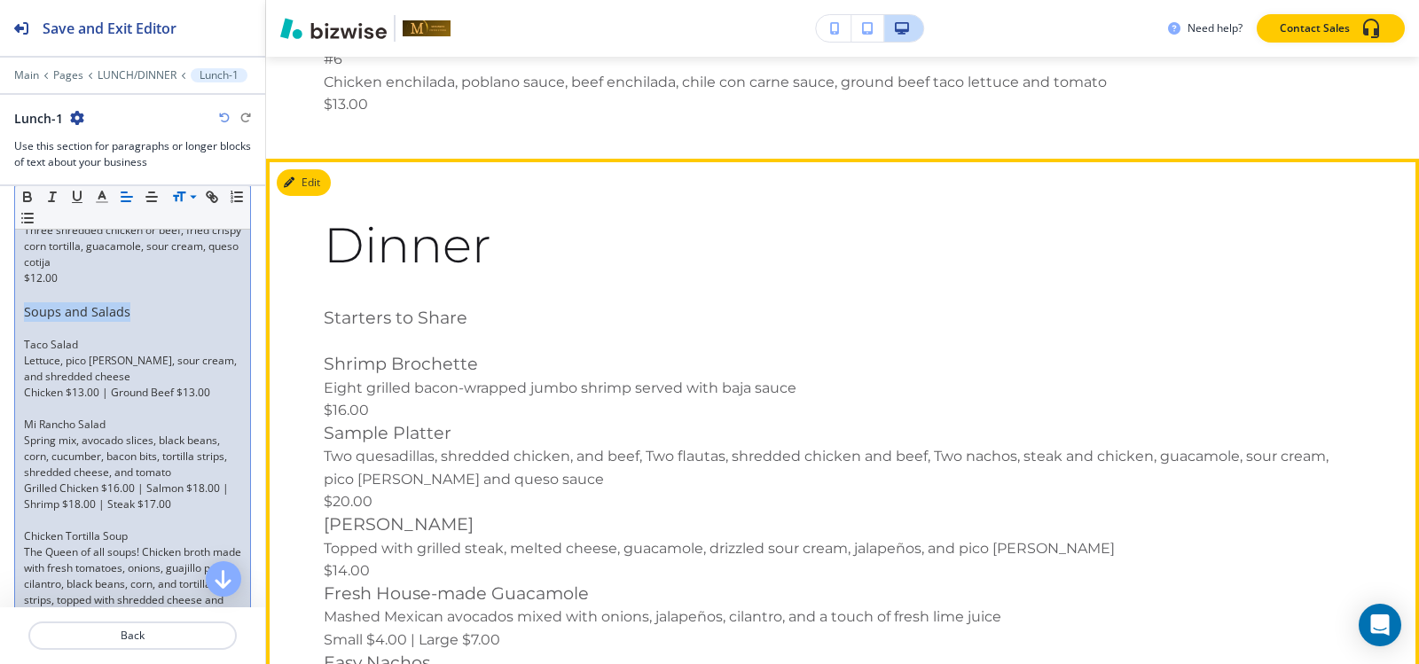
scroll to position [13429, 0]
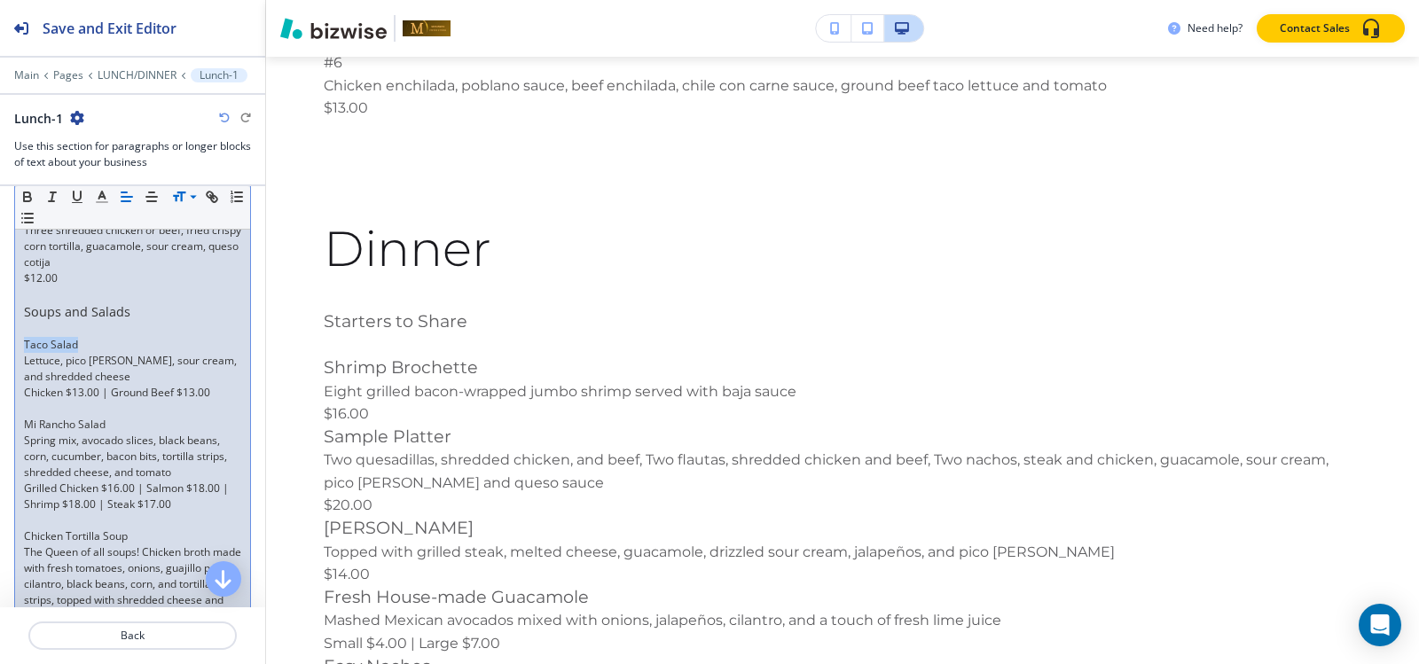
drag, startPoint x: 80, startPoint y: 343, endPoint x: 0, endPoint y: 343, distance: 79.8
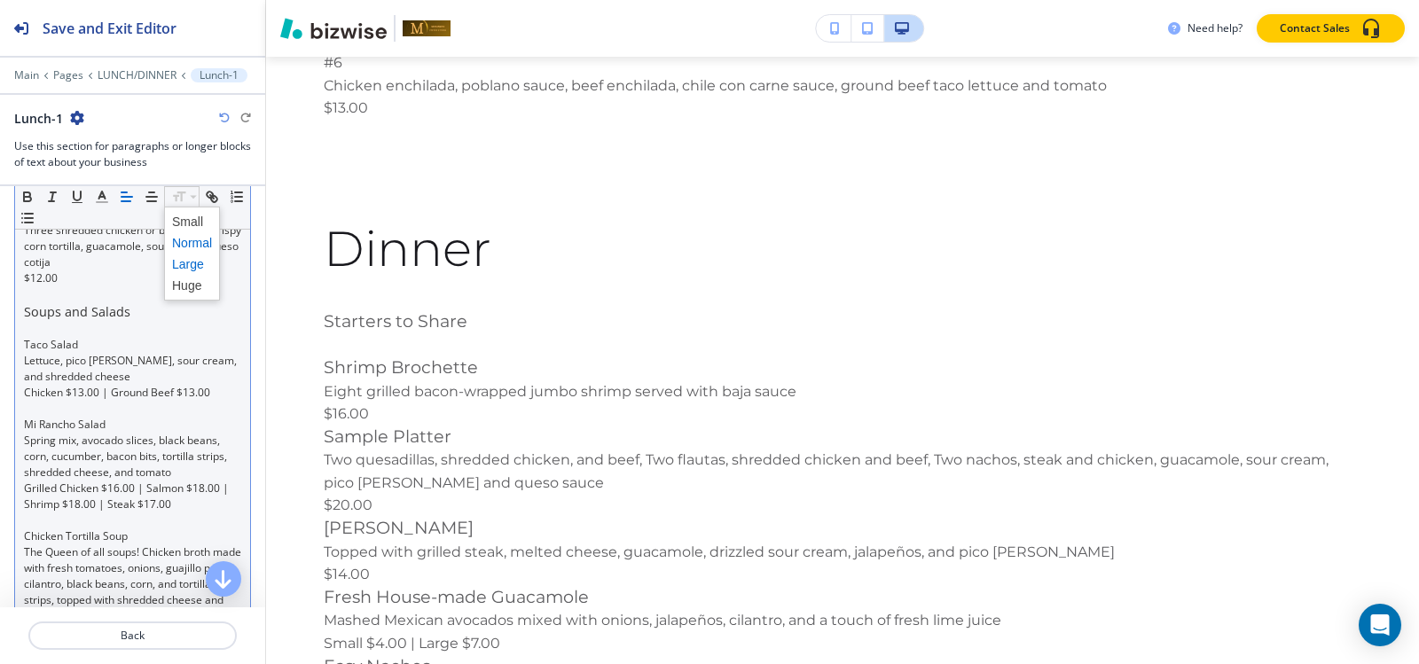
click at [194, 261] on span at bounding box center [192, 264] width 40 height 21
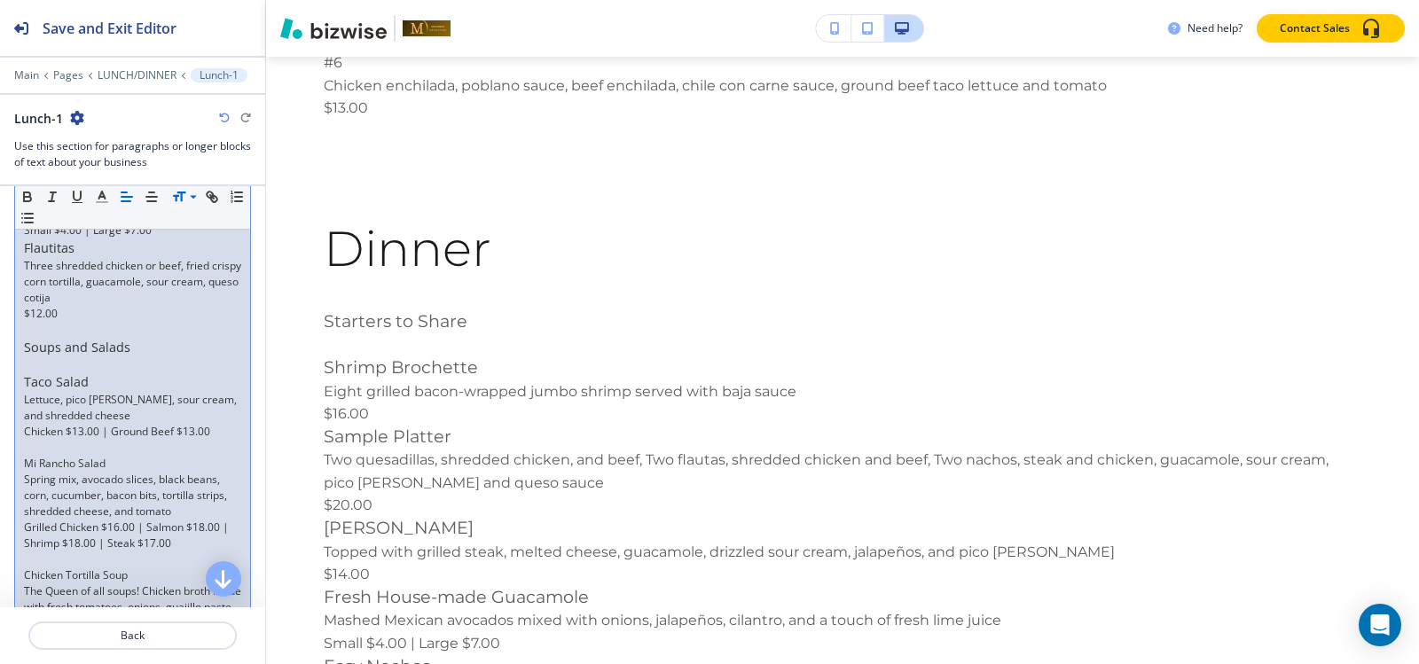
scroll to position [1021, 0]
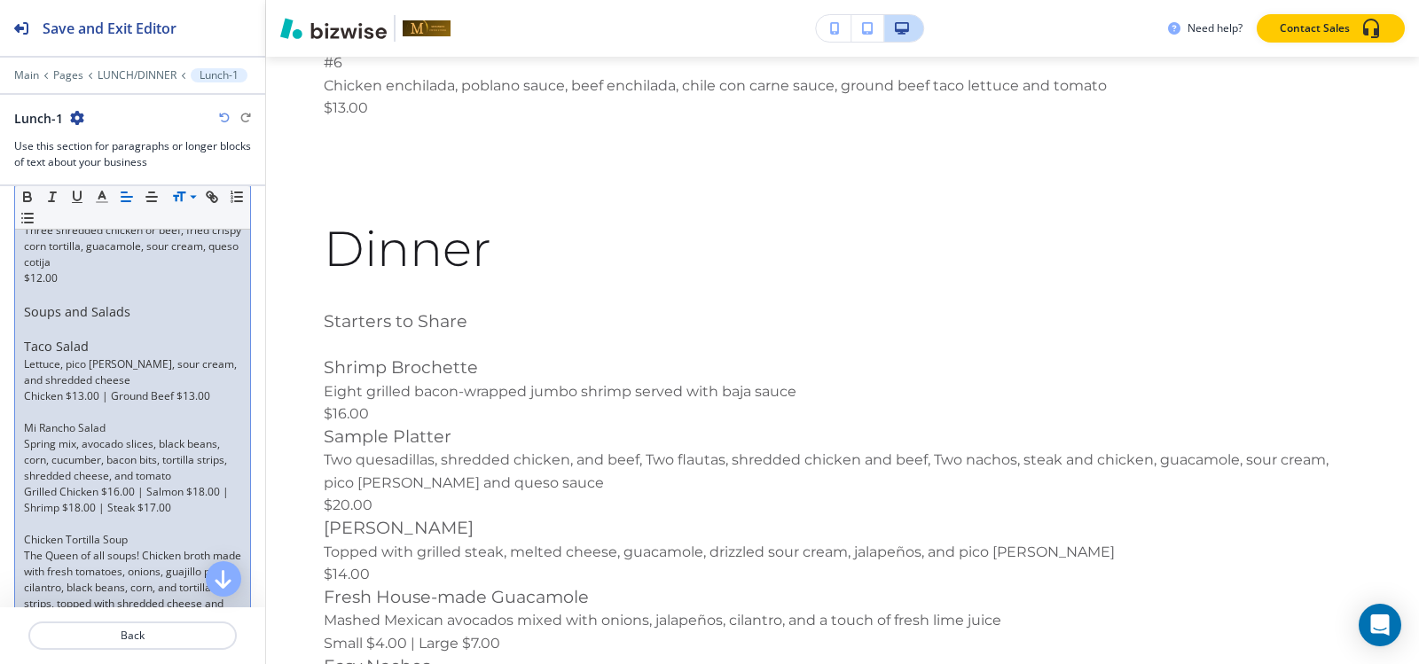
click at [51, 415] on p at bounding box center [132, 412] width 217 height 16
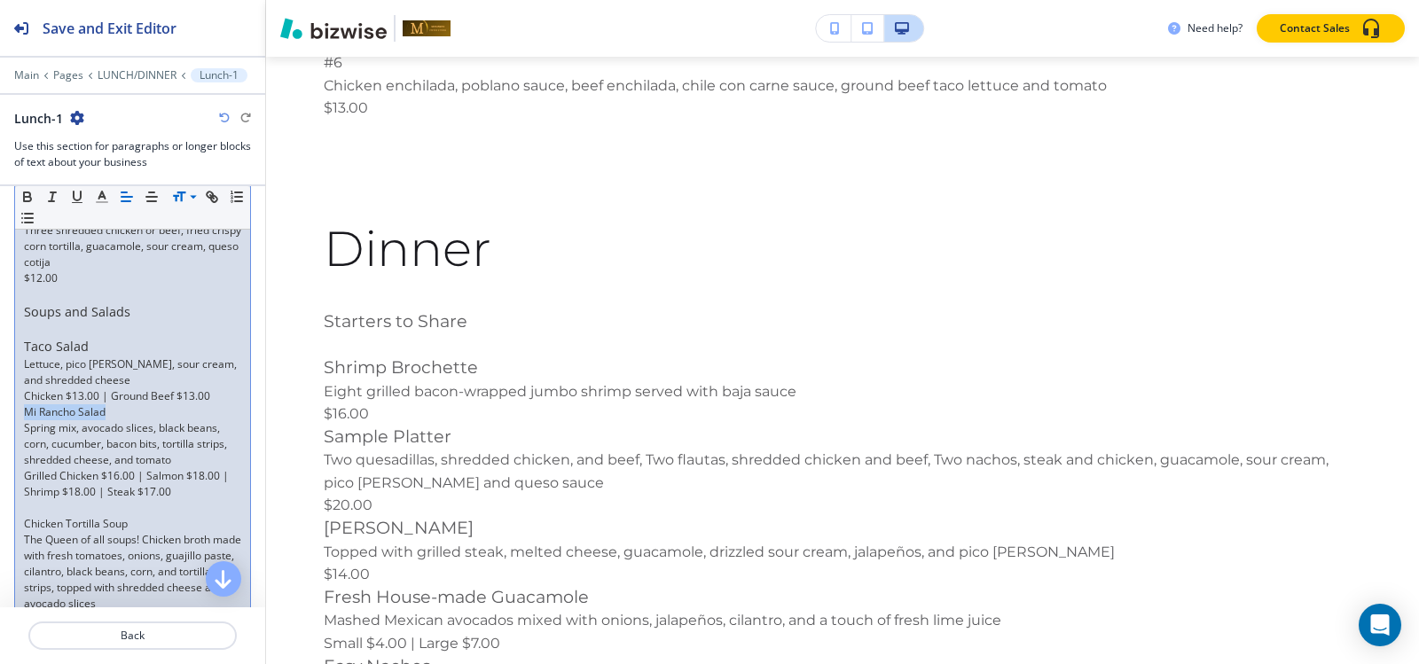
drag, startPoint x: 108, startPoint y: 414, endPoint x: 25, endPoint y: 414, distance: 83.4
click at [25, 414] on p "Mi Rancho Salad" at bounding box center [132, 412] width 217 height 16
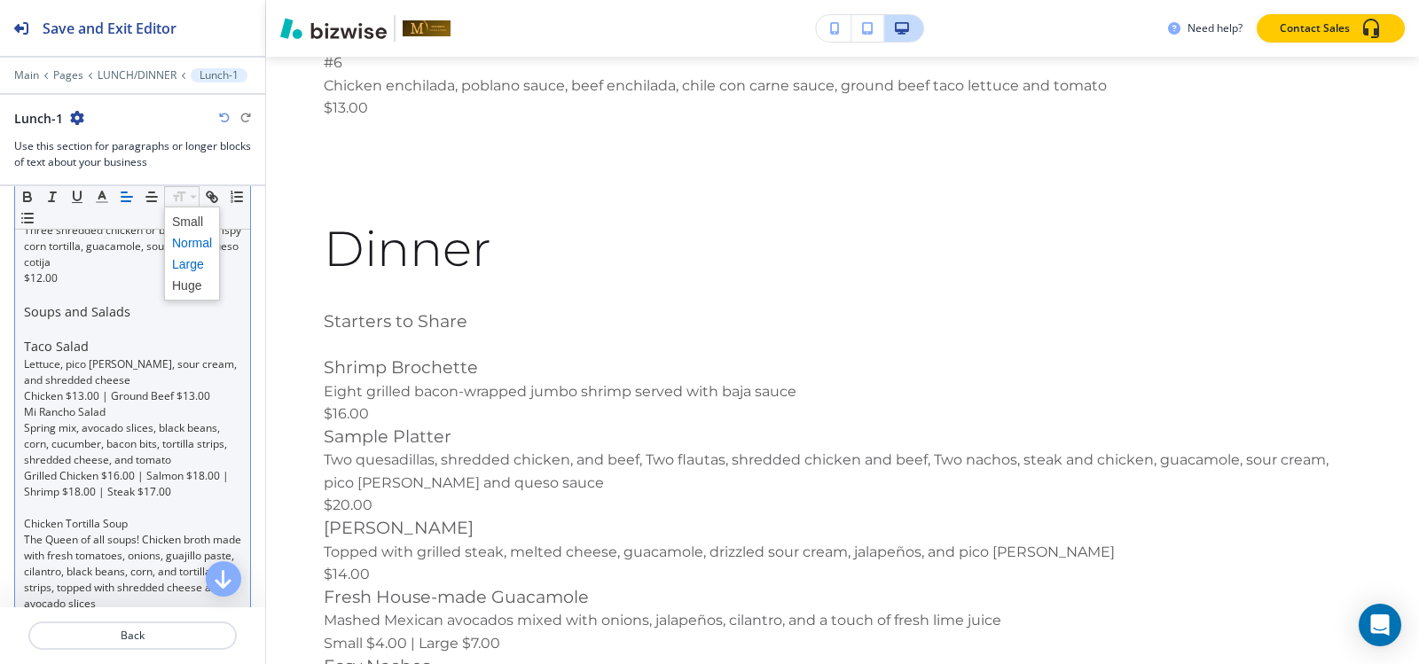
click at [187, 263] on span at bounding box center [192, 264] width 40 height 21
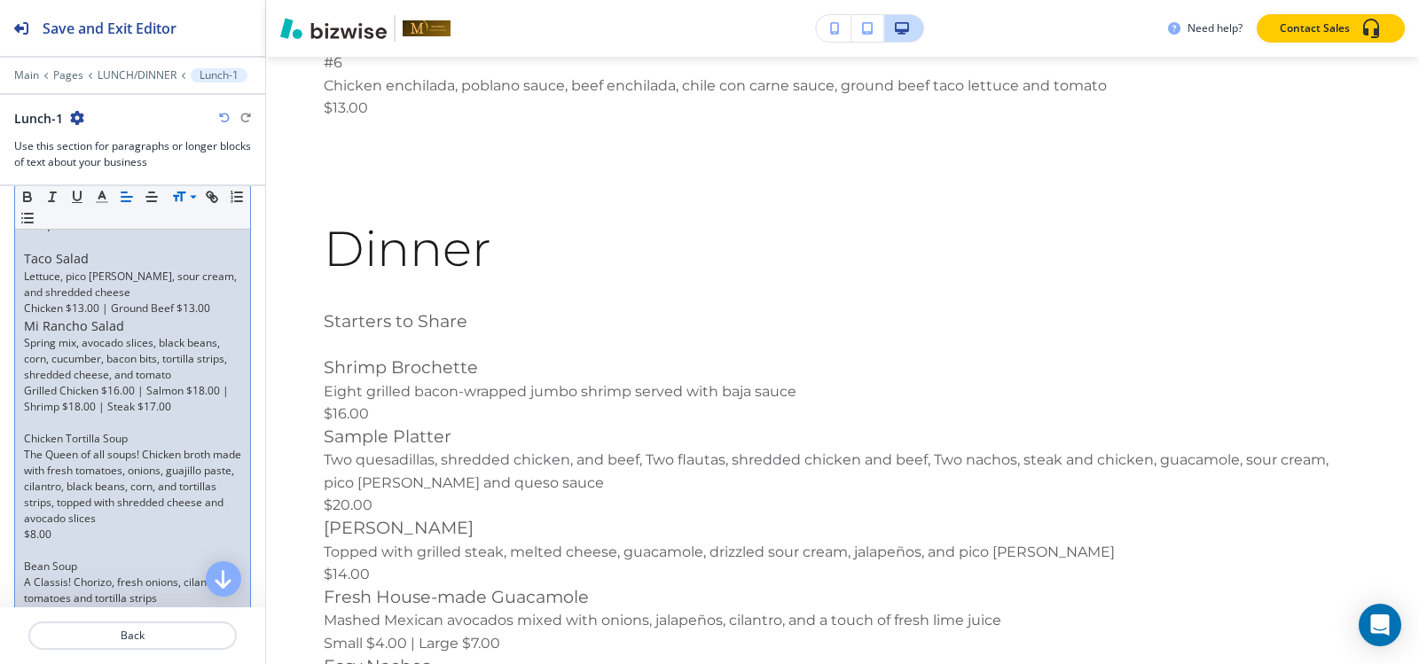
scroll to position [1109, 0]
click at [67, 421] on p at bounding box center [132, 422] width 217 height 16
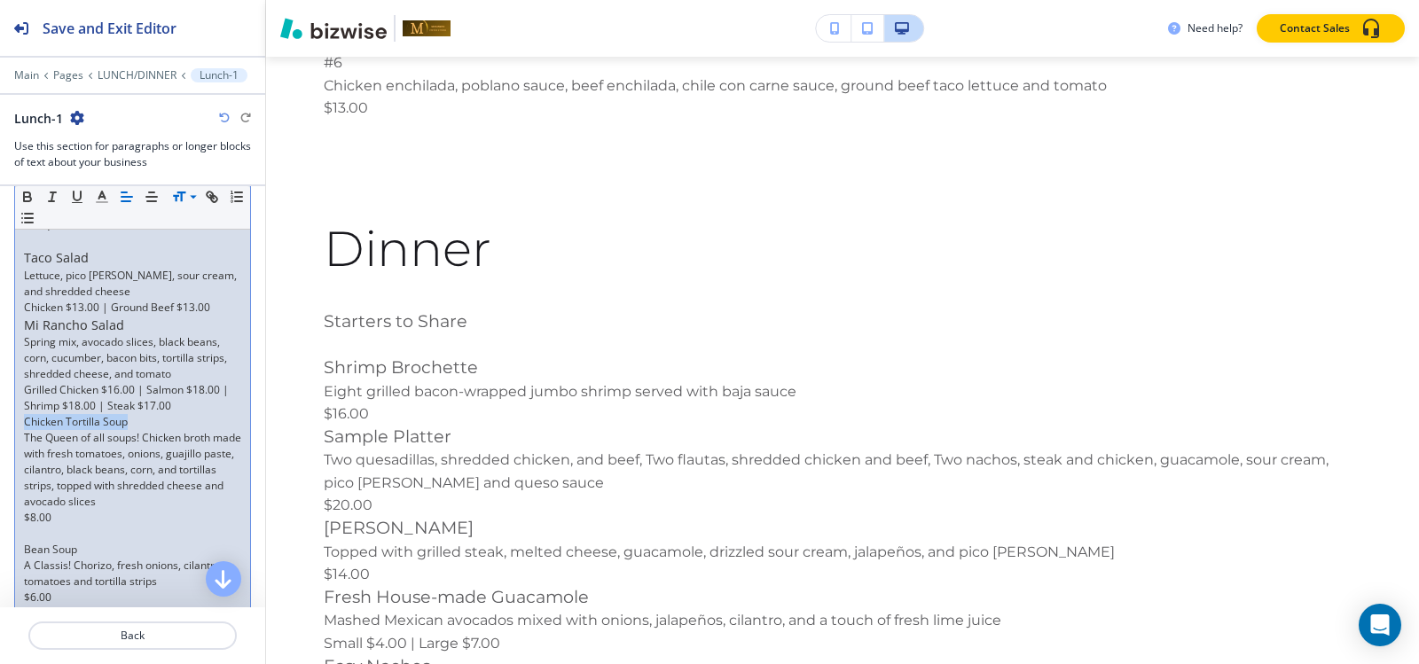
drag, startPoint x: 139, startPoint y: 425, endPoint x: 9, endPoint y: 423, distance: 130.4
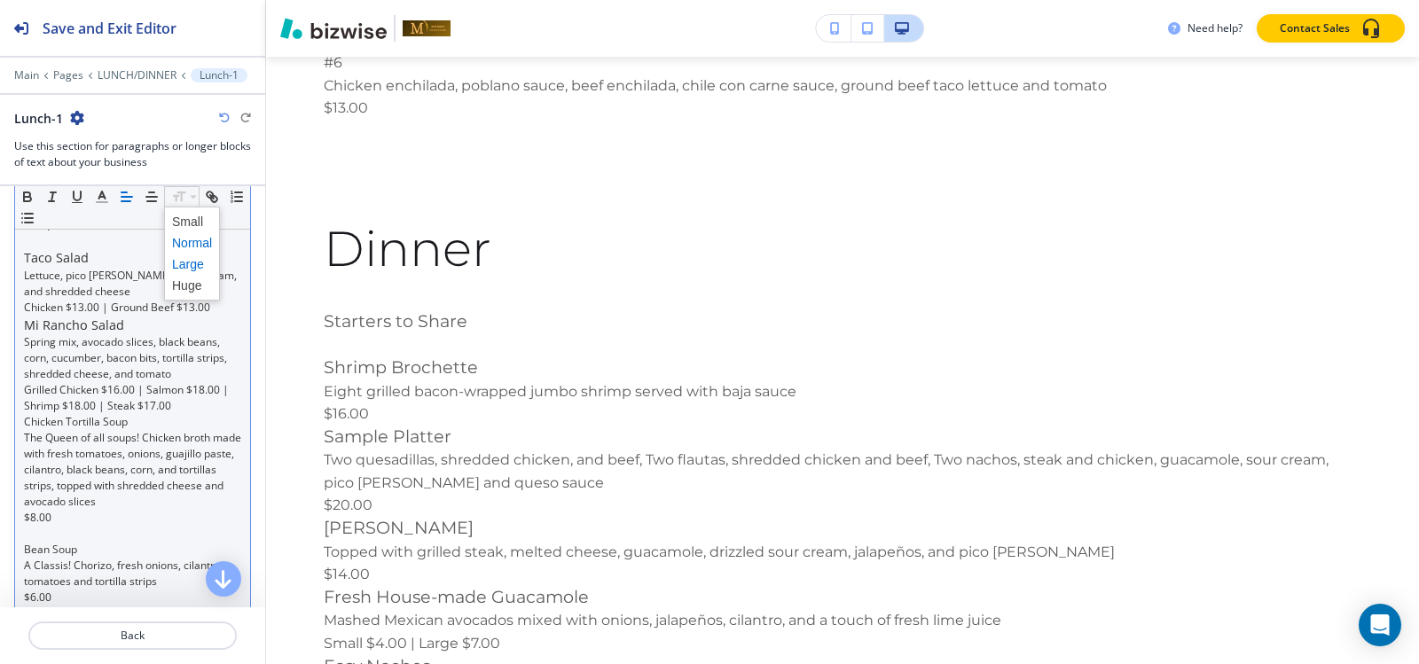
click at [188, 264] on span at bounding box center [192, 264] width 40 height 21
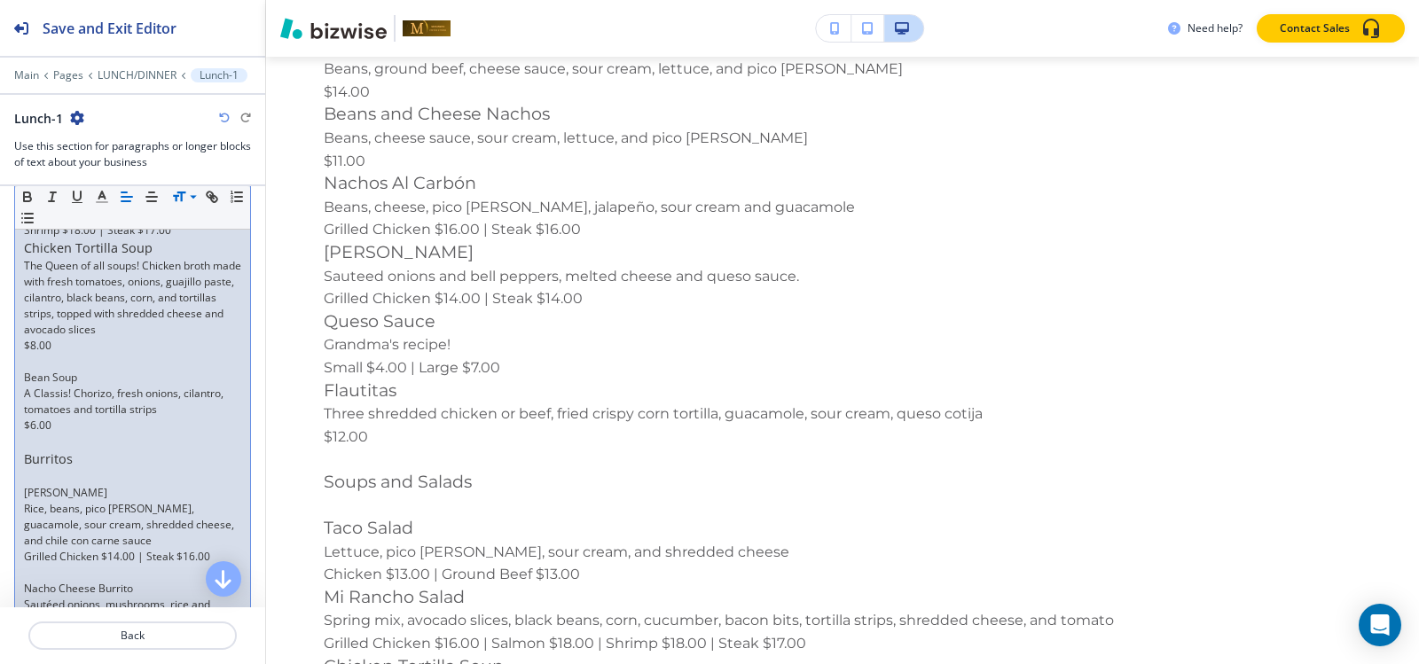
scroll to position [1287, 0]
click at [69, 361] on p at bounding box center [132, 360] width 217 height 16
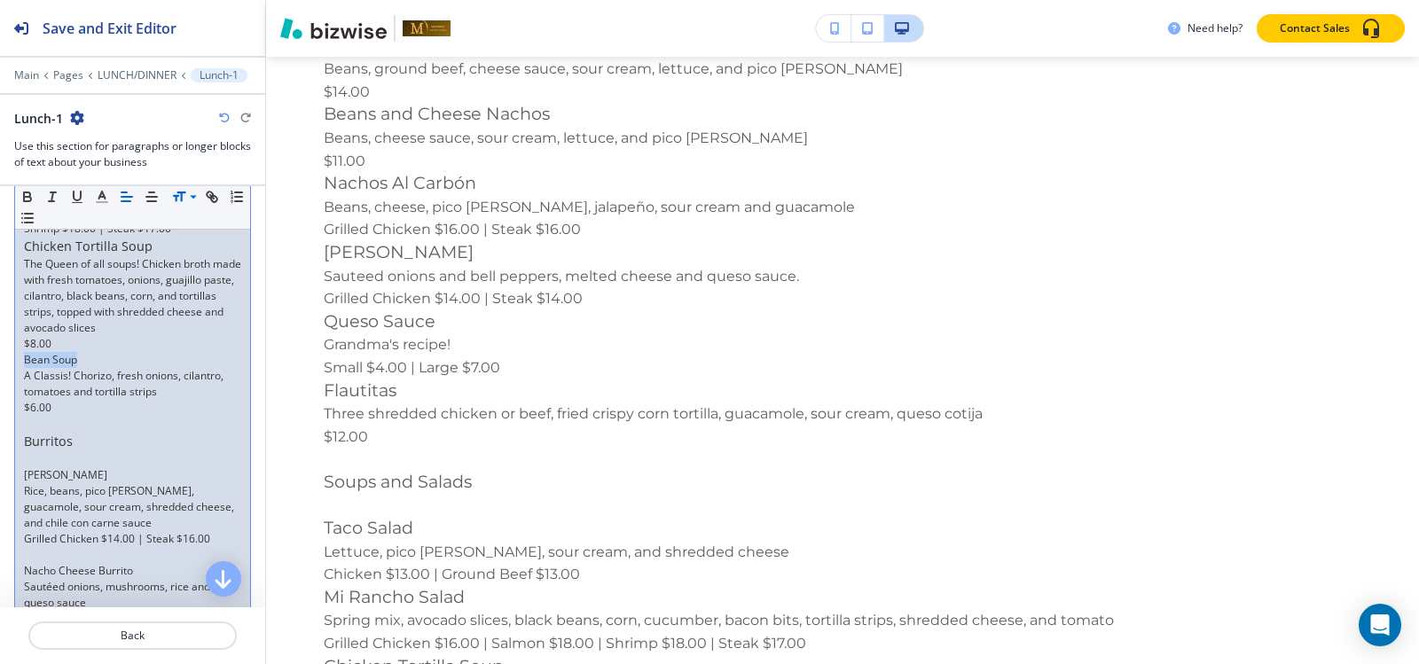
drag, startPoint x: 85, startPoint y: 362, endPoint x: 17, endPoint y: 362, distance: 68.3
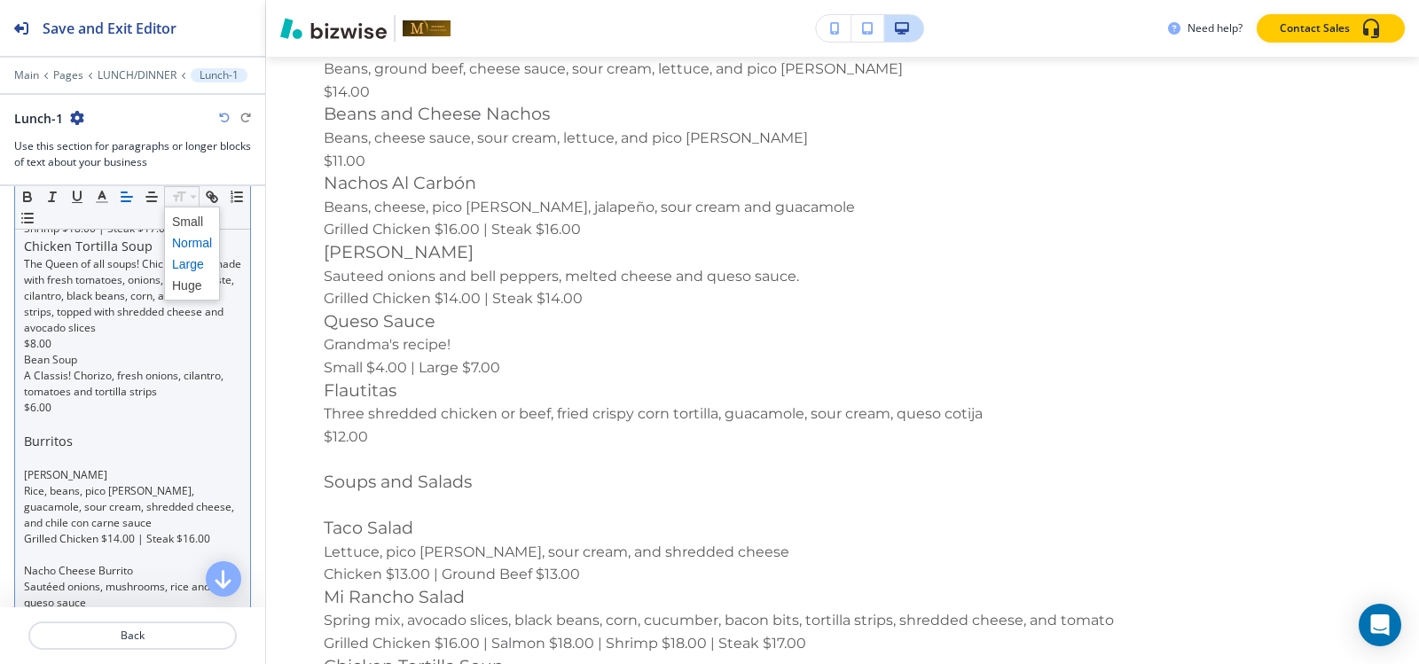
click at [192, 263] on span at bounding box center [192, 264] width 40 height 21
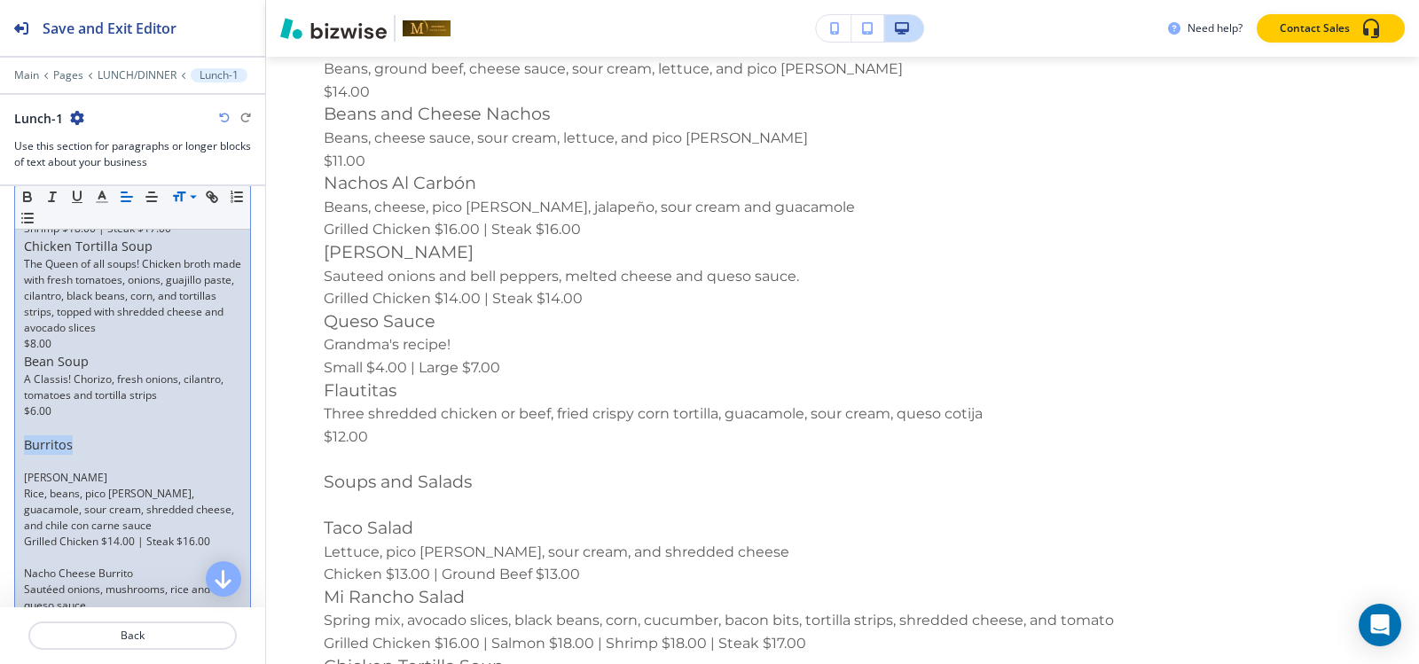
drag, startPoint x: 82, startPoint y: 448, endPoint x: 14, endPoint y: 447, distance: 67.4
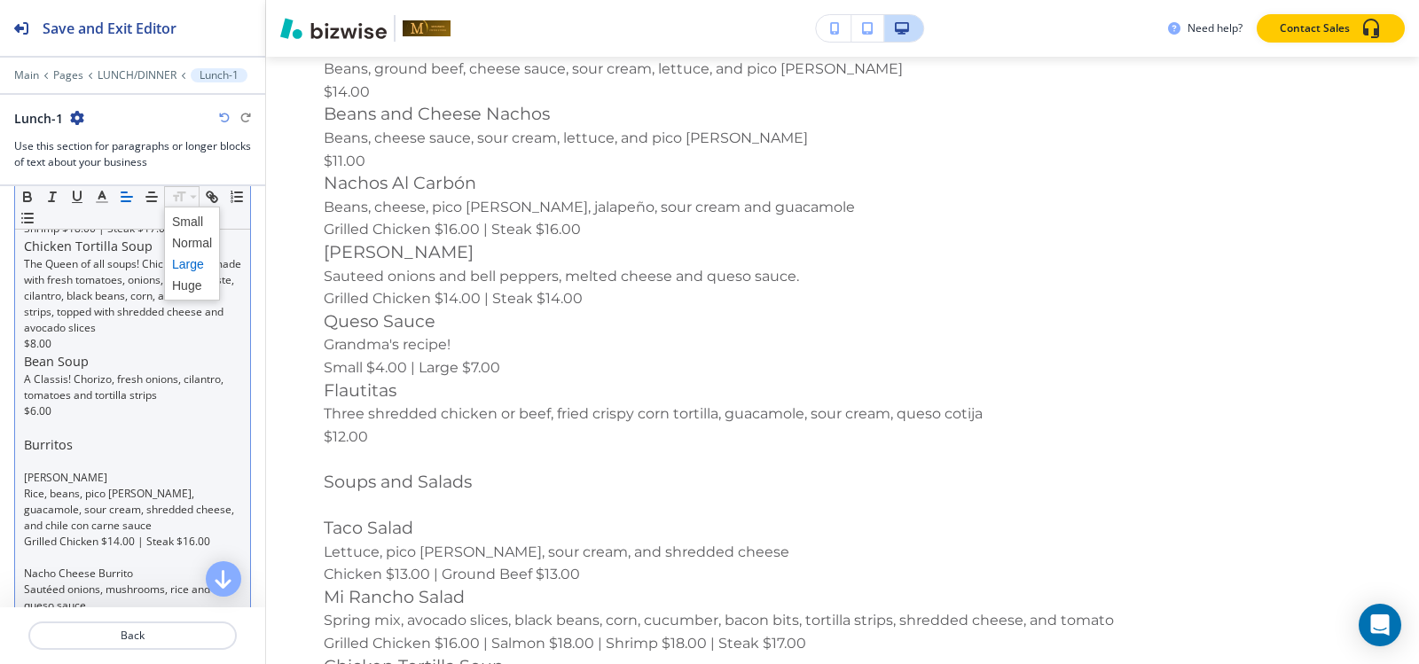
click at [194, 268] on span at bounding box center [192, 264] width 40 height 21
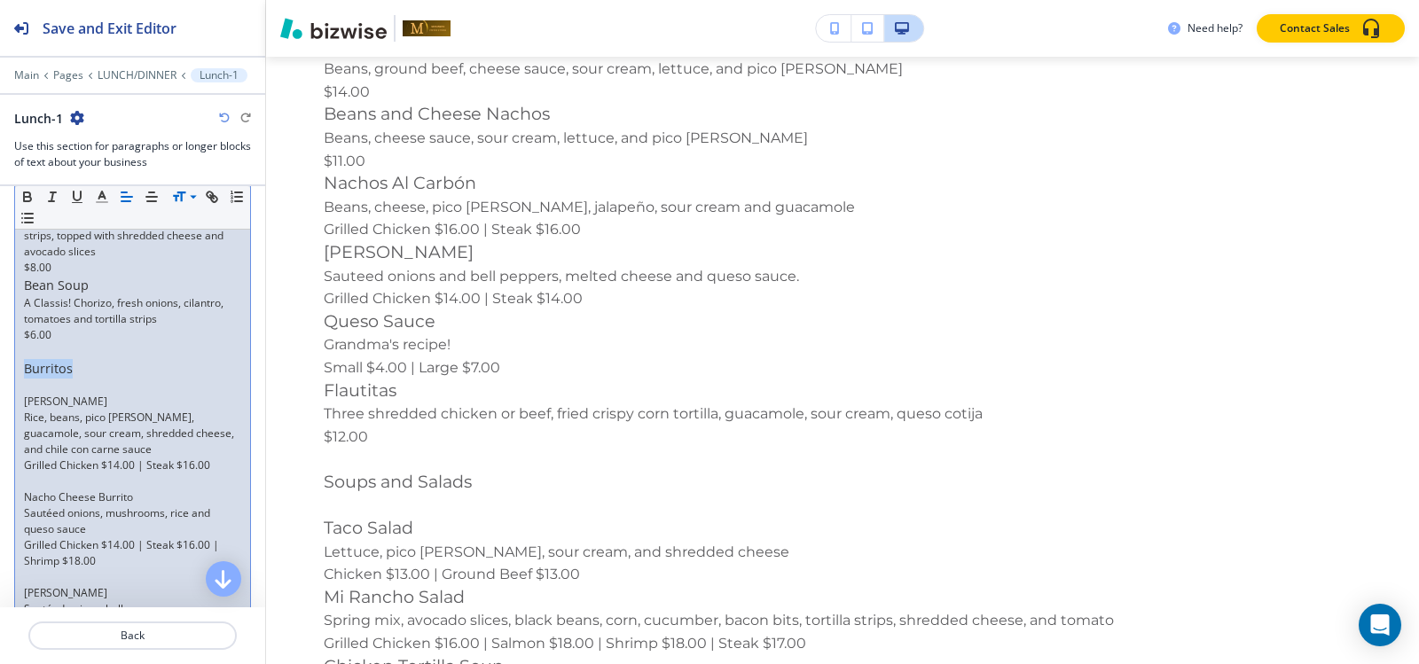
scroll to position [1464, 0]
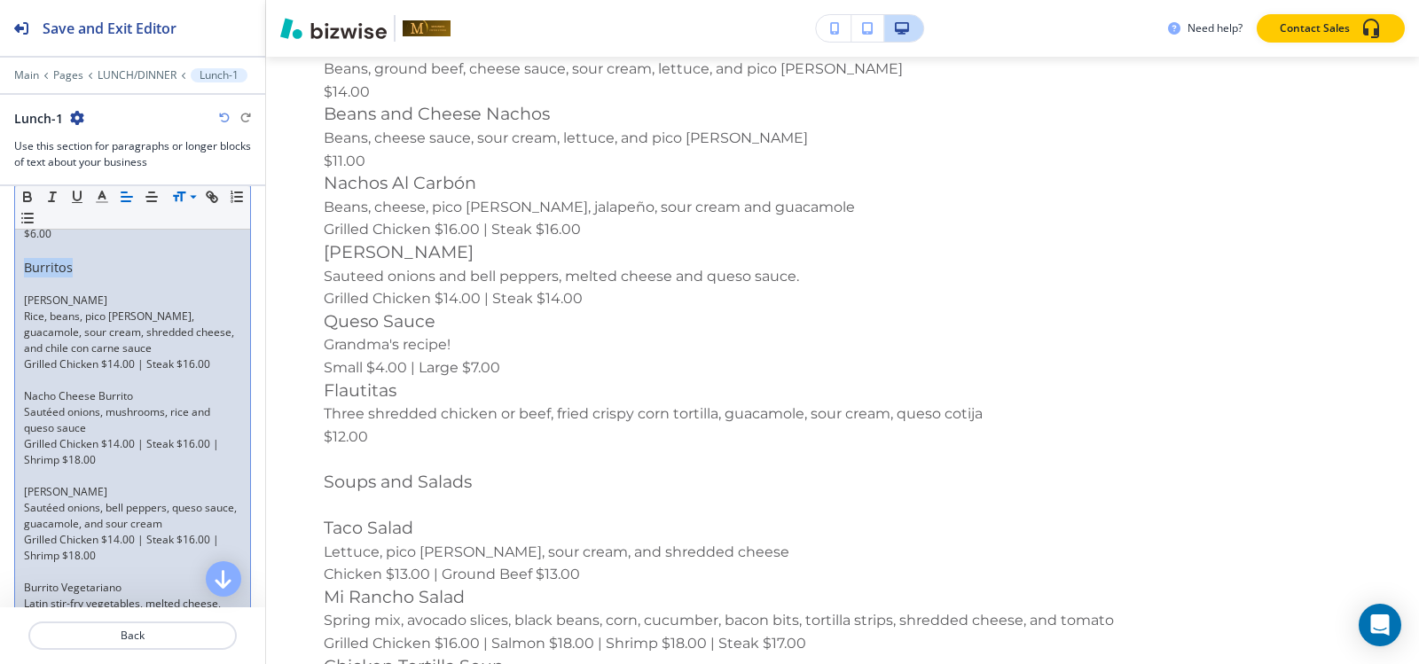
drag, startPoint x: 101, startPoint y: 298, endPoint x: 24, endPoint y: 297, distance: 77.2
click at [24, 297] on p "Texano Burrito" at bounding box center [132, 301] width 217 height 16
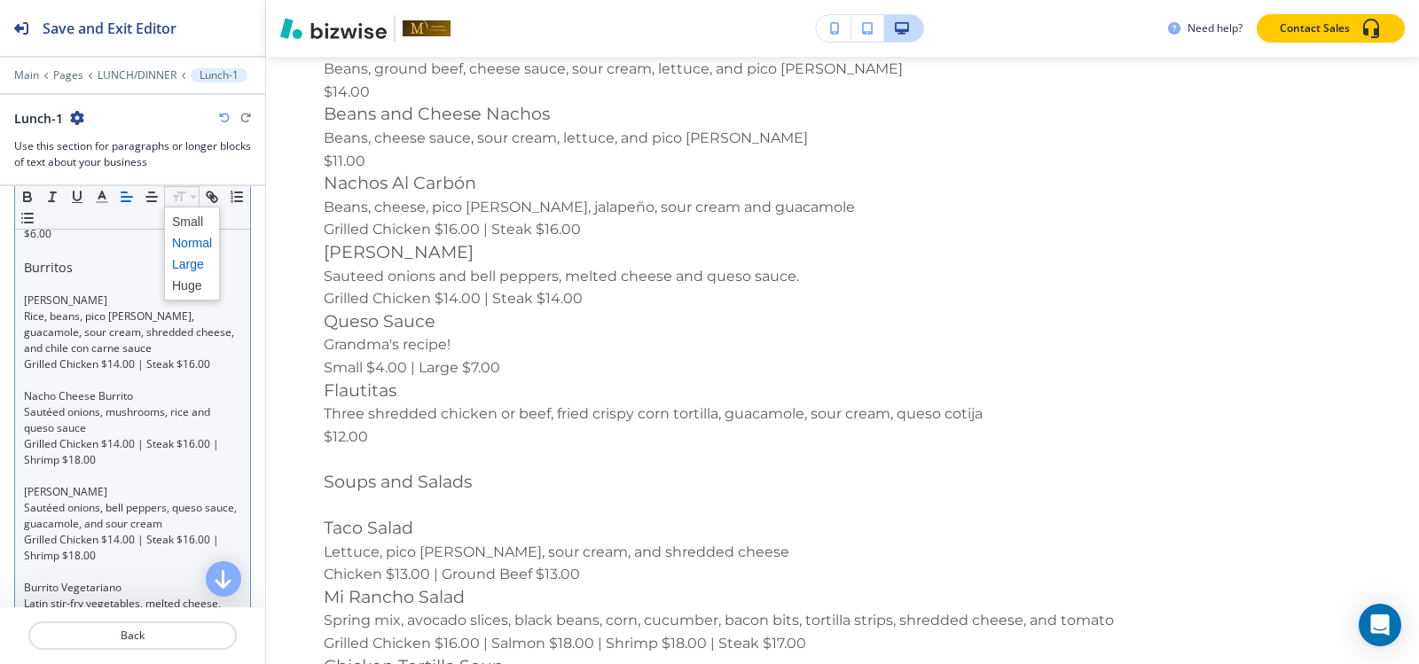
click at [188, 263] on span at bounding box center [192, 264] width 40 height 21
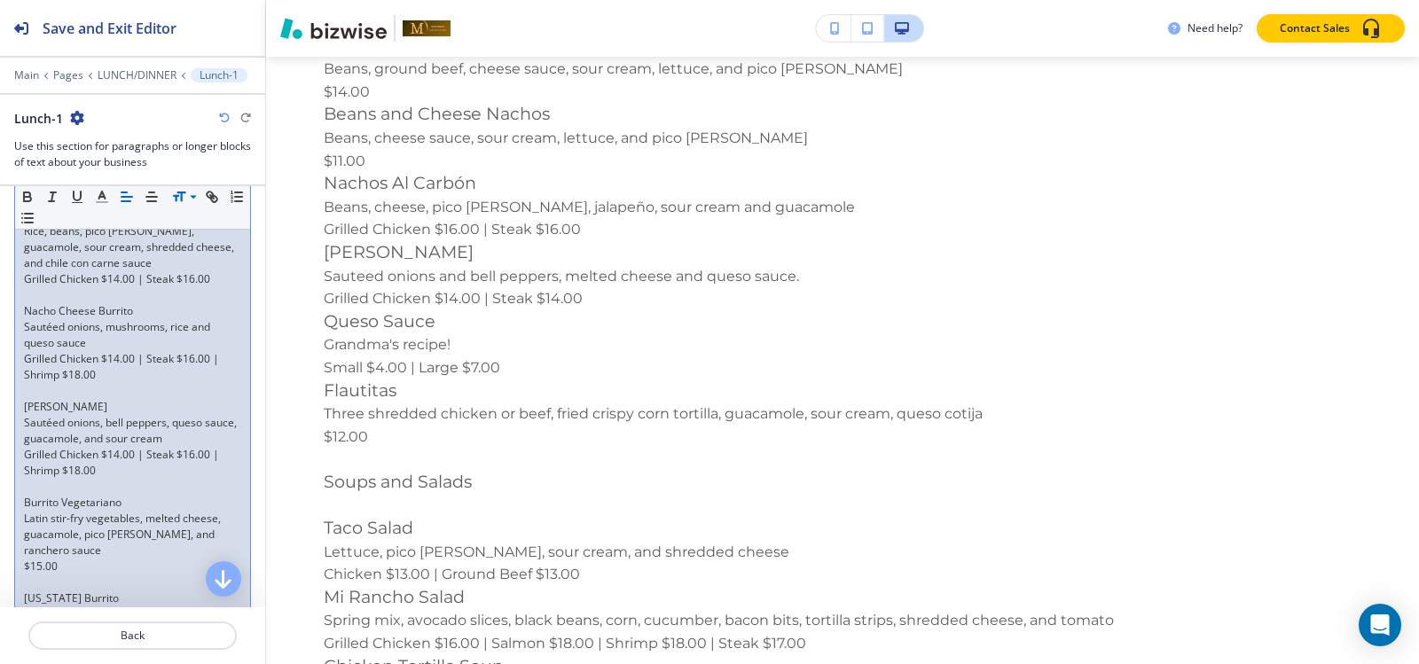
scroll to position [1375, 0]
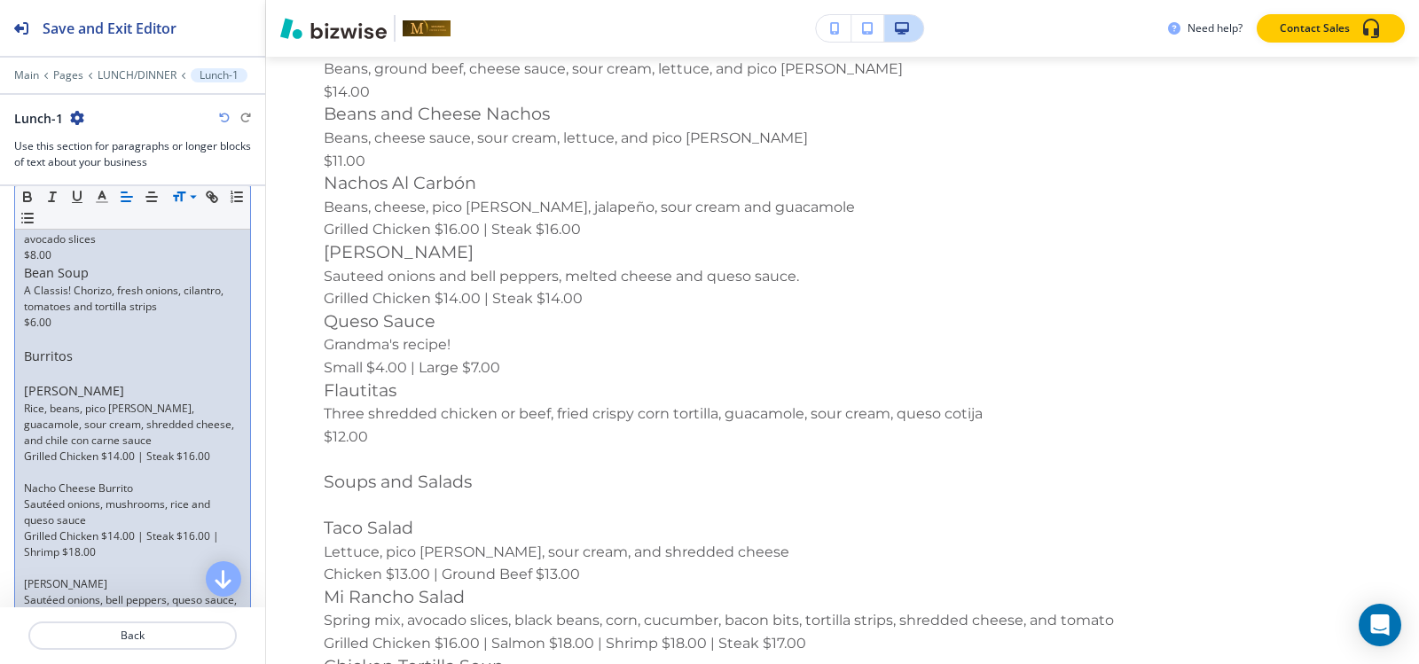
click at [70, 470] on p at bounding box center [132, 473] width 217 height 16
drag, startPoint x: 137, startPoint y: 471, endPoint x: 13, endPoint y: 471, distance: 124.2
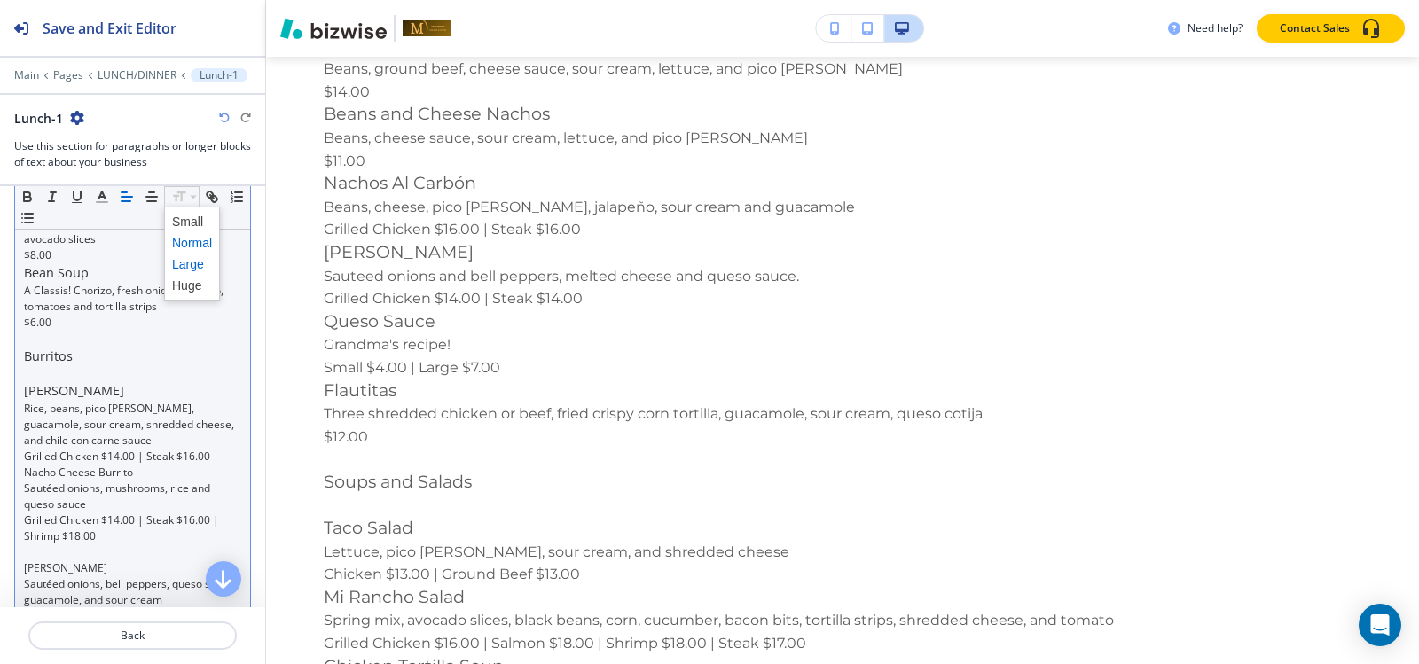
click at [185, 264] on span at bounding box center [192, 264] width 40 height 21
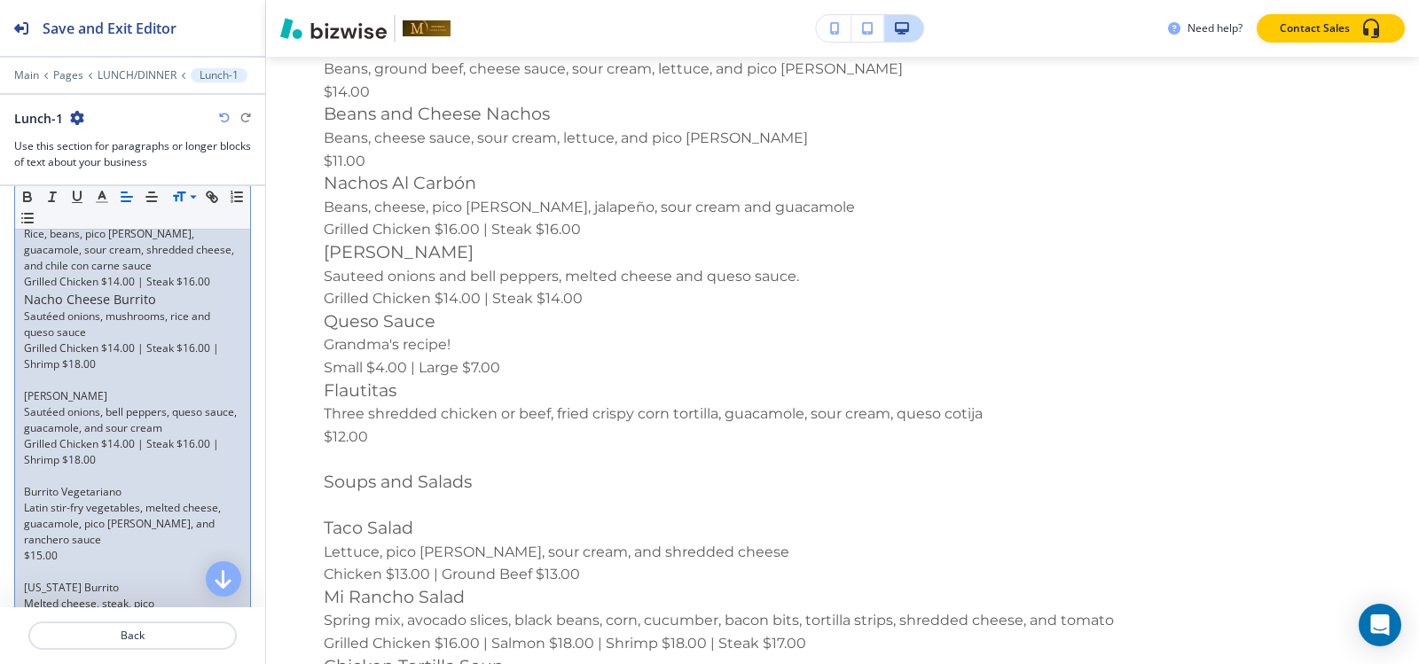
scroll to position [1553, 0]
click at [50, 387] on p "Fajita Burrito" at bounding box center [132, 394] width 217 height 16
click at [51, 380] on p at bounding box center [132, 378] width 217 height 16
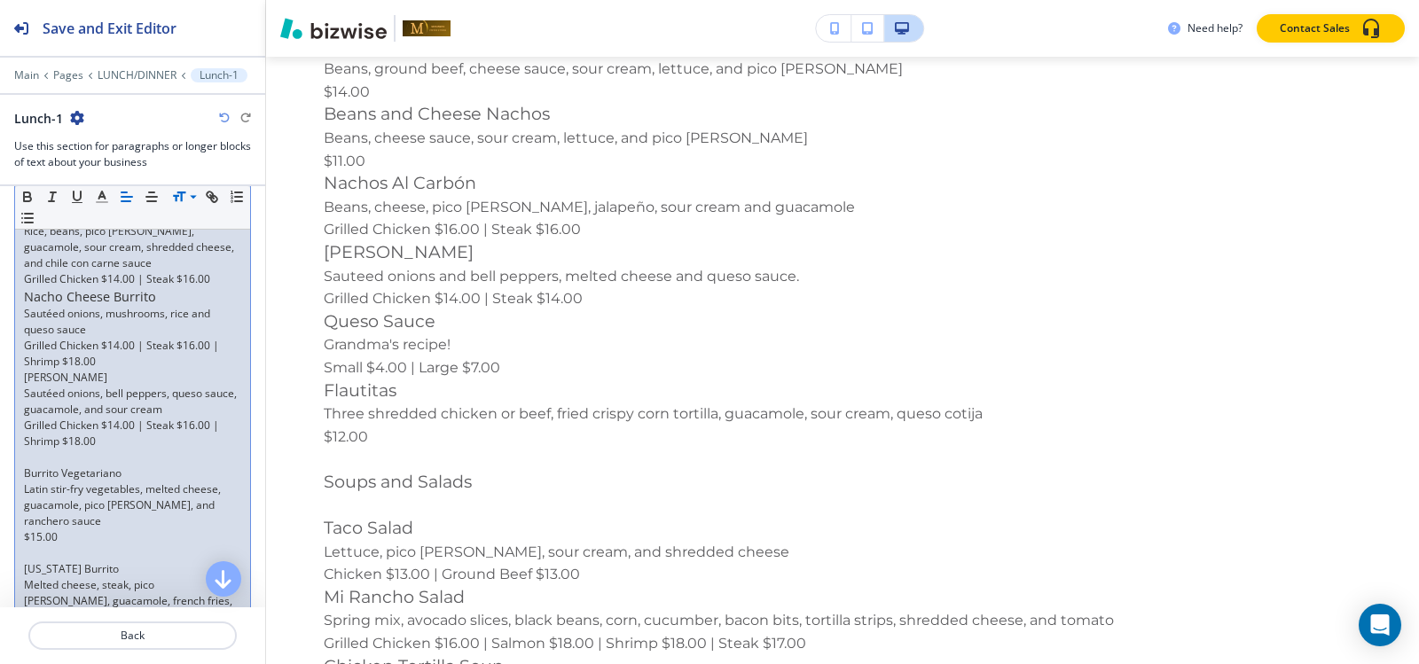
drag, startPoint x: 92, startPoint y: 379, endPoint x: 24, endPoint y: 378, distance: 68.3
click at [24, 378] on p "Fajita Burrito" at bounding box center [132, 378] width 217 height 16
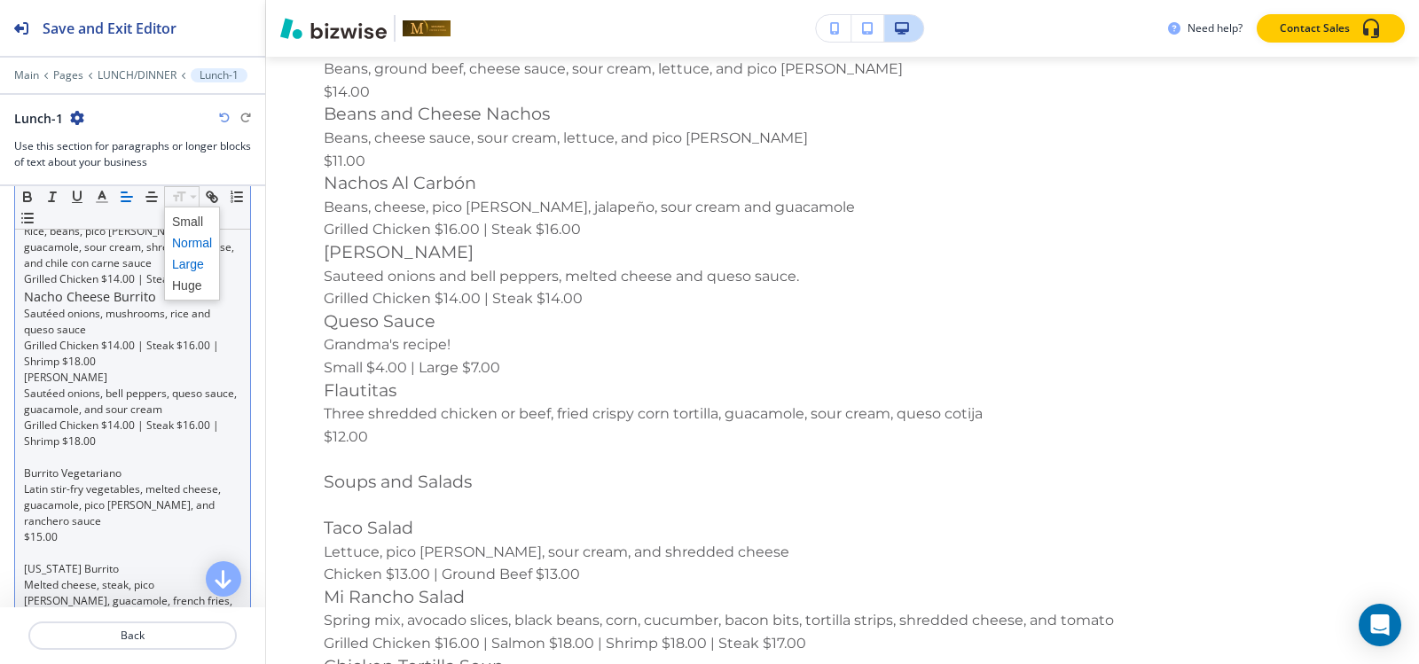
click at [189, 263] on span at bounding box center [192, 264] width 40 height 21
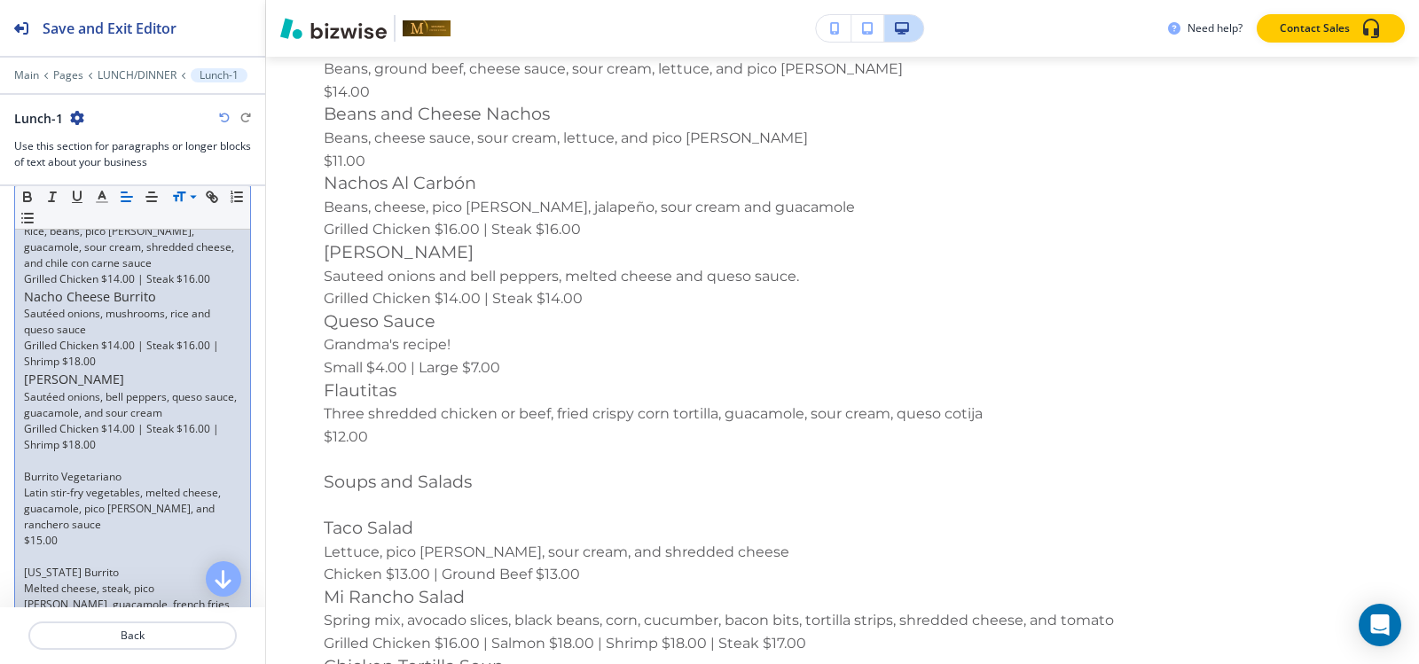
scroll to position [1642, 0]
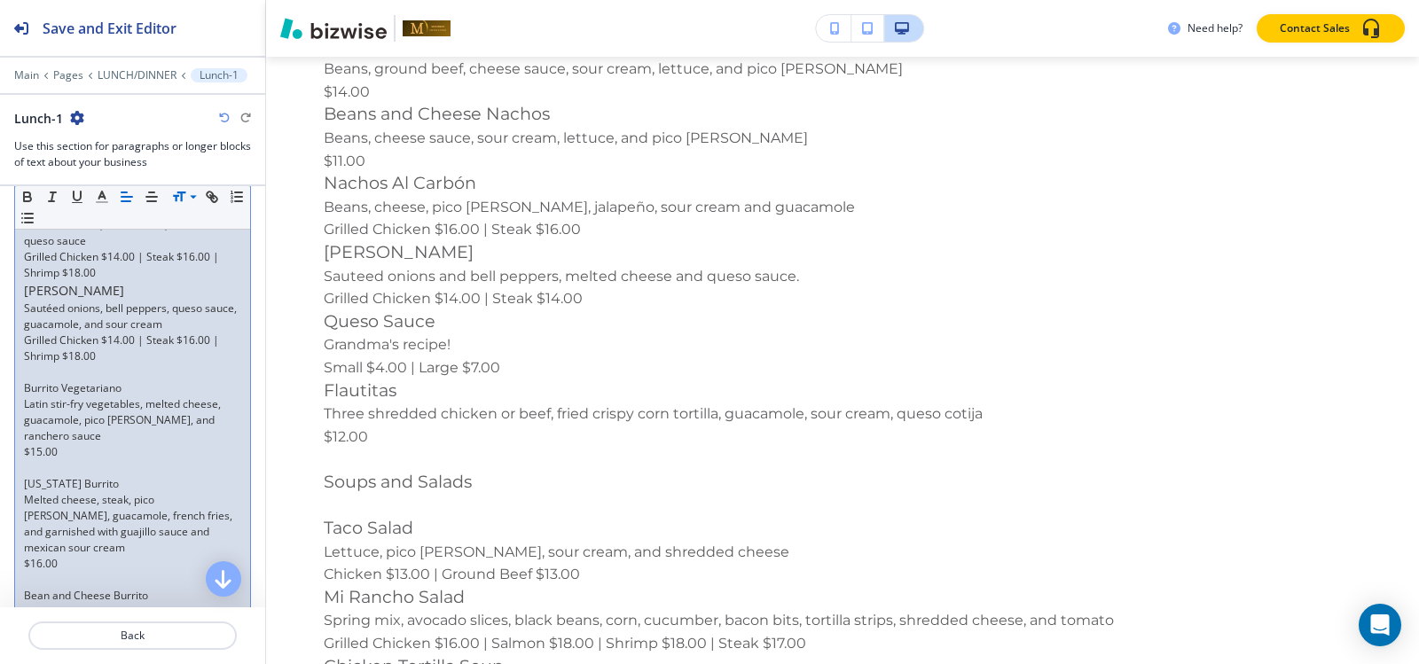
click at [51, 378] on p at bounding box center [132, 372] width 217 height 16
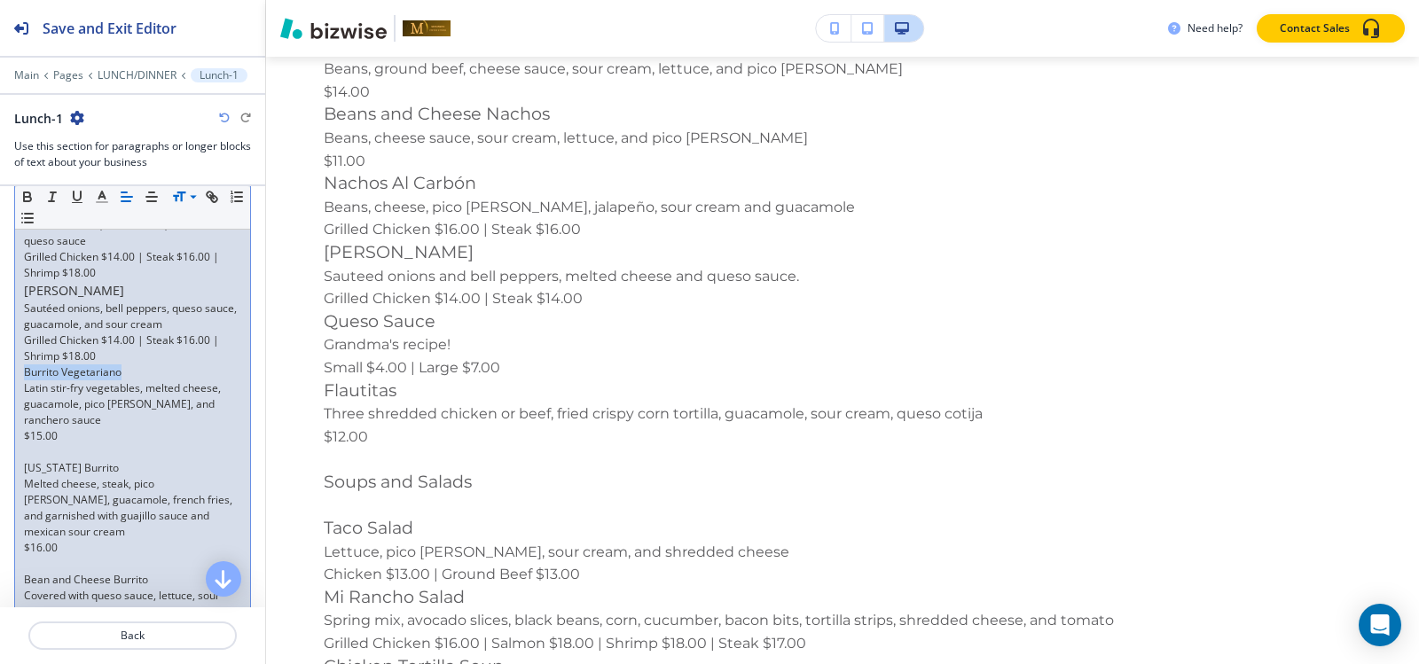
drag, startPoint x: 135, startPoint y: 370, endPoint x: 21, endPoint y: 369, distance: 113.5
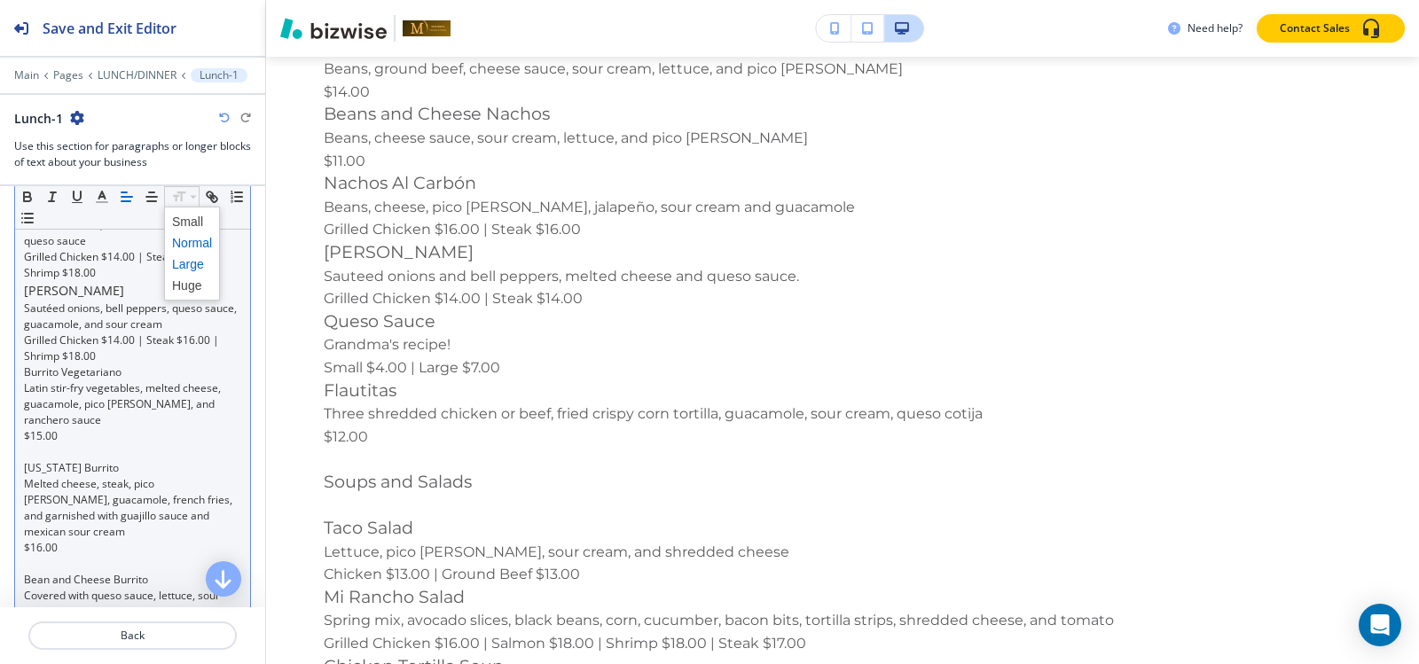
click at [188, 257] on span at bounding box center [192, 264] width 40 height 21
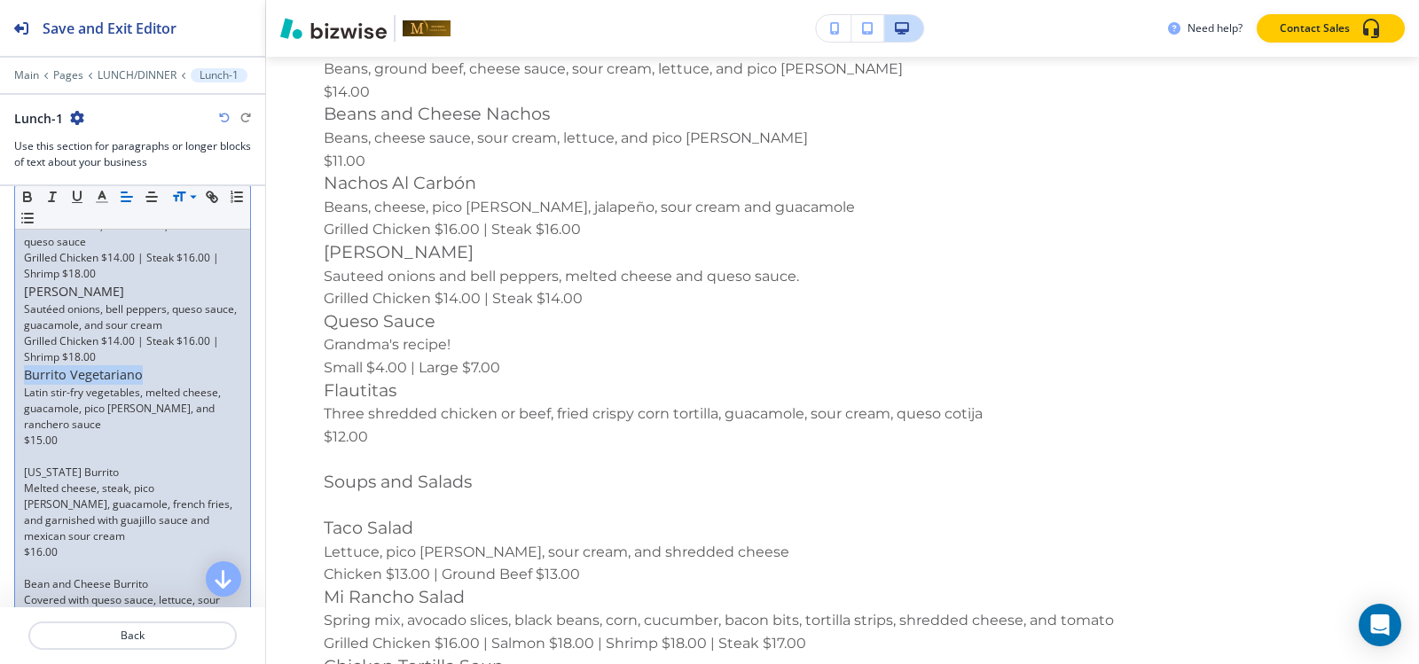
scroll to position [1730, 0]
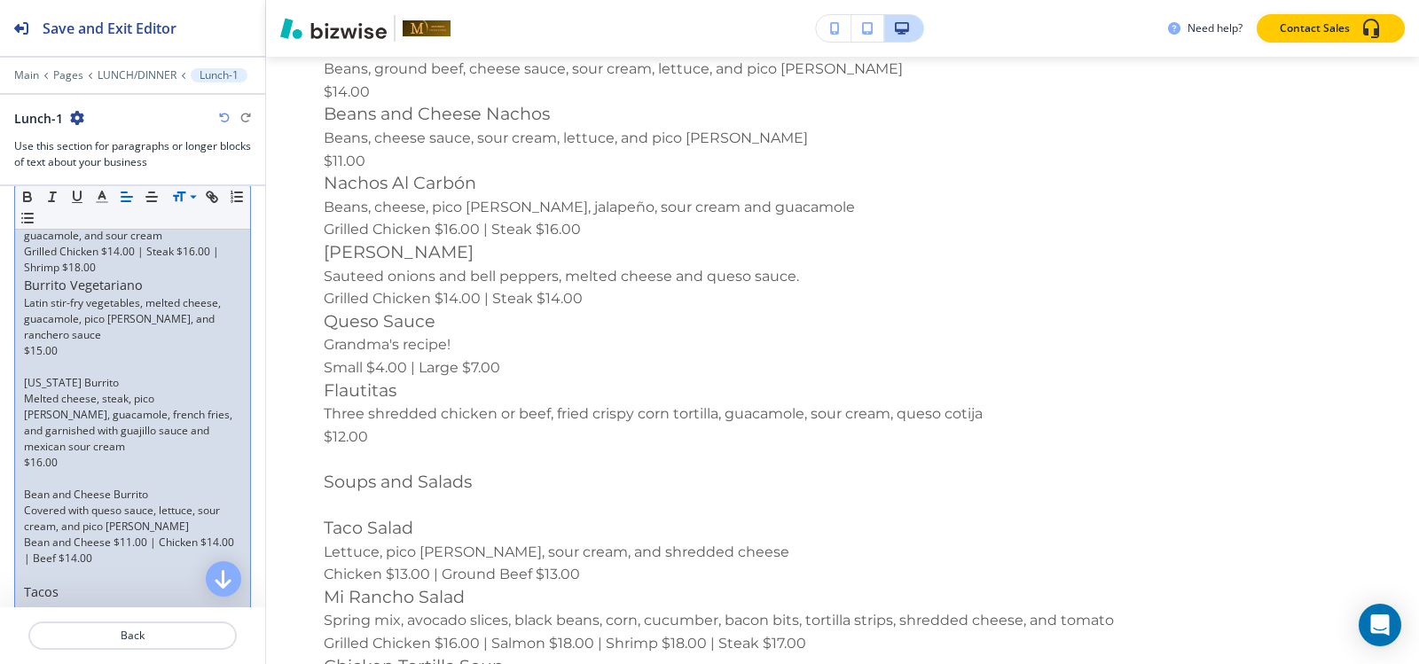
click at [78, 366] on p at bounding box center [132, 367] width 217 height 16
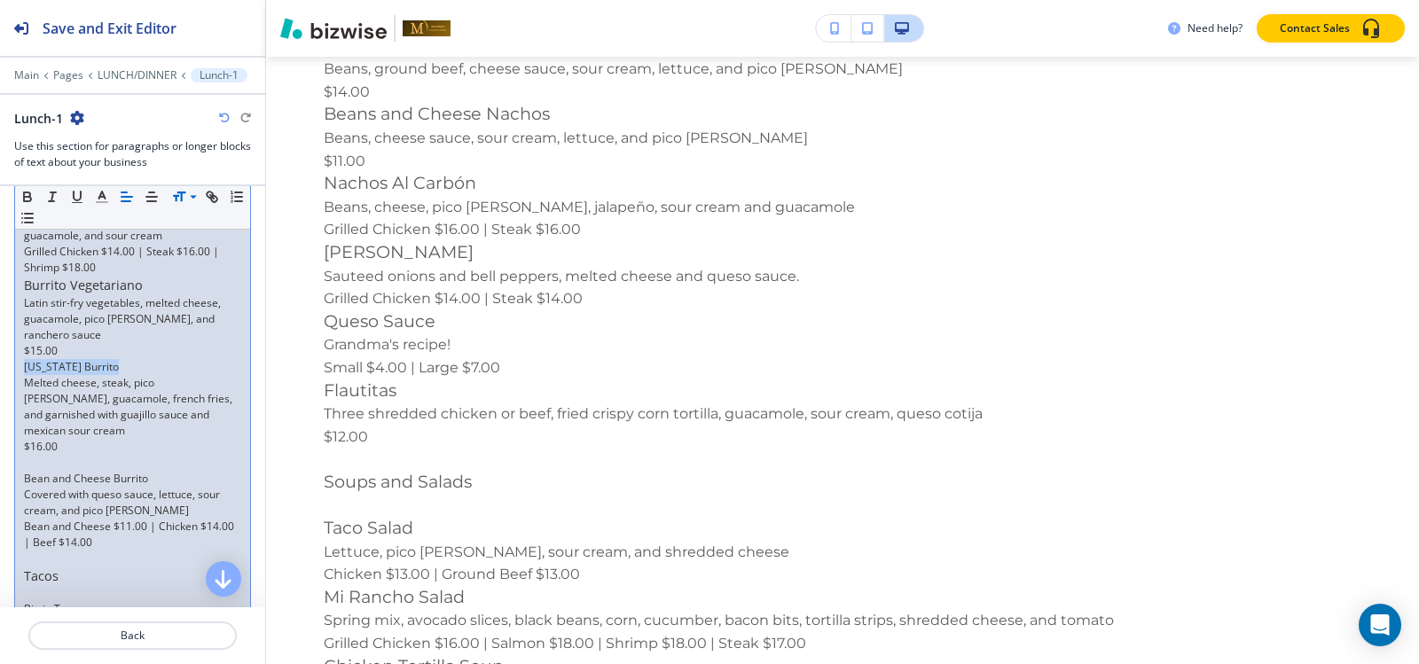
drag, startPoint x: 123, startPoint y: 367, endPoint x: 0, endPoint y: 366, distance: 123.3
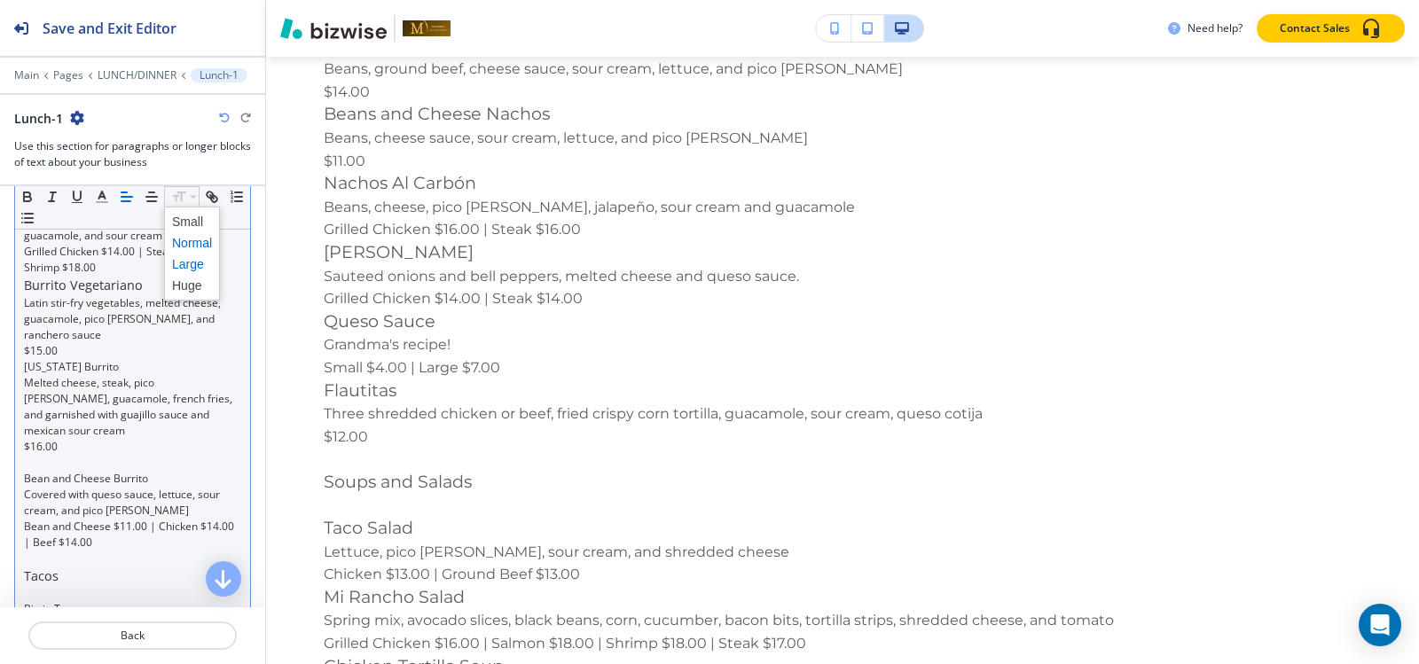
click at [197, 264] on span at bounding box center [192, 264] width 40 height 21
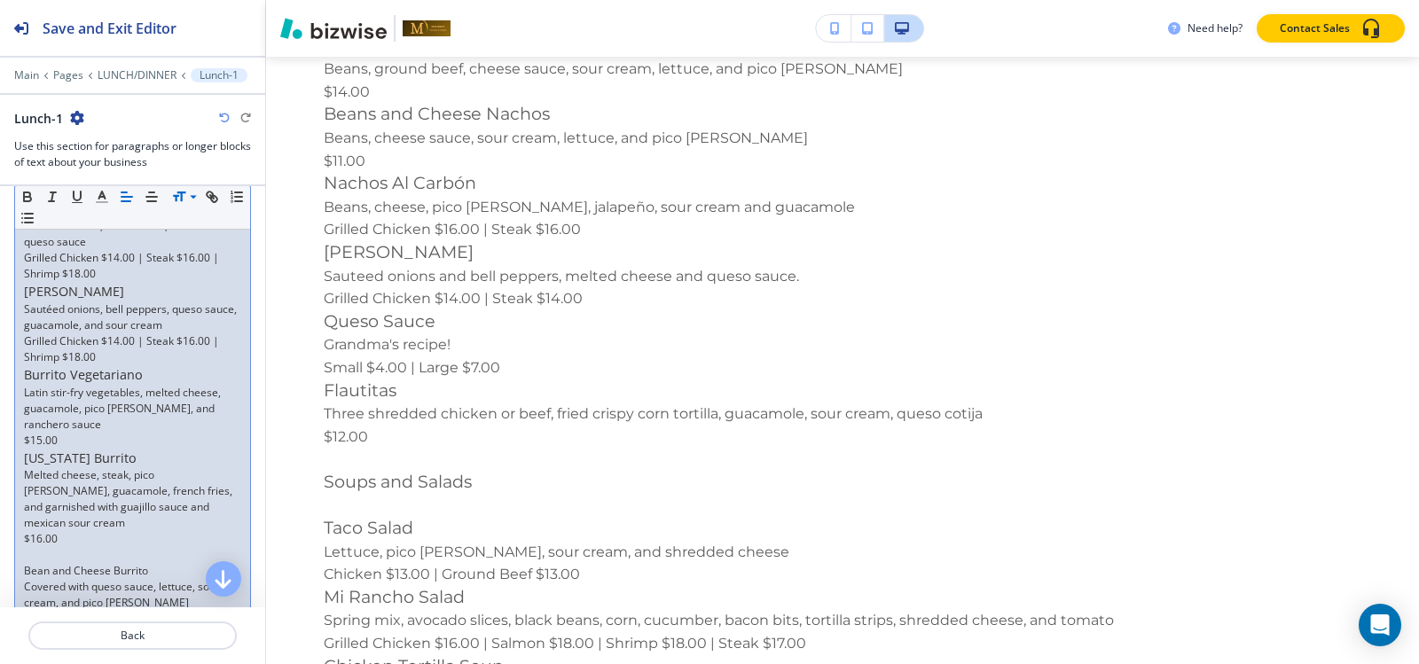
scroll to position [1819, 0]
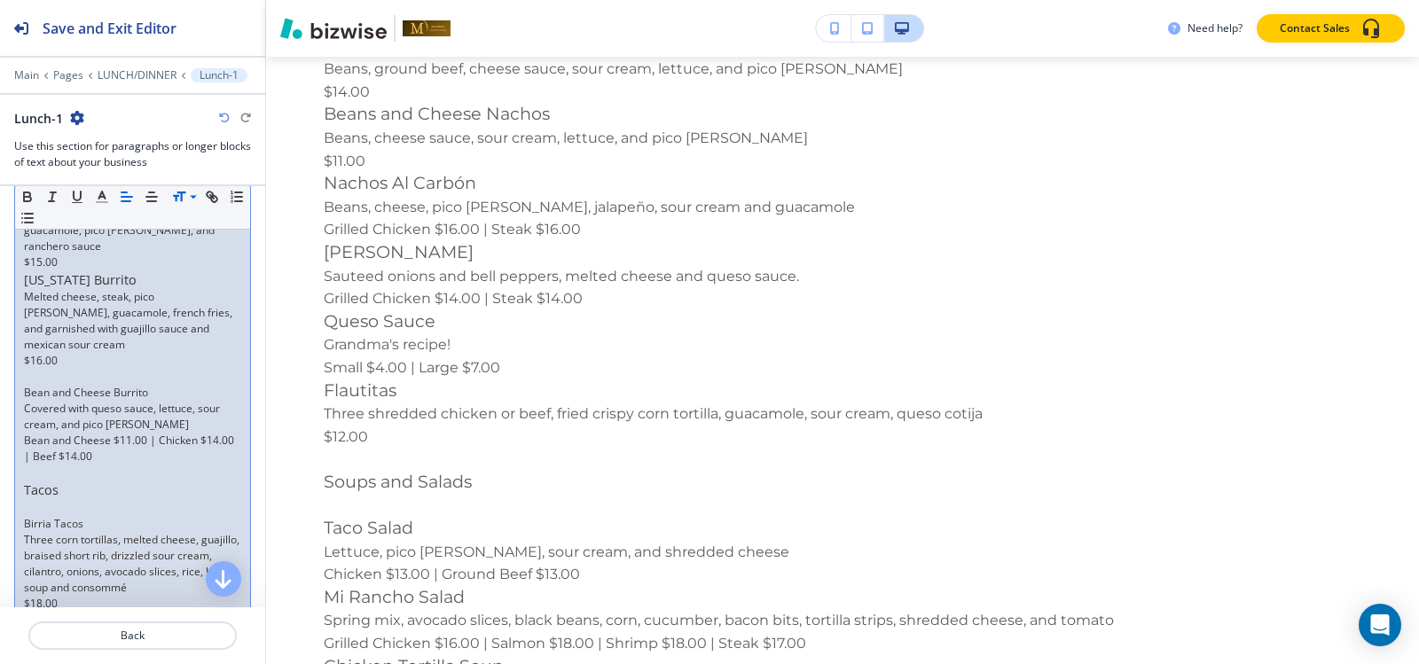
click at [45, 369] on p "$16.00" at bounding box center [132, 361] width 217 height 16
click at [58, 372] on p at bounding box center [132, 377] width 217 height 16
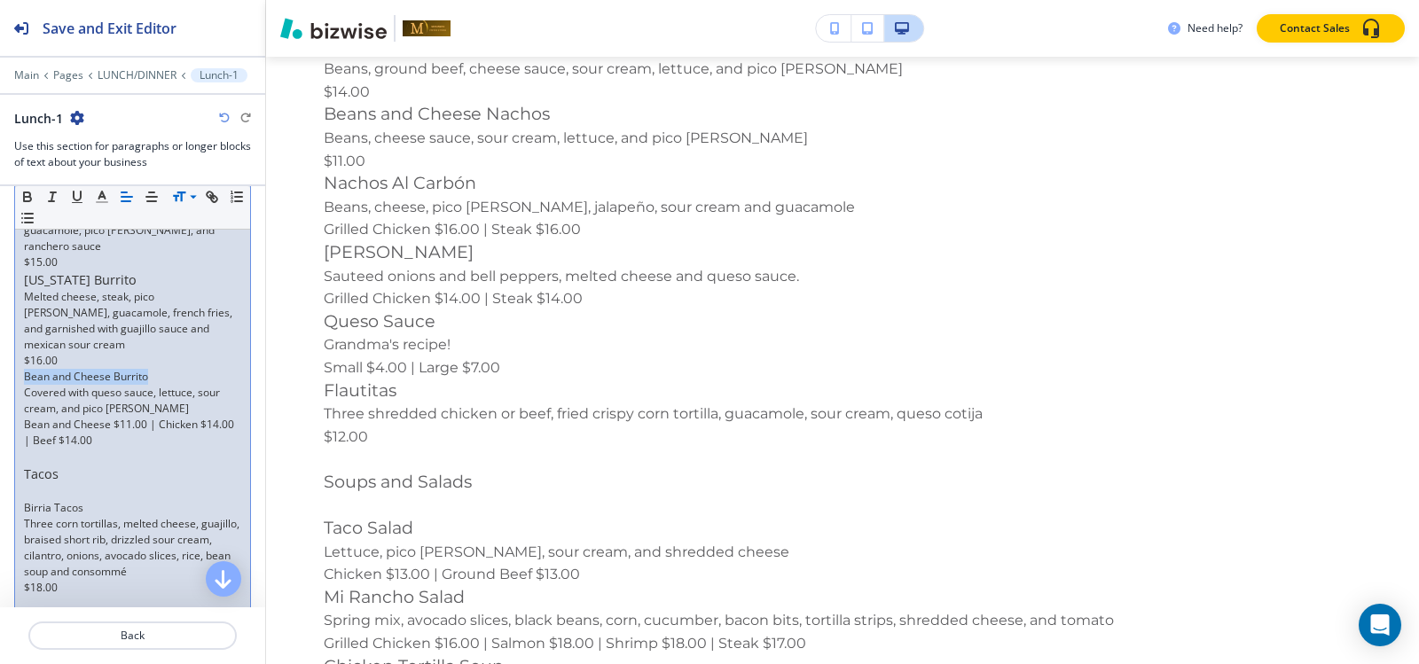
drag, startPoint x: 153, startPoint y: 375, endPoint x: 20, endPoint y: 376, distance: 132.1
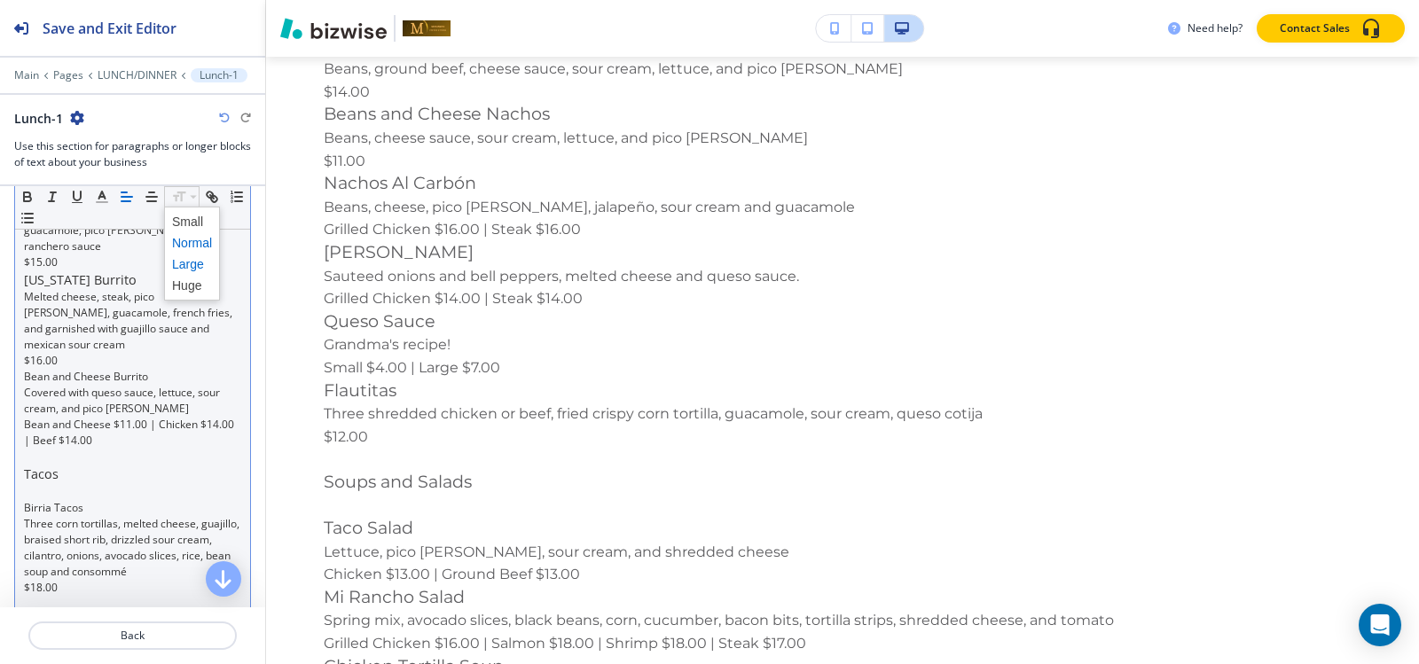
click at [190, 263] on span at bounding box center [192, 264] width 40 height 21
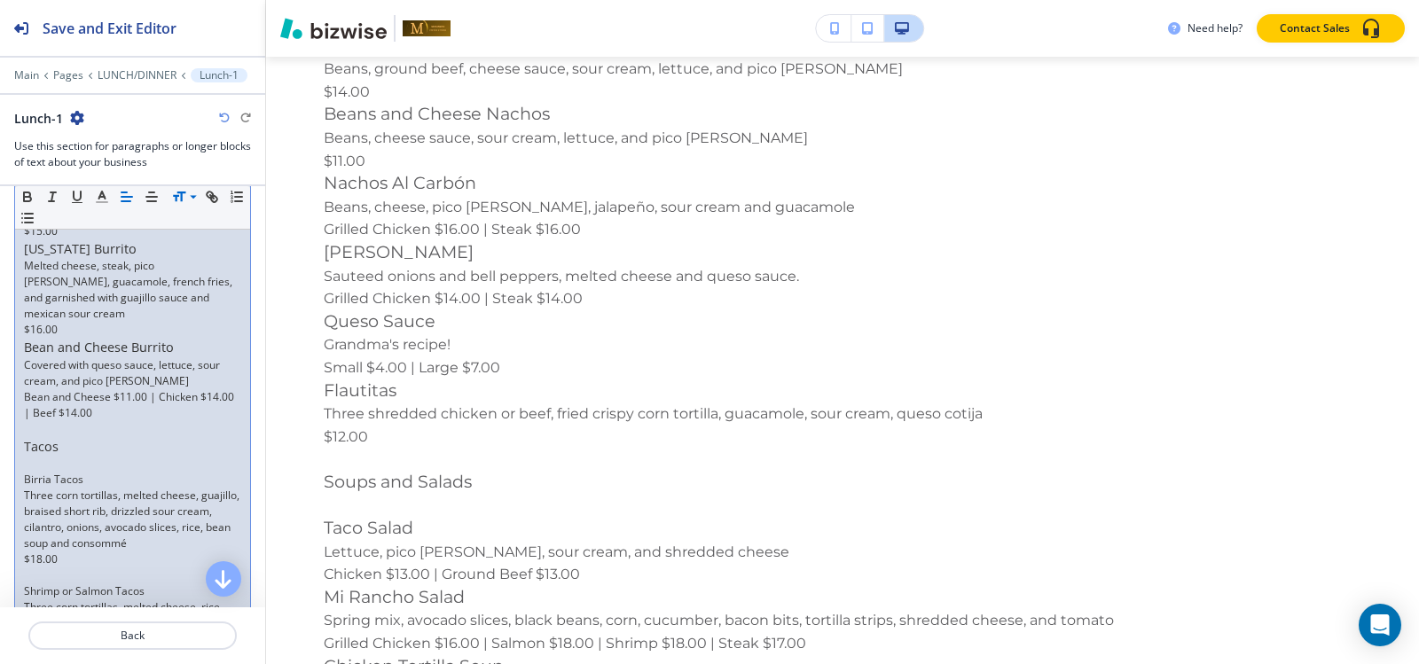
scroll to position [1908, 0]
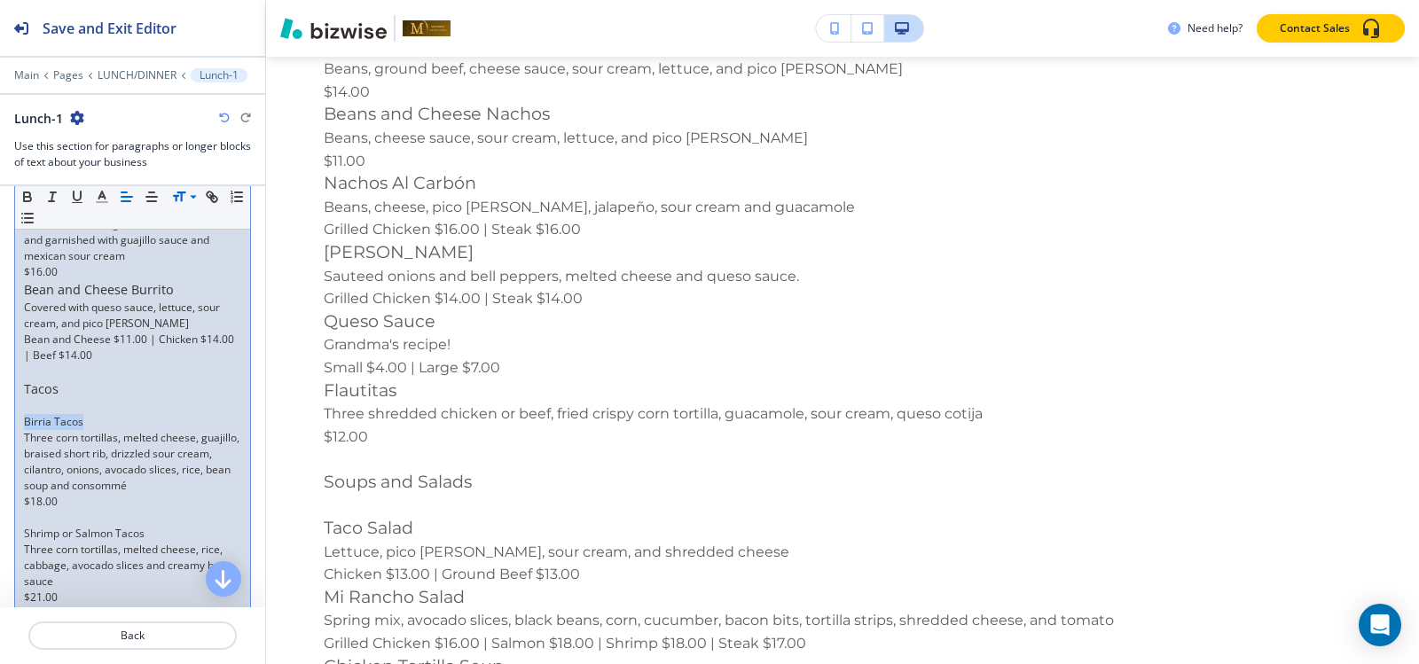
drag, startPoint x: 89, startPoint y: 423, endPoint x: 16, endPoint y: 424, distance: 72.7
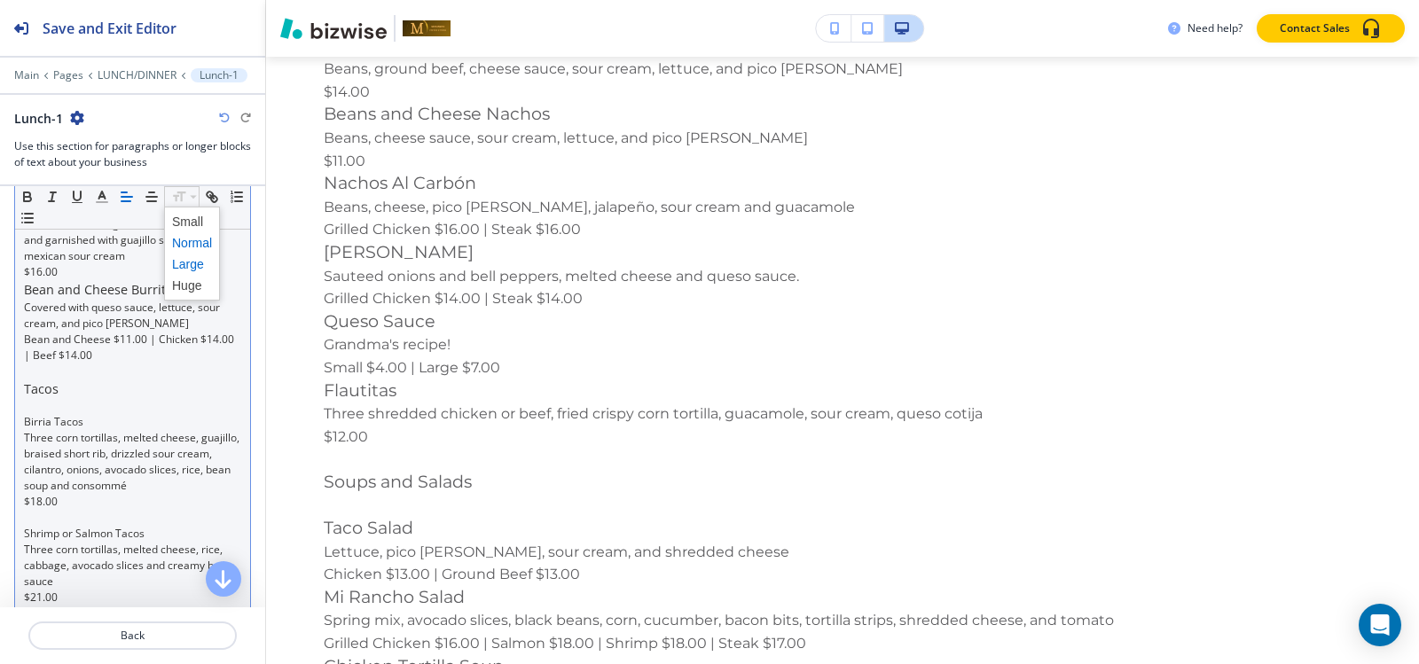
click at [190, 264] on span at bounding box center [192, 264] width 40 height 21
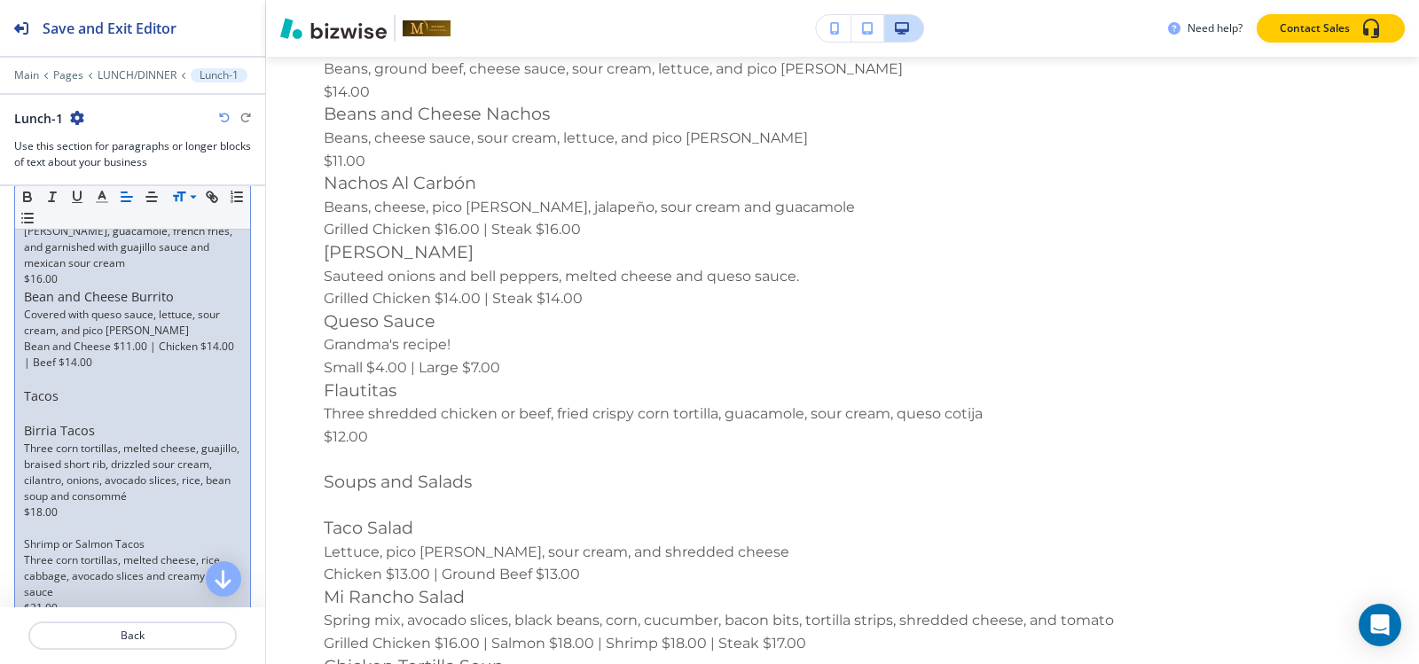
scroll to position [1996, 0]
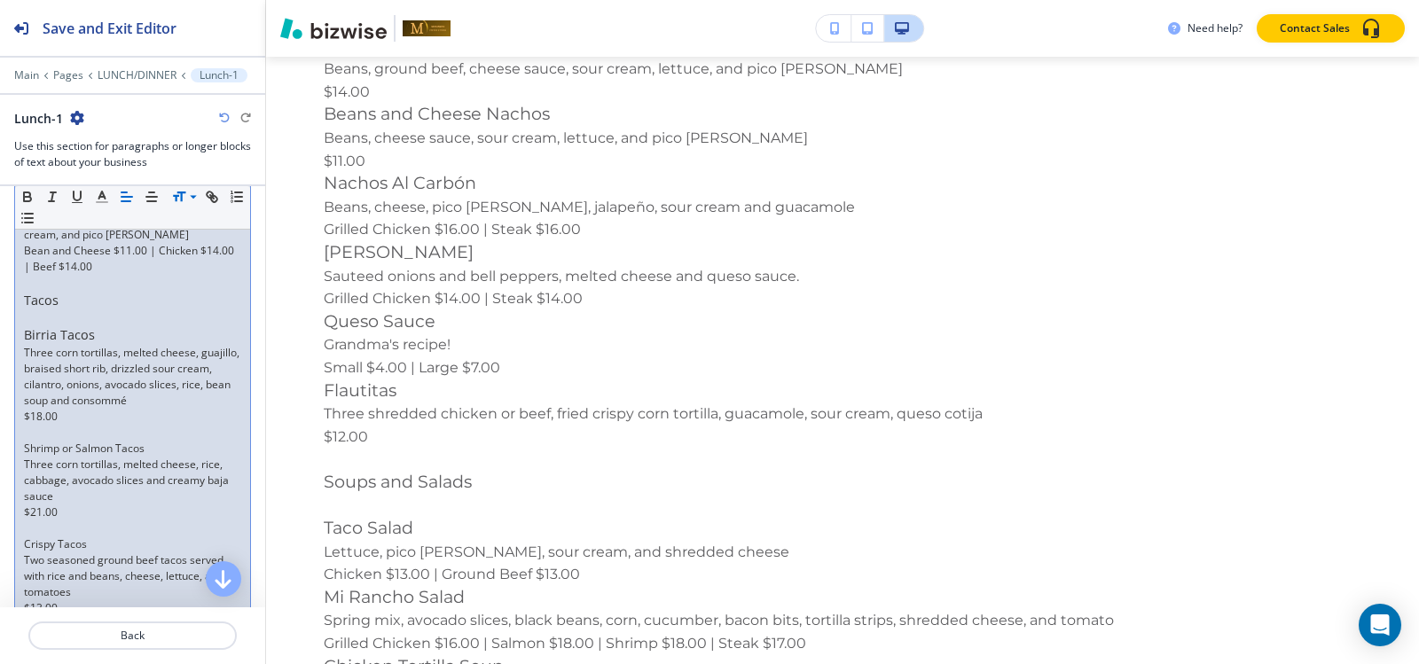
click at [52, 434] on p at bounding box center [132, 433] width 217 height 16
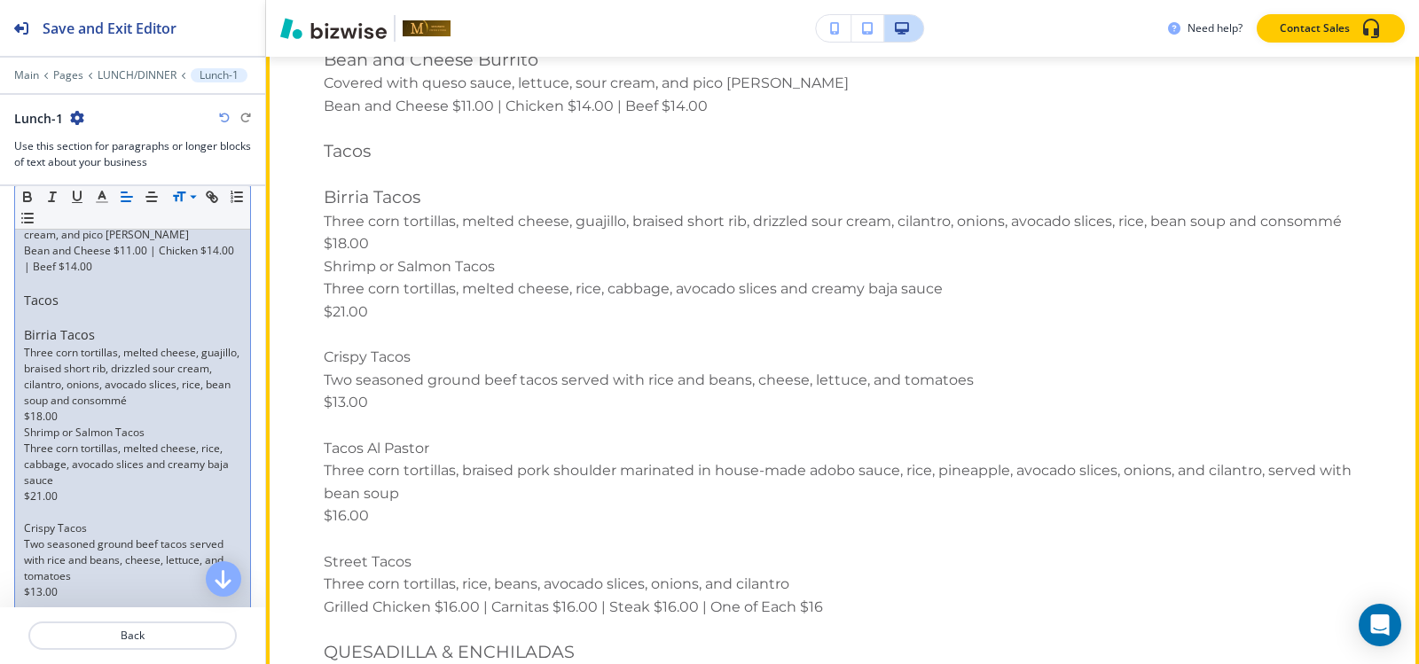
scroll to position [15468, 0]
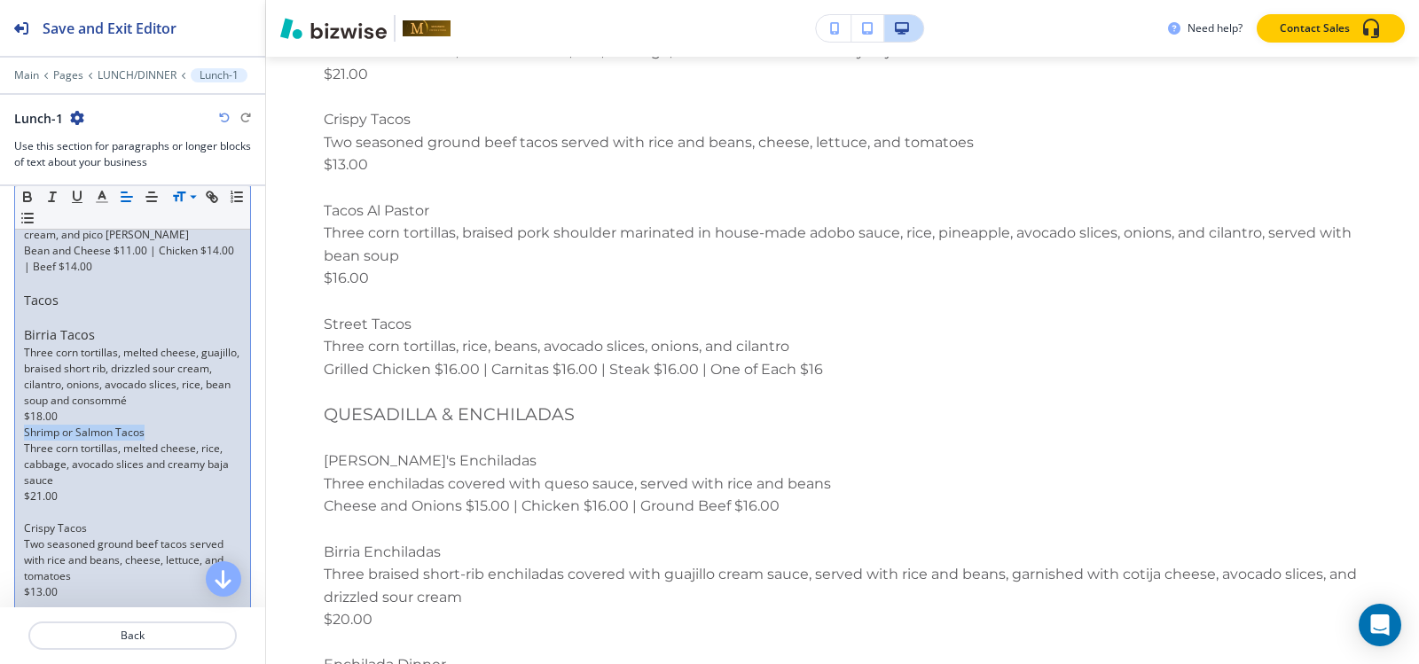
drag, startPoint x: 147, startPoint y: 429, endPoint x: 0, endPoint y: 429, distance: 147.2
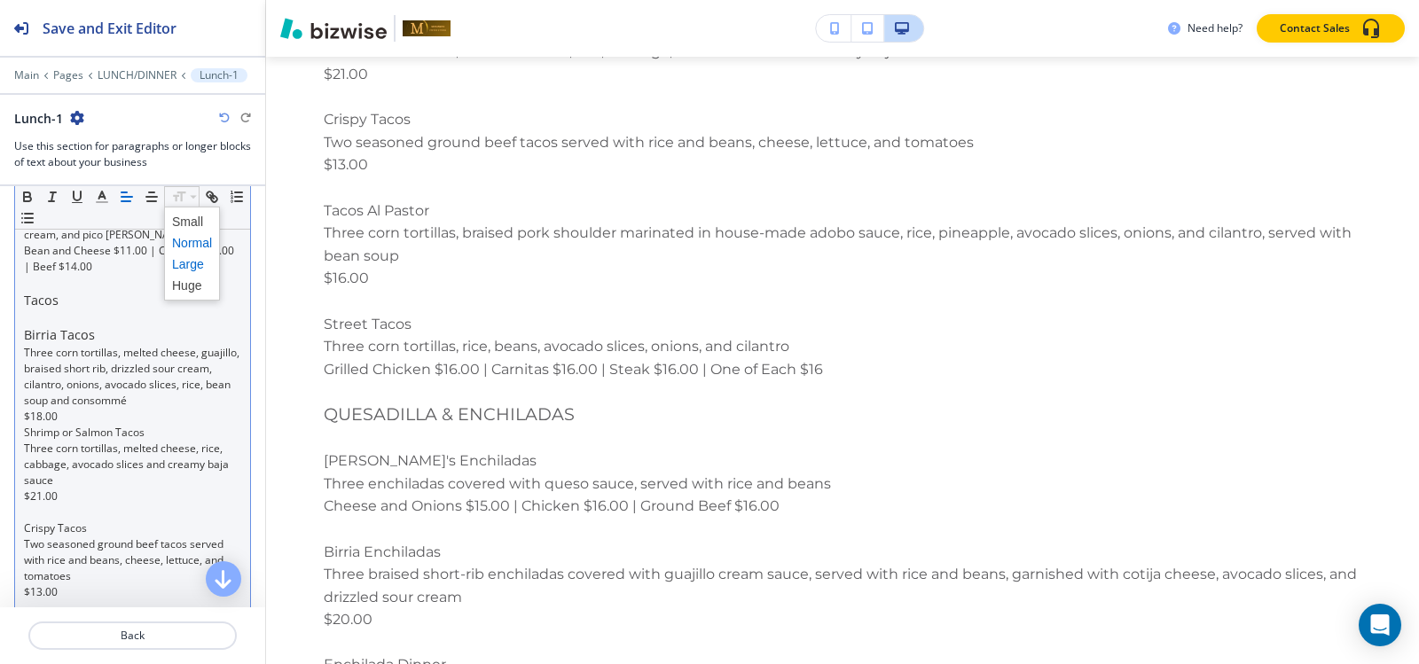
click at [189, 264] on span at bounding box center [192, 264] width 40 height 21
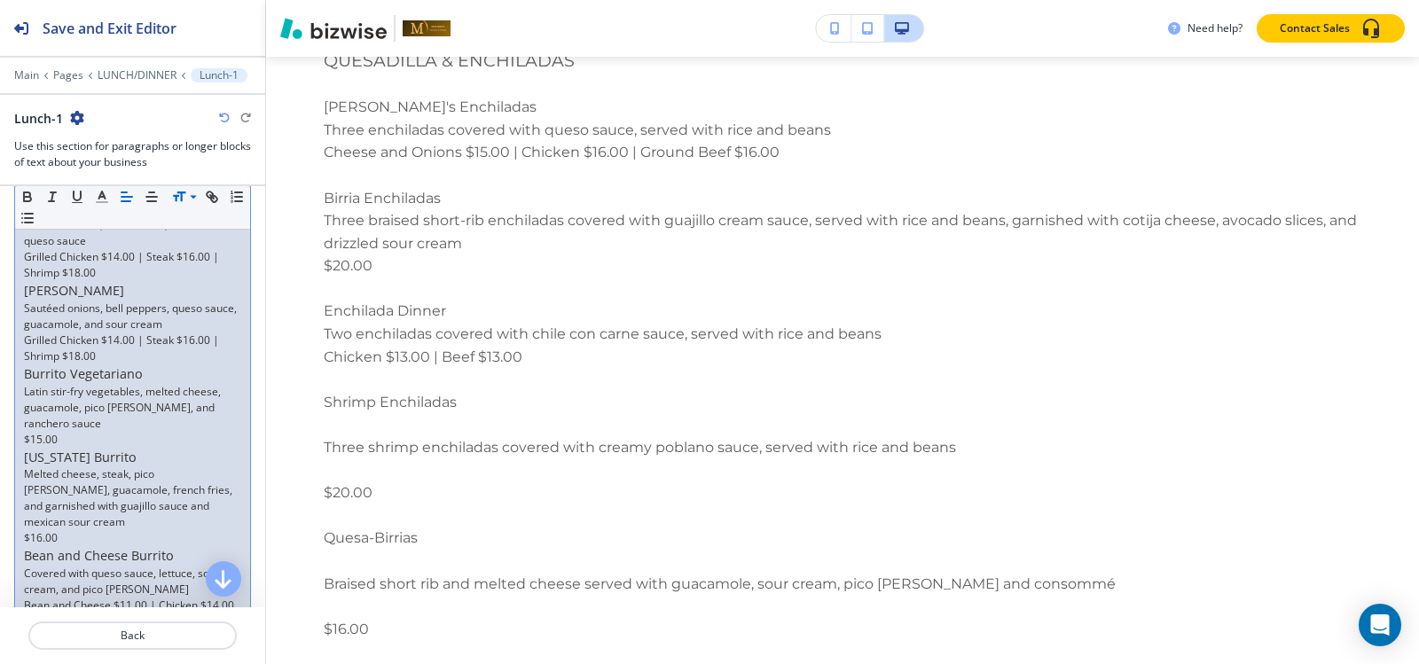
scroll to position [1996, 0]
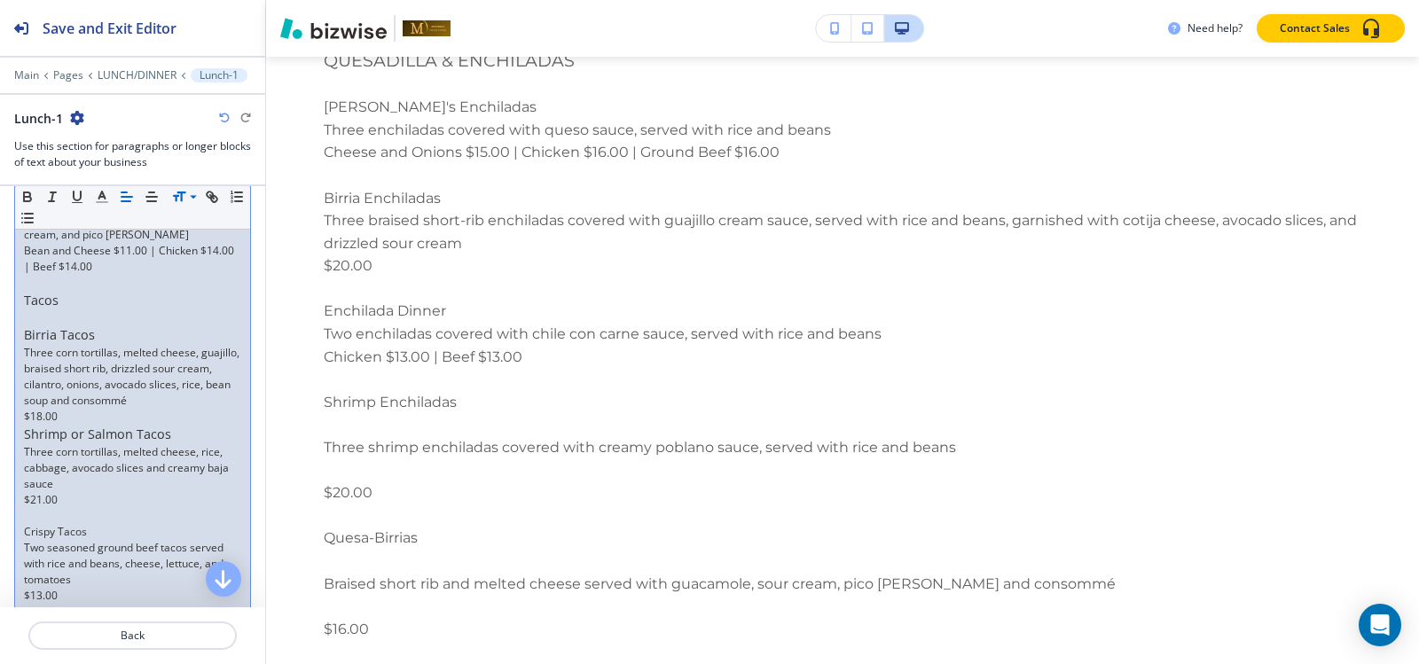
click at [50, 512] on p at bounding box center [132, 516] width 217 height 16
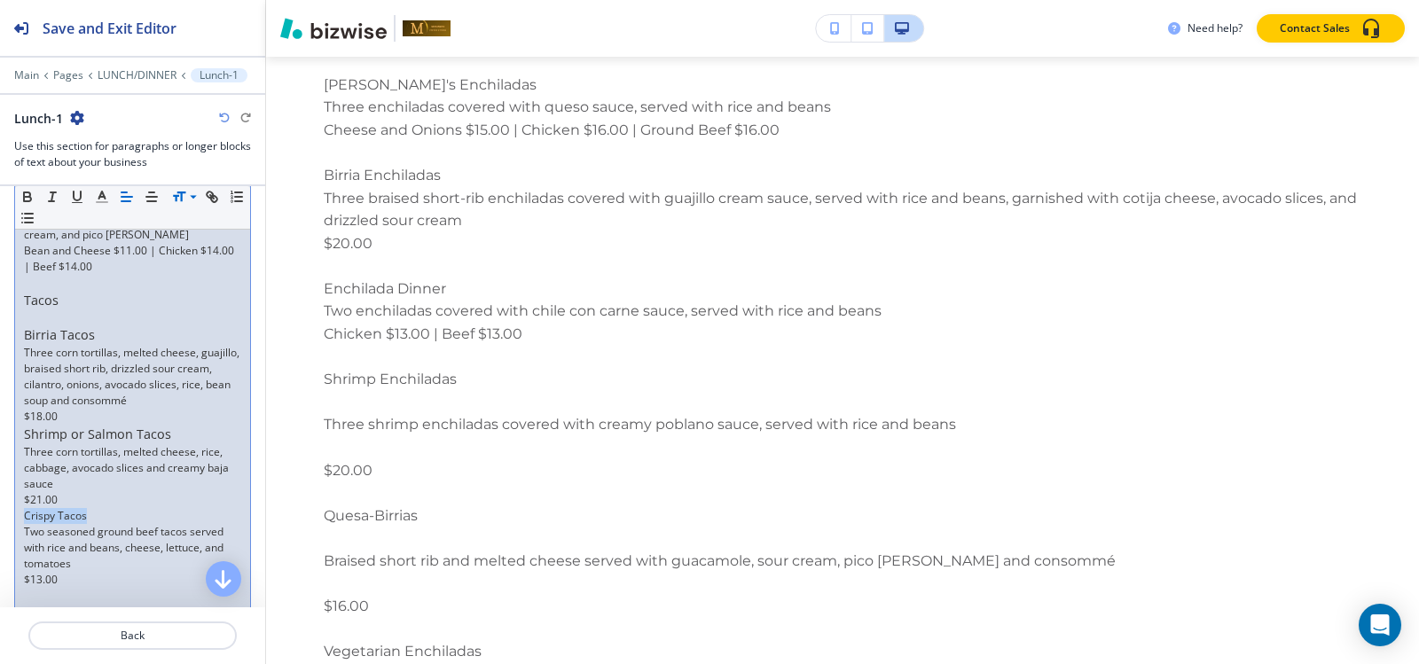
drag, startPoint x: 86, startPoint y: 518, endPoint x: 3, endPoint y: 518, distance: 83.4
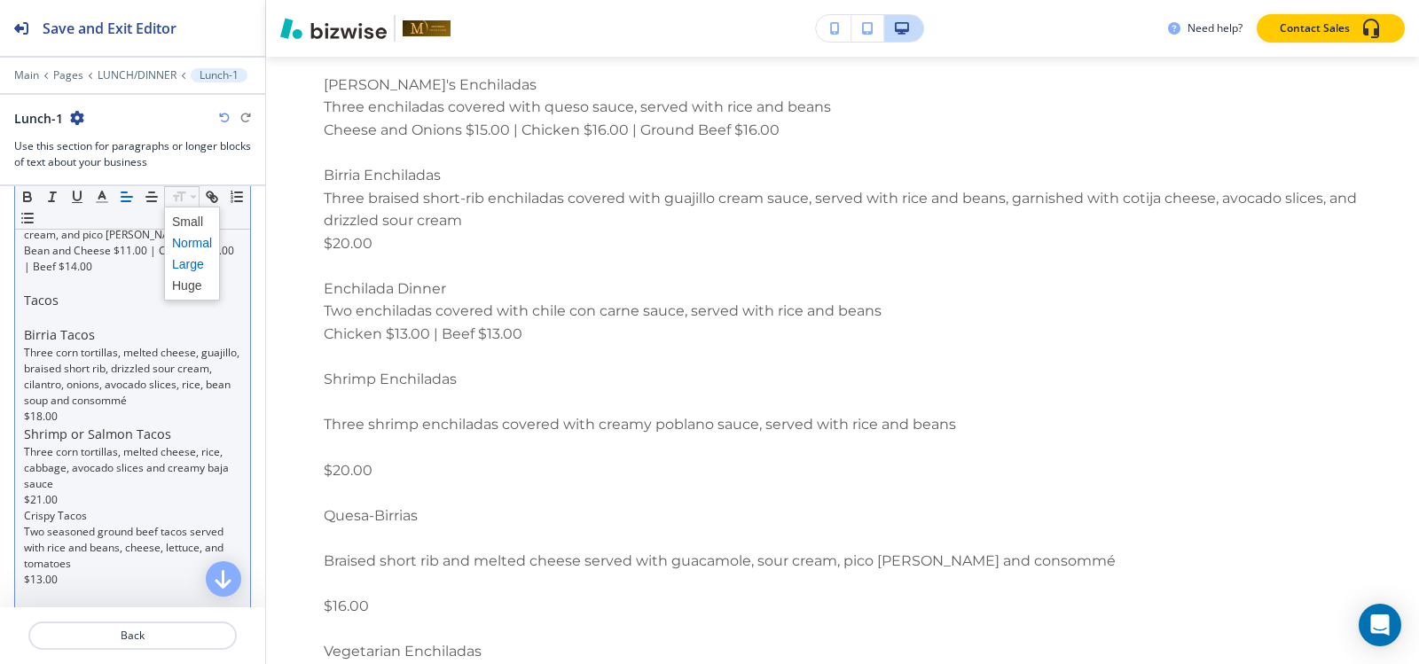
click at [196, 267] on span at bounding box center [192, 264] width 40 height 21
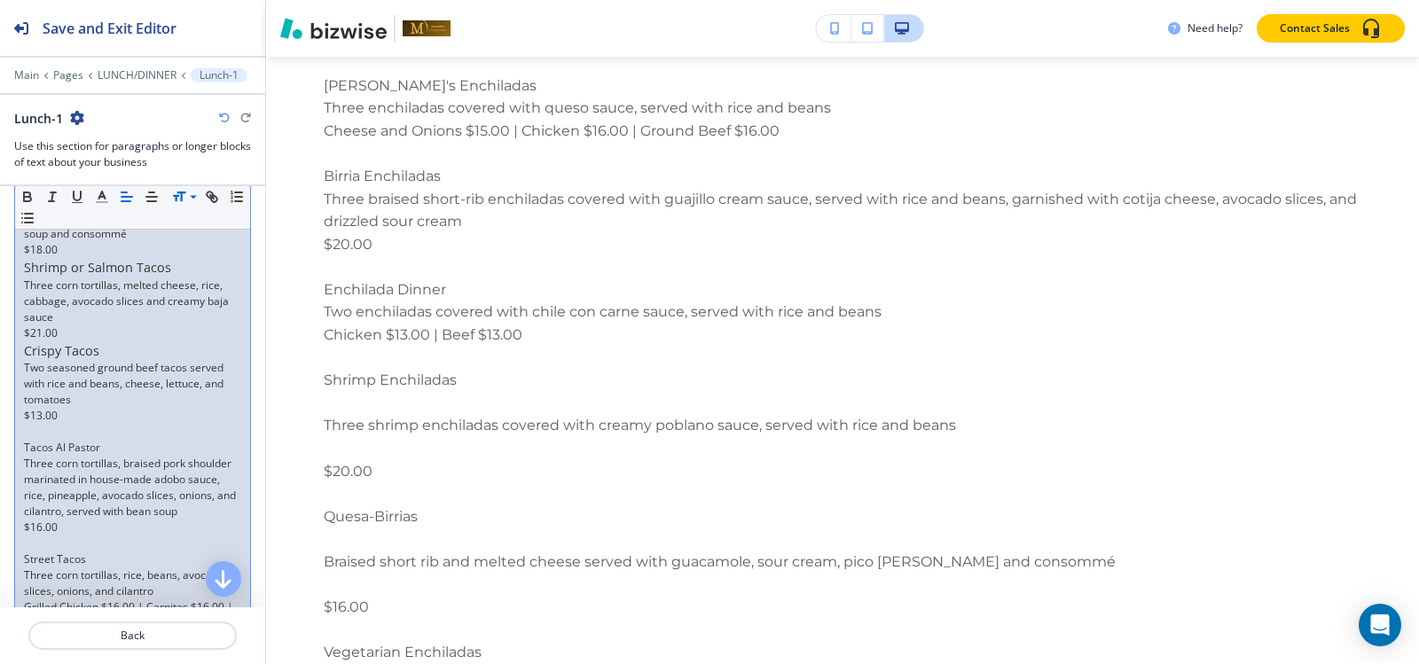
scroll to position [2174, 0]
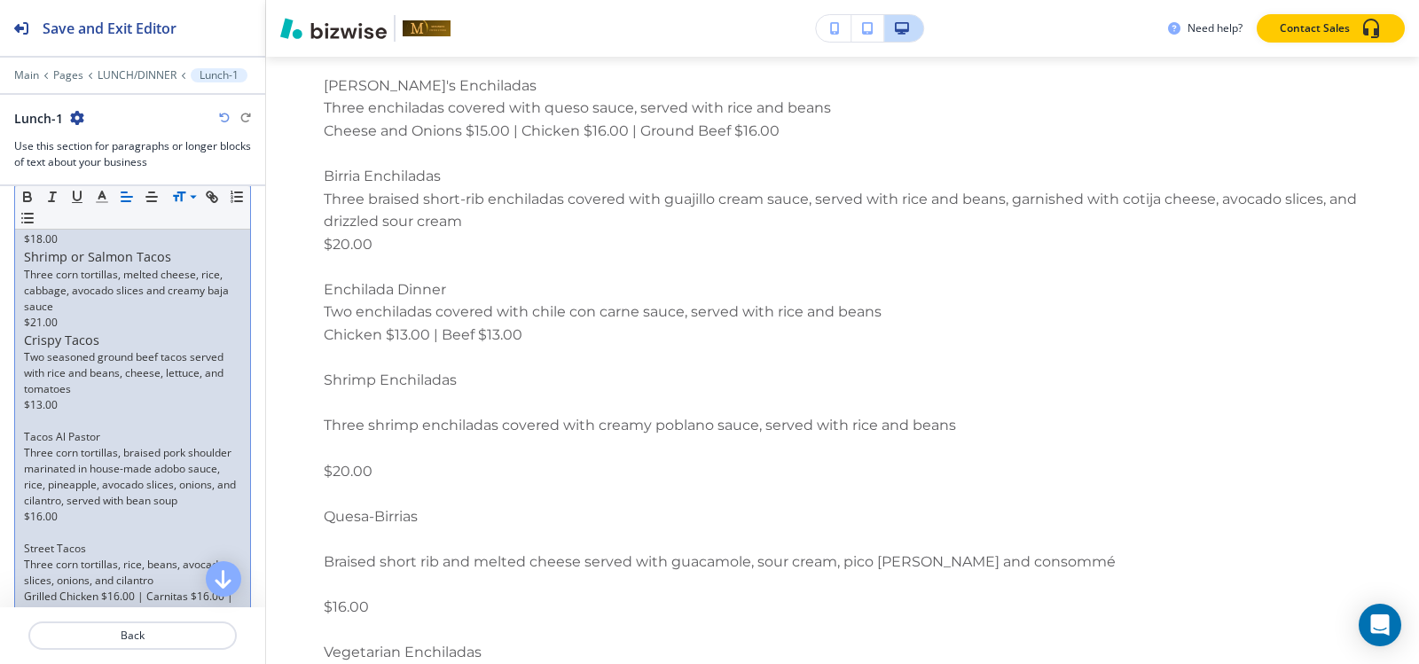
click at [63, 419] on p at bounding box center [132, 421] width 217 height 16
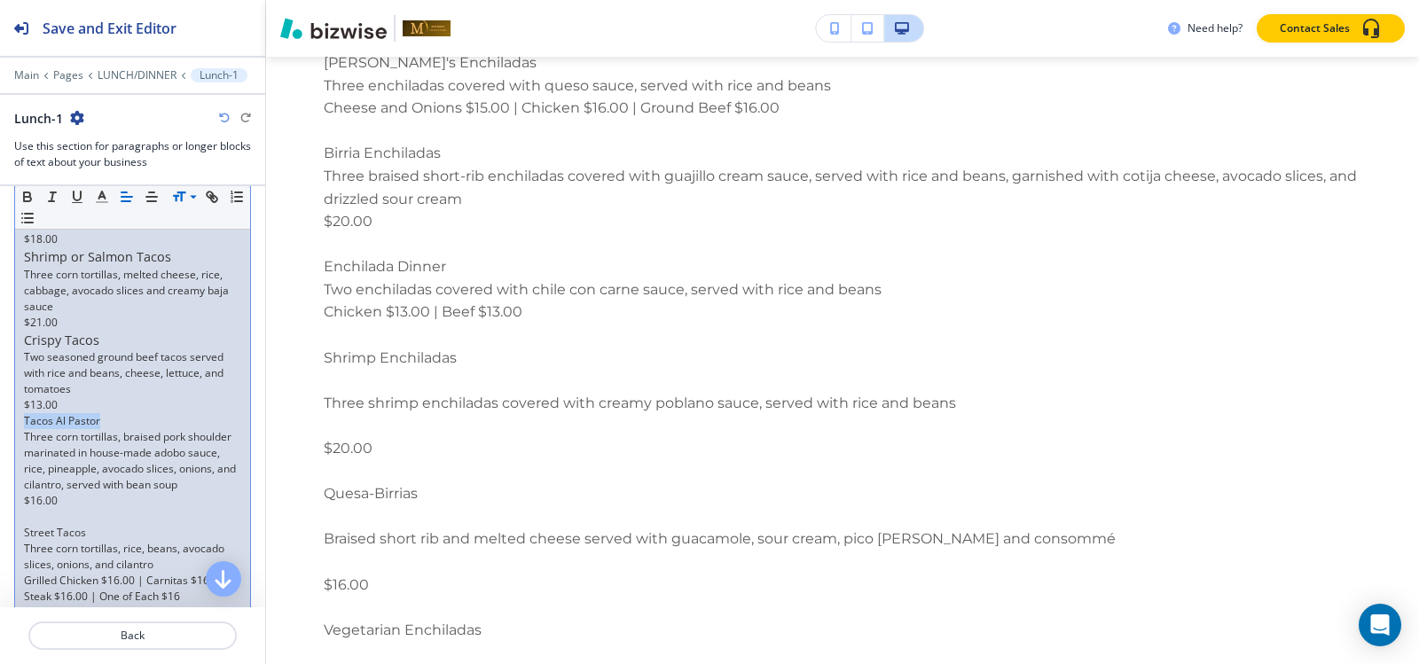
drag, startPoint x: 103, startPoint y: 423, endPoint x: 40, endPoint y: 368, distance: 83.6
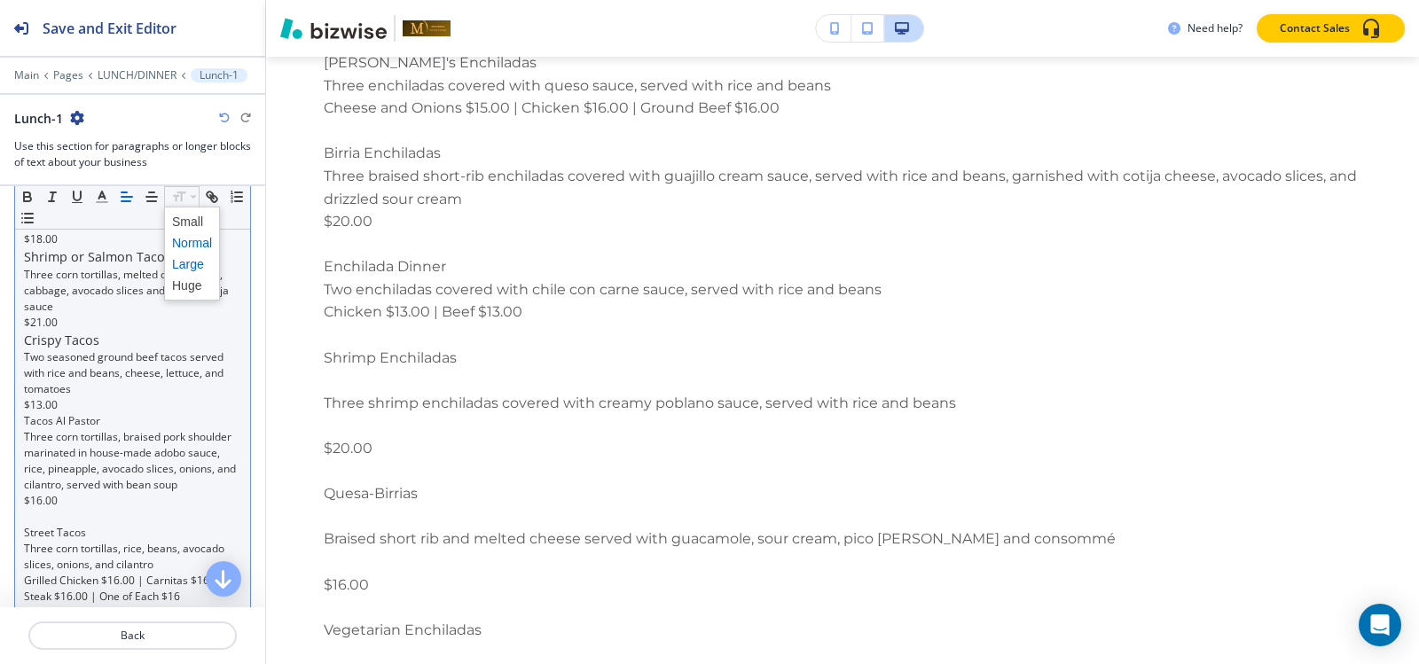
click at [191, 264] on span at bounding box center [192, 264] width 40 height 21
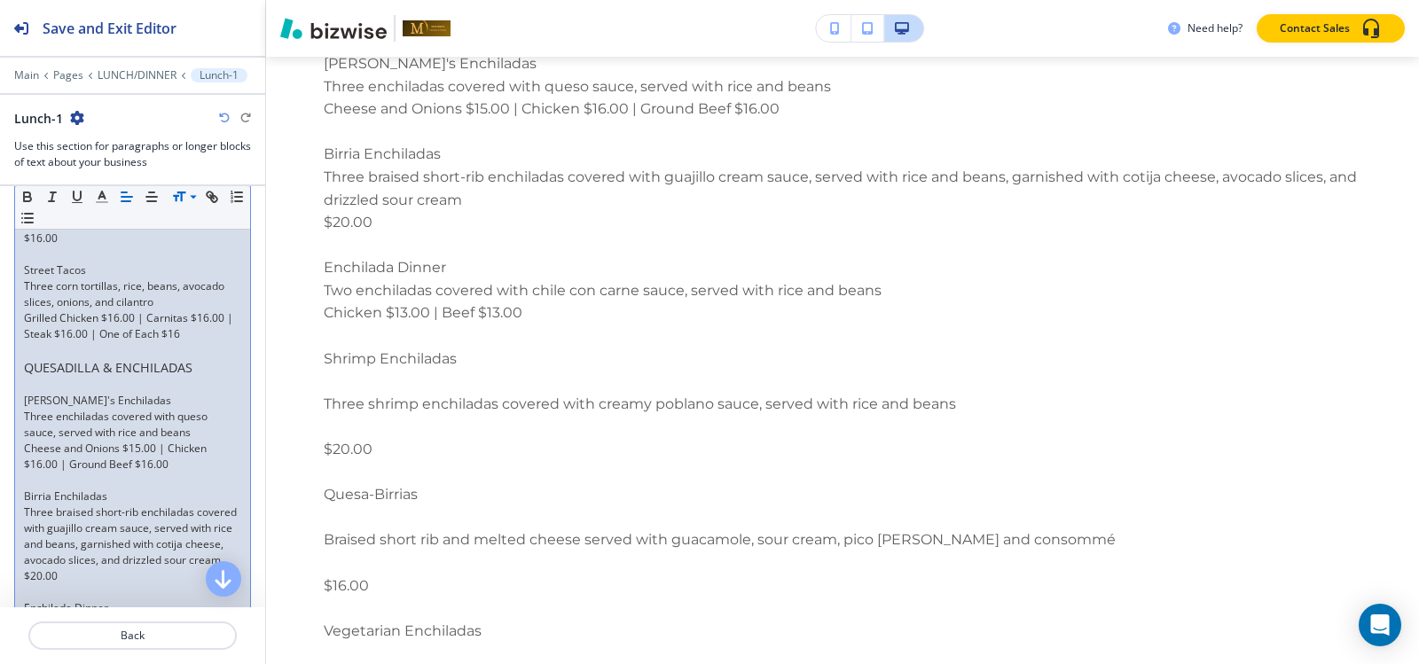
scroll to position [2262, 0]
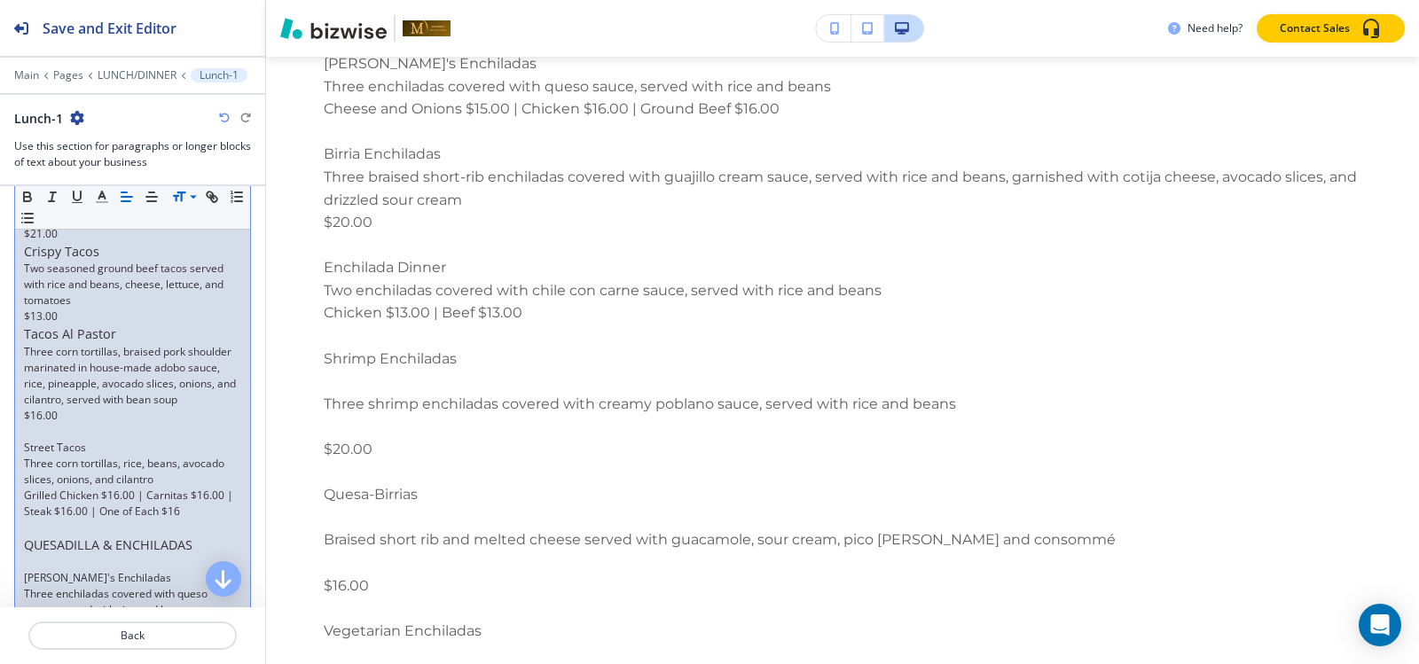
click at [65, 440] on p at bounding box center [132, 432] width 217 height 16
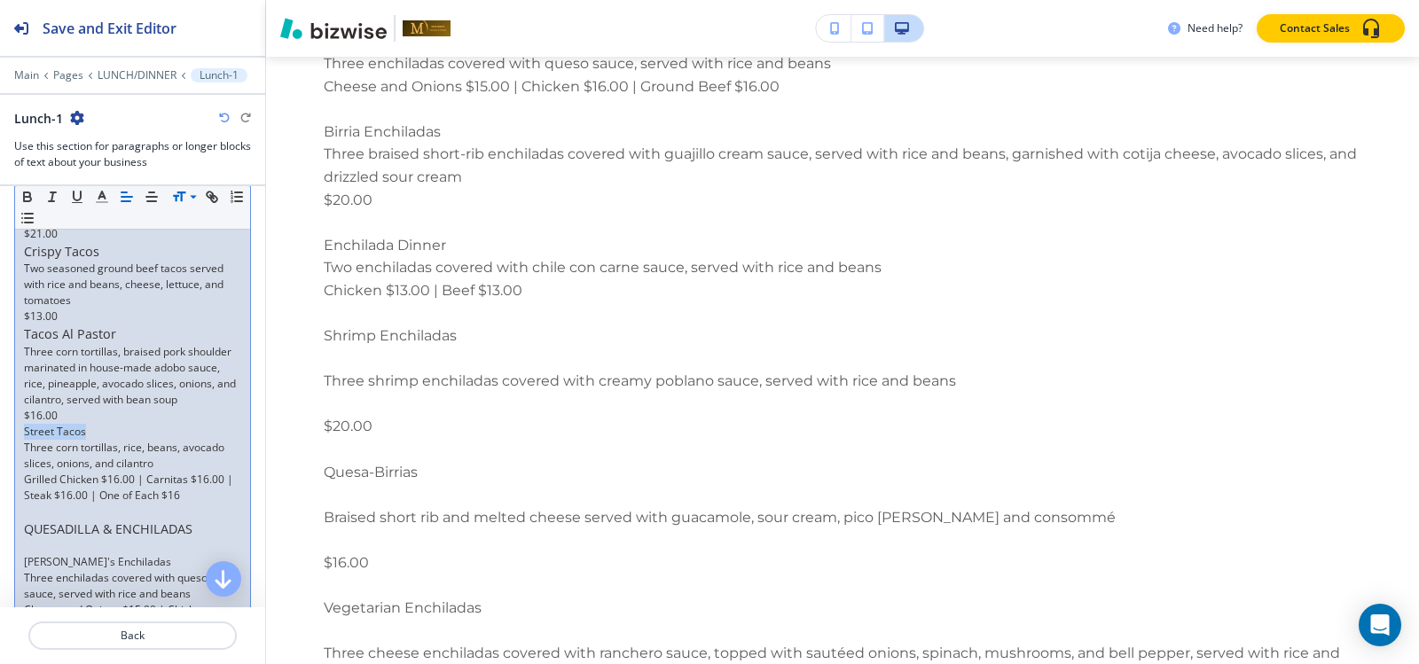
drag, startPoint x: 91, startPoint y: 452, endPoint x: 22, endPoint y: 455, distance: 69.2
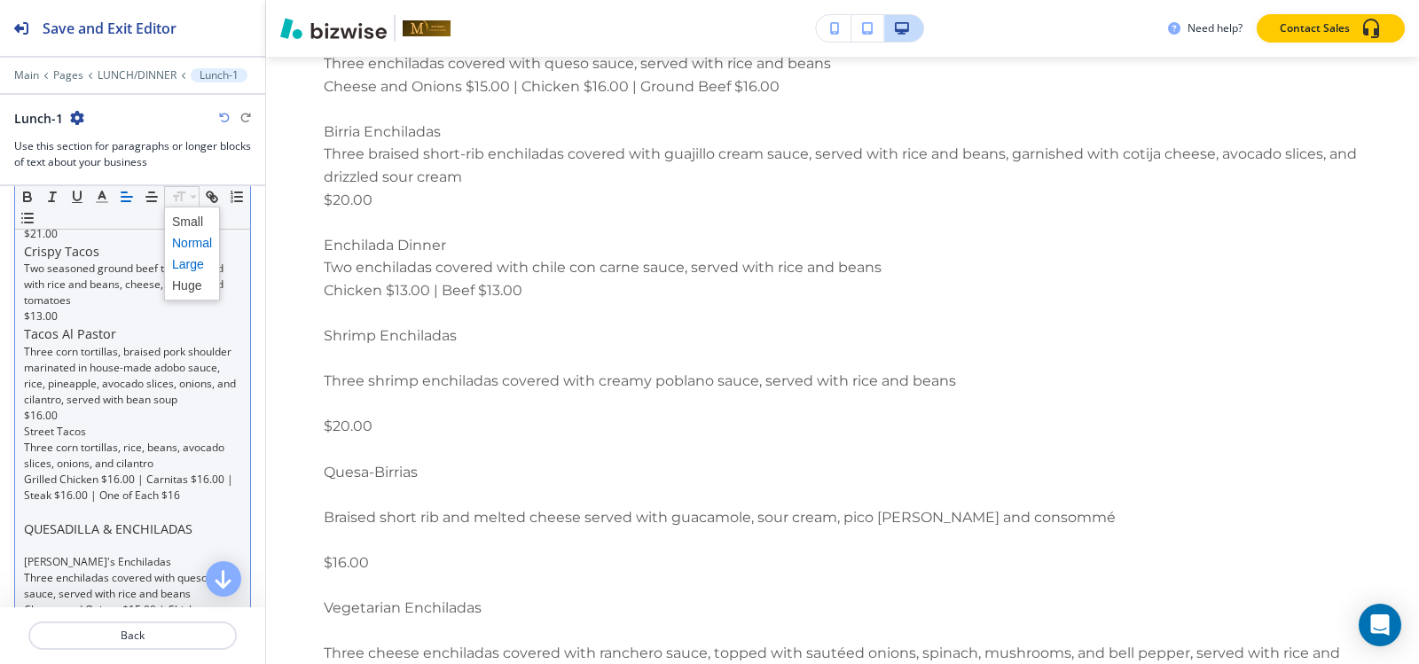
click at [185, 266] on span at bounding box center [192, 264] width 40 height 21
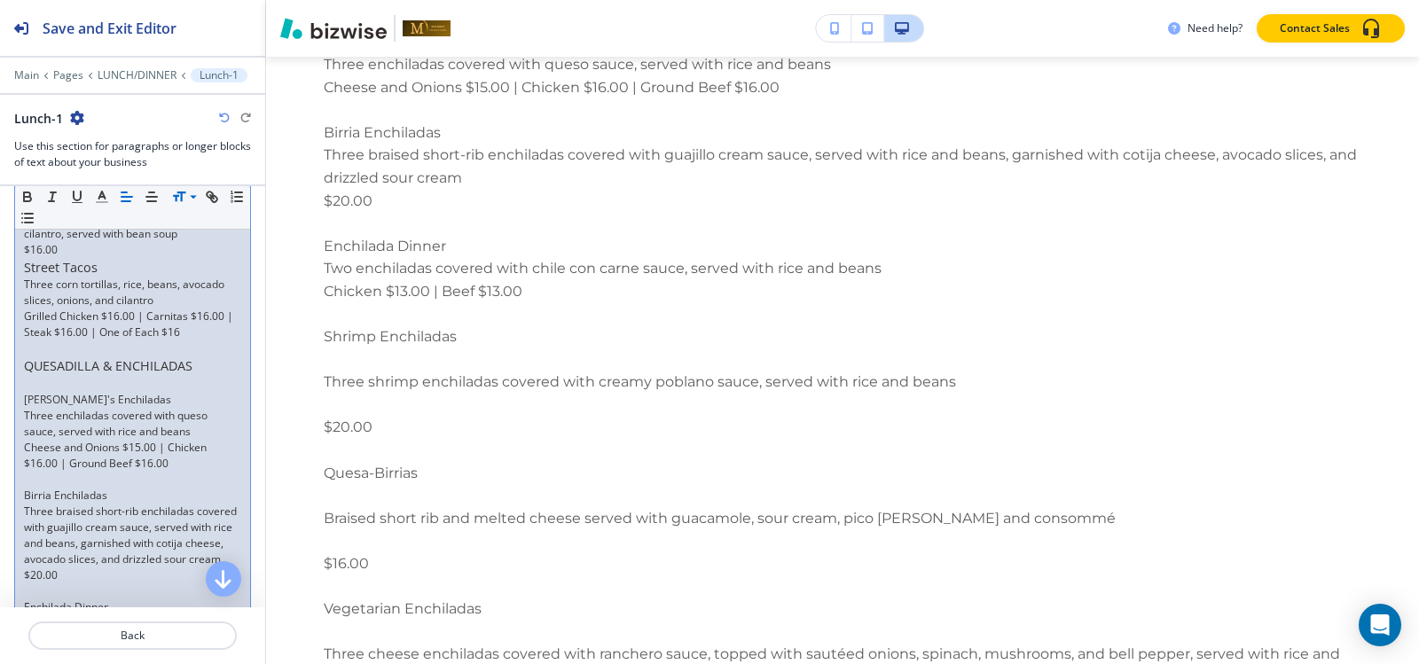
scroll to position [2528, 0]
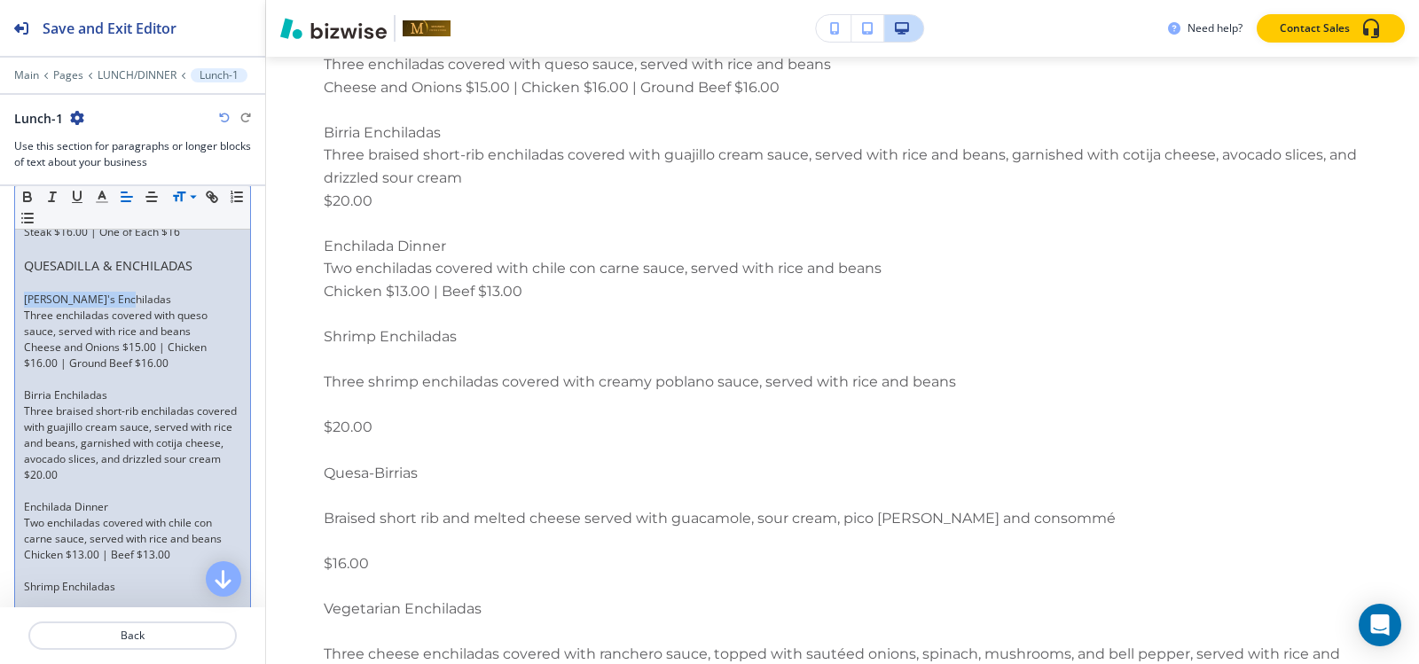
drag, startPoint x: 121, startPoint y: 312, endPoint x: 0, endPoint y: 311, distance: 121.5
click at [131, 274] on span "QUESADILLA & ENCHILADAS" at bounding box center [108, 265] width 168 height 17
drag, startPoint x: 191, startPoint y: 282, endPoint x: 19, endPoint y: 282, distance: 172.0
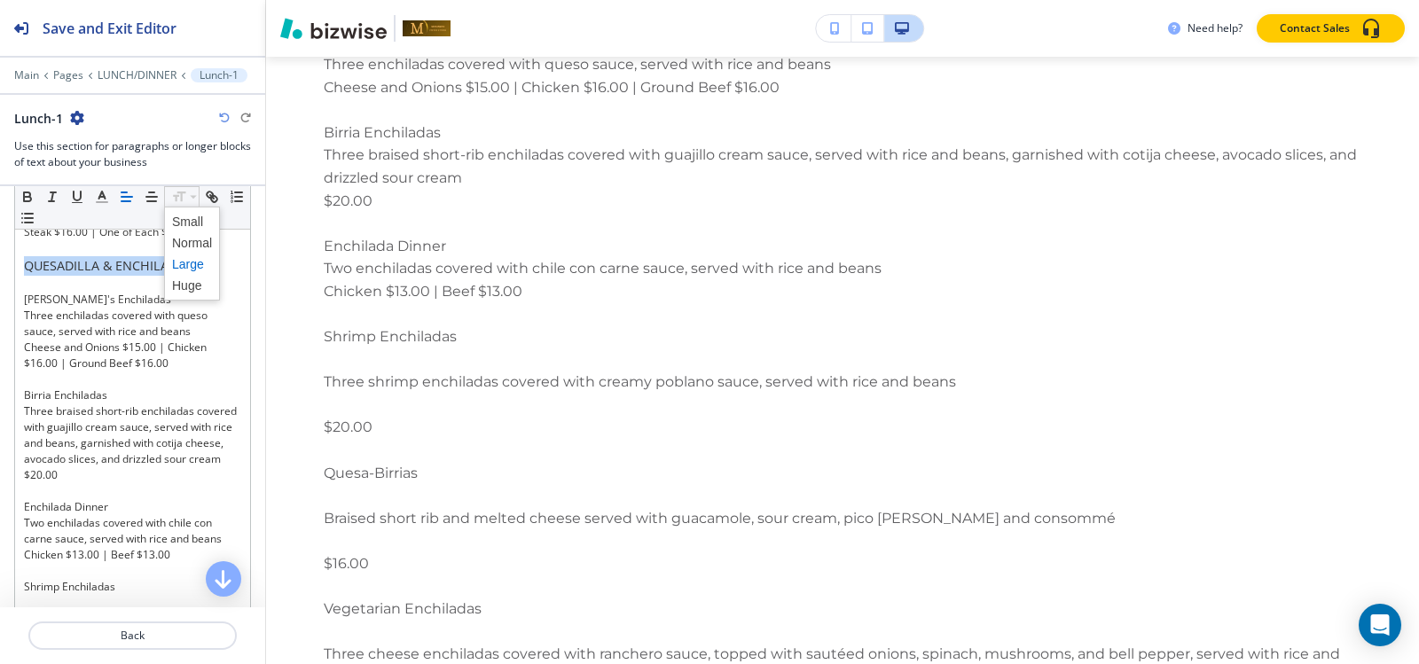
click at [188, 192] on icon at bounding box center [193, 197] width 21 height 16
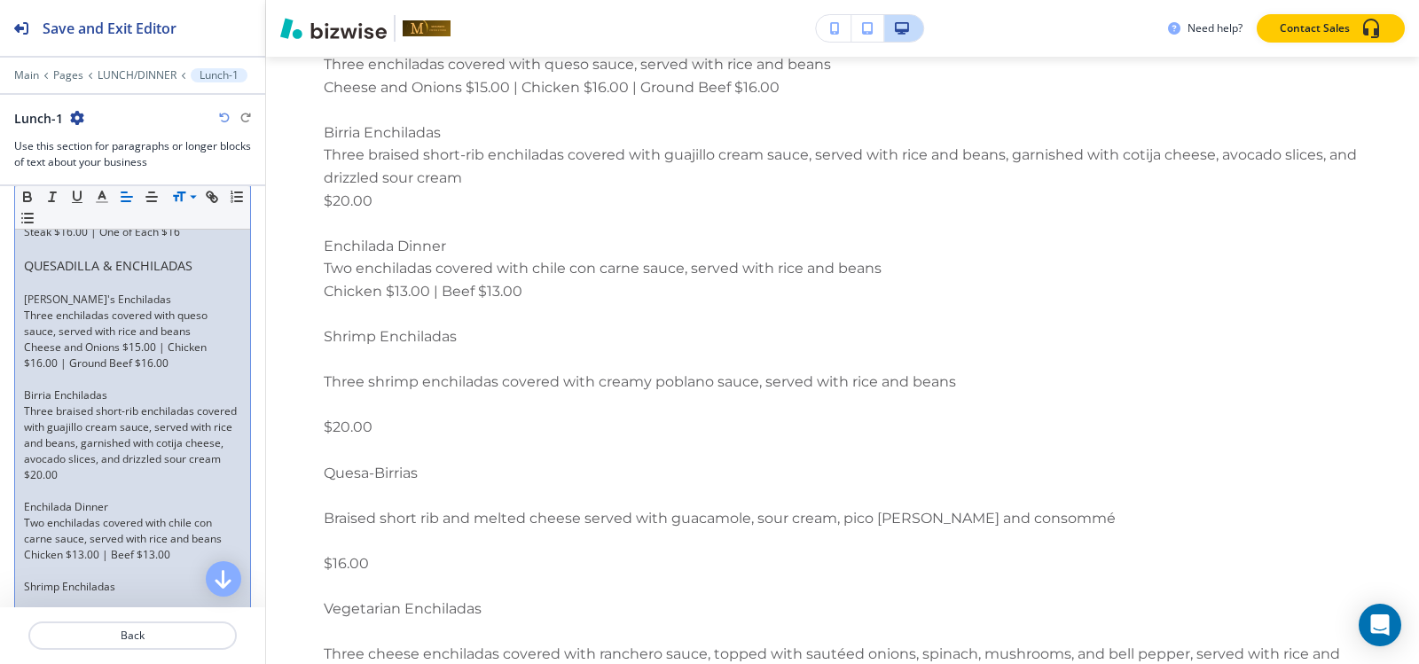
click at [133, 308] on p "Blanca's Enchiladas" at bounding box center [132, 300] width 217 height 16
drag, startPoint x: 133, startPoint y: 317, endPoint x: 23, endPoint y: 317, distance: 110.0
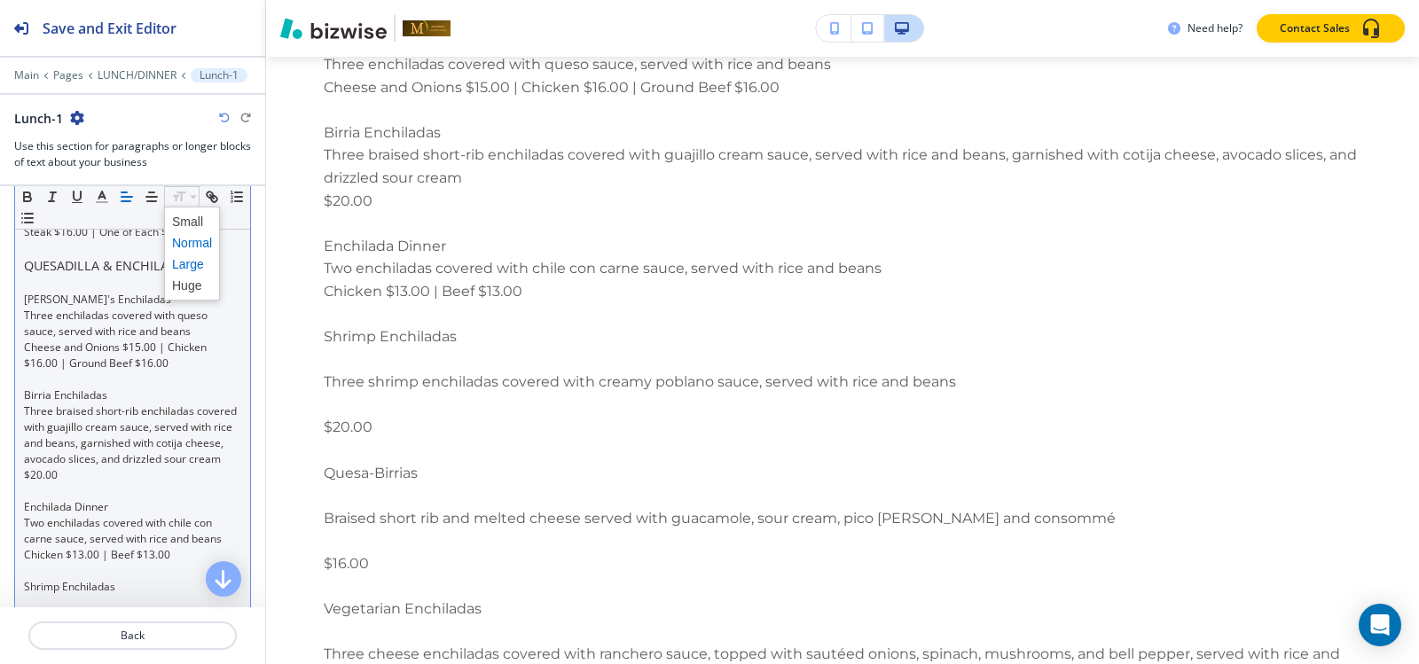
click at [191, 263] on span at bounding box center [192, 264] width 40 height 21
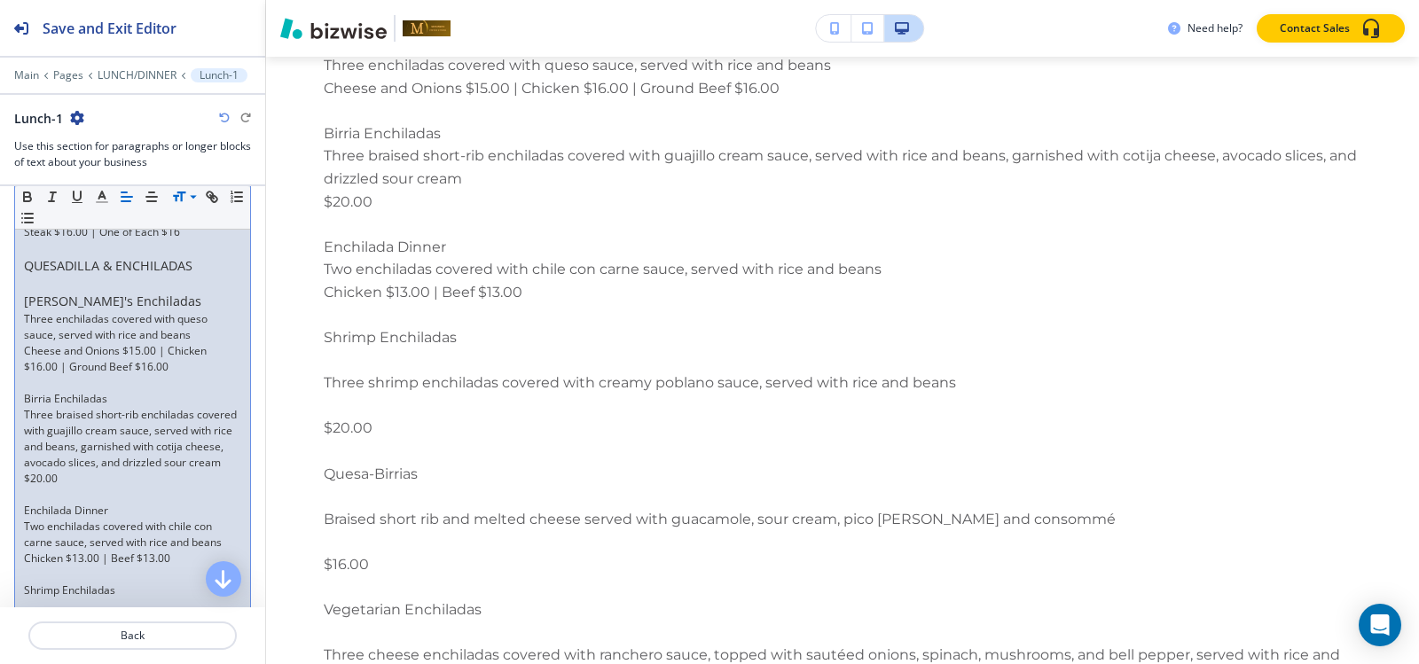
click at [81, 391] on p at bounding box center [132, 383] width 217 height 16
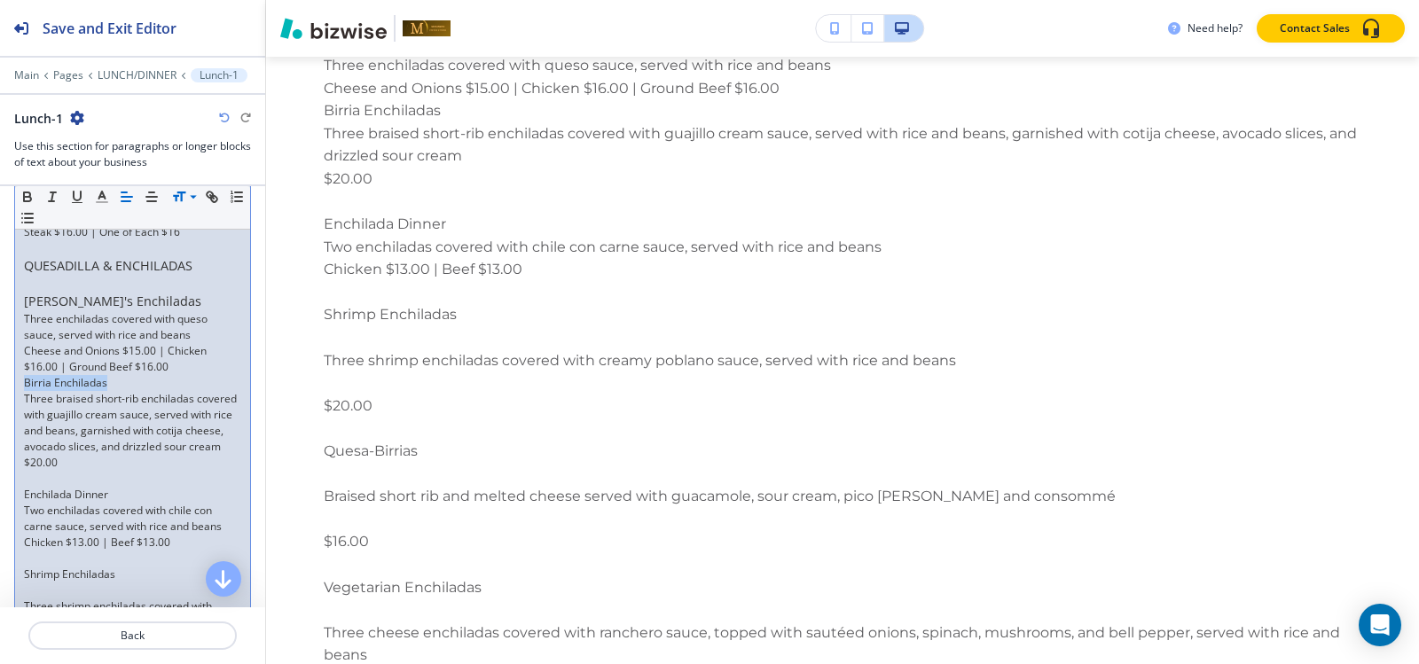
drag, startPoint x: 117, startPoint y: 400, endPoint x: 0, endPoint y: 399, distance: 117.1
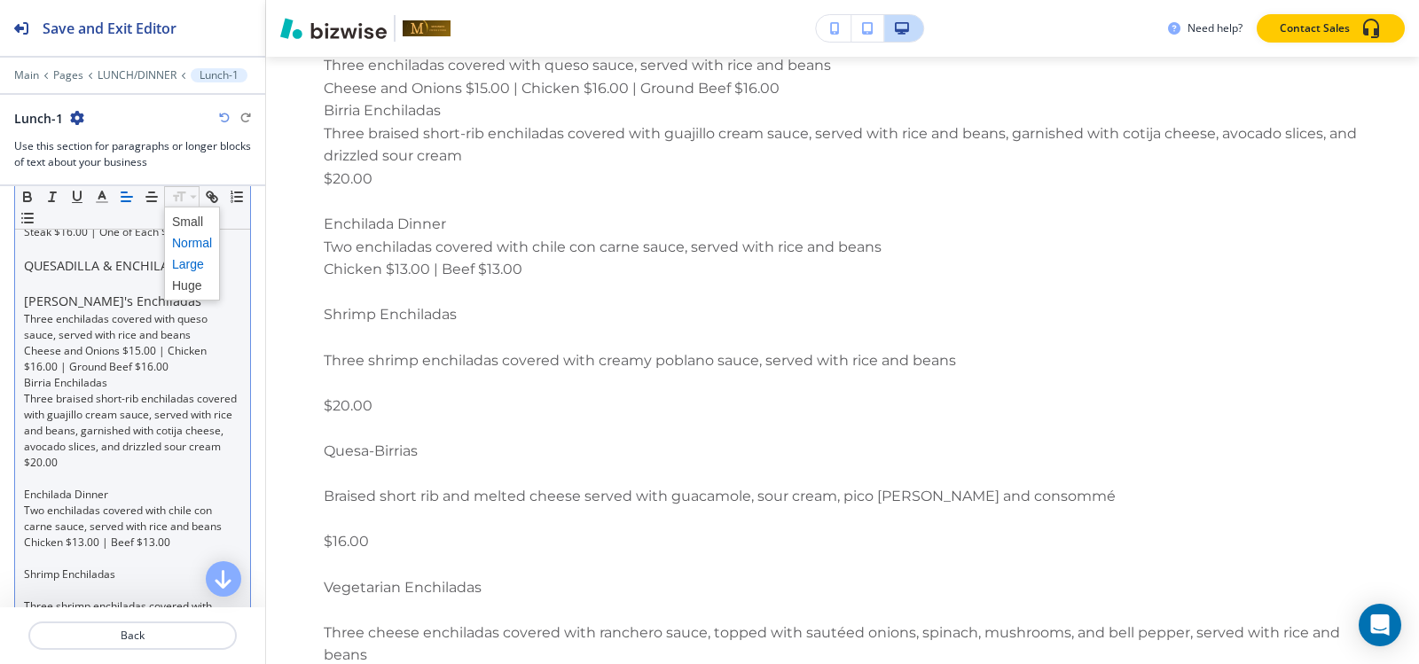
click at [179, 263] on span at bounding box center [192, 264] width 40 height 21
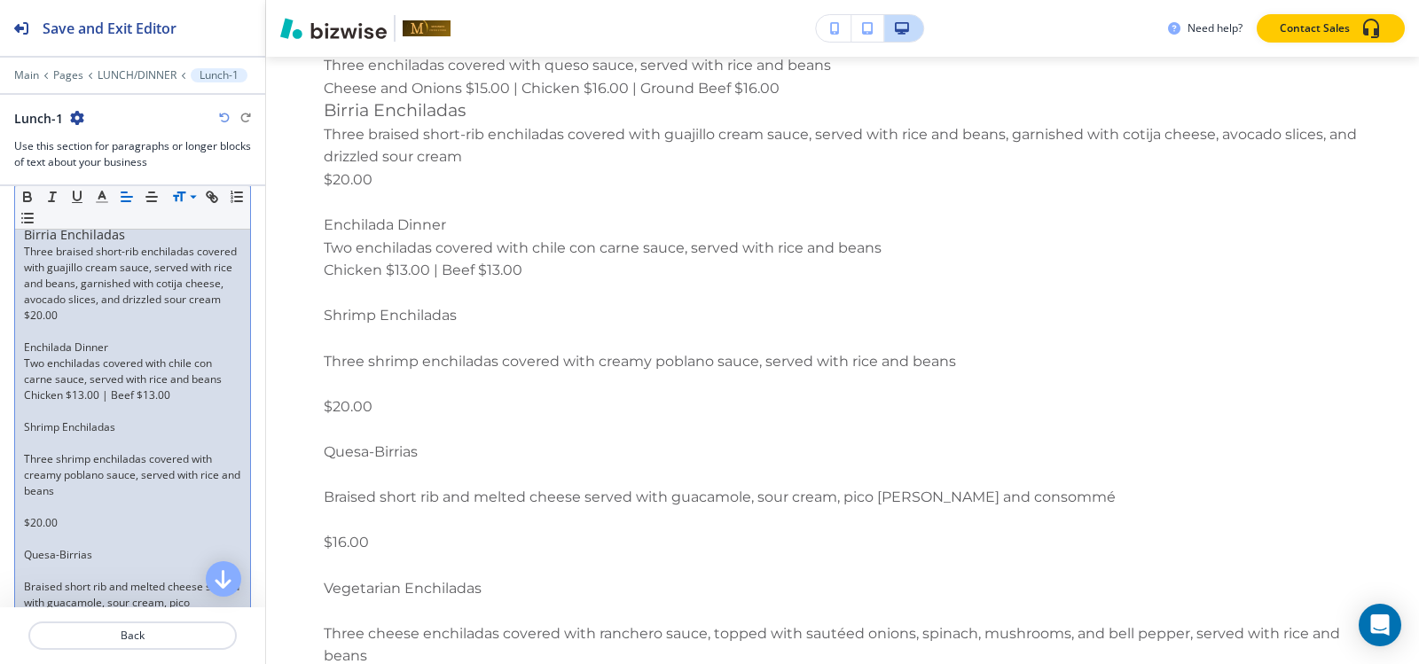
scroll to position [2706, 0]
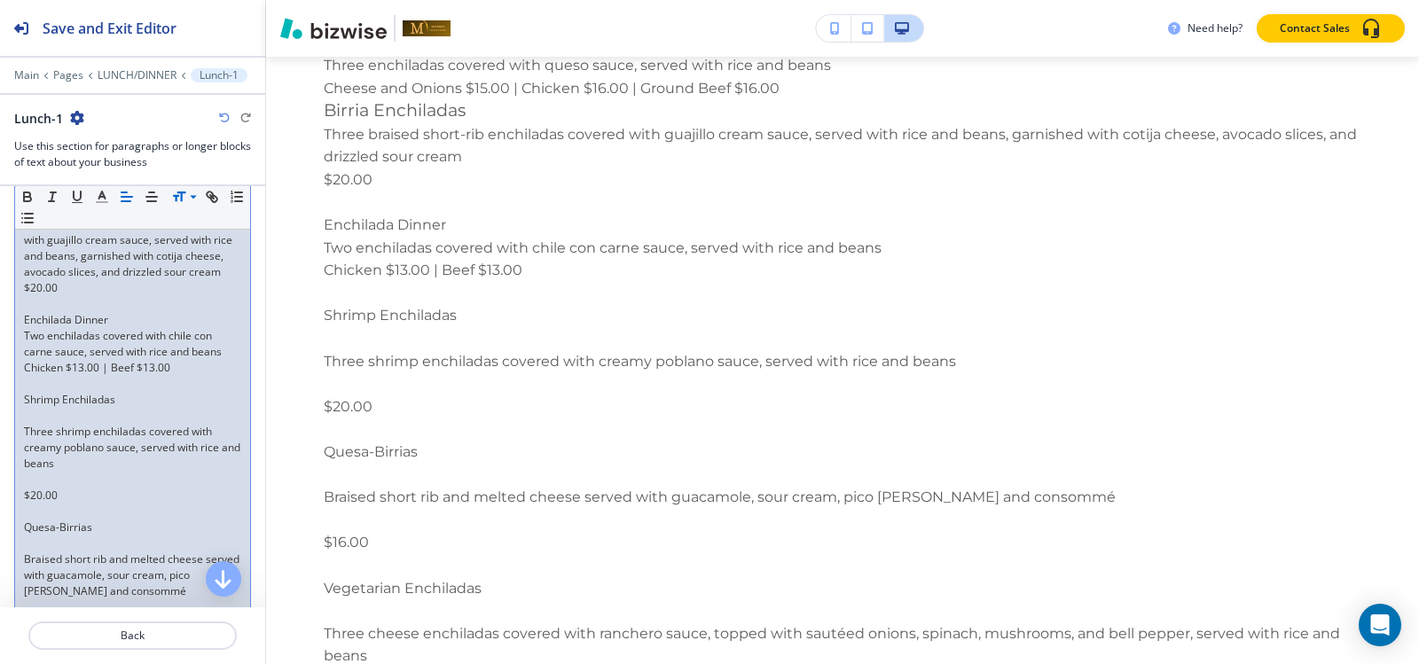
click at [53, 328] on p "Enchilada Dinner" at bounding box center [132, 320] width 217 height 16
click at [57, 312] on p at bounding box center [132, 304] width 217 height 16
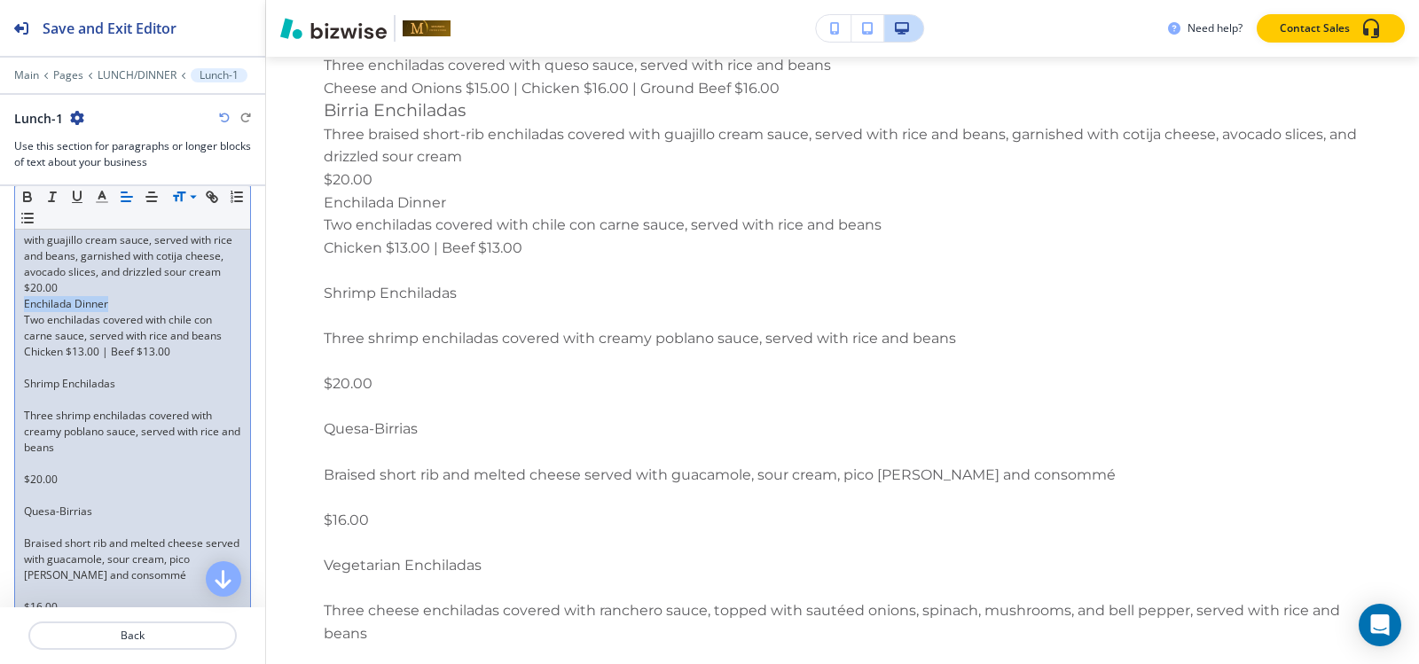
drag, startPoint x: 114, startPoint y: 342, endPoint x: 0, endPoint y: 341, distance: 114.4
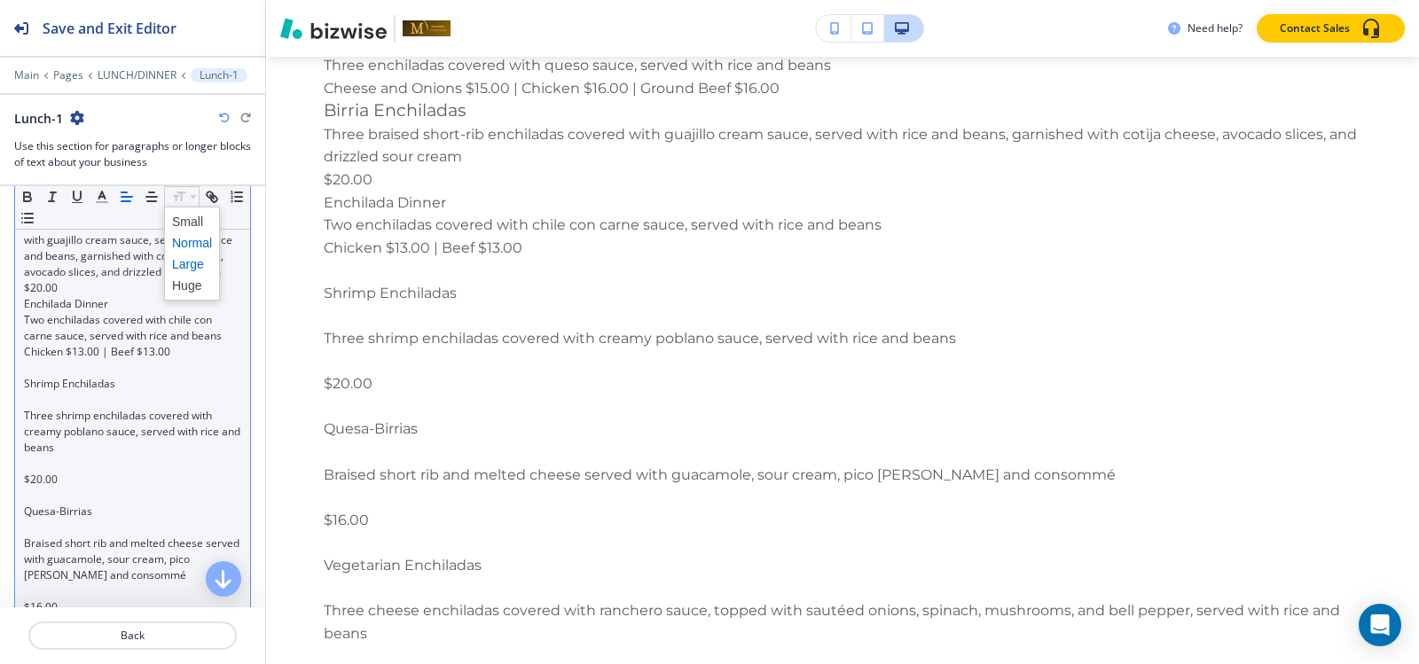
click at [188, 262] on span at bounding box center [192, 264] width 40 height 21
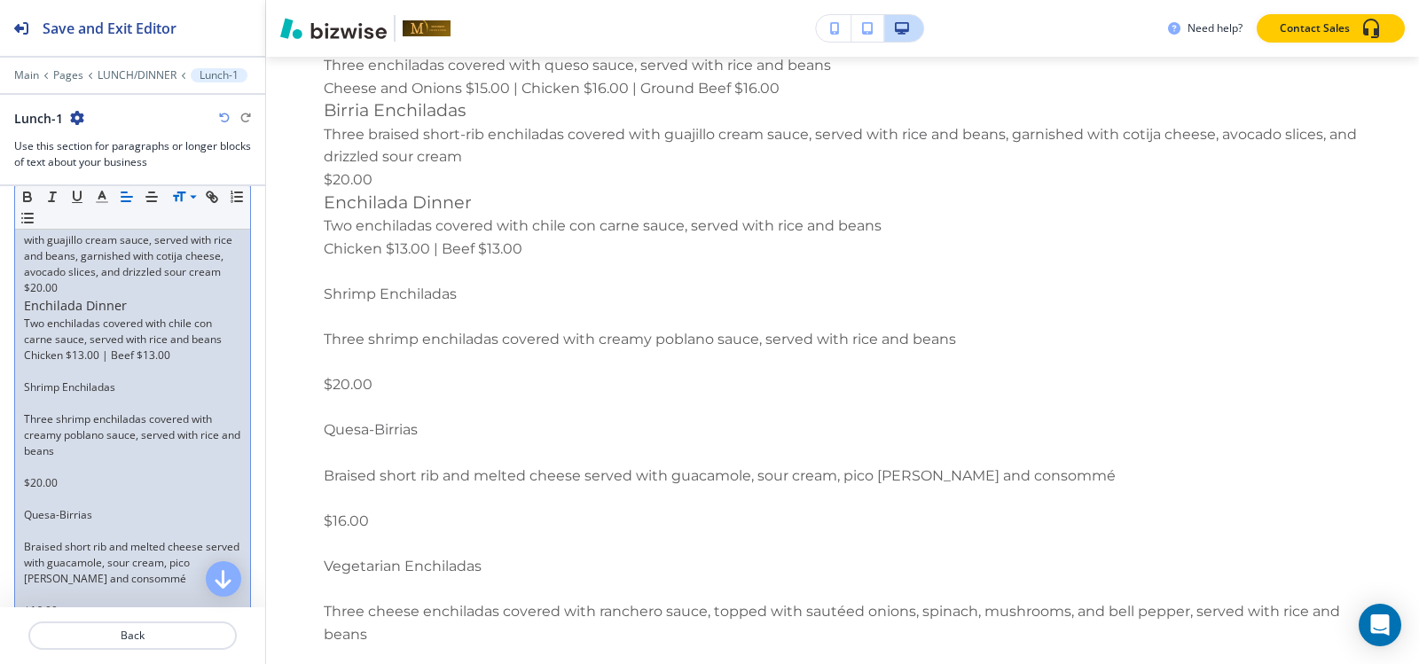
click at [97, 380] on p at bounding box center [132, 372] width 217 height 16
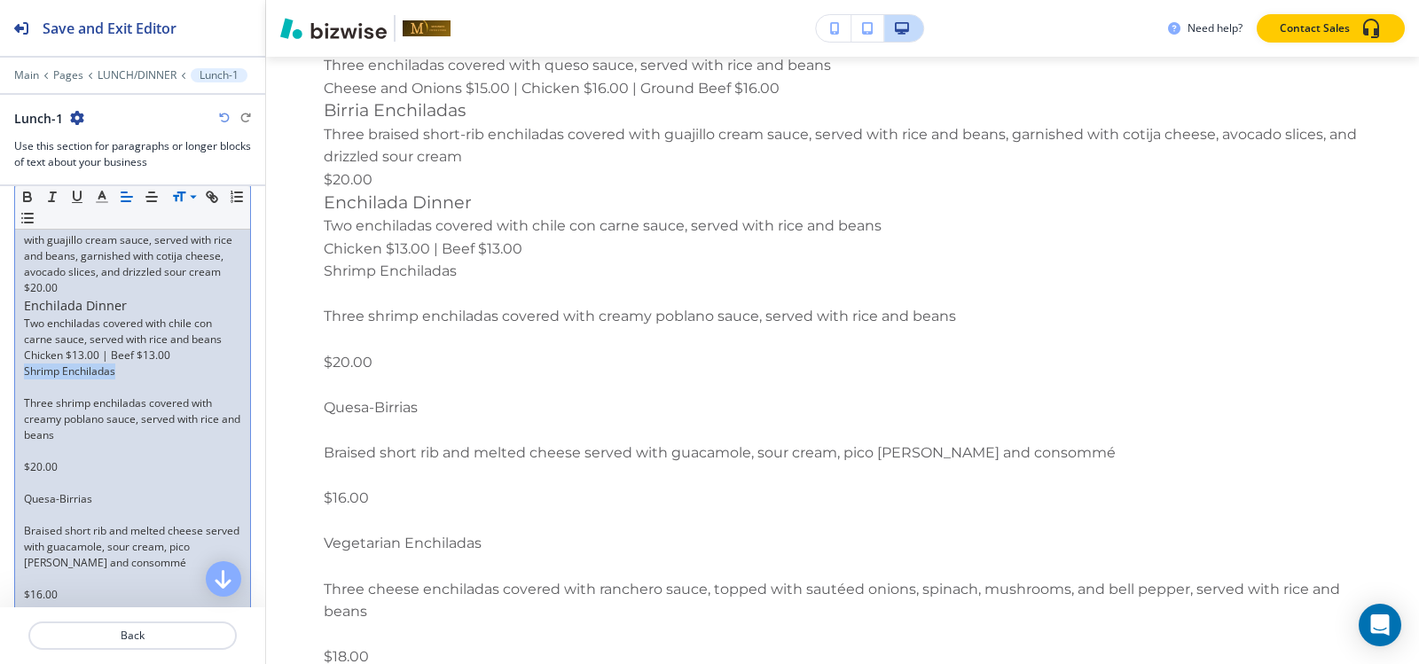
drag, startPoint x: 129, startPoint y: 403, endPoint x: 0, endPoint y: 403, distance: 128.6
click at [0, 403] on div "Section Body Small Normal Large Huge Starters to Share Shrimp Brochette Eight g…" at bounding box center [132, 675] width 265 height 5873
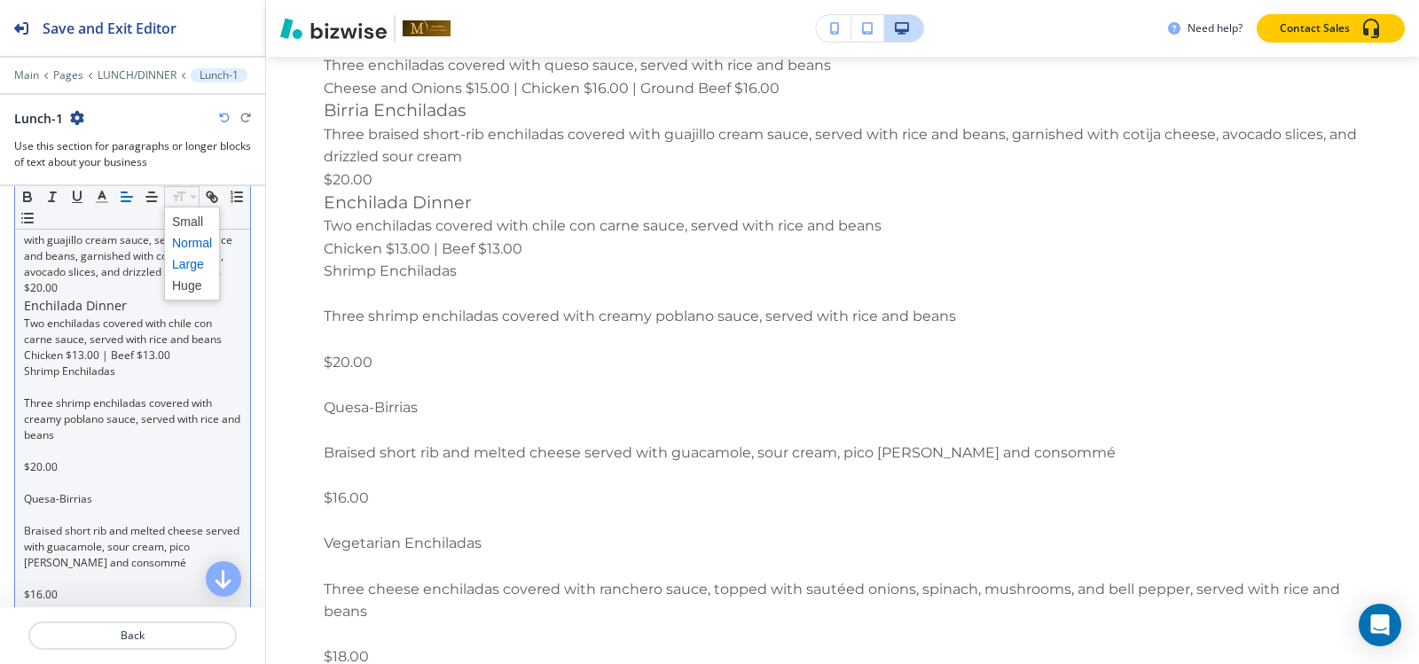
click at [187, 267] on span at bounding box center [192, 264] width 40 height 21
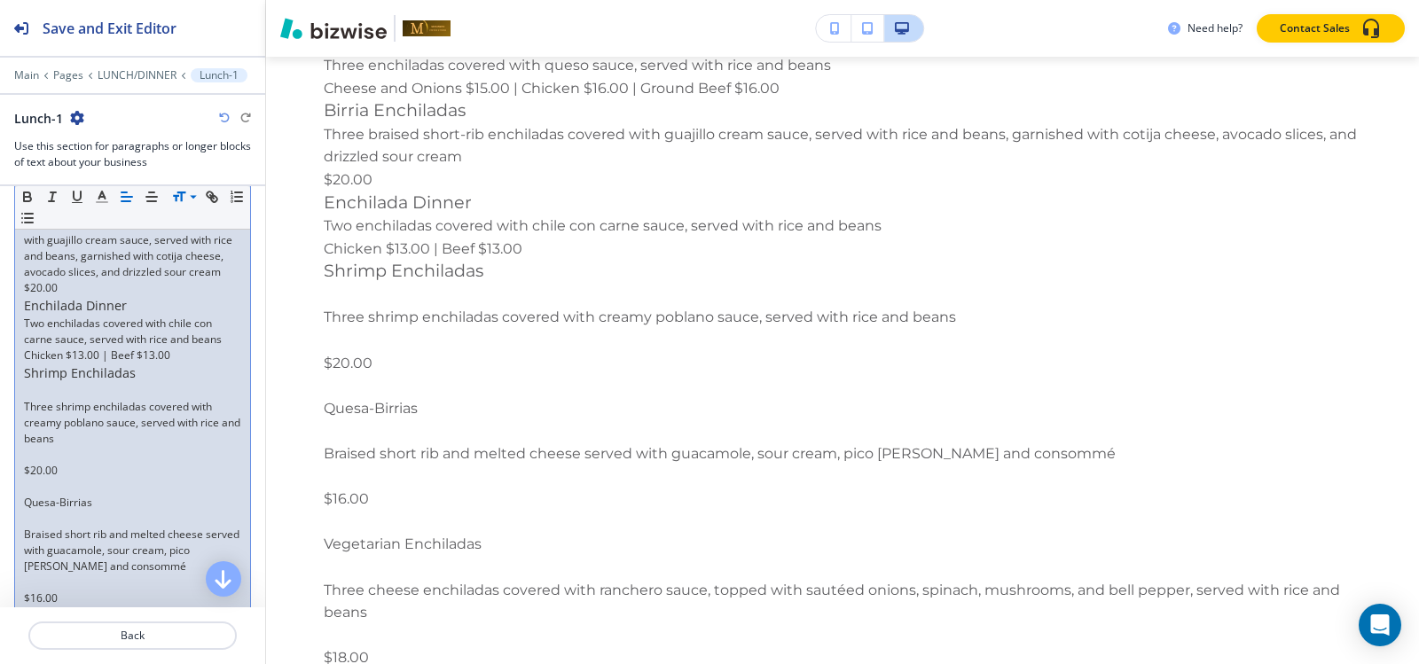
click at [71, 399] on p at bounding box center [132, 391] width 217 height 16
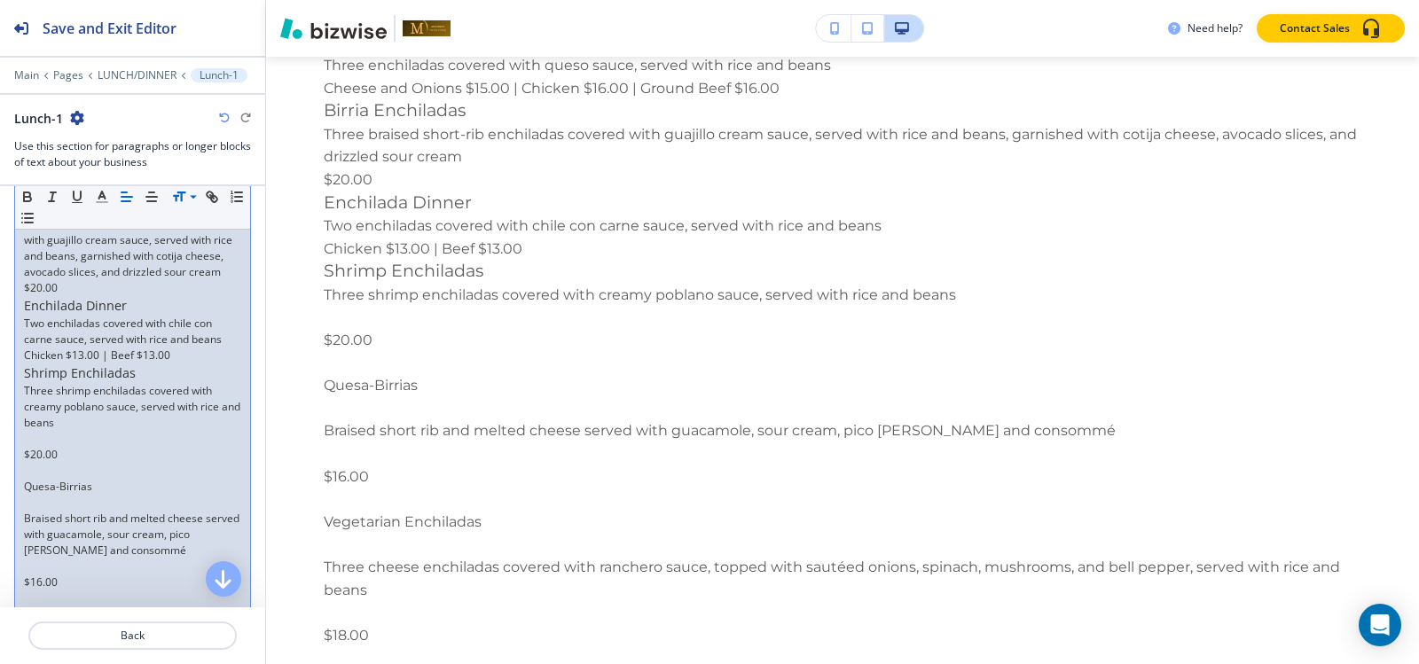
click at [39, 447] on p at bounding box center [132, 439] width 217 height 16
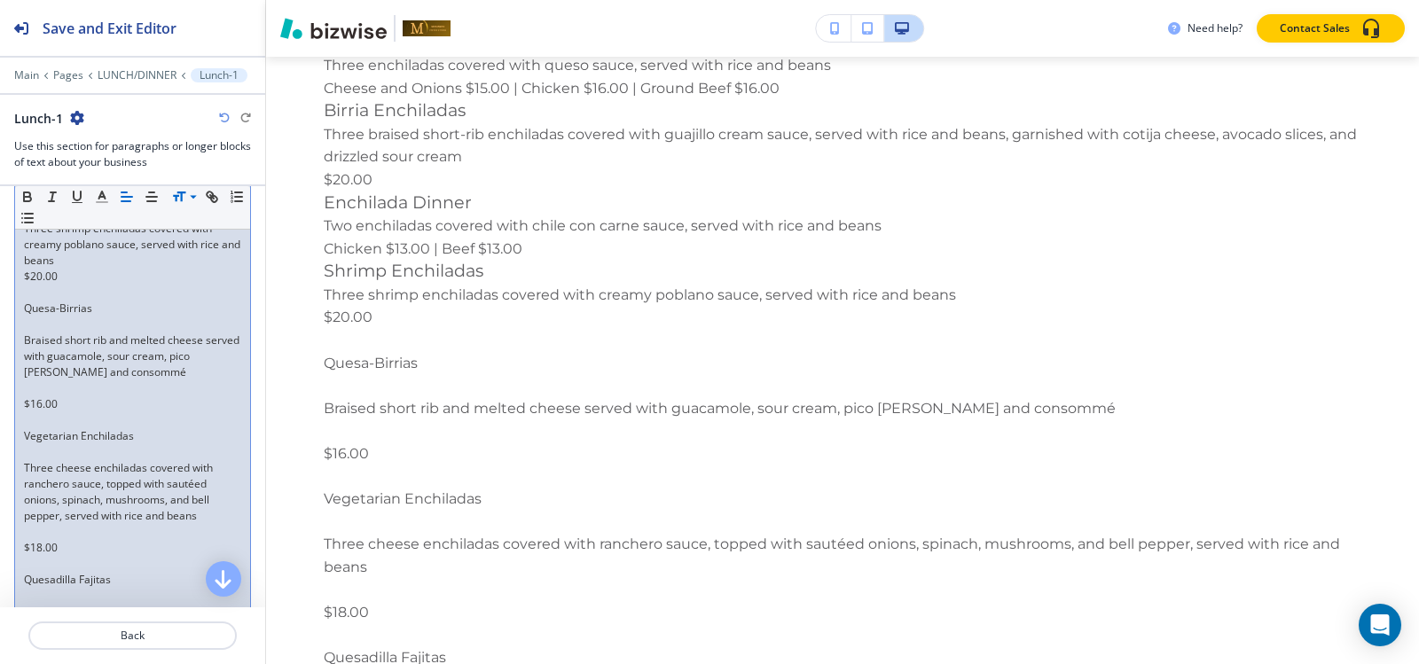
scroll to position [2883, 0]
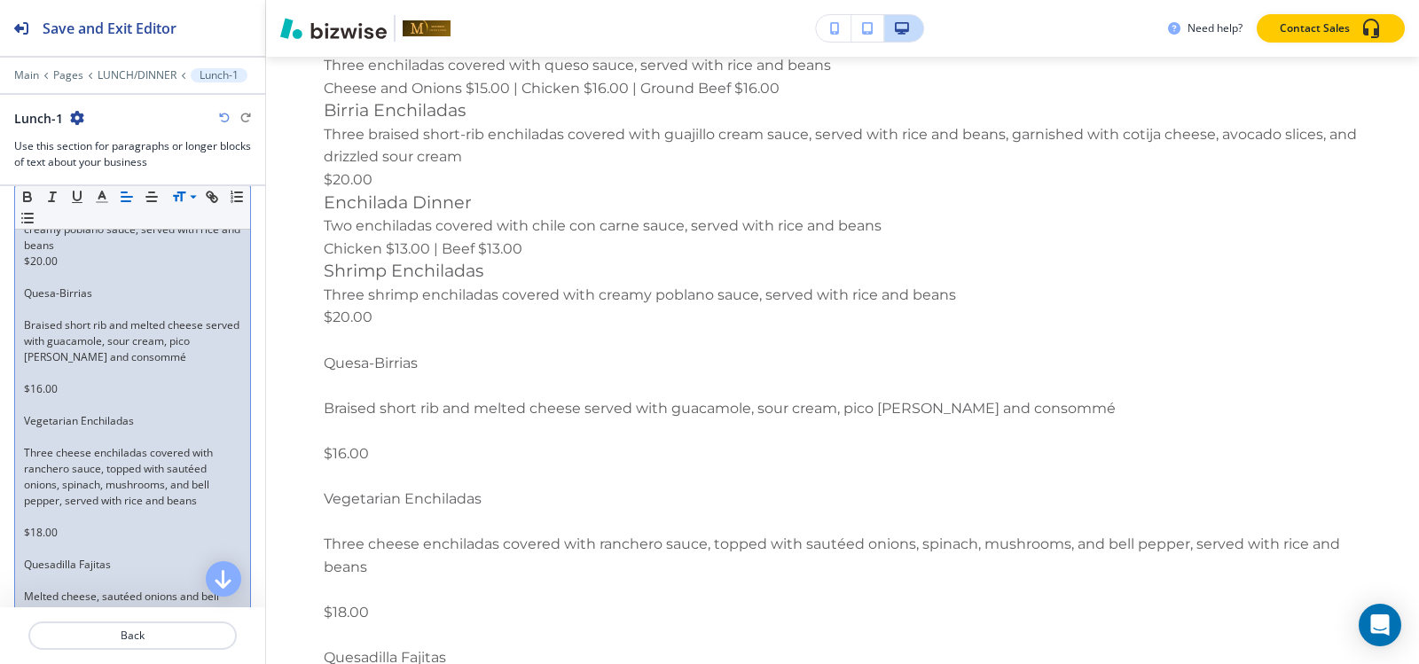
click at [44, 286] on p at bounding box center [132, 278] width 217 height 16
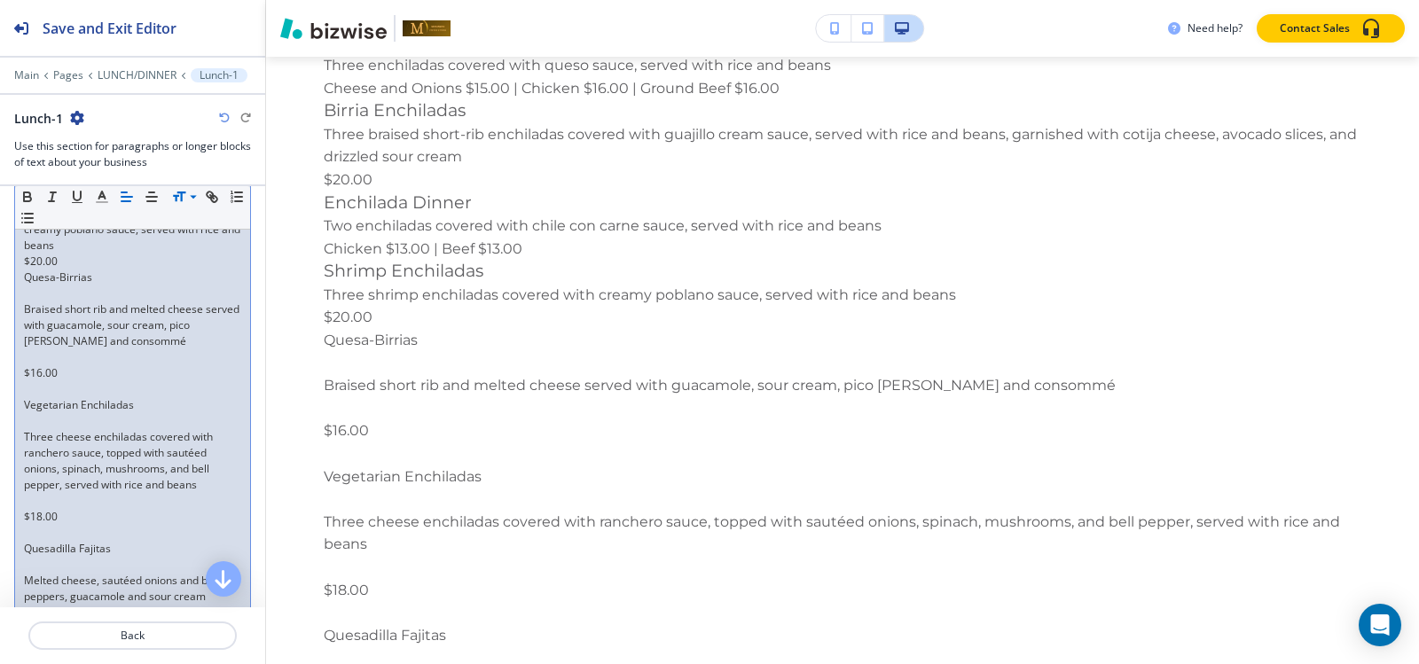
click at [41, 302] on p at bounding box center [132, 294] width 217 height 16
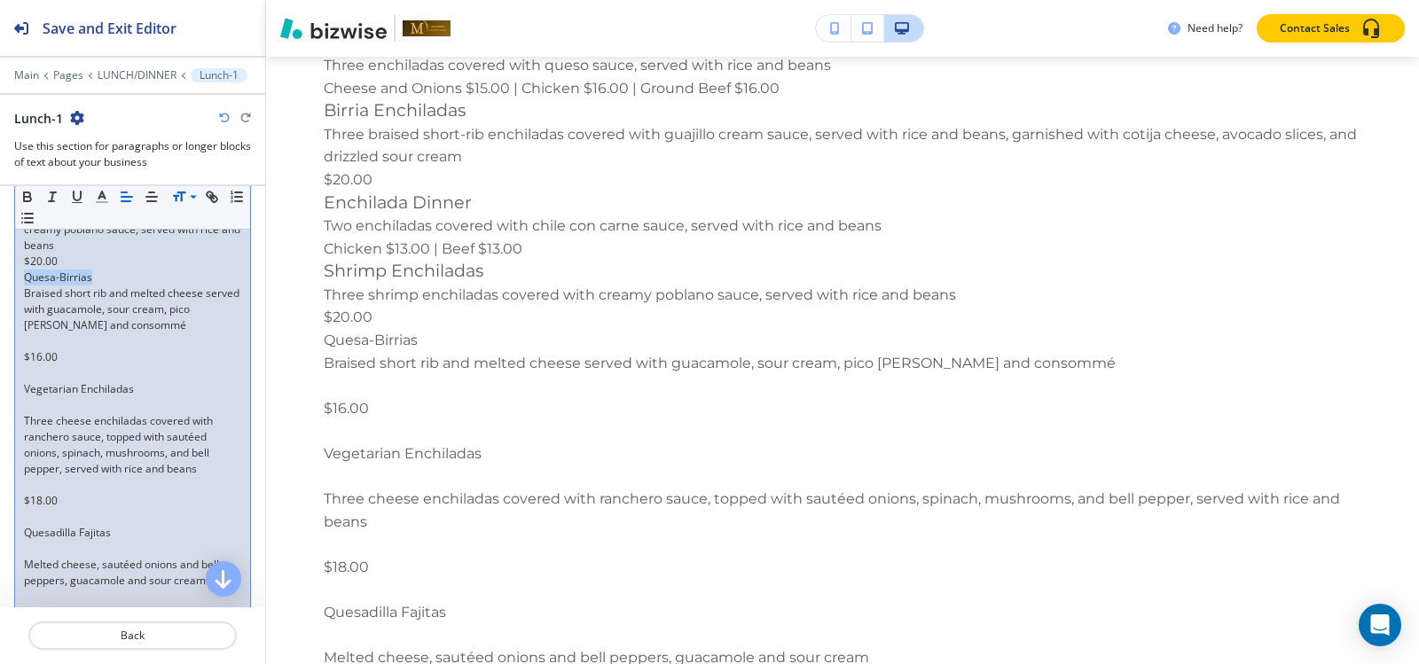
drag, startPoint x: 103, startPoint y: 308, endPoint x: 10, endPoint y: 306, distance: 93.1
click at [10, 306] on div "Section Body Small Normal Large Huge Starters to Share Shrimp Brochette Eight g…" at bounding box center [132, 468] width 265 height 5812
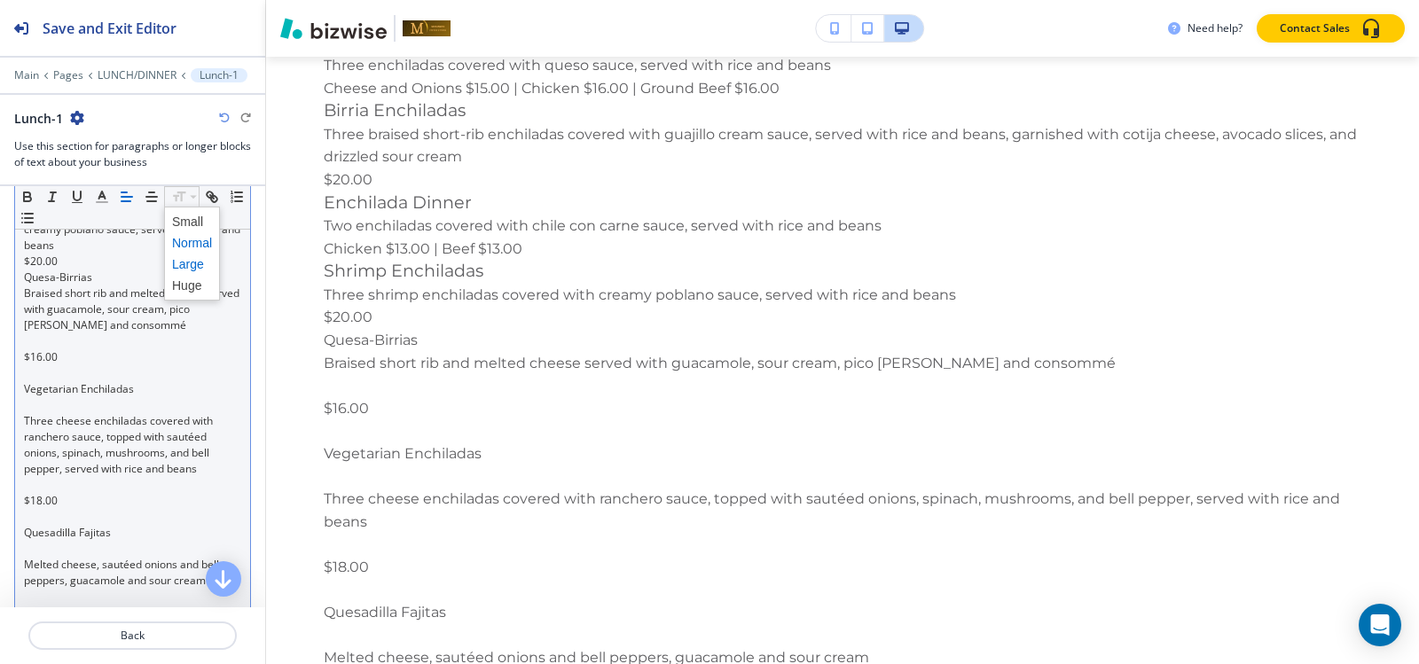
click at [189, 261] on span at bounding box center [192, 264] width 40 height 21
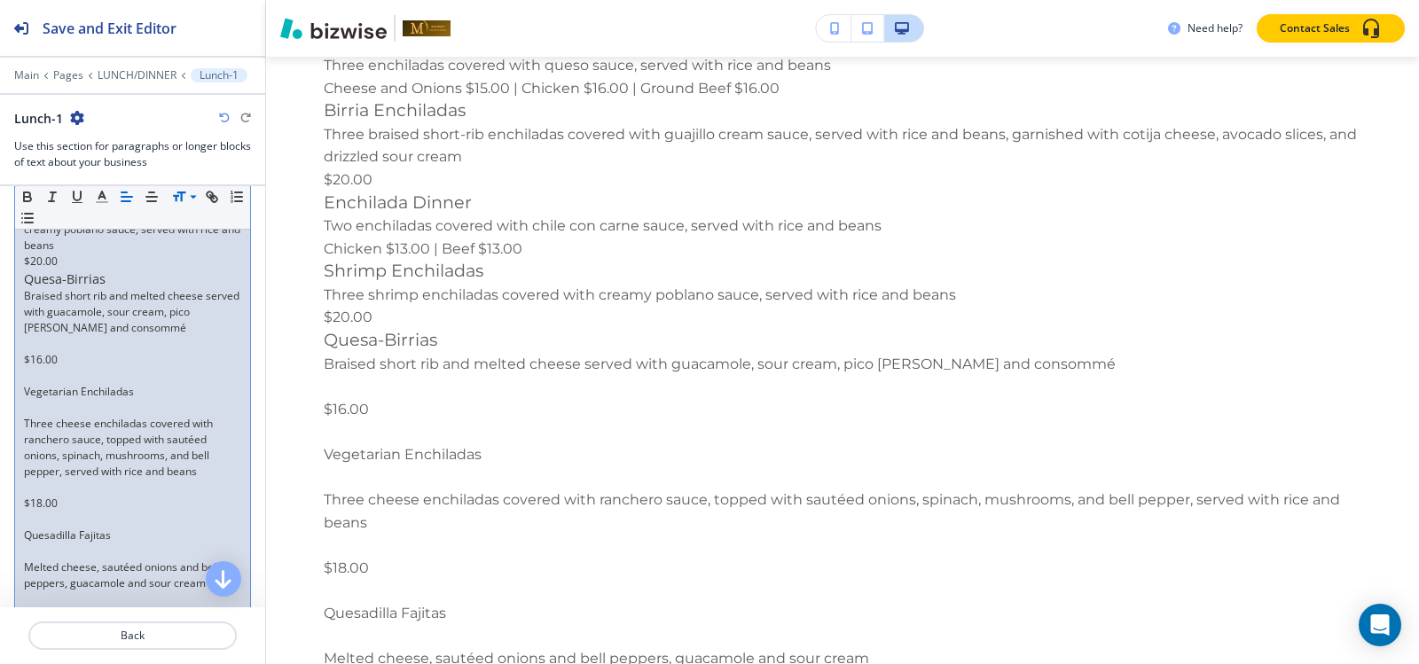
click at [45, 352] on p at bounding box center [132, 344] width 217 height 16
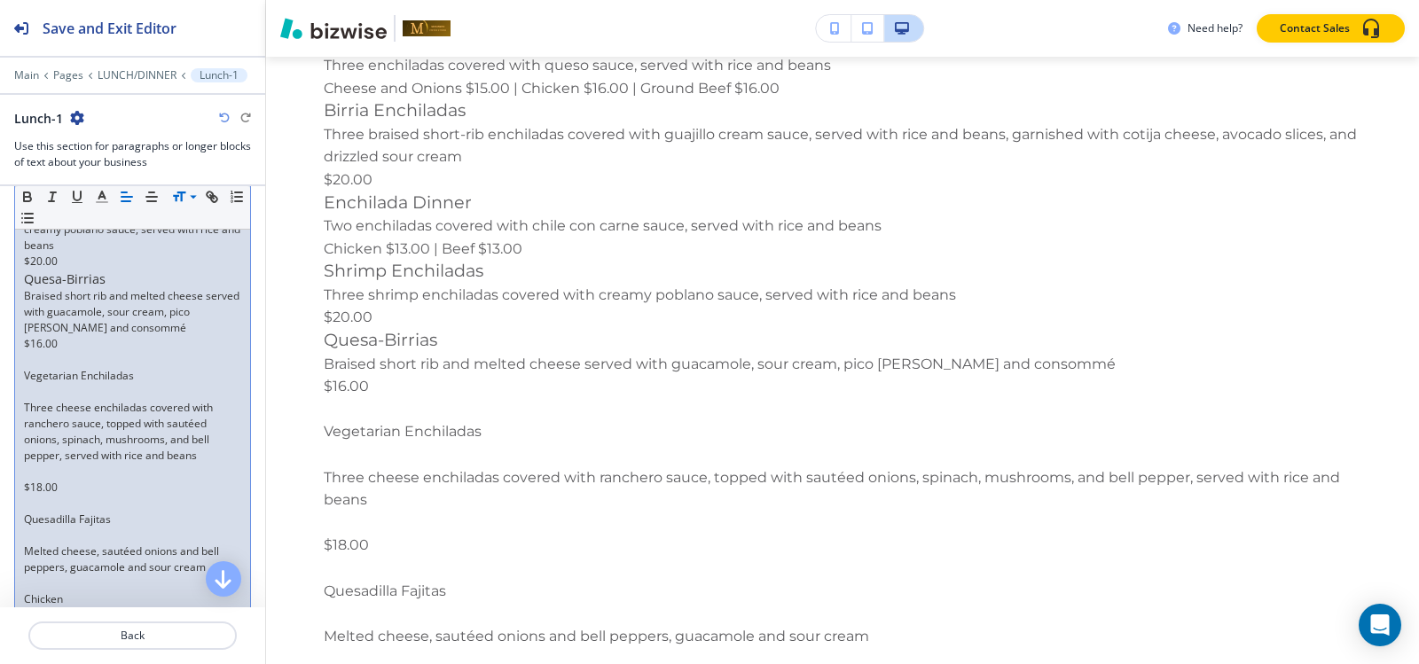
click at [45, 400] on p at bounding box center [132, 392] width 217 height 16
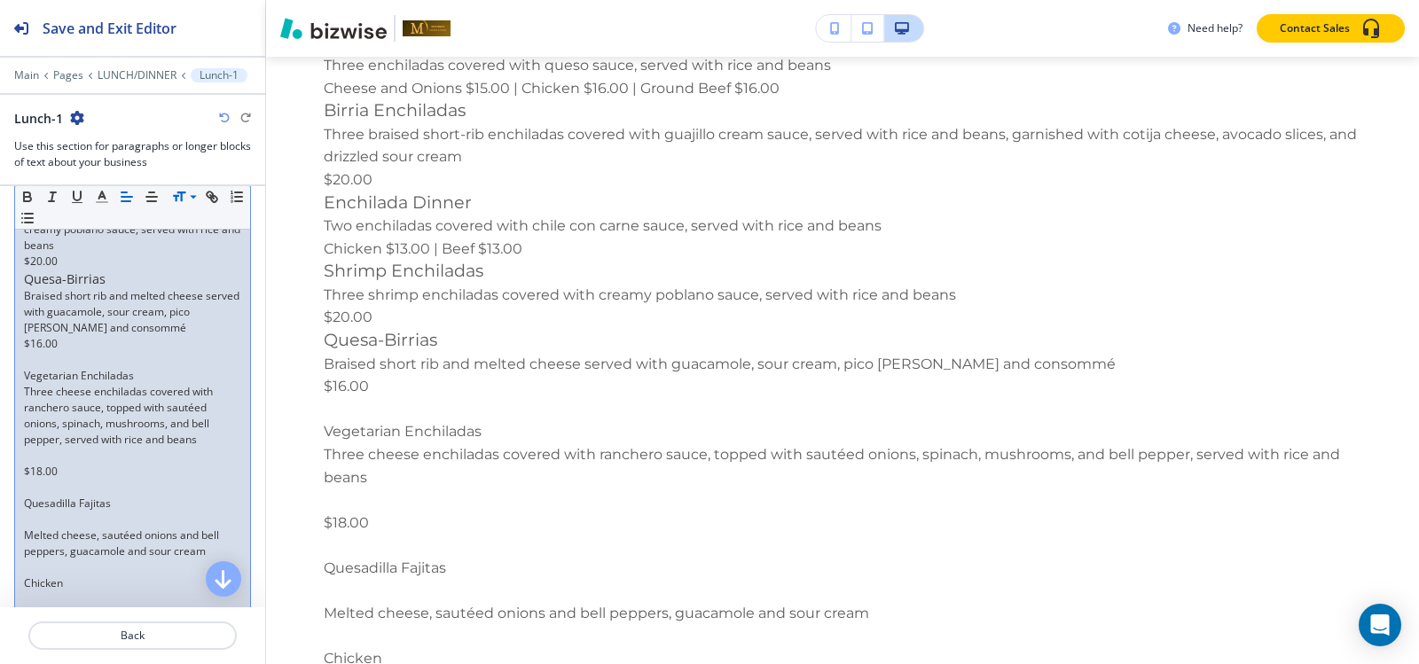
click at [29, 464] on p at bounding box center [132, 456] width 217 height 16
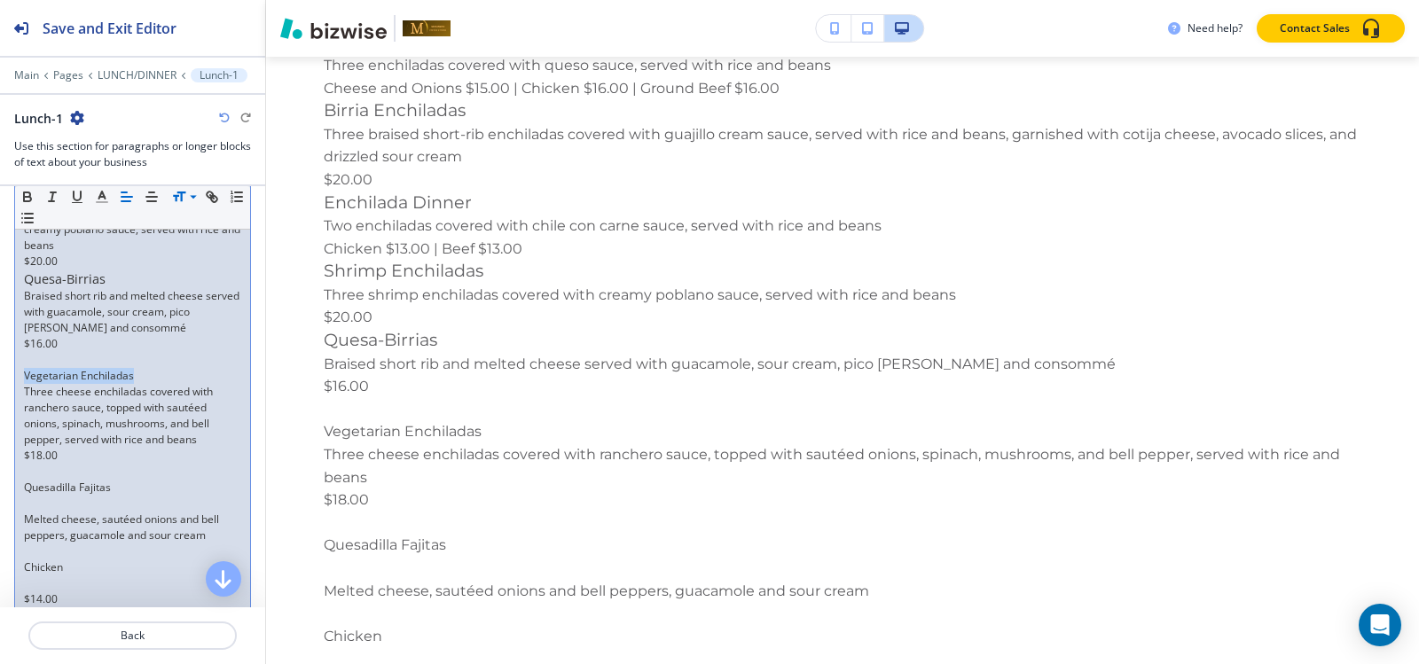
drag, startPoint x: 162, startPoint y: 404, endPoint x: 24, endPoint y: 402, distance: 138.4
click at [24, 384] on p "Vegetarian Enchiladas" at bounding box center [132, 376] width 217 height 16
click at [54, 368] on p at bounding box center [132, 360] width 217 height 16
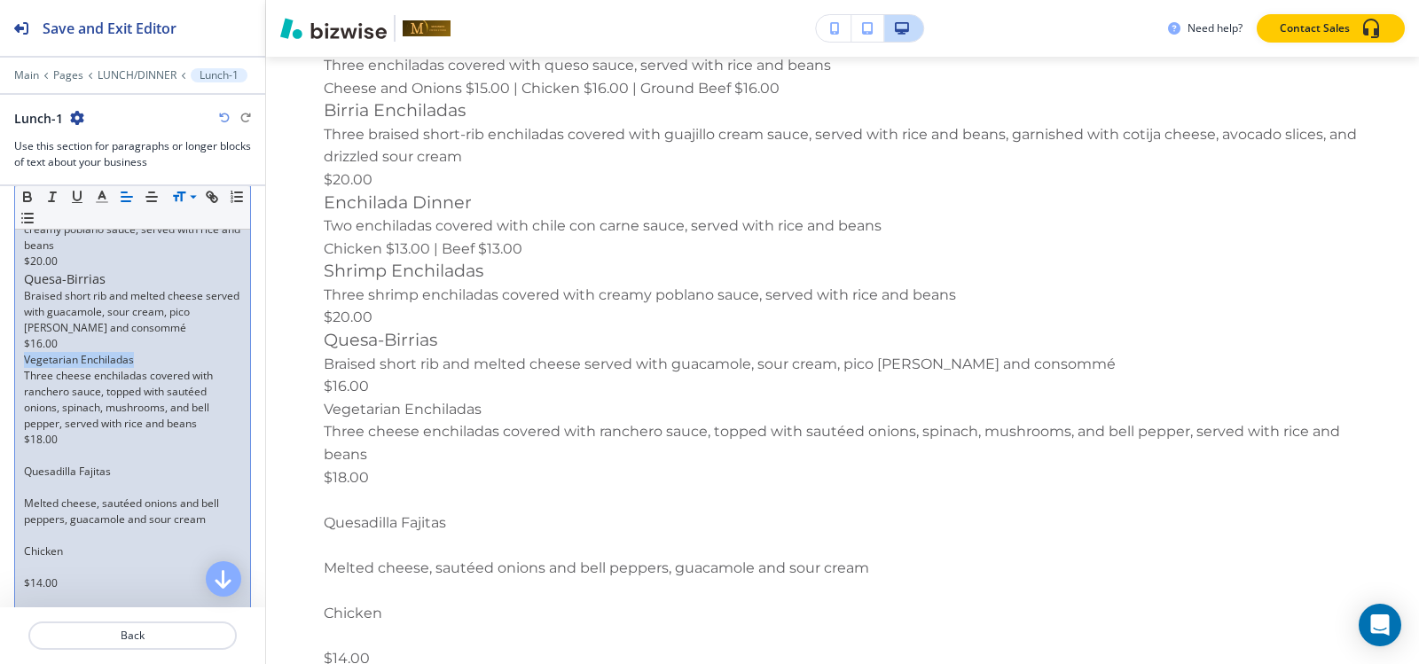
drag, startPoint x: 141, startPoint y: 388, endPoint x: 0, endPoint y: 387, distance: 141.0
click at [0, 387] on div "Section Body Small Normal Large Huge Starters to Share Shrimp Brochette Eight g…" at bounding box center [132, 437] width 265 height 5751
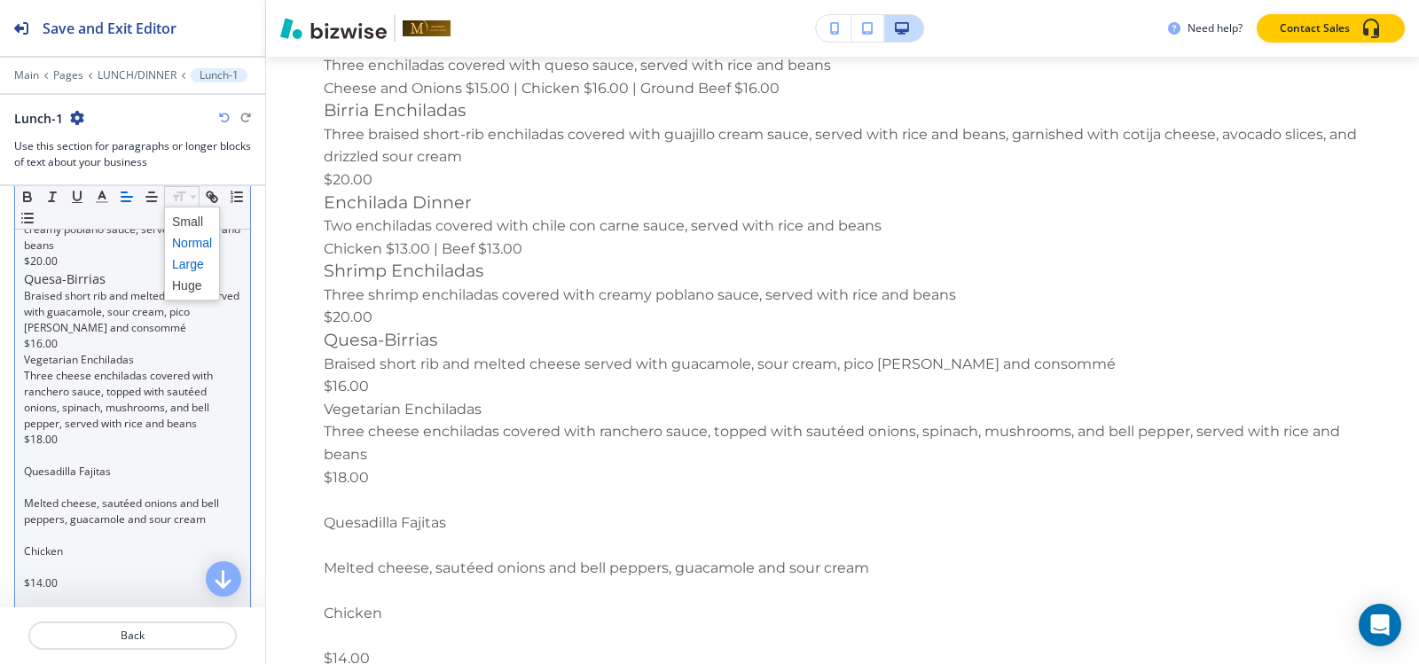
click at [192, 267] on span at bounding box center [192, 264] width 40 height 21
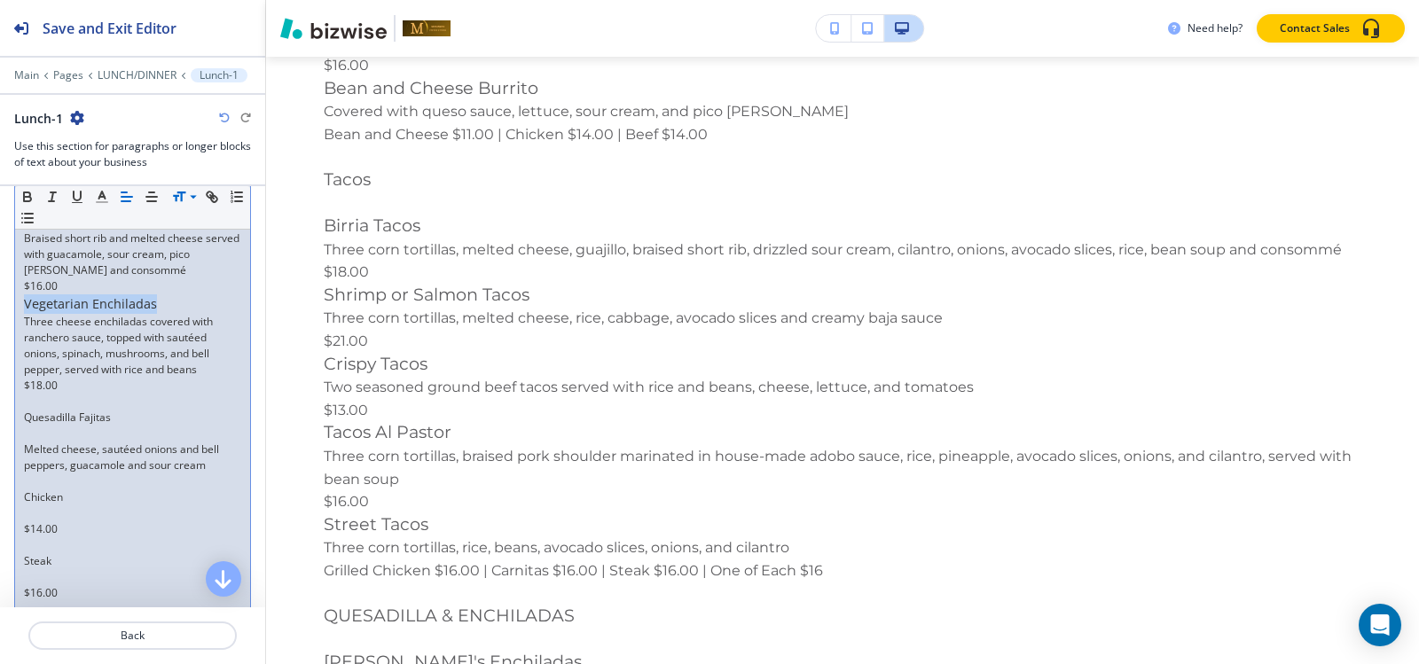
scroll to position [2972, 0]
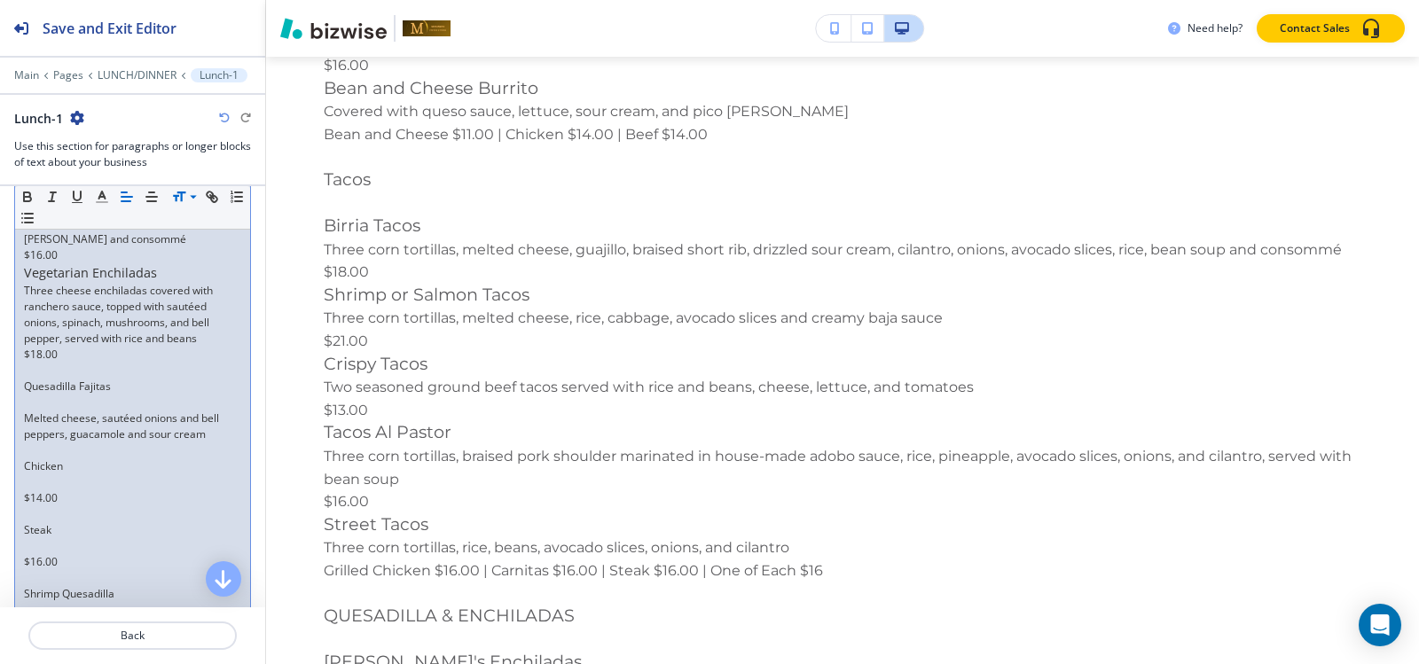
click at [50, 411] on p at bounding box center [132, 403] width 217 height 16
click at [35, 474] on p at bounding box center [132, 466] width 217 height 16
click at [32, 490] on p at bounding box center [132, 482] width 217 height 16
click at [24, 490] on p "Steak" at bounding box center [132, 482] width 217 height 16
click at [29, 506] on p at bounding box center [132, 498] width 217 height 16
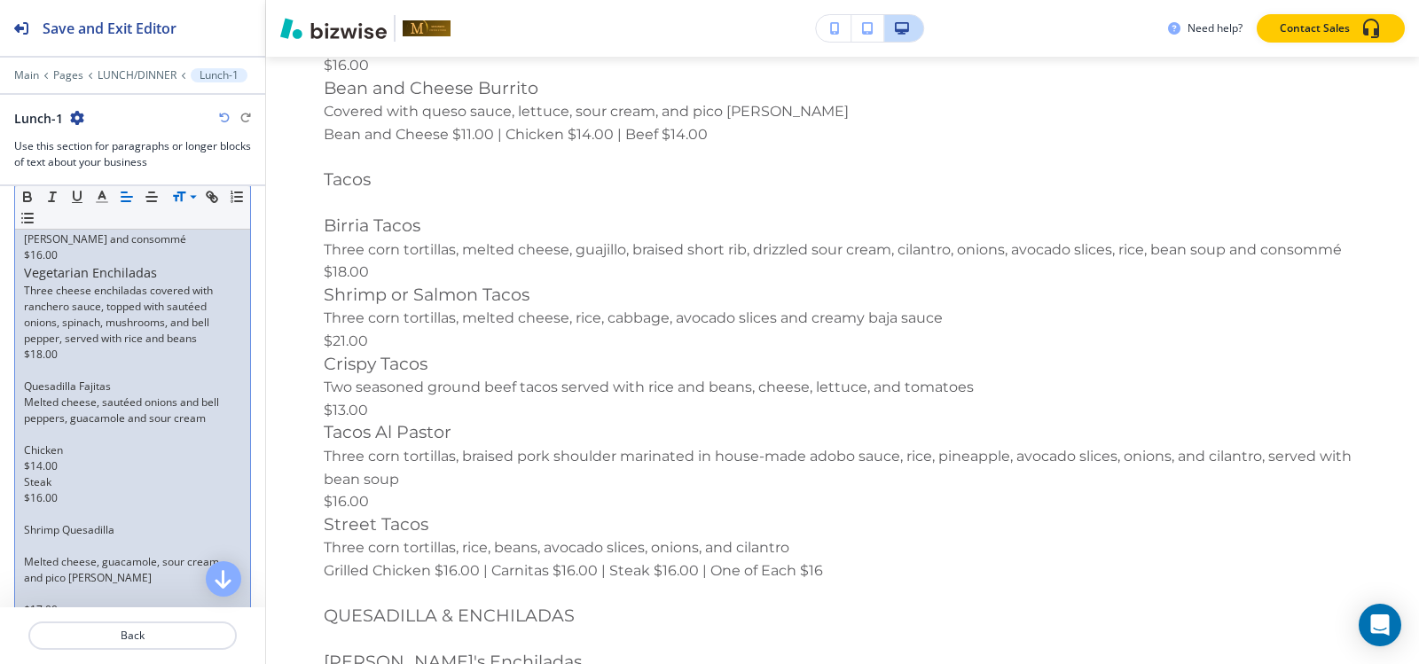
click at [24, 490] on p "Steak" at bounding box center [132, 482] width 217 height 16
click at [20, 499] on div "Starters to Share Shrimp Brochette Eight grilled bacon-wrapped jumbo shrimp ser…" at bounding box center [132, 337] width 235 height 5592
click at [24, 474] on p "$16.00" at bounding box center [132, 466] width 217 height 16
click at [51, 443] on p at bounding box center [132, 435] width 217 height 16
click at [92, 379] on p at bounding box center [132, 371] width 217 height 16
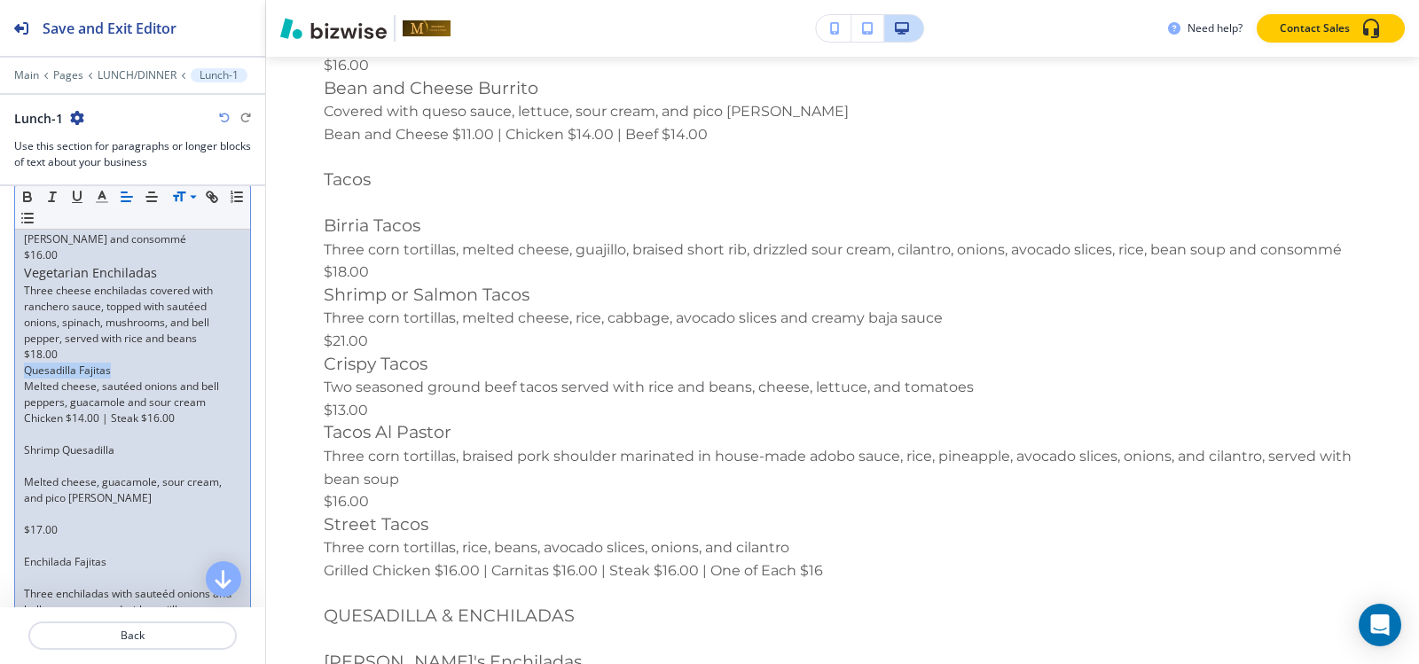
drag, startPoint x: 116, startPoint y: 403, endPoint x: 17, endPoint y: 403, distance: 99.3
click at [17, 403] on div "Starters to Share Shrimp Brochette Eight grilled bacon-wrapped jumbo shrimp ser…" at bounding box center [132, 305] width 235 height 5529
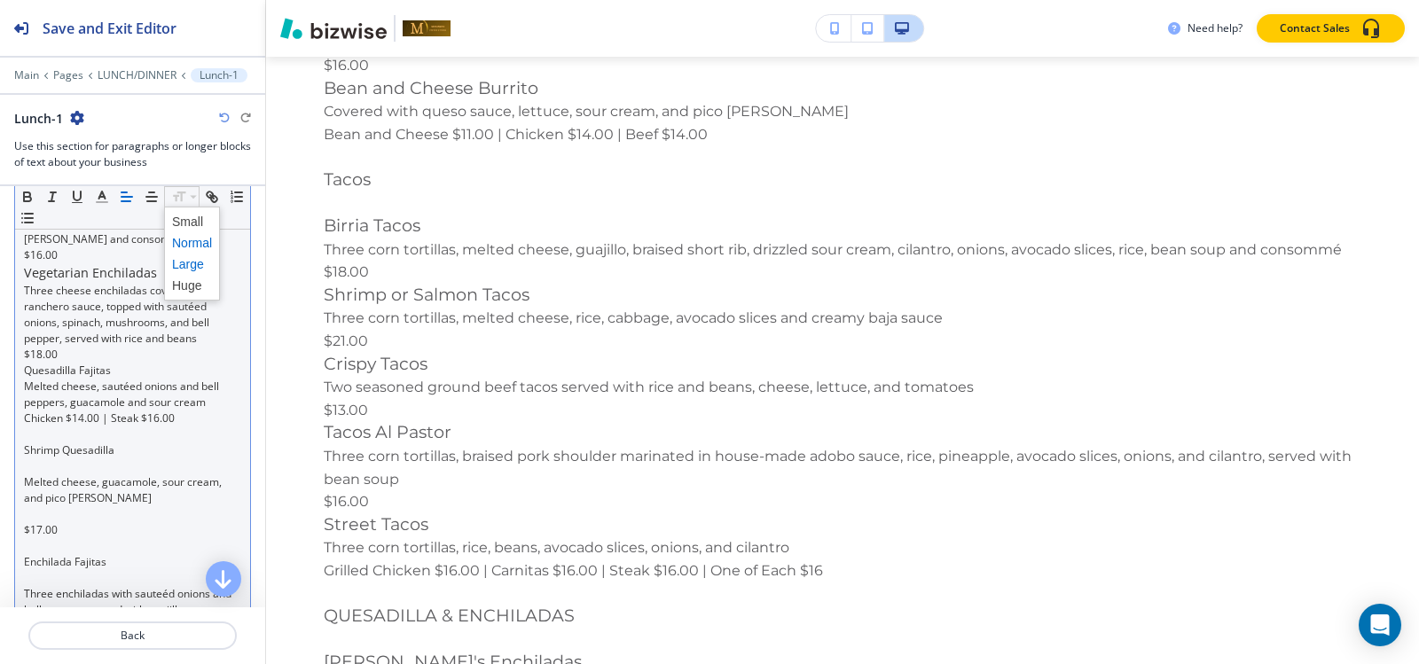
click at [186, 259] on span at bounding box center [192, 264] width 40 height 21
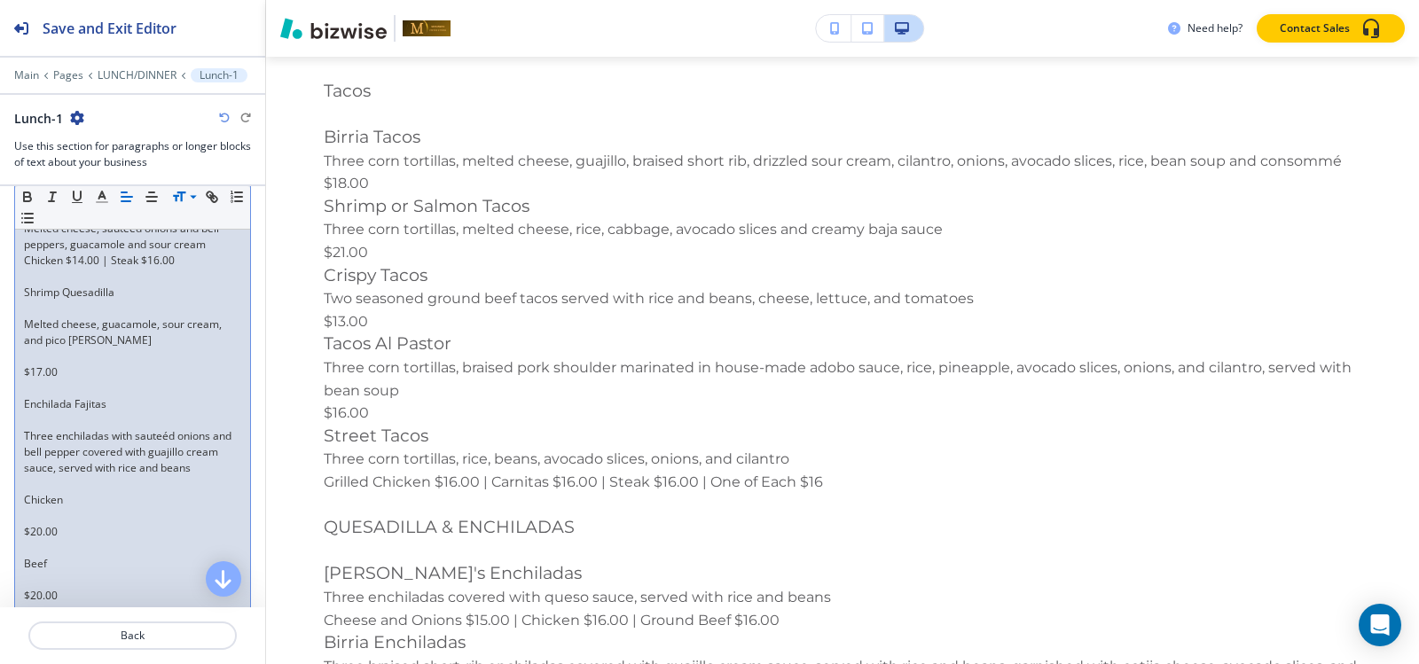
scroll to position [3149, 0]
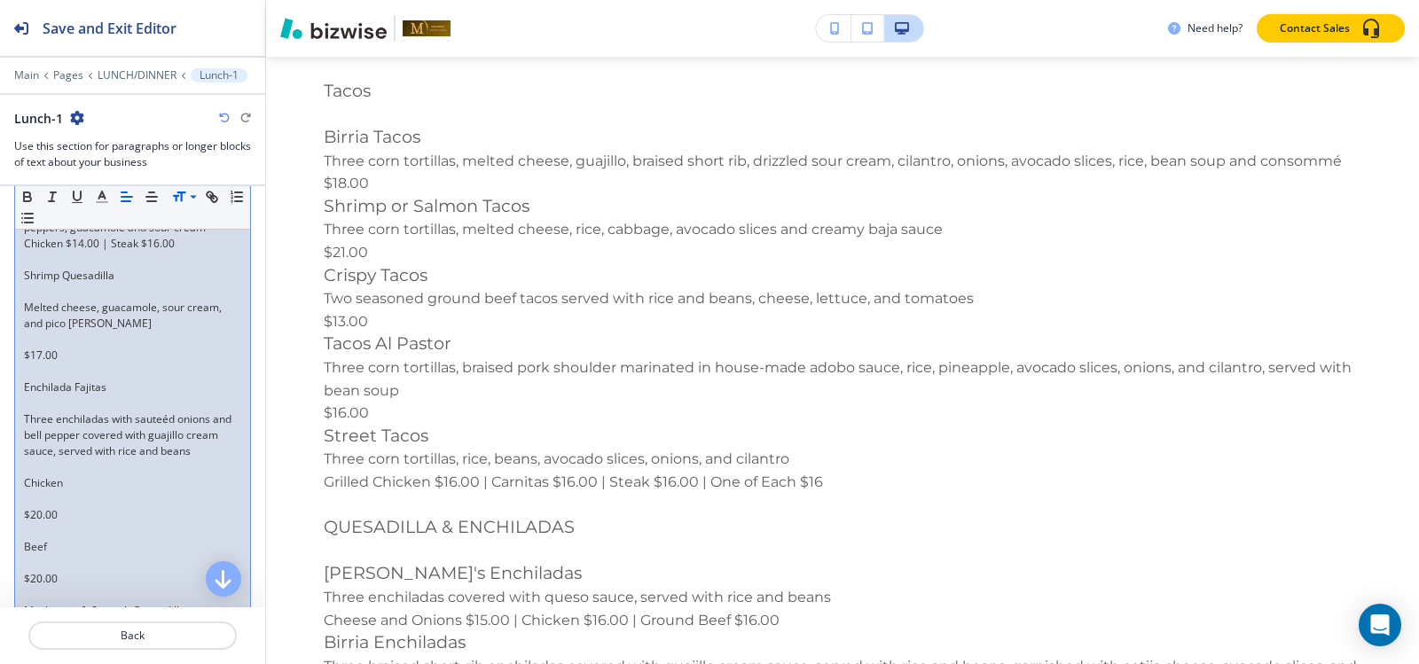
click at [41, 348] on p at bounding box center [132, 340] width 217 height 16
click at [49, 396] on p at bounding box center [132, 388] width 217 height 16
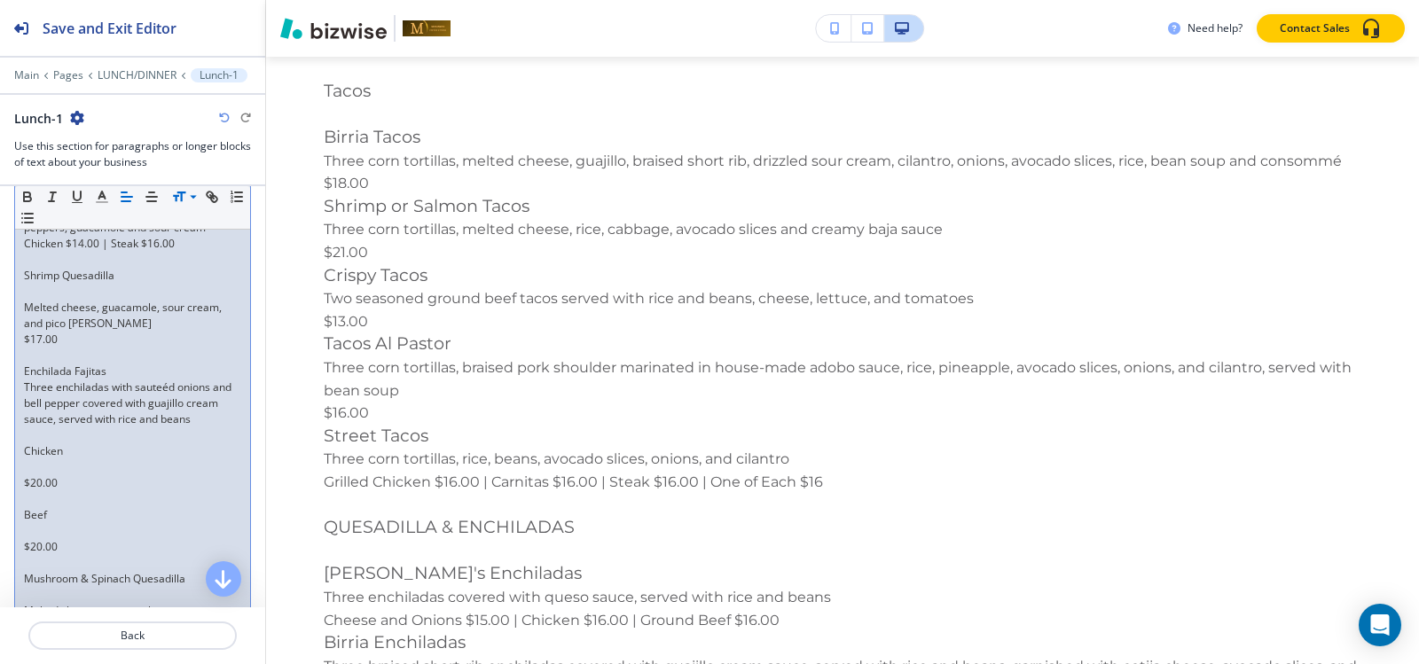
click at [33, 475] on p at bounding box center [132, 467] width 217 height 16
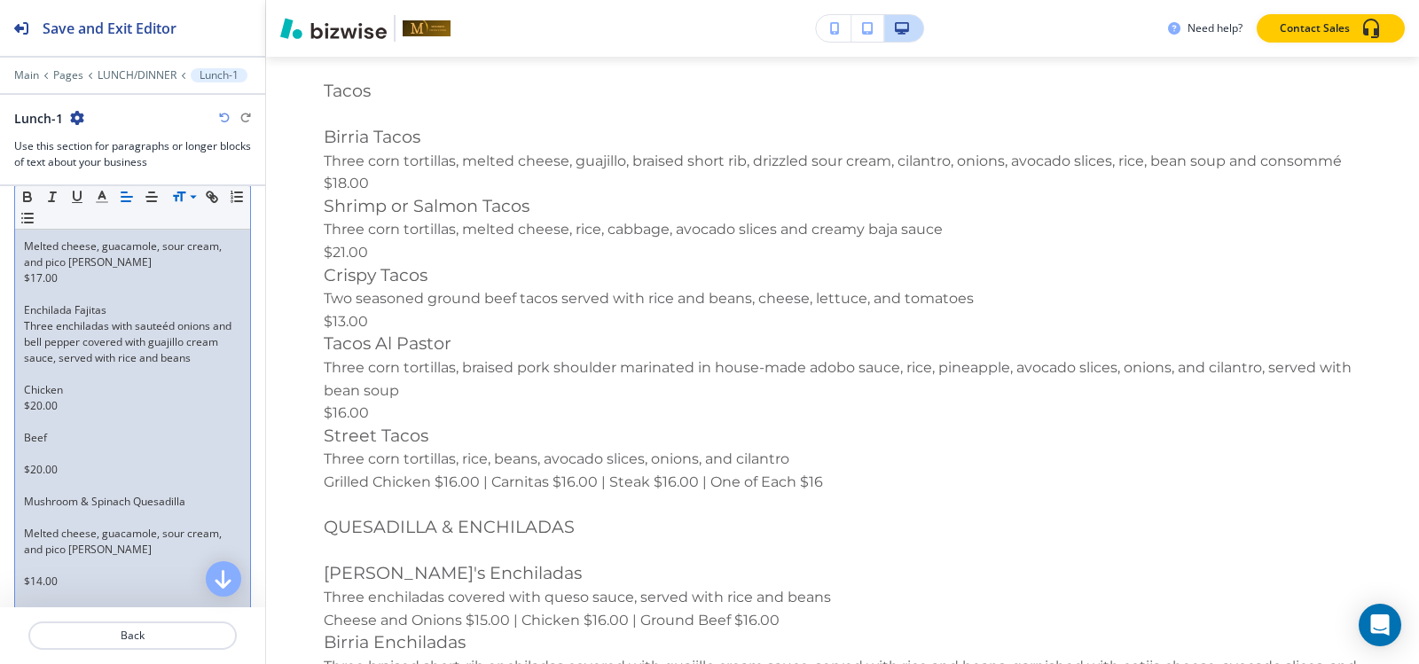
scroll to position [3238, 0]
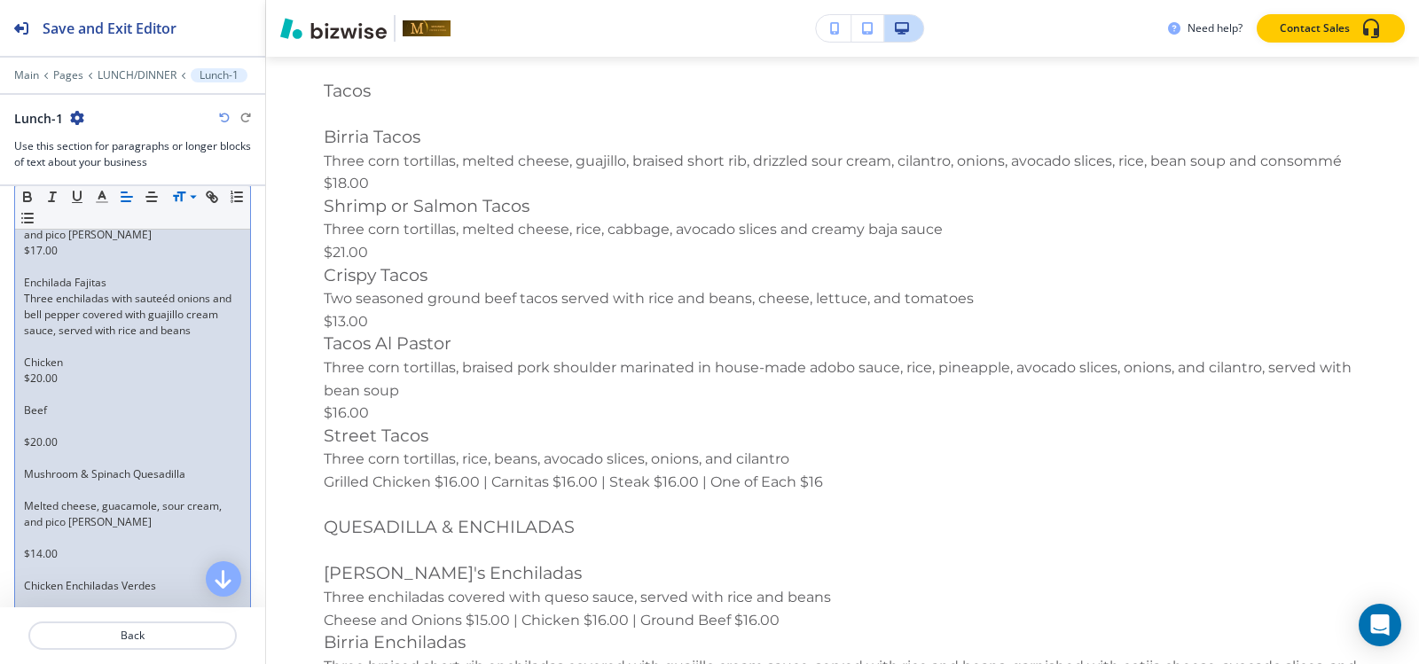
click at [35, 403] on p at bounding box center [132, 395] width 217 height 16
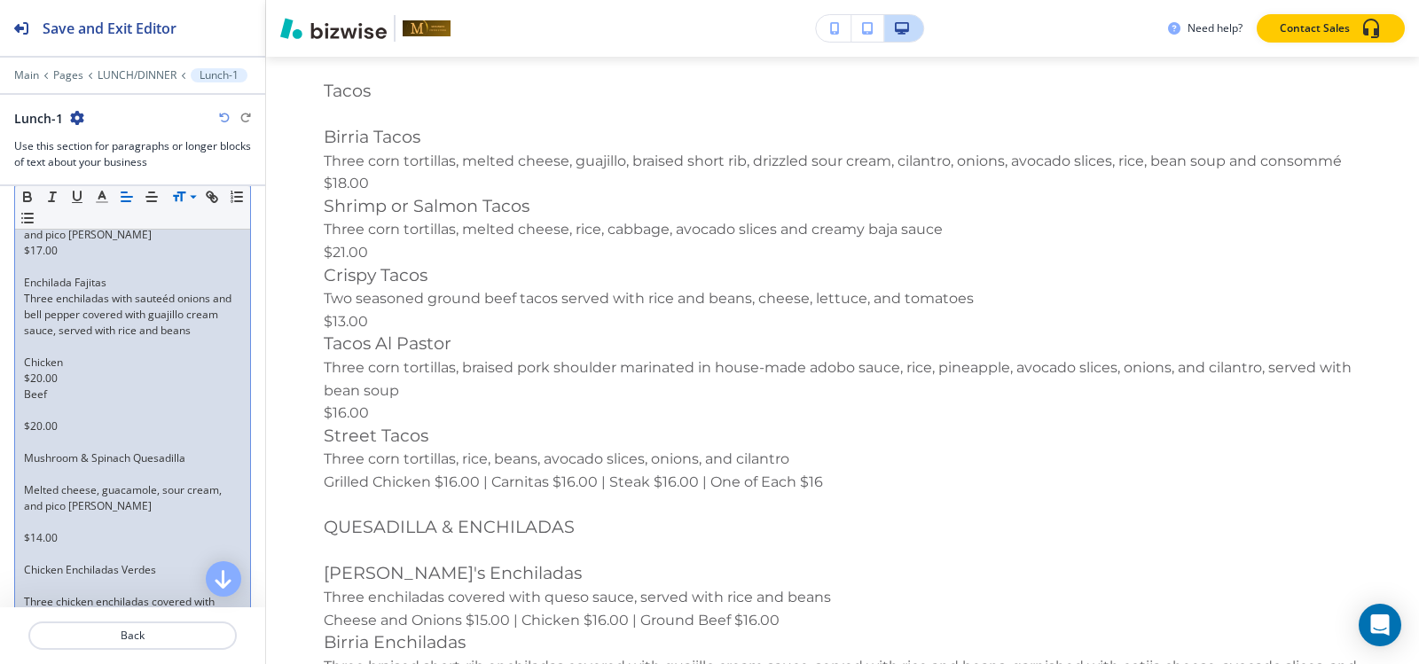
click at [34, 419] on p at bounding box center [132, 411] width 217 height 16
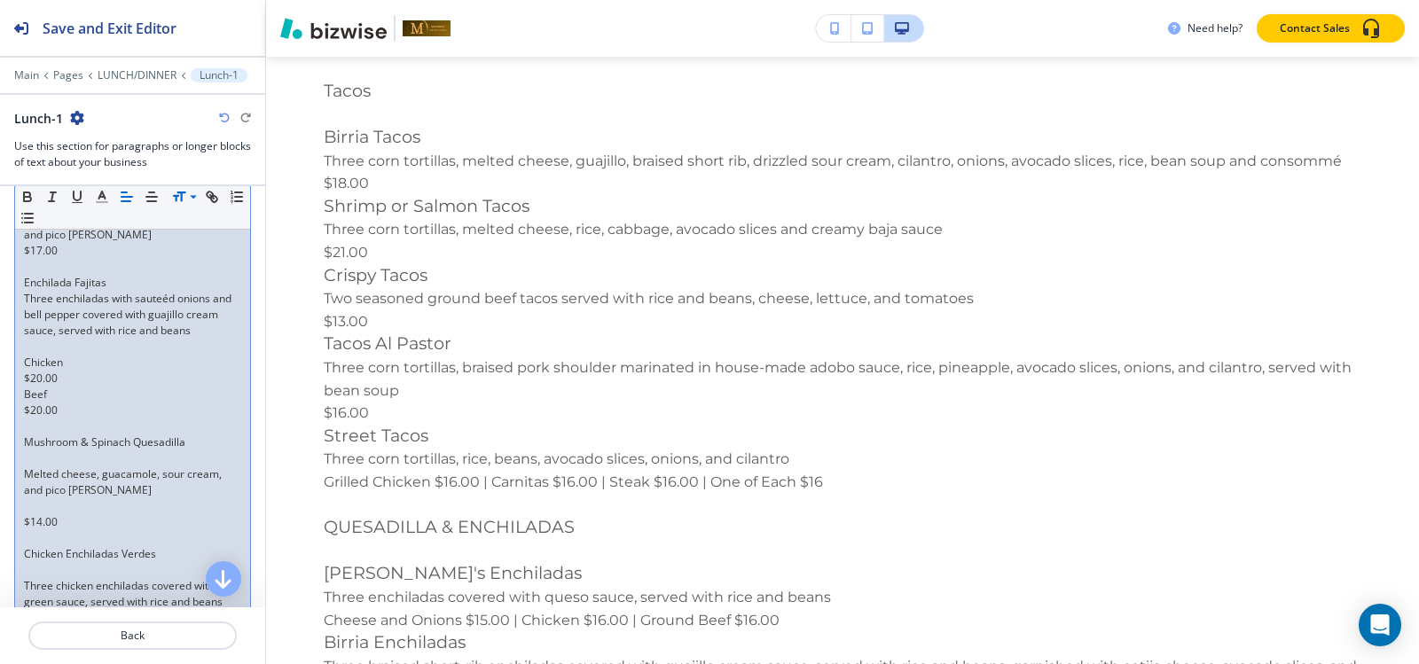
click at [21, 423] on div "Starters to Share Shrimp Brochette Eight grilled bacon-wrapped jumbo shrimp ser…" at bounding box center [132, 1] width 235 height 5452
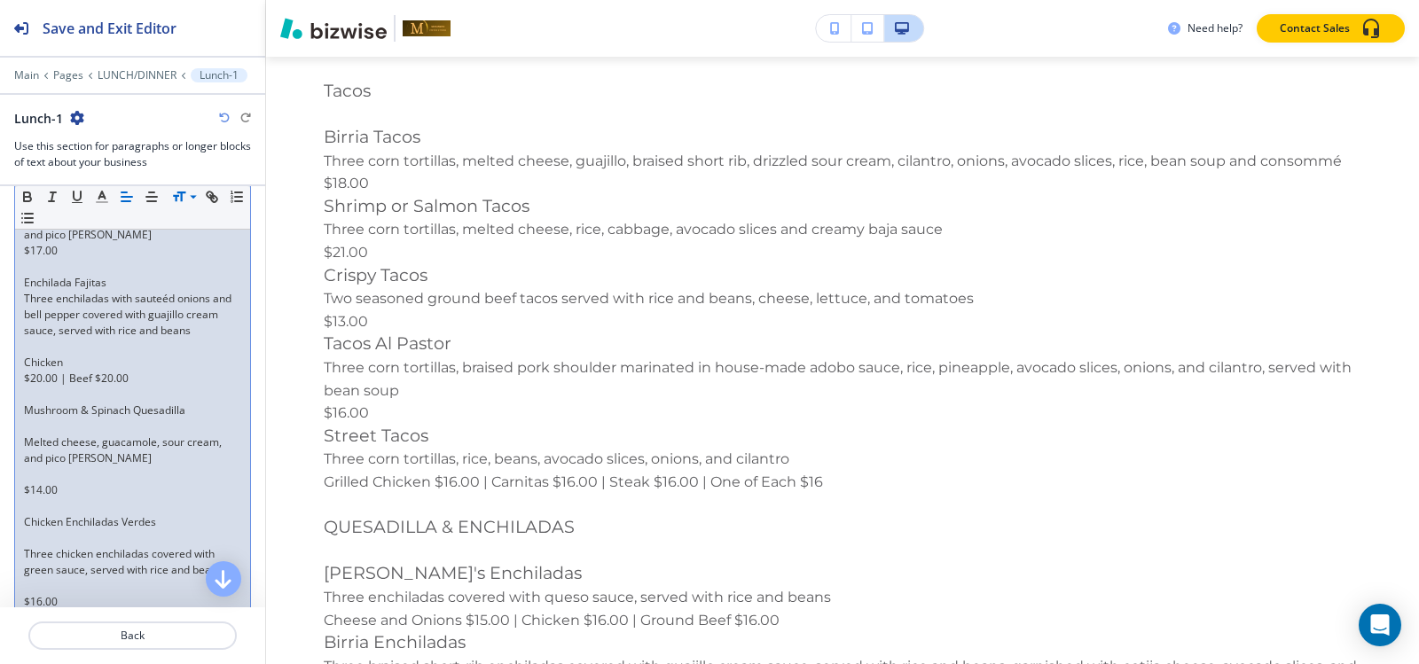
click at [25, 387] on p "$20.00 | Beef $20.00" at bounding box center [132, 379] width 217 height 16
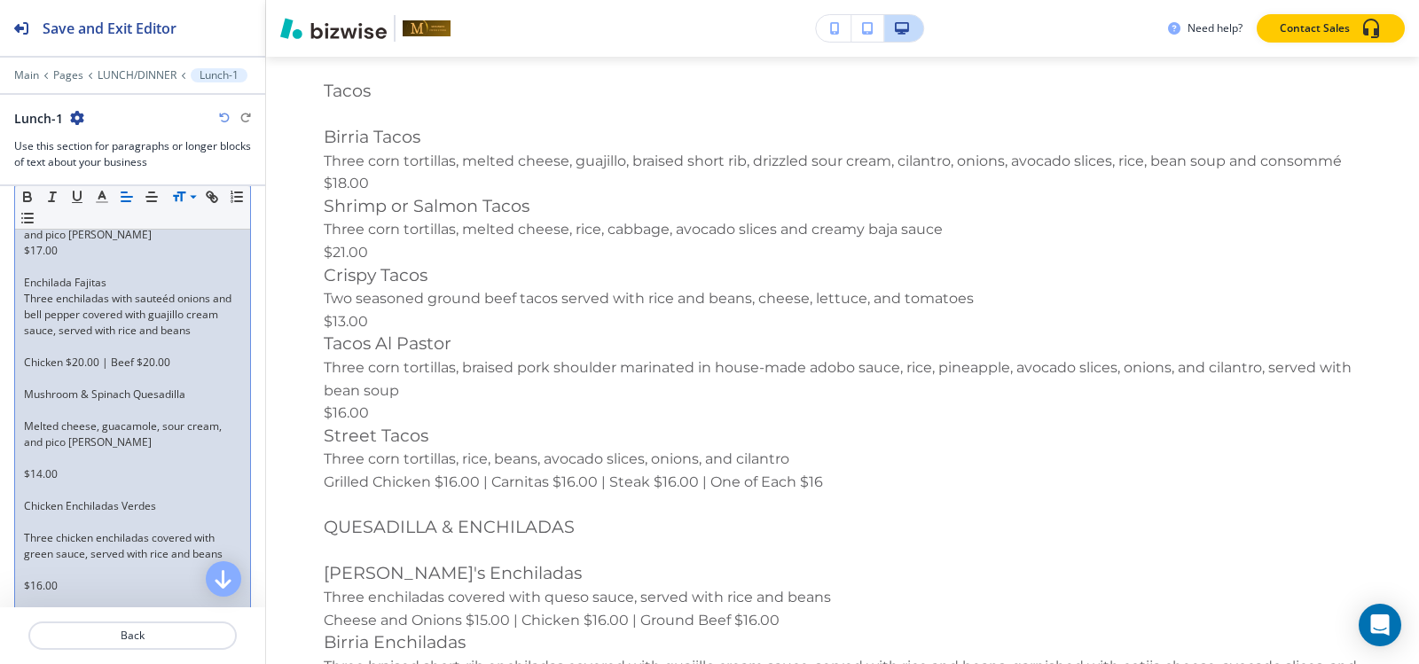
click at [39, 355] on p at bounding box center [132, 347] width 217 height 16
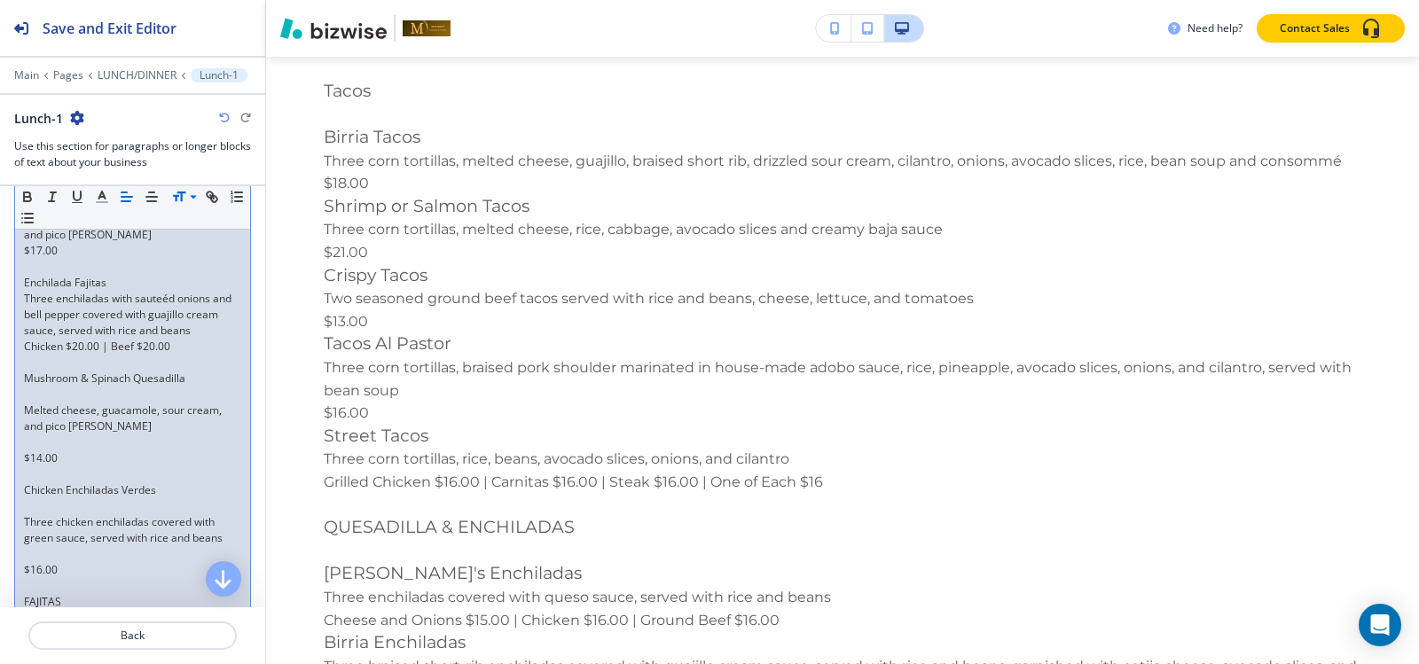
scroll to position [3149, 0]
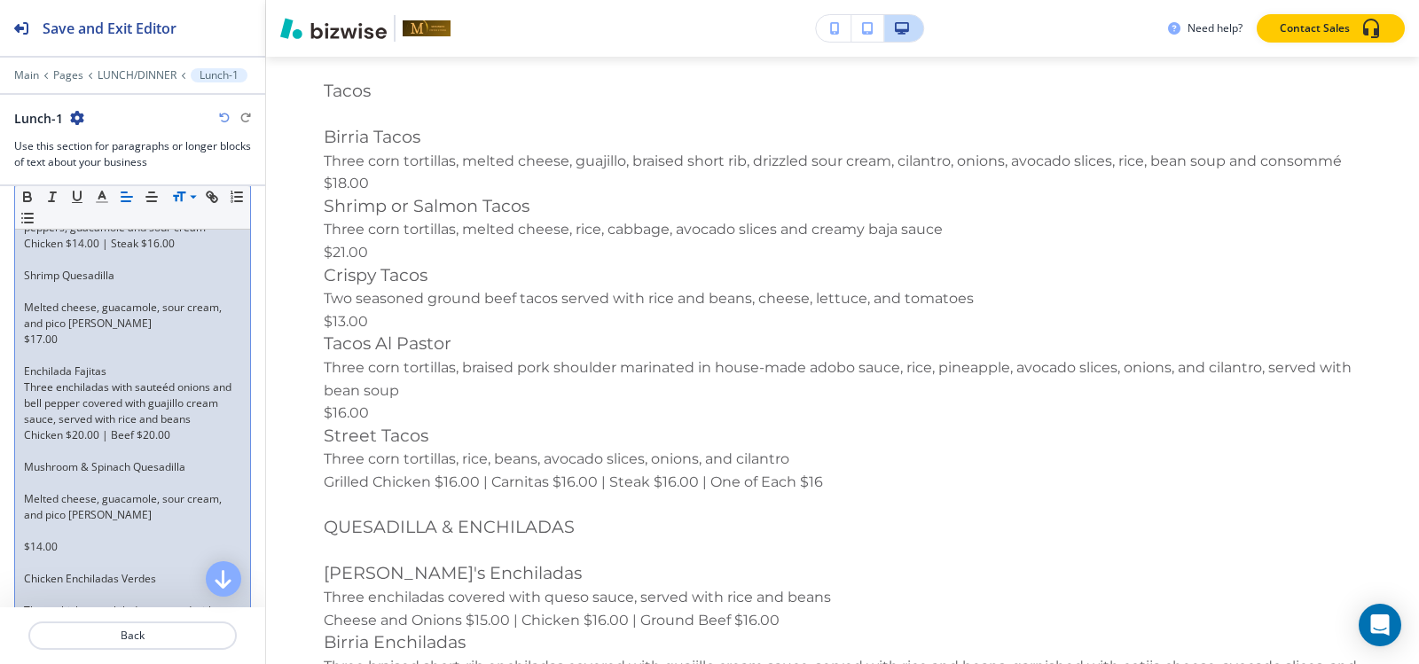
click at [70, 364] on p at bounding box center [132, 356] width 217 height 16
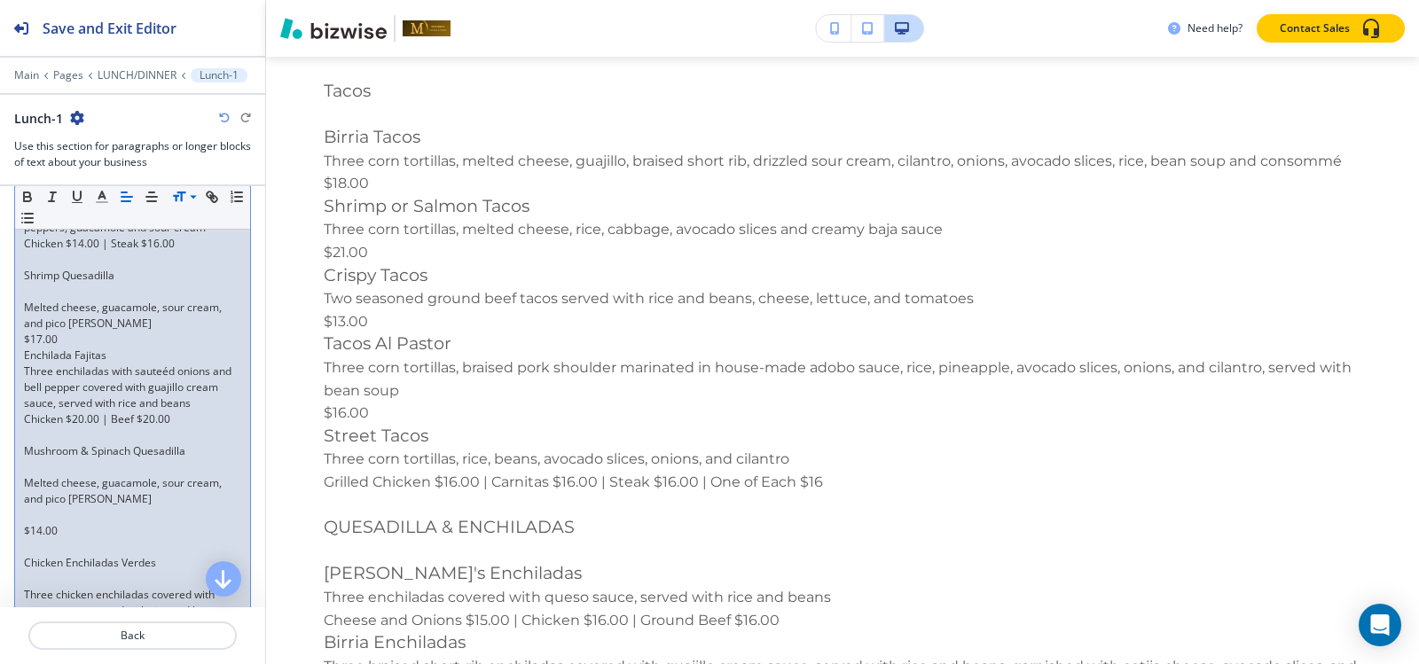
click at [58, 300] on p at bounding box center [132, 292] width 217 height 16
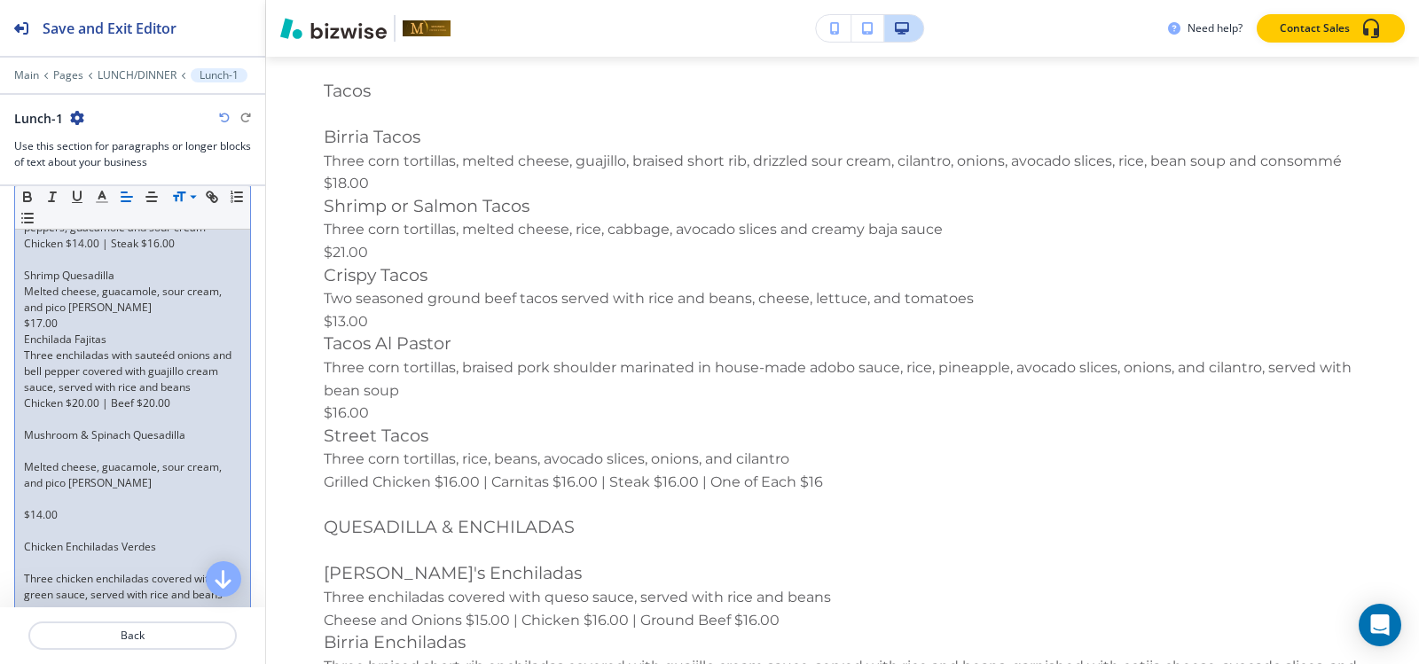
click at [54, 268] on p at bounding box center [132, 260] width 217 height 16
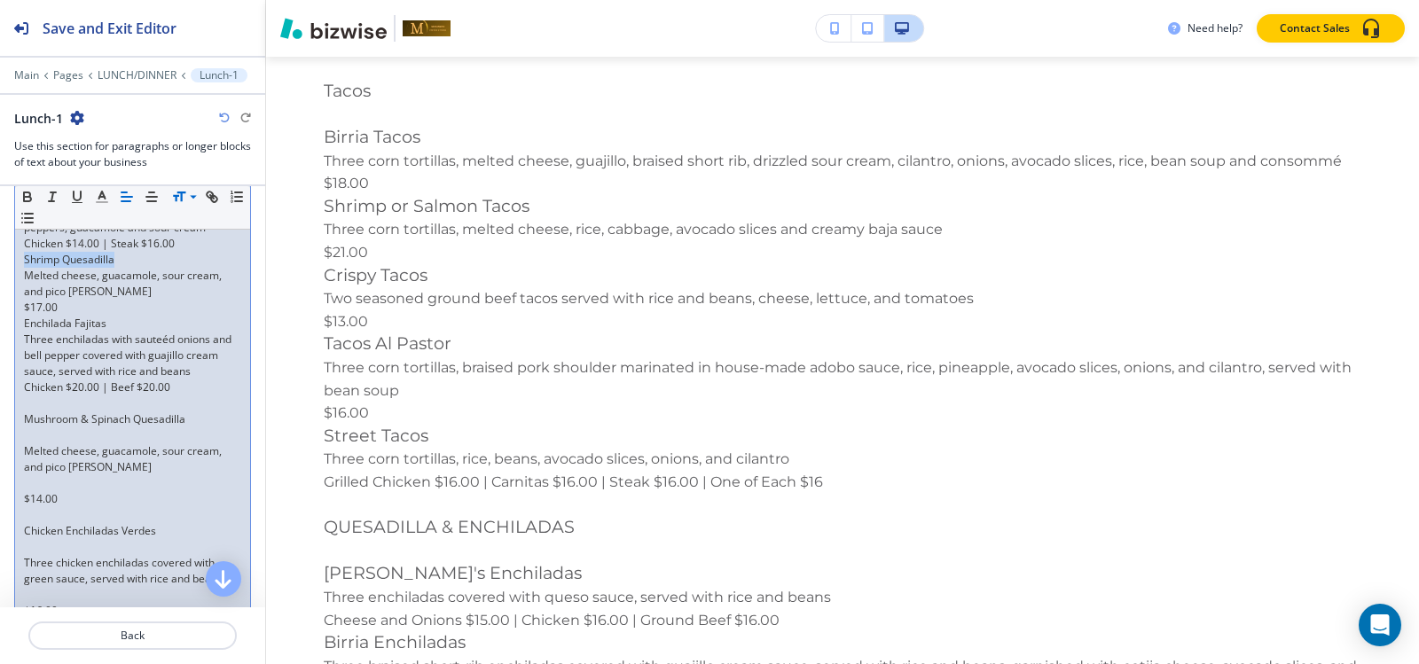
drag, startPoint x: 129, startPoint y: 294, endPoint x: 20, endPoint y: 293, distance: 110.0
click at [20, 293] on div "Starters to Share Shrimp Brochette Eight grilled bacon-wrapped jumbo shrimp ser…" at bounding box center [132, 33] width 235 height 5341
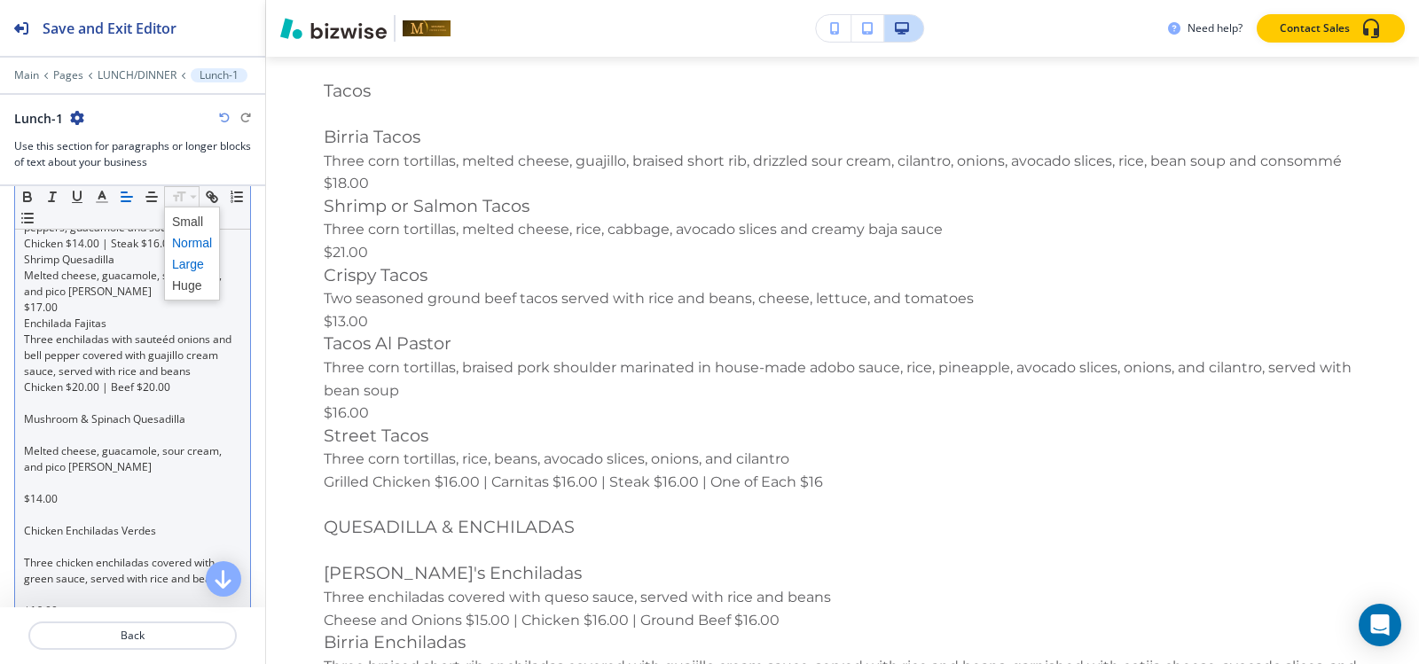
click at [192, 260] on span at bounding box center [192, 264] width 40 height 21
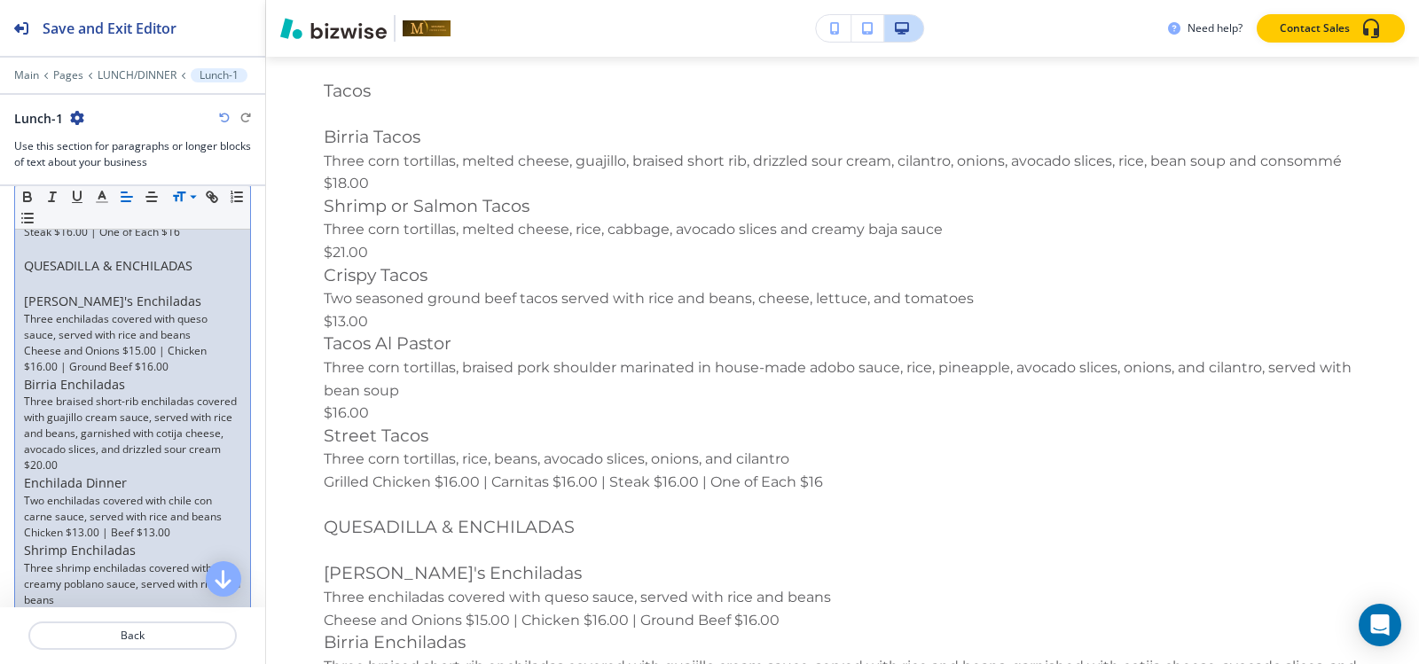
scroll to position [3060, 0]
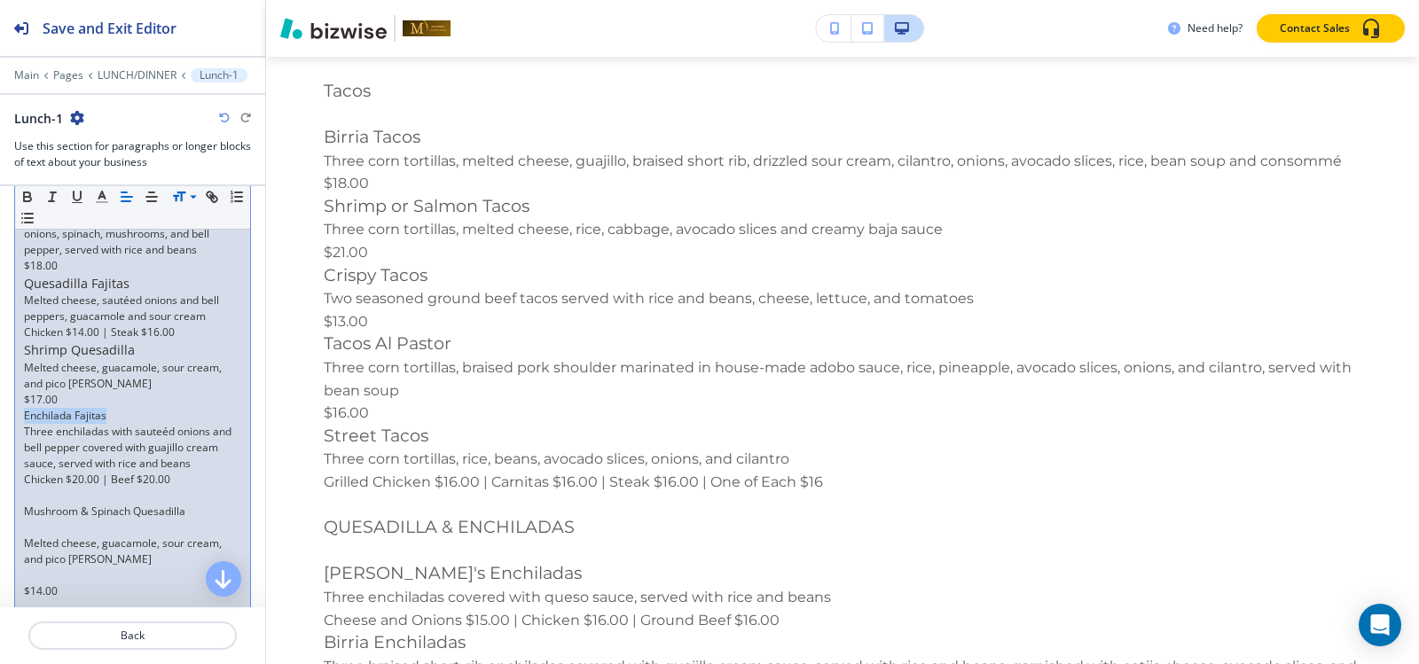
drag, startPoint x: 111, startPoint y: 447, endPoint x: 51, endPoint y: 441, distance: 60.6
click at [10, 446] on div "Section Body Small Normal Large Huge Starters to Share Shrimp Brochette Eight g…" at bounding box center [132, 98] width 265 height 5426
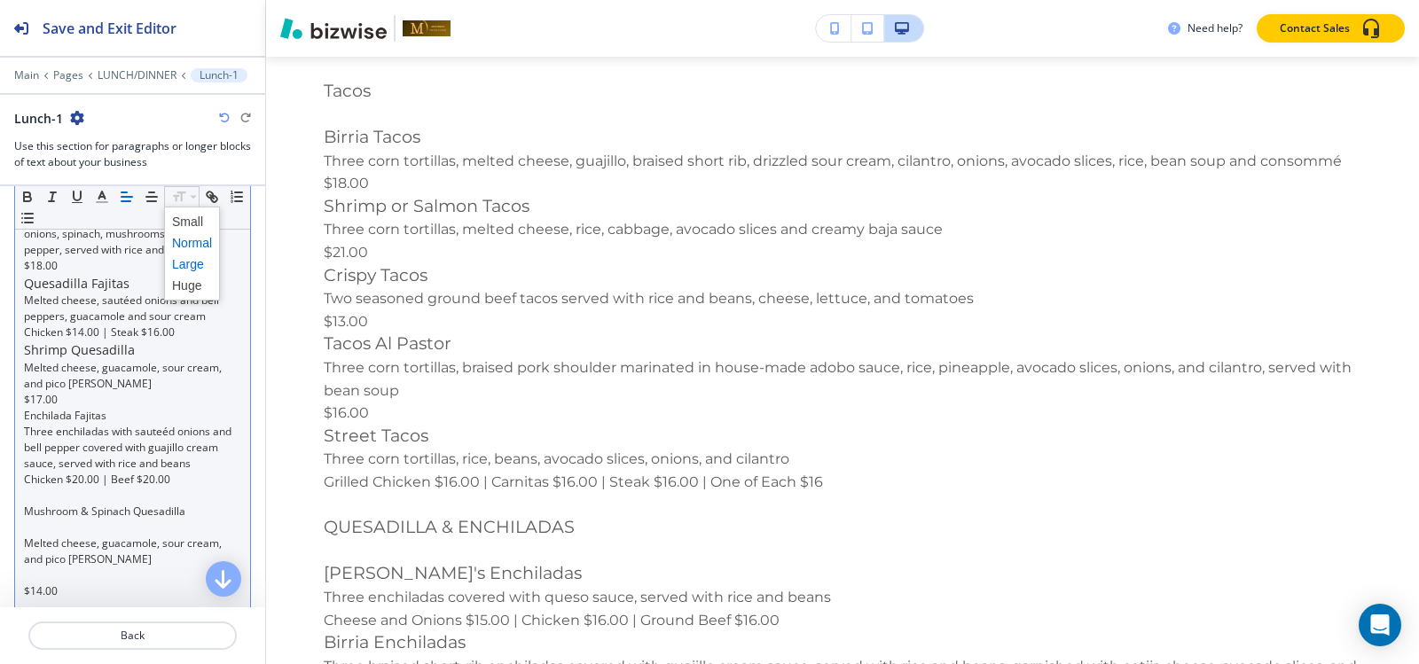
click at [184, 264] on span at bounding box center [192, 264] width 40 height 21
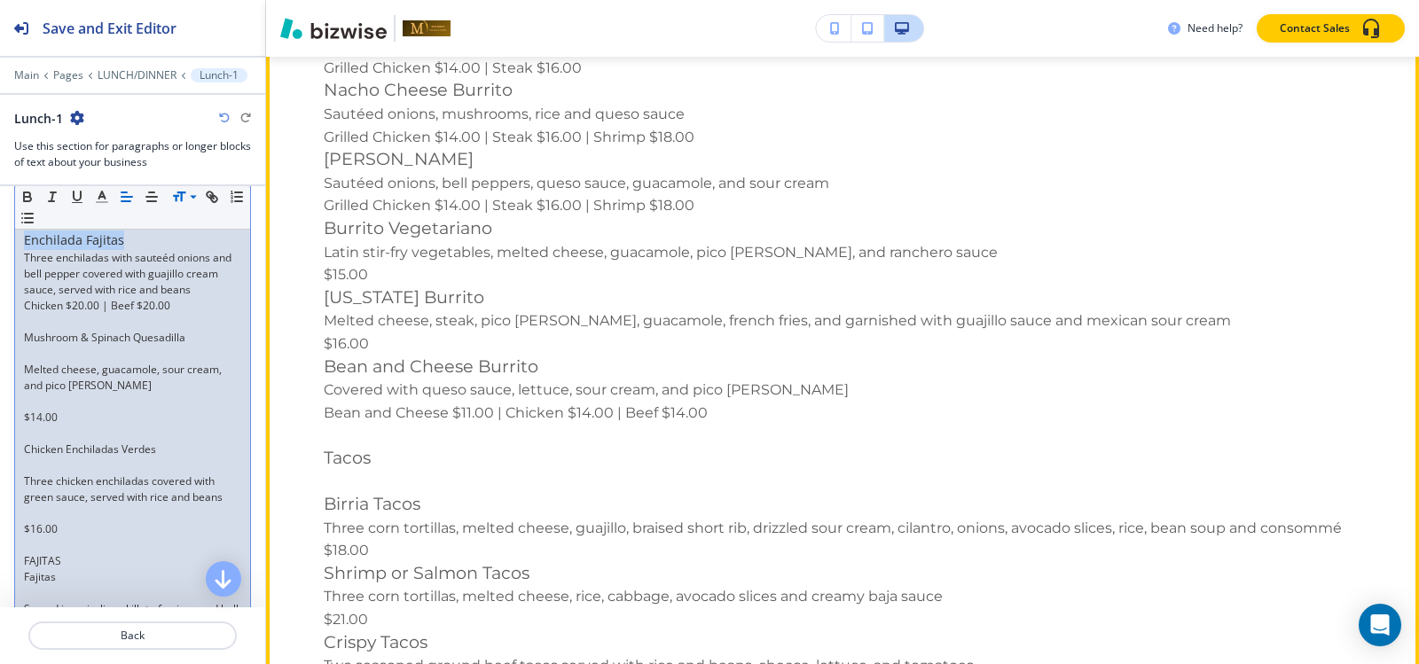
scroll to position [14670, 0]
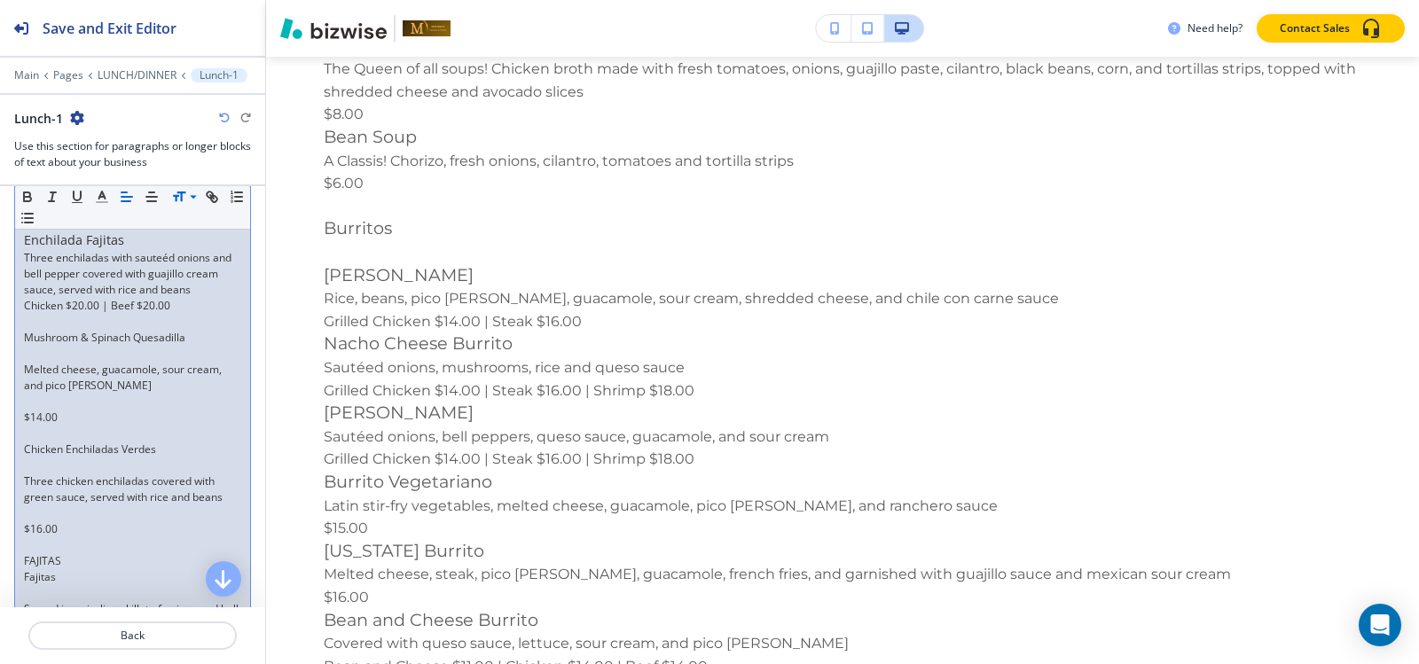
click at [100, 362] on p at bounding box center [132, 354] width 217 height 16
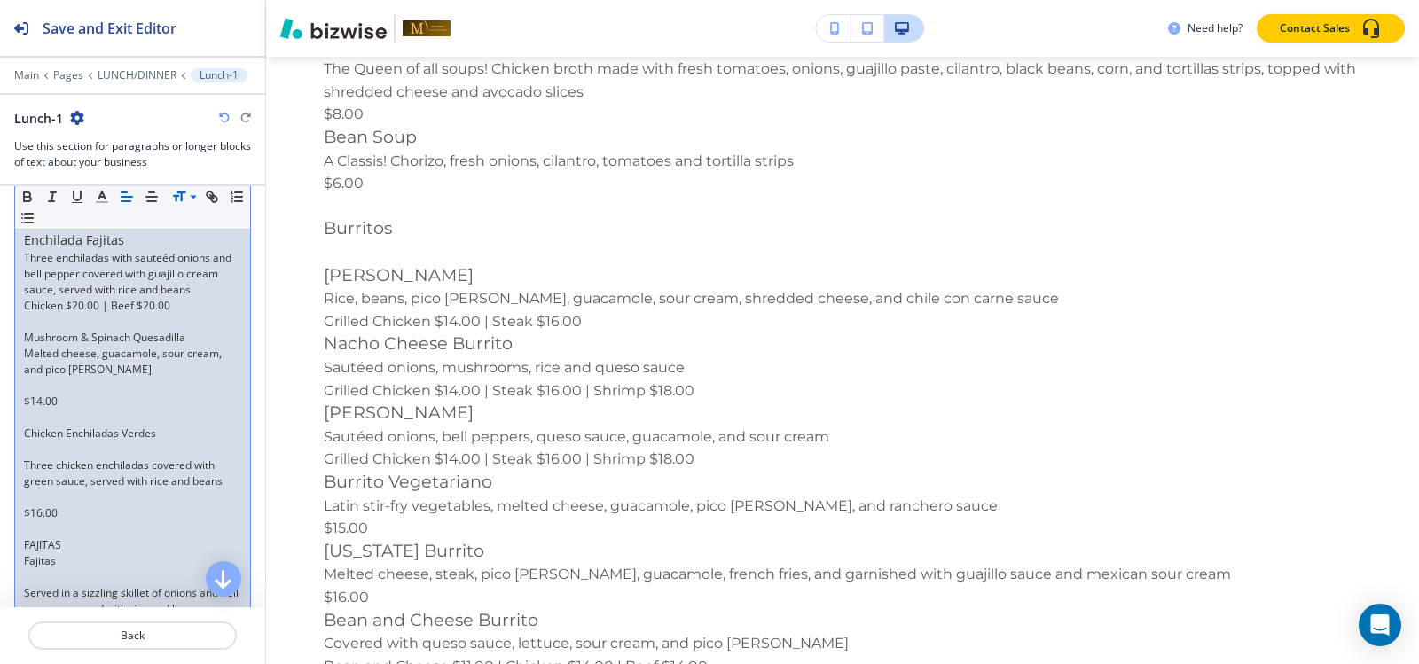
click at [42, 394] on p at bounding box center [132, 386] width 217 height 16
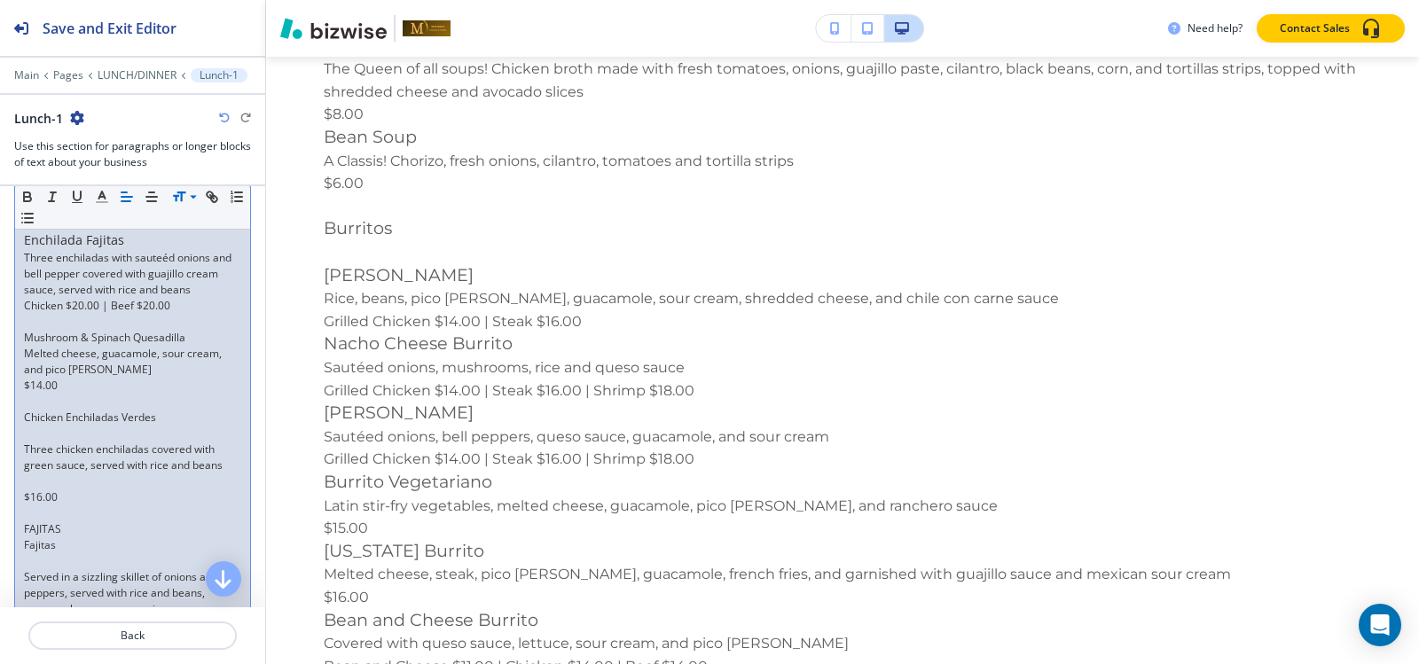
click at [43, 442] on p at bounding box center [132, 434] width 217 height 16
click at [35, 474] on p at bounding box center [132, 466] width 217 height 16
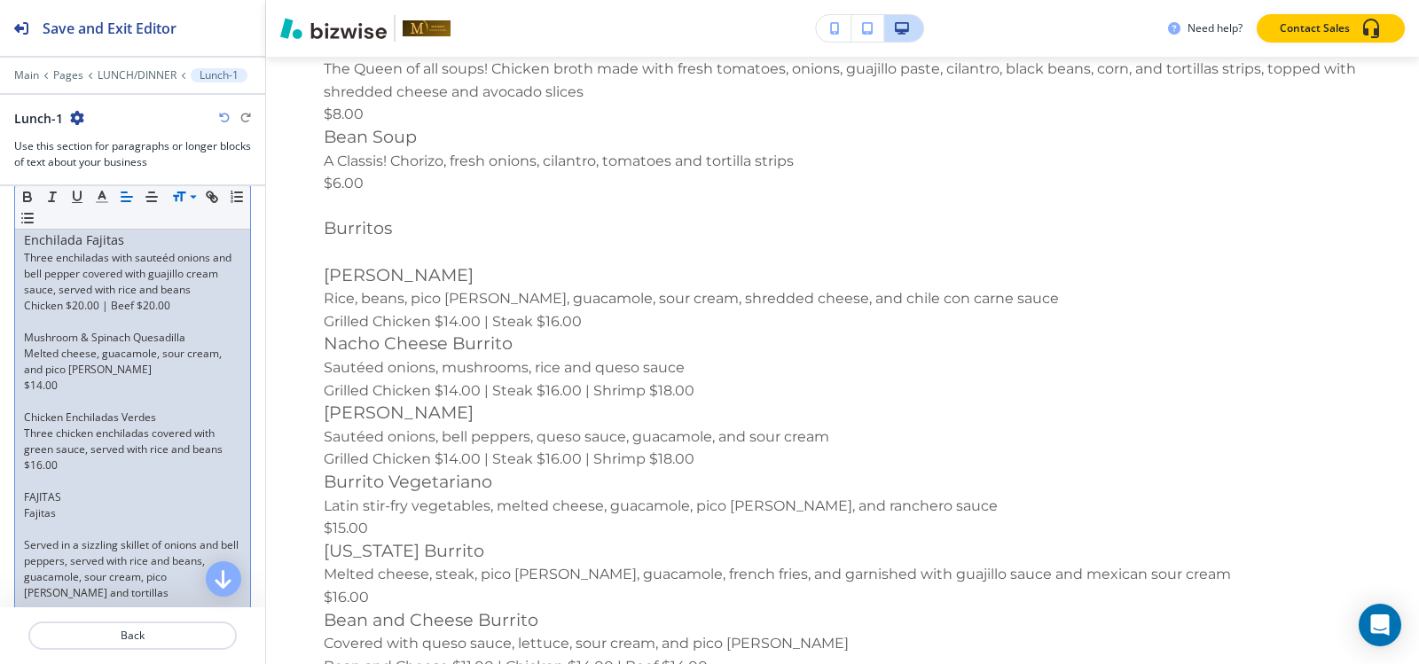
click at [49, 410] on p at bounding box center [132, 402] width 217 height 16
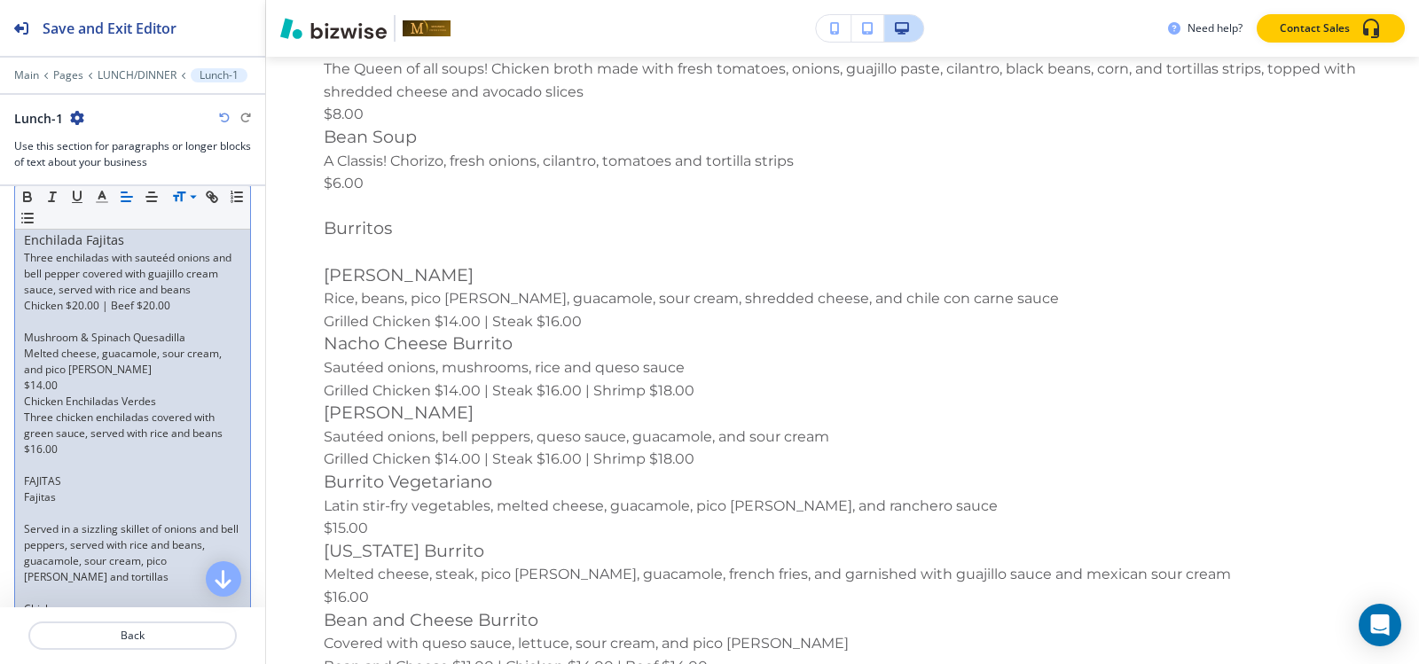
click at [37, 346] on p "Mushroom & Spinach Quesadilla" at bounding box center [132, 338] width 217 height 16
click at [39, 330] on p at bounding box center [132, 322] width 217 height 16
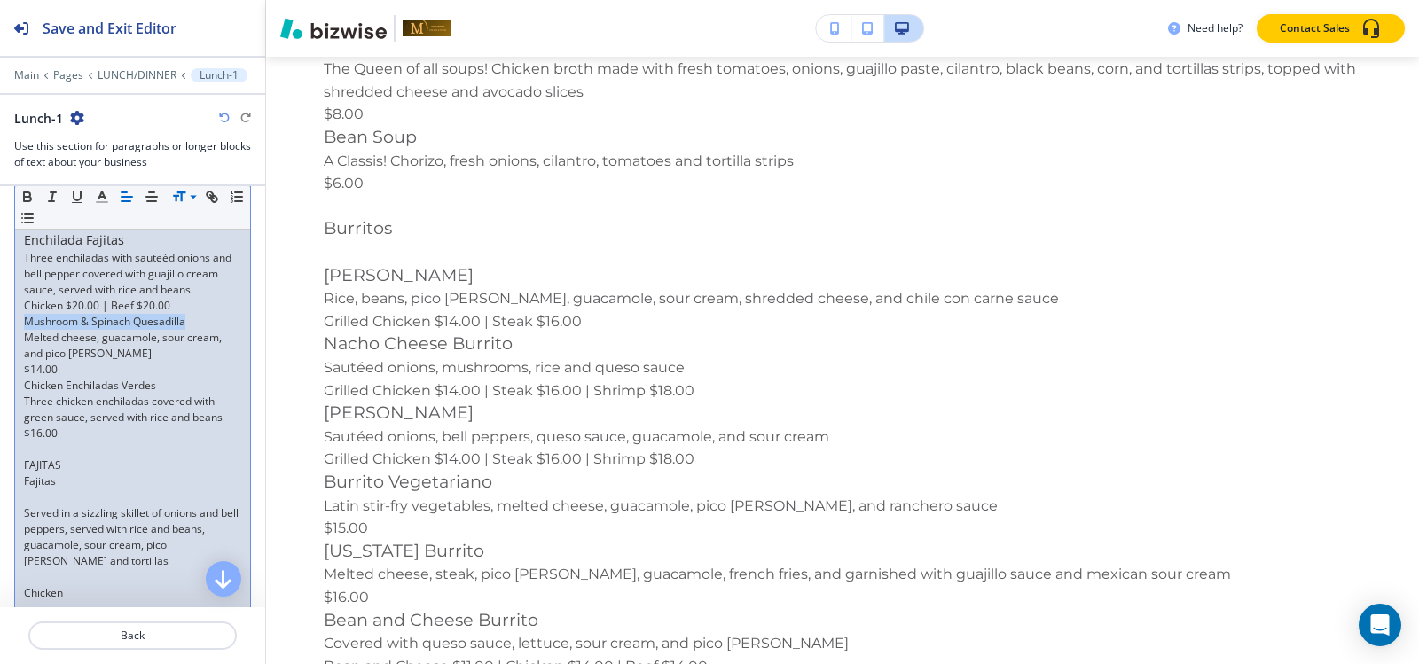
drag, startPoint x: 197, startPoint y: 356, endPoint x: 0, endPoint y: 354, distance: 196.9
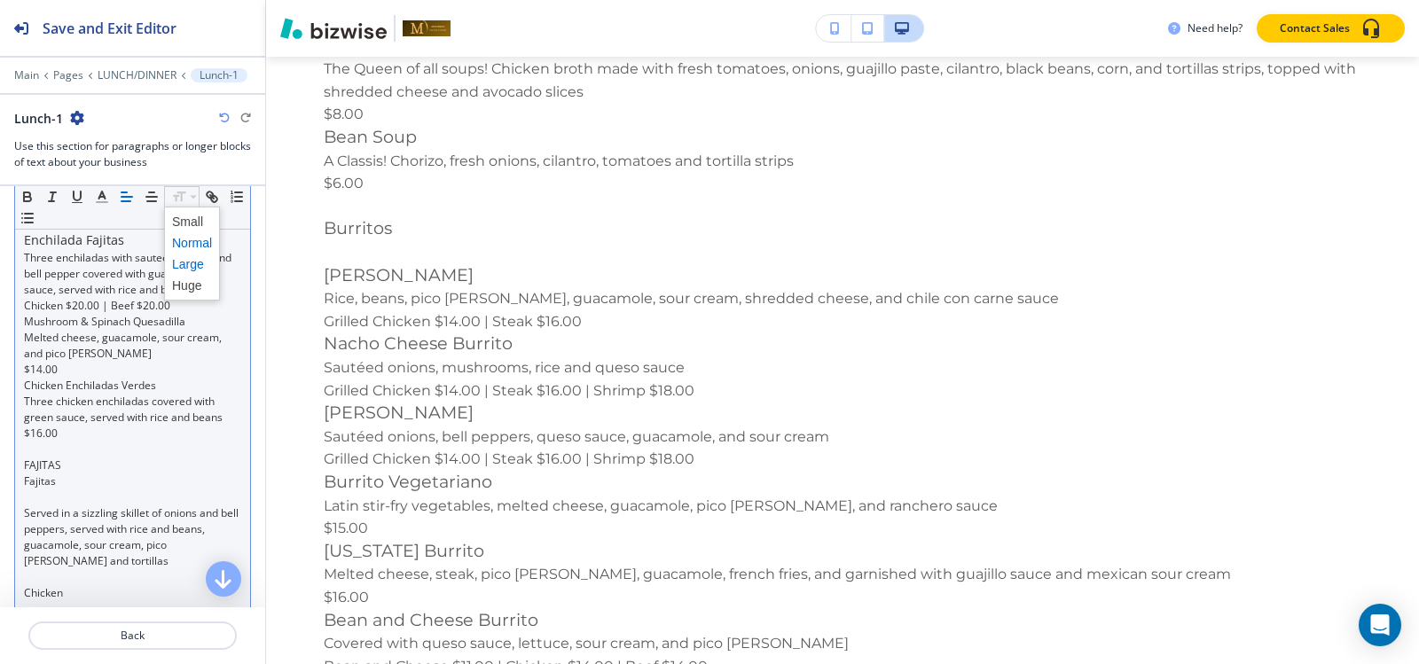
click at [190, 263] on span at bounding box center [192, 264] width 40 height 21
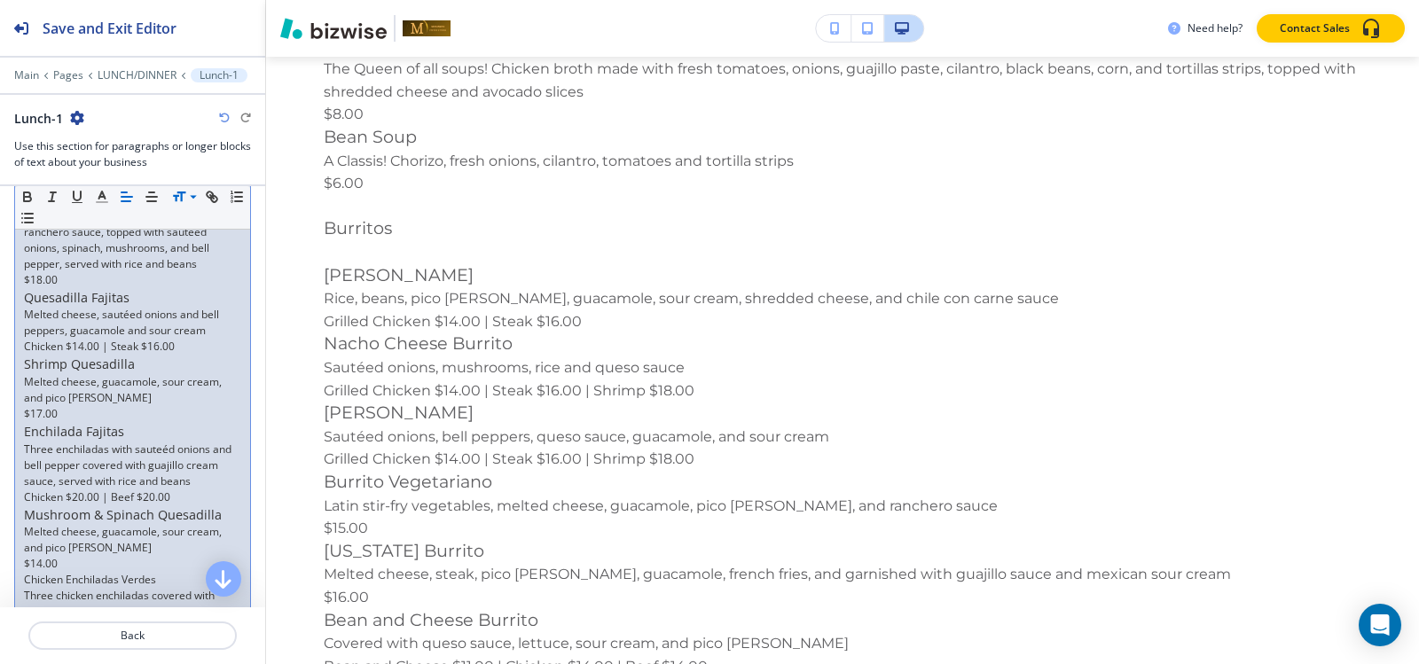
scroll to position [3238, 0]
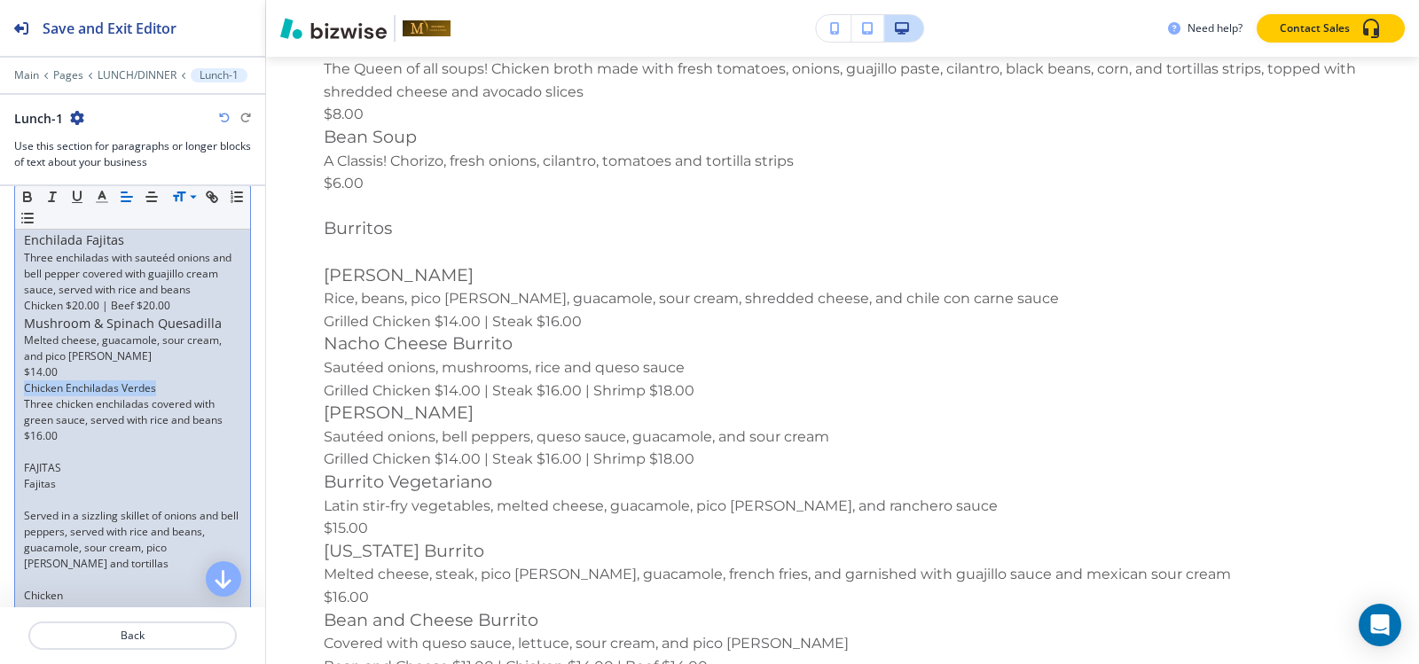
drag, startPoint x: 161, startPoint y: 415, endPoint x: 23, endPoint y: 415, distance: 138.3
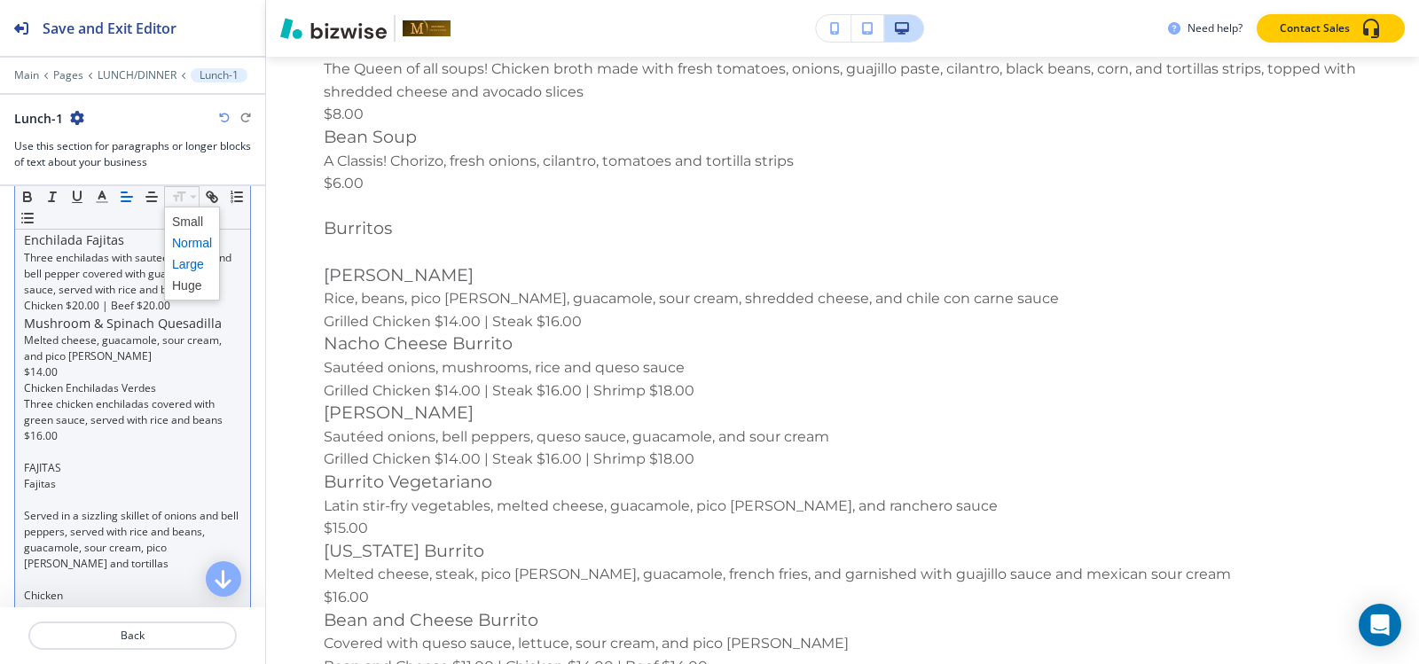
click at [199, 265] on span at bounding box center [192, 264] width 40 height 21
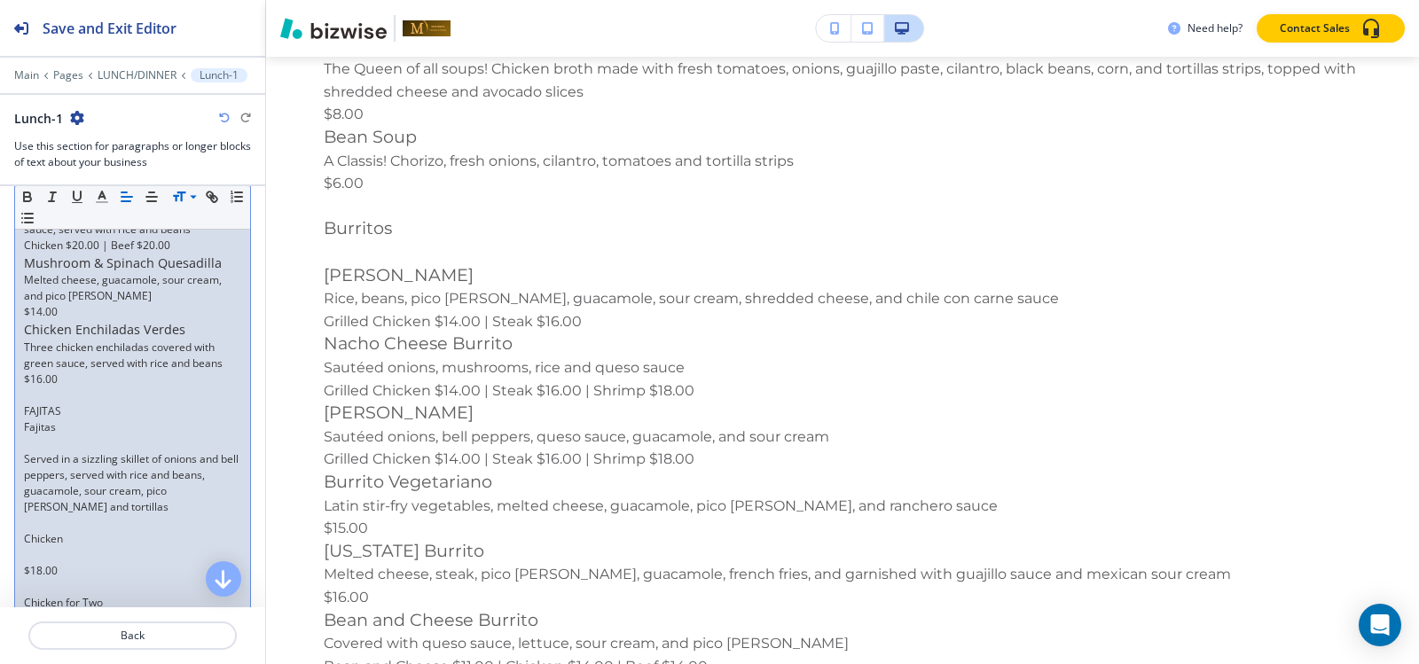
scroll to position [3327, 0]
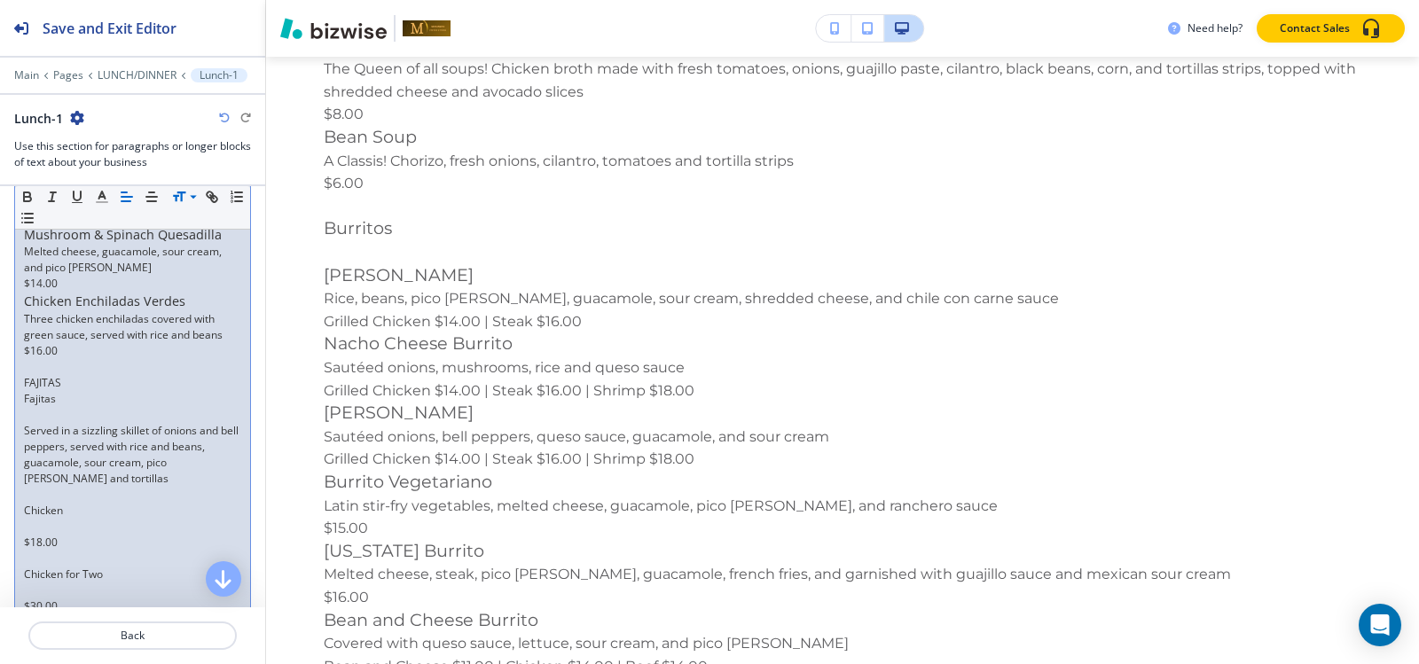
click at [76, 391] on p "FAJITAS" at bounding box center [132, 383] width 217 height 16
click at [27, 439] on p at bounding box center [132, 431] width 217 height 16
drag, startPoint x: 72, startPoint y: 420, endPoint x: 0, endPoint y: 416, distance: 72.0
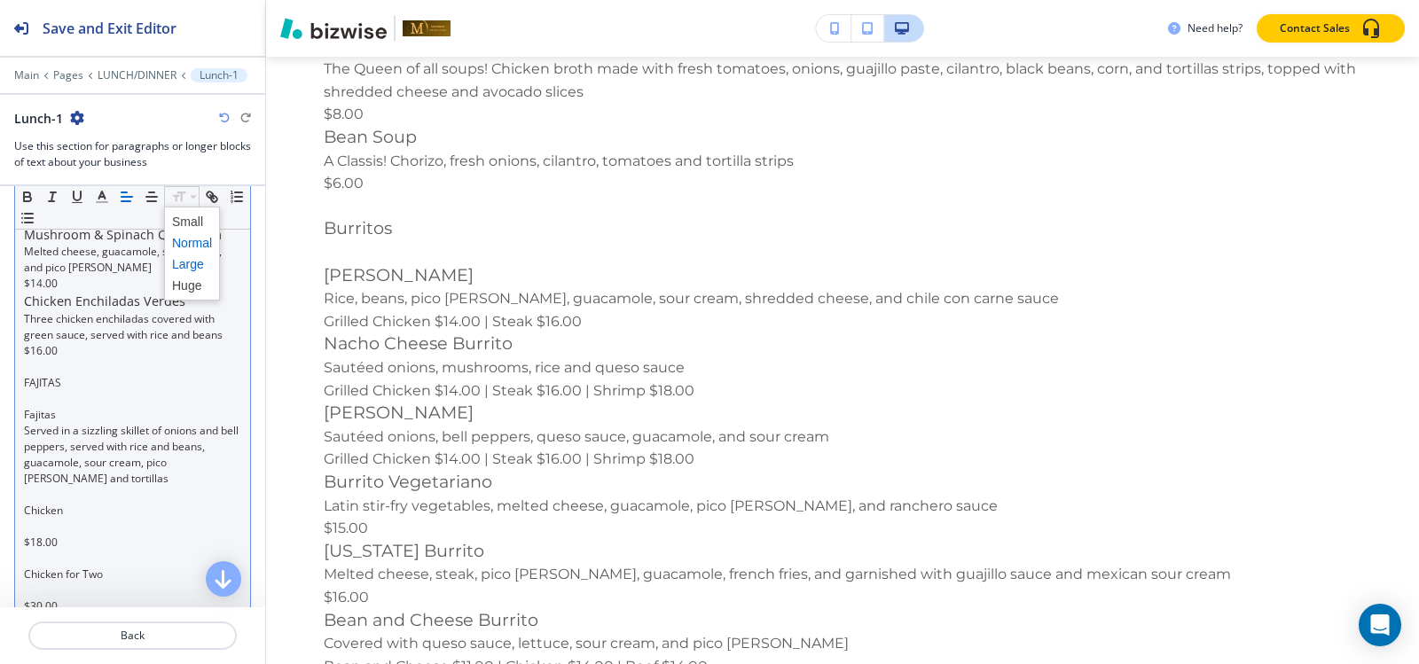
click at [192, 267] on span at bounding box center [192, 264] width 40 height 21
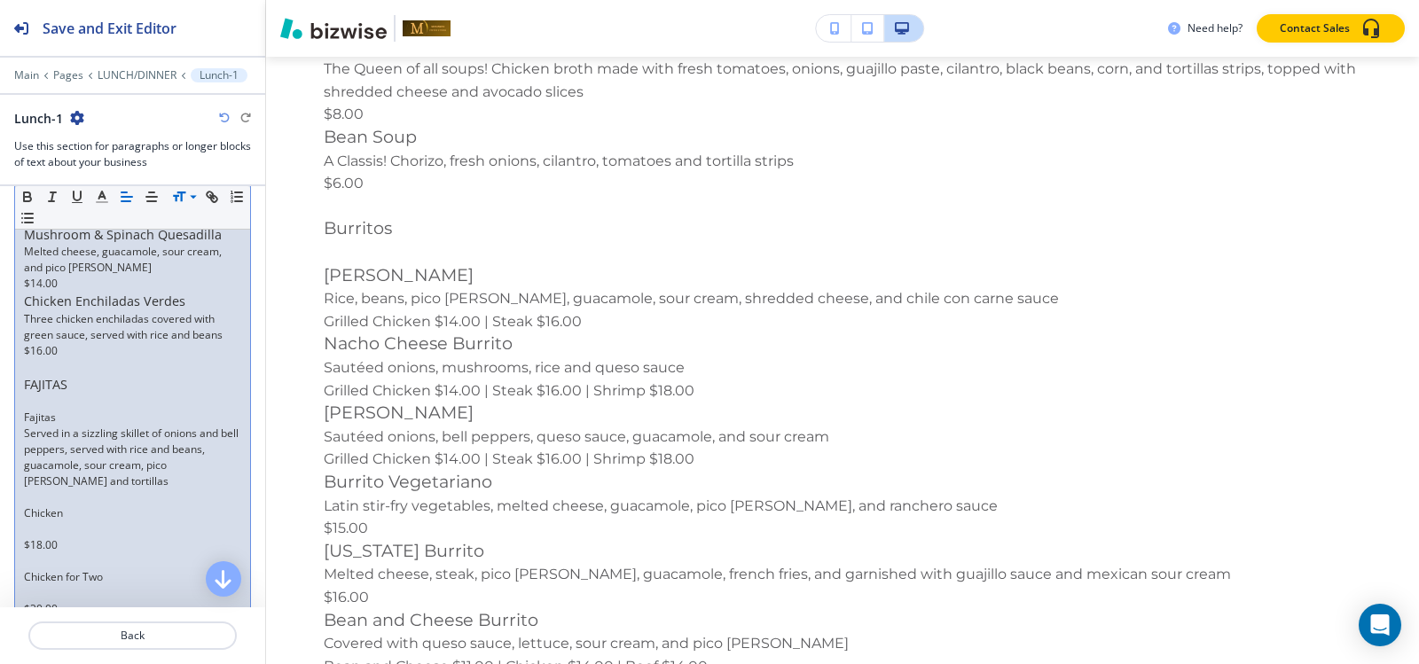
scroll to position [3504, 0]
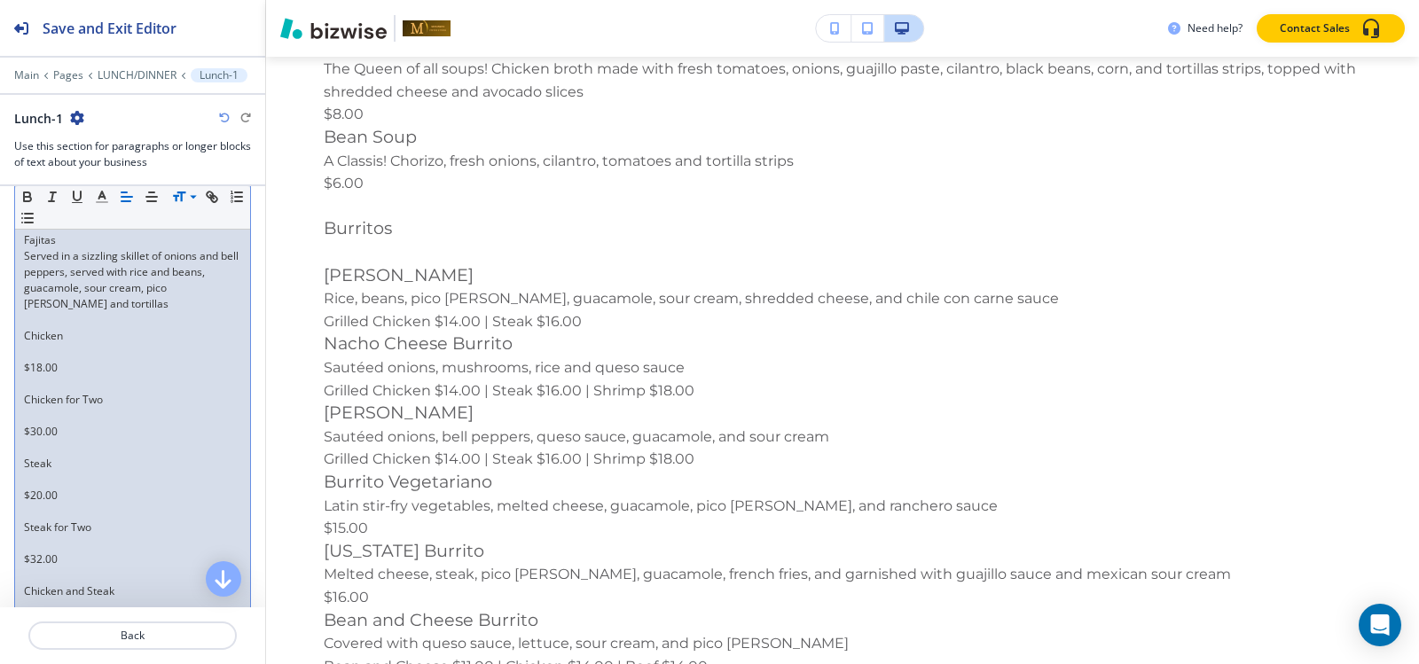
click at [52, 328] on p at bounding box center [132, 320] width 217 height 16
click at [41, 344] on p at bounding box center [132, 336] width 217 height 16
click at [38, 360] on p at bounding box center [132, 352] width 217 height 16
click at [37, 376] on p at bounding box center [132, 368] width 217 height 16
click at [37, 392] on p at bounding box center [132, 384] width 217 height 16
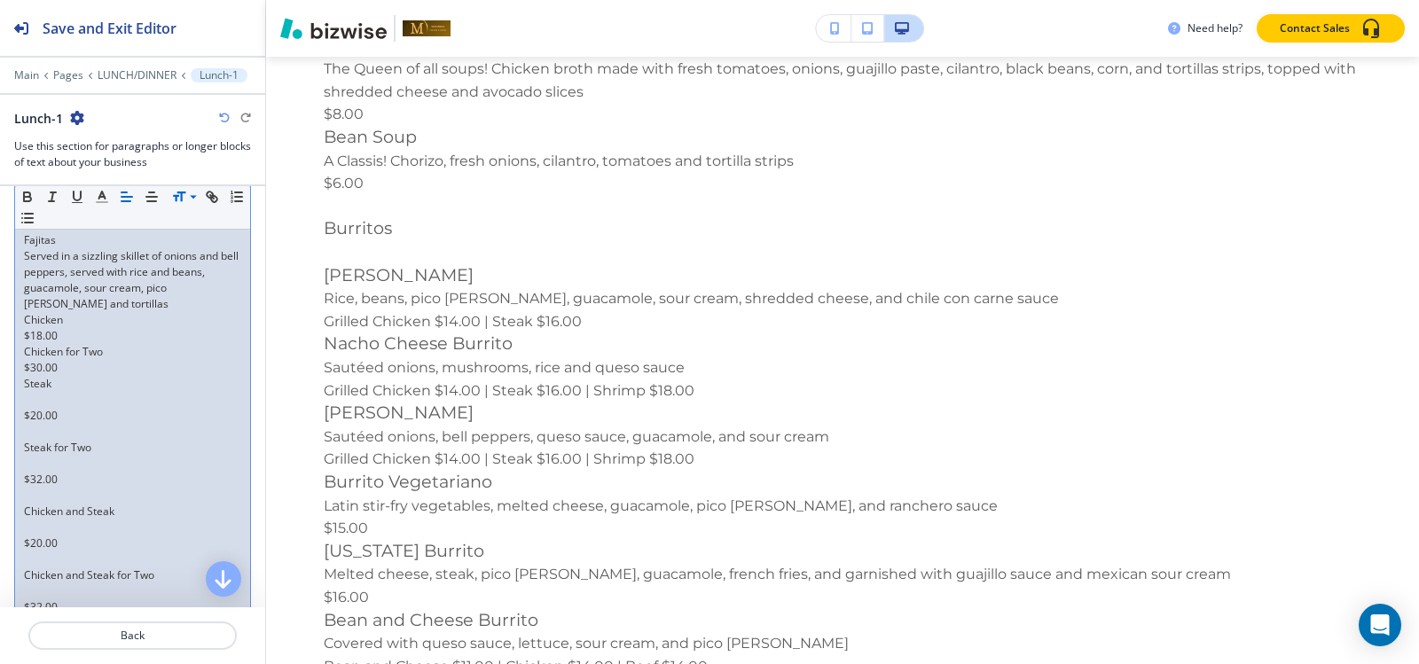
click at [37, 408] on p at bounding box center [132, 400] width 217 height 16
click at [34, 424] on p at bounding box center [132, 416] width 217 height 16
click at [37, 440] on p at bounding box center [132, 432] width 217 height 16
click at [35, 456] on p at bounding box center [132, 448] width 217 height 16
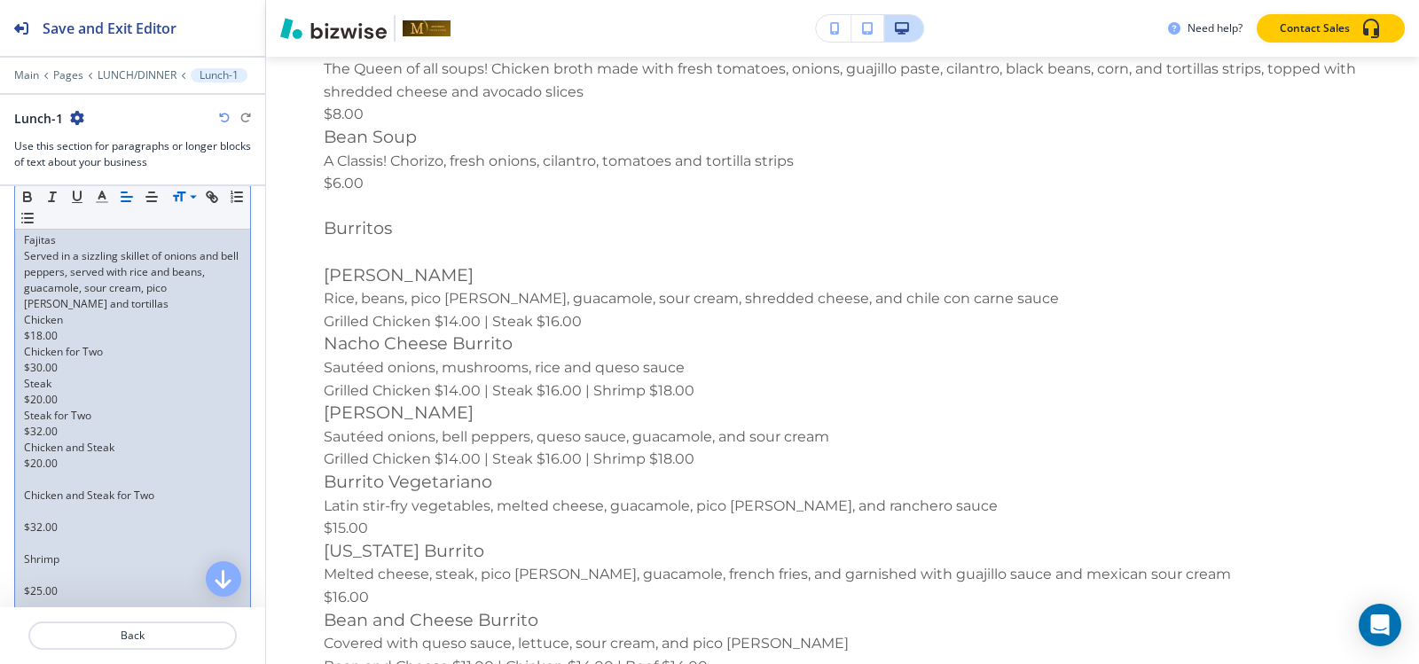
click at [33, 504] on p at bounding box center [132, 496] width 217 height 16
click at [37, 520] on p at bounding box center [132, 512] width 217 height 16
click at [34, 536] on p at bounding box center [132, 528] width 217 height 16
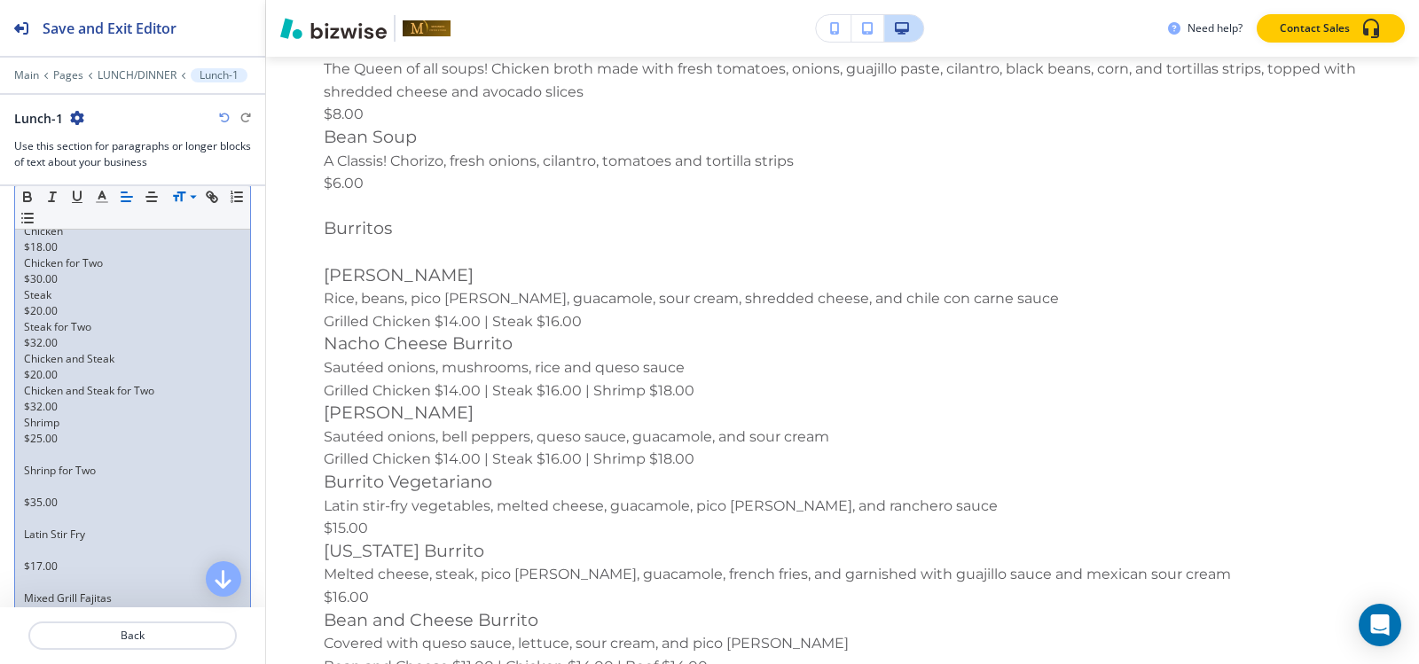
click at [41, 463] on p at bounding box center [132, 455] width 217 height 16
click at [35, 479] on p at bounding box center [132, 471] width 217 height 16
click at [51, 495] on p at bounding box center [132, 487] width 217 height 16
click at [48, 511] on p at bounding box center [132, 503] width 217 height 16
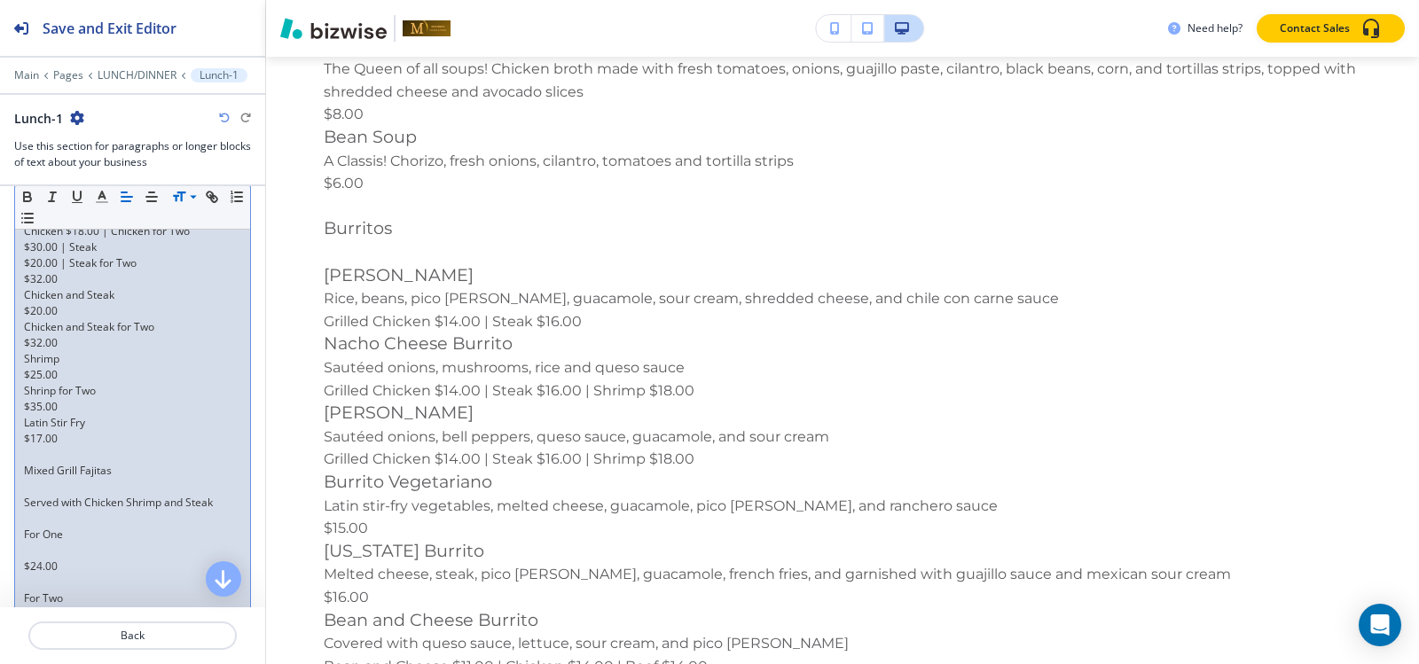
click at [24, 255] on p "$30.00 | Steak" at bounding box center [132, 247] width 217 height 16
click at [25, 287] on p "Chicken and Steak" at bounding box center [132, 279] width 217 height 16
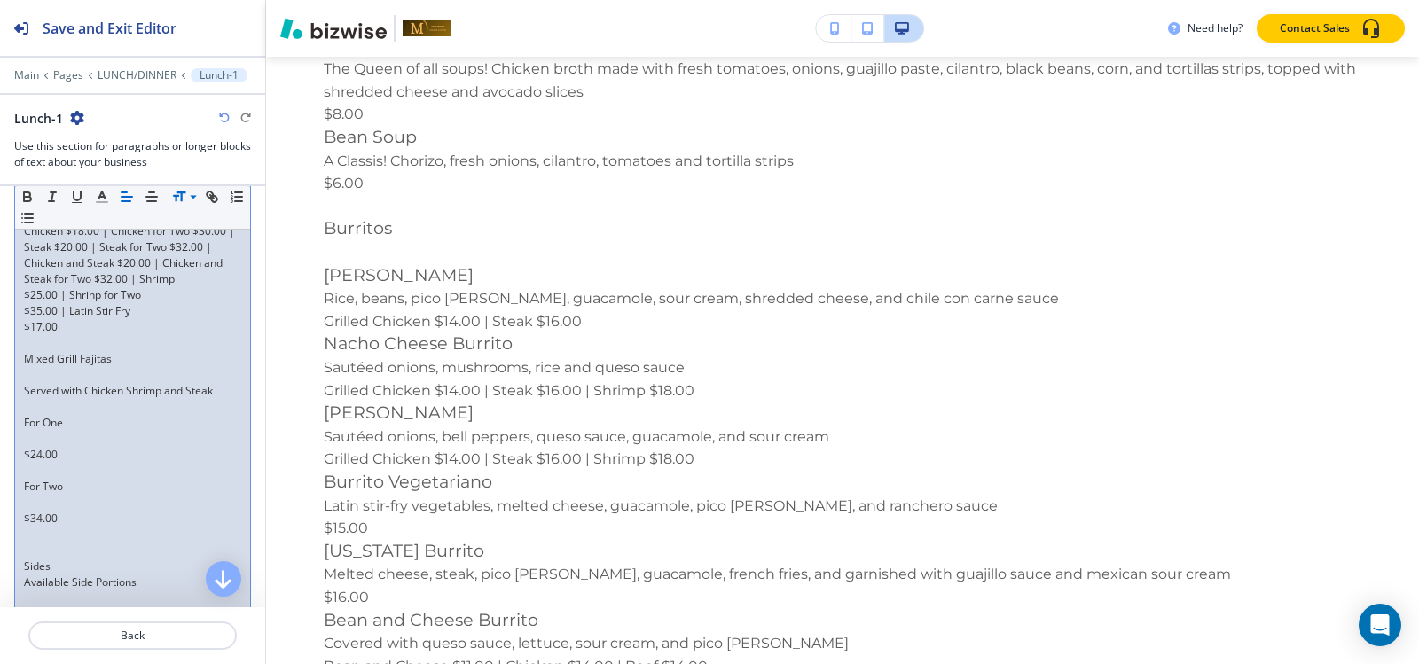
click at [26, 319] on p "$35.00 | Latin Stir Fry" at bounding box center [132, 311] width 217 height 16
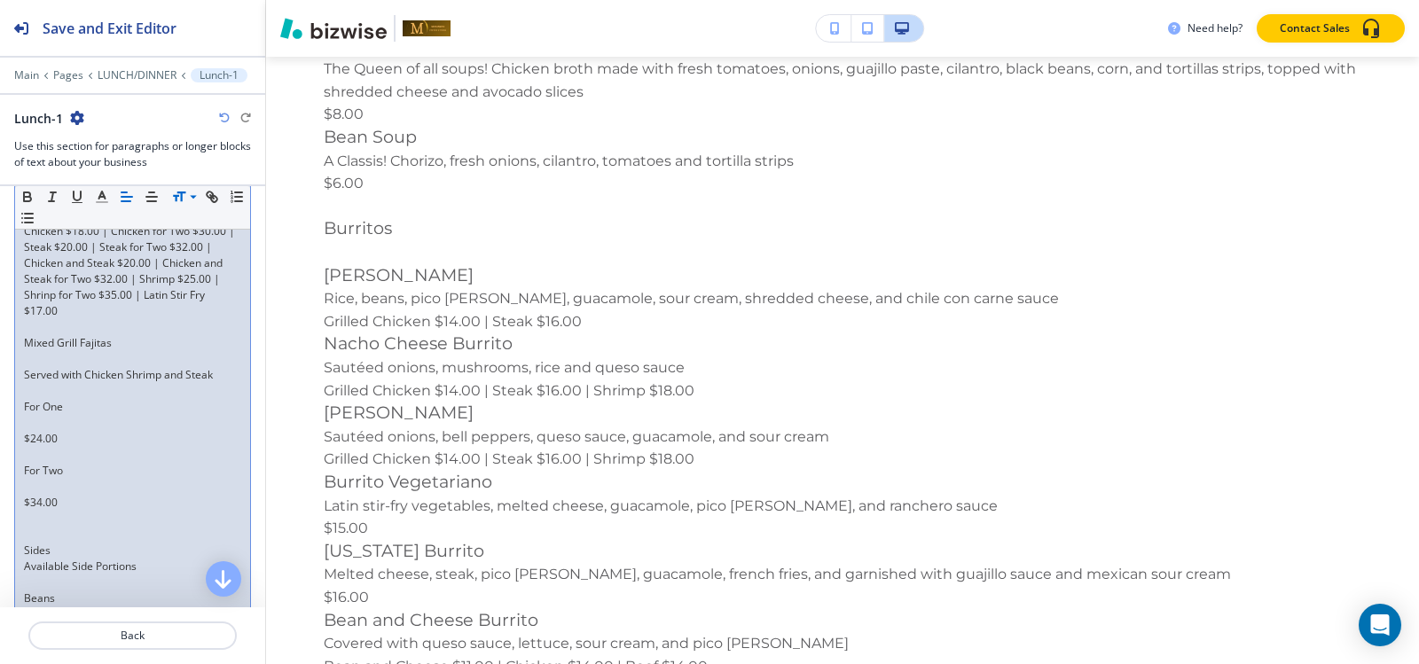
click at [25, 319] on p "$17.00" at bounding box center [132, 311] width 217 height 16
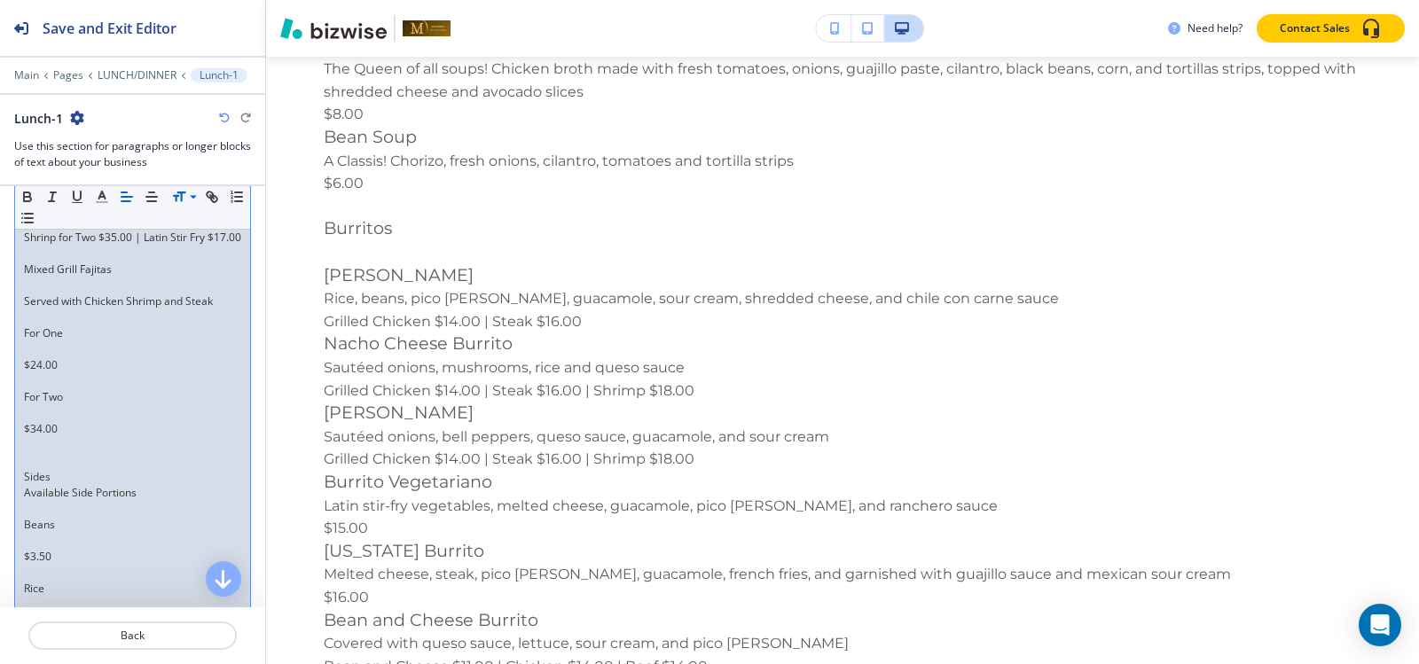
scroll to position [3681, 0]
click at [45, 263] on p at bounding box center [132, 255] width 217 height 16
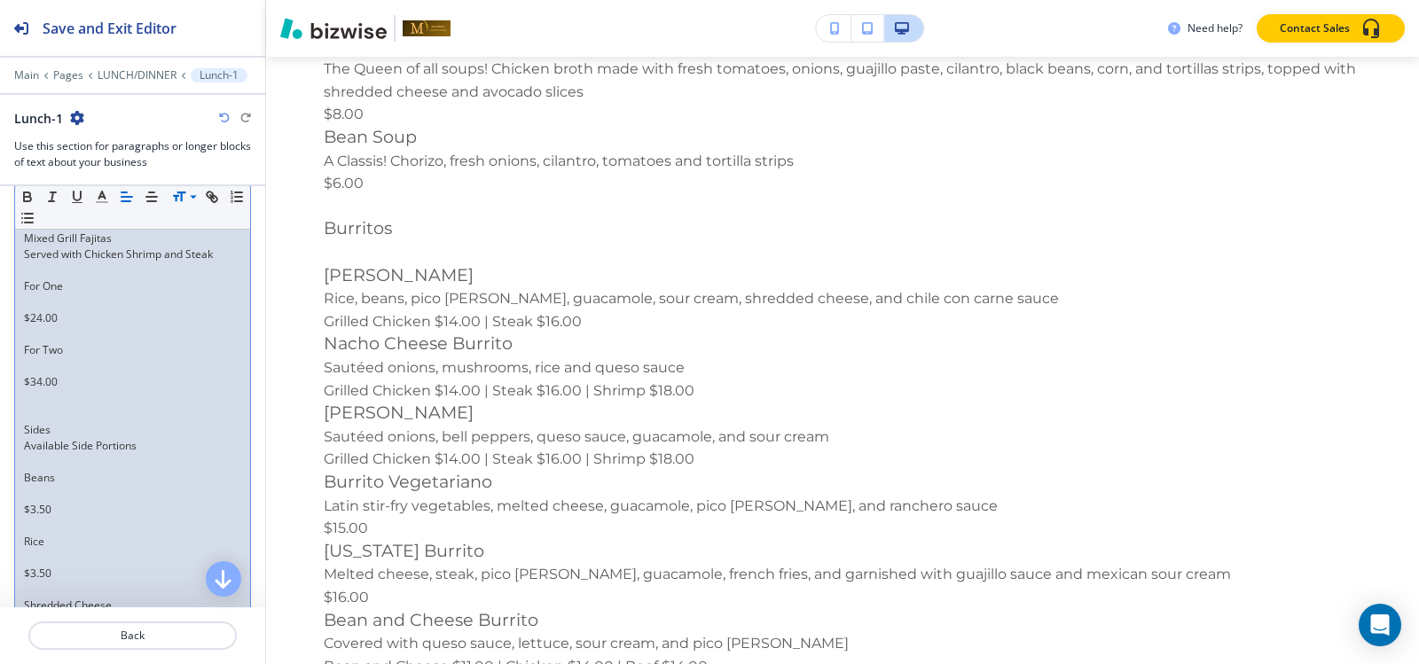
click at [46, 310] on p at bounding box center [132, 302] width 217 height 16
click at [48, 326] on p at bounding box center [132, 318] width 217 height 16
click at [41, 342] on p at bounding box center [132, 334] width 217 height 16
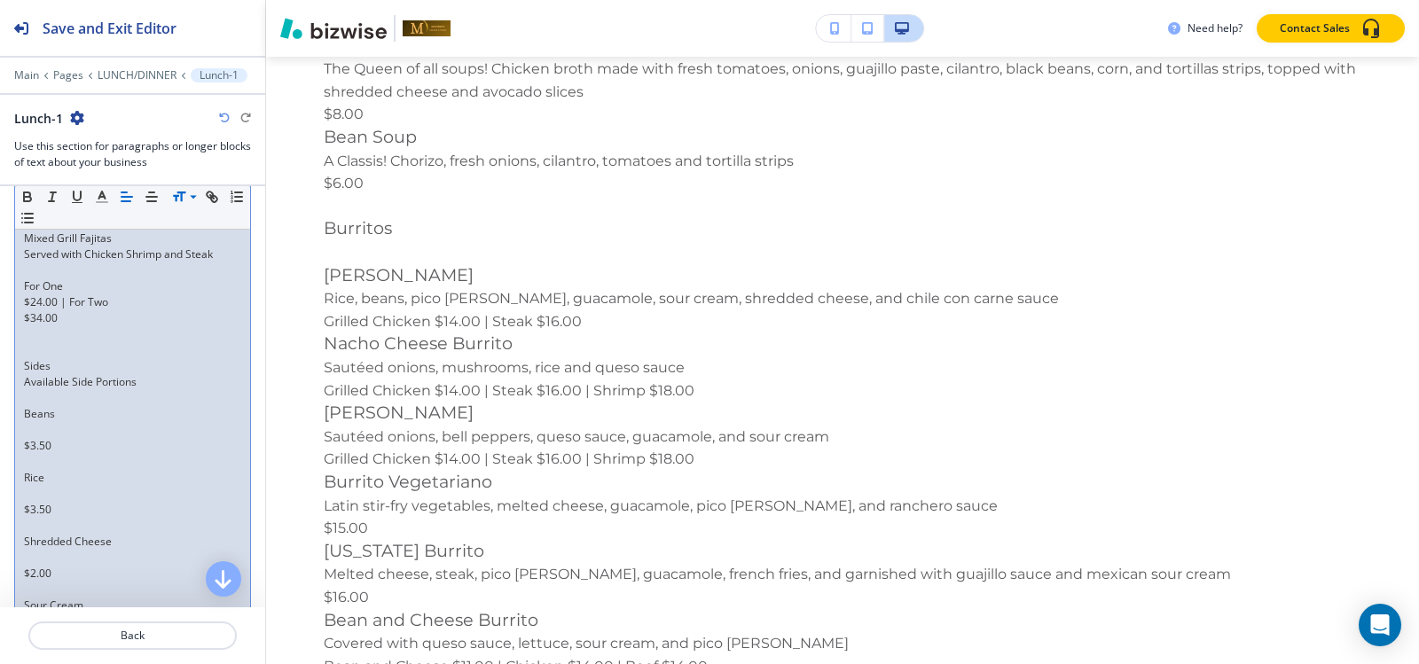
click at [27, 310] on p "$24.00 | For Two" at bounding box center [132, 302] width 217 height 16
click at [24, 326] on p "$34.00" at bounding box center [132, 318] width 217 height 16
click at [62, 278] on p at bounding box center [132, 271] width 217 height 16
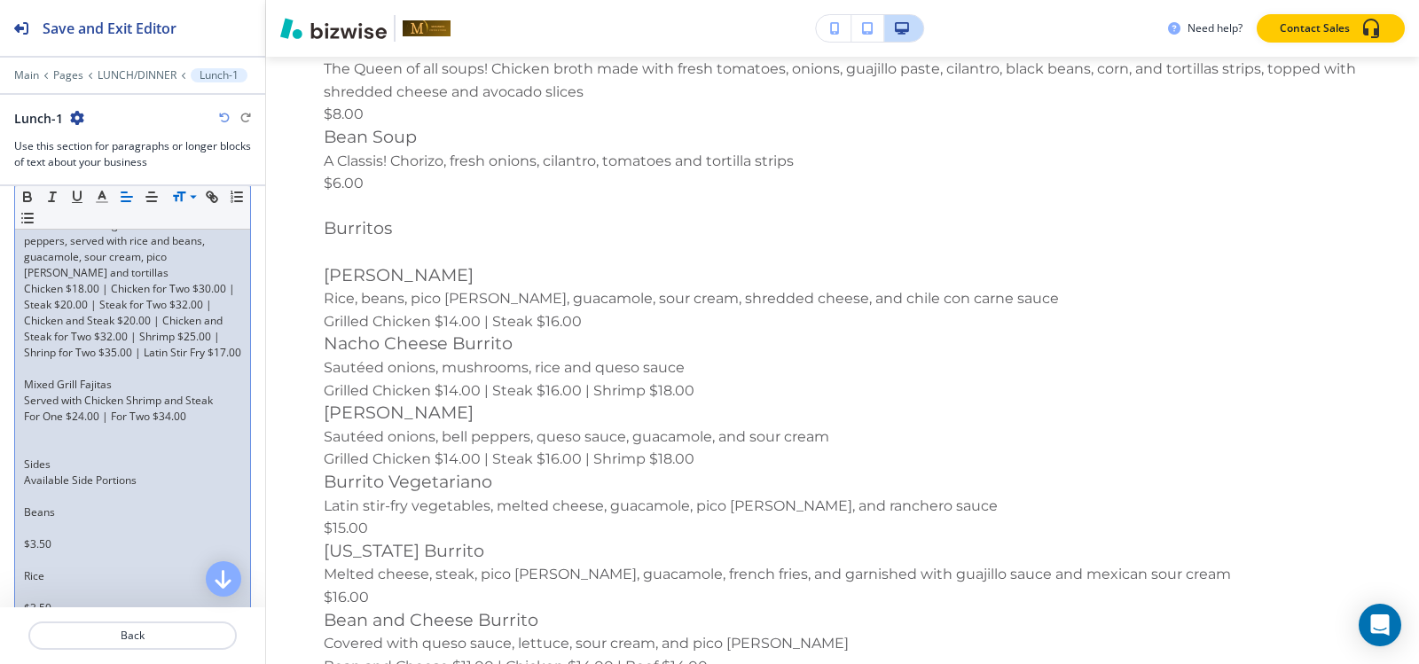
scroll to position [3504, 0]
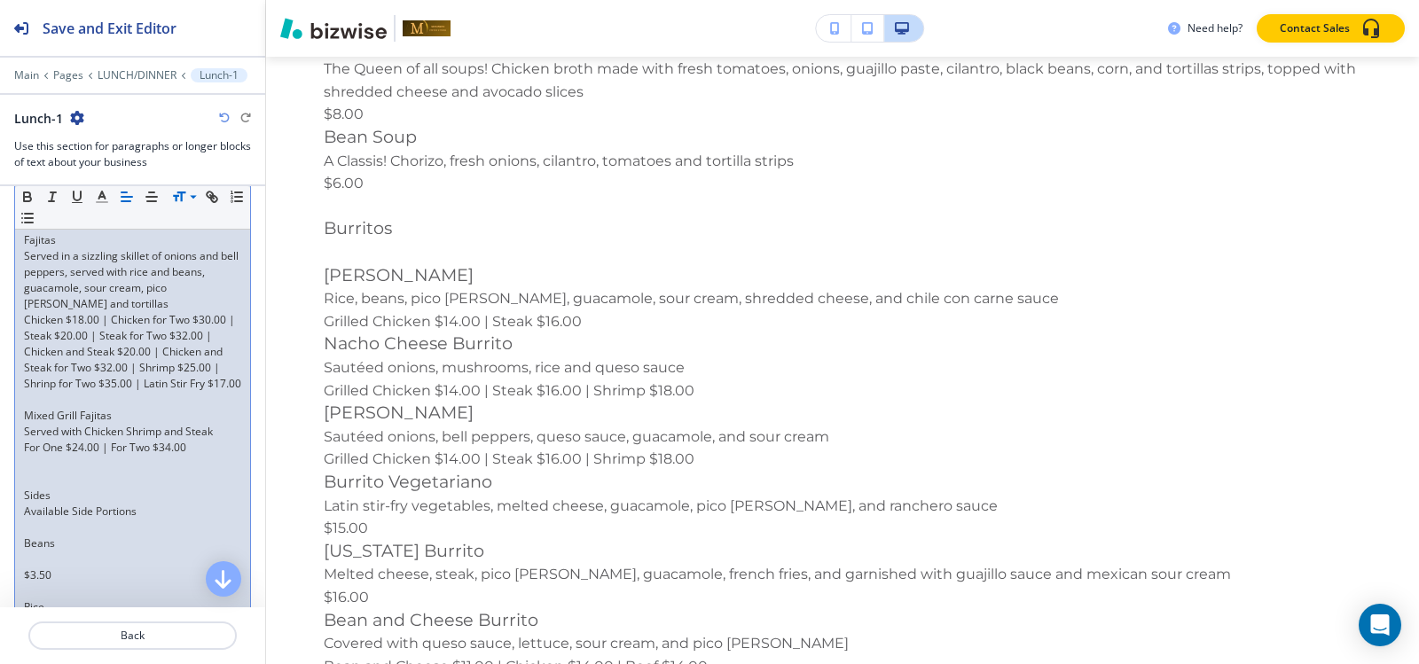
click at [45, 408] on p at bounding box center [132, 400] width 217 height 16
drag, startPoint x: 58, startPoint y: 273, endPoint x: 18, endPoint y: 273, distance: 39.9
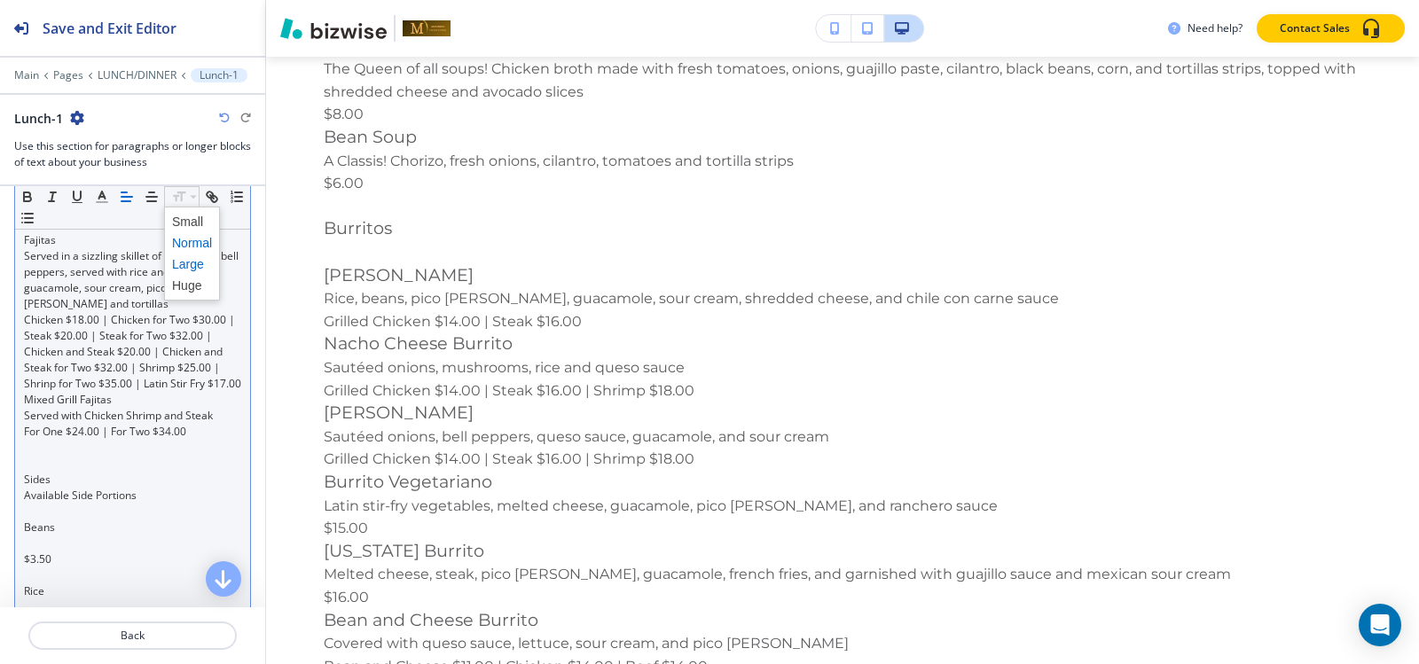
click at [200, 260] on span at bounding box center [192, 264] width 40 height 21
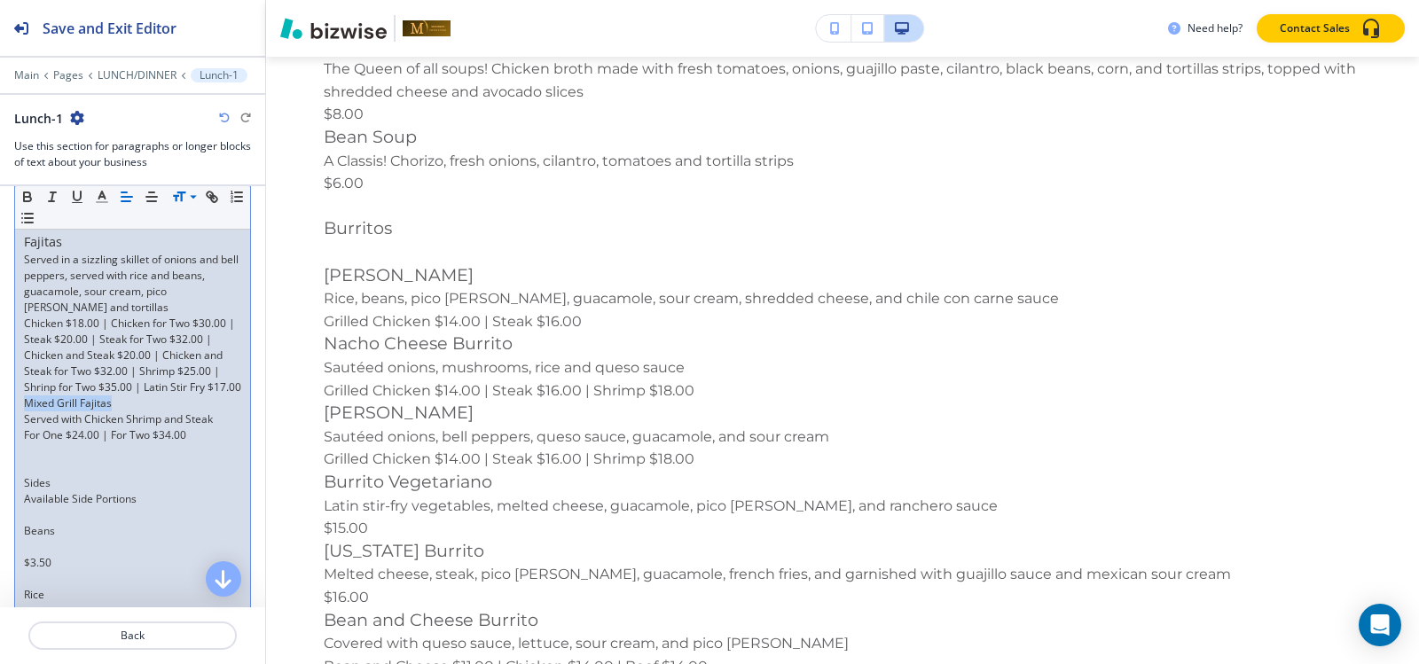
drag, startPoint x: 121, startPoint y: 451, endPoint x: 27, endPoint y: 451, distance: 94.0
click at [27, 411] on p "Mixed Grill Fajitas" at bounding box center [132, 404] width 217 height 16
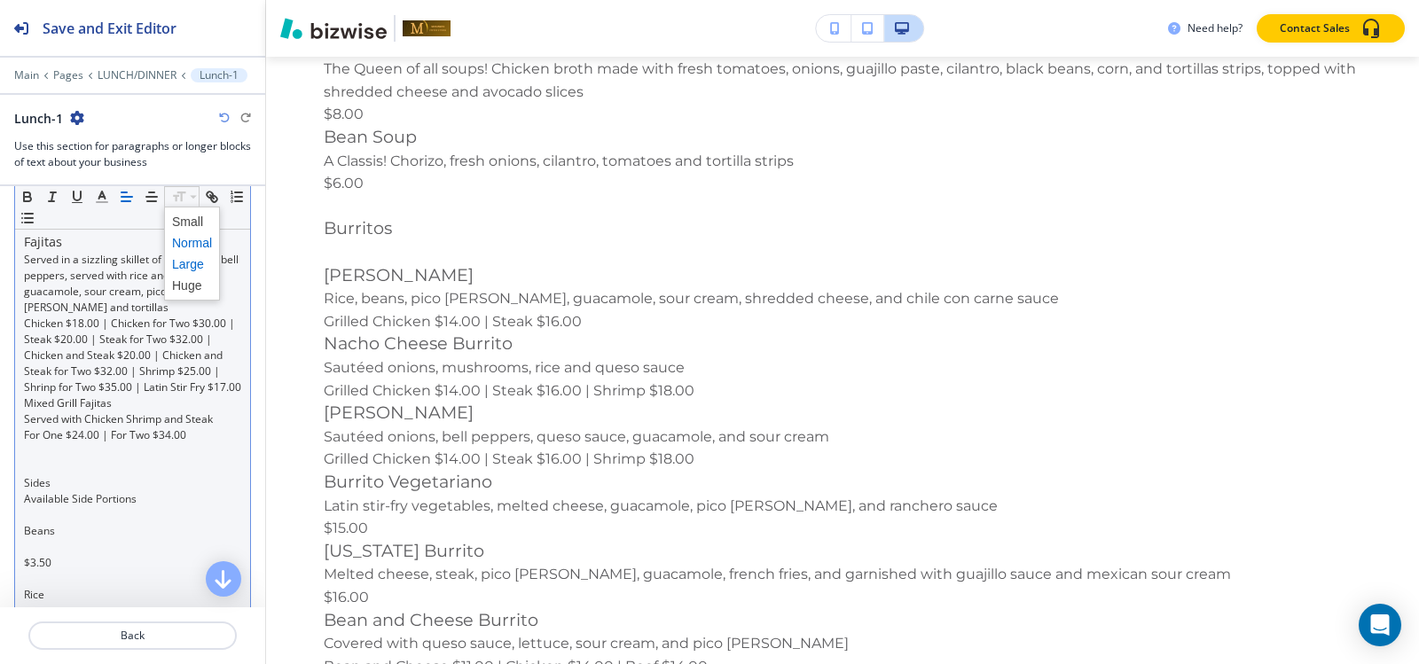
click at [185, 266] on span at bounding box center [192, 264] width 40 height 21
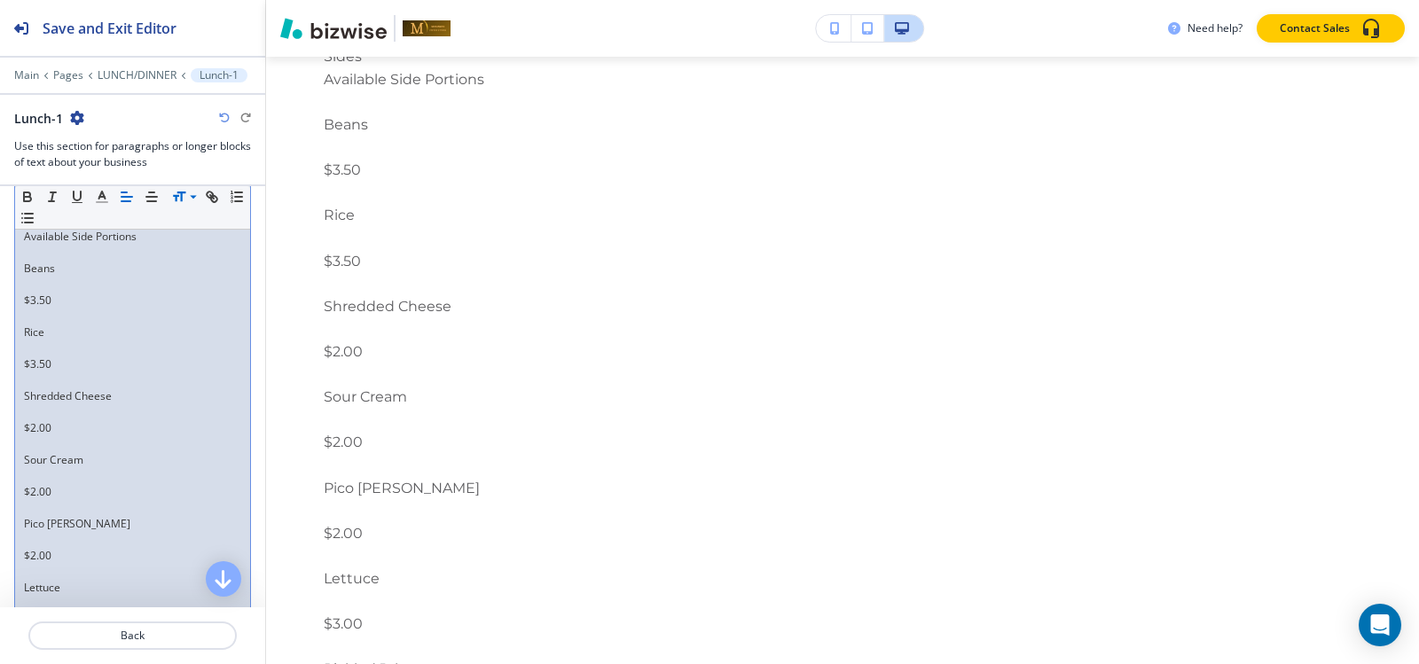
scroll to position [3681, 0]
click at [33, 302] on p at bounding box center [132, 294] width 217 height 16
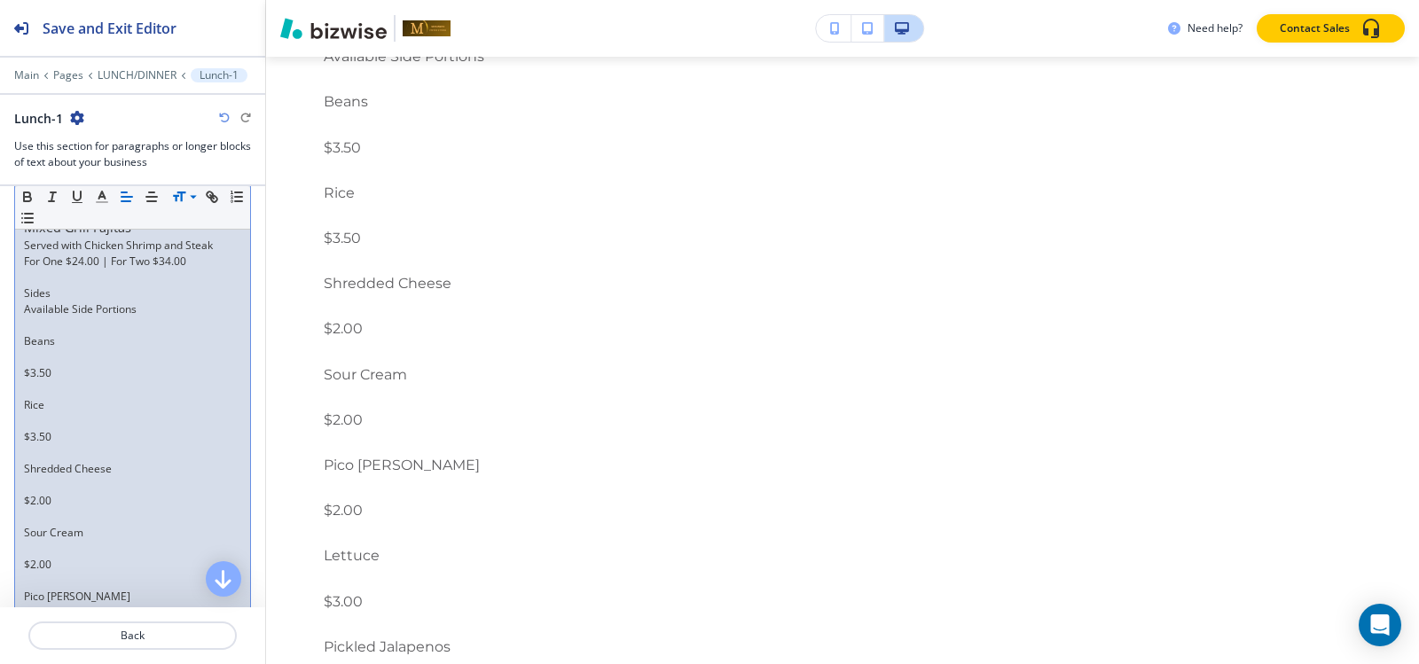
click at [59, 302] on p "Sides" at bounding box center [132, 294] width 217 height 16
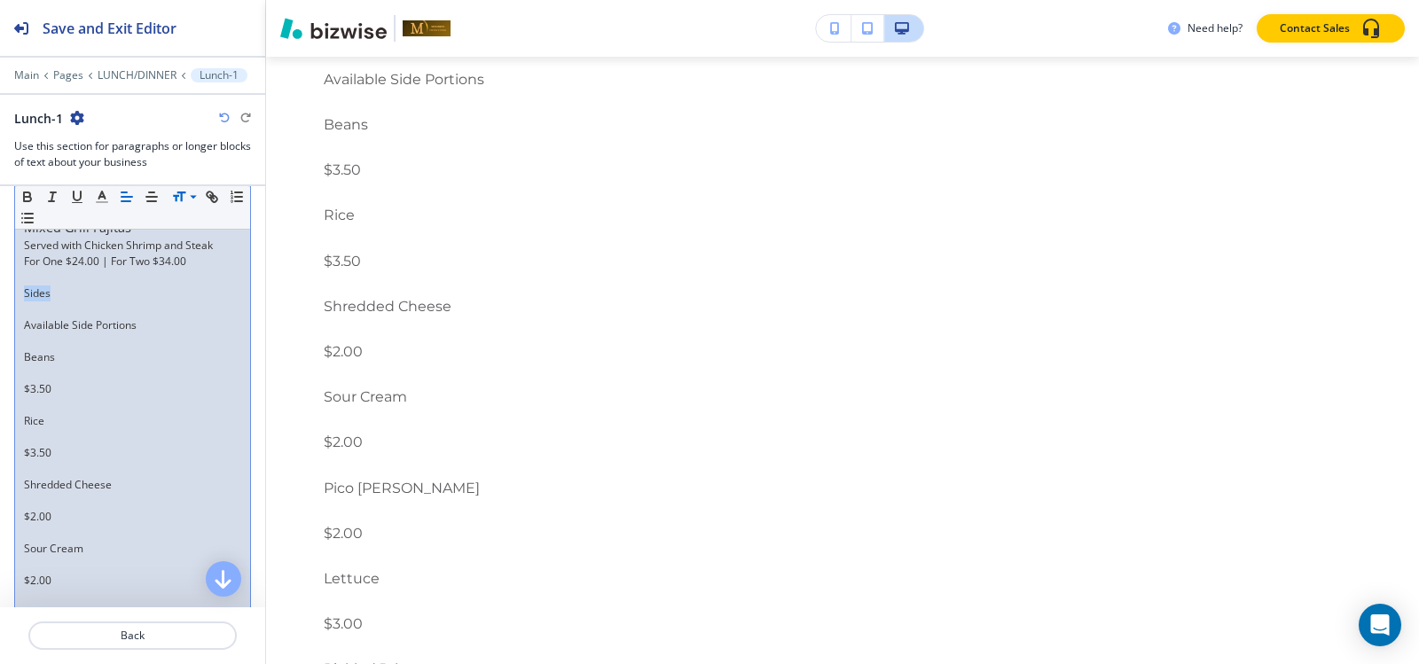
drag, startPoint x: 58, startPoint y: 341, endPoint x: 4, endPoint y: 340, distance: 53.2
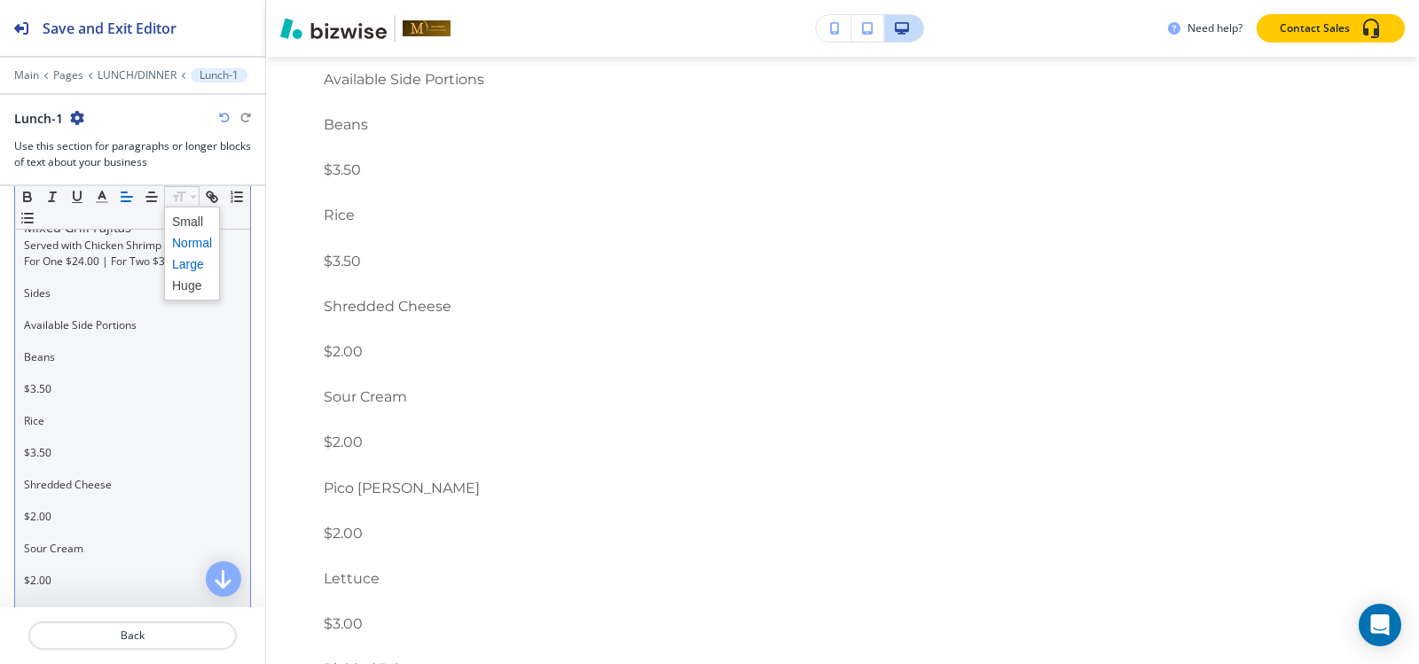
click at [183, 266] on span at bounding box center [192, 264] width 40 height 21
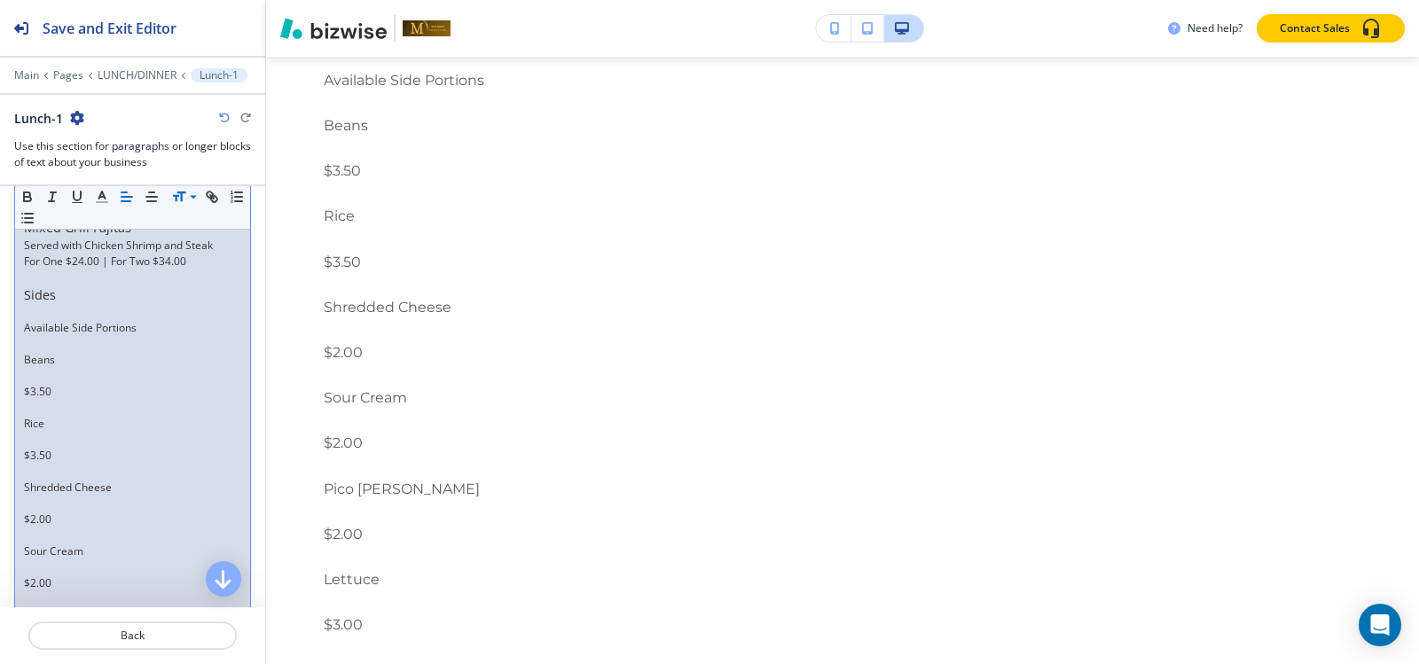
click at [41, 352] on p at bounding box center [132, 344] width 217 height 16
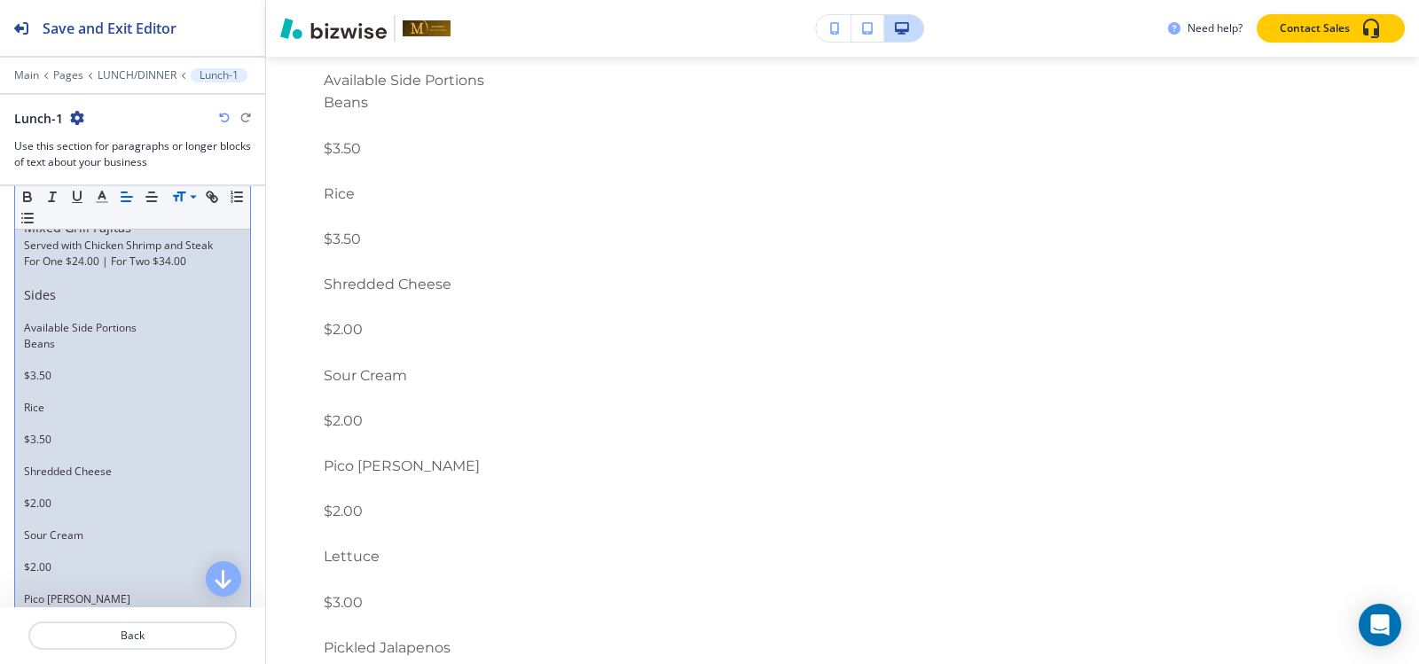
click at [38, 368] on p at bounding box center [132, 360] width 217 height 16
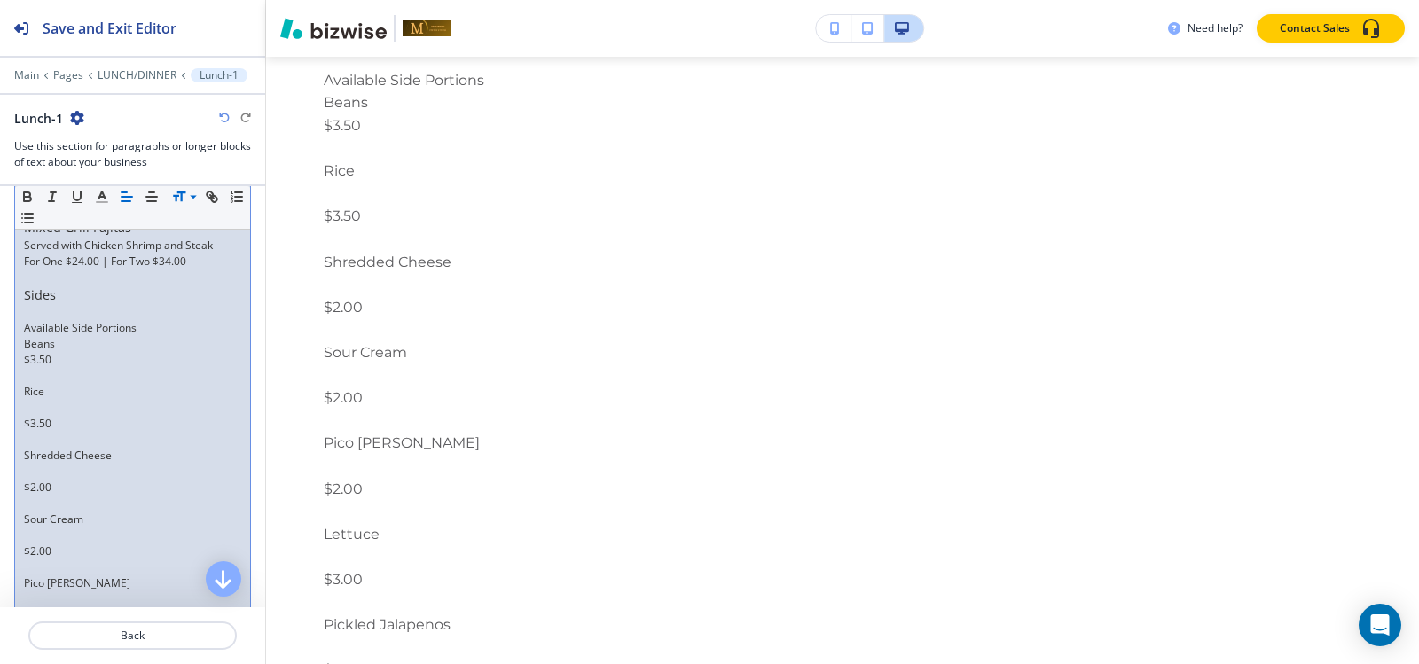
click at [36, 384] on p at bounding box center [132, 376] width 217 height 16
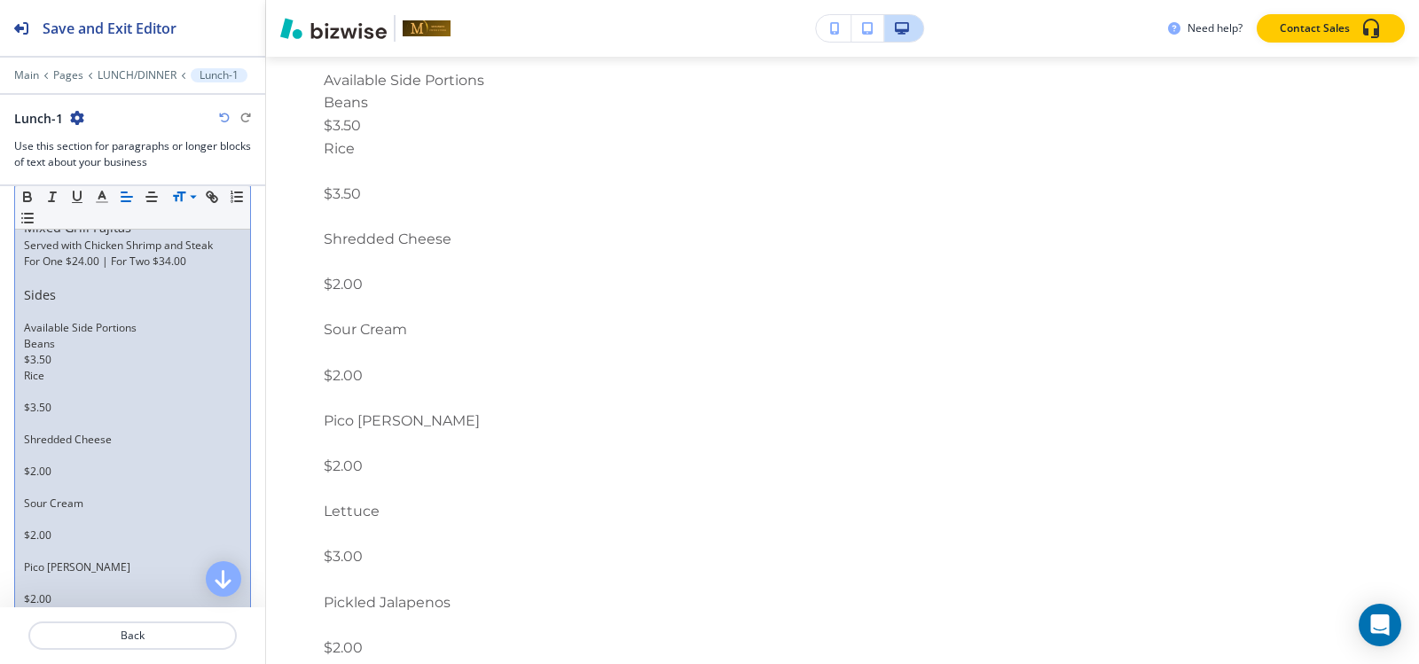
click at [34, 400] on p at bounding box center [132, 392] width 217 height 16
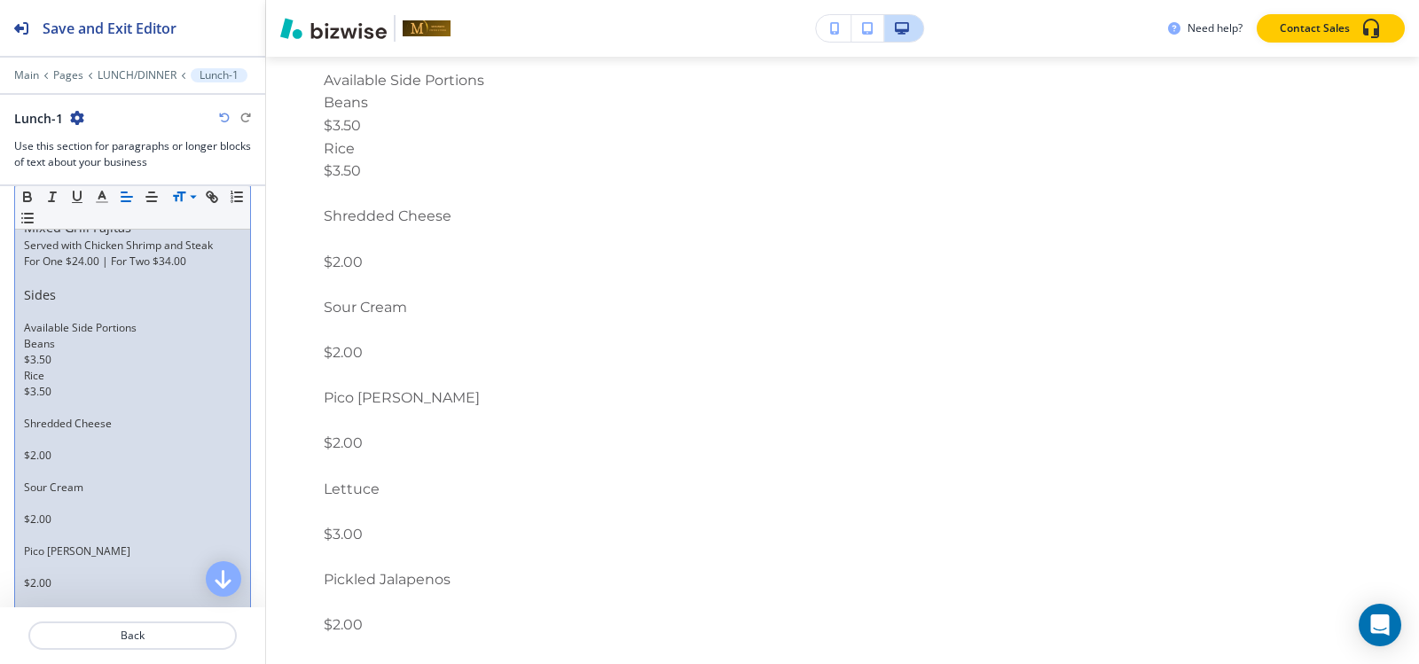
click at [33, 416] on p at bounding box center [132, 408] width 217 height 16
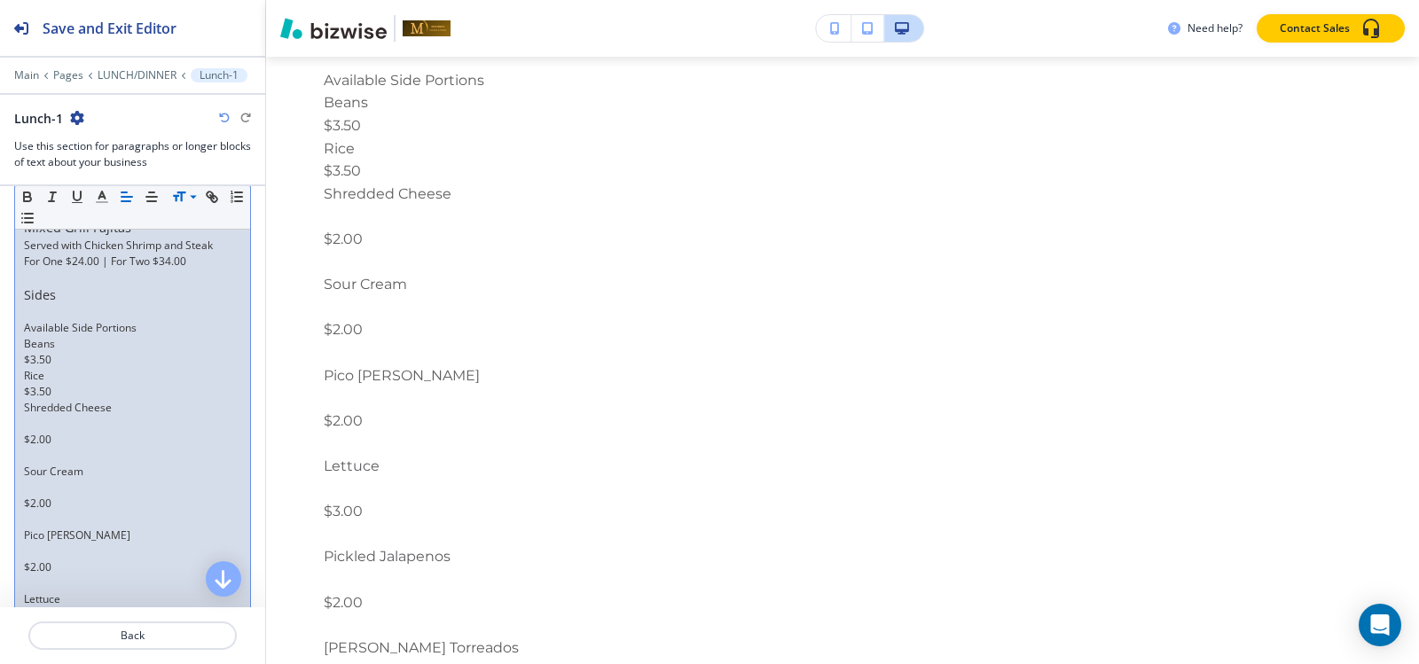
click at [31, 432] on p at bounding box center [132, 424] width 217 height 16
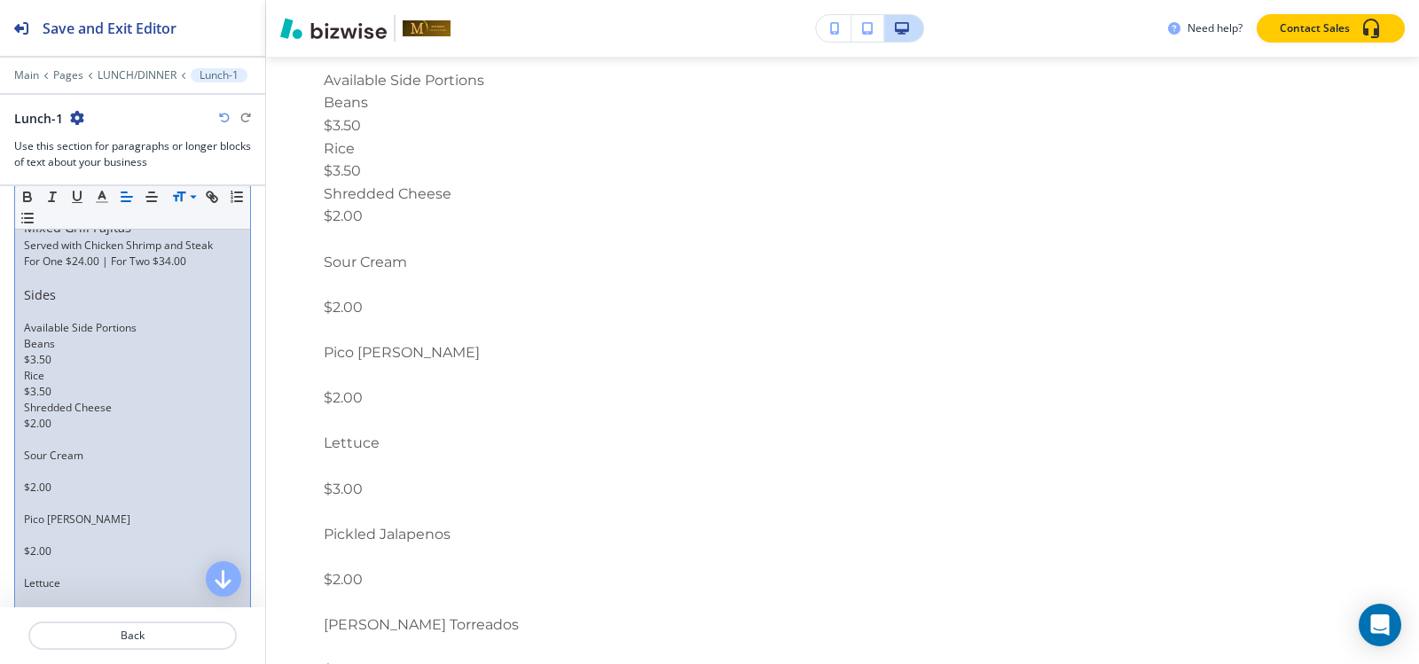
click at [30, 448] on p at bounding box center [132, 440] width 217 height 16
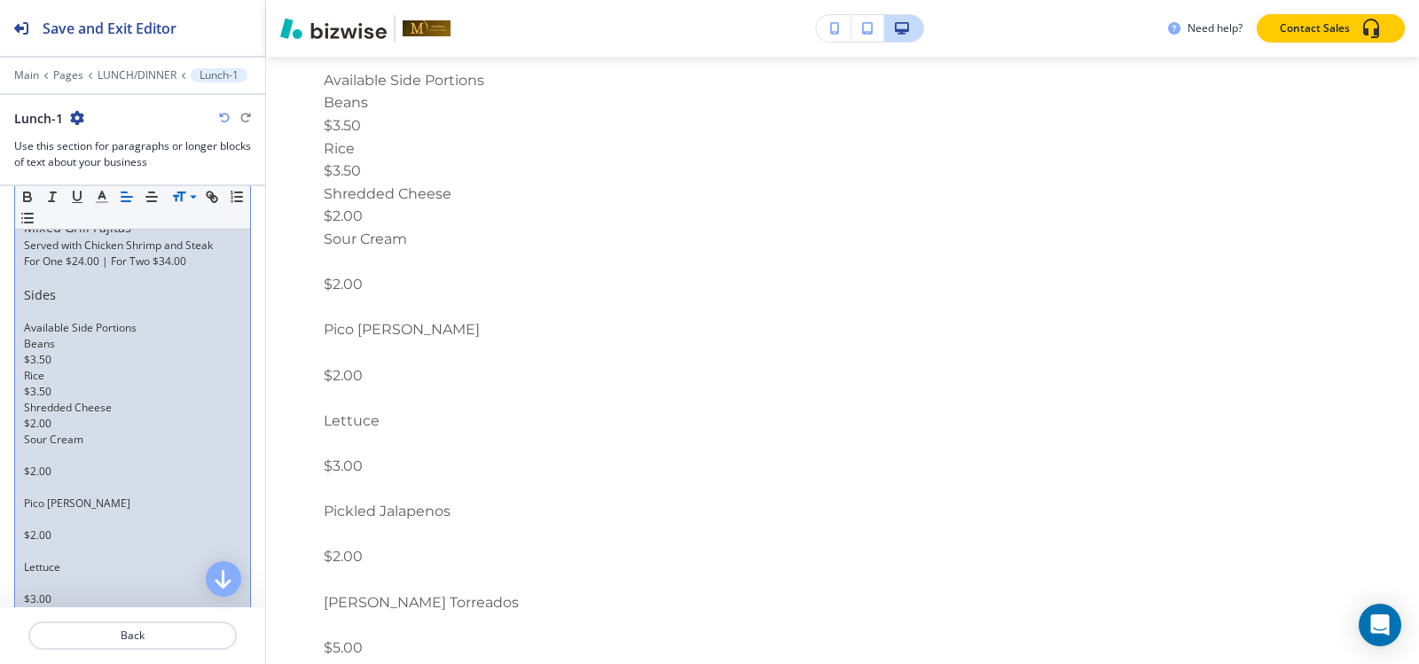
click at [30, 464] on p at bounding box center [132, 456] width 217 height 16
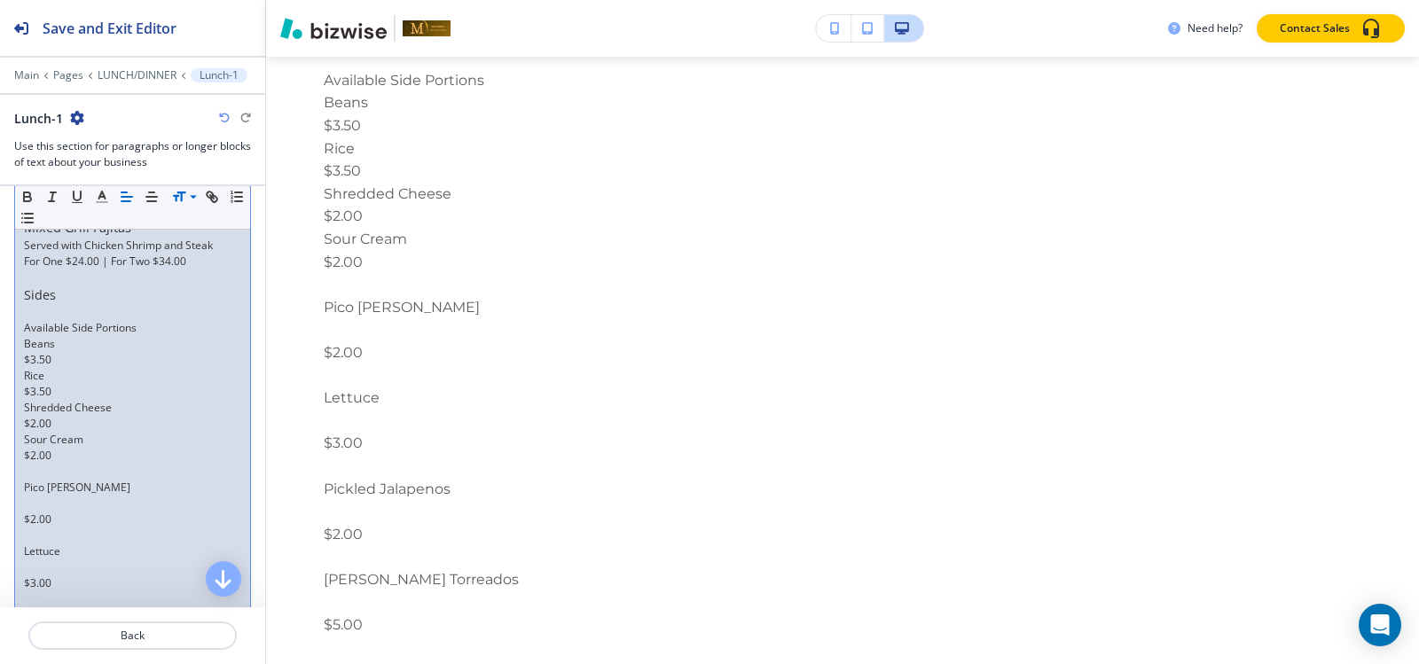
click at [30, 480] on p at bounding box center [132, 472] width 217 height 16
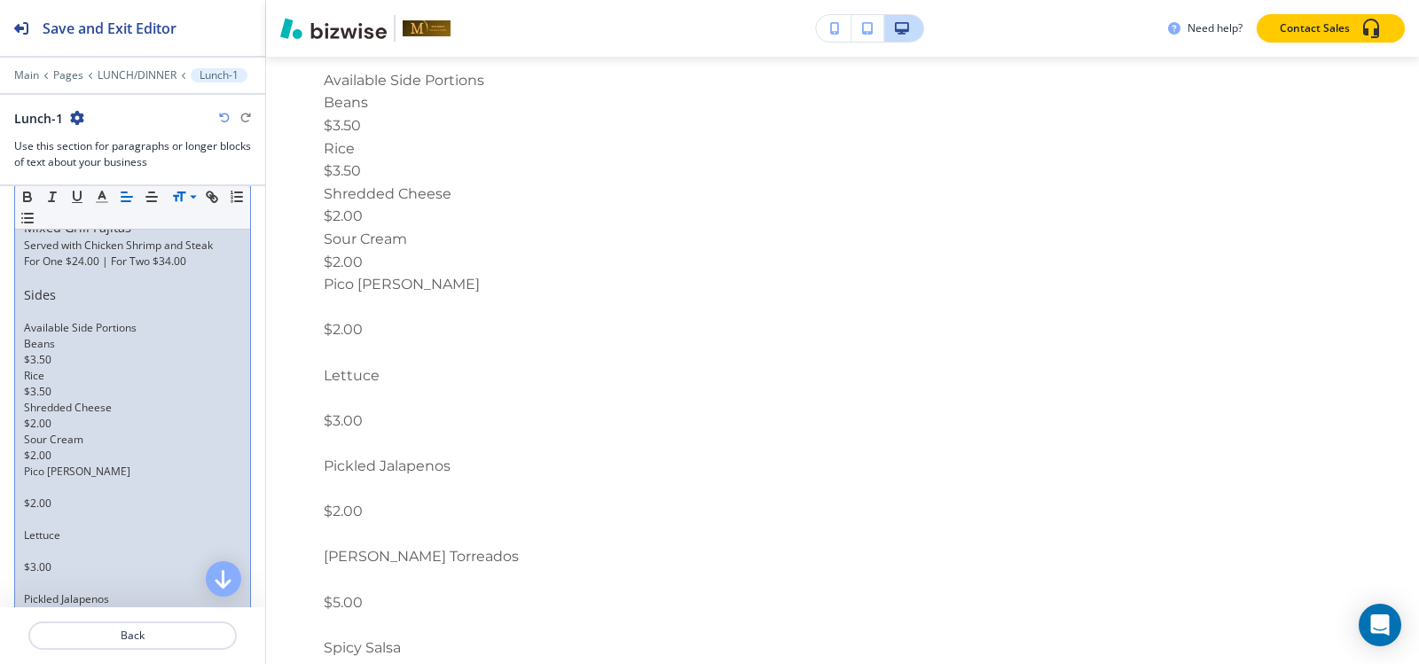
click at [33, 496] on p at bounding box center [132, 488] width 217 height 16
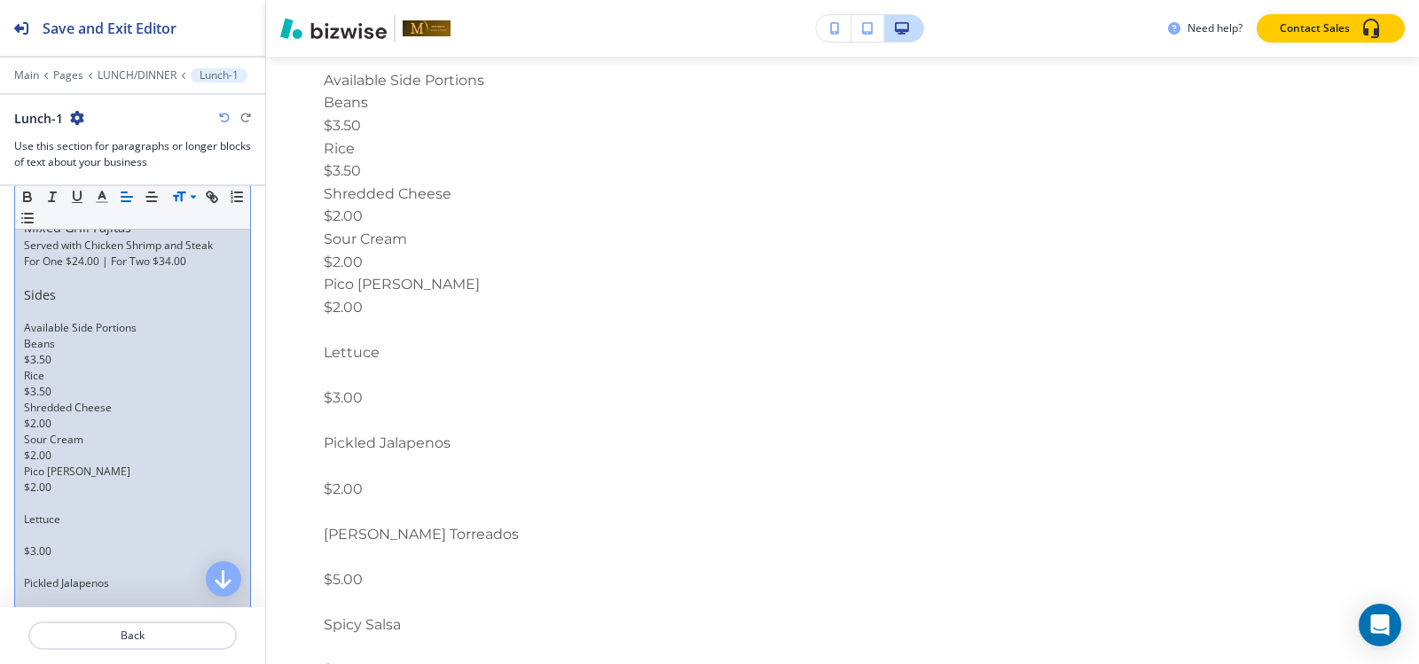
click at [33, 512] on p at bounding box center [132, 504] width 217 height 16
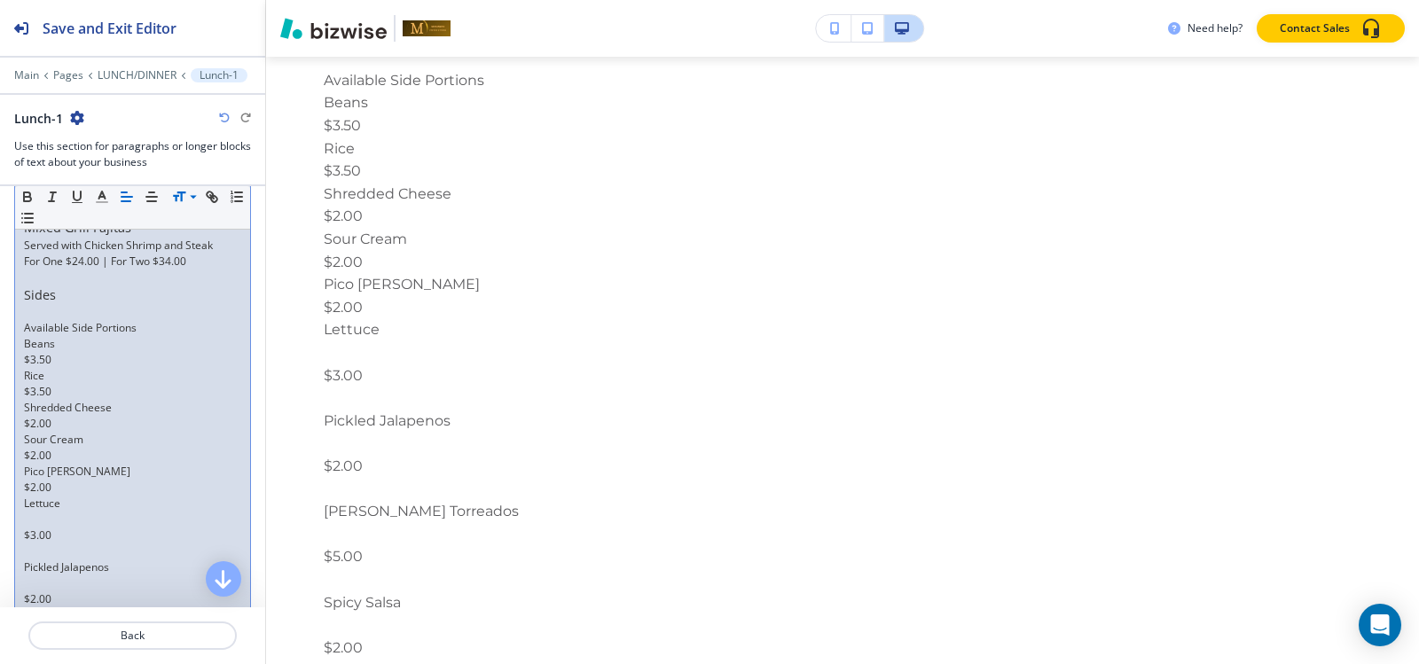
click at [34, 528] on p at bounding box center [132, 520] width 217 height 16
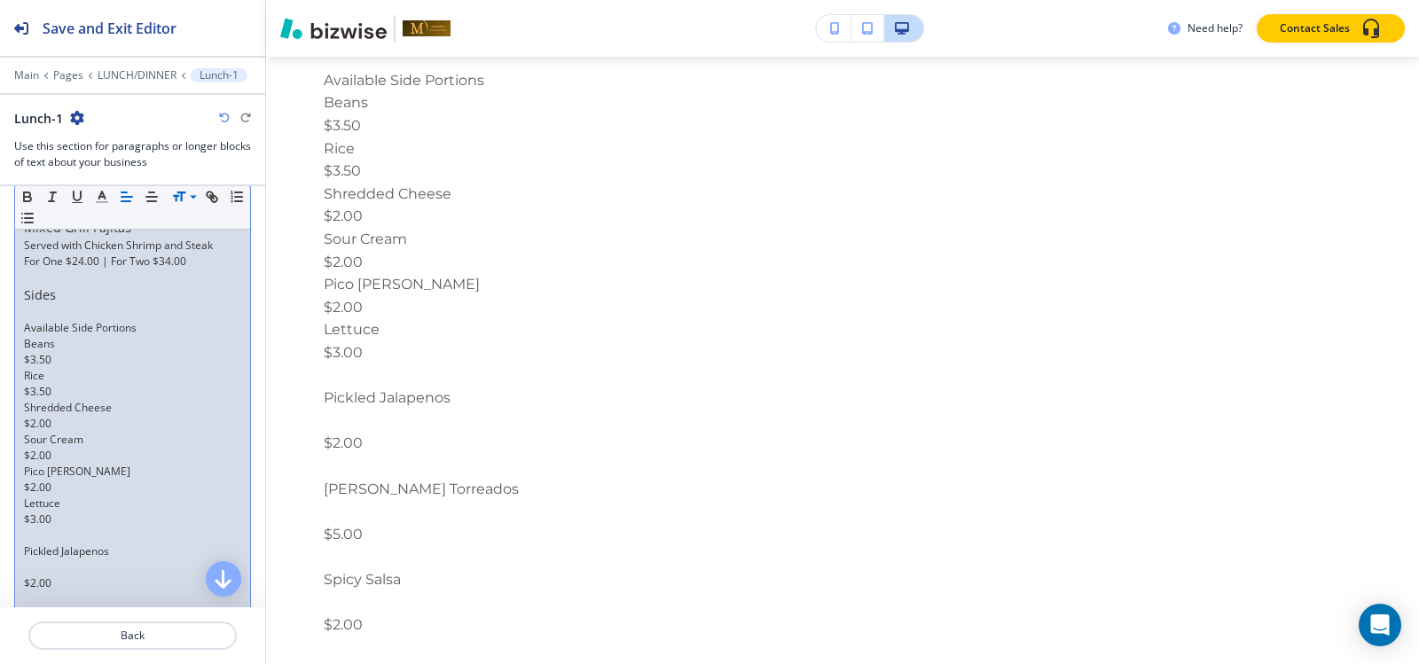
click at [24, 384] on p "Rice" at bounding box center [132, 376] width 217 height 16
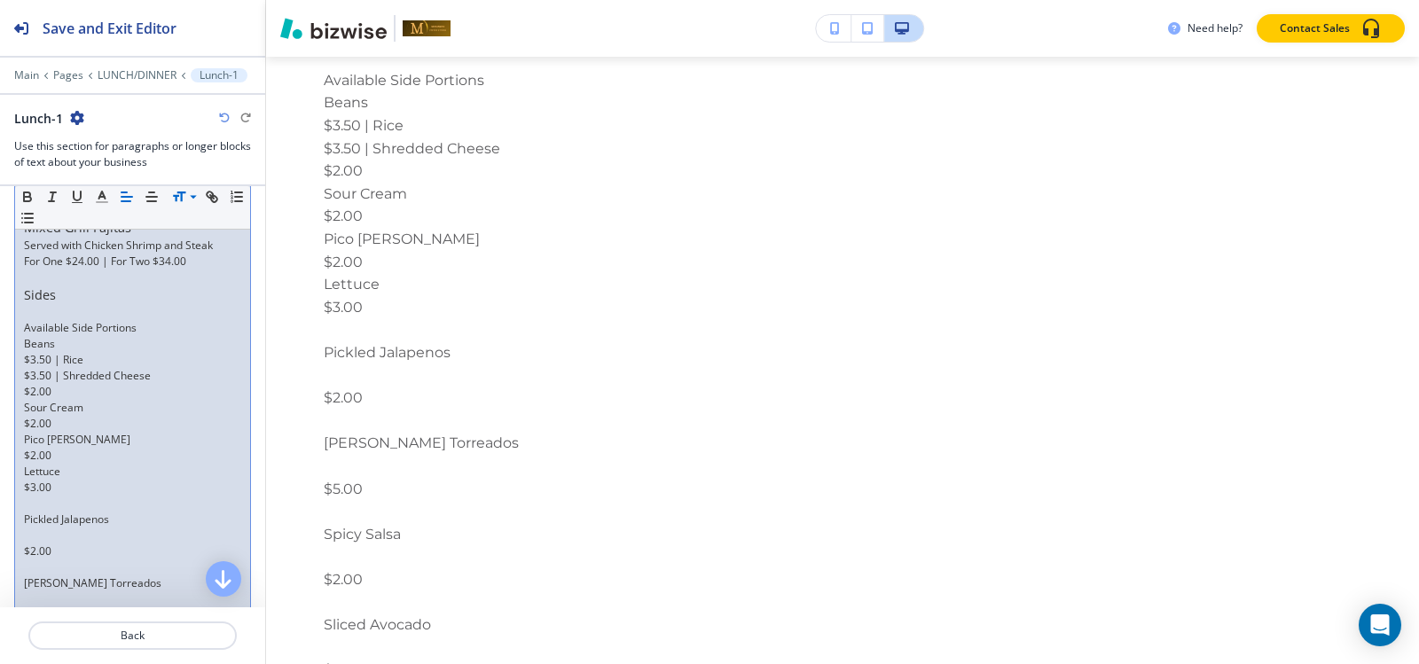
click at [27, 416] on p "Sour Cream" at bounding box center [132, 408] width 217 height 16
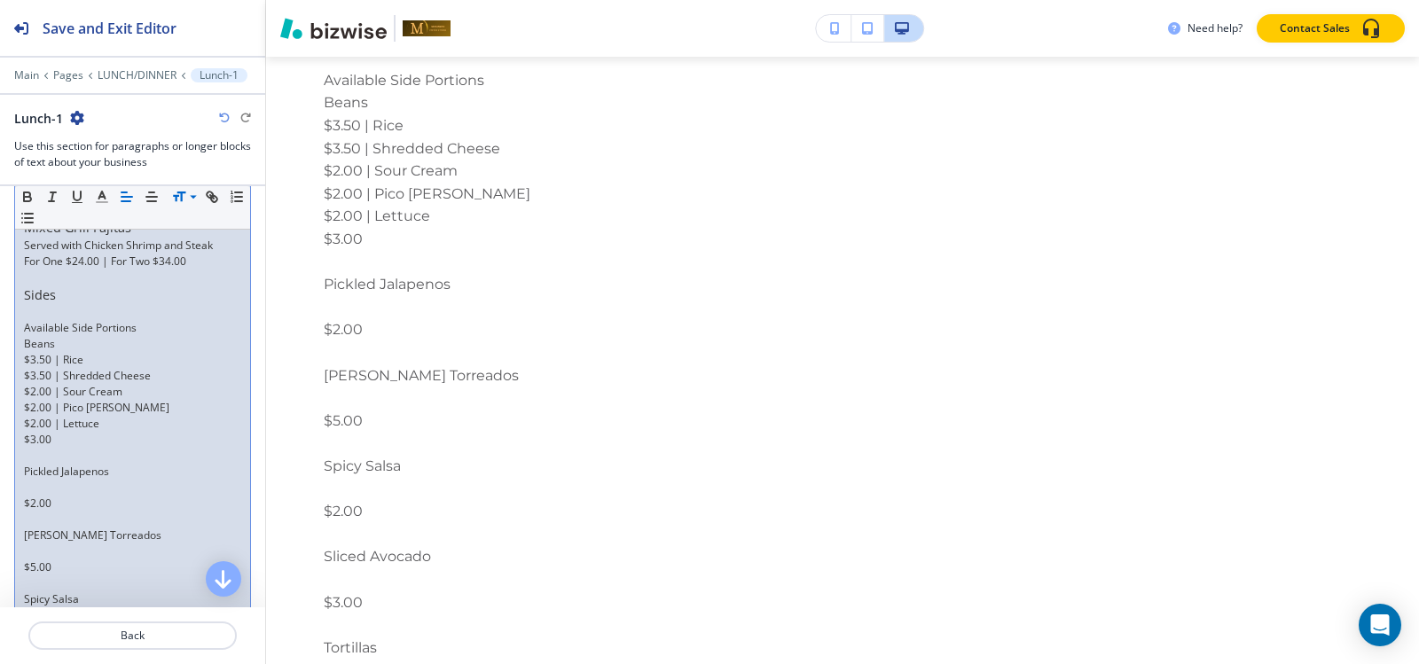
click at [36, 496] on p at bounding box center [132, 488] width 217 height 16
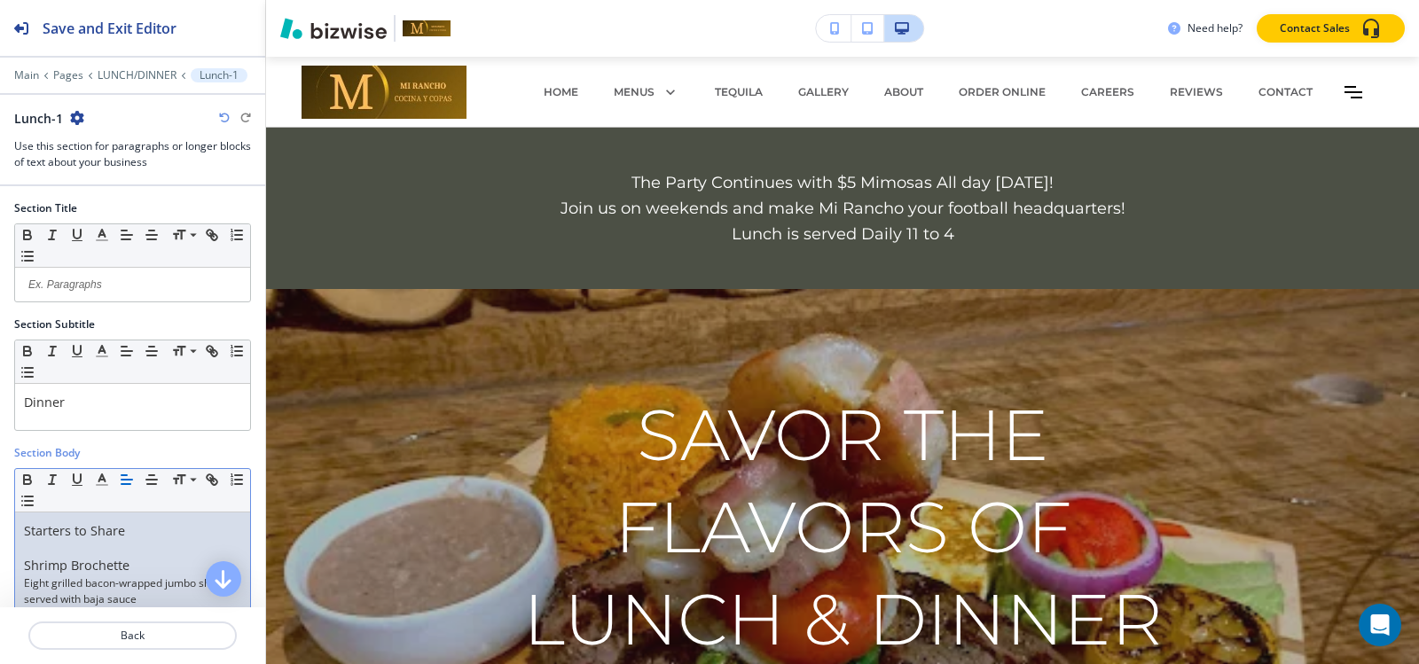
scroll to position [16887, 0]
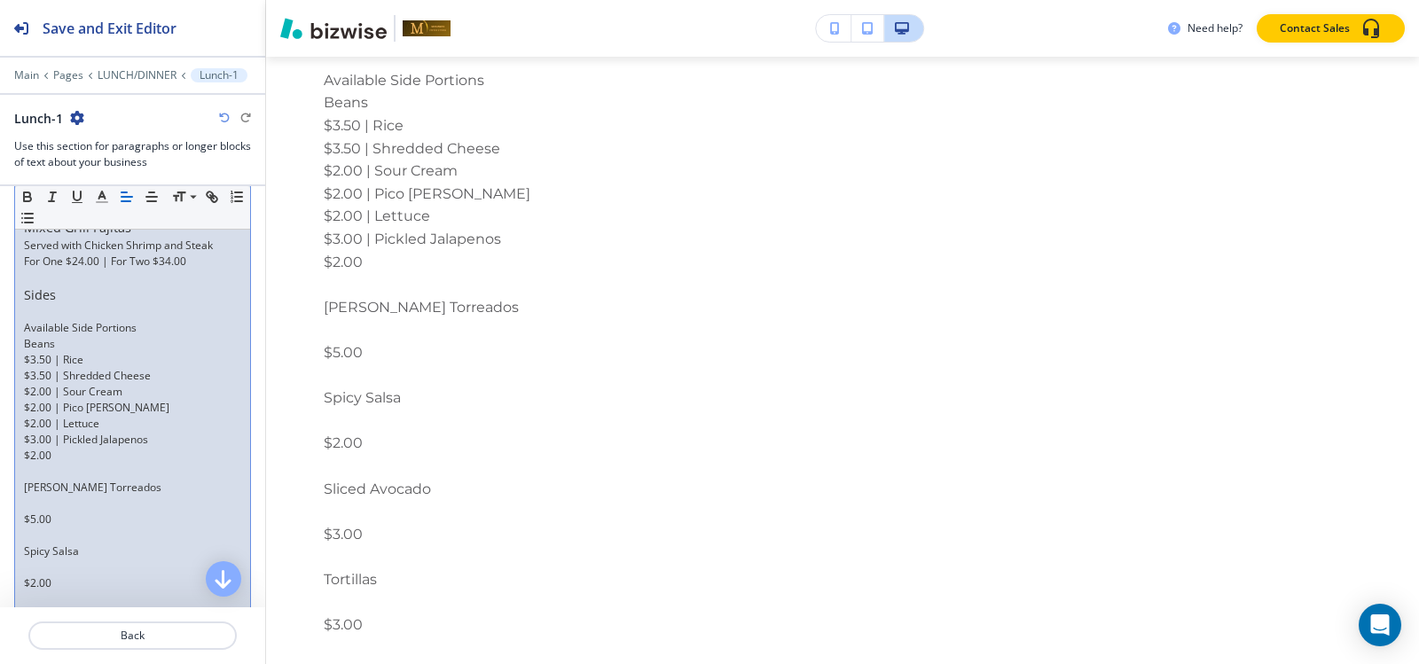
click at [25, 368] on p "$3.50 | Rice" at bounding box center [132, 360] width 217 height 16
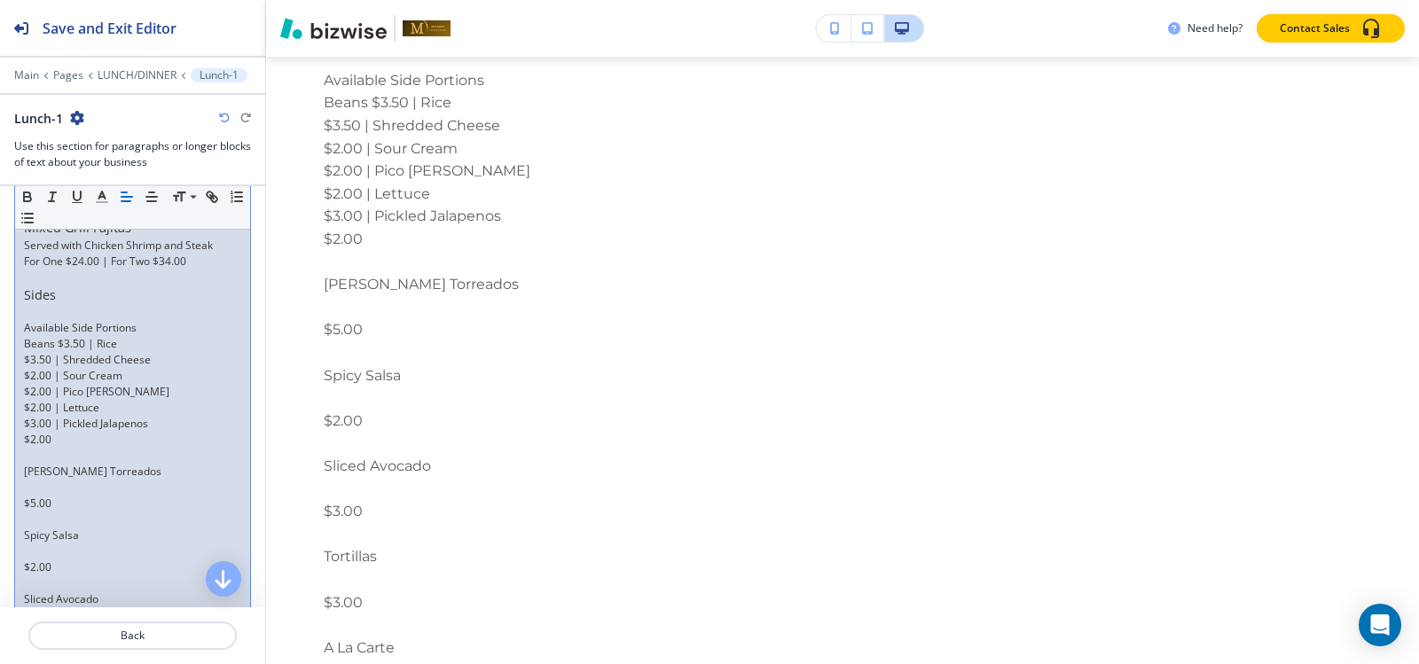
click at [24, 368] on p "$3.50 | Shredded Cheese" at bounding box center [132, 360] width 217 height 16
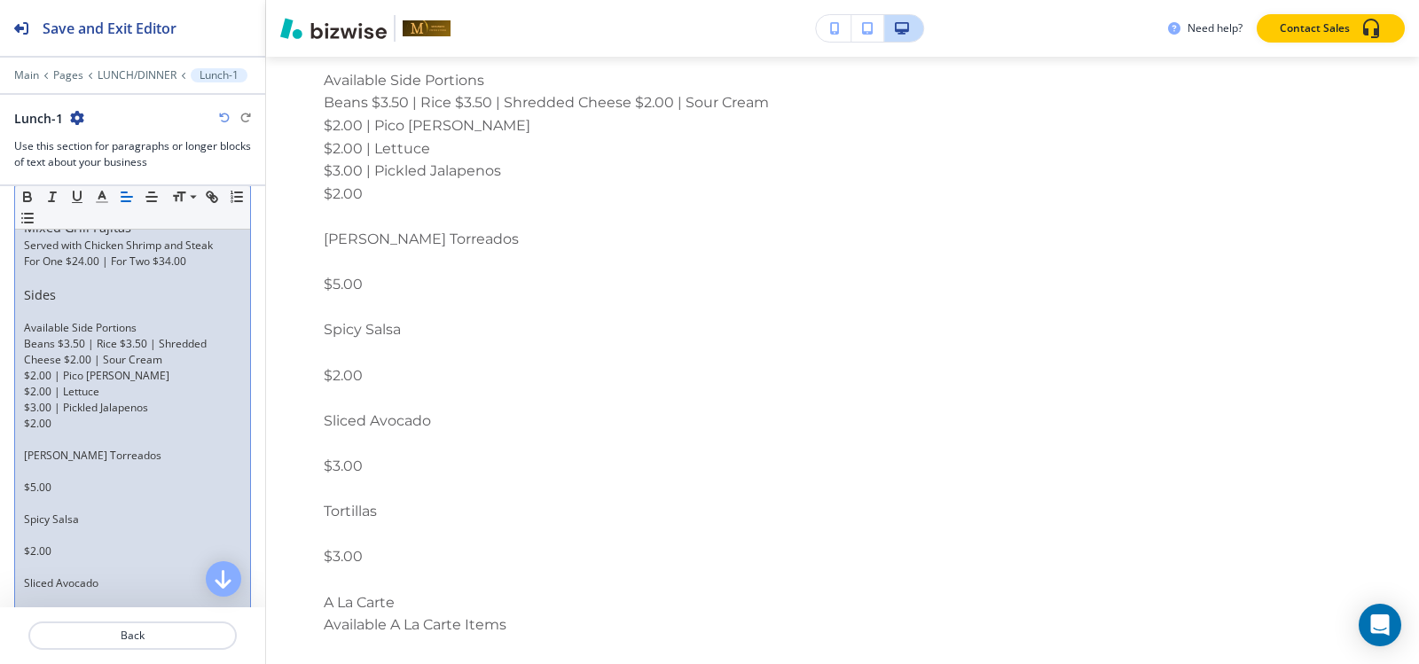
click at [26, 384] on p "$2.00 | Pico [PERSON_NAME]" at bounding box center [132, 376] width 217 height 16
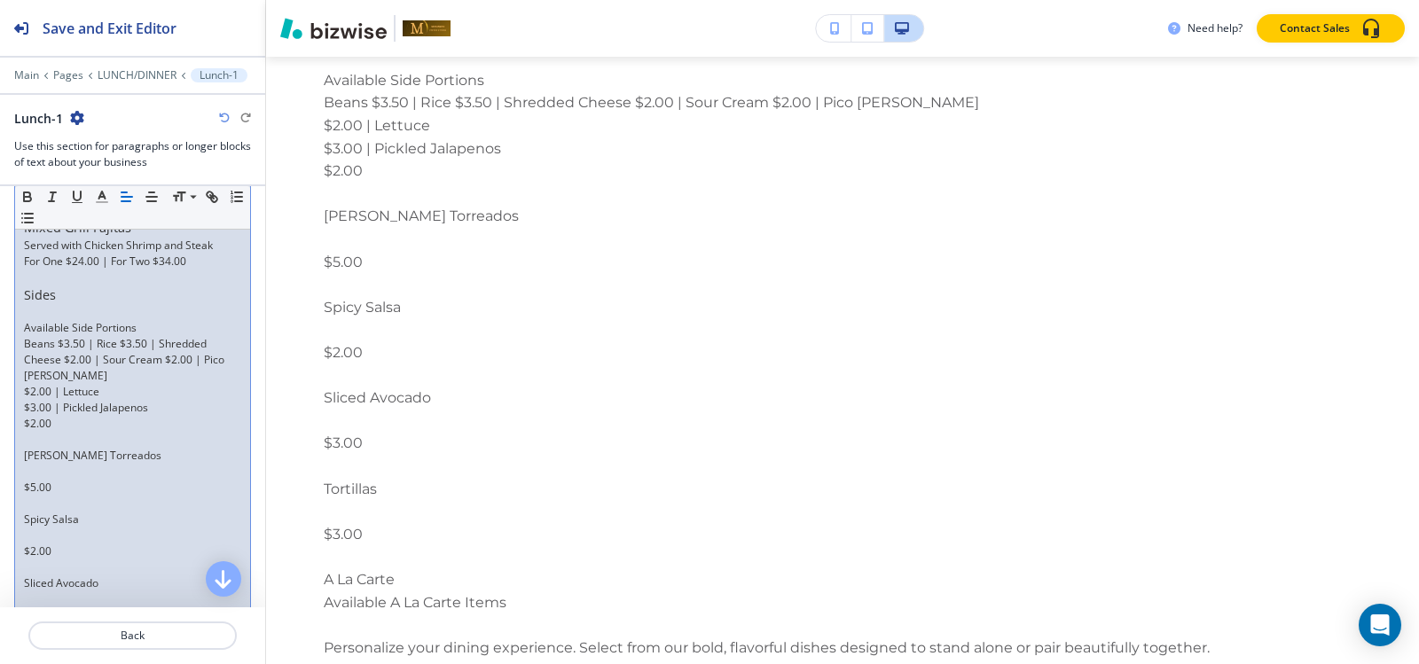
click at [25, 400] on p "$2.00 | Lettuce" at bounding box center [132, 392] width 217 height 16
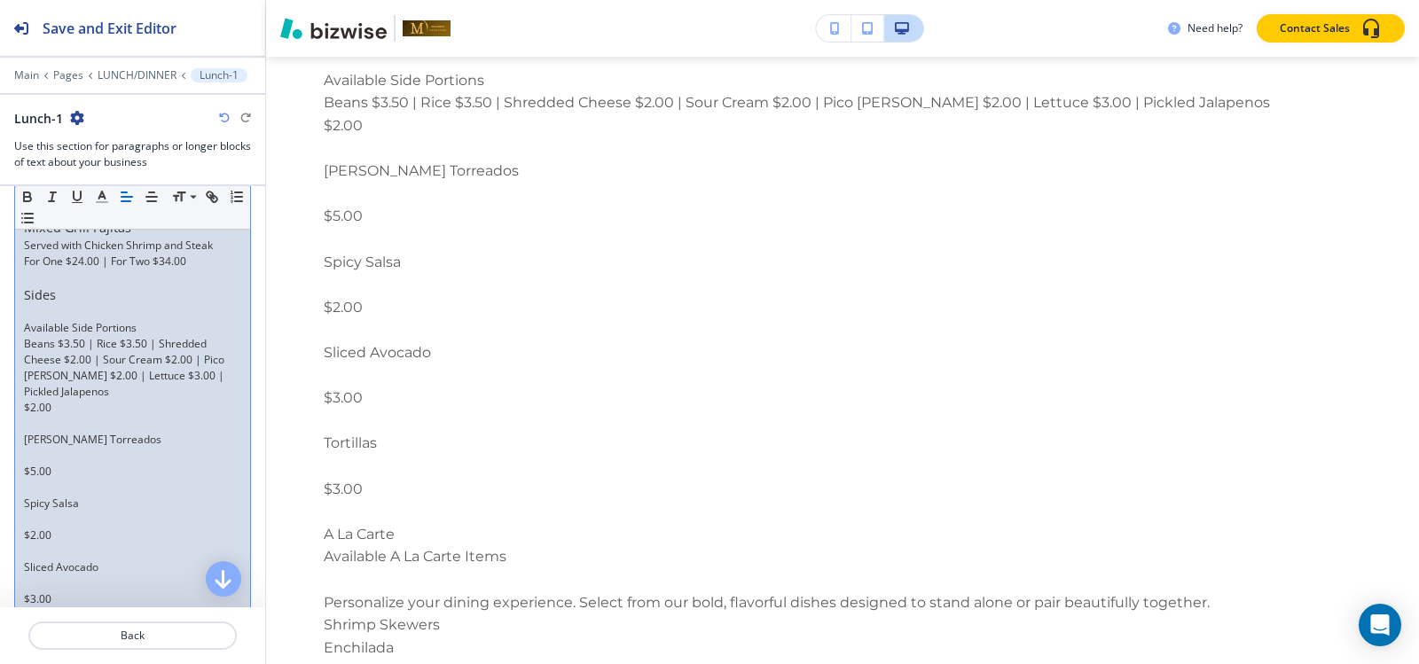
click at [25, 416] on p "$2.00" at bounding box center [132, 408] width 217 height 16
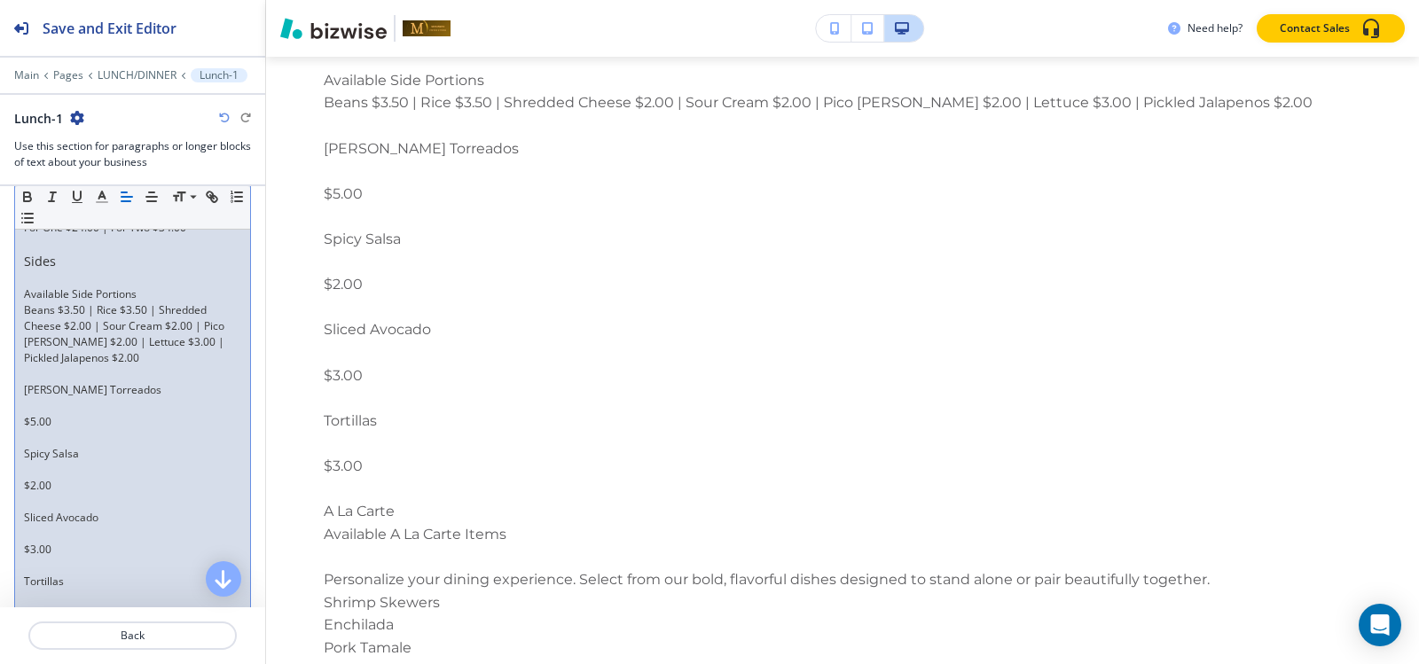
scroll to position [3770, 0]
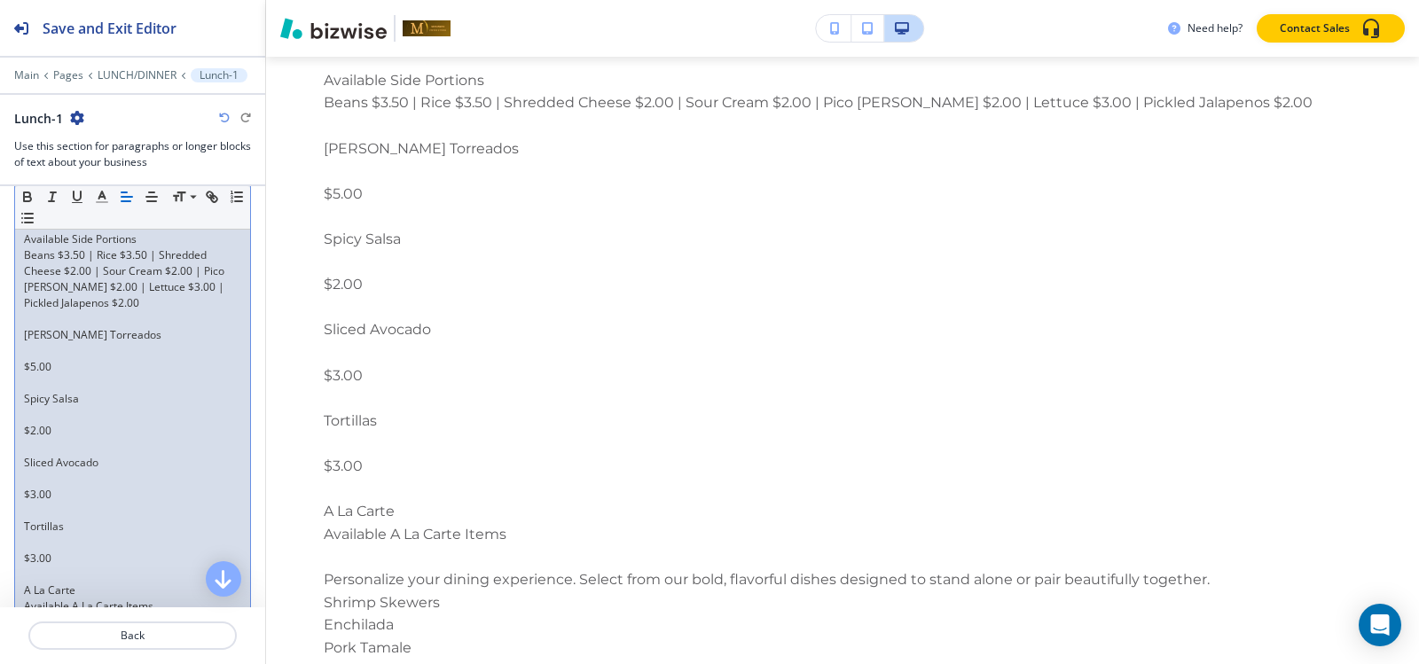
click at [36, 359] on p at bounding box center [132, 351] width 217 height 16
click at [25, 327] on p at bounding box center [132, 319] width 217 height 16
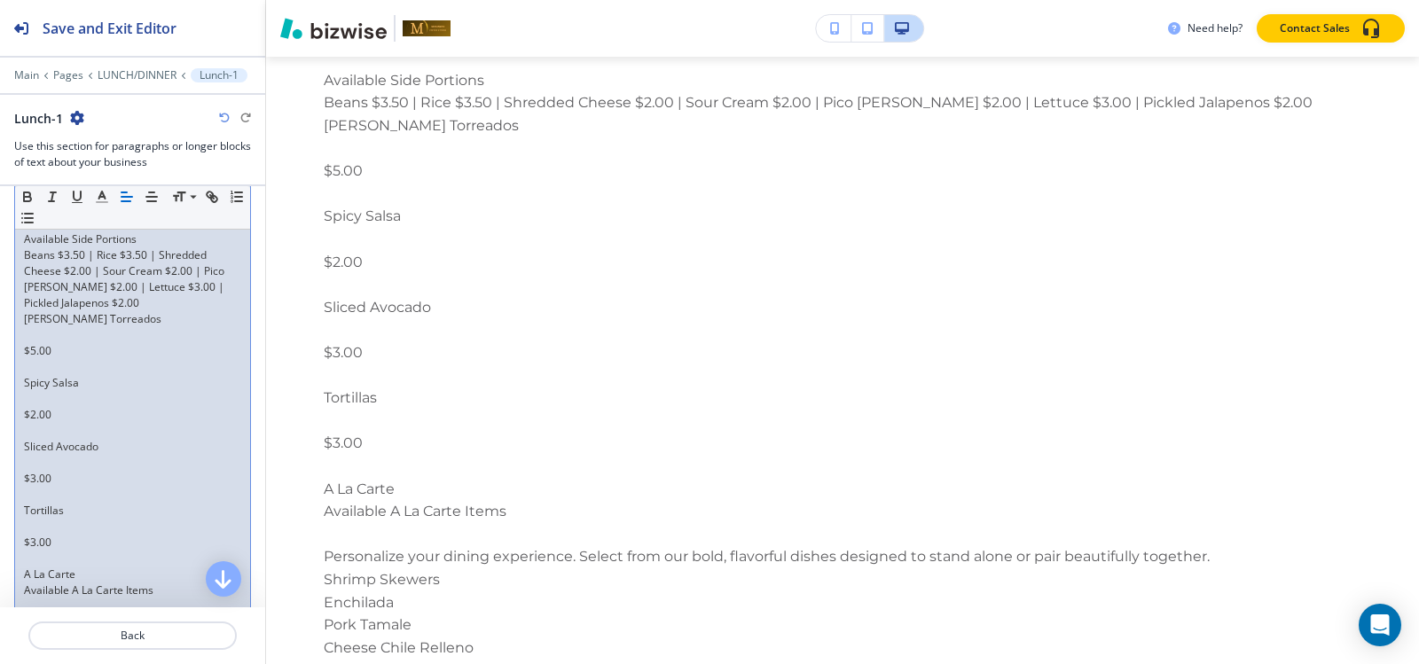
click at [26, 343] on p at bounding box center [132, 335] width 217 height 16
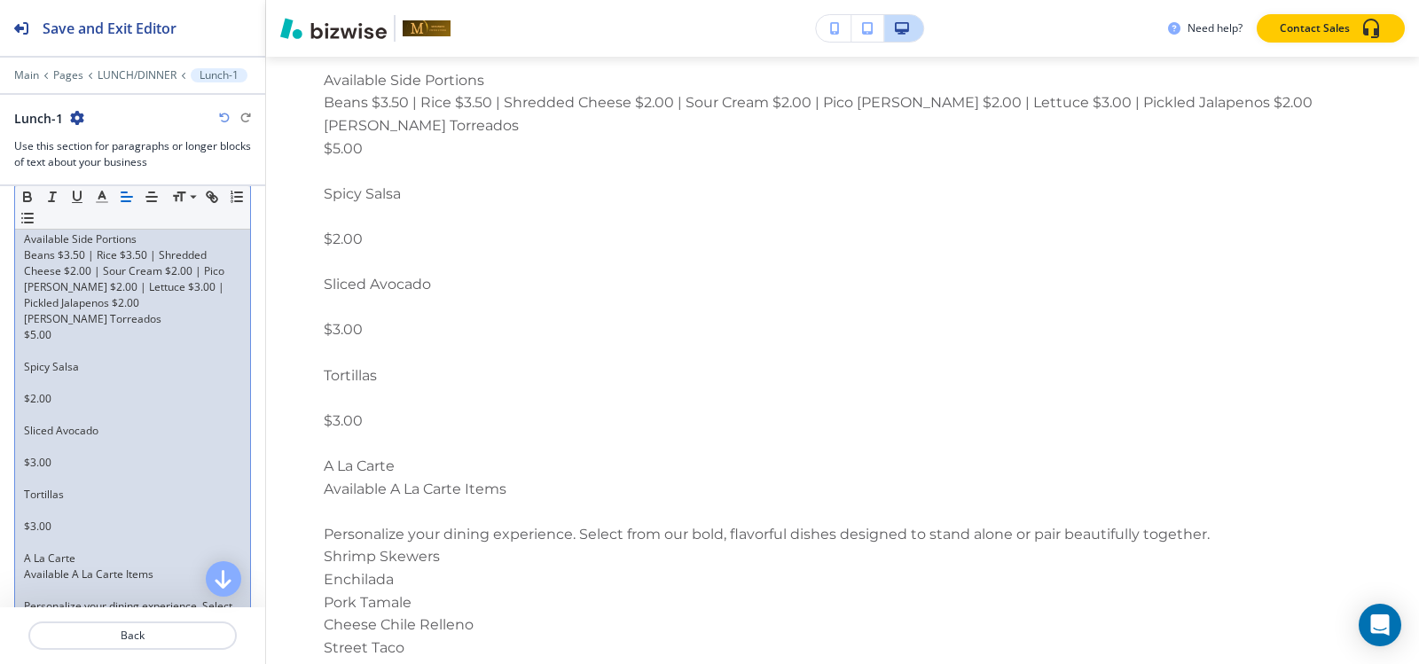
click at [25, 359] on p at bounding box center [132, 351] width 217 height 16
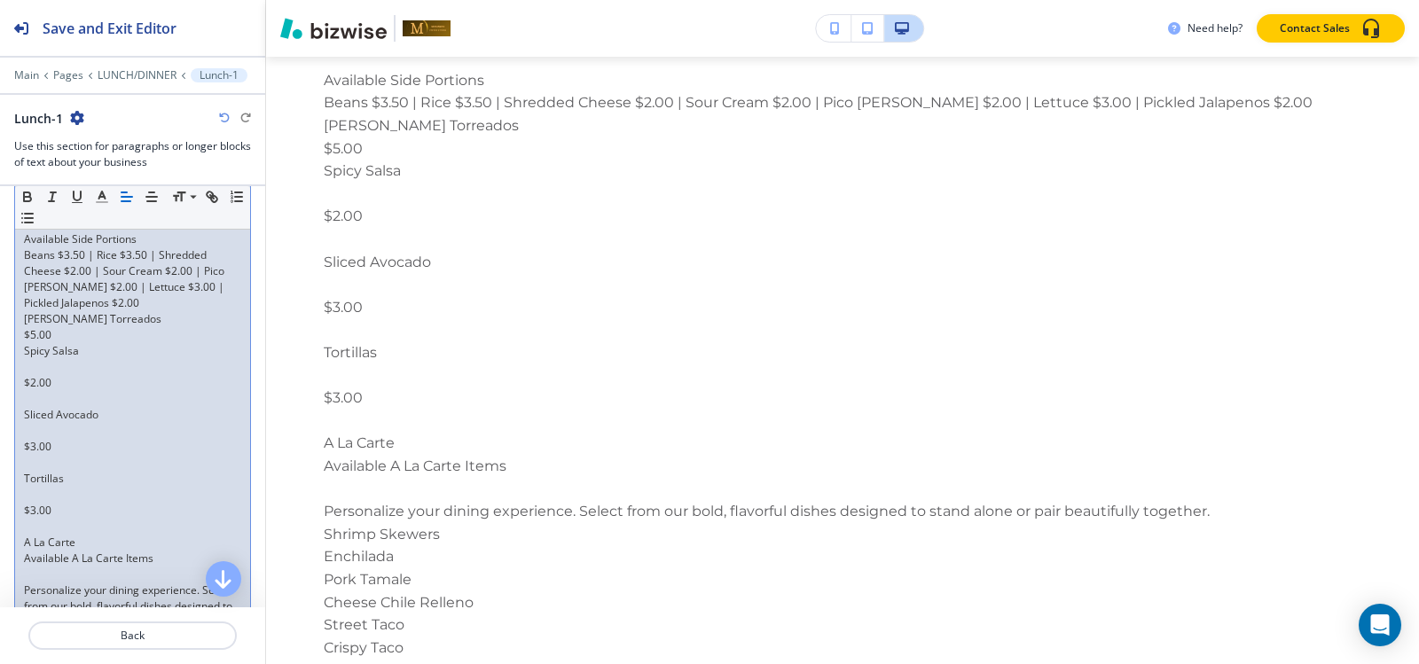
click at [25, 375] on p at bounding box center [132, 367] width 217 height 16
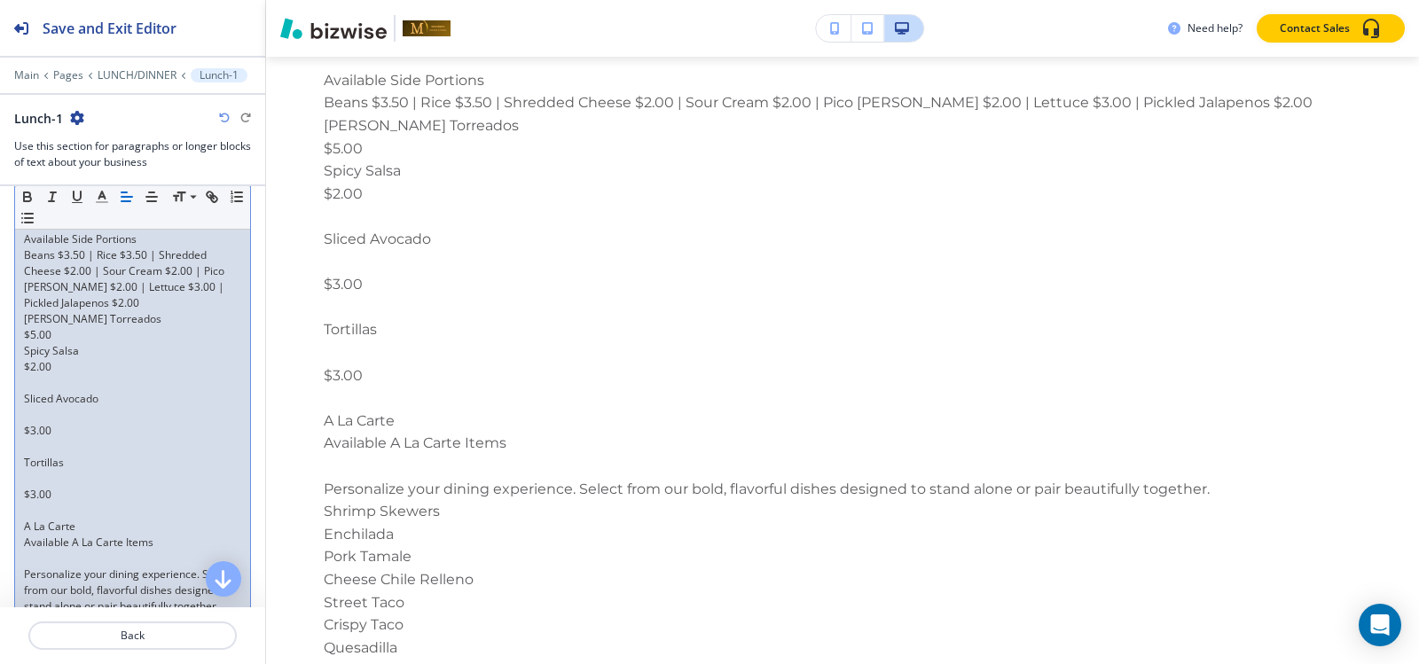
click at [25, 391] on p at bounding box center [132, 383] width 217 height 16
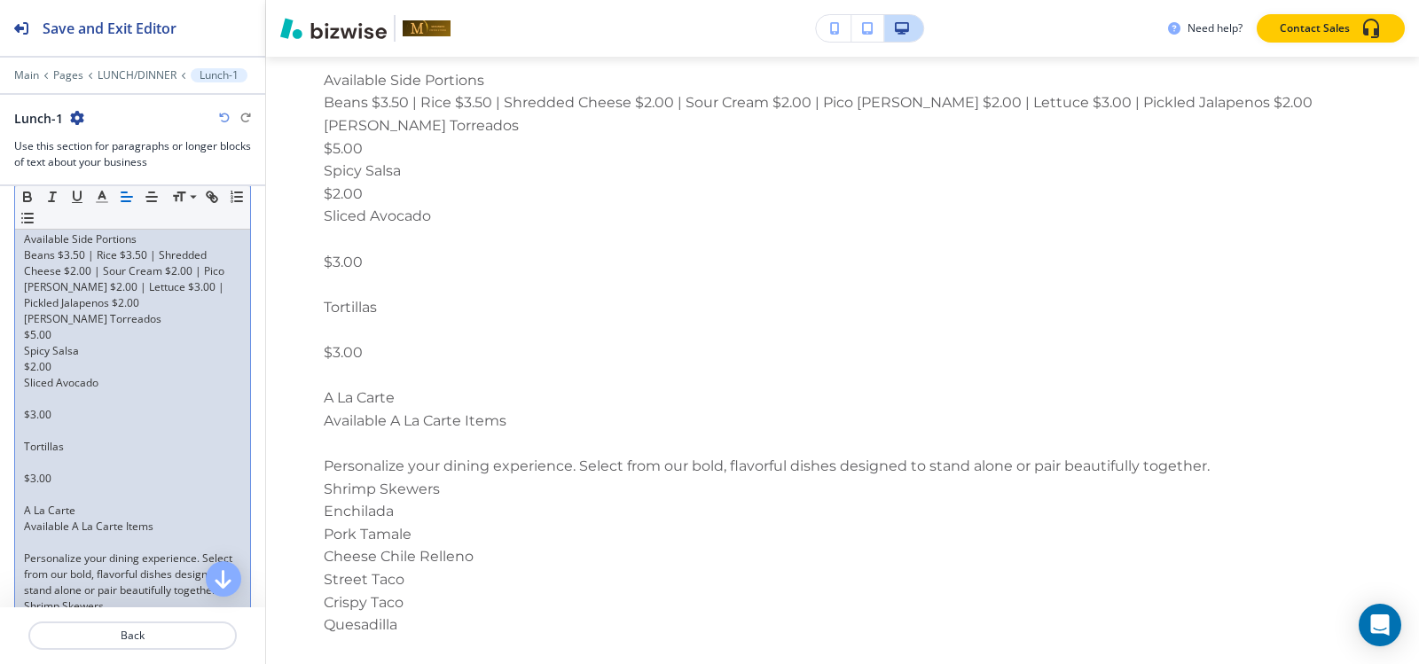
click at [27, 407] on p at bounding box center [132, 399] width 217 height 16
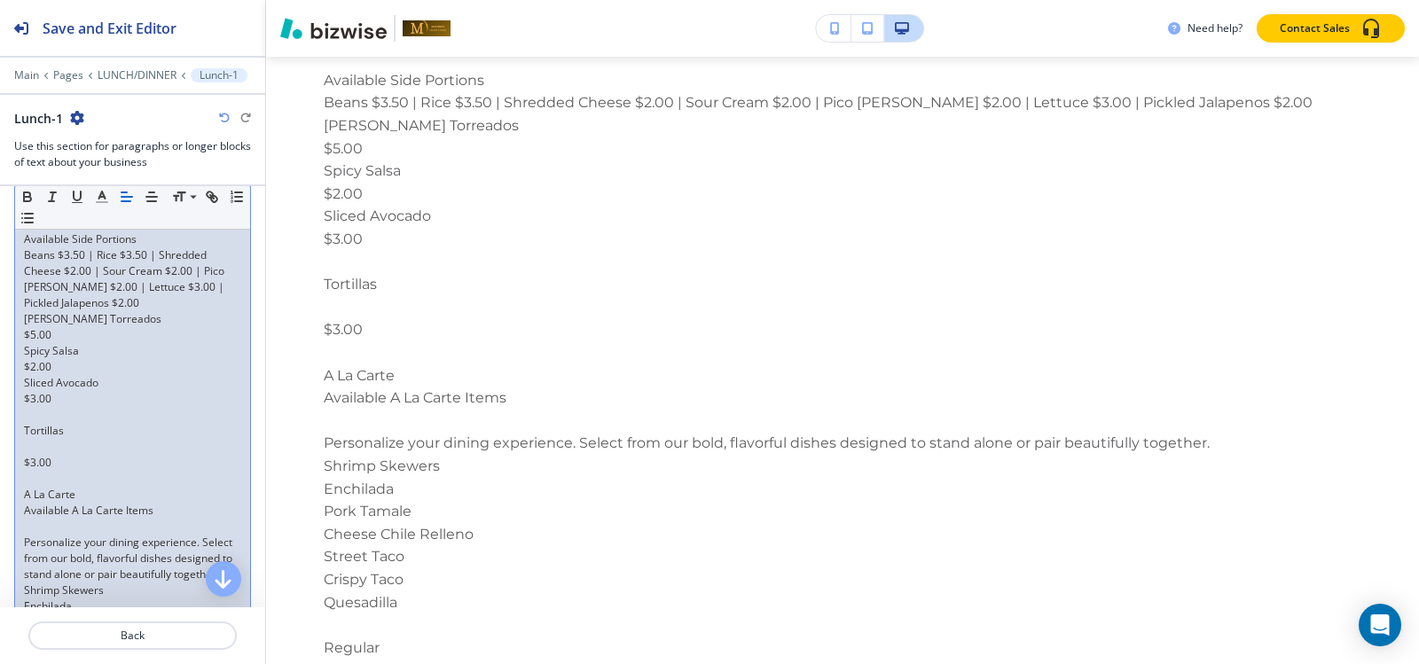
click at [27, 423] on p at bounding box center [132, 415] width 217 height 16
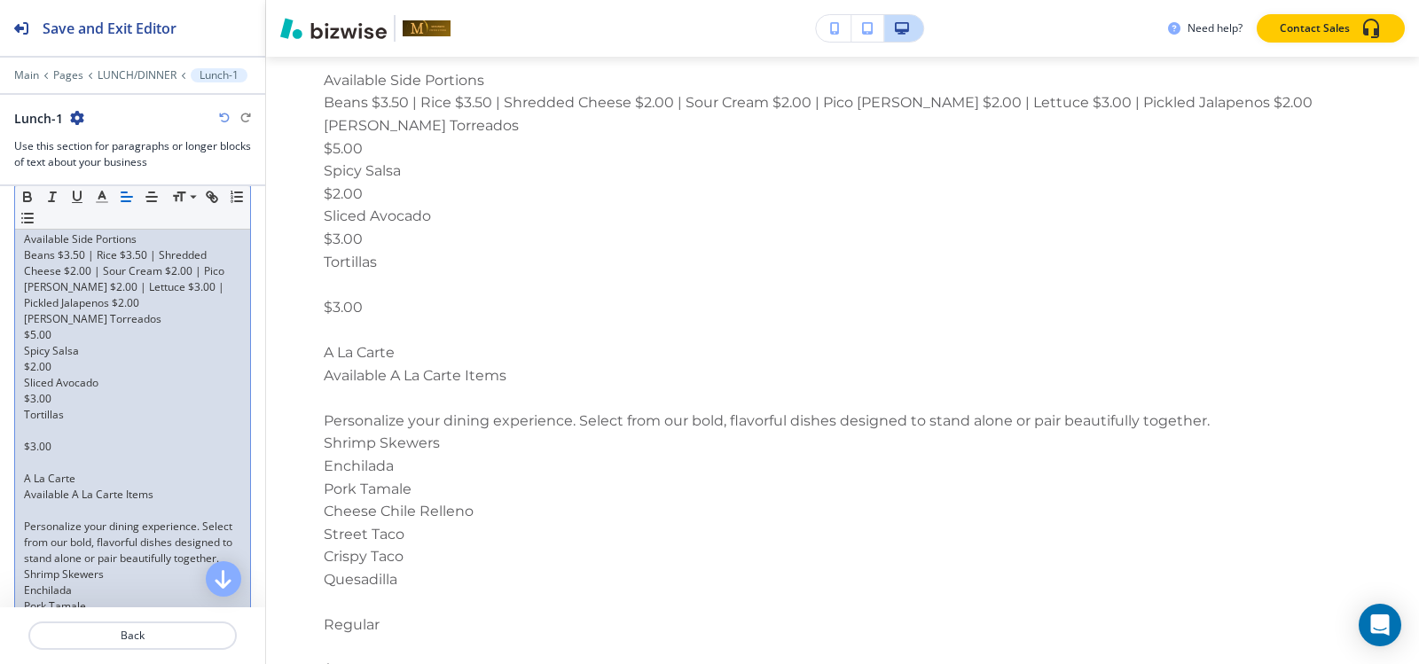
click at [28, 439] on p at bounding box center [132, 431] width 217 height 16
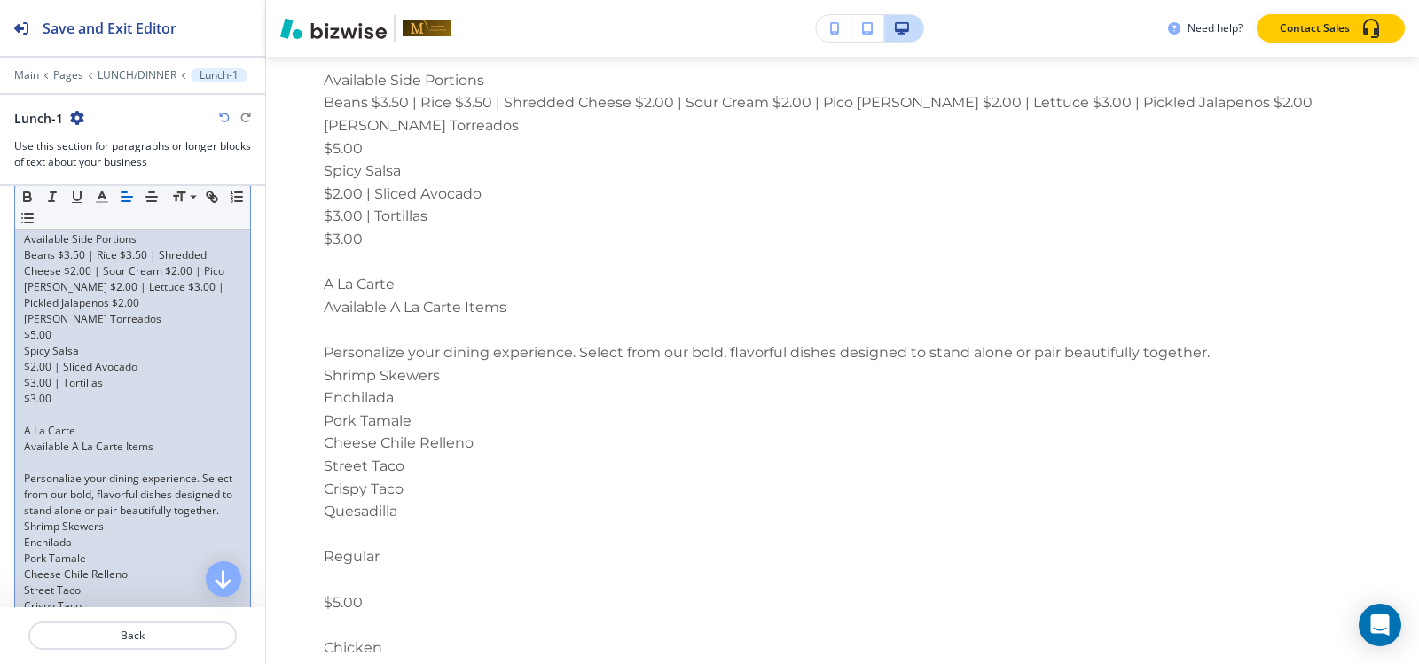
click at [26, 359] on p "Spicy Salsa" at bounding box center [132, 351] width 217 height 16
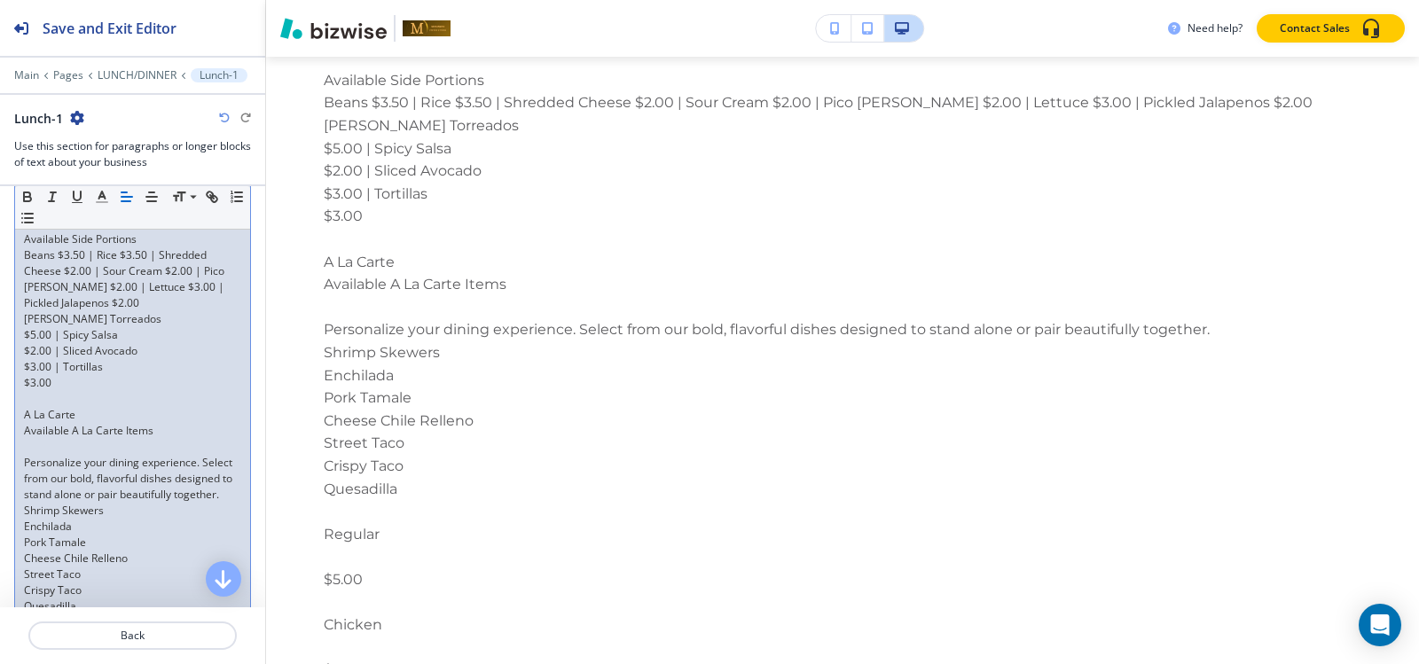
click at [25, 327] on p "[PERSON_NAME] Torreados" at bounding box center [132, 319] width 217 height 16
click at [24, 343] on p "$5.00 | Spicy Salsa" at bounding box center [132, 335] width 217 height 16
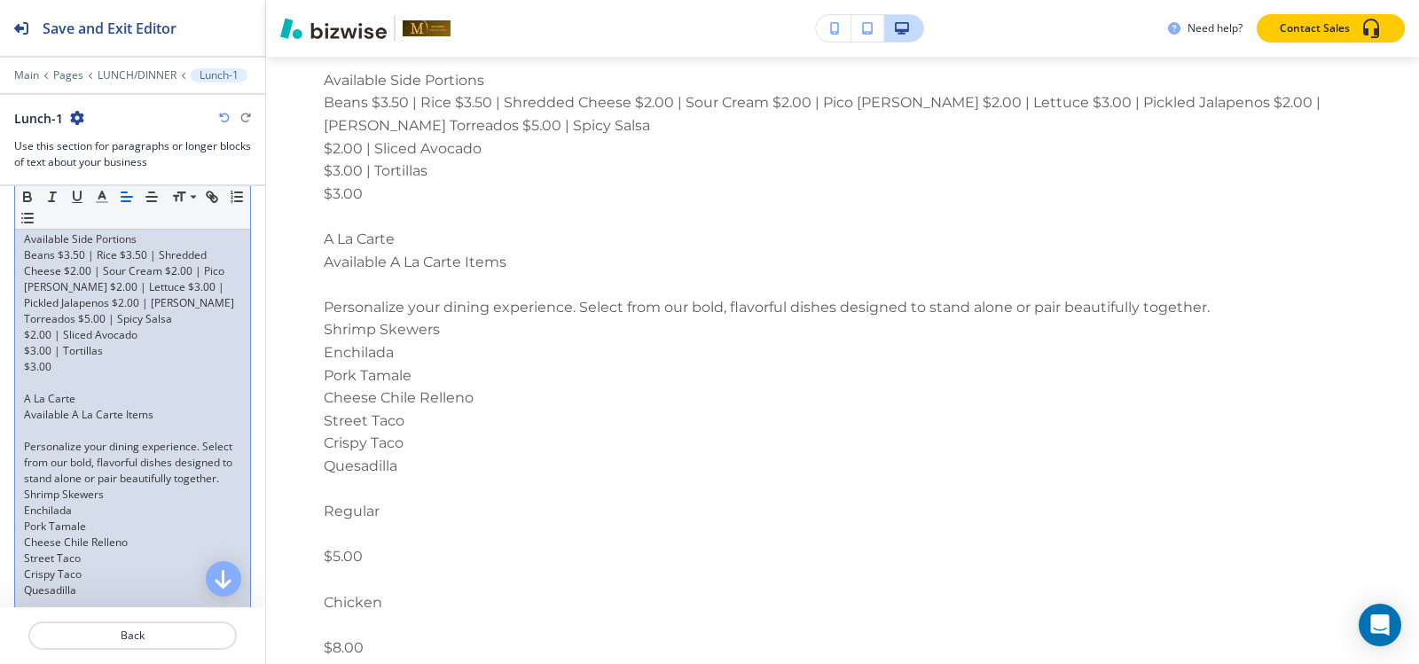
click at [24, 343] on p "$2.00 | Sliced Avocado" at bounding box center [132, 335] width 217 height 16
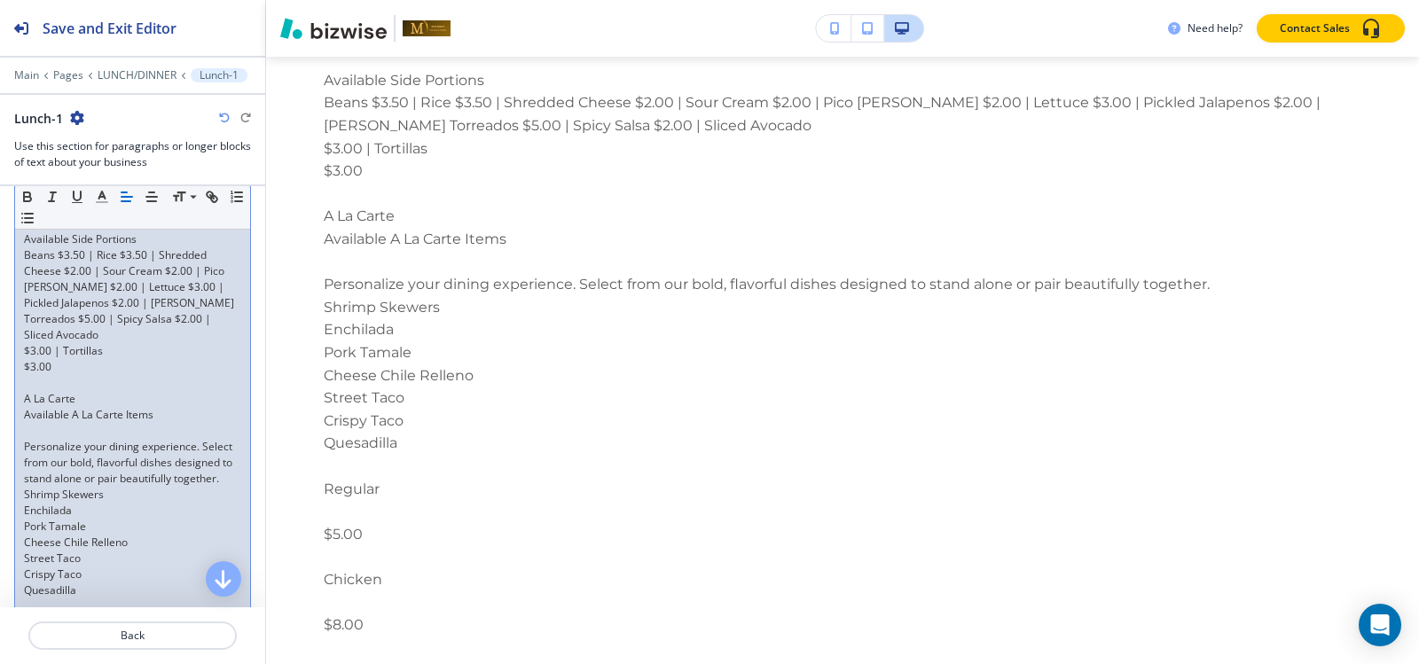
click at [24, 359] on p "$3.00 | Tortillas" at bounding box center [132, 351] width 217 height 16
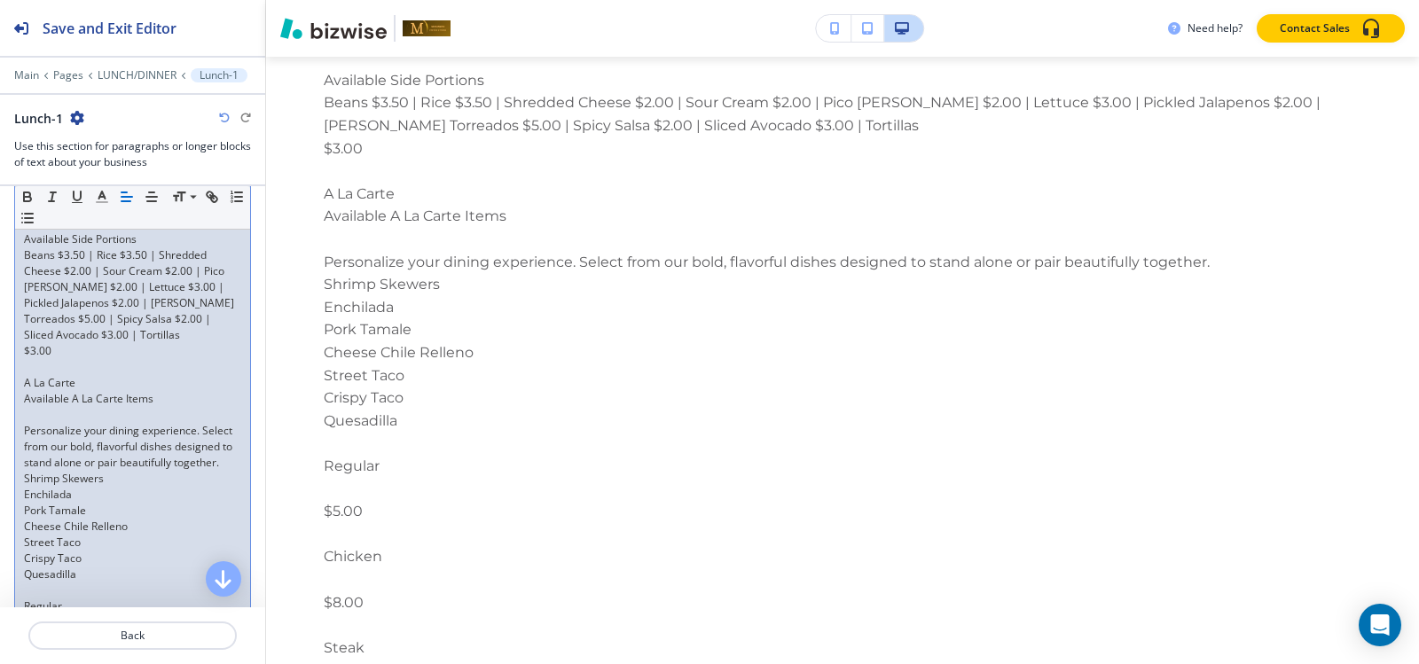
click at [24, 359] on p "$3.00" at bounding box center [132, 351] width 217 height 16
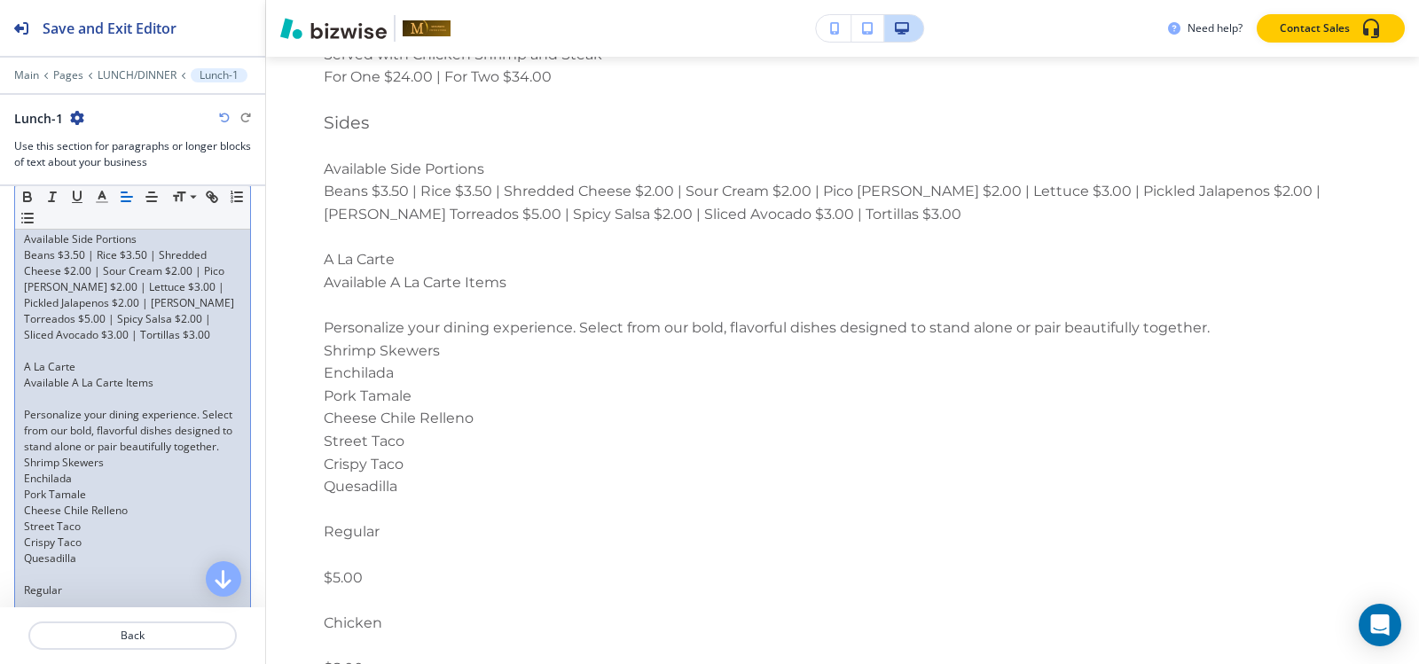
scroll to position [3859, 0]
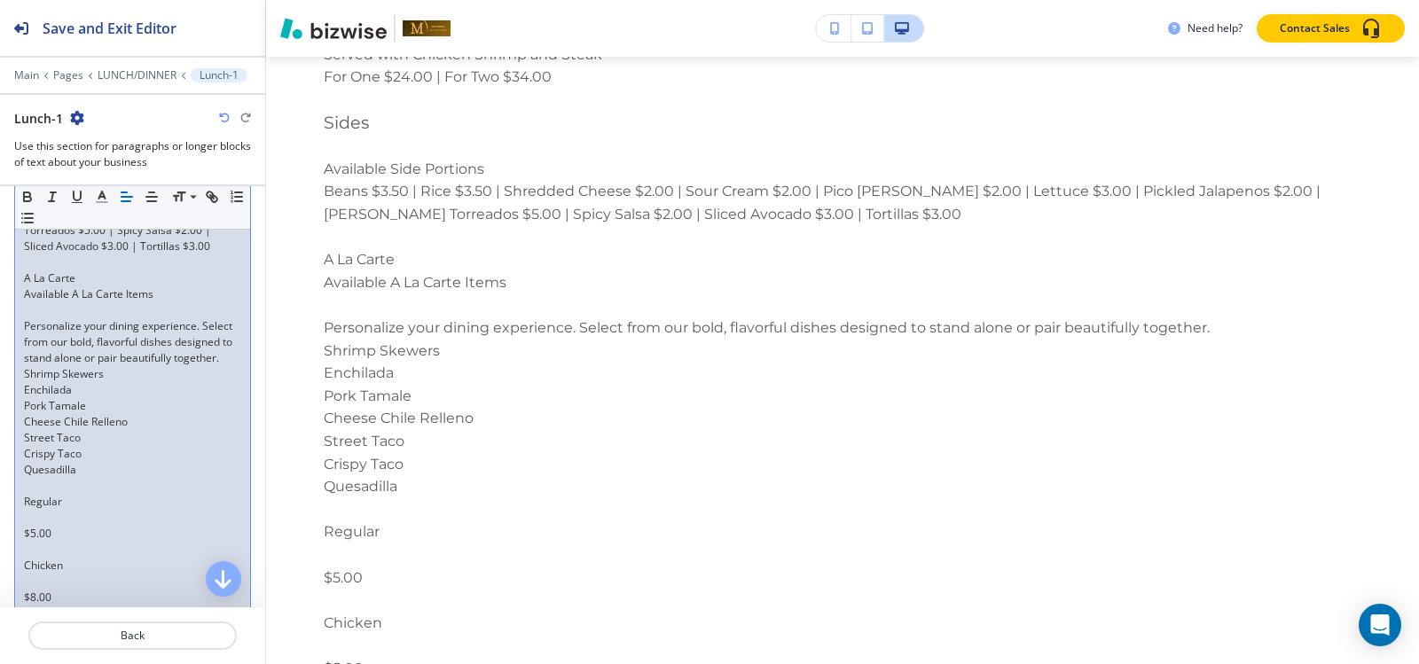
click at [97, 286] on p "A La Carte" at bounding box center [132, 278] width 217 height 16
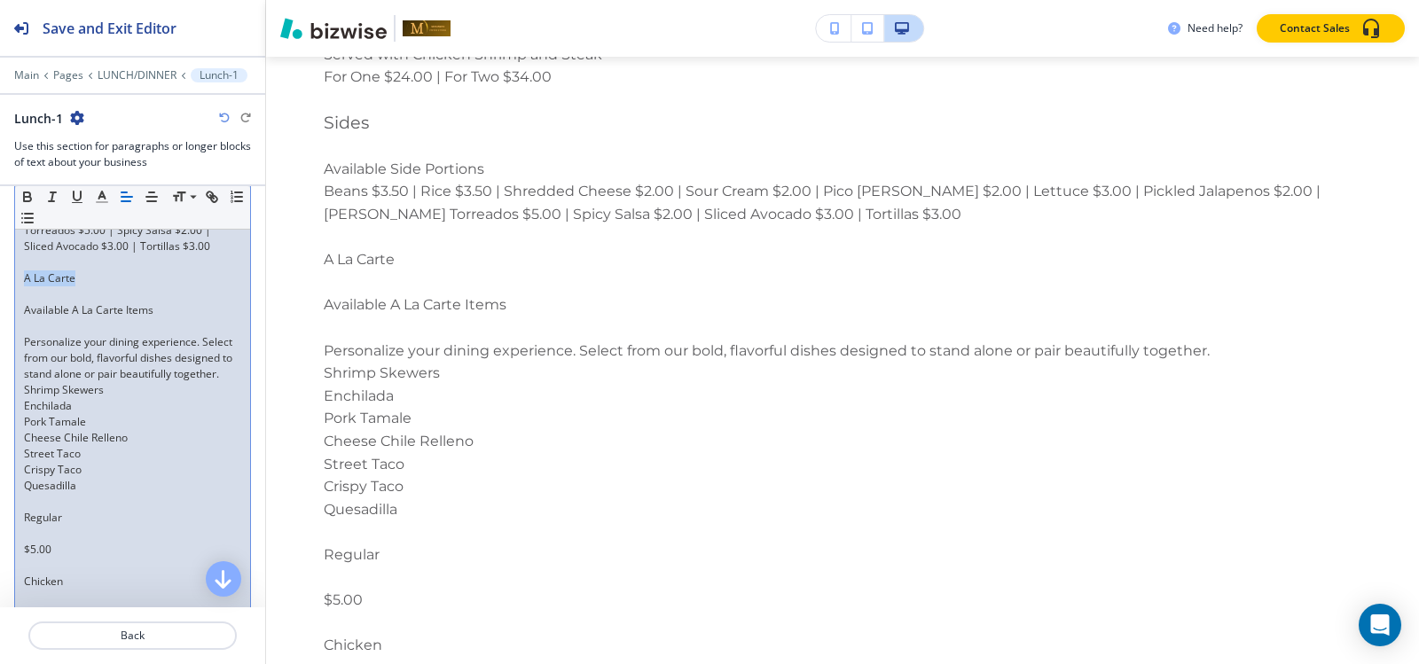
drag, startPoint x: 85, startPoint y: 329, endPoint x: 9, endPoint y: 326, distance: 76.3
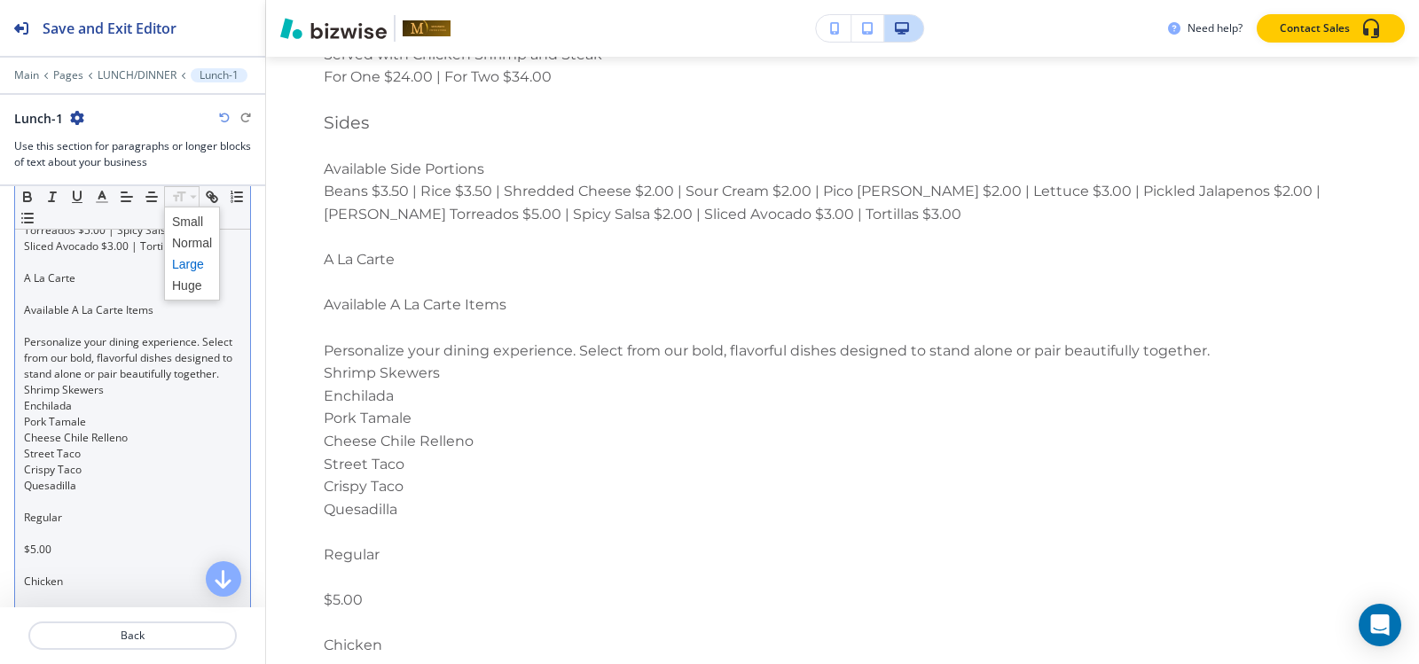
click at [178, 264] on span at bounding box center [192, 264] width 40 height 21
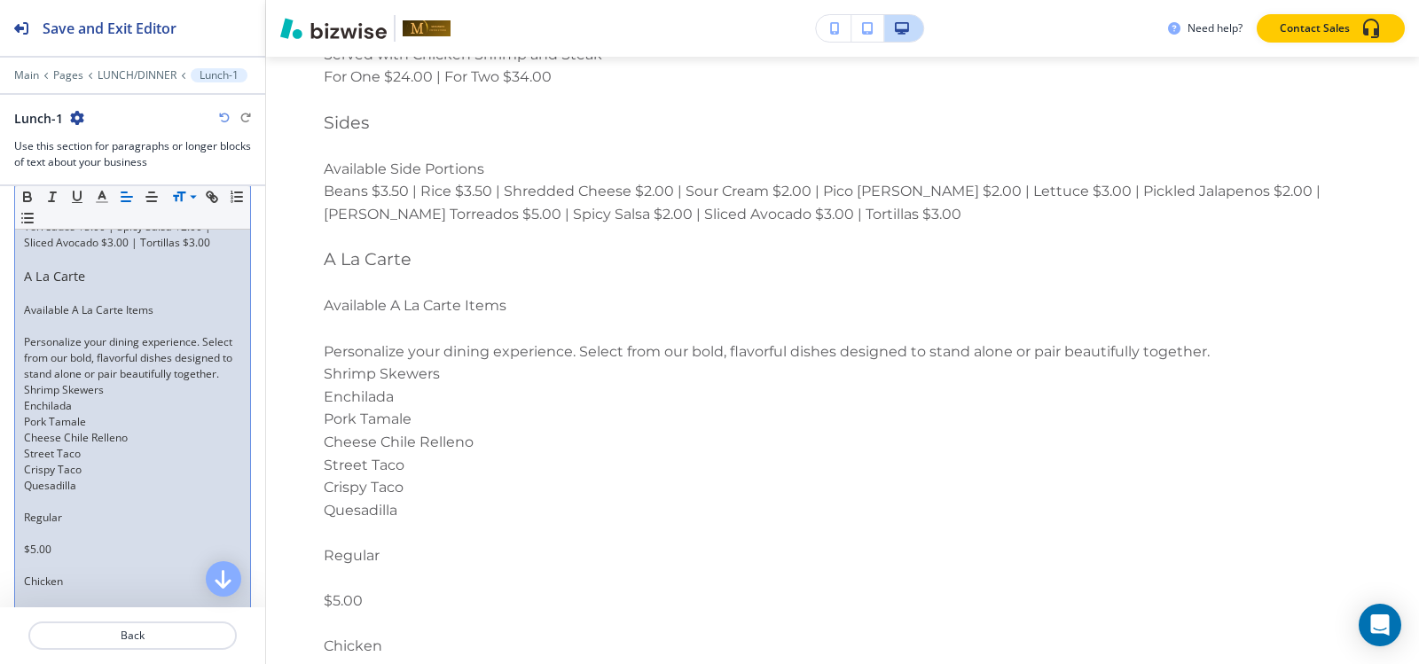
scroll to position [3851, 0]
click at [58, 346] on p at bounding box center [132, 338] width 217 height 16
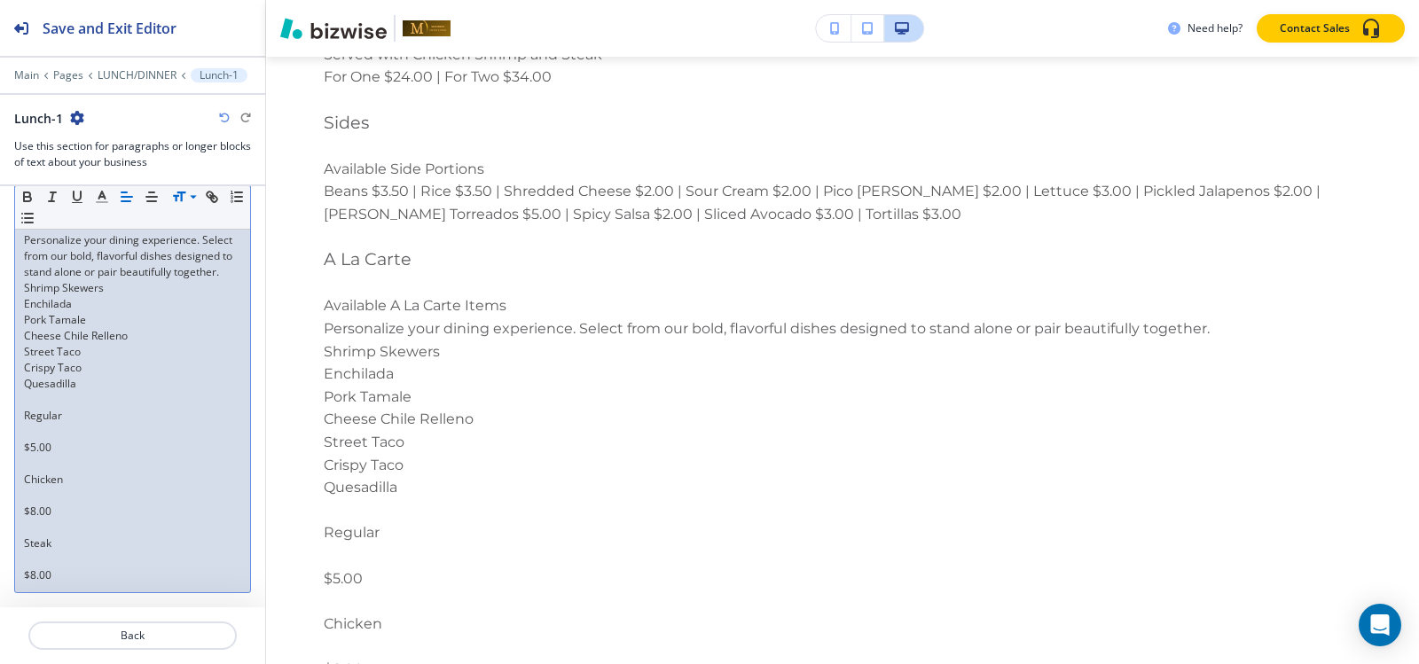
click at [43, 434] on p at bounding box center [132, 432] width 217 height 16
click at [41, 459] on p at bounding box center [132, 464] width 217 height 16
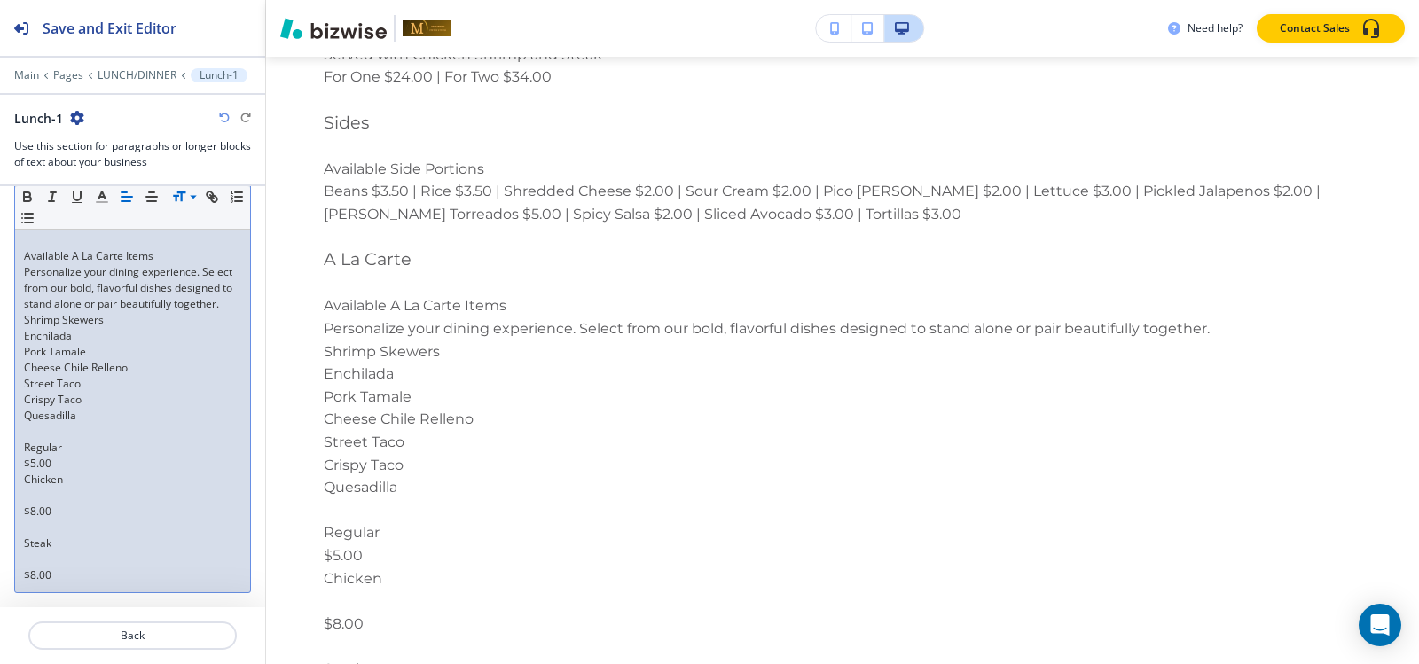
click at [27, 500] on p at bounding box center [132, 496] width 217 height 16
click at [28, 530] on p at bounding box center [132, 528] width 217 height 16
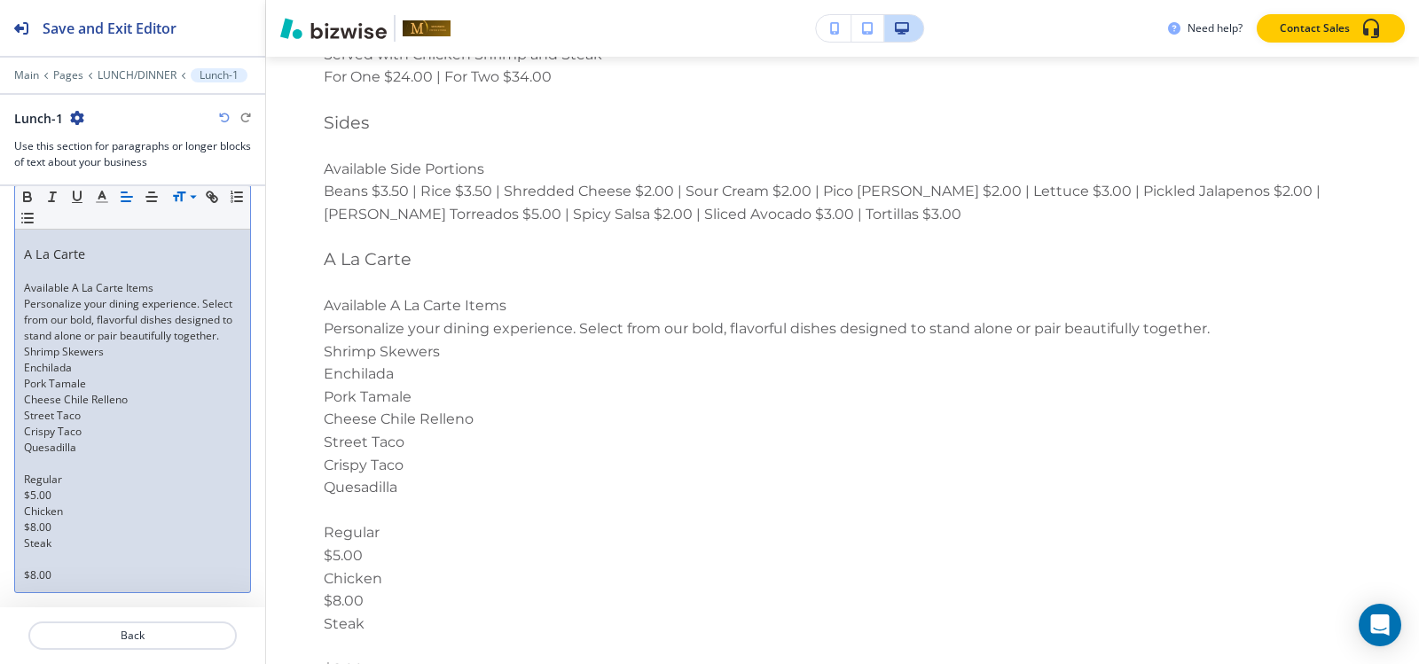
click at [31, 560] on p at bounding box center [132, 560] width 217 height 16
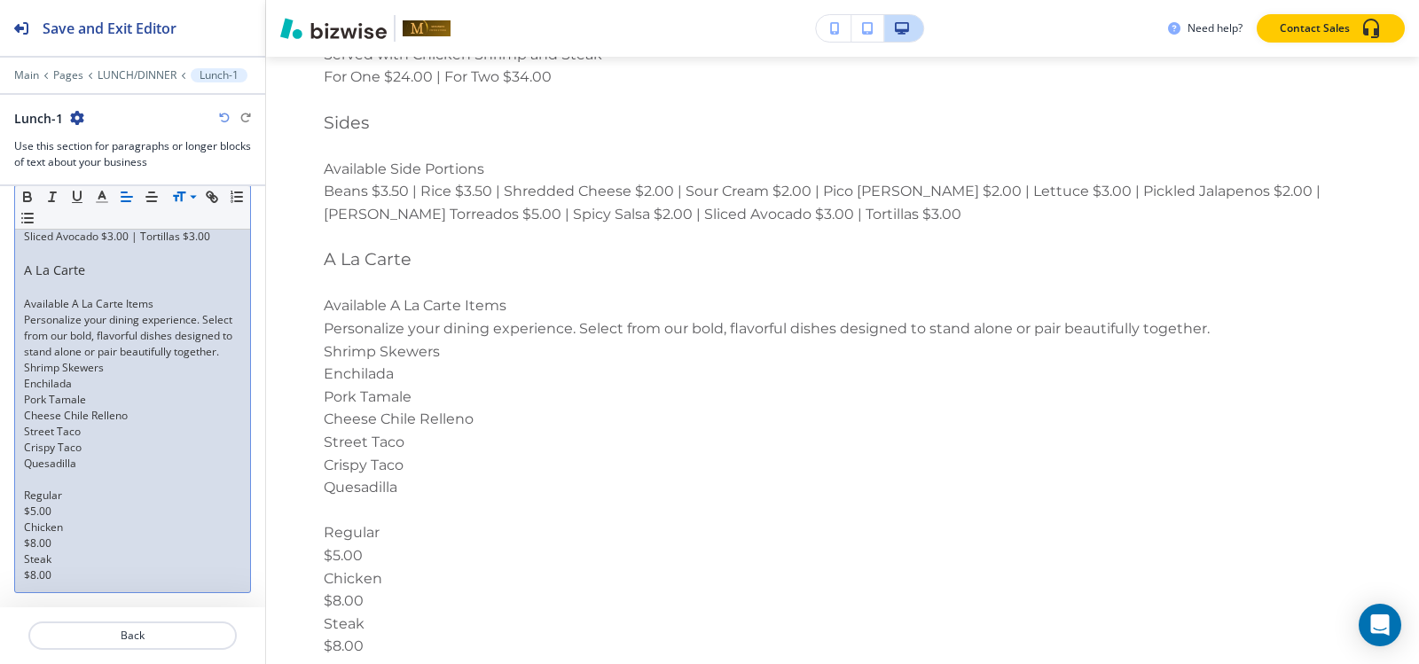
scroll to position [3932, 0]
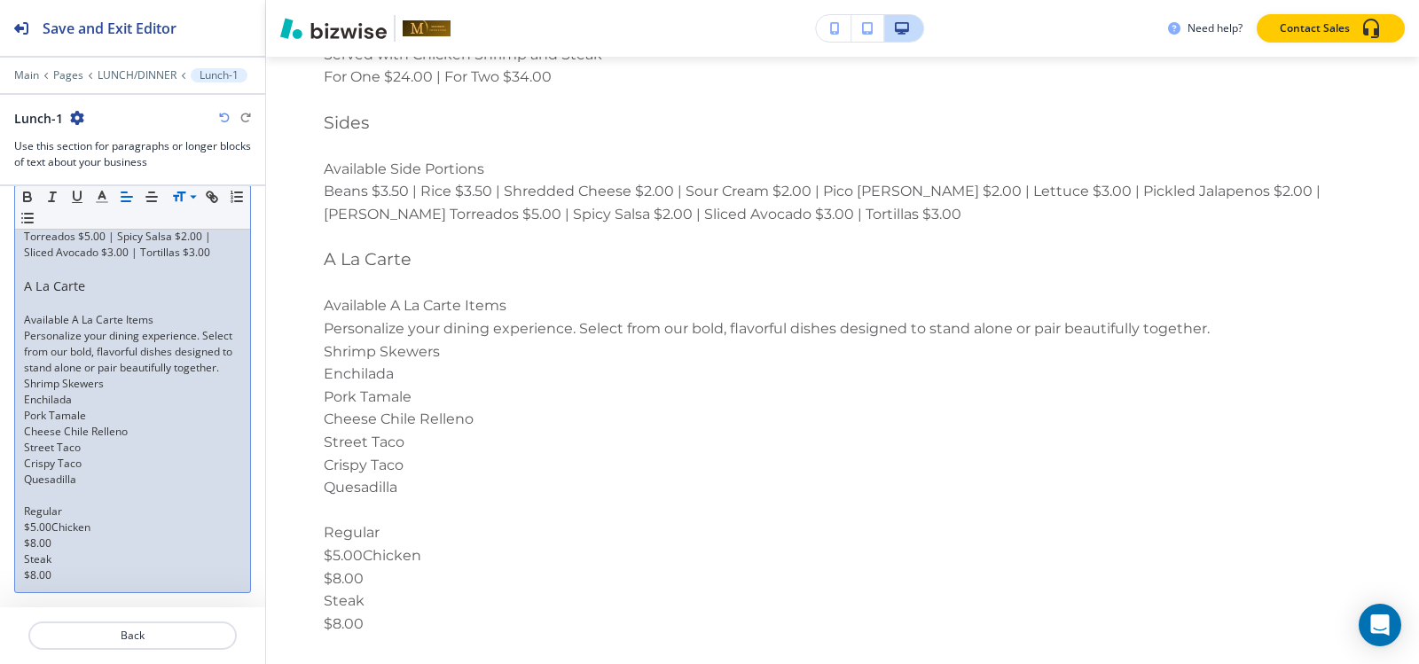
scroll to position [3916, 0]
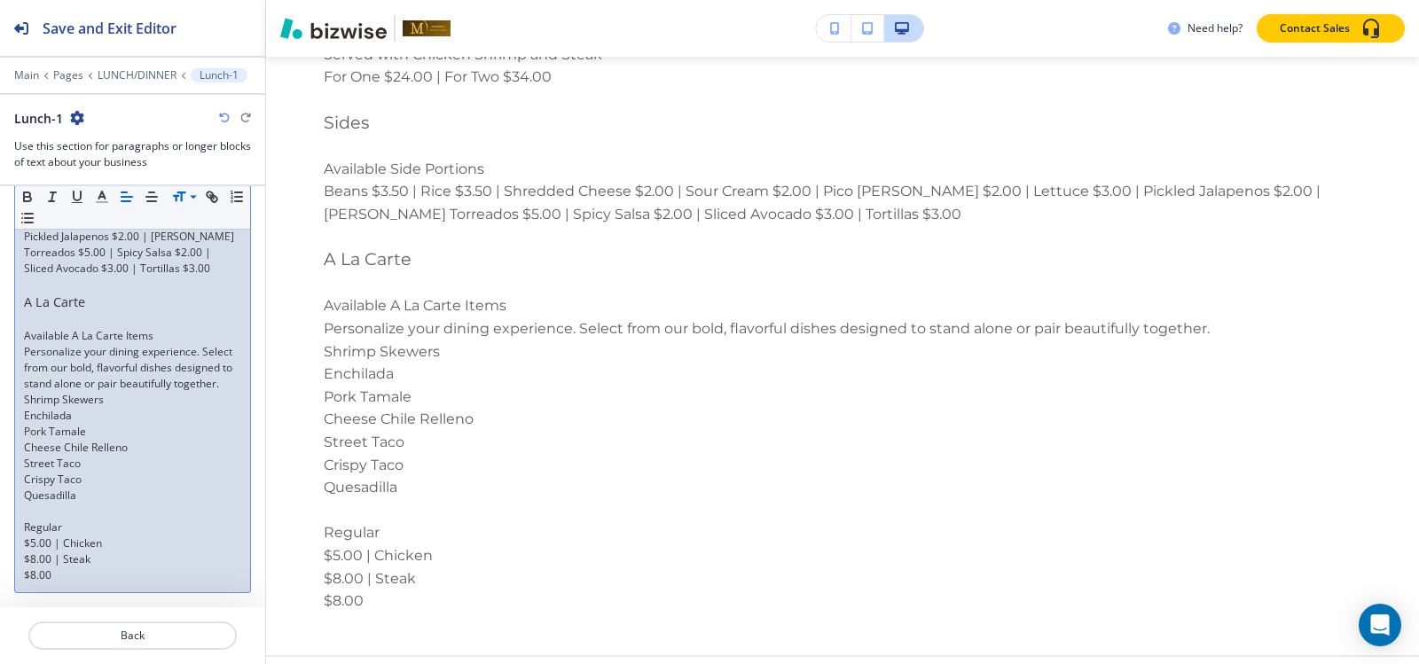
click at [24, 544] on p "$5.00 | Chicken" at bounding box center [132, 544] width 217 height 16
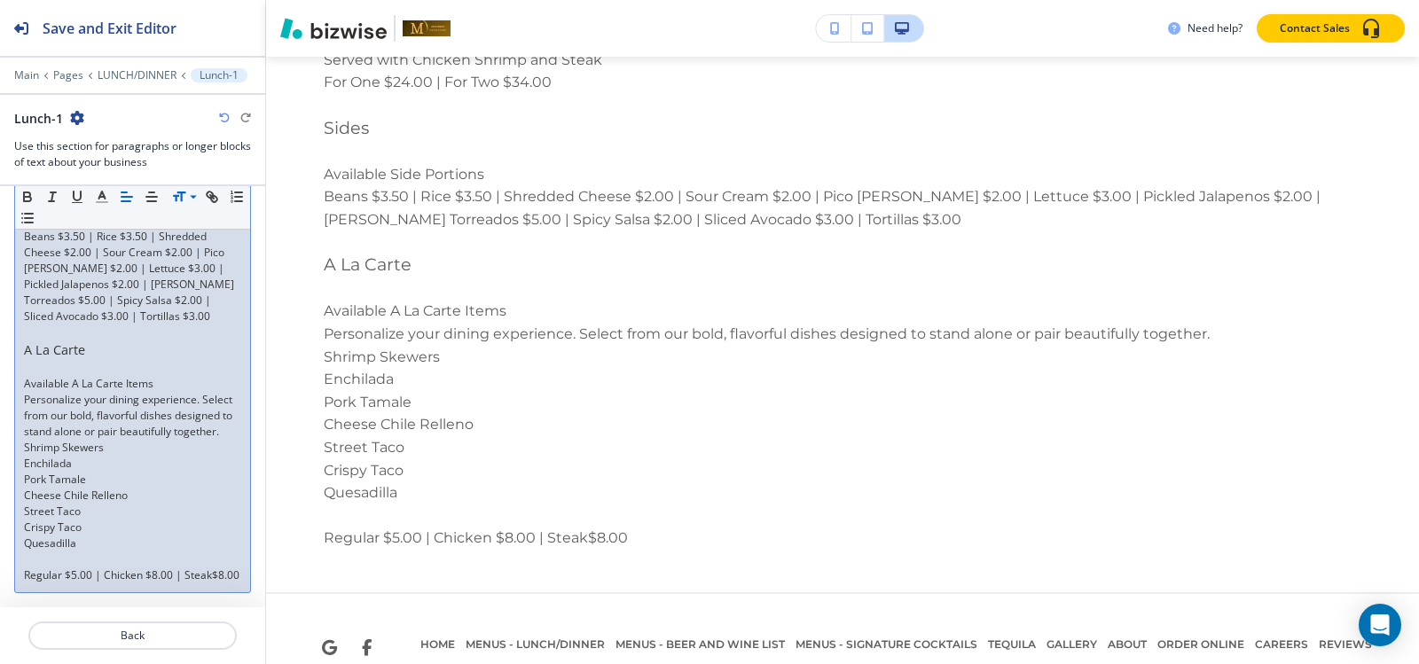
scroll to position [16770, 0]
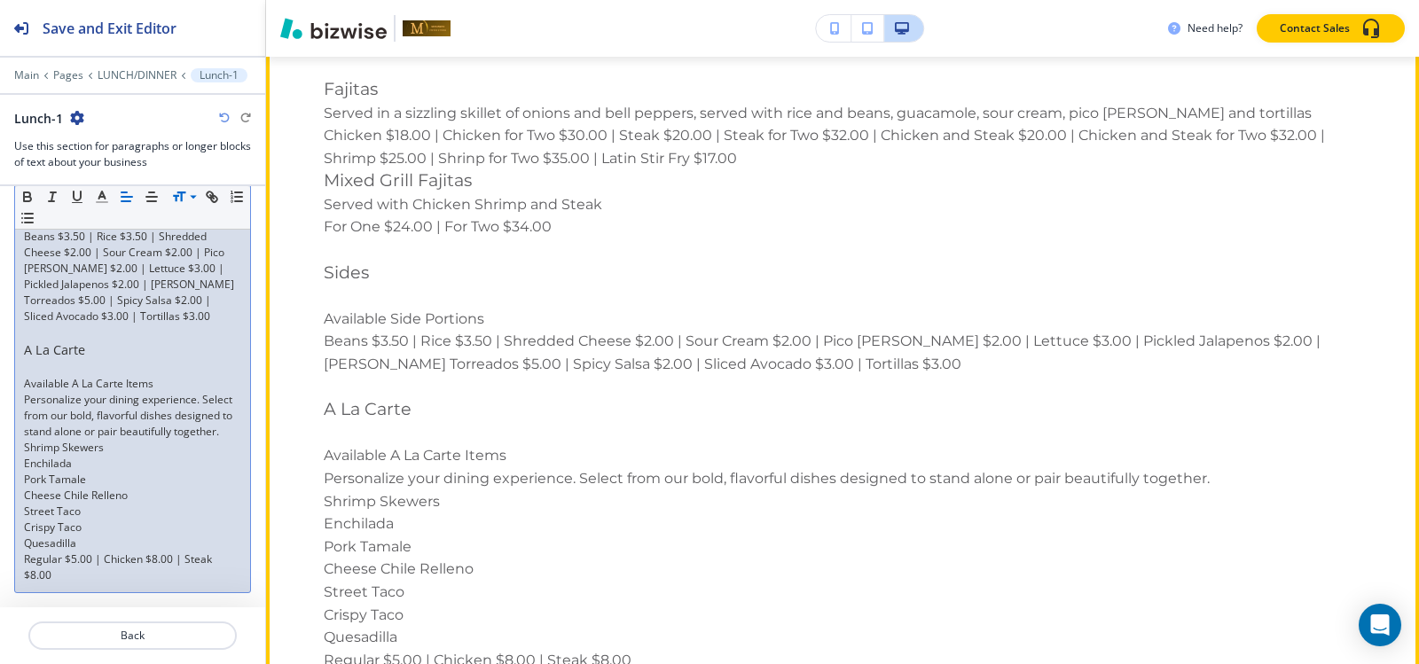
scroll to position [16659, 0]
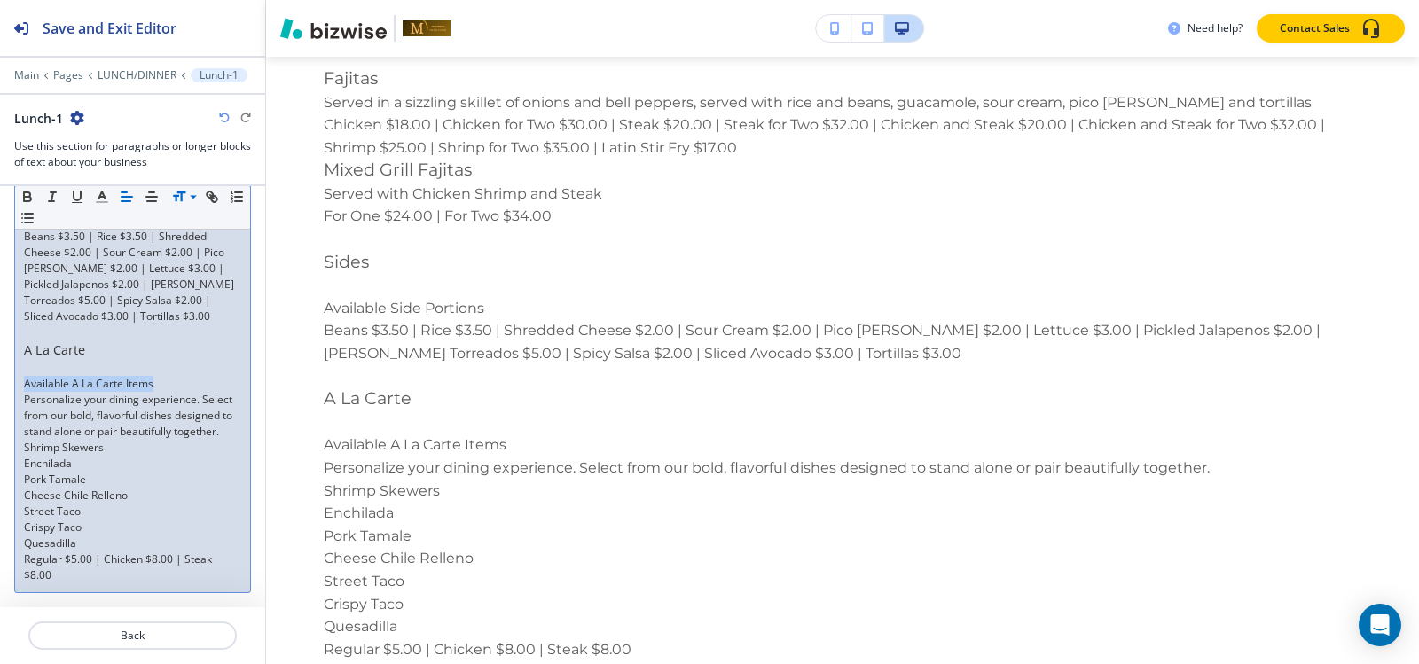
drag, startPoint x: 162, startPoint y: 366, endPoint x: 0, endPoint y: 366, distance: 162.3
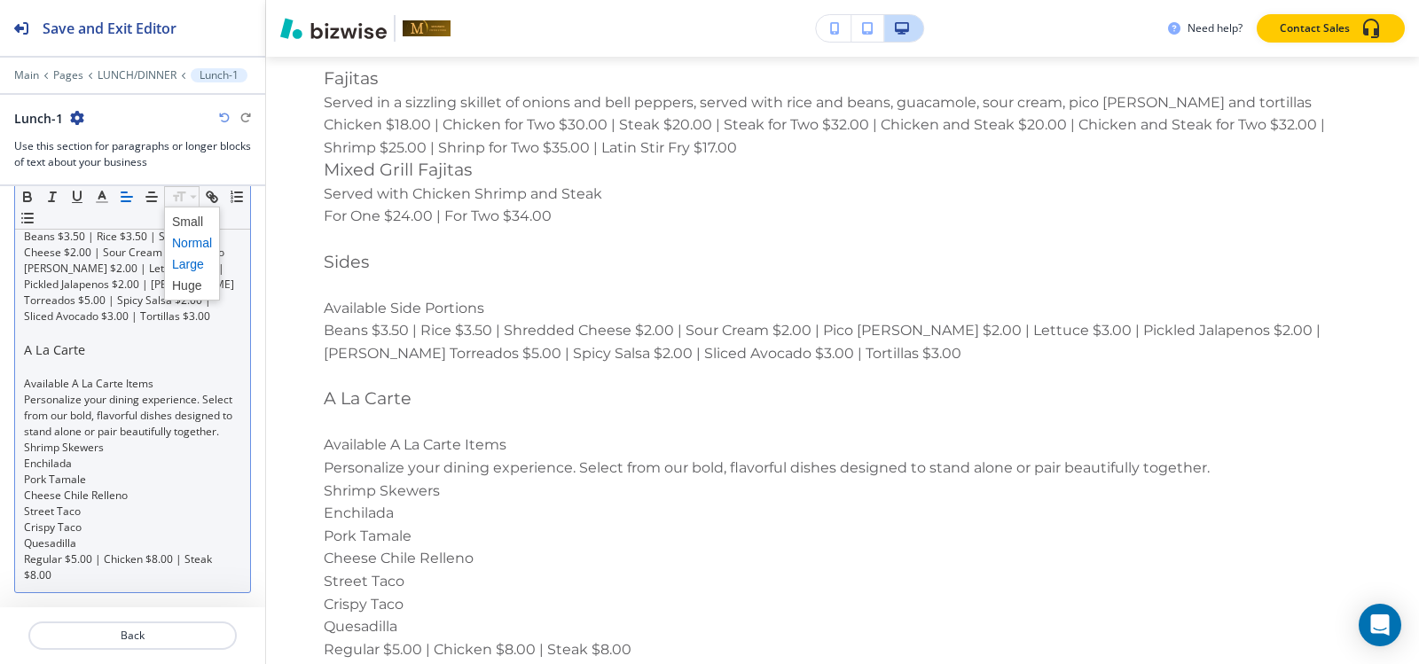
click at [192, 264] on span at bounding box center [192, 264] width 40 height 21
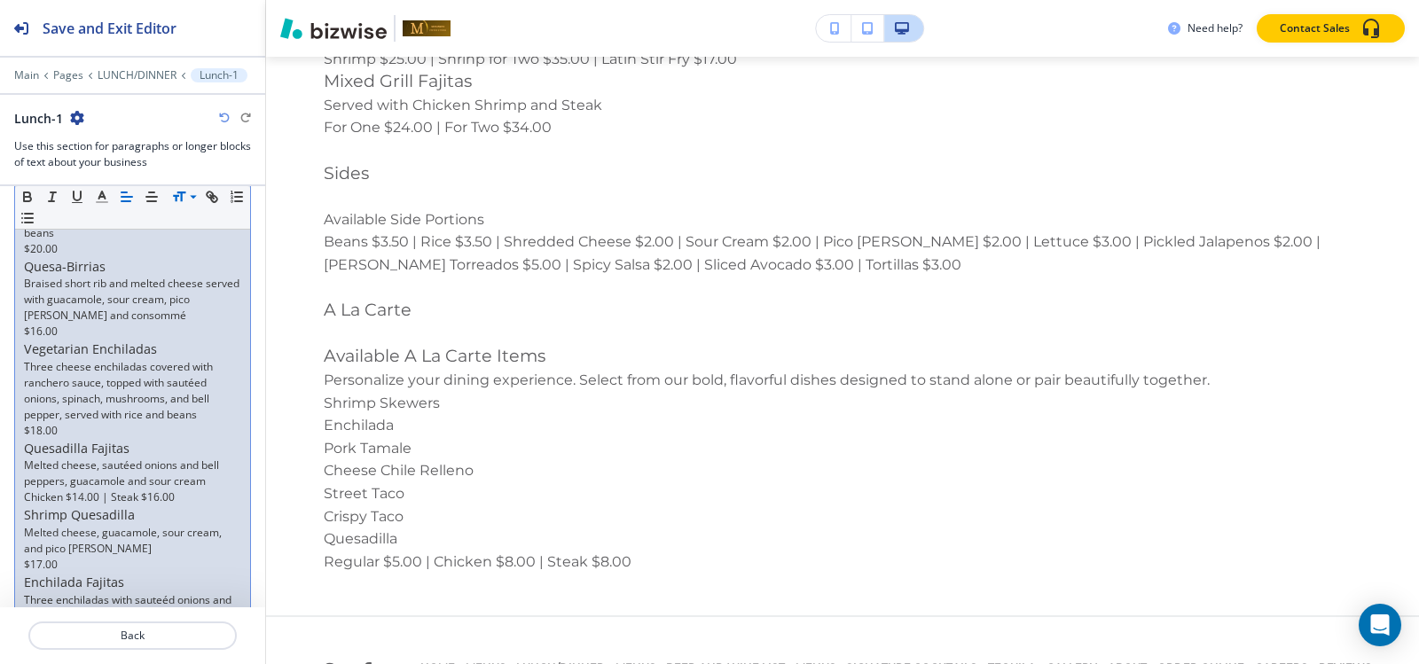
scroll to position [3855, 0]
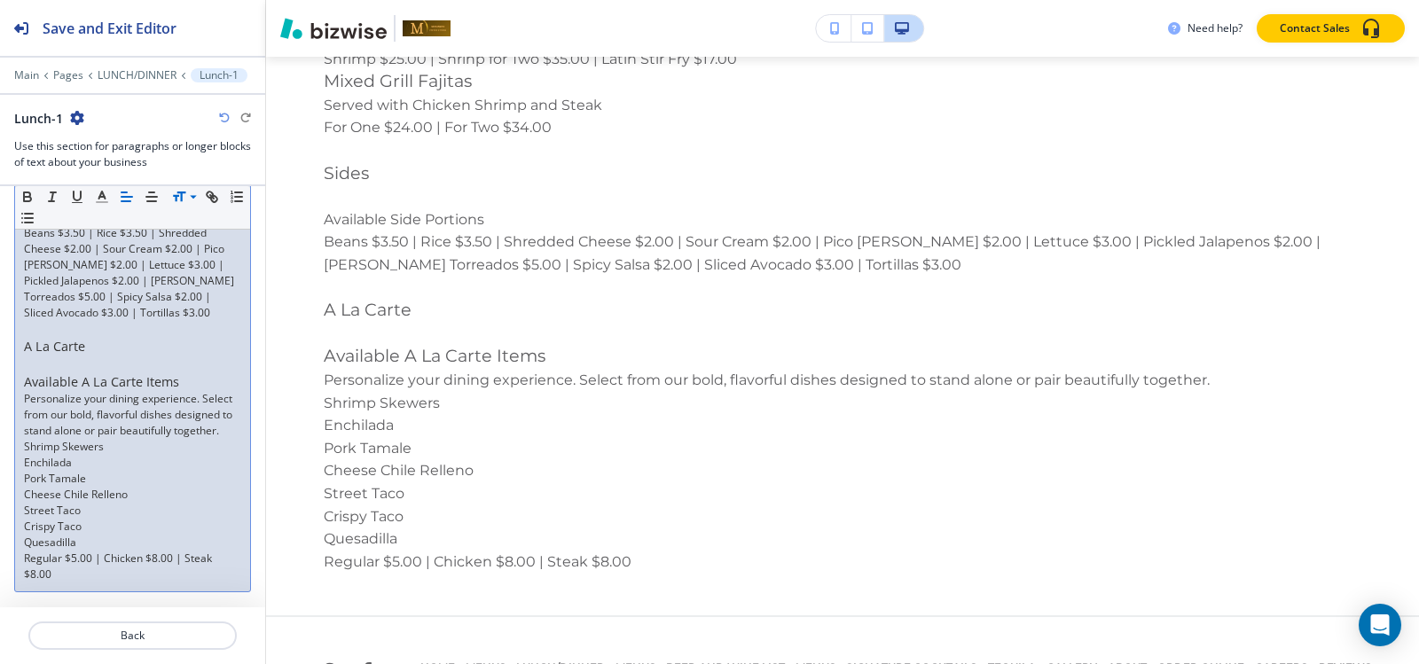
click at [25, 466] on p "Enchilada" at bounding box center [132, 463] width 217 height 16
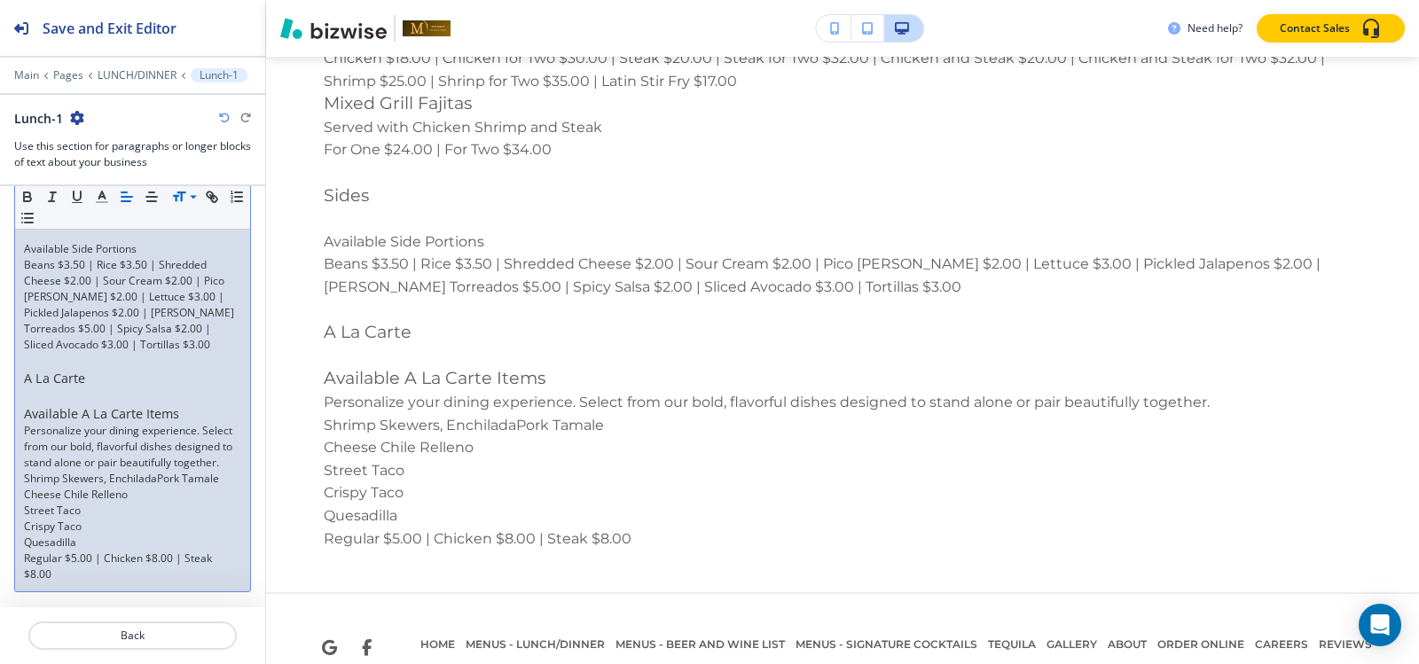
scroll to position [16703, 0]
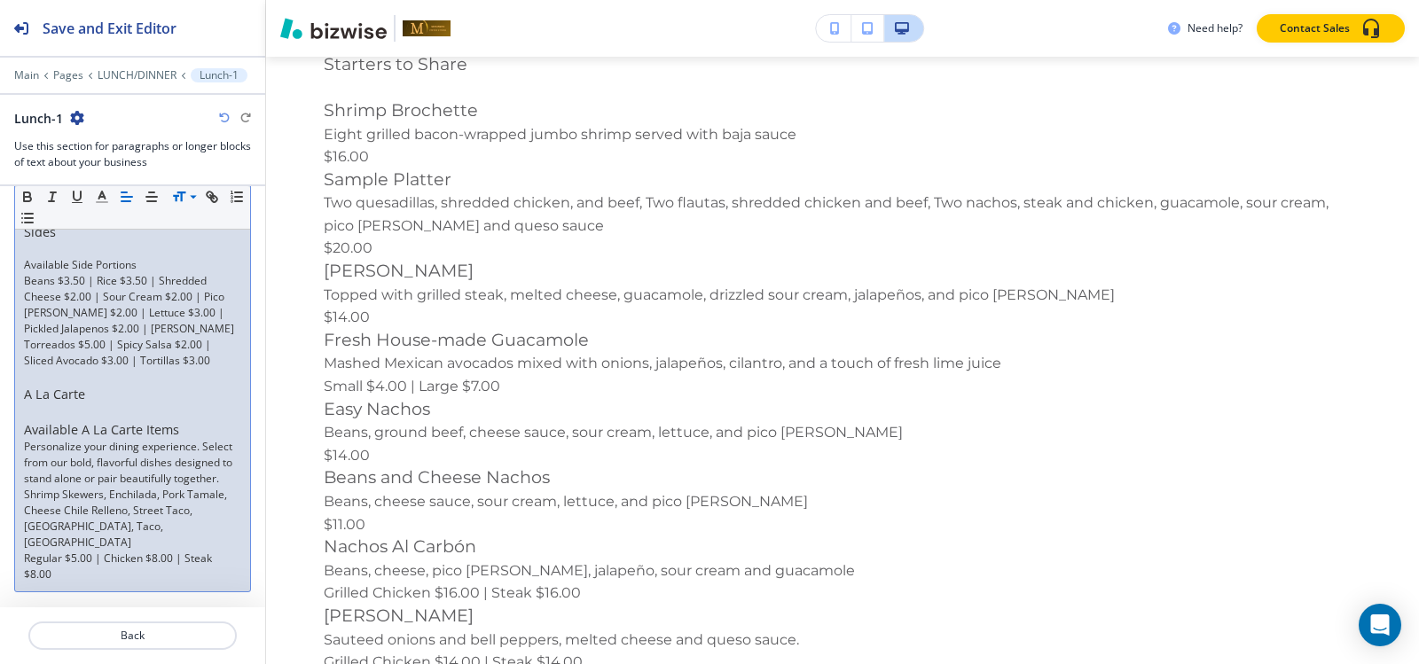
scroll to position [0, 0]
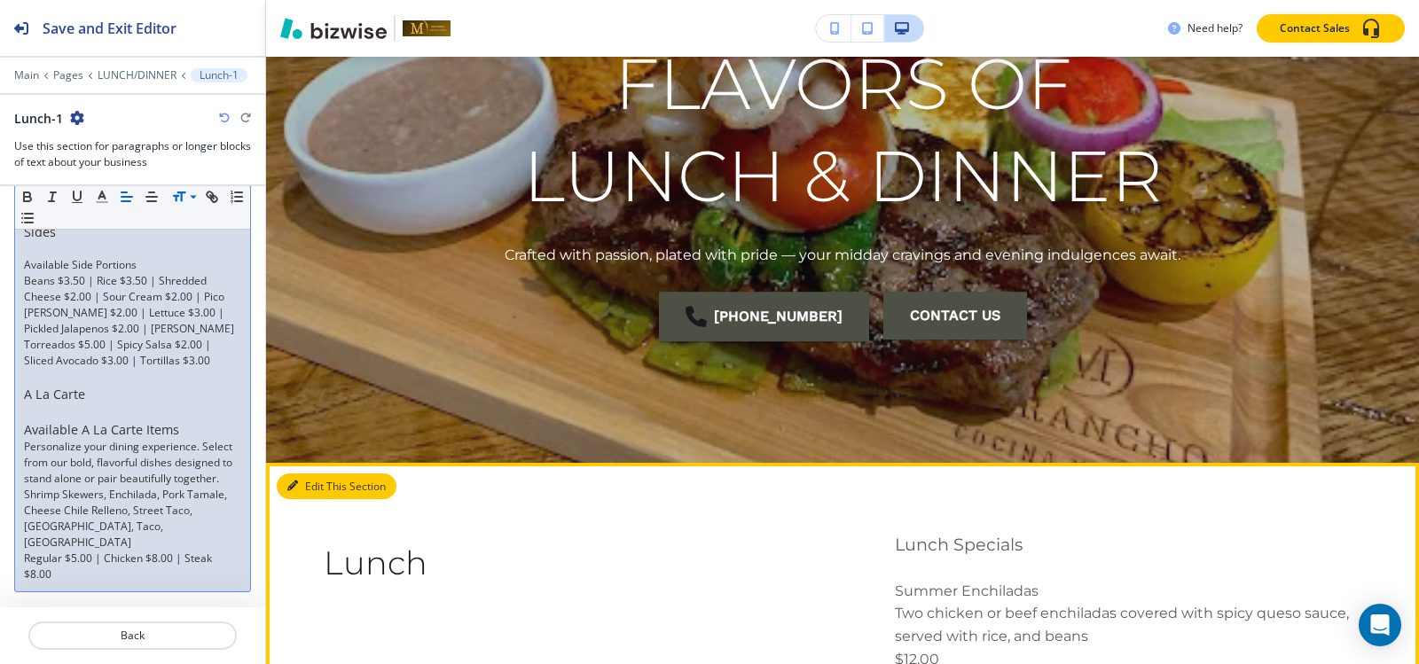
click at [301, 484] on button "Edit This Section" at bounding box center [337, 487] width 120 height 27
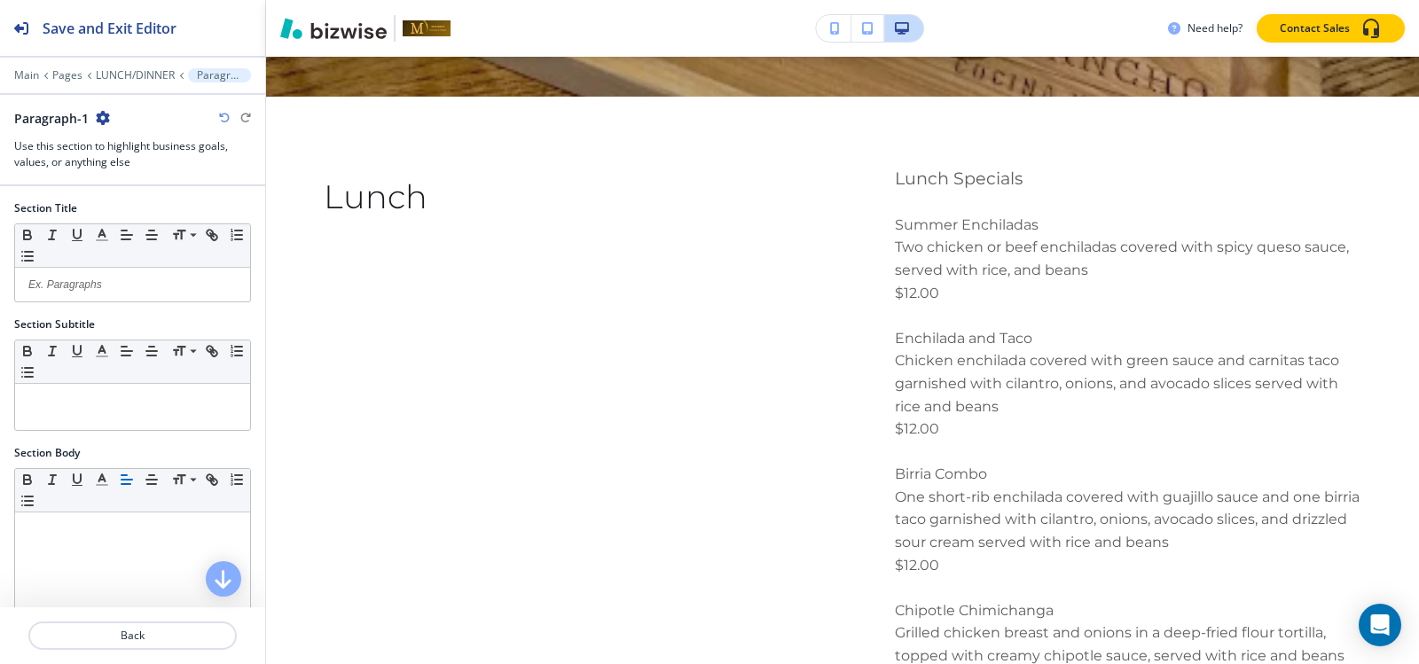
scroll to position [850, 0]
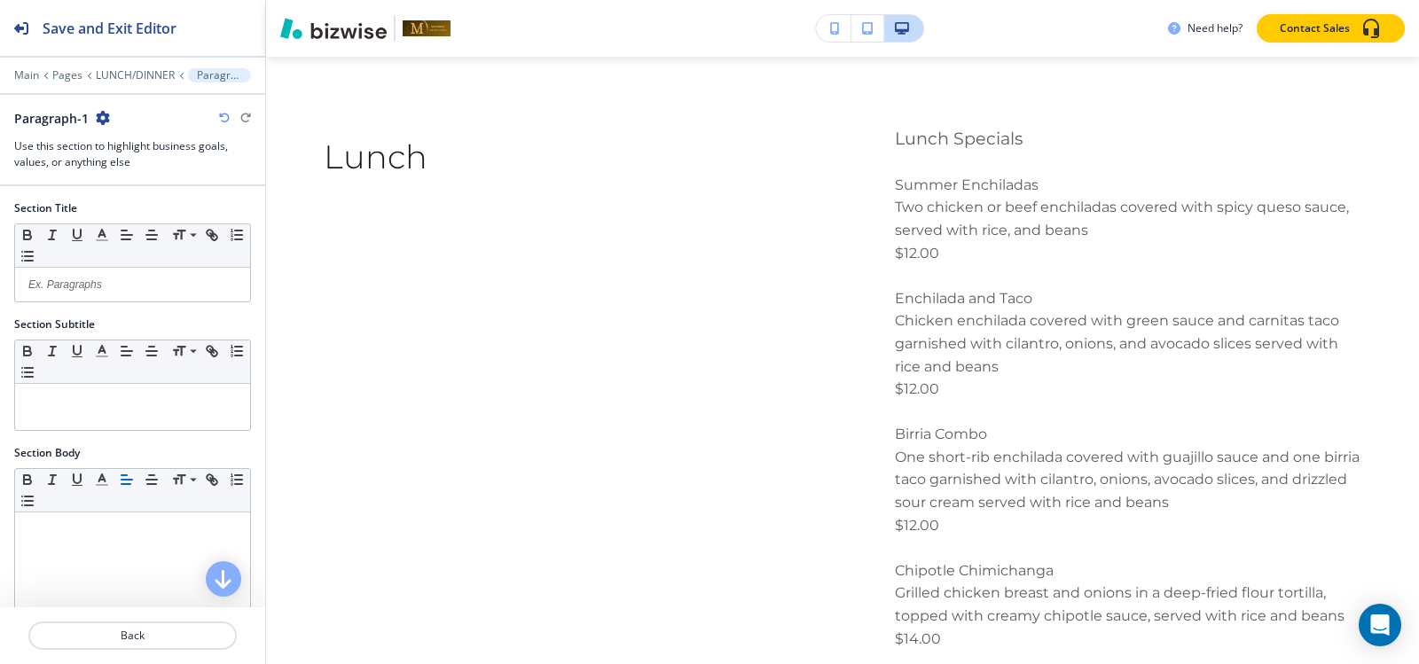
click at [100, 122] on icon "button" at bounding box center [103, 118] width 14 height 14
drag, startPoint x: 133, startPoint y: 202, endPoint x: 212, endPoint y: 230, distance: 83.6
click at [134, 202] on button "Delete Section" at bounding box center [152, 211] width 114 height 32
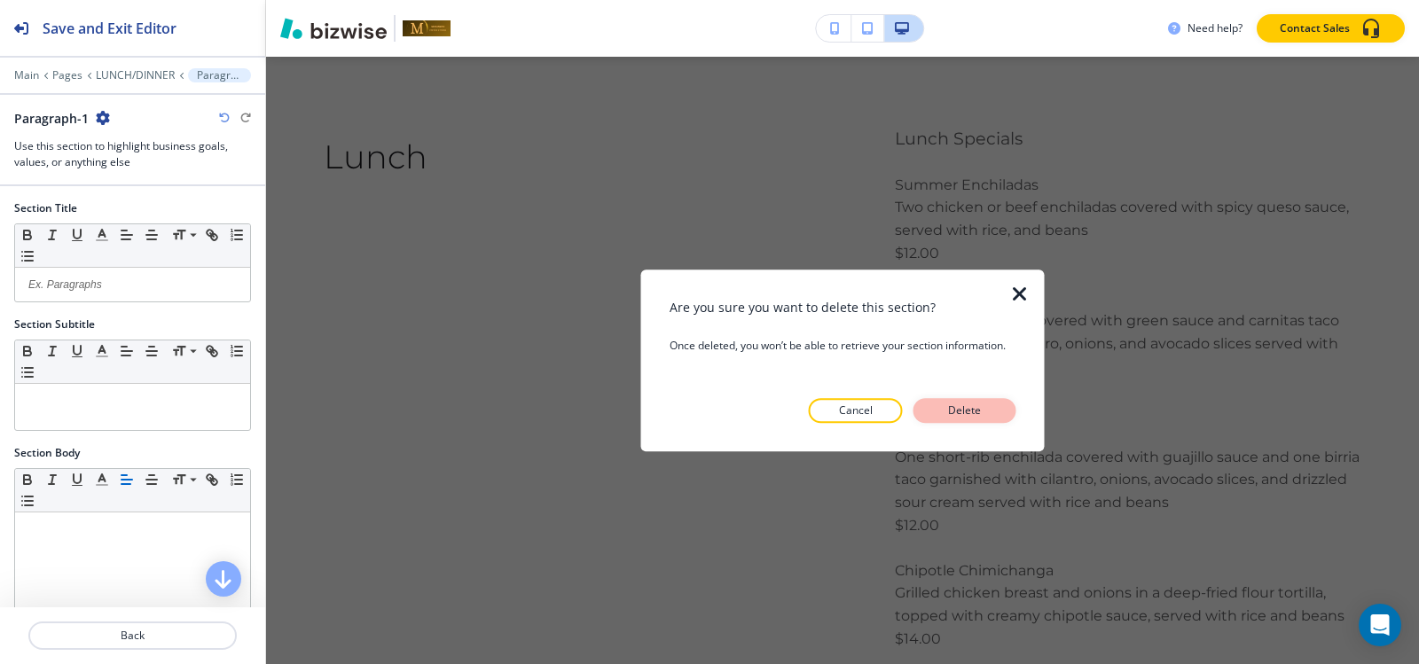
click at [938, 409] on button "Delete" at bounding box center [964, 410] width 103 height 25
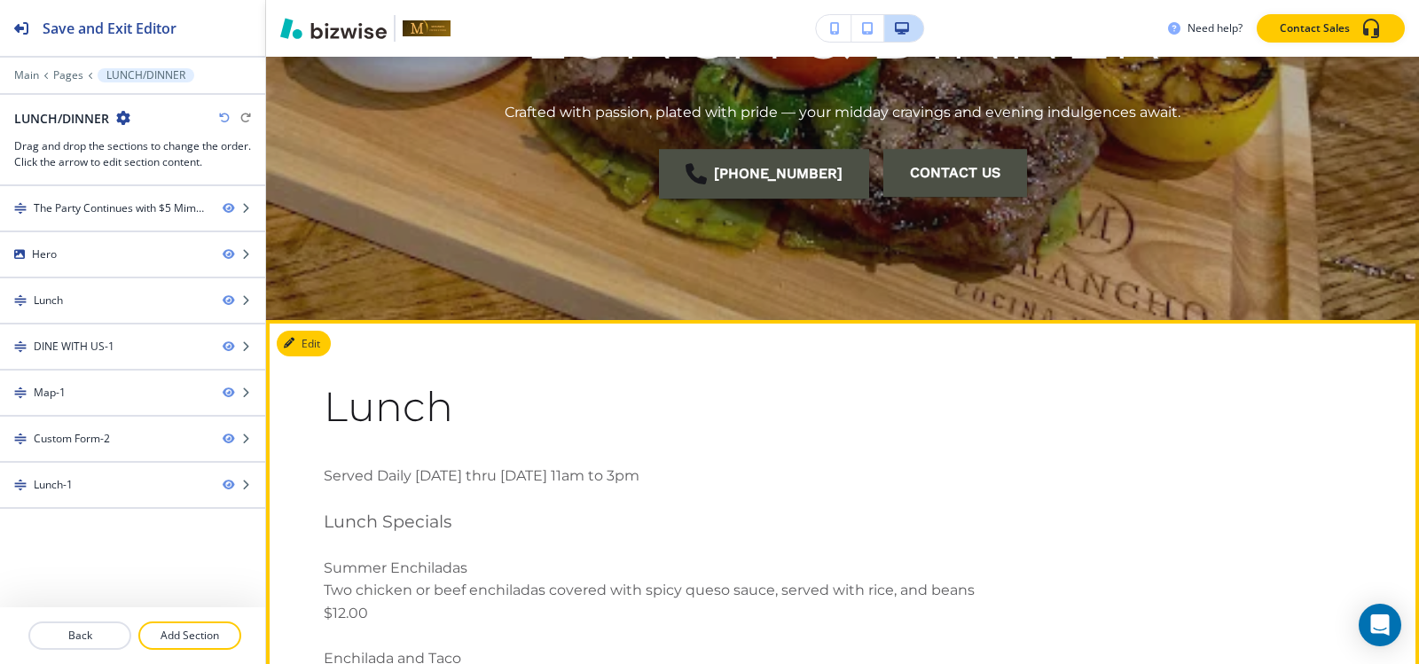
scroll to position [584, 0]
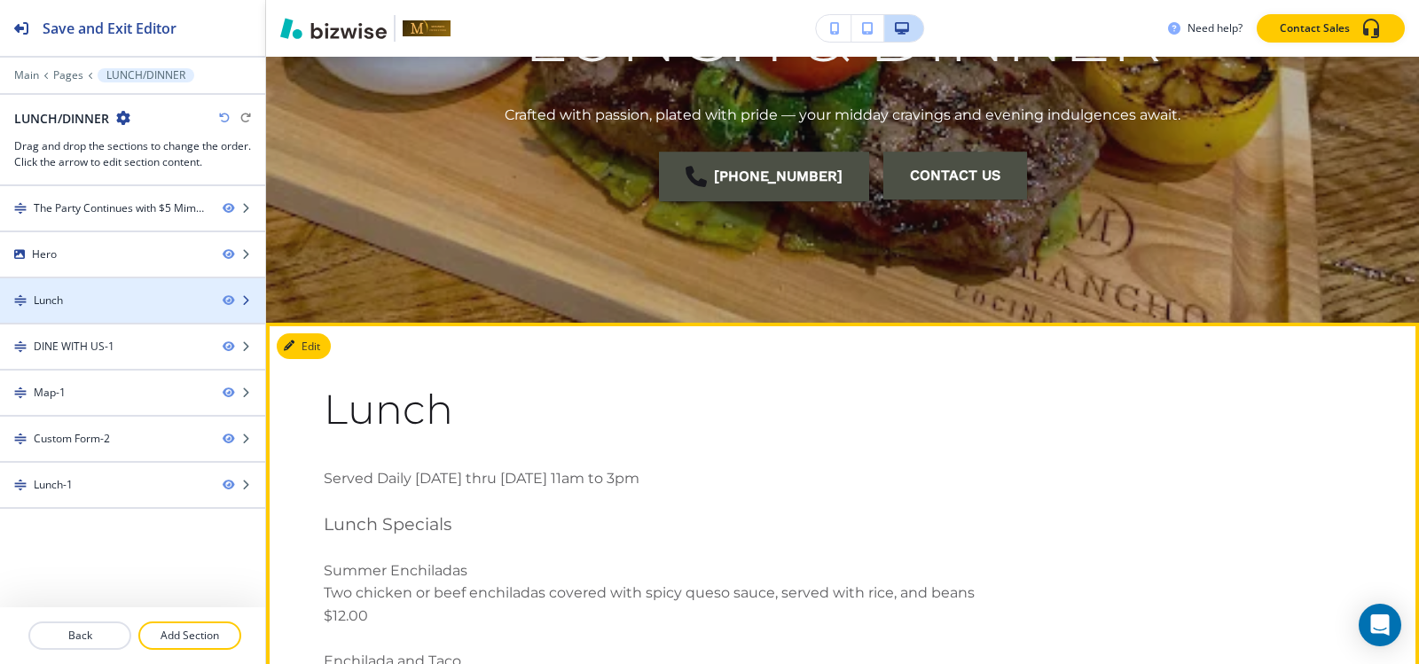
click at [121, 293] on div "Lunch" at bounding box center [104, 301] width 208 height 16
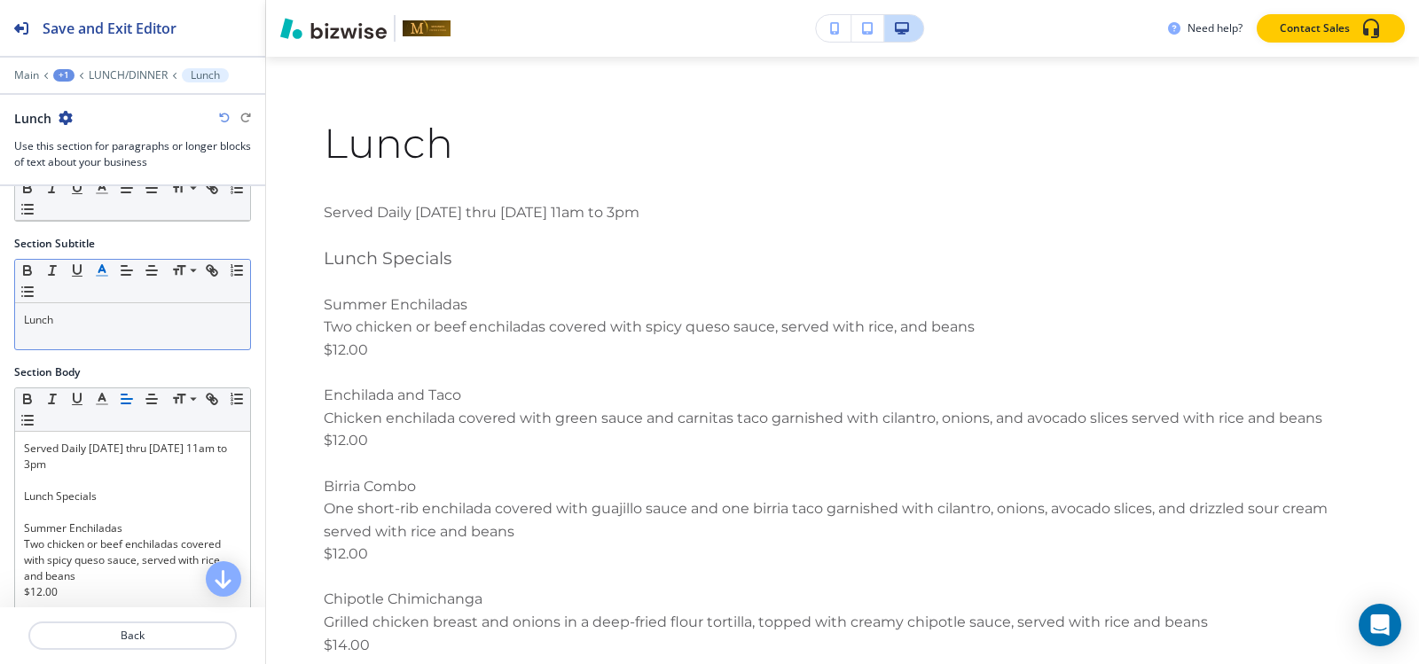
scroll to position [266, 0]
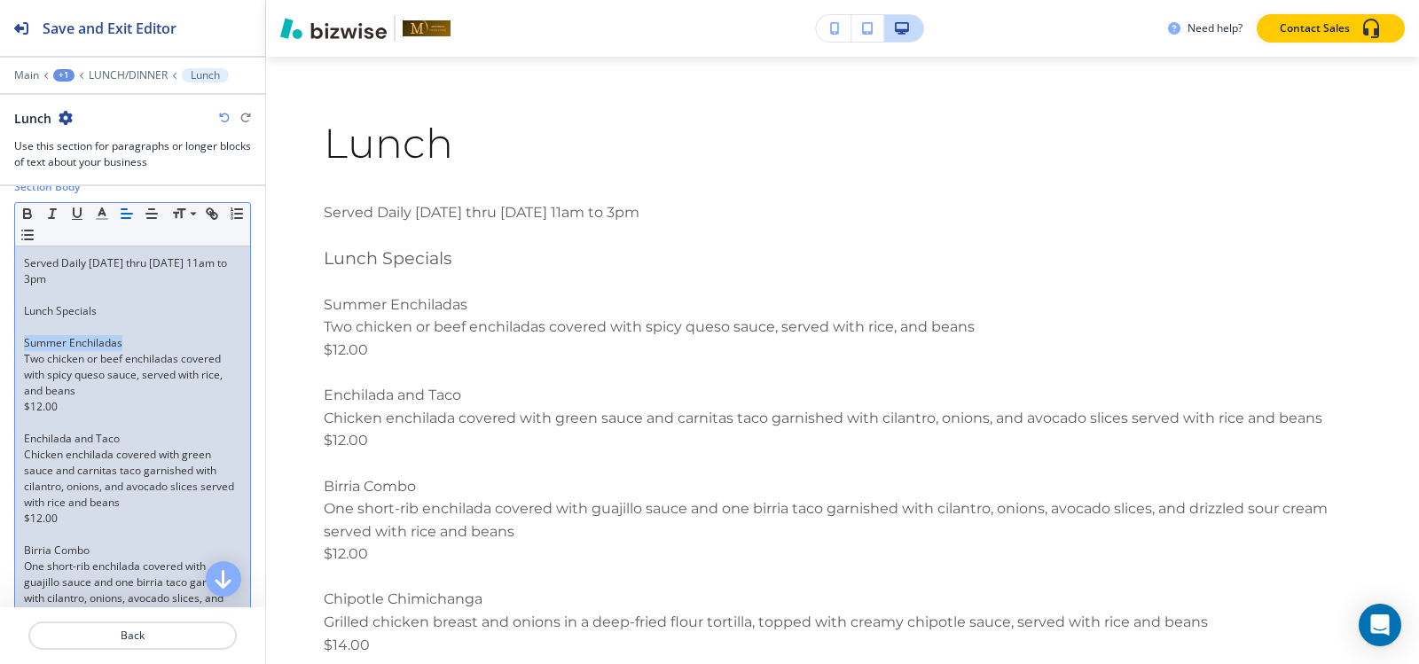
drag, startPoint x: 128, startPoint y: 345, endPoint x: 0, endPoint y: 343, distance: 127.7
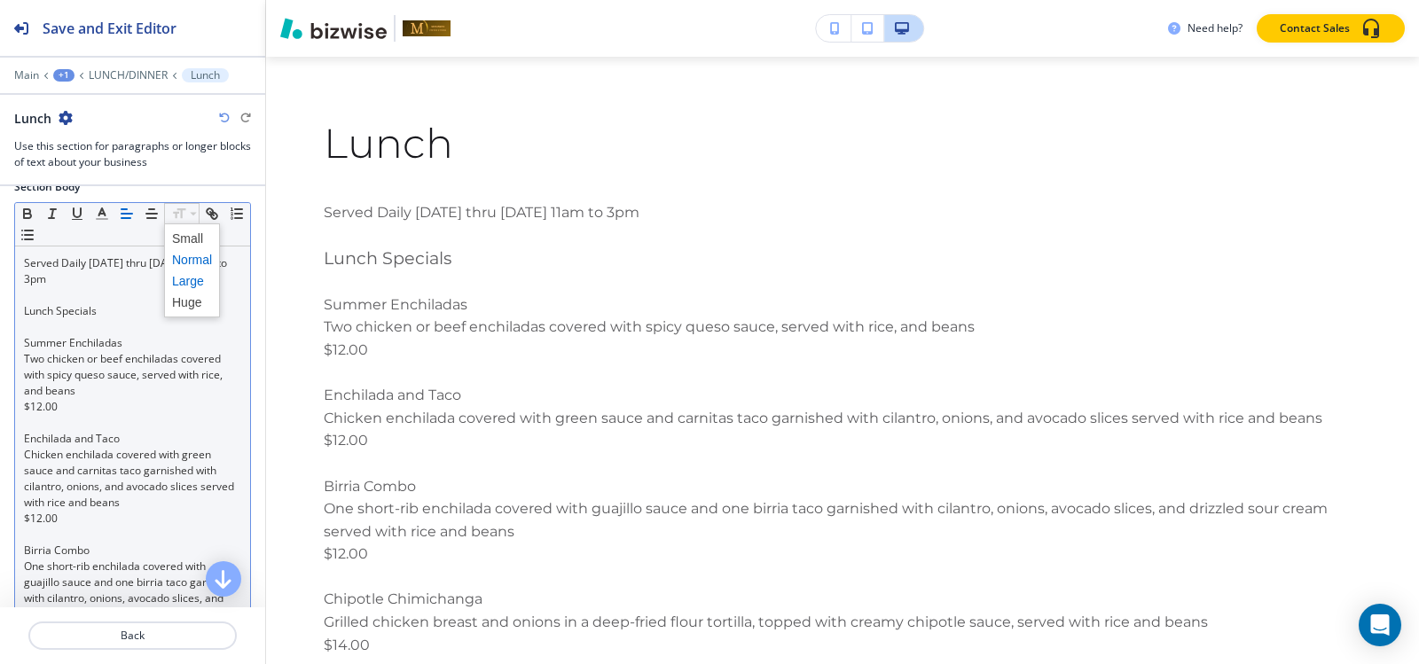
click at [191, 284] on span at bounding box center [192, 280] width 40 height 21
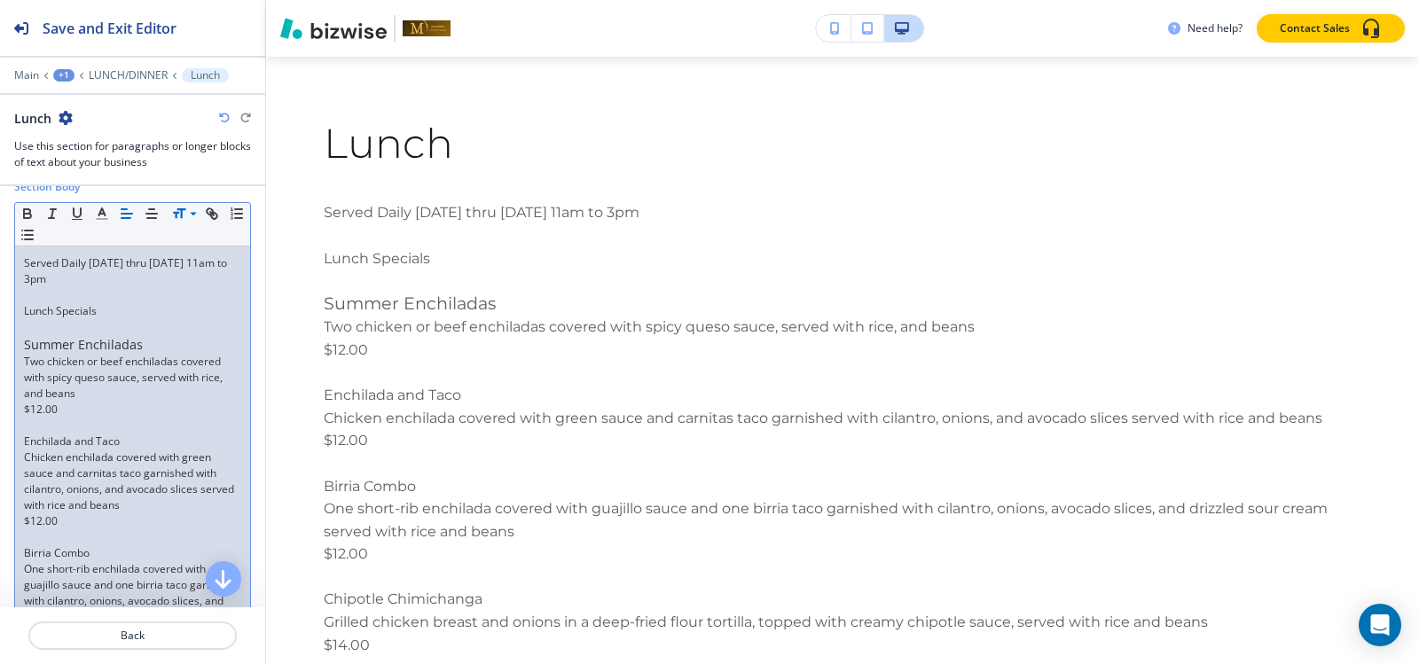
click at [74, 428] on p at bounding box center [132, 426] width 217 height 16
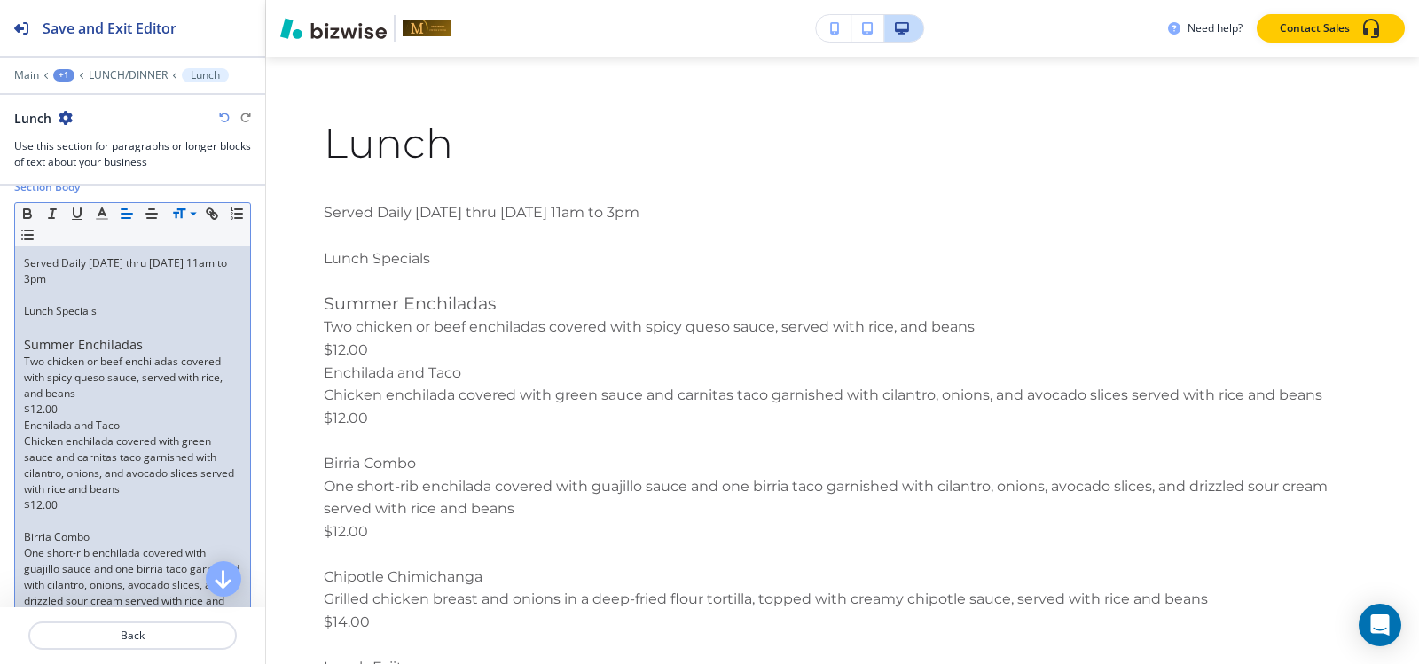
click at [41, 529] on p at bounding box center [132, 521] width 217 height 16
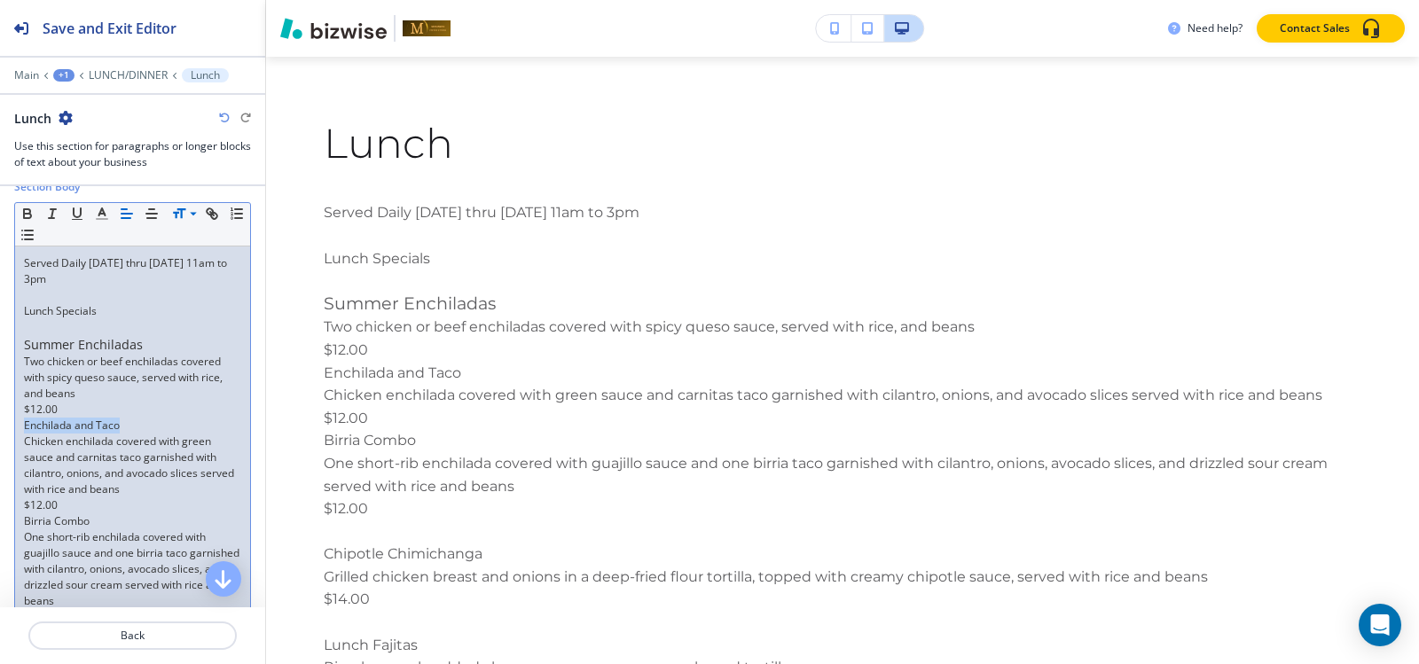
drag, startPoint x: 135, startPoint y: 427, endPoint x: 0, endPoint y: 427, distance: 134.8
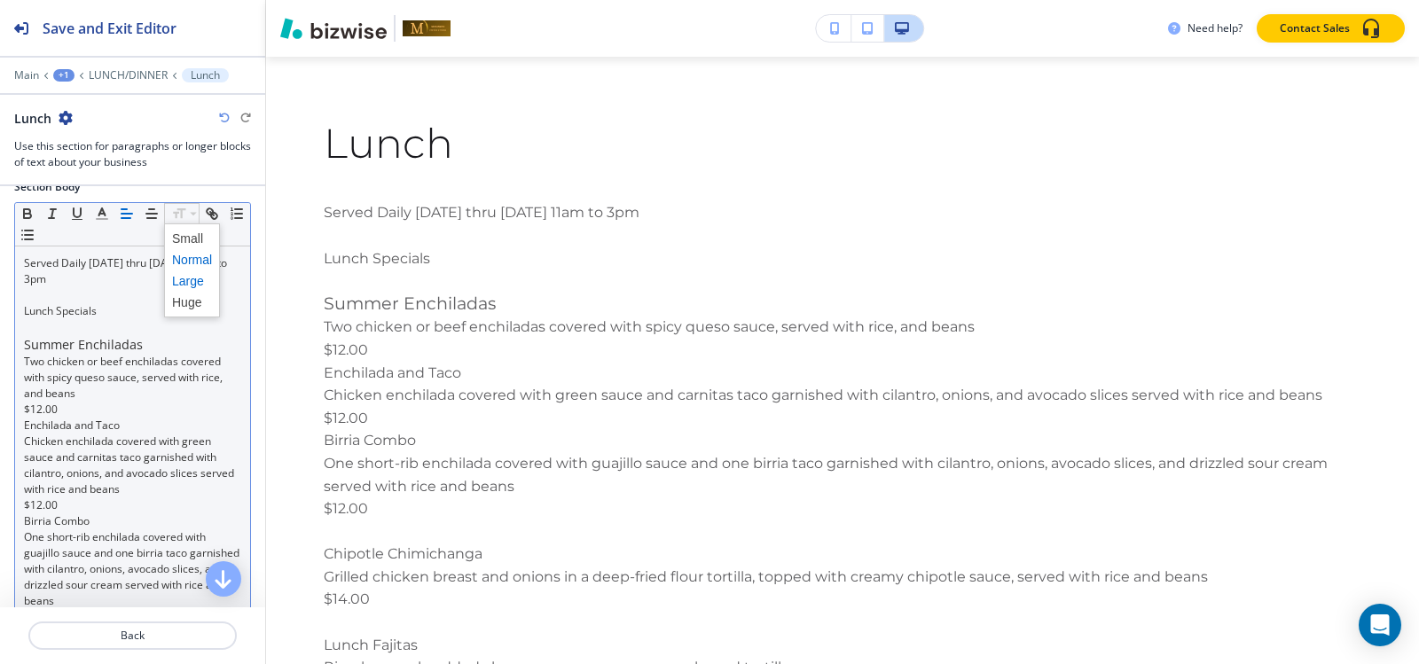
click at [183, 282] on span at bounding box center [192, 280] width 40 height 21
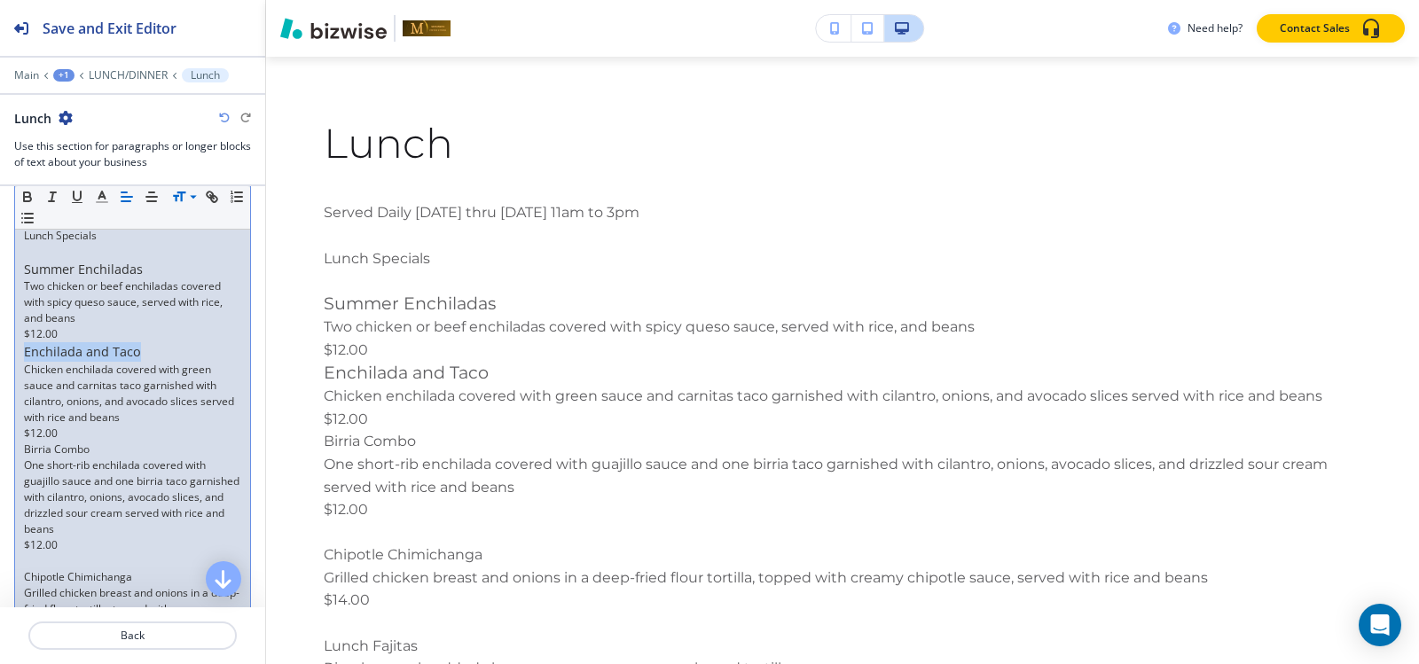
scroll to position [443, 0]
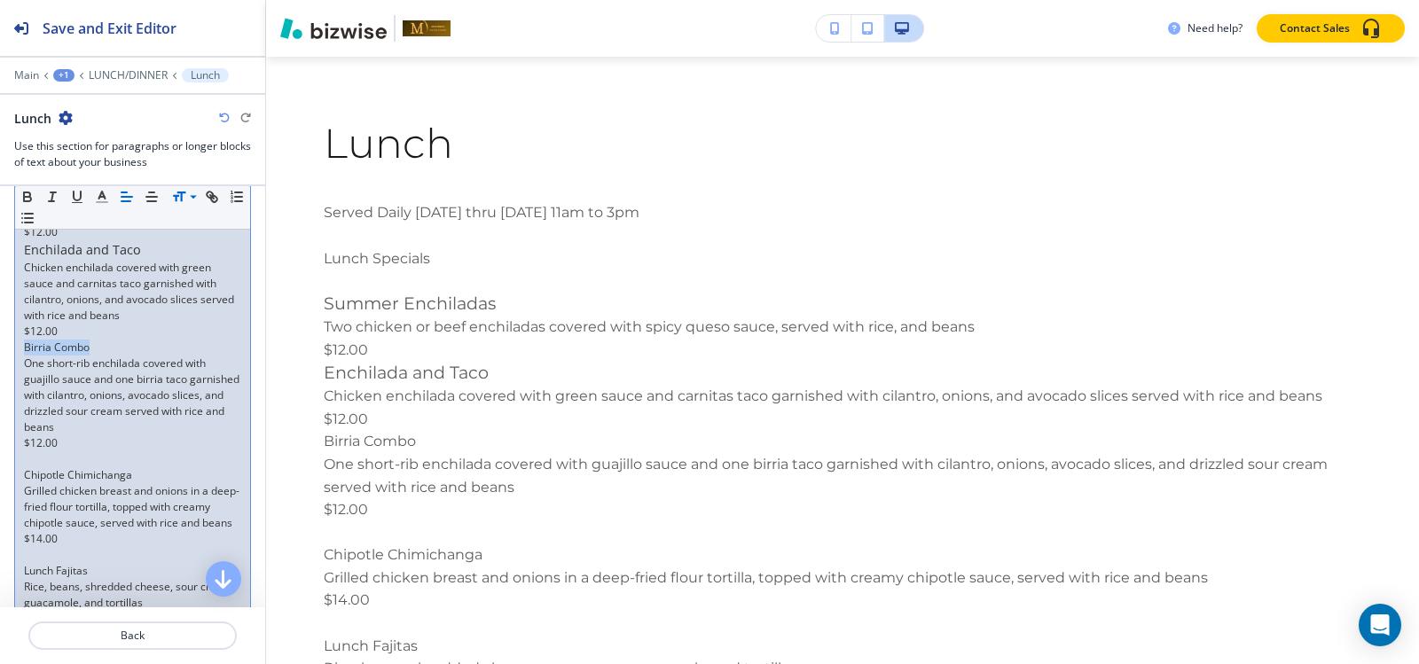
drag, startPoint x: 103, startPoint y: 343, endPoint x: 0, endPoint y: 341, distance: 102.9
click at [0, 341] on div "Section Body Small Normal Large Huge Served Daily Monday thru Friday 11am to 3p…" at bounding box center [132, 542] width 265 height 1080
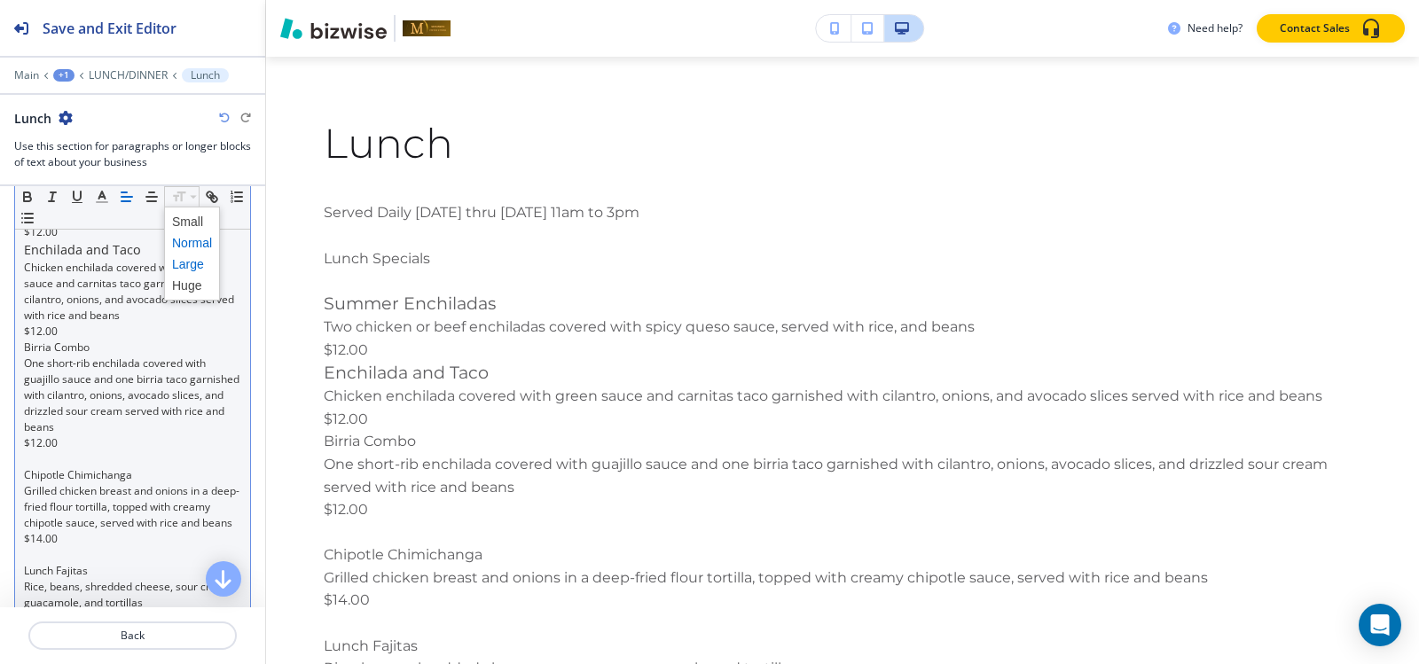
click at [186, 264] on span at bounding box center [192, 264] width 40 height 21
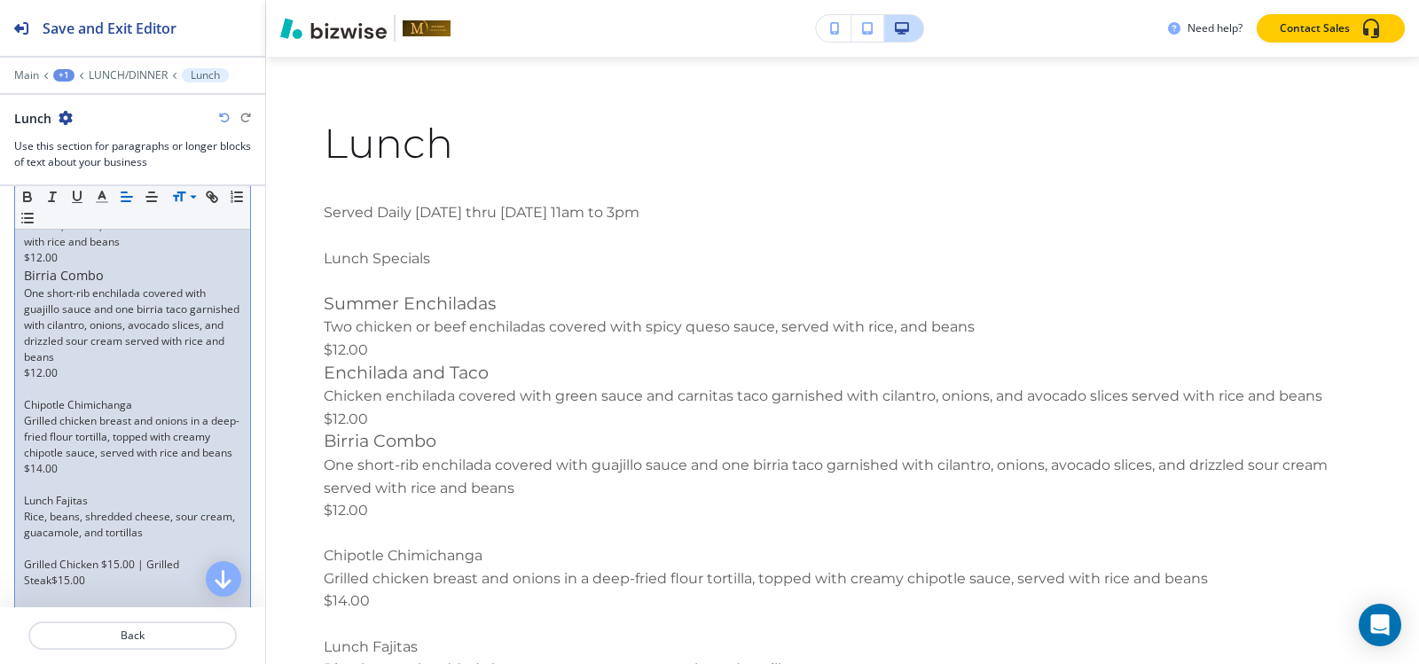
scroll to position [487, 0]
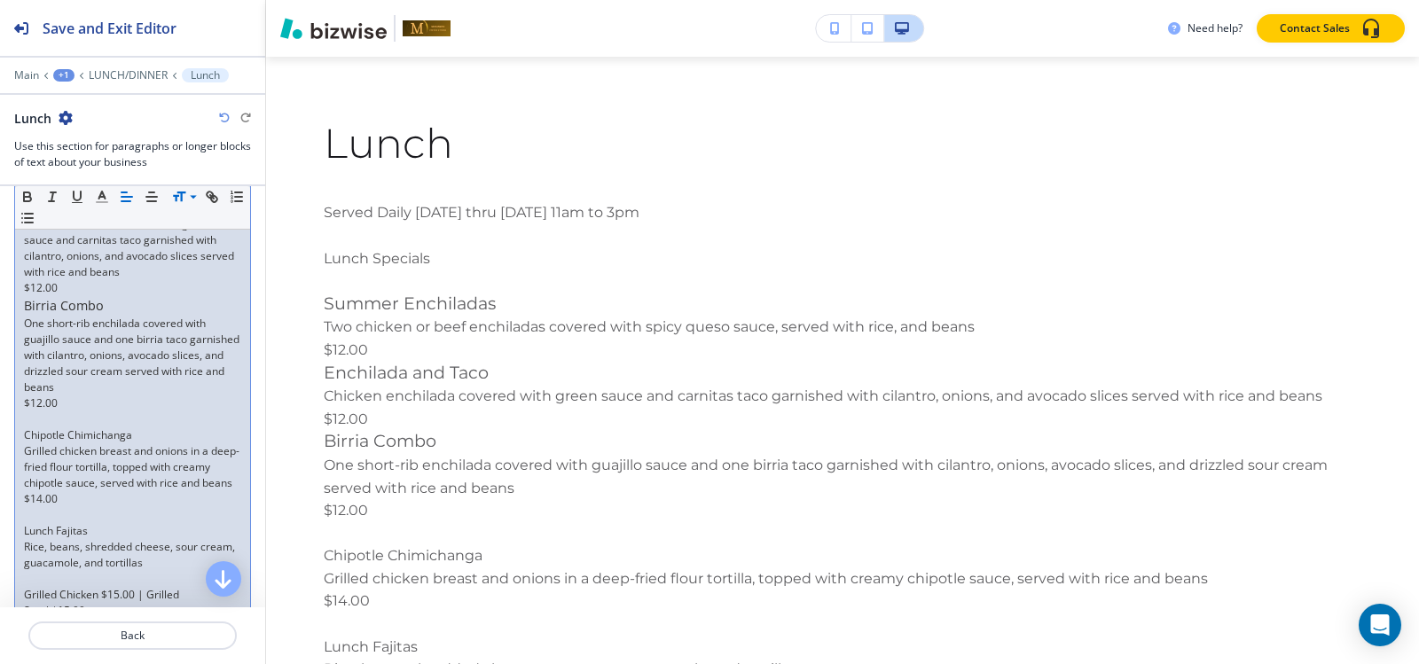
click at [62, 419] on p at bounding box center [132, 419] width 217 height 16
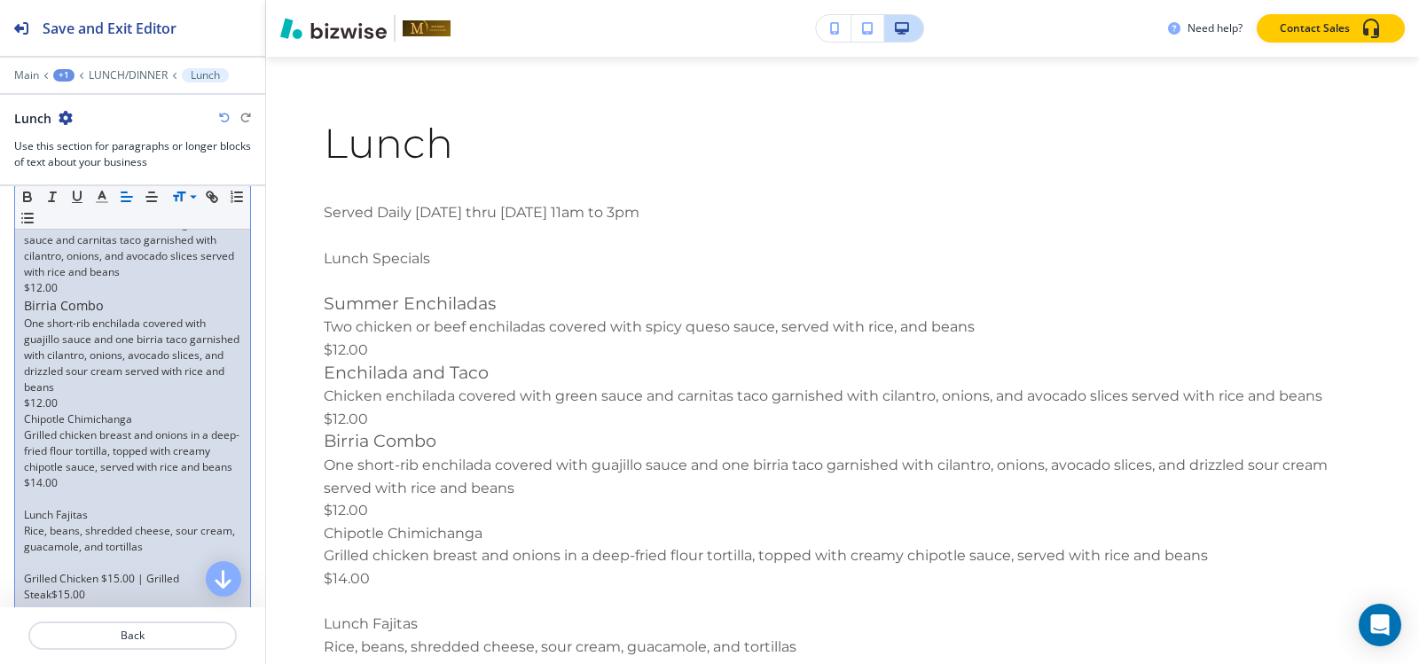
click at [46, 507] on p at bounding box center [132, 499] width 217 height 16
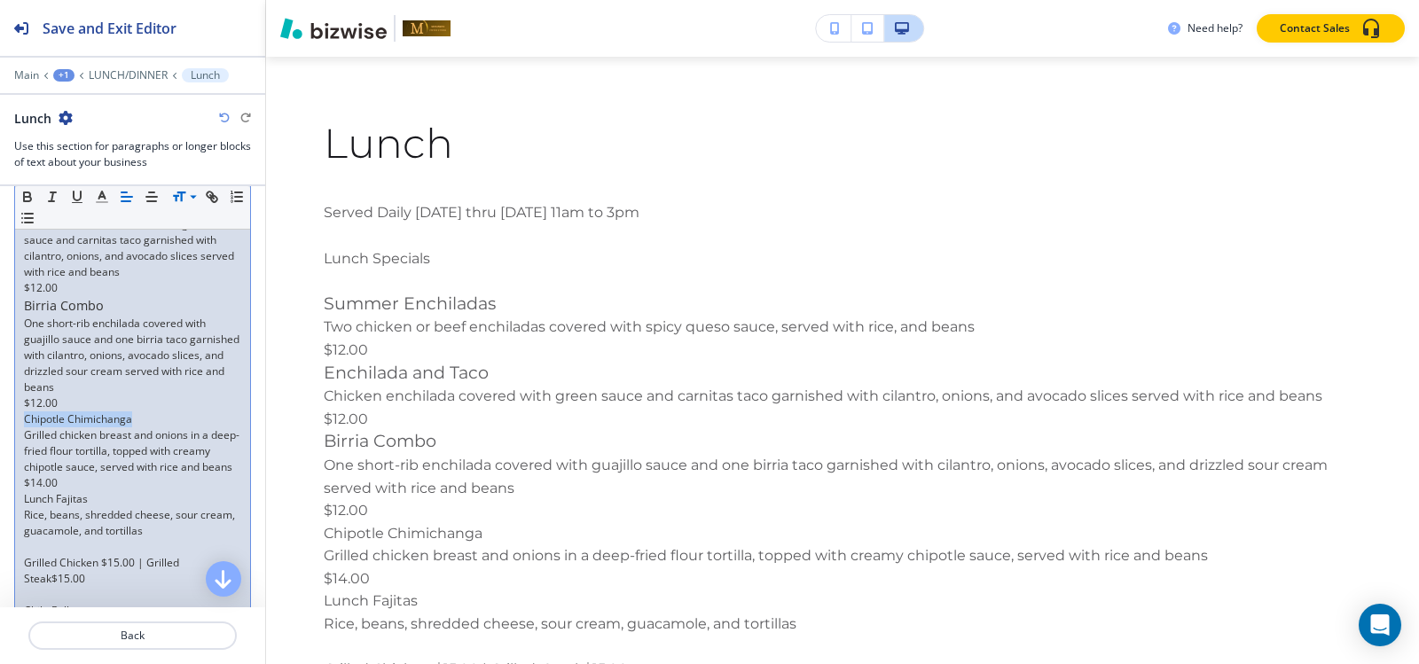
drag, startPoint x: 150, startPoint y: 420, endPoint x: 0, endPoint y: 419, distance: 149.9
click at [0, 419] on div "Section Body Small Normal Large Huge Served Daily Monday thru Friday 11am to 3p…" at bounding box center [132, 484] width 265 height 1052
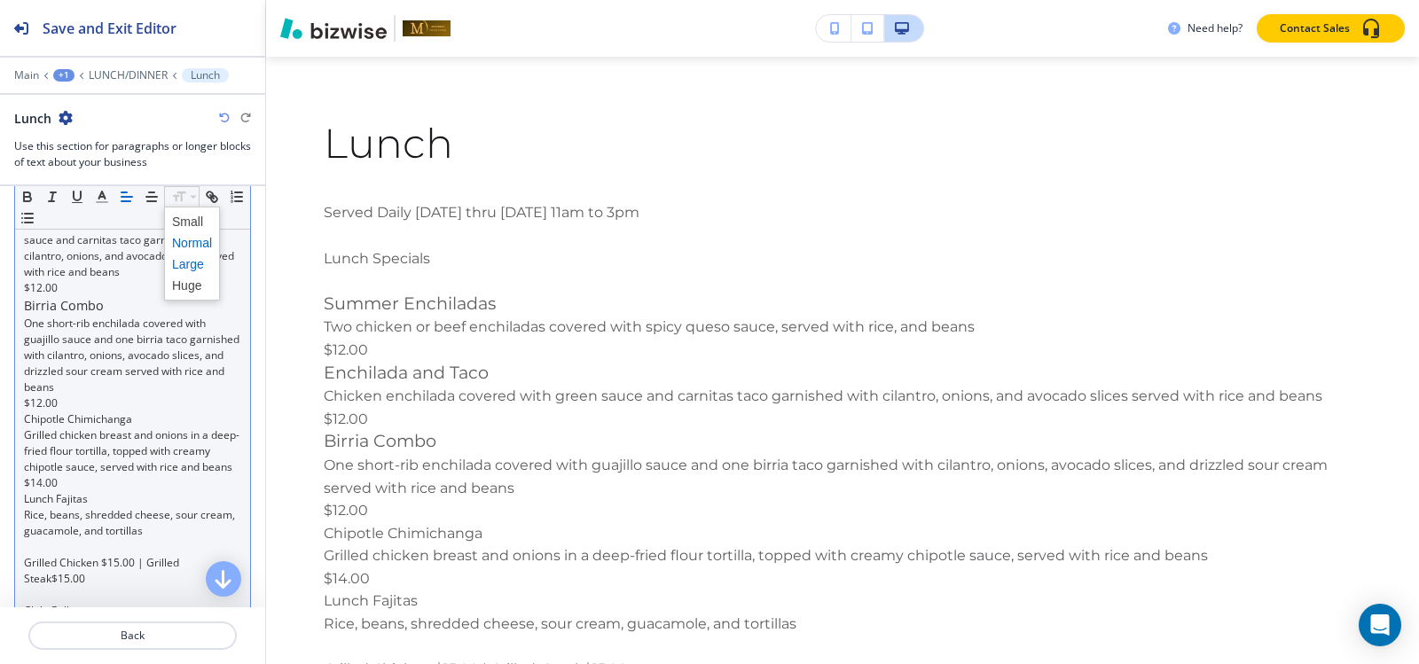
click at [181, 263] on span at bounding box center [192, 264] width 40 height 21
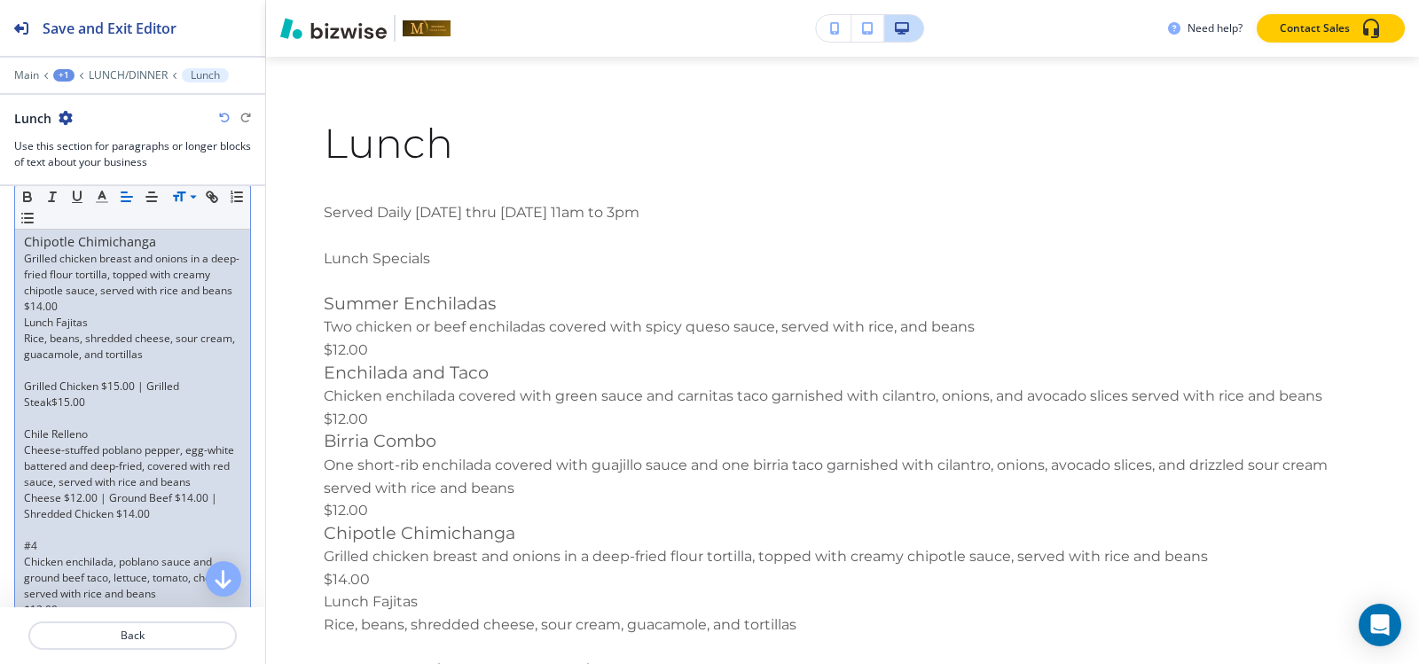
scroll to position [658, 0]
drag, startPoint x: 95, startPoint y: 345, endPoint x: 0, endPoint y: 345, distance: 94.9
click at [0, 345] on div "Section Body Small Normal Large Huge Served Daily Monday thru Friday 11am to 3p…" at bounding box center [132, 314] width 265 height 1054
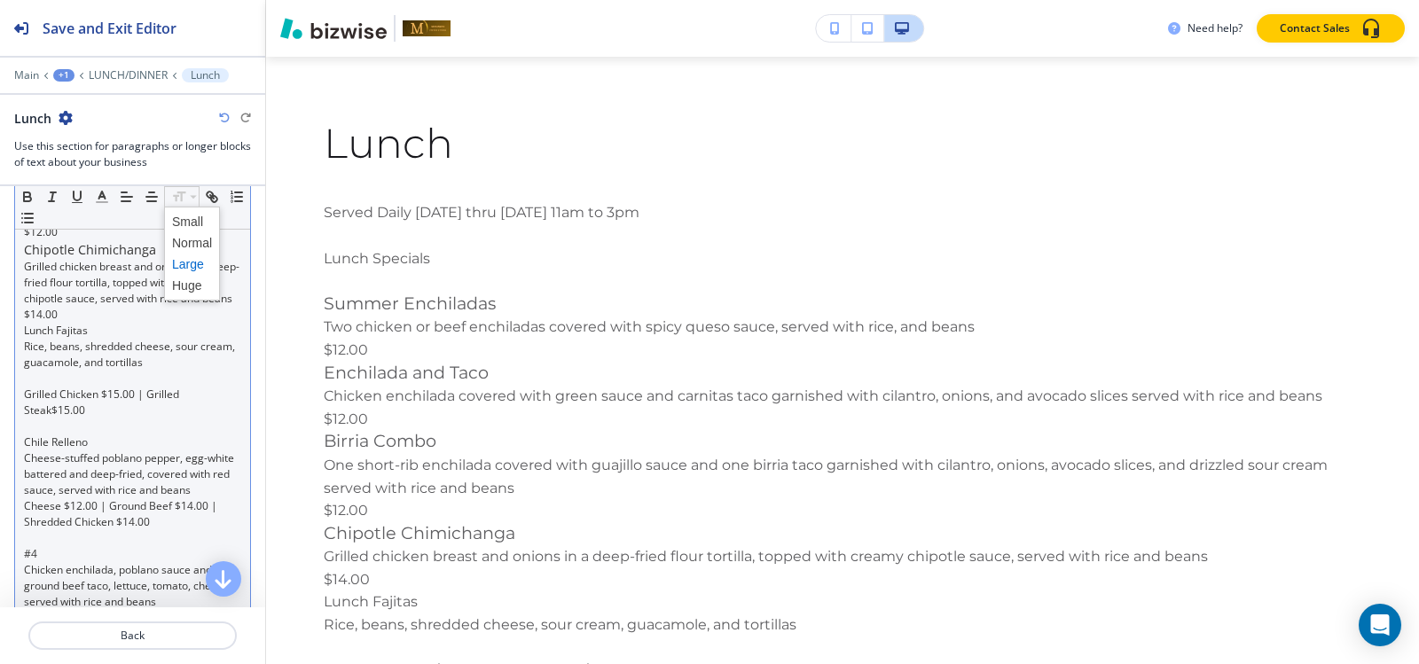
click at [184, 265] on span at bounding box center [192, 264] width 40 height 21
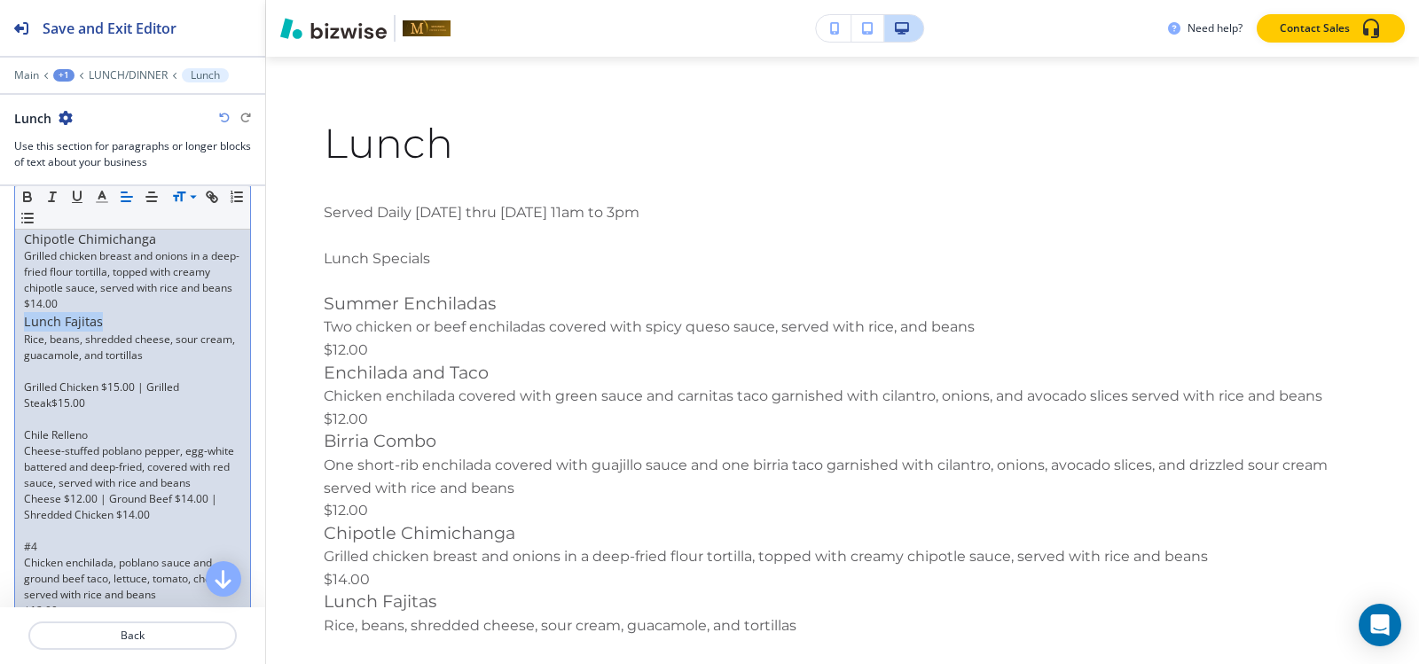
scroll to position [662, 0]
click at [74, 387] on p at bounding box center [132, 379] width 217 height 16
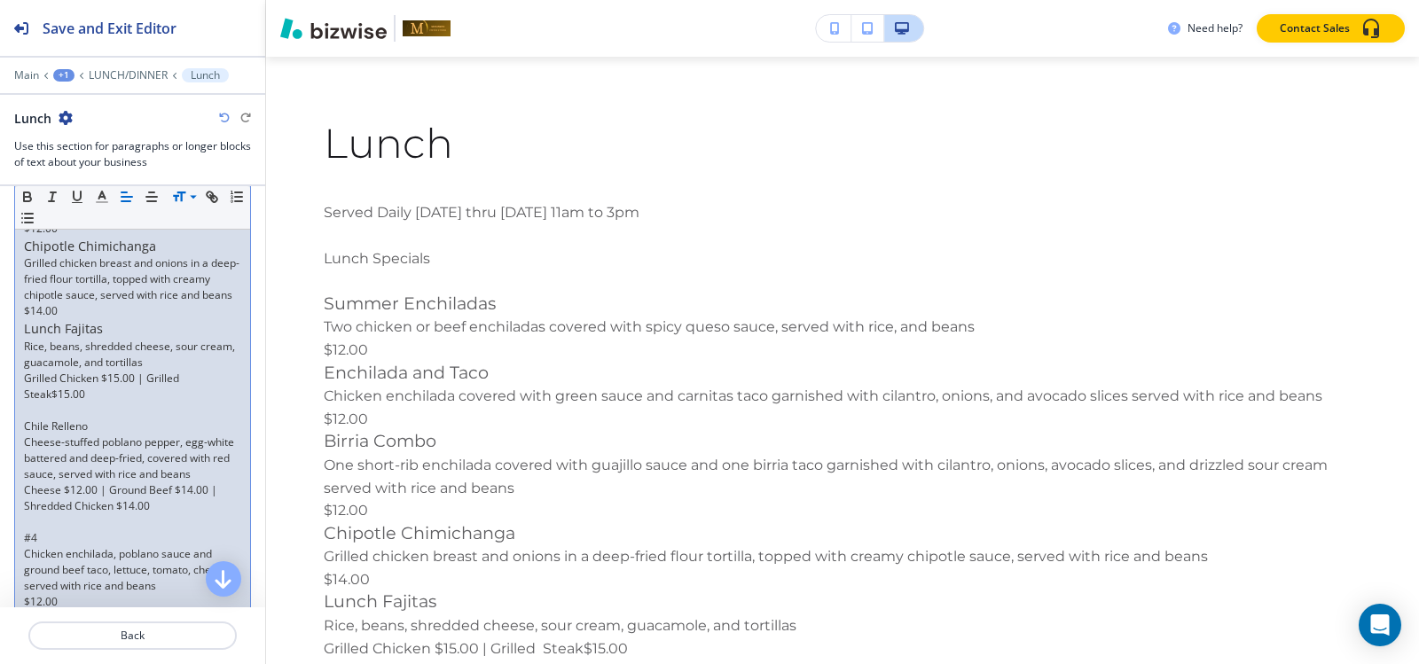
scroll to position [750, 0]
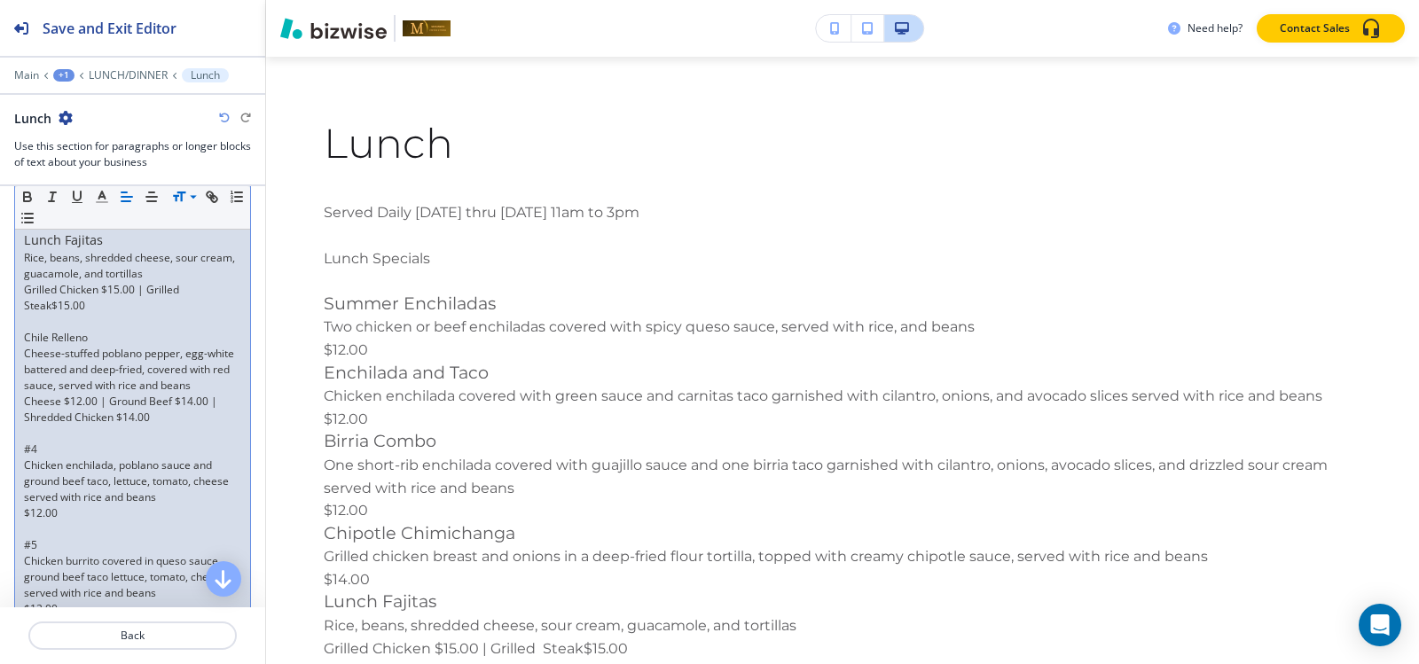
click at [71, 330] on p at bounding box center [132, 322] width 217 height 16
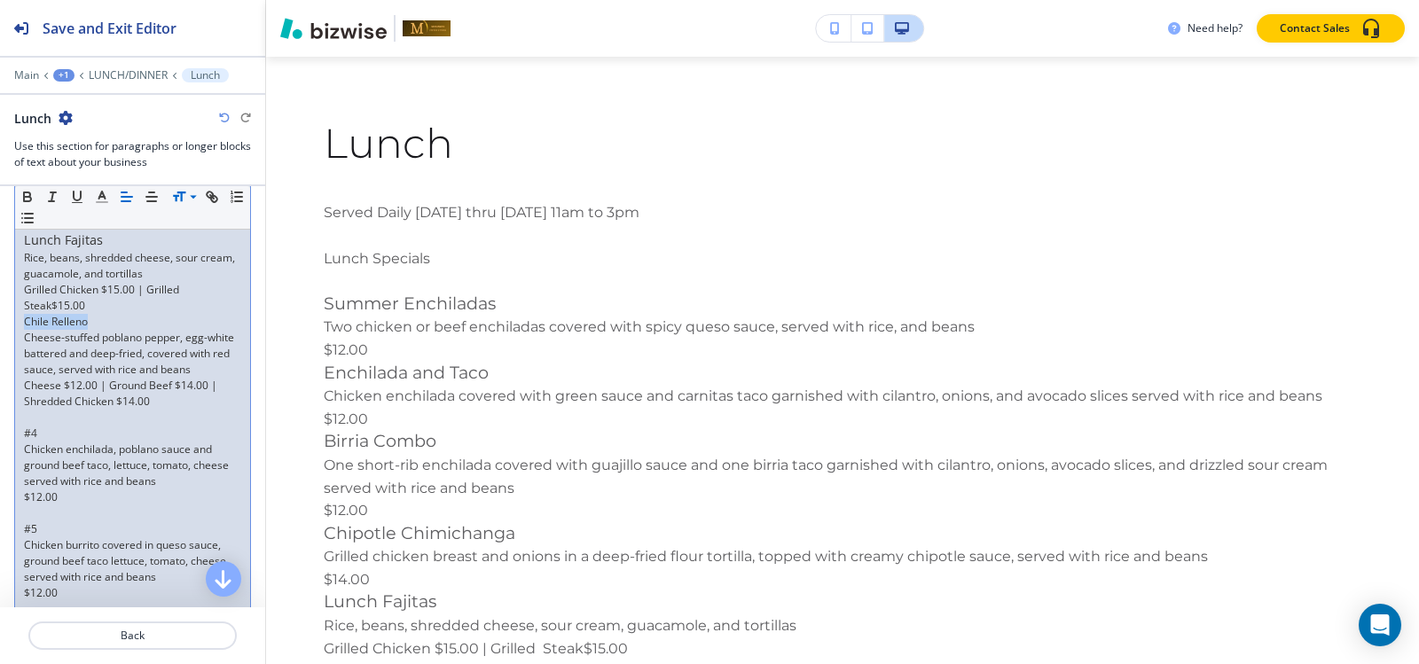
drag, startPoint x: 95, startPoint y: 338, endPoint x: 1, endPoint y: 336, distance: 94.0
click at [1, 336] on div "Section Body Small Normal Large Huge Served Daily Monday thru Friday 11am to 3p…" at bounding box center [132, 208] width 265 height 1026
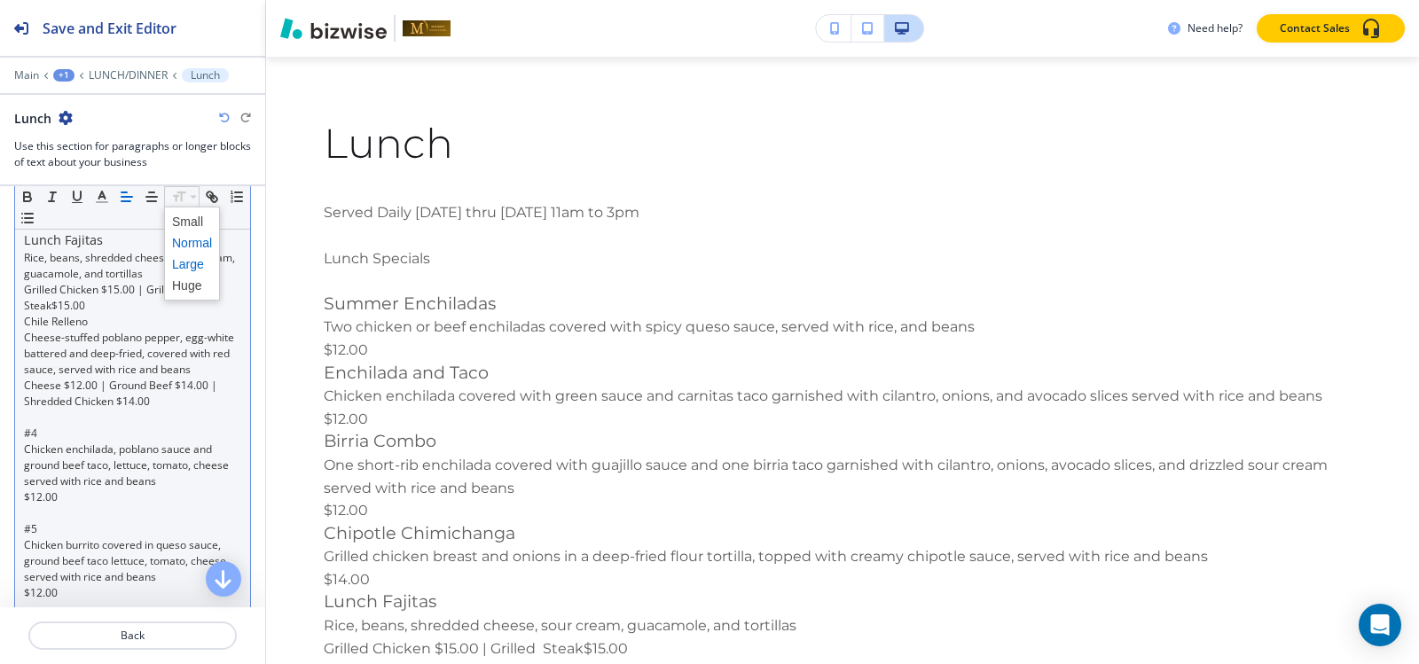
click at [193, 260] on span at bounding box center [192, 264] width 40 height 21
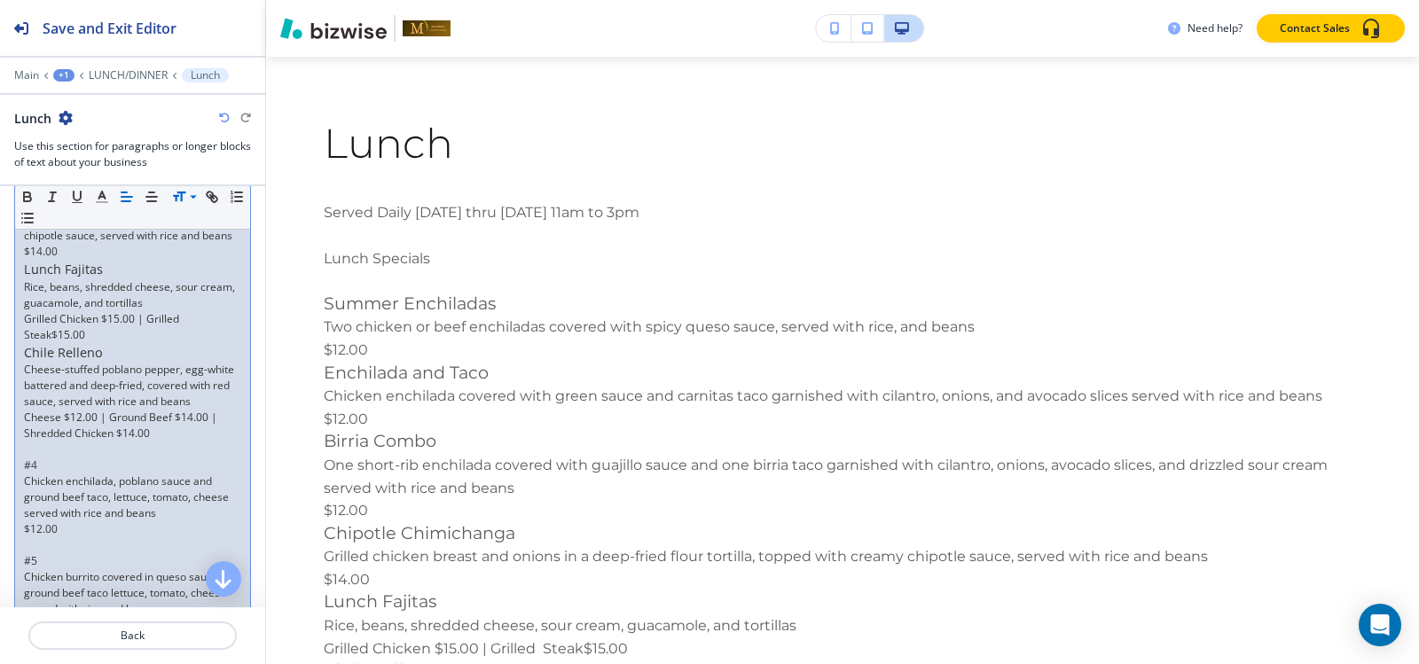
scroll to position [810, 0]
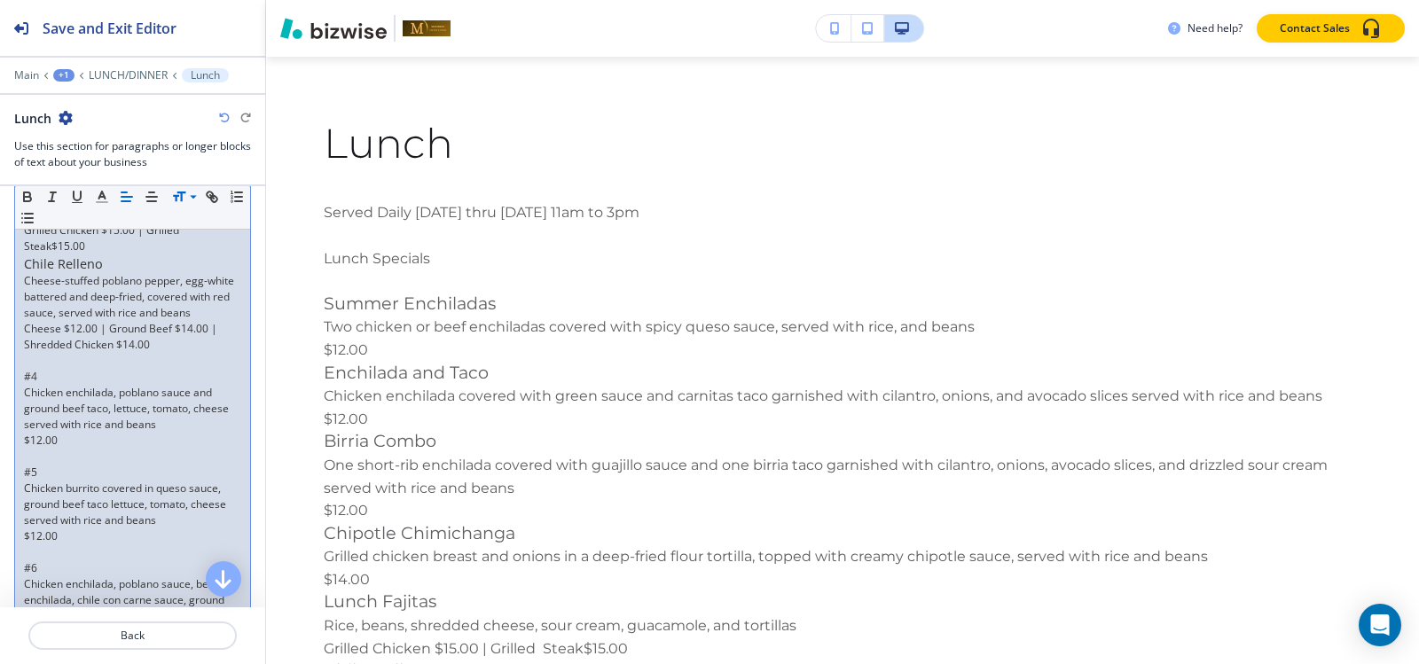
click at [52, 369] on p at bounding box center [132, 361] width 217 height 16
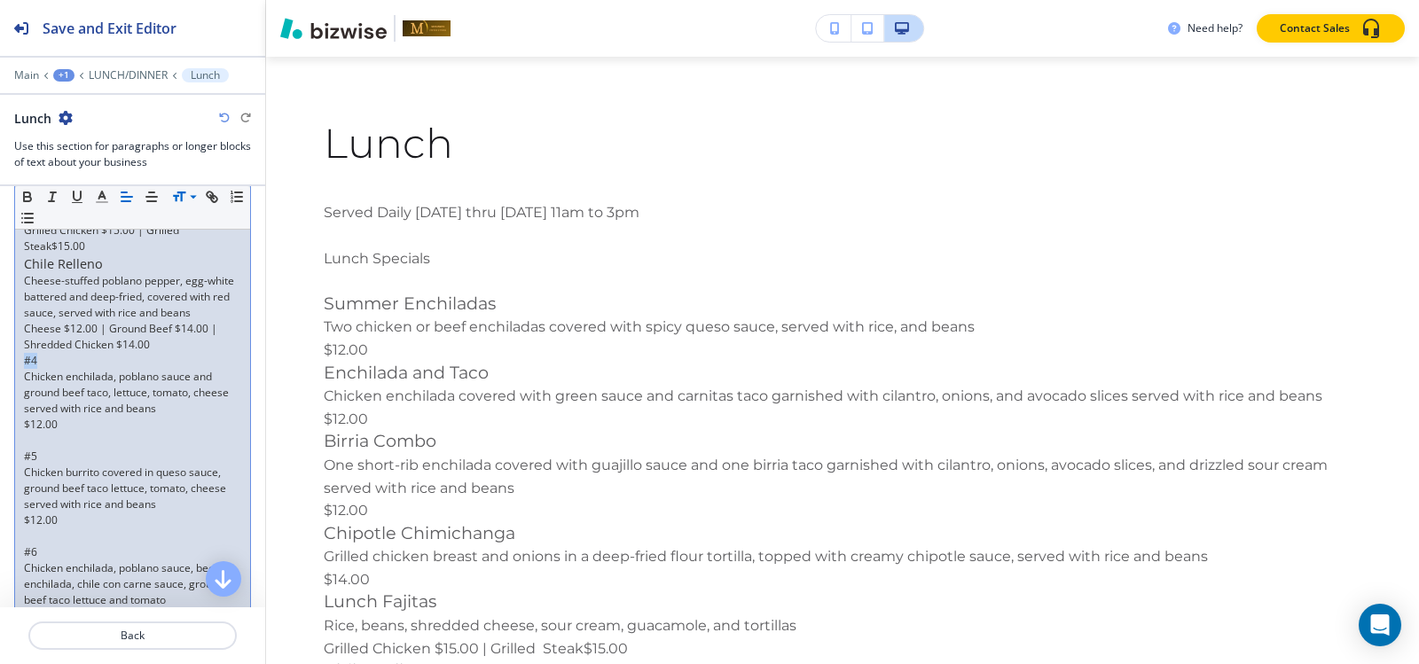
drag, startPoint x: 44, startPoint y: 390, endPoint x: 0, endPoint y: 391, distance: 44.4
click at [0, 391] on div "Section Body Small Normal Large Huge Served Daily Monday thru Friday 11am to 3p…" at bounding box center [132, 143] width 265 height 1014
click at [38, 449] on p at bounding box center [132, 441] width 217 height 16
drag, startPoint x: 38, startPoint y: 388, endPoint x: 36, endPoint y: 369, distance: 19.6
click at [0, 388] on div "Section Body Small Normal Large Huge Served Daily Monday thru Friday 11am to 3p…" at bounding box center [132, 135] width 265 height 998
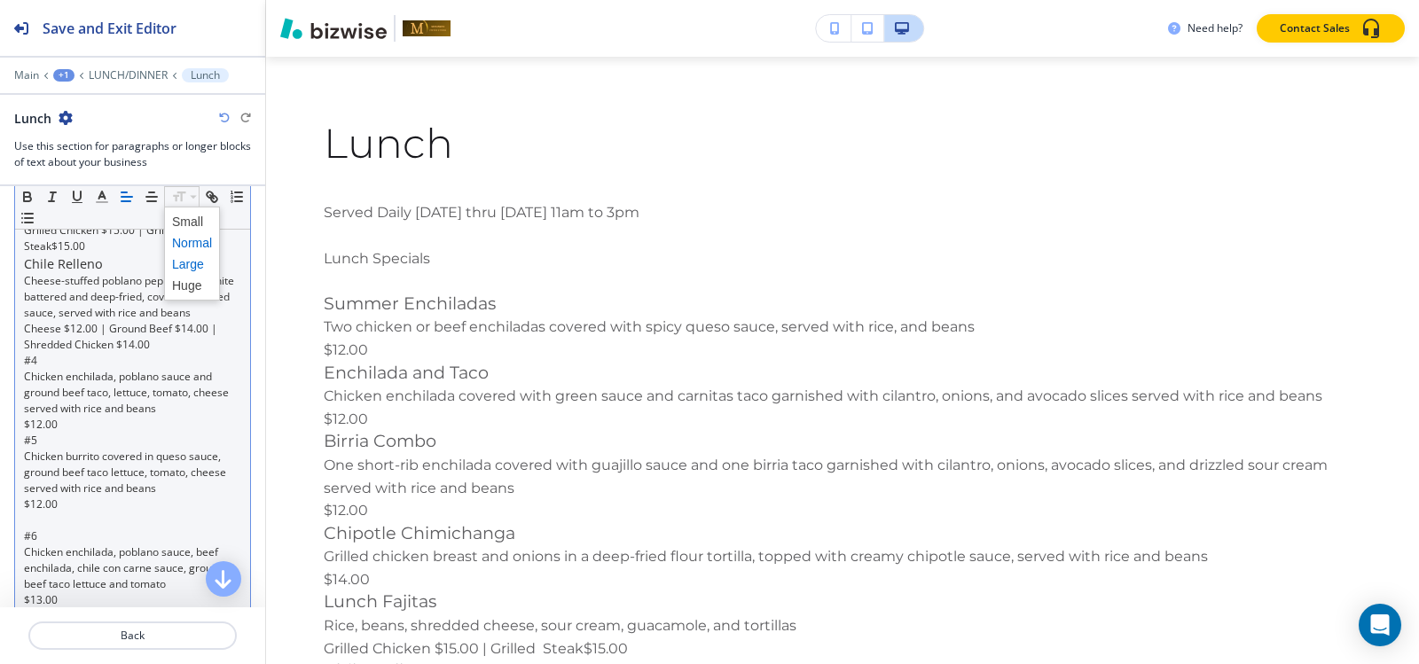
click at [188, 263] on span at bounding box center [192, 264] width 40 height 21
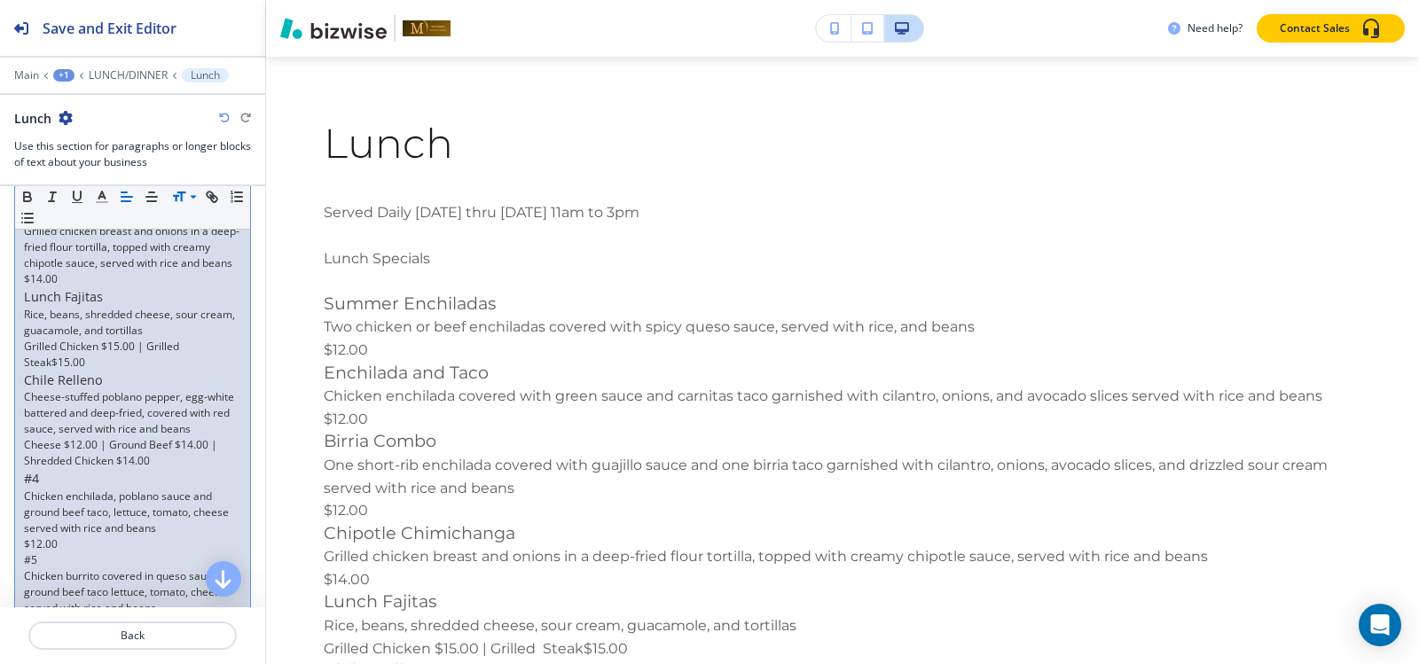
scroll to position [870, 0]
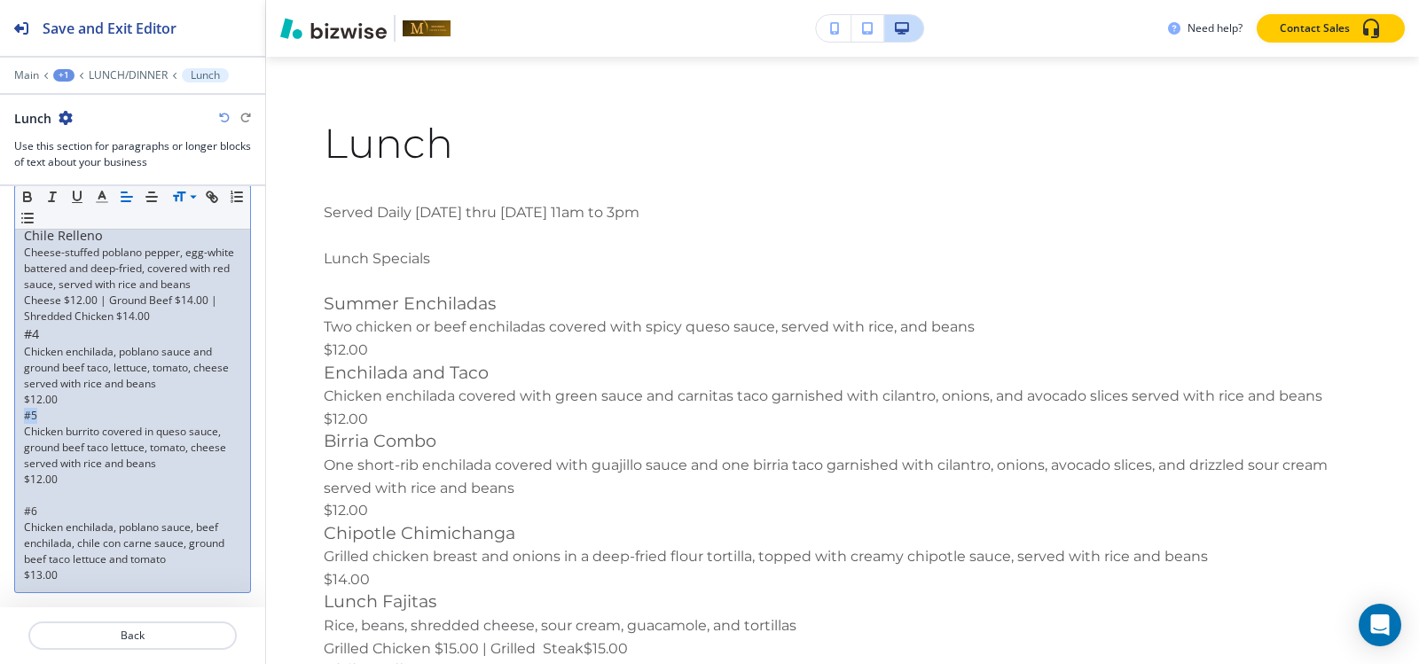
drag, startPoint x: 41, startPoint y: 415, endPoint x: 0, endPoint y: 414, distance: 40.8
click at [0, 414] on div "Section Body Small Normal Large Huge Served Daily Monday thru Friday 11am to 3p…" at bounding box center [132, 107] width 265 height 1000
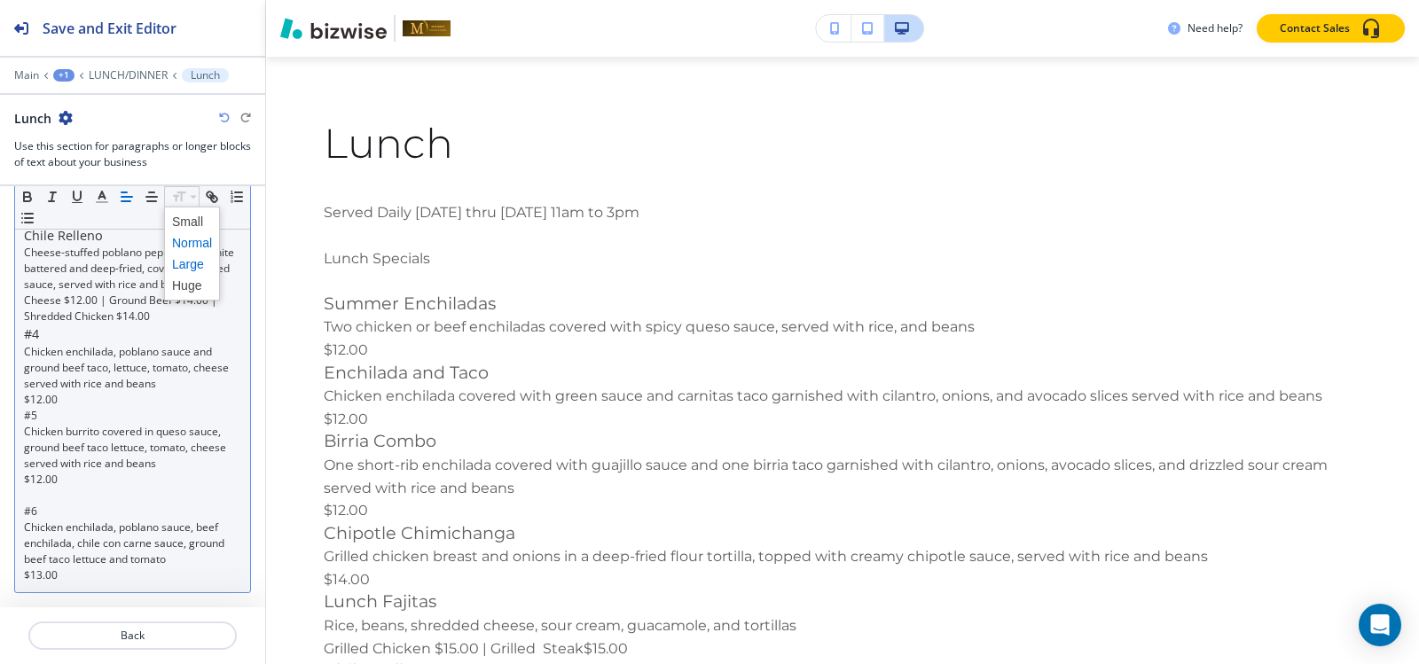
click at [190, 264] on span at bounding box center [192, 264] width 40 height 21
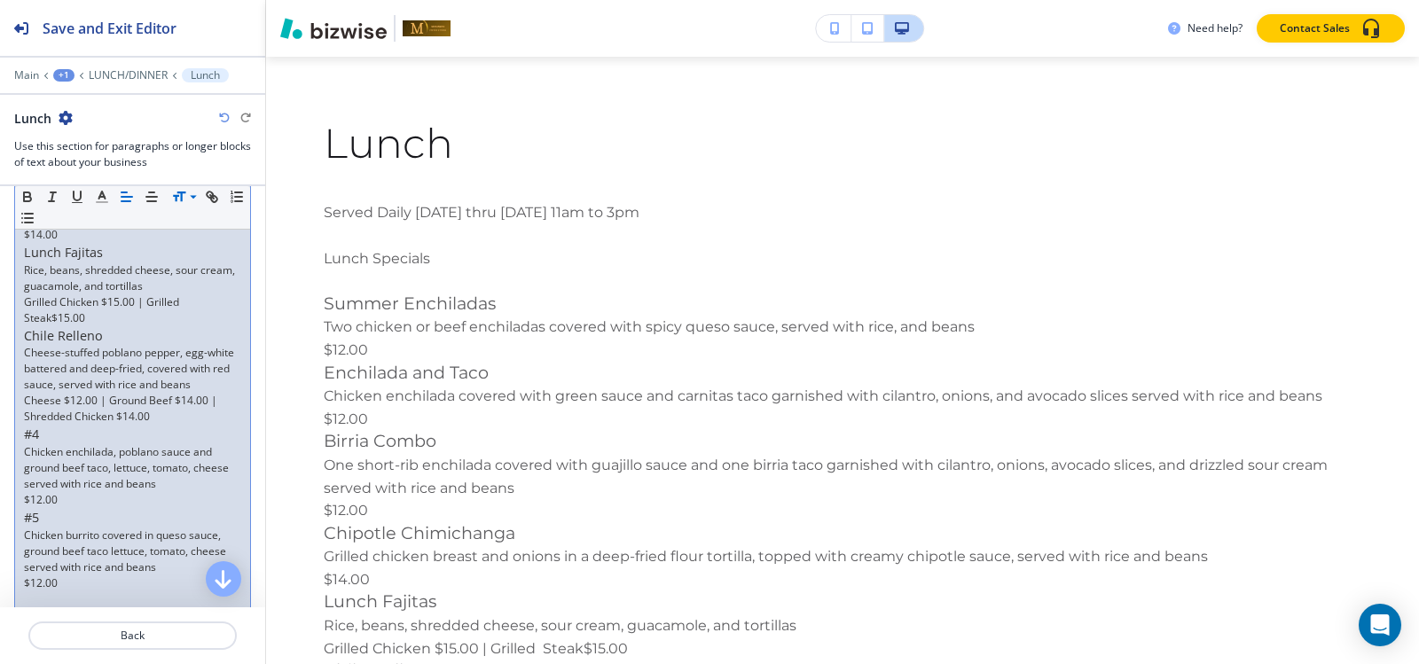
scroll to position [874, 0]
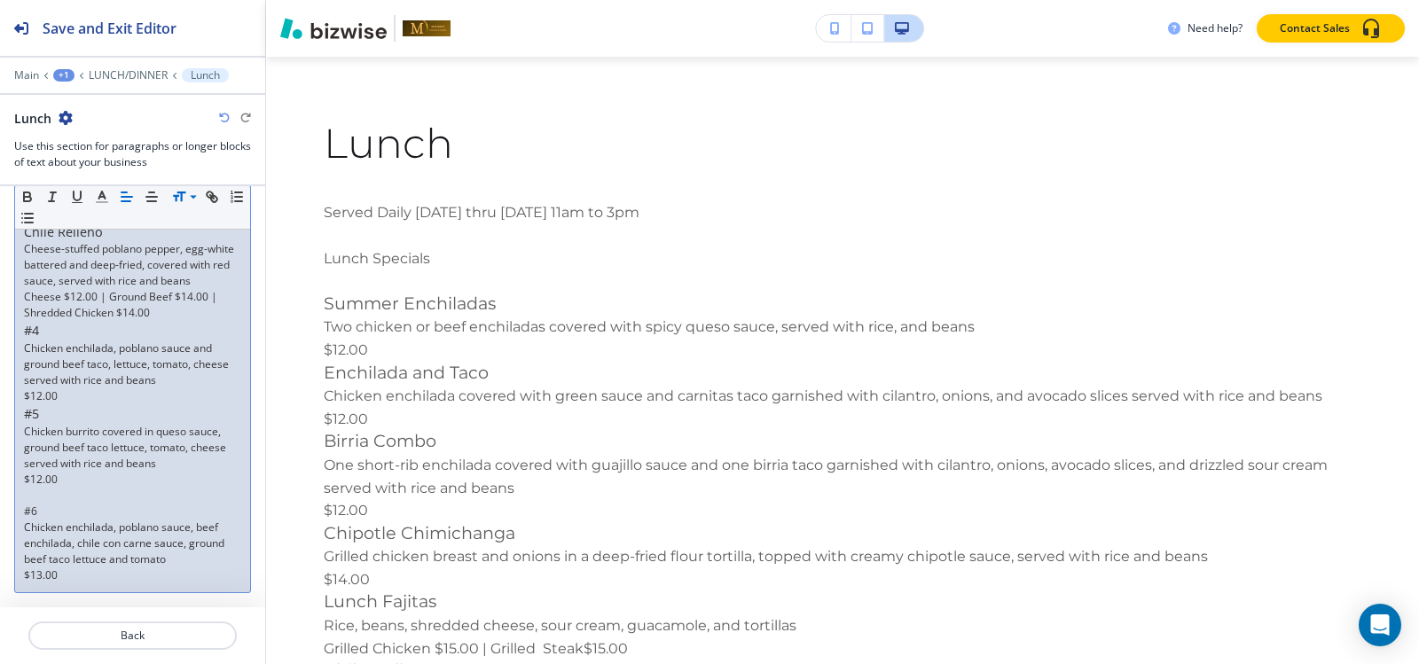
click at [29, 499] on p at bounding box center [132, 496] width 217 height 16
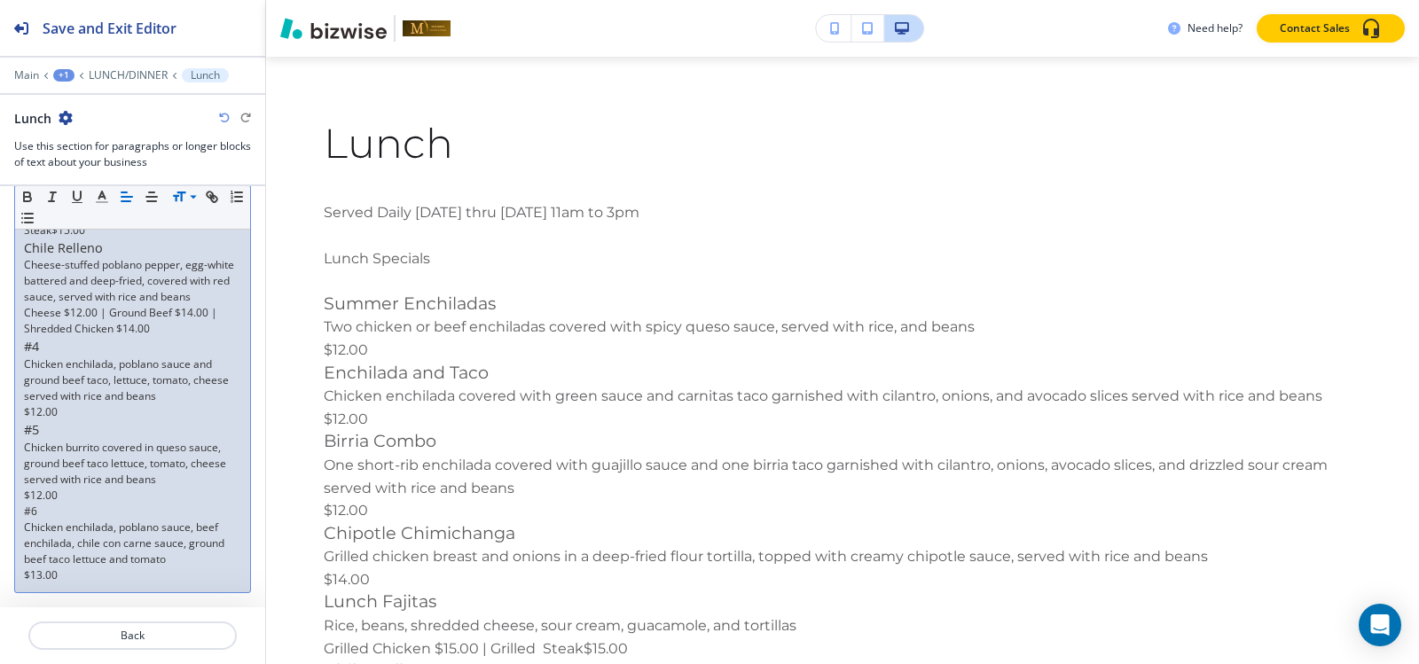
scroll to position [858, 0]
drag, startPoint x: 41, startPoint y: 518, endPoint x: 0, endPoint y: 513, distance: 41.0
click at [0, 513] on div "Section Body Small Normal Large Huge Served Daily Monday thru Friday 11am to 3p…" at bounding box center [132, 114] width 265 height 988
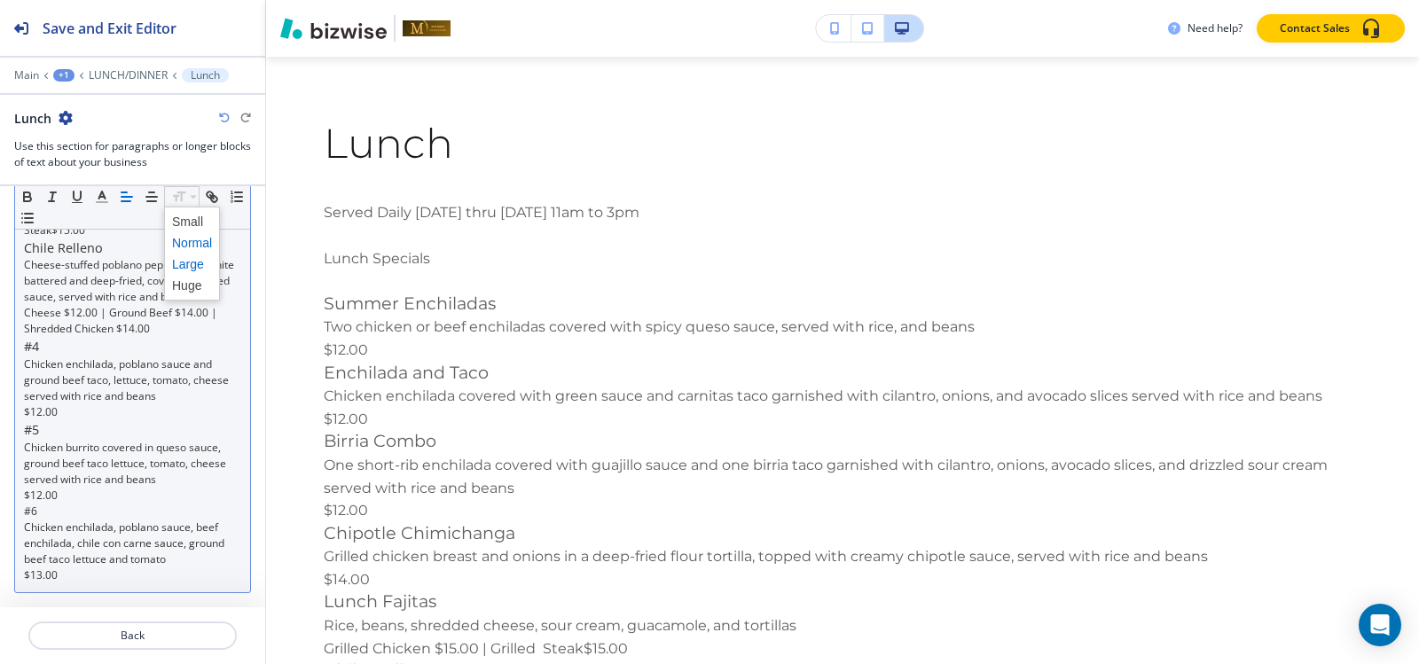
click at [186, 266] on span at bounding box center [192, 264] width 40 height 21
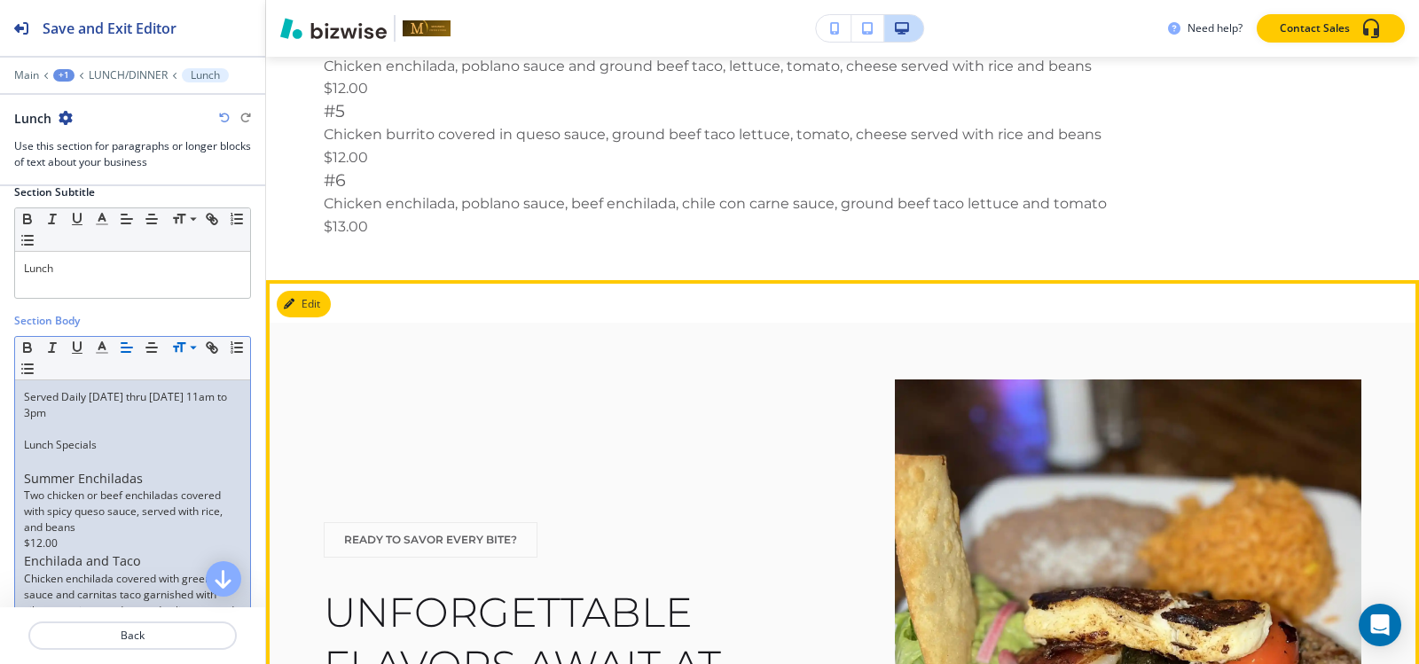
scroll to position [1648, 0]
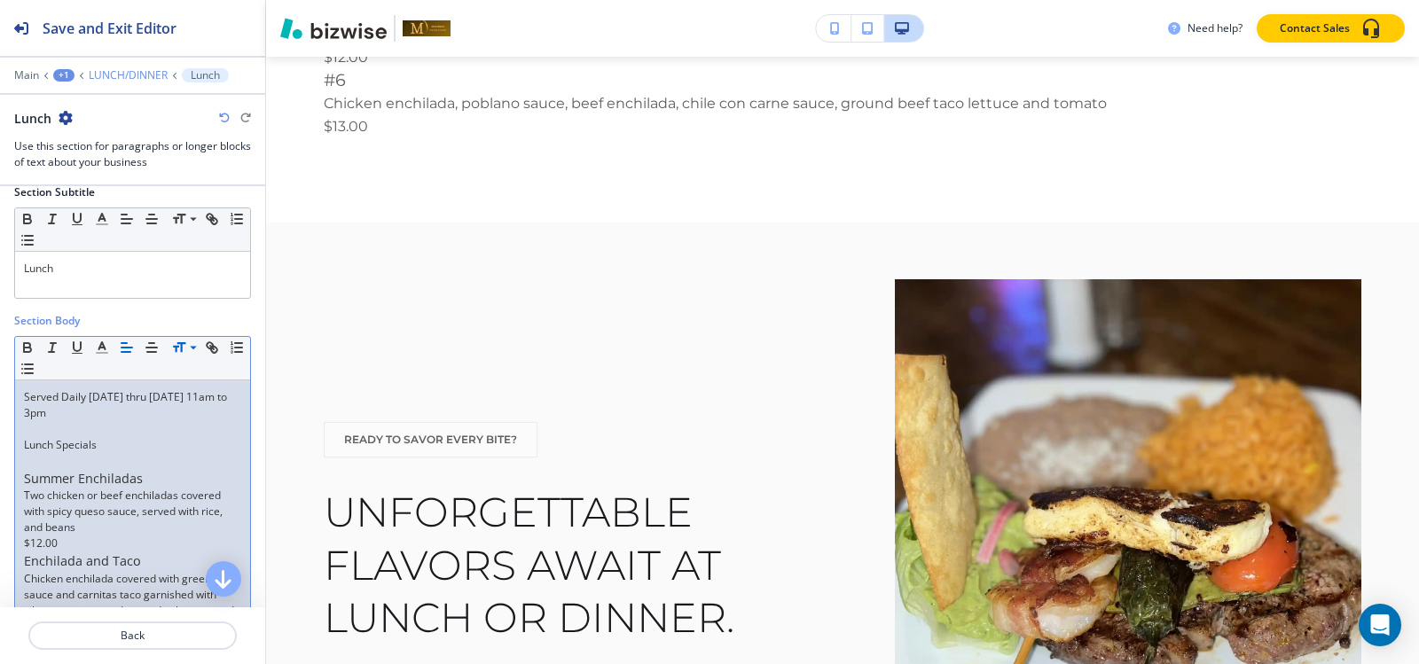
click at [124, 74] on p "LUNCH/DINNER" at bounding box center [128, 75] width 79 height 12
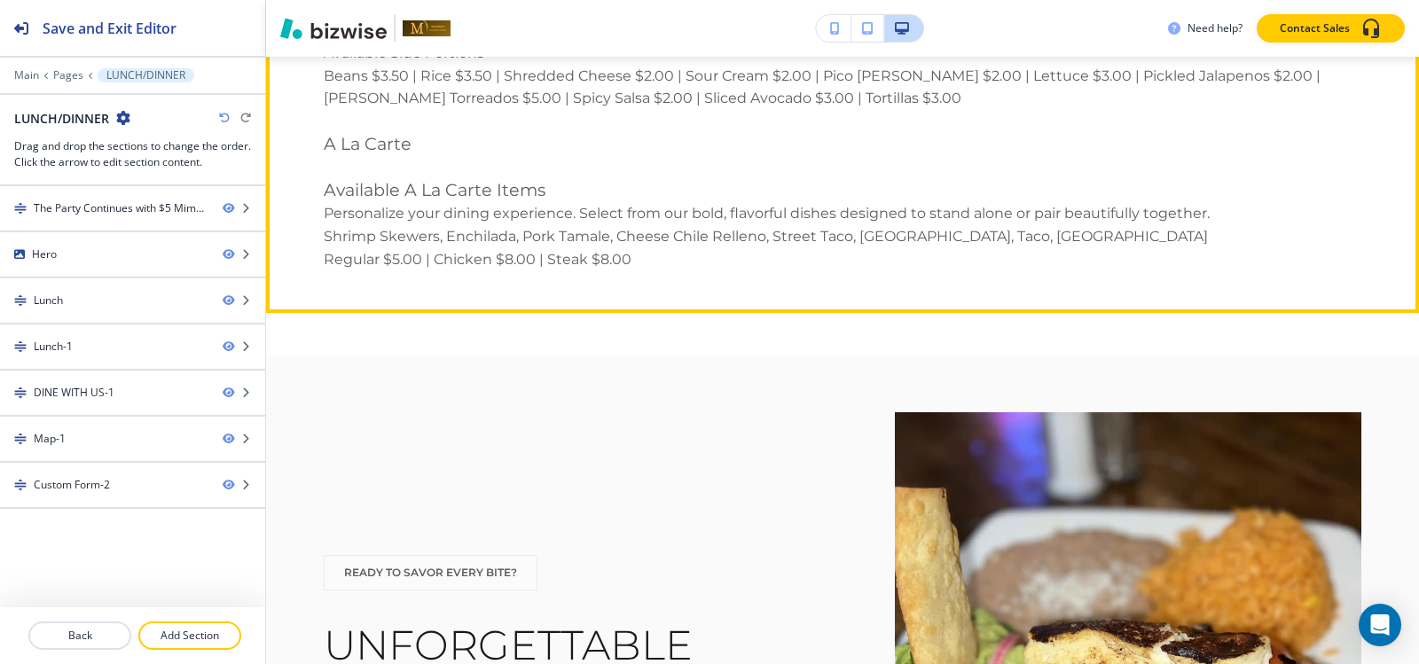
scroll to position [5318, 0]
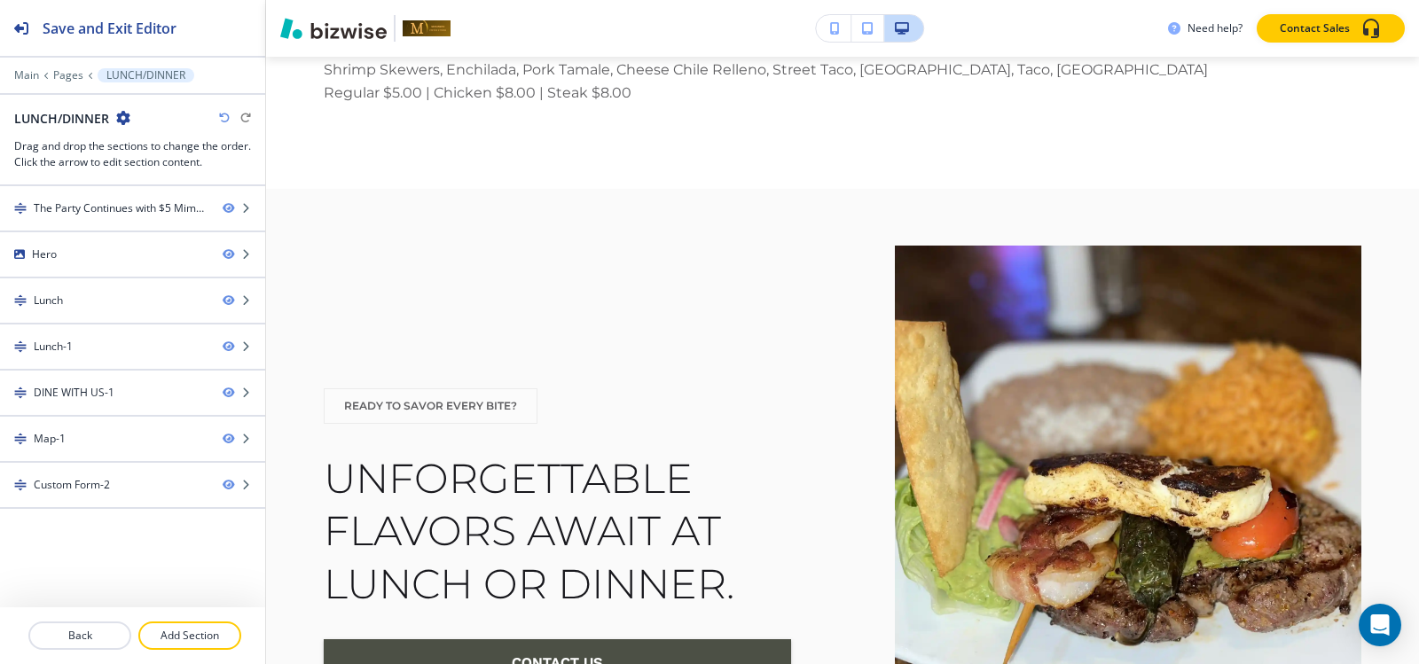
drag, startPoint x: 210, startPoint y: 628, endPoint x: 378, endPoint y: 510, distance: 205.0
click at [210, 621] on div "Back Add Section" at bounding box center [132, 635] width 265 height 57
drag, startPoint x: 189, startPoint y: 637, endPoint x: 203, endPoint y: 623, distance: 20.1
click at [189, 636] on p "Add Section" at bounding box center [189, 636] width 99 height 16
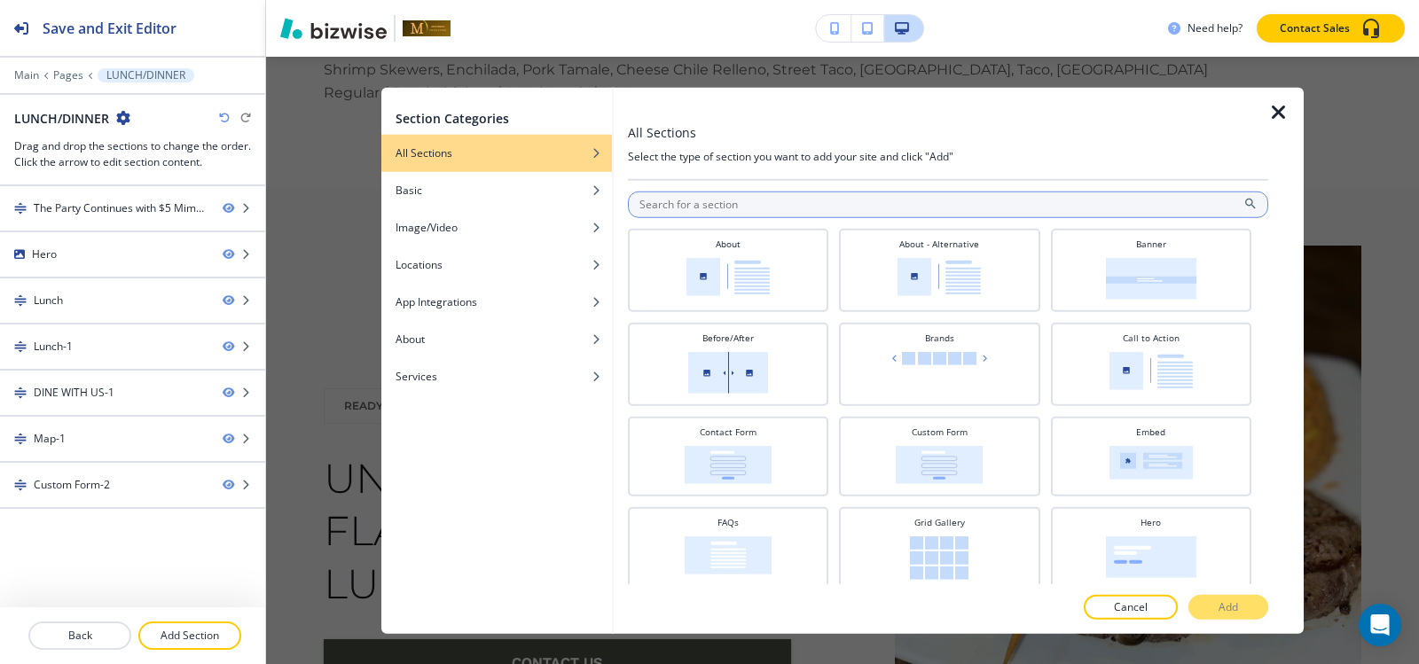
click at [724, 212] on input "text" at bounding box center [948, 204] width 640 height 27
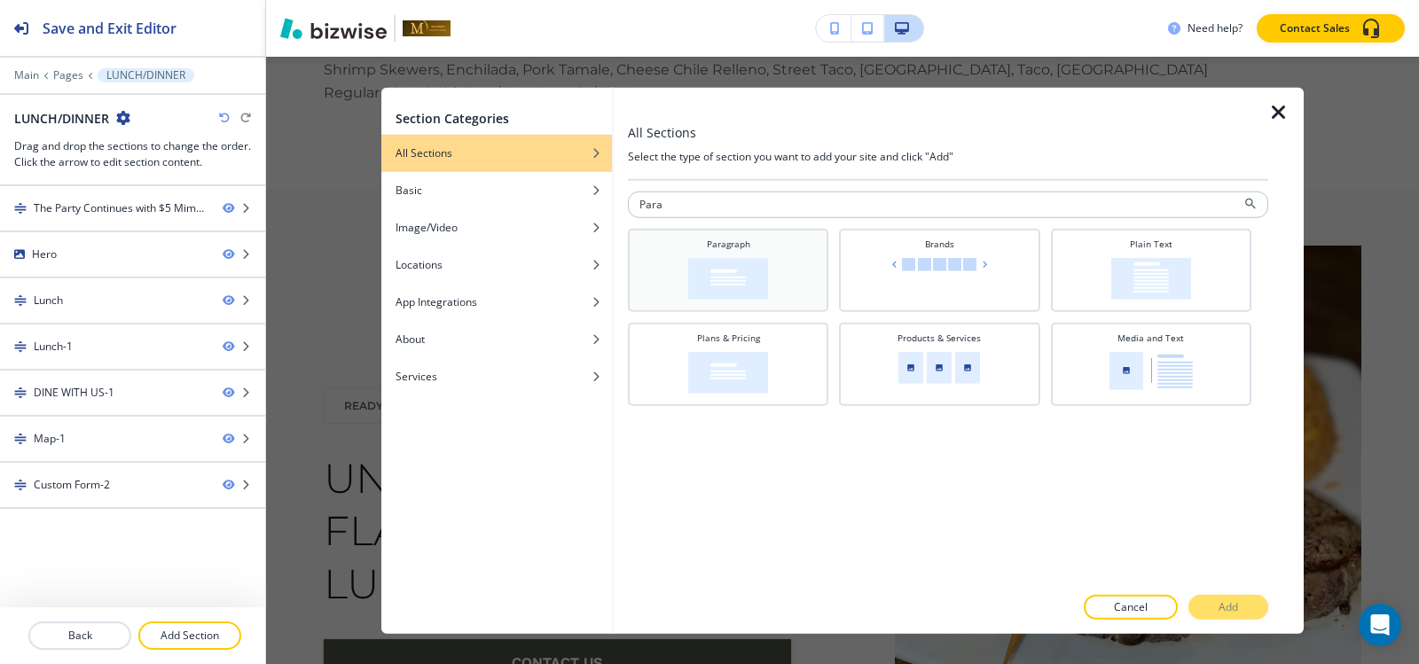
type input "Para"
click at [747, 270] on img at bounding box center [728, 278] width 80 height 42
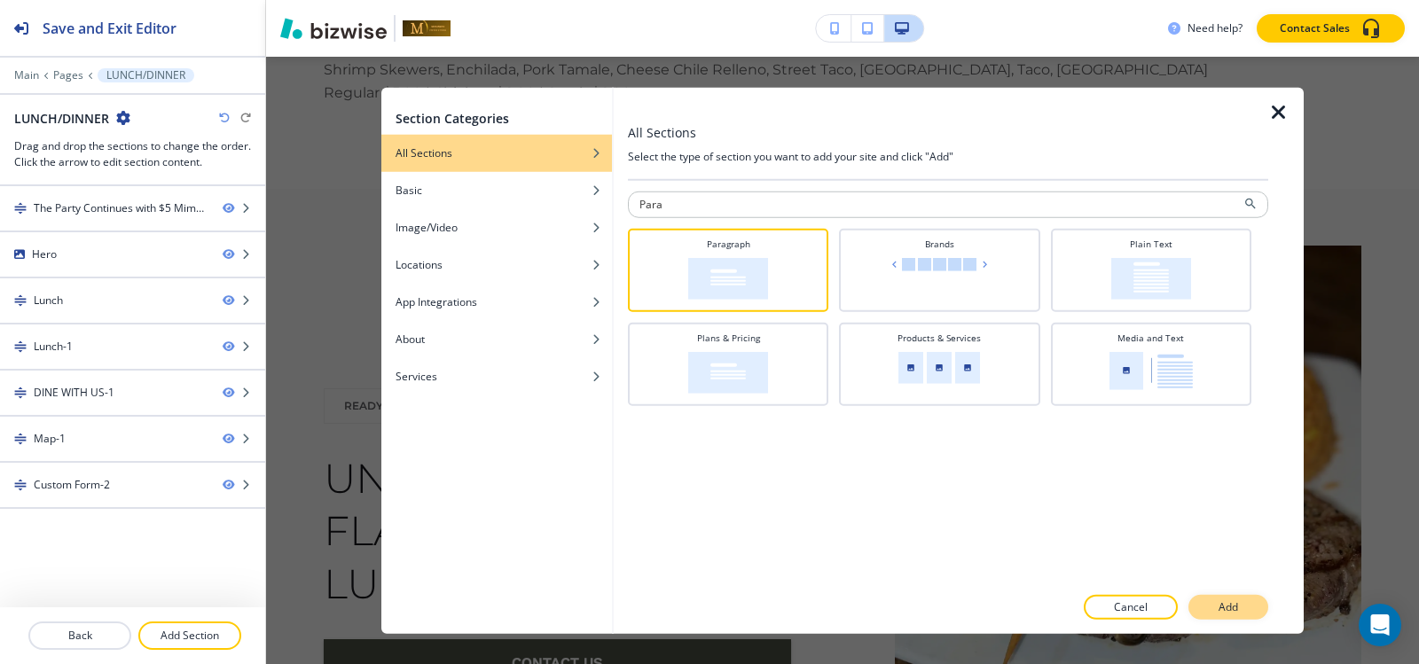
click at [1258, 601] on button "Add" at bounding box center [1228, 607] width 80 height 25
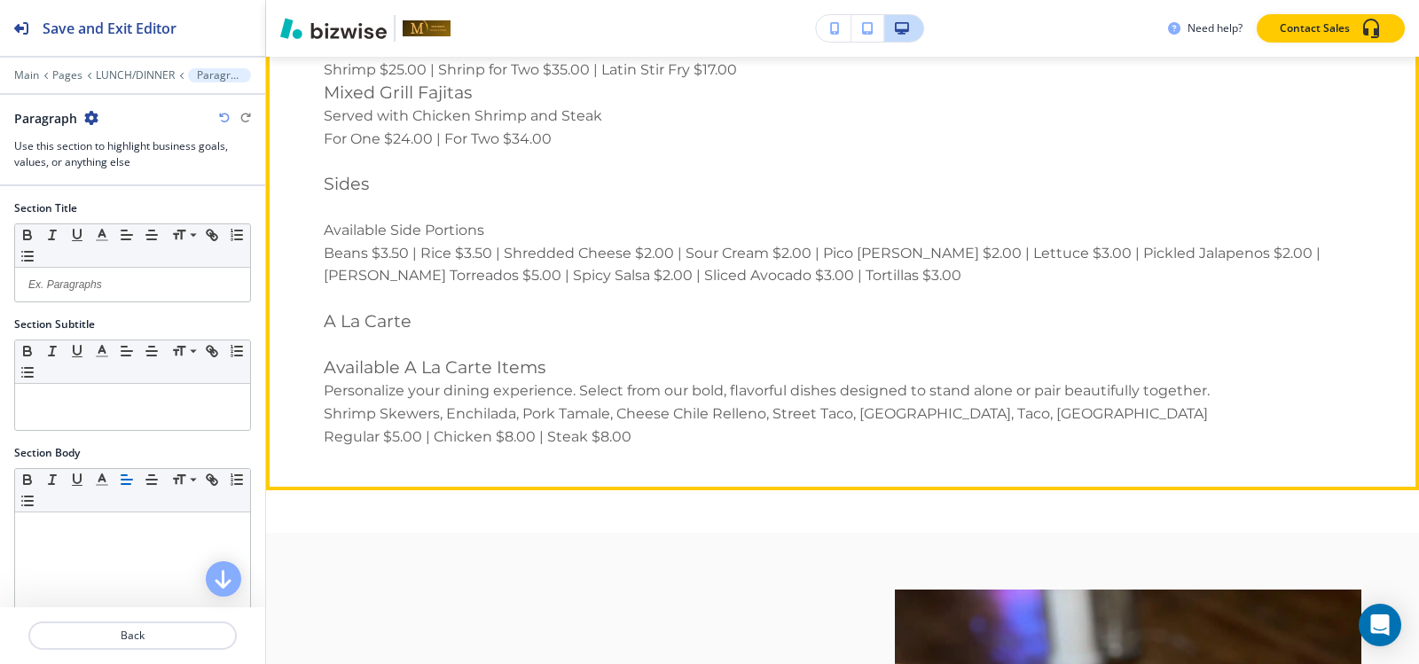
scroll to position [4975, 0]
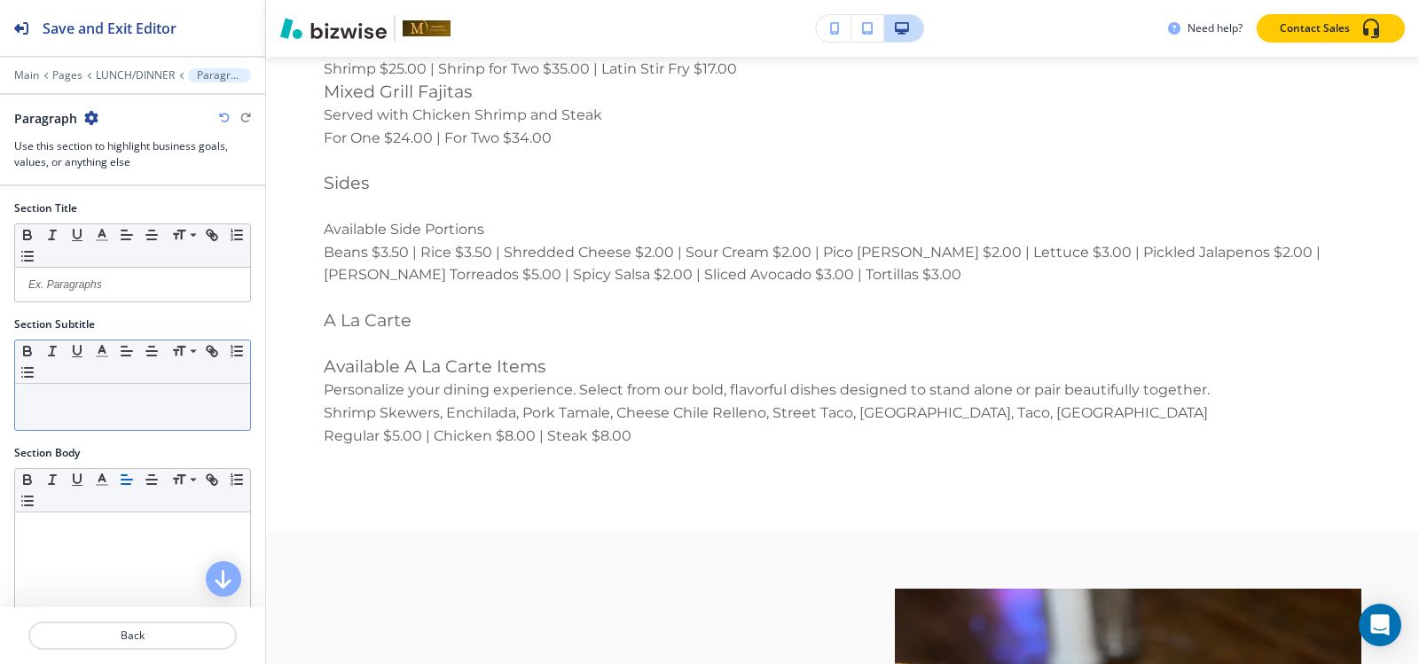
click at [131, 404] on p at bounding box center [132, 401] width 217 height 16
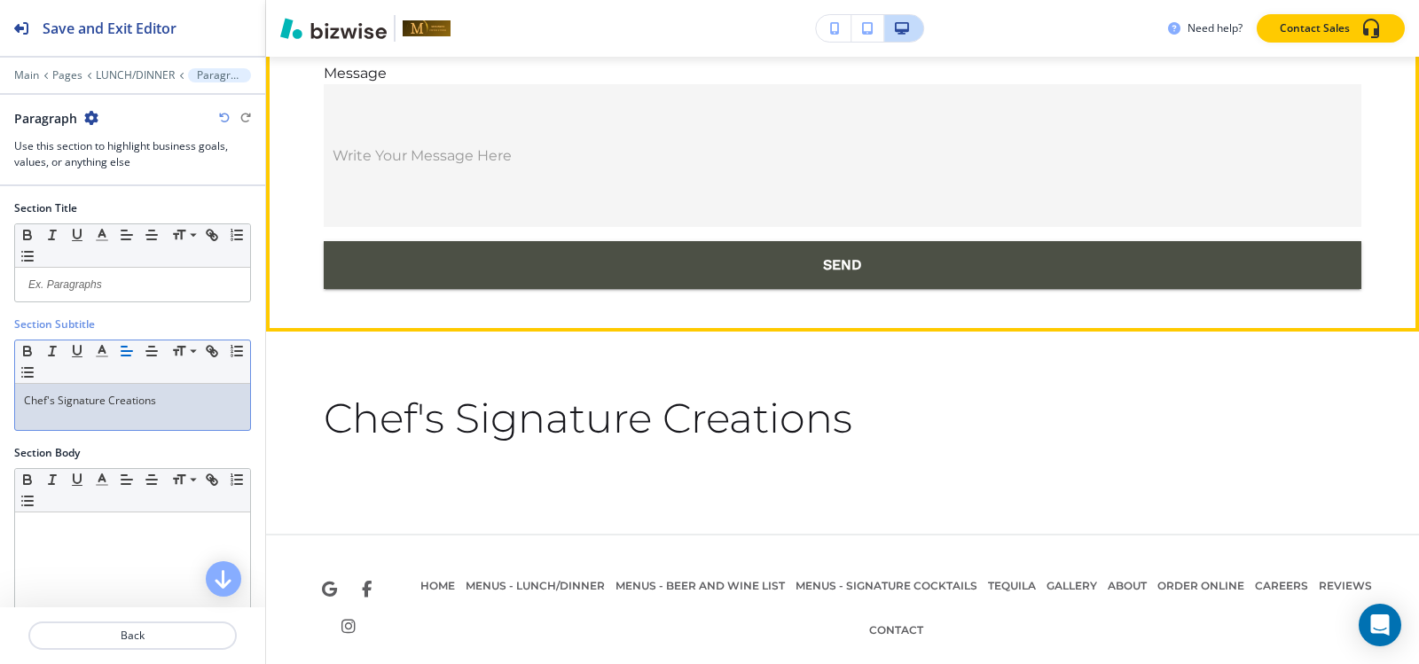
scroll to position [7192, 0]
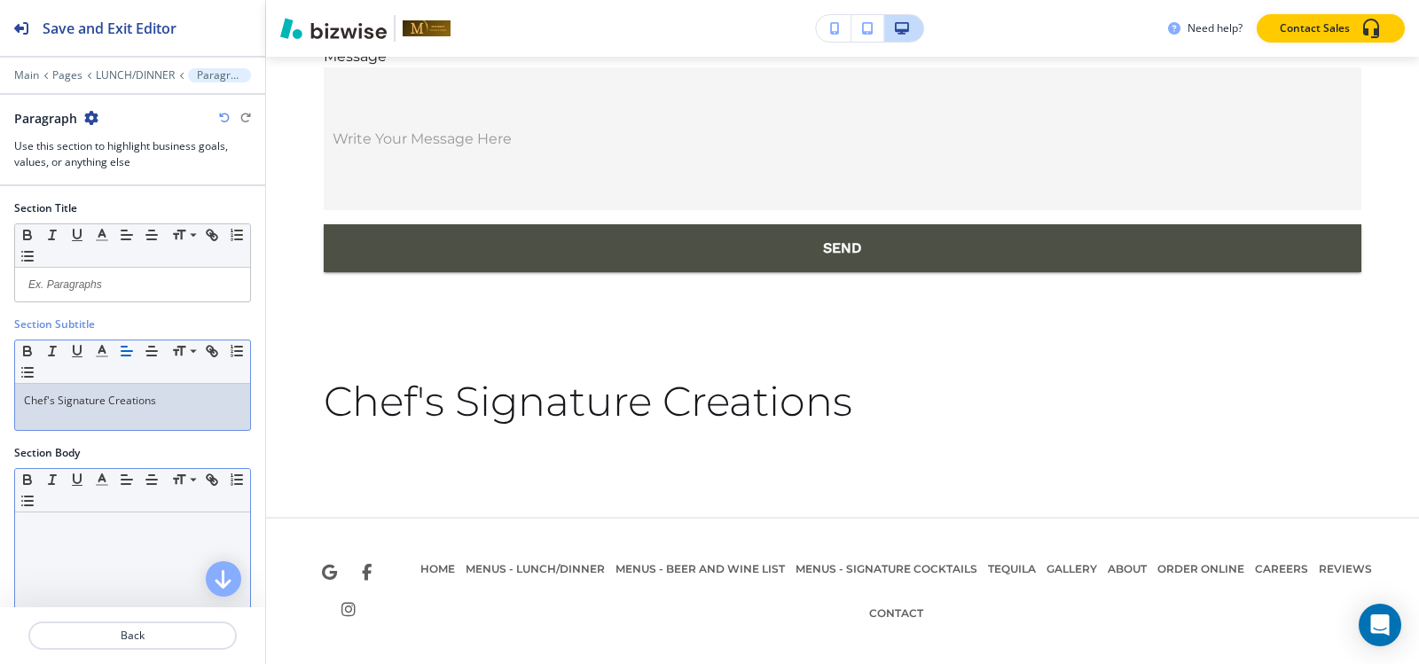
click at [76, 528] on p at bounding box center [132, 529] width 217 height 16
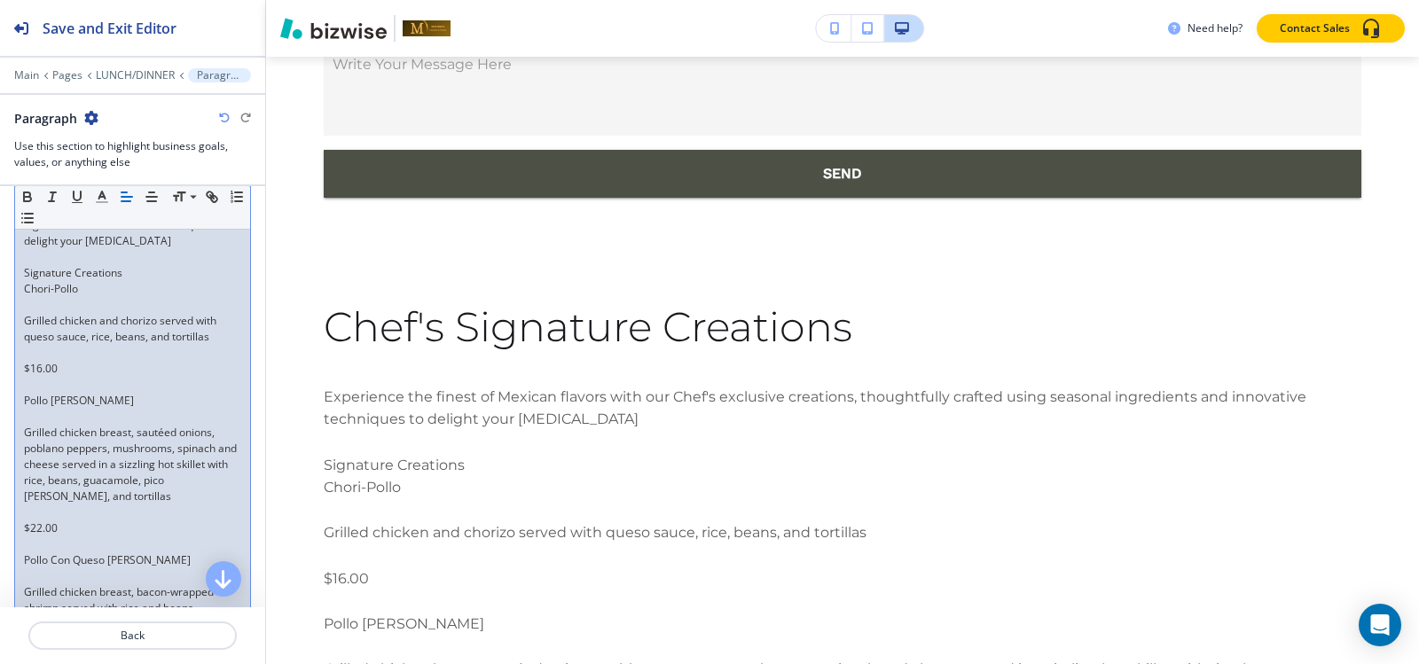
scroll to position [321, 0]
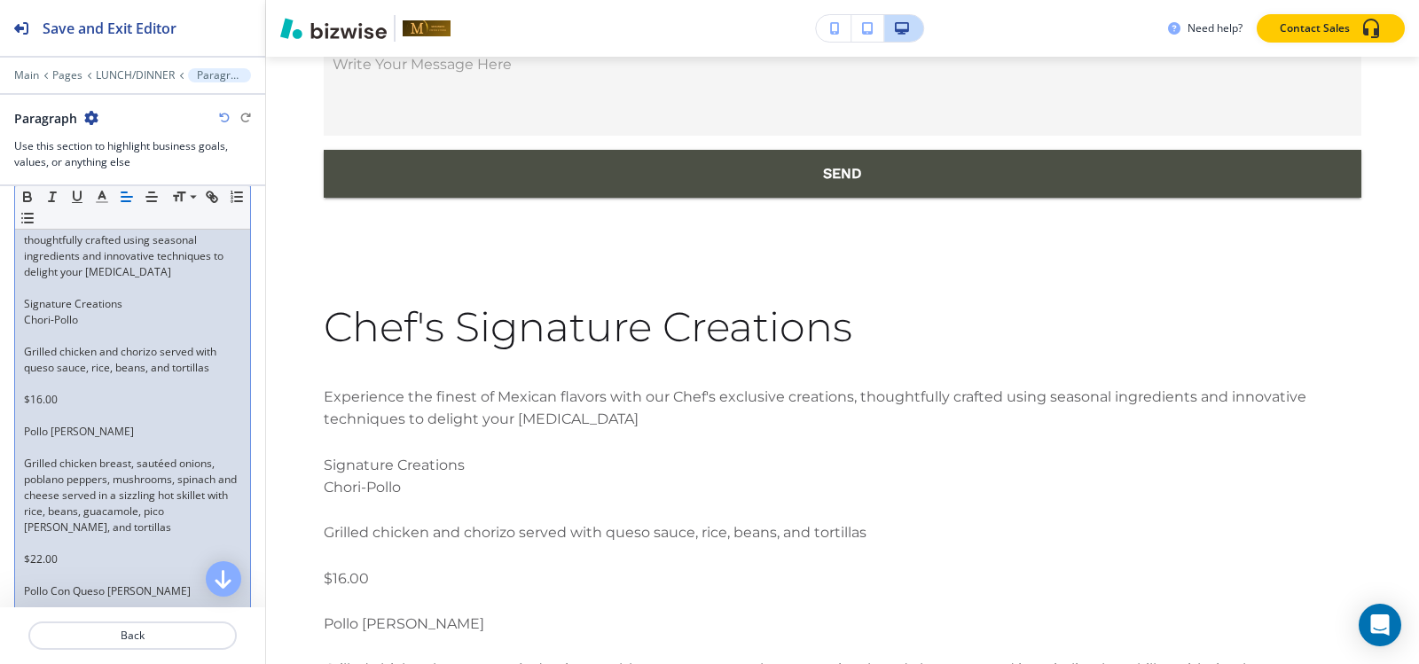
click at [155, 302] on p "Signature Creations" at bounding box center [132, 304] width 217 height 16
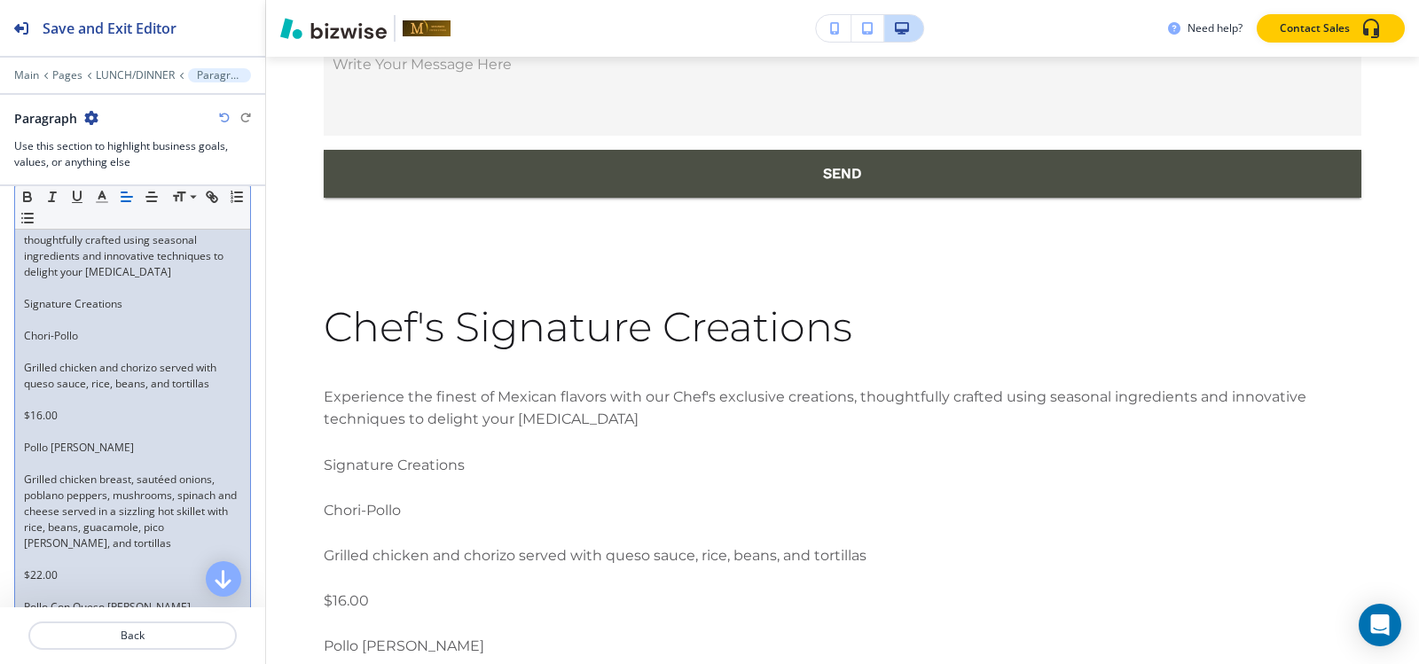
click at [74, 350] on p at bounding box center [132, 352] width 217 height 16
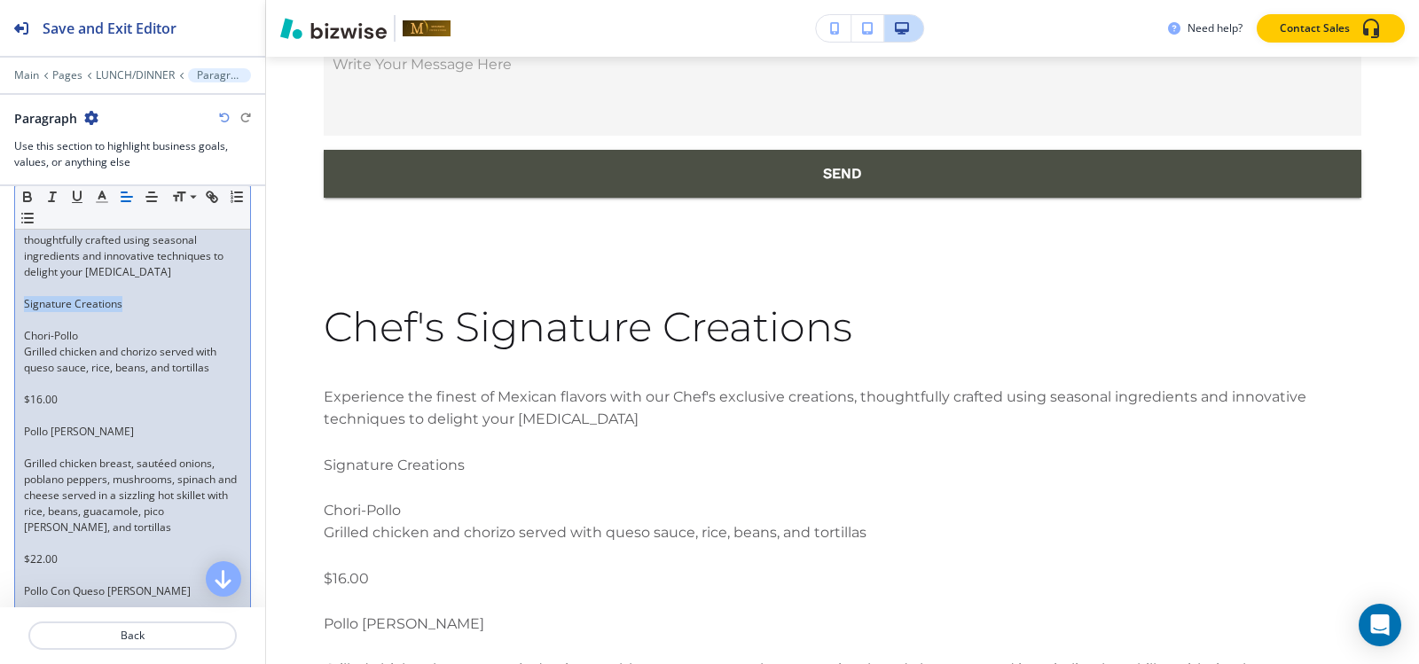
drag, startPoint x: 133, startPoint y: 308, endPoint x: 0, endPoint y: 306, distance: 133.0
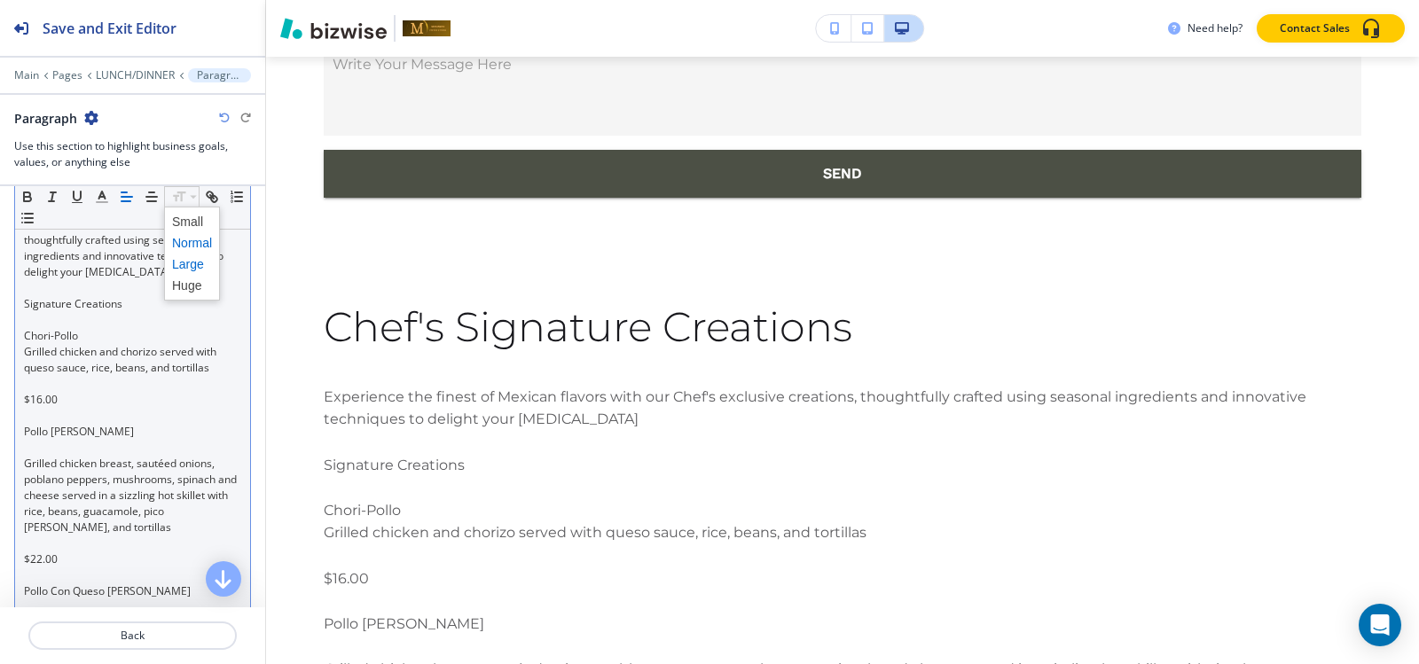
click at [181, 264] on span at bounding box center [192, 264] width 40 height 21
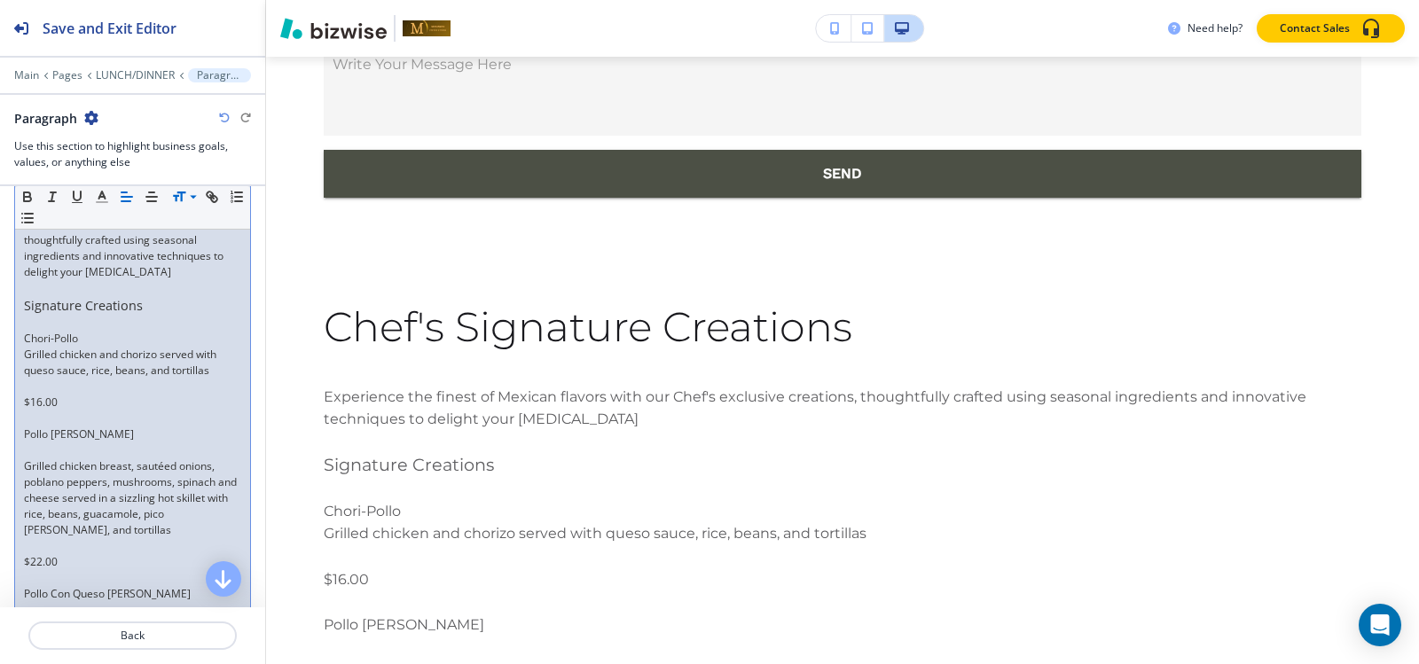
click at [43, 391] on p at bounding box center [132, 387] width 217 height 16
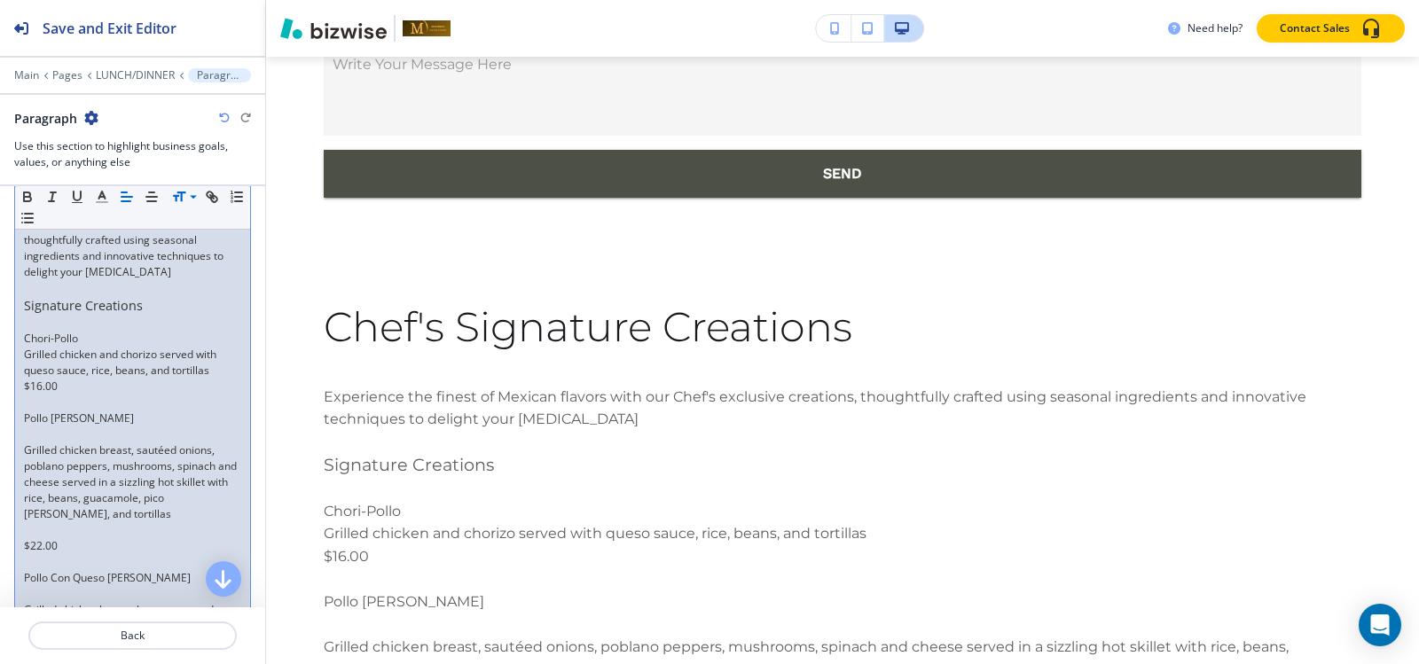
click at [37, 402] on p at bounding box center [132, 403] width 217 height 16
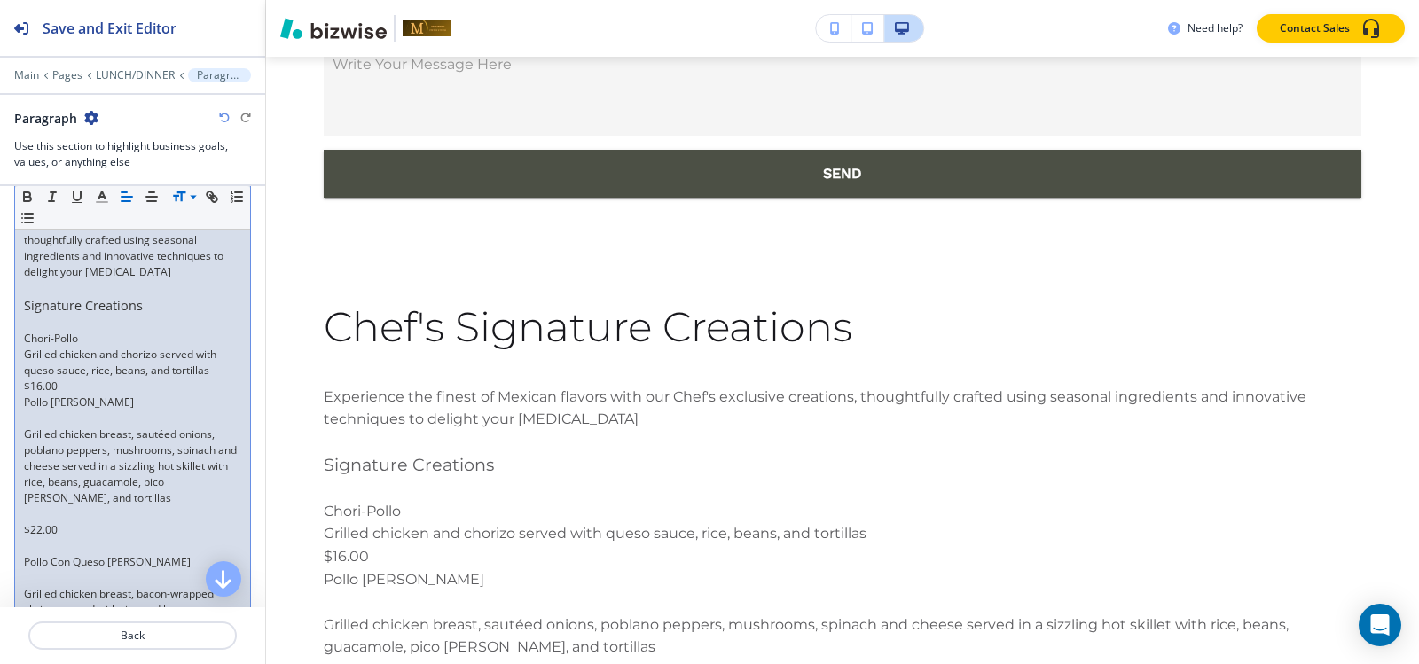
click at [43, 424] on p at bounding box center [132, 419] width 217 height 16
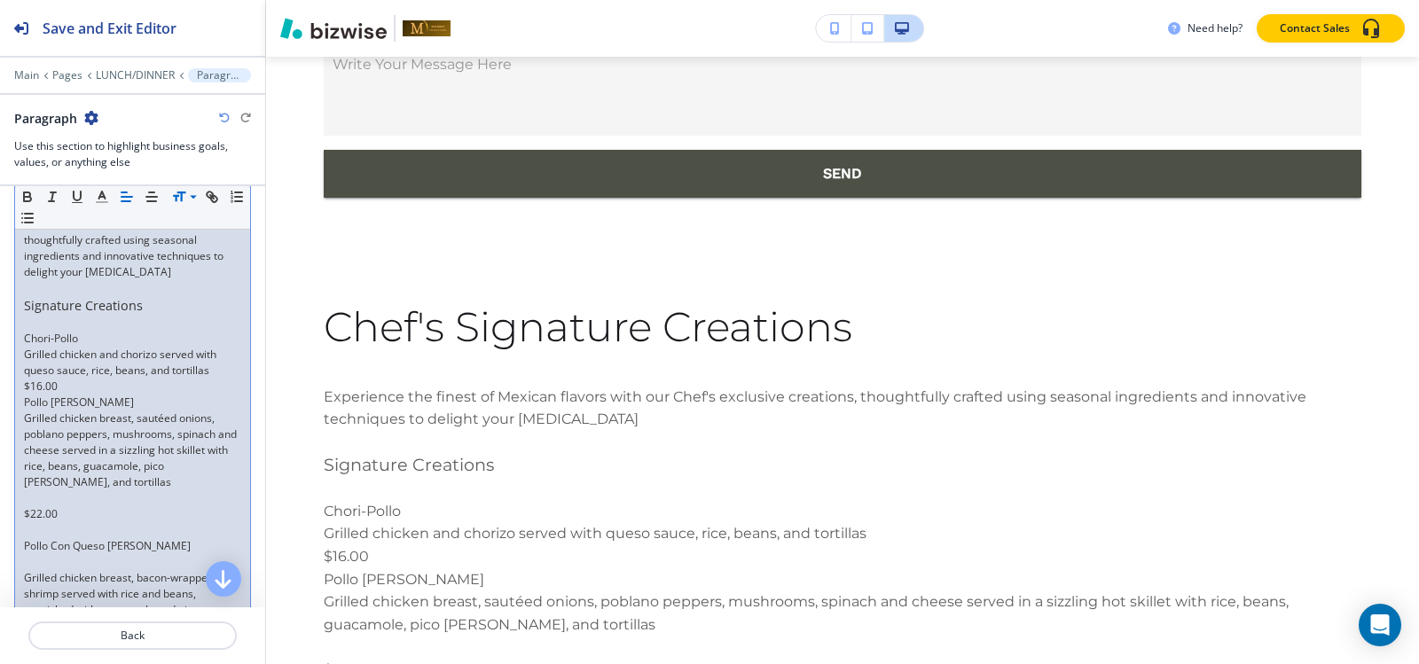
click at [43, 505] on p at bounding box center [132, 498] width 217 height 16
drag, startPoint x: 82, startPoint y: 339, endPoint x: 0, endPoint y: 339, distance: 81.6
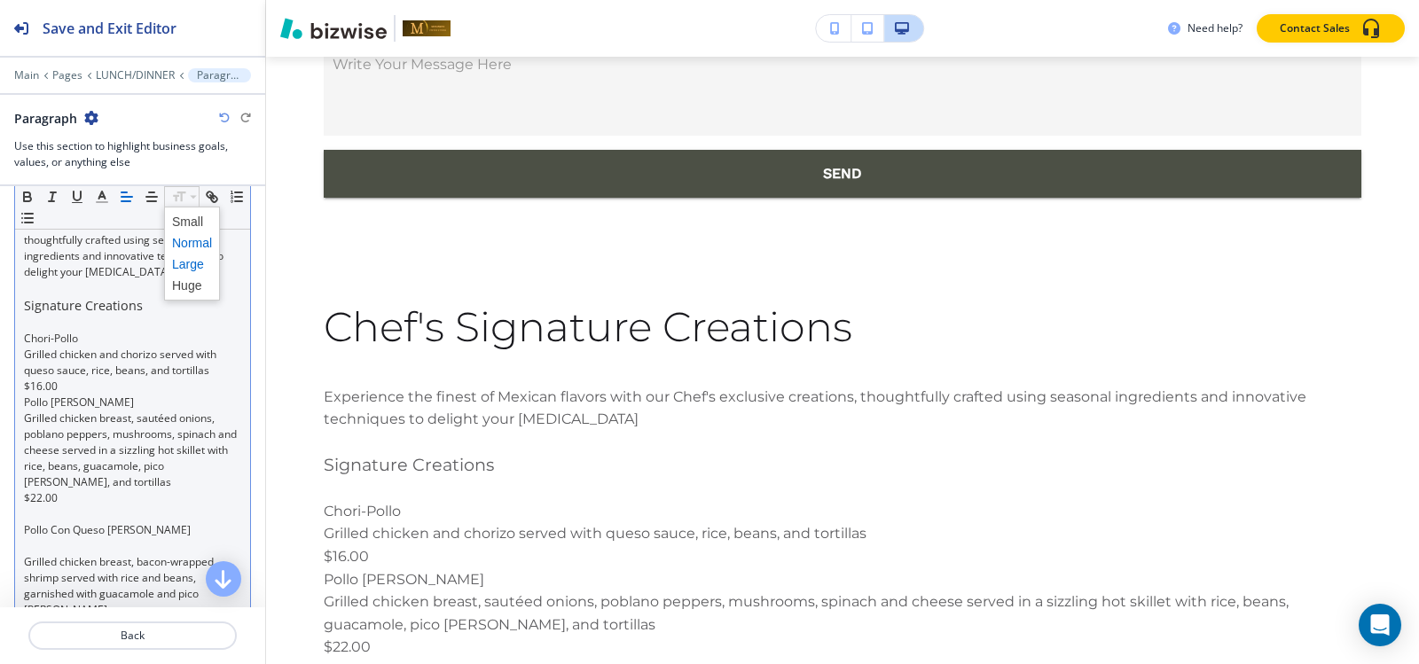
click at [184, 263] on span at bounding box center [192, 264] width 40 height 21
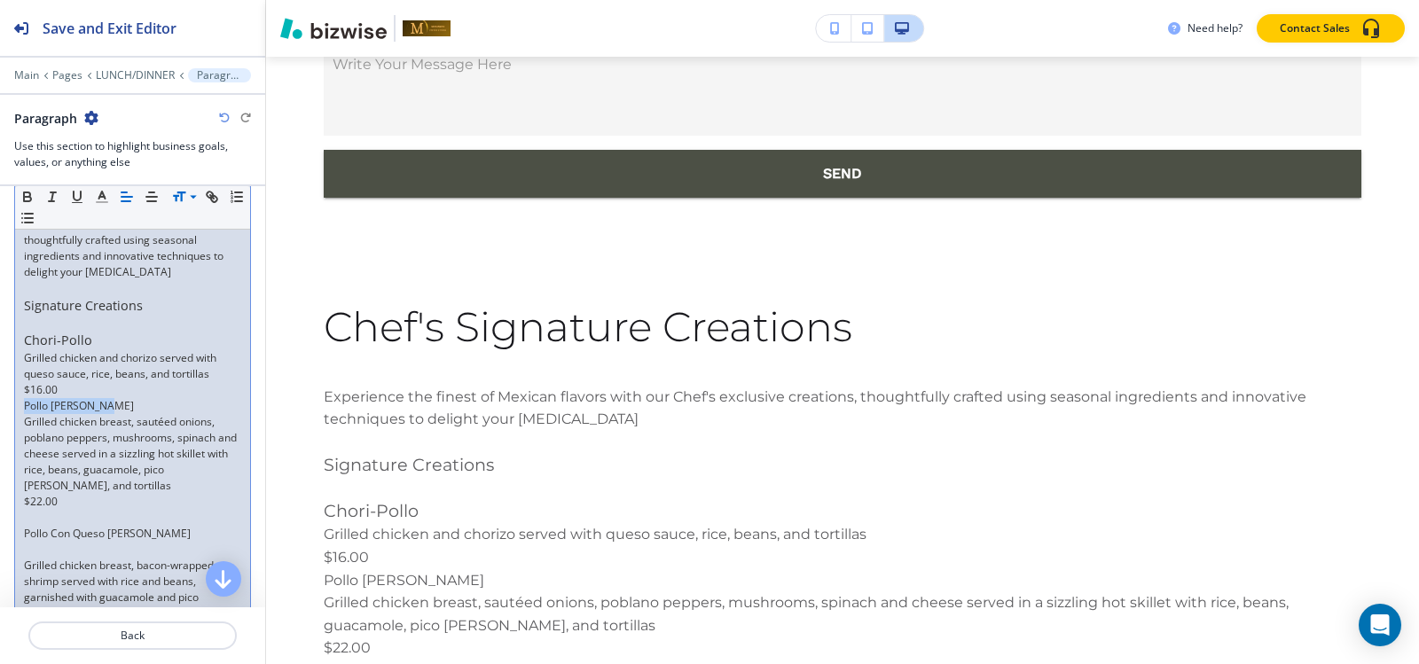
drag, startPoint x: 121, startPoint y: 410, endPoint x: 19, endPoint y: 395, distance: 103.1
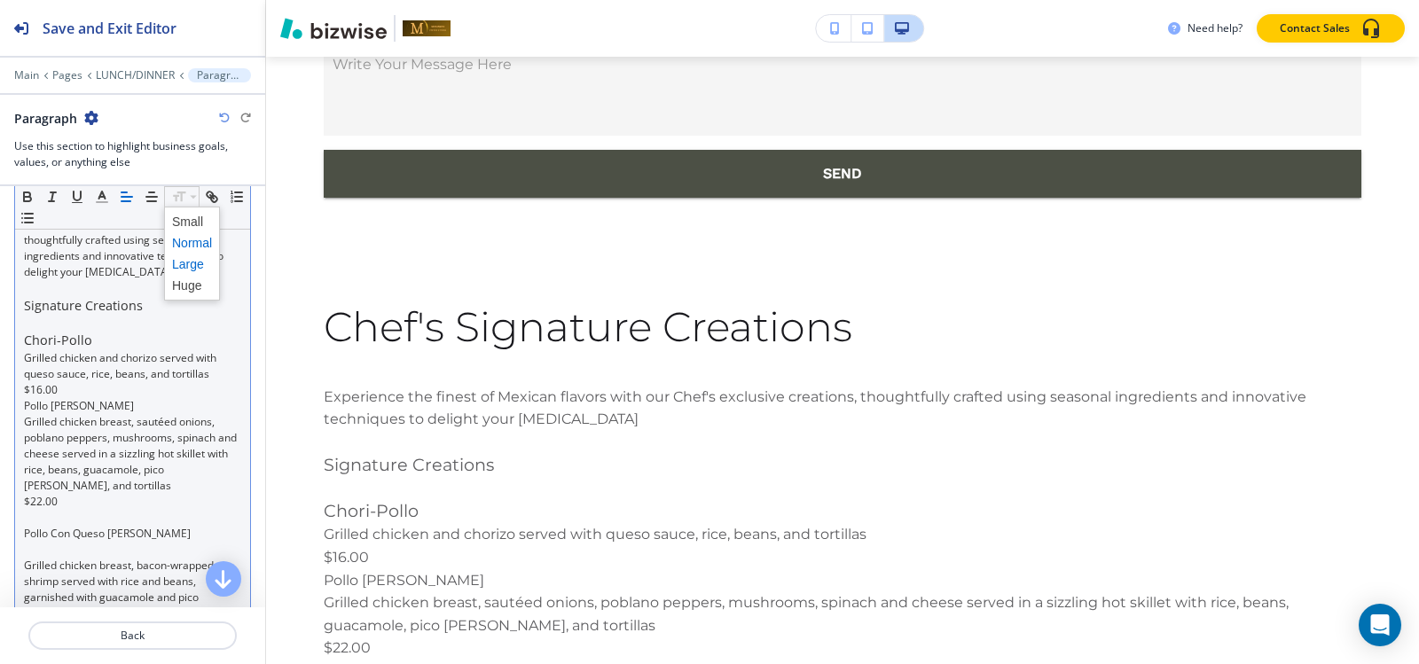
click at [192, 265] on span at bounding box center [192, 264] width 40 height 21
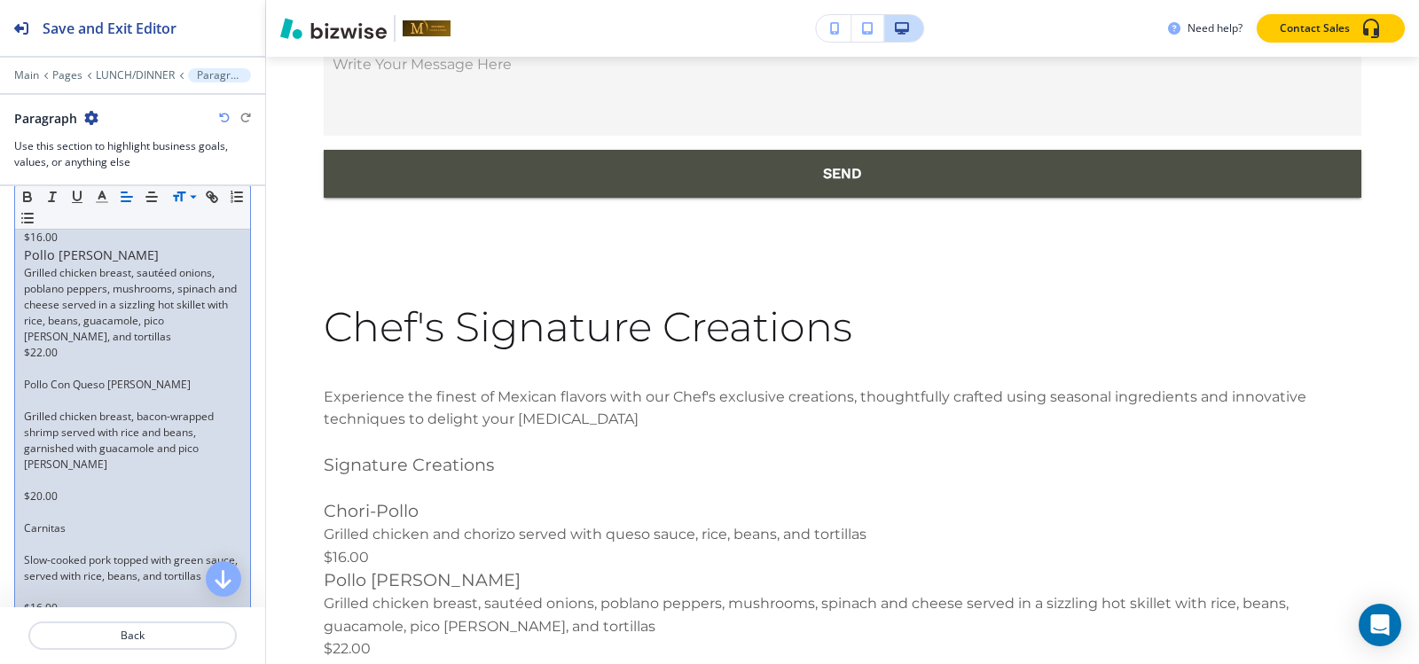
scroll to position [498, 0]
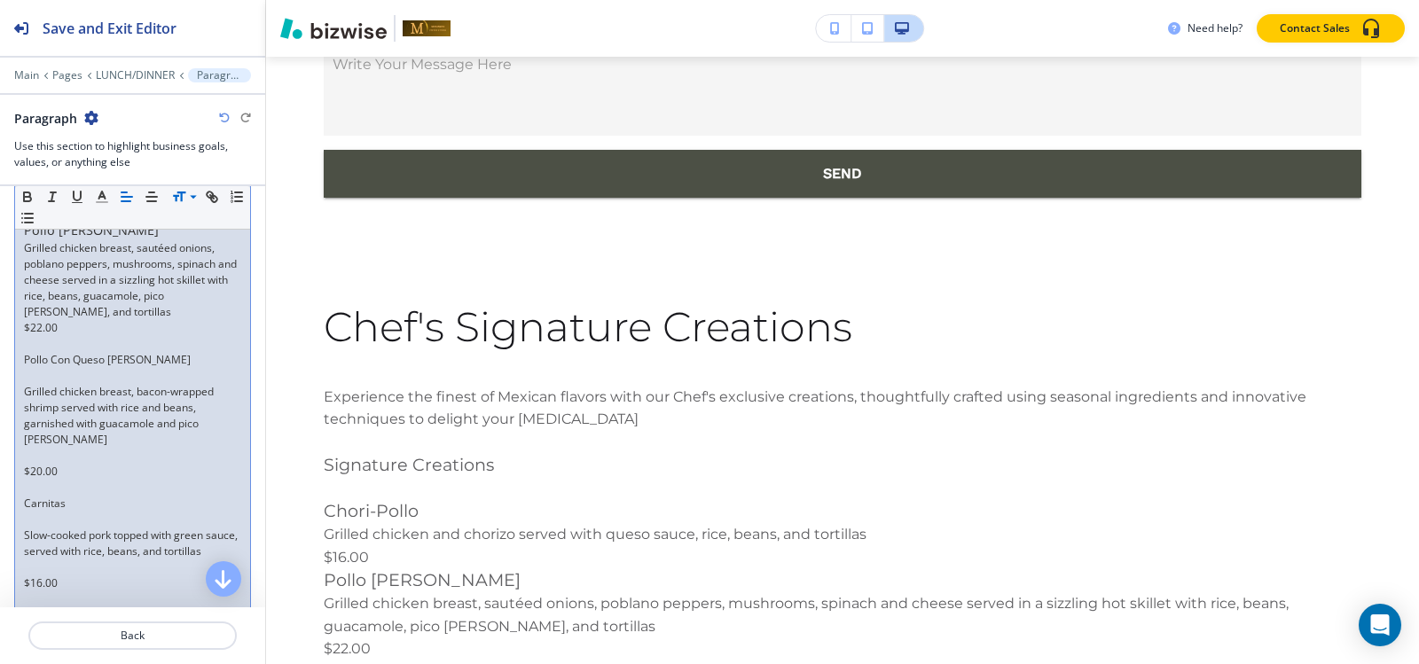
click at [81, 346] on p at bounding box center [132, 344] width 217 height 16
click at [62, 381] on p at bounding box center [132, 376] width 217 height 16
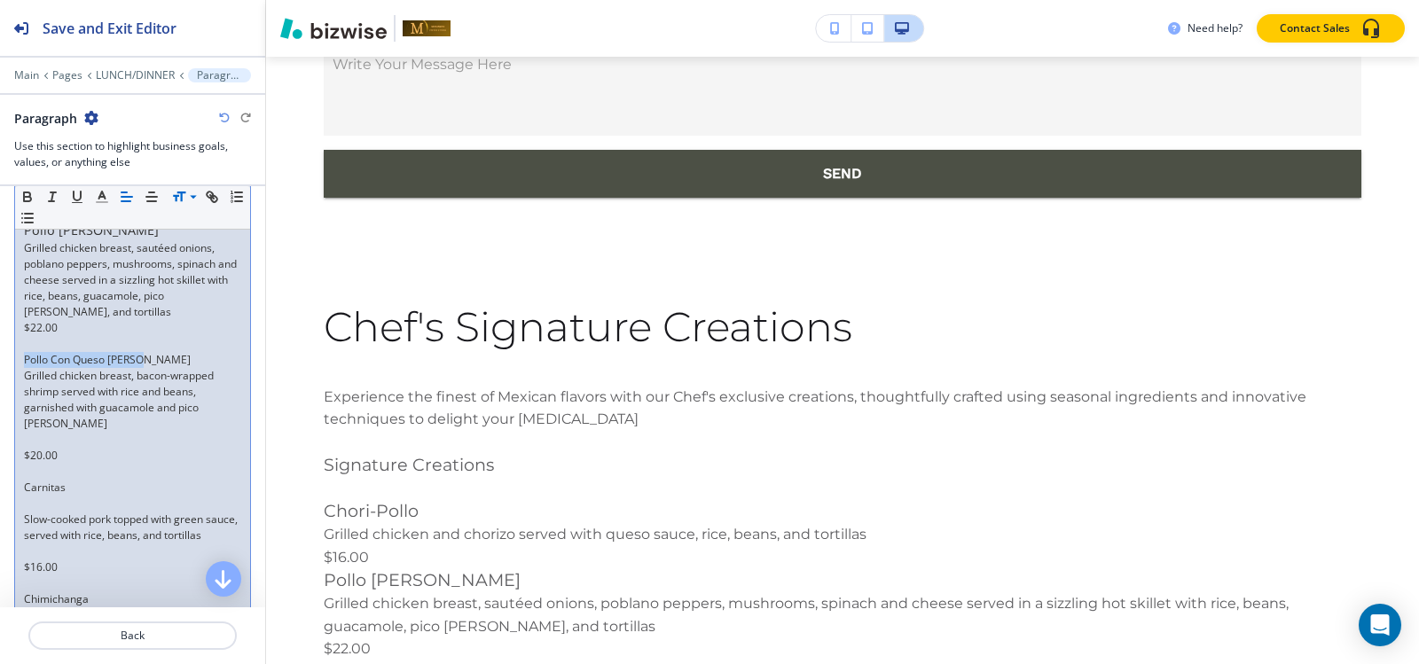
drag, startPoint x: 151, startPoint y: 362, endPoint x: 0, endPoint y: 360, distance: 150.8
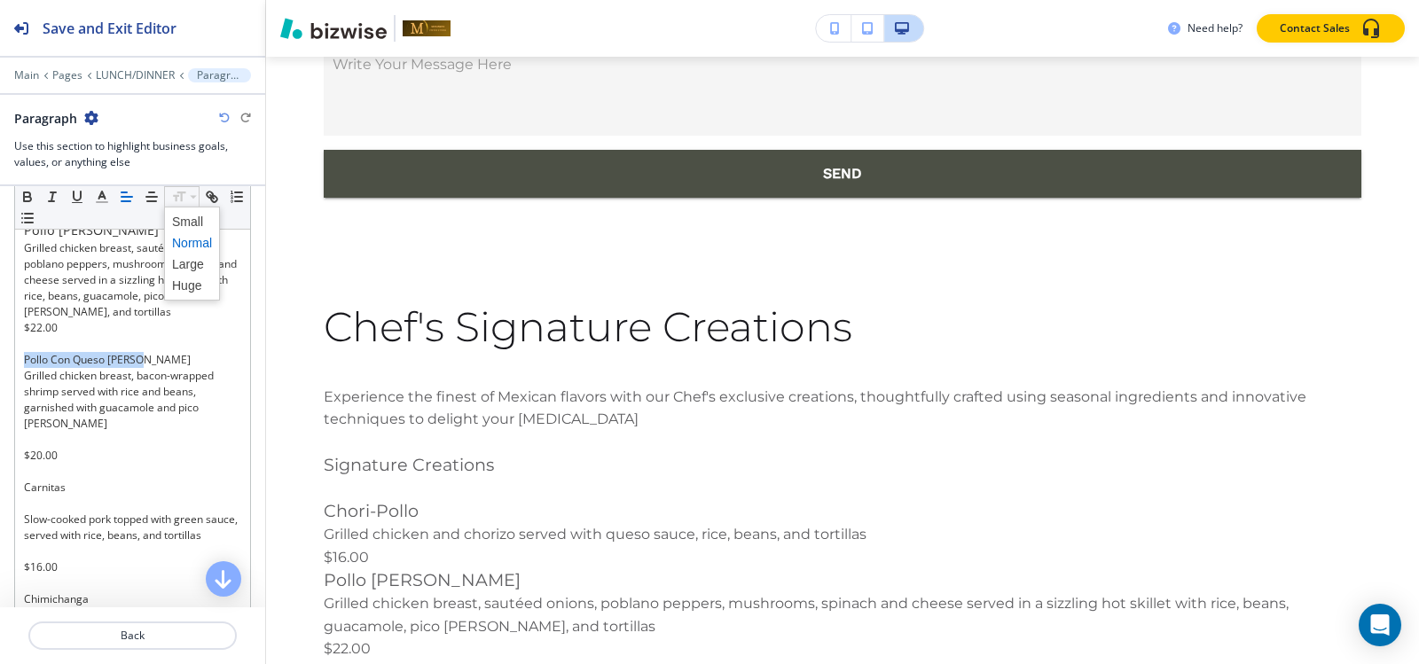
drag, startPoint x: 176, startPoint y: 194, endPoint x: 187, endPoint y: 242, distance: 49.3
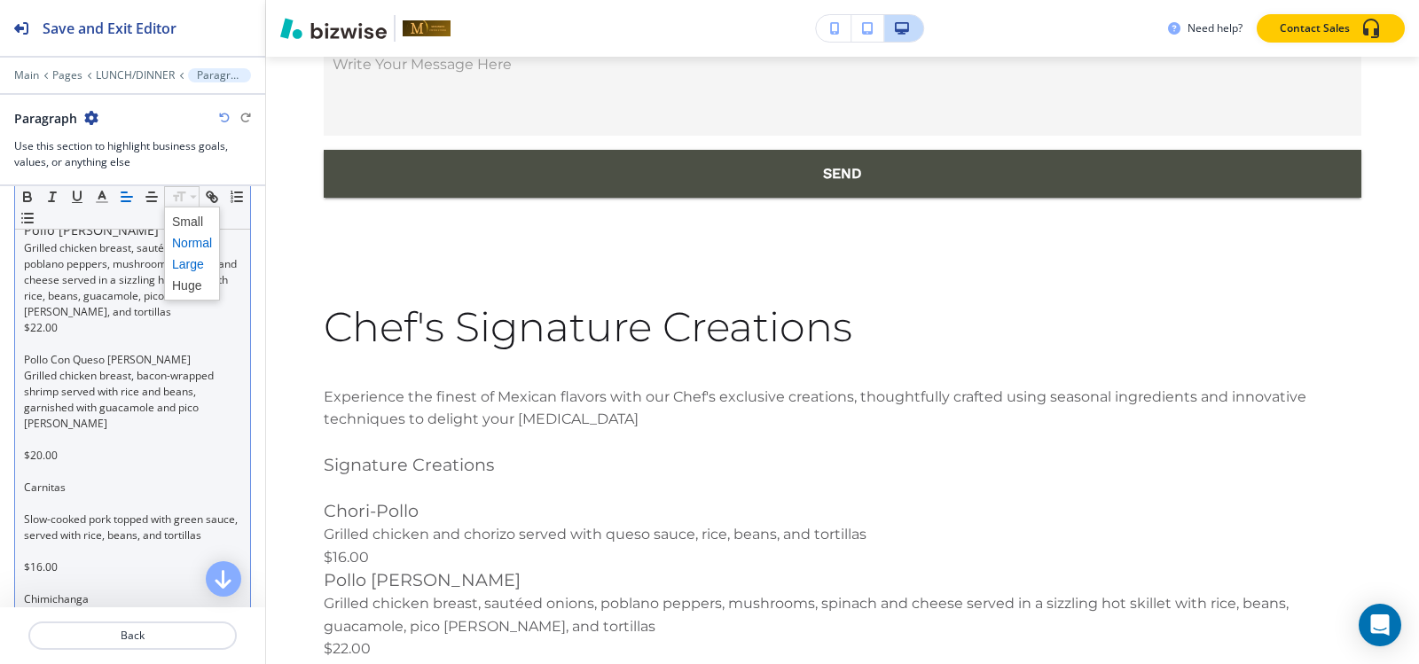
click at [183, 260] on span at bounding box center [192, 264] width 40 height 21
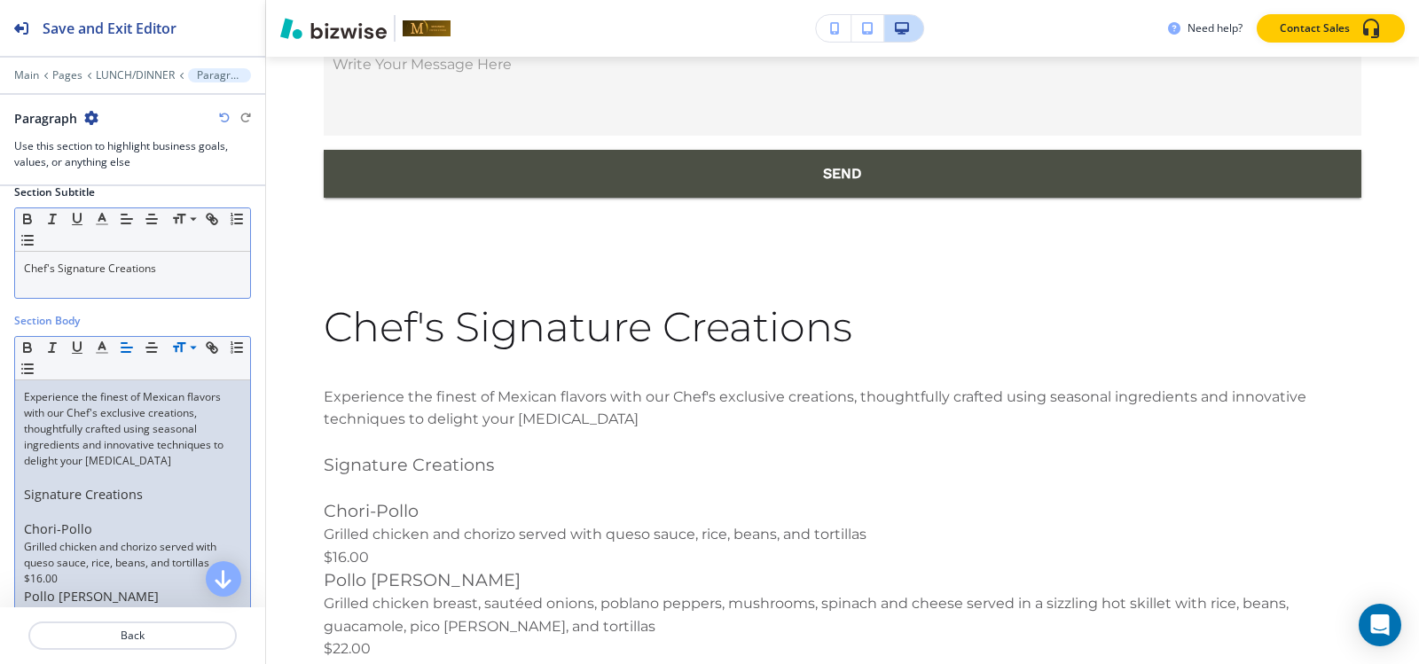
scroll to position [576, 0]
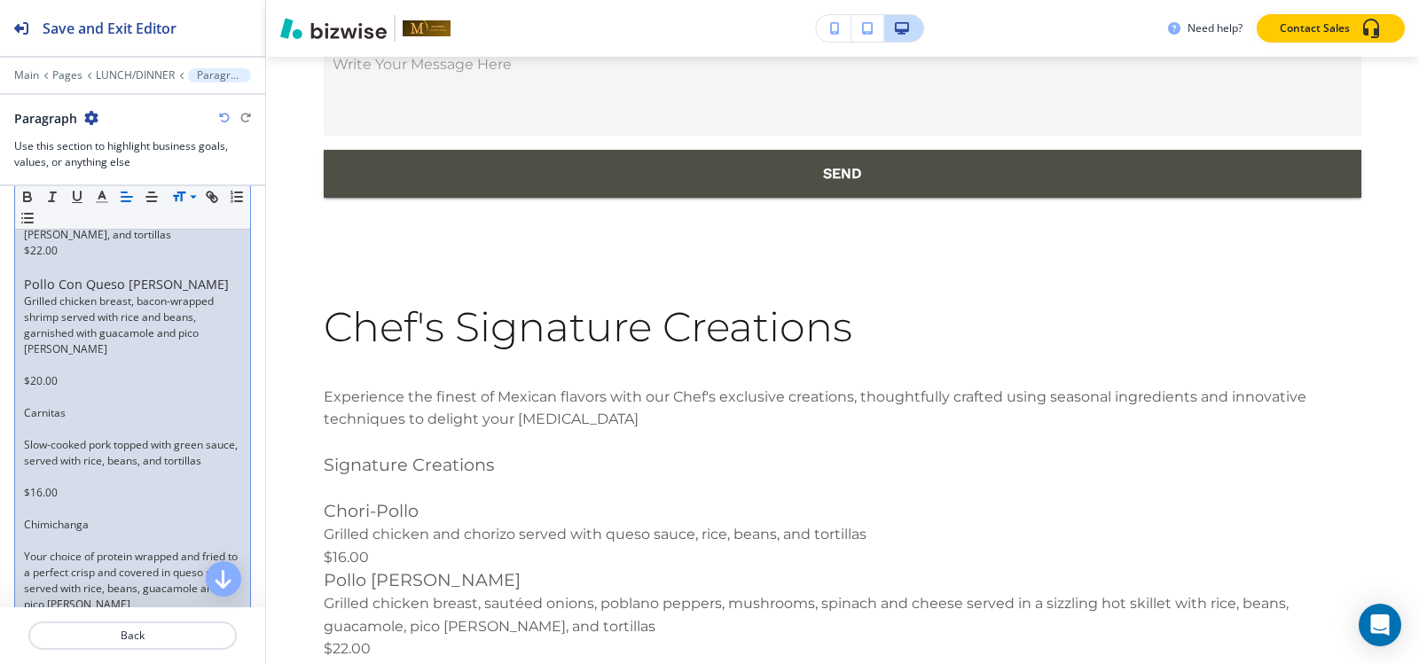
click at [60, 263] on p at bounding box center [132, 267] width 217 height 16
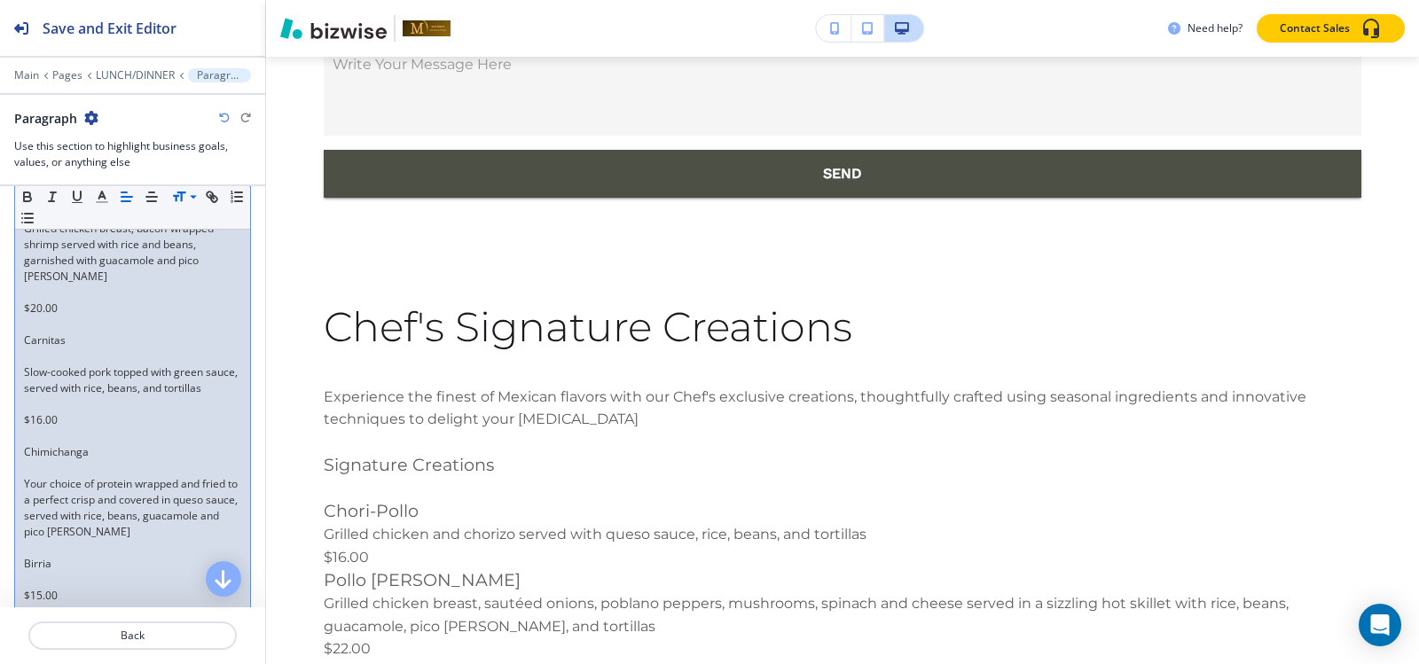
scroll to position [664, 0]
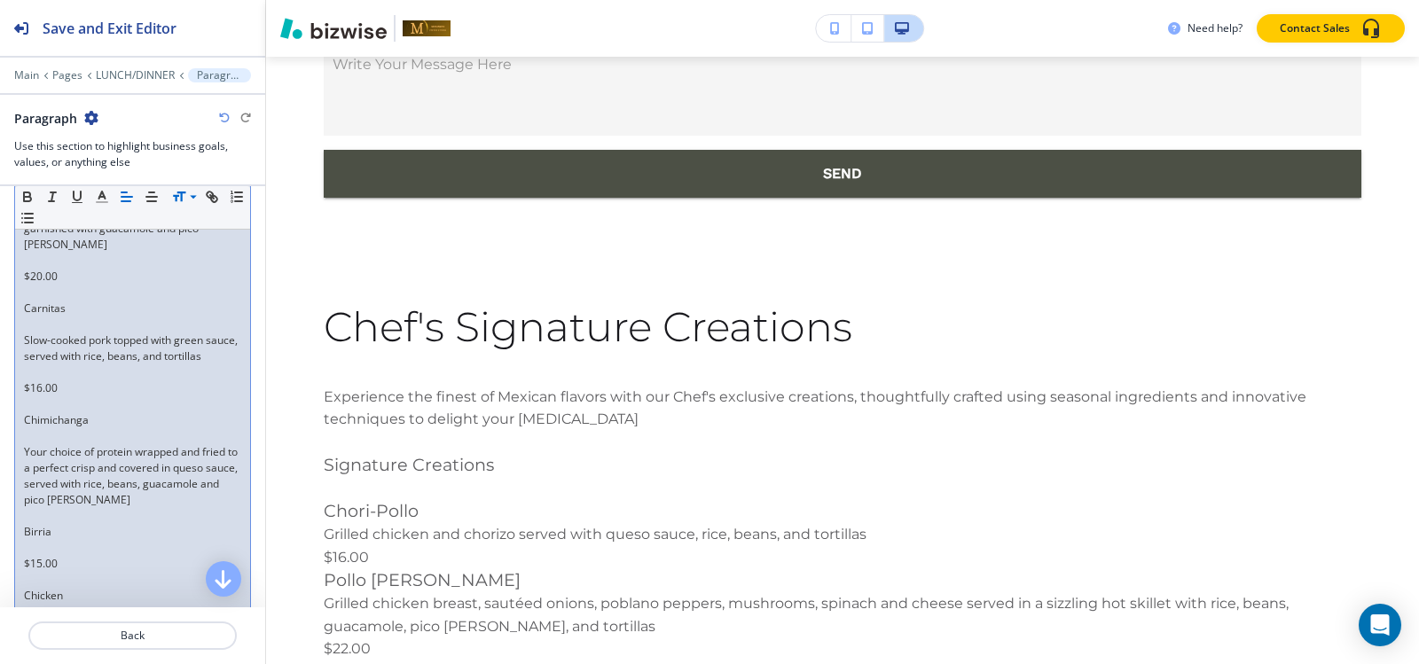
click at [39, 263] on p at bounding box center [132, 261] width 217 height 16
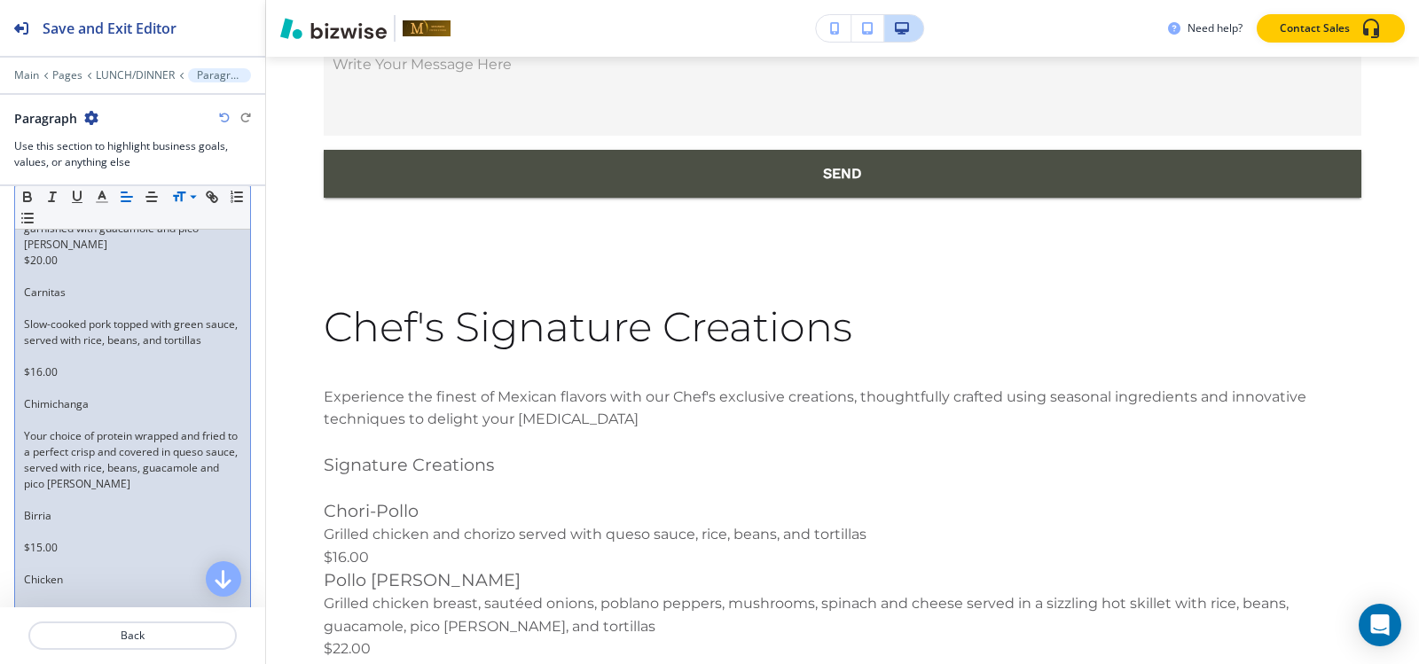
click at [40, 309] on p at bounding box center [132, 309] width 217 height 16
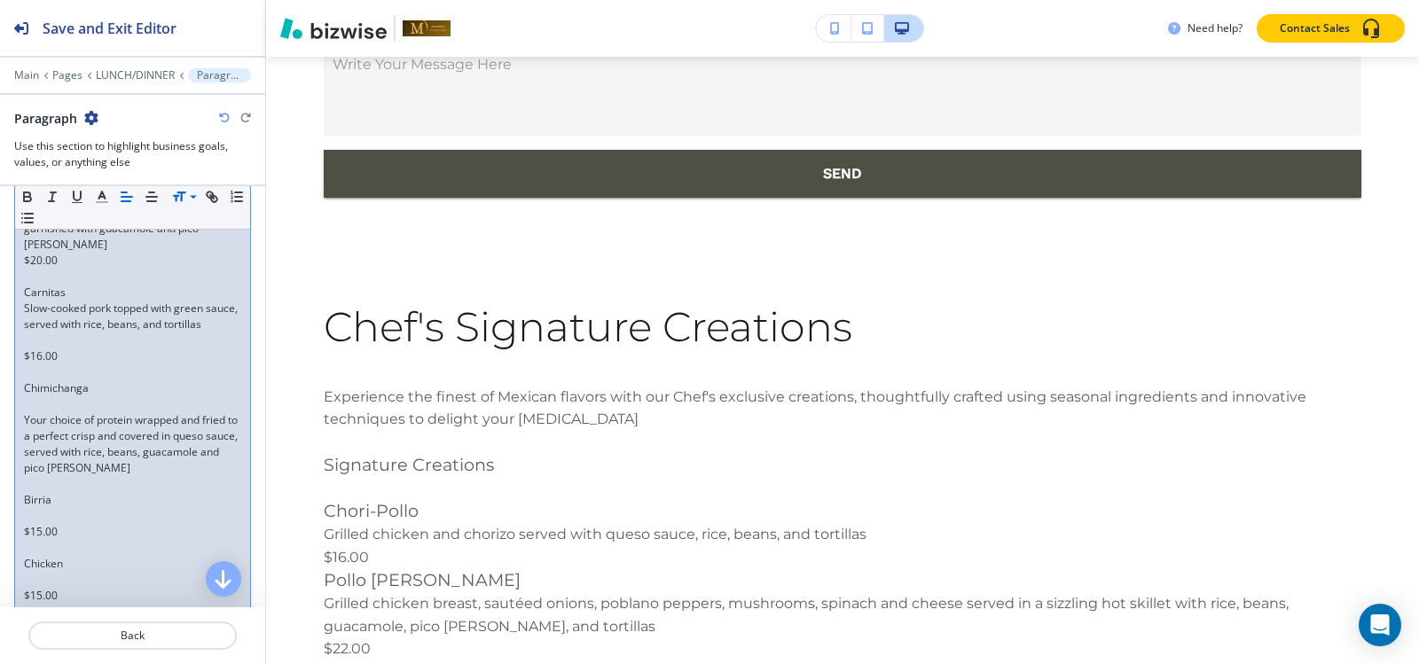
click at [27, 349] on p at bounding box center [132, 341] width 217 height 16
click at [60, 270] on p at bounding box center [132, 277] width 217 height 16
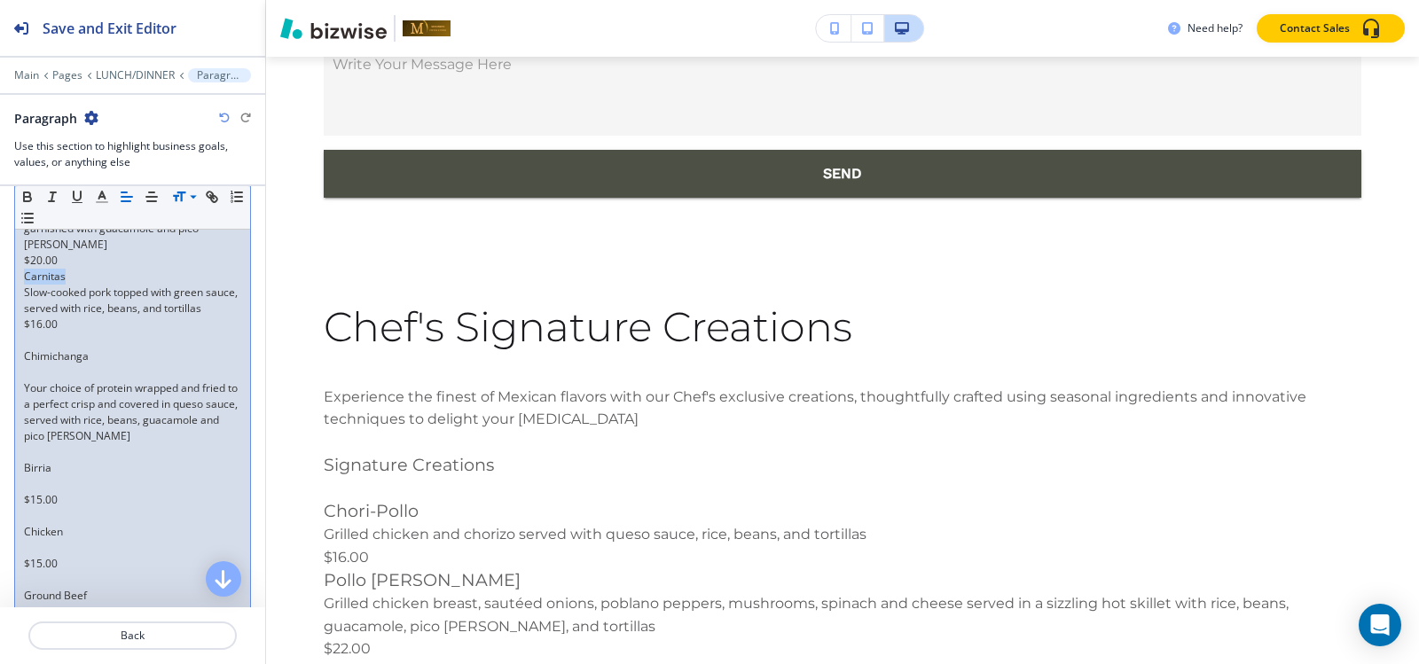
drag, startPoint x: 67, startPoint y: 278, endPoint x: 6, endPoint y: 282, distance: 61.4
drag, startPoint x: 184, startPoint y: 194, endPoint x: 178, endPoint y: 223, distance: 29.7
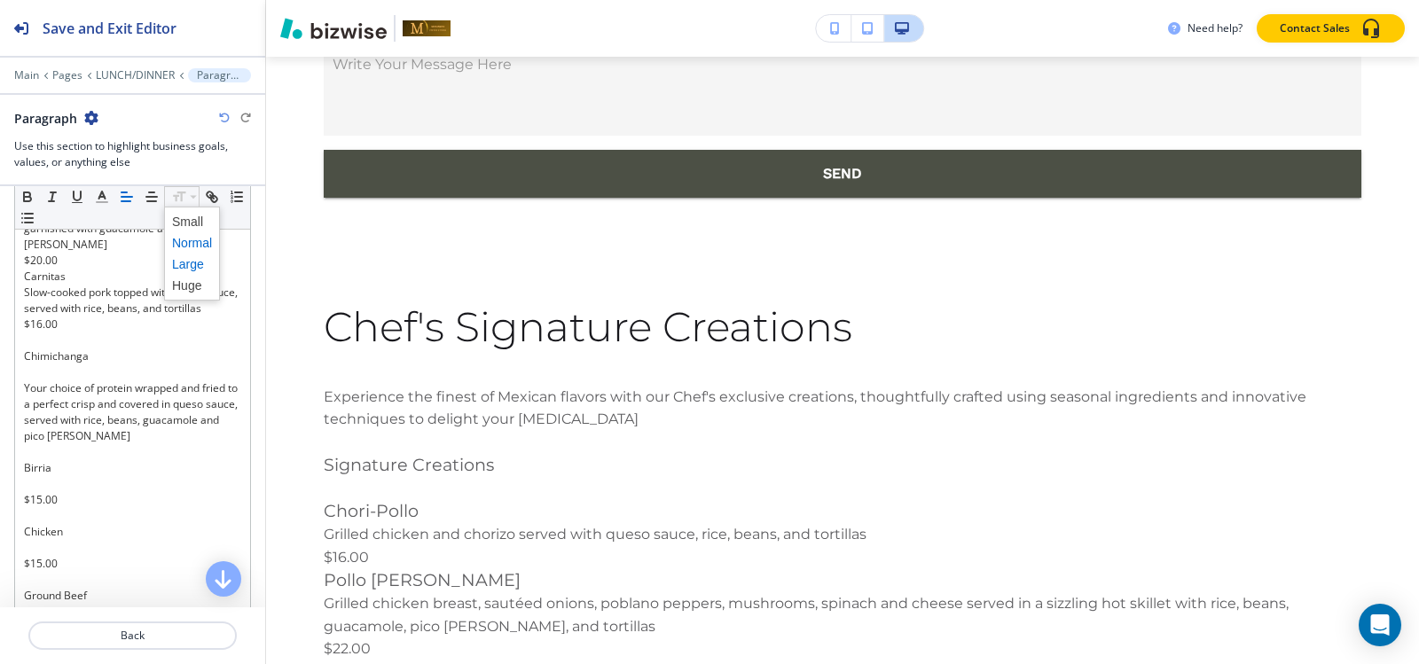
click at [182, 258] on span at bounding box center [192, 264] width 40 height 21
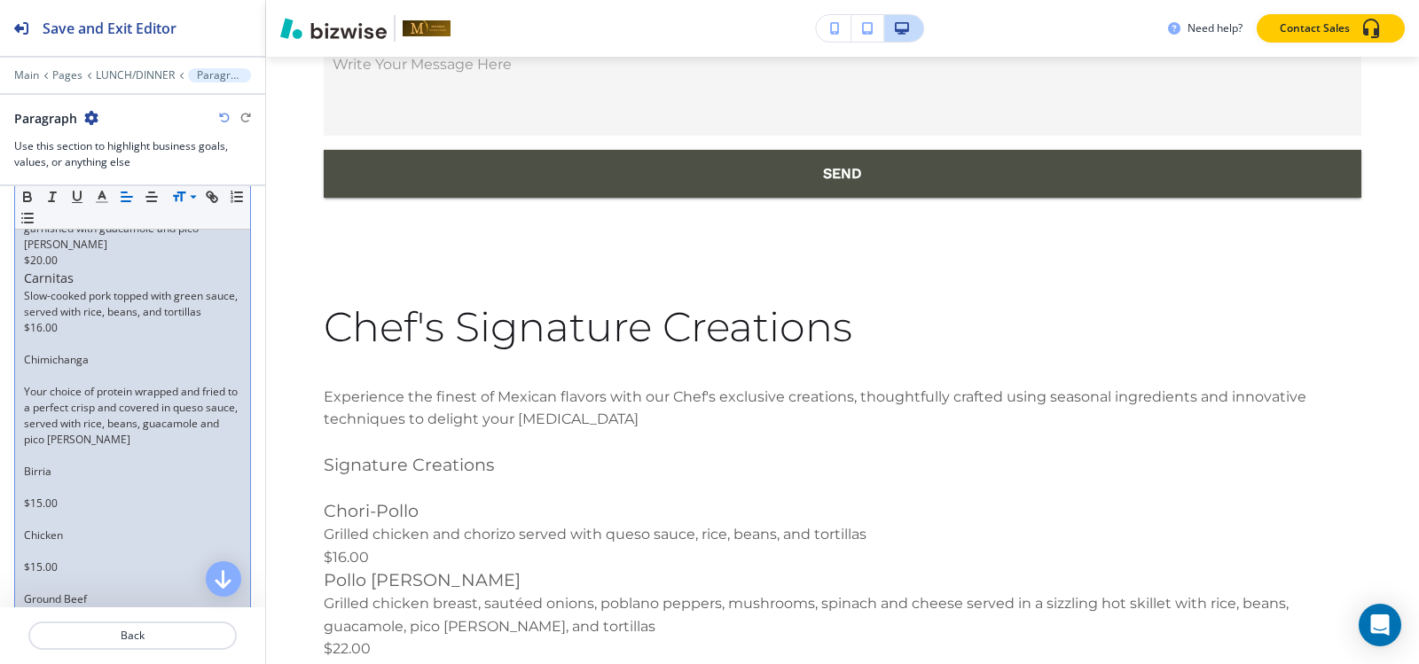
click at [44, 352] on p at bounding box center [132, 344] width 217 height 16
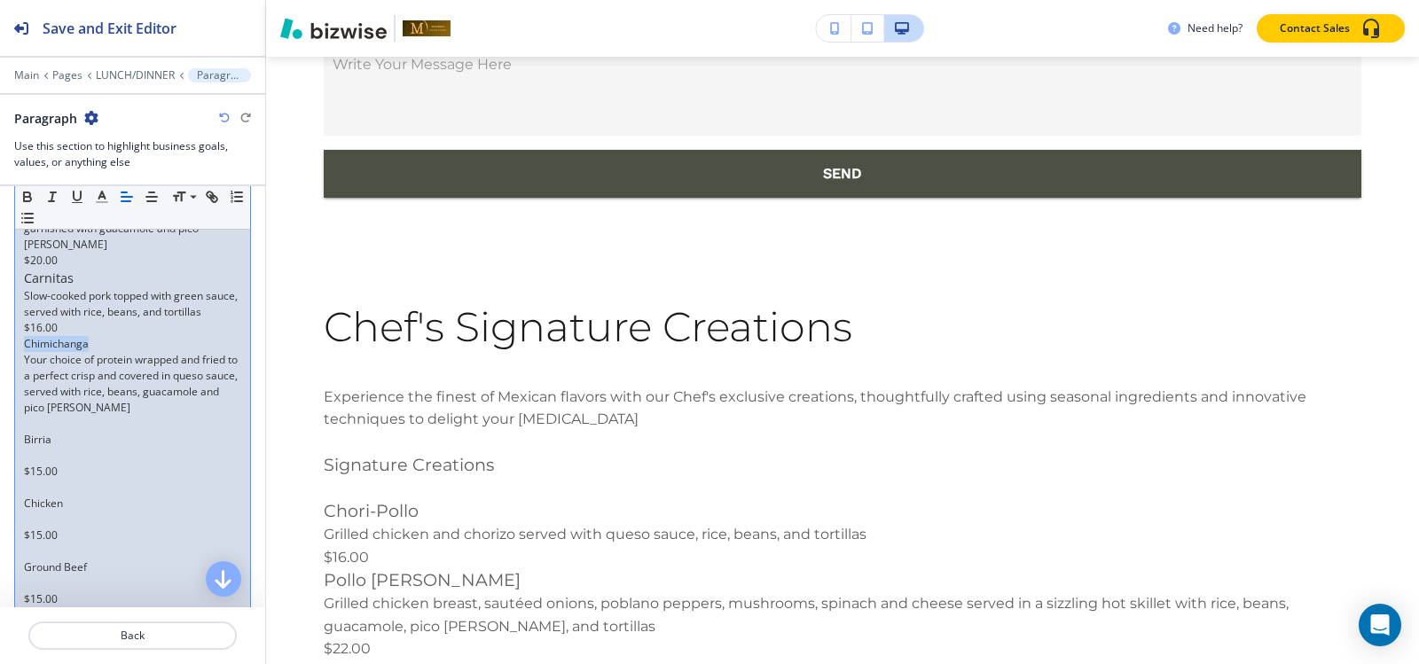
drag, startPoint x: 94, startPoint y: 360, endPoint x: 0, endPoint y: 359, distance: 94.0
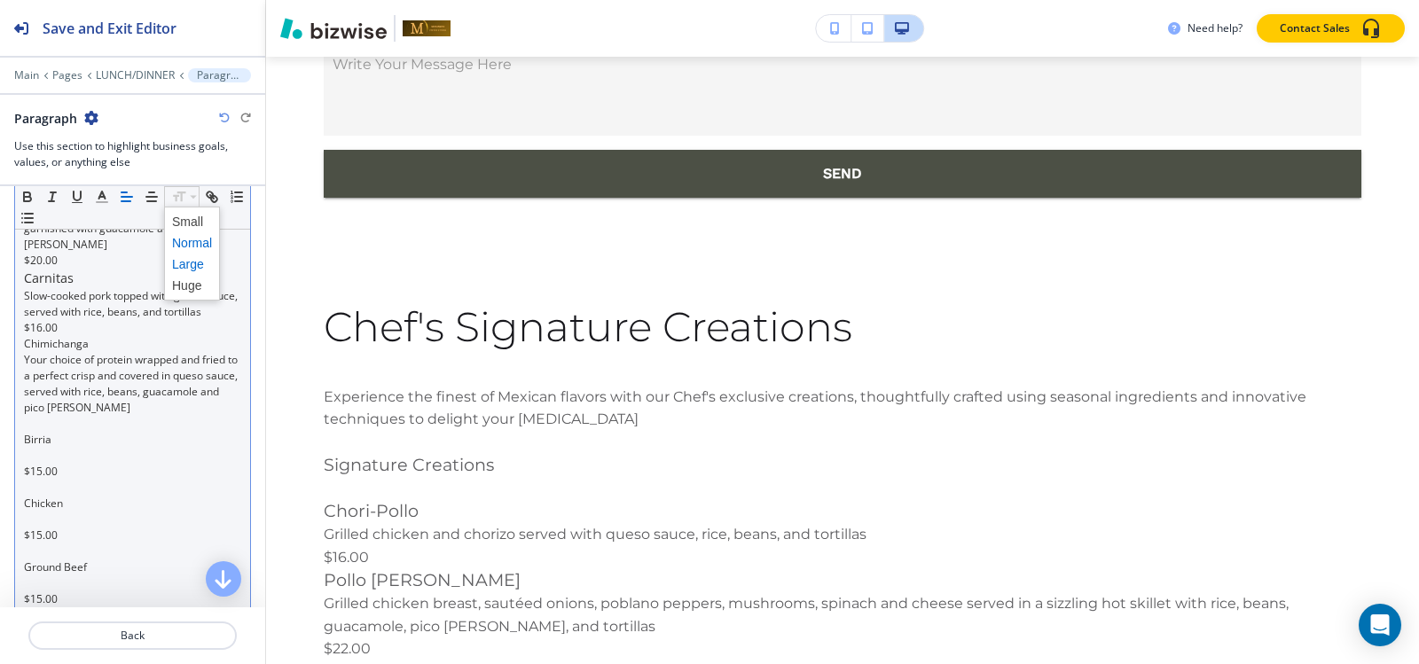
click at [184, 267] on span at bounding box center [192, 264] width 40 height 21
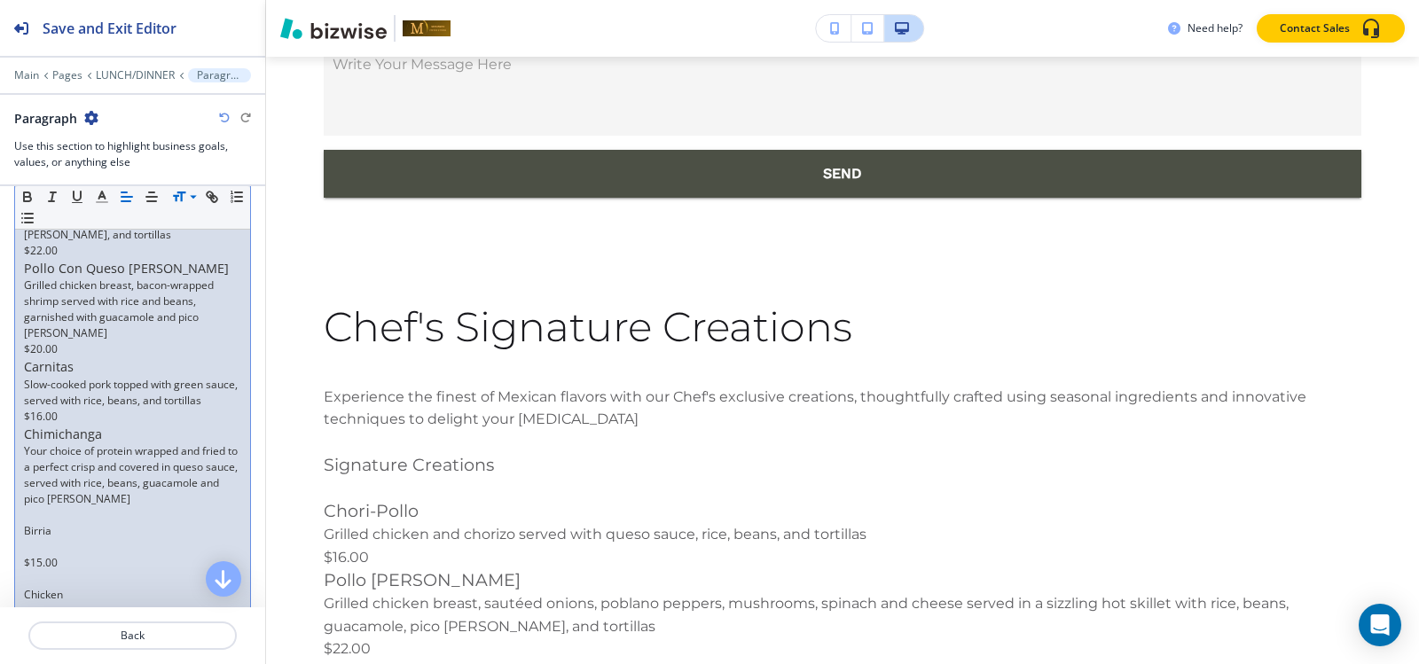
scroll to position [753, 0]
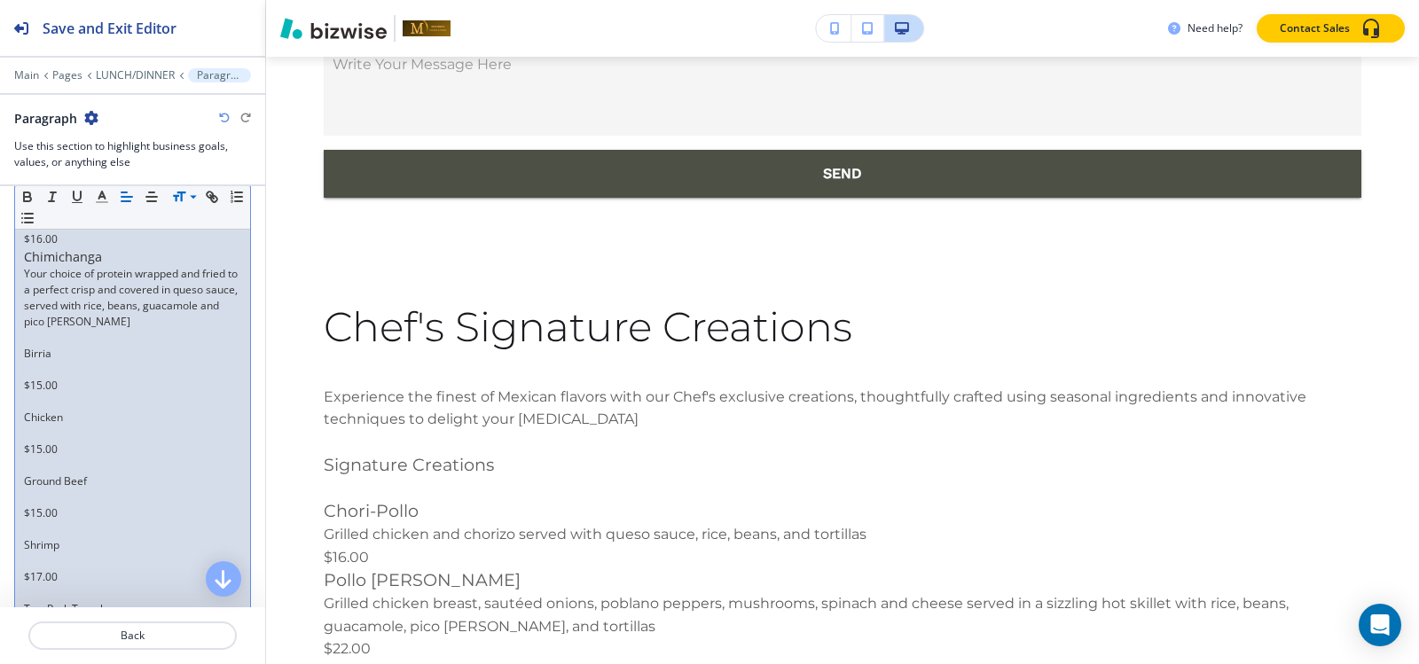
click at [31, 378] on p at bounding box center [132, 370] width 217 height 16
click at [36, 394] on p at bounding box center [132, 386] width 217 height 16
click at [35, 410] on p at bounding box center [132, 402] width 217 height 16
click at [33, 426] on p at bounding box center [132, 418] width 217 height 16
click at [29, 442] on p at bounding box center [132, 434] width 217 height 16
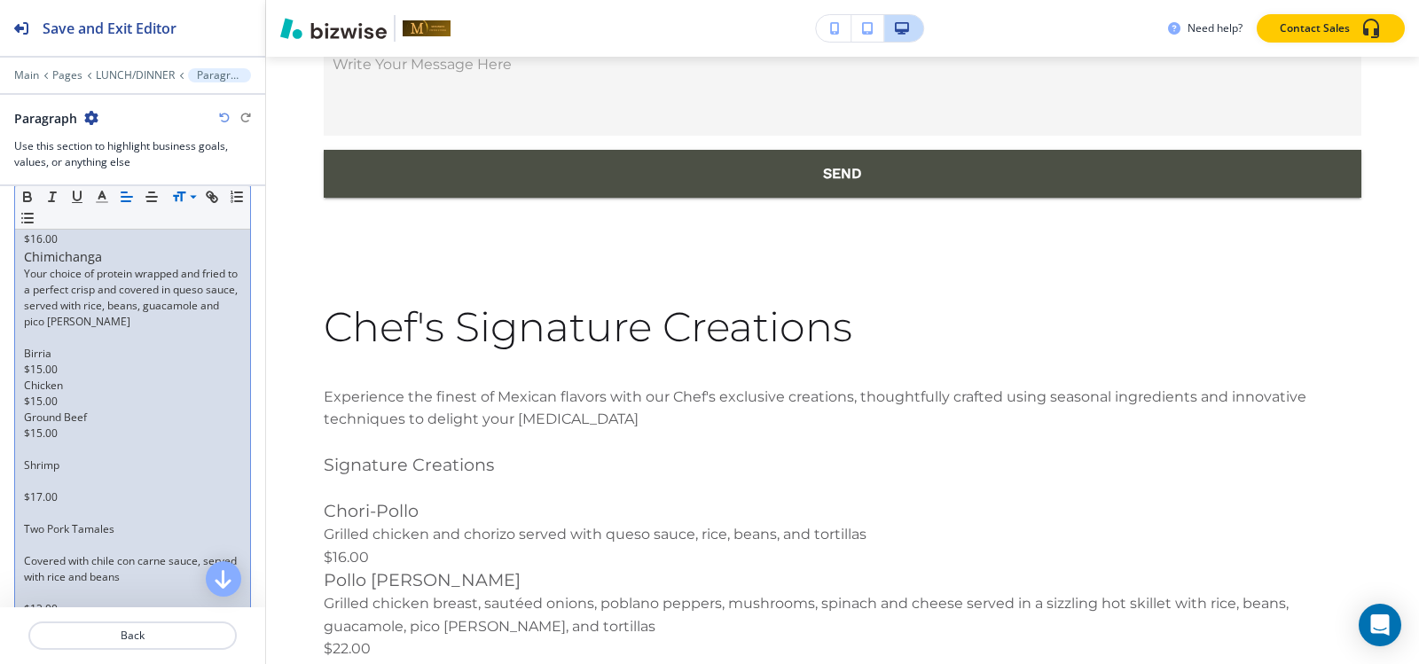
click at [33, 458] on p at bounding box center [132, 450] width 217 height 16
click at [31, 474] on p at bounding box center [132, 466] width 217 height 16
click at [24, 426] on p "Shrimp" at bounding box center [132, 418] width 217 height 16
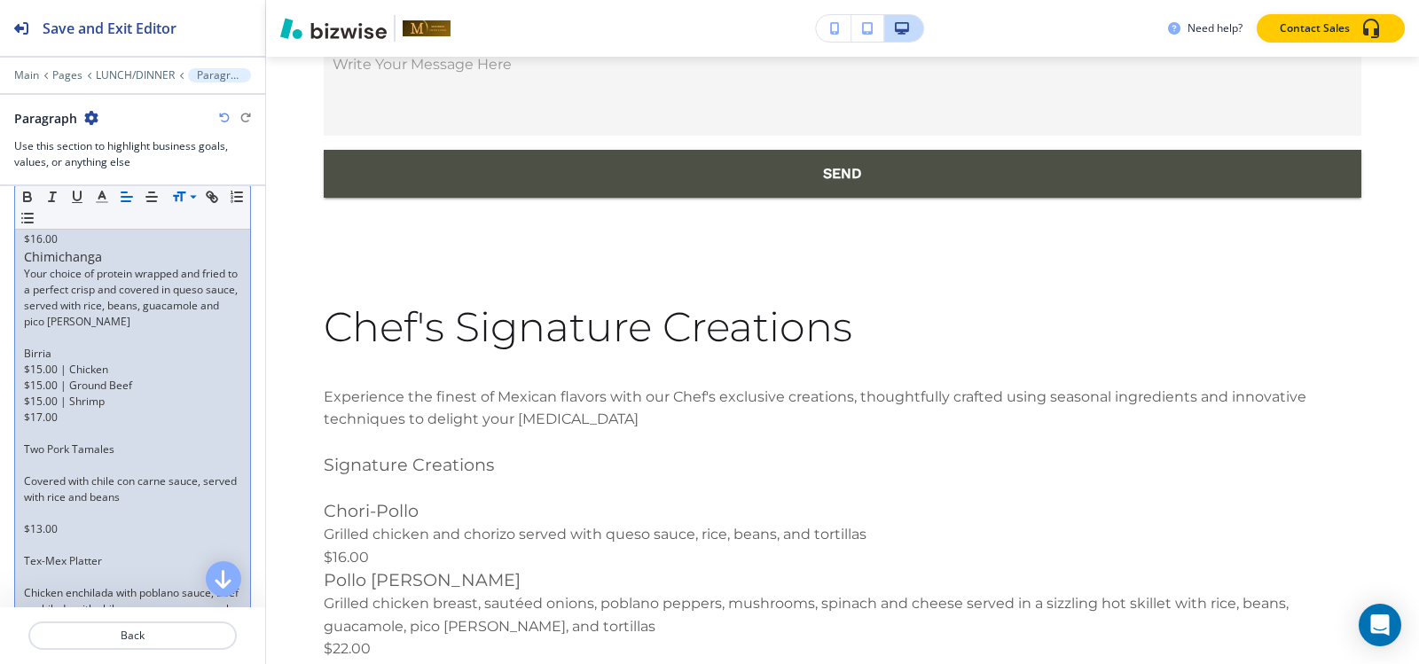
click at [24, 378] on p "$15.00 | Chicken" at bounding box center [132, 370] width 217 height 16
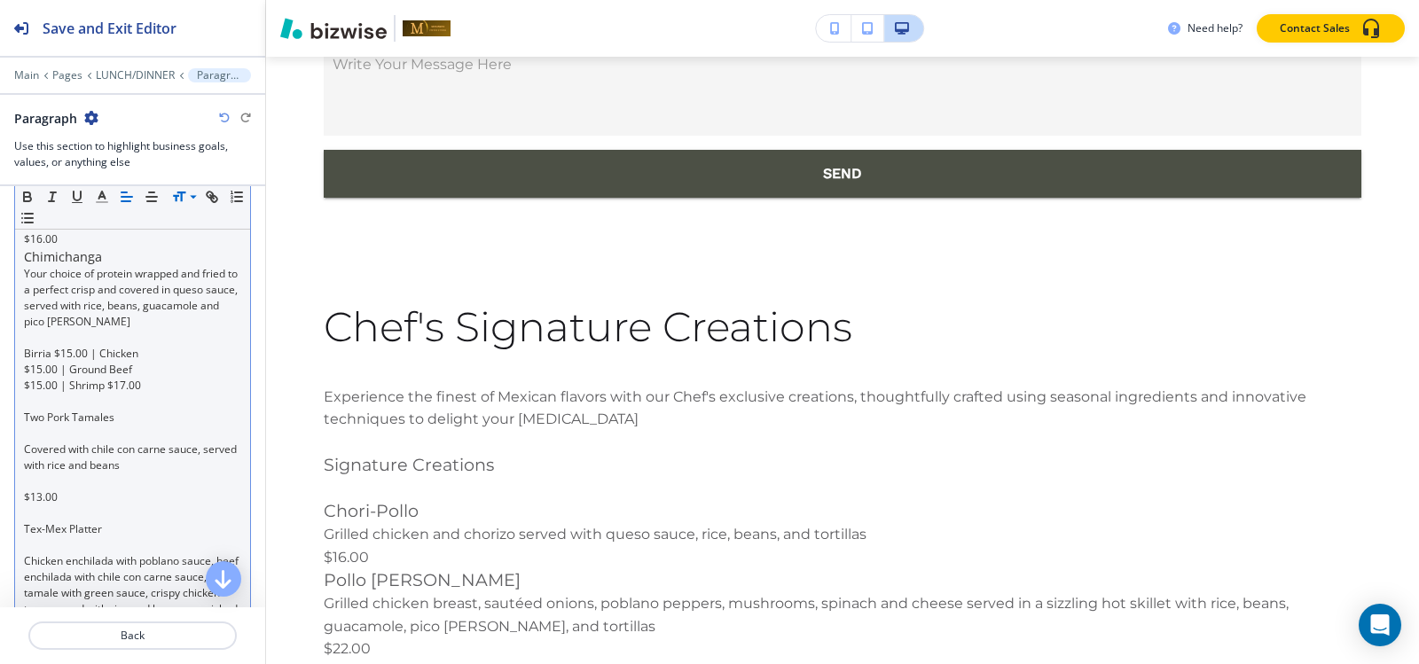
click at [59, 362] on p "Birria $15.00 | Chicken" at bounding box center [132, 354] width 217 height 16
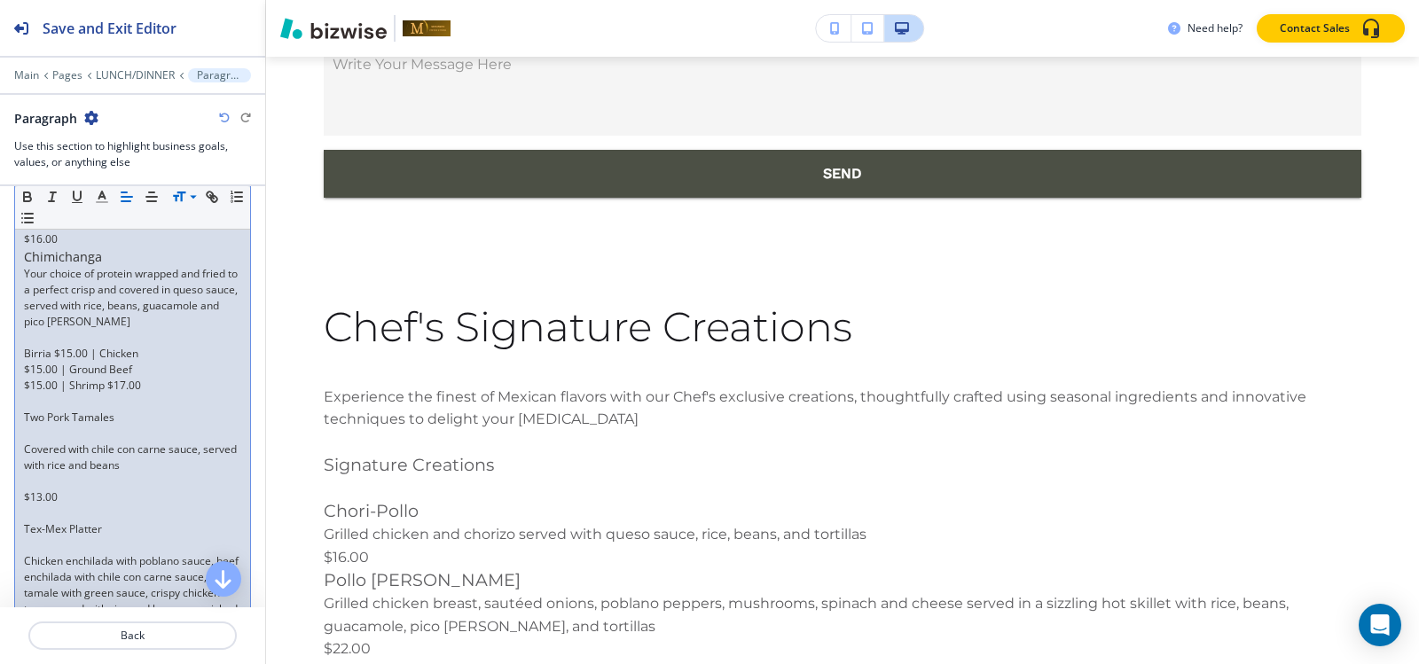
click at [54, 362] on p "Birria $15.00 | Chicken" at bounding box center [132, 354] width 217 height 16
click at [24, 378] on p "$15.00 | Ground Beef" at bounding box center [132, 370] width 217 height 16
click at [26, 394] on p "$15.00 | Shrimp $17.00" at bounding box center [132, 386] width 217 height 16
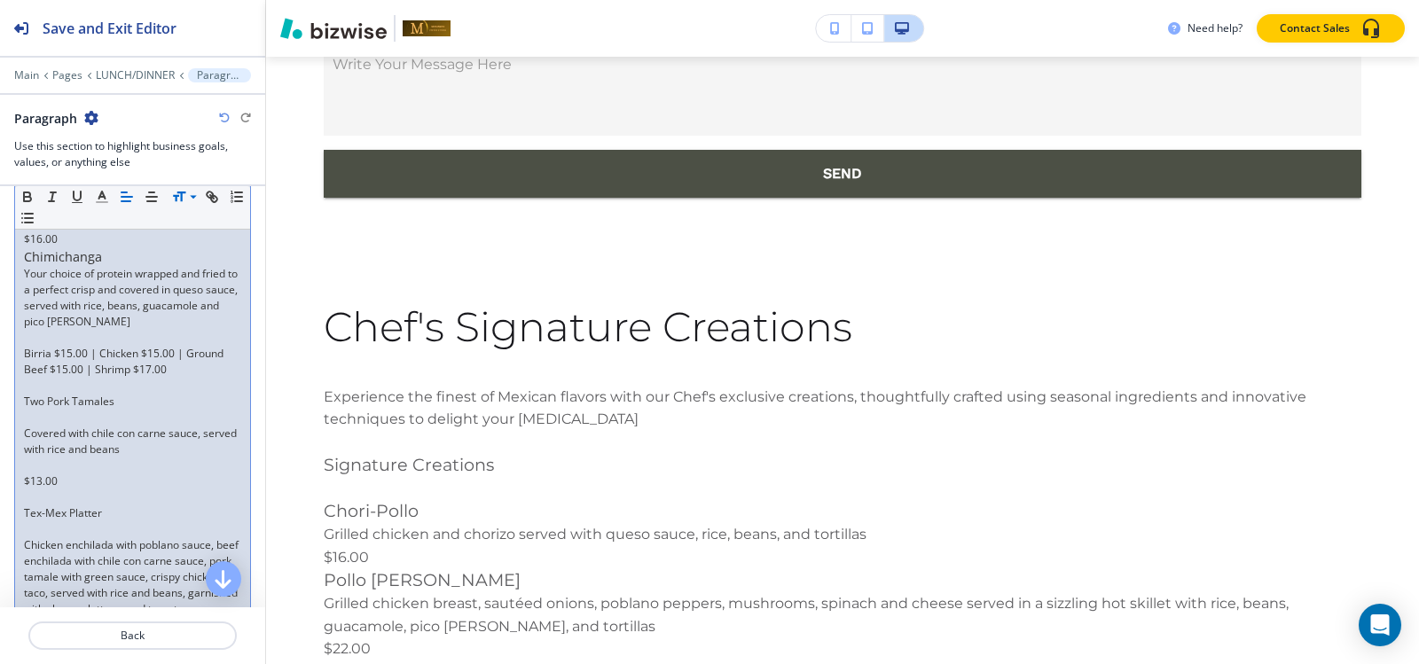
click at [99, 346] on p at bounding box center [132, 338] width 217 height 16
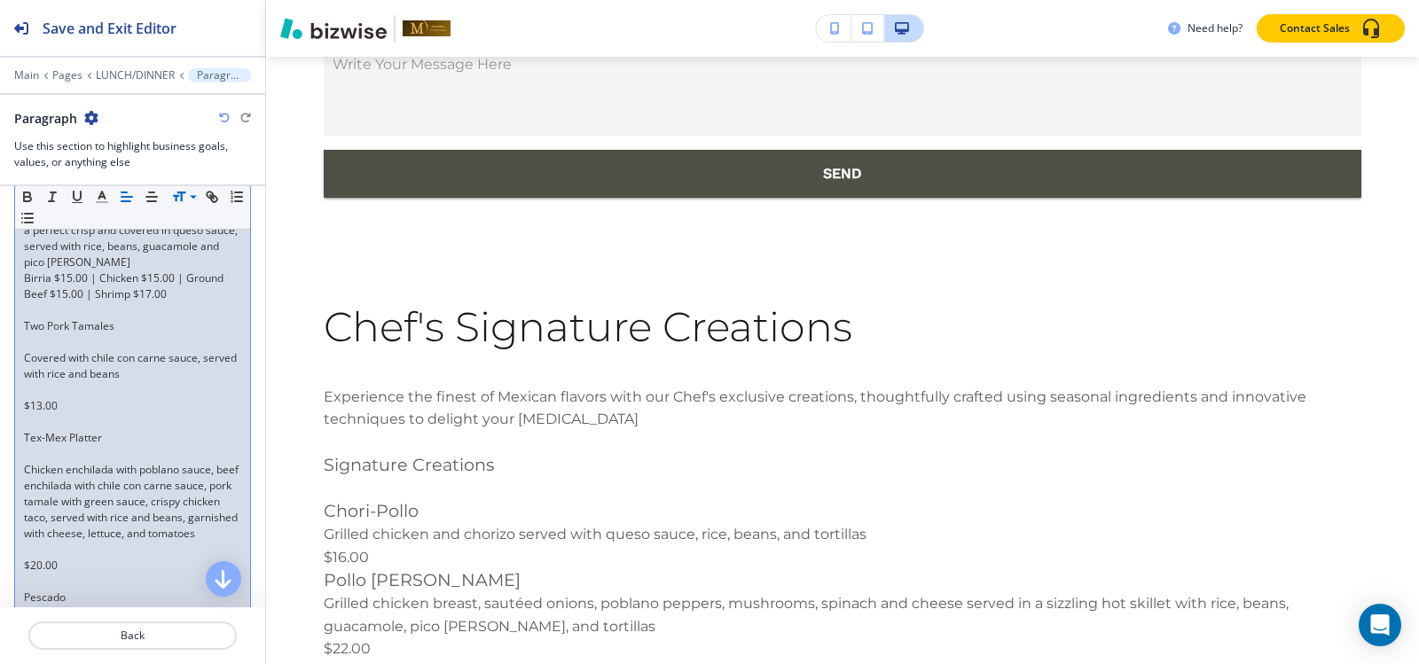
scroll to position [842, 0]
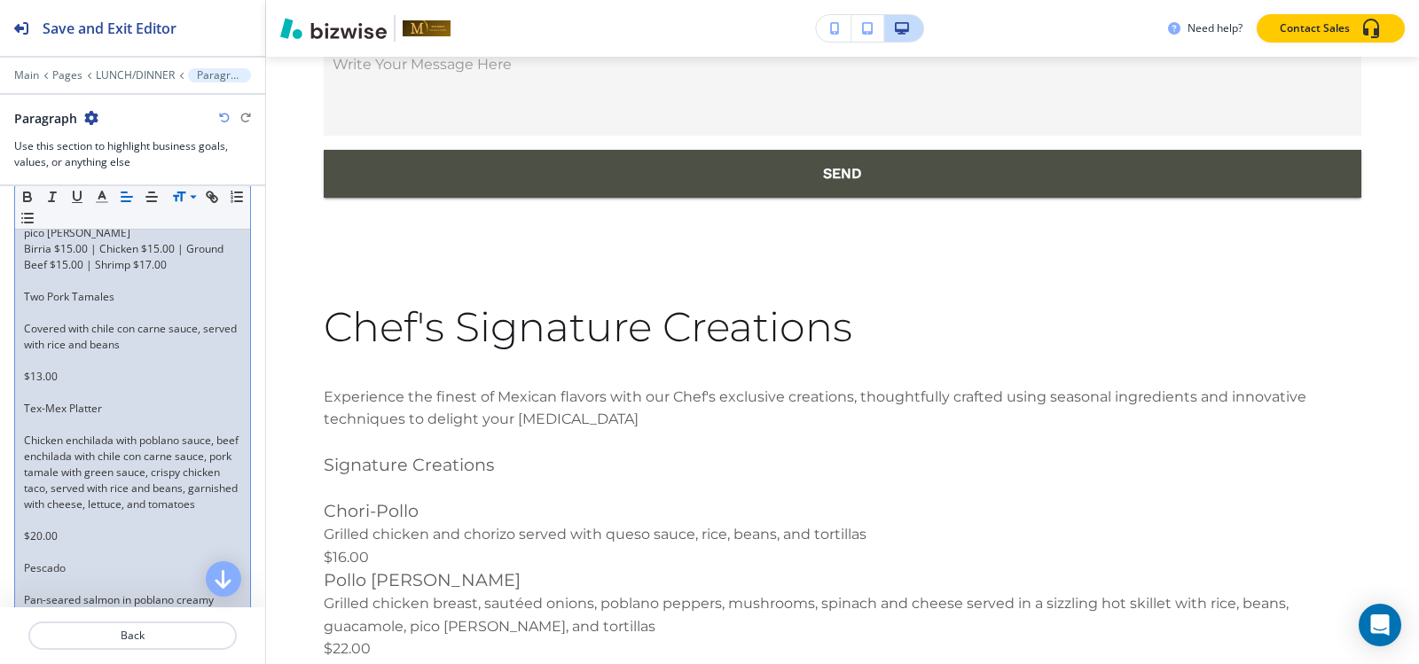
click at [63, 321] on p at bounding box center [132, 313] width 217 height 16
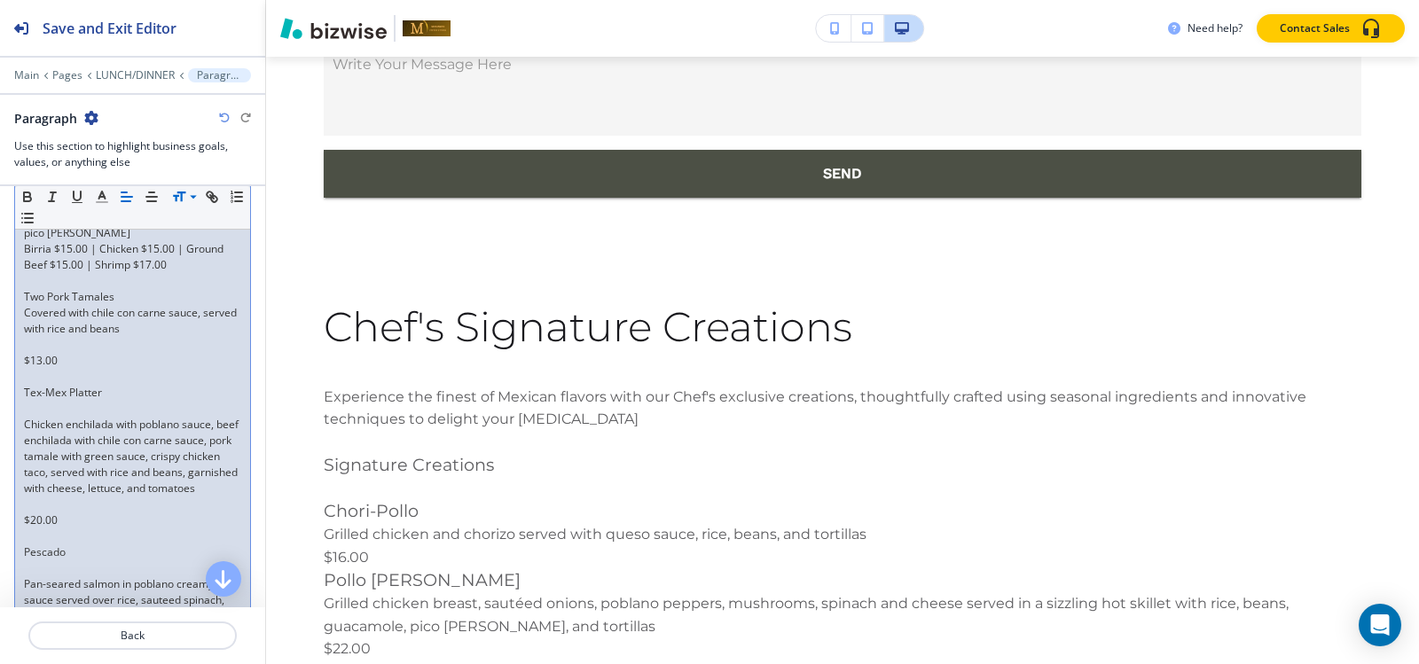
click at [46, 353] on p at bounding box center [132, 345] width 217 height 16
click at [97, 289] on p at bounding box center [132, 281] width 217 height 16
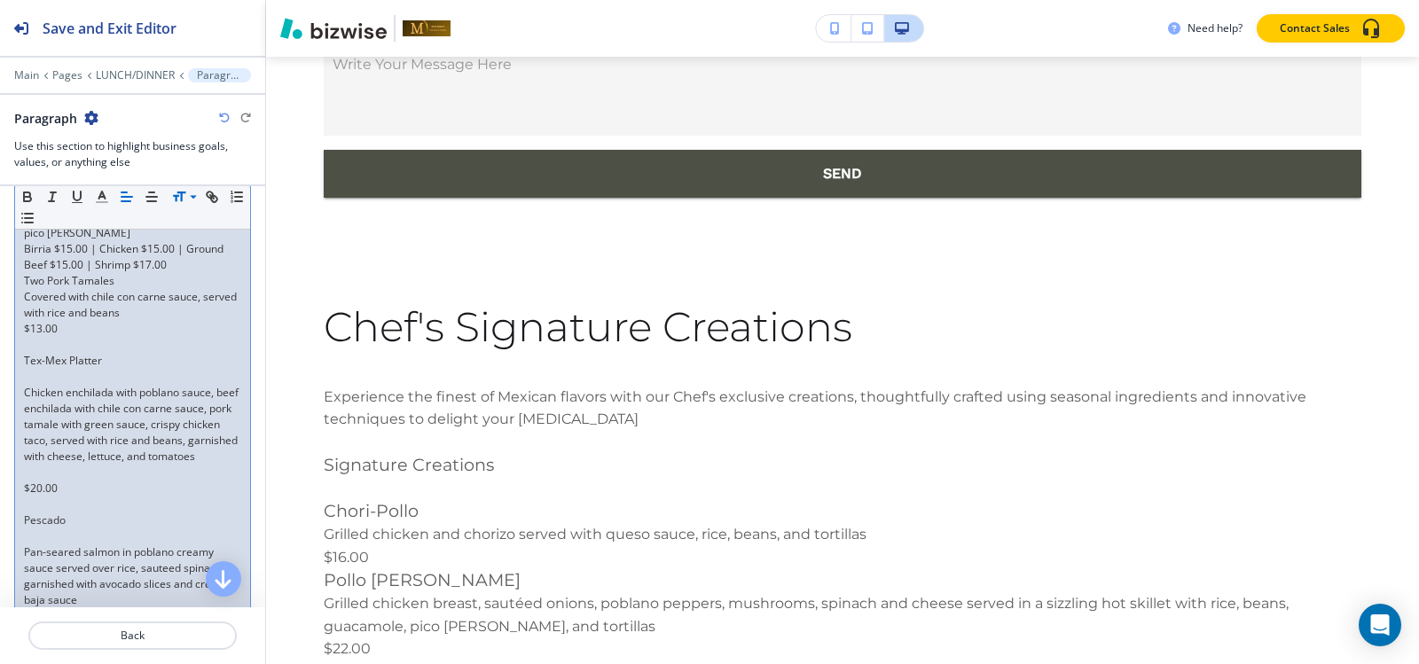
click at [62, 385] on p at bounding box center [132, 377] width 217 height 16
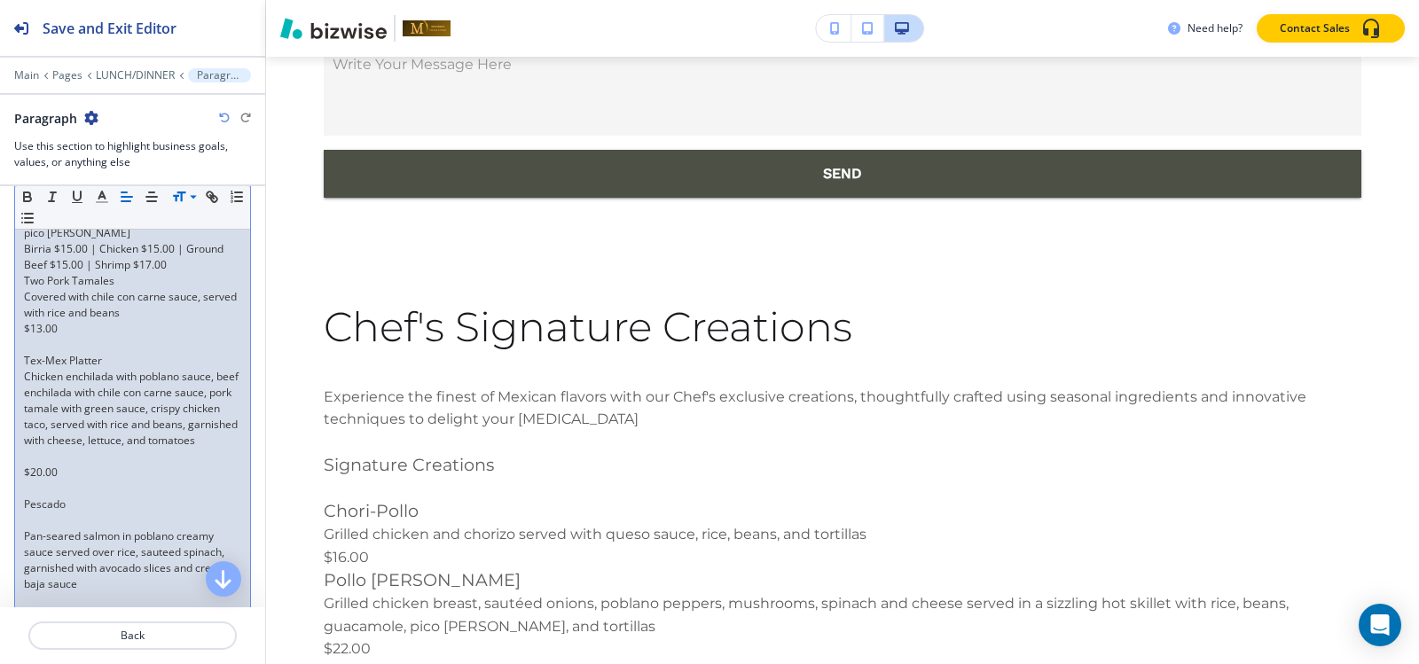
click at [58, 353] on p at bounding box center [132, 345] width 217 height 16
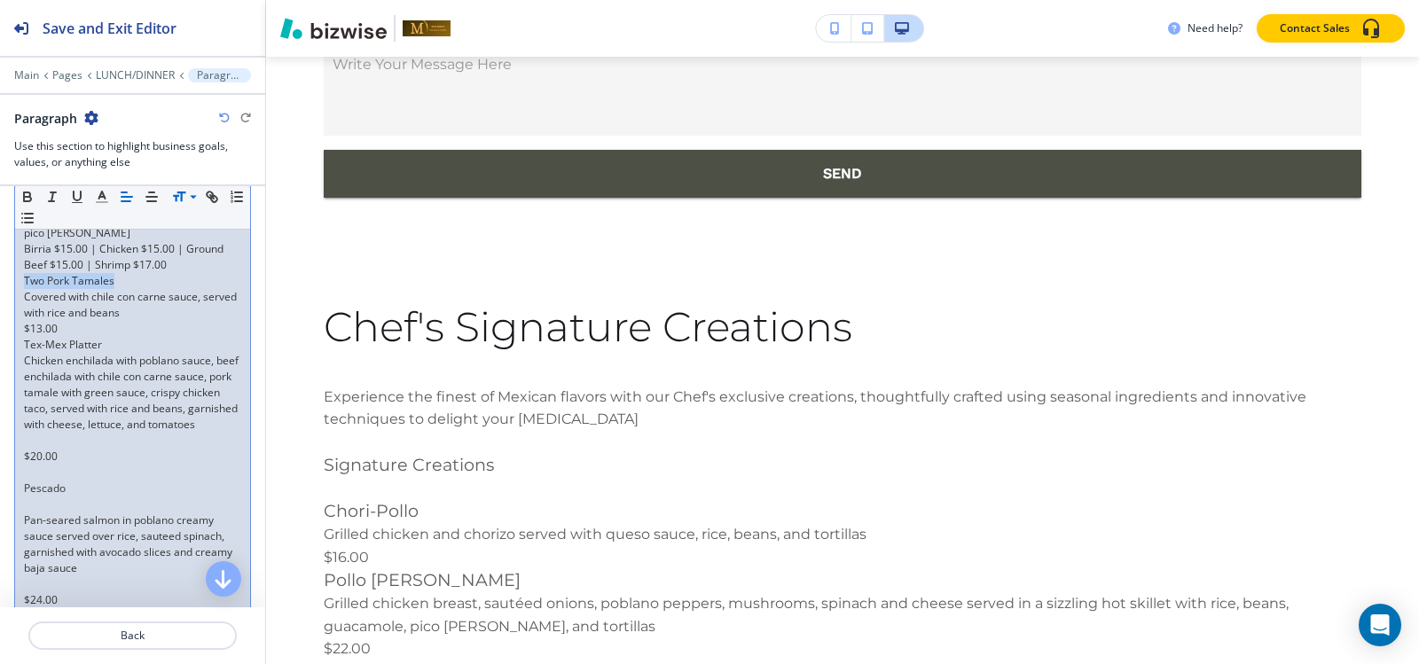
drag, startPoint x: 119, startPoint y: 292, endPoint x: 0, endPoint y: 292, distance: 118.8
click at [0, 292] on div "Section Body Small Normal Large Huge Experience the finest of Mexican flavors w…" at bounding box center [132, 605] width 265 height 2003
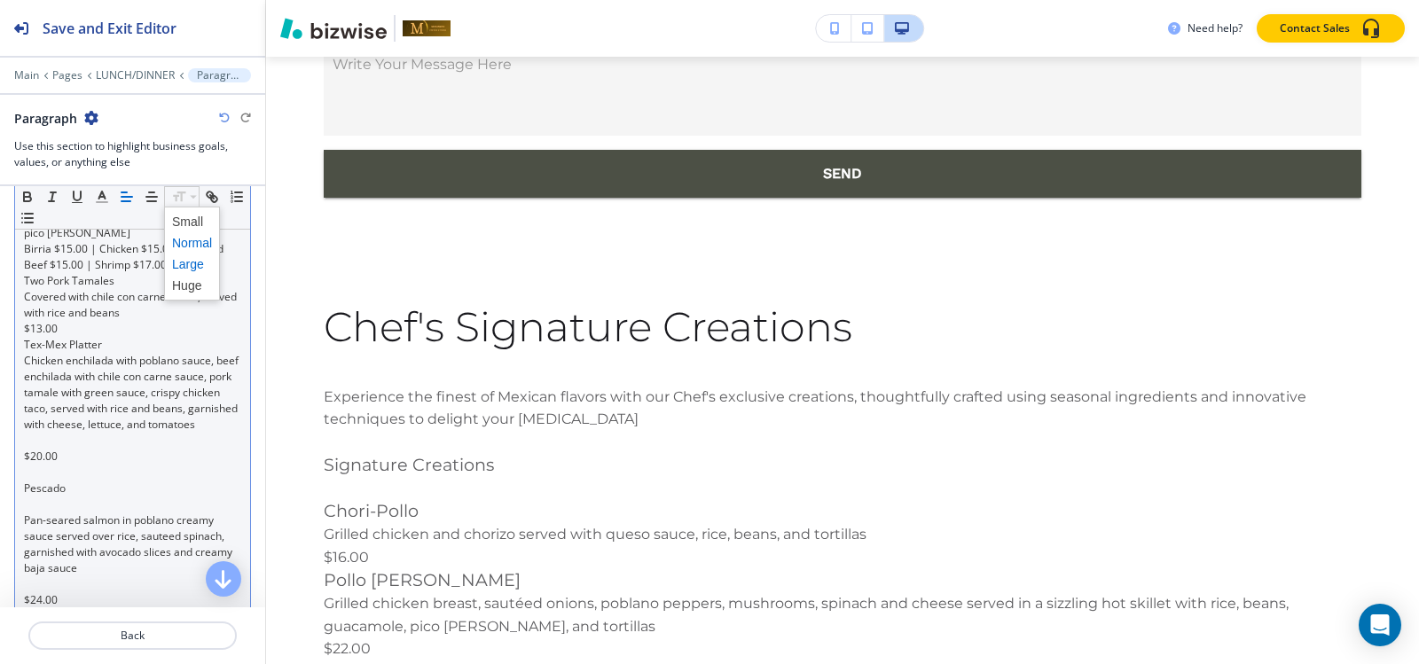
click at [185, 266] on span at bounding box center [192, 264] width 40 height 21
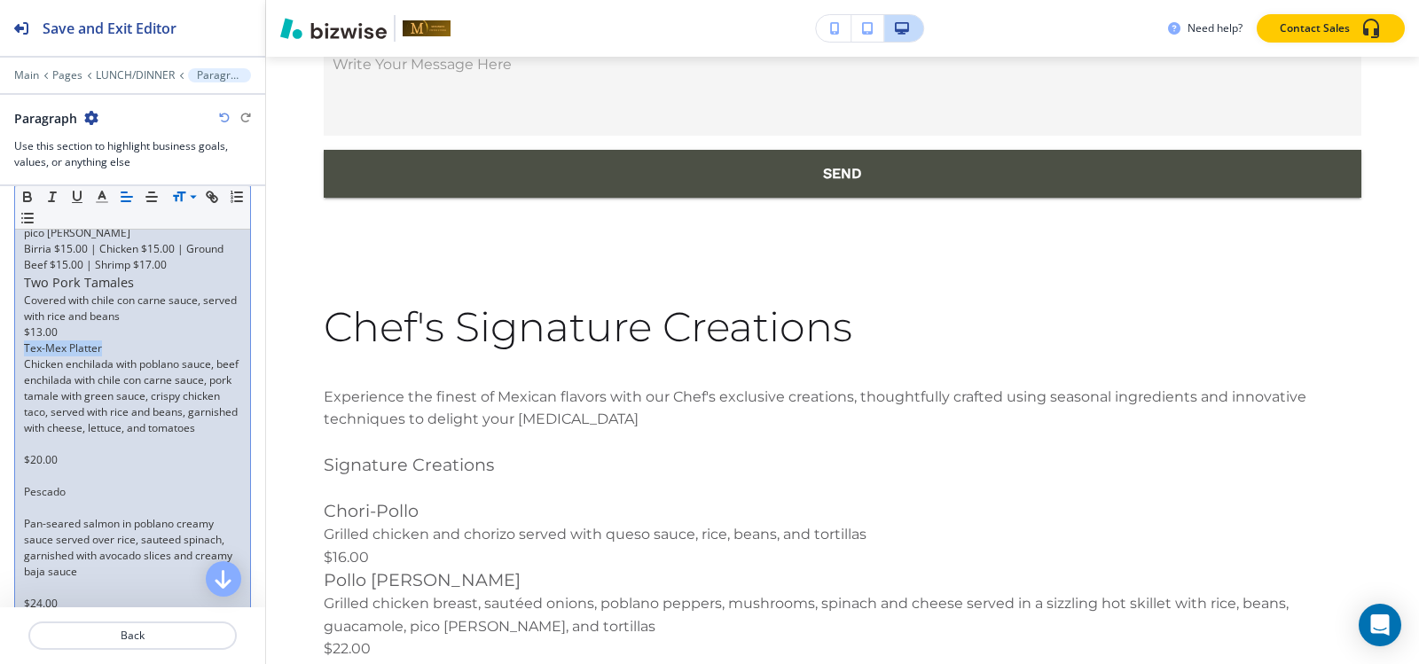
drag, startPoint x: 106, startPoint y: 365, endPoint x: 0, endPoint y: 364, distance: 105.5
click at [0, 364] on div "Section Body Small Normal Large Huge Experience the finest of Mexican flavors w…" at bounding box center [132, 607] width 265 height 2006
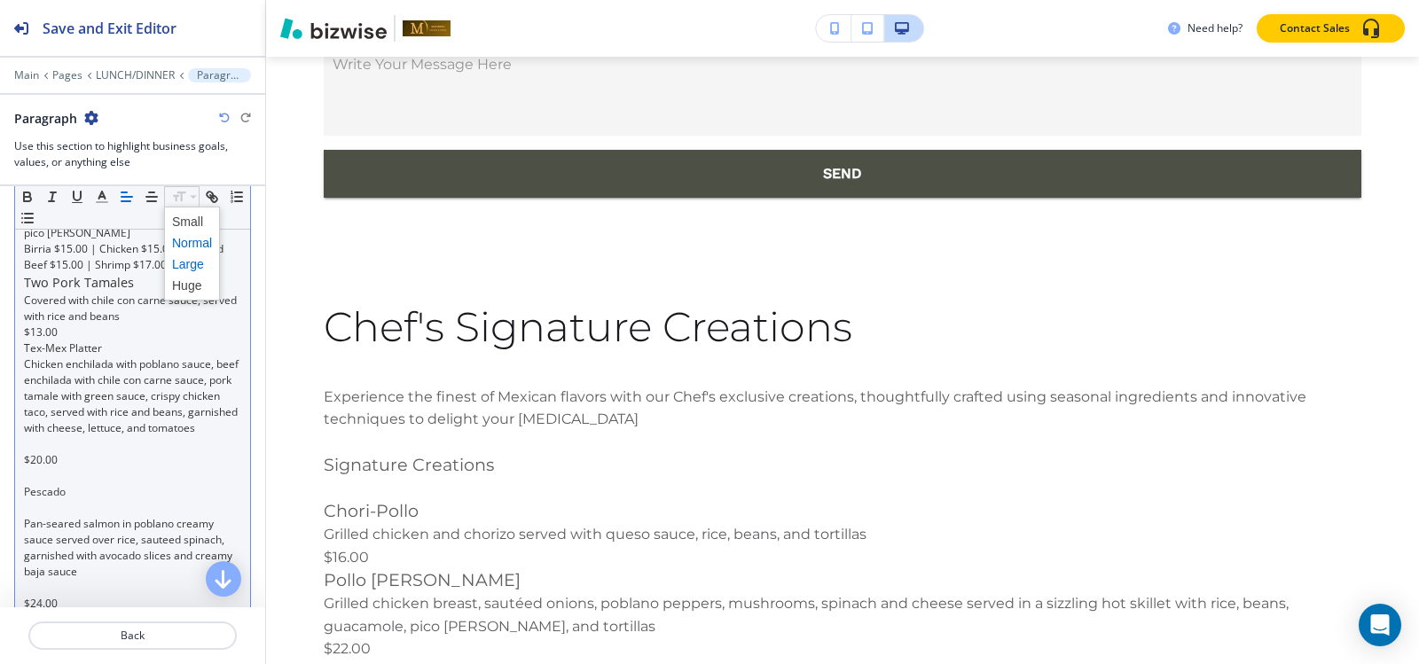
click at [185, 264] on span at bounding box center [192, 264] width 40 height 21
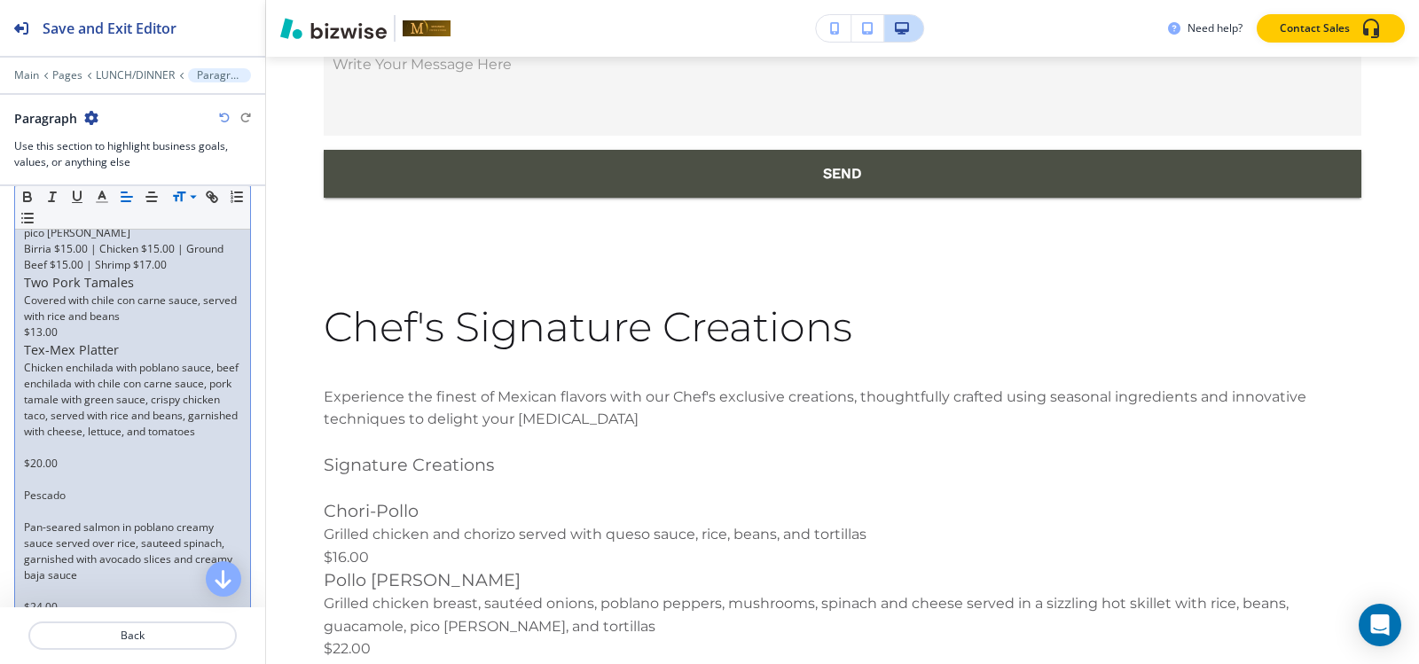
scroll to position [930, 0]
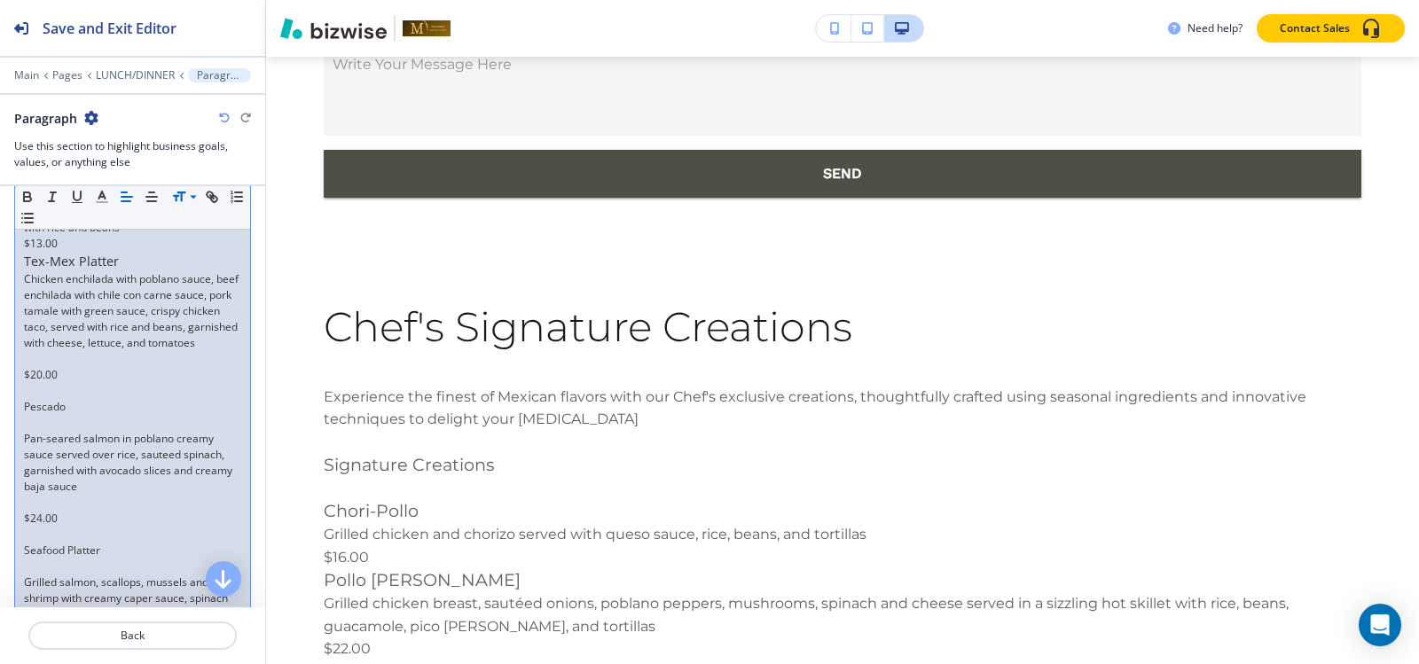
click at [43, 367] on p at bounding box center [132, 359] width 217 height 16
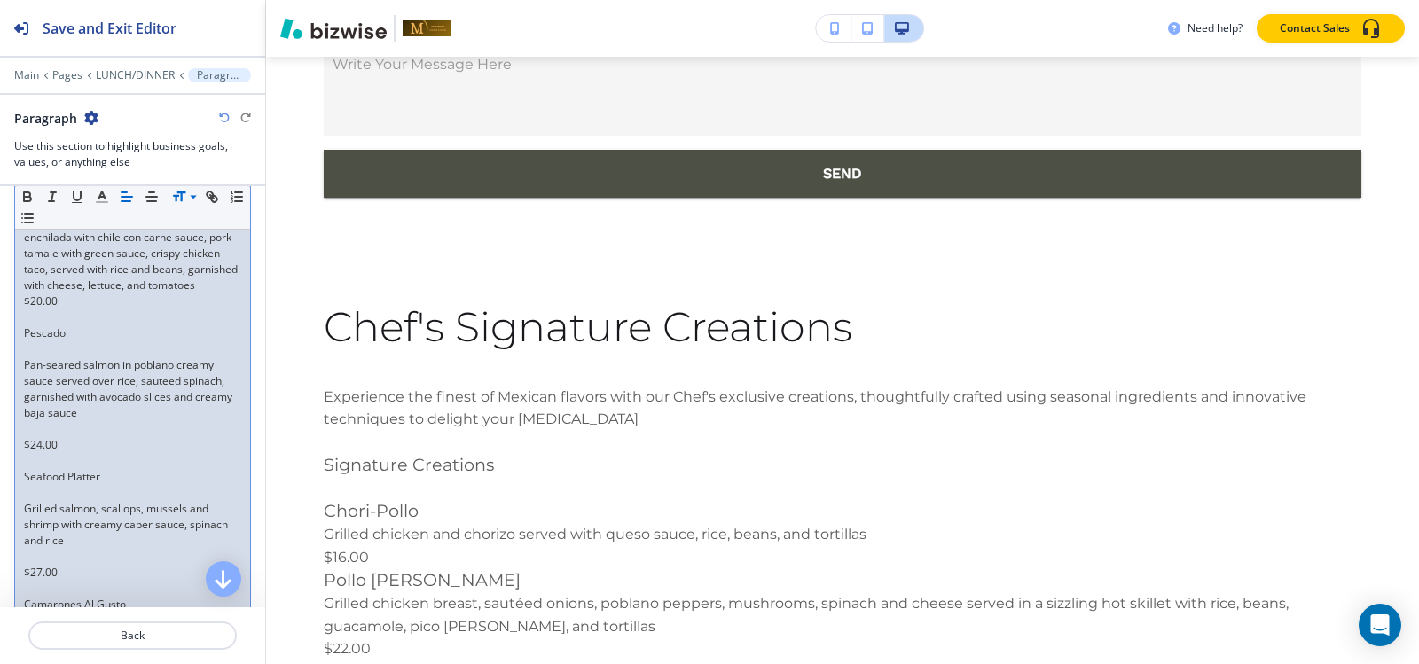
scroll to position [1019, 0]
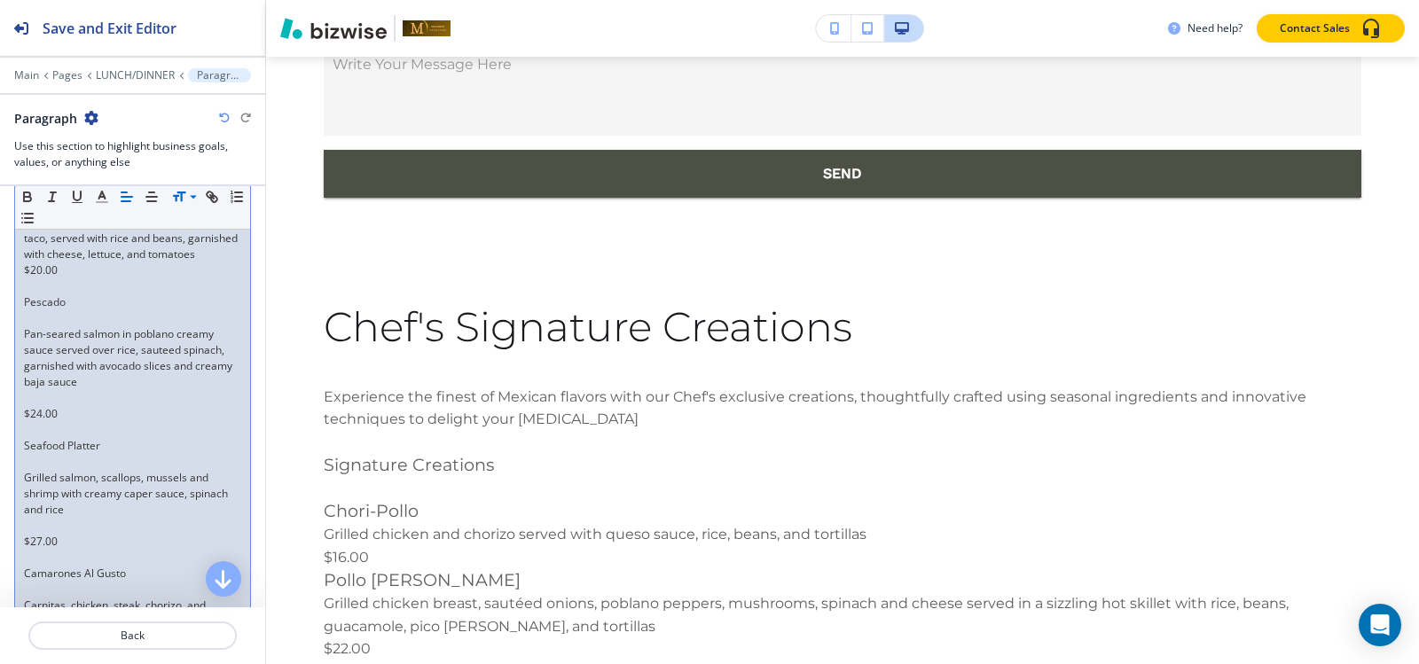
click at [50, 326] on p at bounding box center [132, 318] width 217 height 16
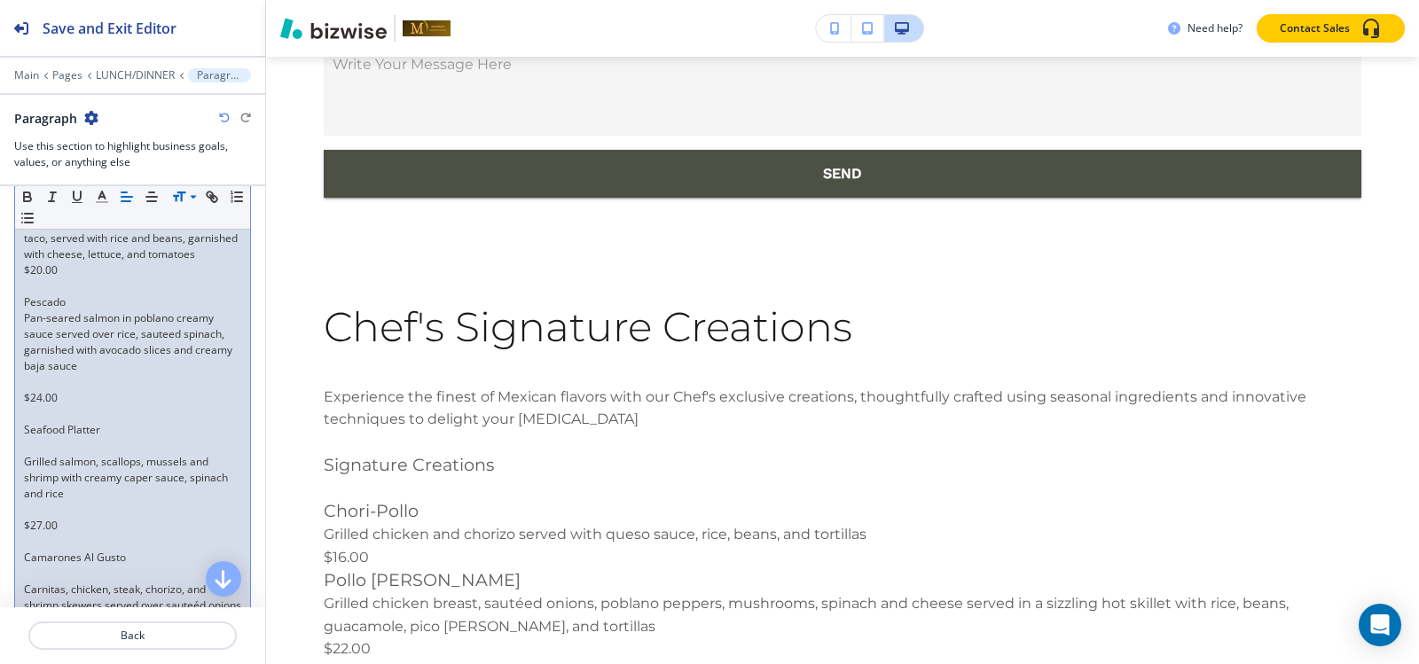
click at [50, 390] on p at bounding box center [132, 382] width 217 height 16
click at [42, 438] on p at bounding box center [132, 430] width 217 height 16
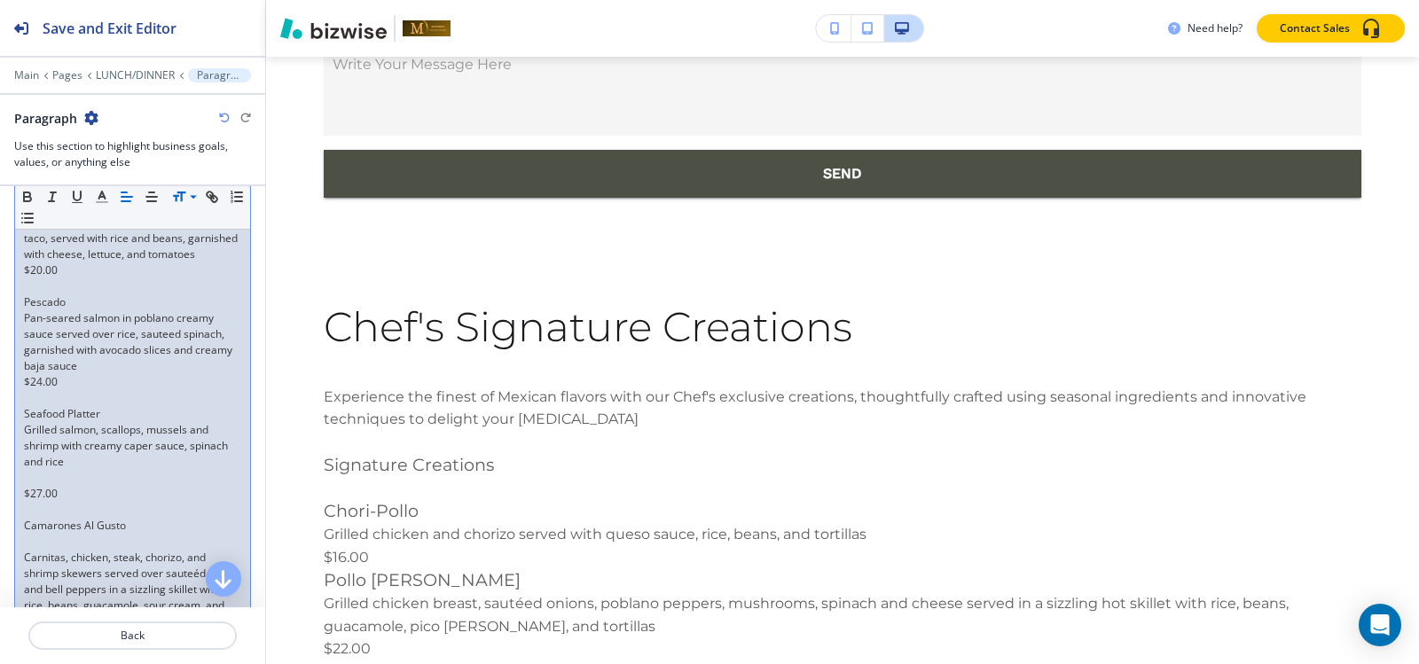
click at [51, 294] on p at bounding box center [132, 286] width 217 height 16
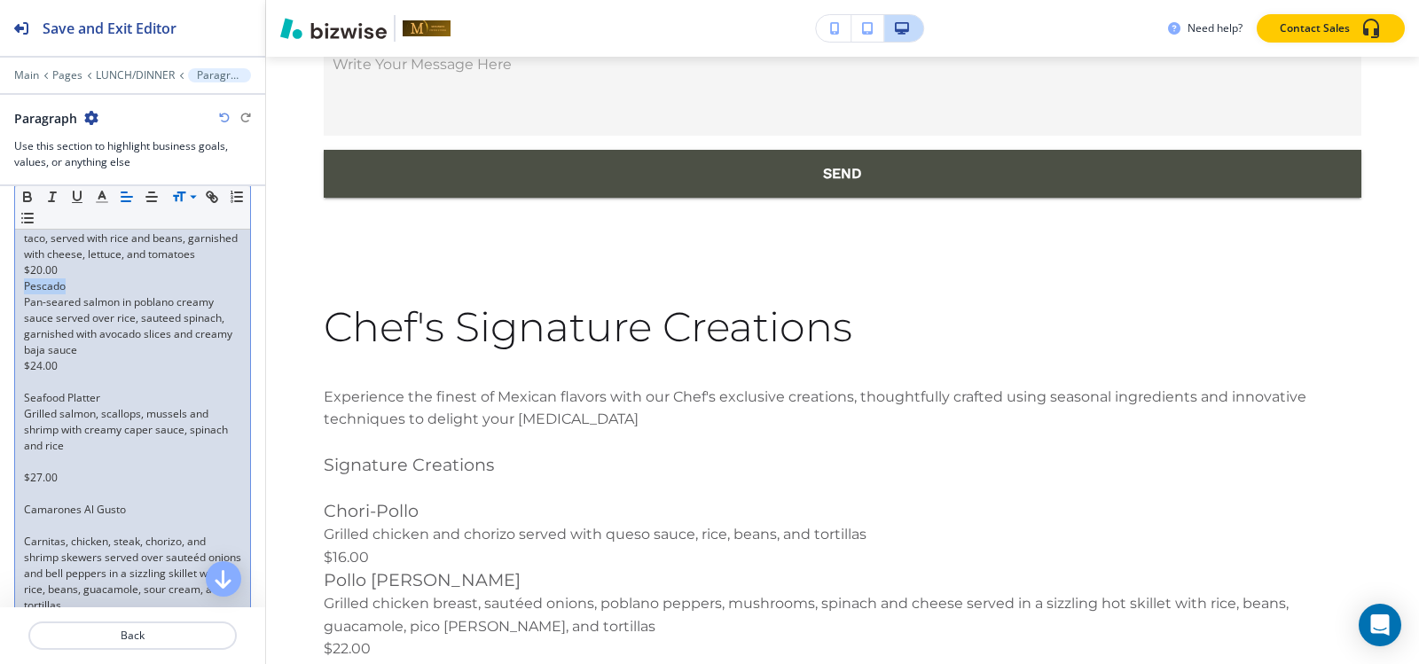
drag, startPoint x: 96, startPoint y: 323, endPoint x: 0, endPoint y: 321, distance: 95.8
click at [0, 321] on div "Section Body Small Normal Large Huge Experience the finest of Mexican flavors w…" at bounding box center [132, 391] width 265 height 1930
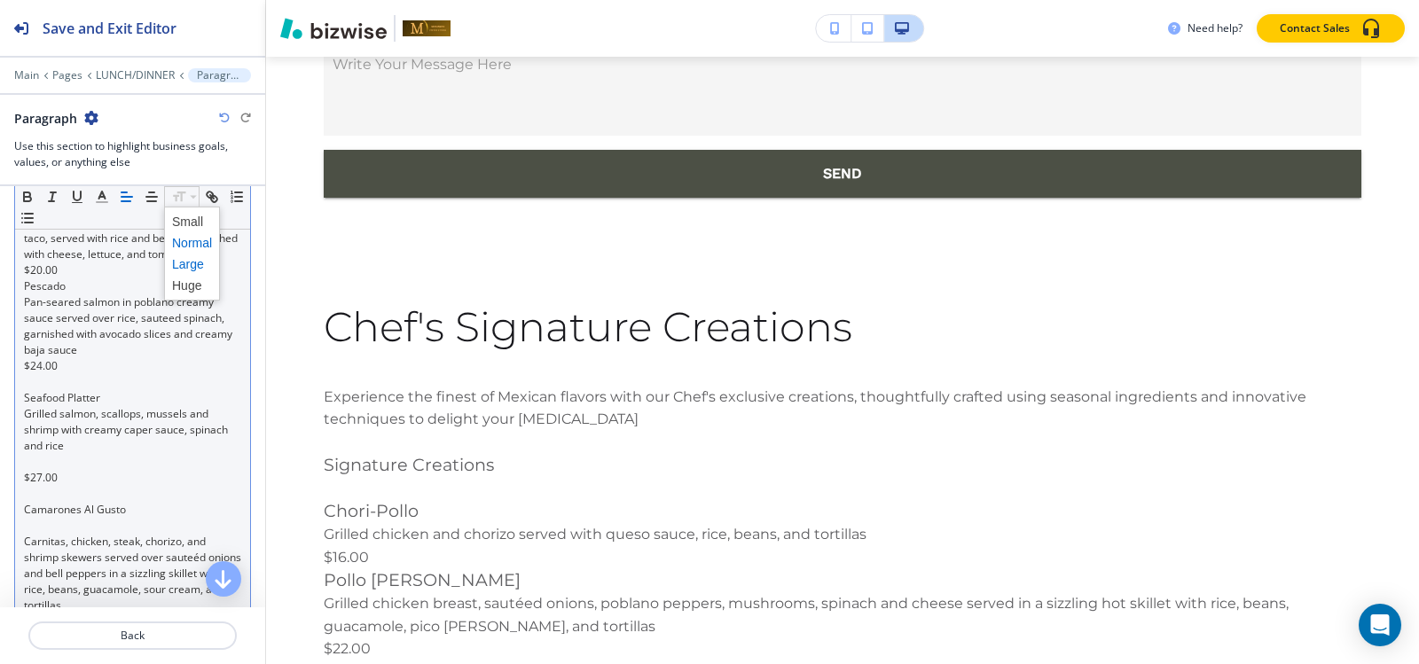
click at [190, 265] on span at bounding box center [192, 264] width 40 height 21
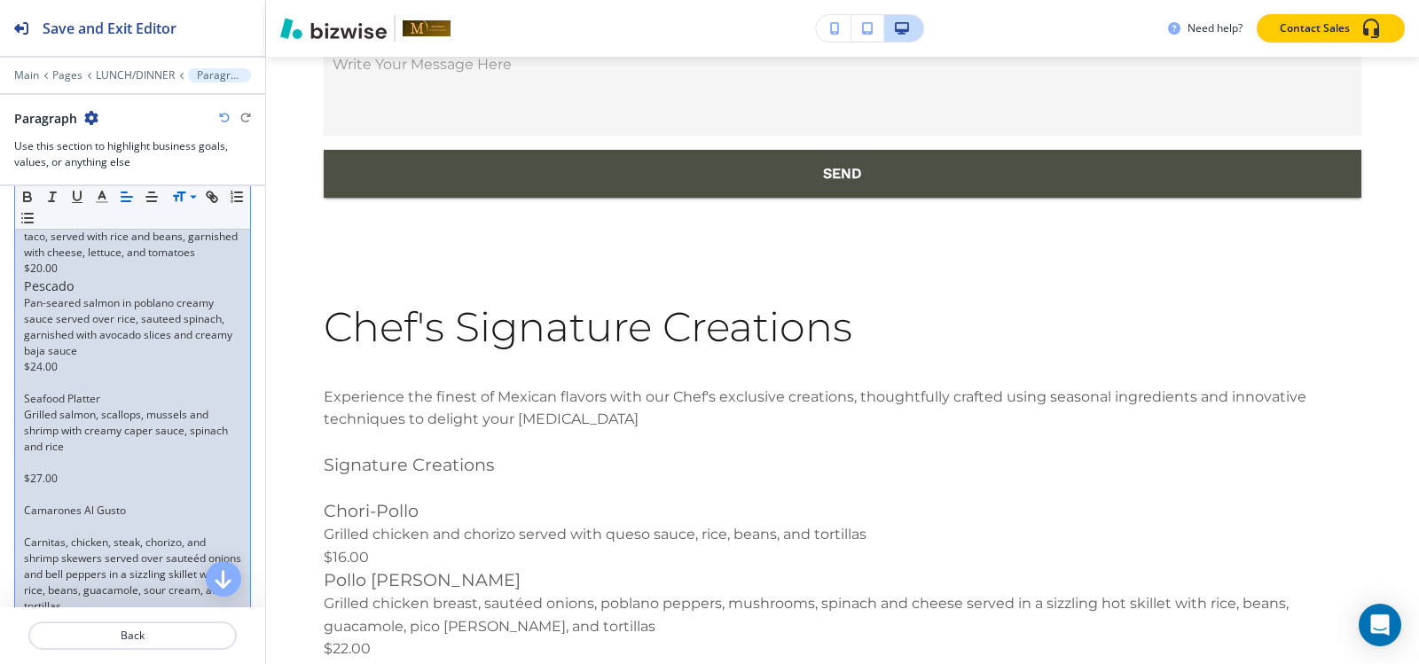
scroll to position [1108, 0]
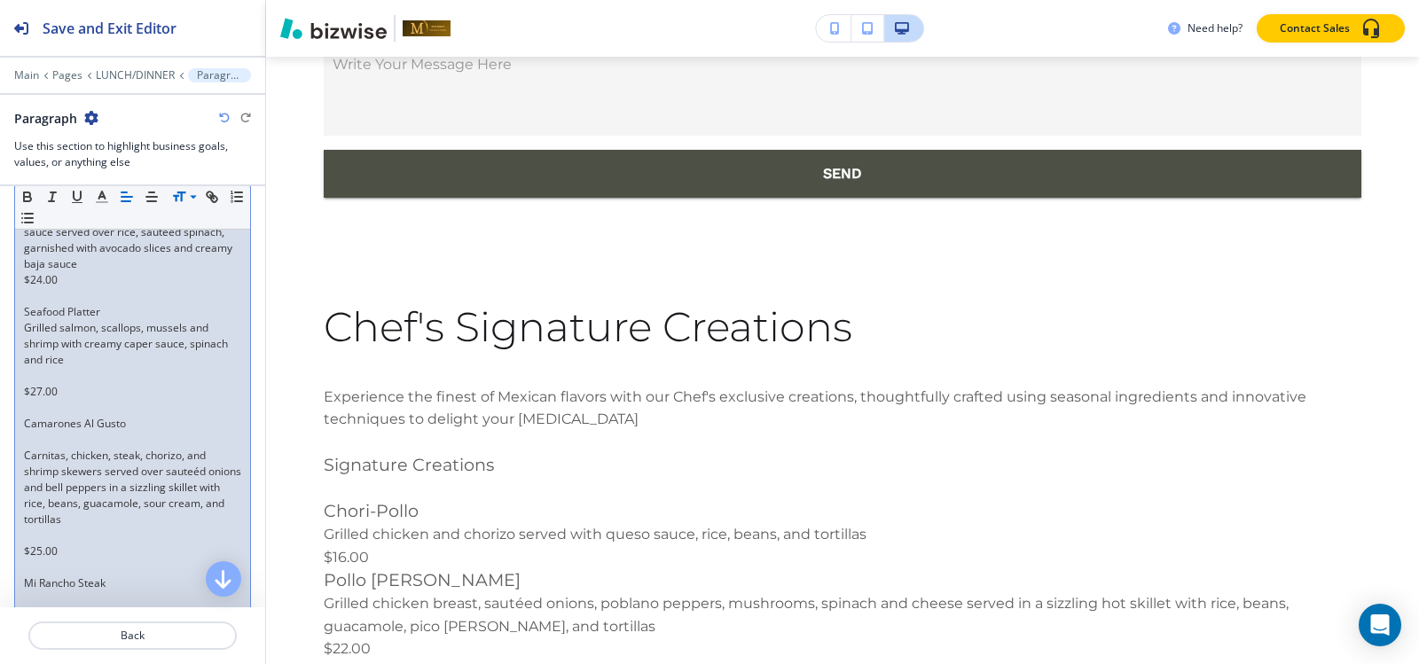
click at [90, 304] on p at bounding box center [132, 296] width 217 height 16
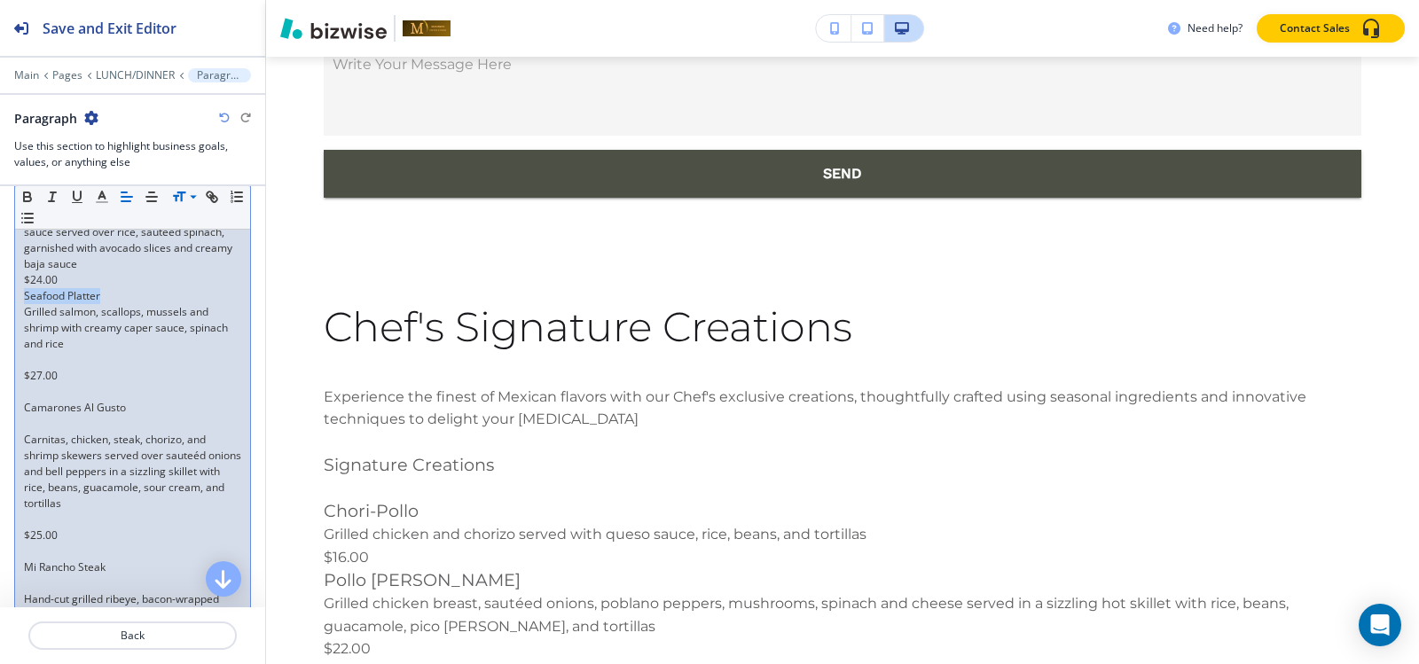
drag, startPoint x: 112, startPoint y: 332, endPoint x: 19, endPoint y: 329, distance: 93.2
click at [19, 329] on div "Experience the finest of Mexican flavors with our Chef's exclusive creations, t…" at bounding box center [132, 322] width 235 height 1834
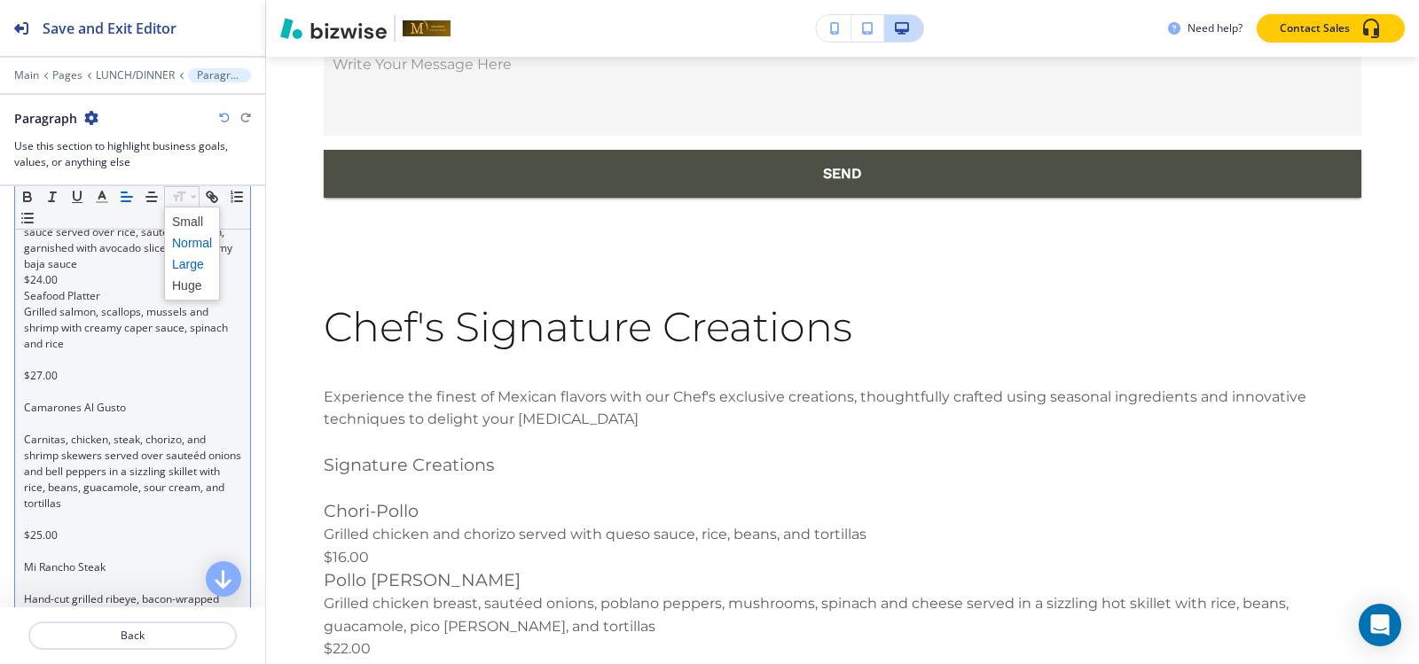
click at [186, 267] on span at bounding box center [192, 264] width 40 height 21
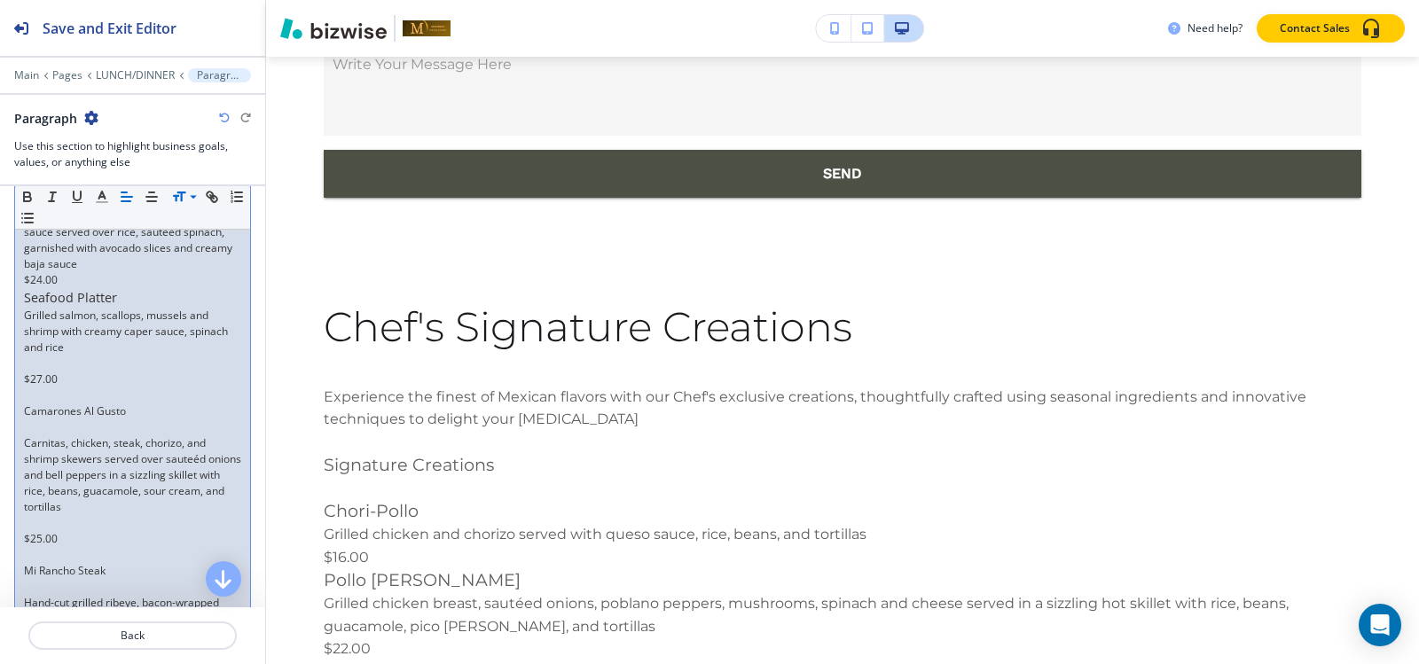
click at [42, 372] on p at bounding box center [132, 364] width 217 height 16
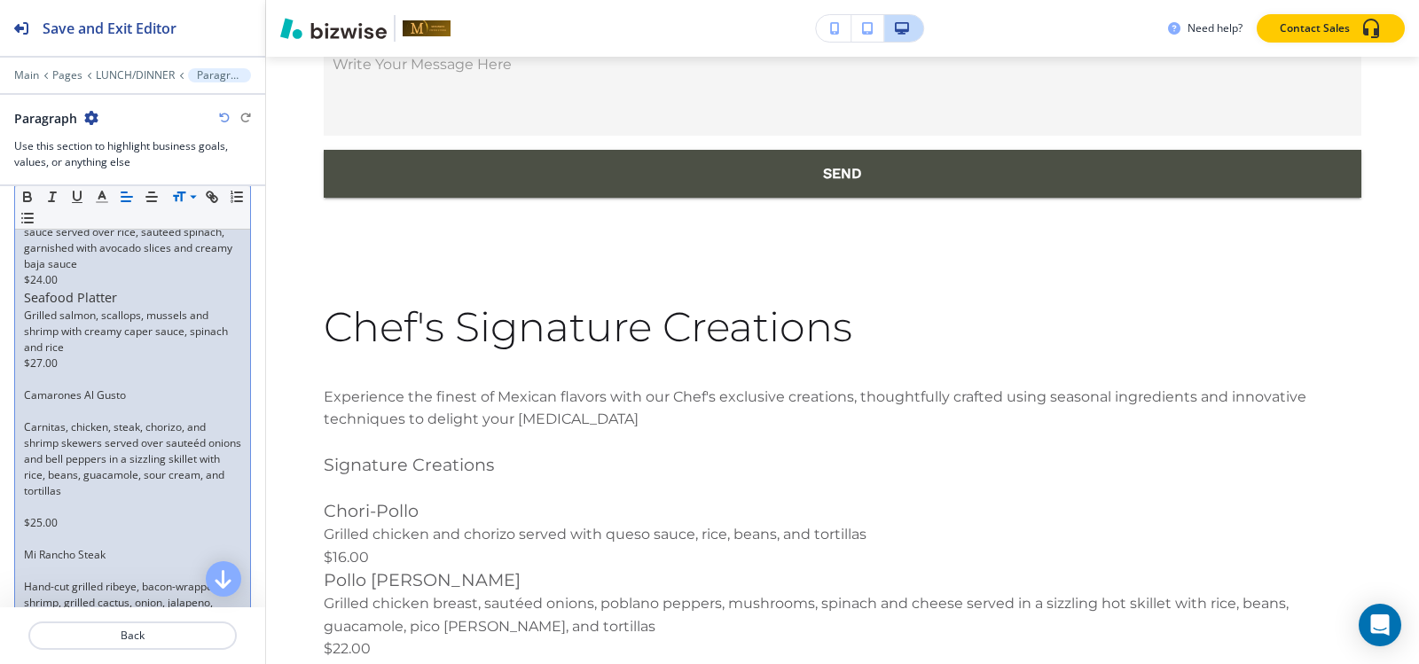
scroll to position [1196, 0]
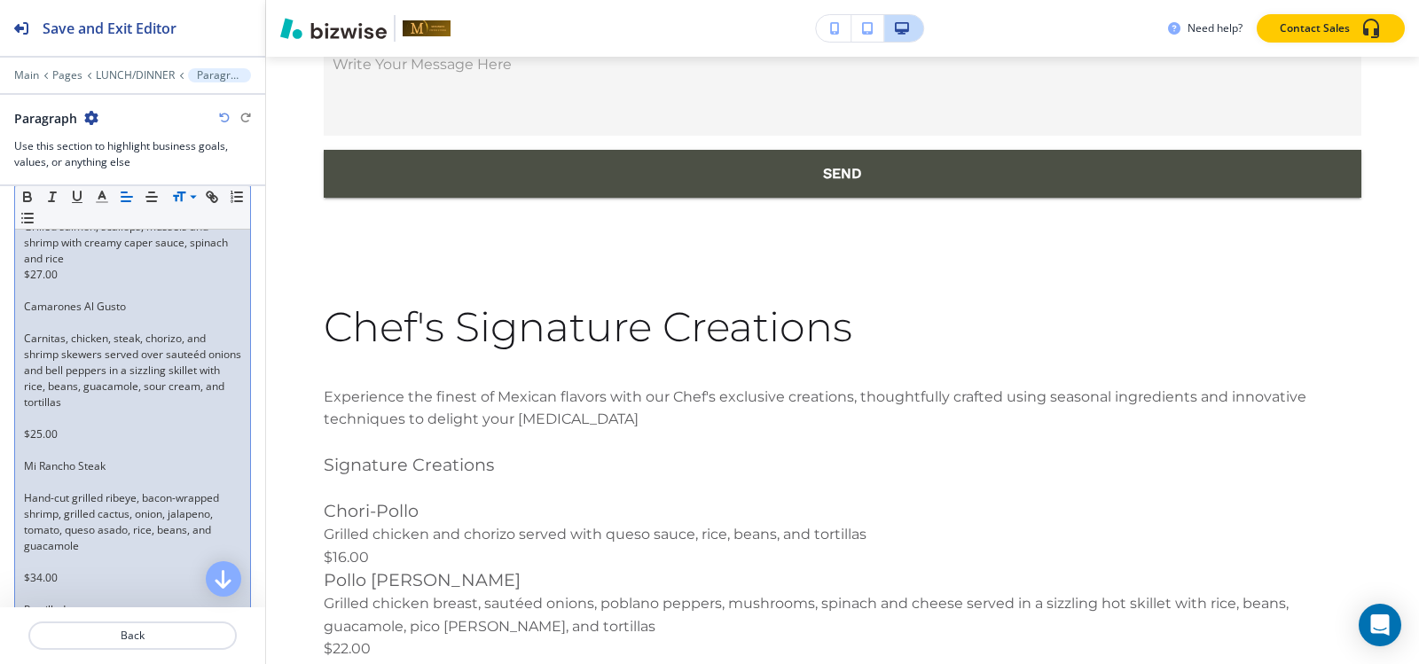
click at [68, 331] on p at bounding box center [132, 323] width 217 height 16
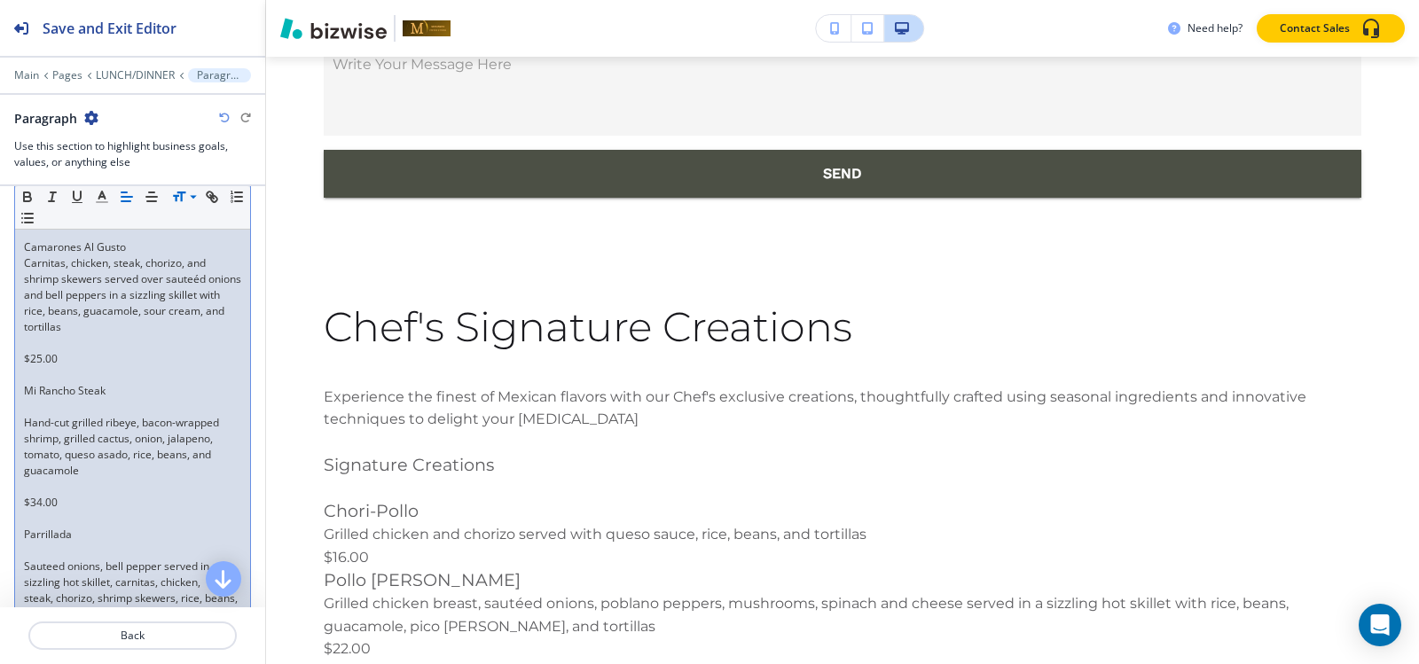
scroll to position [1285, 0]
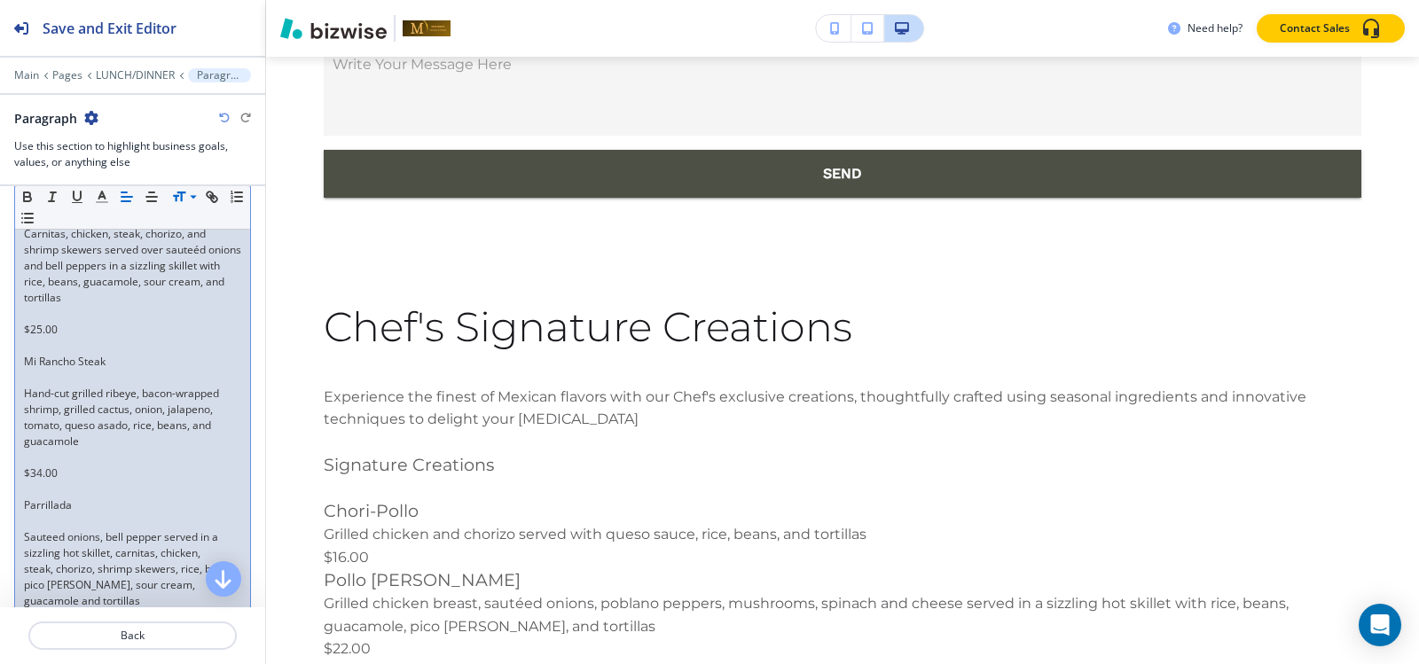
click at [41, 322] on p at bounding box center [132, 314] width 217 height 16
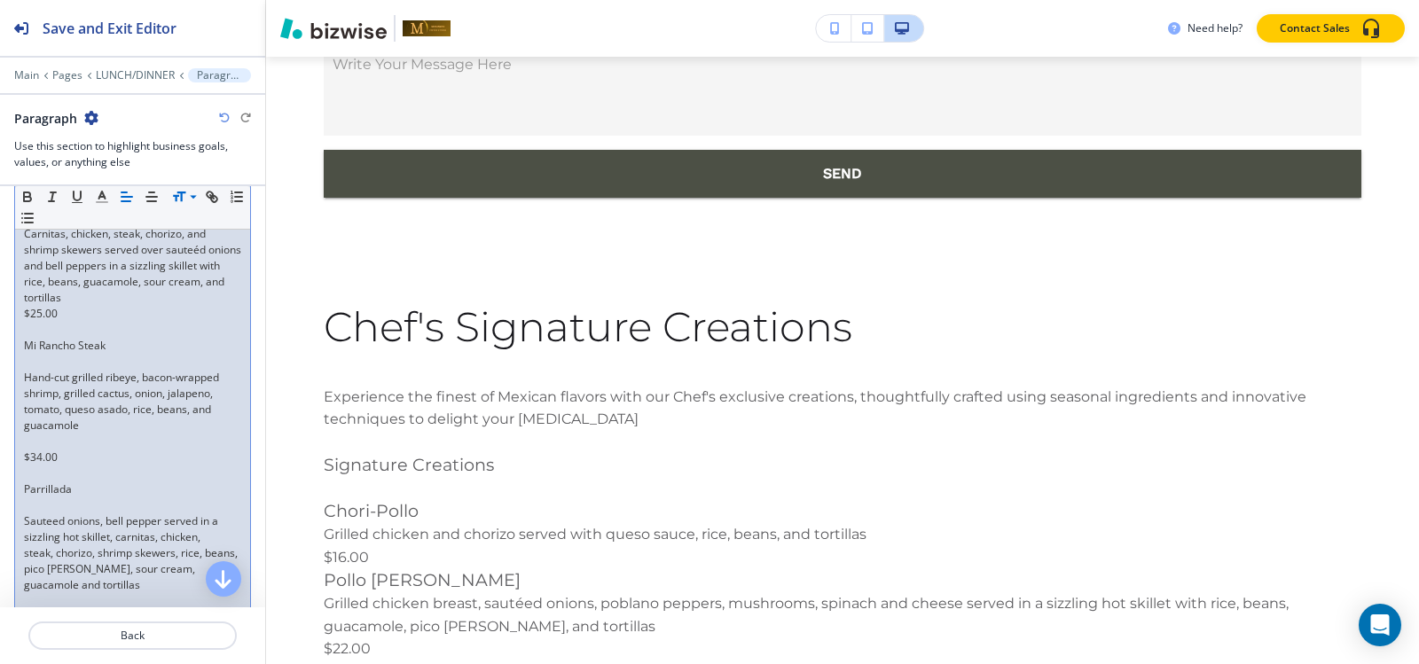
click at [49, 370] on p at bounding box center [132, 362] width 217 height 16
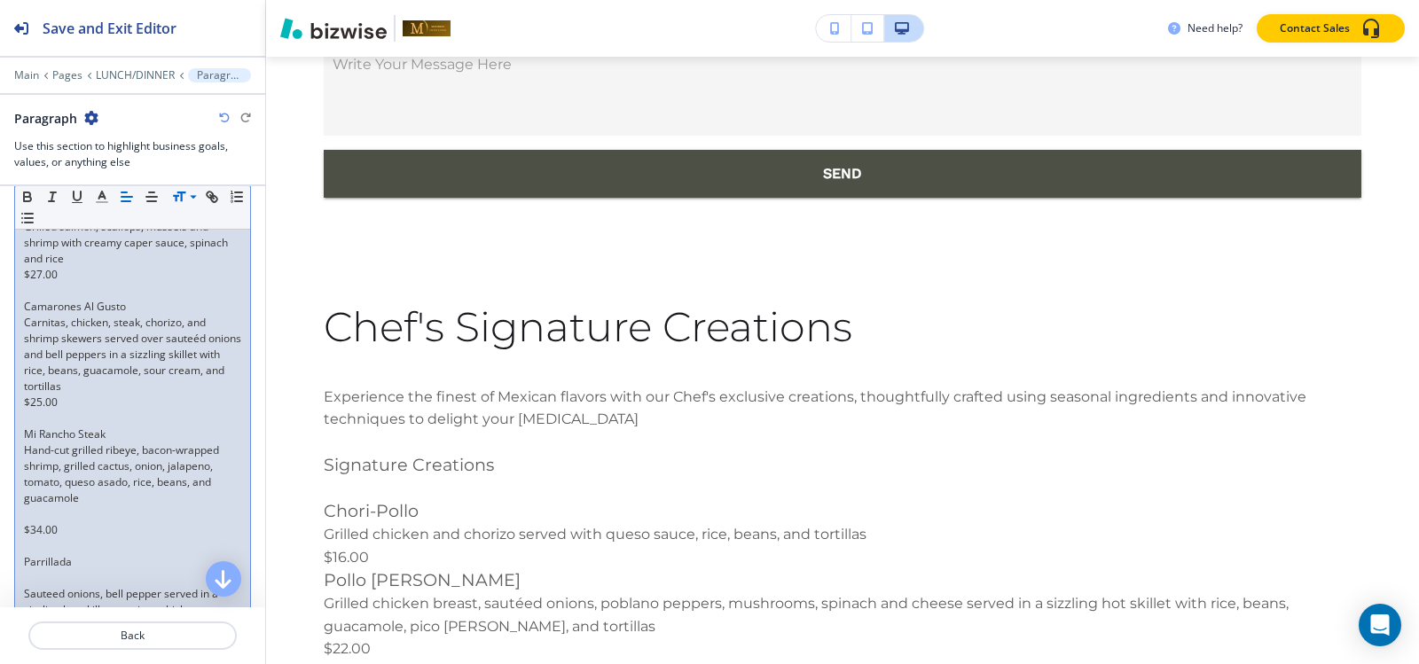
click at [103, 283] on p "$27.00" at bounding box center [132, 275] width 217 height 16
click at [99, 299] on p at bounding box center [132, 291] width 217 height 16
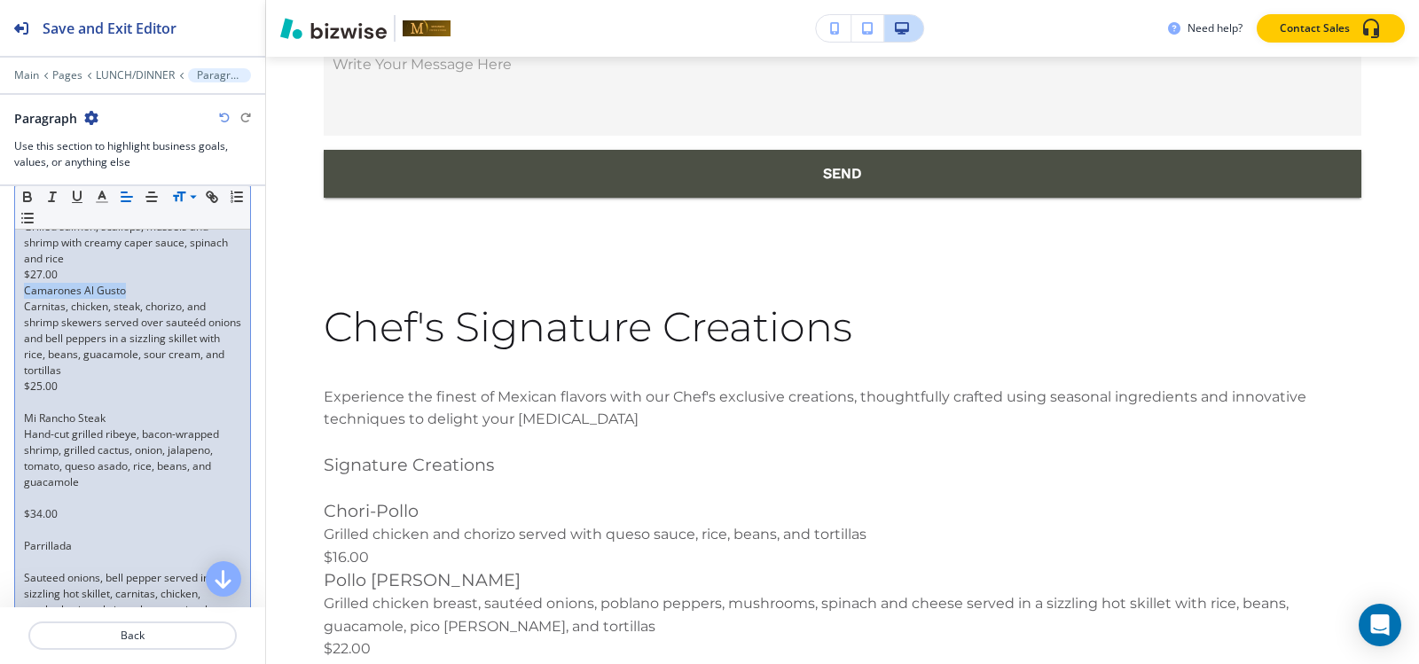
drag, startPoint x: 136, startPoint y: 327, endPoint x: 0, endPoint y: 326, distance: 135.7
click at [0, 326] on div "Section Body Small Normal Large Huge Experience the finest of Mexican flavors w…" at bounding box center [132, 169] width 265 height 1840
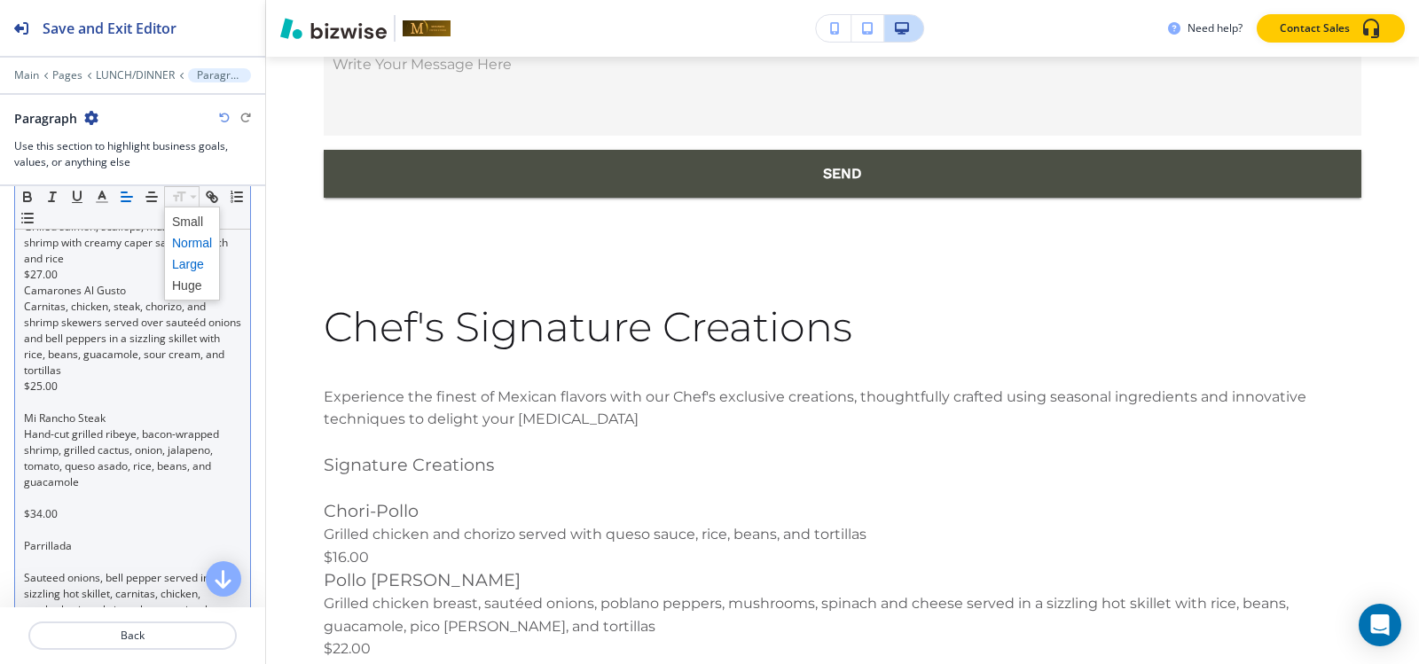
click at [192, 263] on span at bounding box center [192, 264] width 40 height 21
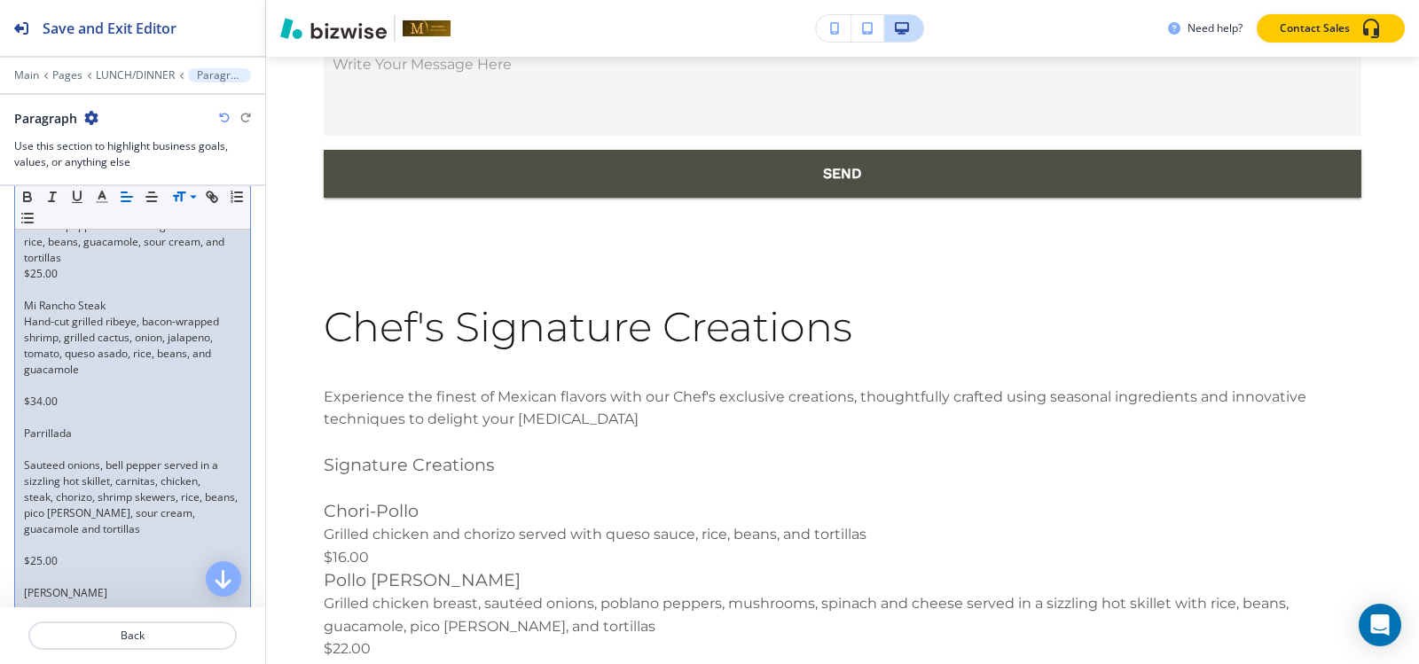
scroll to position [1285, 0]
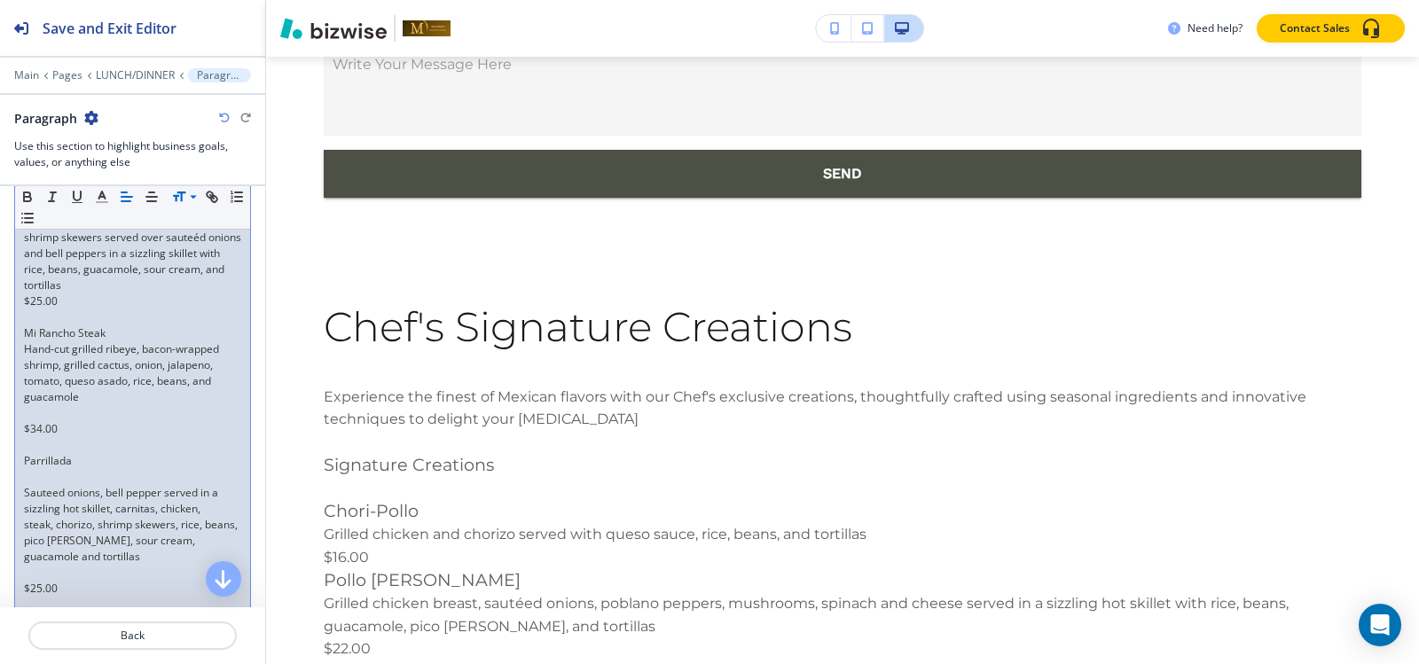
click at [82, 325] on p at bounding box center [132, 318] width 217 height 16
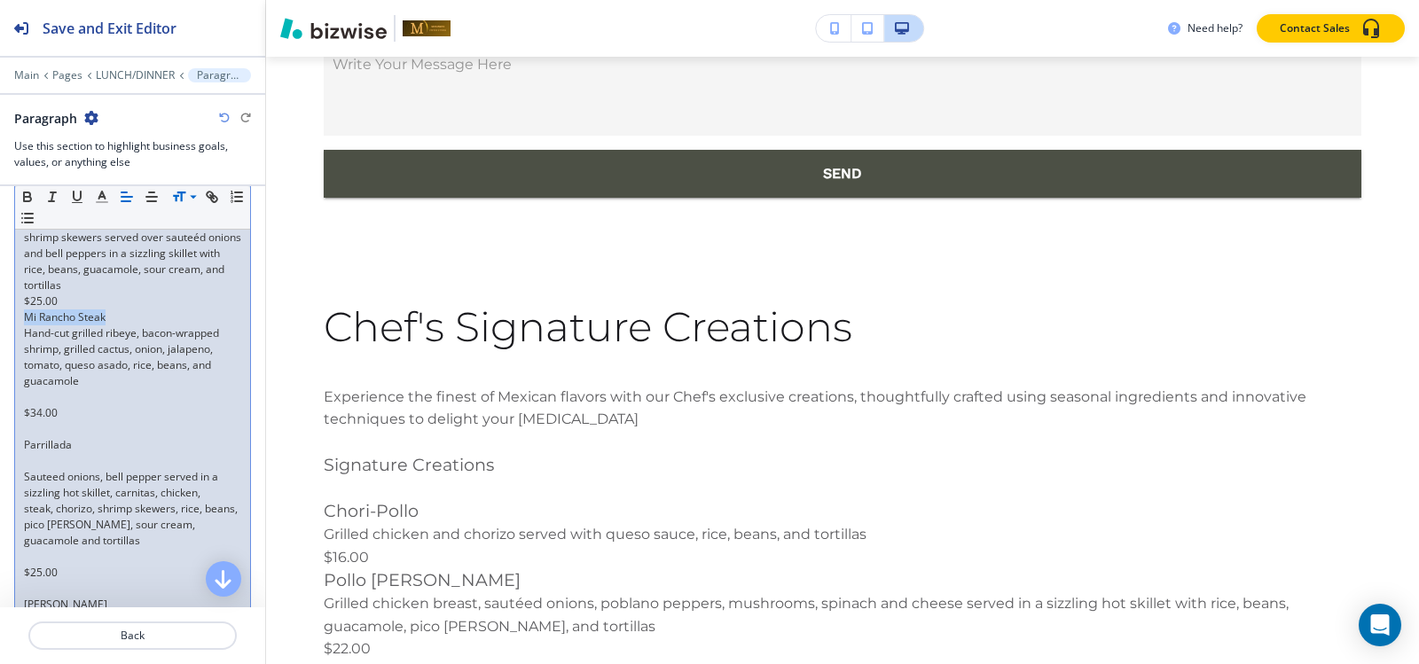
drag, startPoint x: 118, startPoint y: 350, endPoint x: 0, endPoint y: 349, distance: 118.0
click at [0, 349] on div "Section Body Small Normal Large Huge Experience the finest of Mexican flavors w…" at bounding box center [132, 74] width 265 height 1828
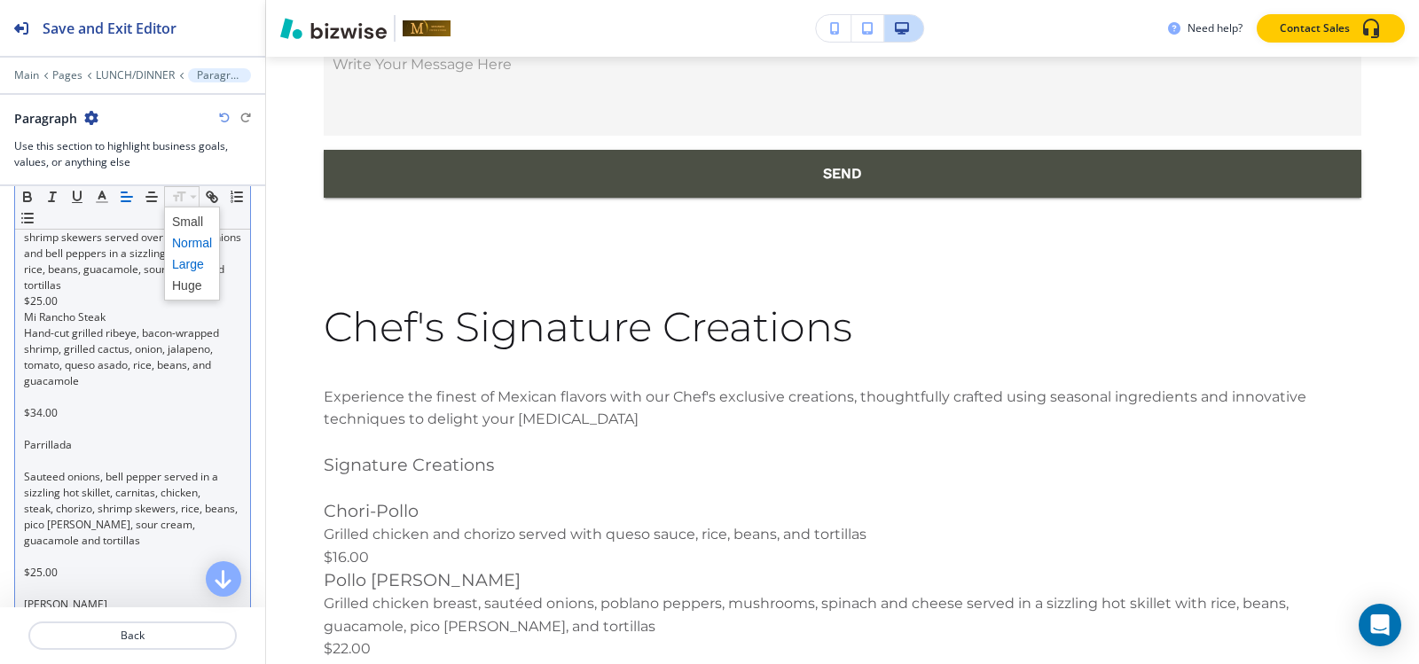
click at [188, 266] on span at bounding box center [192, 264] width 40 height 21
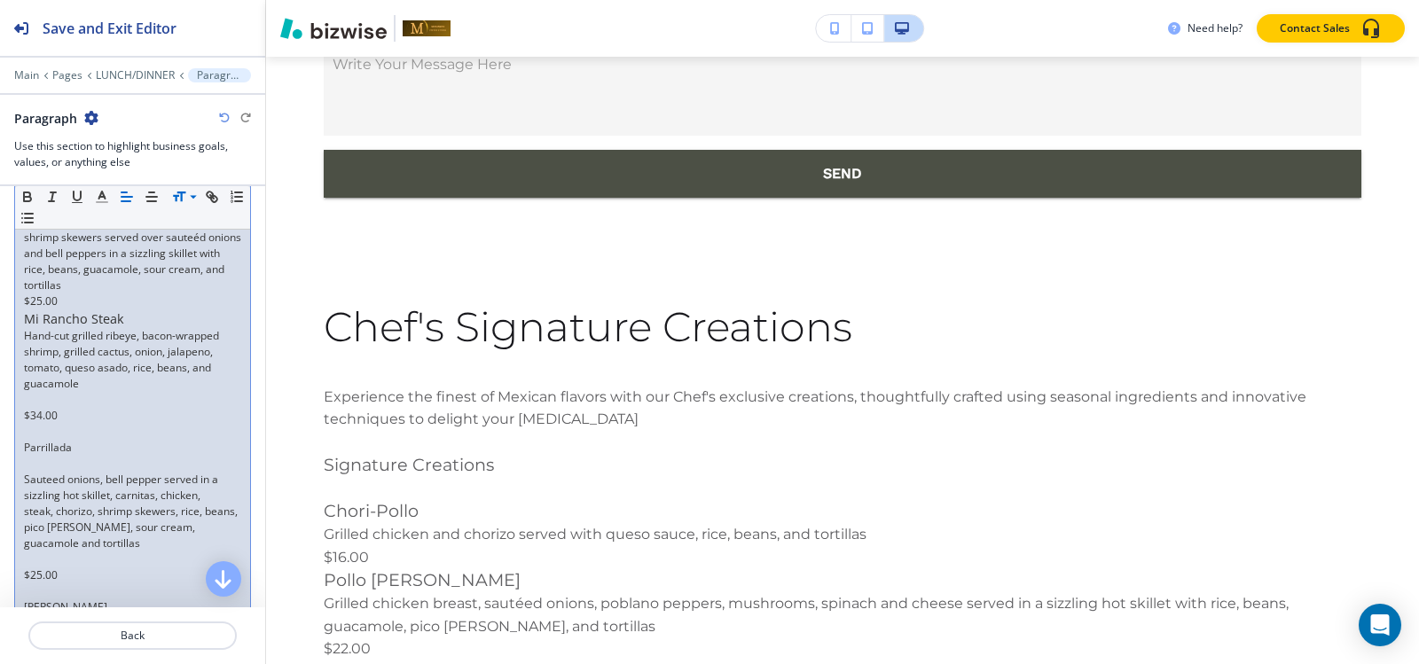
click at [42, 408] on p at bounding box center [132, 400] width 217 height 16
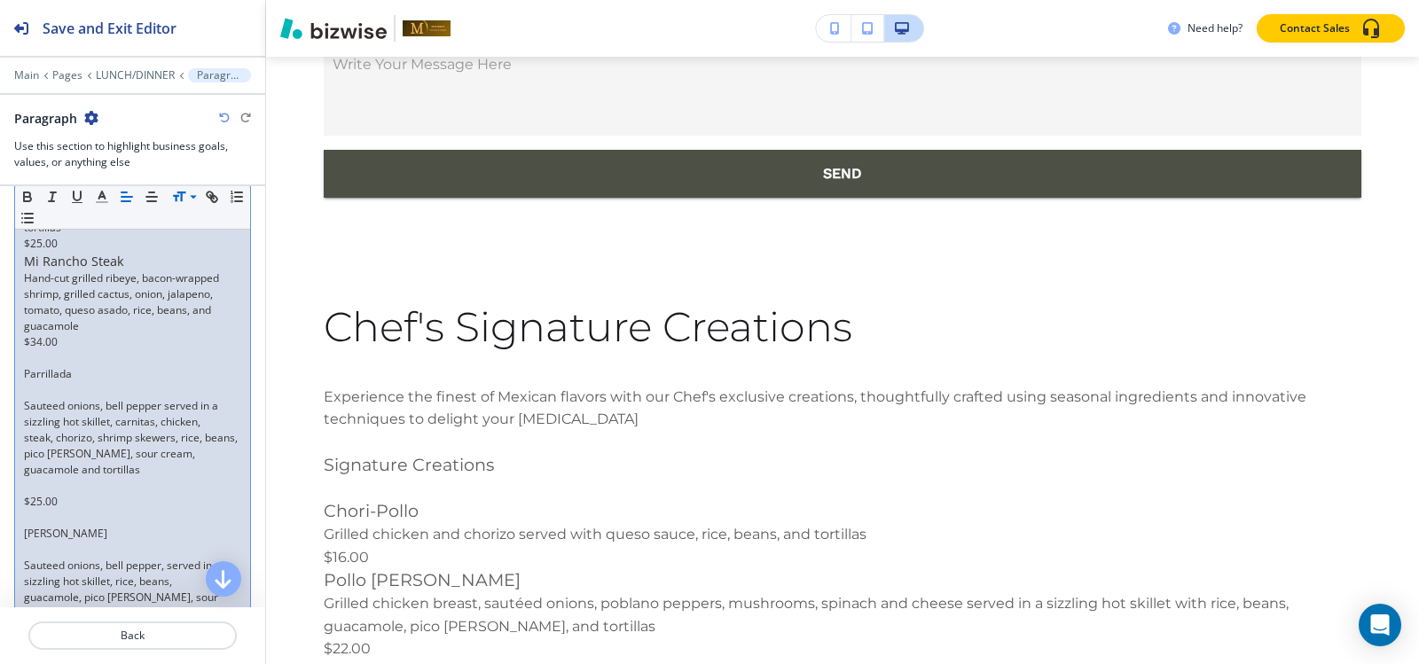
scroll to position [1374, 0]
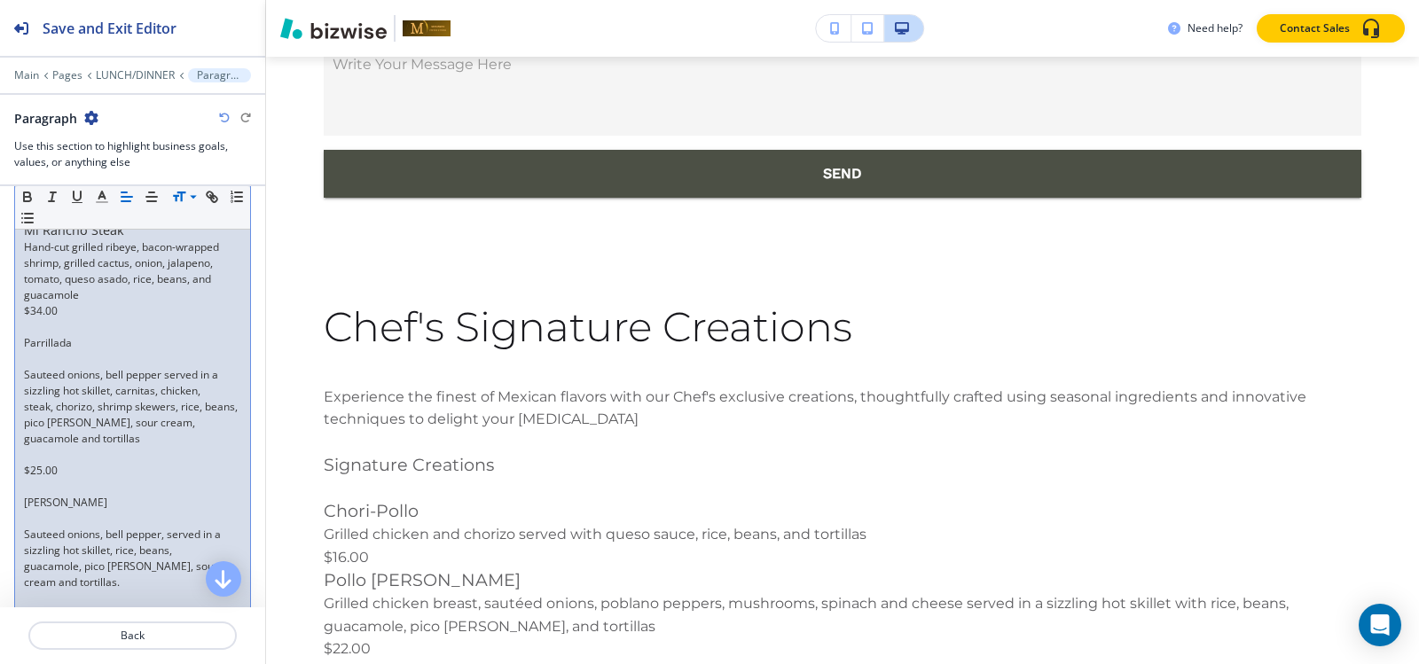
click at [46, 367] on p at bounding box center [132, 359] width 217 height 16
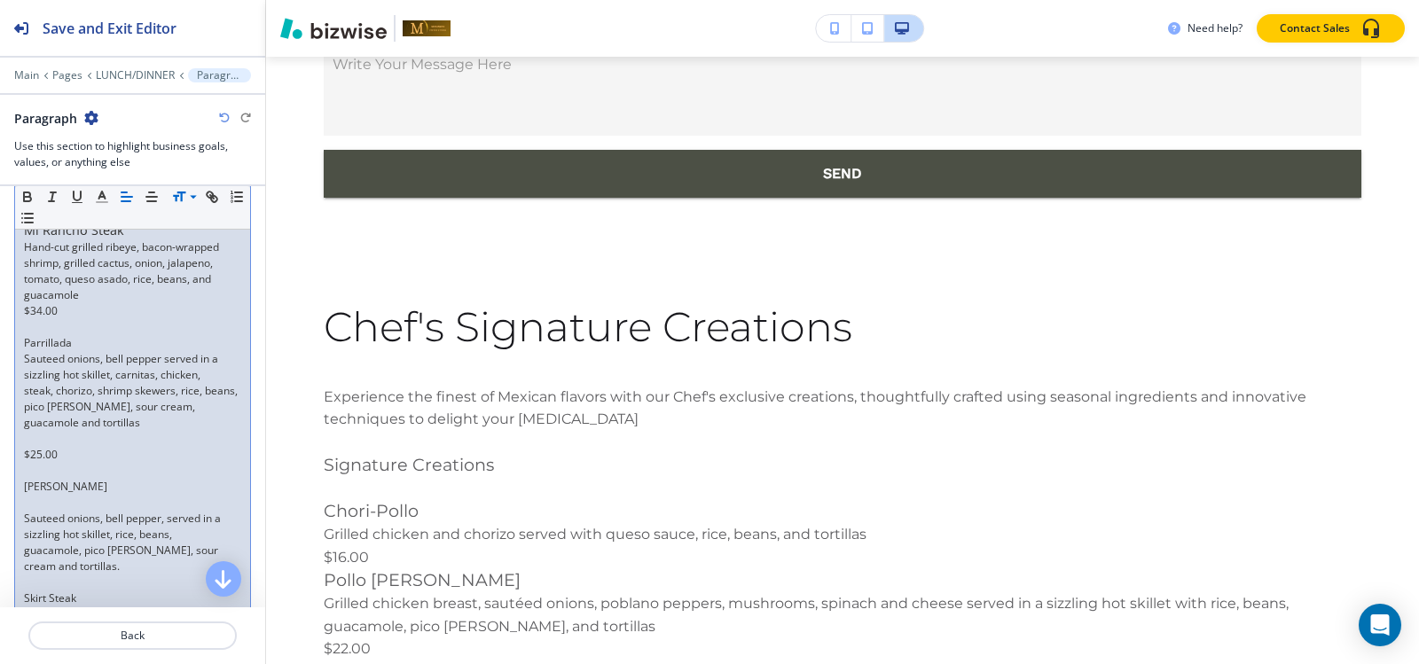
click at [45, 447] on p at bounding box center [132, 439] width 217 height 16
click at [59, 335] on p at bounding box center [132, 327] width 217 height 16
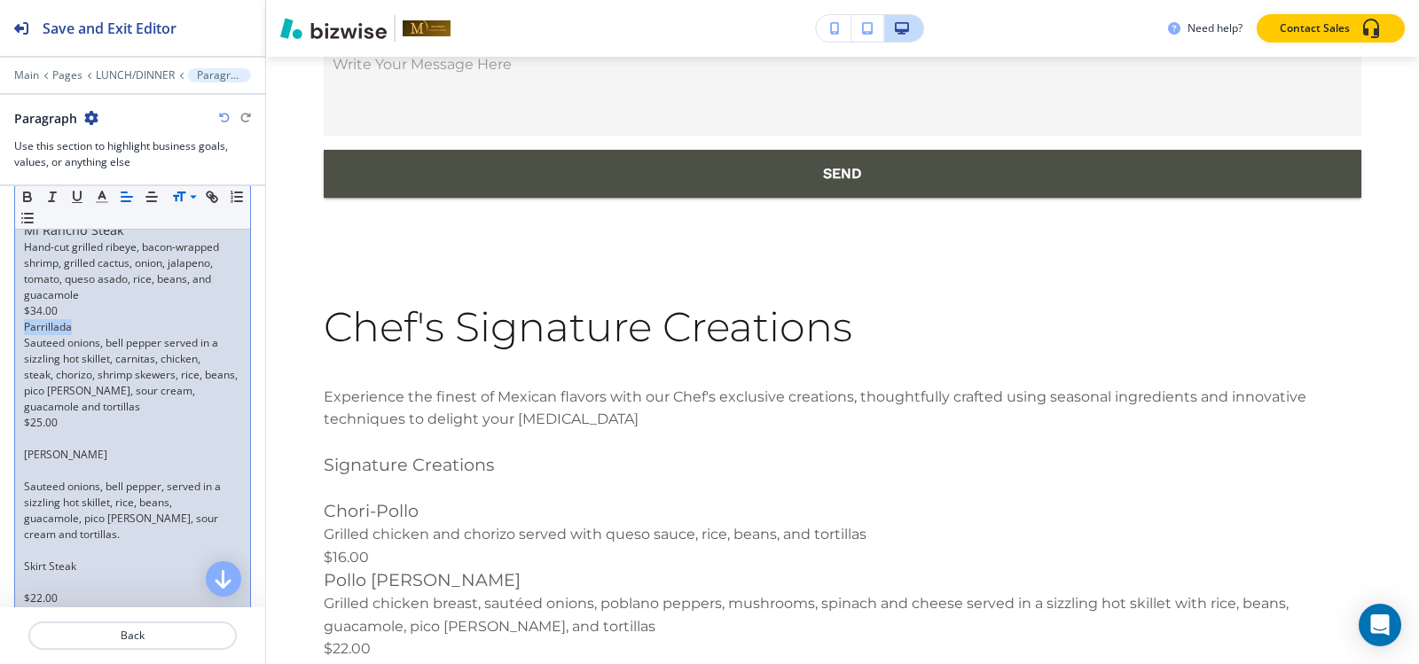
drag, startPoint x: 81, startPoint y: 357, endPoint x: 23, endPoint y: 357, distance: 57.6
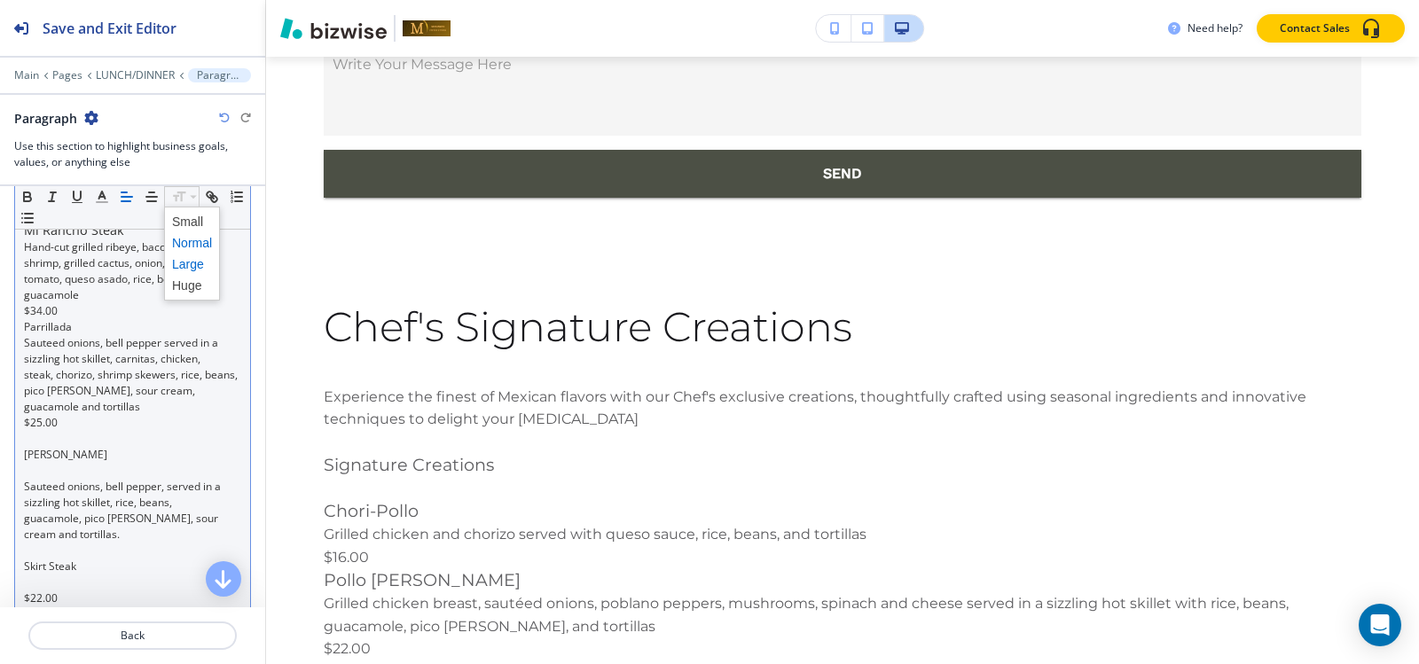
click at [185, 263] on span at bounding box center [192, 264] width 40 height 21
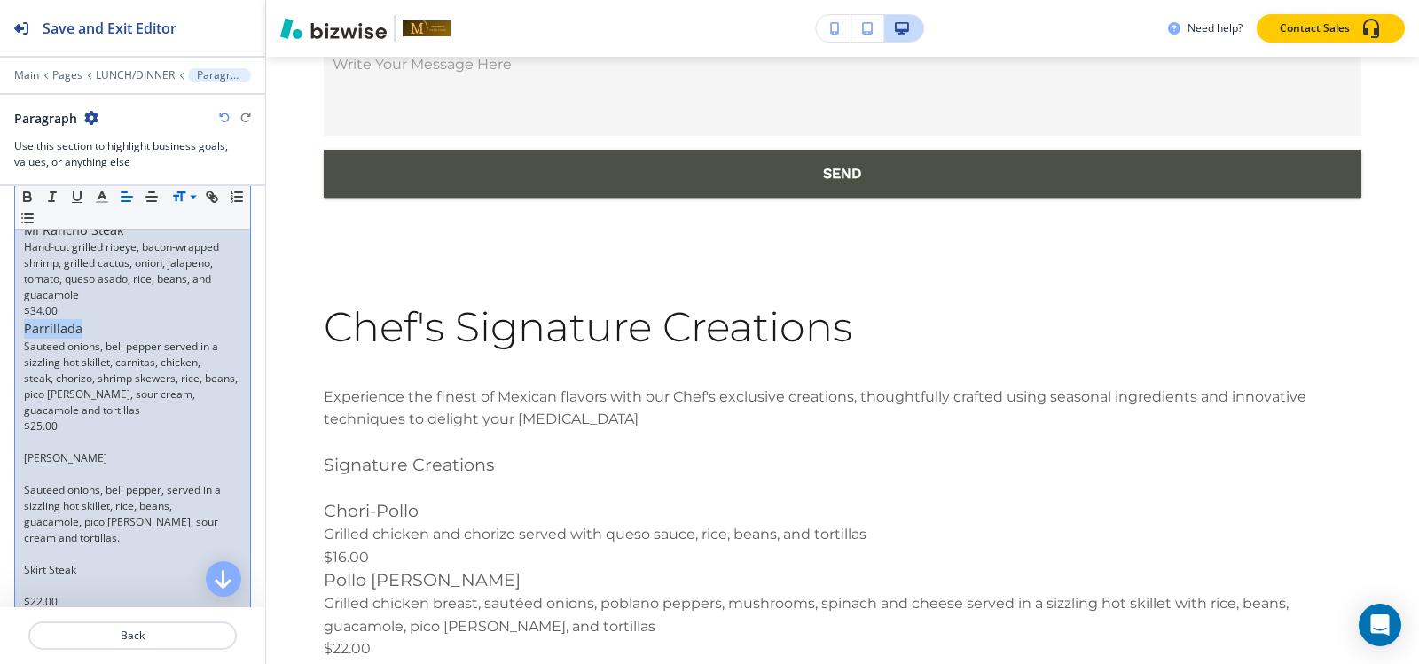
scroll to position [1462, 0]
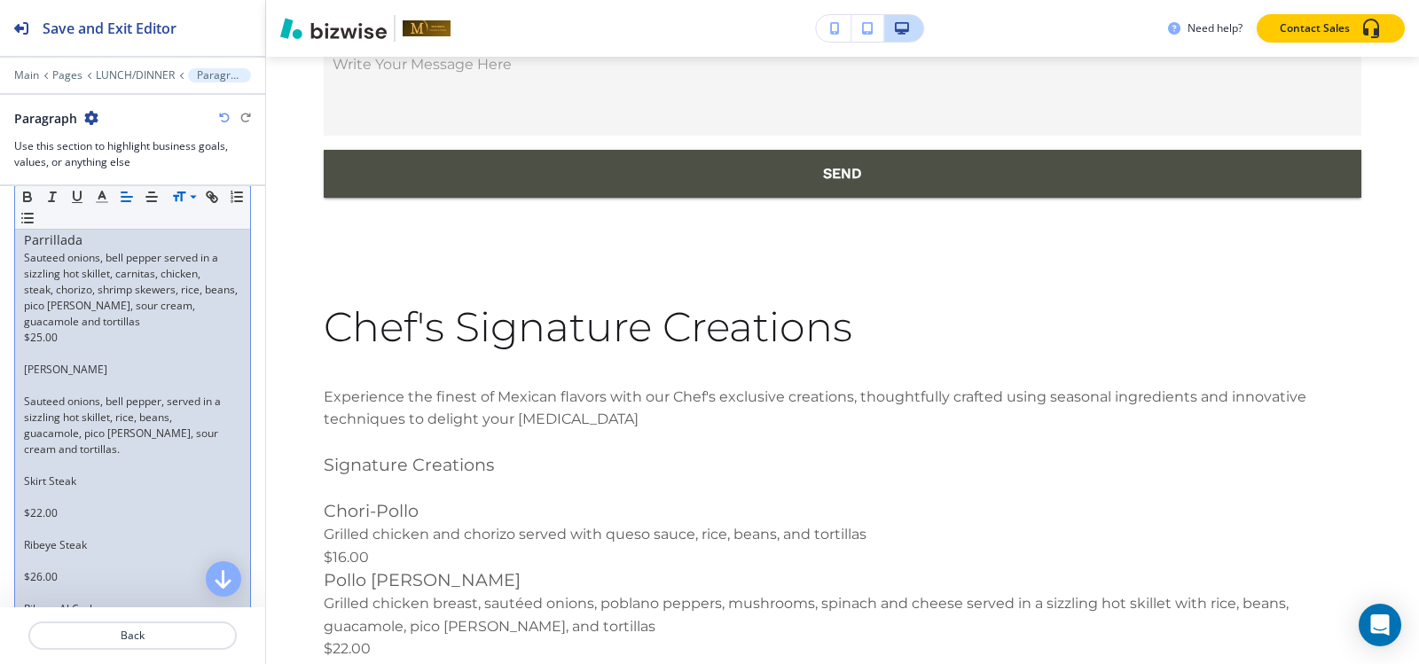
click at [36, 362] on p at bounding box center [132, 354] width 217 height 16
click at [47, 378] on p at bounding box center [132, 370] width 217 height 16
drag, startPoint x: 95, startPoint y: 387, endPoint x: 0, endPoint y: 386, distance: 94.9
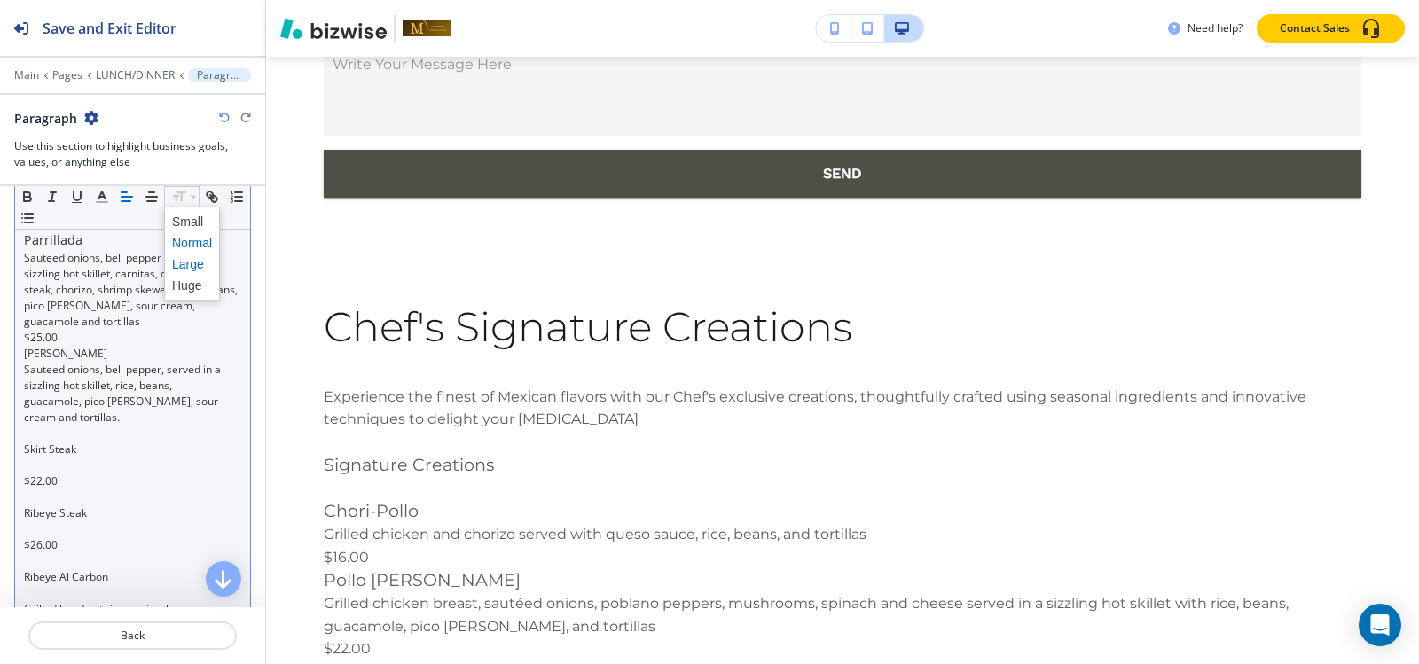
click at [180, 259] on span at bounding box center [192, 264] width 40 height 21
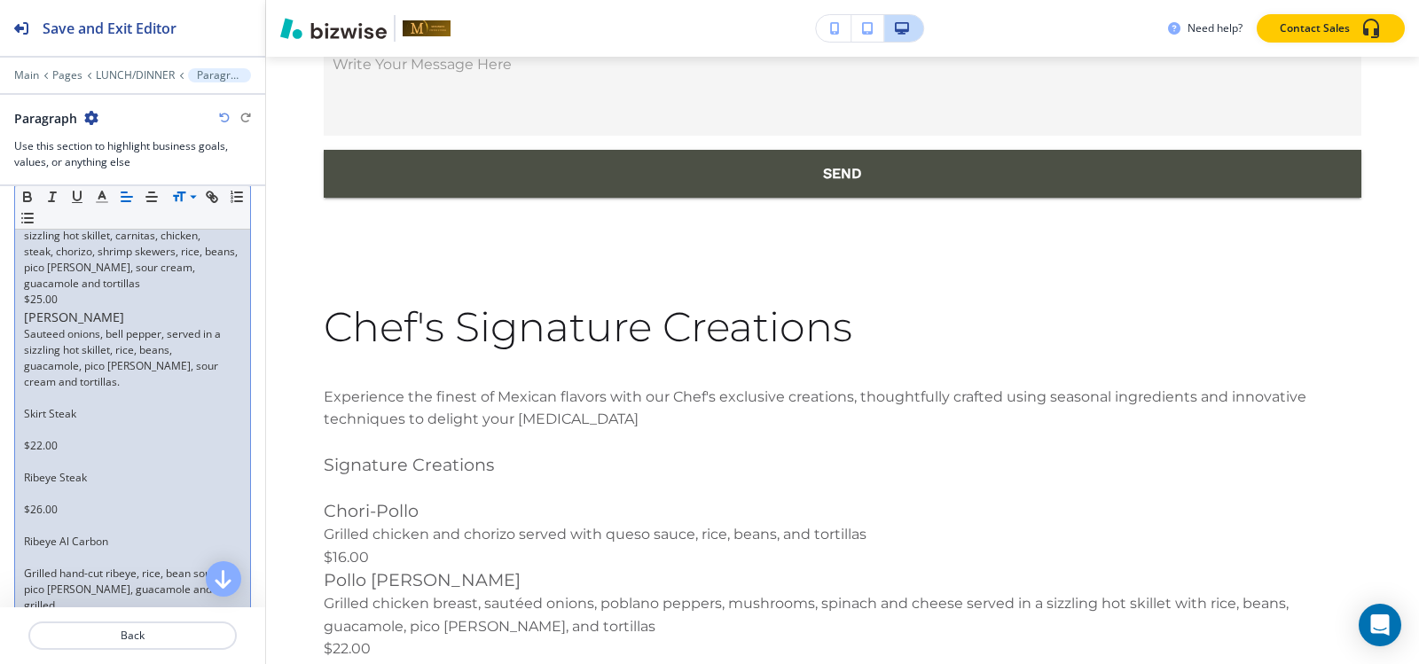
scroll to position [1499, 0]
click at [58, 408] on p at bounding box center [132, 400] width 217 height 16
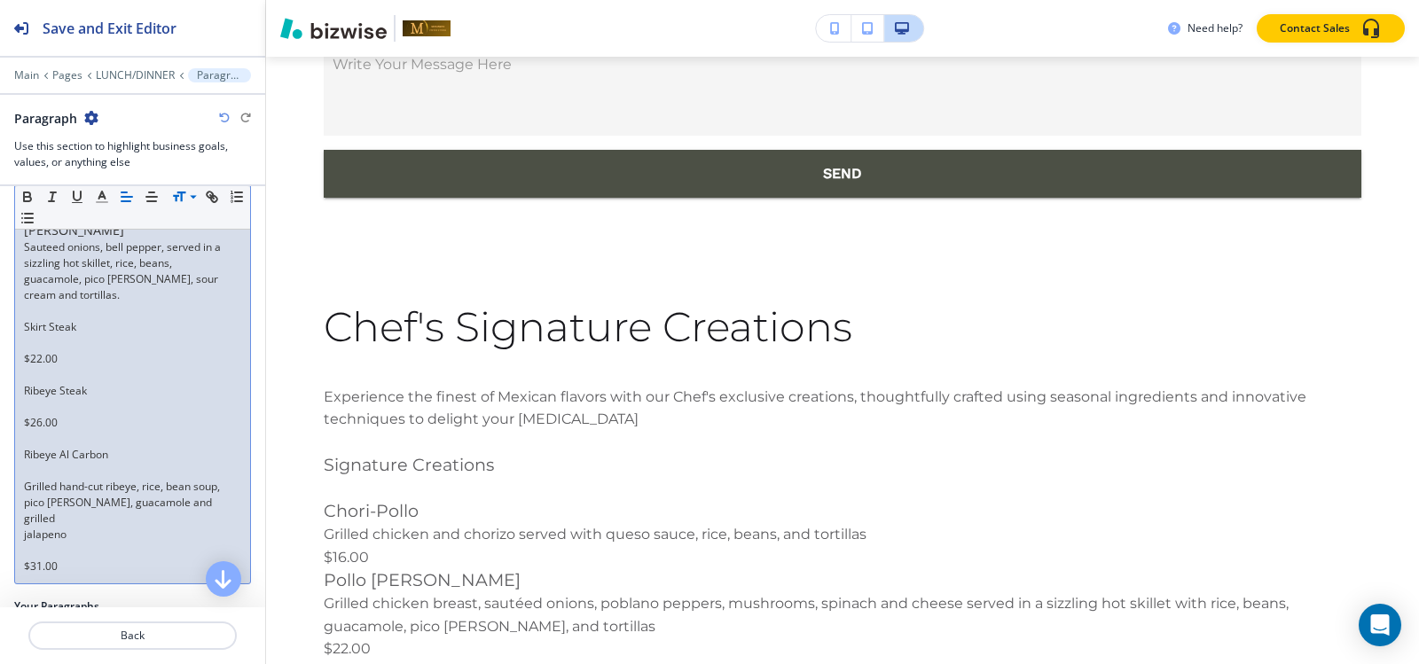
click at [49, 351] on p at bounding box center [132, 343] width 217 height 16
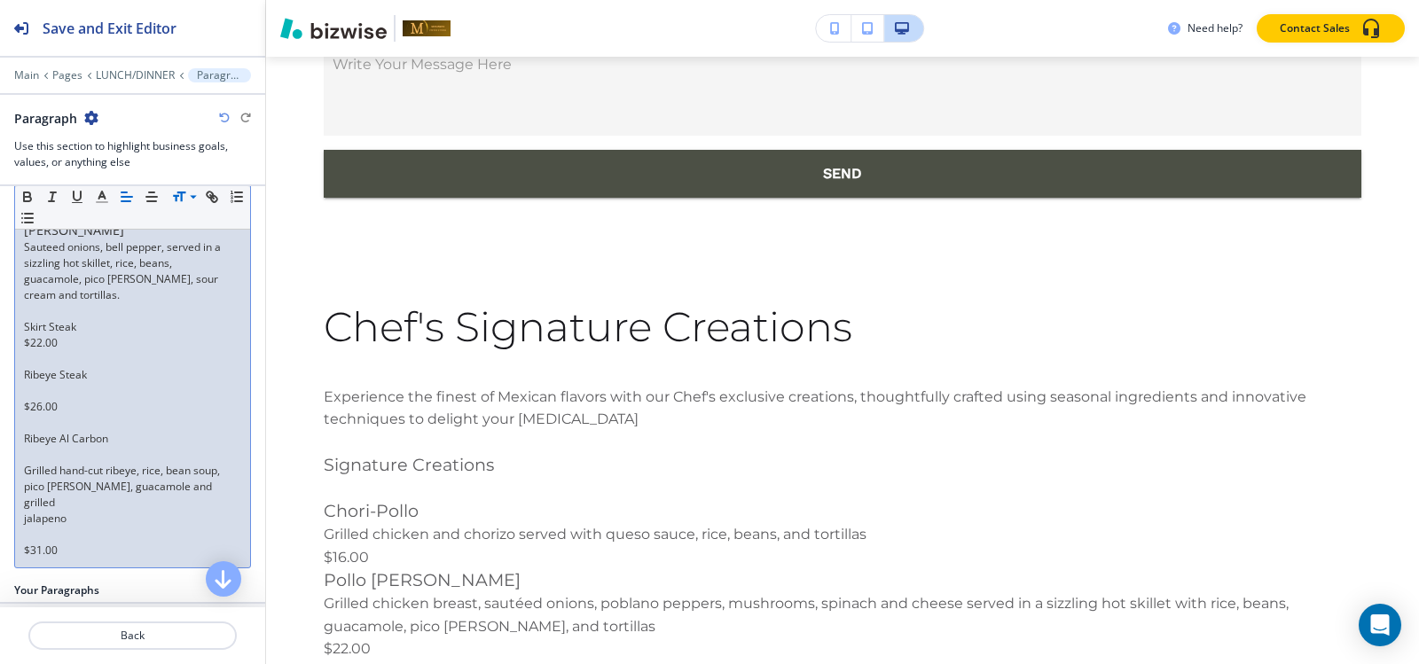
click at [45, 367] on p at bounding box center [132, 359] width 217 height 16
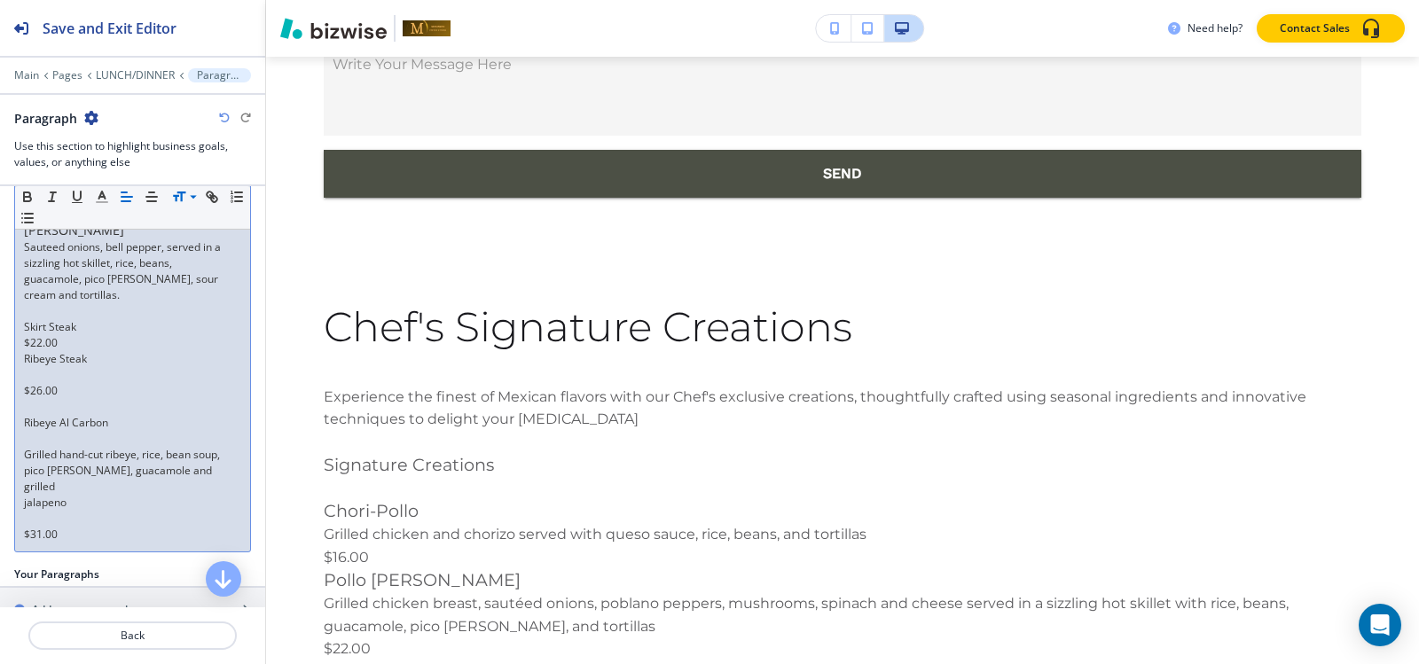
click at [43, 383] on p at bounding box center [132, 375] width 217 height 16
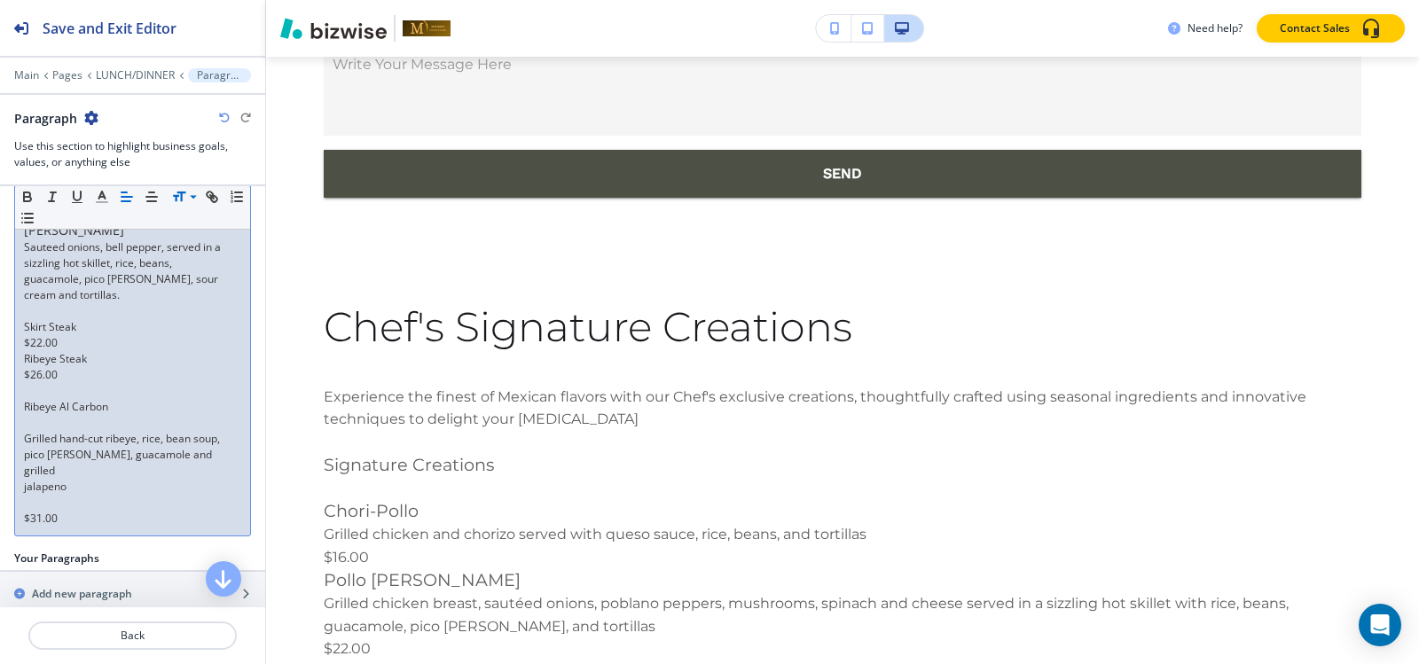
click at [35, 399] on p at bounding box center [132, 391] width 217 height 16
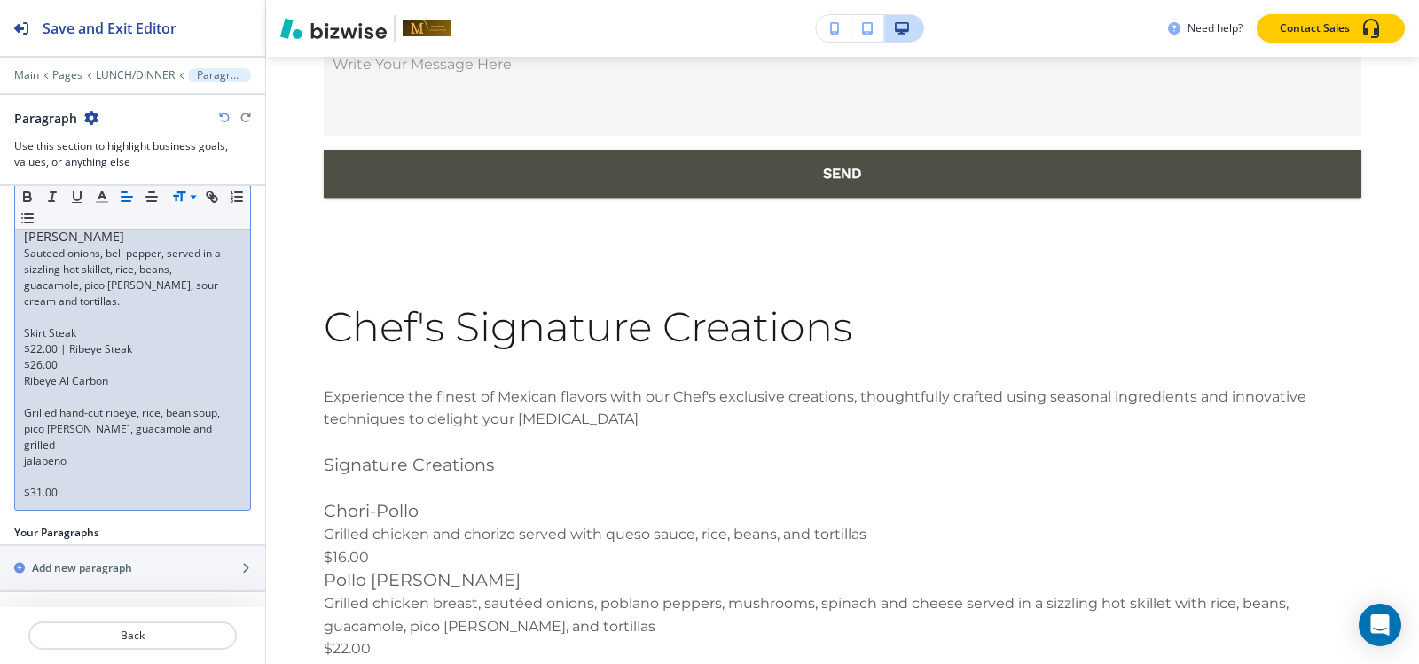
click at [25, 373] on p "$22.00 | Ribeye Steak" at bounding box center [132, 365] width 217 height 16
click at [25, 389] on p "$26.00 | Ribeye Al Carbon" at bounding box center [132, 381] width 217 height 16
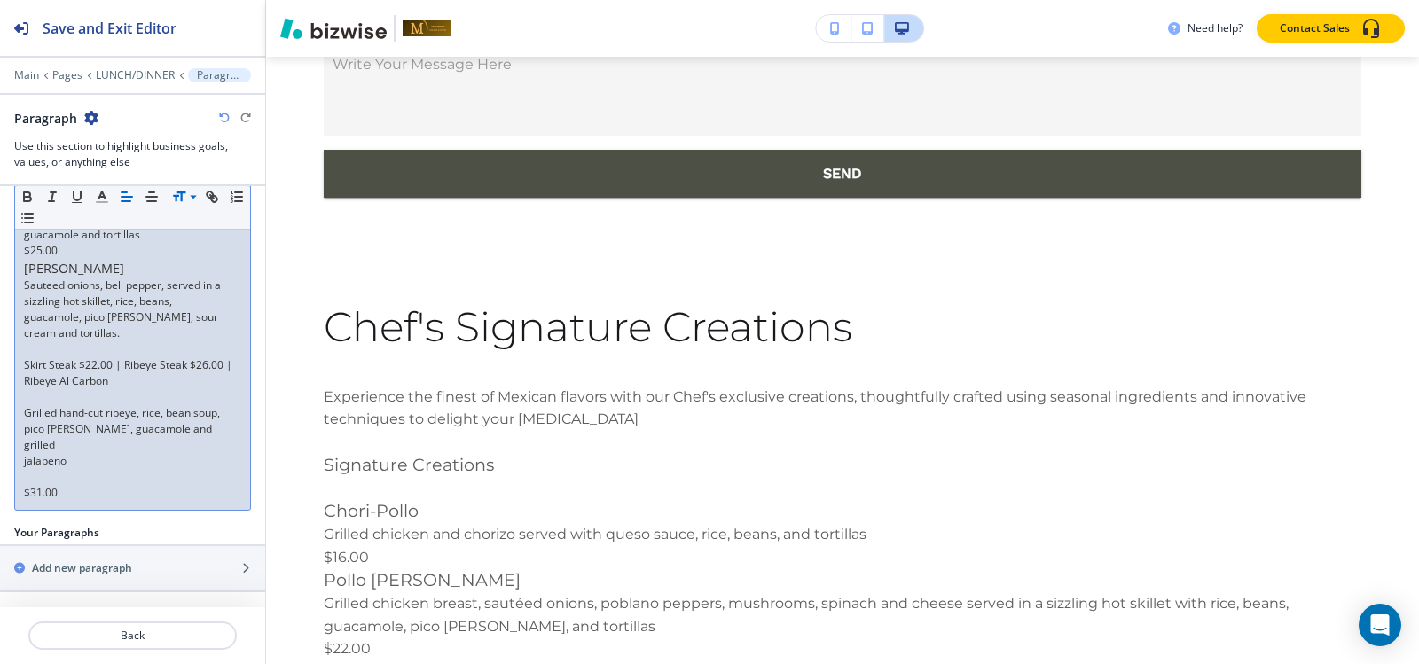
click at [38, 357] on p at bounding box center [132, 349] width 217 height 16
click at [35, 389] on p "Skirt Steak $22.00 | Ribeye Steak $26.00 | Ribeye Al Carbon" at bounding box center [132, 373] width 217 height 32
click at [35, 373] on p "Skirt Steak $22.00 | Ribeye Steak $26.00 |" at bounding box center [132, 365] width 217 height 16
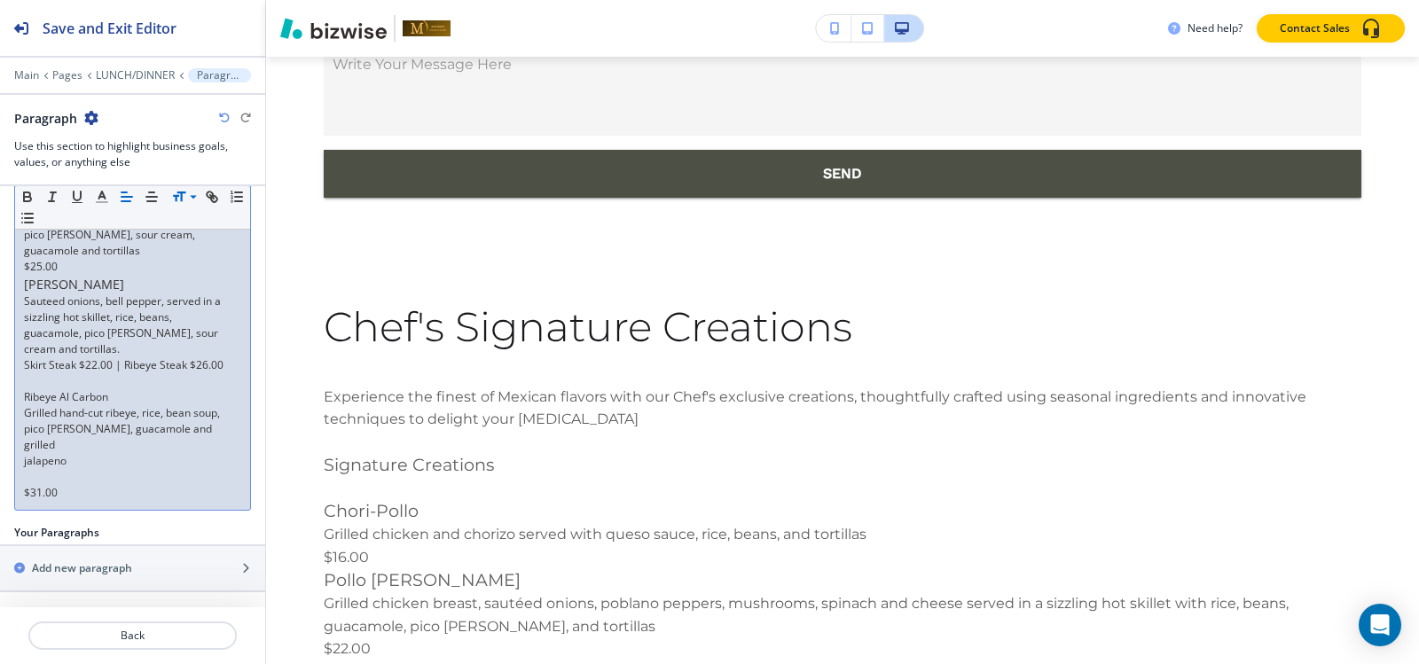
click at [41, 483] on p at bounding box center [132, 477] width 217 height 16
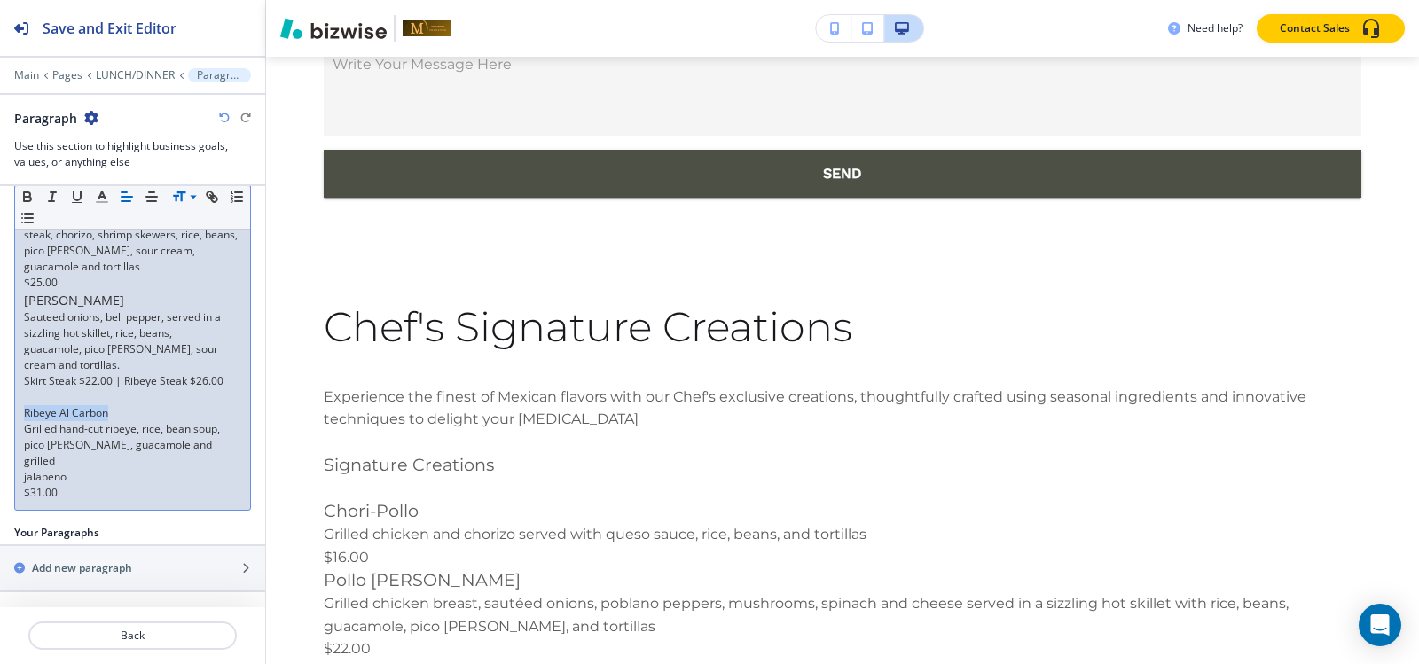
drag, startPoint x: 115, startPoint y: 428, endPoint x: 0, endPoint y: 426, distance: 115.3
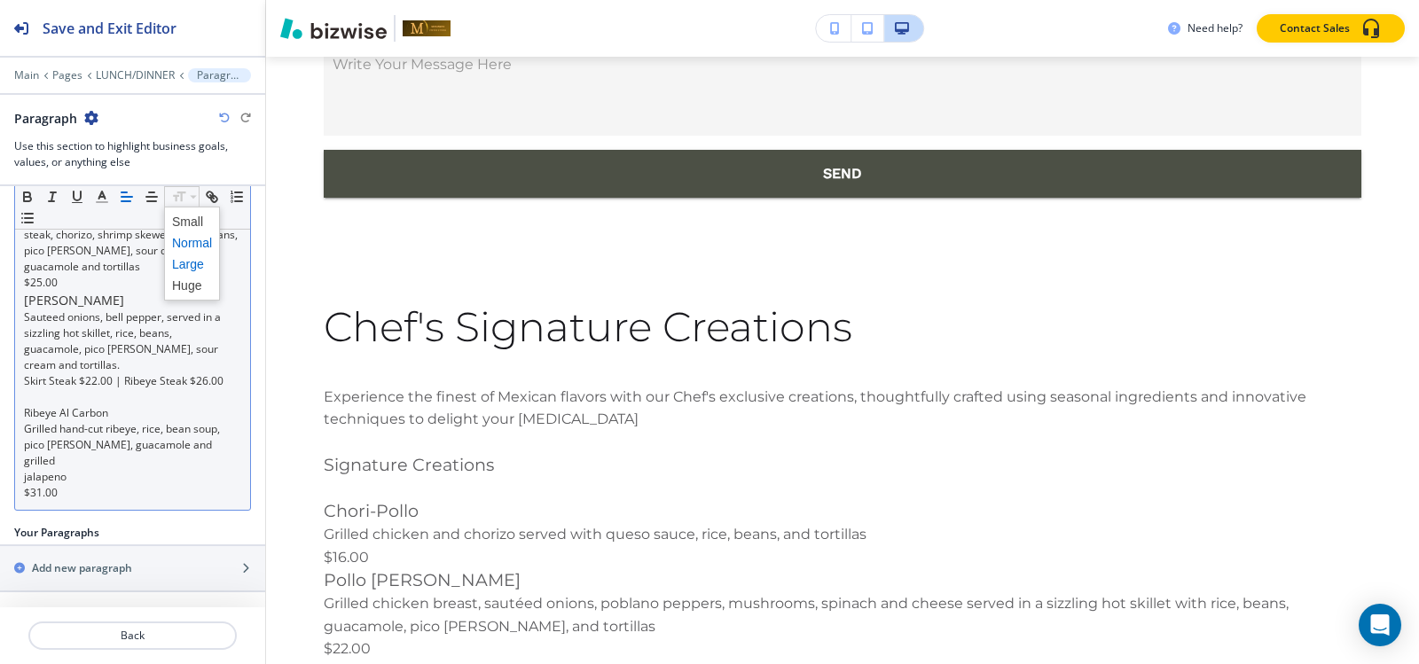
click at [183, 263] on span at bounding box center [192, 264] width 40 height 21
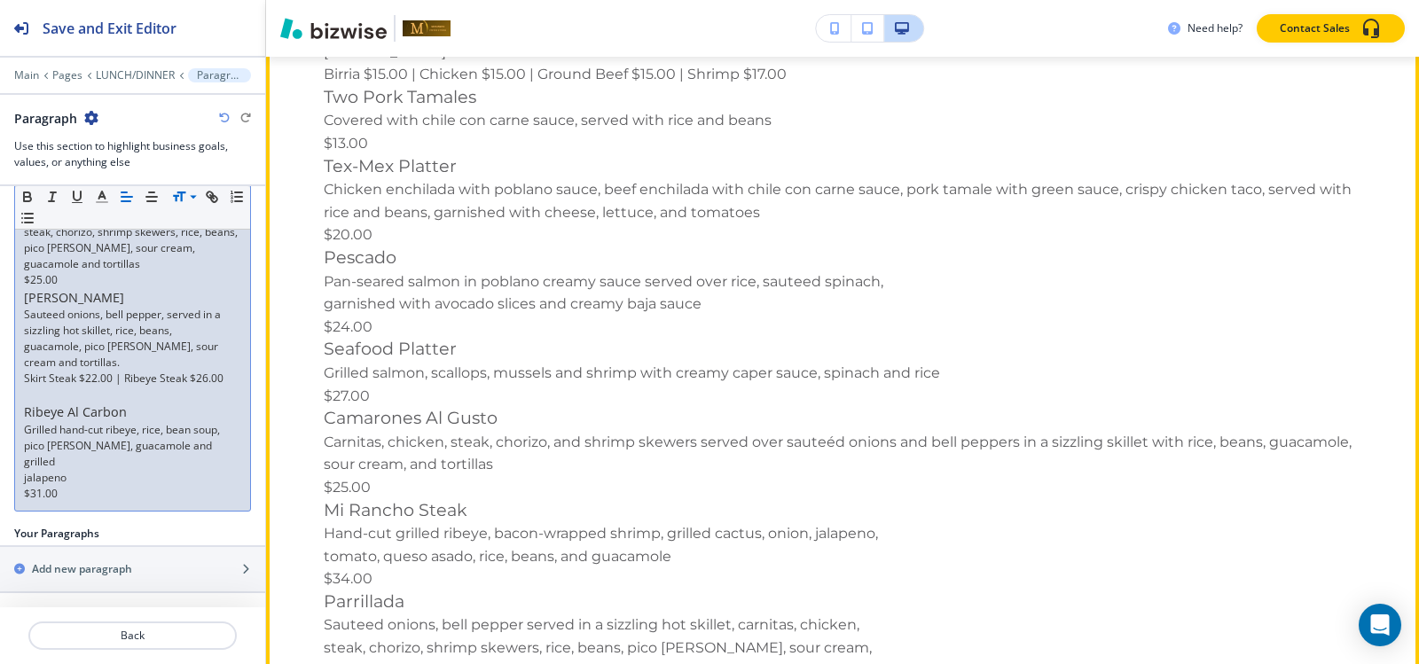
scroll to position [7784, 0]
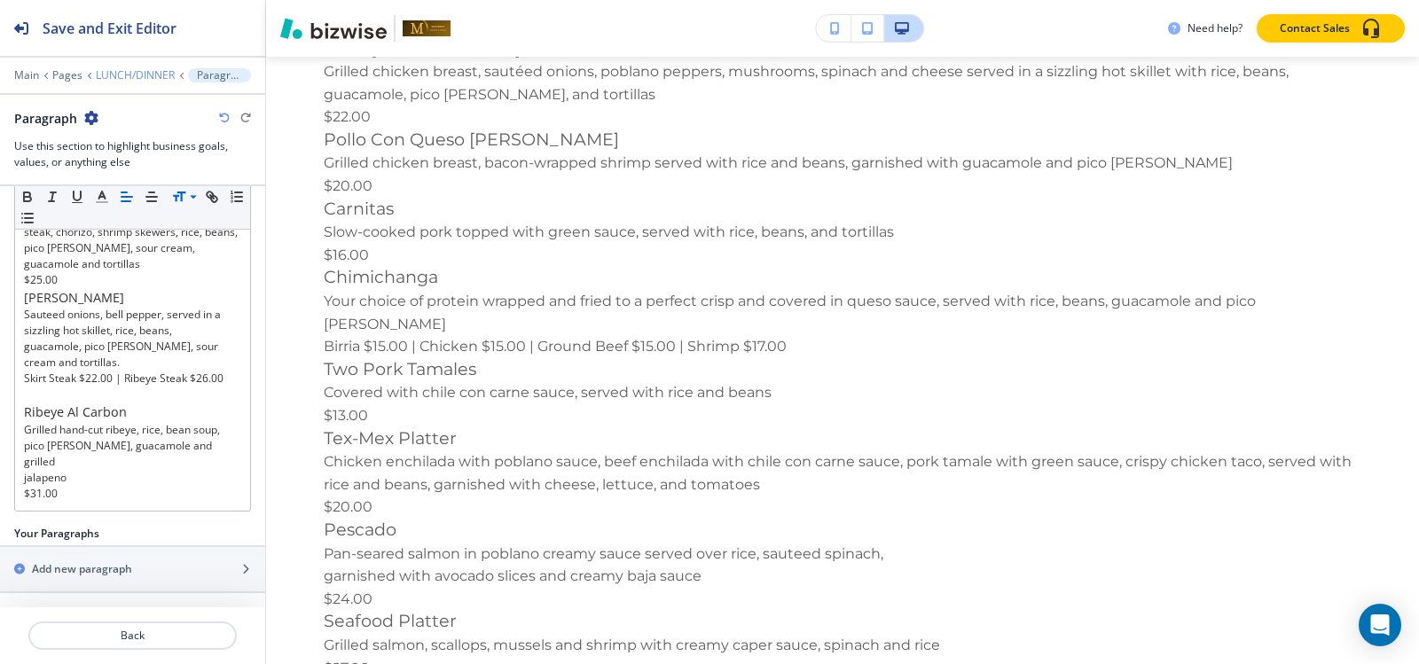
click at [134, 73] on p "LUNCH/DINNER" at bounding box center [135, 75] width 79 height 12
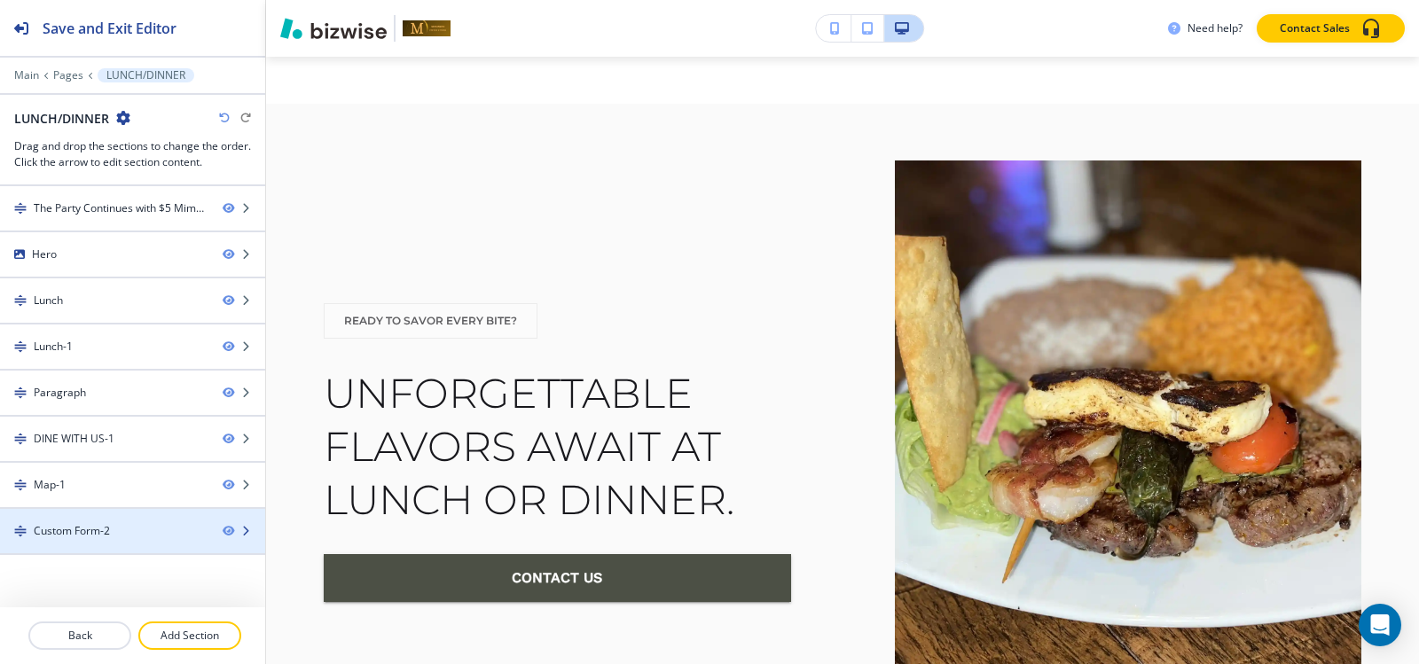
scroll to position [6916, 0]
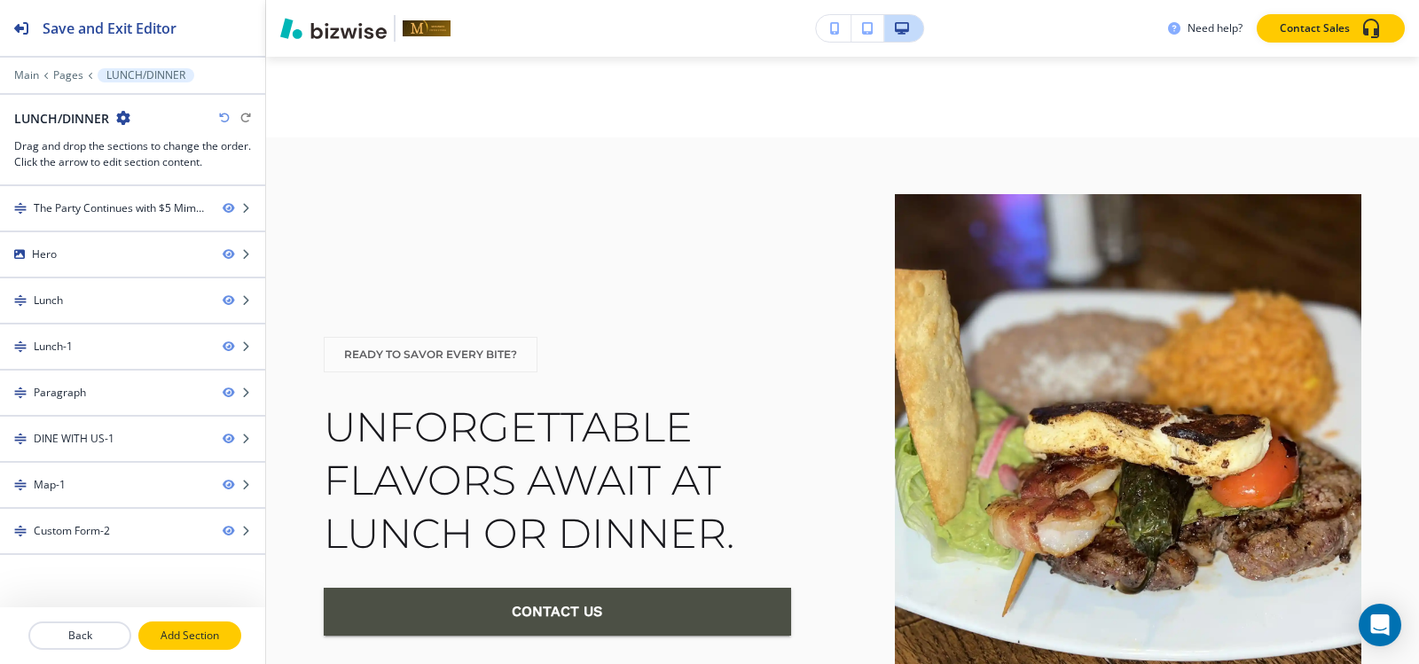
click at [177, 632] on p "Add Section" at bounding box center [189, 636] width 99 height 16
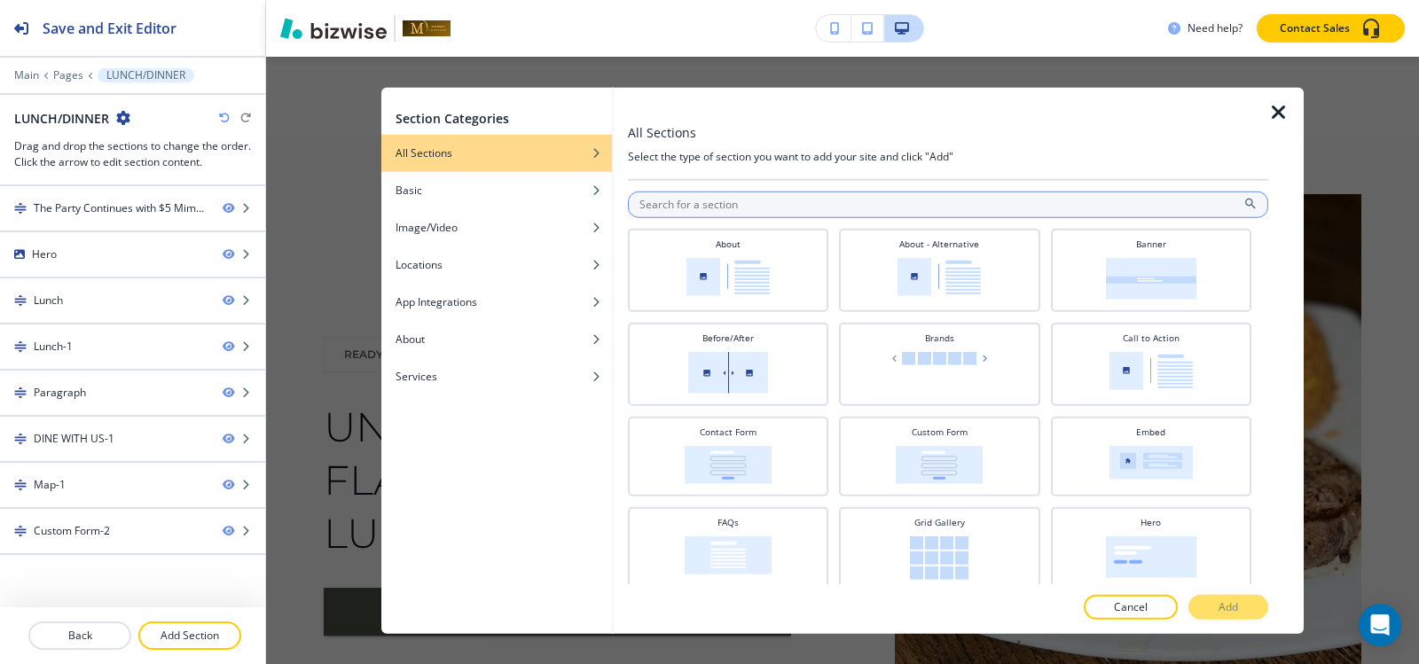
click at [755, 207] on input "text" at bounding box center [948, 204] width 640 height 27
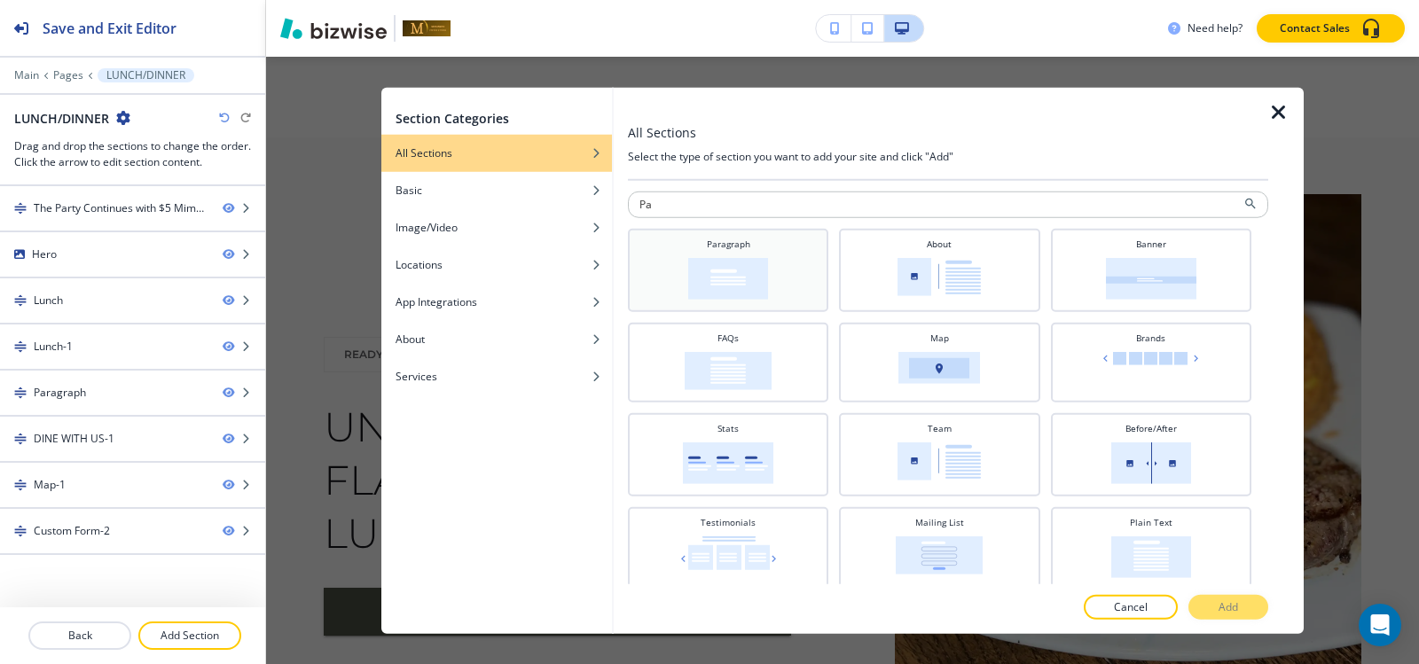
type input "Pa"
click at [757, 265] on img at bounding box center [728, 278] width 80 height 42
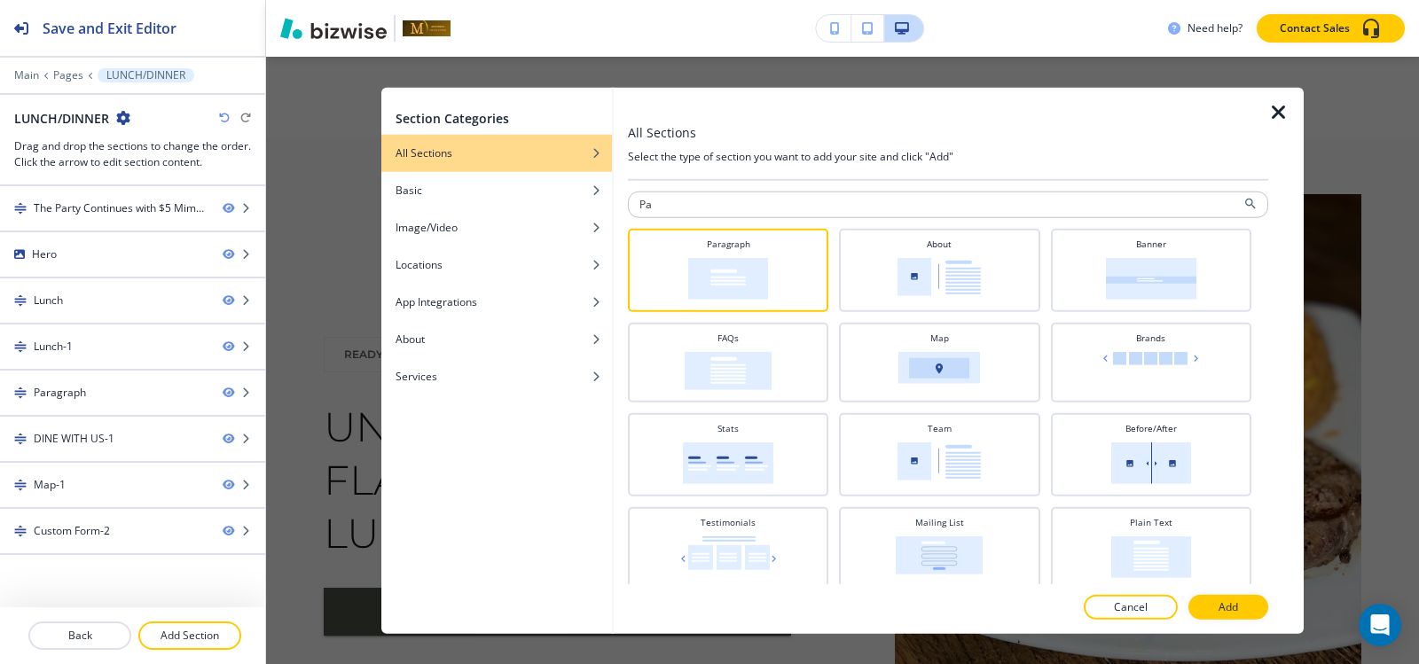
click at [1225, 615] on p "Add" at bounding box center [1229, 608] width 20 height 16
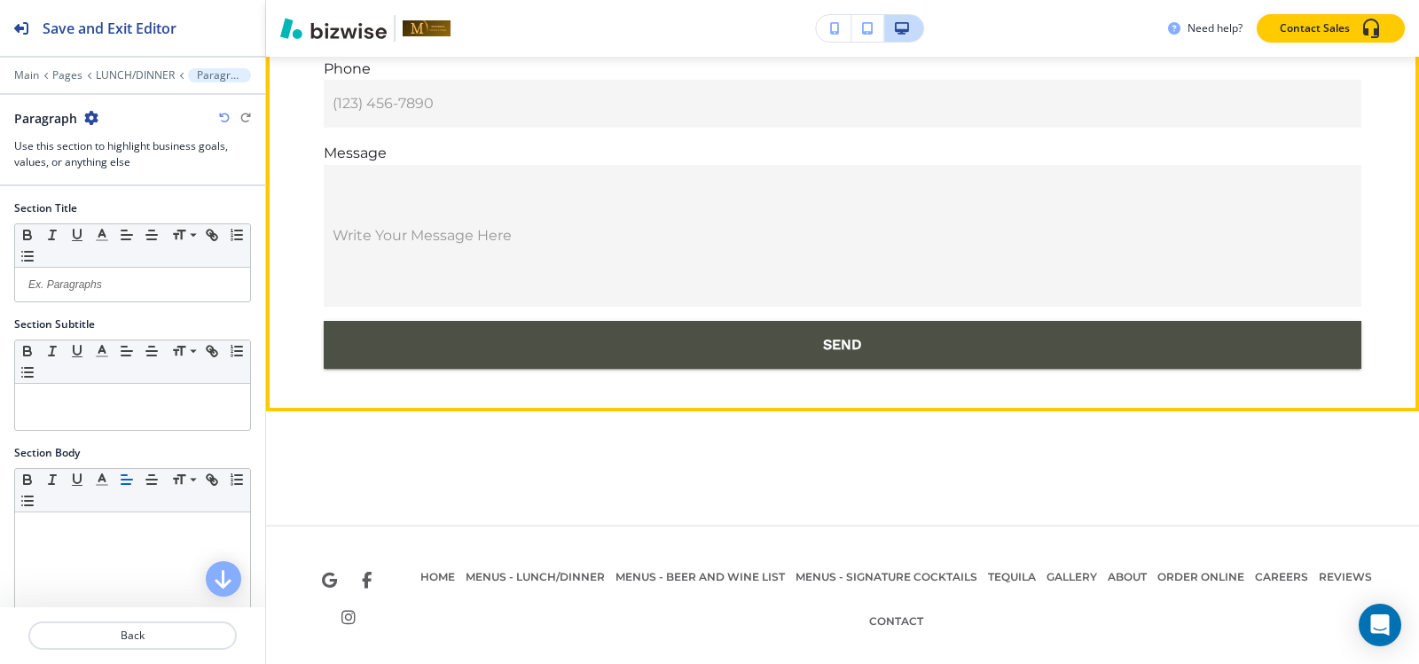
scroll to position [8627, 0]
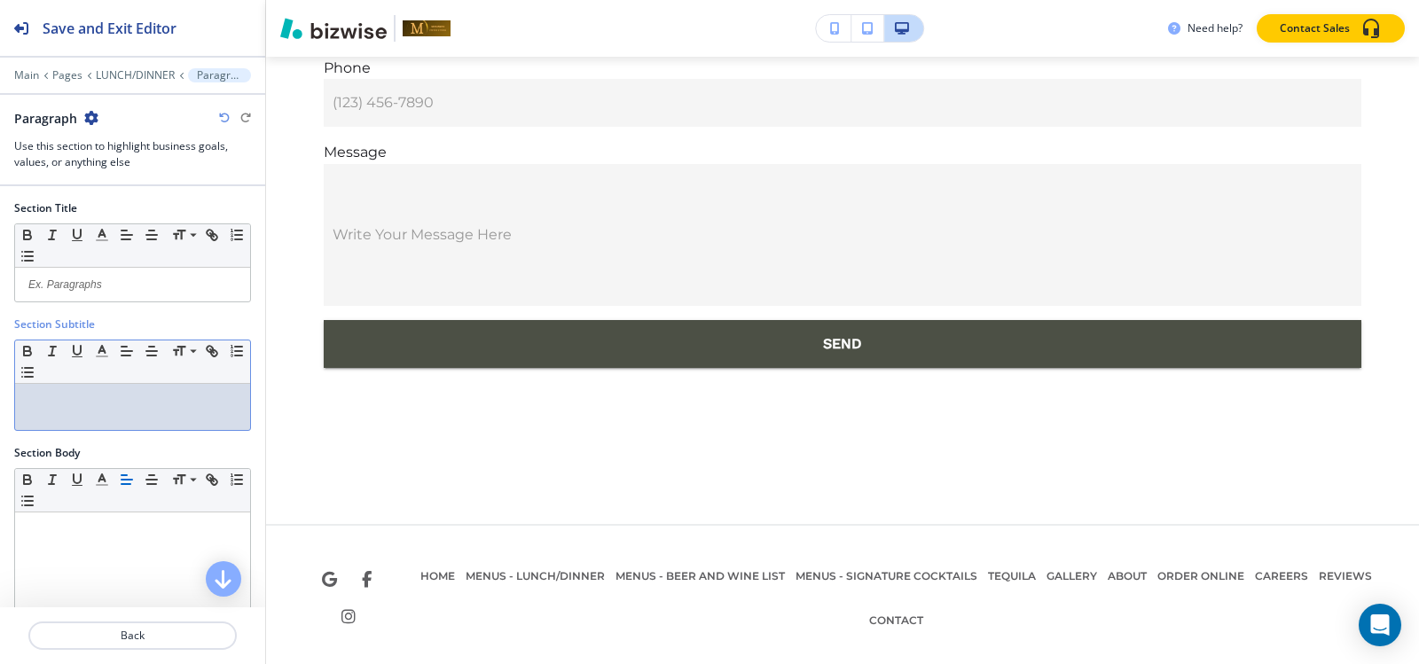
click at [107, 403] on p at bounding box center [132, 401] width 217 height 16
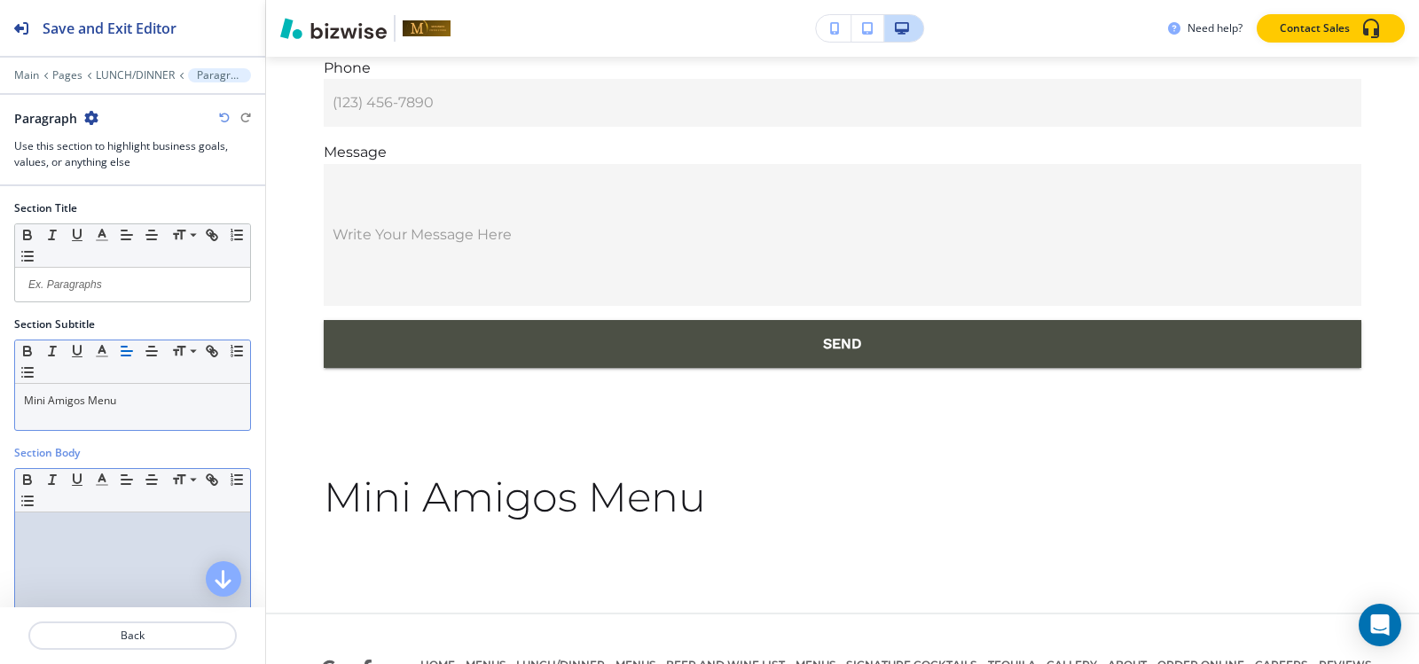
click at [86, 539] on div at bounding box center [132, 628] width 235 height 231
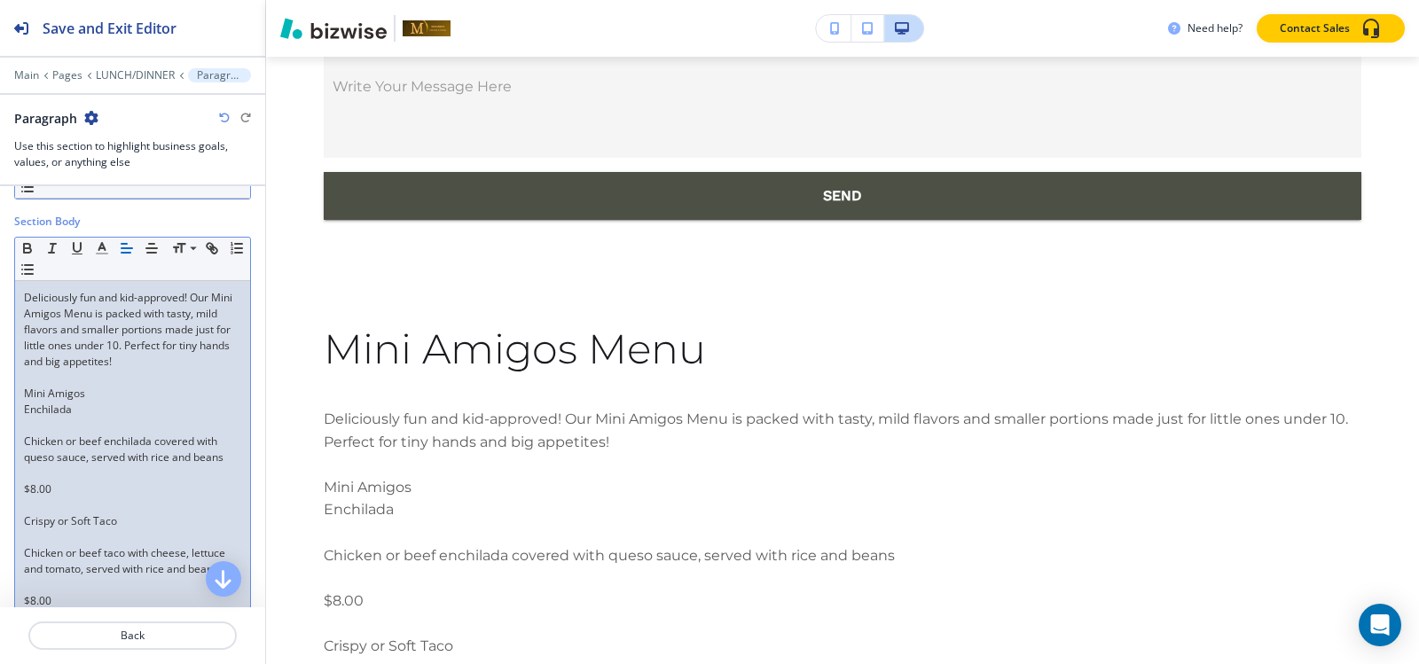
scroll to position [320, 0]
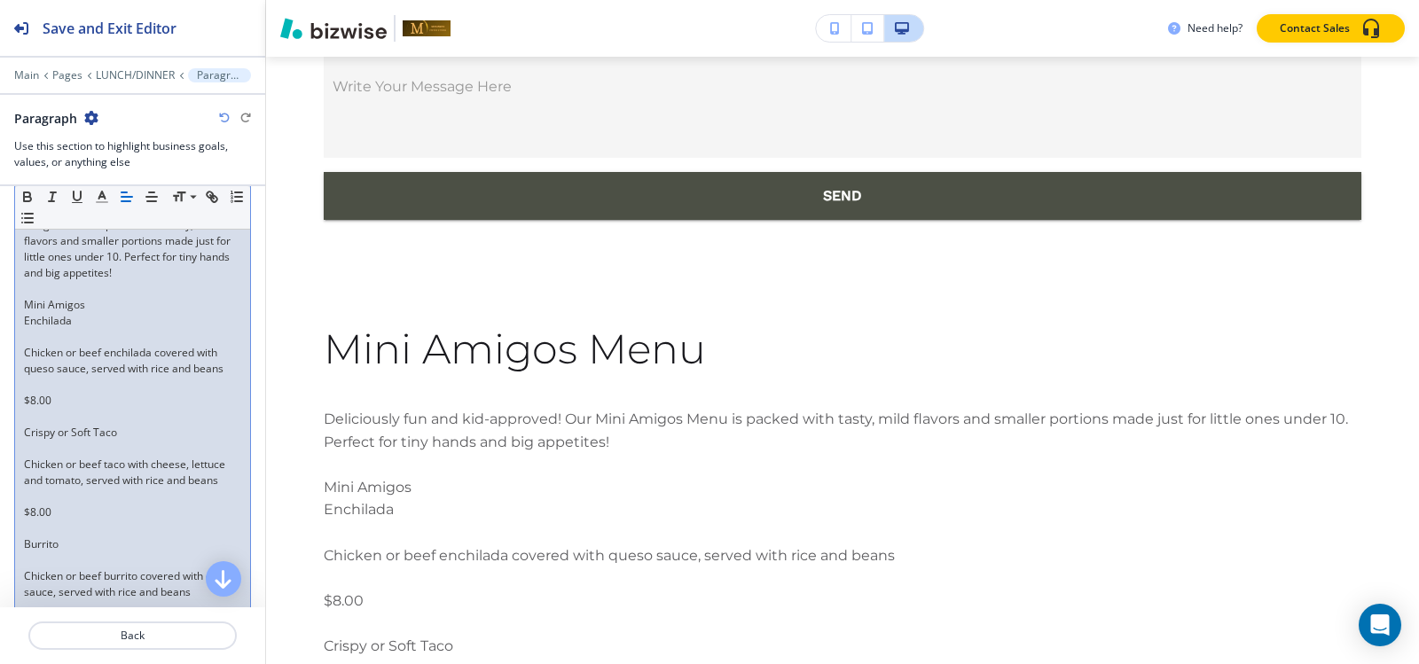
click at [92, 303] on p "Mini Amigos" at bounding box center [132, 305] width 217 height 16
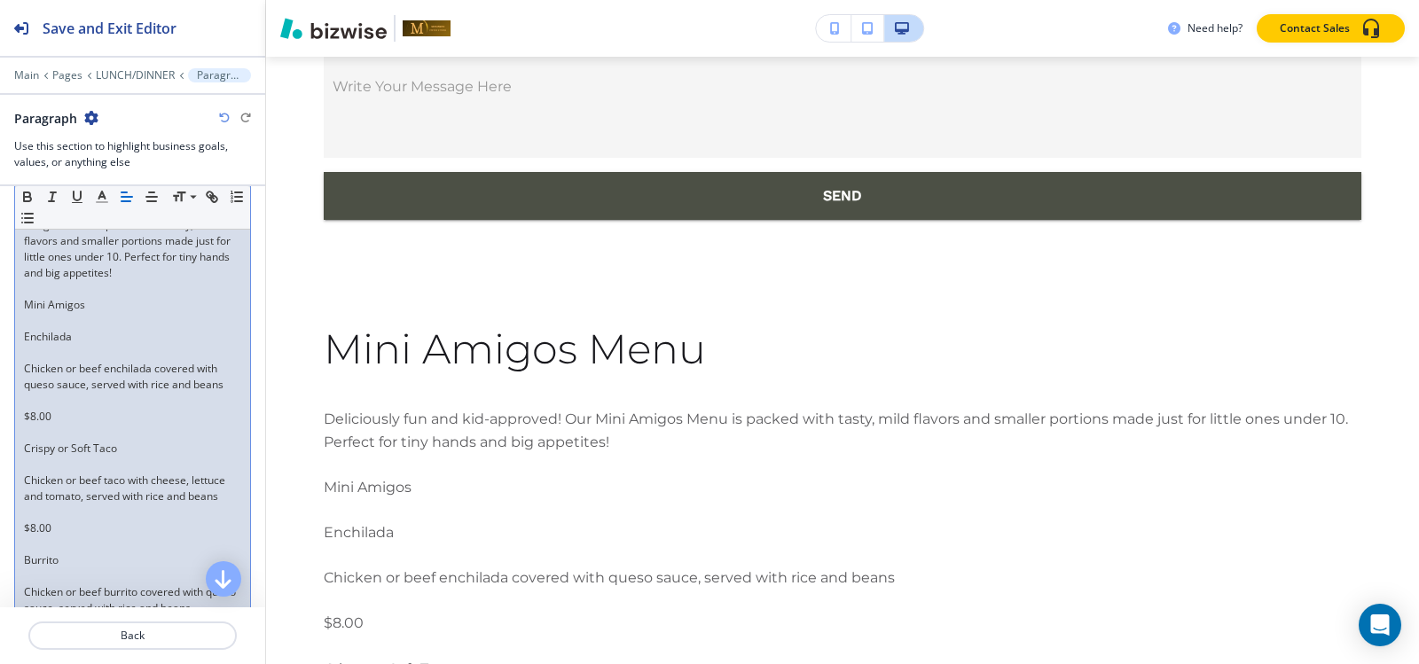
click at [48, 348] on div "Deliciously fun and kid-approved! Our Mini Amigos Menu is packed with tasty, mi…" at bounding box center [132, 624] width 235 height 864
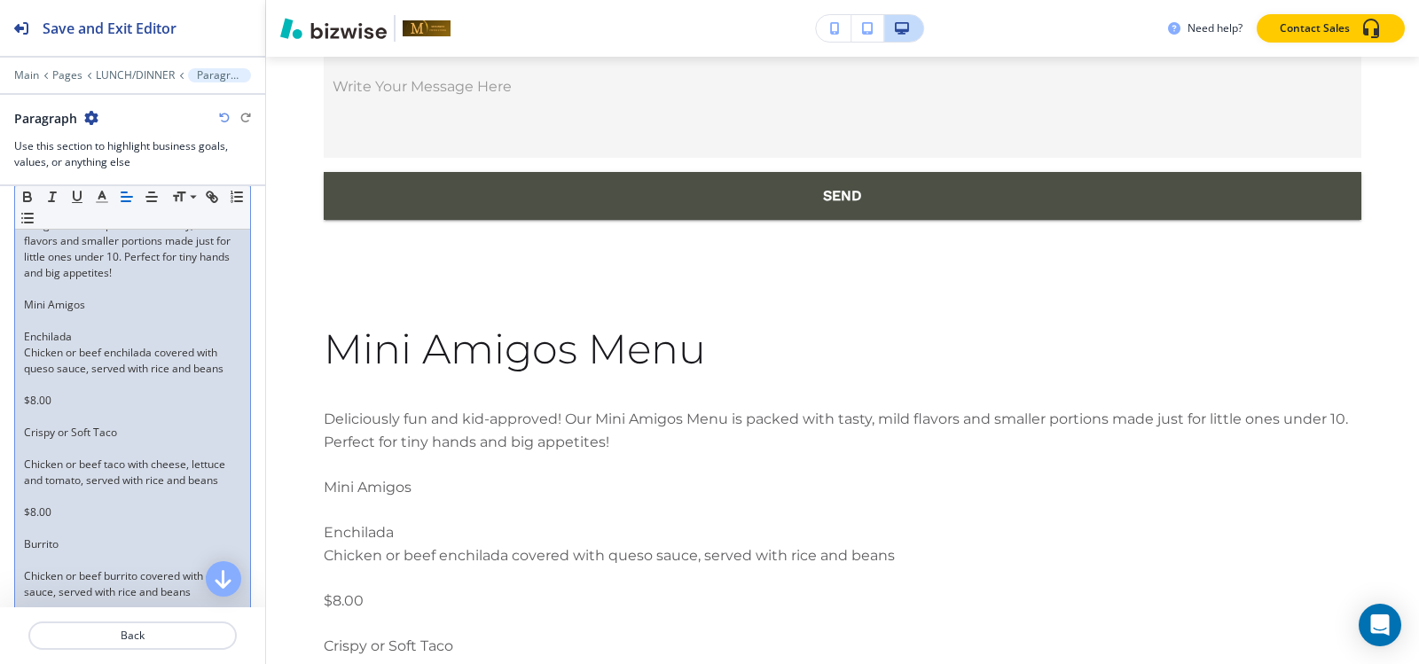
click at [27, 384] on p at bounding box center [132, 385] width 217 height 16
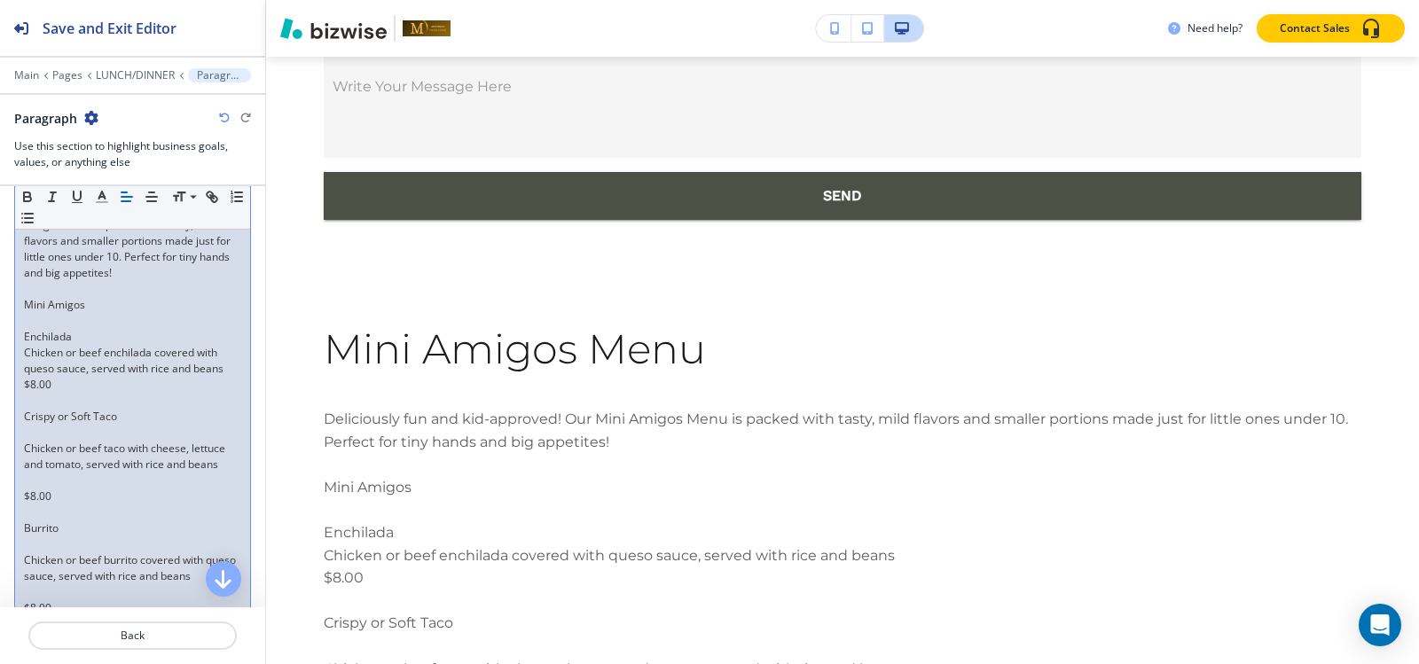
click at [34, 435] on p at bounding box center [132, 433] width 217 height 16
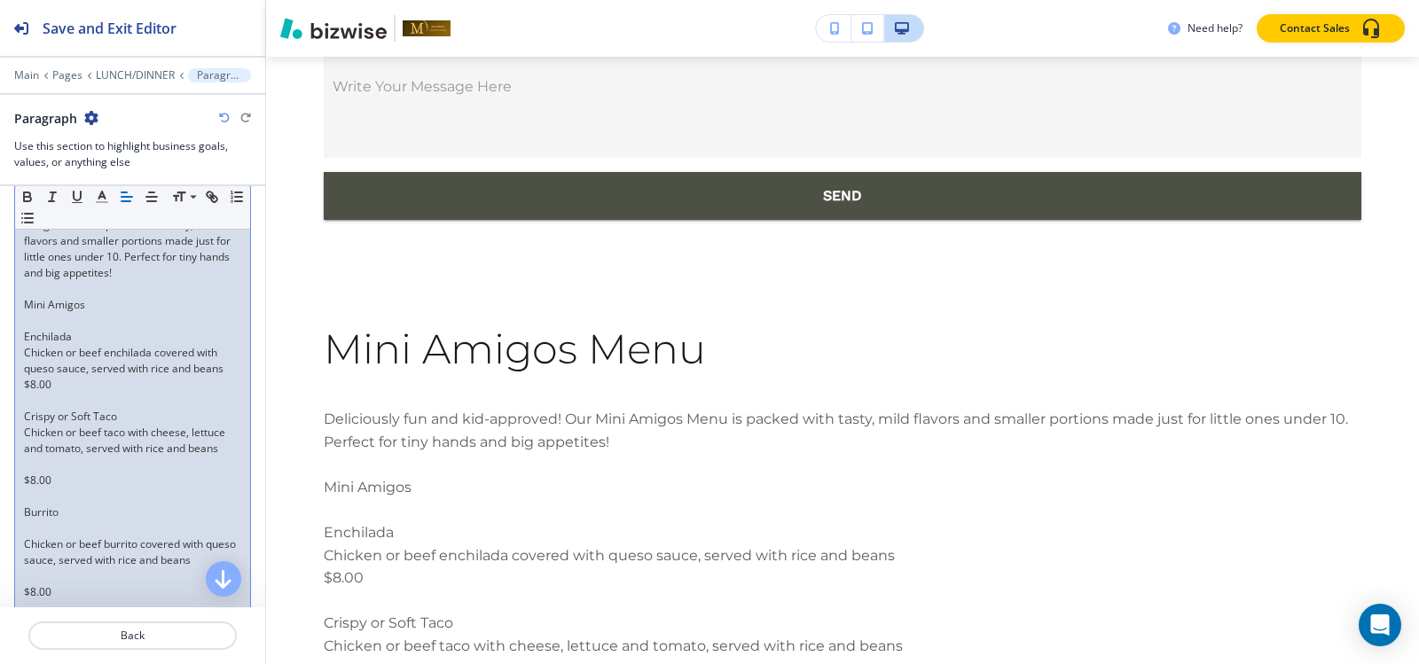
click at [32, 463] on p at bounding box center [132, 465] width 217 height 16
click at [35, 516] on p at bounding box center [132, 513] width 217 height 16
click at [25, 398] on p at bounding box center [132, 401] width 217 height 16
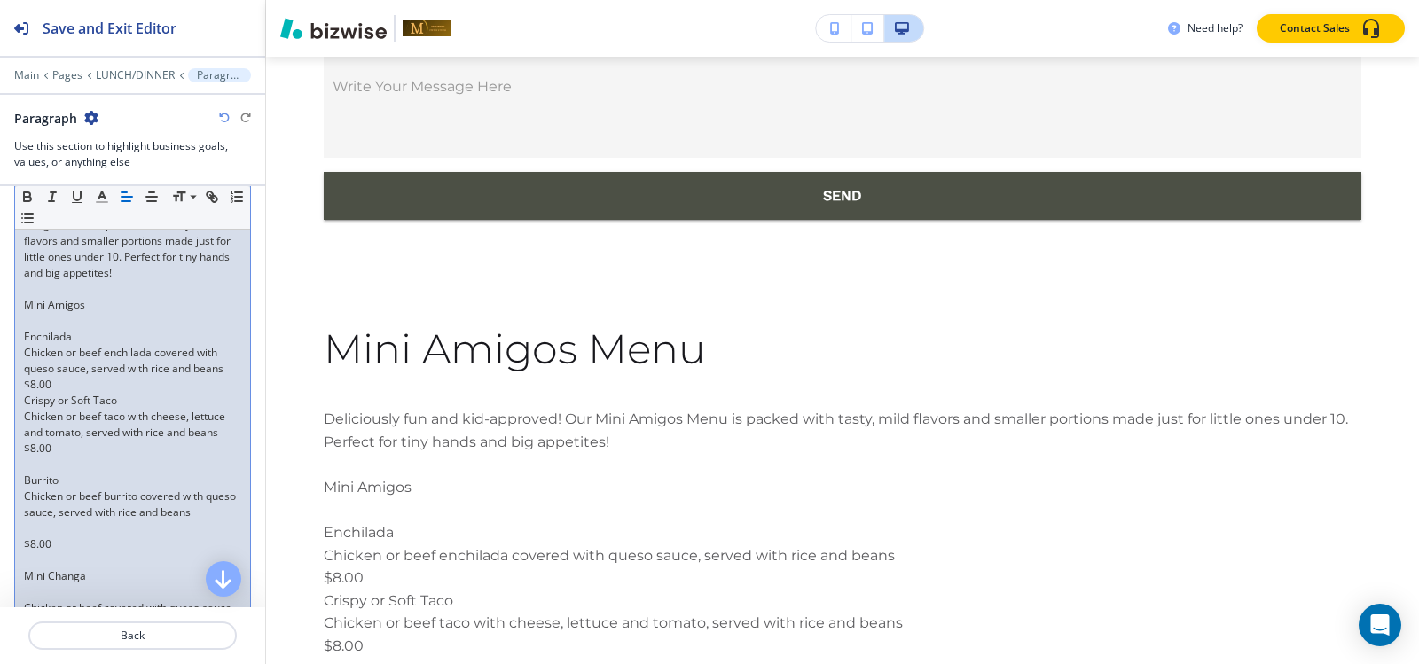
click at [42, 464] on p at bounding box center [132, 465] width 217 height 16
drag, startPoint x: 88, startPoint y: 334, endPoint x: 2, endPoint y: 333, distance: 86.0
click at [2, 333] on div "Section Body Small Normal Large Huge Deliciously fun and kid-approved! Our Mini…" at bounding box center [132, 542] width 265 height 835
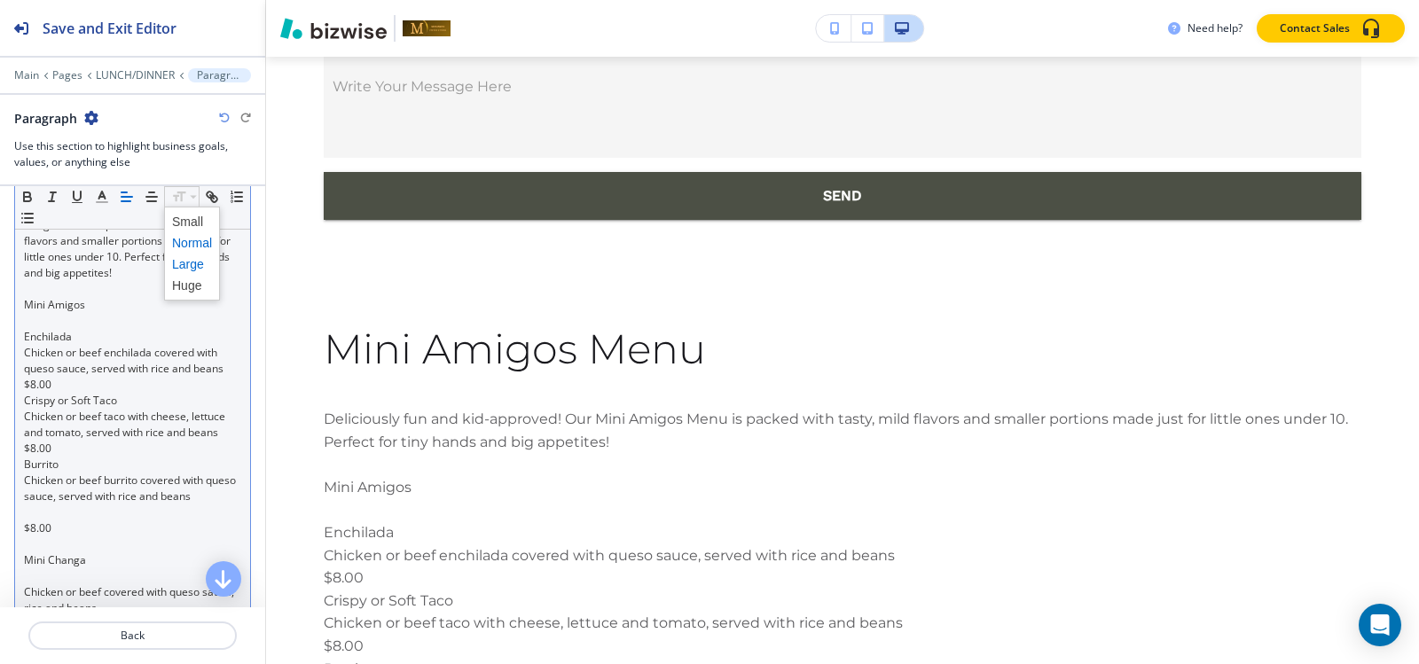
click at [182, 267] on span at bounding box center [192, 264] width 40 height 21
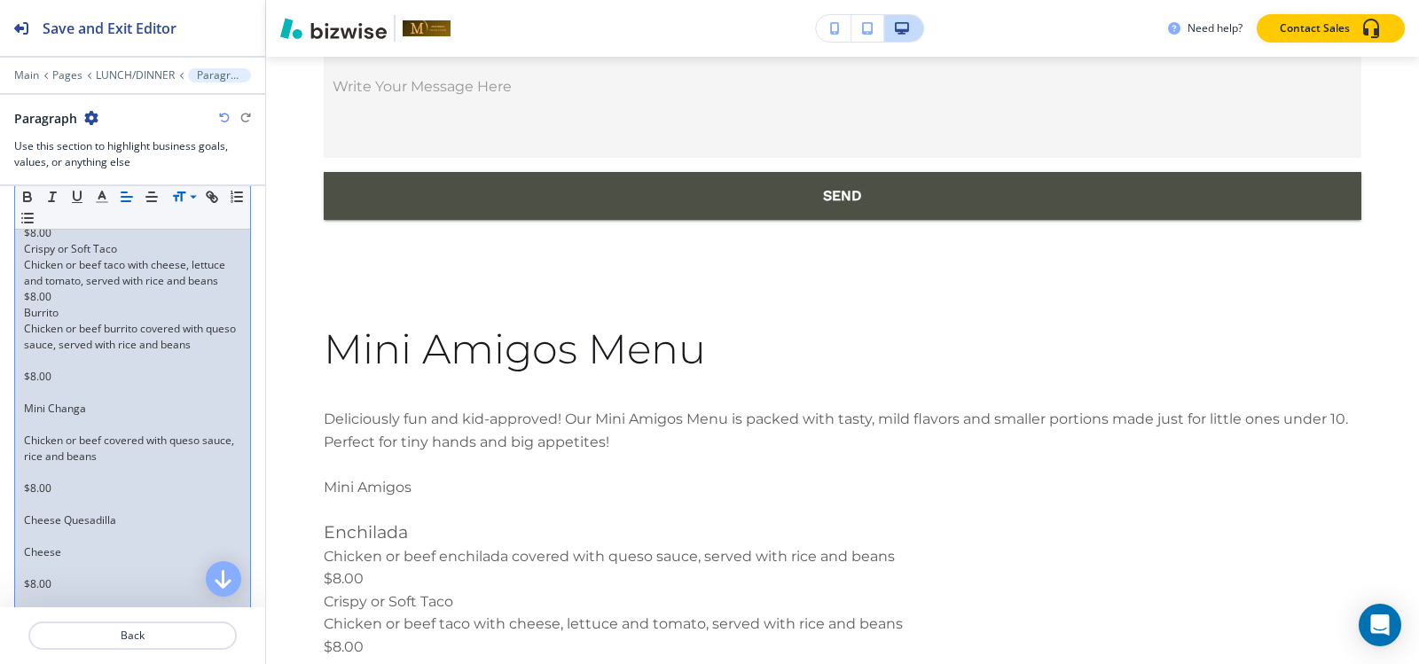
scroll to position [313, 0]
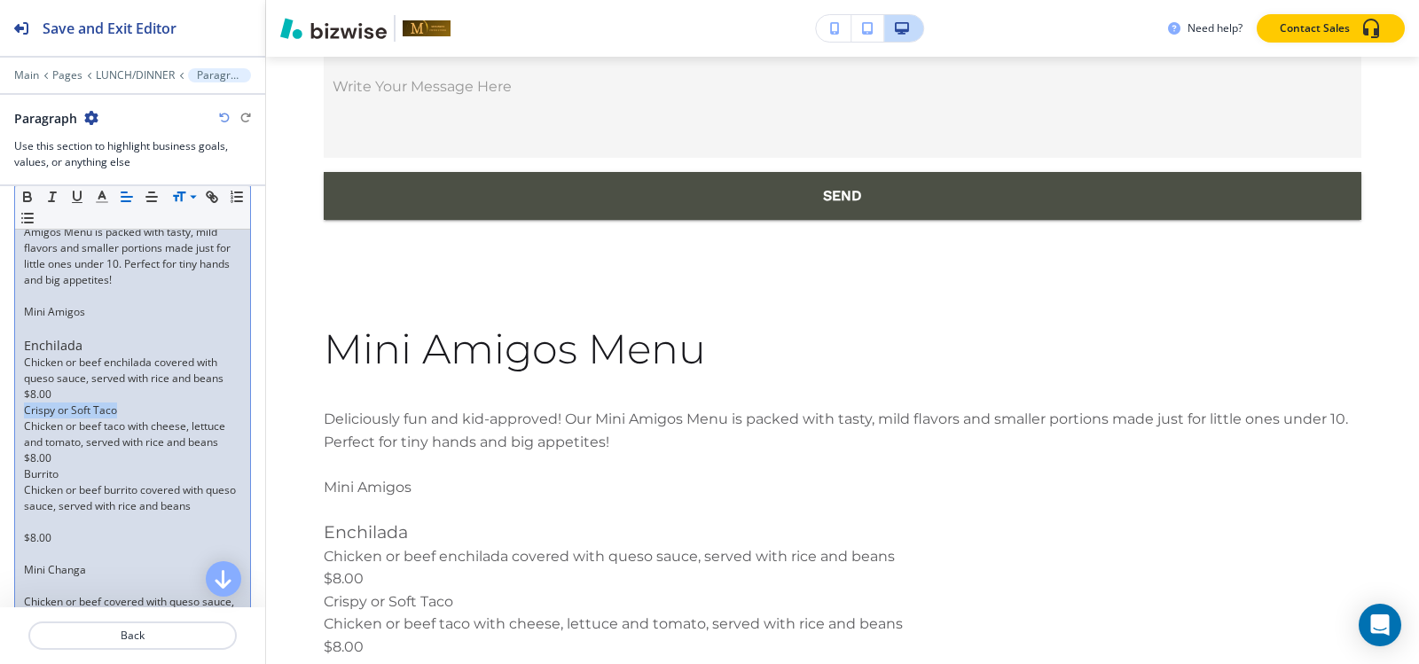
drag, startPoint x: 121, startPoint y: 411, endPoint x: 177, endPoint y: 286, distance: 136.5
click at [21, 410] on div "Deliciously fun and kid-approved! Our Mini Amigos Menu is packed with tasty, mi…" at bounding box center [132, 578] width 235 height 756
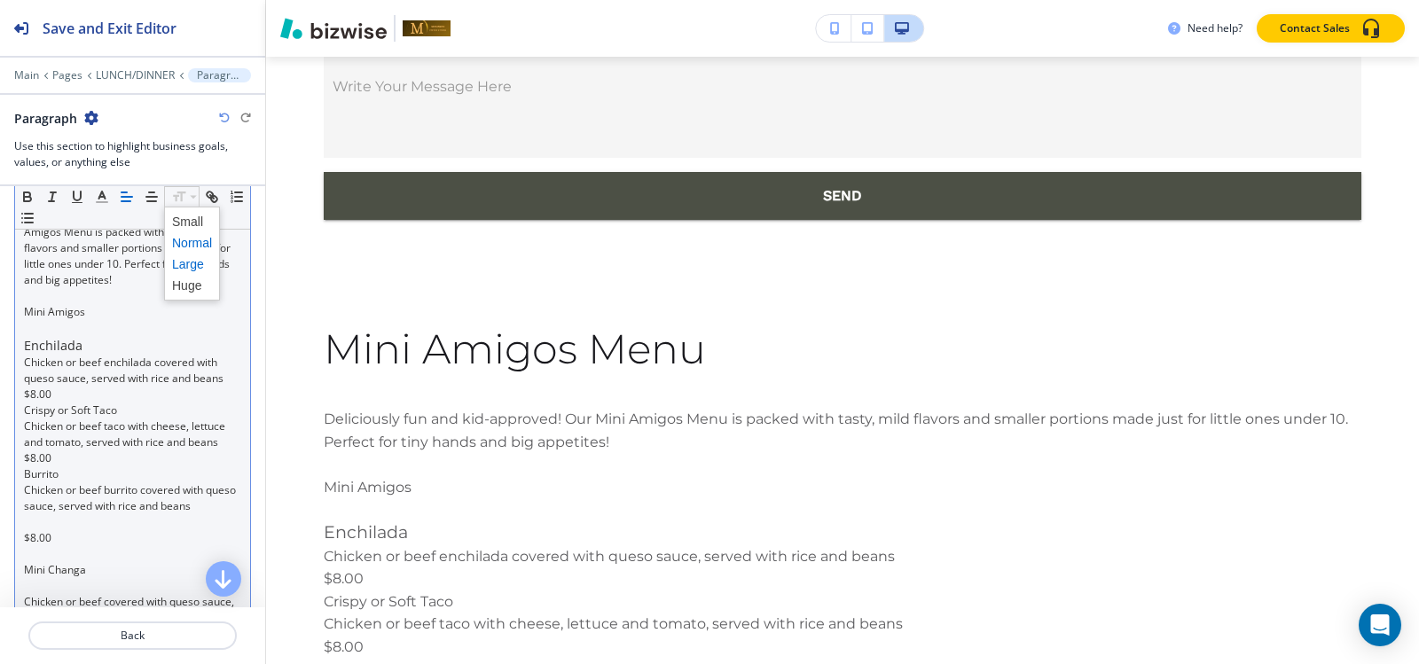
click at [176, 266] on span at bounding box center [192, 264] width 40 height 21
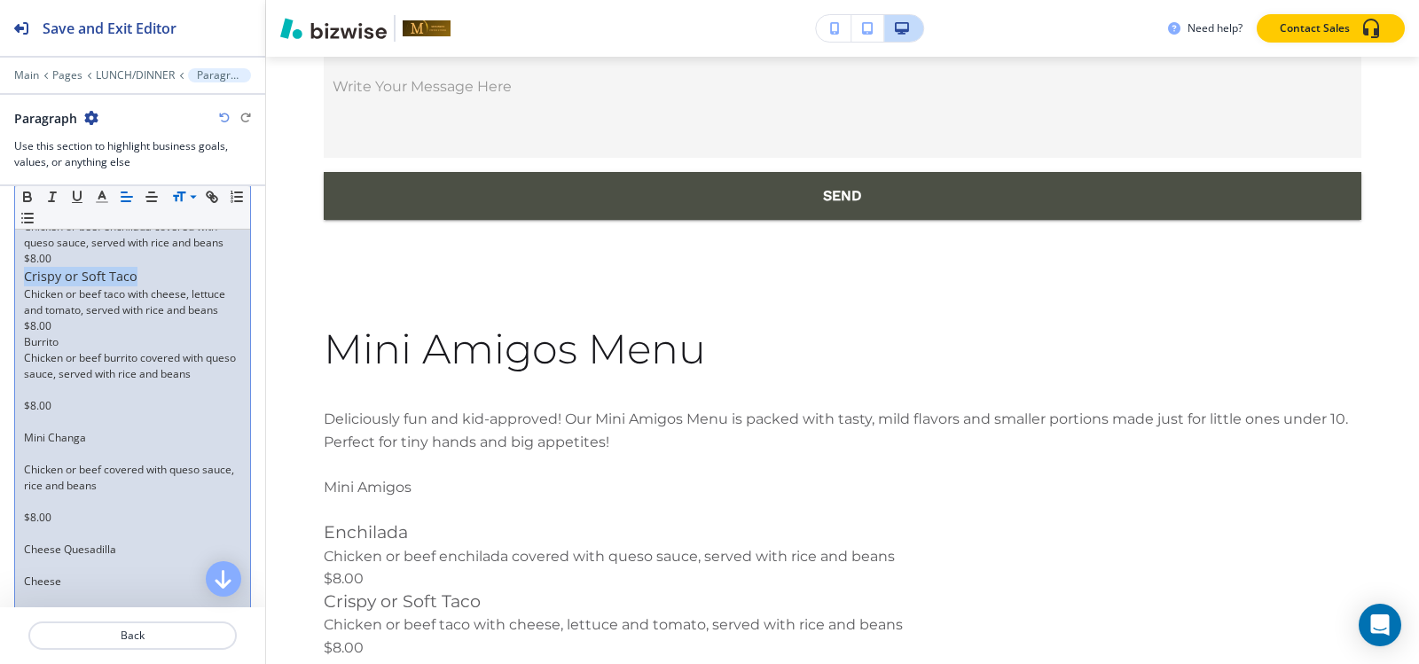
scroll to position [490, 0]
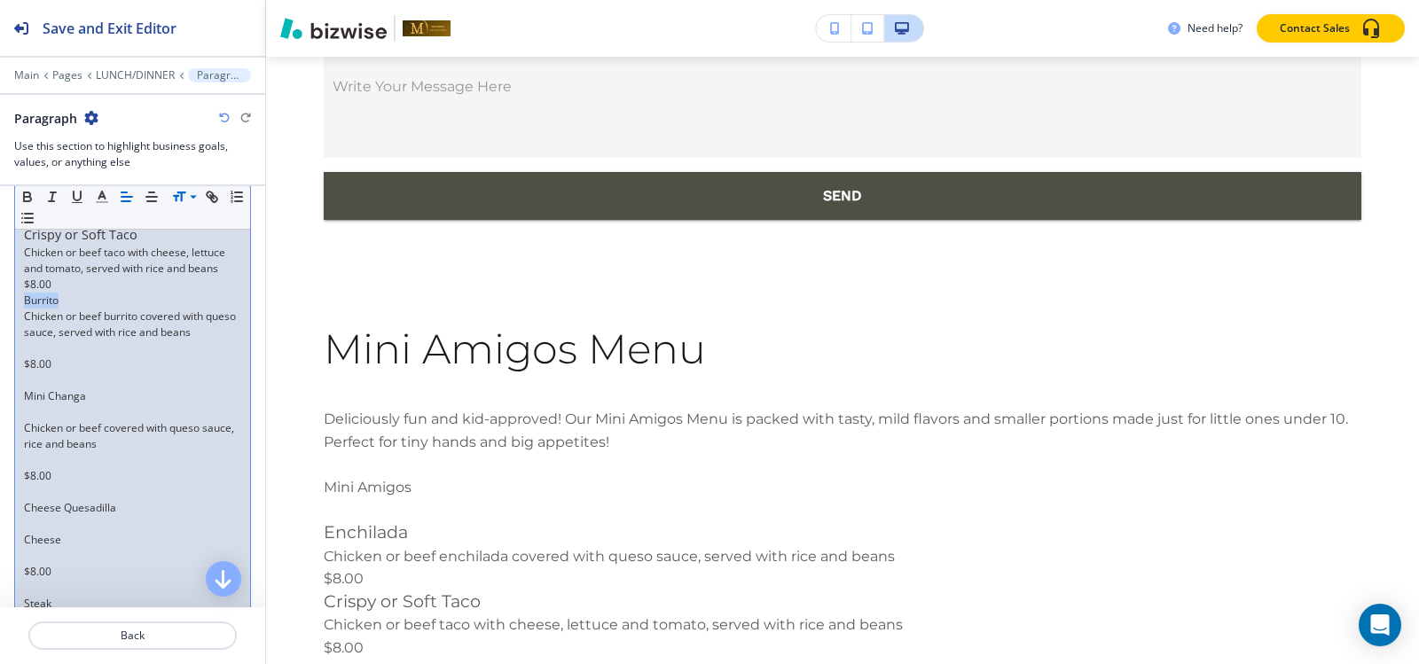
drag, startPoint x: 66, startPoint y: 298, endPoint x: 0, endPoint y: 297, distance: 65.6
click at [0, 297] on div "Section Body Small Normal Large Huge Deliciously fun and kid-approved! Our Mini…" at bounding box center [132, 375] width 265 height 841
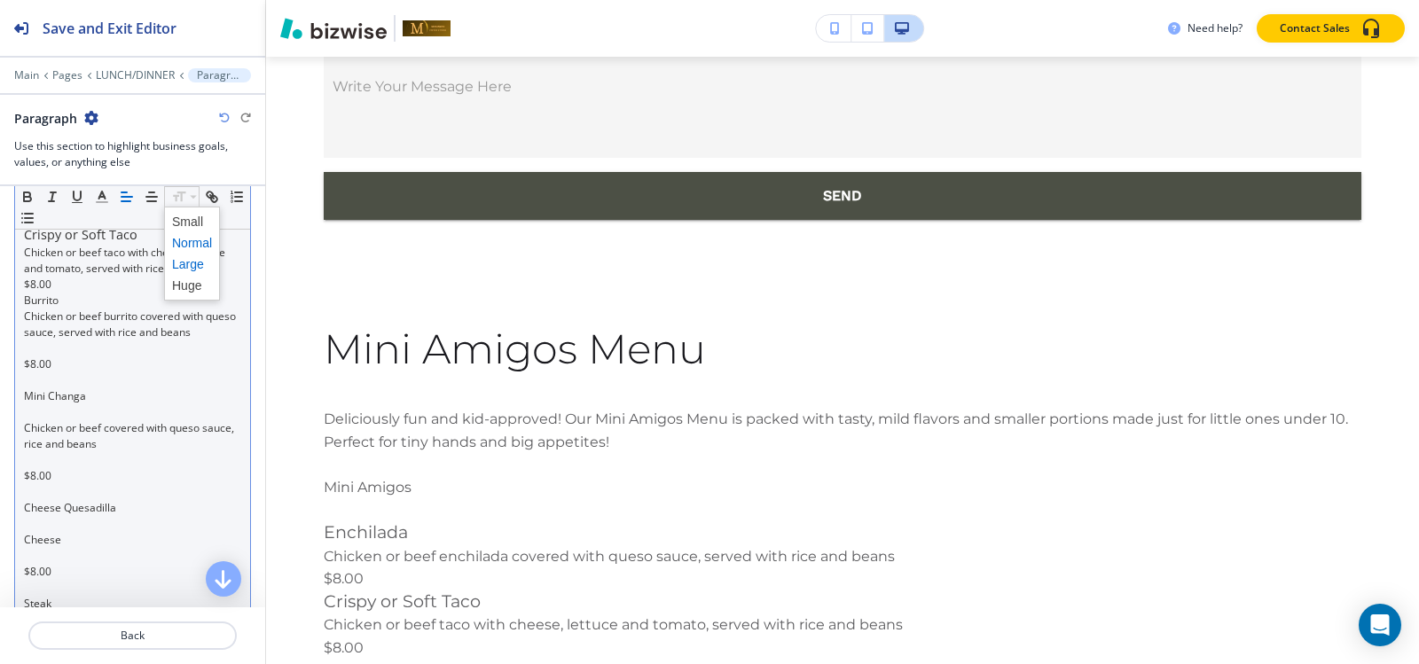
click at [186, 264] on span at bounding box center [192, 264] width 40 height 21
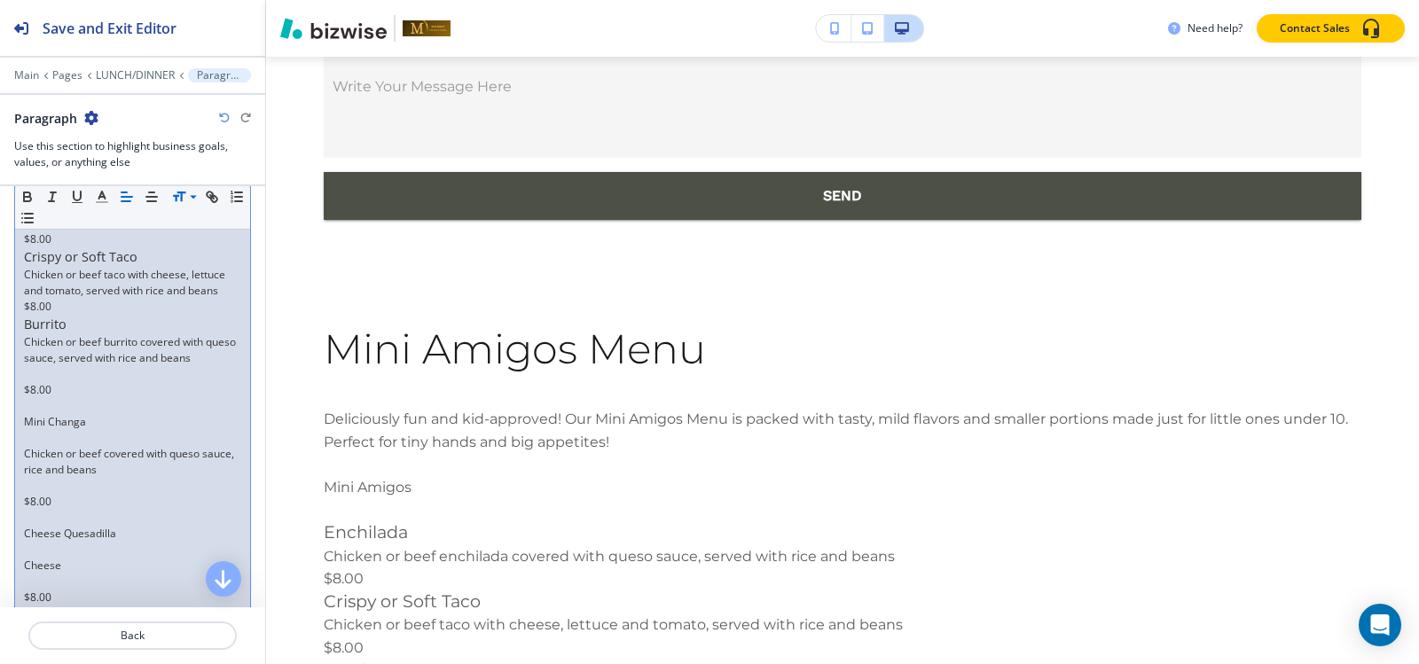
scroll to position [487, 0]
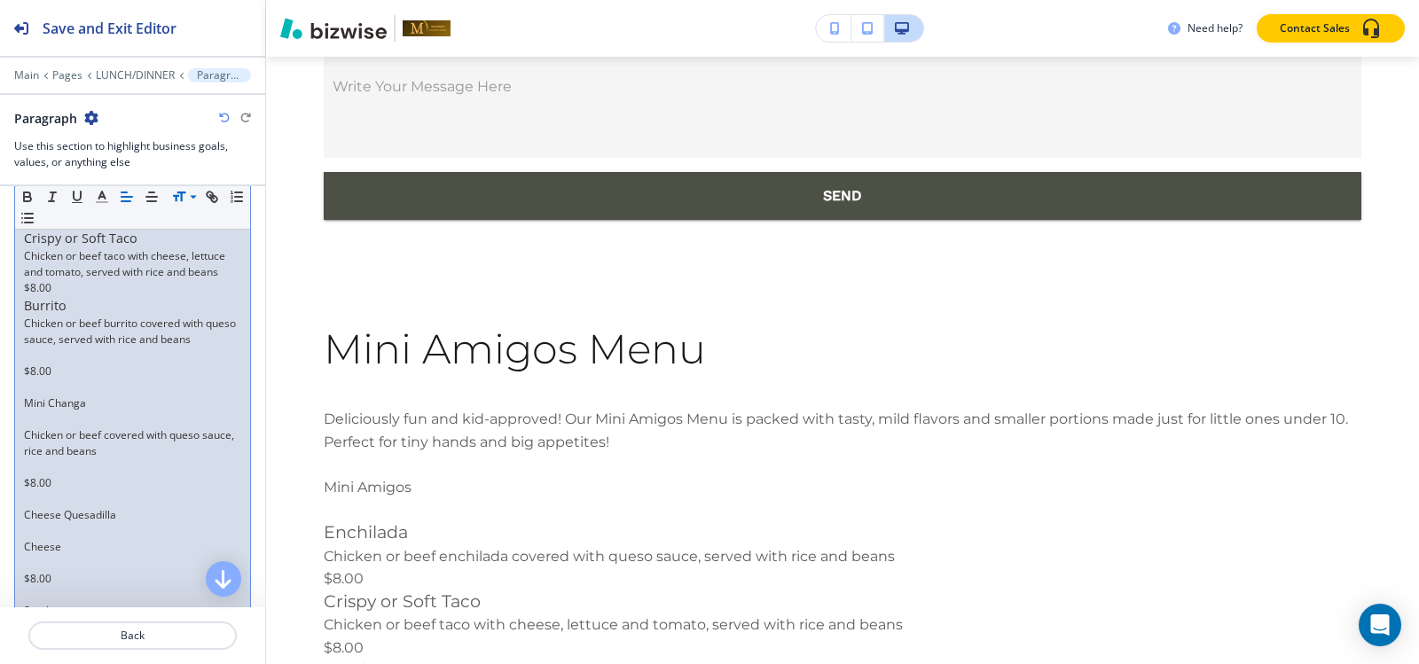
click at [41, 354] on p at bounding box center [132, 356] width 217 height 16
click at [50, 402] on p at bounding box center [132, 404] width 217 height 16
click at [43, 443] on p "$8.00" at bounding box center [132, 451] width 217 height 16
click at [52, 433] on p at bounding box center [132, 435] width 217 height 16
click at [65, 372] on p at bounding box center [132, 372] width 217 height 16
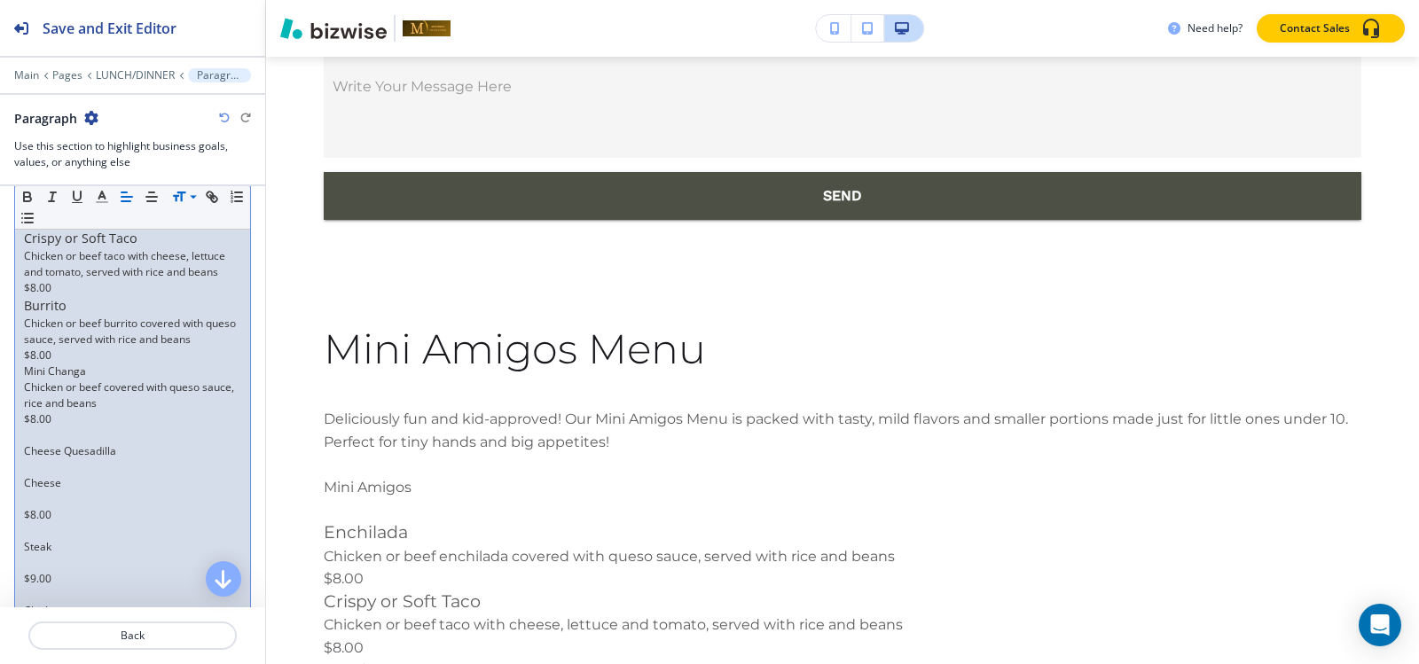
click at [44, 435] on p at bounding box center [132, 435] width 217 height 16
drag, startPoint x: 92, startPoint y: 371, endPoint x: 0, endPoint y: 369, distance: 92.2
click at [0, 369] on div "Section Body Small Normal Large Huge Deliciously fun and kid-approved! Our Mini…" at bounding box center [132, 340] width 265 height 764
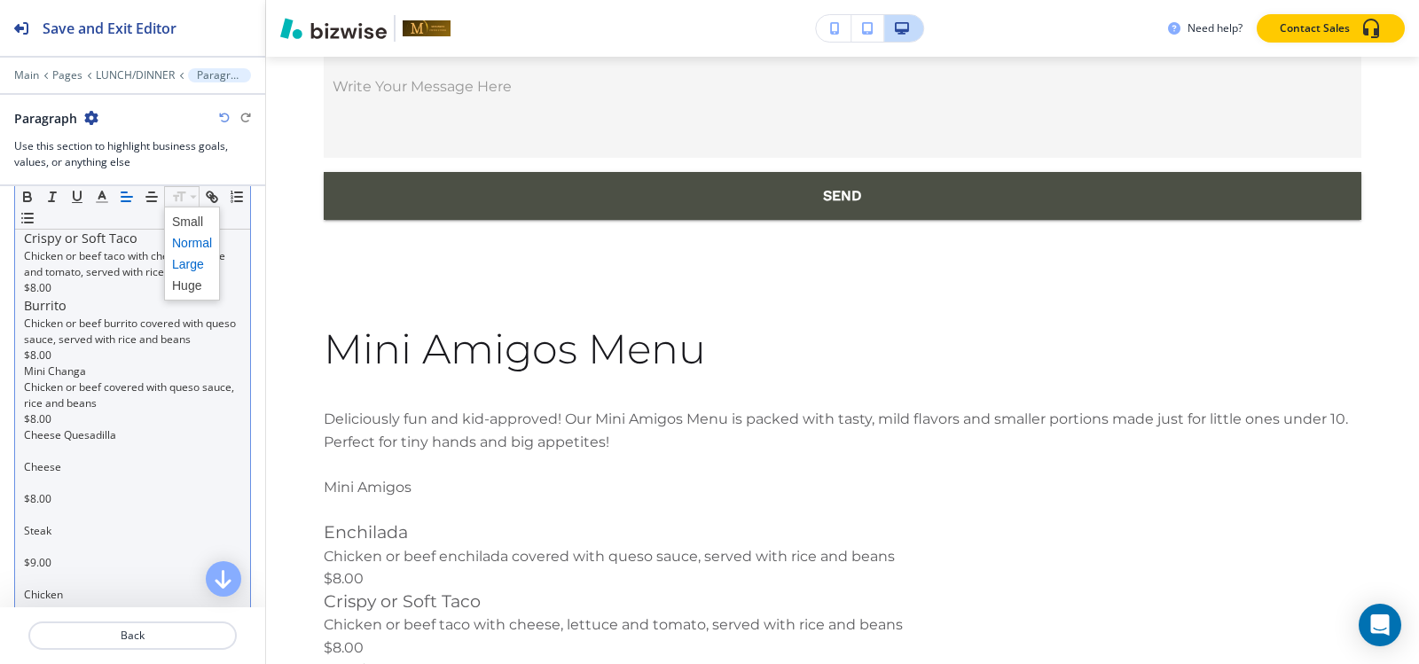
click at [187, 257] on span at bounding box center [192, 264] width 40 height 21
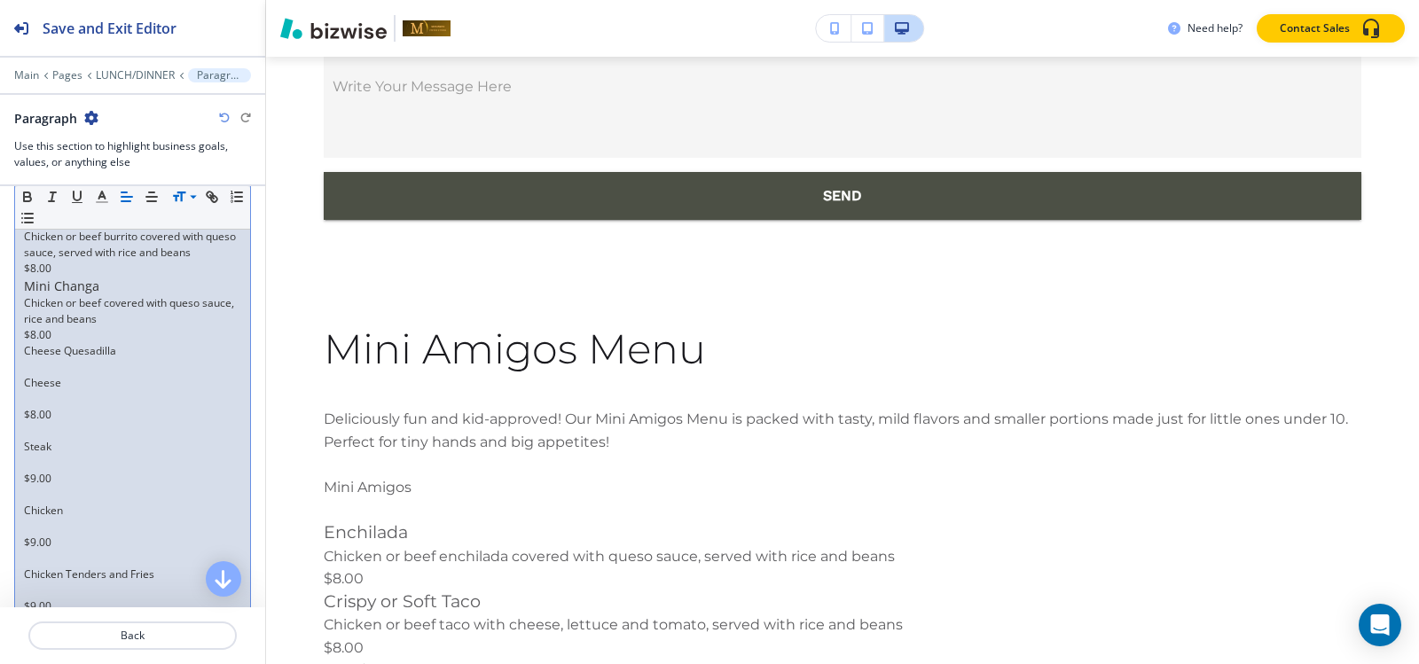
scroll to position [576, 0]
drag, startPoint x: 131, startPoint y: 350, endPoint x: 0, endPoint y: 349, distance: 131.3
click at [0, 349] on div "Section Body Small Normal Large Huge Deliciously fun and kid-approved! Our Mini…" at bounding box center [132, 253] width 265 height 767
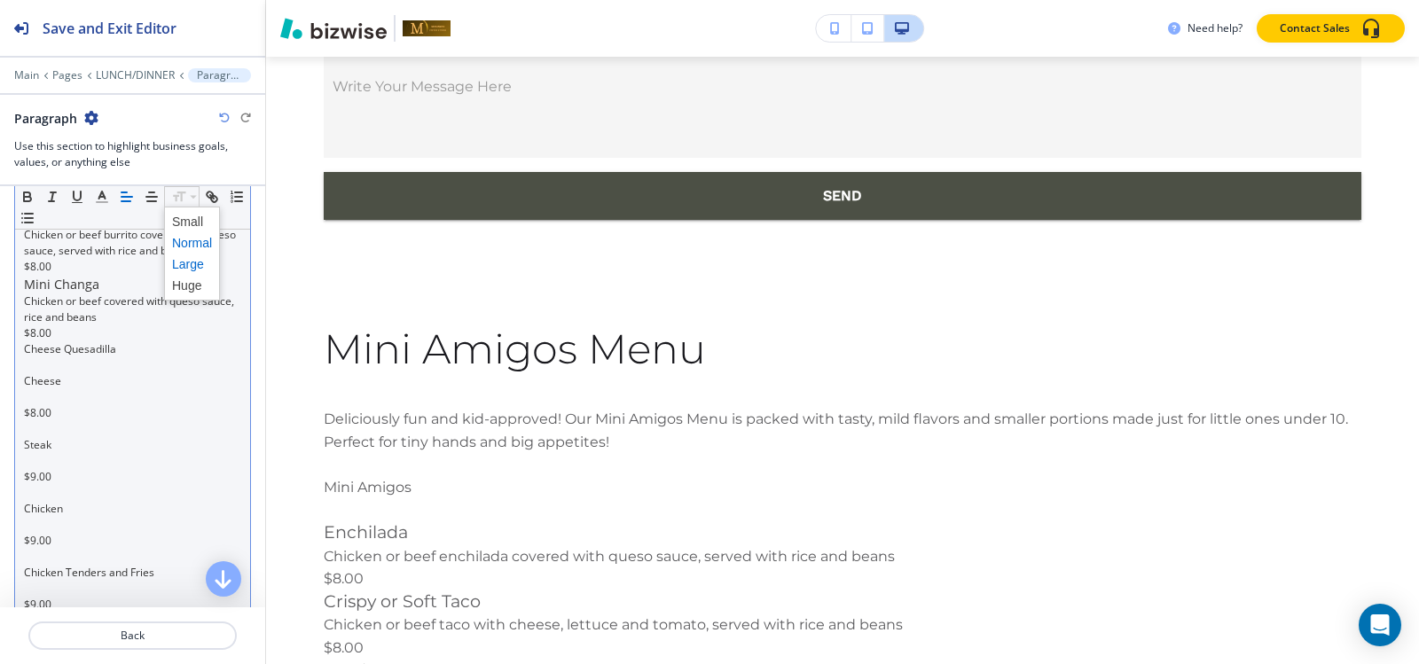
click at [196, 268] on span at bounding box center [192, 264] width 40 height 21
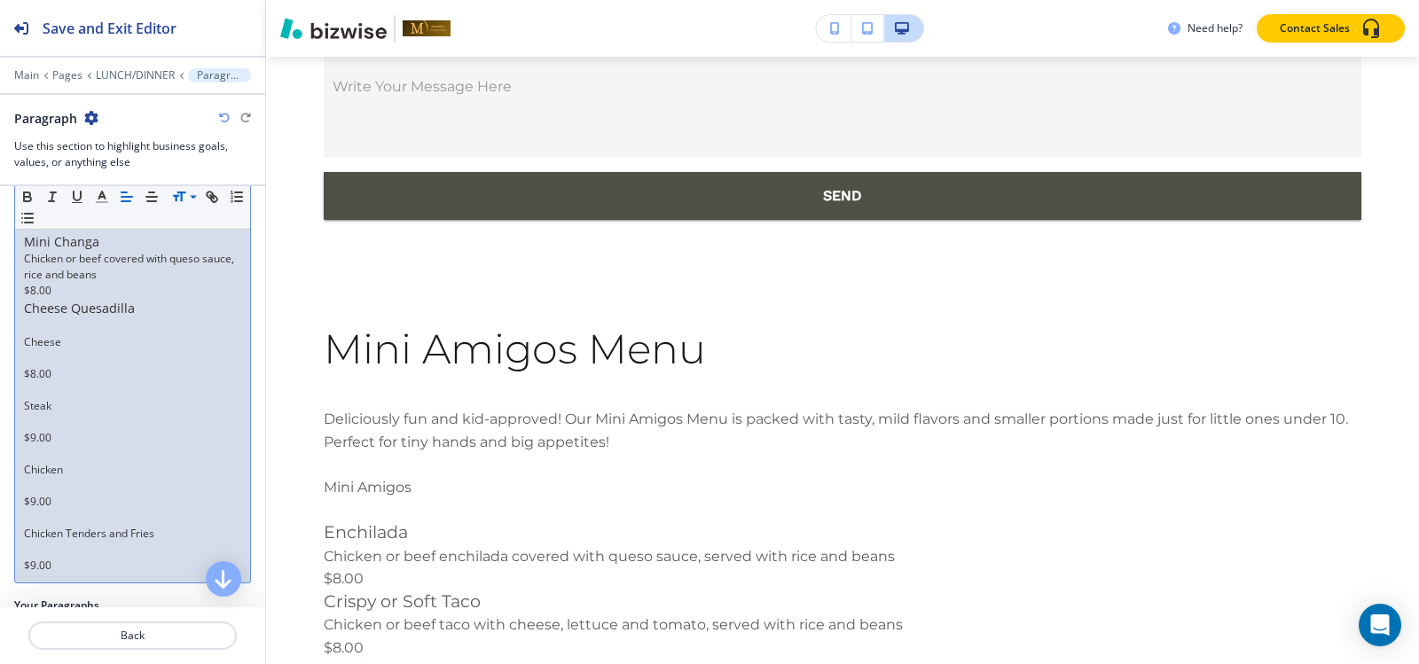
scroll to position [664, 0]
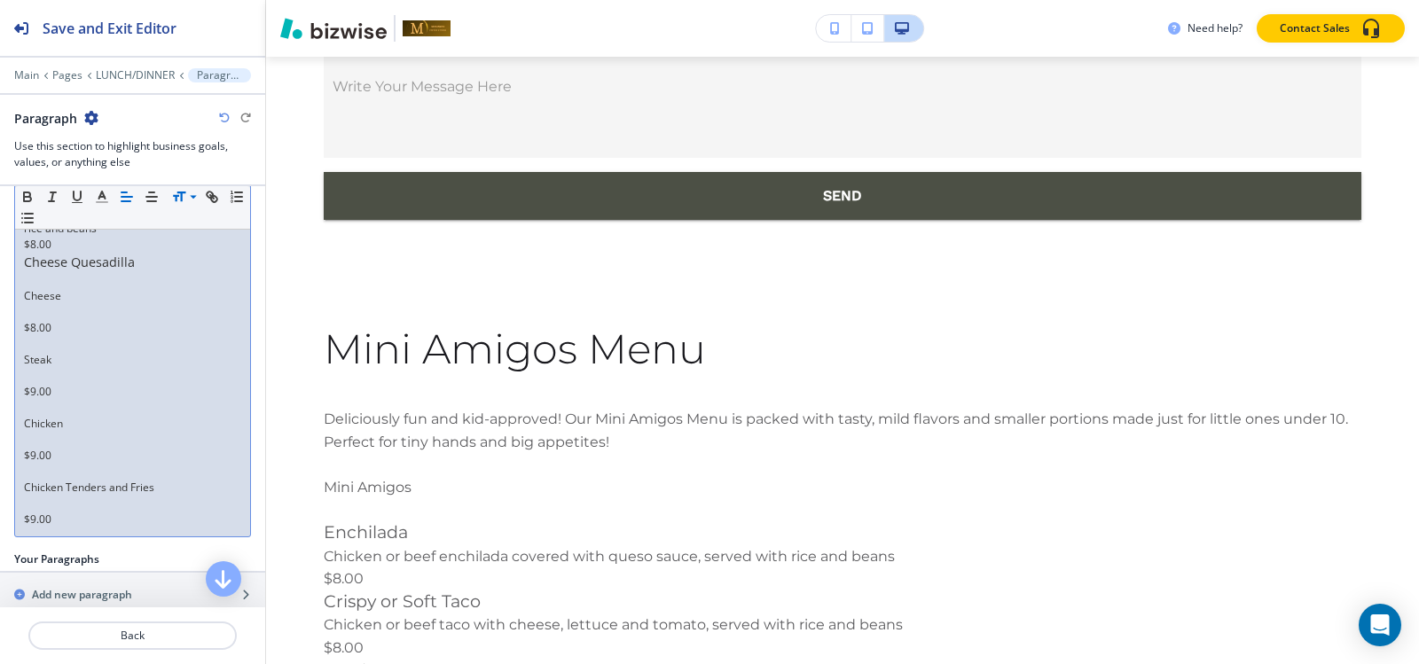
click at [45, 314] on p at bounding box center [132, 312] width 217 height 16
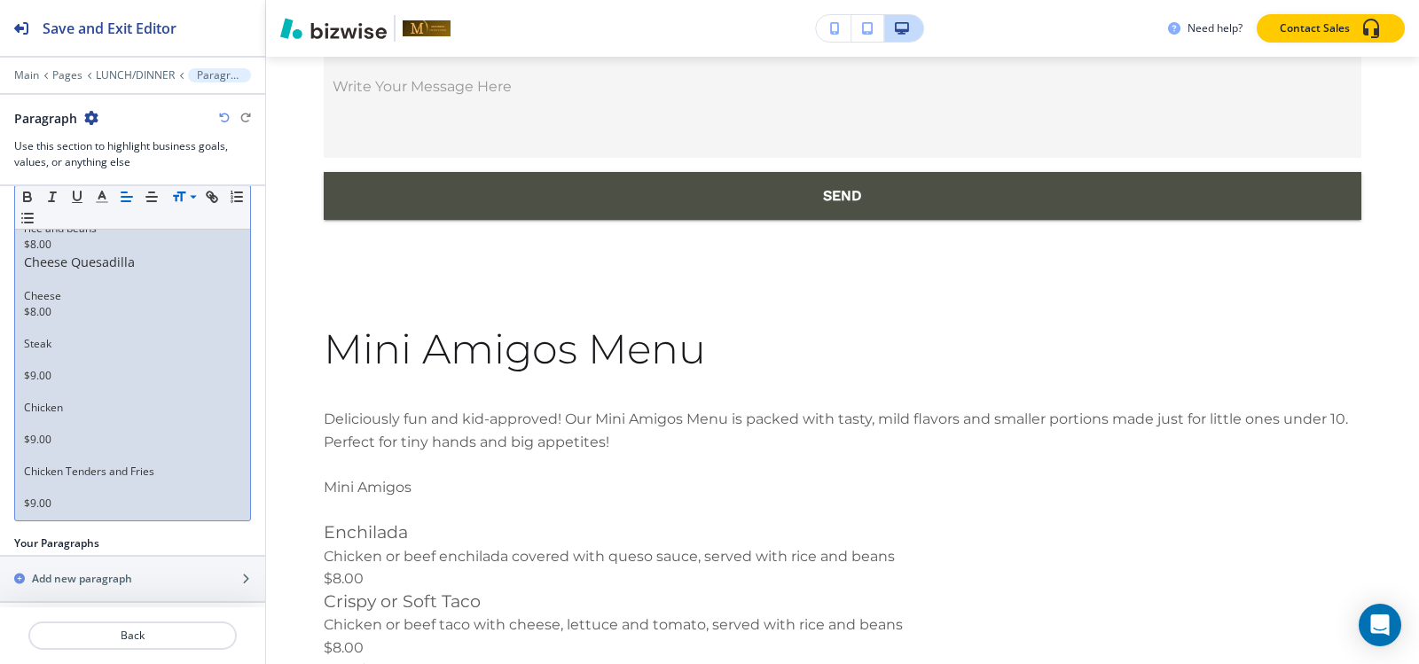
click at [44, 334] on p at bounding box center [132, 328] width 217 height 16
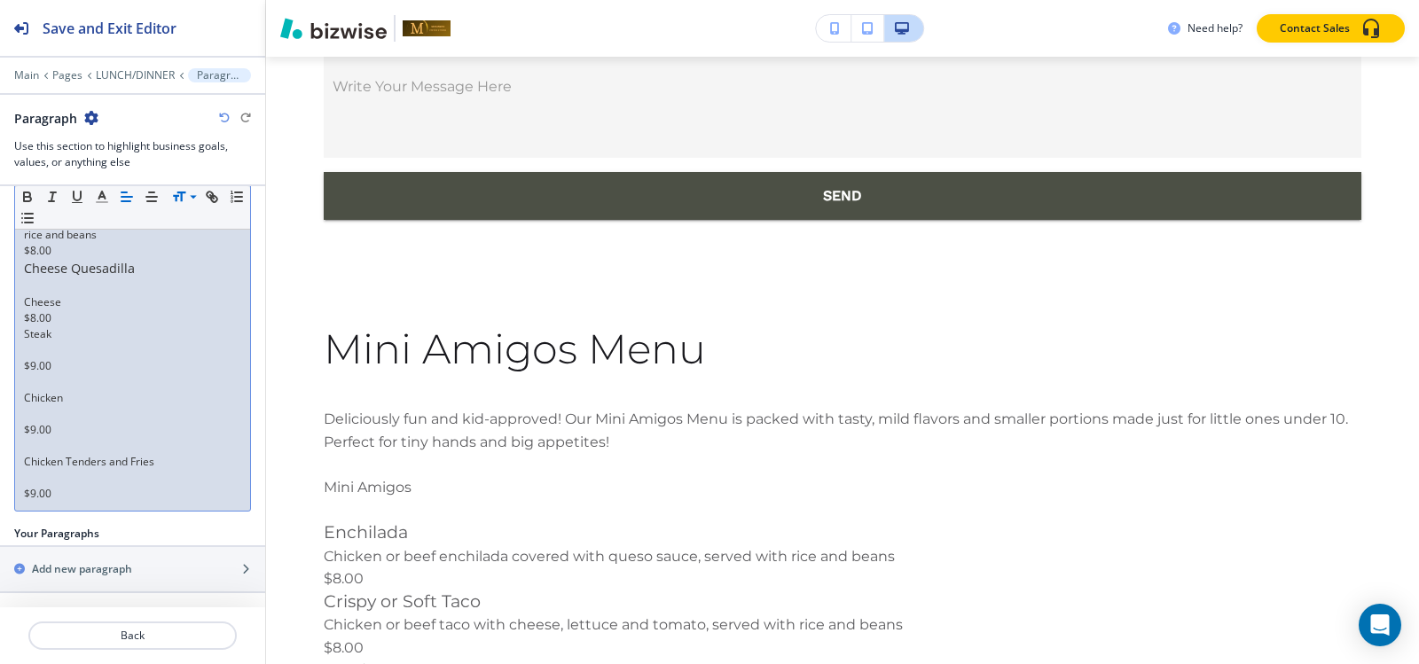
click at [39, 350] on p at bounding box center [132, 350] width 217 height 16
click at [39, 373] on p "$9.00" at bounding box center [132, 366] width 217 height 16
click at [41, 388] on p at bounding box center [132, 382] width 217 height 16
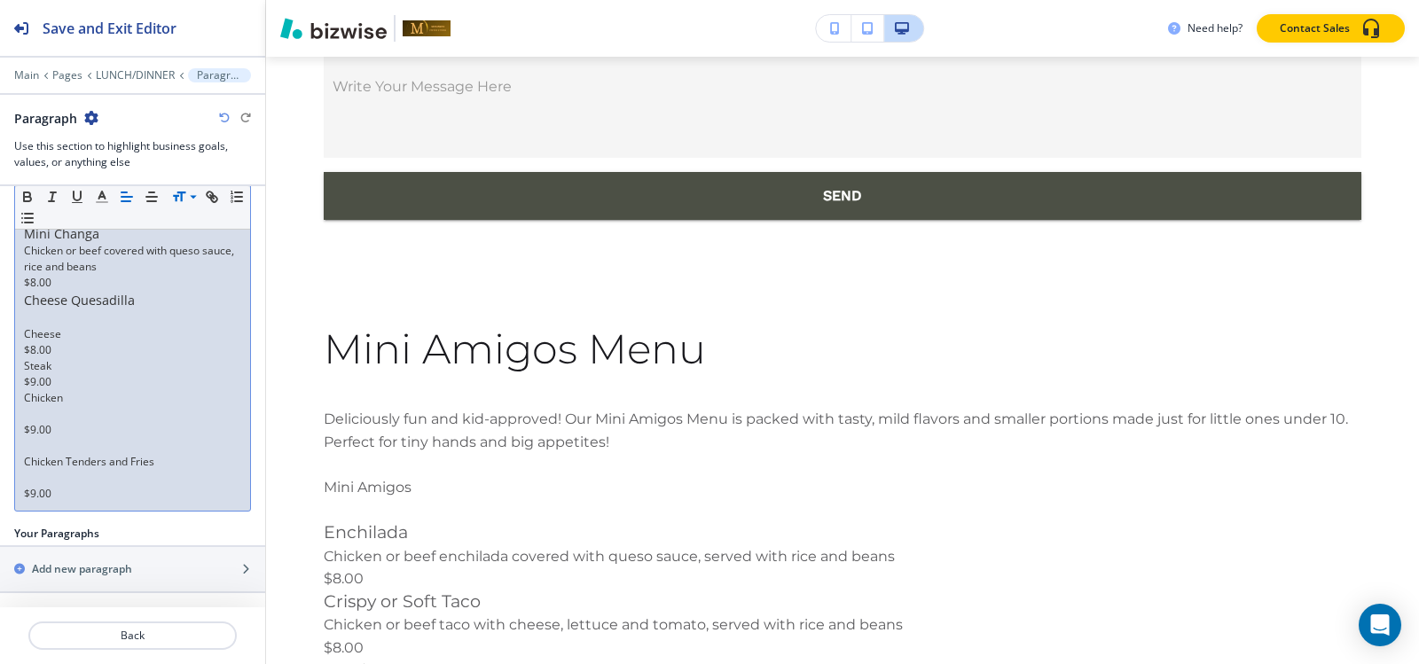
click at [38, 417] on p at bounding box center [132, 414] width 217 height 16
click at [36, 448] on p at bounding box center [132, 446] width 217 height 16
click at [36, 477] on p at bounding box center [132, 478] width 217 height 16
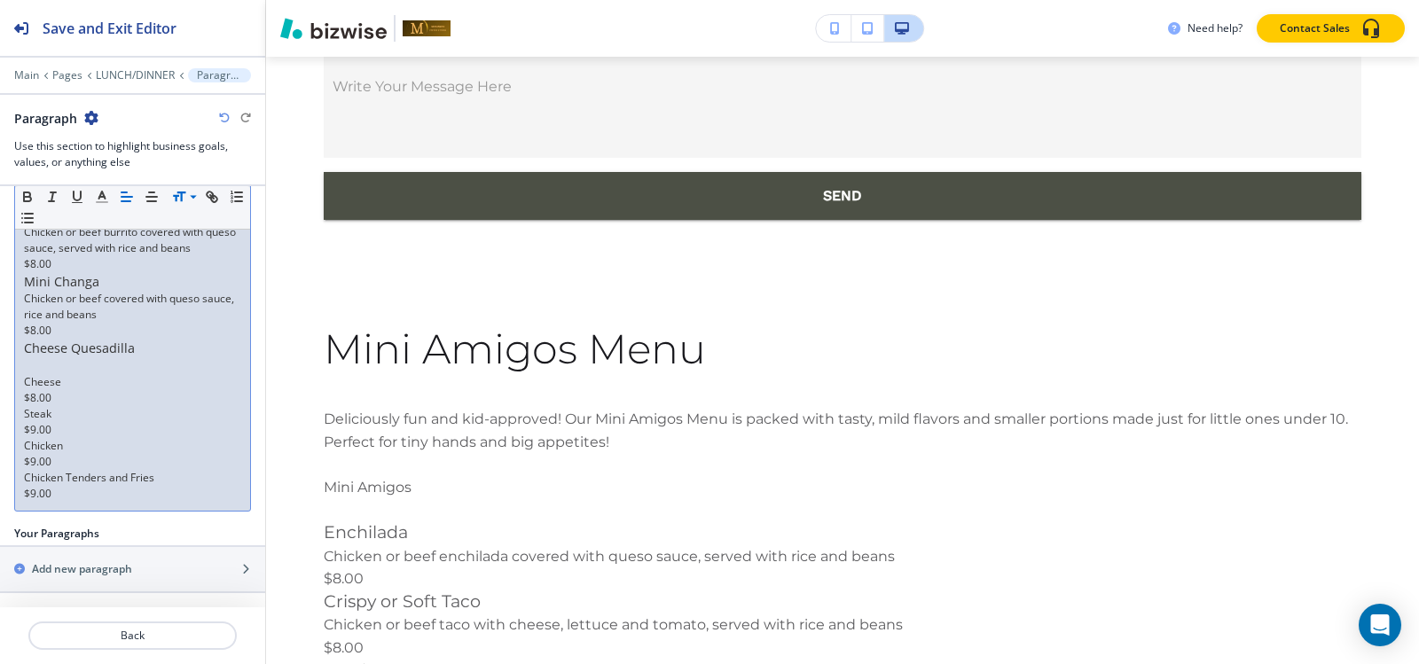
click at [26, 413] on p "Steak" at bounding box center [132, 414] width 217 height 16
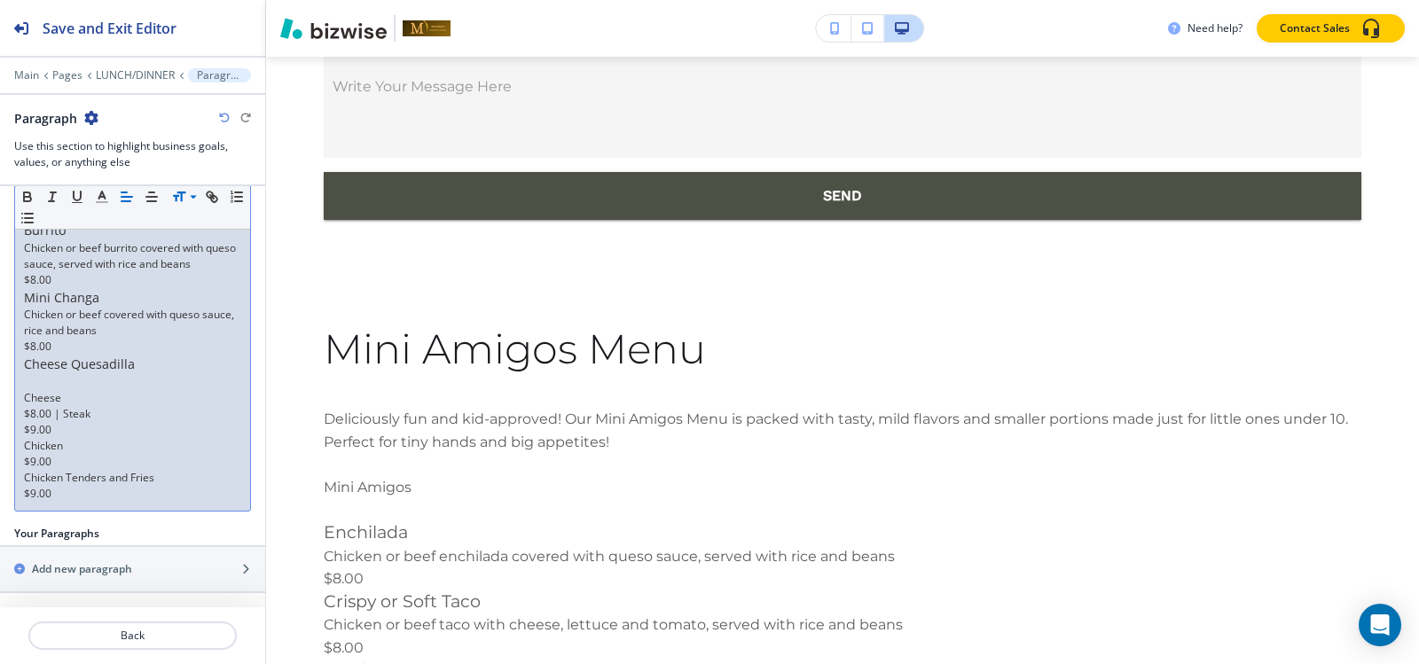
click at [21, 447] on div "Deliciously fun and kid-approved! Our Mini Amigos Menu is packed with tasty, mi…" at bounding box center [132, 230] width 235 height 560
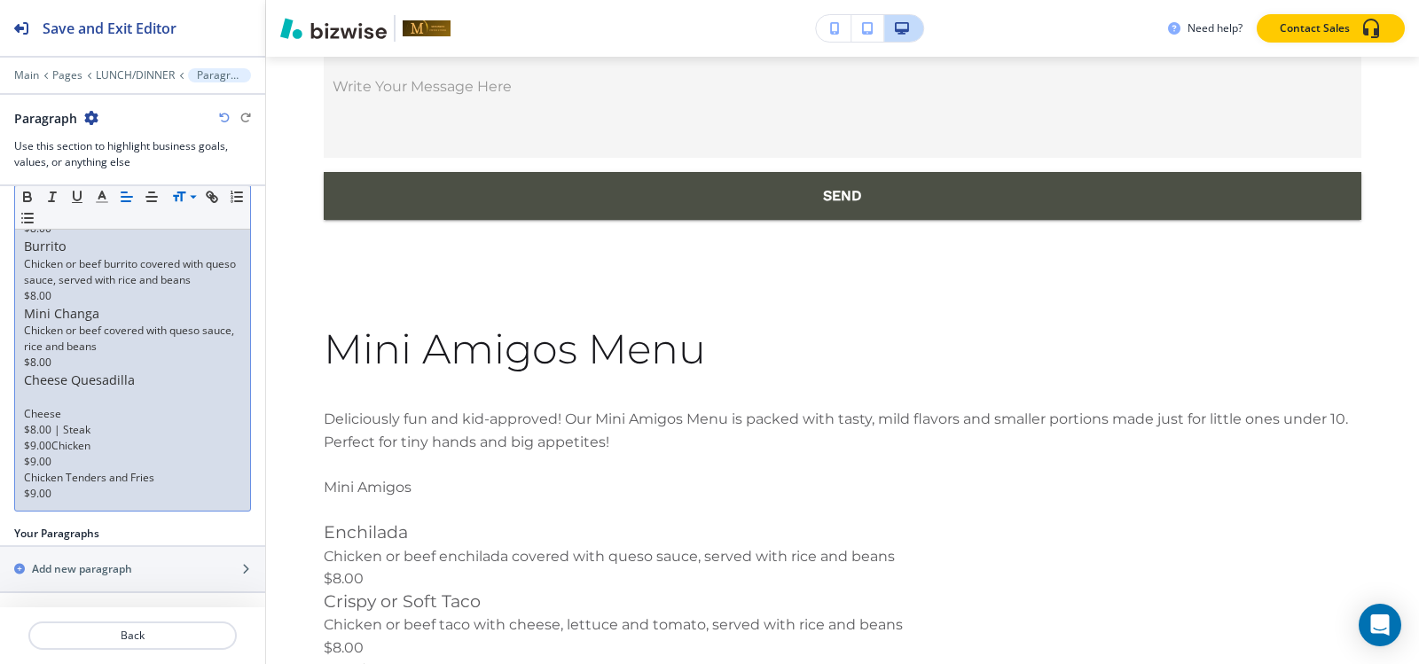
scroll to position [546, 0]
click at [27, 481] on p "Chicken Tenders and Fries" at bounding box center [132, 478] width 217 height 16
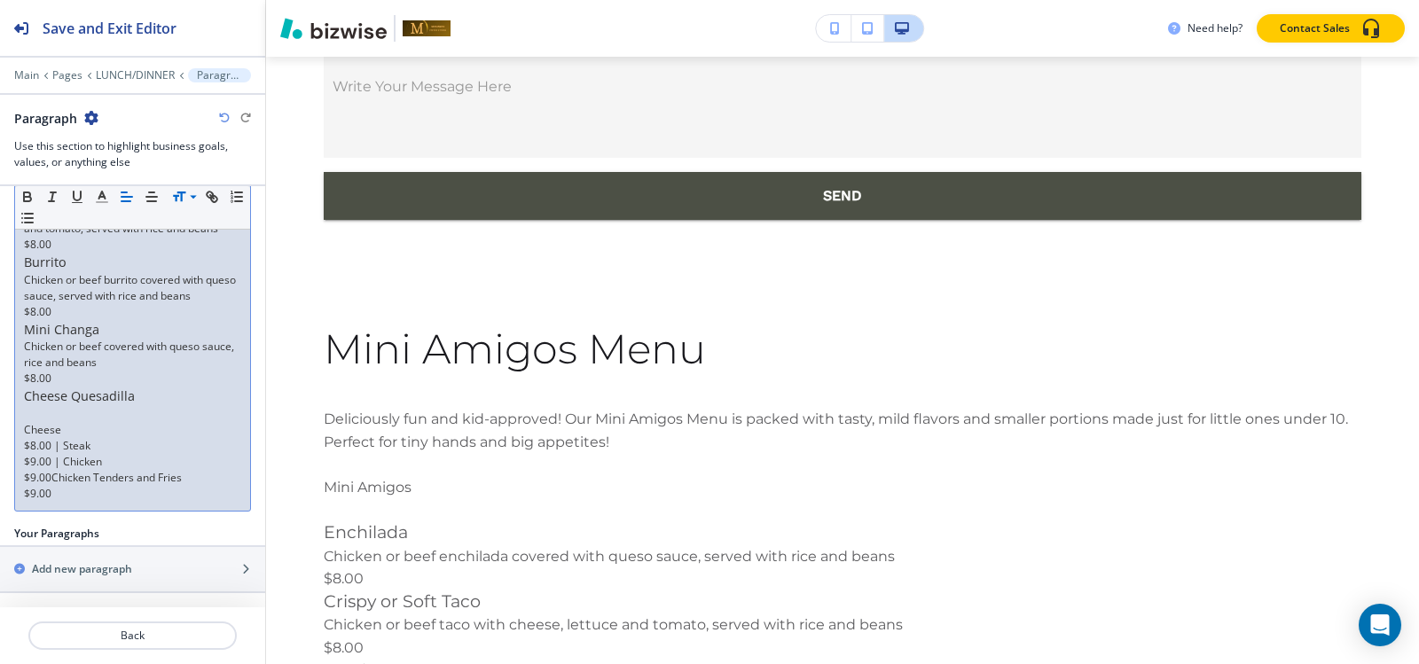
scroll to position [530, 0]
click at [23, 446] on div "Deliciously fun and kid-approved! Our Mini Amigos Menu is packed with tasty, mi…" at bounding box center [132, 246] width 235 height 529
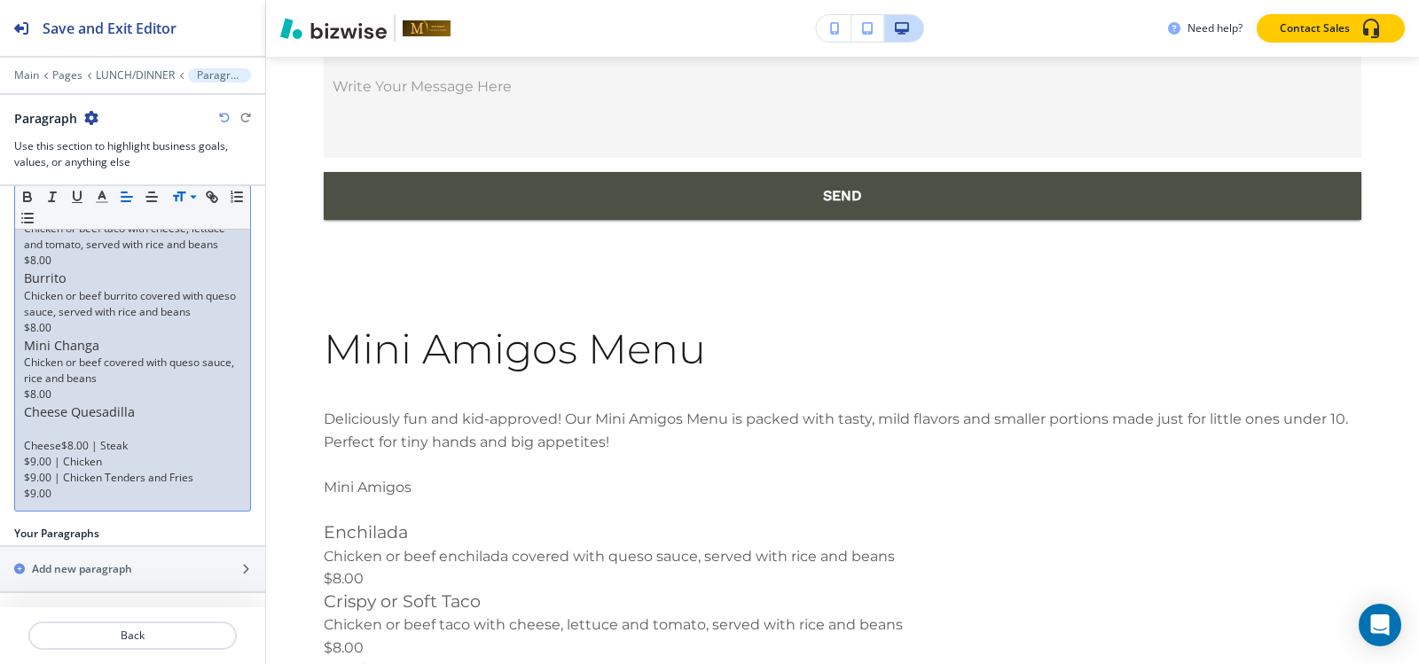
scroll to position [514, 0]
click at [21, 464] on div "Deliciously fun and kid-approved! Our Mini Amigos Menu is packed with tasty, mi…" at bounding box center [132, 254] width 235 height 513
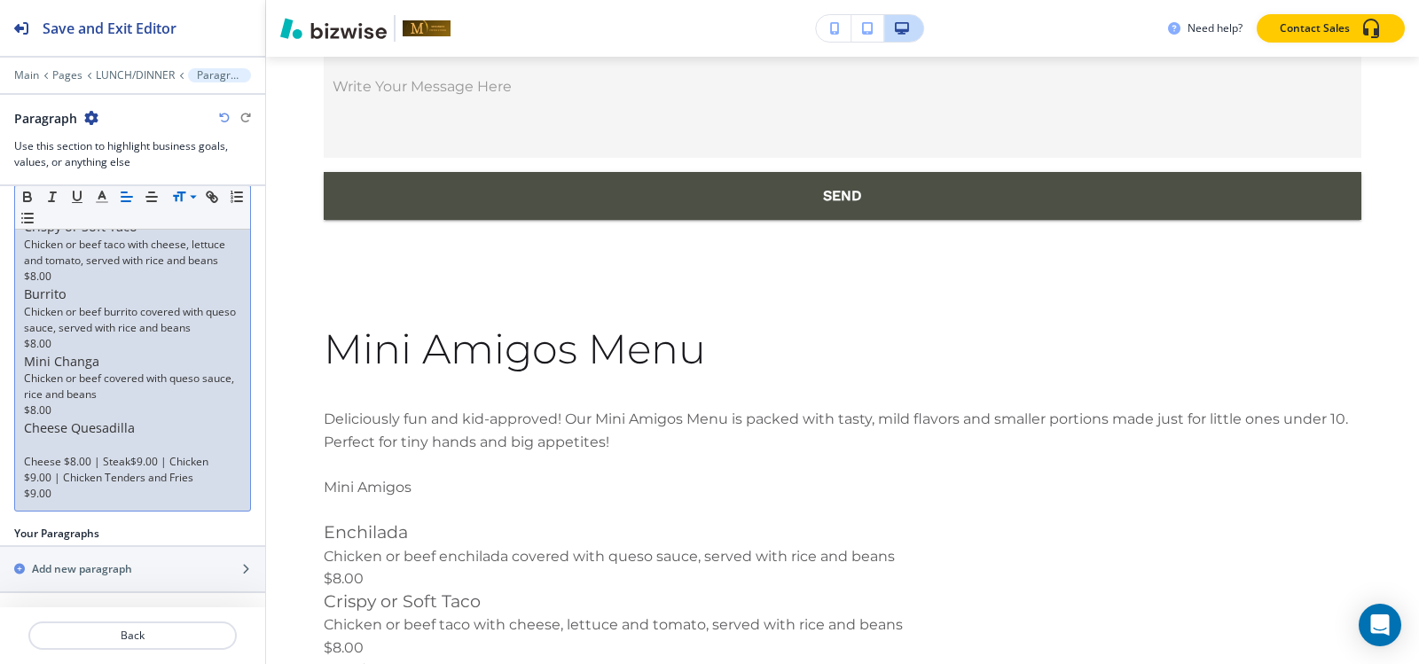
scroll to position [498, 0]
click at [26, 476] on p "$9.00 | Chicken Tenders and Fries" at bounding box center [132, 478] width 217 height 16
click at [24, 489] on p "$9.00" at bounding box center [132, 494] width 217 height 16
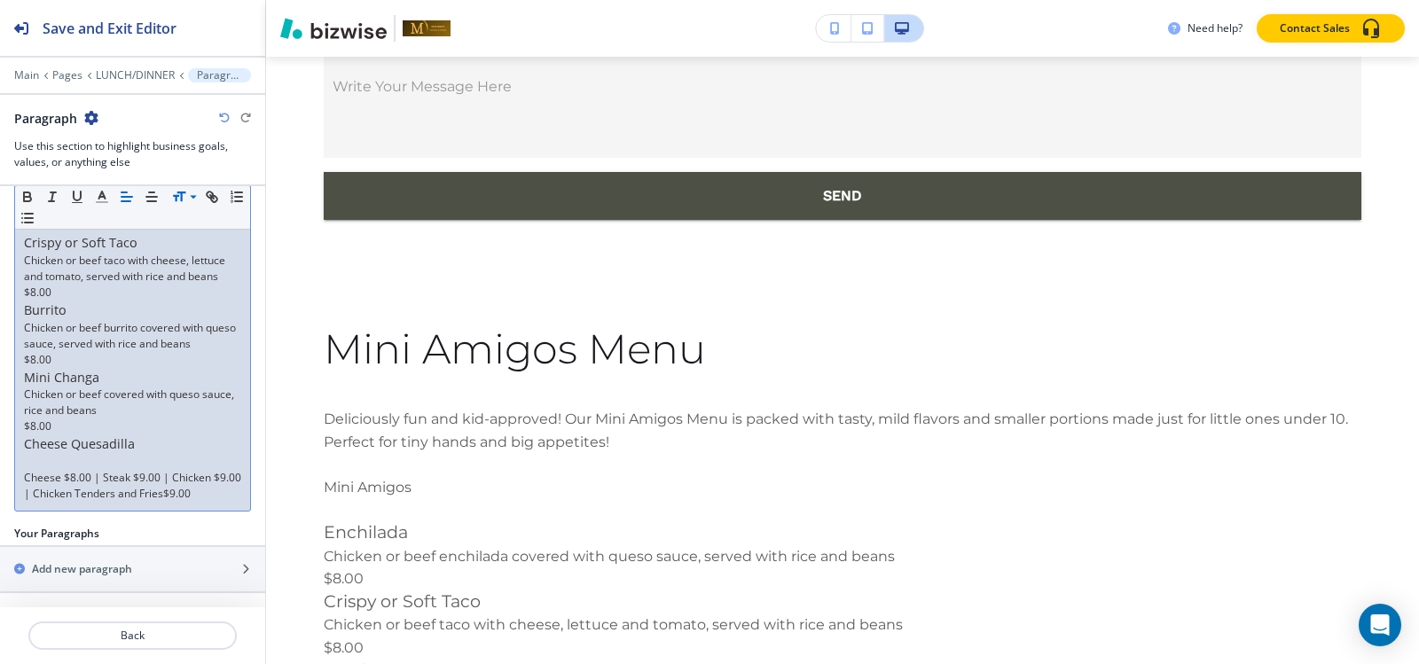
scroll to position [482, 0]
click at [34, 458] on p at bounding box center [132, 462] width 217 height 16
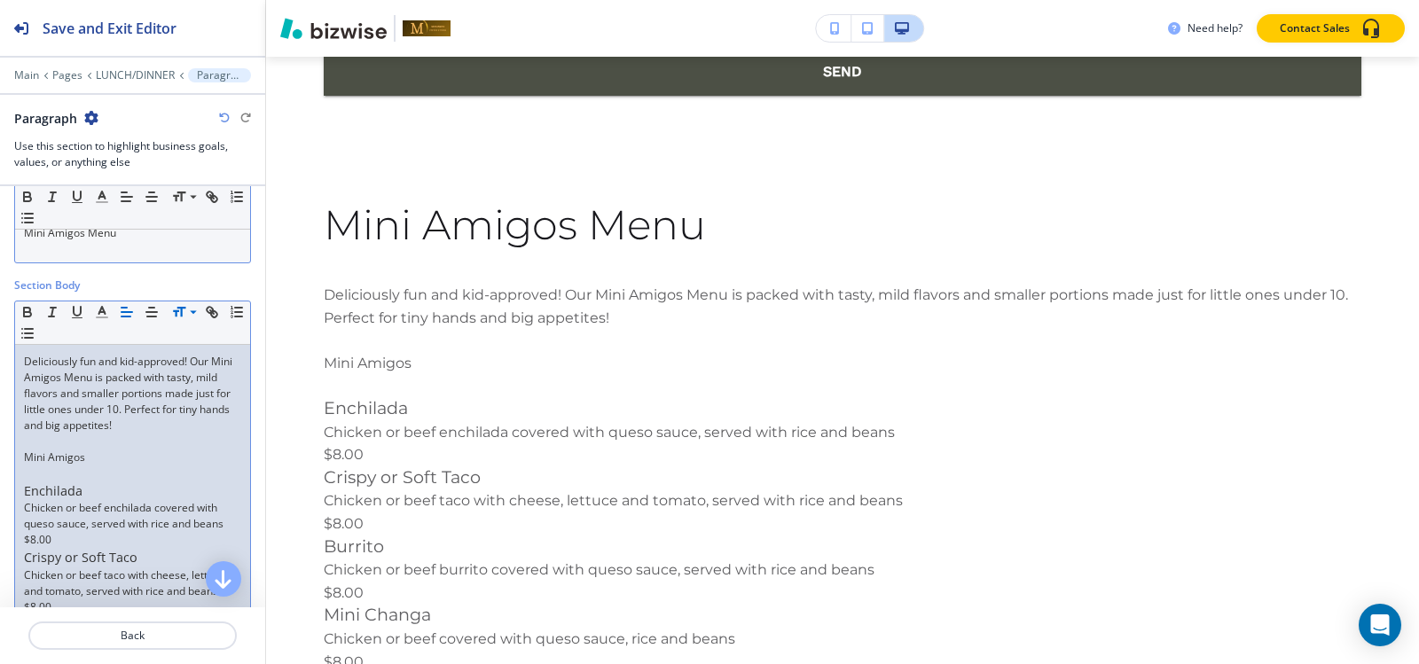
scroll to position [355, 0]
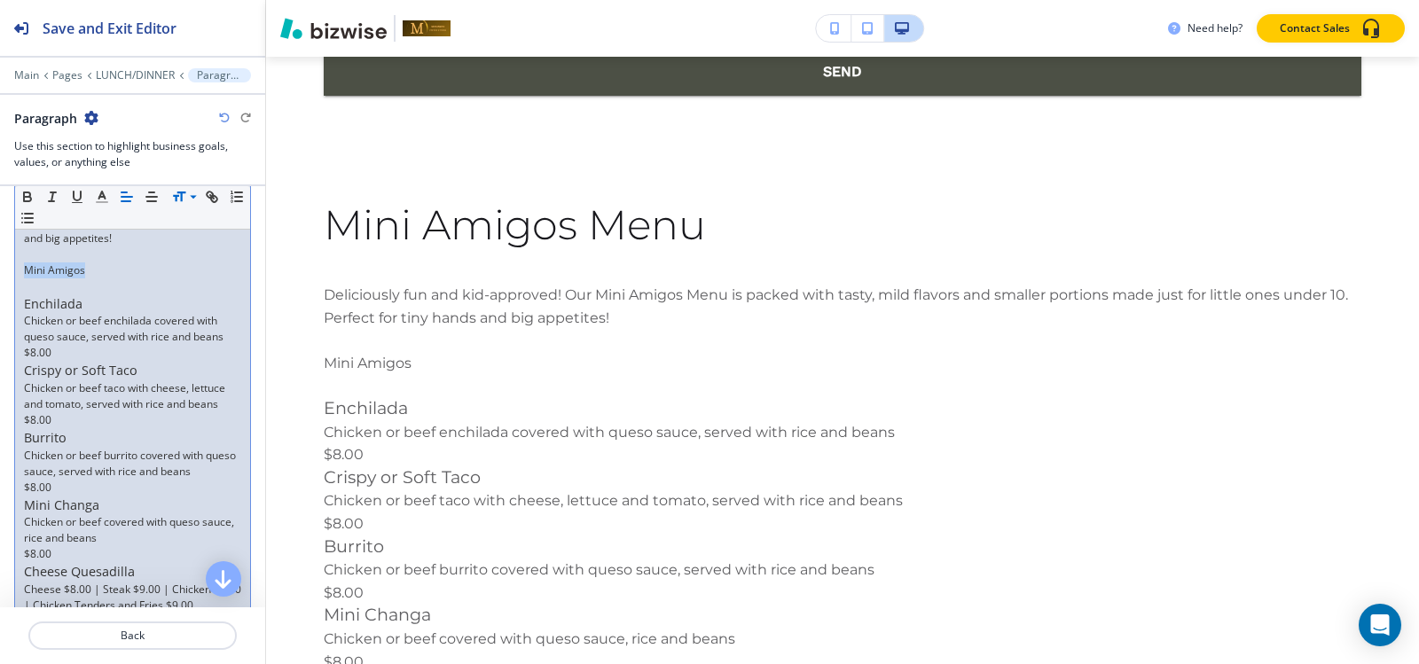
drag, startPoint x: 95, startPoint y: 274, endPoint x: 0, endPoint y: 273, distance: 94.9
click at [0, 273] on div "Section Body Small Normal Large Huge Deliciously fun and kid-approved! Our Mini…" at bounding box center [132, 363] width 265 height 547
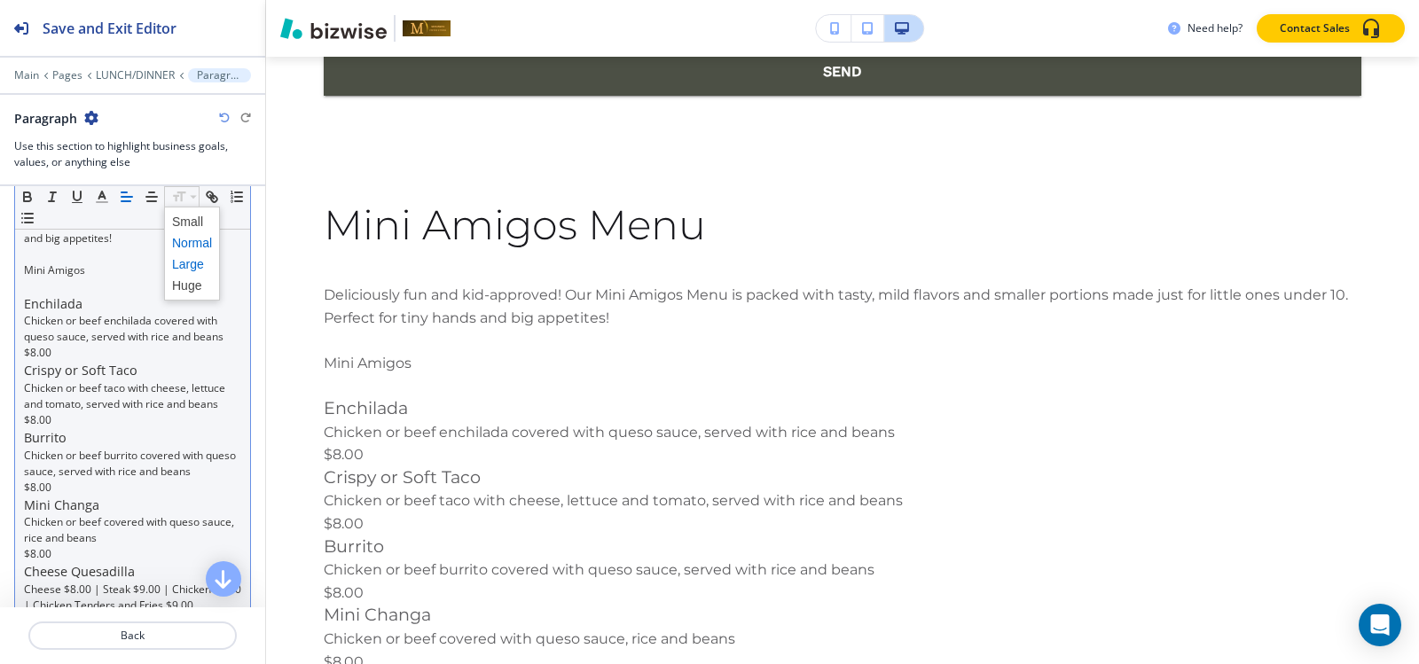
click at [180, 263] on span at bounding box center [192, 264] width 40 height 21
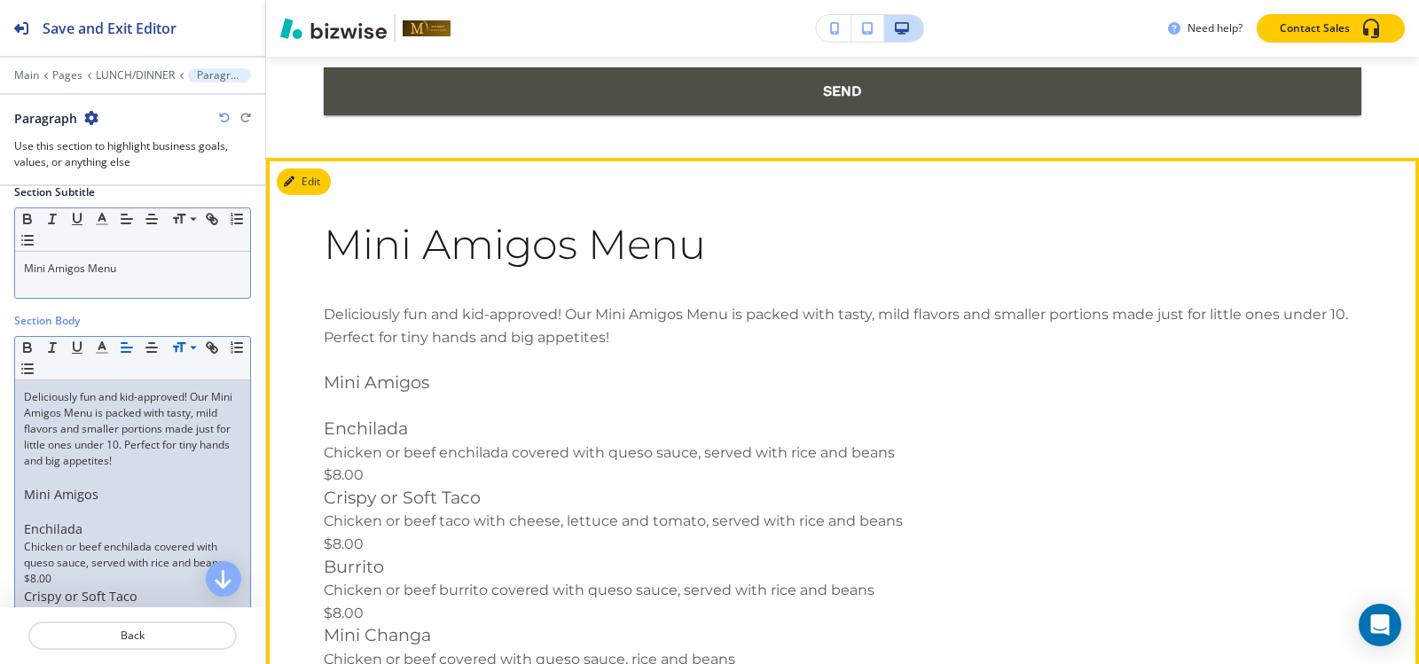
scroll to position [8811, 0]
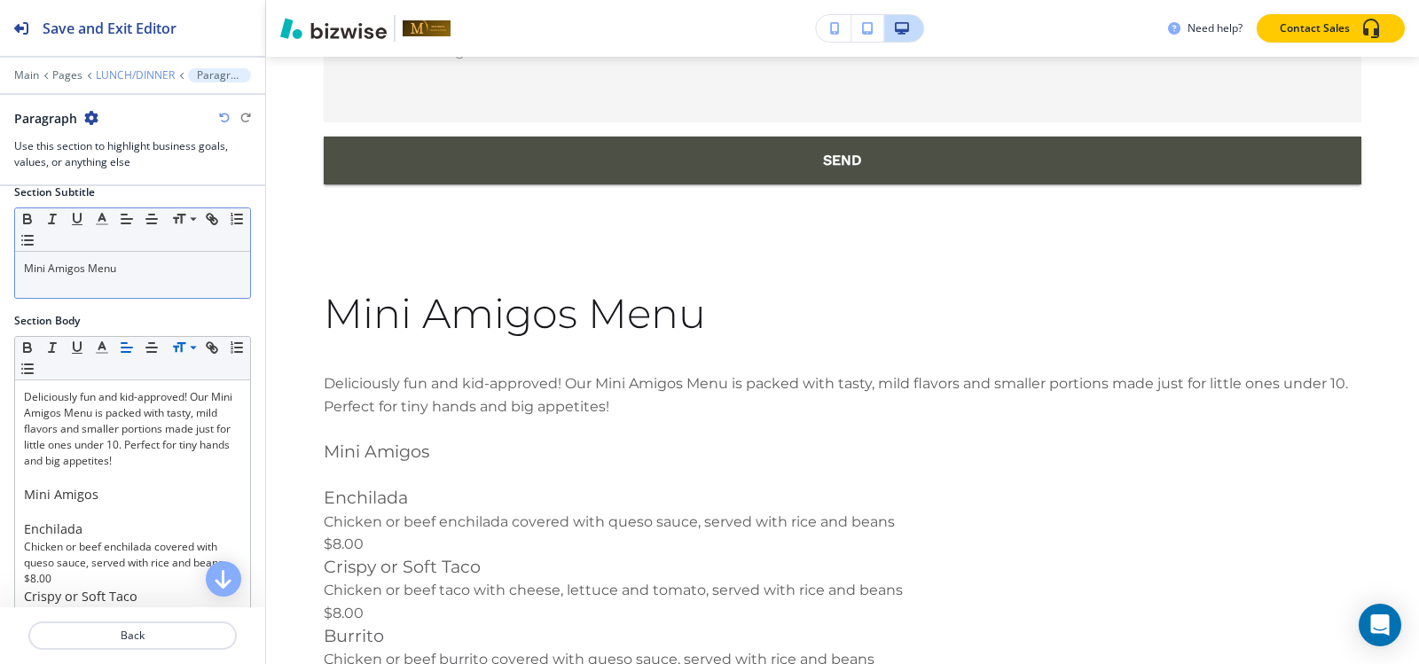
click at [134, 79] on p "LUNCH/DINNER" at bounding box center [135, 75] width 79 height 12
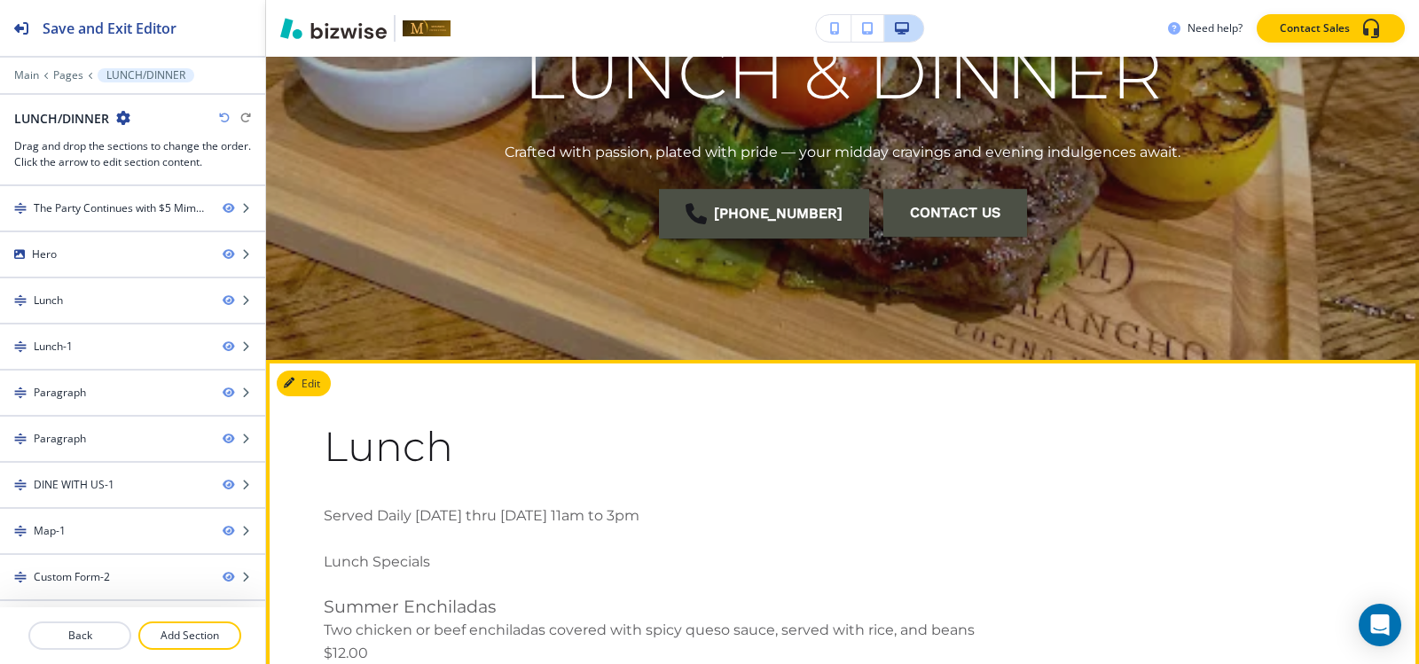
scroll to position [724, 0]
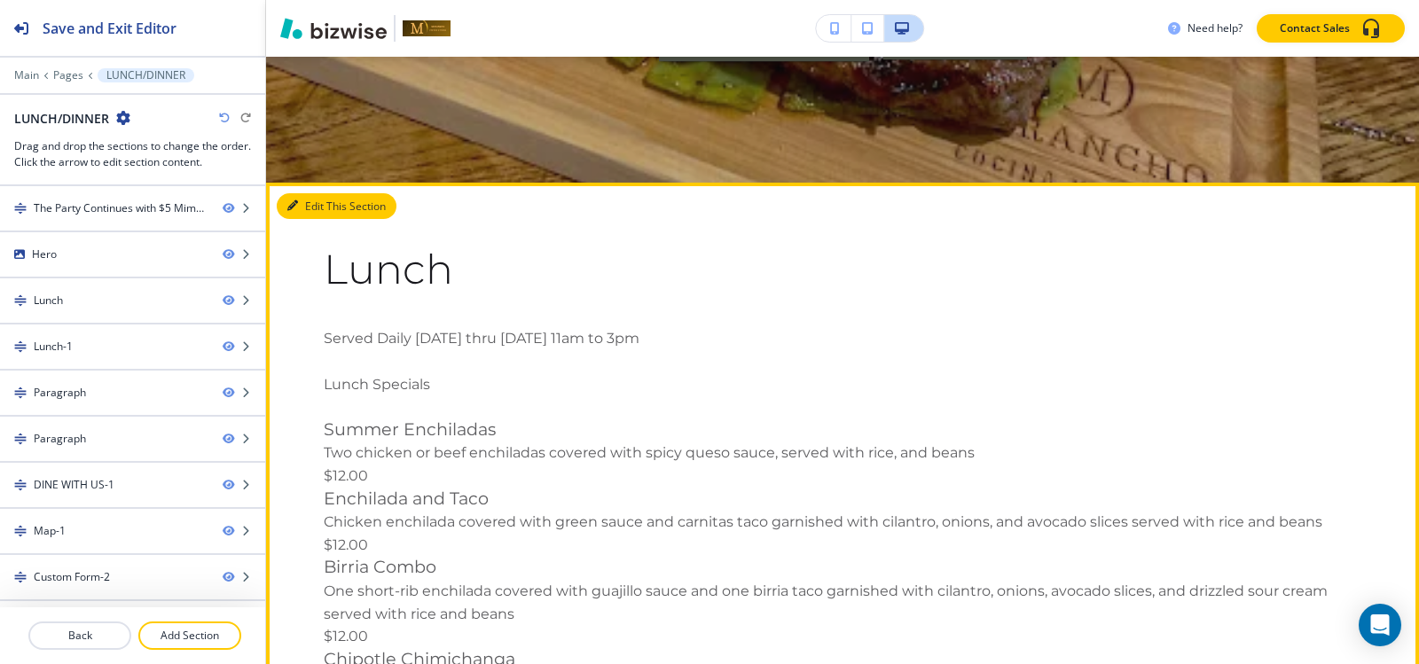
click at [317, 201] on button "Edit This Section" at bounding box center [337, 206] width 120 height 27
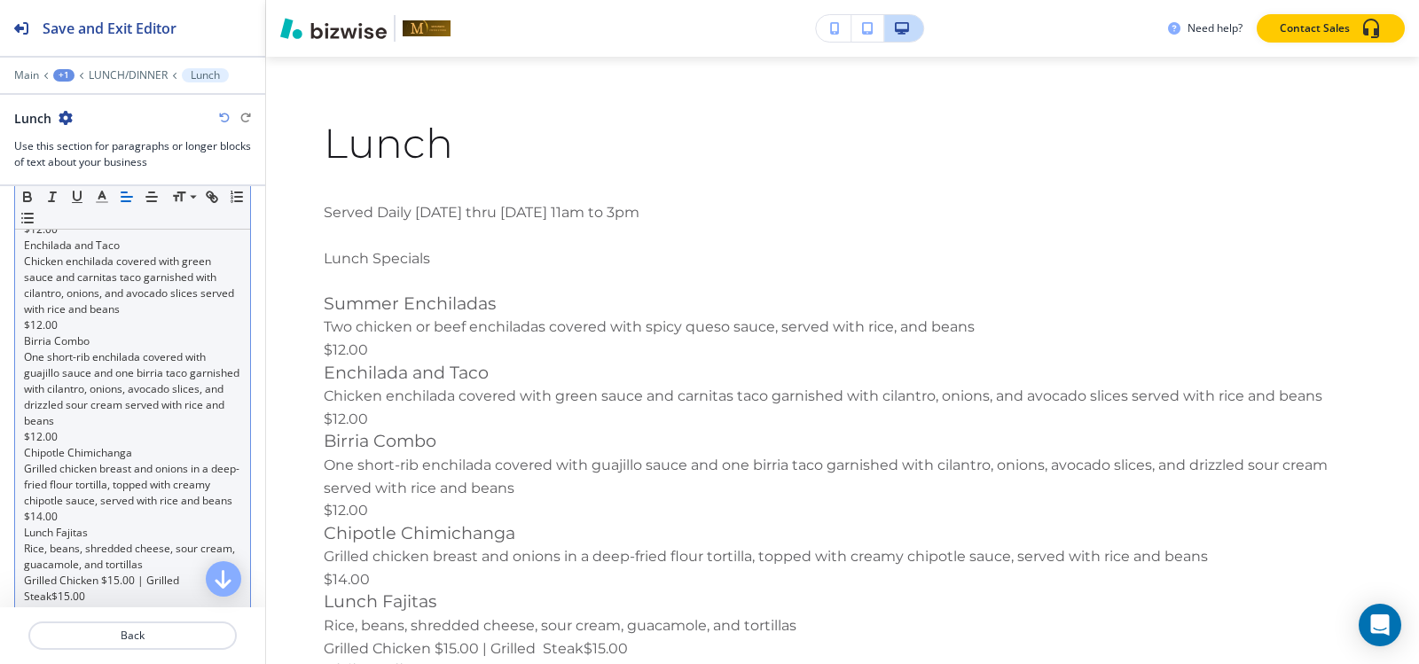
scroll to position [266, 0]
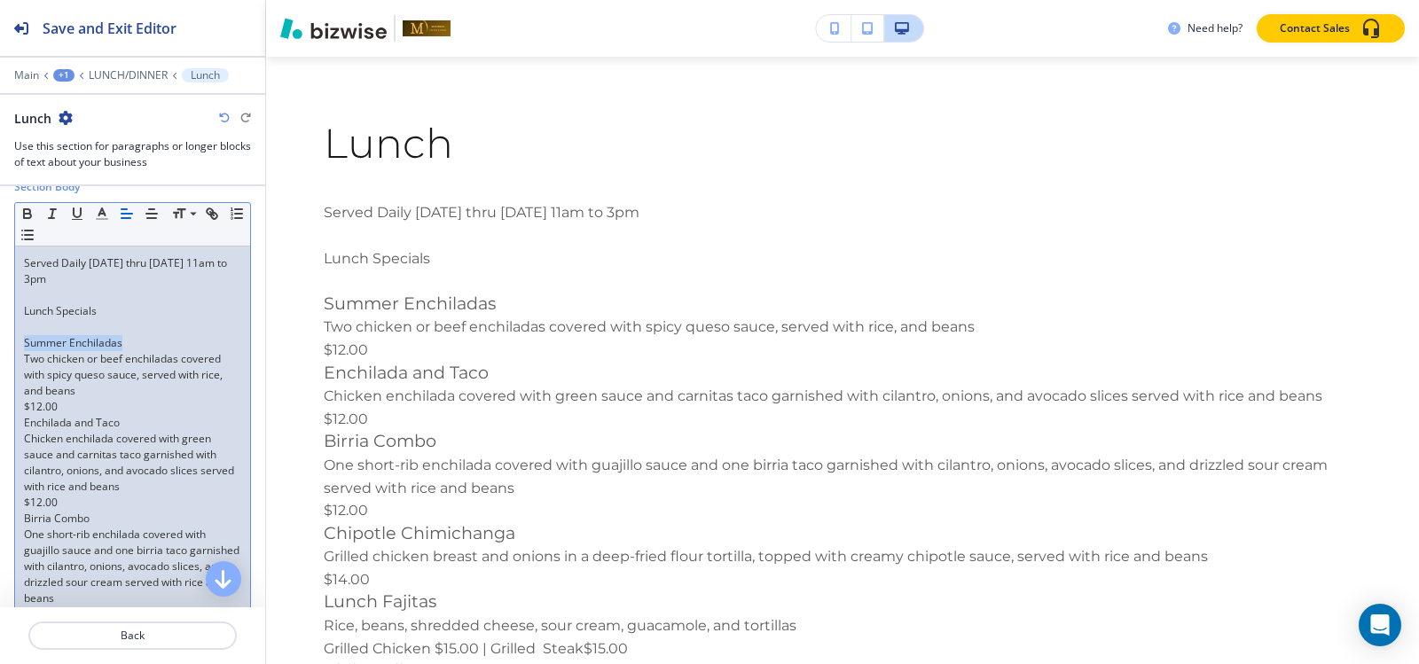
drag, startPoint x: 8, startPoint y: 341, endPoint x: 110, endPoint y: 267, distance: 126.3
click at [0, 341] on div "Section Body Small Normal Large Huge Served Daily Monday thru Friday 11am to 3p…" at bounding box center [132, 660] width 265 height 962
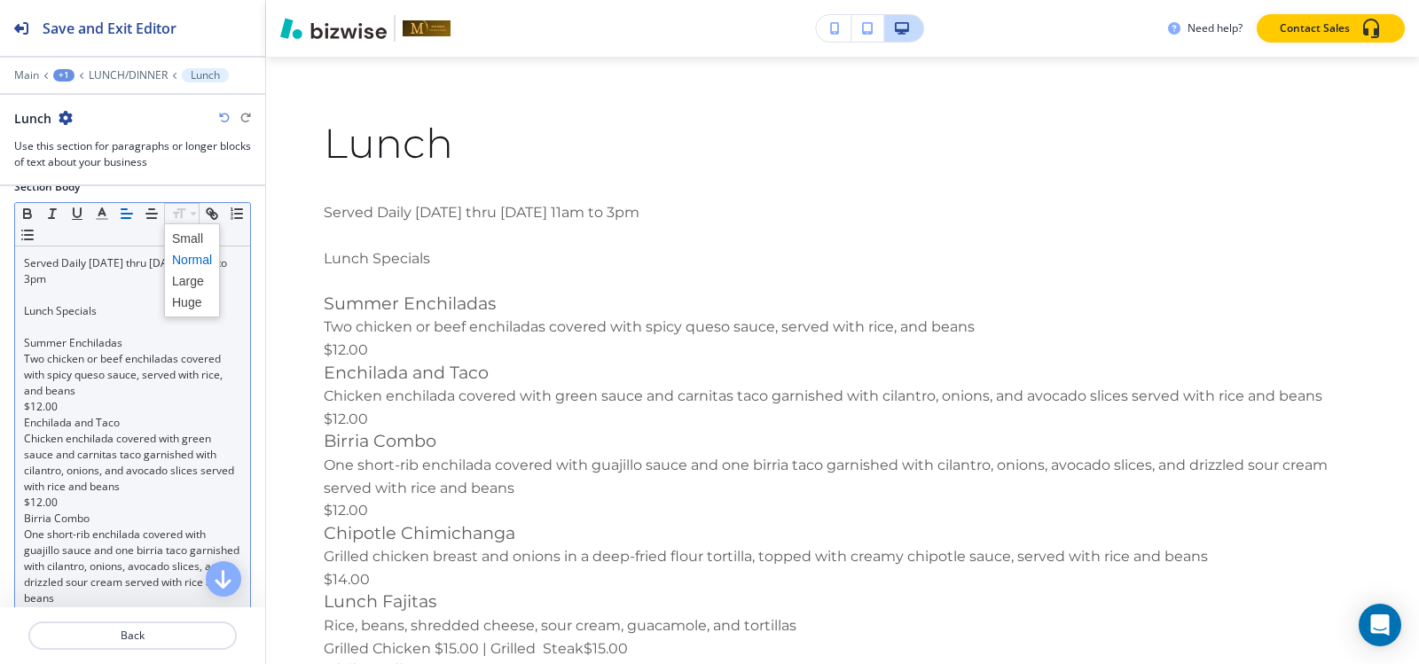
click at [187, 263] on span at bounding box center [192, 259] width 40 height 21
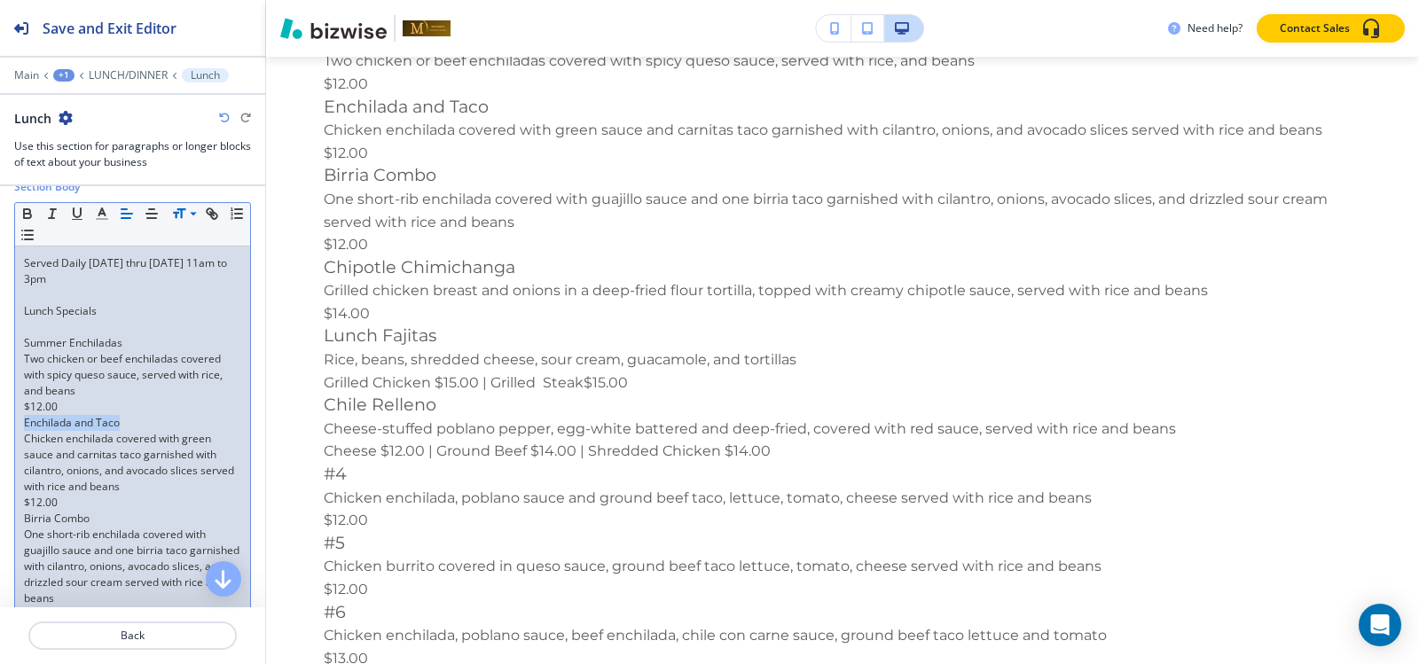
drag, startPoint x: 113, startPoint y: 426, endPoint x: 61, endPoint y: 380, distance: 69.1
click at [1, 426] on div "Section Body Small Normal Large Huge Served Daily Monday thru Friday 11am to 3p…" at bounding box center [132, 660] width 265 height 962
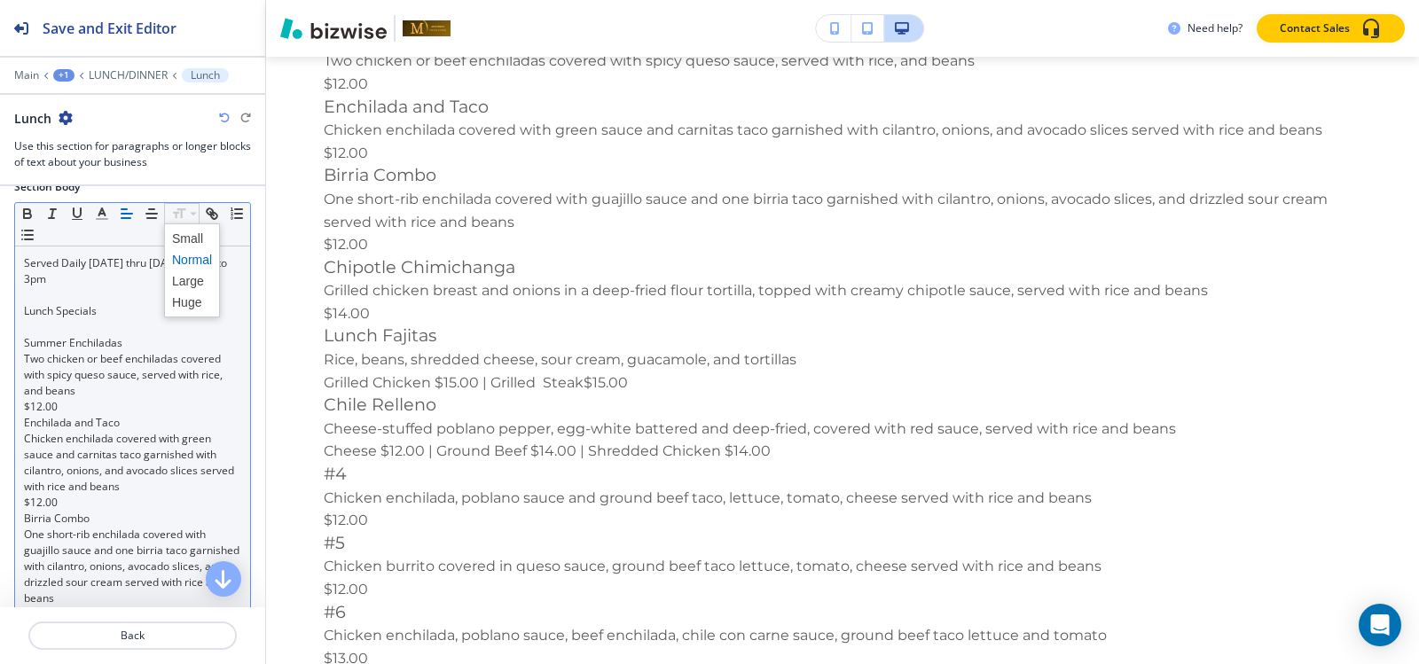
click at [189, 256] on span at bounding box center [192, 259] width 40 height 21
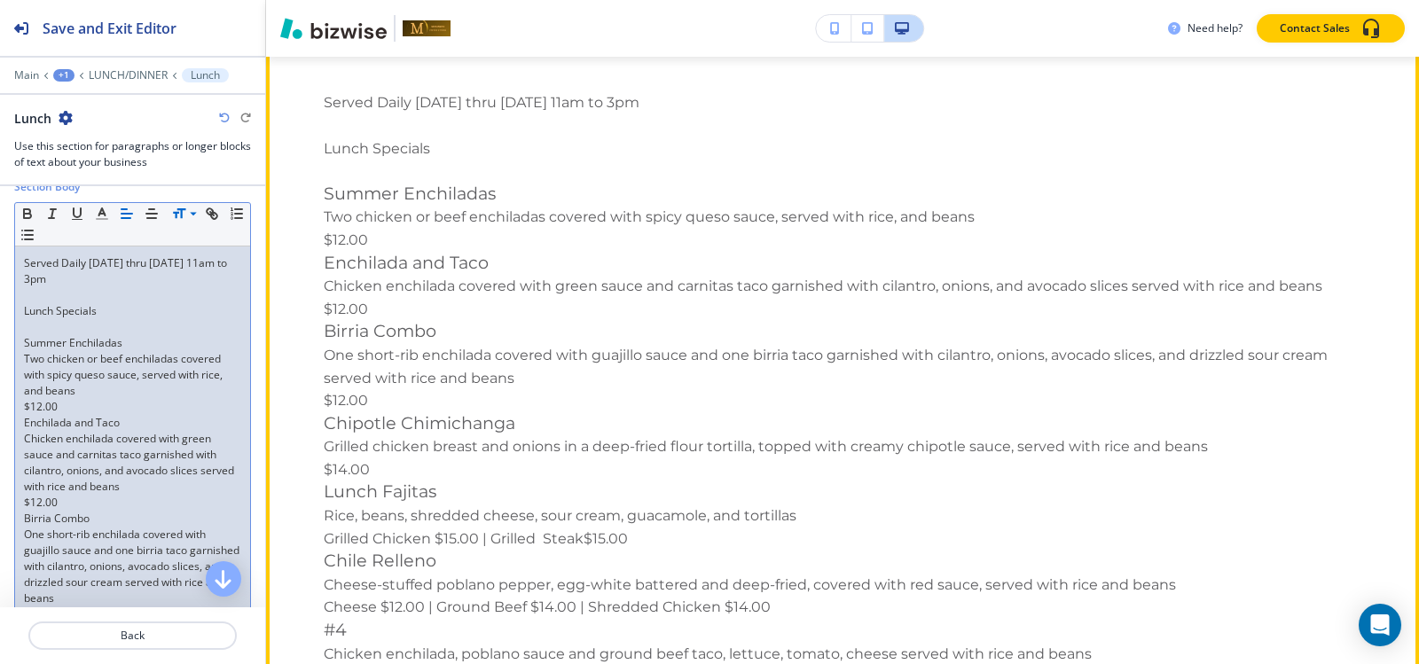
scroll to position [761, 0]
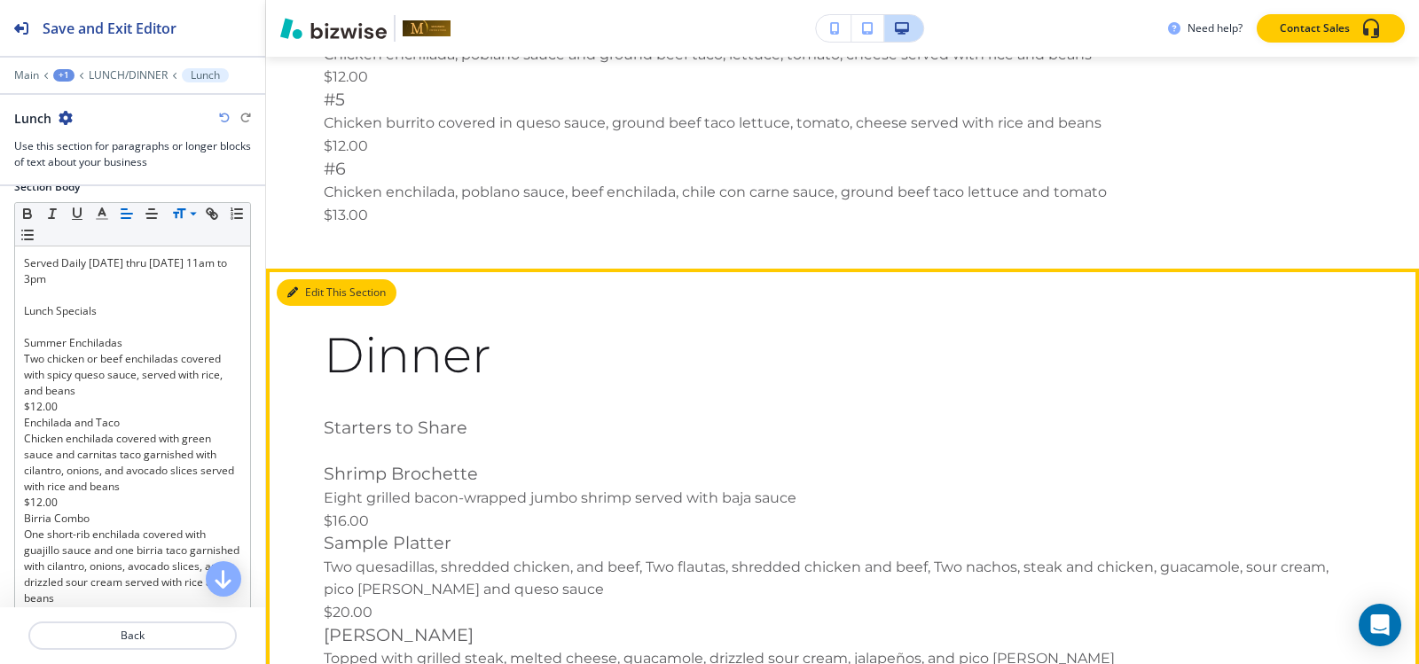
click at [291, 282] on button "Edit This Section" at bounding box center [337, 292] width 120 height 27
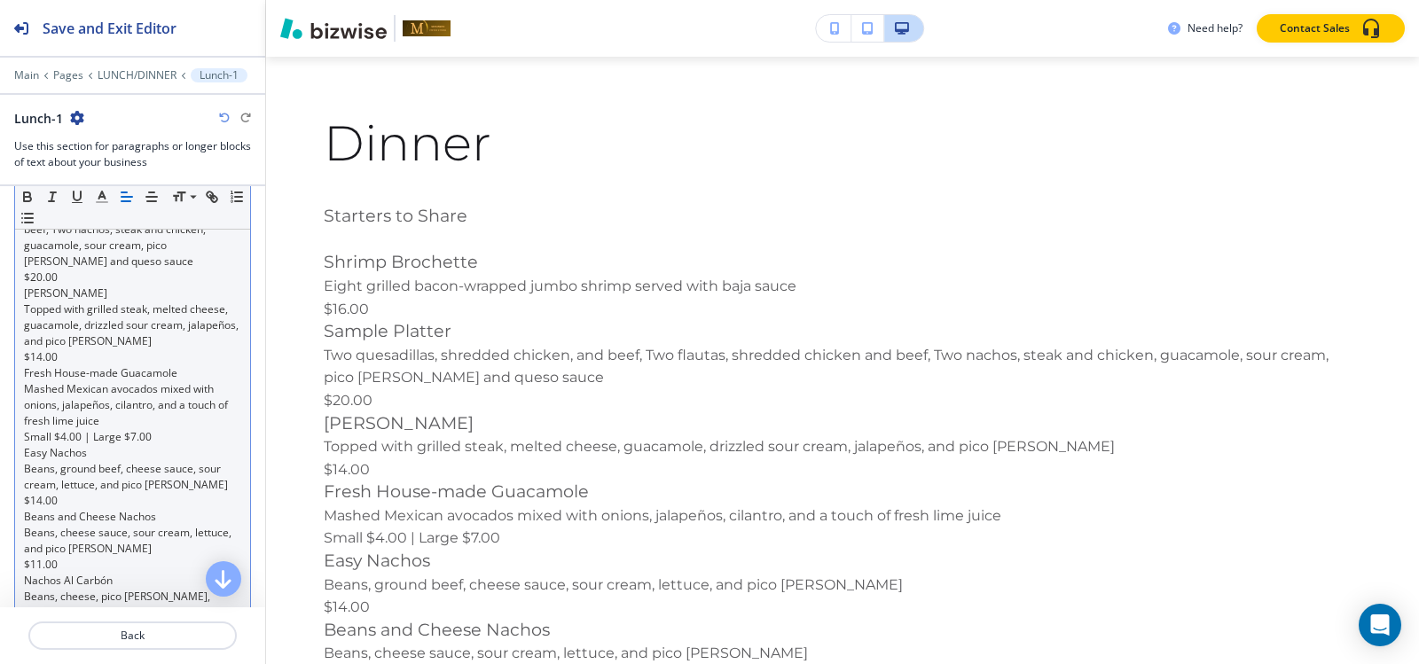
scroll to position [266, 0]
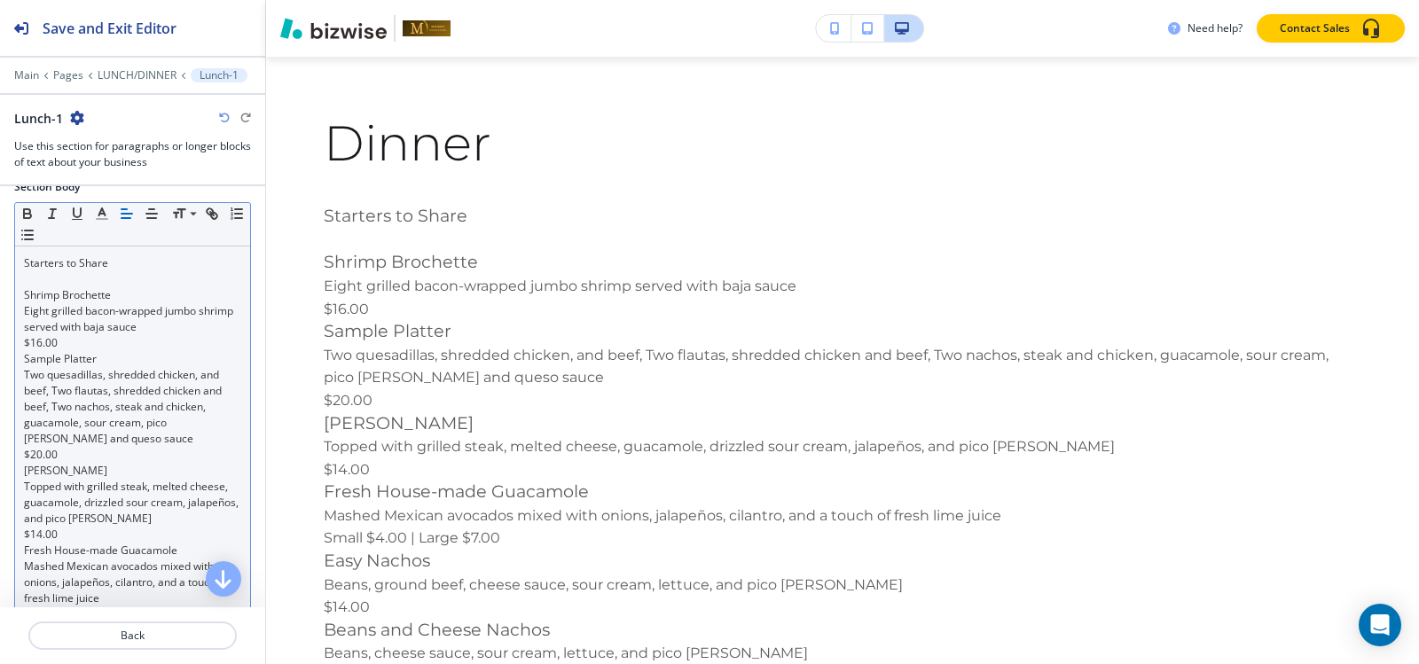
click at [145, 294] on p "Shrimp Brochette" at bounding box center [132, 295] width 217 height 16
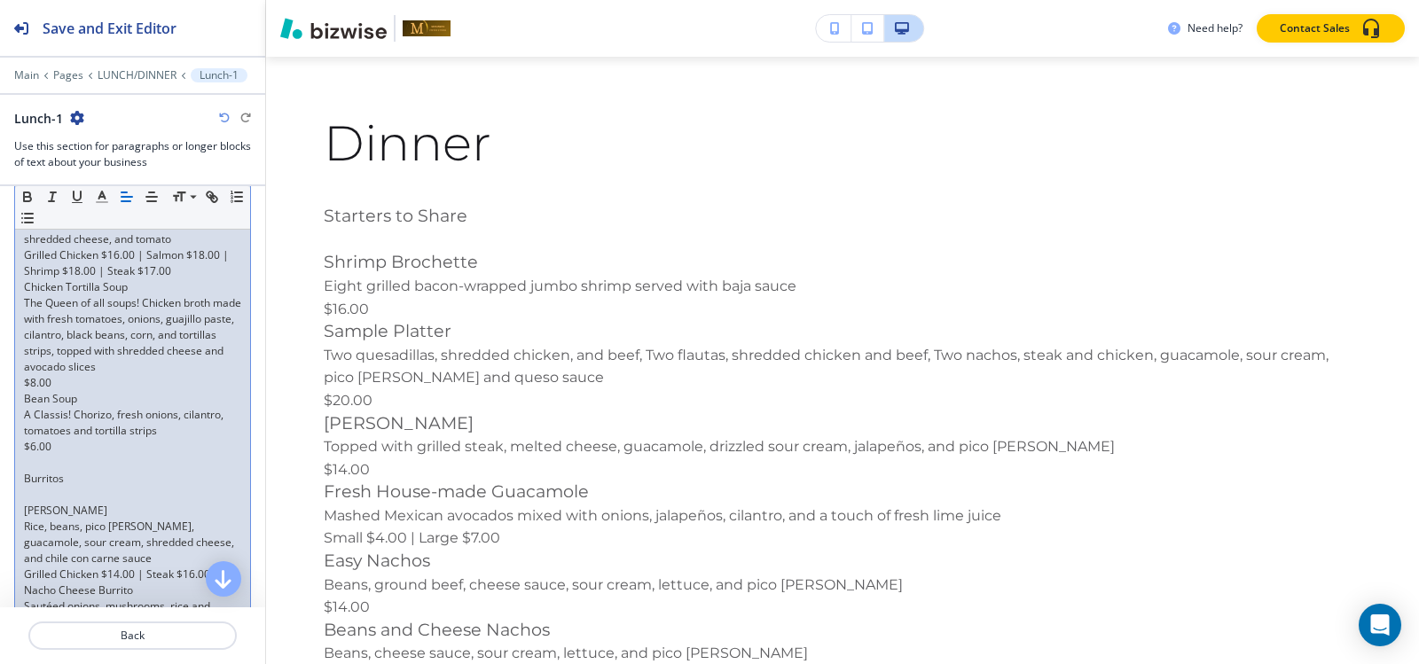
scroll to position [1242, 0]
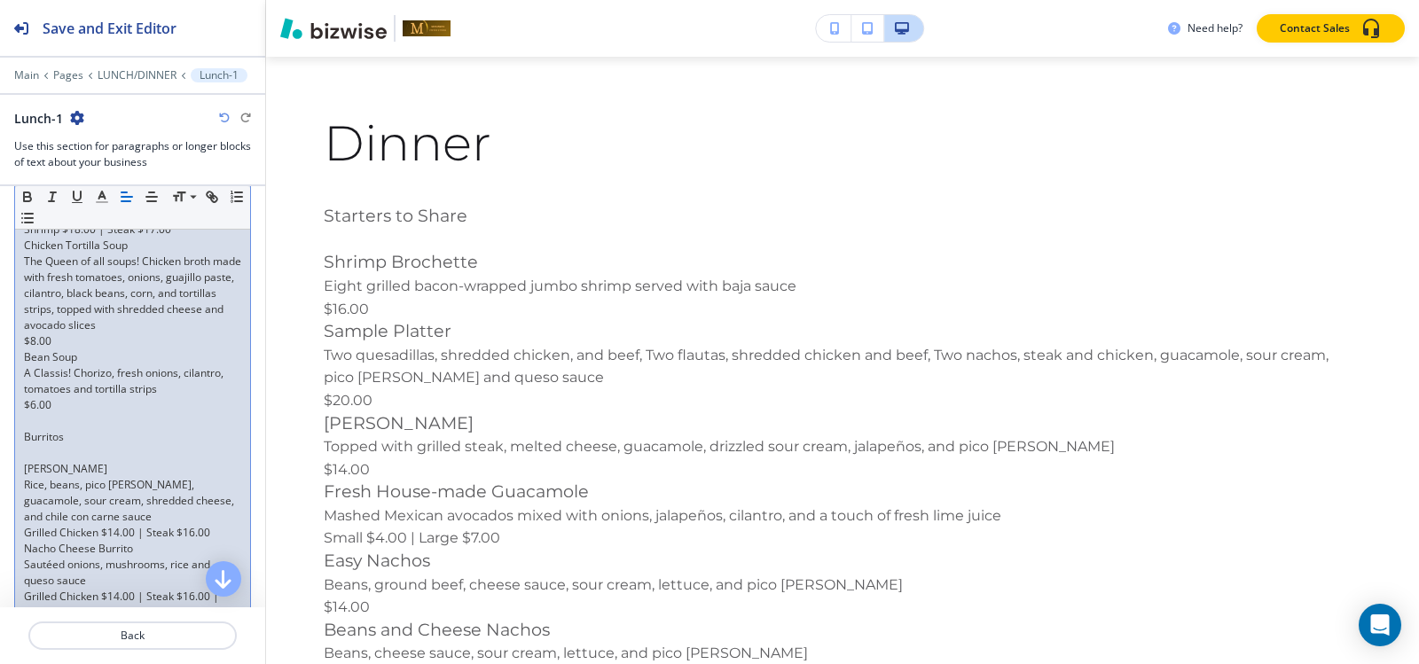
click at [69, 454] on p at bounding box center [132, 453] width 217 height 16
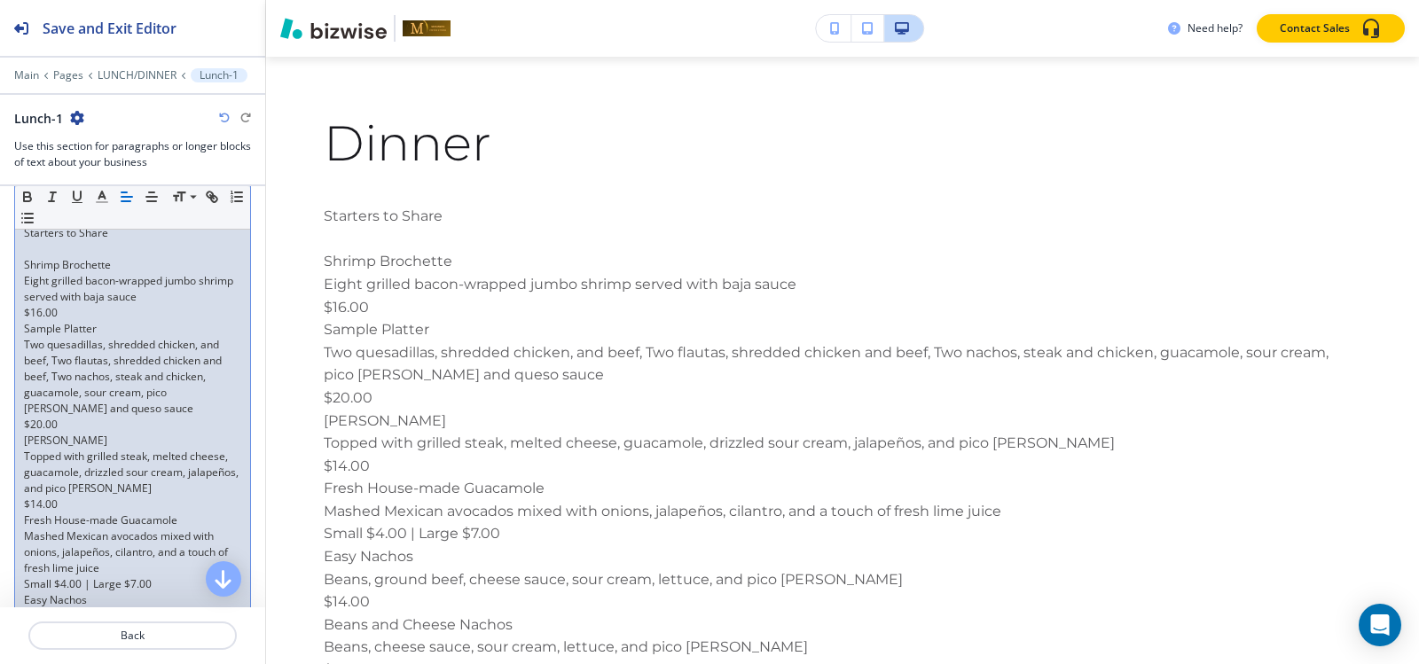
scroll to position [177, 0]
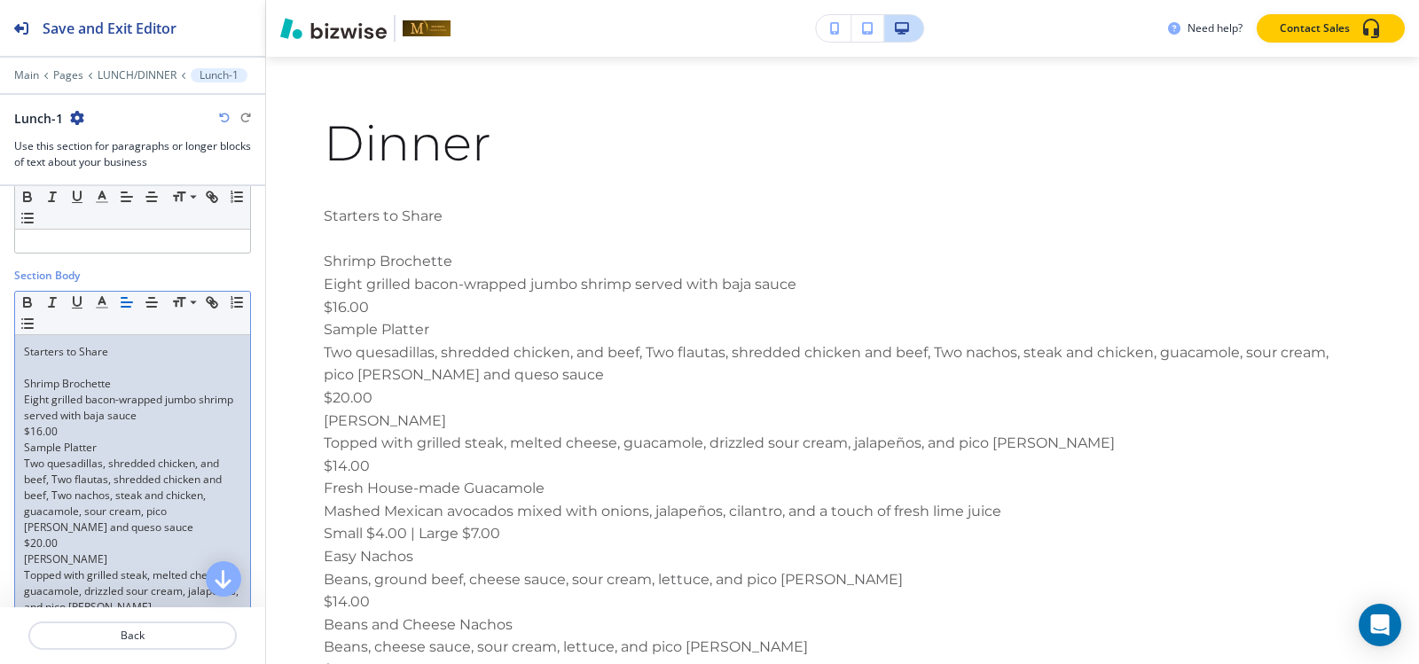
click at [82, 371] on p at bounding box center [132, 368] width 217 height 16
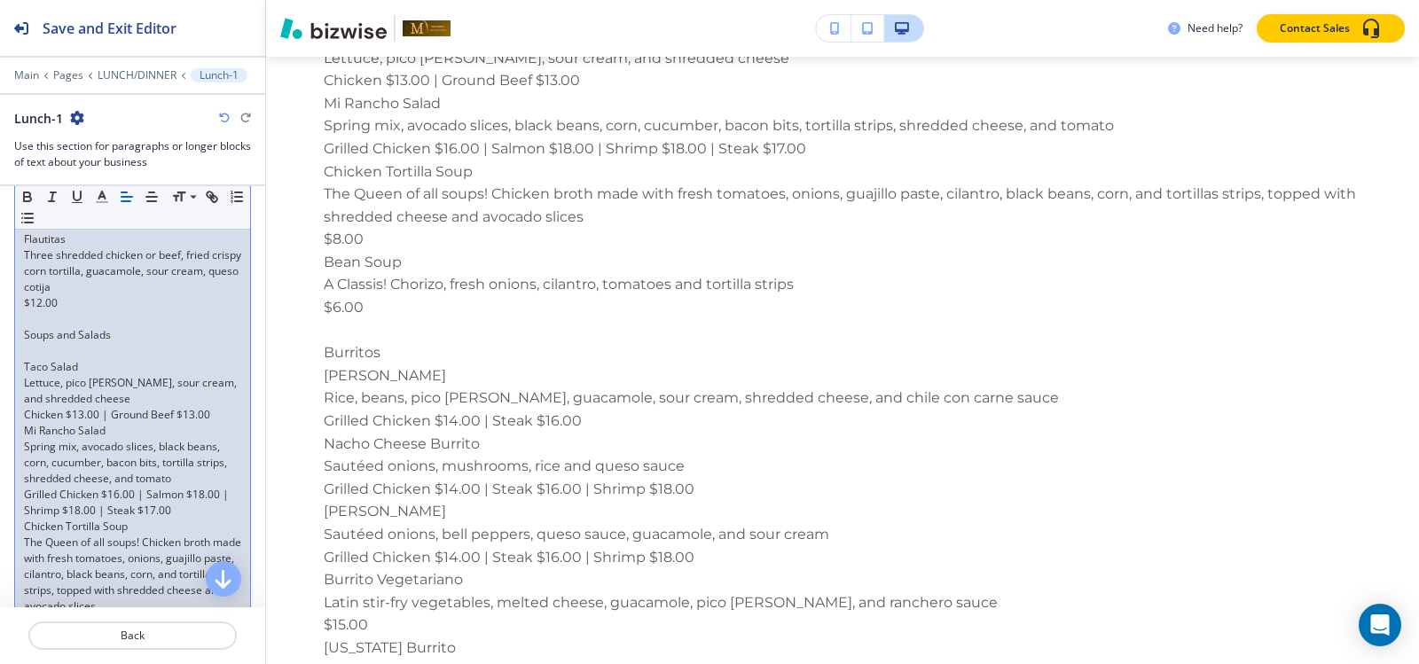
scroll to position [944, 0]
click at [56, 358] on p at bounding box center [132, 352] width 217 height 16
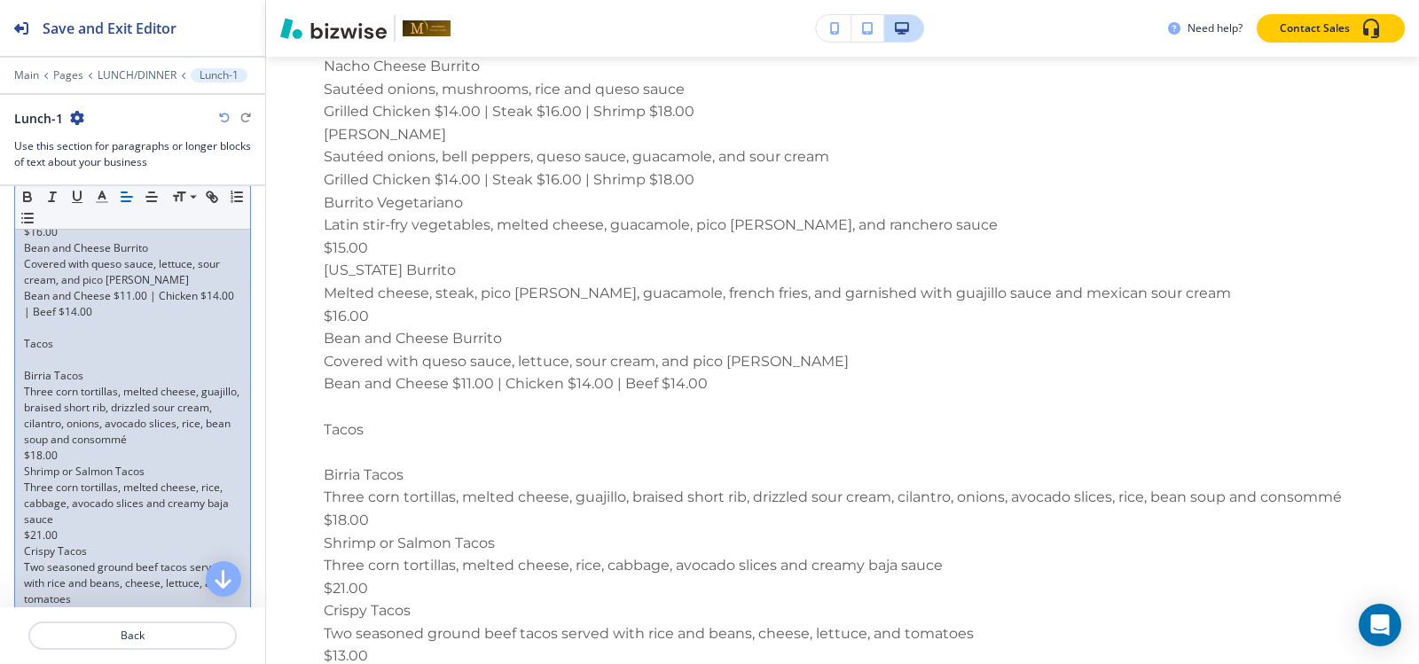
scroll to position [1830, 0]
click at [28, 361] on p at bounding box center [132, 359] width 217 height 16
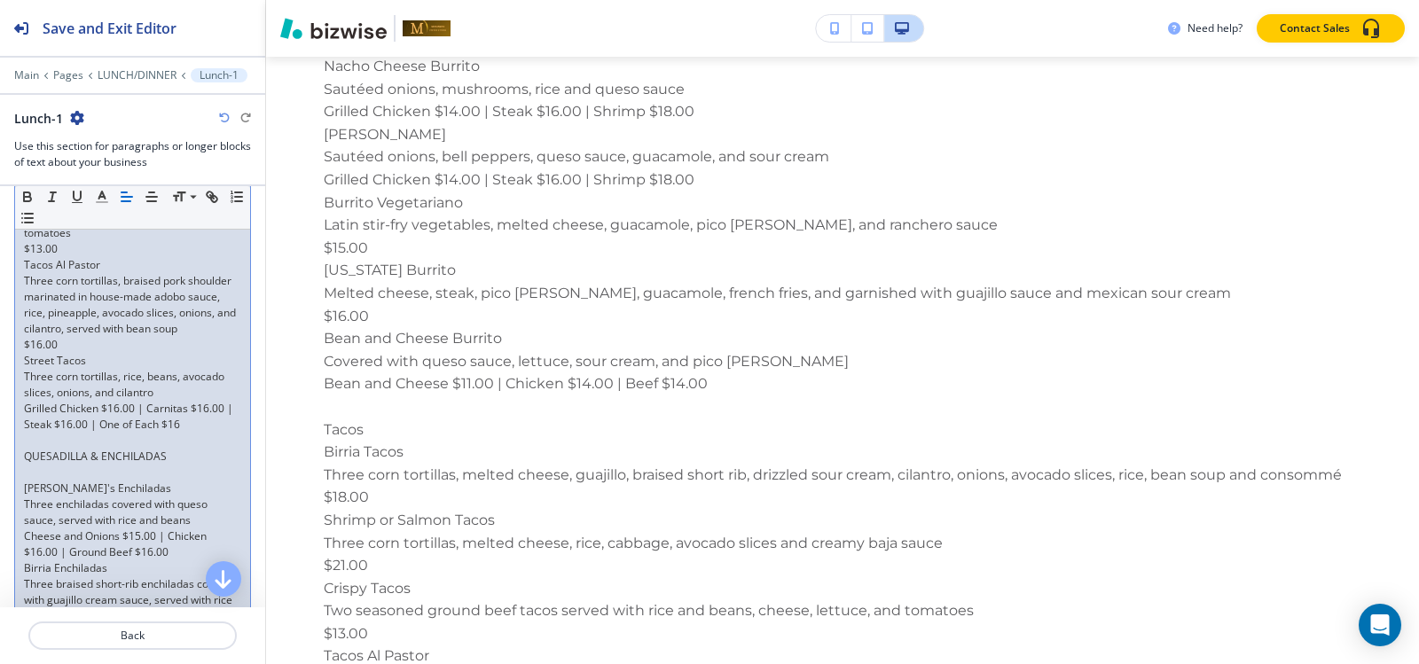
scroll to position [2185, 0]
click at [46, 475] on p at bounding box center [132, 467] width 217 height 16
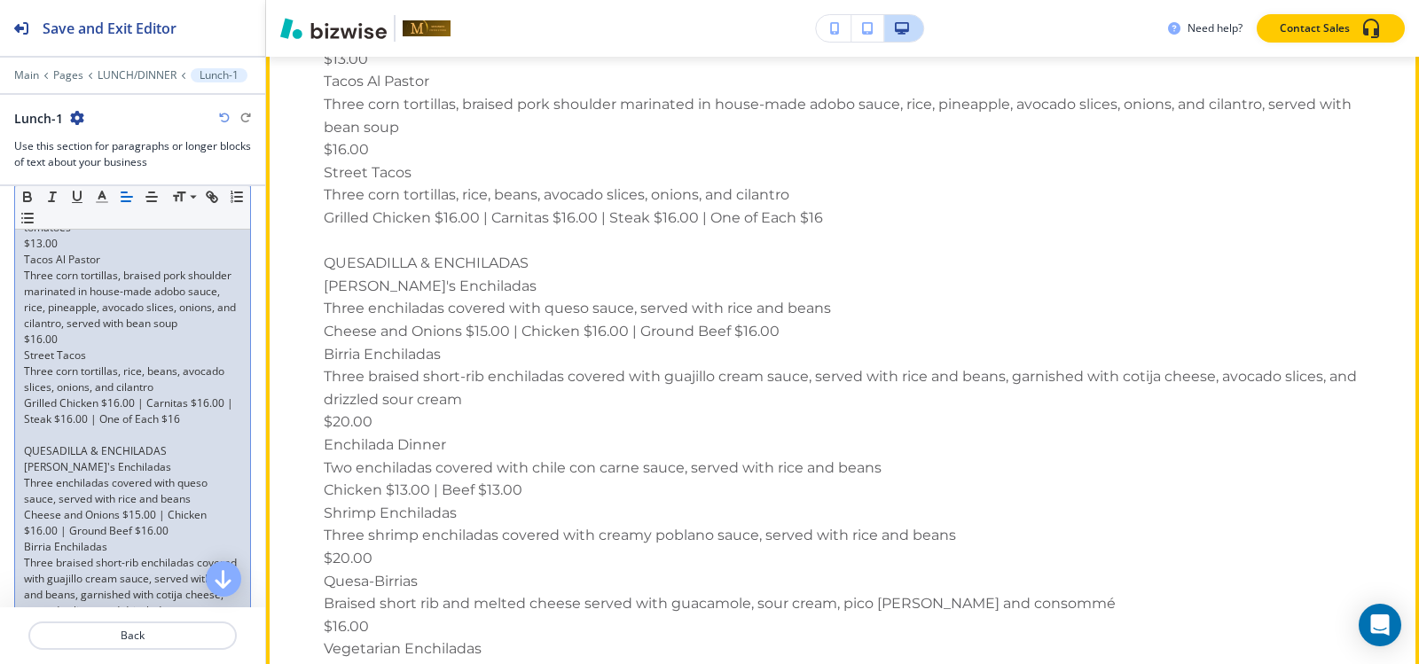
scroll to position [3633, 0]
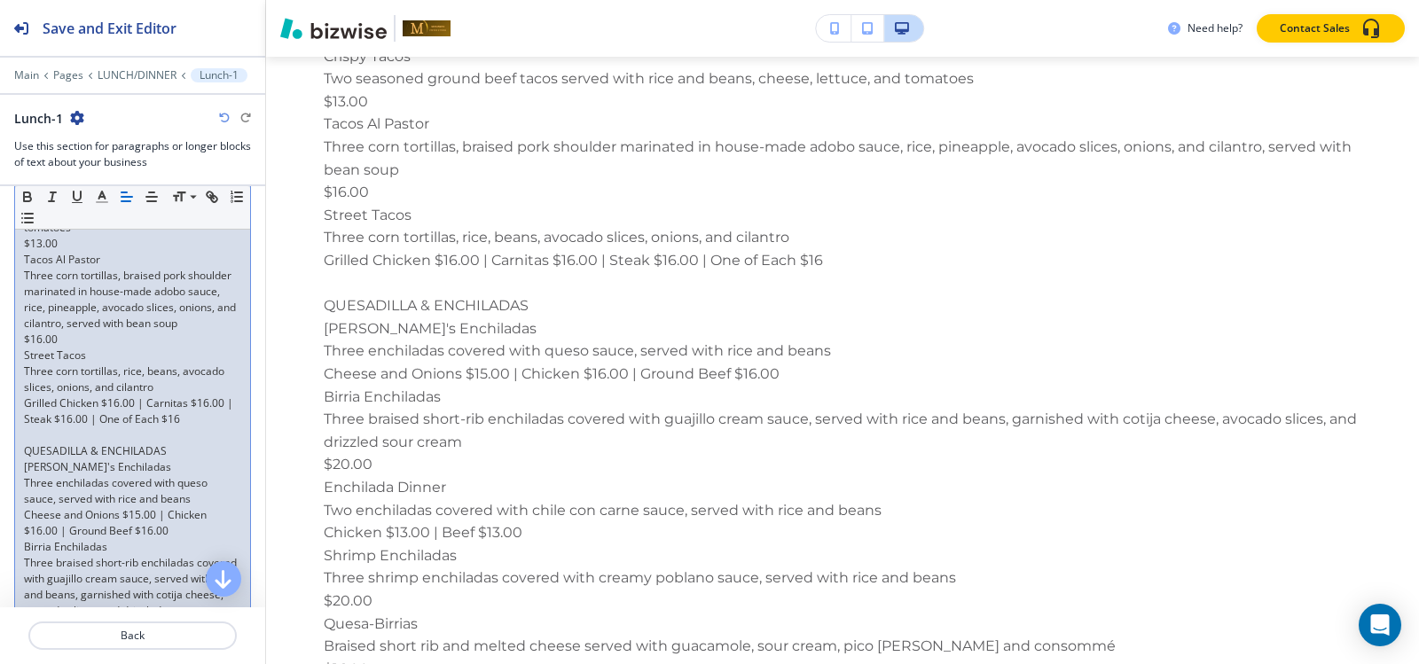
click at [168, 459] on p "QUESADILLA & ENCHILADAS" at bounding box center [132, 451] width 217 height 16
drag, startPoint x: 169, startPoint y: 468, endPoint x: 34, endPoint y: 443, distance: 138.1
click at [0, 466] on div "Section Body Small Normal Large Huge Starters to Share Shrimp Brochette Eight g…" at bounding box center [132, 98] width 265 height 3676
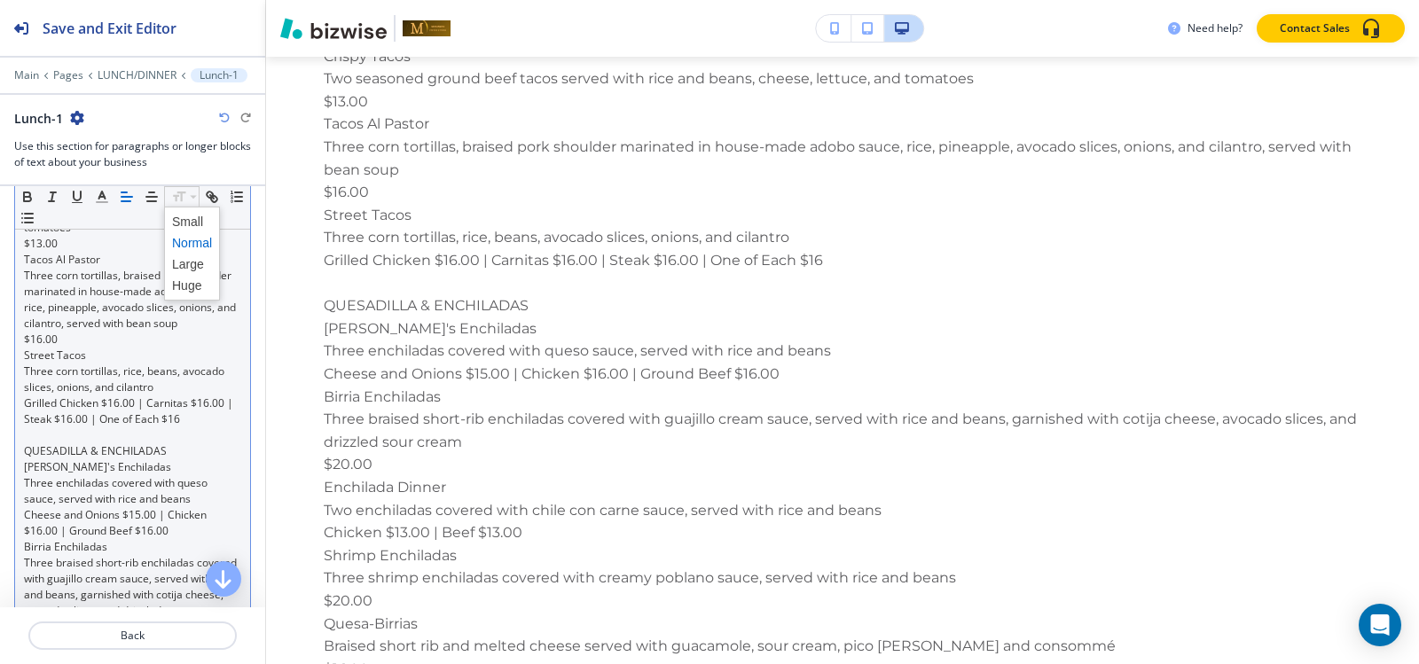
click at [187, 243] on span at bounding box center [192, 242] width 40 height 21
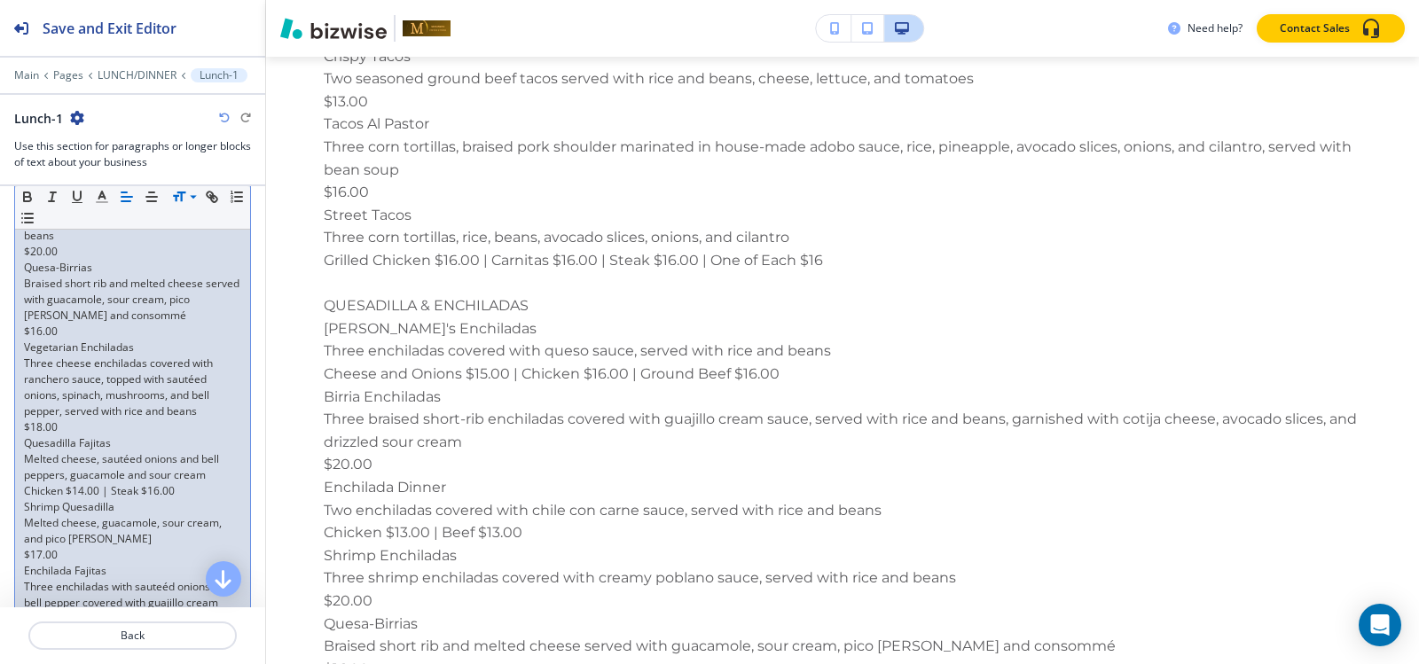
scroll to position [3059, 0]
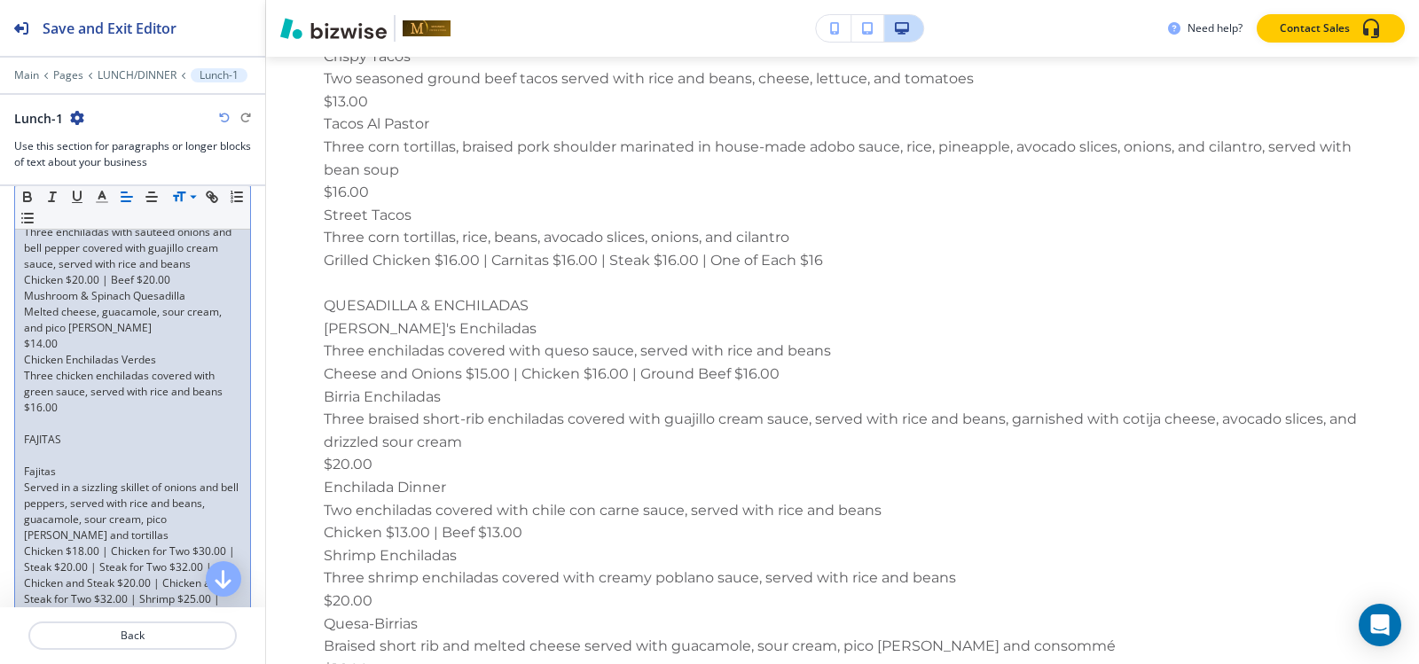
click at [43, 480] on p "Fajitas" at bounding box center [132, 472] width 217 height 16
click at [45, 464] on p at bounding box center [132, 456] width 217 height 16
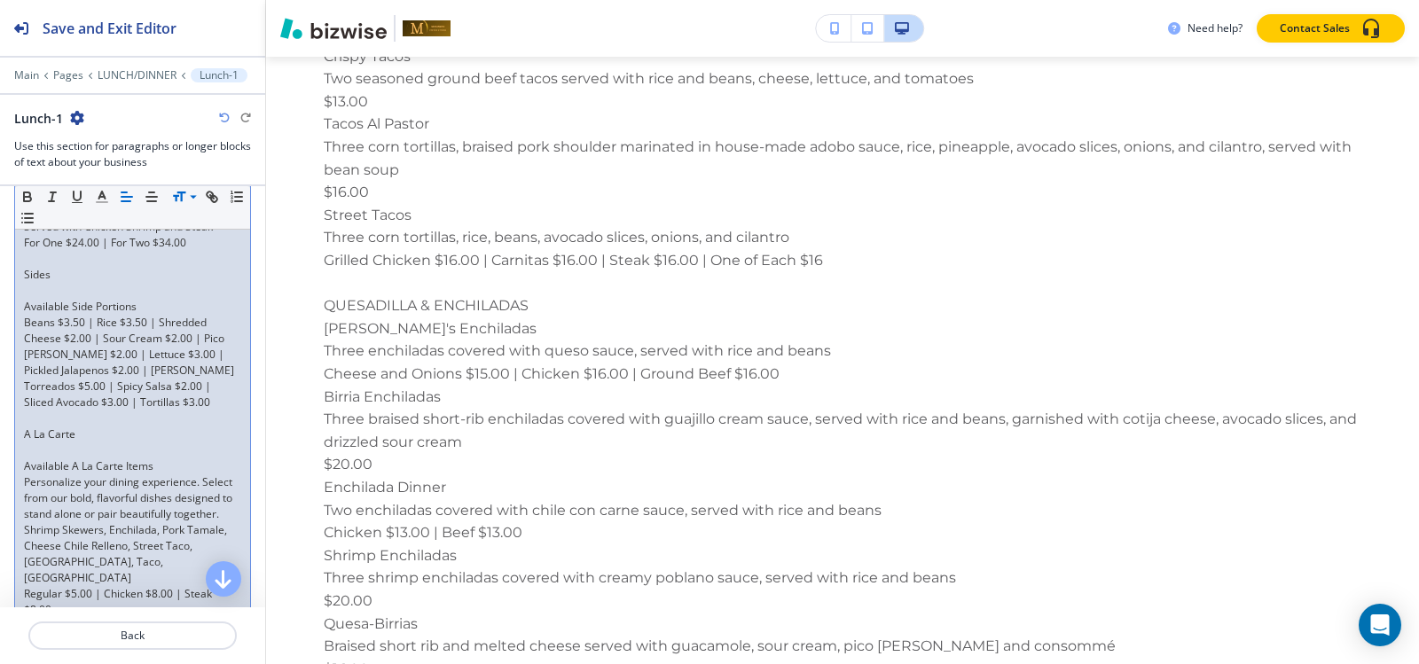
scroll to position [3502, 0]
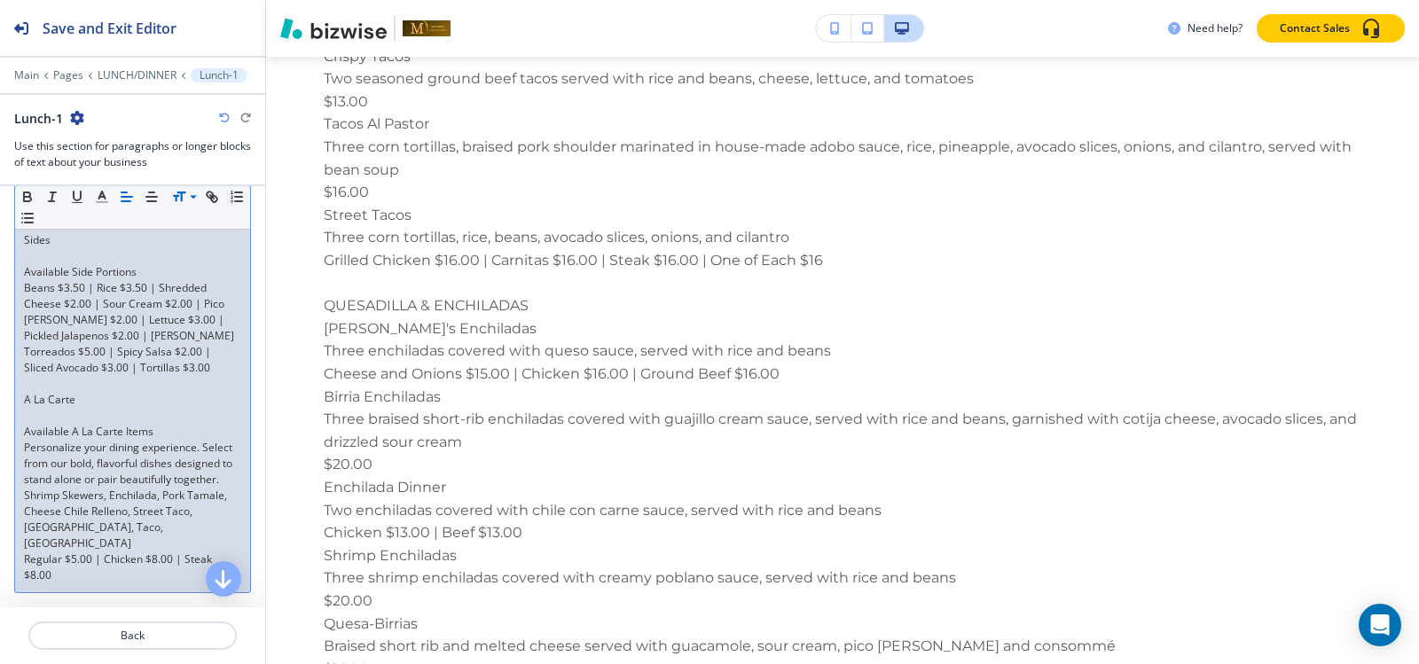
click at [51, 408] on p "A La Carte" at bounding box center [132, 400] width 217 height 16
drag, startPoint x: 75, startPoint y: 445, endPoint x: 0, endPoint y: 443, distance: 75.4
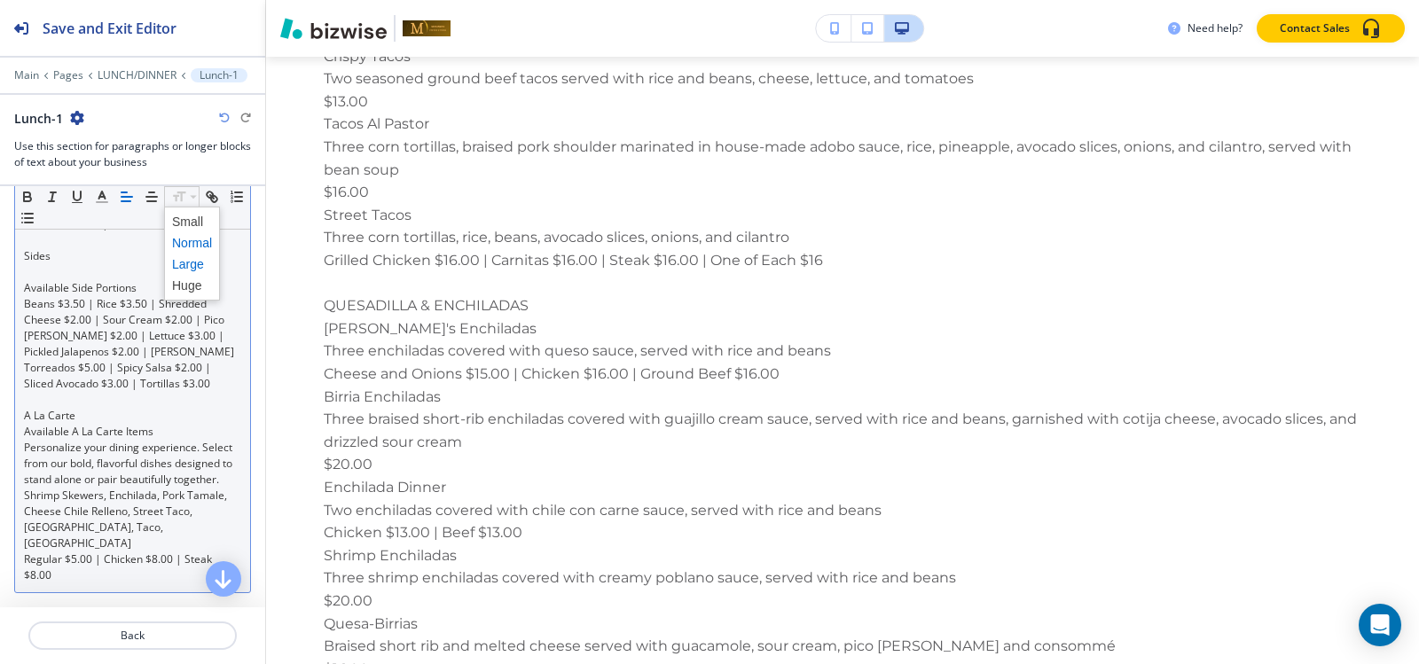
click at [184, 262] on span at bounding box center [192, 264] width 40 height 21
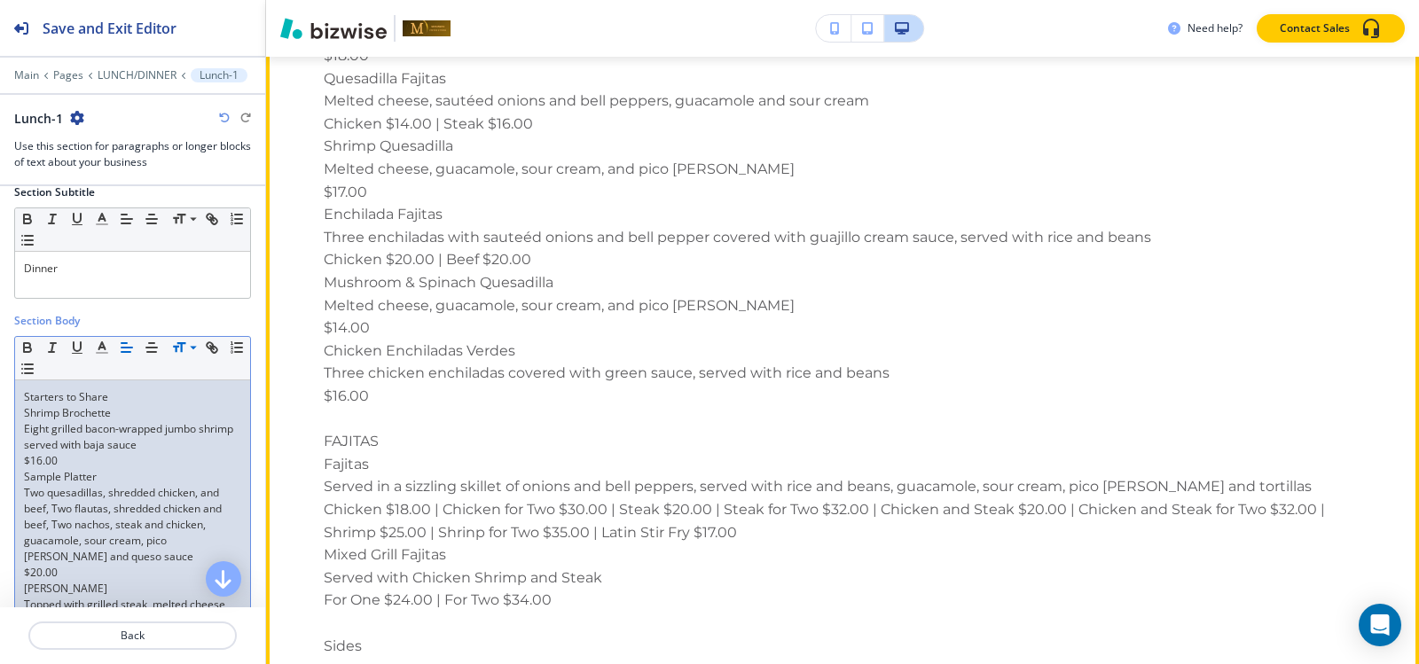
scroll to position [4520, 0]
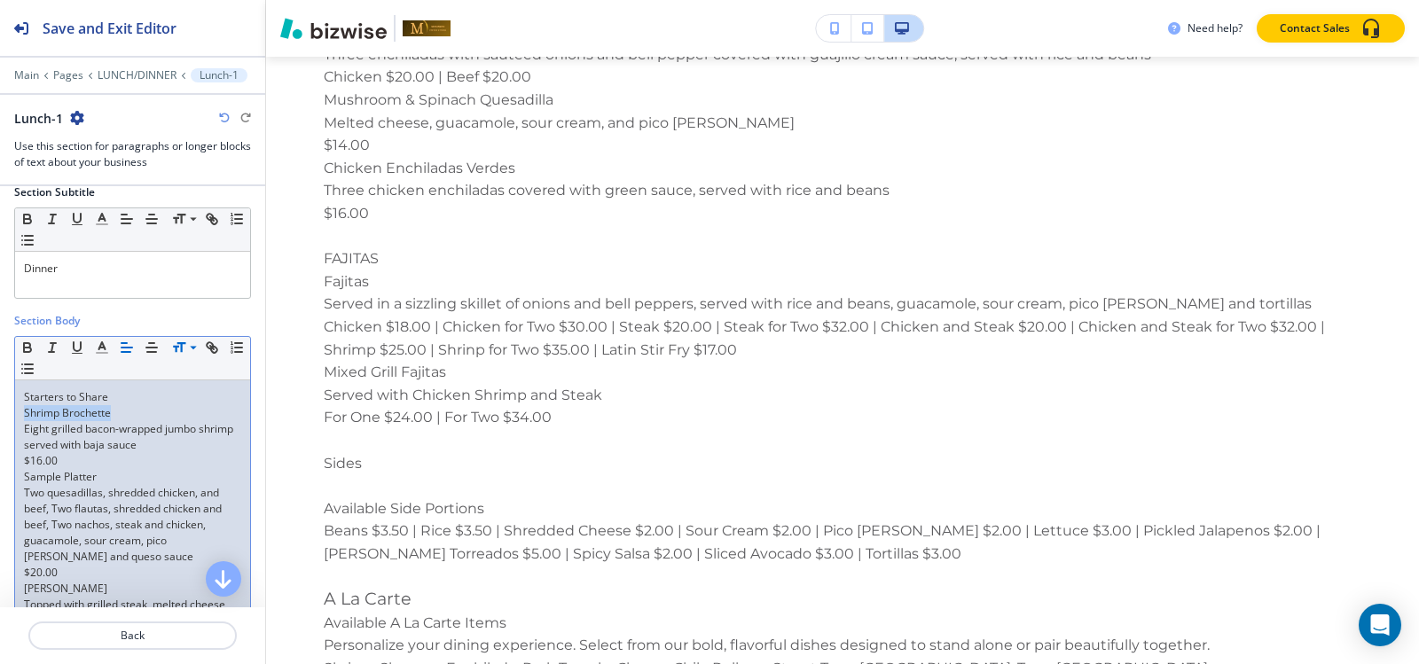
drag, startPoint x: 129, startPoint y: 412, endPoint x: 0, endPoint y: 412, distance: 128.6
click at [118, 395] on p "Starters to Share" at bounding box center [132, 397] width 217 height 16
drag, startPoint x: 118, startPoint y: 395, endPoint x: 0, endPoint y: 395, distance: 117.9
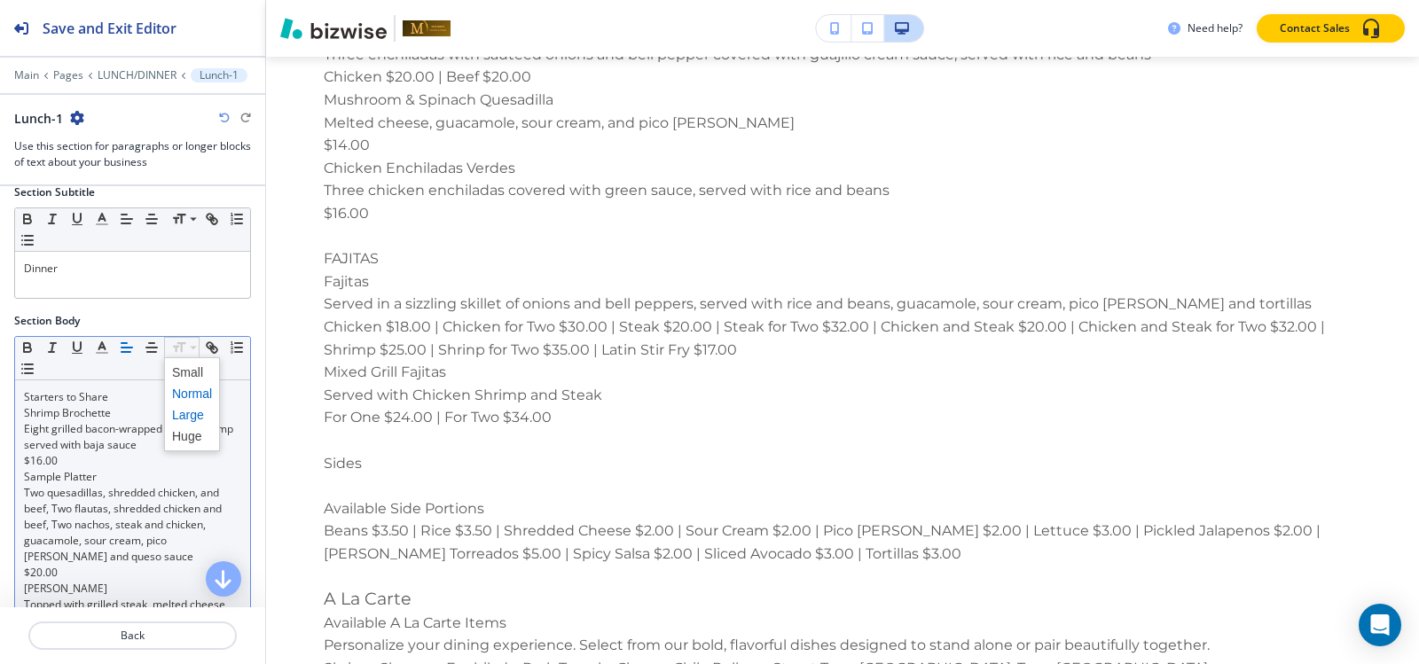
click at [180, 410] on span at bounding box center [192, 414] width 40 height 21
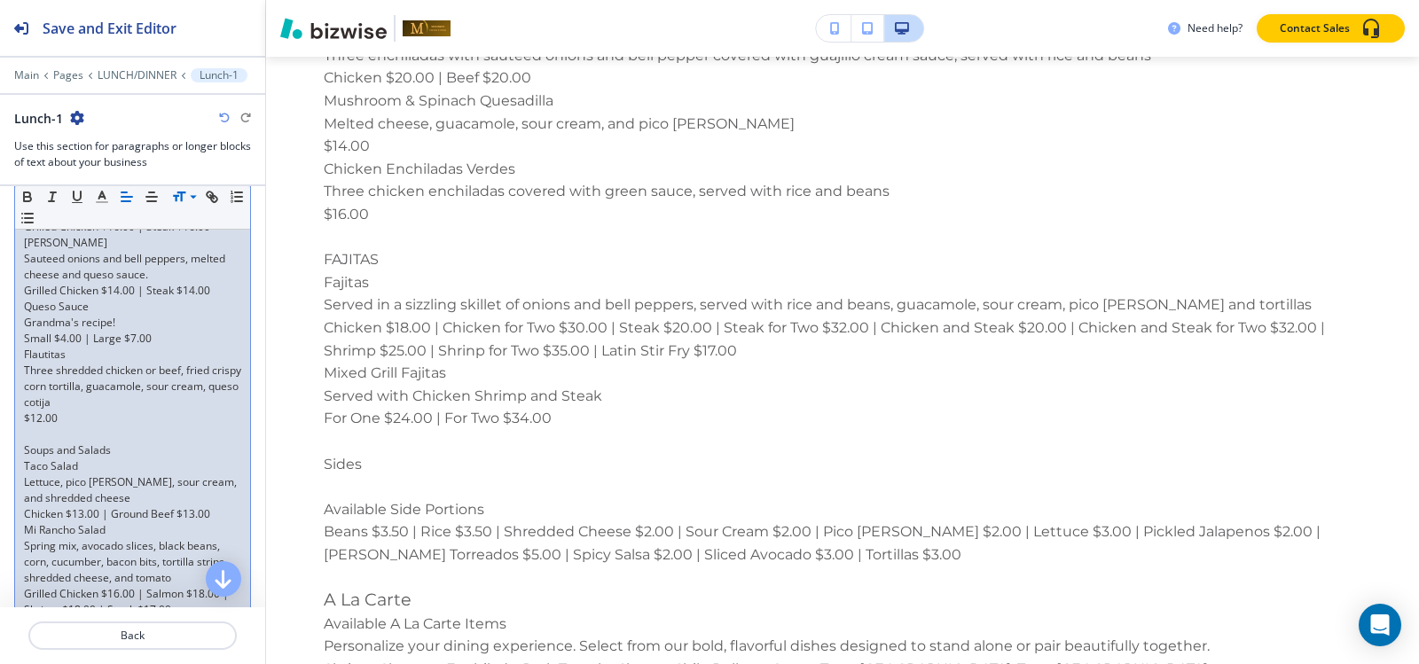
scroll to position [842, 0]
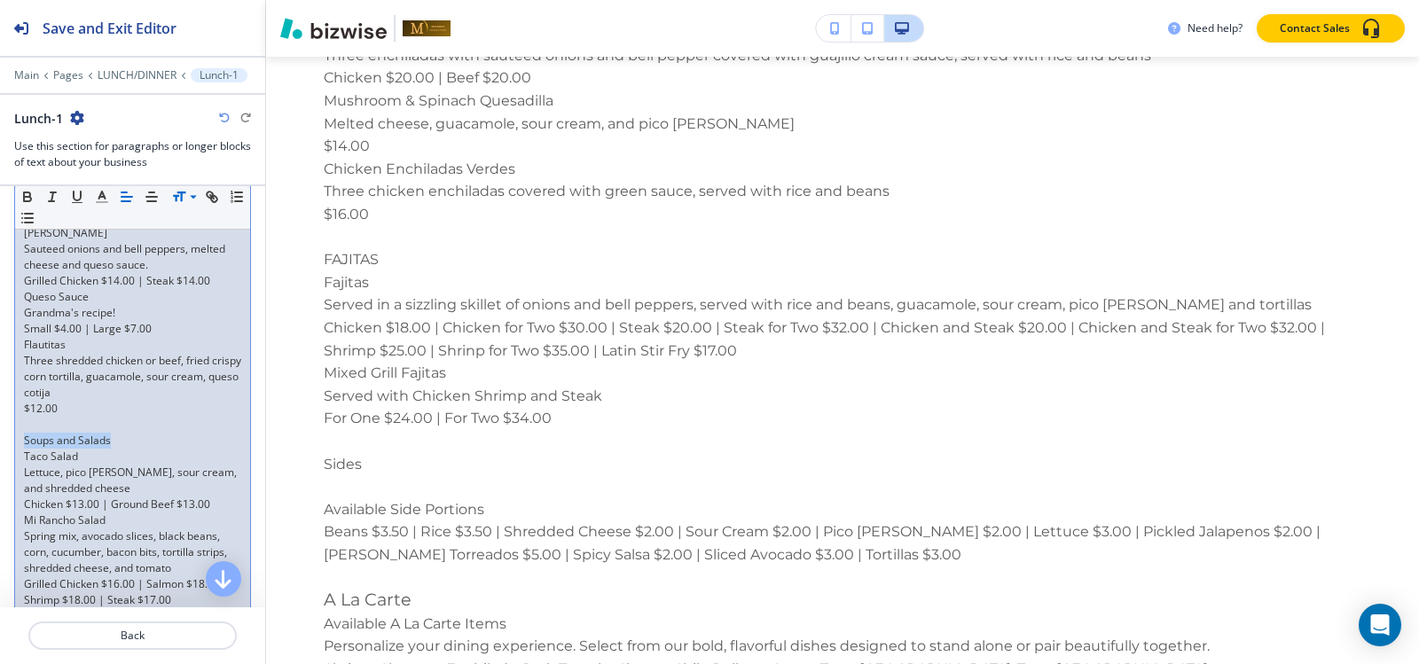
drag, startPoint x: 117, startPoint y: 437, endPoint x: 0, endPoint y: 436, distance: 117.1
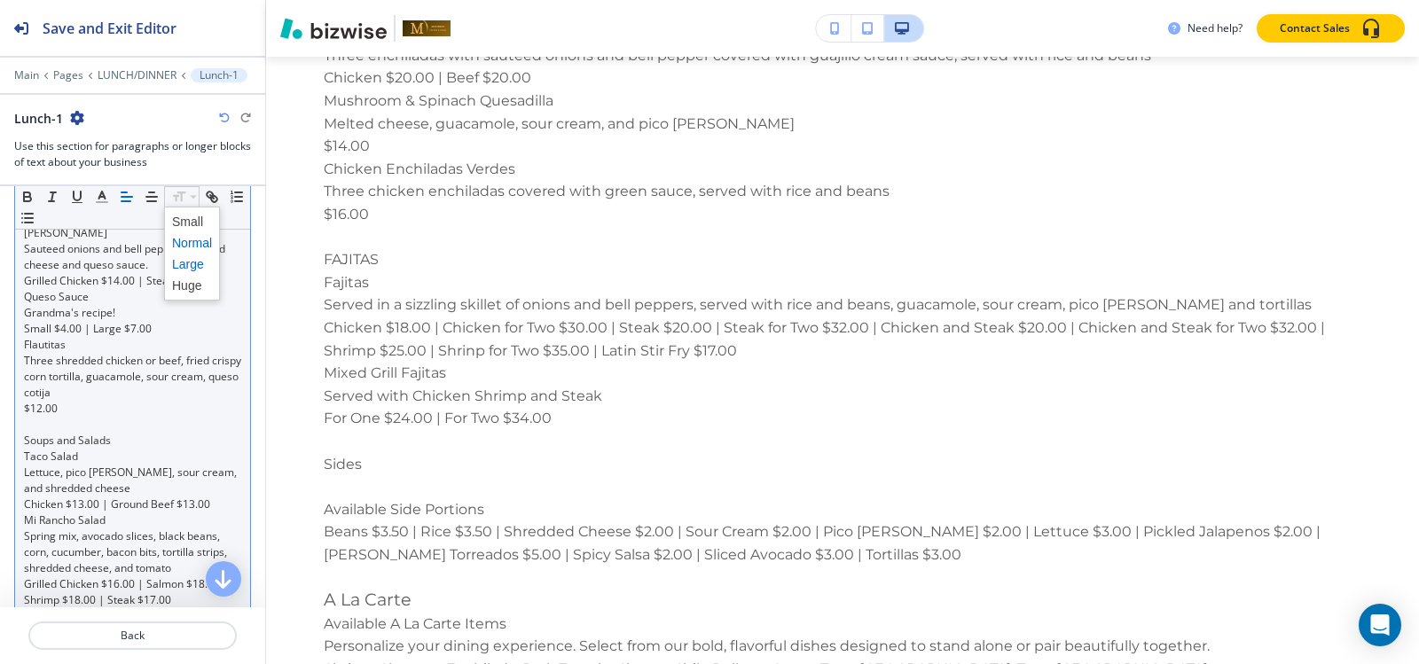
click at [189, 269] on span at bounding box center [192, 264] width 40 height 21
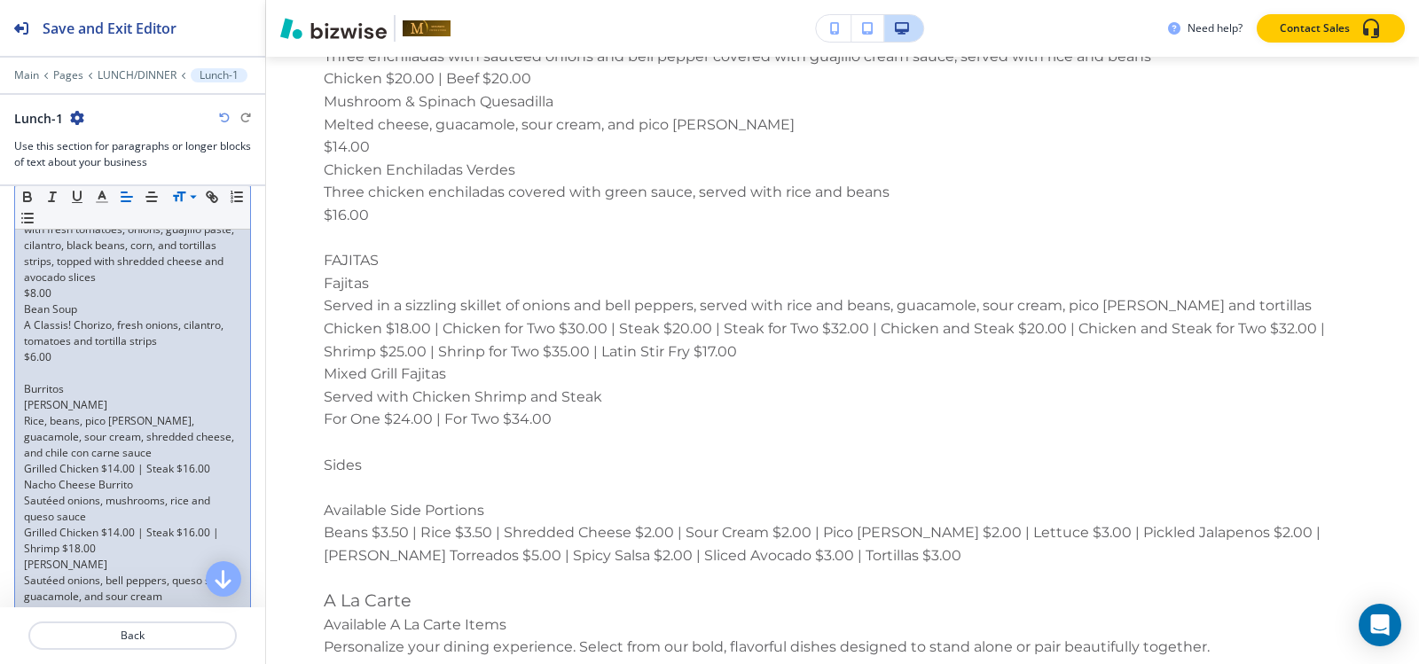
scroll to position [1287, 0]
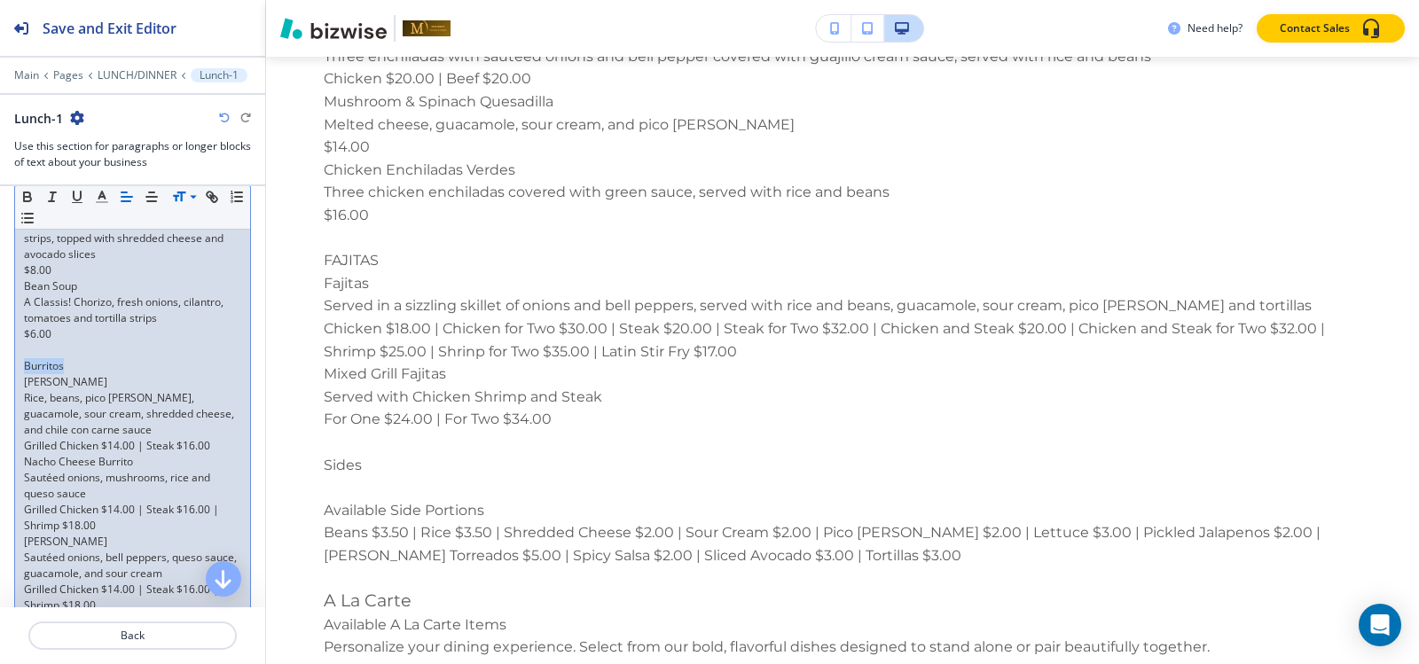
drag, startPoint x: 66, startPoint y: 363, endPoint x: 0, endPoint y: 359, distance: 65.7
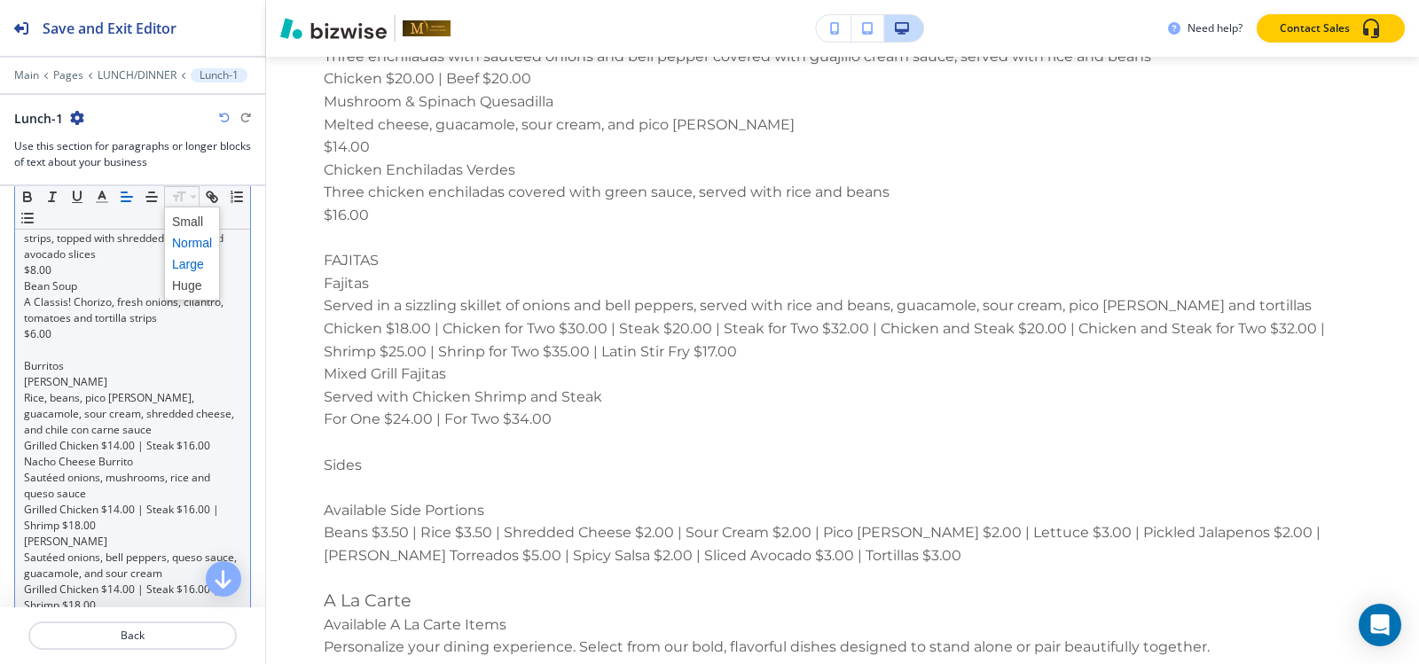
click at [184, 263] on span at bounding box center [192, 264] width 40 height 21
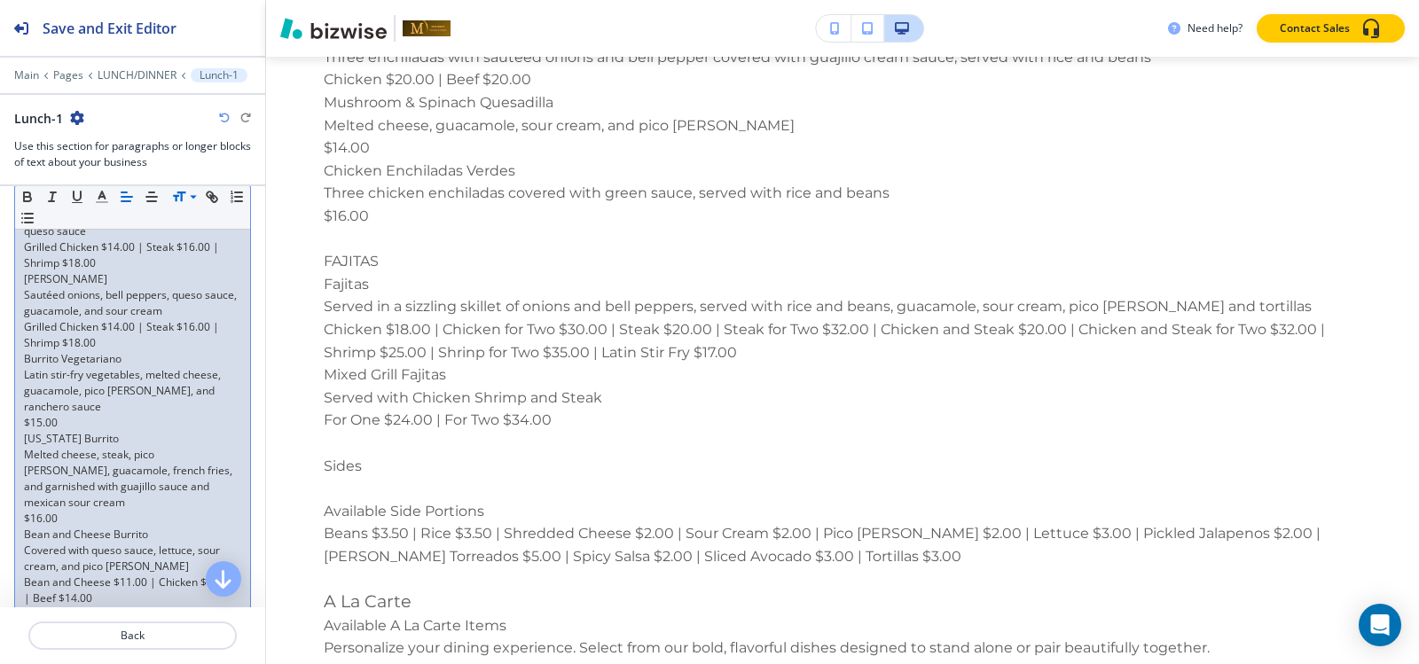
scroll to position [1730, 0]
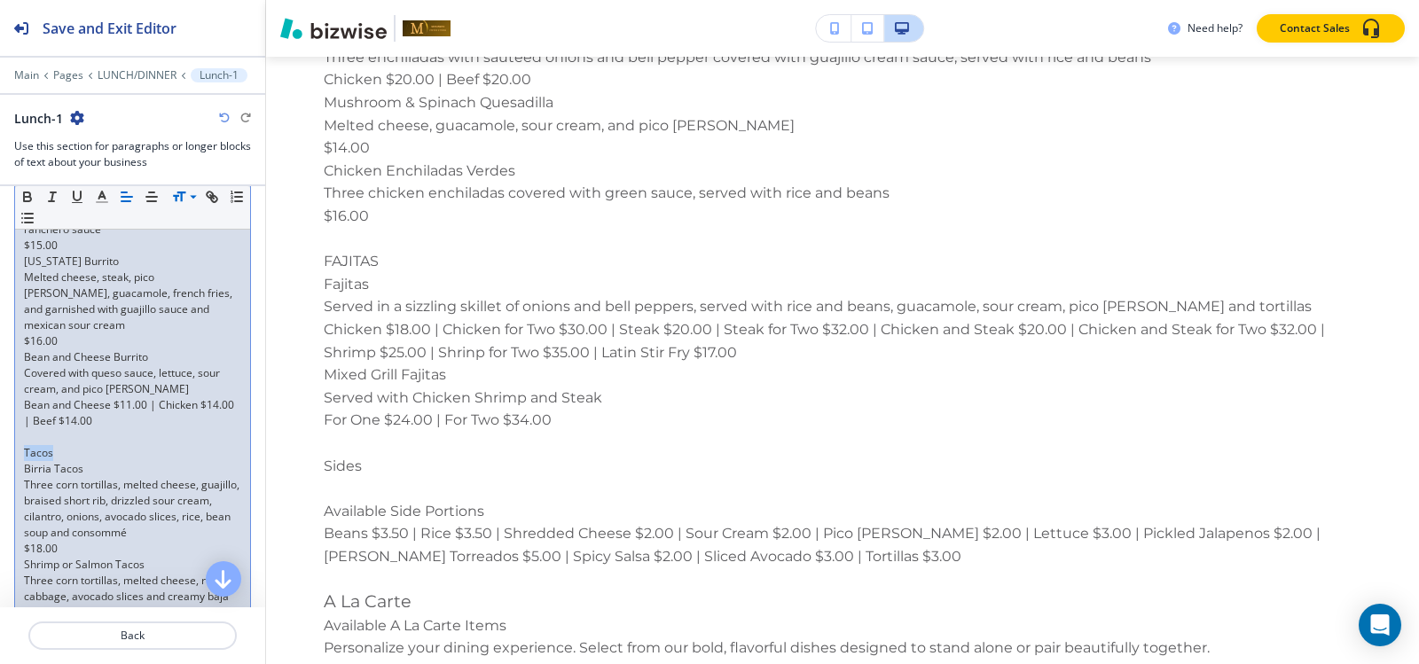
drag, startPoint x: 69, startPoint y: 451, endPoint x: 0, endPoint y: 451, distance: 69.2
click at [0, 451] on div "Section Body Small Normal Large Huge Starters to Share Shrimp Brochette Eight g…" at bounding box center [132, 543] width 265 height 3656
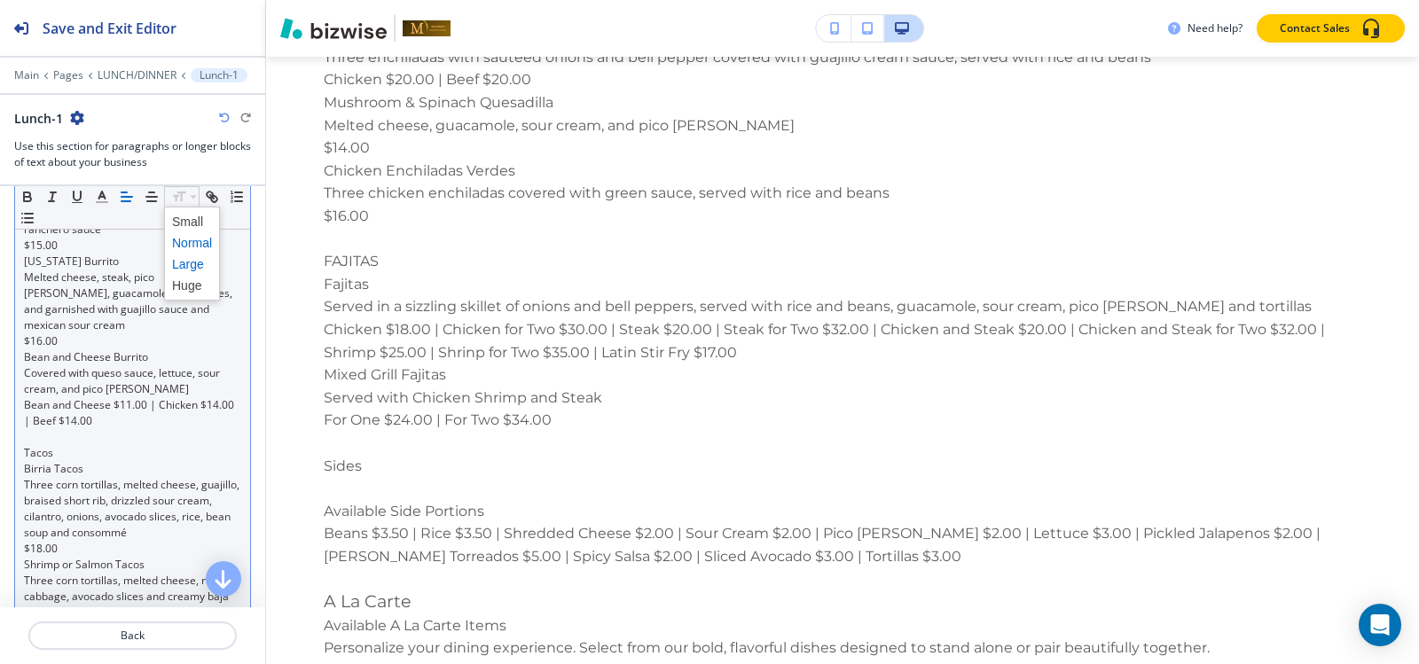
click at [184, 262] on span at bounding box center [192, 264] width 40 height 21
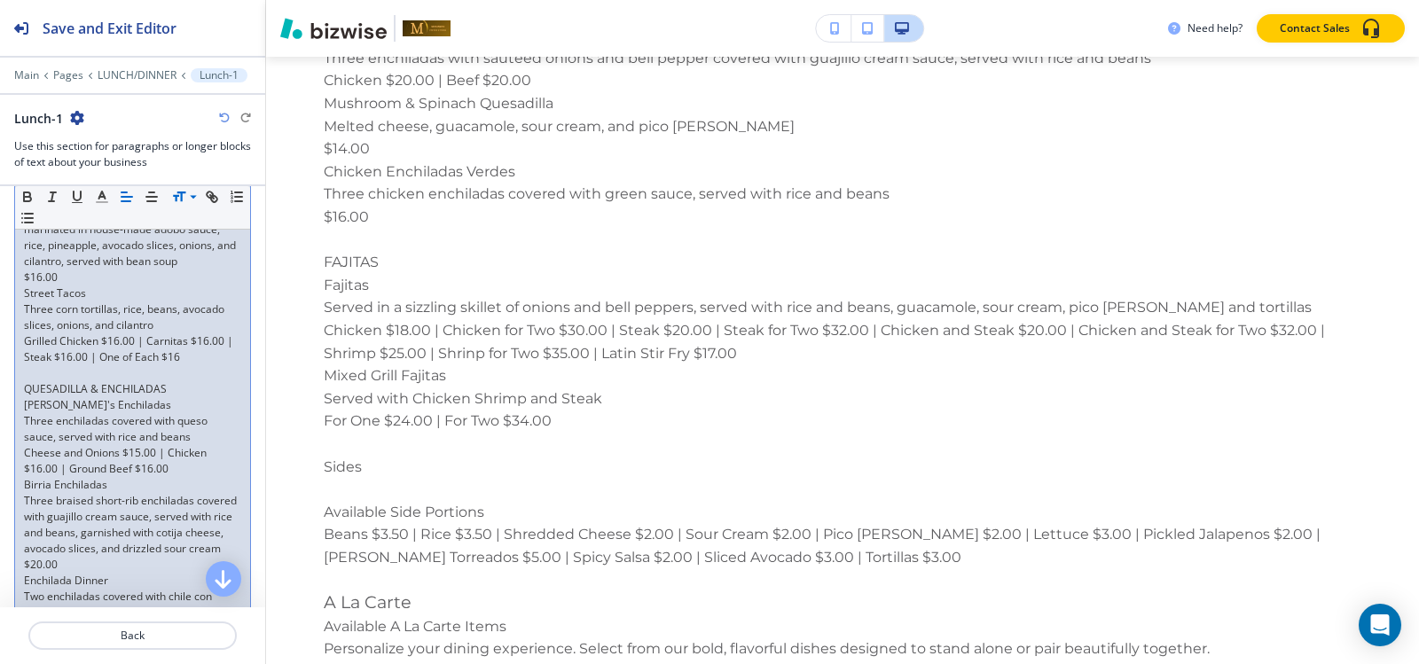
scroll to position [2262, 0]
drag, startPoint x: 167, startPoint y: 398, endPoint x: 0, endPoint y: 398, distance: 166.7
click at [0, 398] on div "Section Body Small Normal Large Huge Starters to Share Shrimp Brochette Eight g…" at bounding box center [132, 13] width 265 height 3660
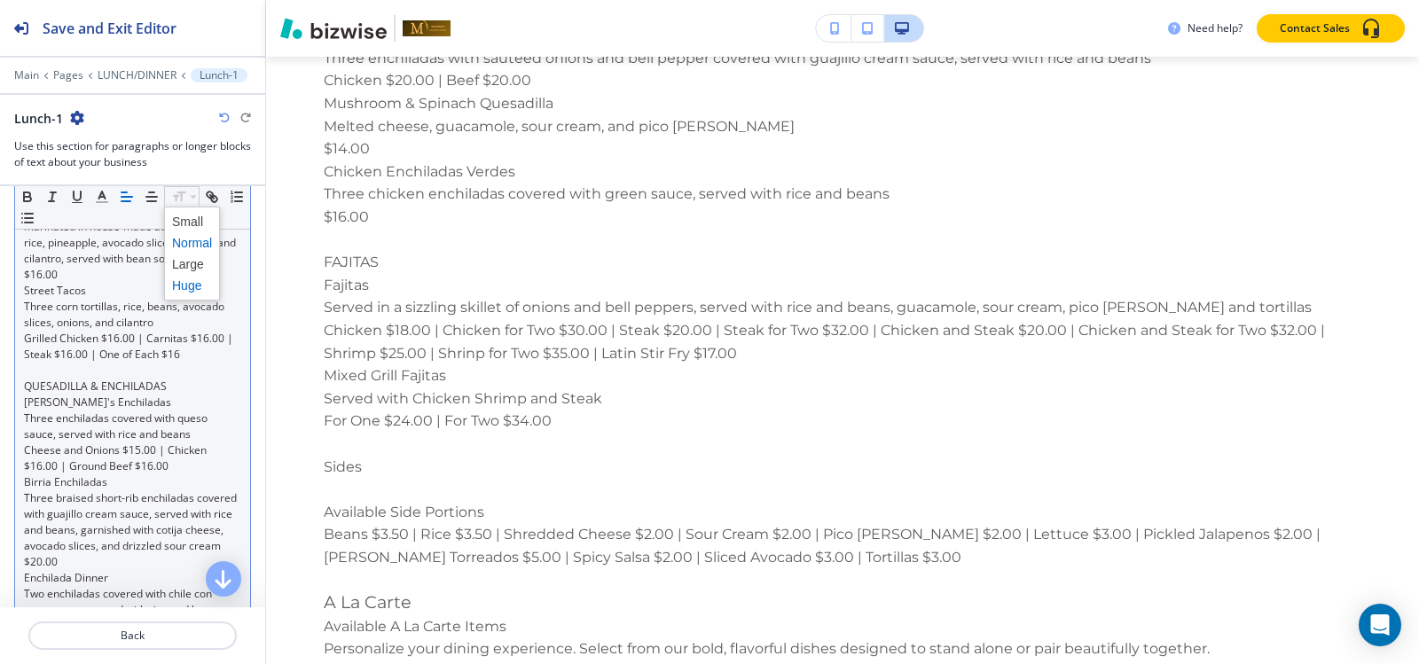
click at [193, 275] on span at bounding box center [192, 285] width 40 height 21
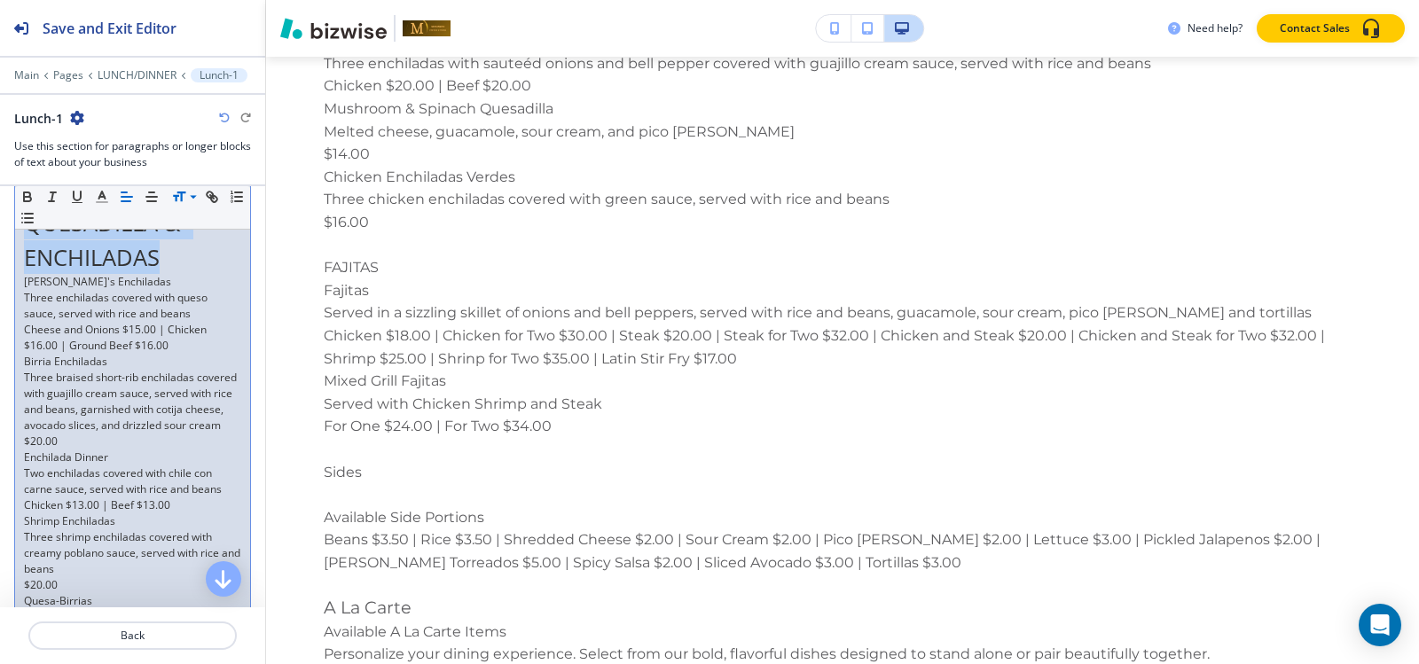
scroll to position [2440, 0]
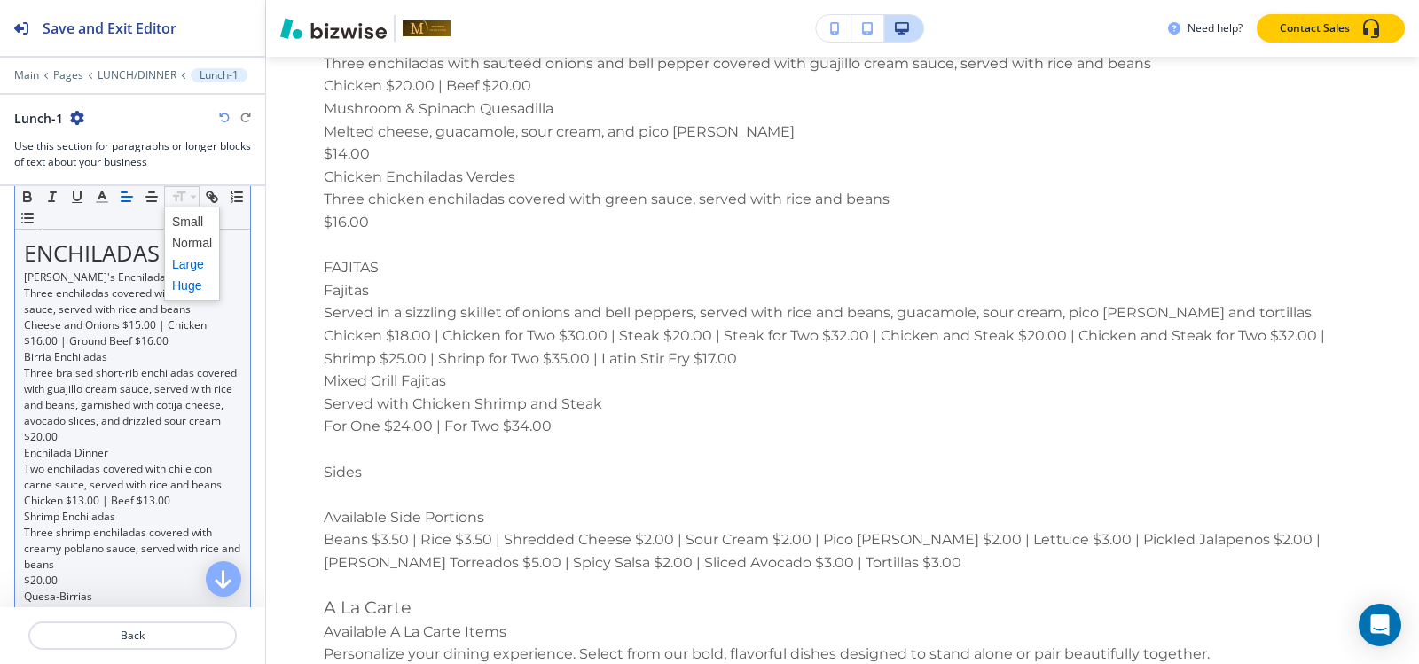
click at [184, 263] on span at bounding box center [192, 264] width 40 height 21
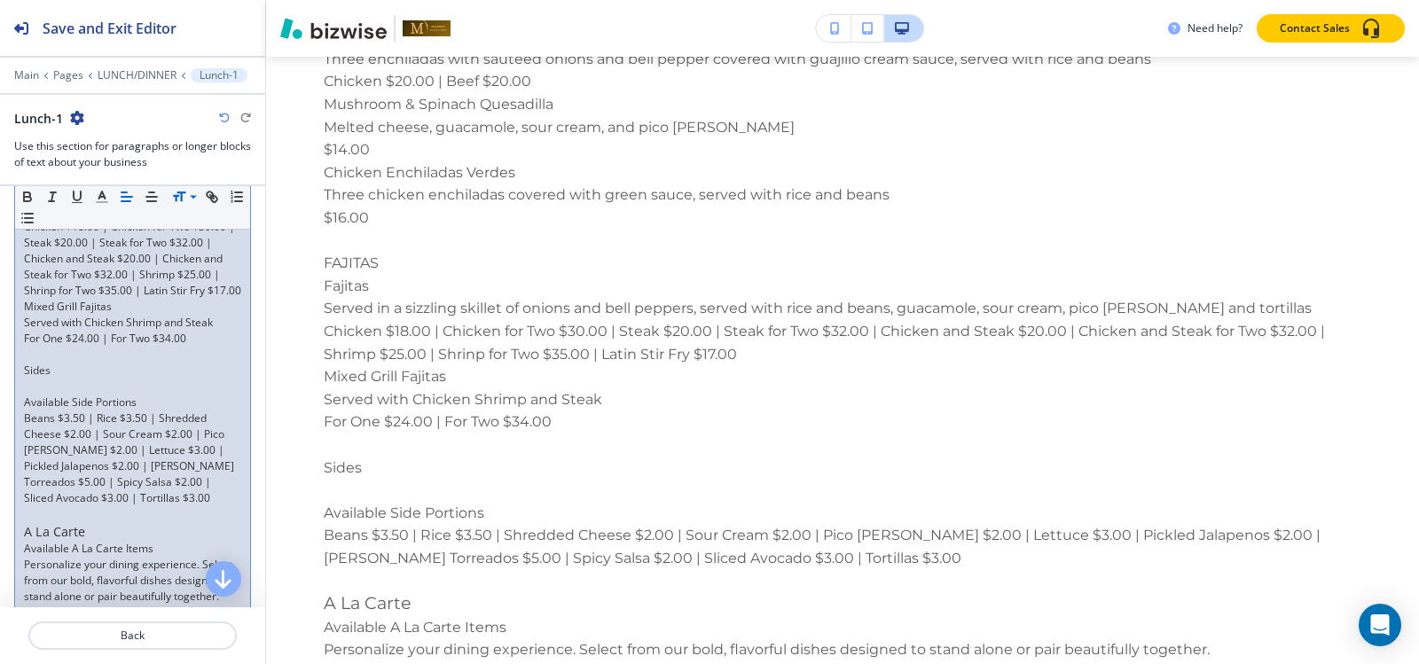
scroll to position [3371, 0]
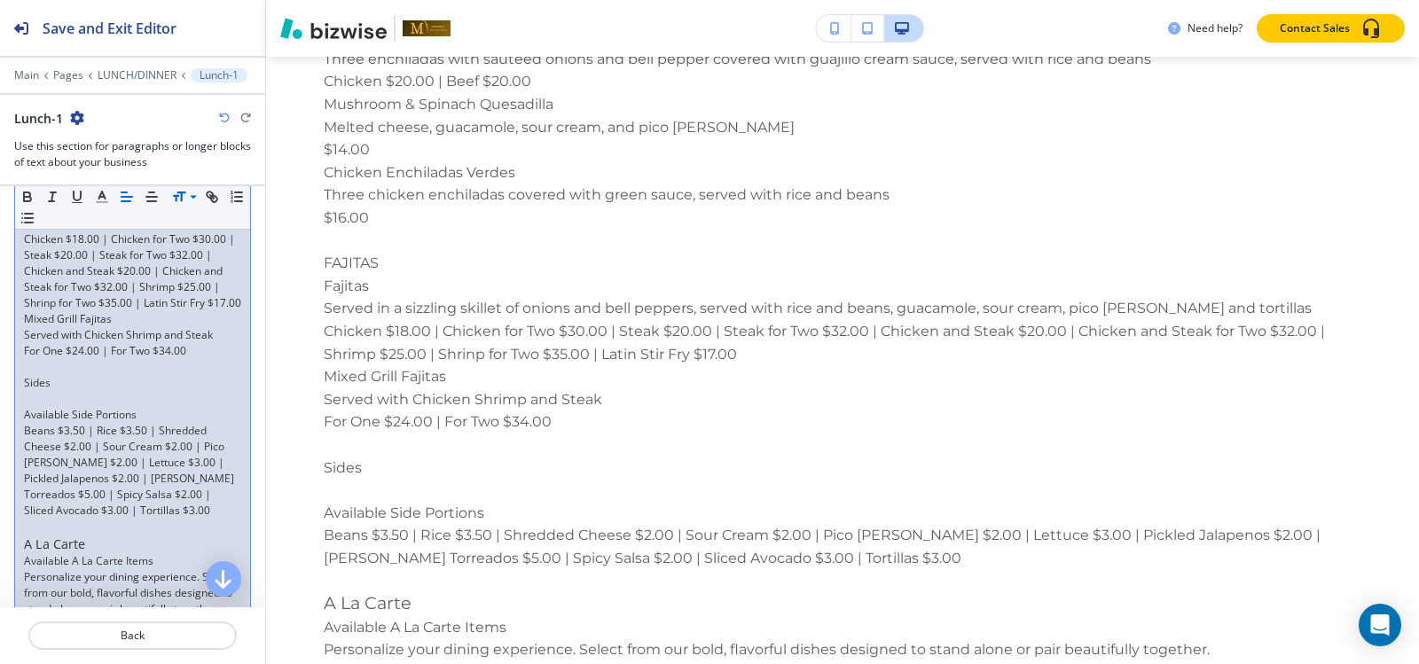
click at [54, 407] on p at bounding box center [132, 399] width 217 height 16
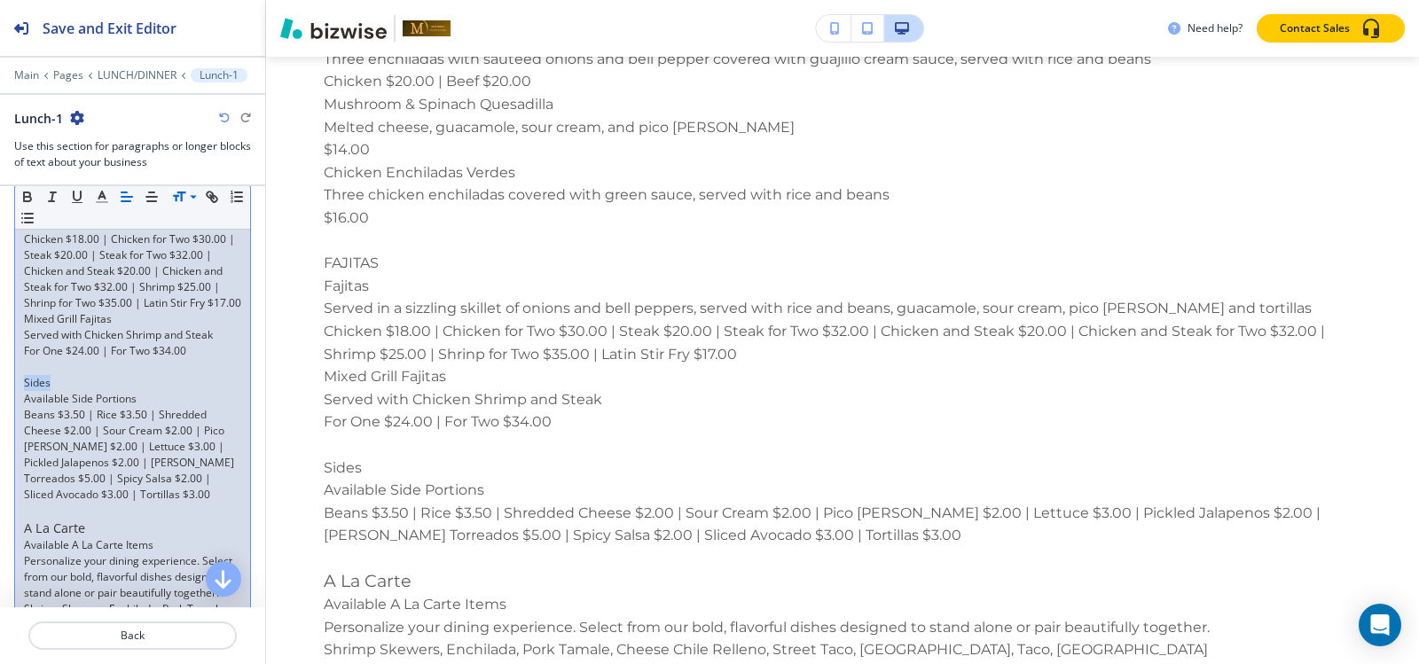
drag, startPoint x: 54, startPoint y: 428, endPoint x: 0, endPoint y: 427, distance: 54.1
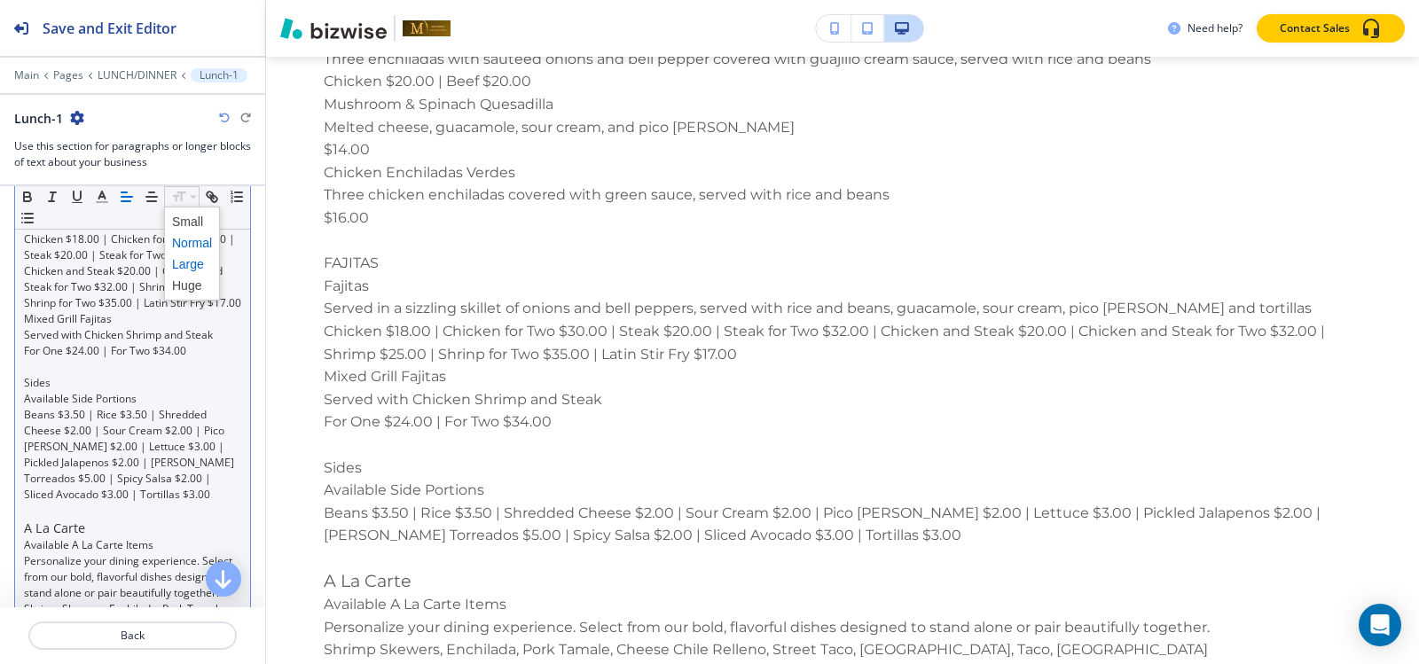
click at [187, 263] on span at bounding box center [192, 264] width 40 height 21
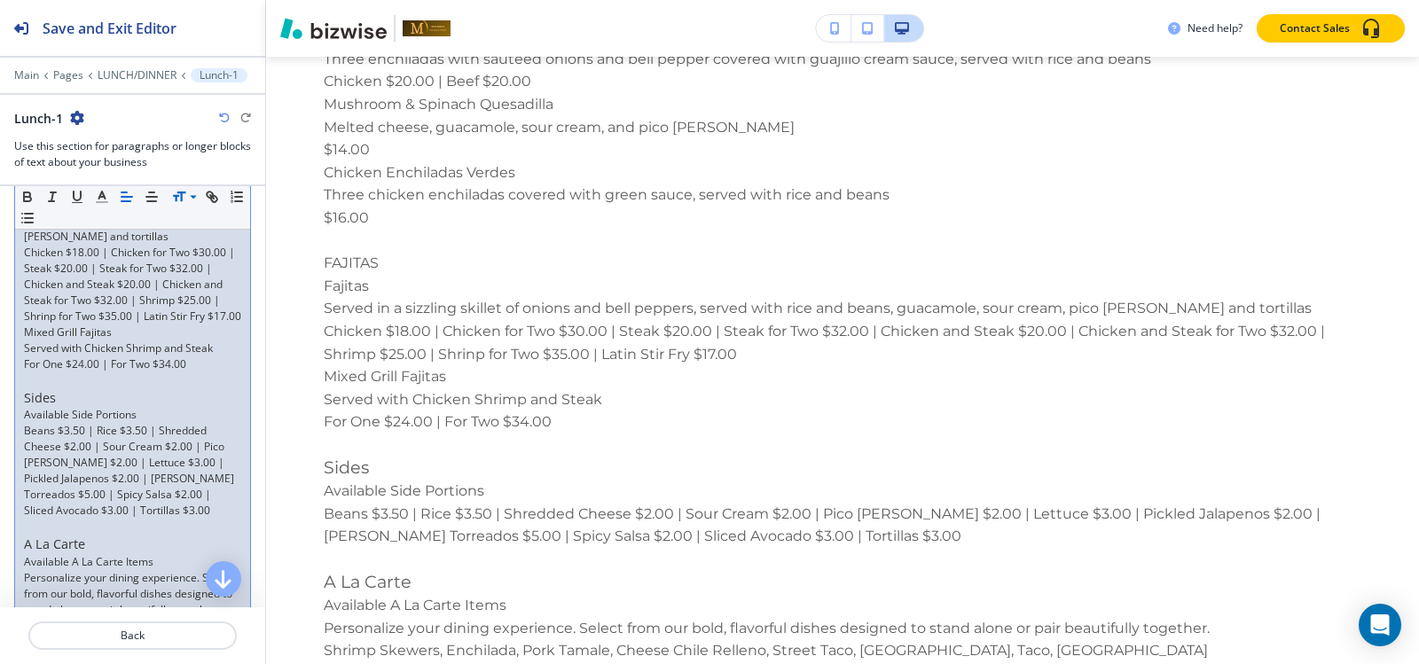
scroll to position [3181, 0]
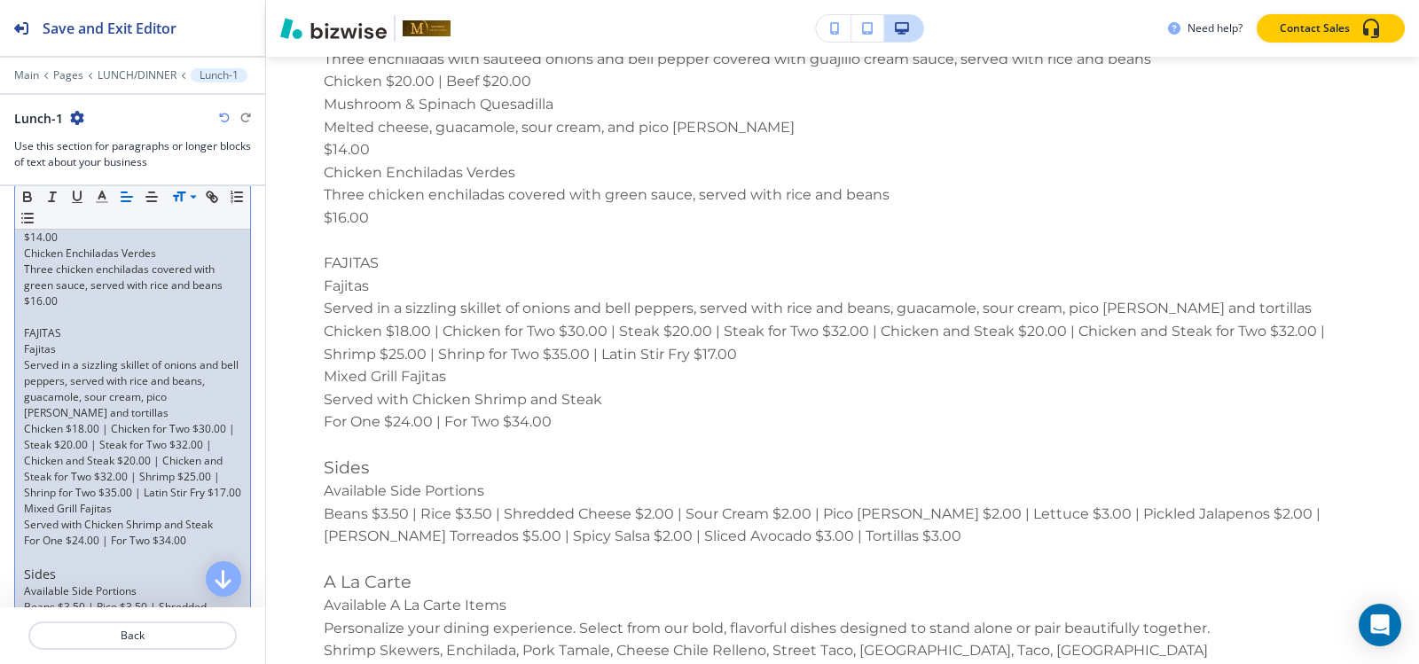
click at [67, 341] on p "FAJITAS" at bounding box center [132, 333] width 217 height 16
drag, startPoint x: 67, startPoint y: 364, endPoint x: 0, endPoint y: 359, distance: 67.6
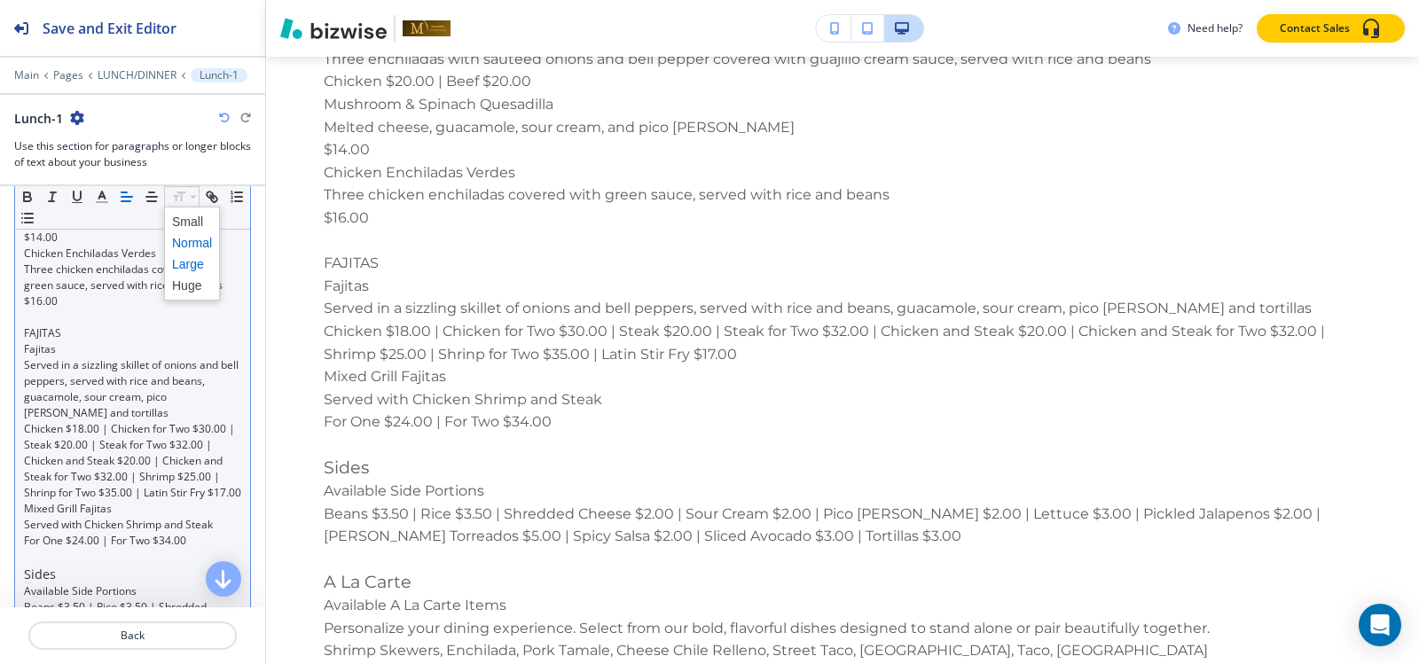
click at [181, 262] on span at bounding box center [192, 264] width 40 height 21
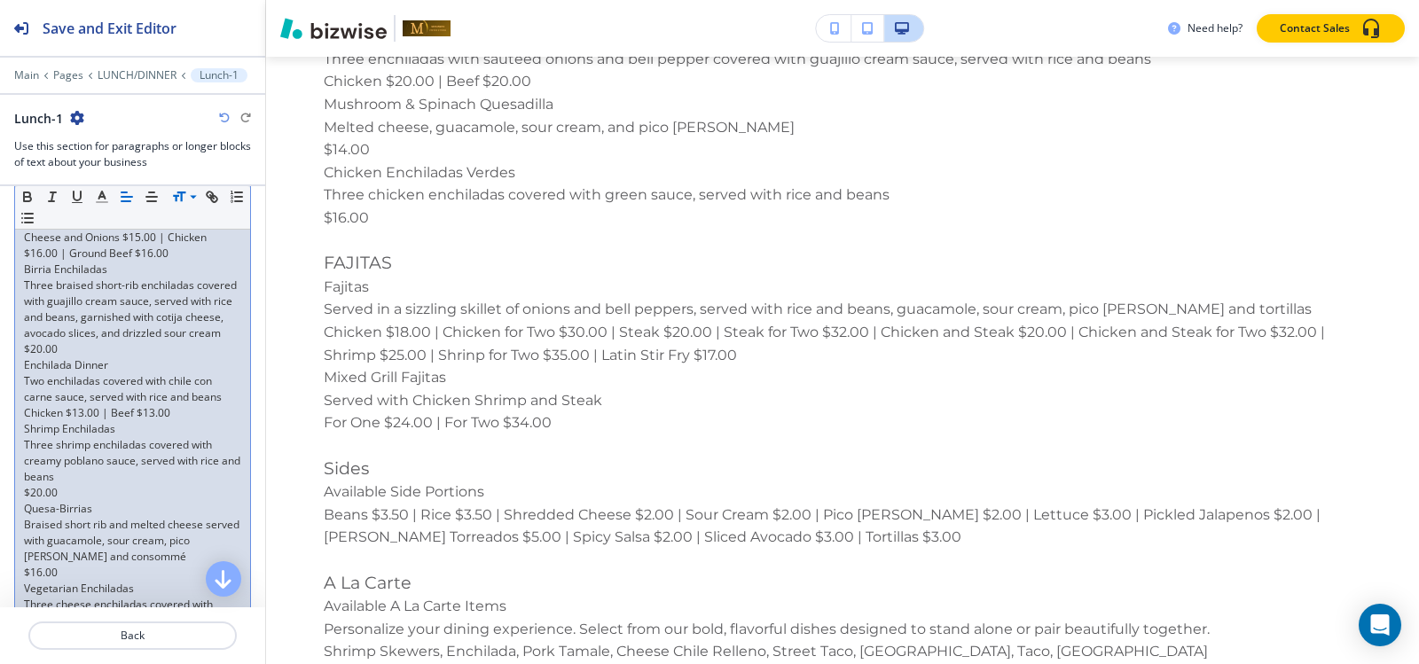
scroll to position [2528, 0]
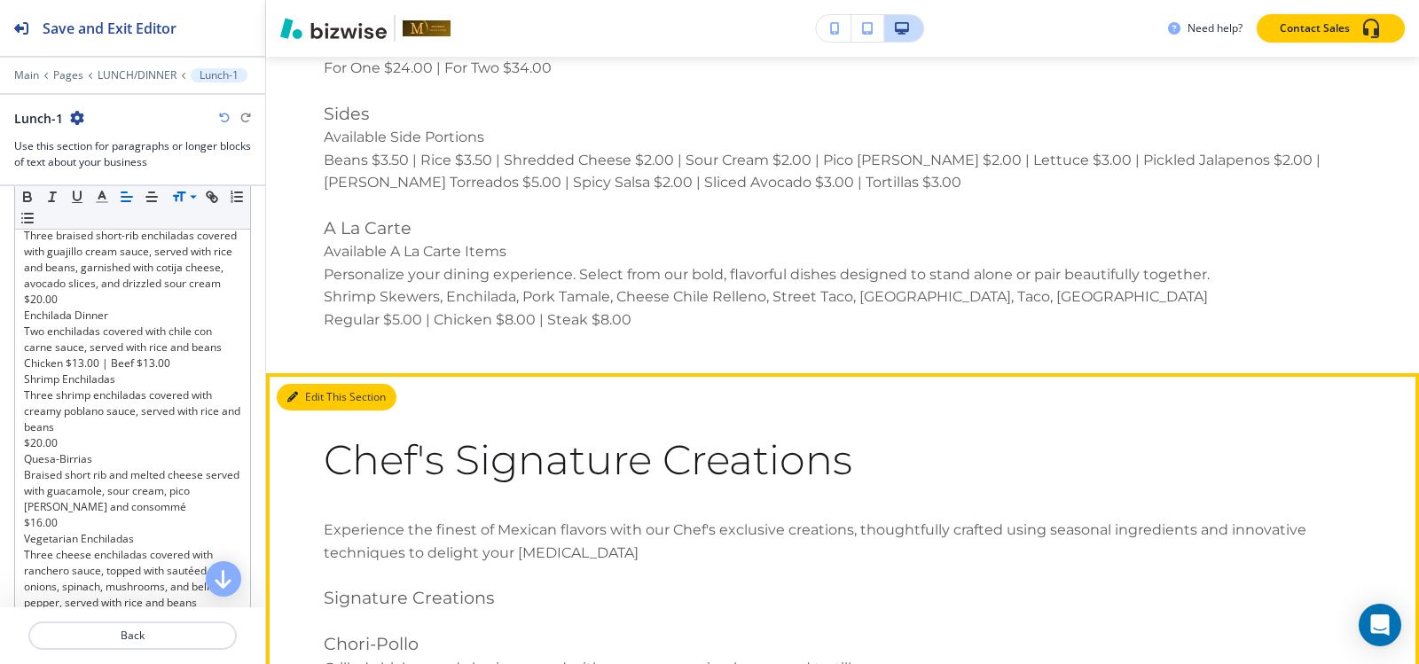
click at [296, 402] on icon "button" at bounding box center [292, 397] width 11 height 11
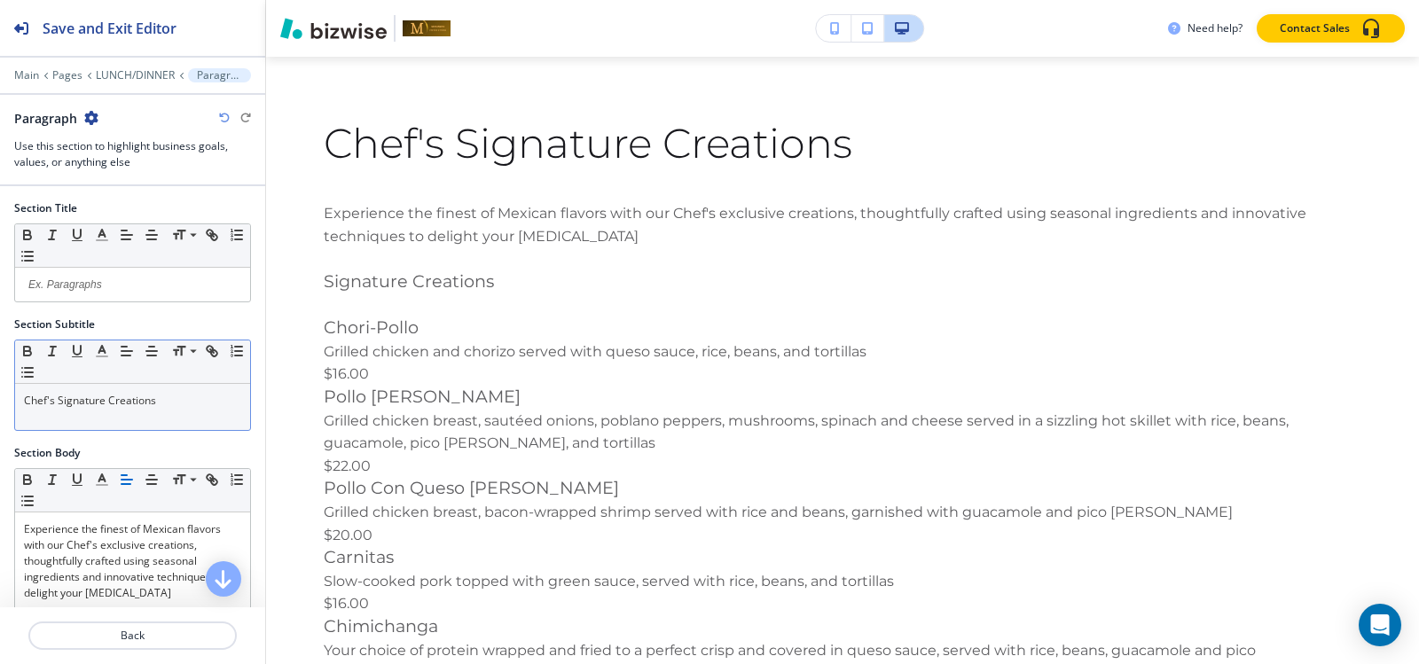
scroll to position [355, 0]
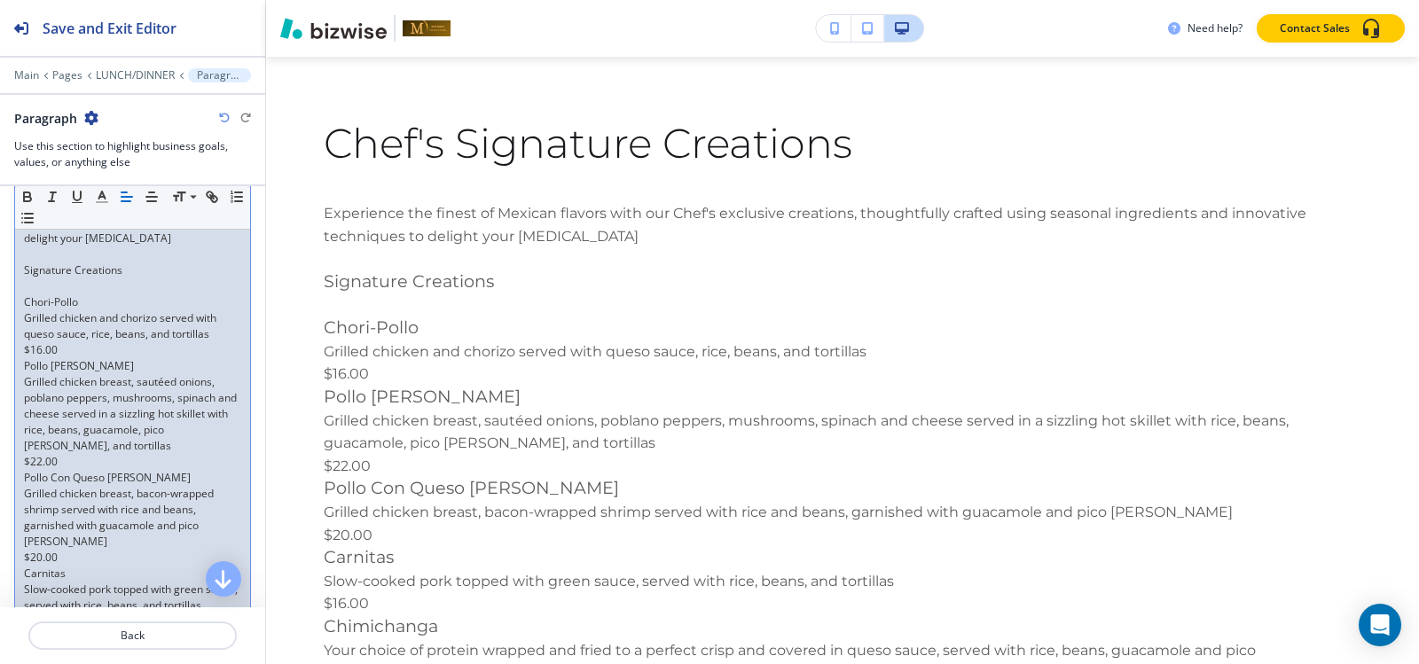
click at [67, 284] on p at bounding box center [132, 286] width 217 height 16
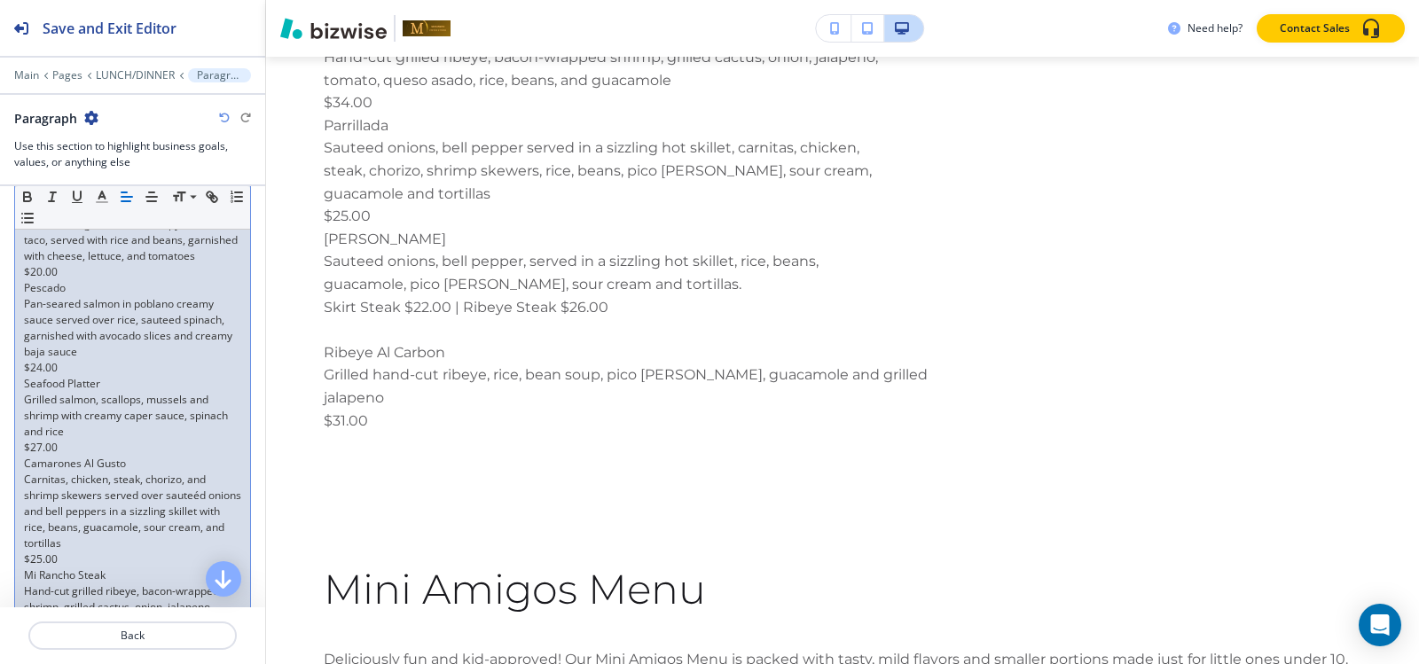
scroll to position [1472, 0]
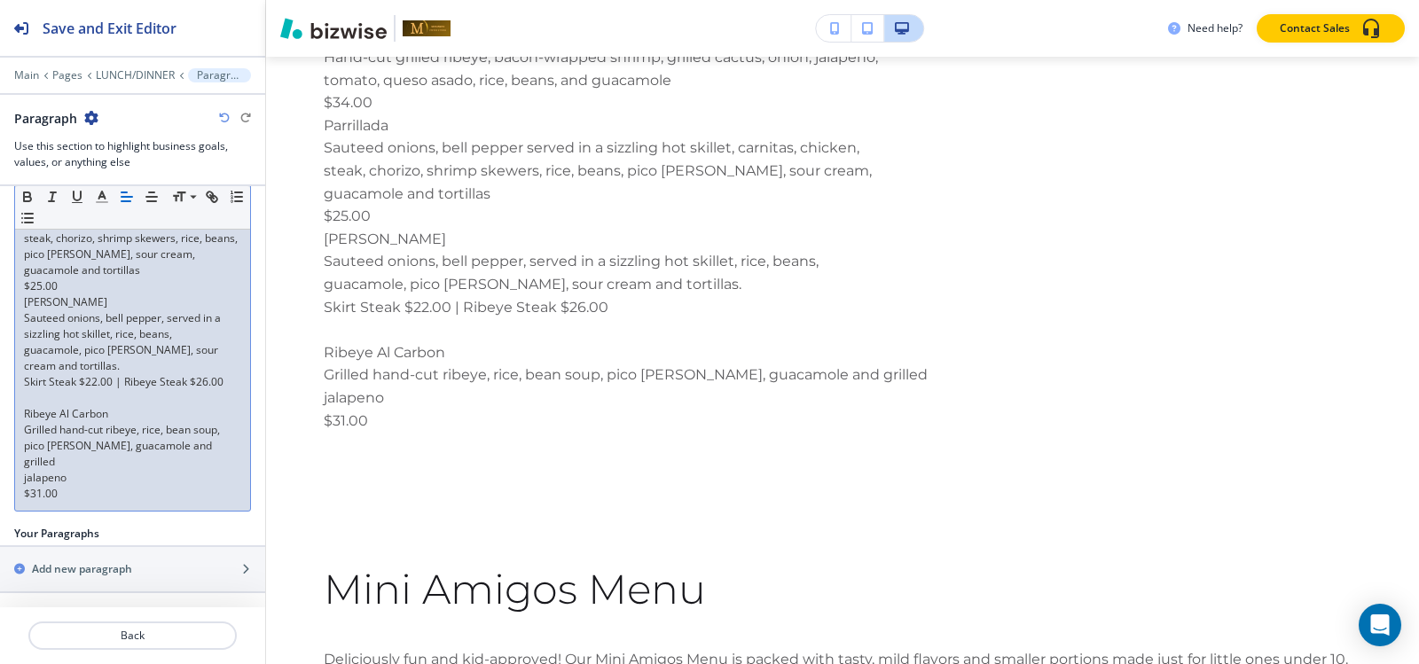
click at [45, 406] on p at bounding box center [132, 398] width 217 height 16
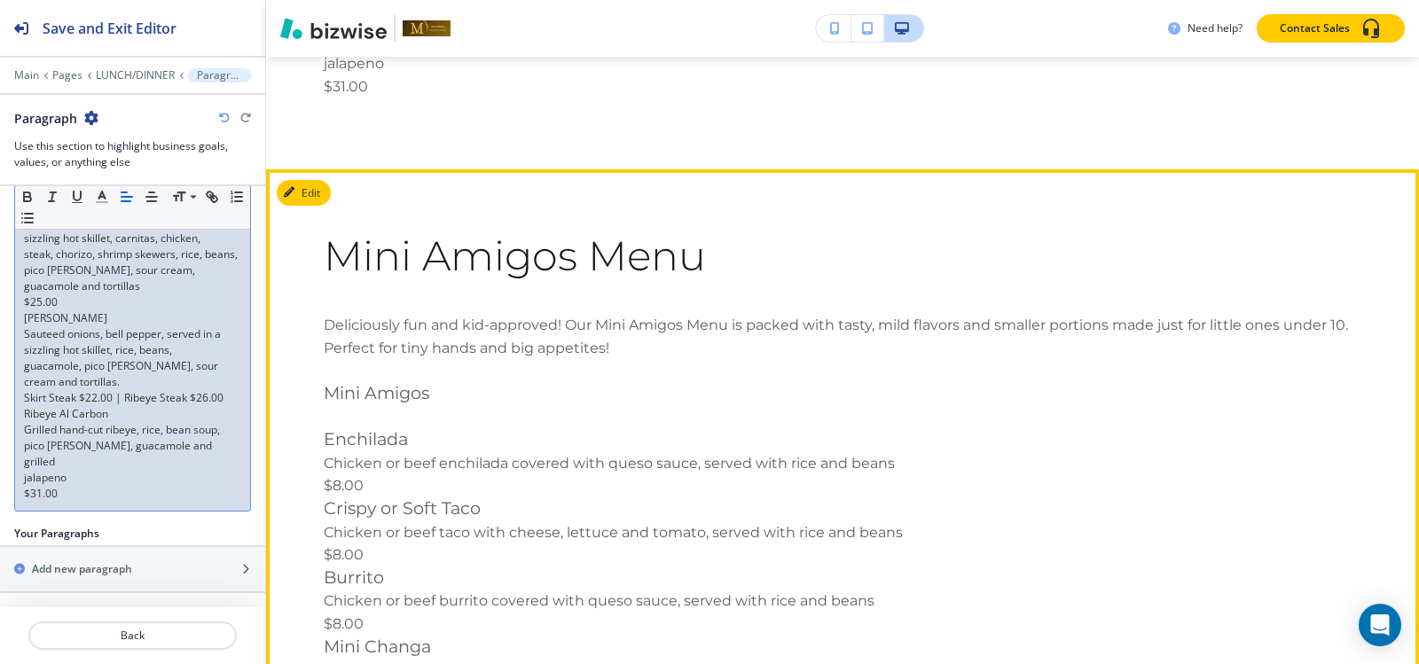
scroll to position [6433, 0]
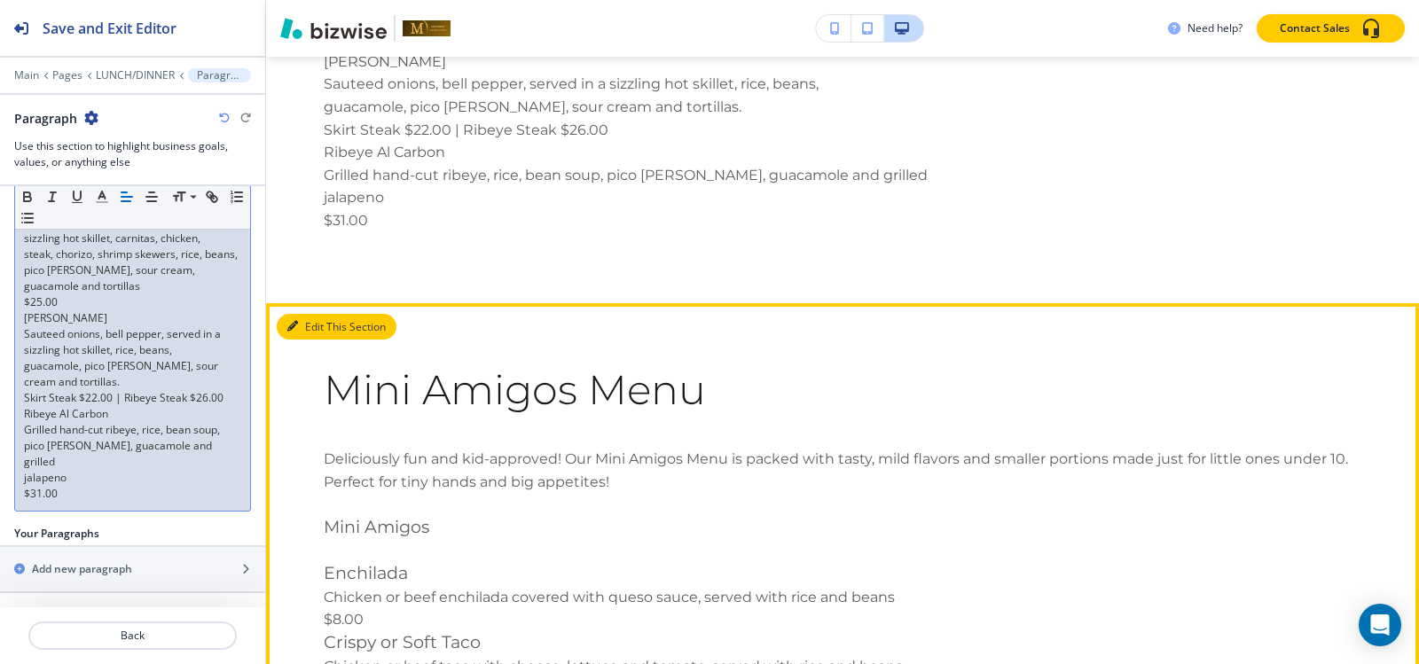
click at [311, 314] on button "Edit This Section" at bounding box center [337, 327] width 120 height 27
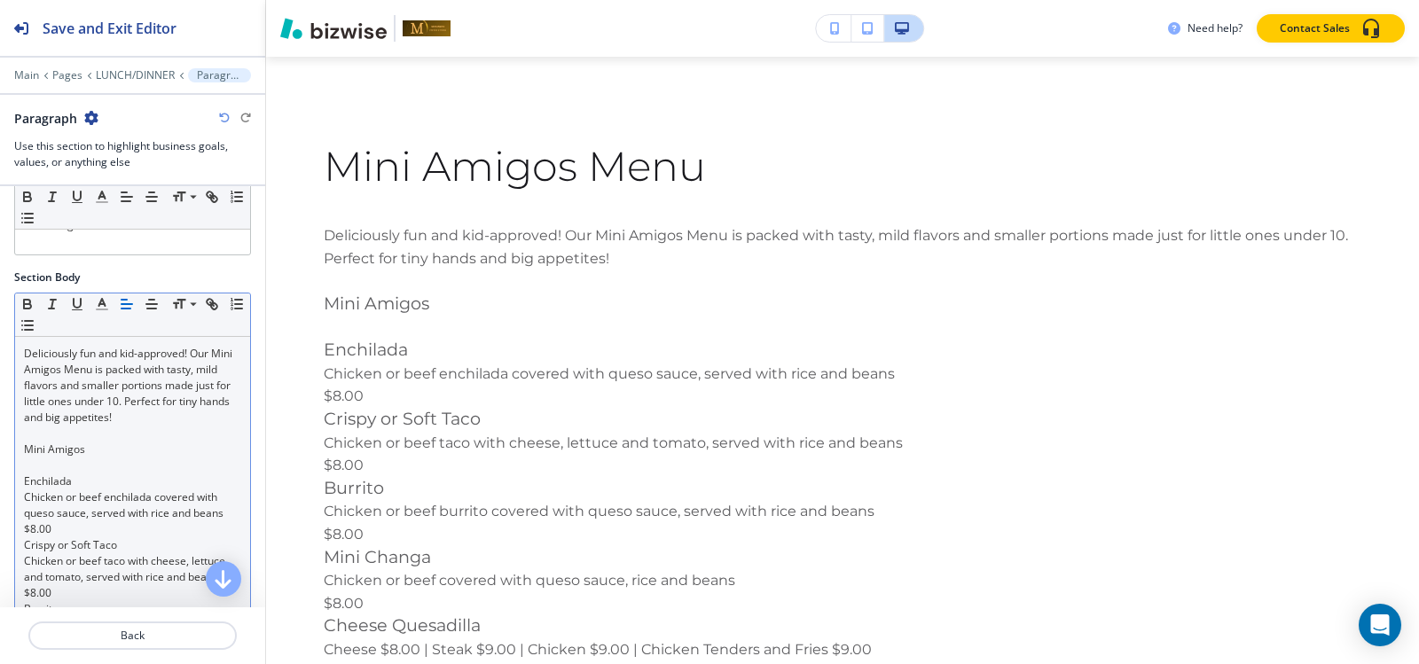
scroll to position [177, 0]
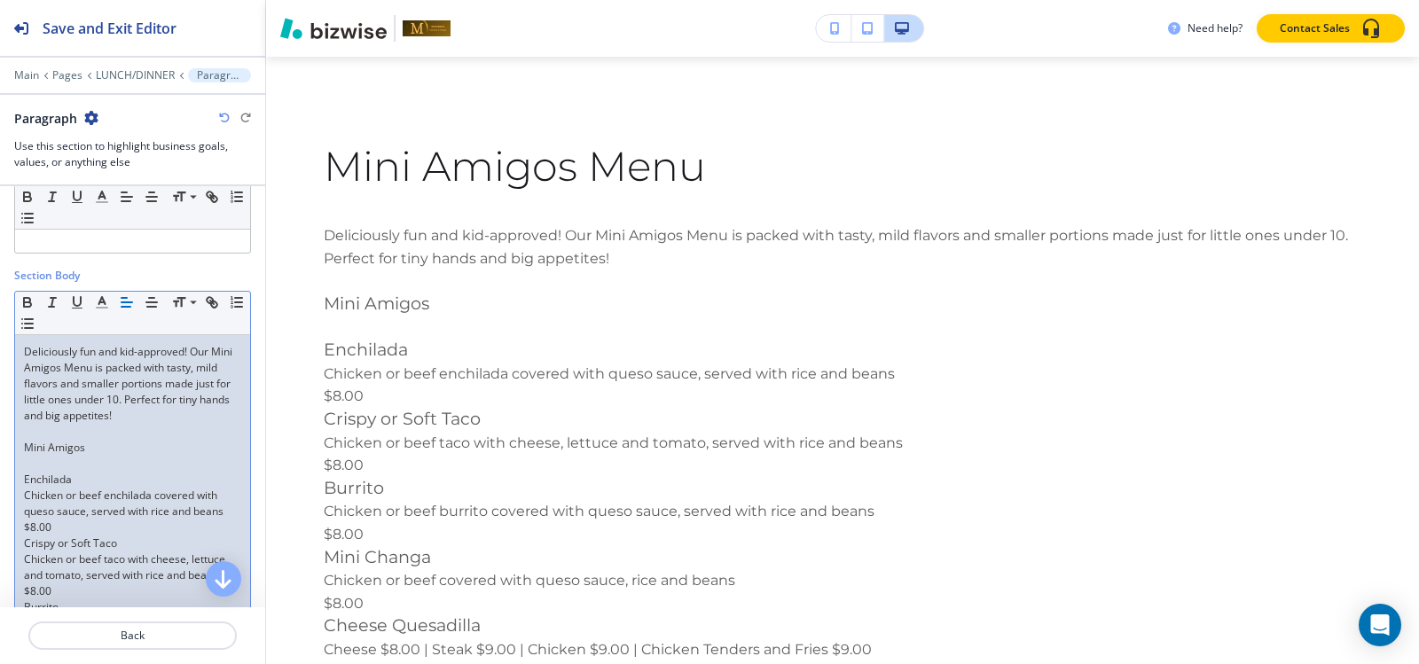
click at [59, 464] on p at bounding box center [132, 464] width 217 height 16
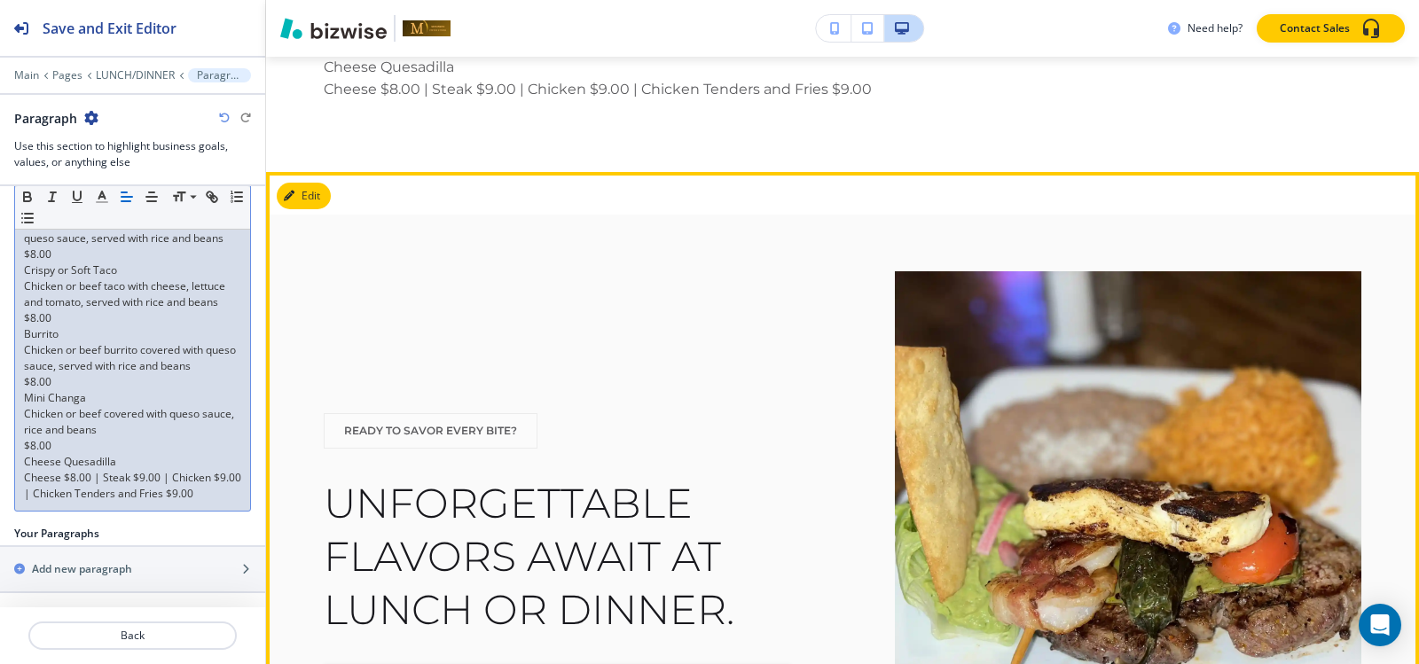
scroll to position [6745, 0]
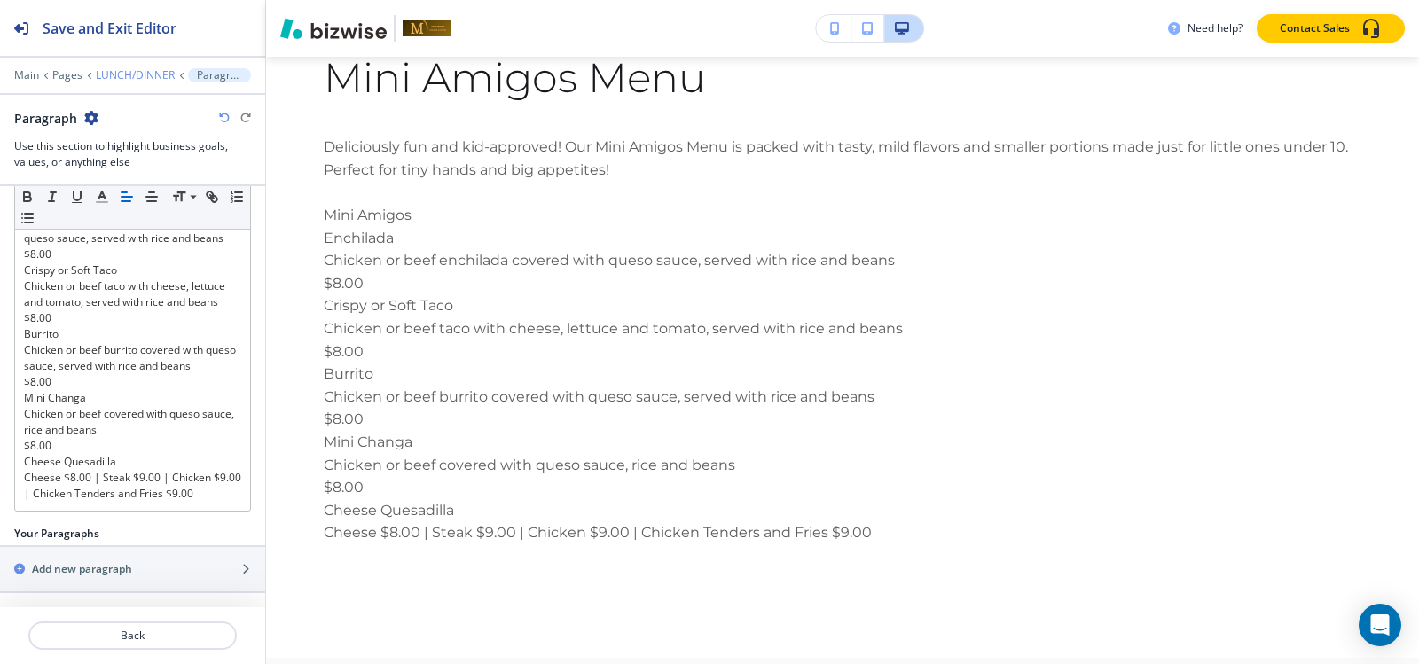
click at [145, 80] on p "LUNCH/DINNER" at bounding box center [135, 75] width 79 height 12
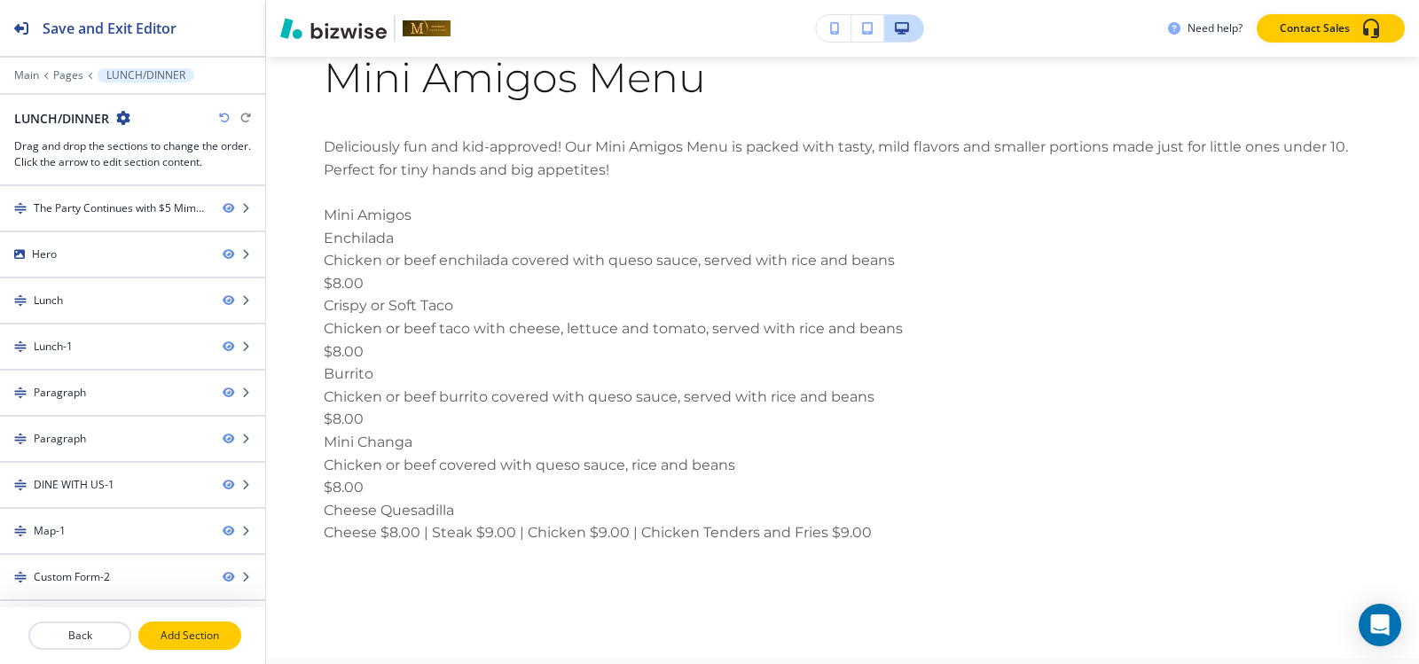
click at [201, 645] on button "Add Section" at bounding box center [189, 636] width 103 height 28
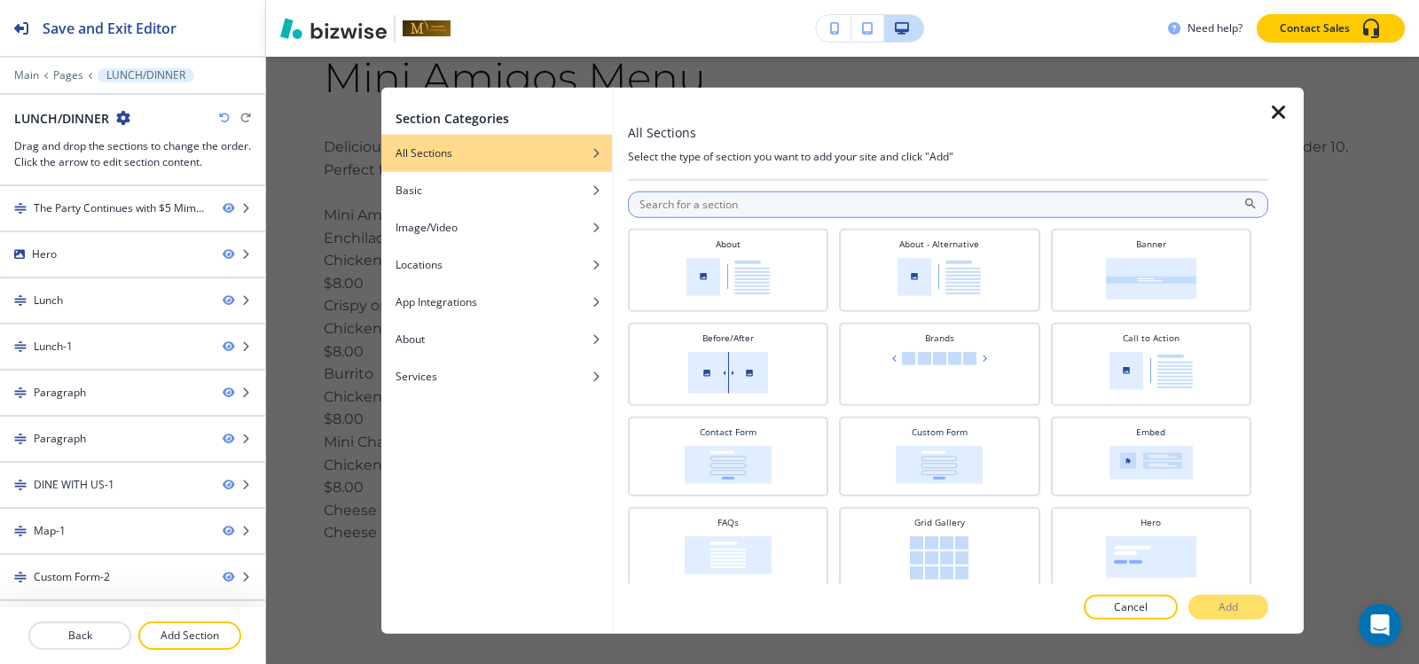
click at [661, 213] on input "text" at bounding box center [948, 204] width 640 height 27
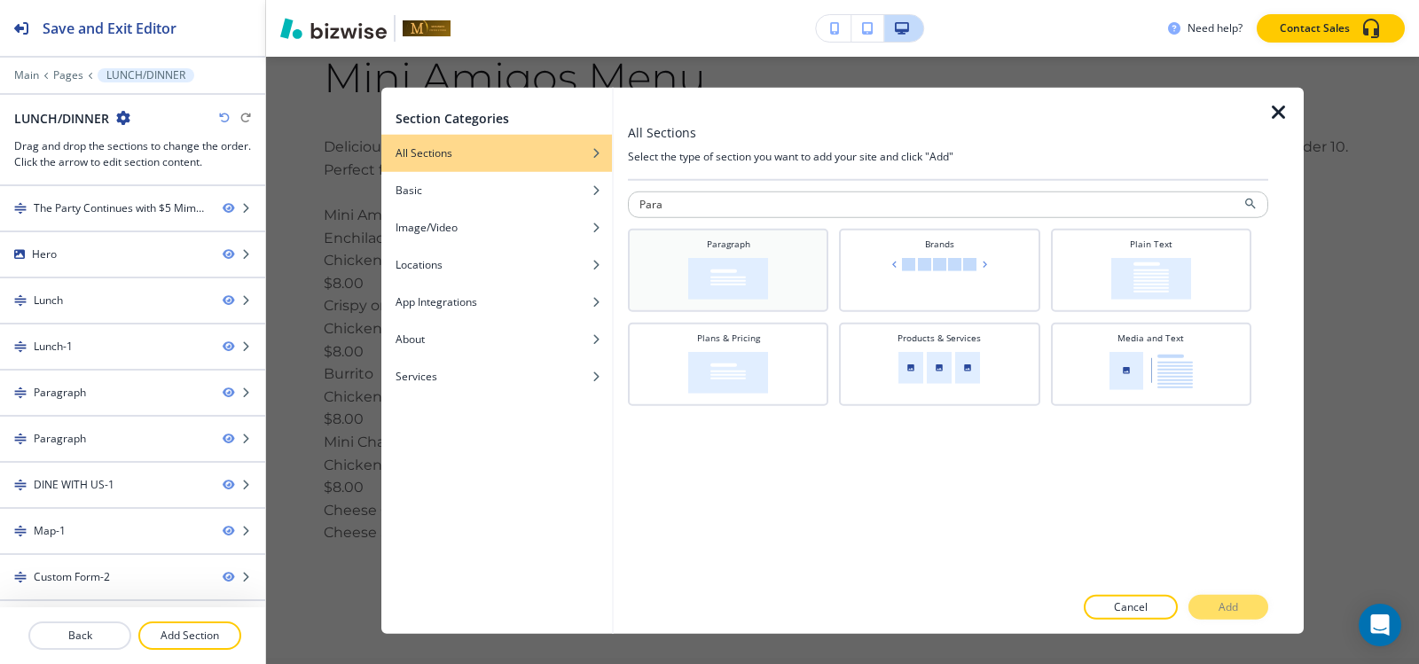
type input "Para"
click at [686, 269] on div "Paragraph" at bounding box center [728, 268] width 183 height 62
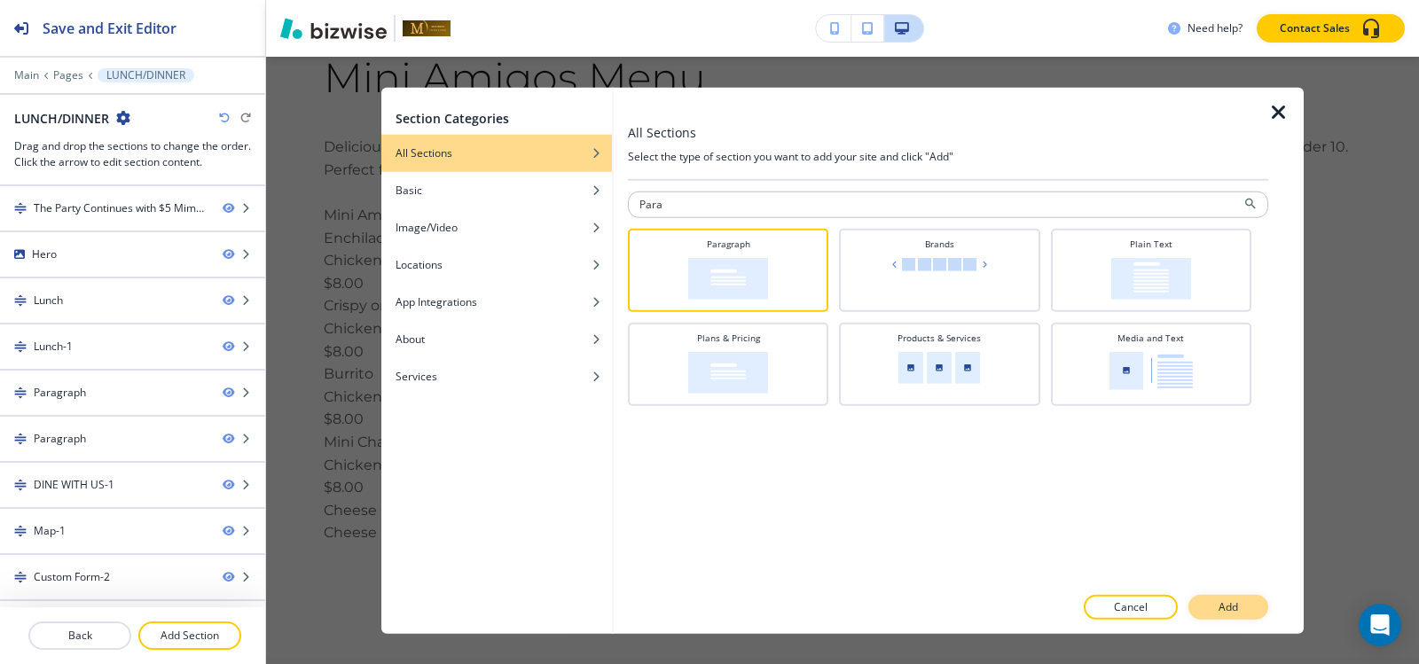
click at [1249, 607] on button "Add" at bounding box center [1228, 607] width 80 height 25
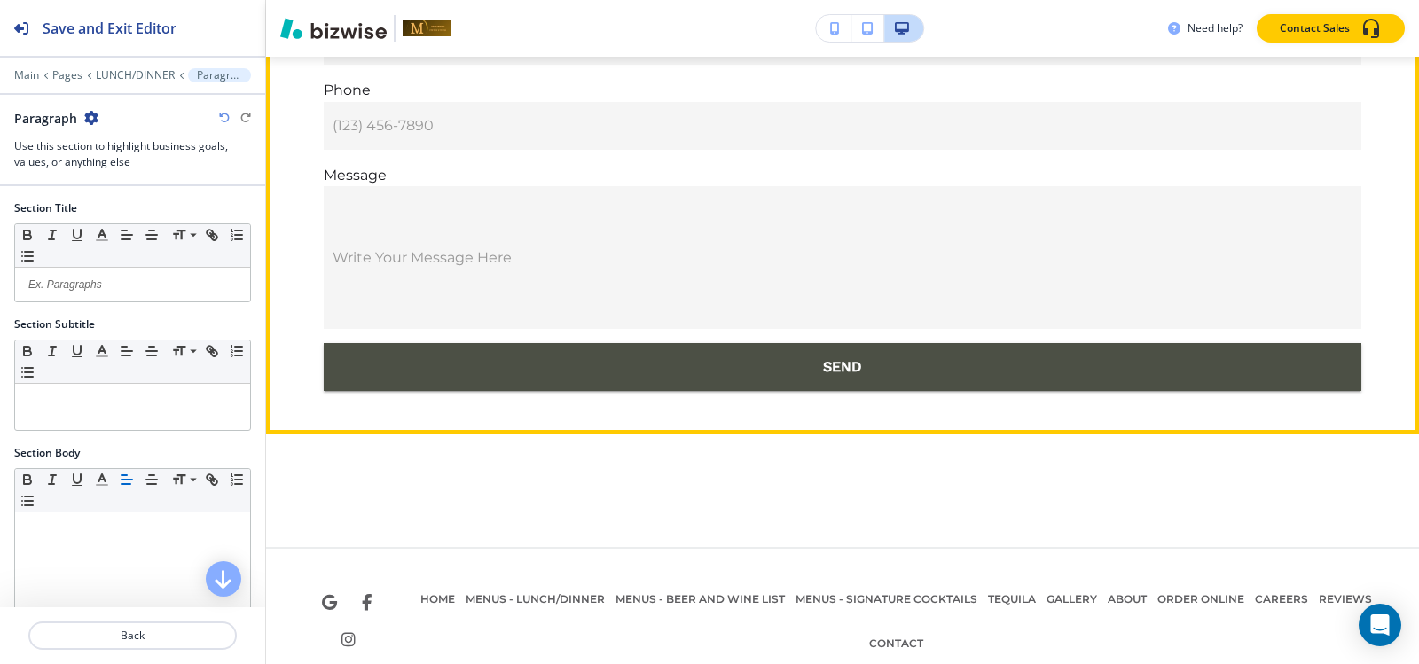
scroll to position [8977, 0]
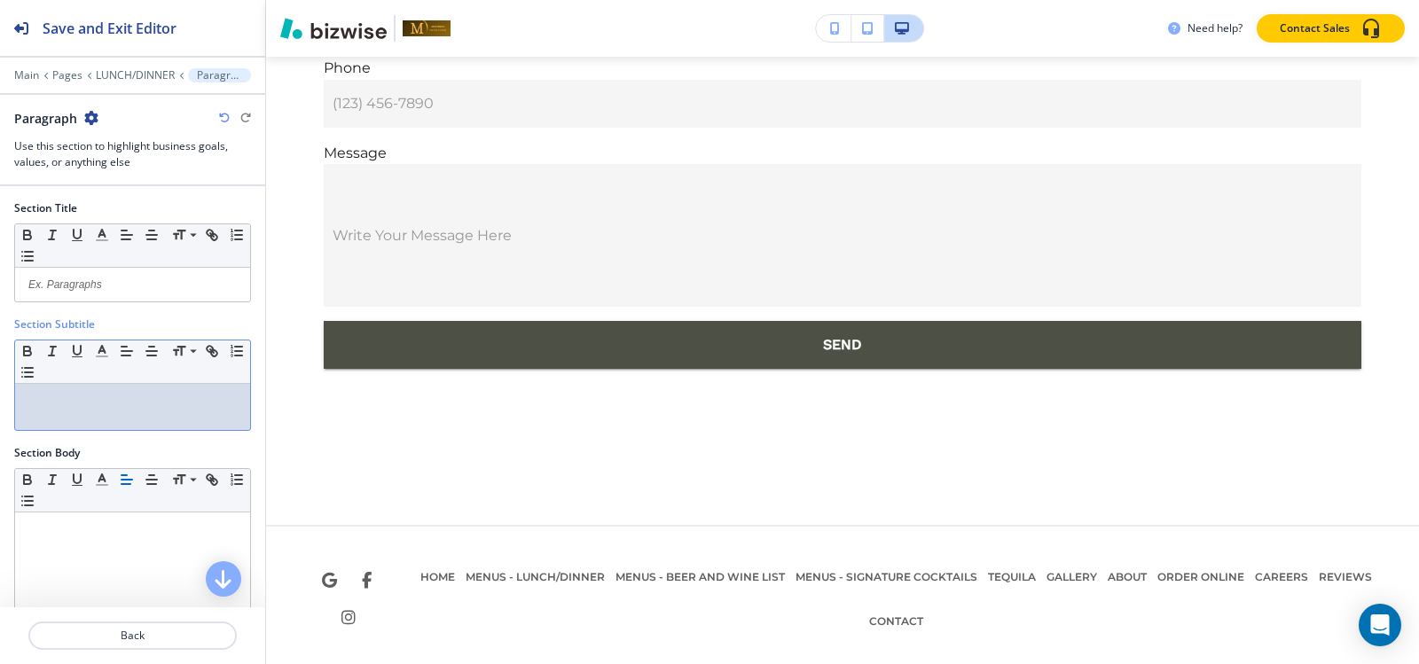
click at [87, 419] on div at bounding box center [132, 407] width 235 height 46
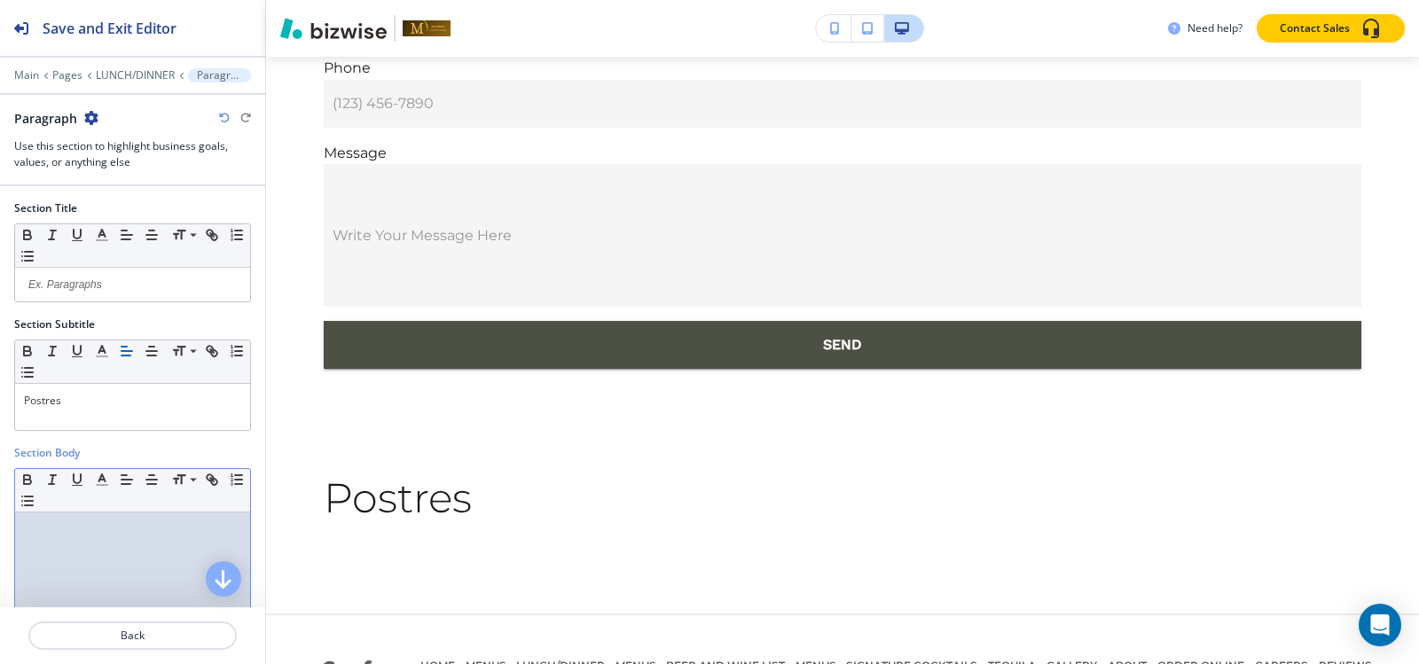
click at [72, 533] on p at bounding box center [132, 529] width 217 height 16
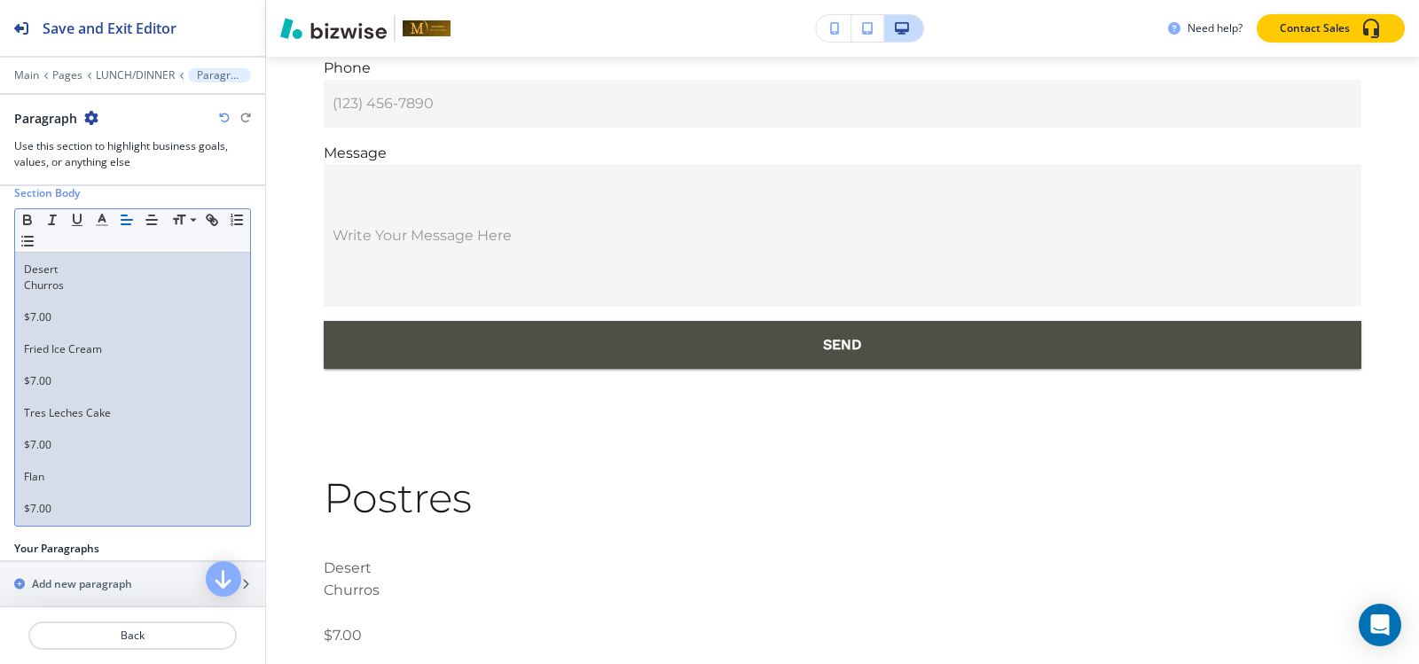
scroll to position [275, 0]
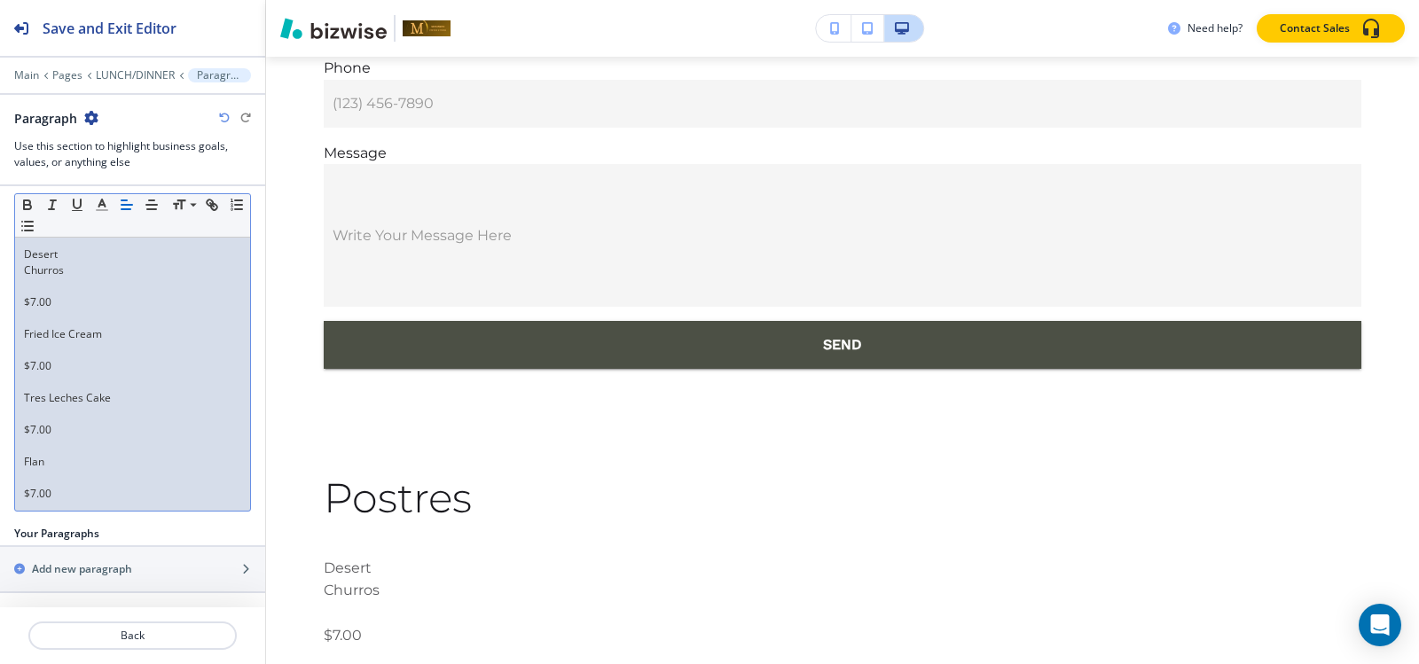
click at [31, 289] on p at bounding box center [132, 286] width 217 height 16
click at [27, 317] on p at bounding box center [132, 318] width 217 height 16
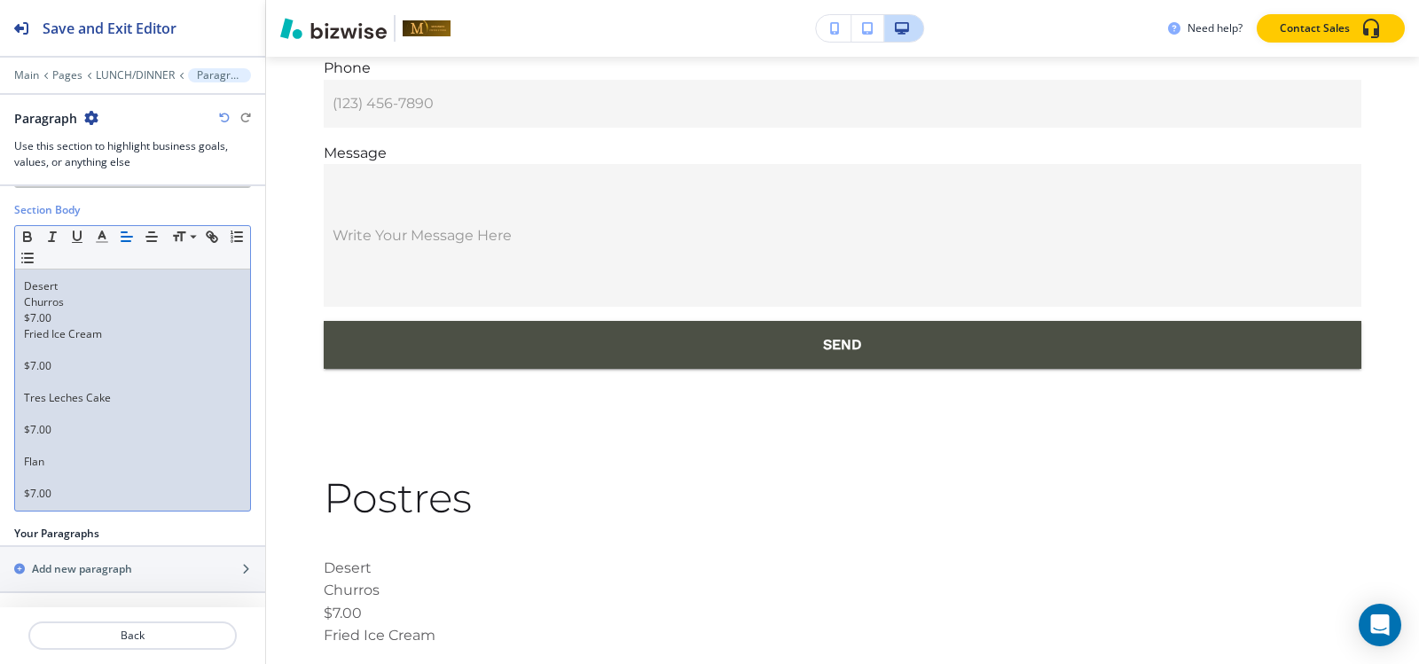
click at [26, 347] on p at bounding box center [132, 350] width 217 height 16
click at [27, 376] on p at bounding box center [132, 377] width 217 height 16
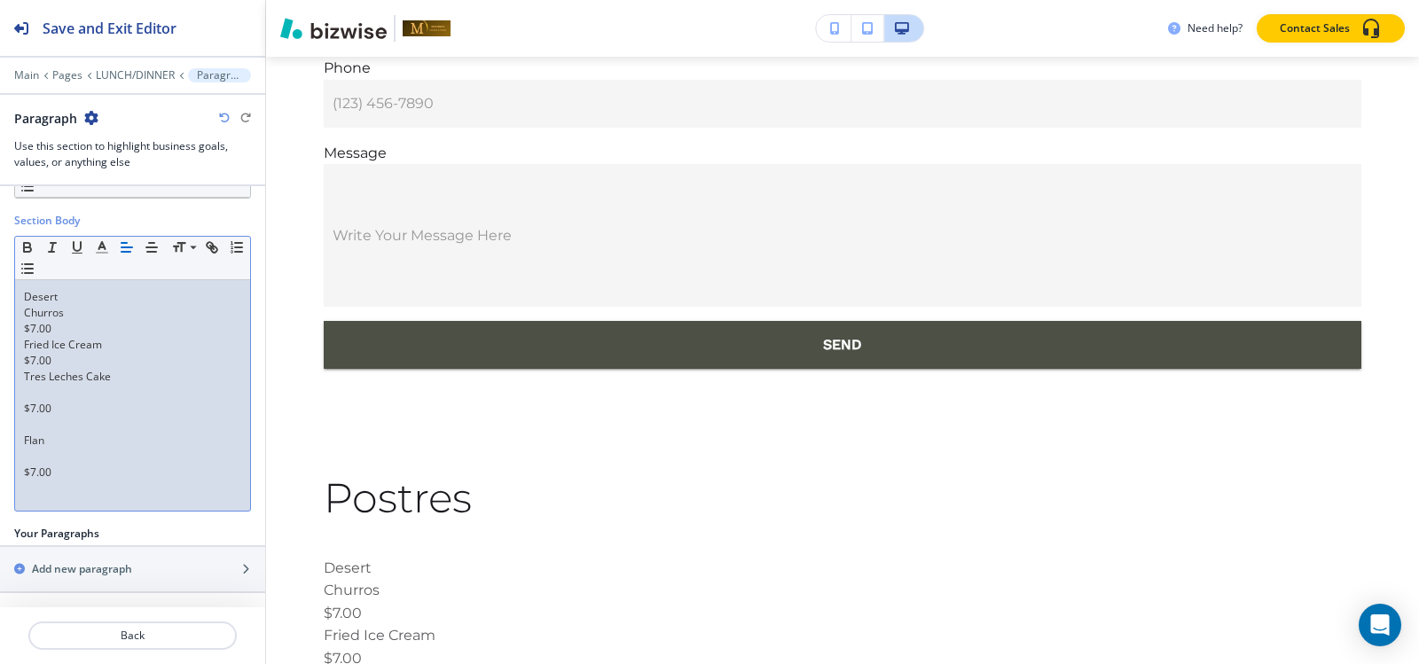
click at [30, 389] on p at bounding box center [132, 393] width 217 height 16
click at [30, 413] on p at bounding box center [132, 409] width 217 height 16
click at [27, 429] on p at bounding box center [132, 425] width 217 height 16
click at [22, 411] on div "Desert Churros $7.00 Fried Ice Cream $7.00 Tres Leches Cake $7.00 Flan $7.00" at bounding box center [132, 395] width 235 height 231
click at [25, 371] on p "Tres Leches Cake" at bounding box center [132, 377] width 217 height 16
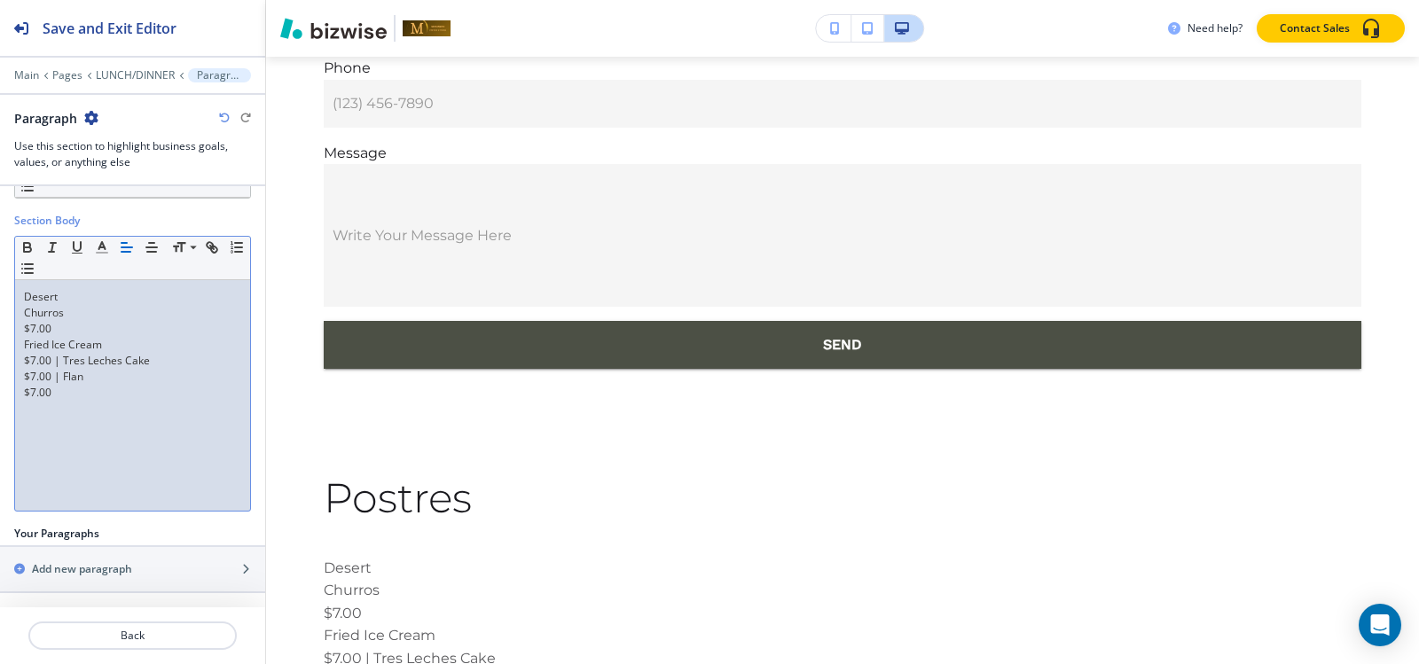
click at [24, 349] on p "Fried Ice Cream" at bounding box center [132, 345] width 217 height 16
click at [24, 333] on p "$7.00 | Fried Ice Cream" at bounding box center [132, 329] width 217 height 16
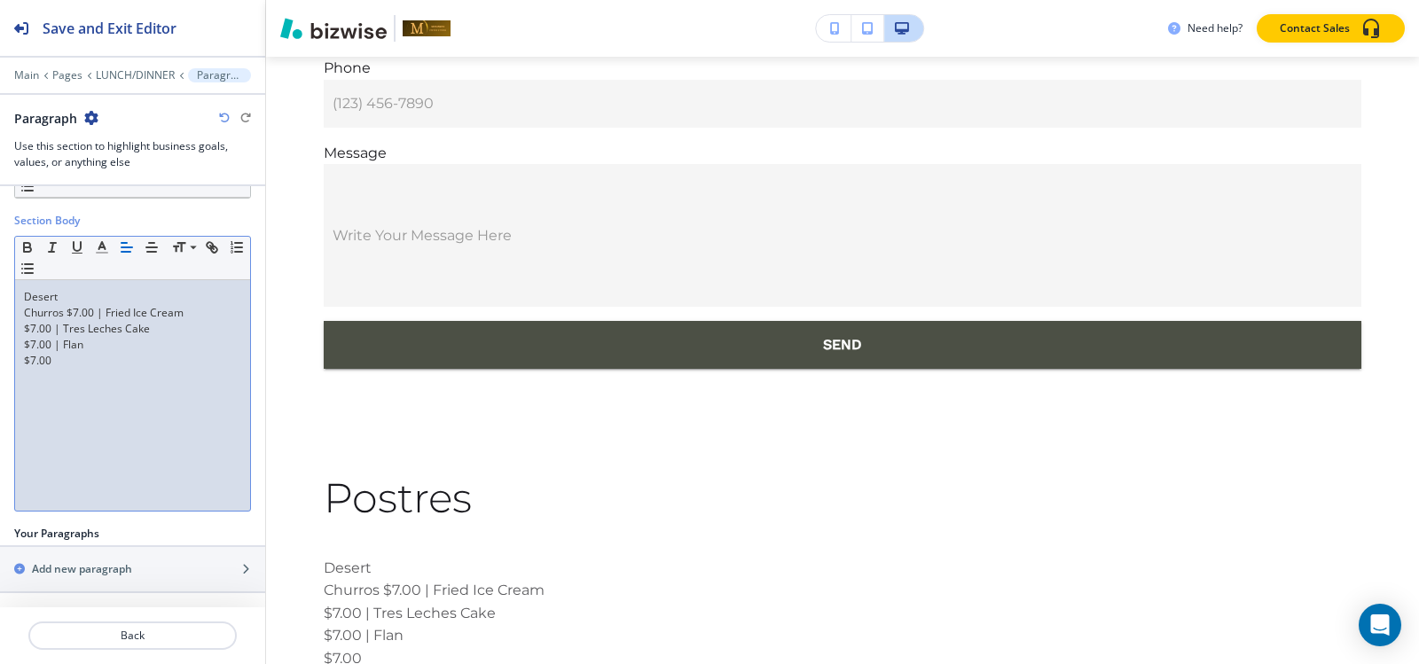
click at [21, 330] on div "Desert Churros $7.00 | Fried Ice Cream $7.00 | Tres Leches Cake $7.00 | Flan $7…" at bounding box center [132, 395] width 235 height 231
click at [25, 344] on p "$7.00 | Flan" at bounding box center [132, 345] width 217 height 16
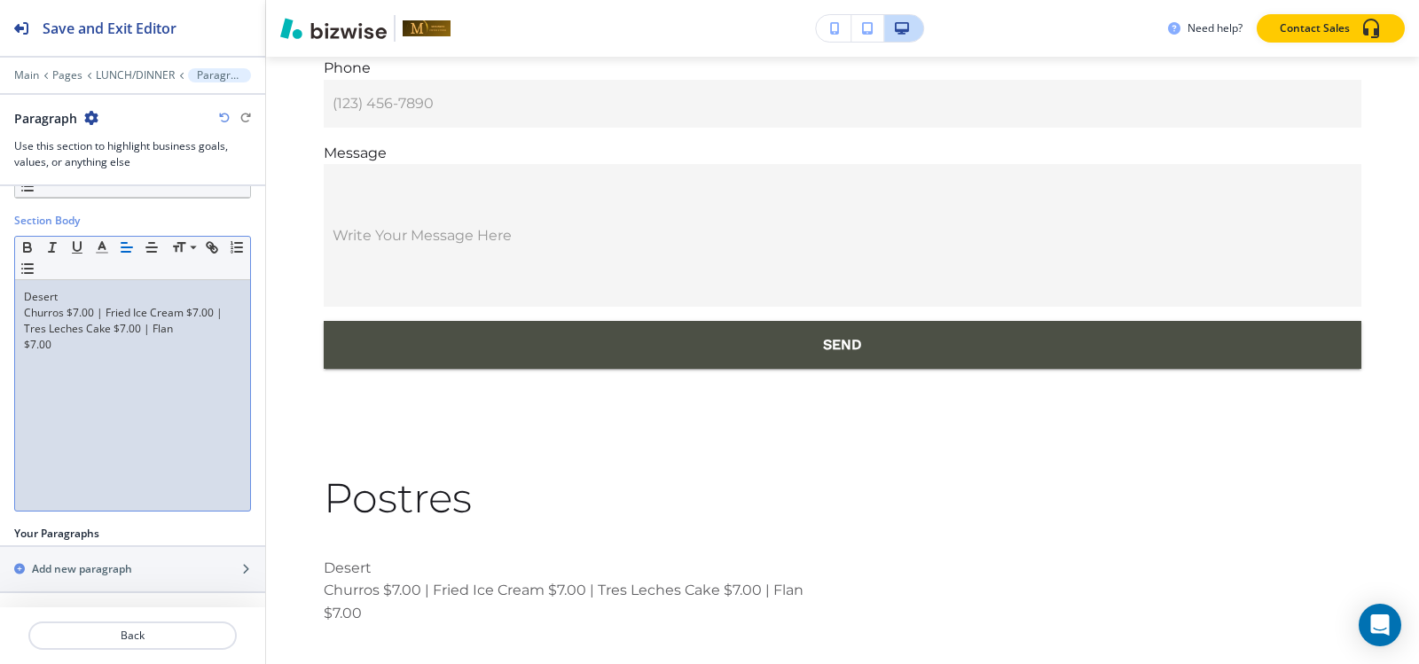
click at [17, 348] on div "Desert Churros $7.00 | Fried Ice Cream $7.00 | Tres Leches Cake $7.00 | Flan $7…" at bounding box center [132, 395] width 235 height 231
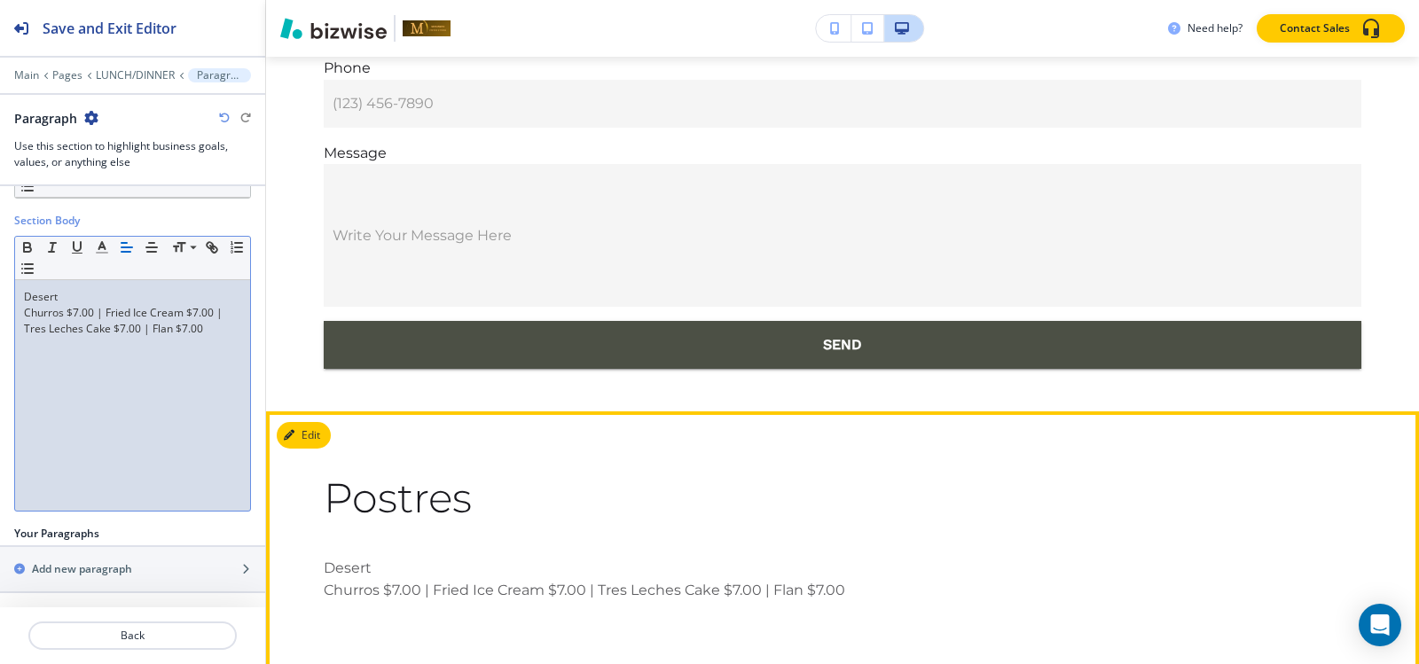
scroll to position [9125, 0]
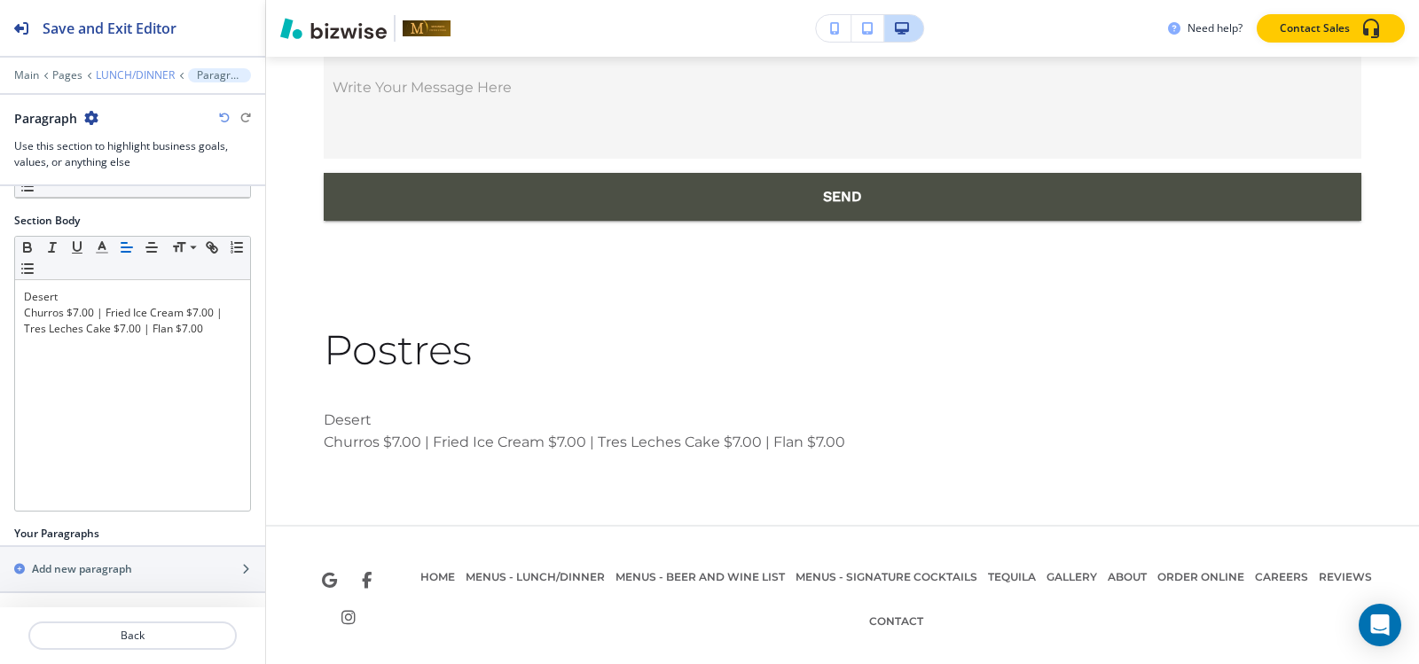
click at [130, 74] on p "LUNCH/DINNER" at bounding box center [135, 75] width 79 height 12
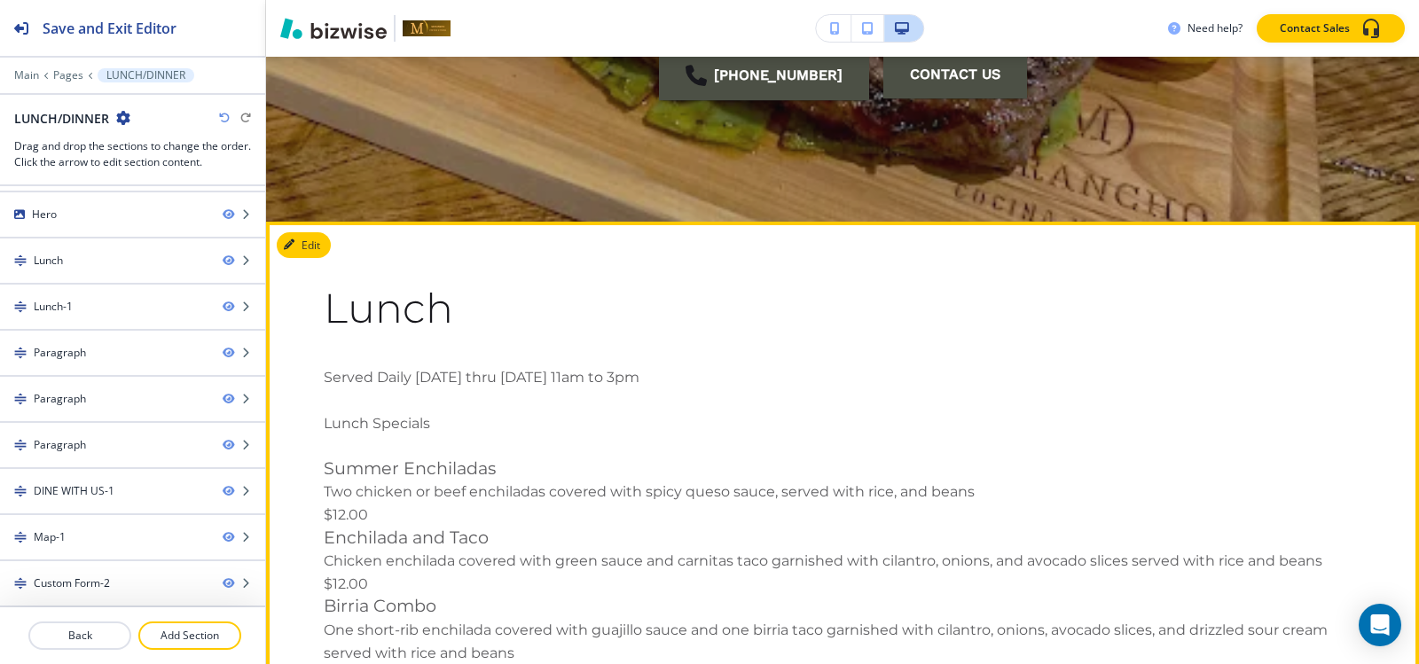
scroll to position [807, 0]
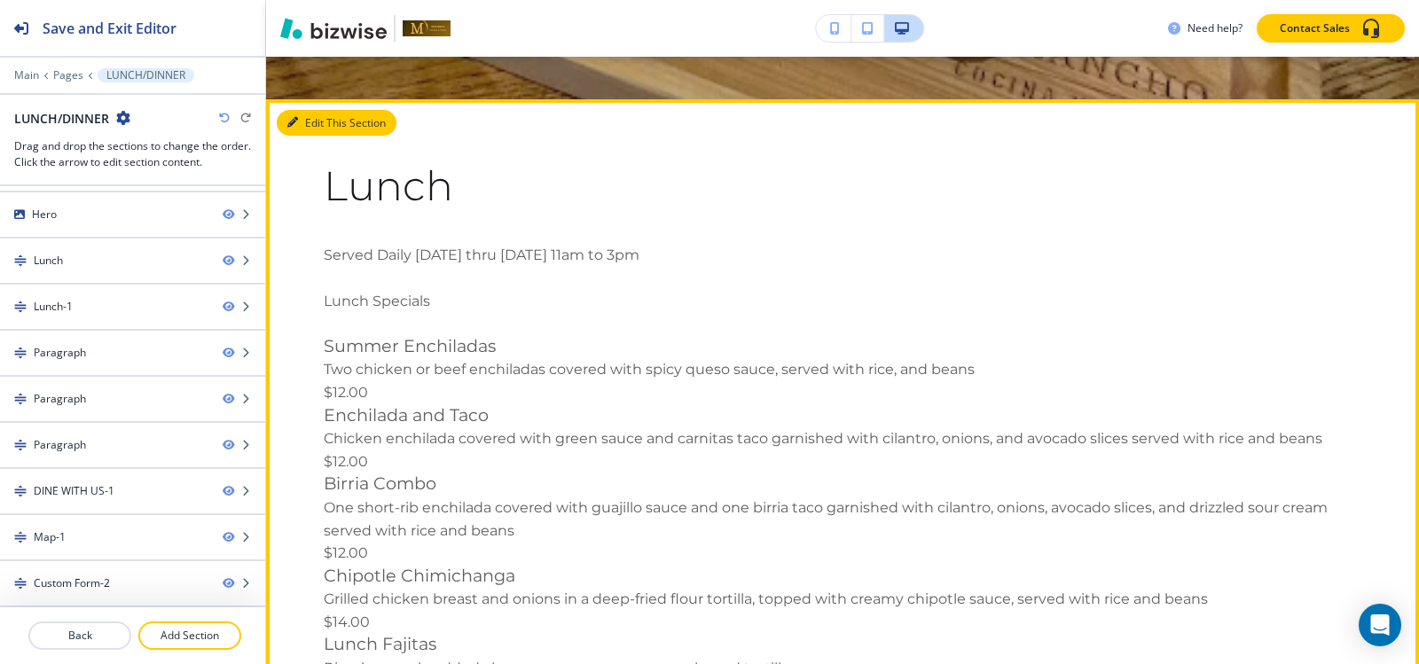
click at [297, 131] on button "Edit This Section" at bounding box center [337, 123] width 120 height 27
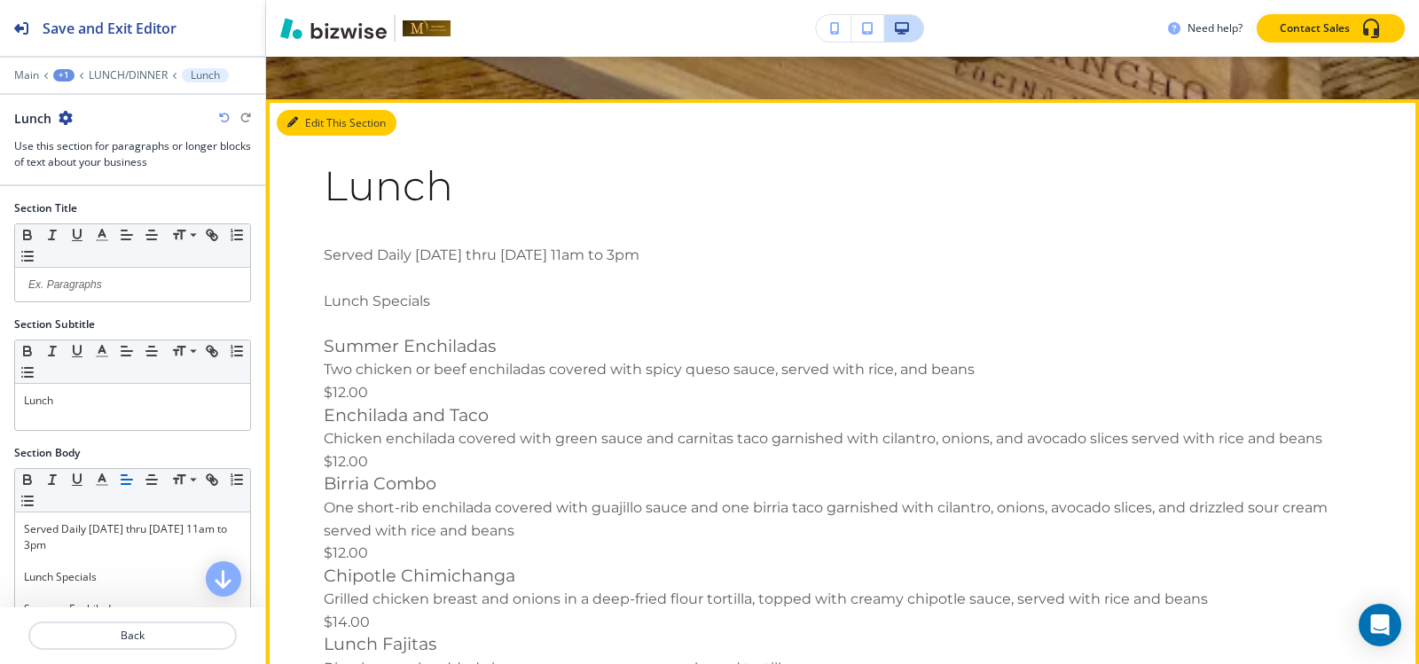
scroll to position [850, 0]
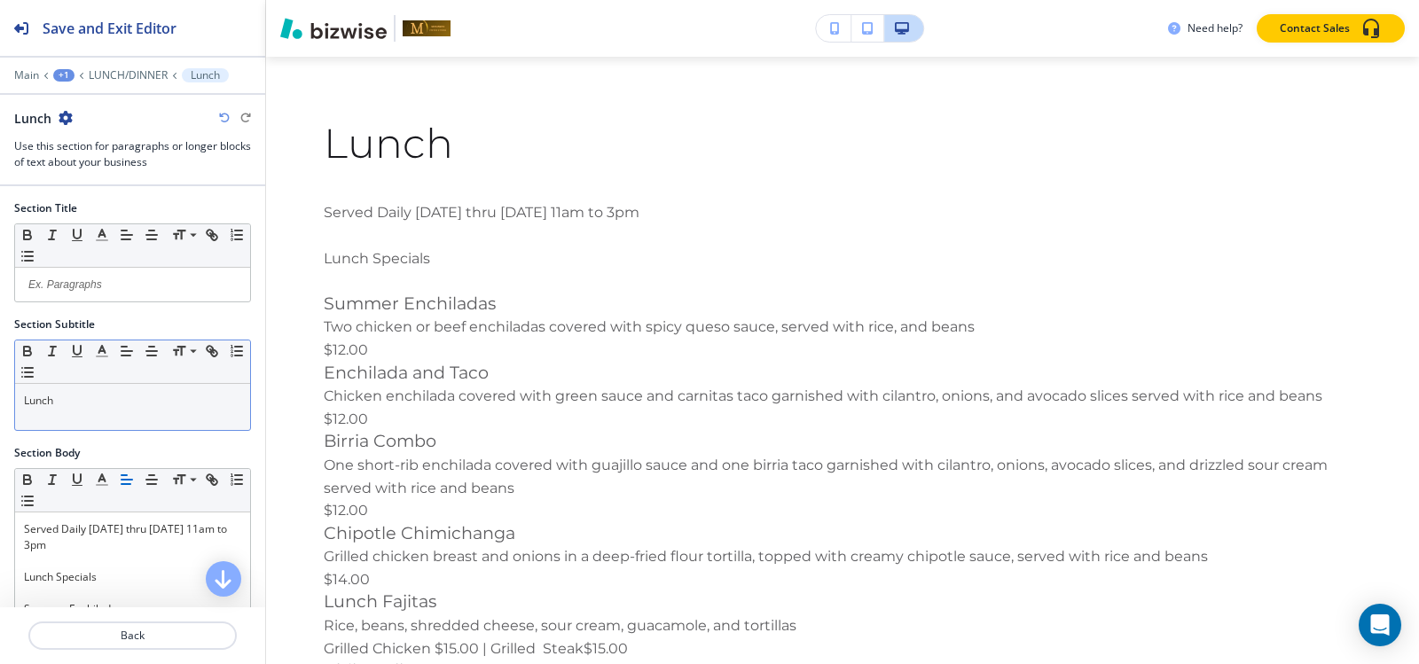
drag, startPoint x: 151, startPoint y: 396, endPoint x: 156, endPoint y: 408, distance: 13.5
click at [151, 396] on p "Lunch" at bounding box center [132, 401] width 217 height 16
click at [184, 375] on span at bounding box center [192, 375] width 40 height 21
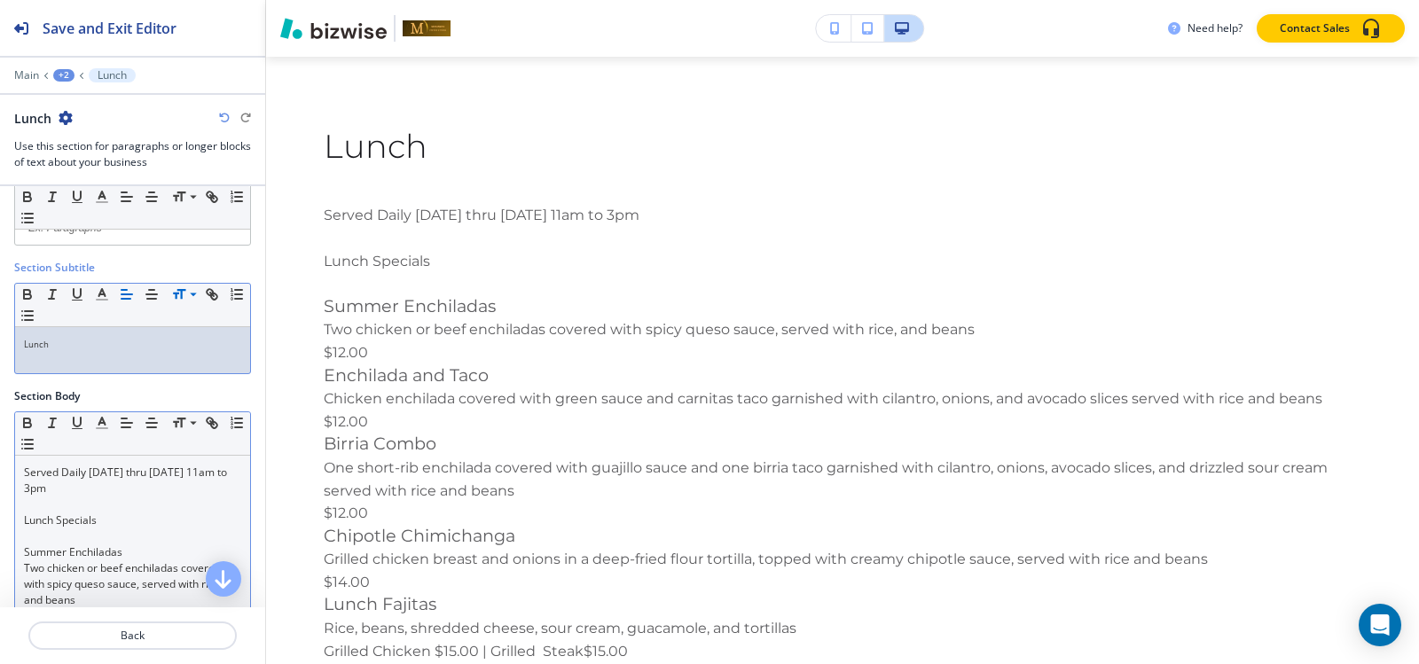
scroll to position [89, 0]
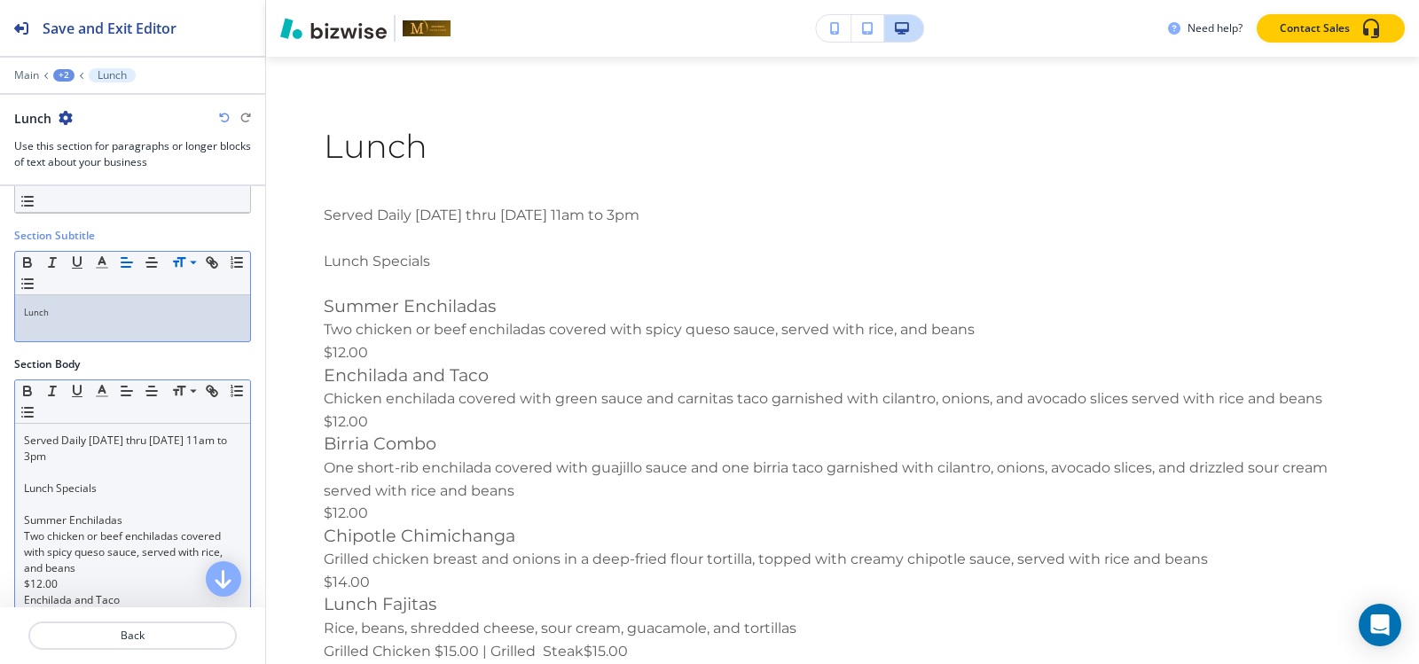
click at [34, 504] on p at bounding box center [132, 505] width 217 height 16
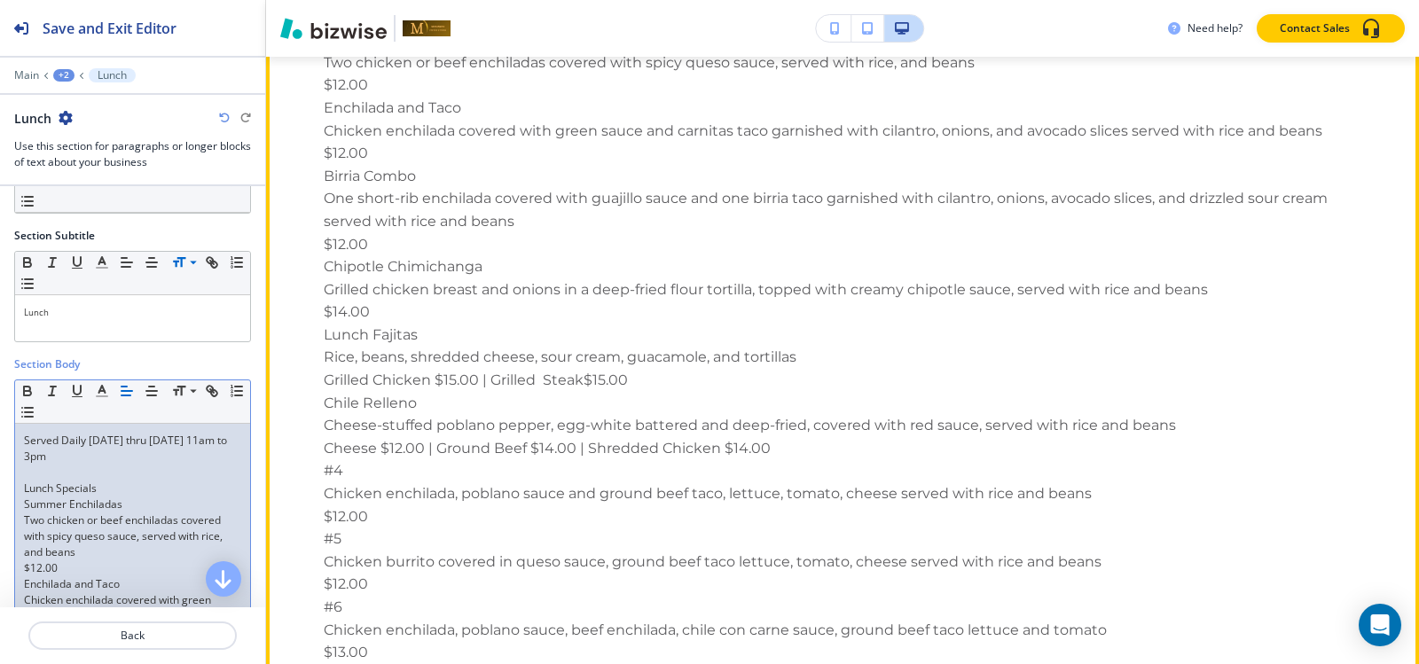
scroll to position [1116, 0]
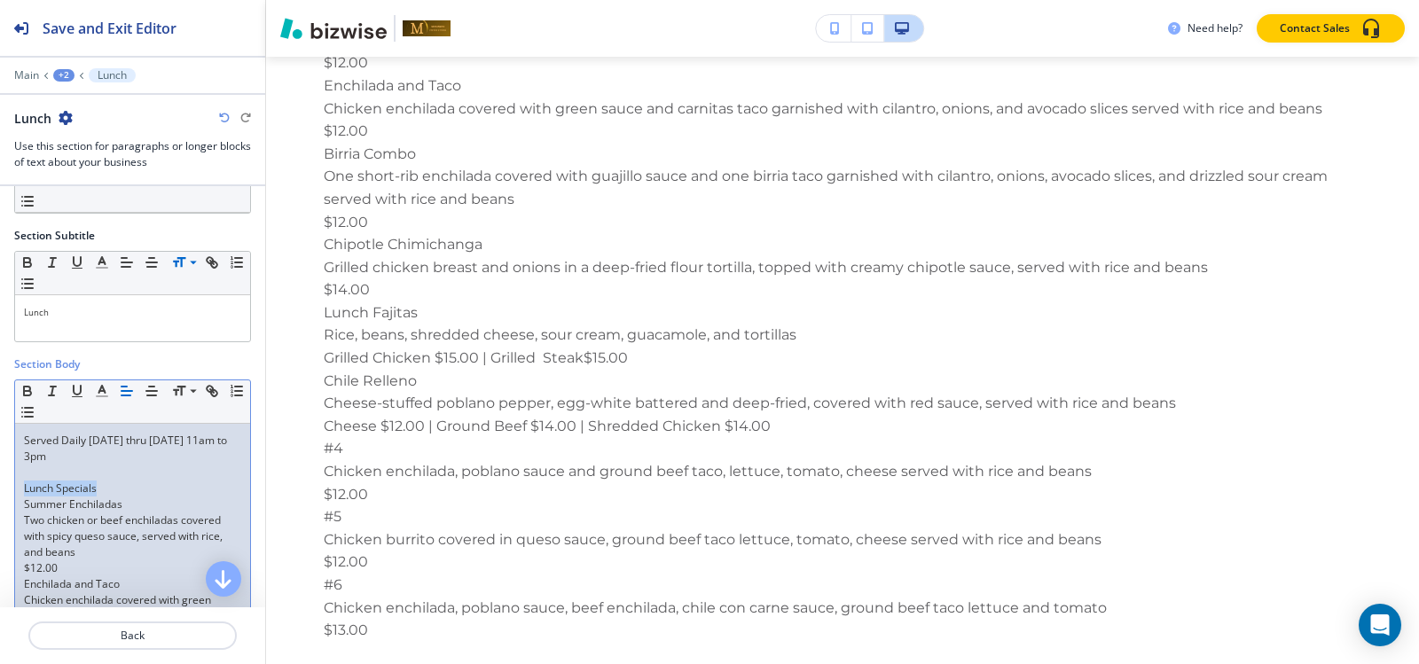
drag, startPoint x: 100, startPoint y: 482, endPoint x: 0, endPoint y: 483, distance: 100.2
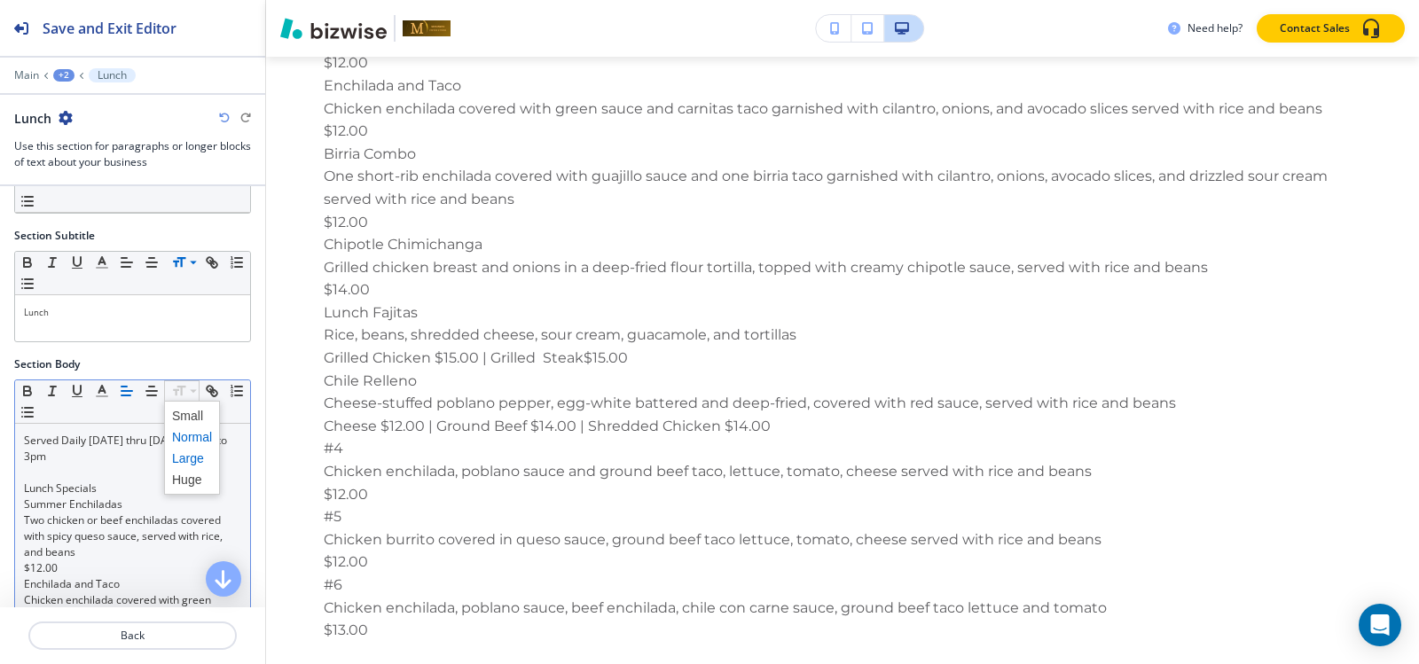
click at [196, 462] on span at bounding box center [192, 458] width 40 height 21
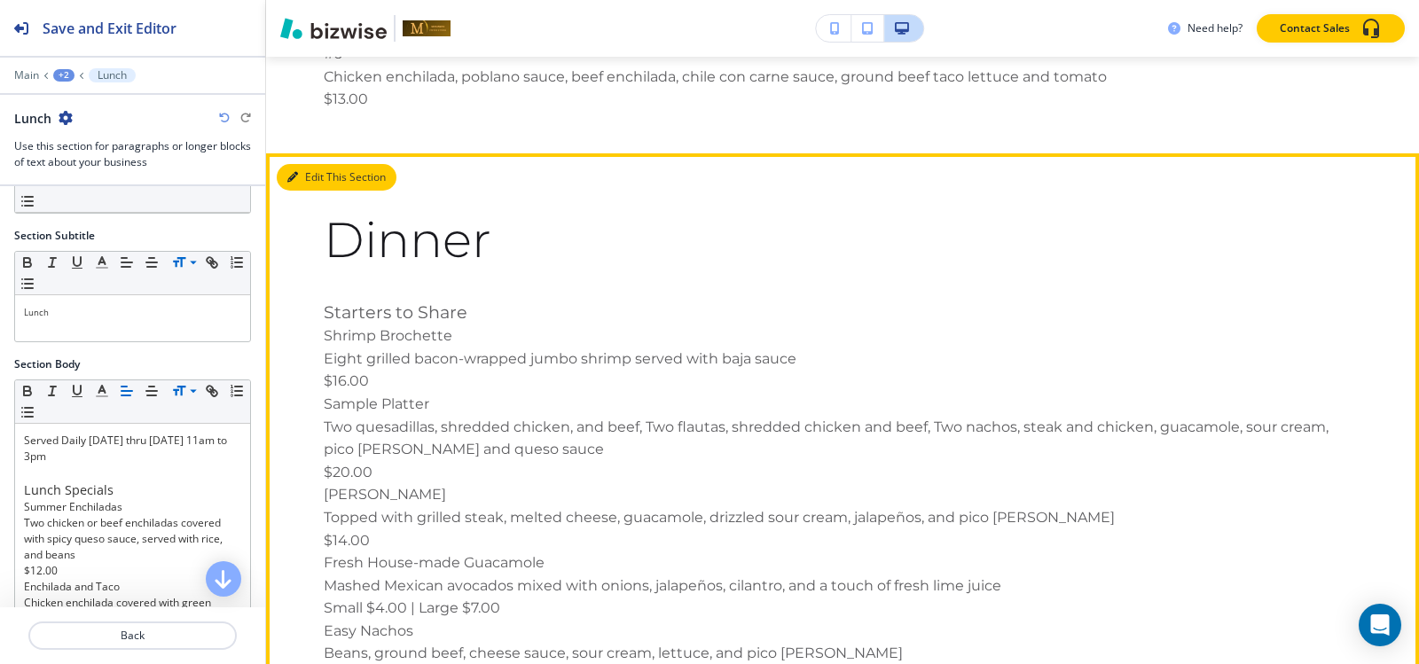
click at [307, 176] on button "Edit This Section" at bounding box center [337, 177] width 120 height 27
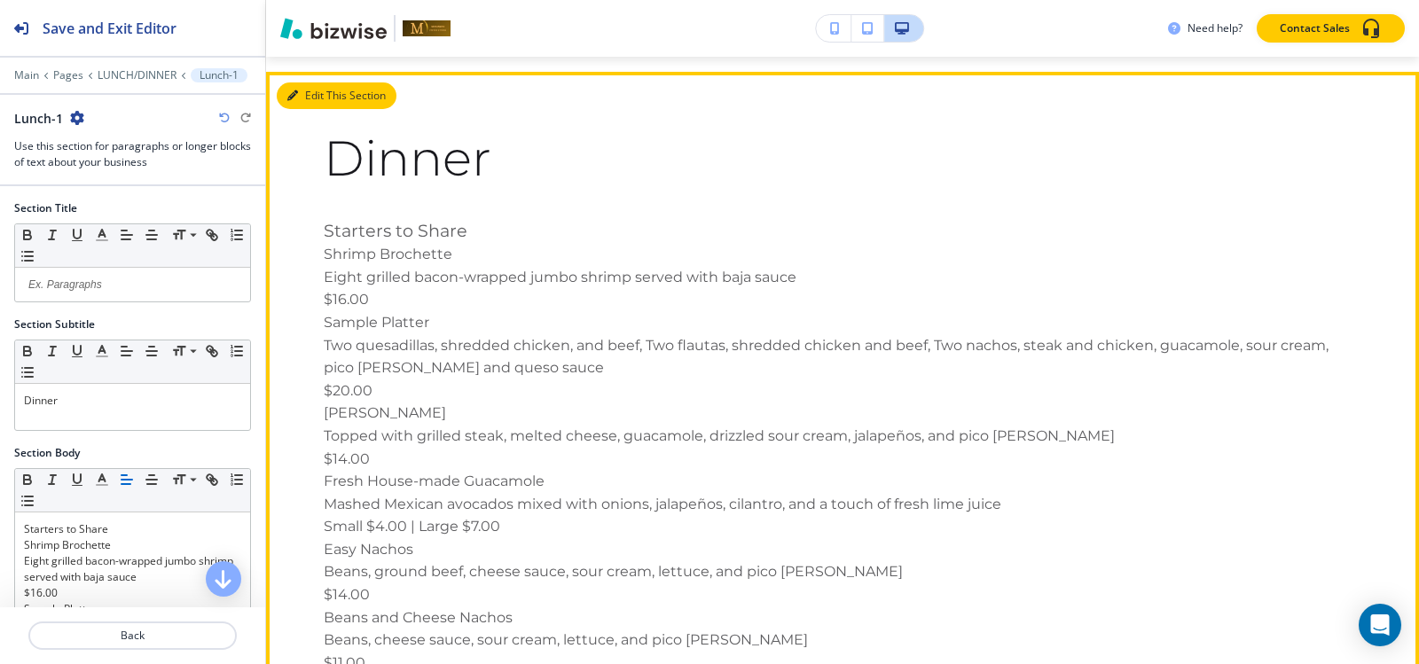
scroll to position [1744, 0]
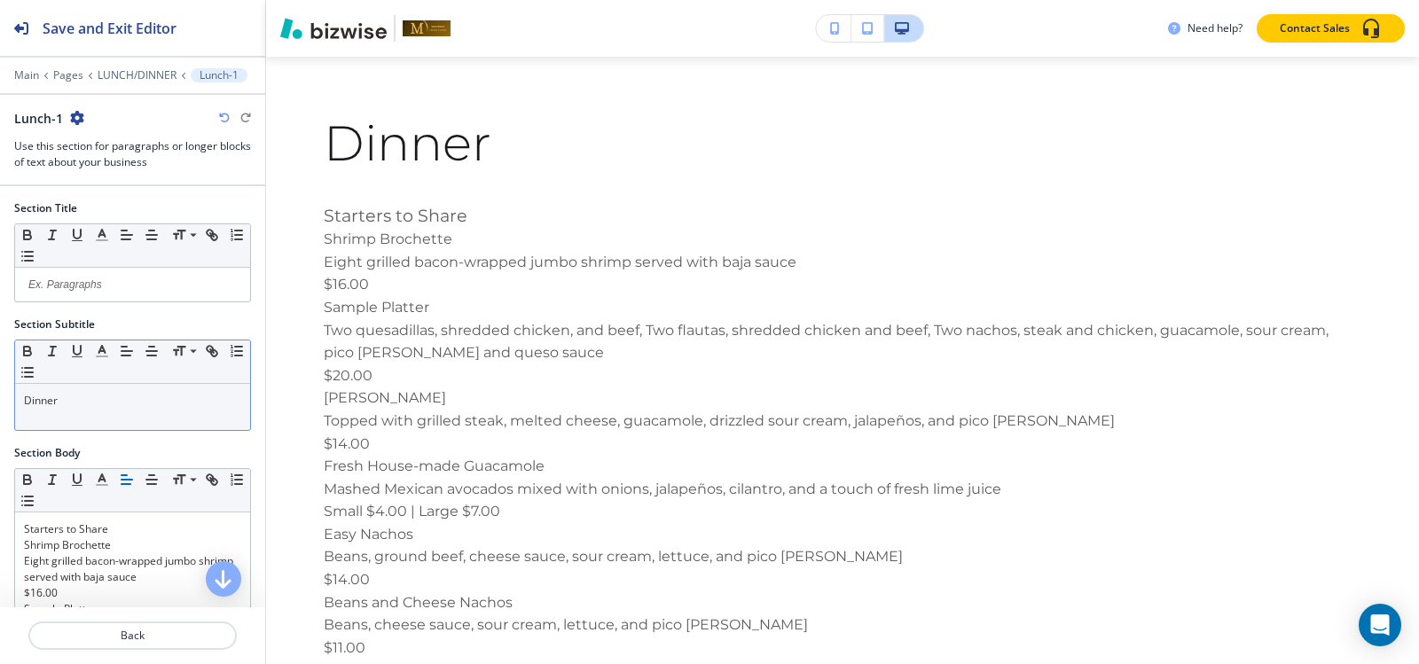
click at [107, 407] on p "Dinner" at bounding box center [132, 401] width 217 height 16
click at [186, 372] on span at bounding box center [192, 375] width 40 height 21
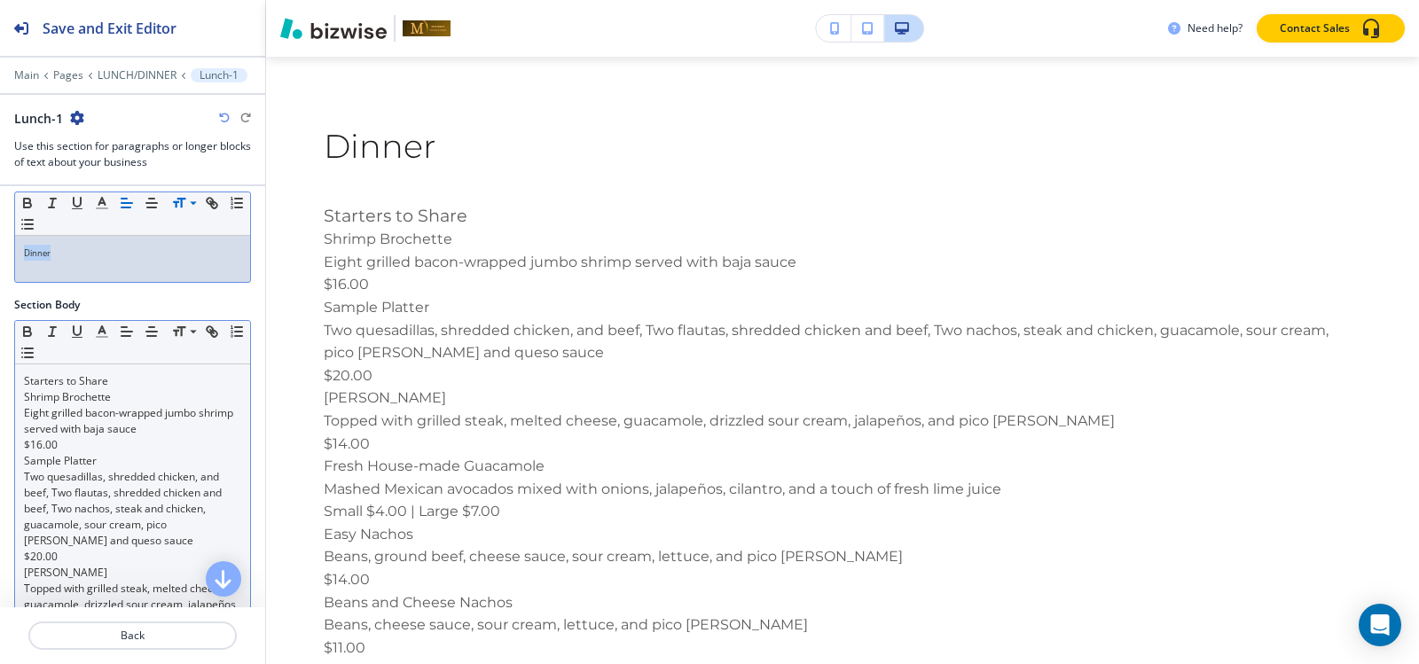
scroll to position [177, 0]
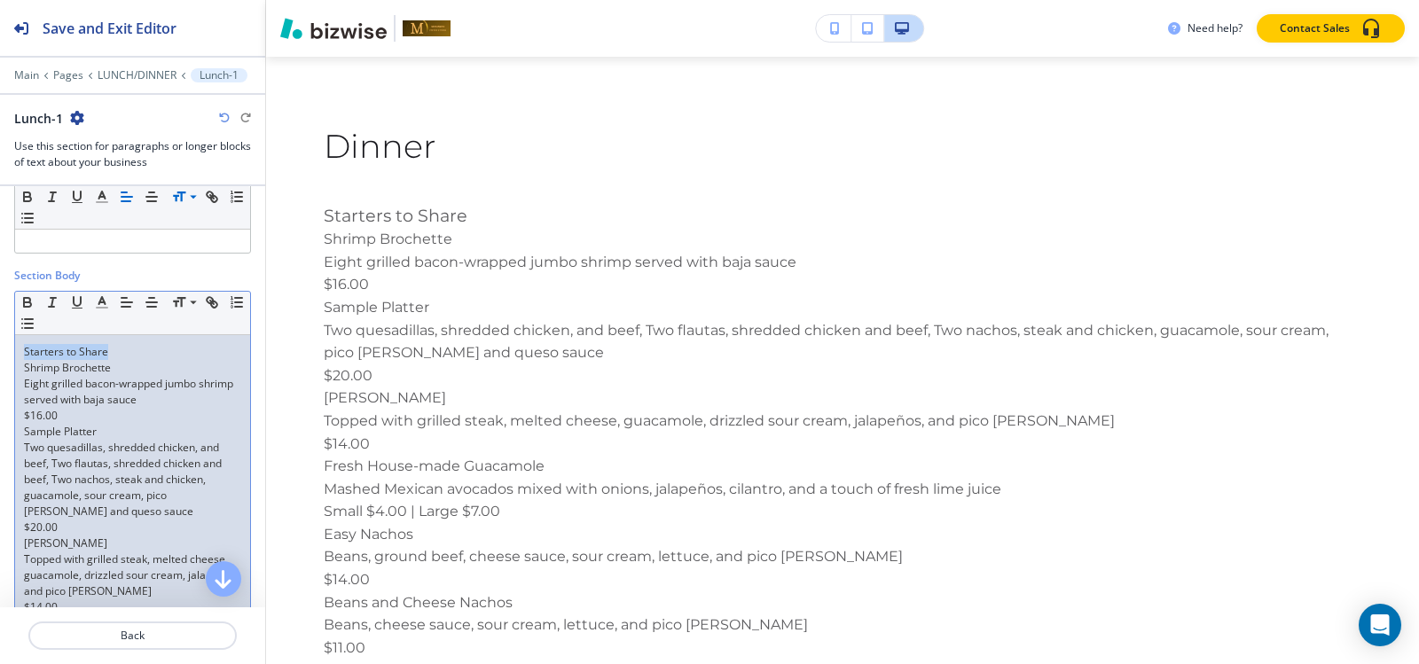
drag, startPoint x: 116, startPoint y: 354, endPoint x: 0, endPoint y: 349, distance: 116.3
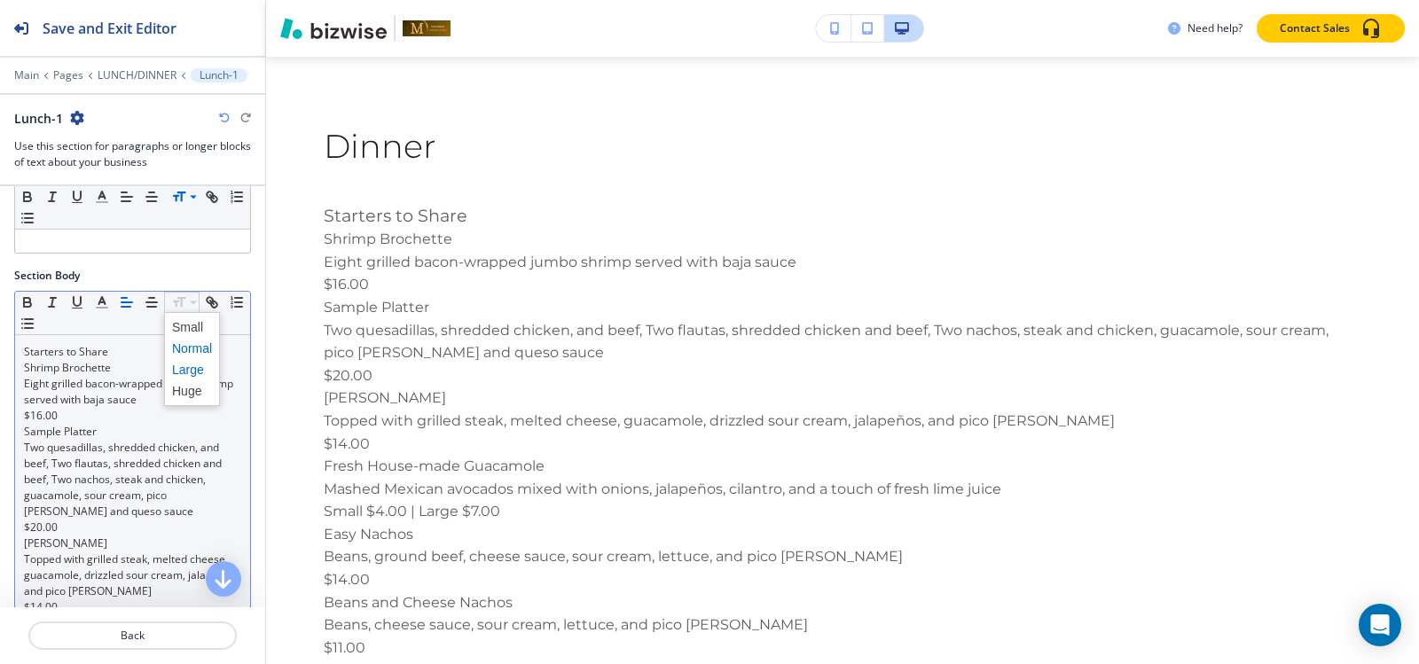
click at [191, 368] on span at bounding box center [192, 369] width 40 height 21
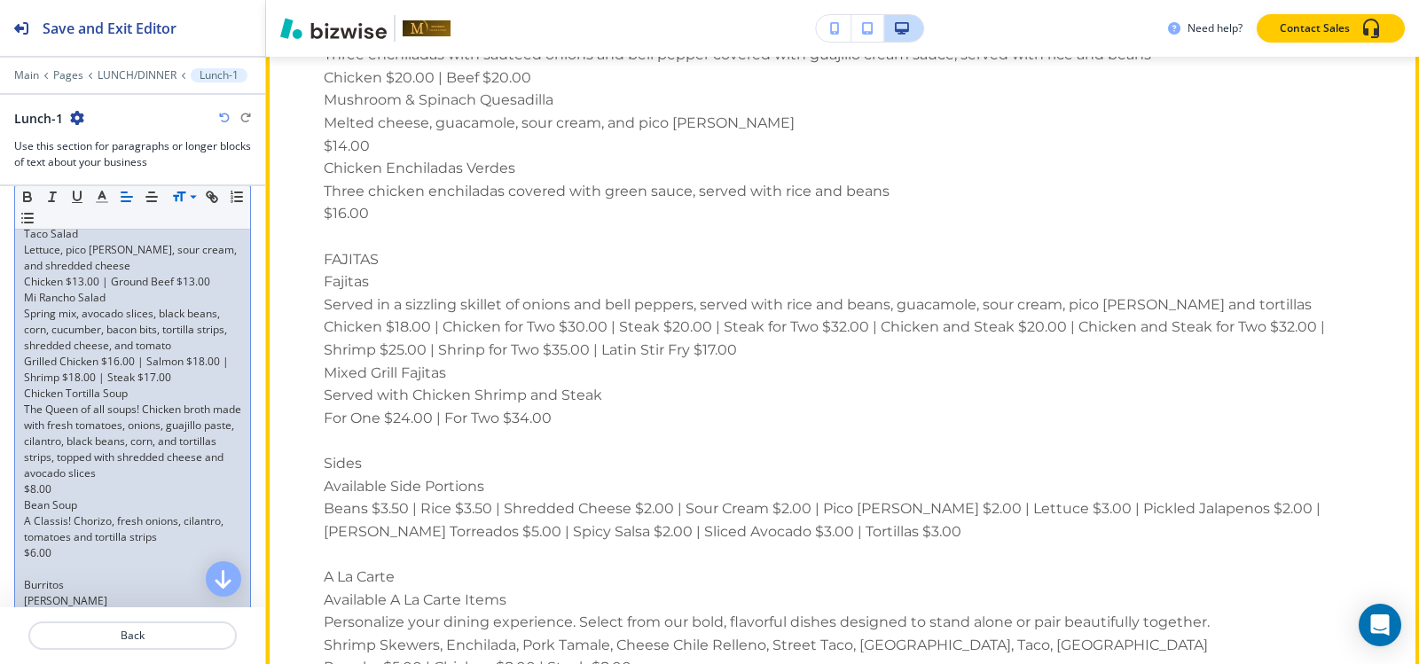
scroll to position [4760, 0]
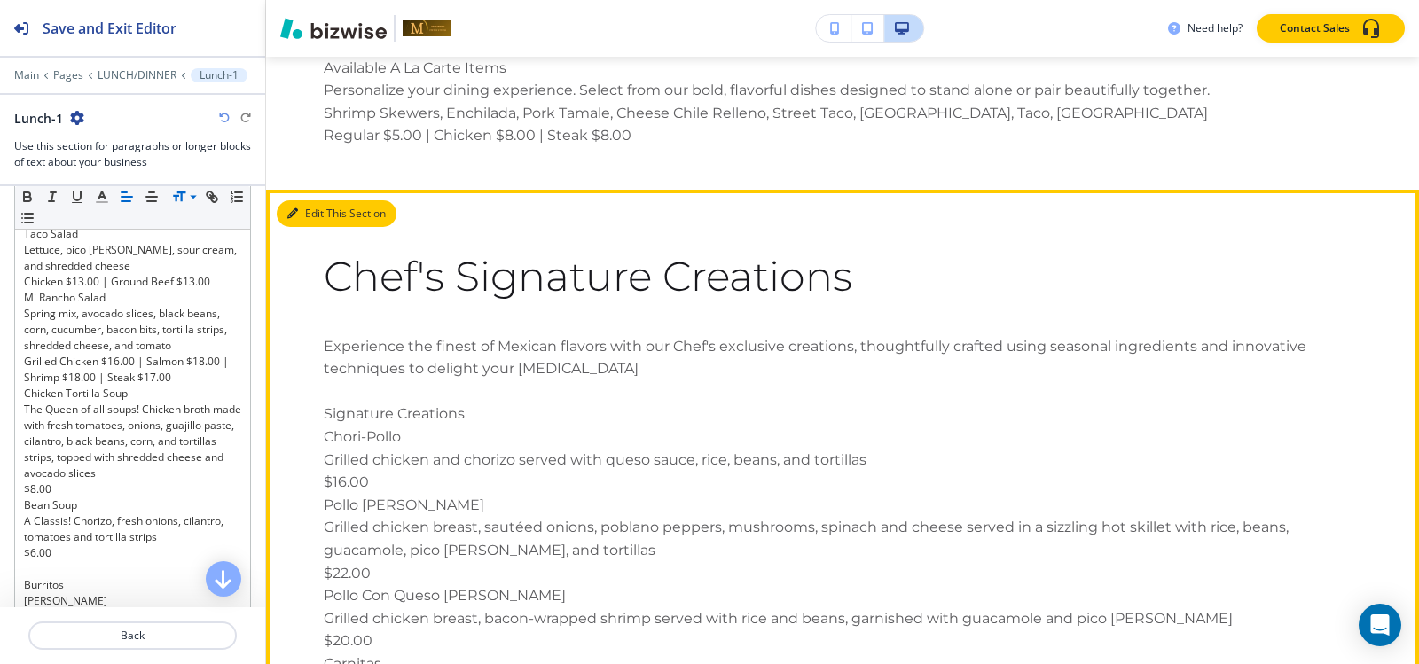
click at [301, 208] on button "Edit This Section" at bounding box center [337, 213] width 120 height 27
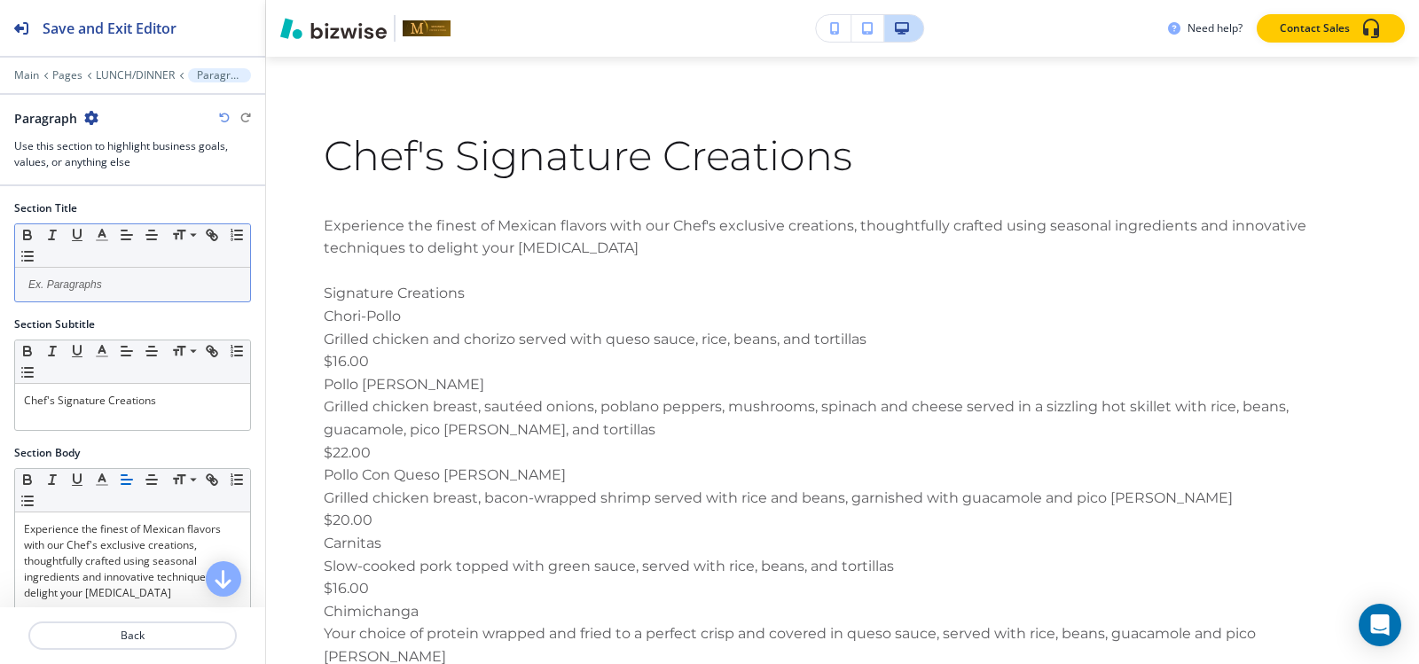
scroll to position [5159, 0]
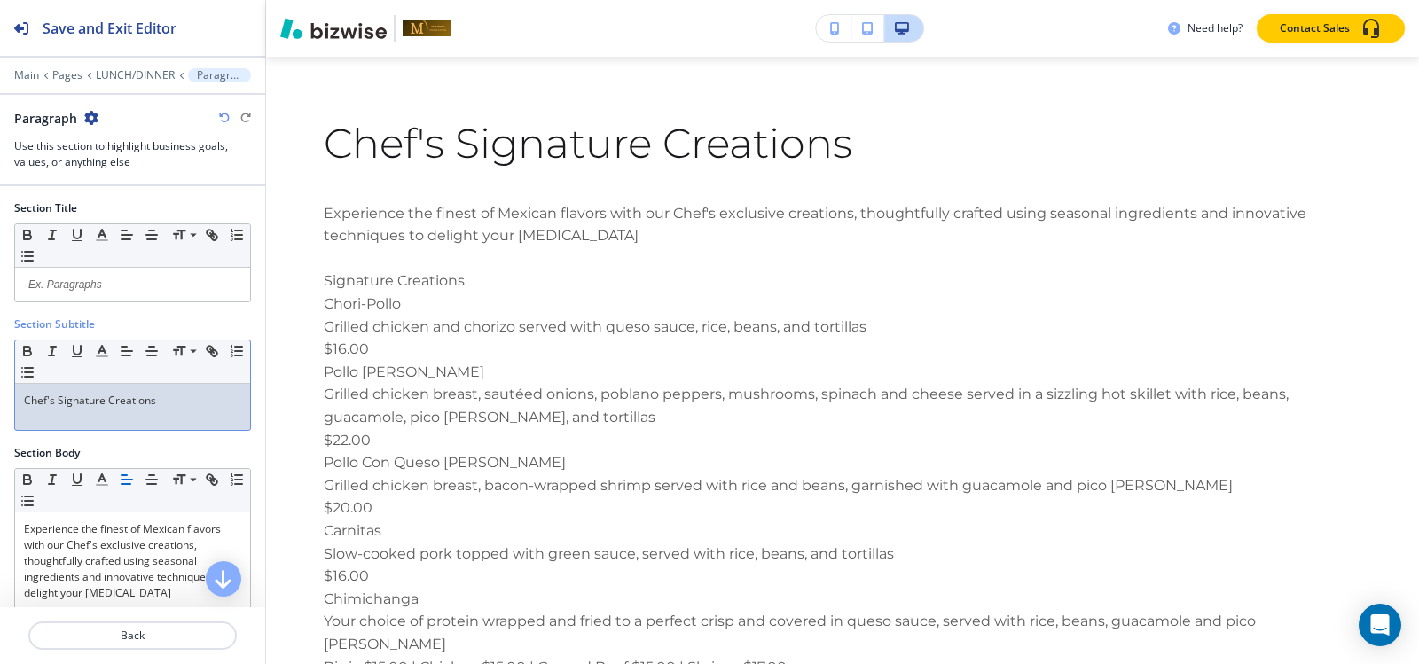
click at [134, 396] on p "Chef's Signature Creations" at bounding box center [132, 401] width 217 height 16
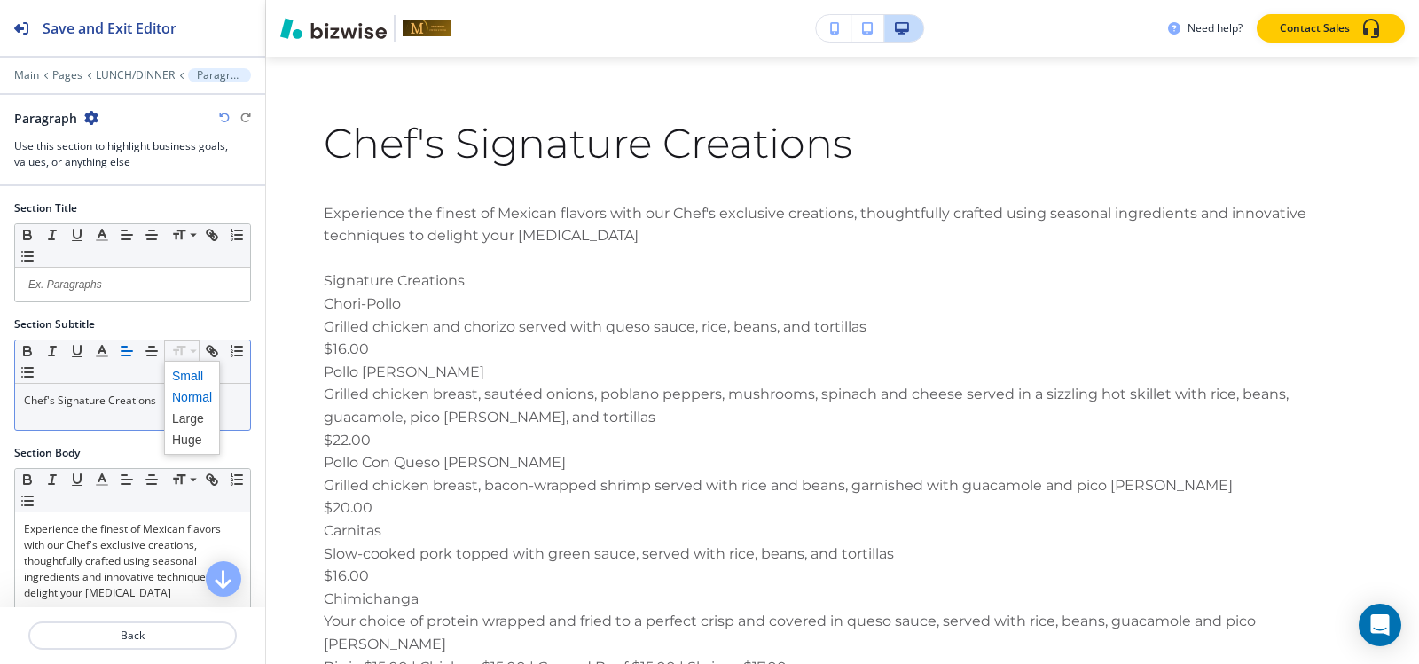
click at [189, 374] on span at bounding box center [192, 375] width 40 height 21
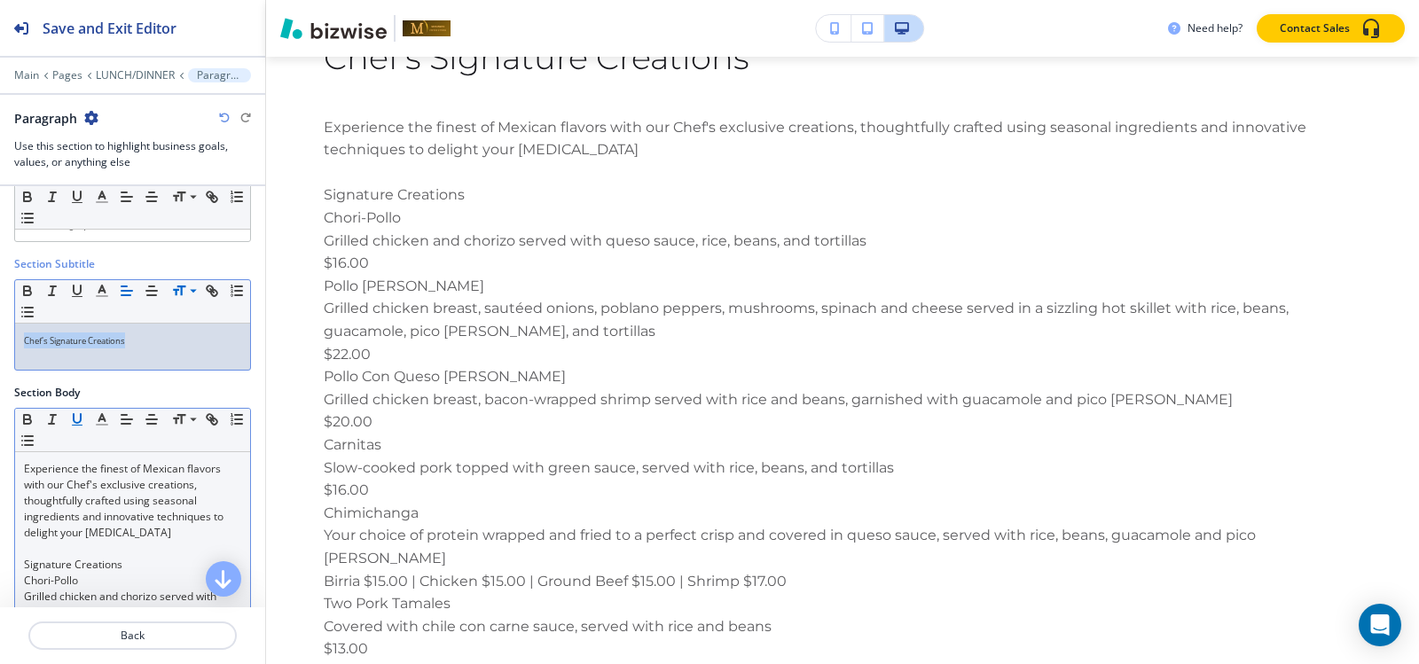
scroll to position [177, 0]
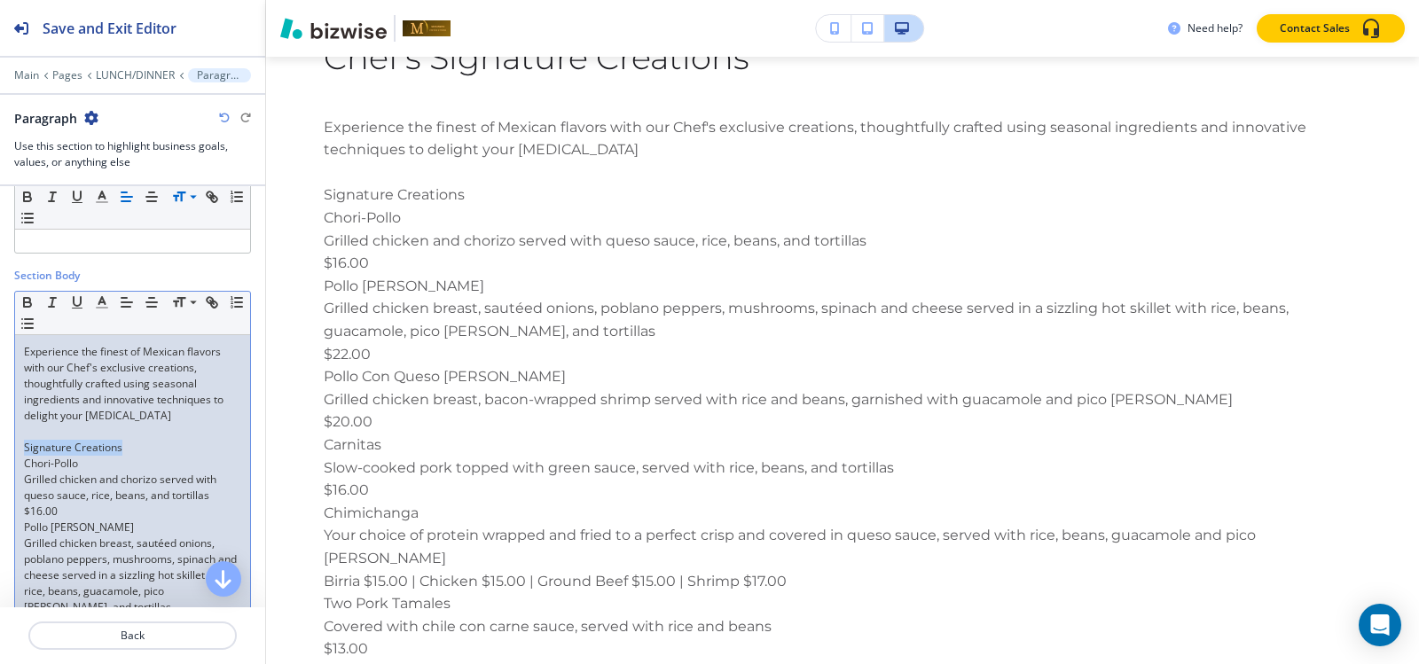
drag, startPoint x: 146, startPoint y: 443, endPoint x: 0, endPoint y: 443, distance: 146.3
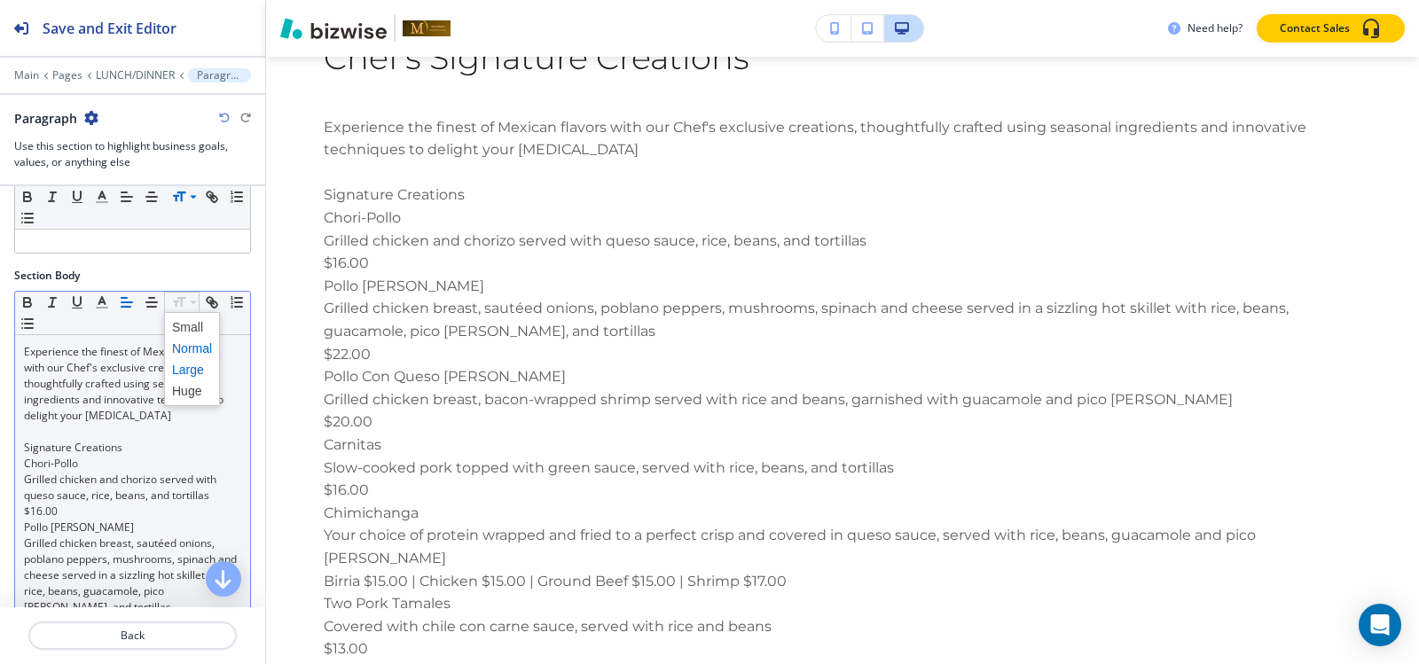
click at [178, 369] on span at bounding box center [192, 369] width 40 height 21
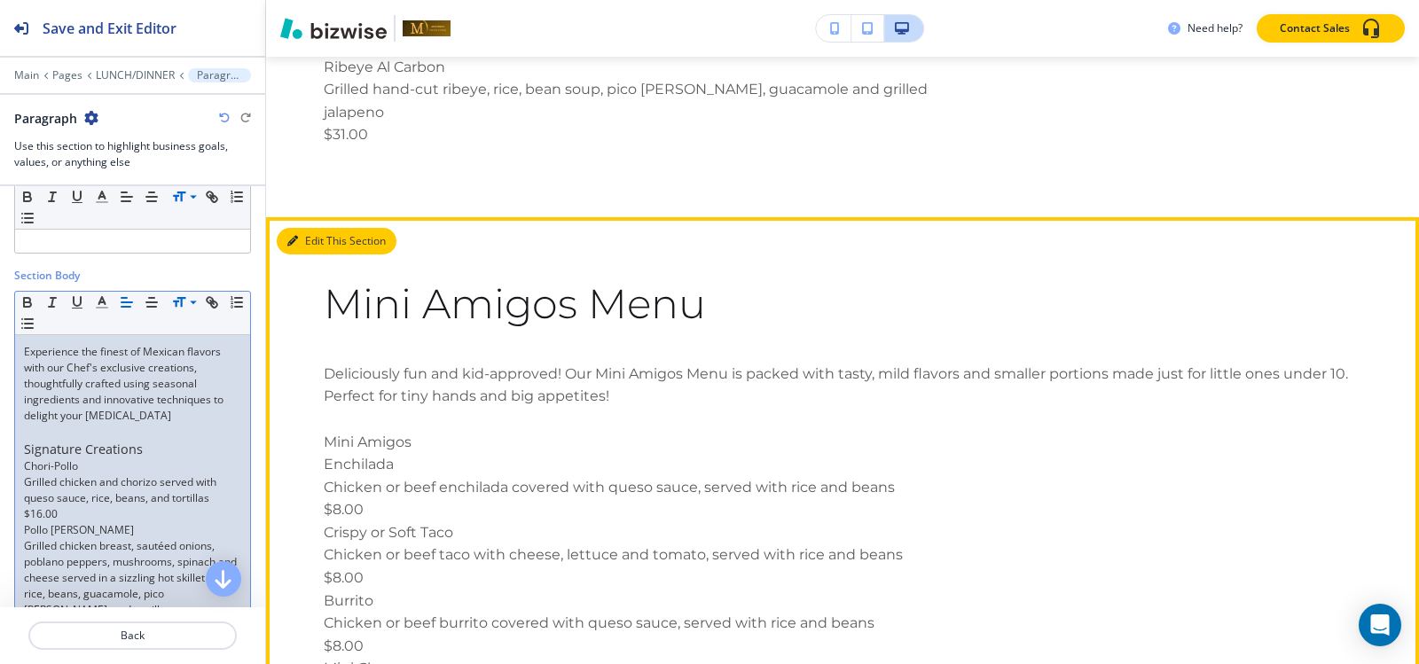
click at [300, 228] on button "Edit This Section" at bounding box center [337, 241] width 120 height 27
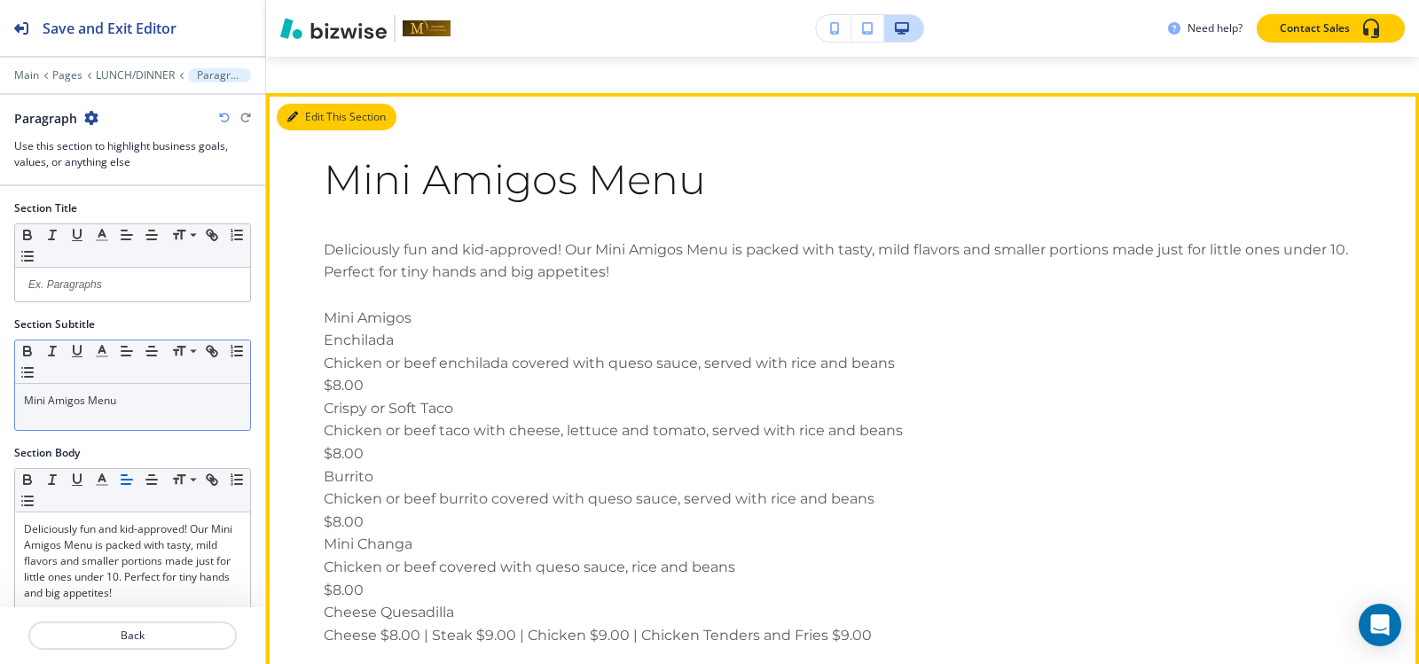
scroll to position [6626, 0]
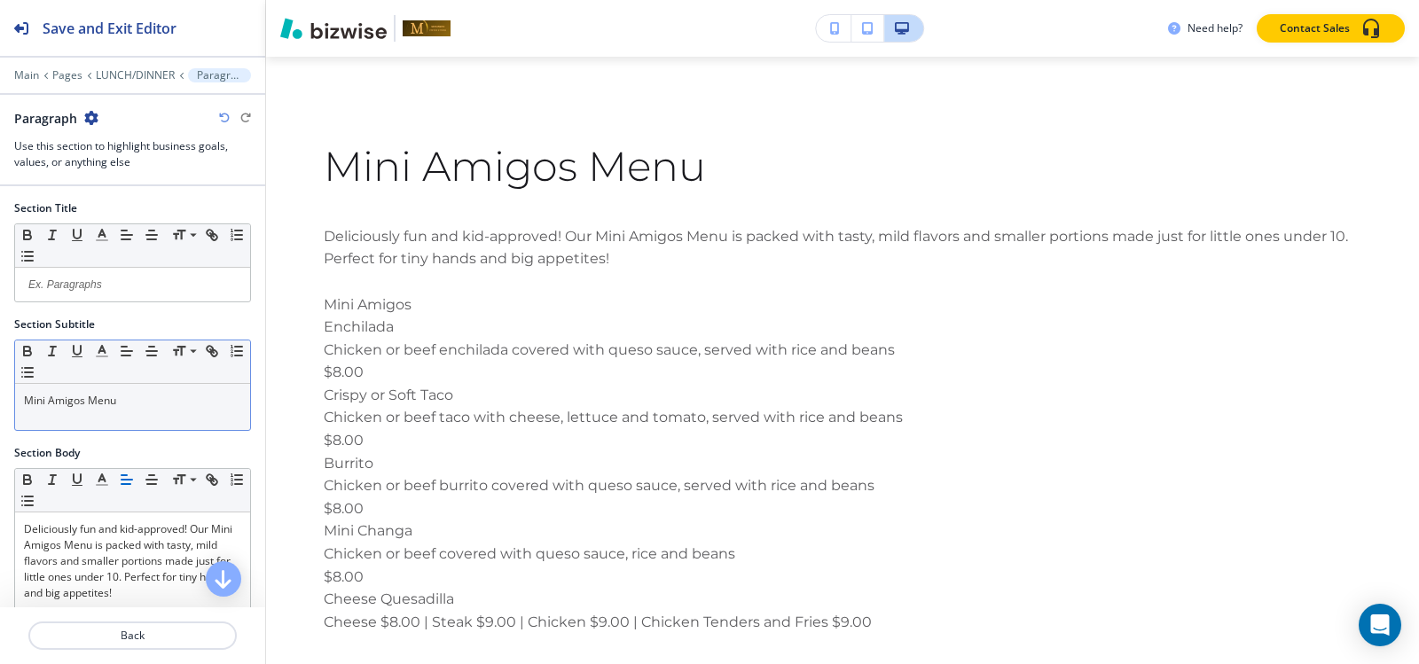
click at [117, 418] on div "Mini Amigos Menu" at bounding box center [132, 407] width 235 height 46
click at [188, 372] on span at bounding box center [192, 375] width 40 height 21
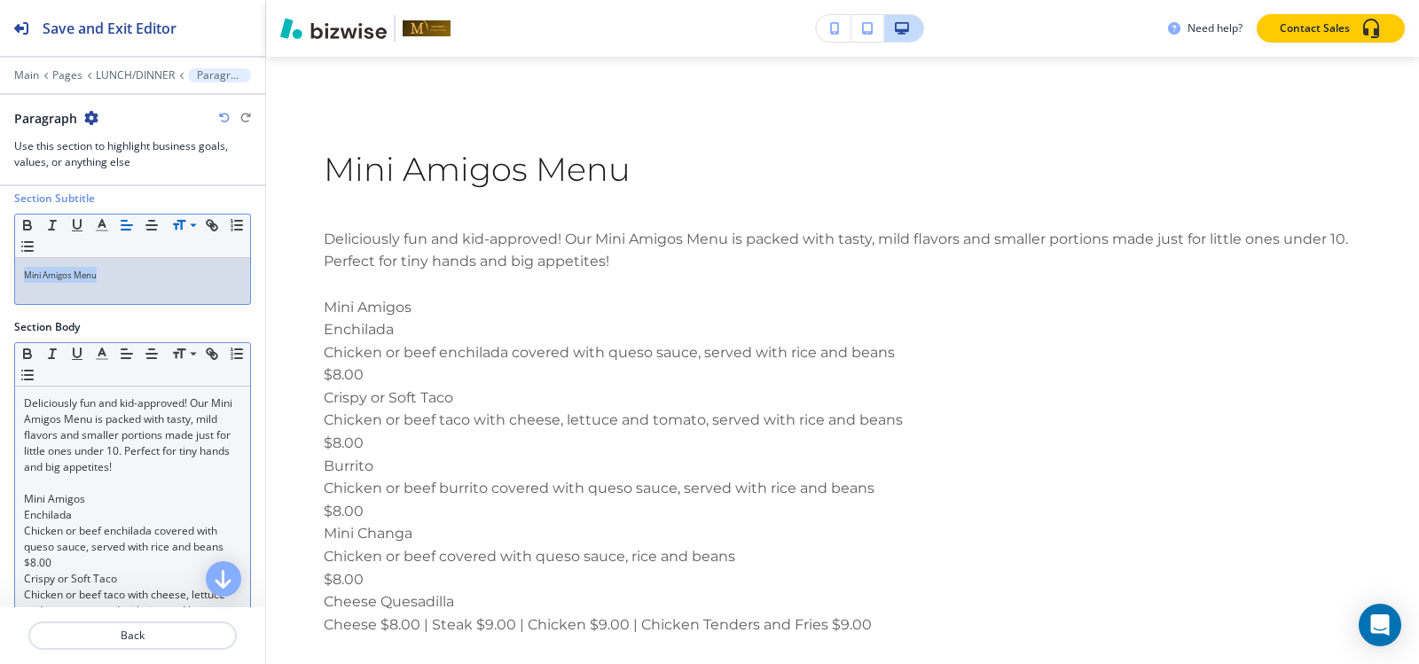
scroll to position [177, 0]
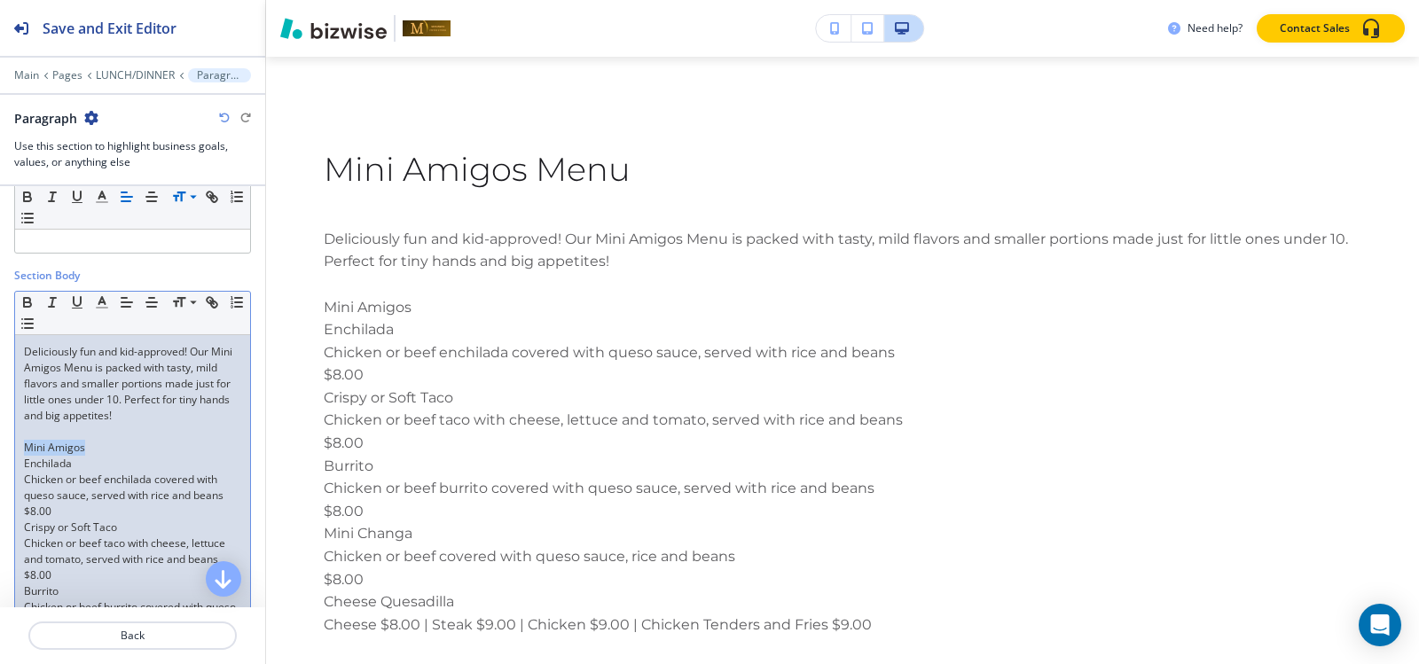
drag, startPoint x: 98, startPoint y: 445, endPoint x: 31, endPoint y: 442, distance: 67.5
click at [0, 442] on div "Section Body Small Normal Large Huge Deliciously fun and kid-approved! Our Mini…" at bounding box center [132, 525] width 265 height 515
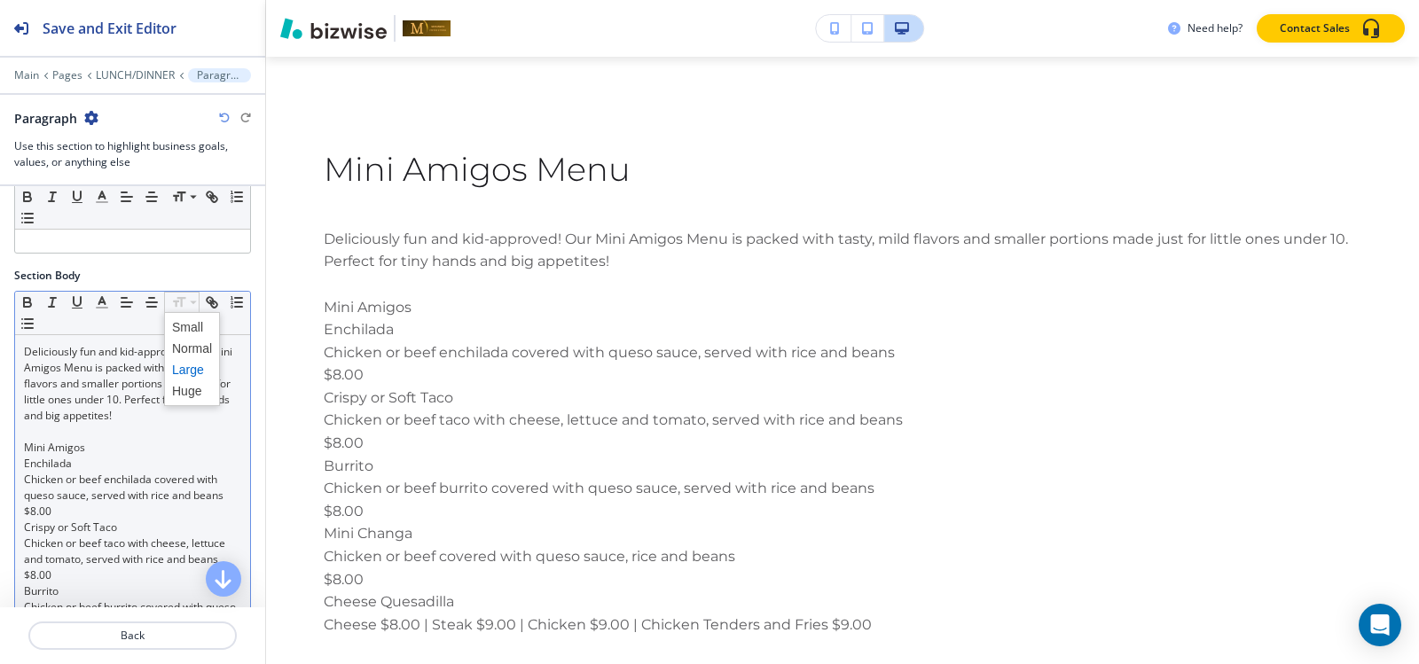
click at [183, 372] on span at bounding box center [192, 369] width 40 height 21
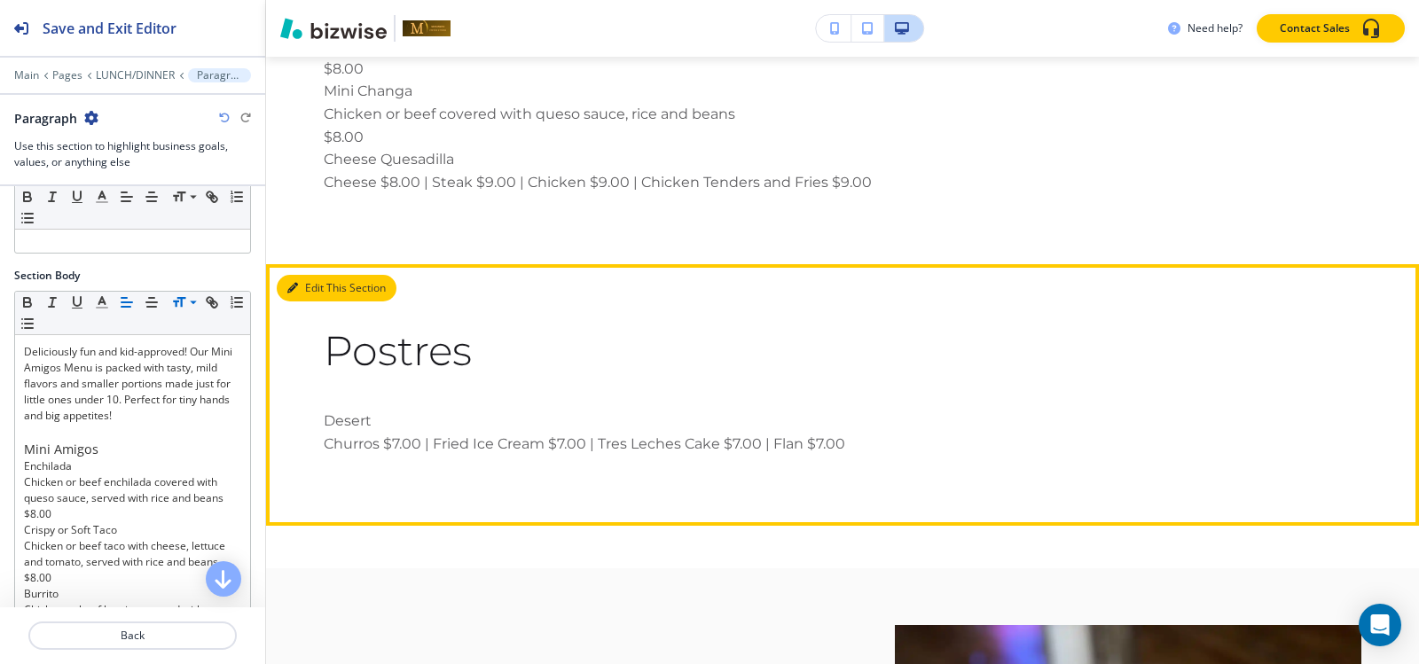
click at [286, 275] on button "Edit This Section" at bounding box center [337, 288] width 120 height 27
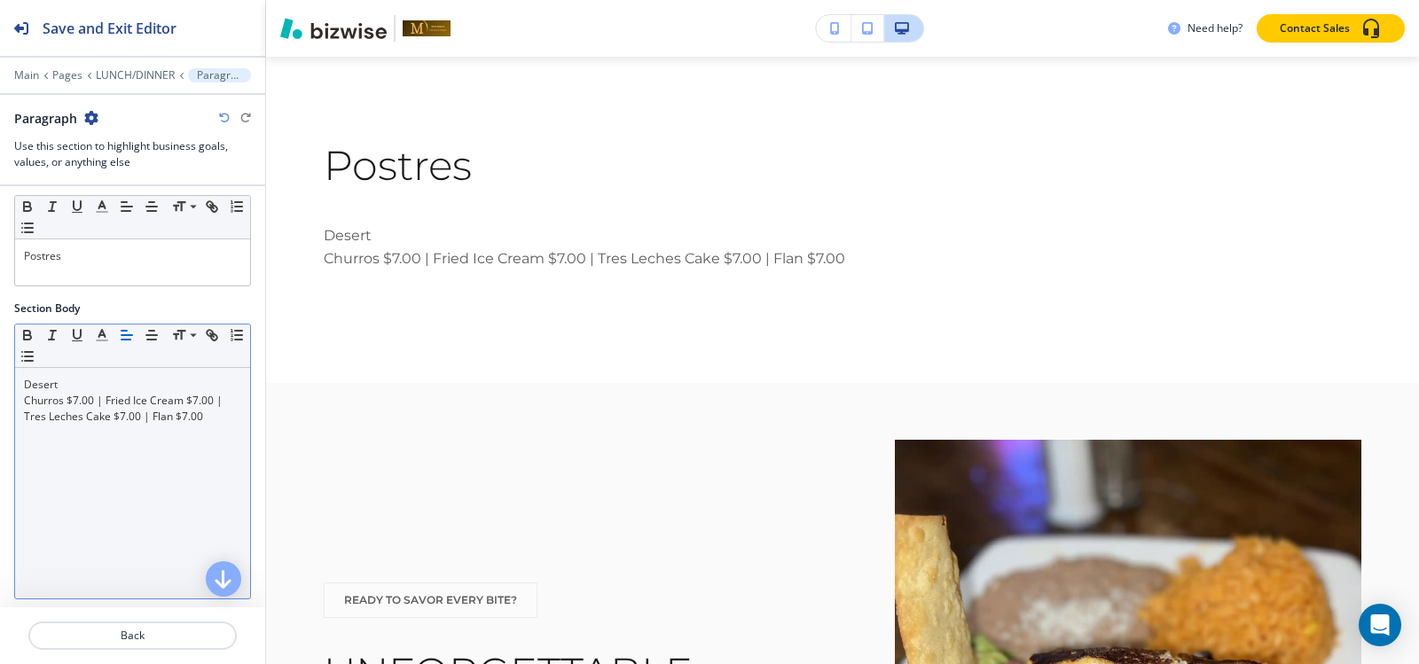
scroll to position [144, 0]
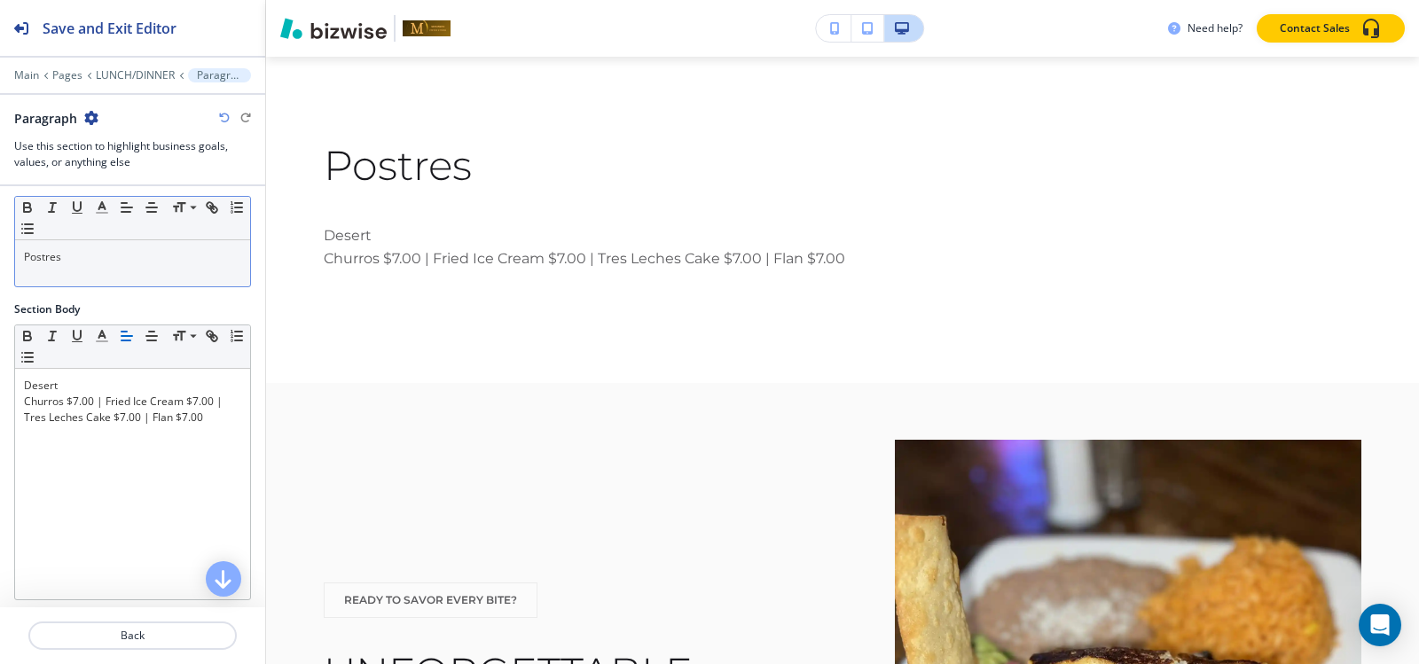
click at [116, 269] on div "Postres" at bounding box center [132, 263] width 235 height 46
click at [187, 231] on span at bounding box center [192, 232] width 40 height 21
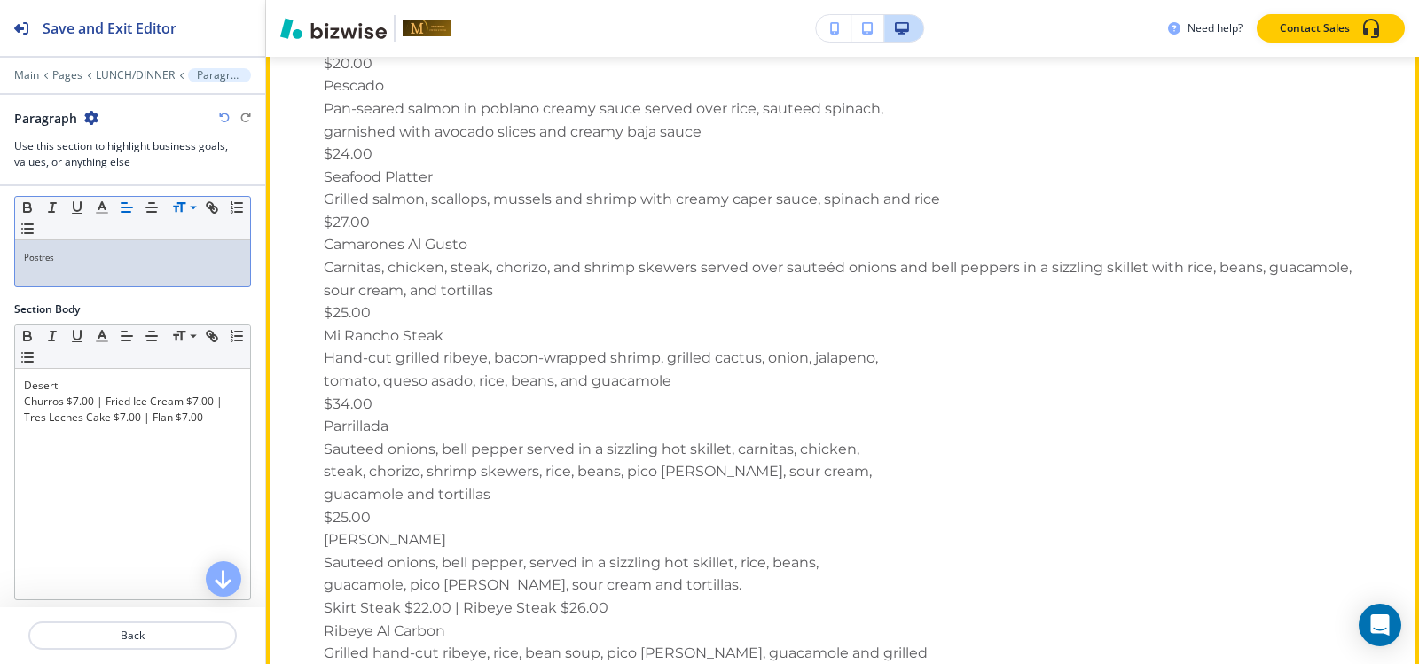
scroll to position [6368, 0]
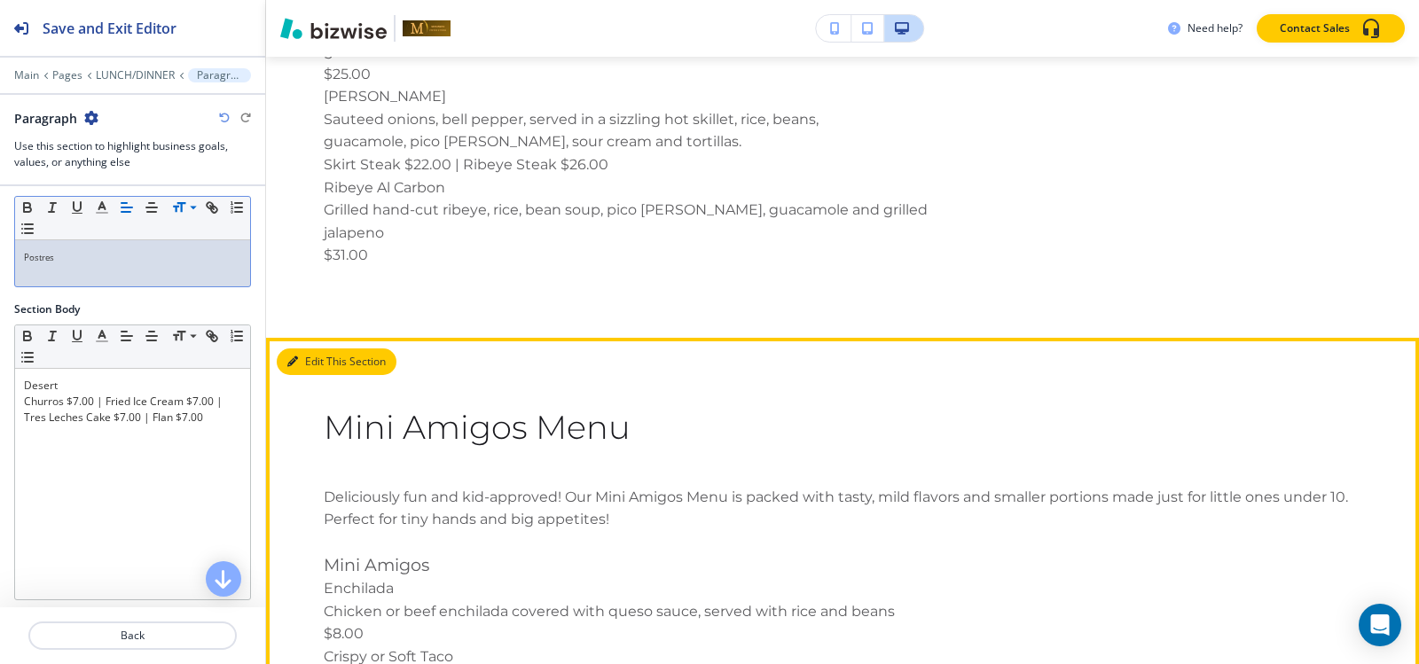
click at [317, 349] on button "Edit This Section" at bounding box center [337, 362] width 120 height 27
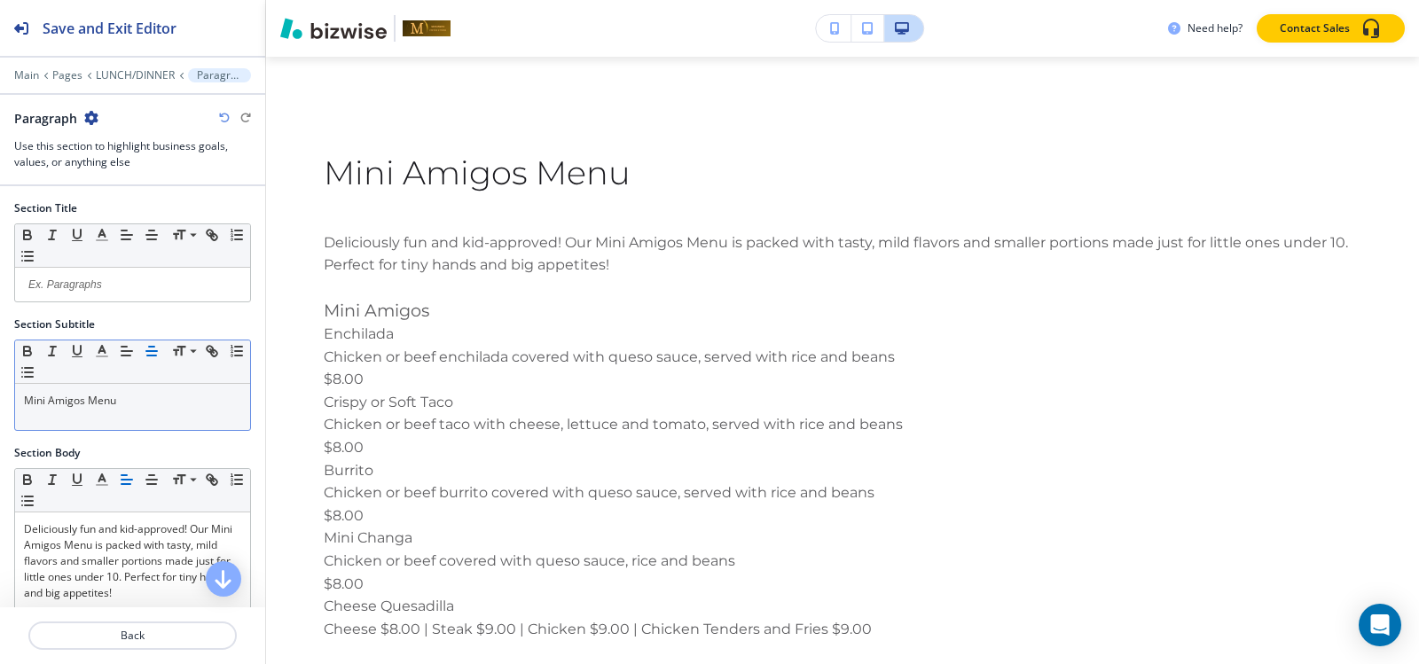
scroll to position [6626, 0]
drag, startPoint x: 172, startPoint y: 407, endPoint x: 196, endPoint y: 370, distance: 44.3
click at [171, 407] on p "Mini Amigos Menu" at bounding box center [132, 401] width 217 height 16
click at [187, 373] on span at bounding box center [192, 375] width 40 height 21
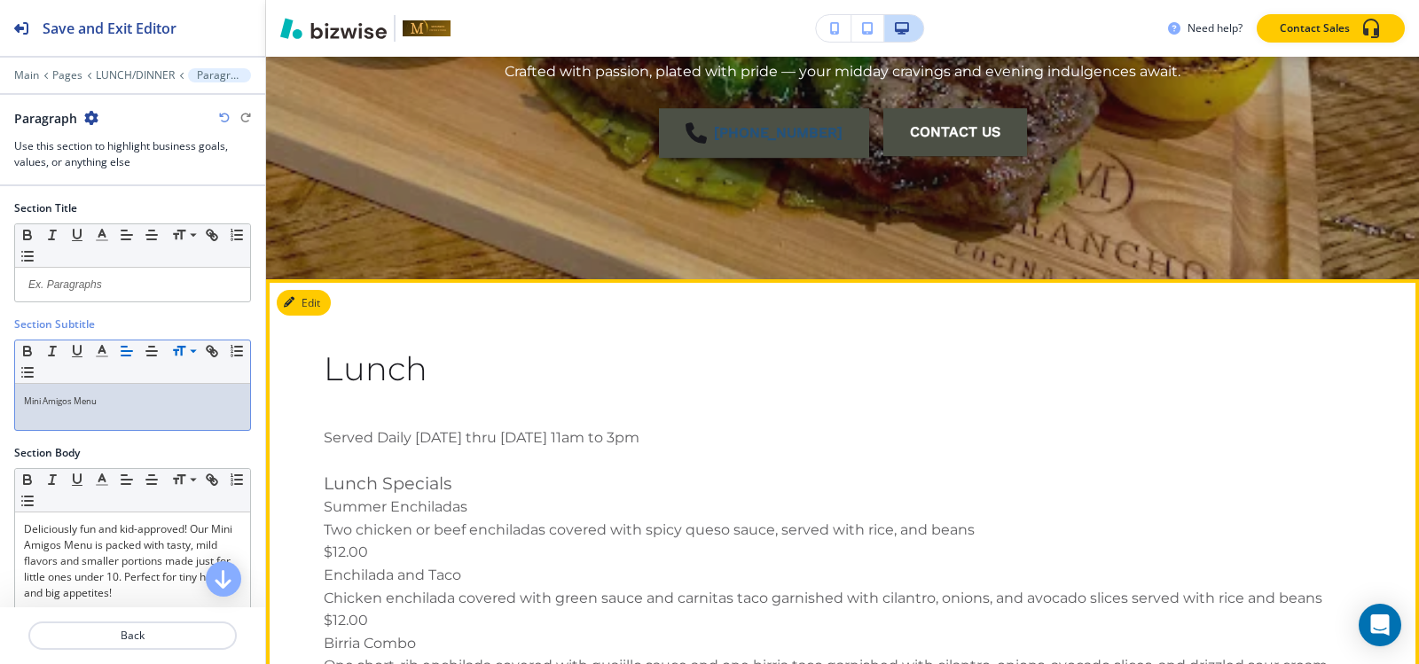
scroll to position [419, 0]
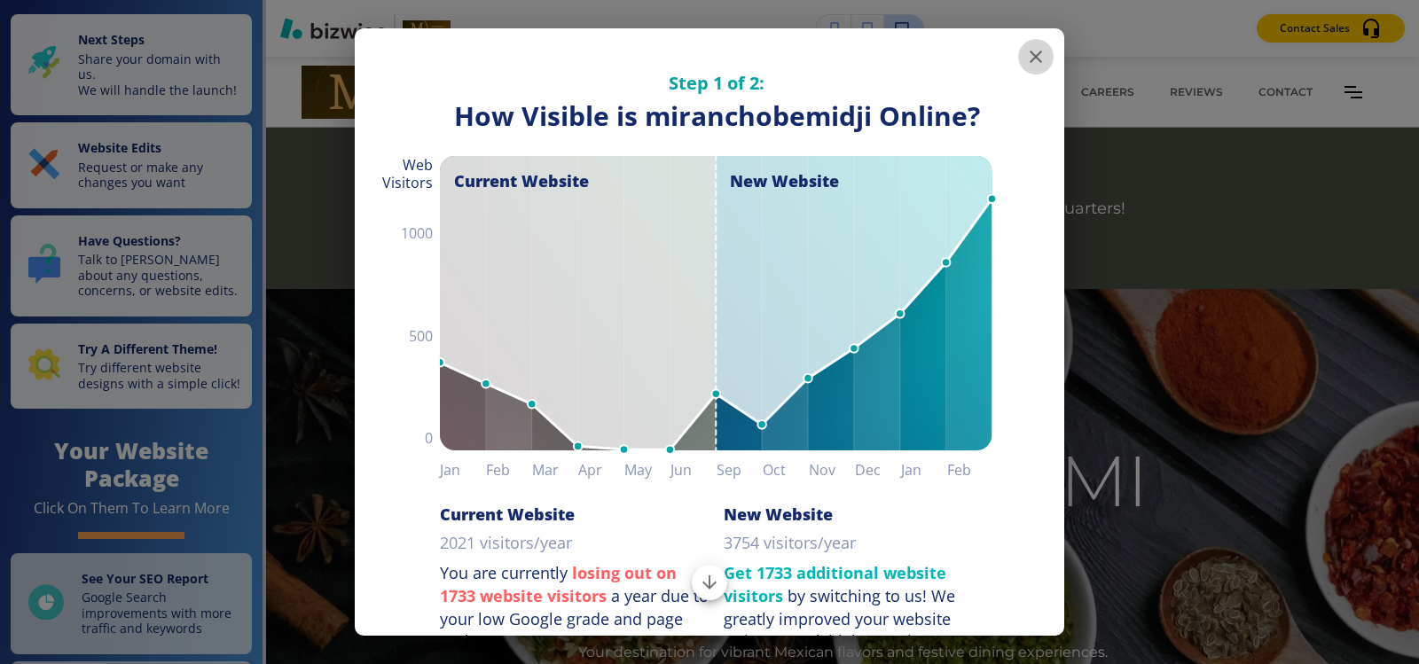
click at [1025, 58] on icon "button" at bounding box center [1035, 56] width 21 height 21
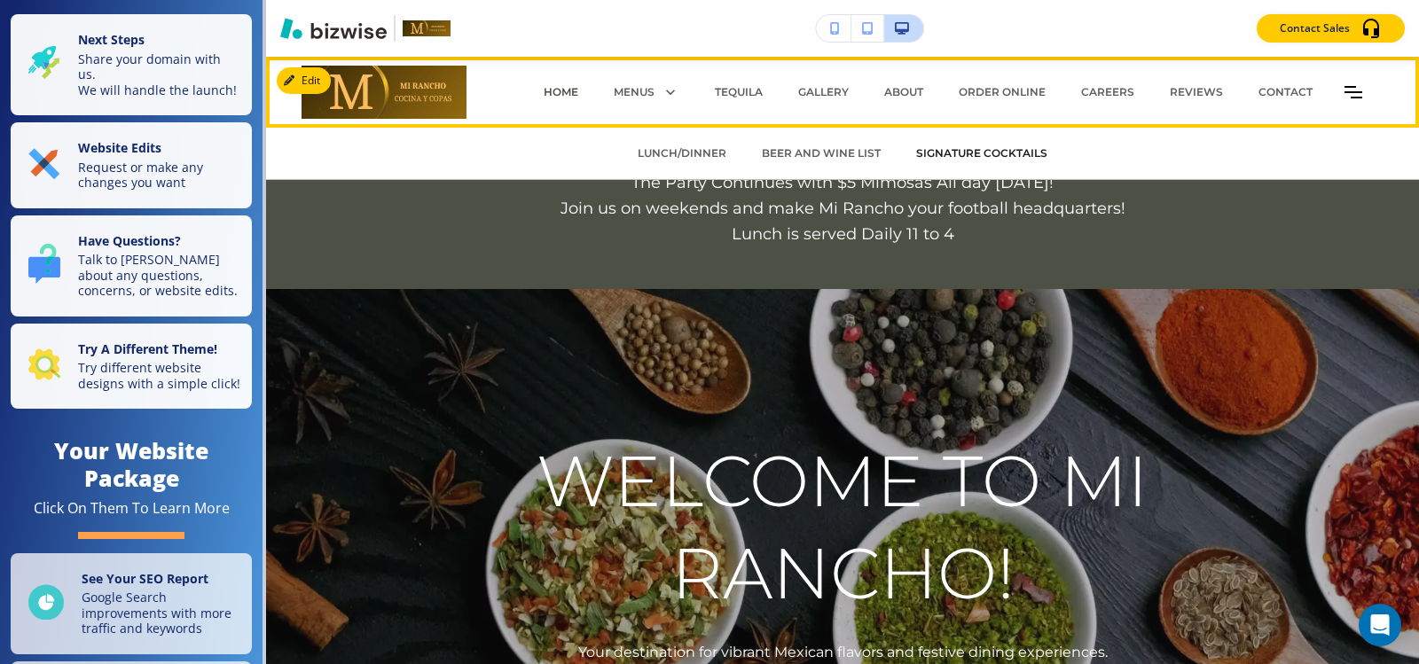
click at [946, 156] on p "SIGNATURE COCKTAILS" at bounding box center [981, 153] width 131 height 16
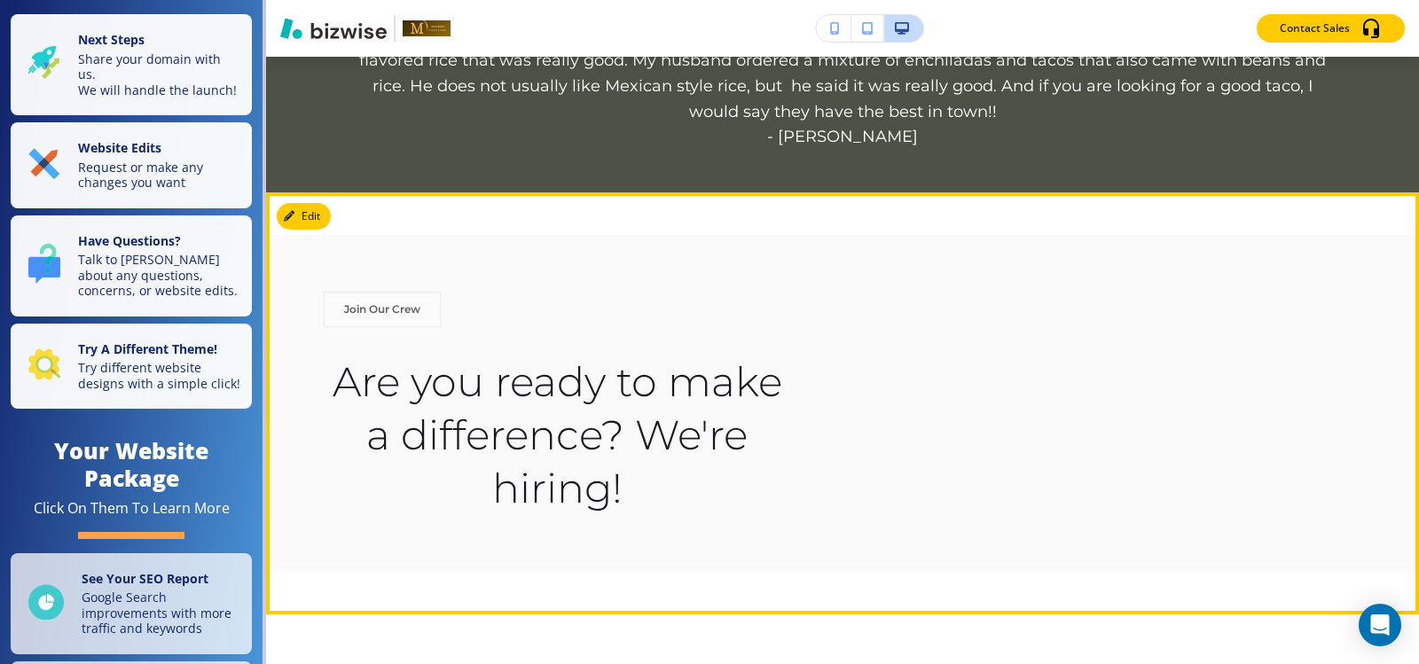
scroll to position [976, 0]
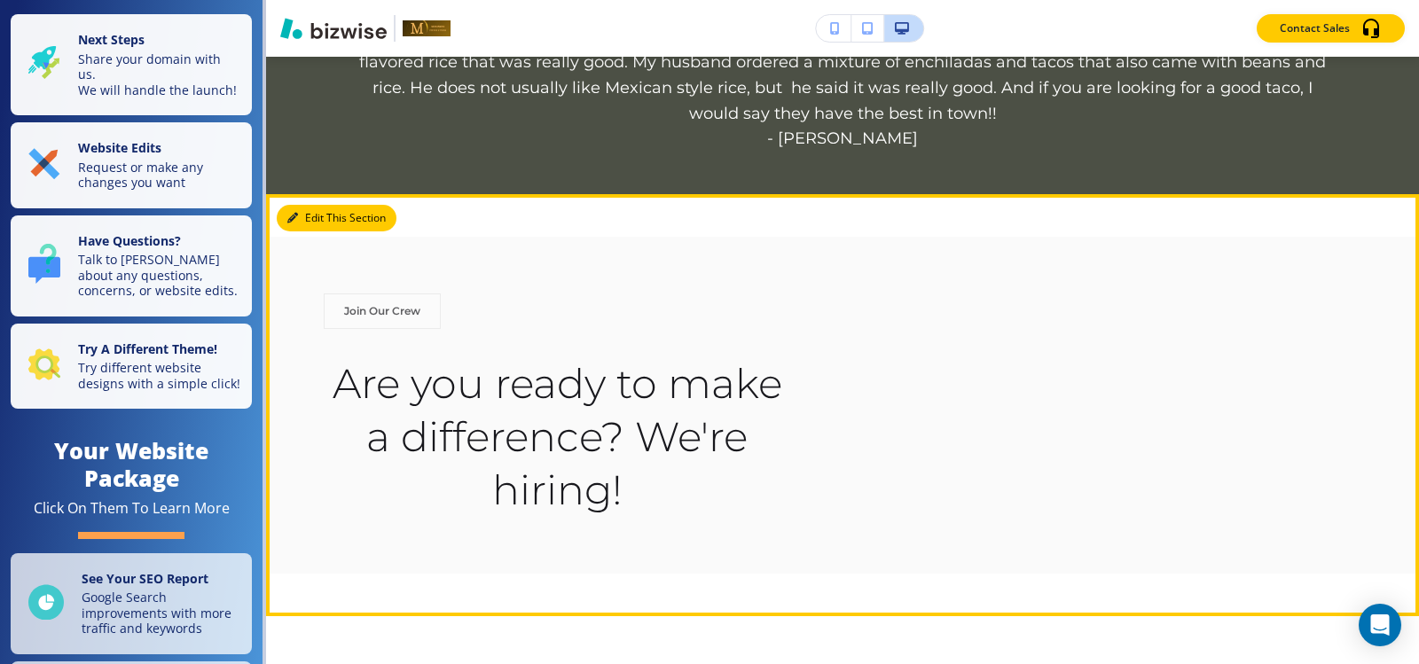
click at [311, 220] on button "Edit This Section" at bounding box center [337, 218] width 120 height 27
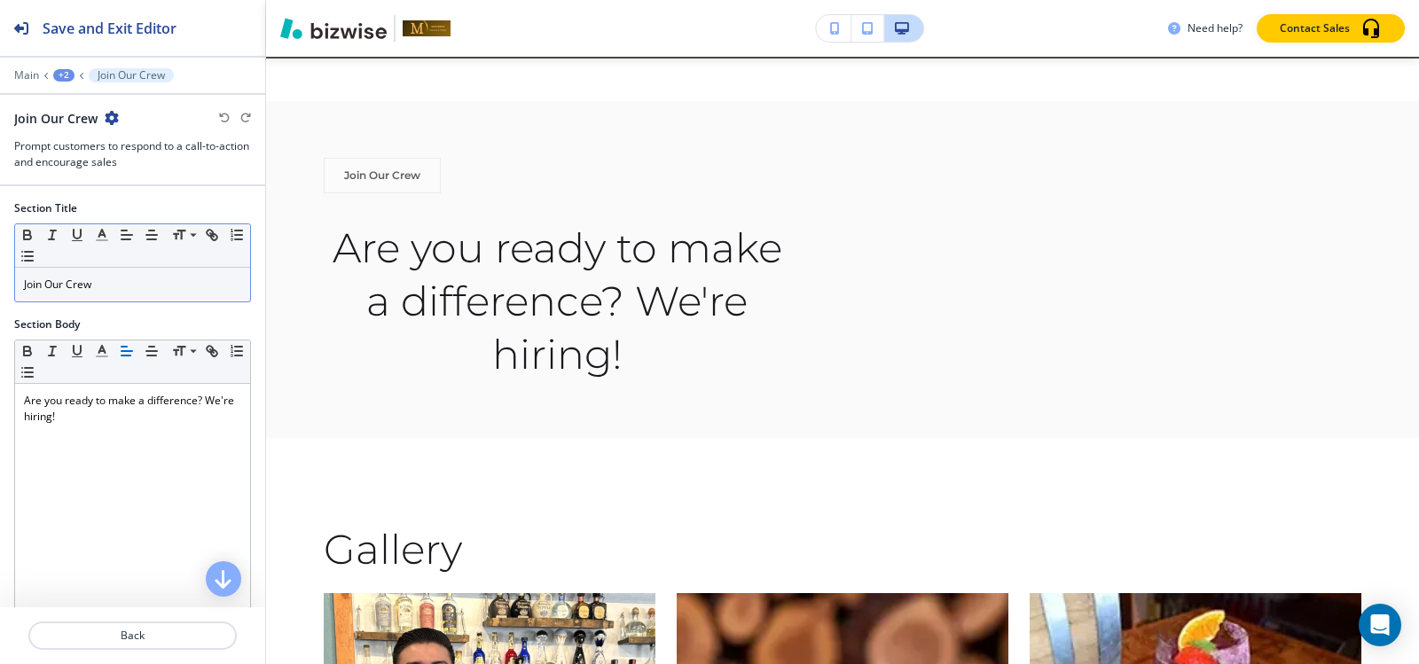
scroll to position [1113, 0]
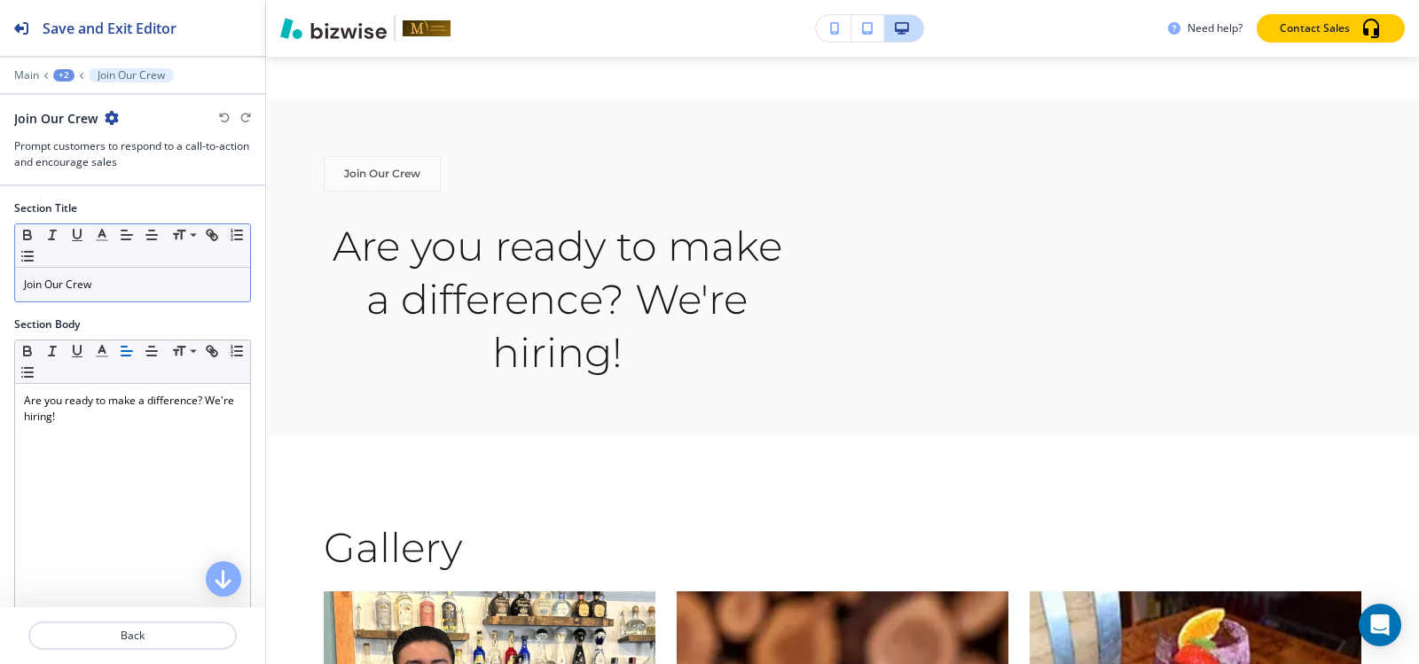
click at [135, 284] on p "Join Our Crew" at bounding box center [132, 285] width 217 height 16
copy p "Join Our Crew"
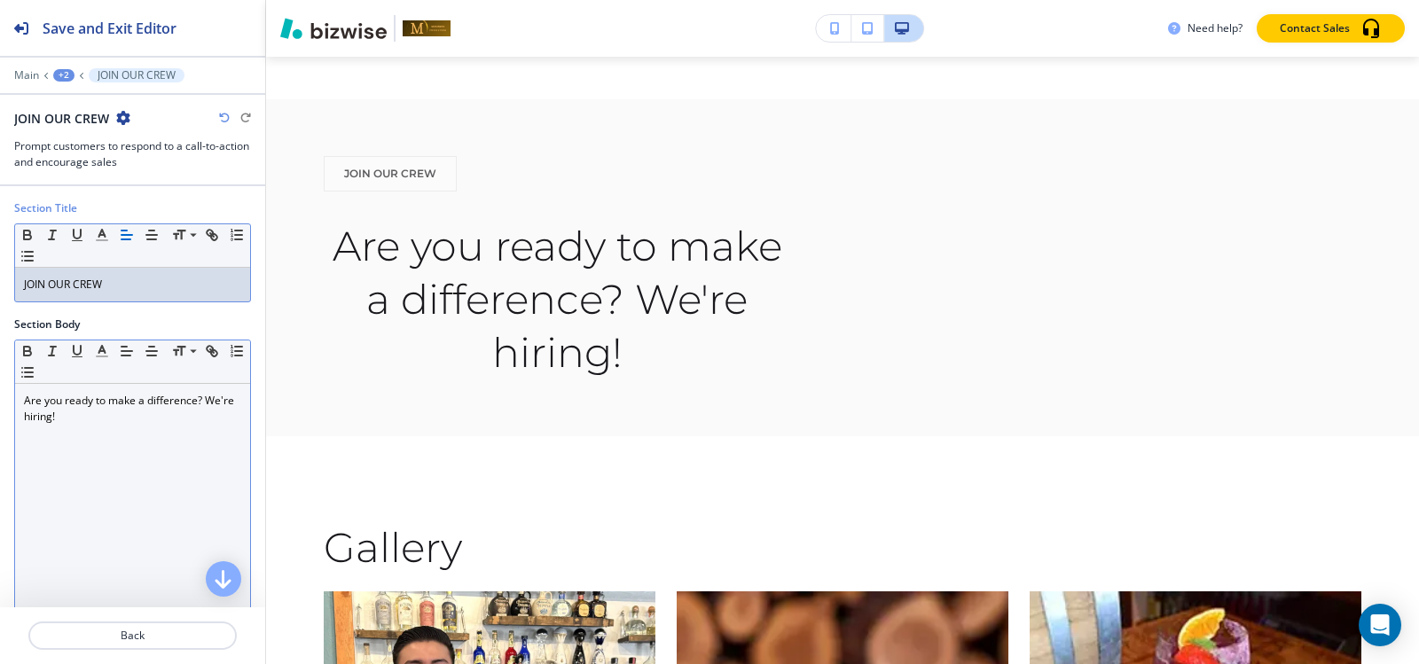
click at [145, 418] on p "Are you ready to make a difference? We're hiring!" at bounding box center [132, 409] width 217 height 32
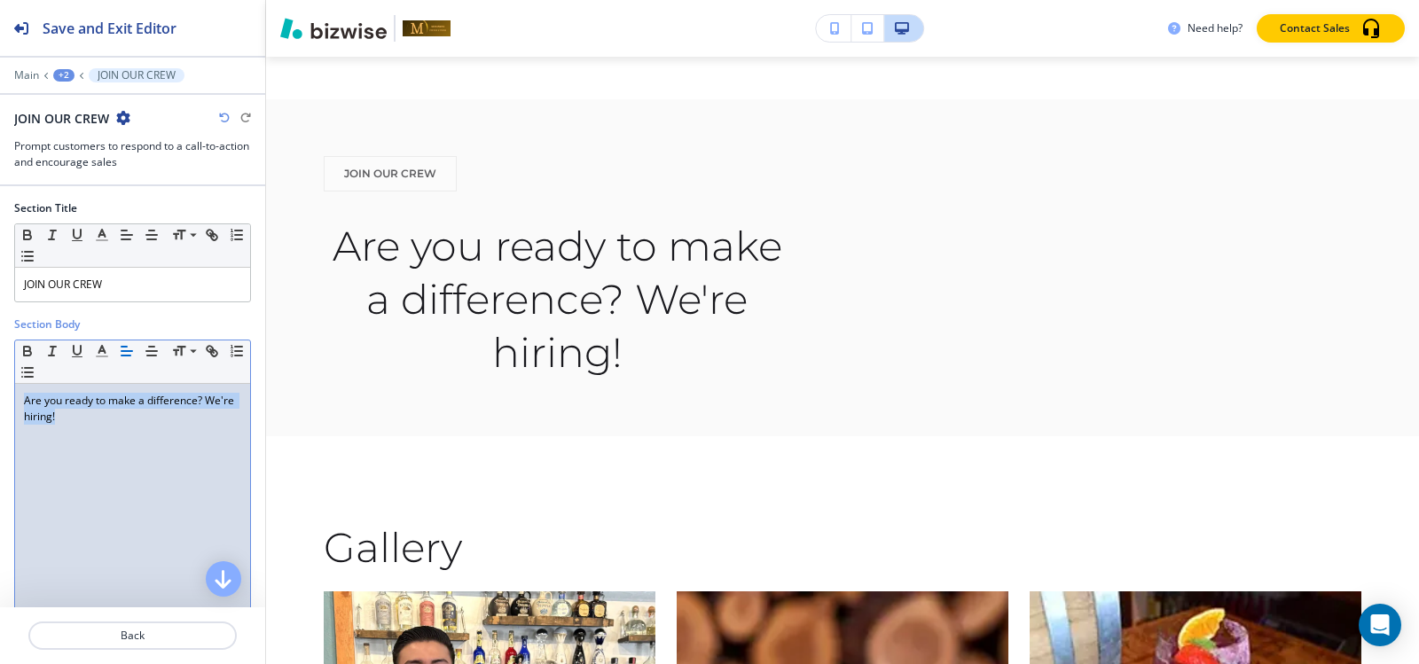
copy p "Are you ready to make a difference? We're hiring!"
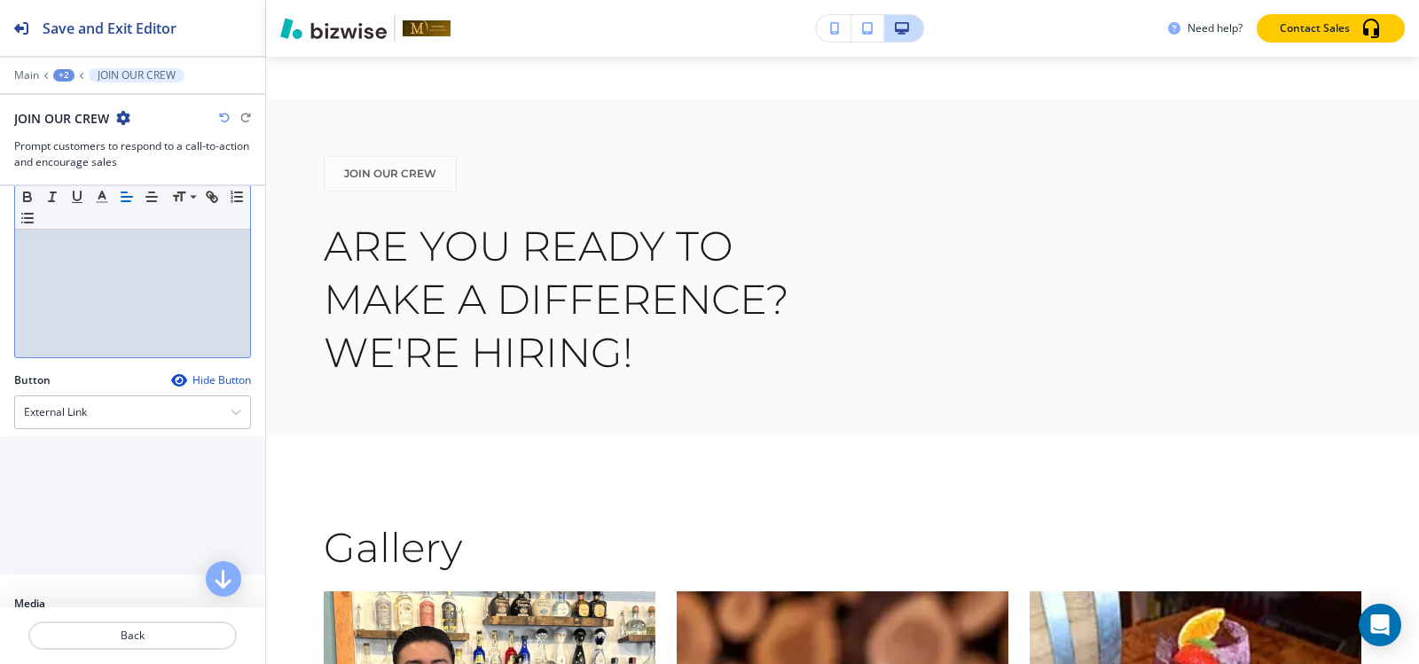
scroll to position [398, 0]
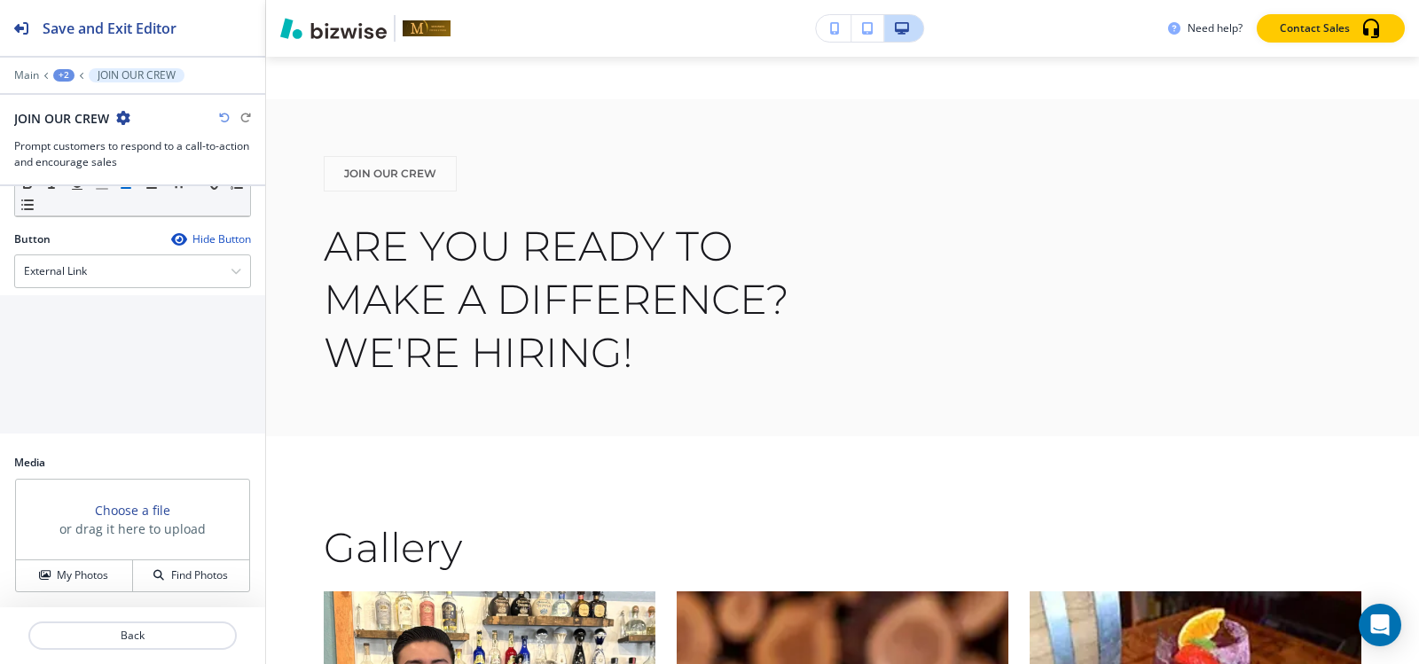
click at [67, 288] on div "Button Hide Button External Link Telephone External Link Social Media Email Fil…" at bounding box center [132, 335] width 237 height 209
click at [71, 277] on h4 "External Link" at bounding box center [55, 271] width 63 height 16
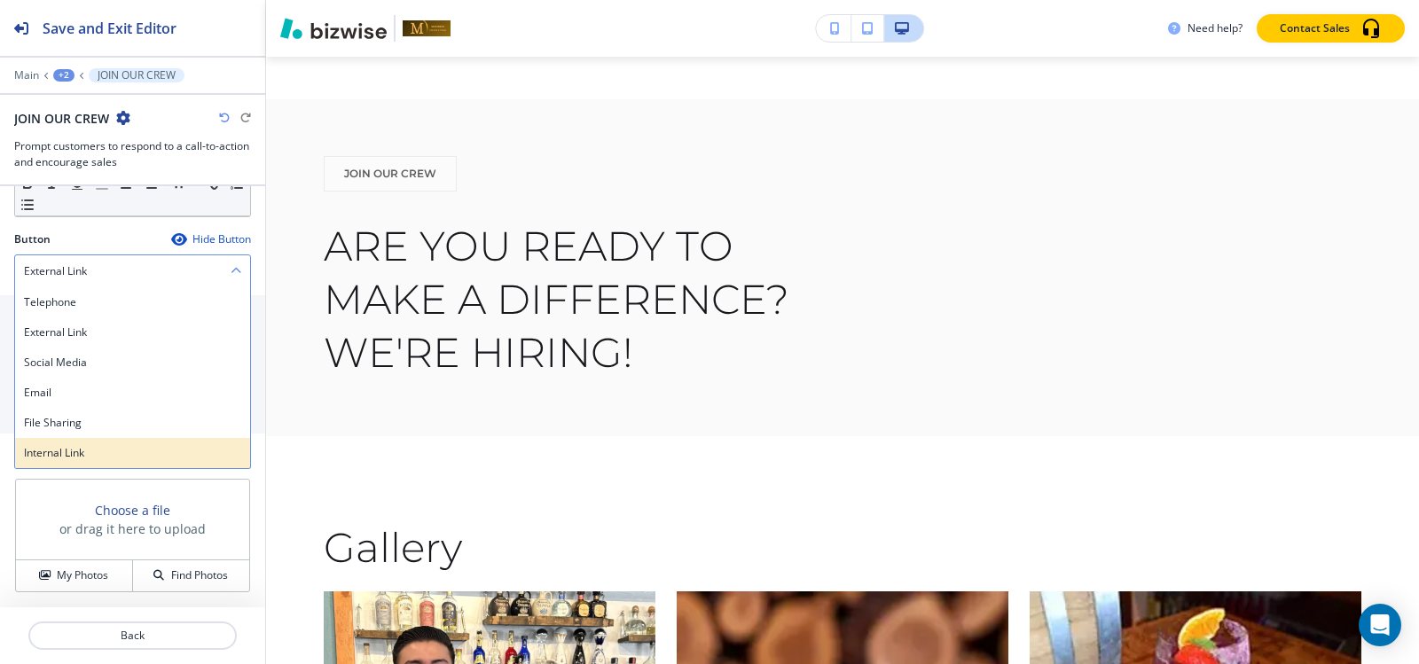
click at [69, 445] on h4 "Internal Link" at bounding box center [132, 453] width 217 height 16
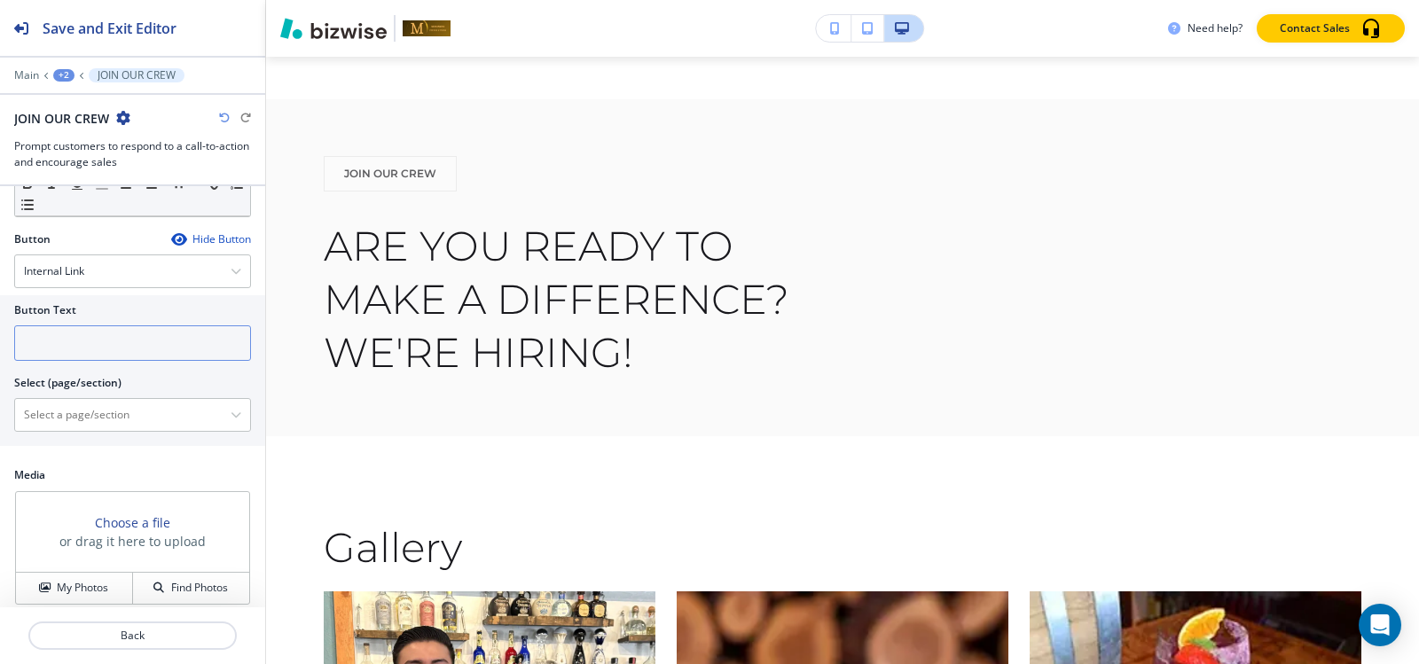
click at [105, 345] on input "text" at bounding box center [132, 342] width 237 height 35
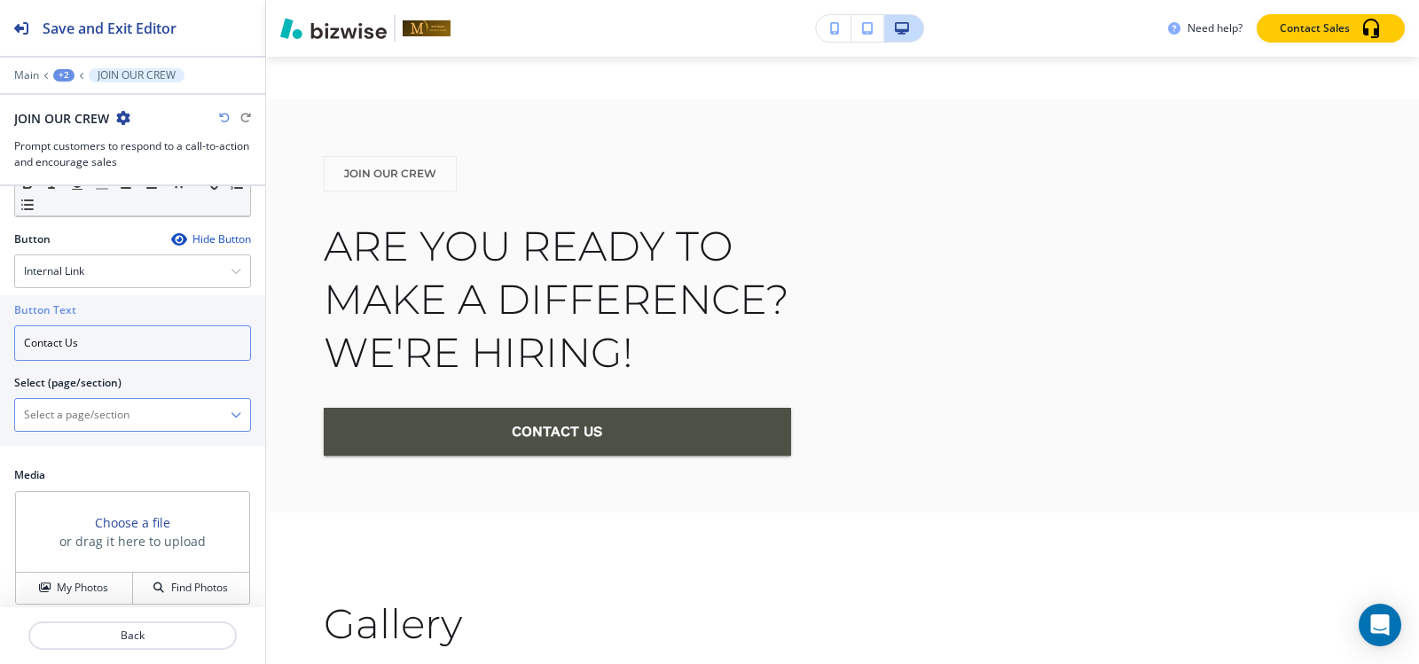
type input "Contact Us"
click at [129, 407] on \(page\/section\) "Manual Input" at bounding box center [123, 415] width 216 height 30
paste \(page\/section\) "Contact Us"
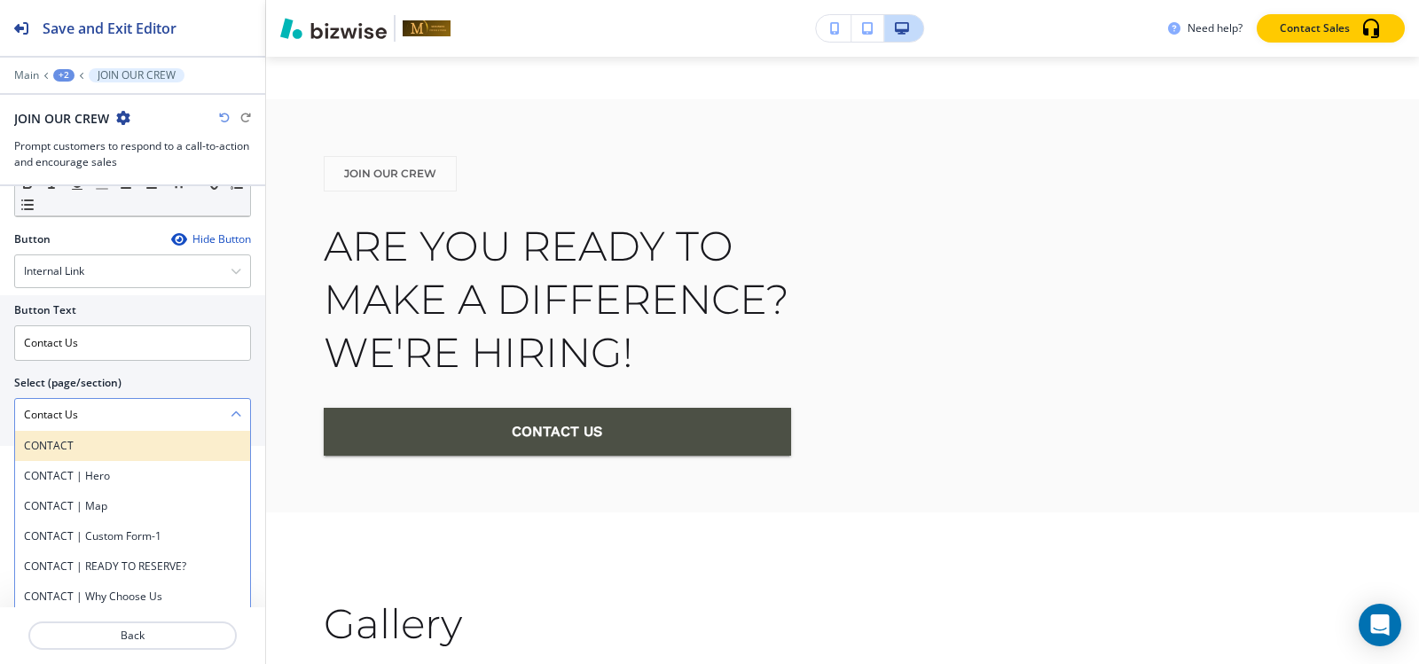
click at [49, 447] on h4 "CONTACT" at bounding box center [132, 446] width 217 height 16
type \(page\/section\) "CONTACT"
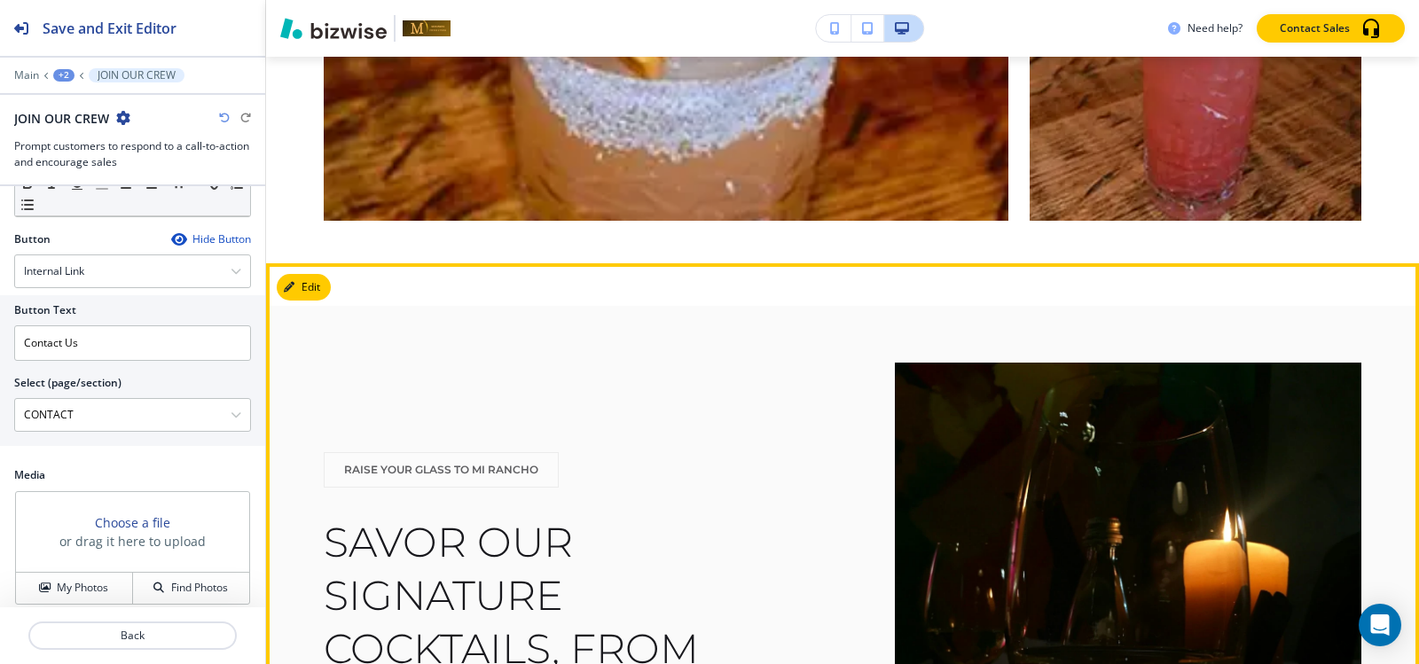
scroll to position [2621, 0]
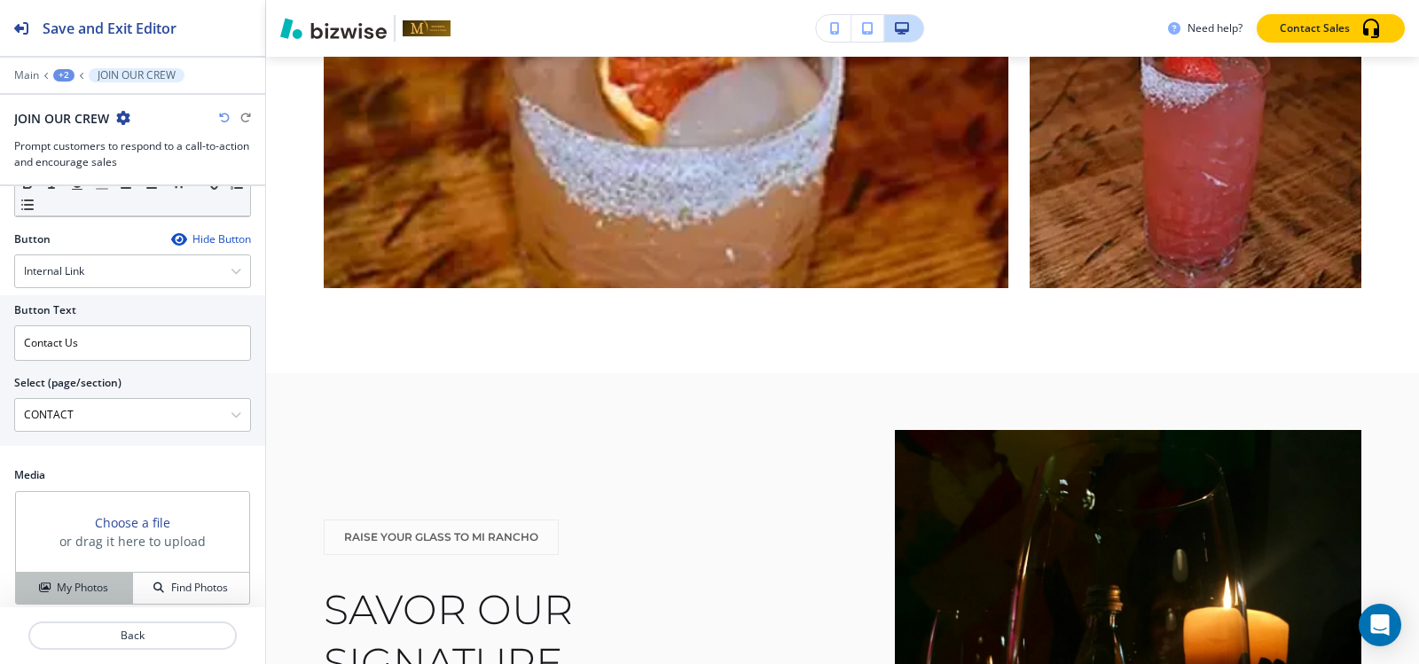
click at [75, 580] on h4 "My Photos" at bounding box center [82, 588] width 51 height 16
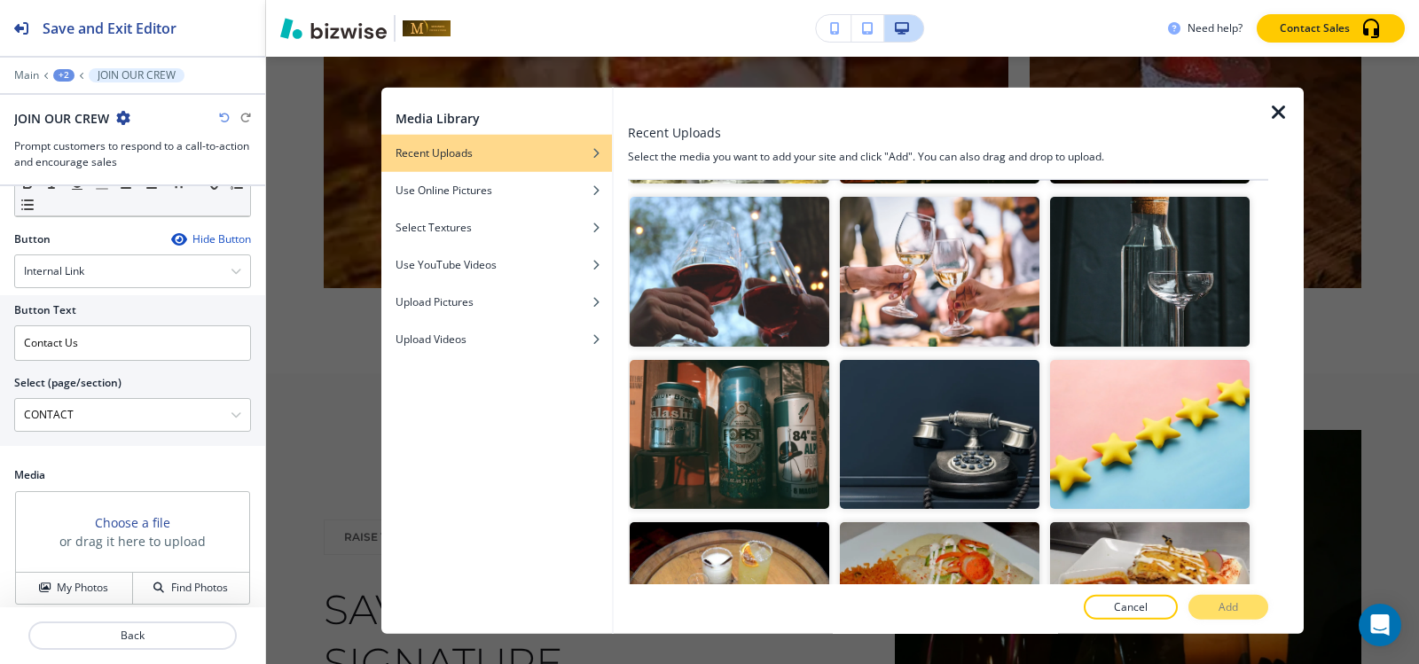
scroll to position [1774, 0]
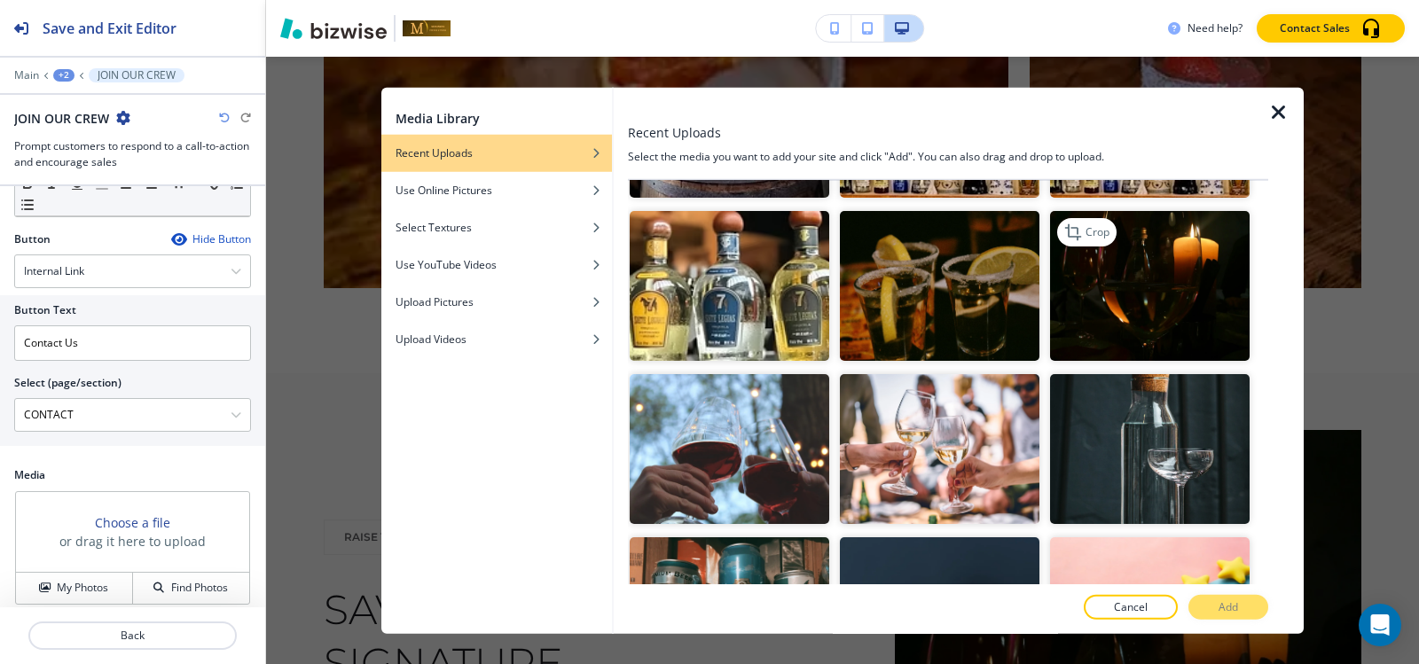
click at [1118, 229] on img "button" at bounding box center [1150, 286] width 200 height 150
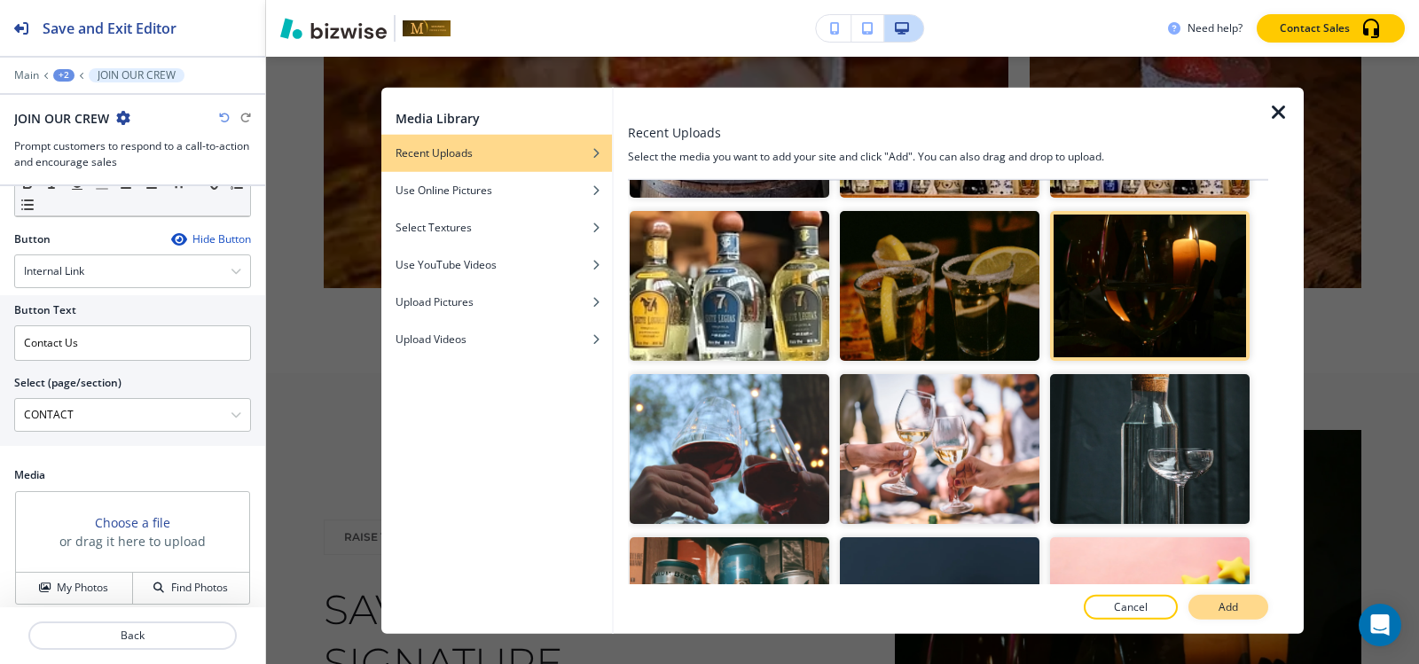
click at [1225, 601] on p "Add" at bounding box center [1229, 608] width 20 height 16
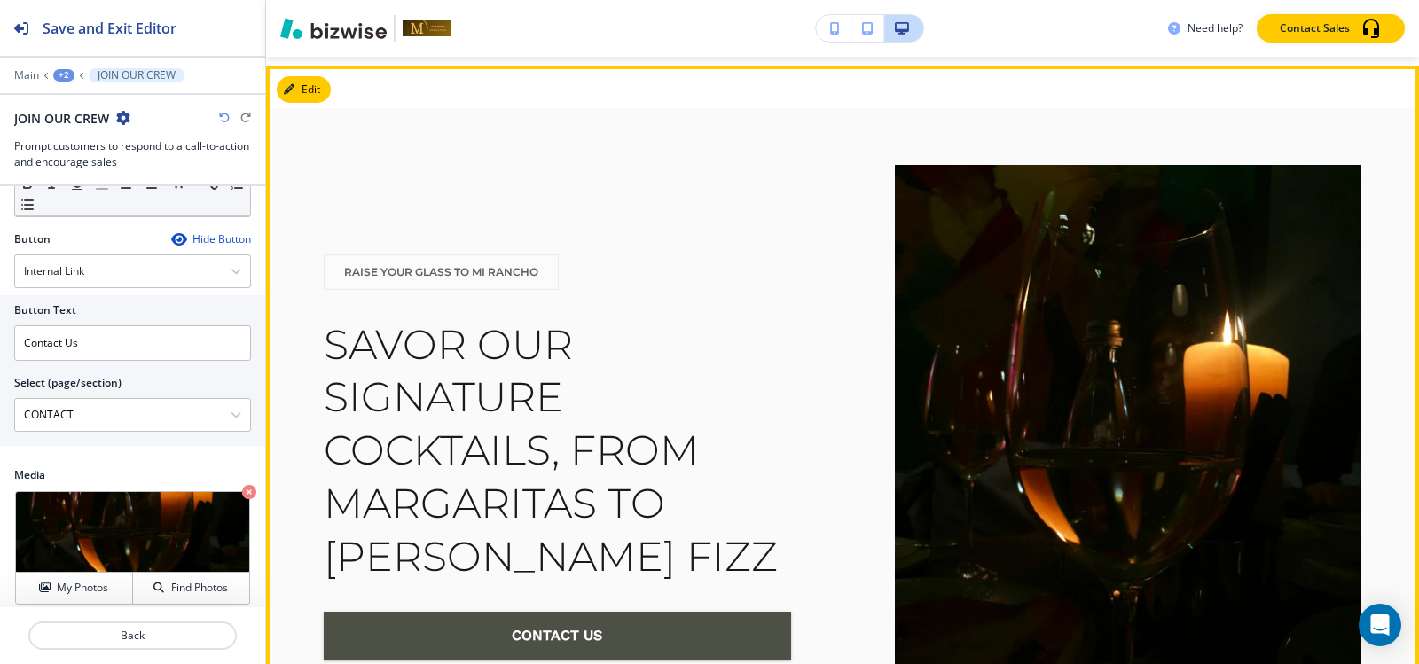
scroll to position [2993, 0]
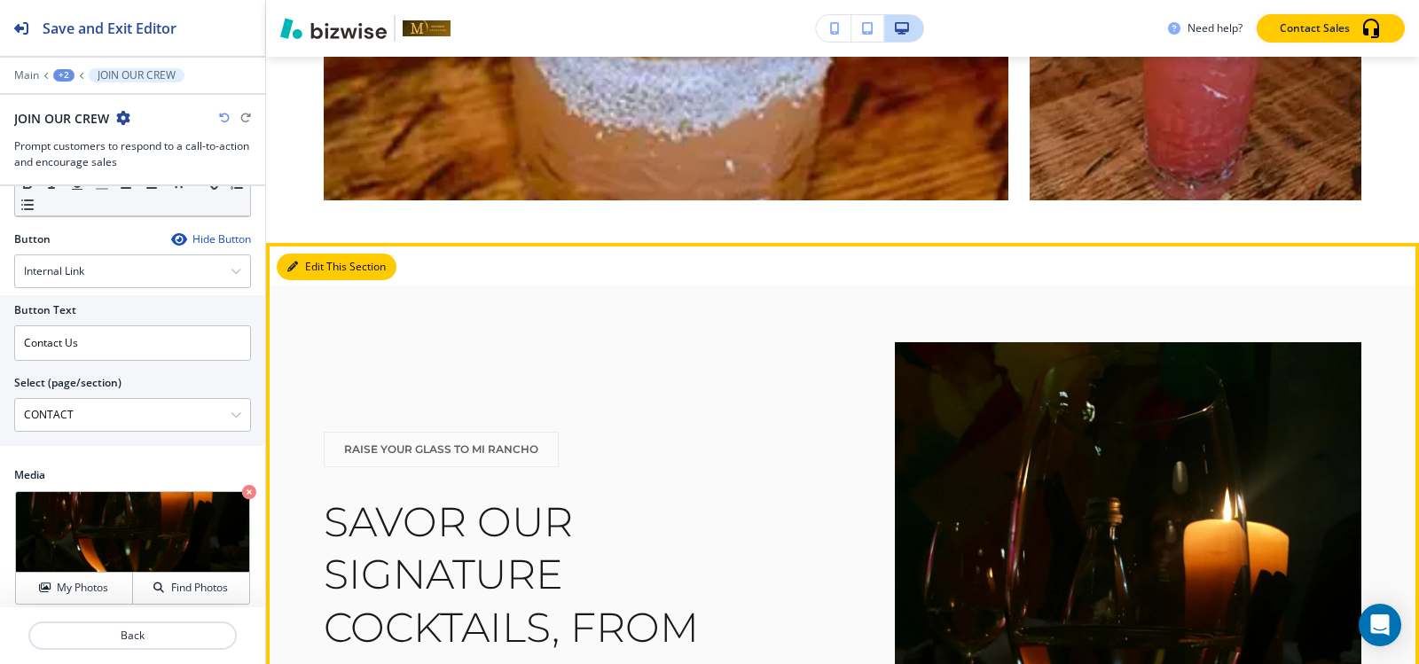
click at [306, 268] on button "Edit This Section" at bounding box center [337, 267] width 120 height 27
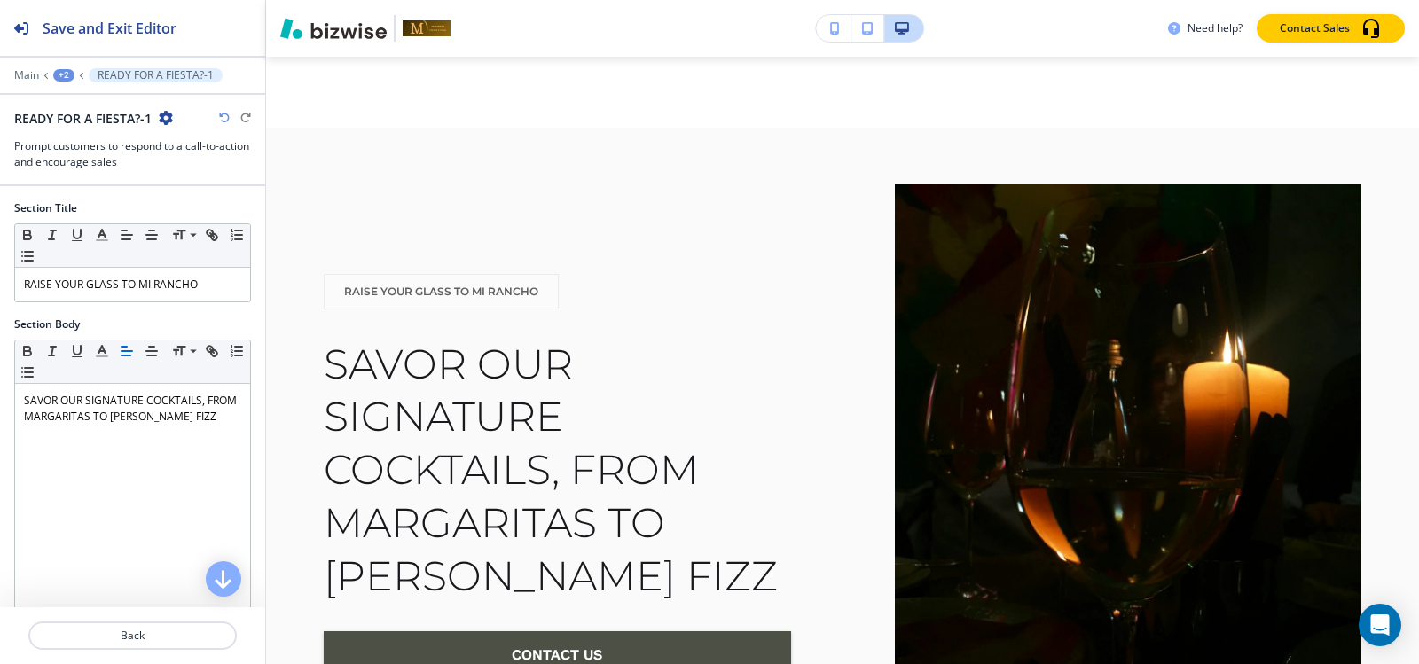
scroll to position [3179, 0]
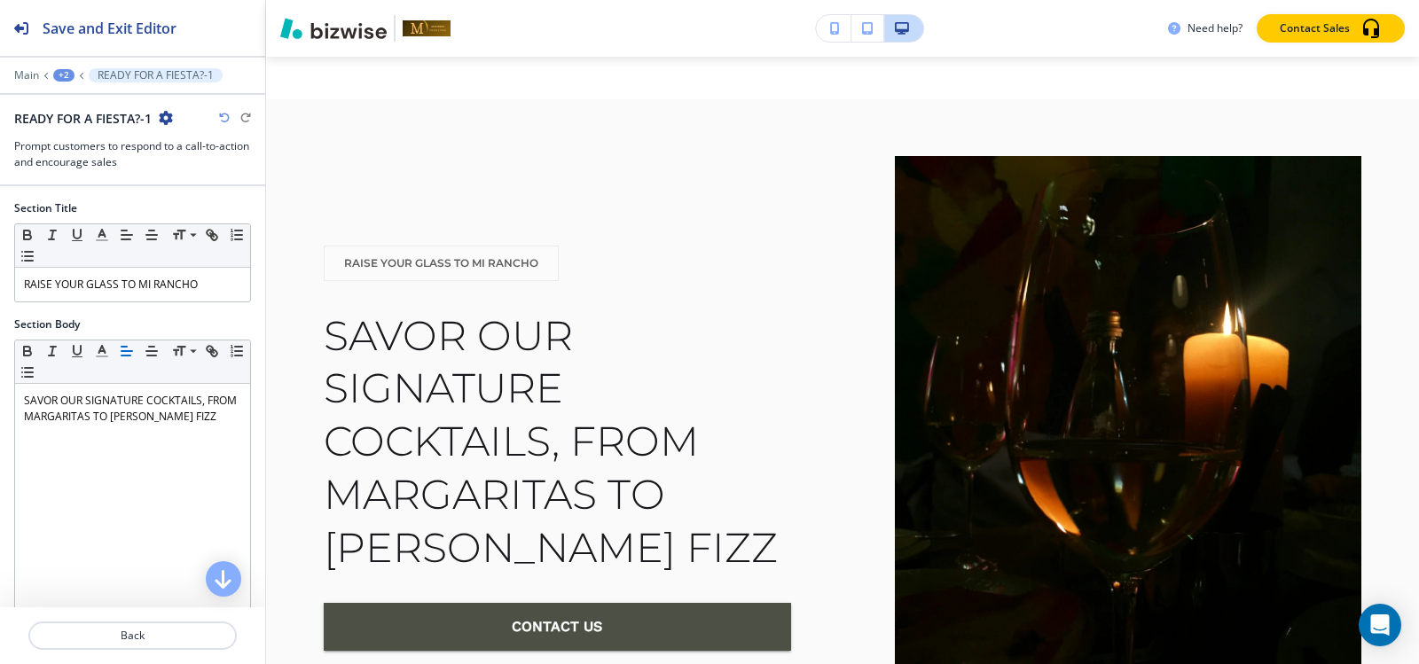
click at [168, 117] on icon "button" at bounding box center [166, 118] width 14 height 14
click at [177, 216] on p "Delete Section" at bounding box center [215, 211] width 90 height 16
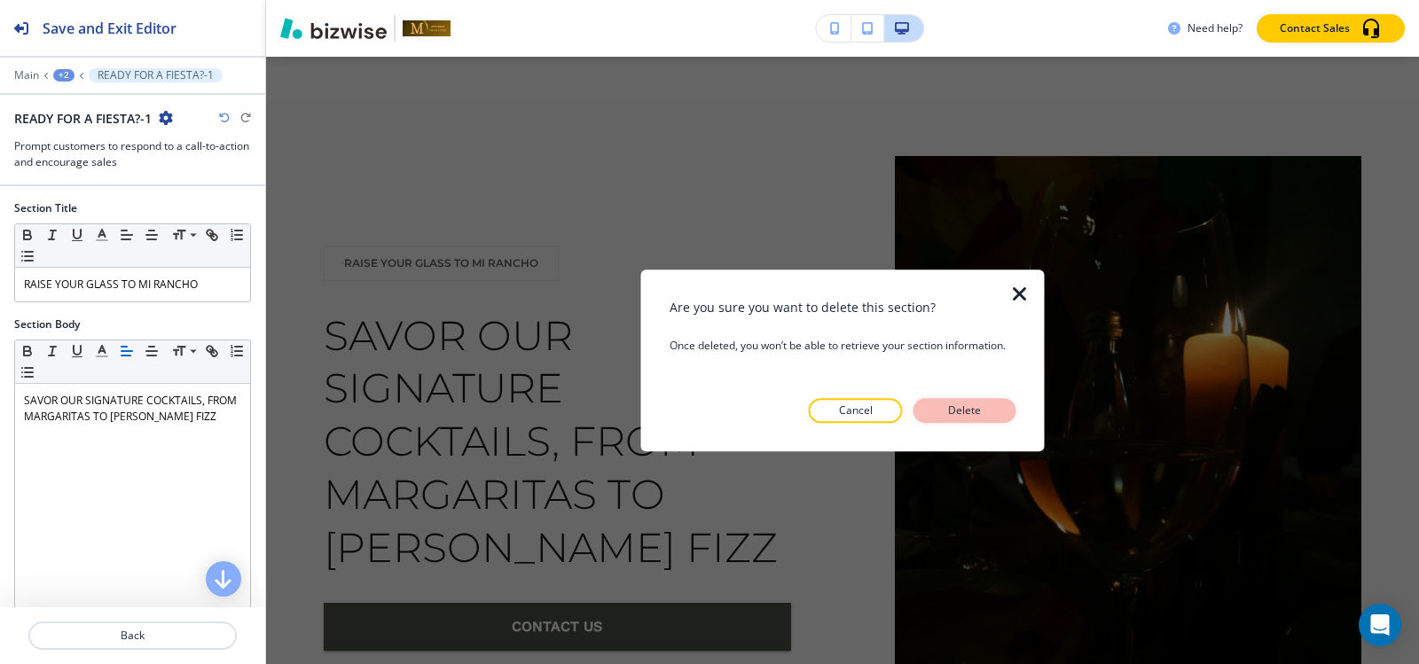
click at [960, 408] on p "Delete" at bounding box center [965, 411] width 43 height 16
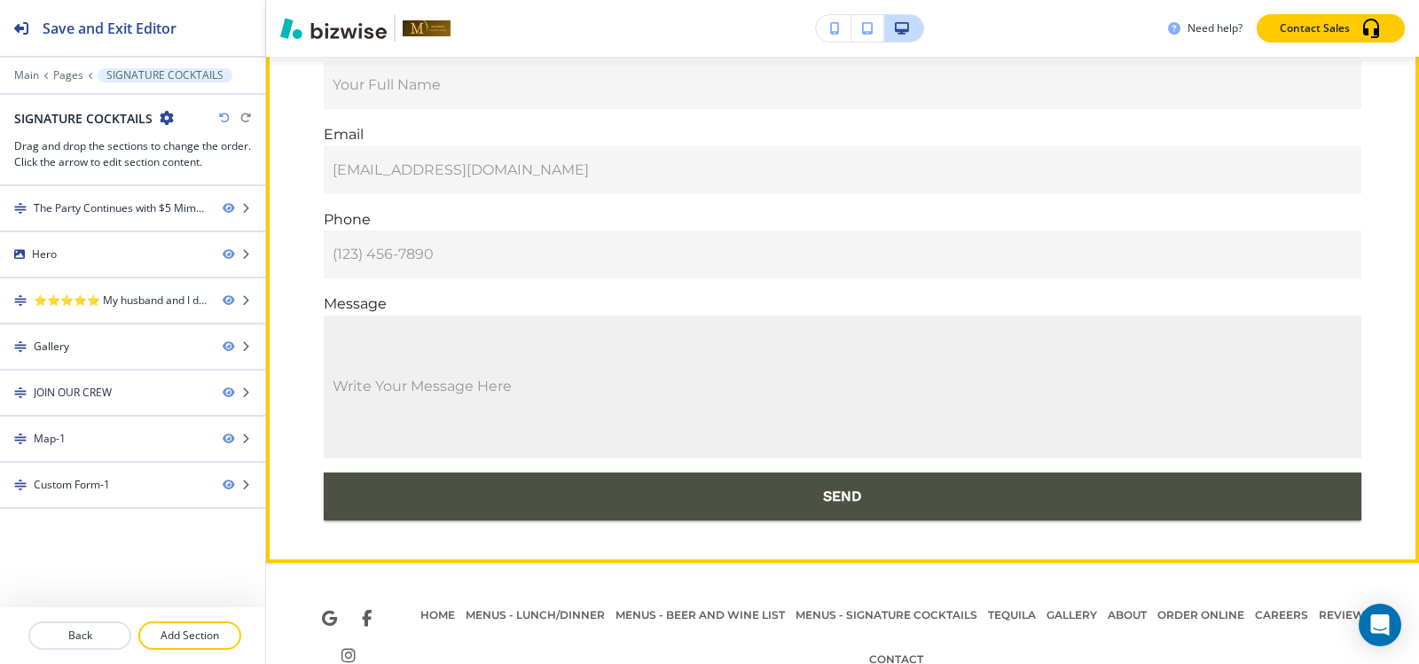
scroll to position [3979, 0]
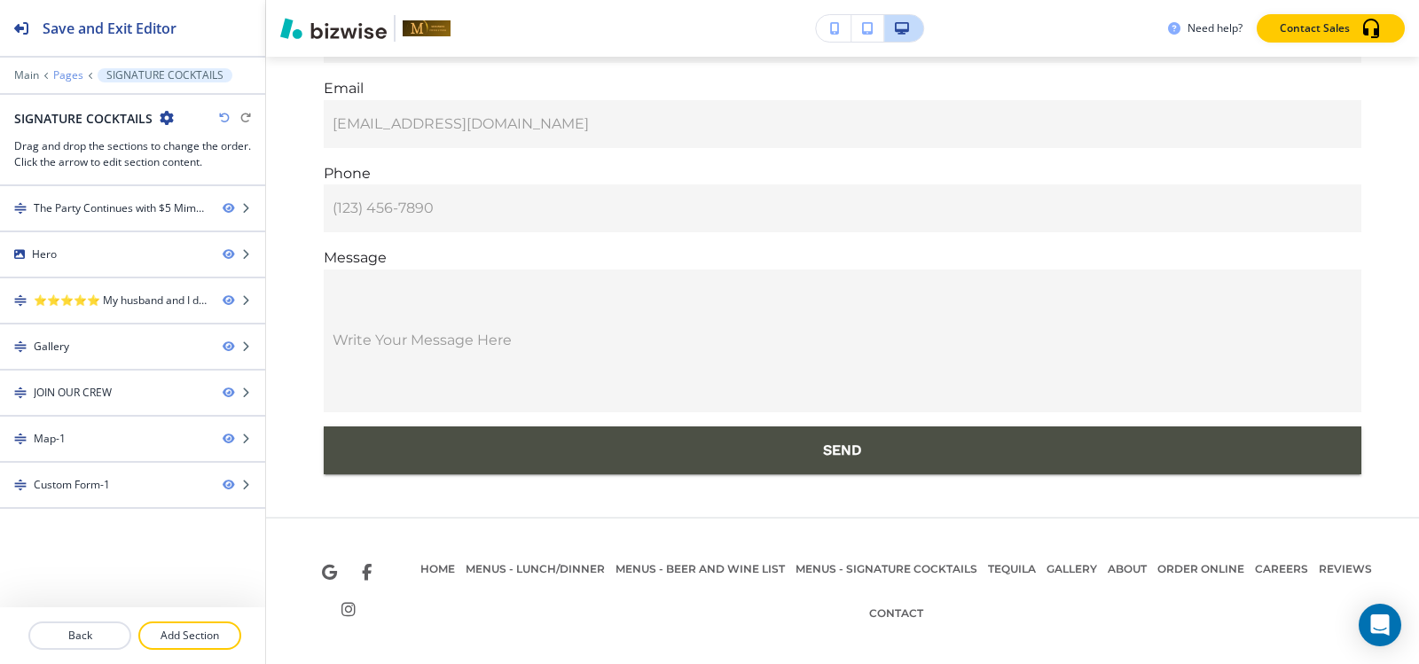
click at [74, 81] on p "Pages" at bounding box center [68, 75] width 30 height 12
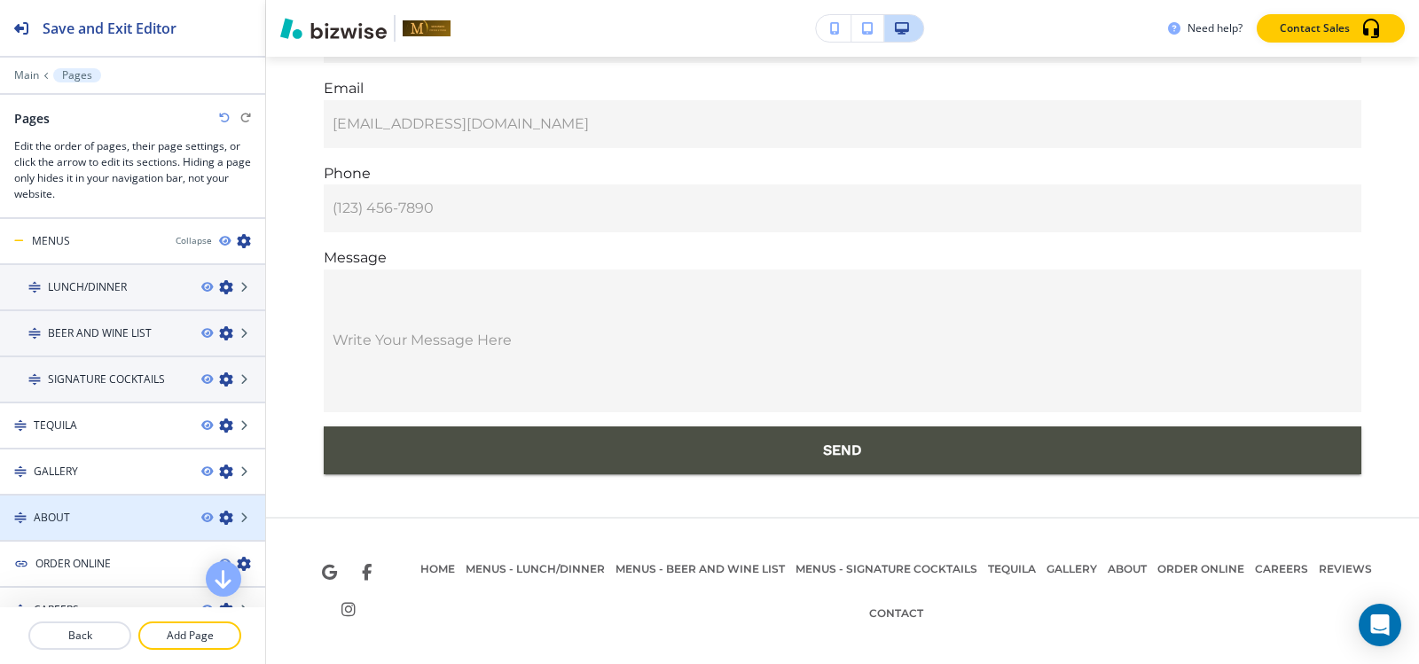
scroll to position [89, 0]
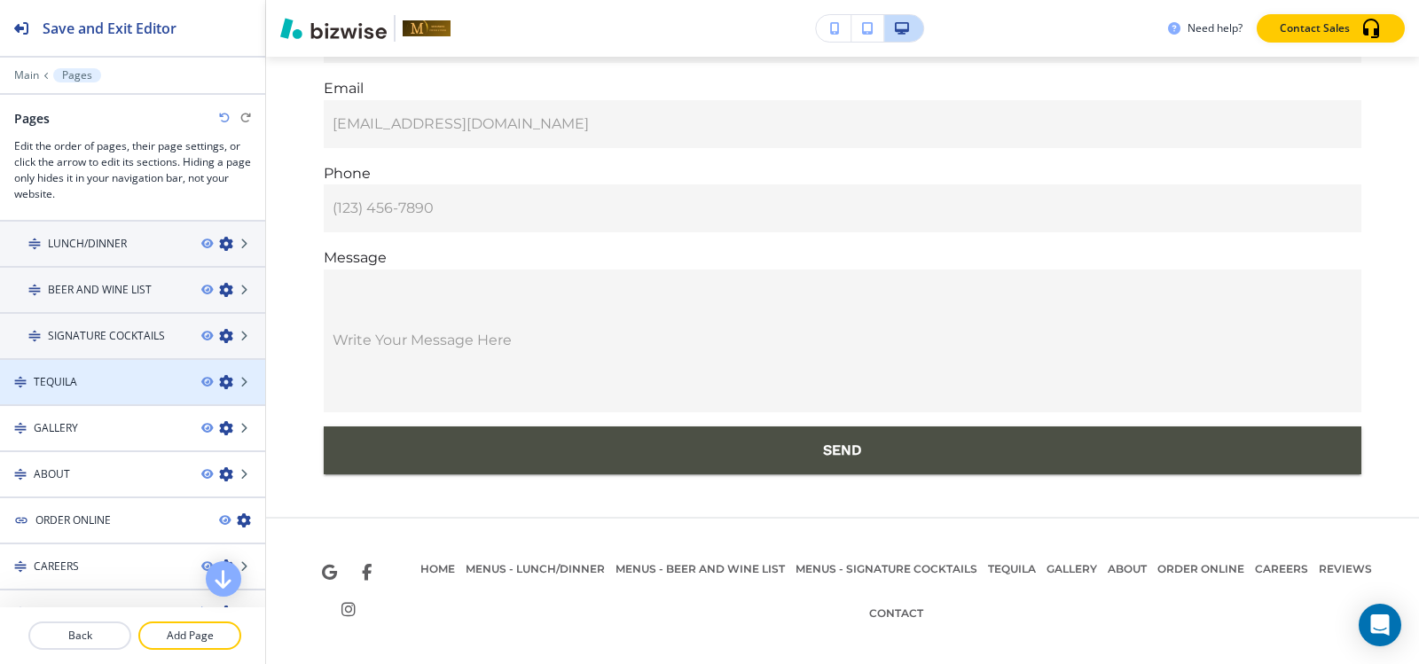
click at [69, 385] on h4 "TEQUILA" at bounding box center [55, 382] width 43 height 16
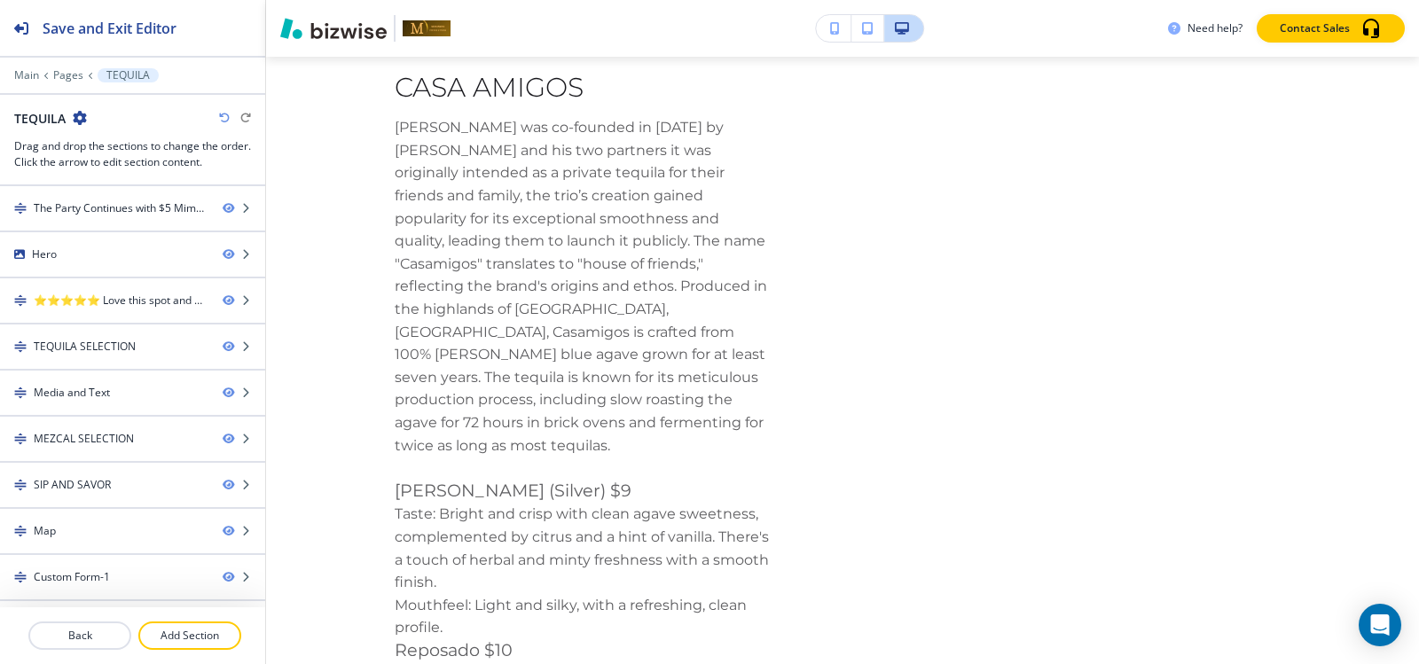
scroll to position [1285, 0]
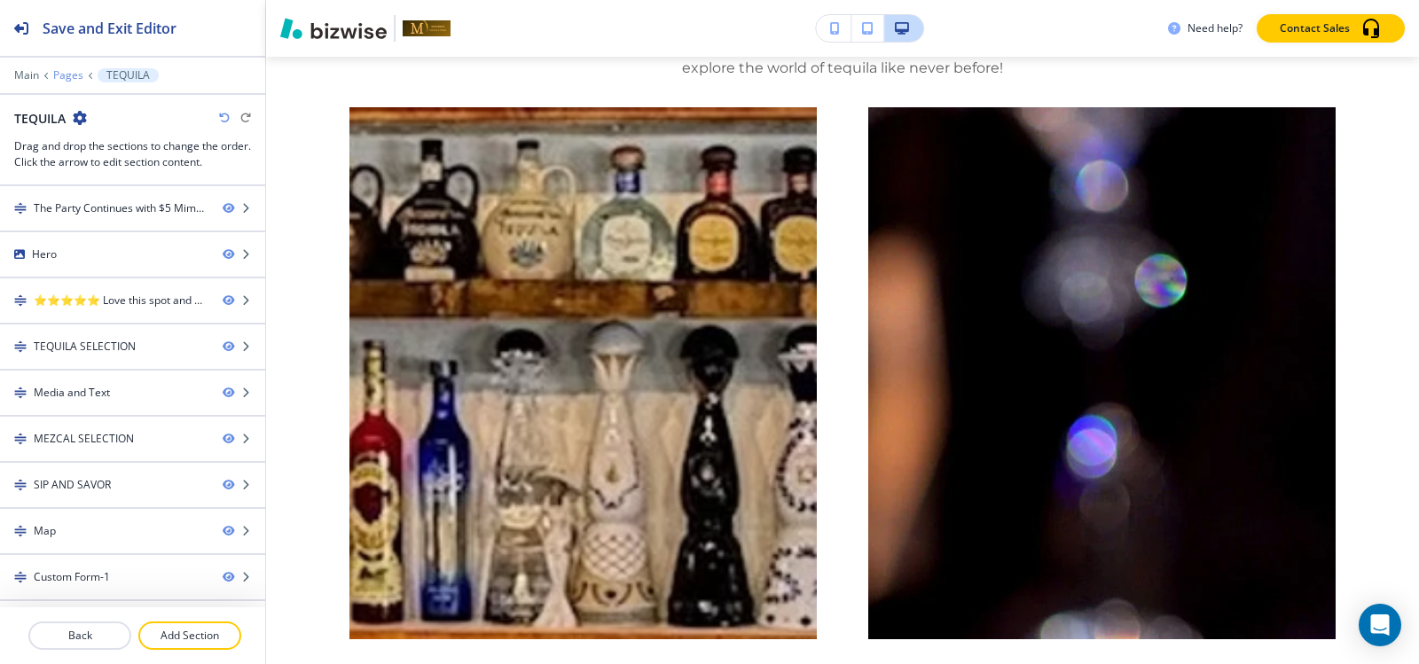
click at [74, 80] on p "Pages" at bounding box center [68, 75] width 30 height 12
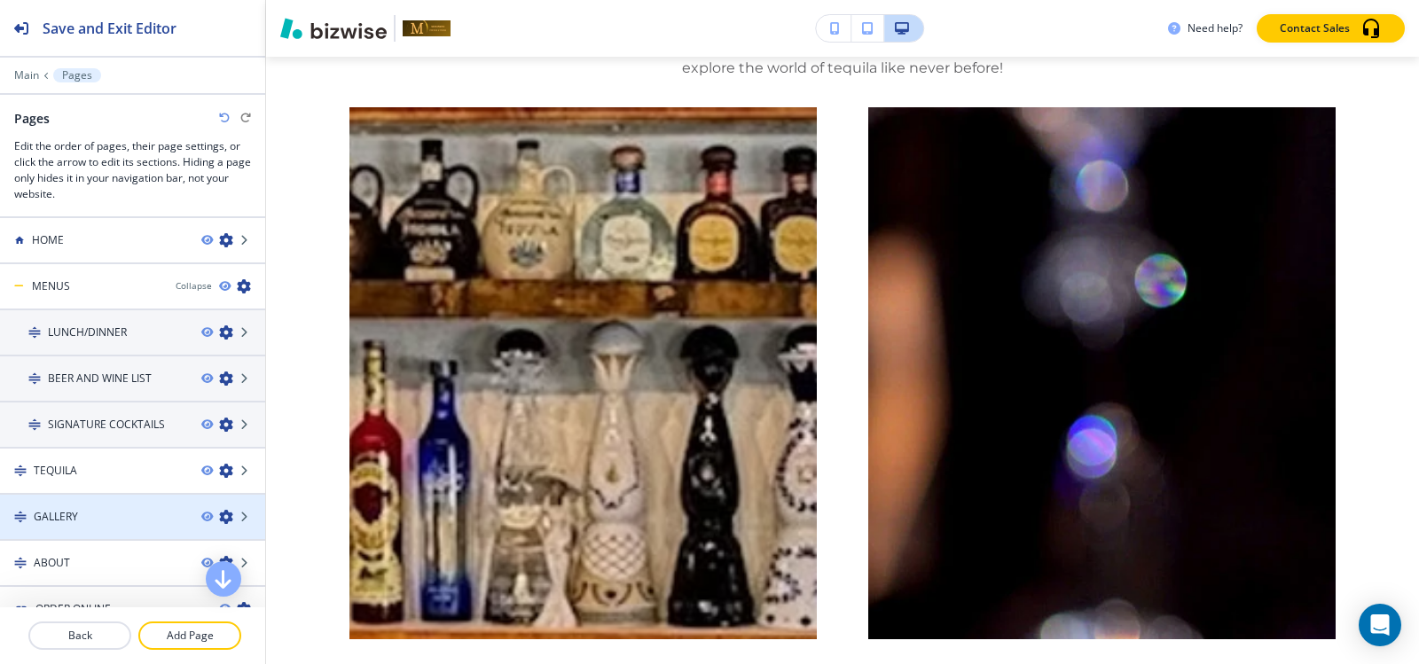
click at [69, 516] on h4 "GALLERY" at bounding box center [56, 517] width 44 height 16
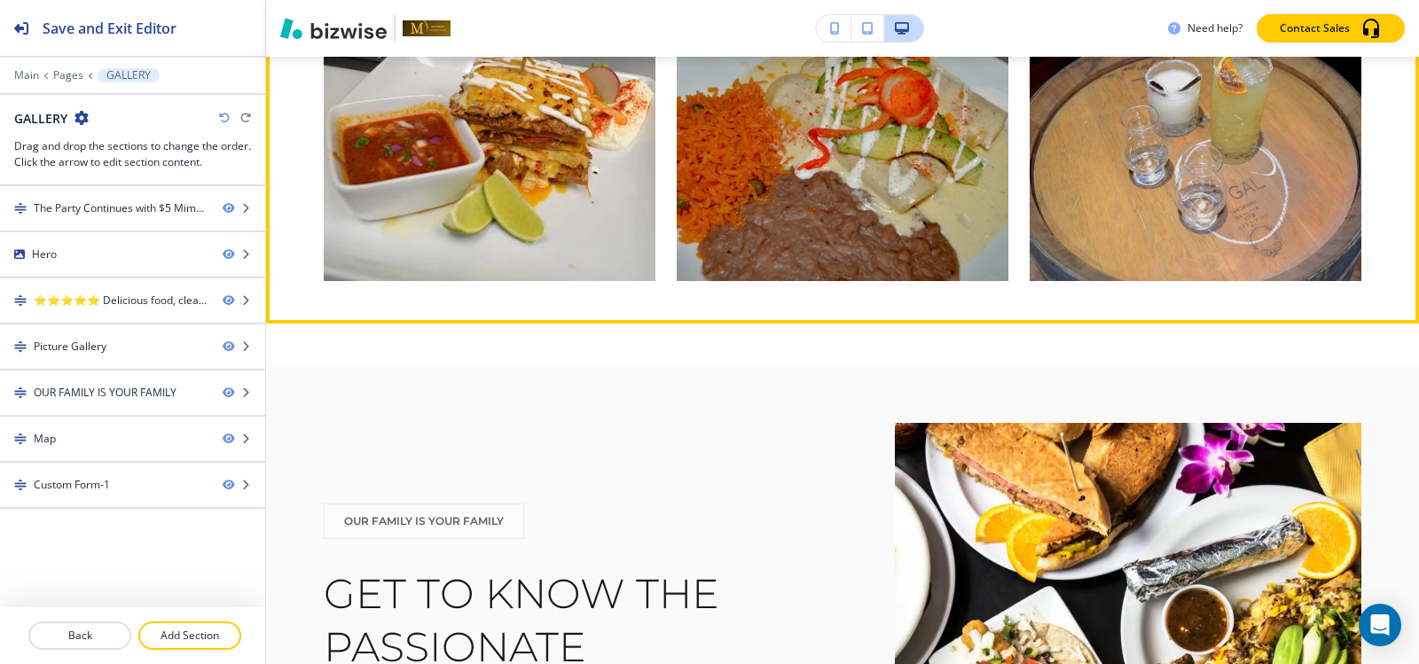
scroll to position [6917, 0]
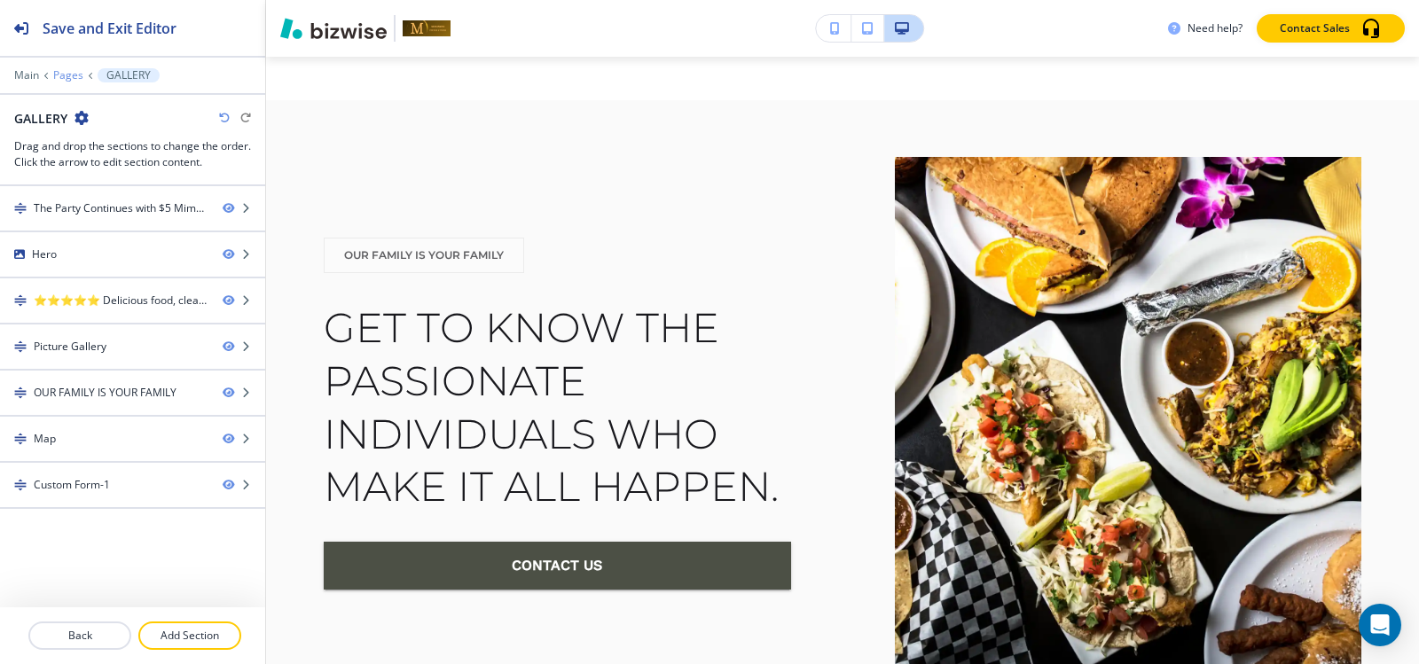
click at [56, 78] on p "Pages" at bounding box center [68, 75] width 30 height 12
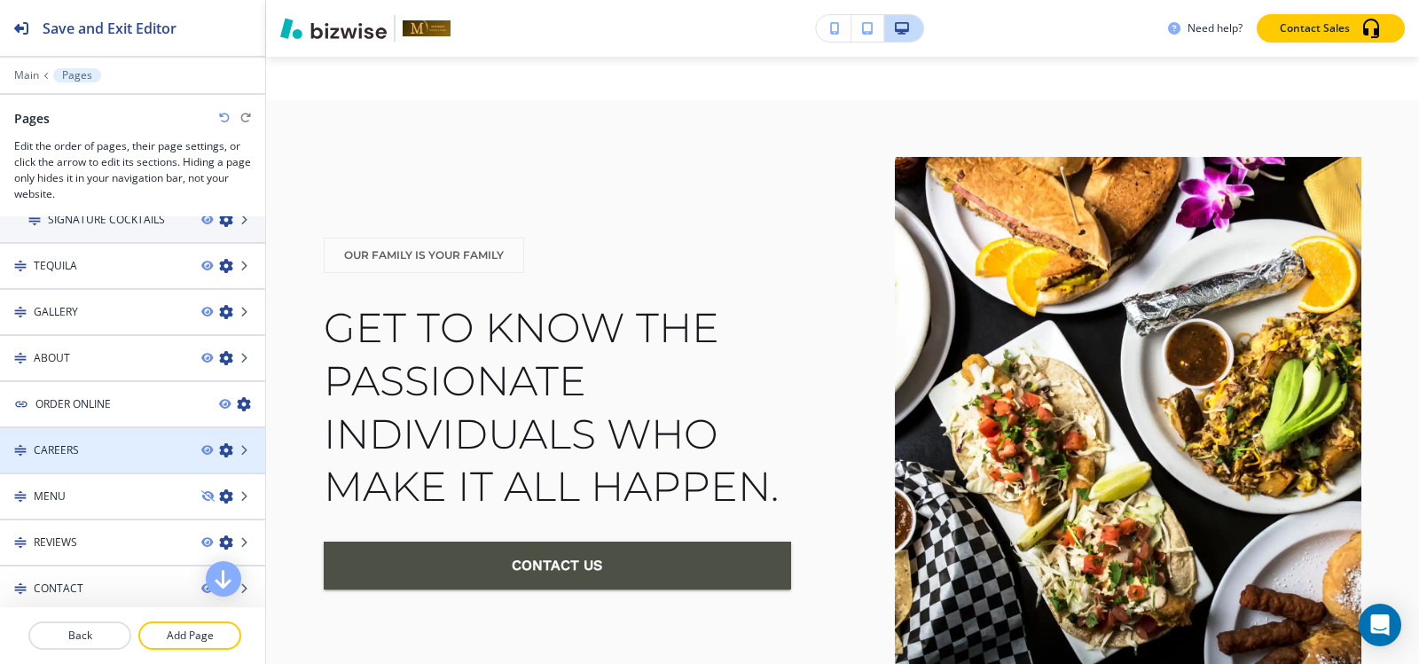
scroll to position [210, 0]
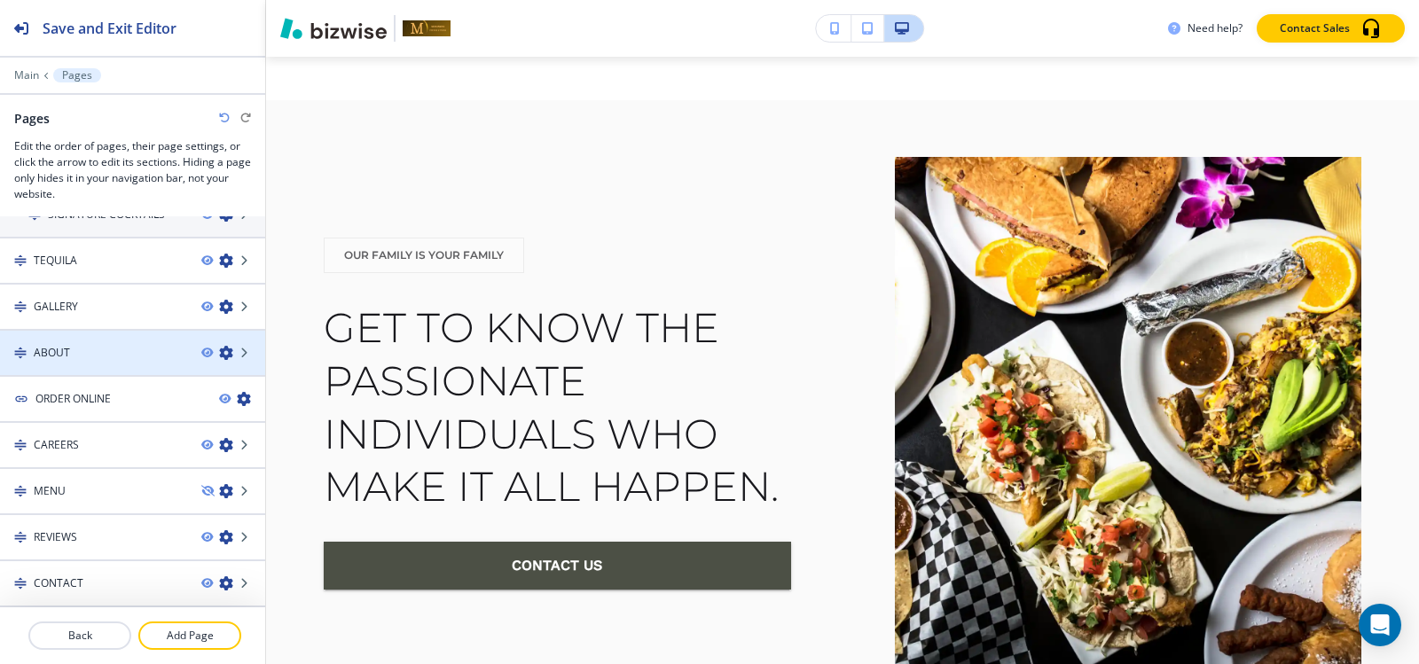
click at [131, 353] on div "ABOUT" at bounding box center [93, 353] width 187 height 16
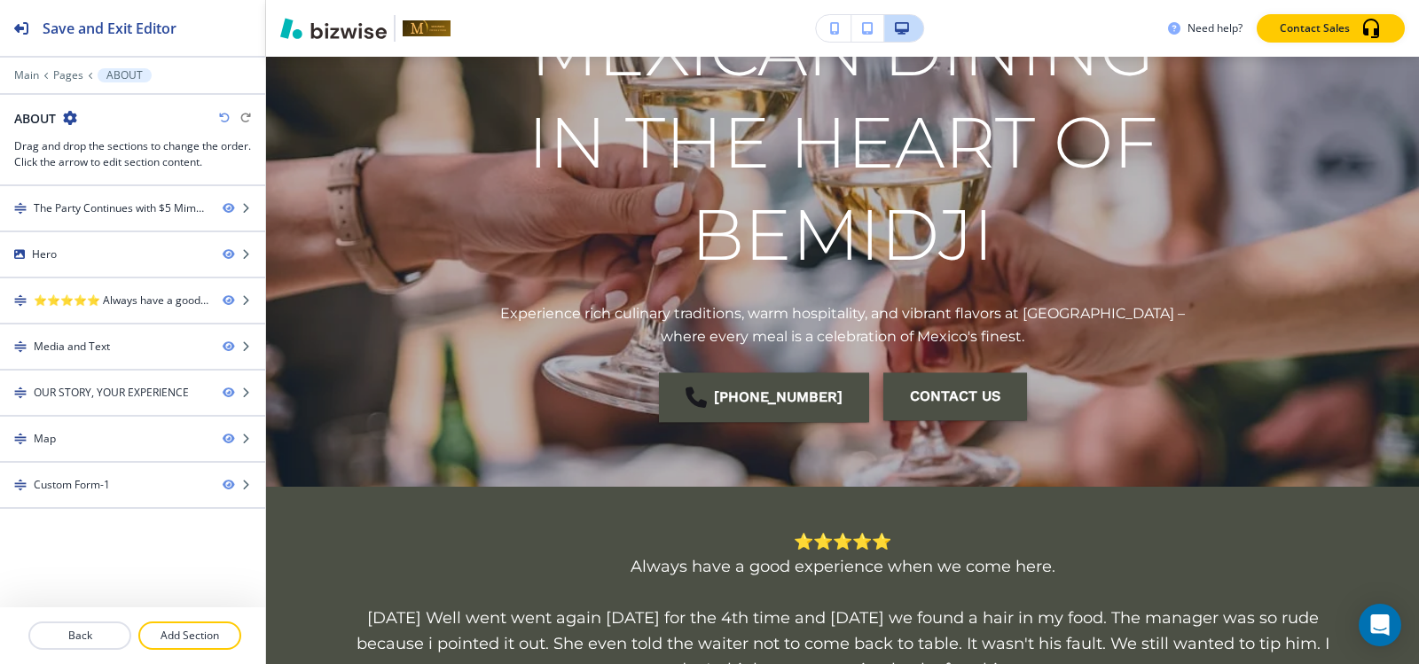
scroll to position [0, 0]
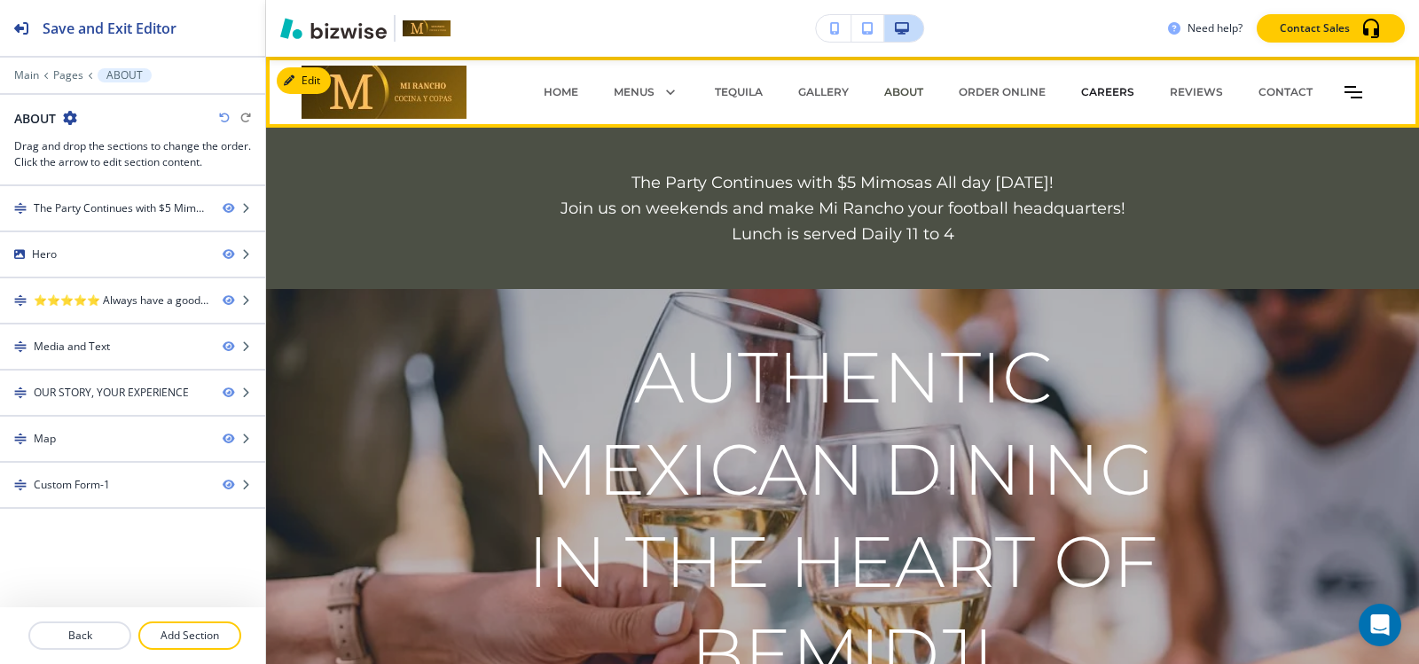
click at [1091, 95] on p "CAREERS" at bounding box center [1107, 92] width 53 height 16
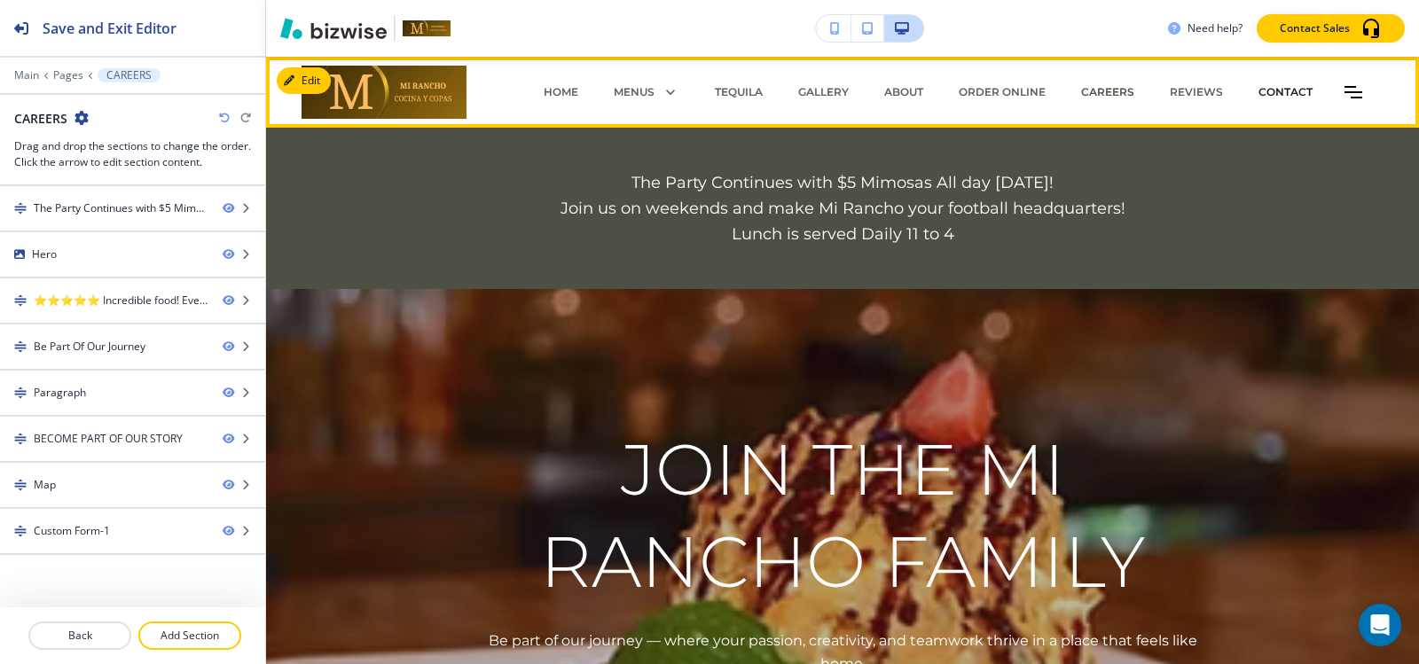
click at [1258, 89] on p "CONTACT" at bounding box center [1285, 92] width 54 height 16
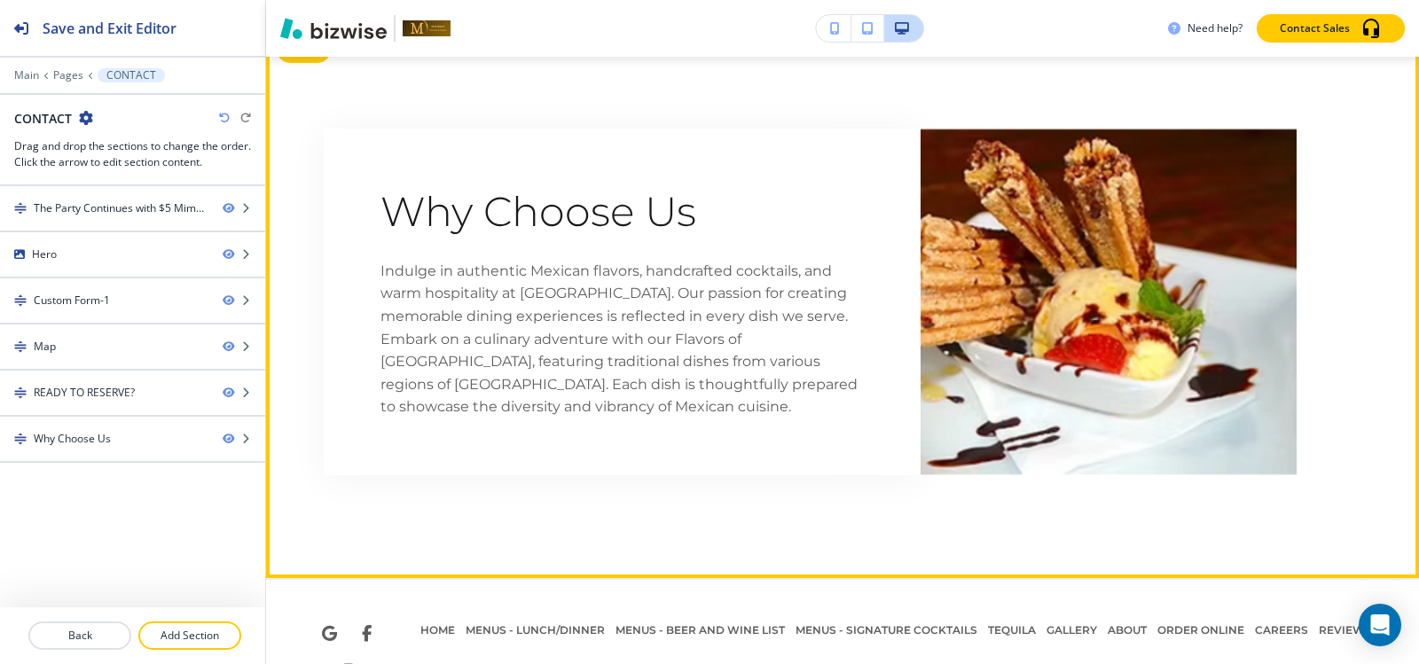
scroll to position [2914, 0]
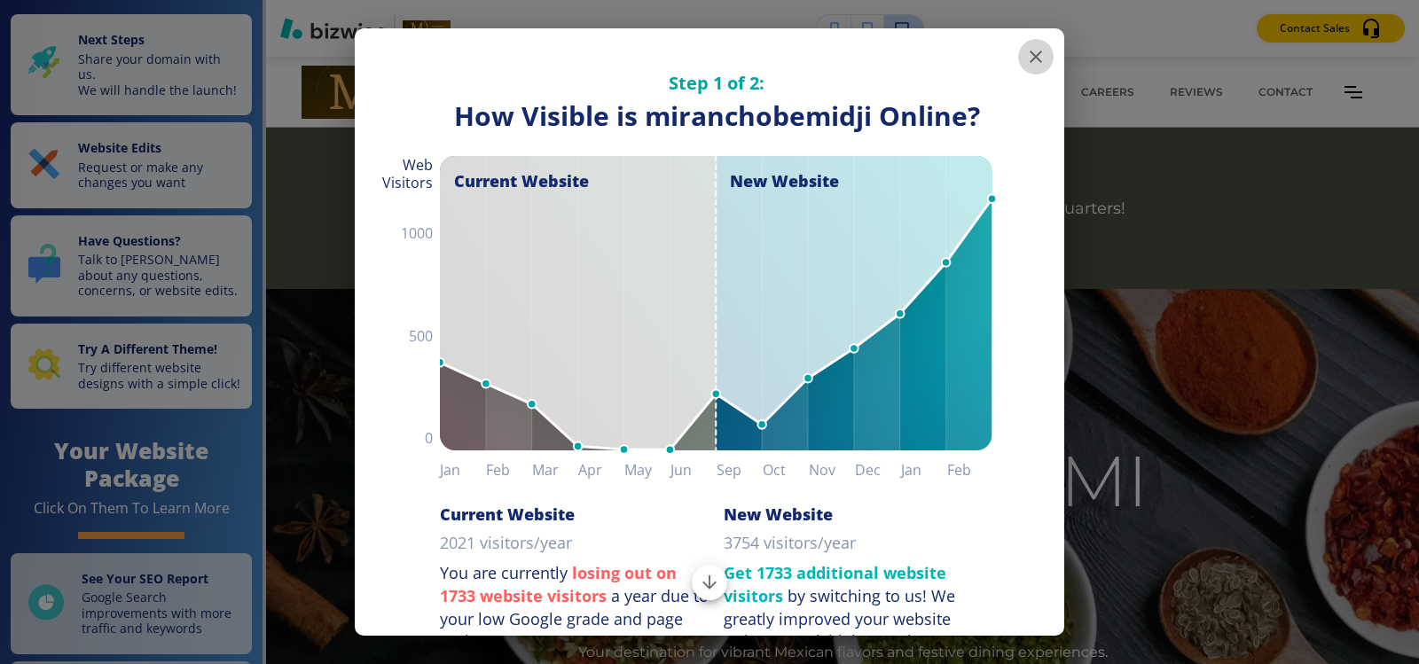
click at [1030, 51] on icon "button" at bounding box center [1036, 57] width 12 height 12
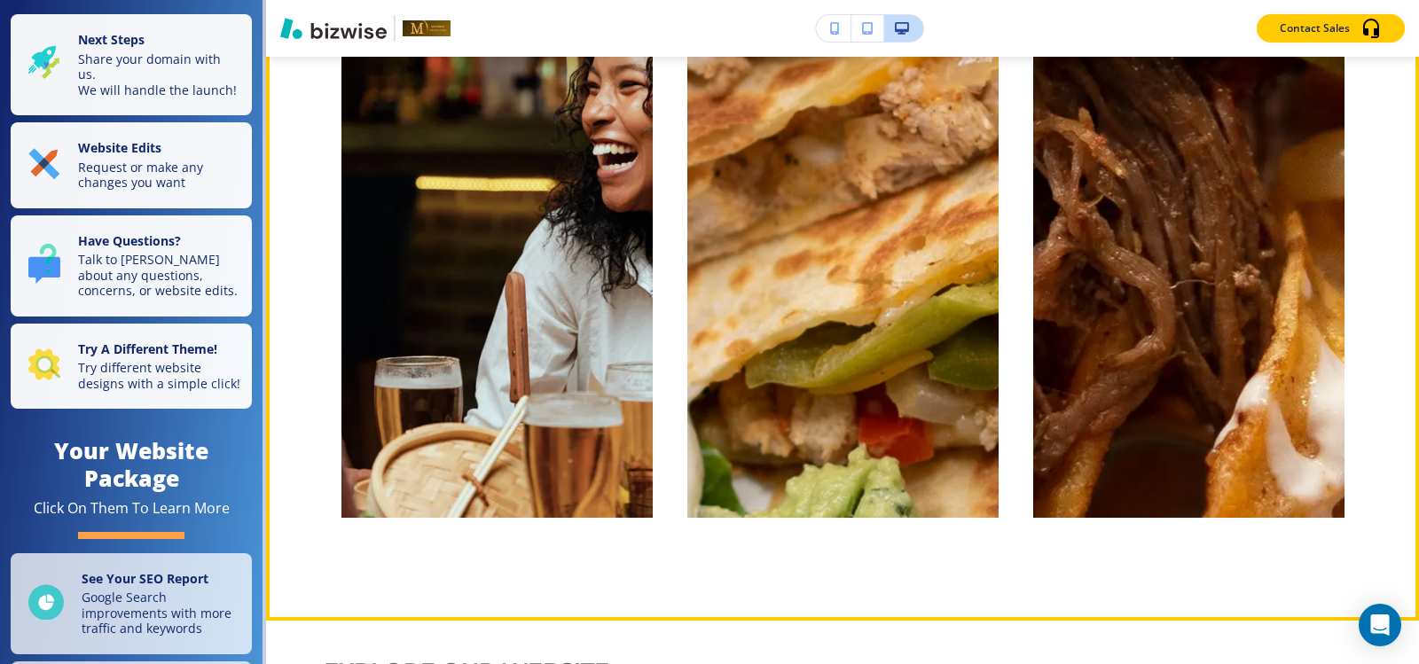
scroll to position [2217, 0]
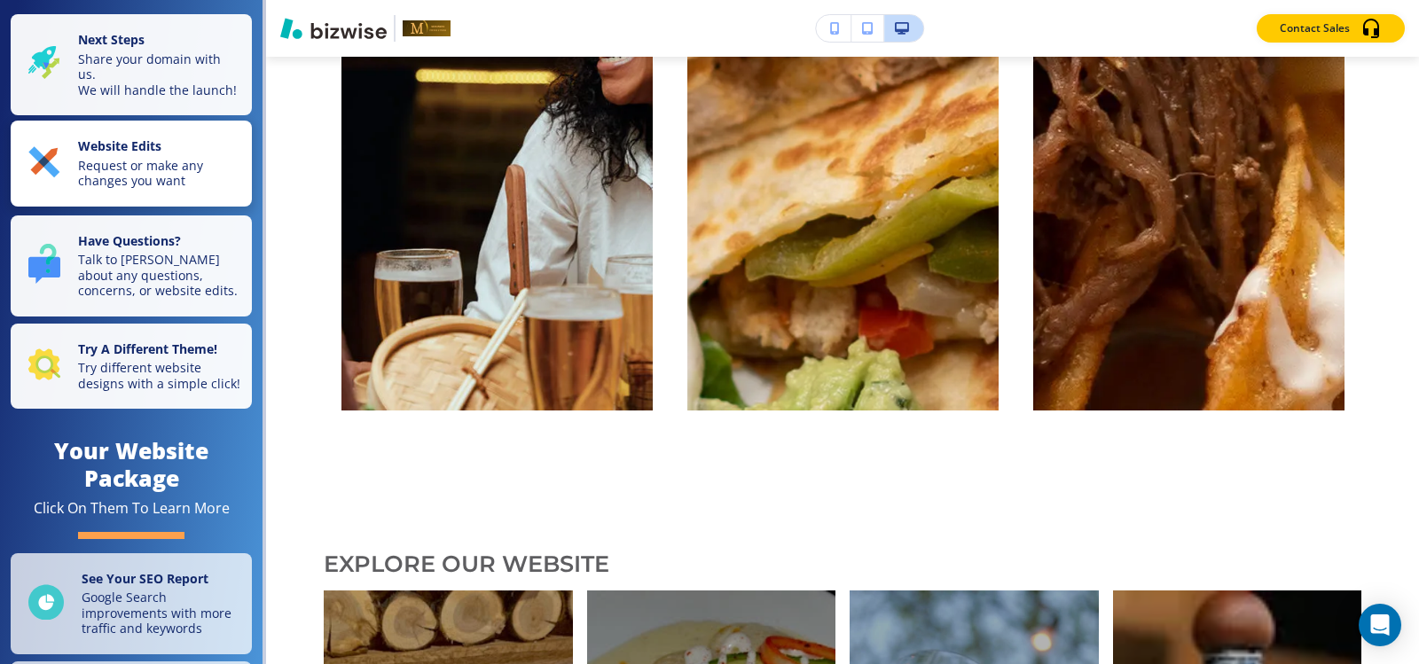
click at [132, 189] on p "Request or make any changes you want" at bounding box center [159, 173] width 163 height 31
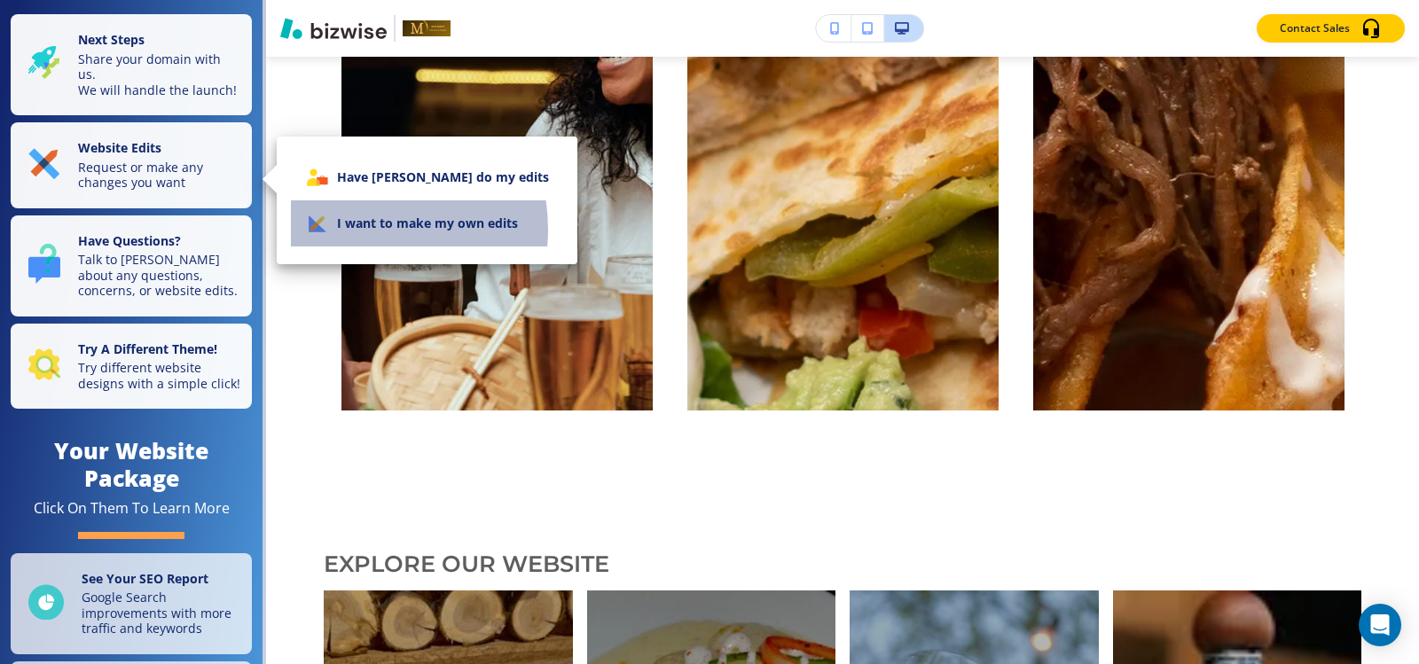
click at [353, 229] on li "I want to make my own edits" at bounding box center [427, 223] width 272 height 46
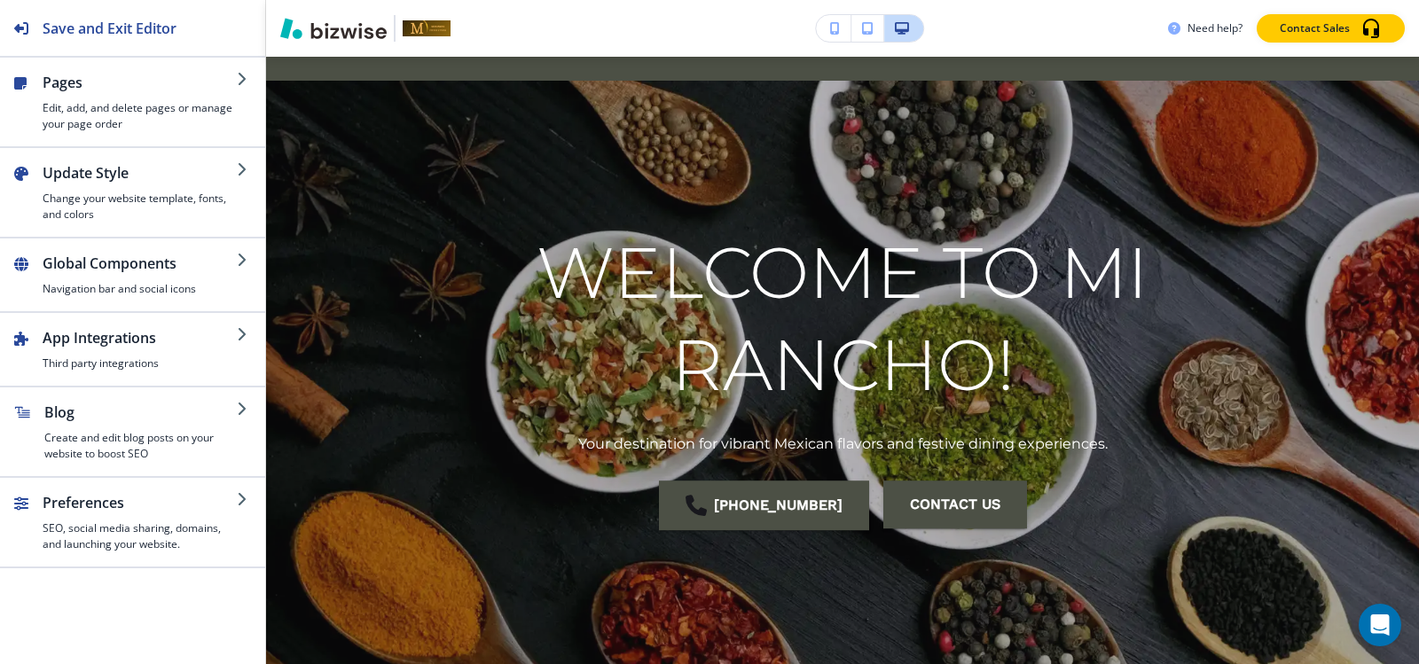
scroll to position [0, 0]
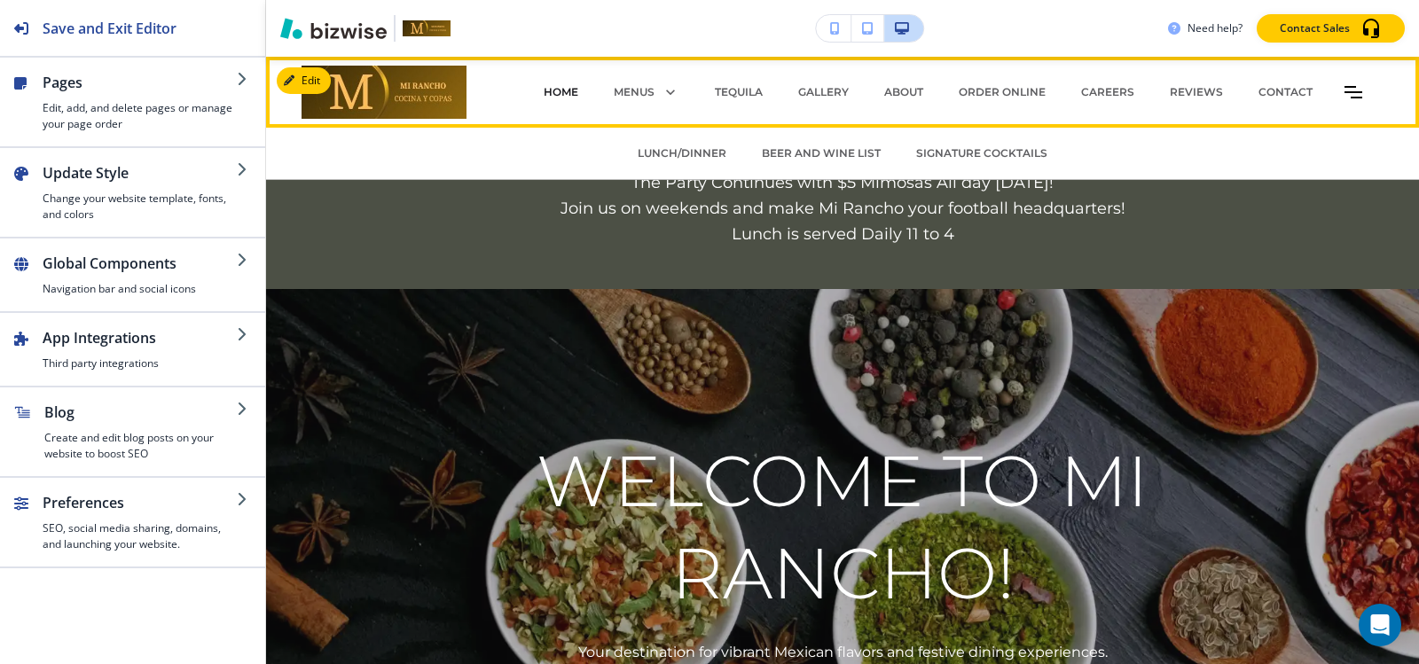
click at [547, 91] on p "HOME" at bounding box center [561, 92] width 35 height 16
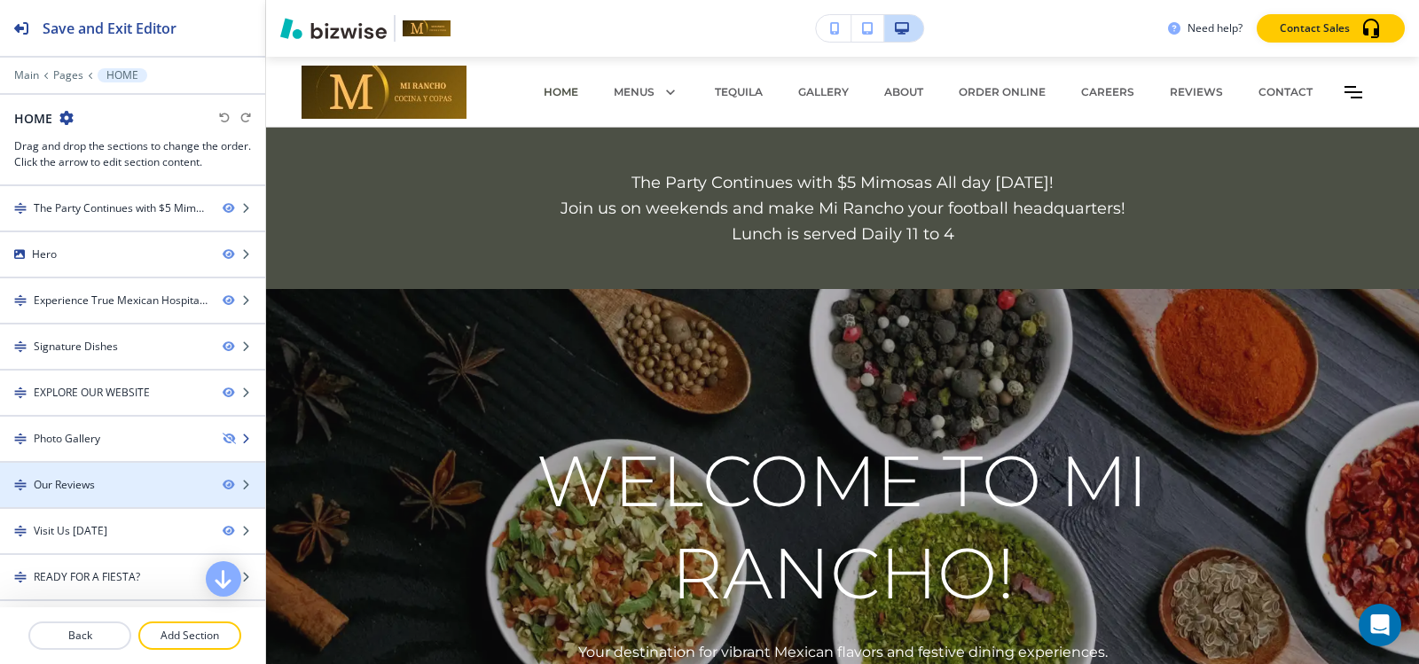
scroll to position [86, 0]
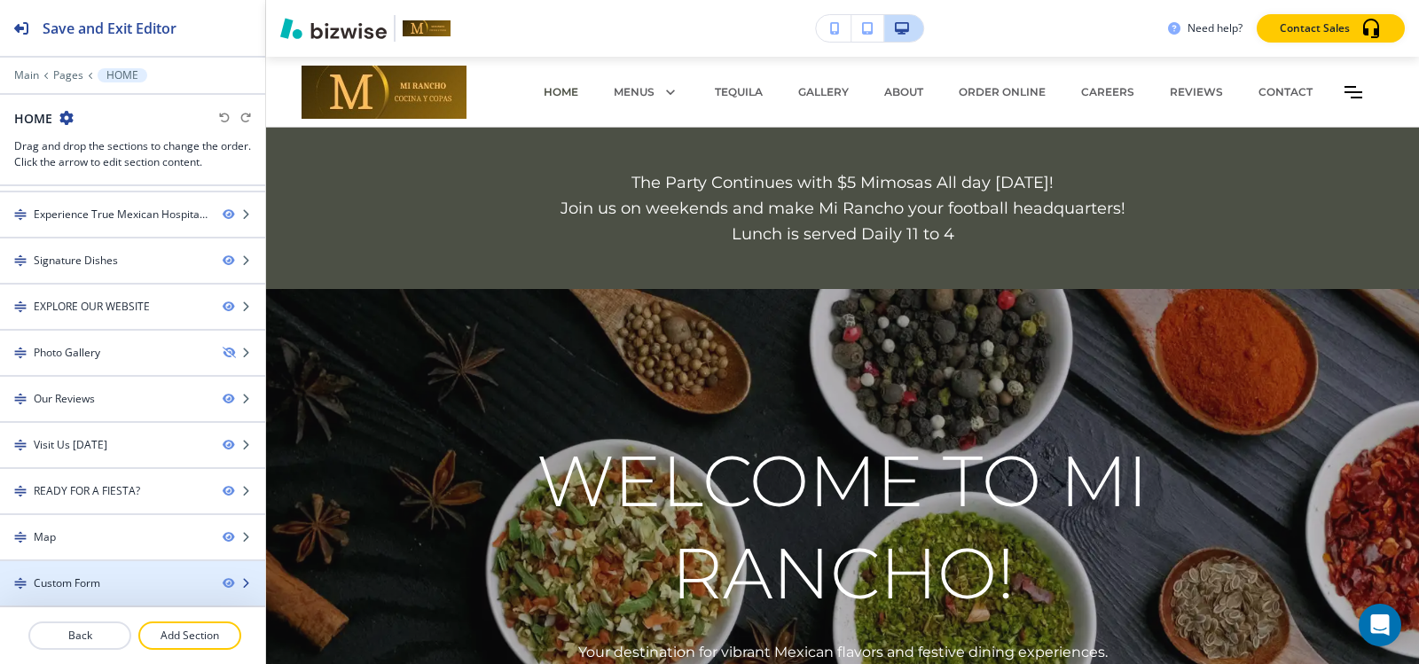
click at [79, 592] on div at bounding box center [132, 599] width 265 height 14
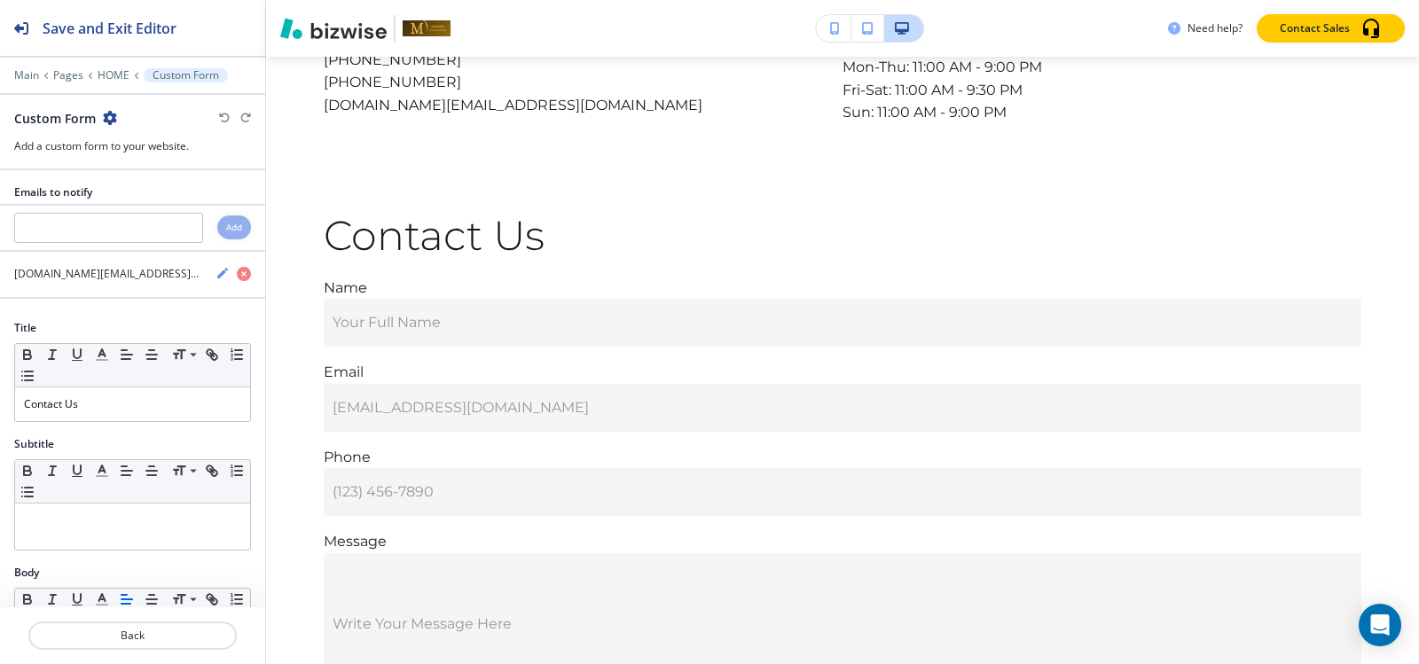
click at [106, 122] on icon "button" at bounding box center [110, 118] width 14 height 14
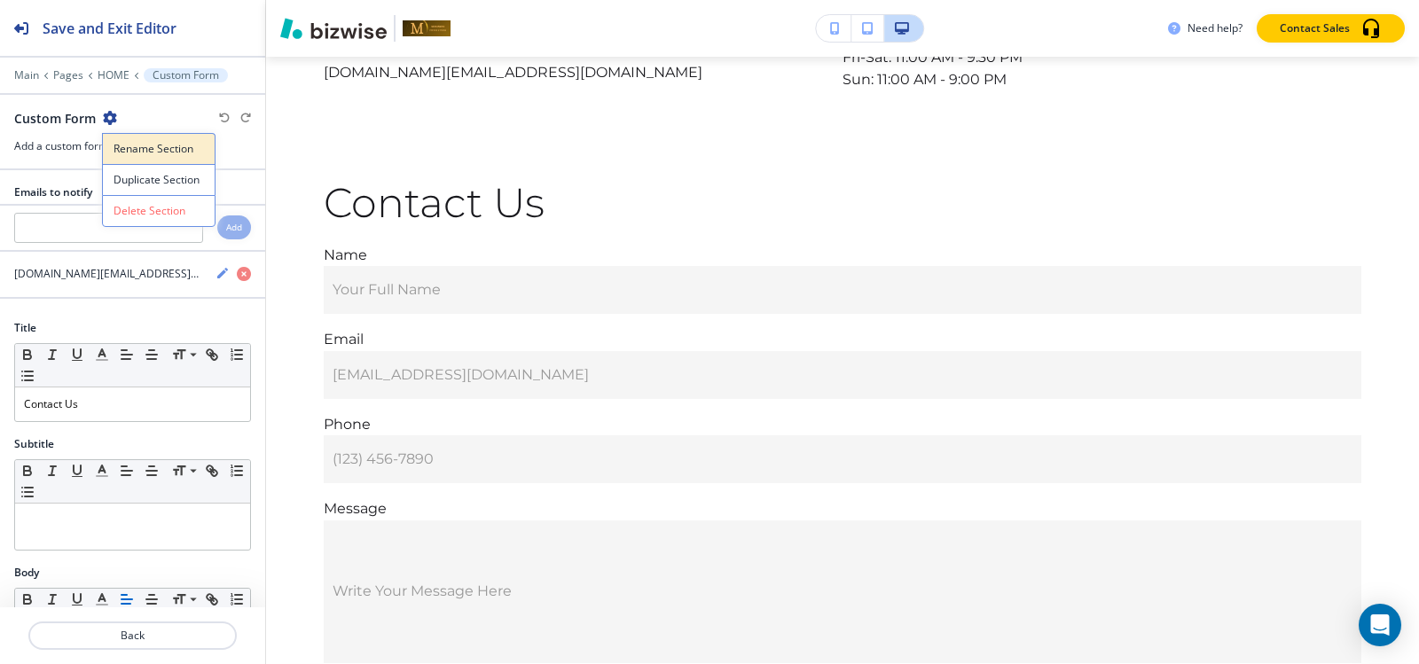
scroll to position [7093, 0]
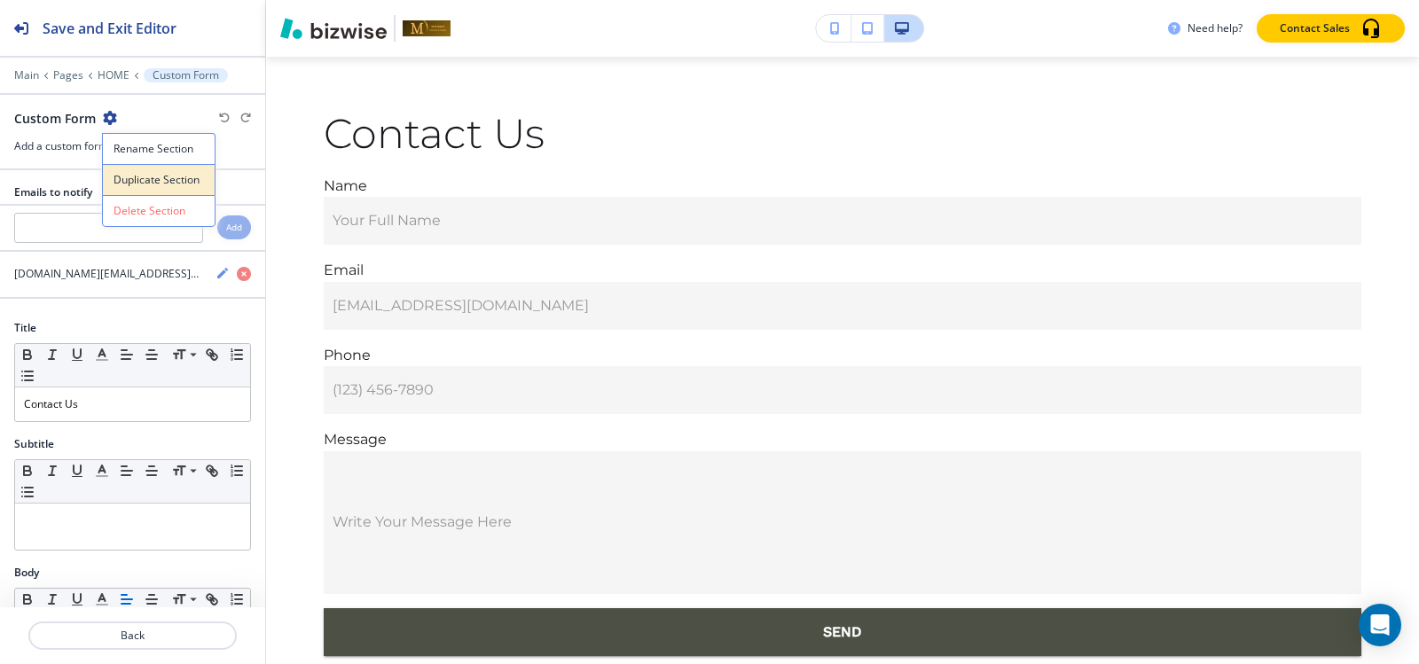
click at [132, 168] on button "Duplicate Section" at bounding box center [159, 179] width 114 height 31
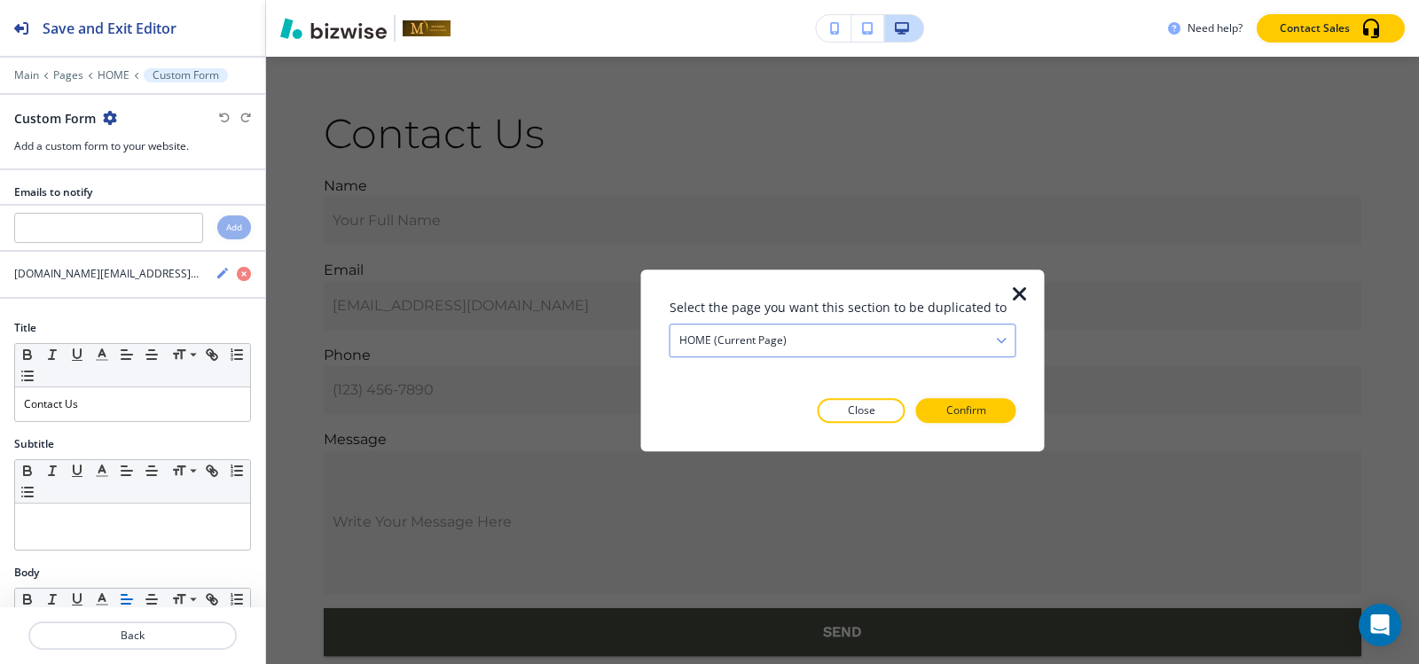
click at [740, 343] on h4 "HOME (current page)" at bounding box center [732, 341] width 107 height 16
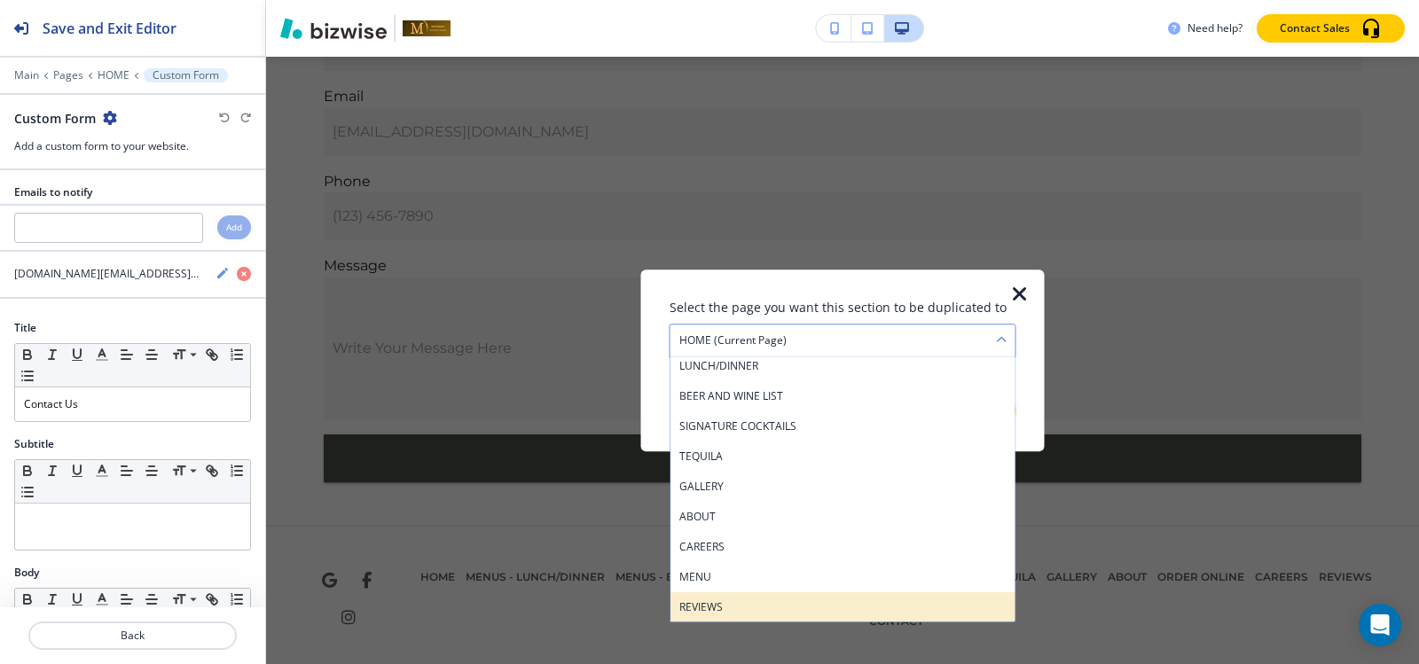
scroll to position [67, 0]
click at [758, 605] on h4 "CONTACT" at bounding box center [842, 607] width 327 height 16
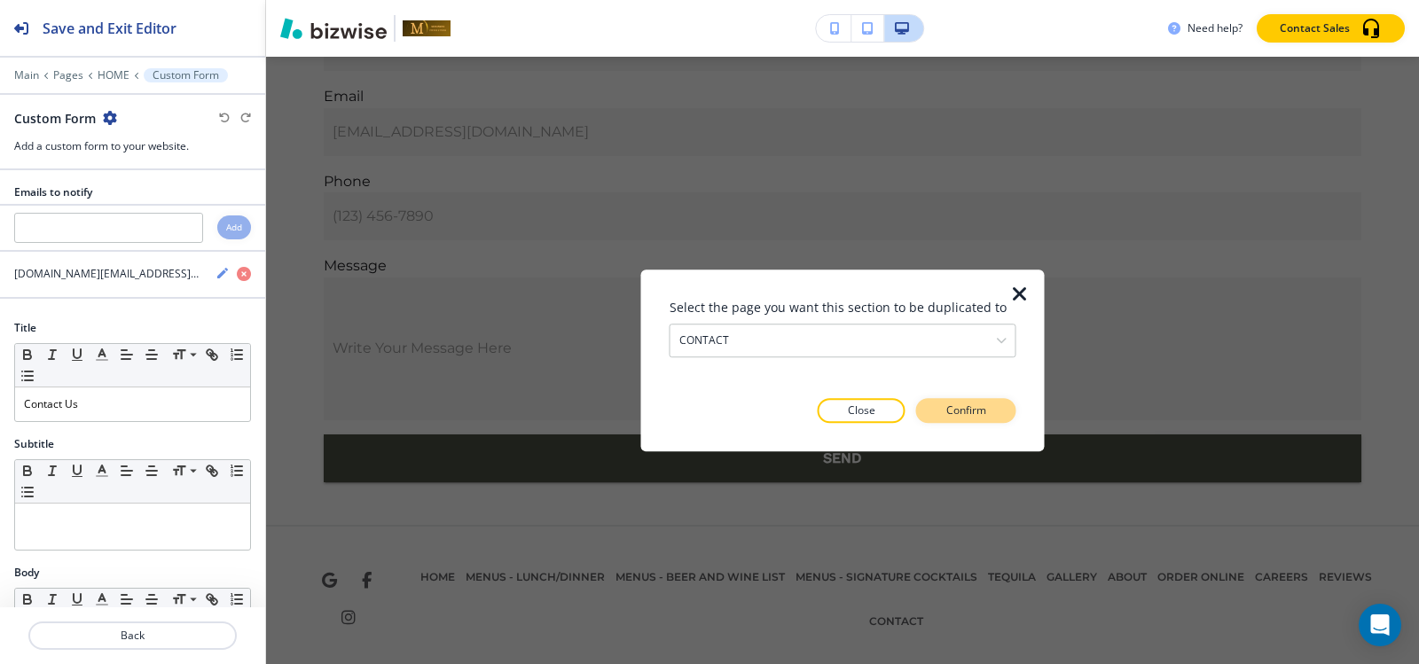
click at [999, 406] on button "Confirm" at bounding box center [966, 410] width 100 height 25
click at [999, 406] on button "Take me there" at bounding box center [950, 410] width 132 height 25
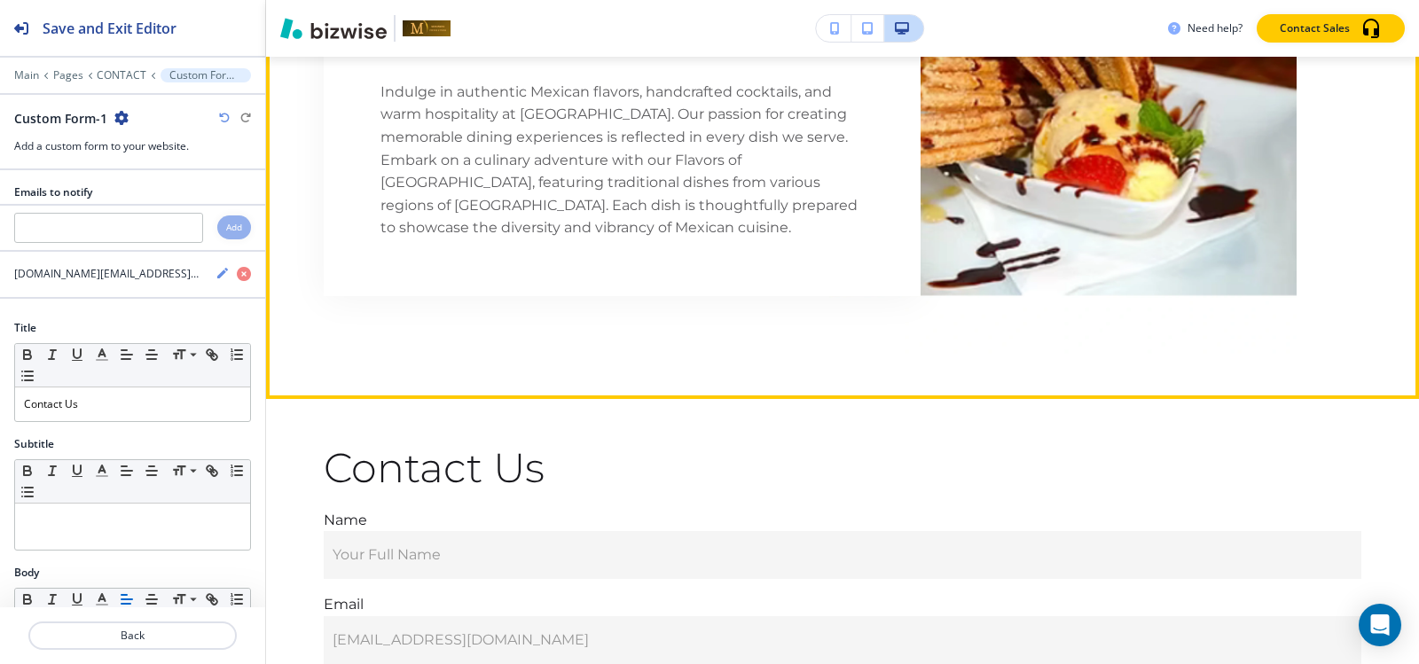
scroll to position [3016, 0]
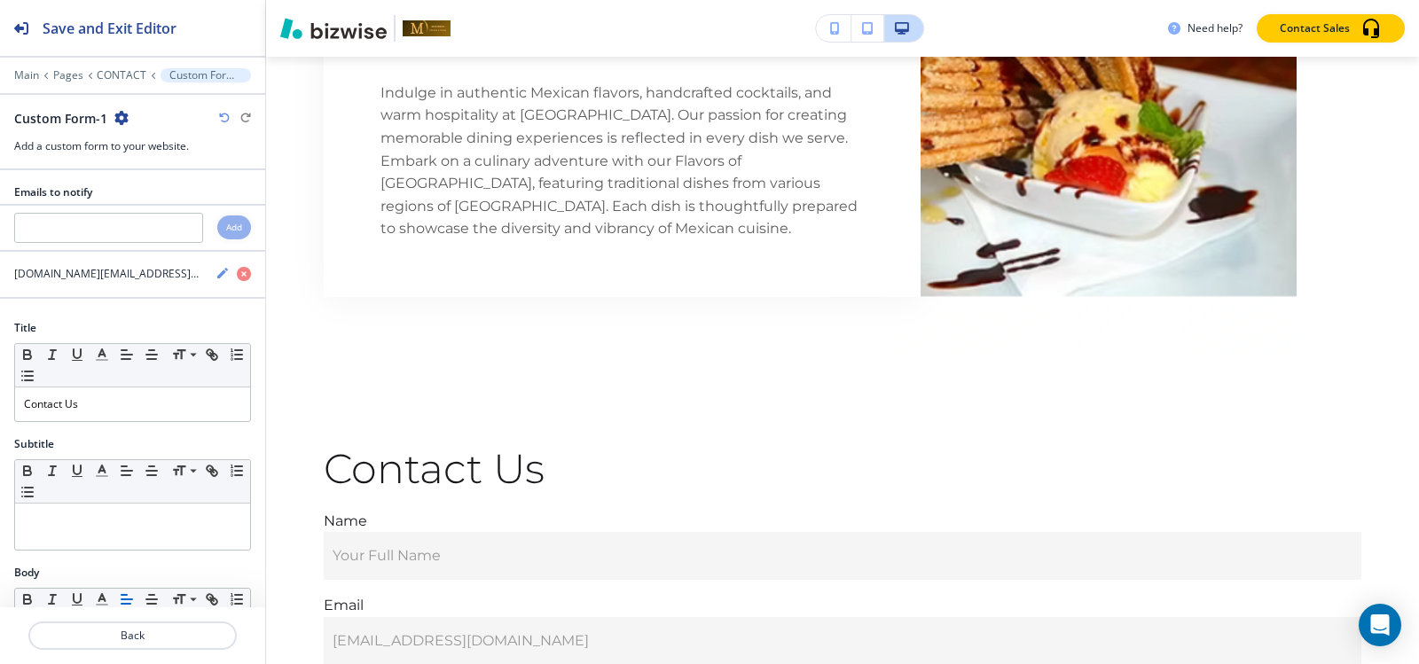
click at [119, 119] on icon "button" at bounding box center [121, 118] width 14 height 14
click at [164, 201] on button "Delete Section" at bounding box center [171, 211] width 114 height 32
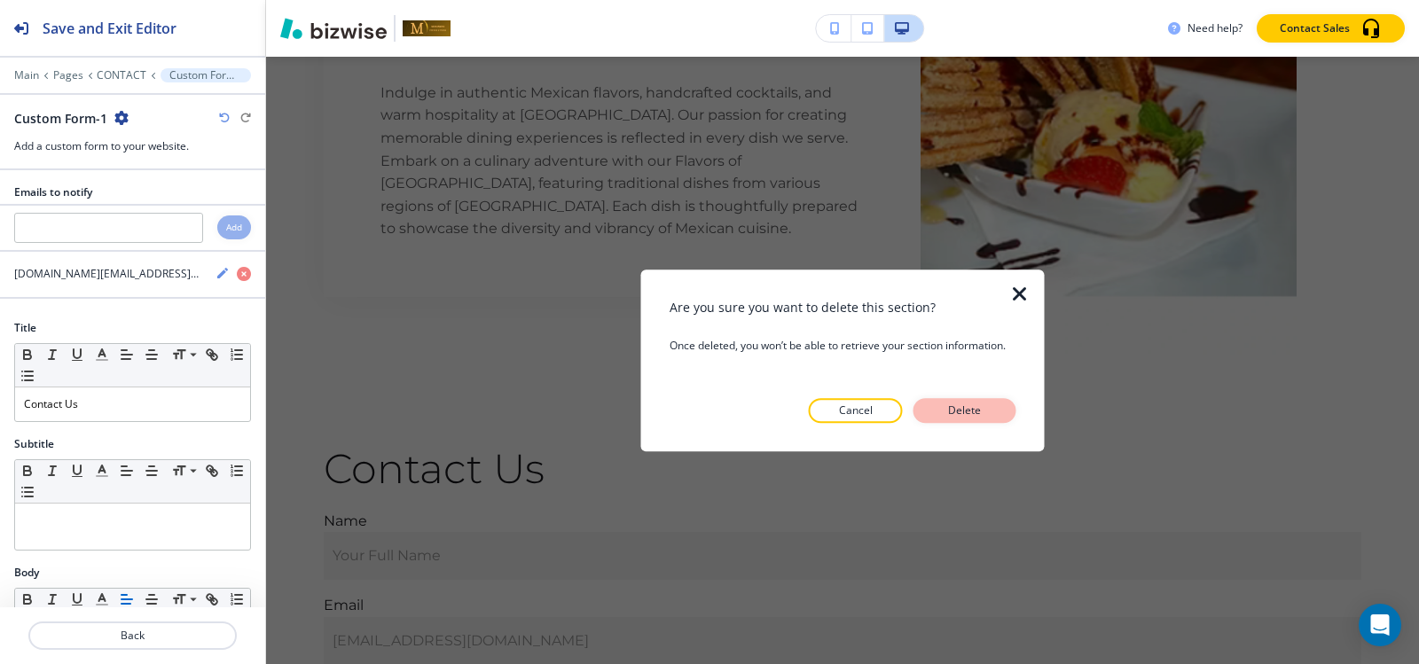
click at [981, 415] on p "Delete" at bounding box center [965, 411] width 43 height 16
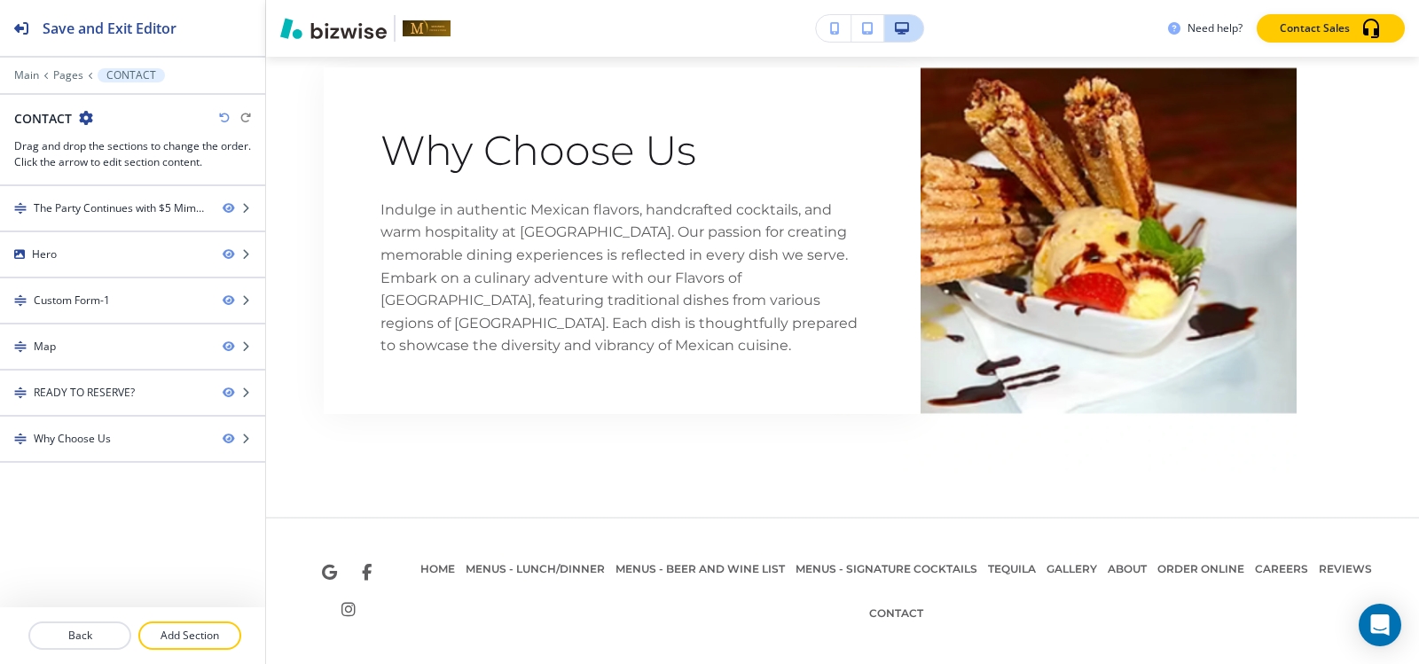
scroll to position [2914, 0]
click at [64, 76] on p "Pages" at bounding box center [68, 75] width 30 height 12
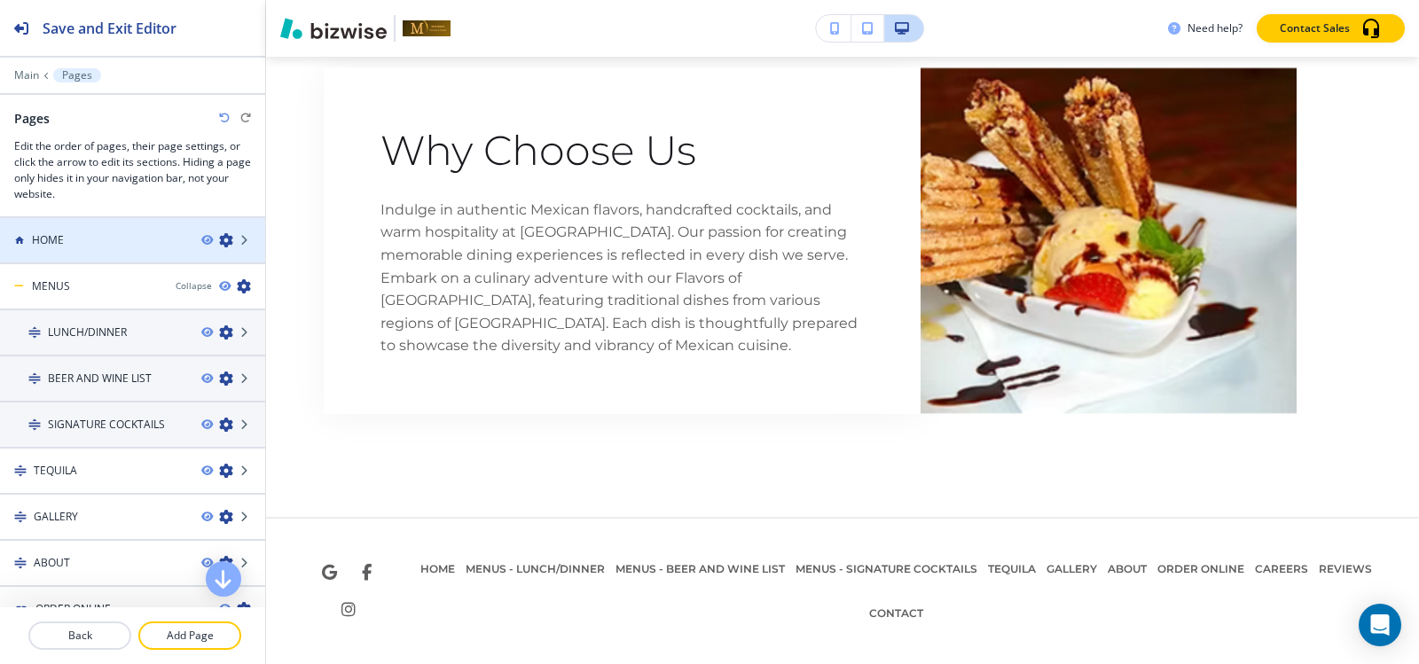
click at [33, 230] on div at bounding box center [132, 225] width 265 height 14
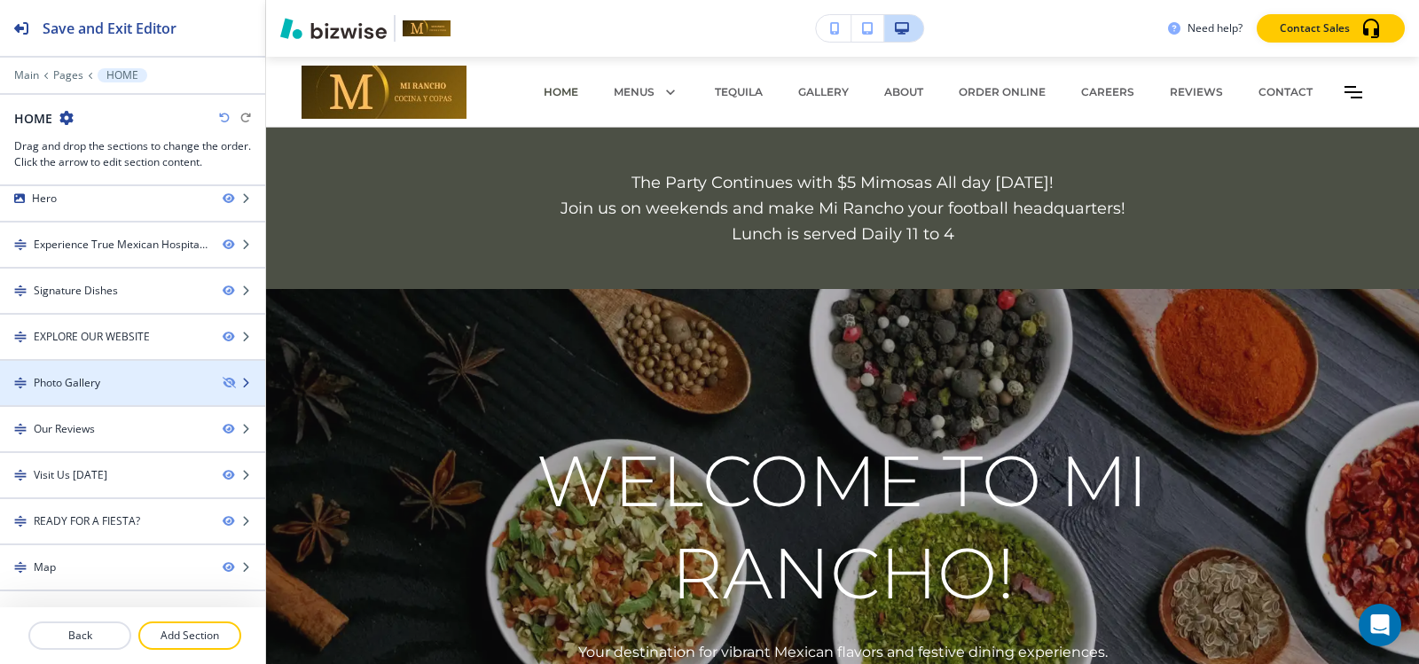
scroll to position [86, 0]
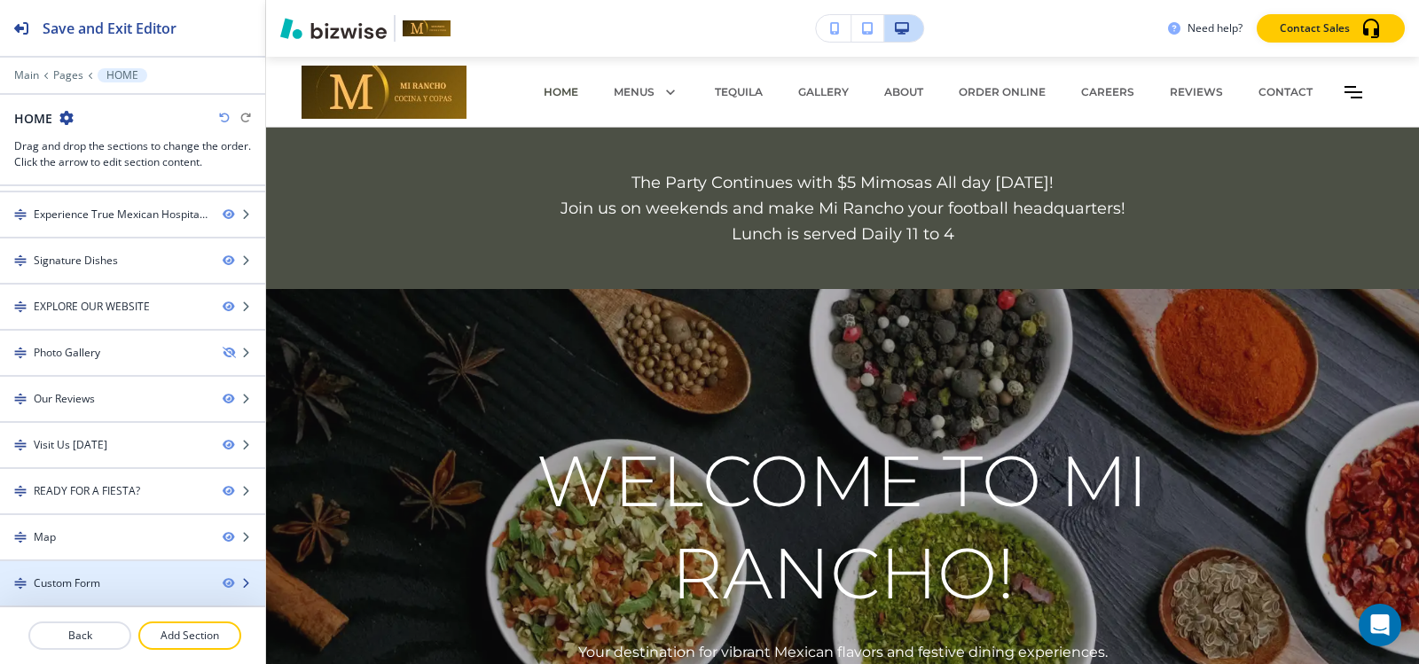
click at [42, 588] on div "Custom Form" at bounding box center [67, 584] width 67 height 16
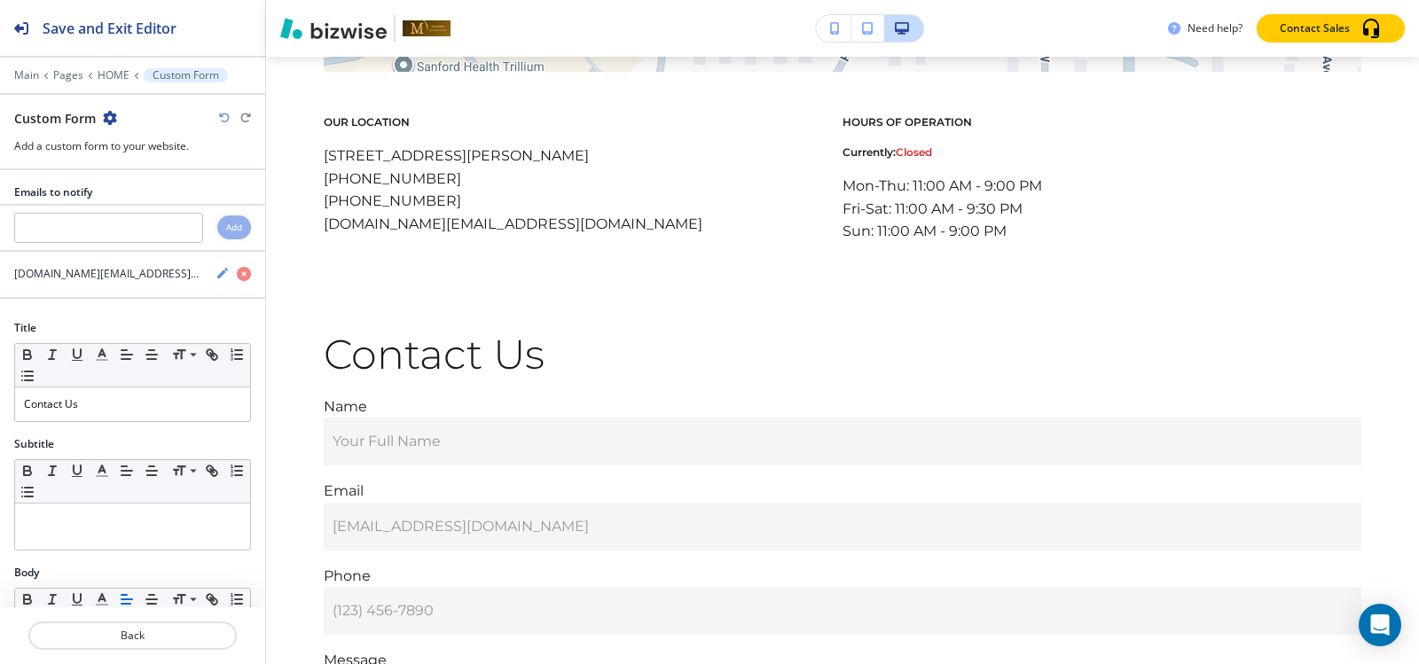
click at [106, 120] on icon "button" at bounding box center [110, 118] width 14 height 14
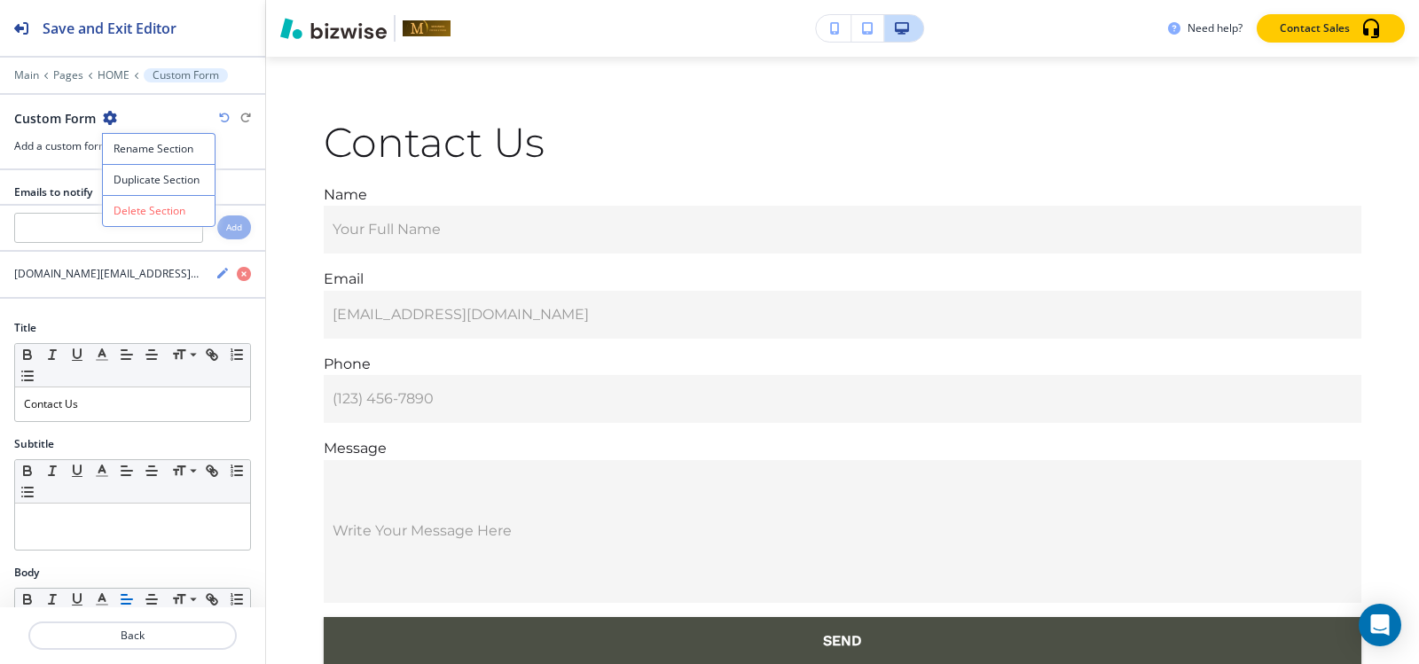
scroll to position [7093, 0]
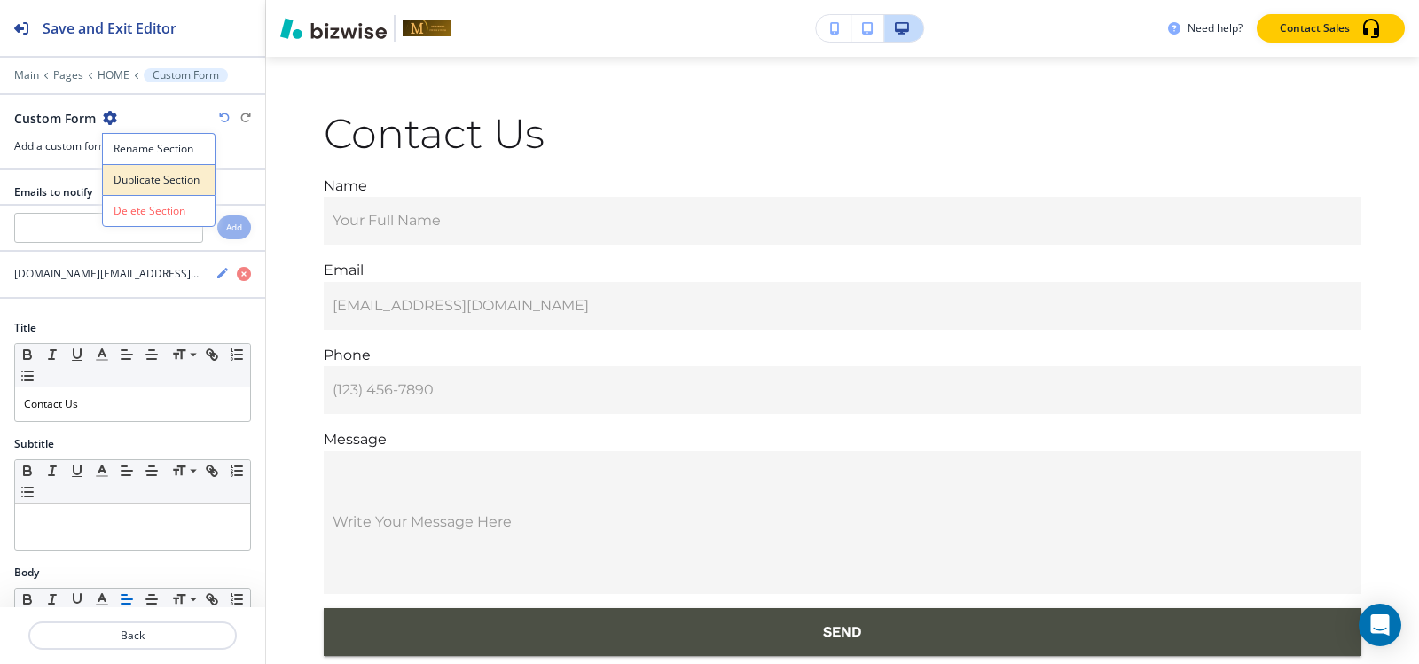
click at [136, 172] on p "Duplicate Section" at bounding box center [159, 180] width 90 height 16
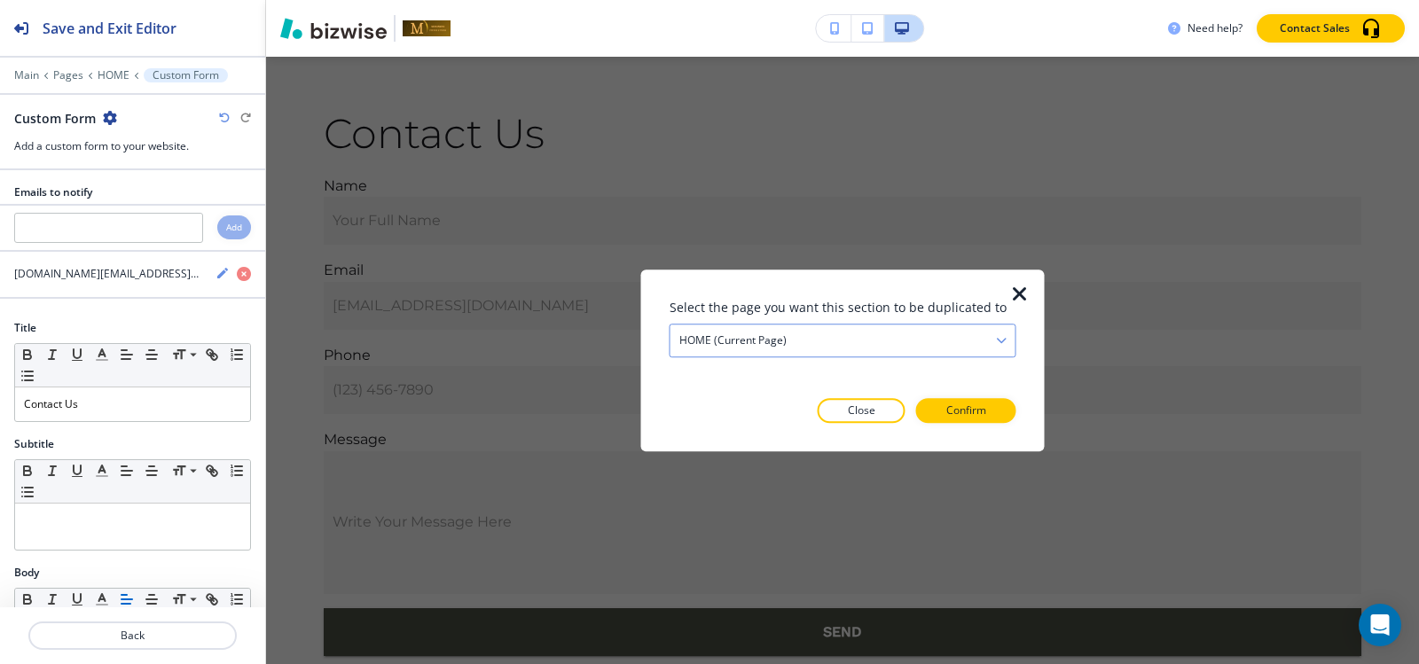
click at [786, 341] on div "HOME (current page)" at bounding box center [842, 341] width 345 height 32
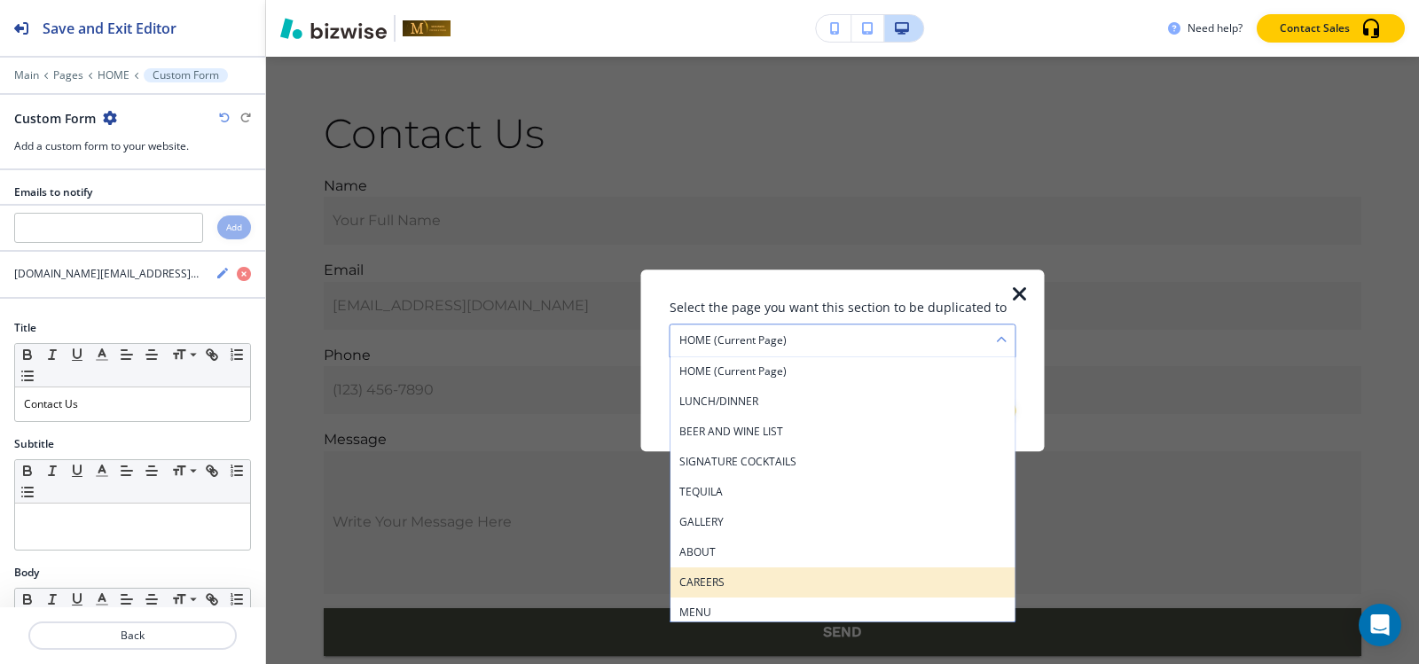
click at [749, 578] on h4 "CAREERS" at bounding box center [842, 583] width 327 height 16
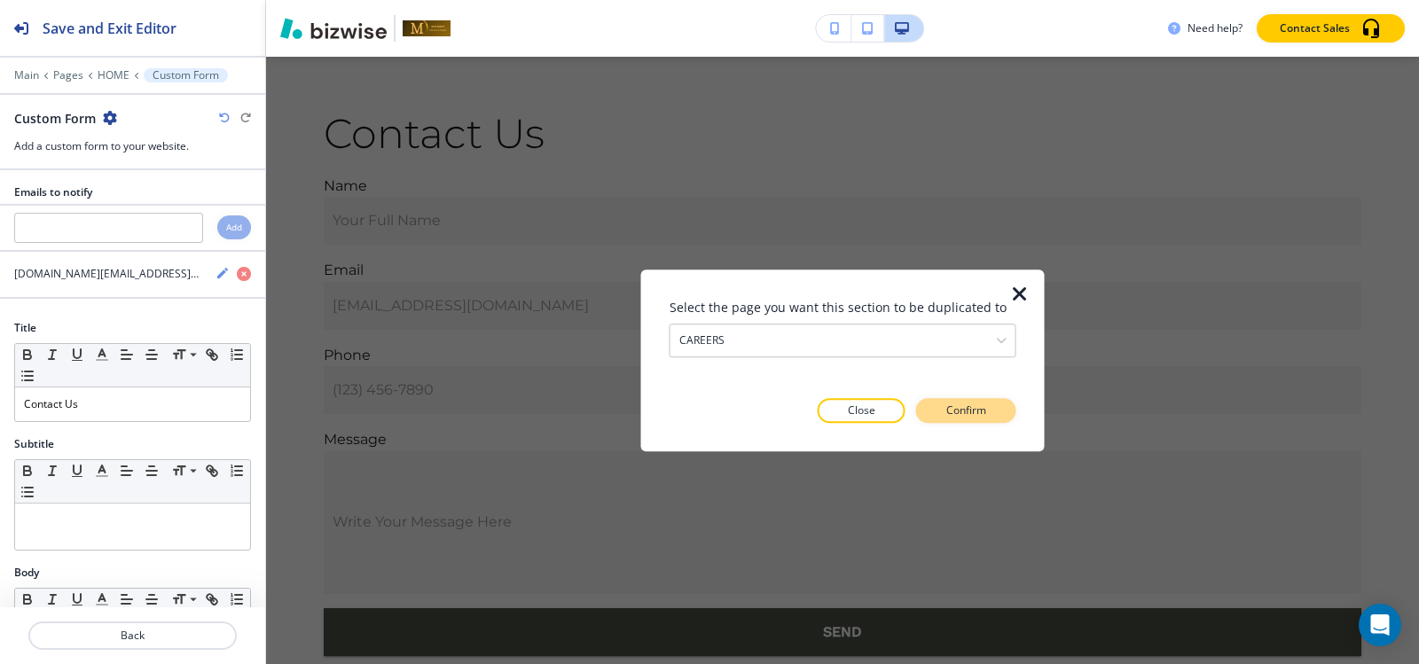
click at [1004, 405] on button "Confirm" at bounding box center [966, 410] width 100 height 25
click at [1004, 405] on button "Take me there" at bounding box center [950, 410] width 132 height 25
